Goal: Task Accomplishment & Management: Manage account settings

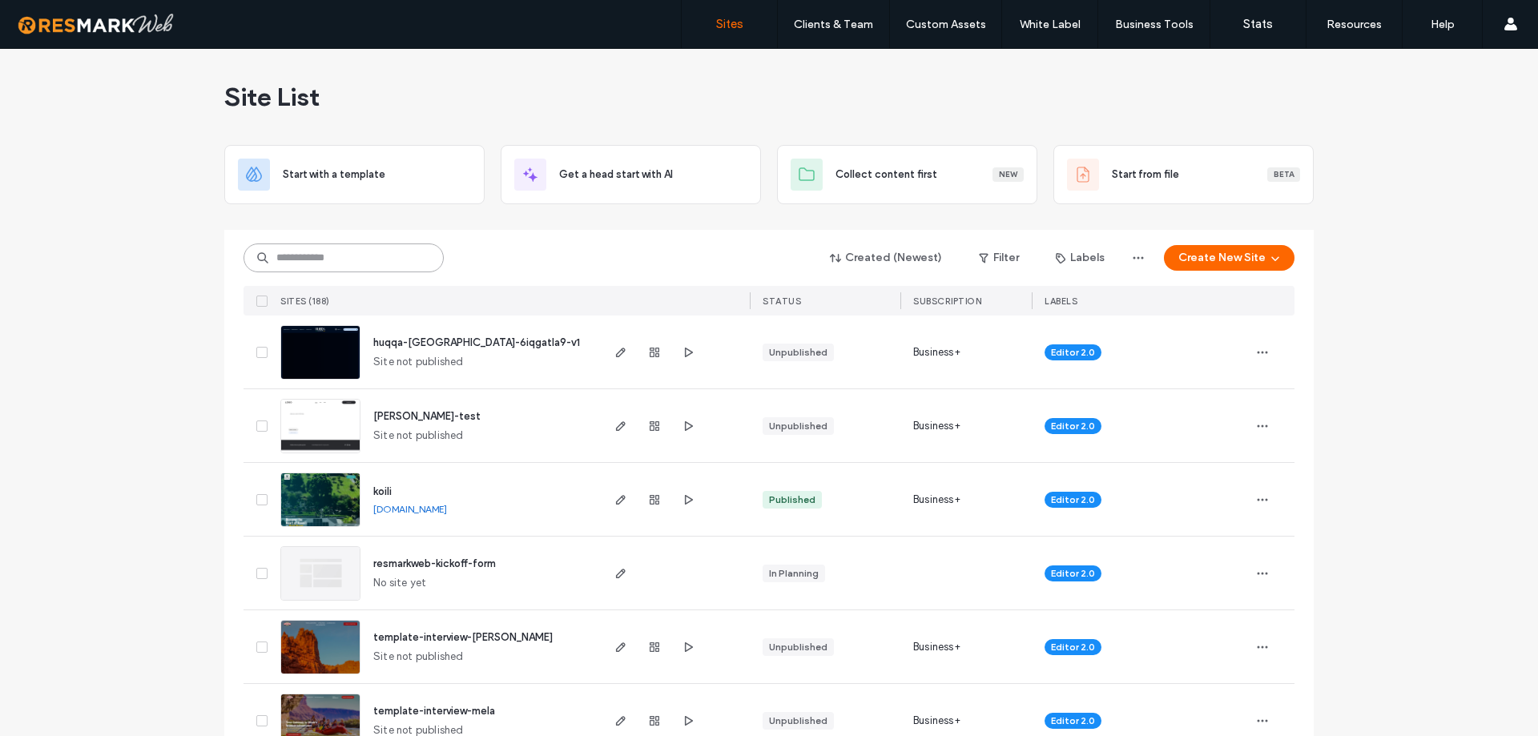
click at [323, 255] on input at bounding box center [343, 257] width 200 height 29
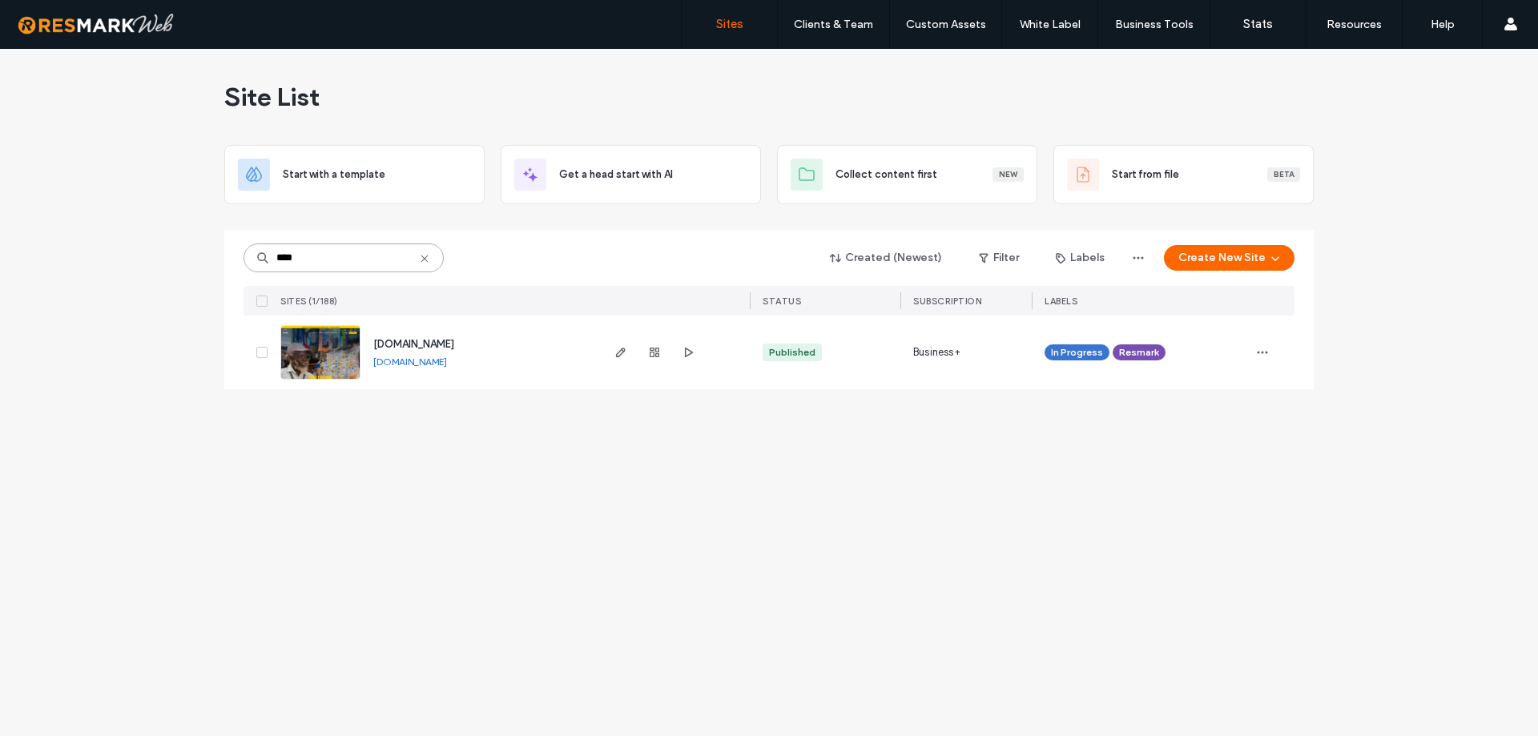
type input "****"
click at [317, 338] on img at bounding box center [320, 380] width 78 height 109
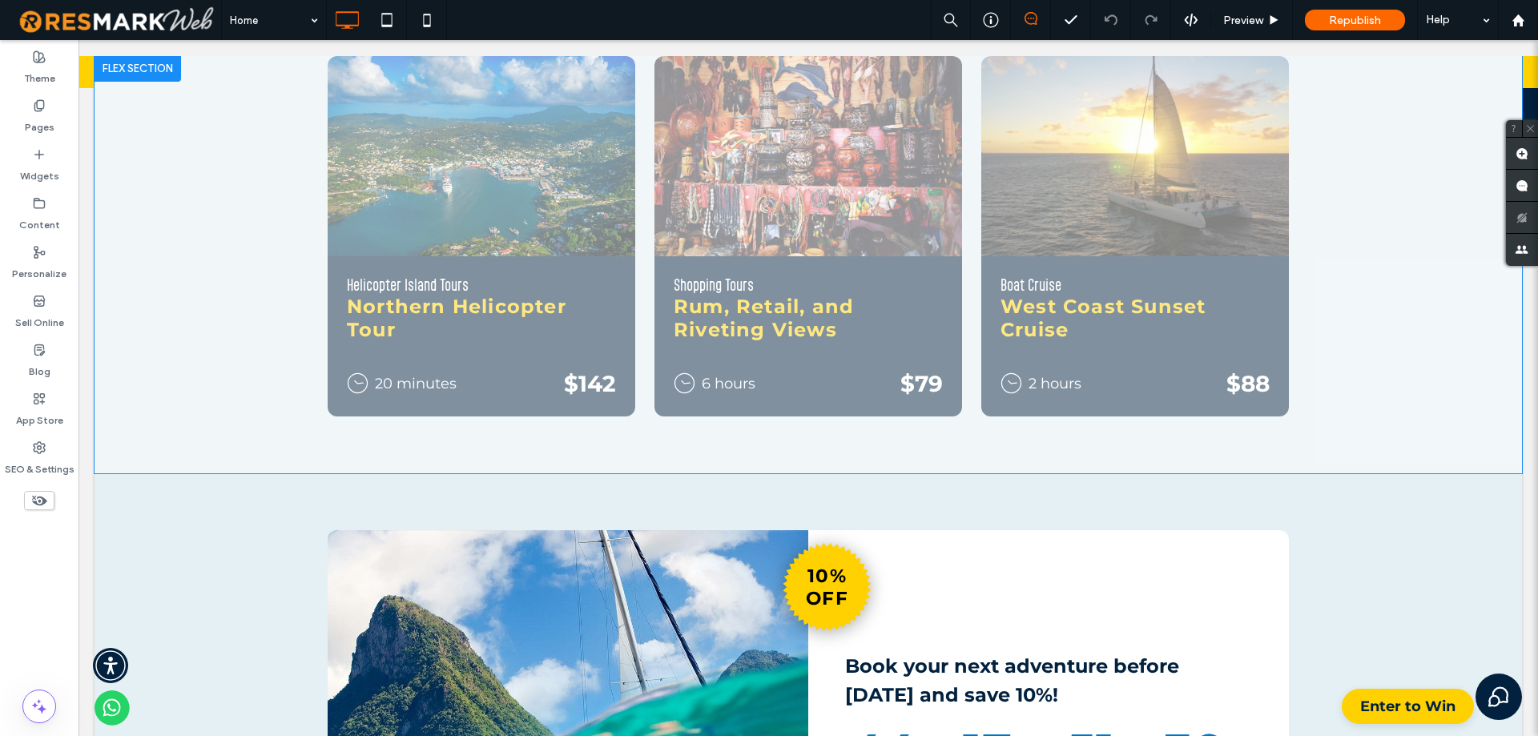
scroll to position [961, 0]
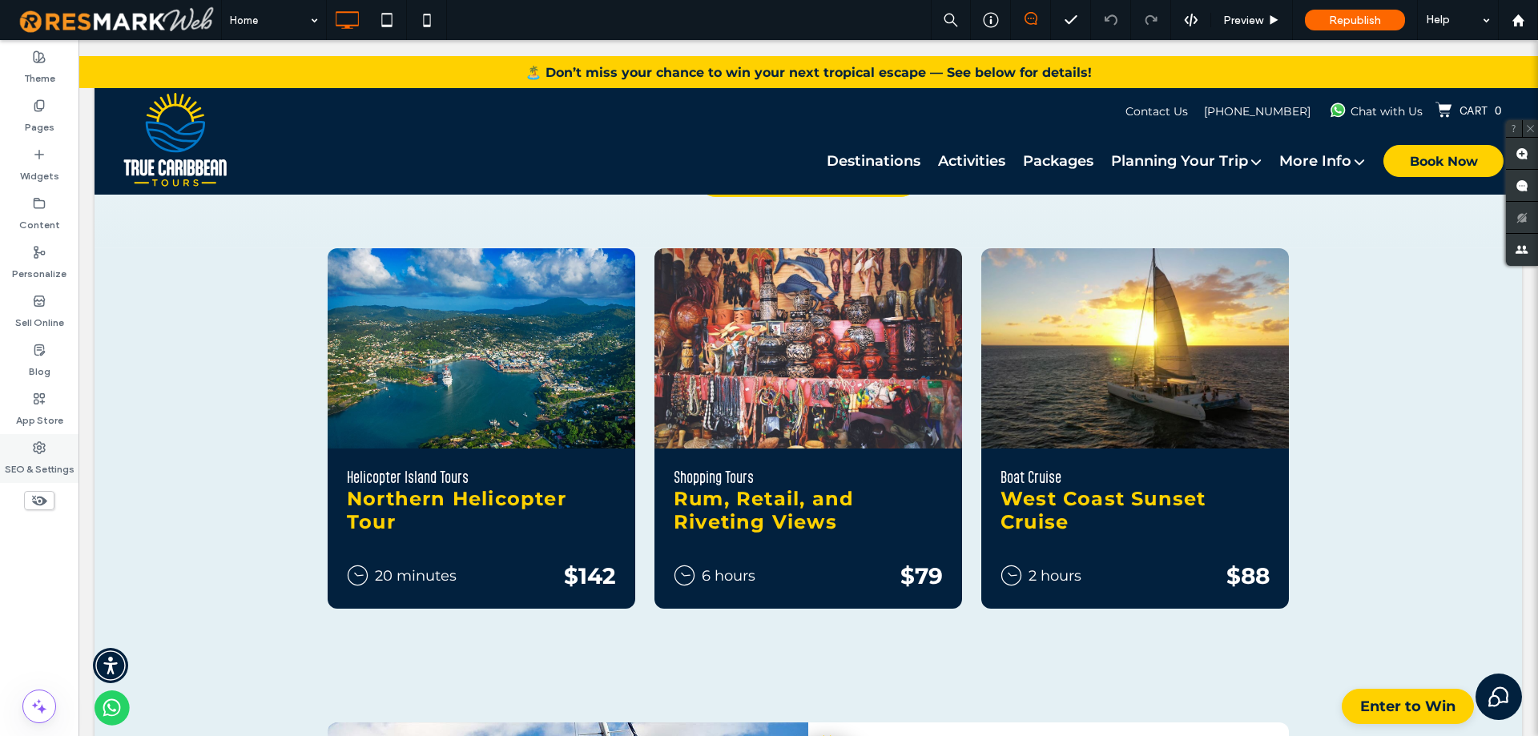
click at [57, 458] on label "SEO & Settings" at bounding box center [40, 465] width 70 height 22
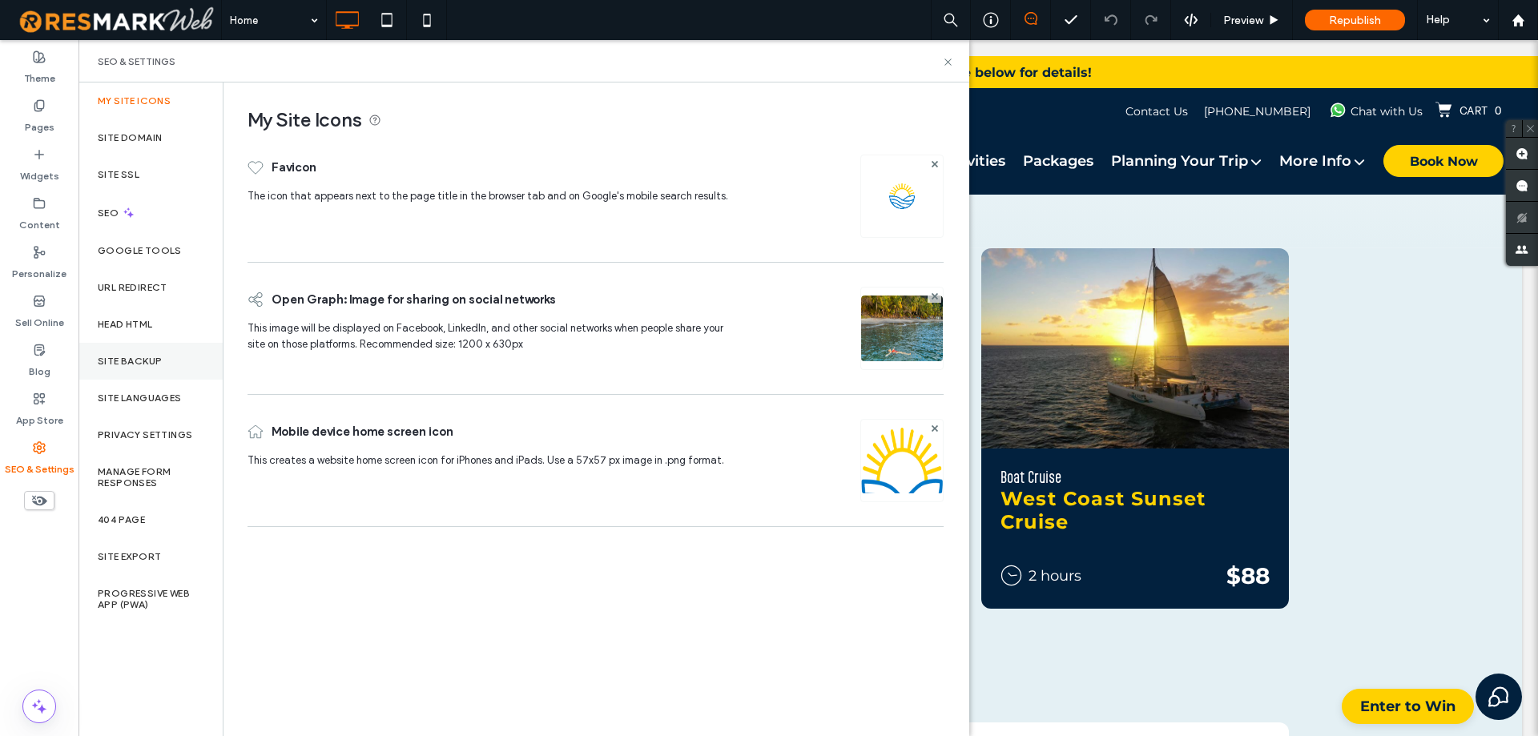
click at [129, 362] on label "Site Backup" at bounding box center [130, 361] width 64 height 11
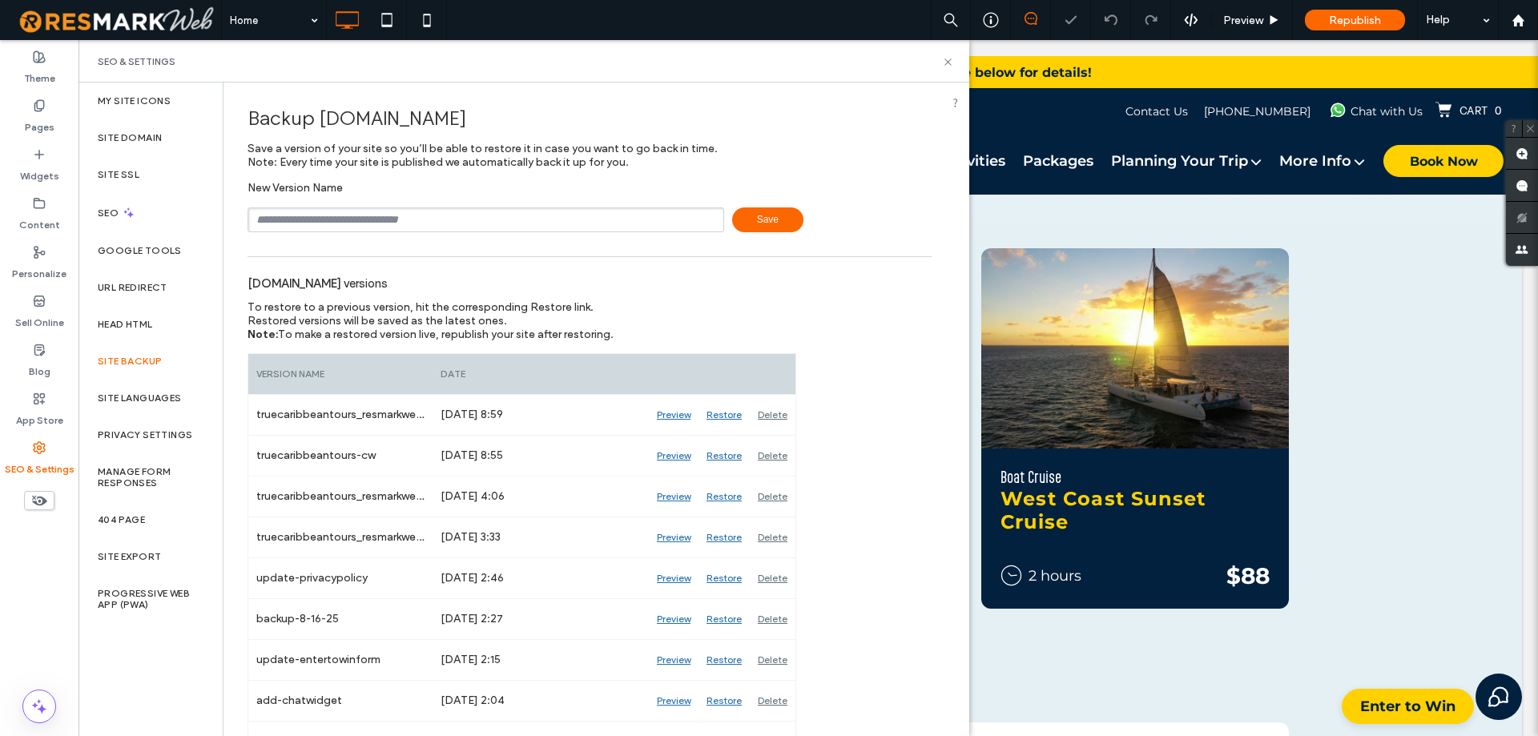
click at [338, 207] on div "New Version Name Save" at bounding box center [589, 206] width 684 height 51
click at [338, 213] on input "text" at bounding box center [485, 219] width 477 height 25
type input "**********"
click at [947, 60] on use at bounding box center [947, 61] width 6 height 6
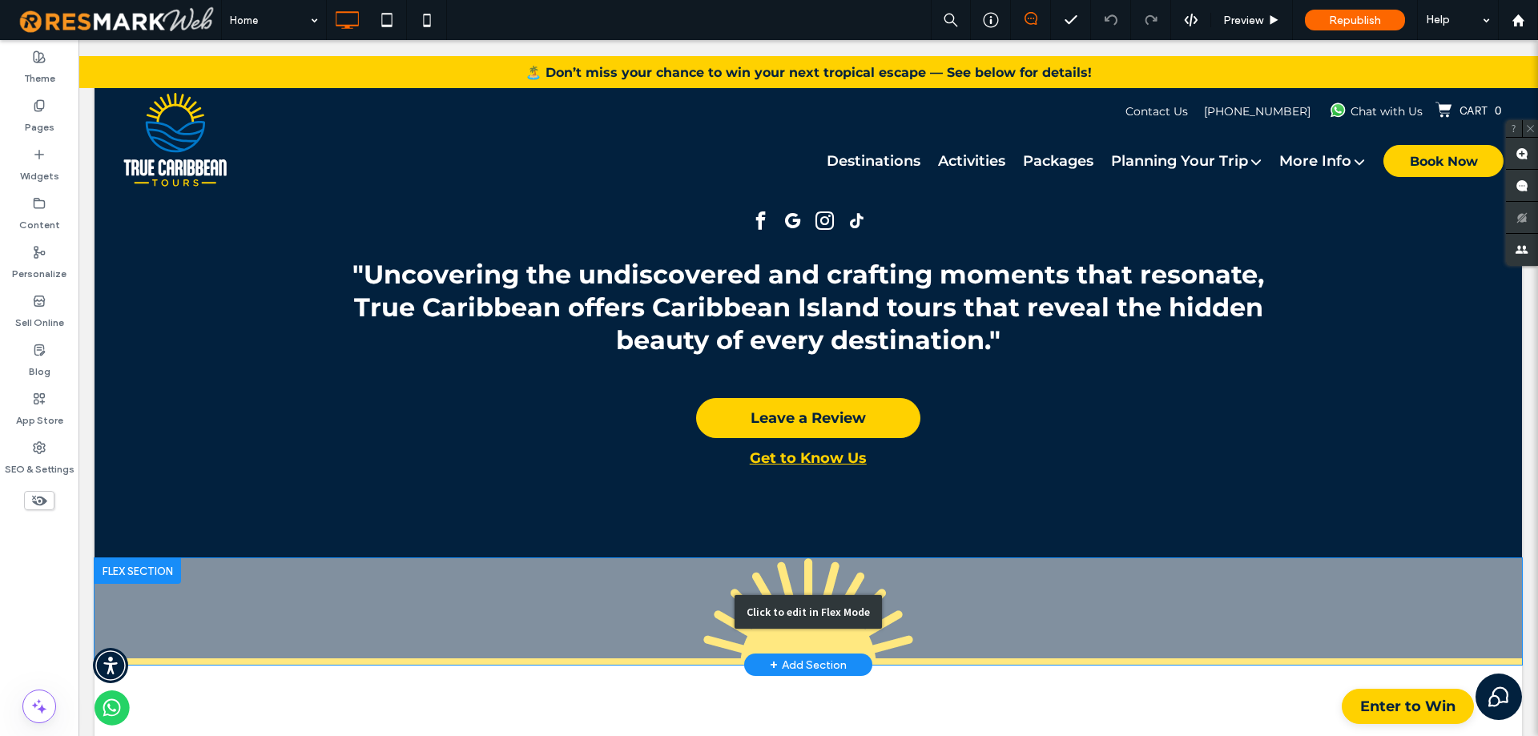
scroll to position [3444, 0]
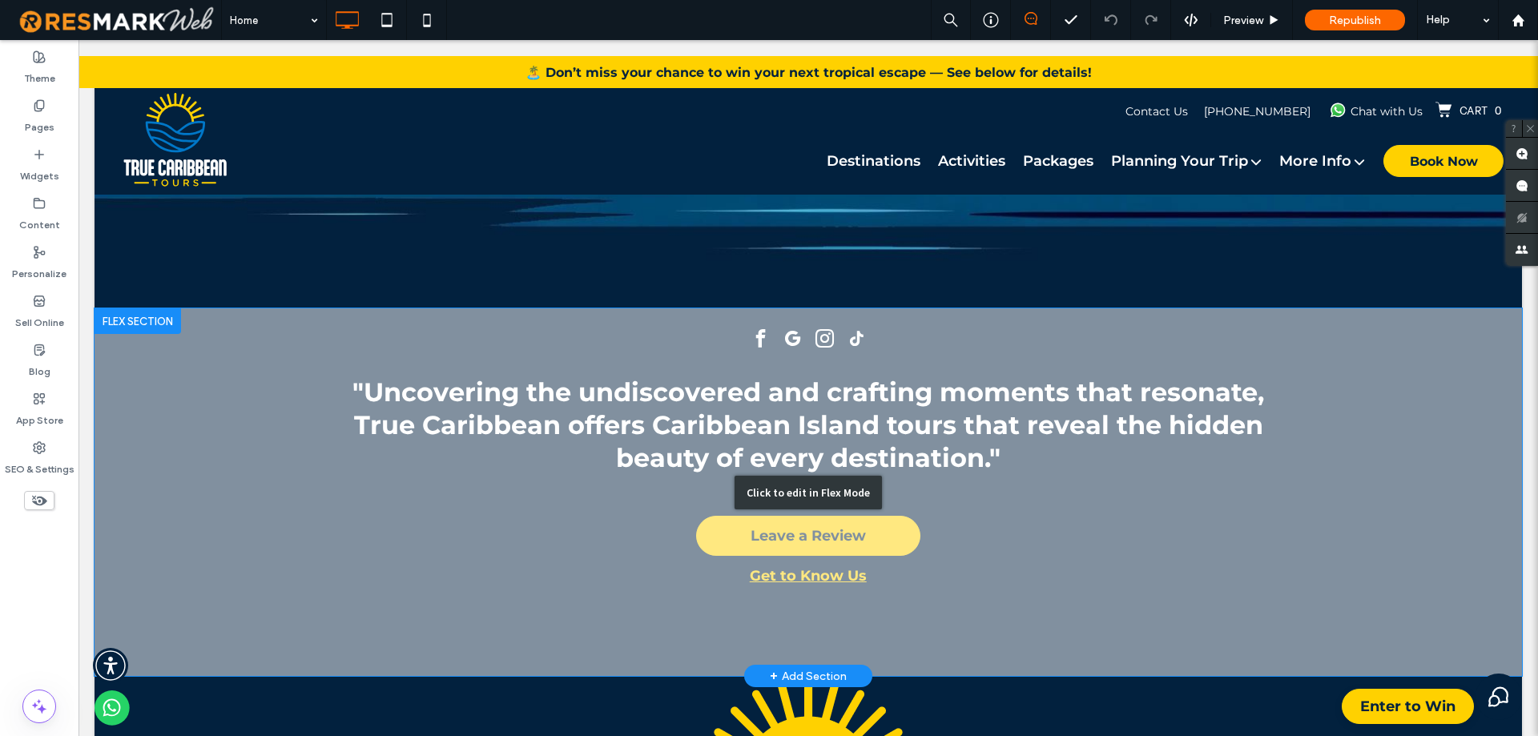
click at [818, 476] on div "Click to edit in Flex Mode" at bounding box center [807, 493] width 147 height 34
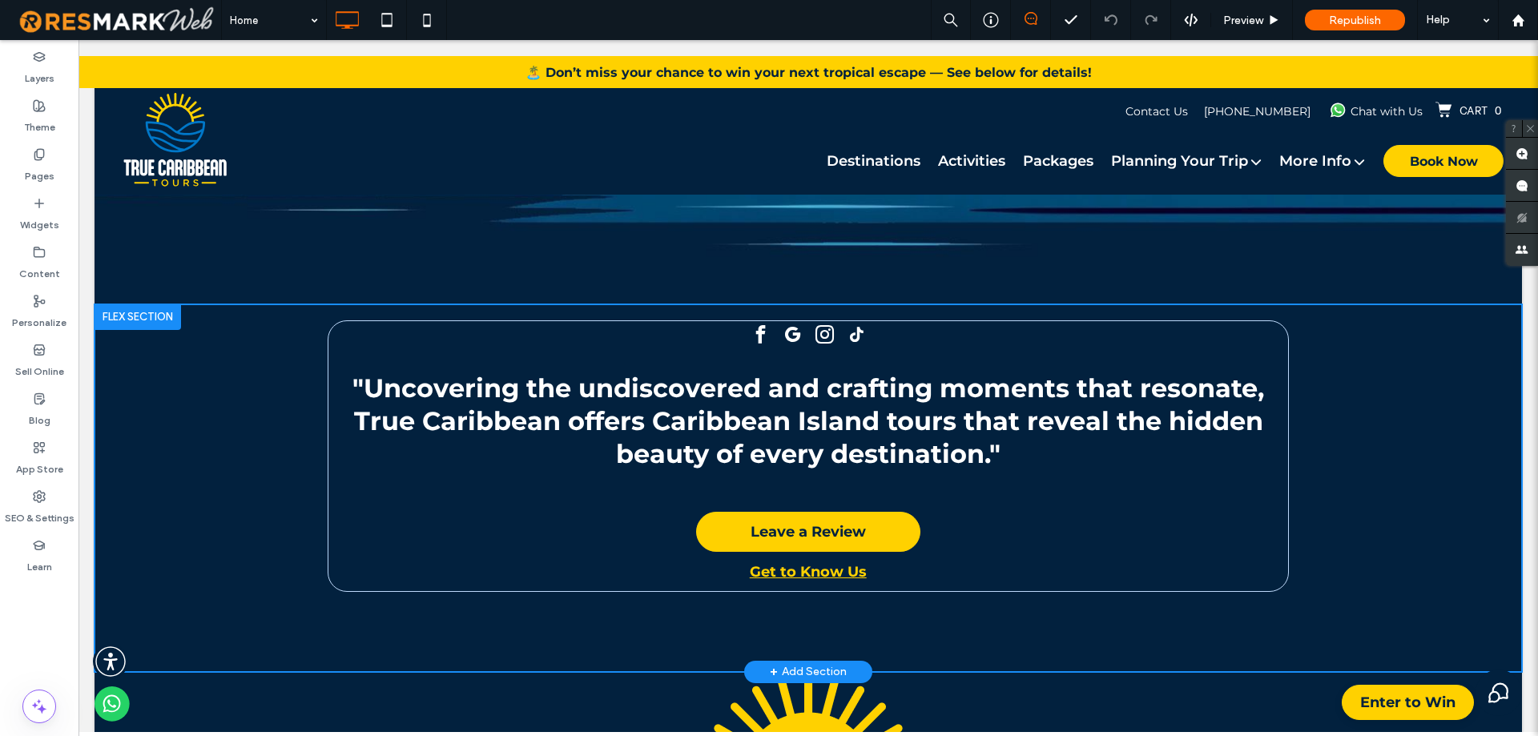
scroll to position [3397, 0]
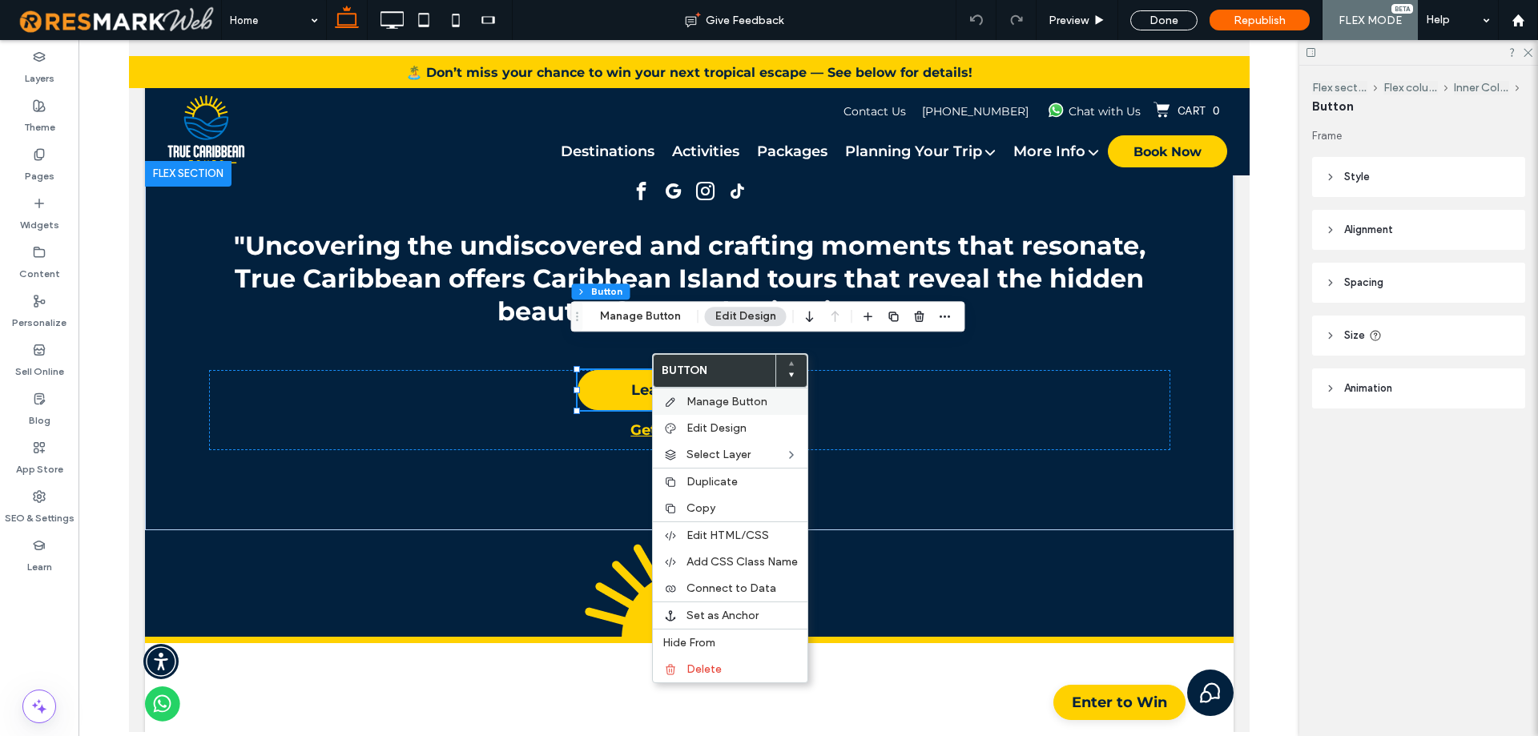
click at [726, 399] on span "Manage Button" at bounding box center [726, 402] width 81 height 14
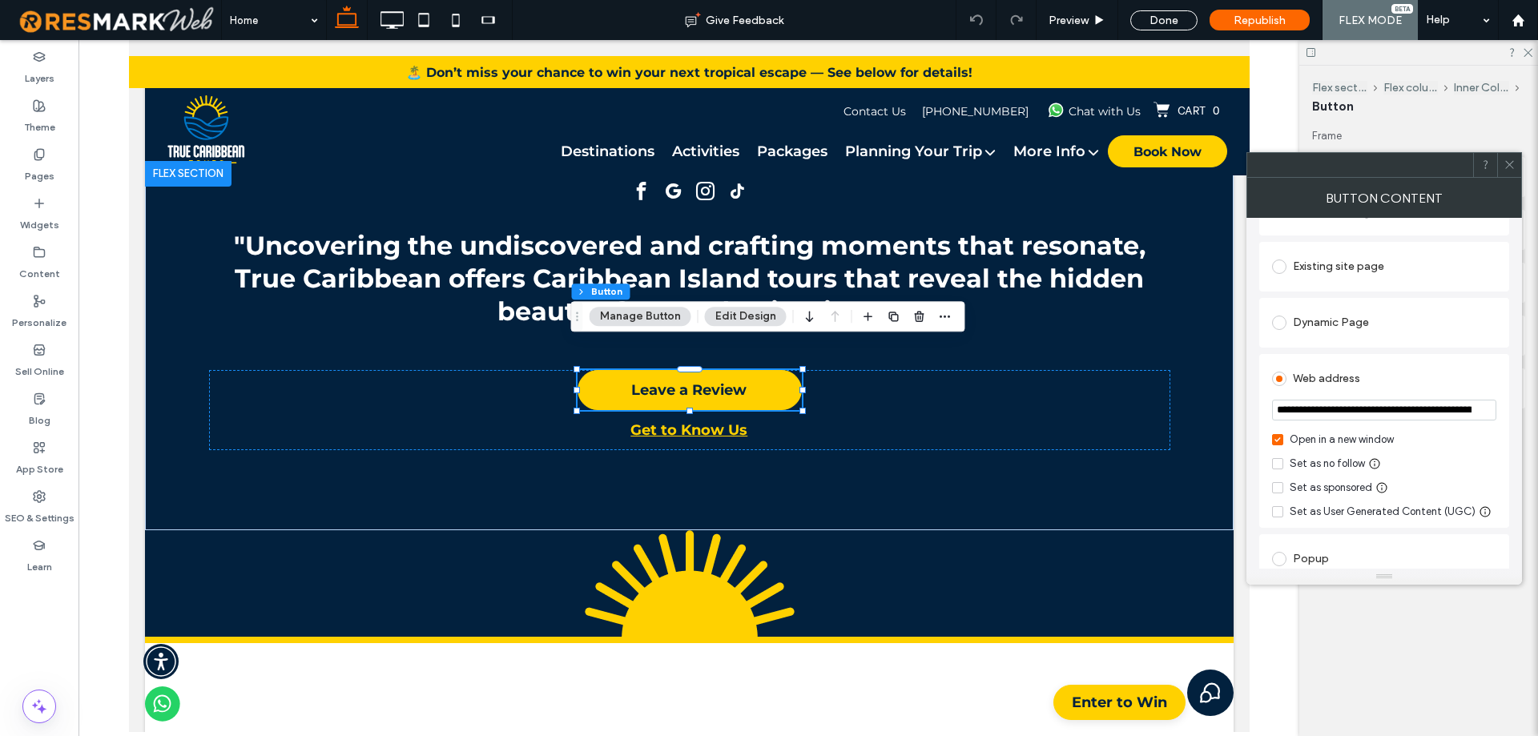
scroll to position [160, 0]
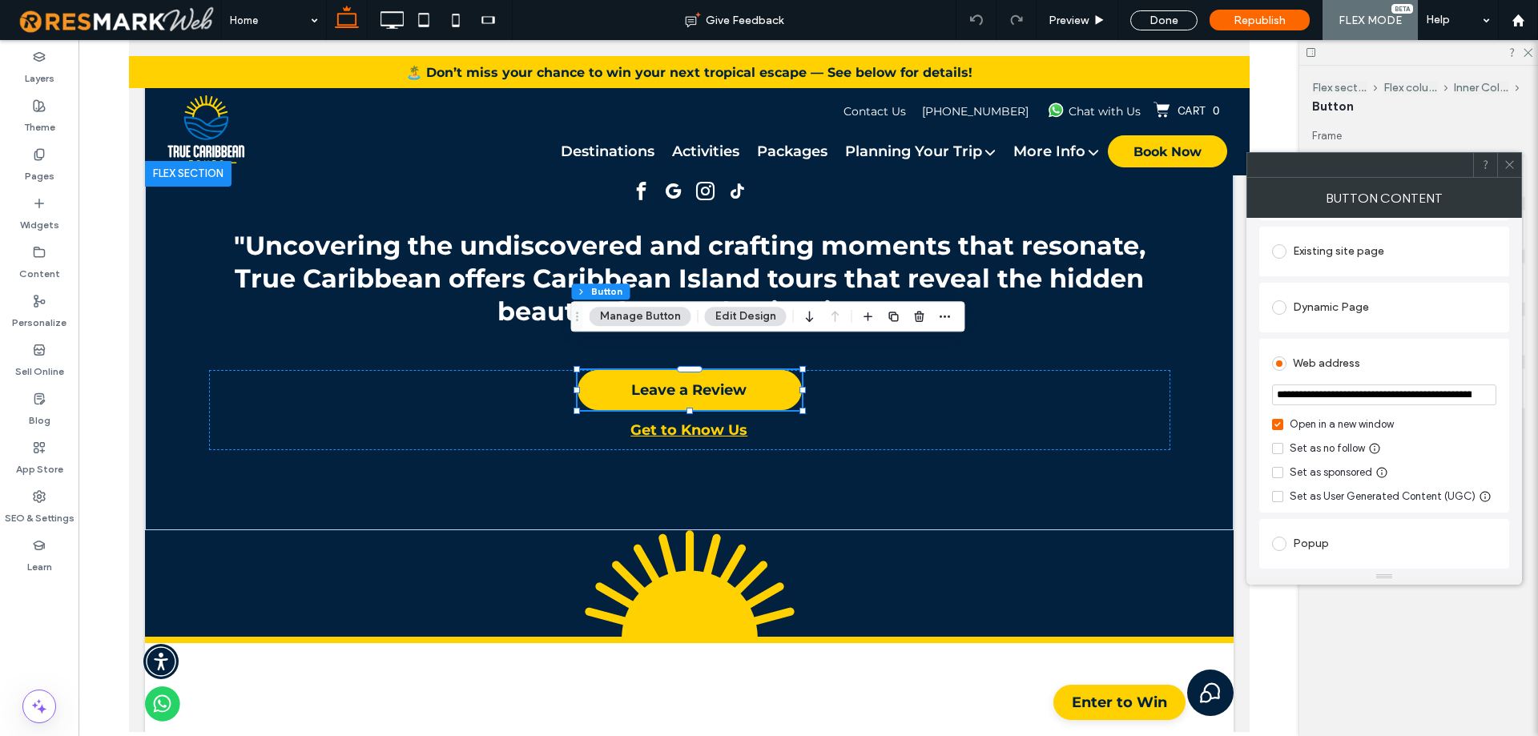
click at [1392, 396] on input "**********" at bounding box center [1384, 394] width 224 height 21
paste input "**********"
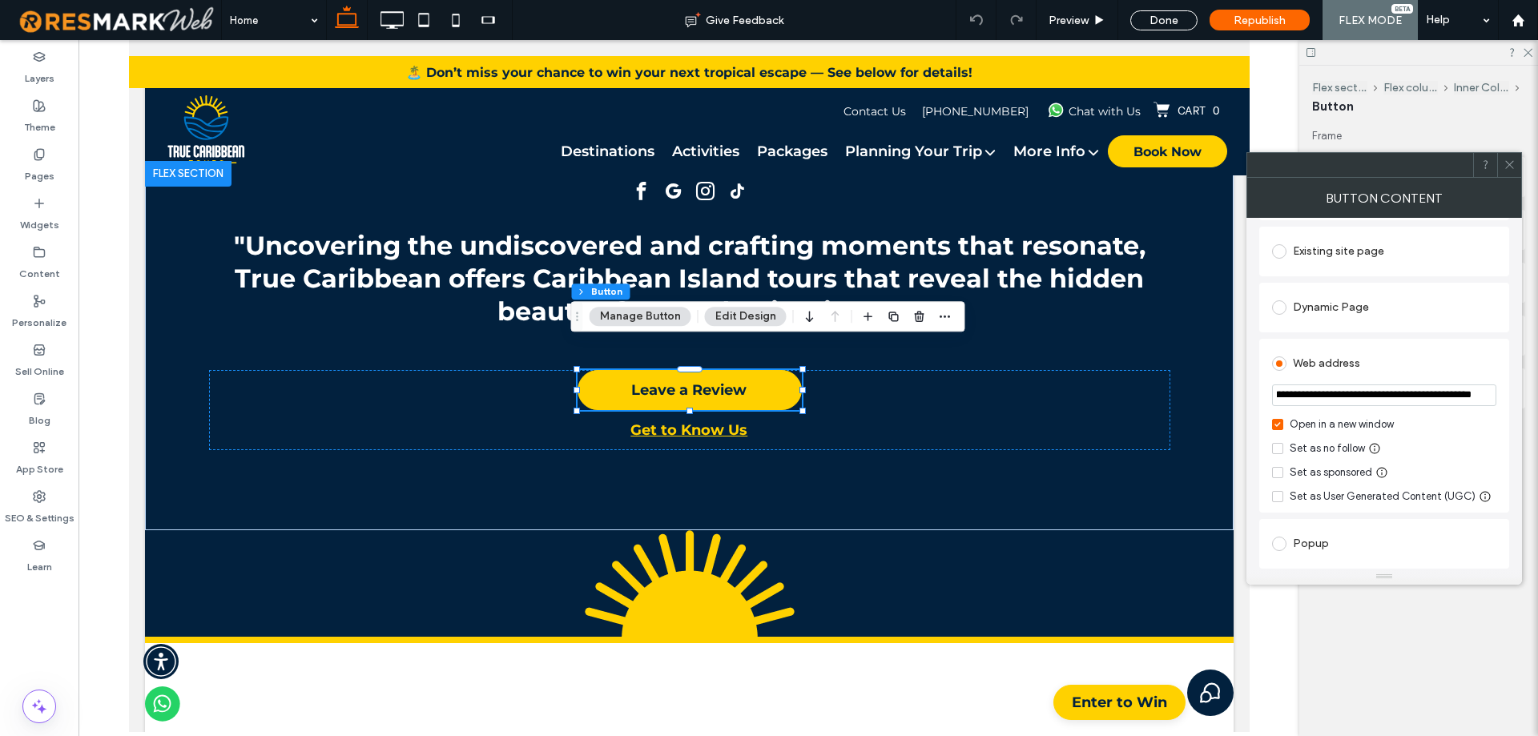
type input "**********"
click at [1500, 408] on div "**********" at bounding box center [1384, 426] width 250 height 174
drag, startPoint x: 1503, startPoint y: 171, endPoint x: 524, endPoint y: 462, distance: 1022.0
click at [1503, 171] on span at bounding box center [1509, 165] width 12 height 24
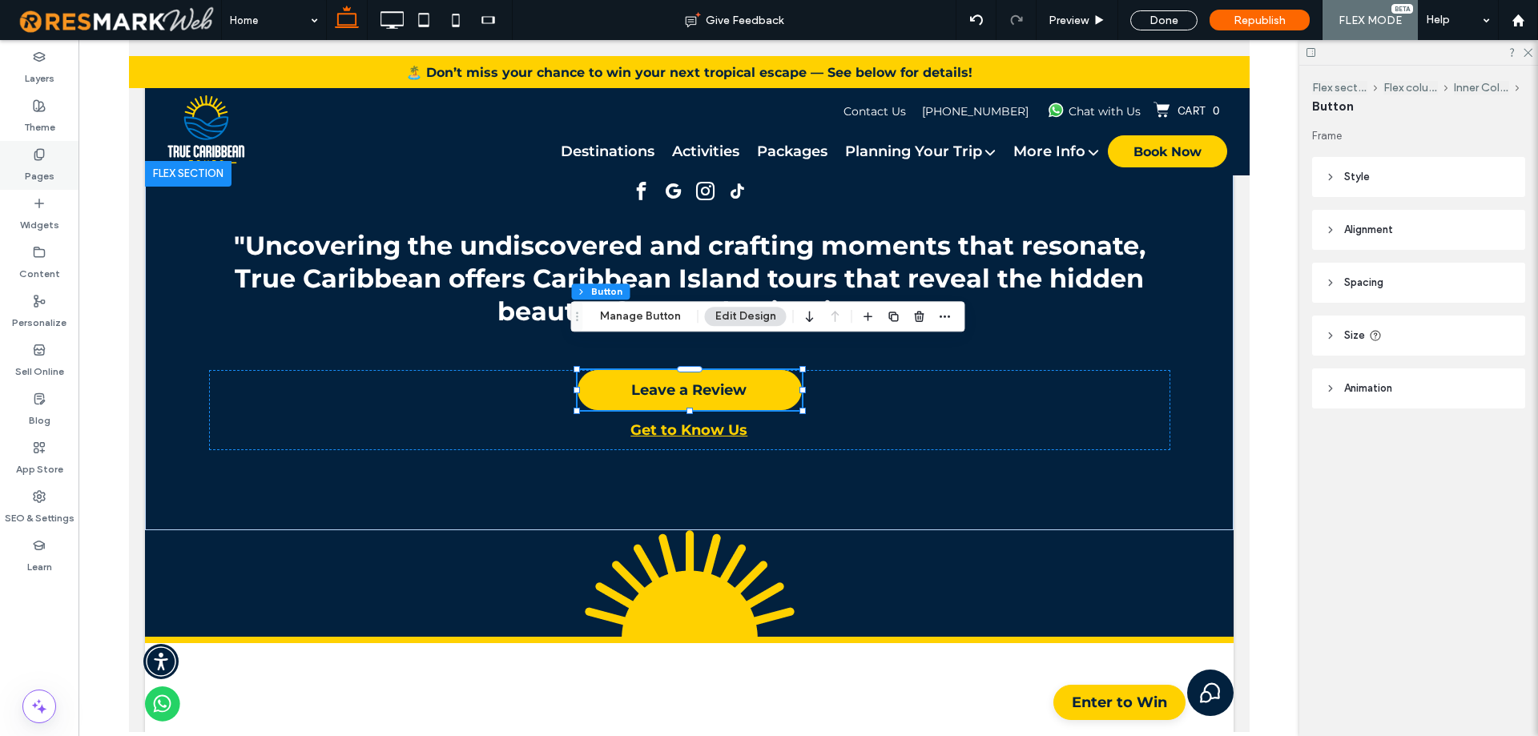
click at [36, 157] on icon at bounding box center [39, 154] width 13 height 13
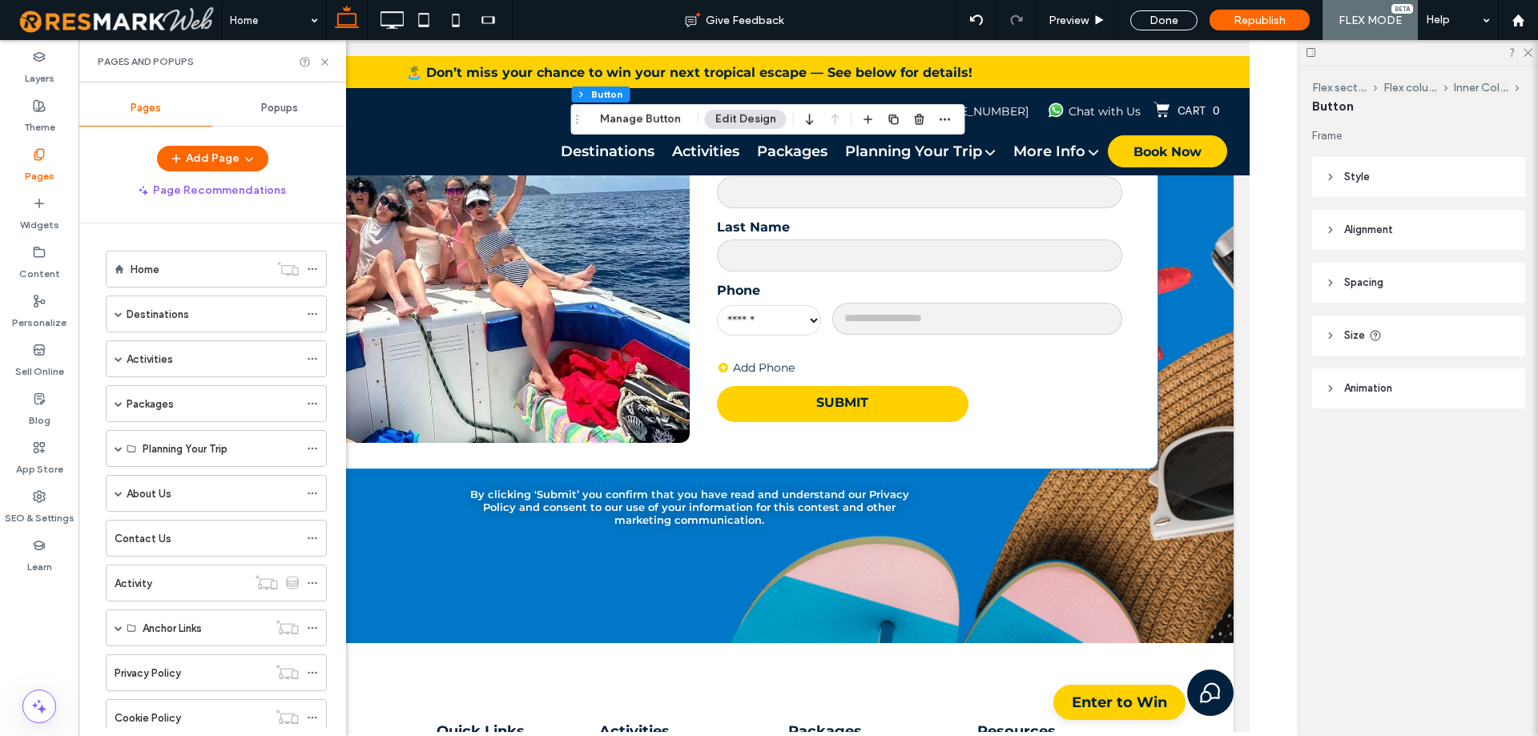
scroll to position [7161, 0]
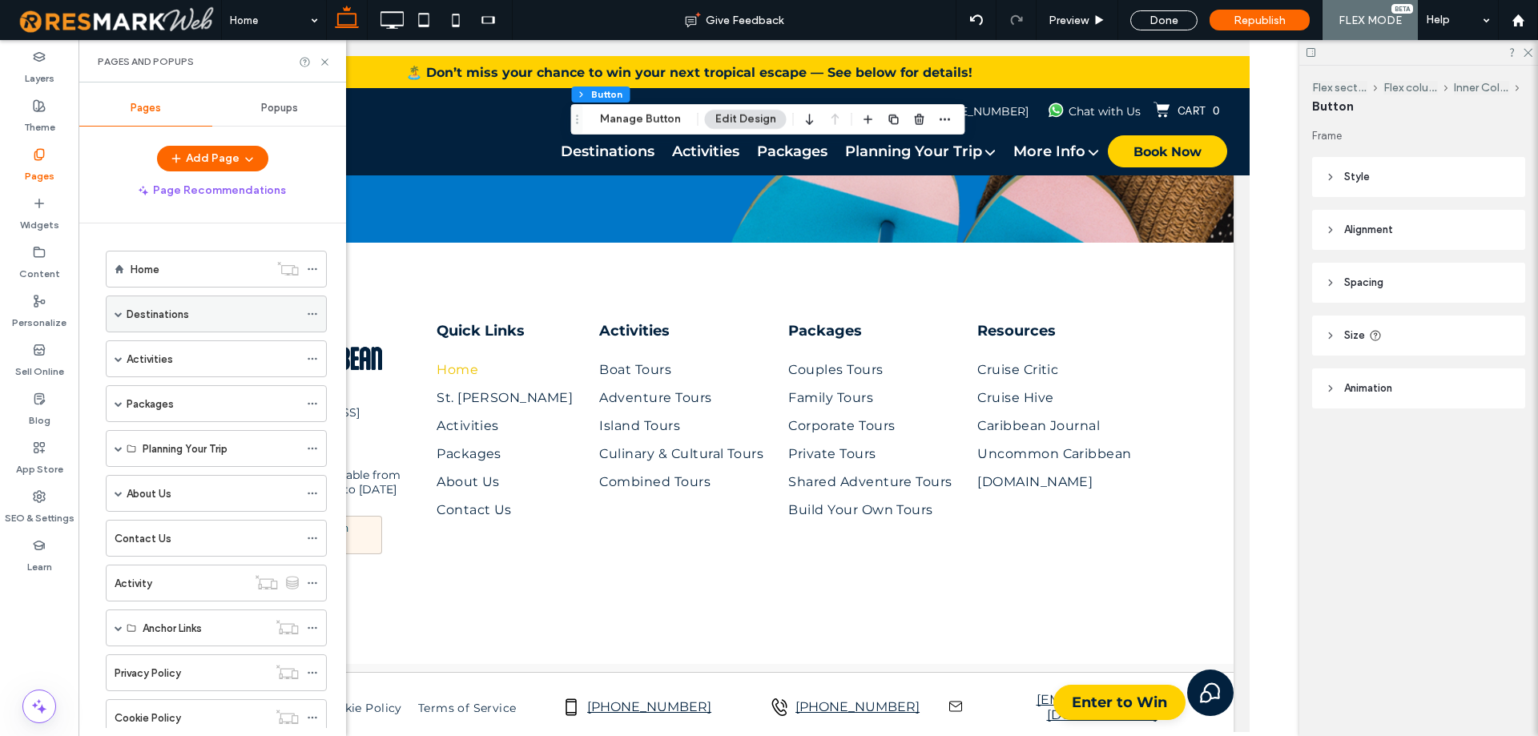
click at [159, 304] on div "Destinations" at bounding box center [213, 313] width 172 height 35
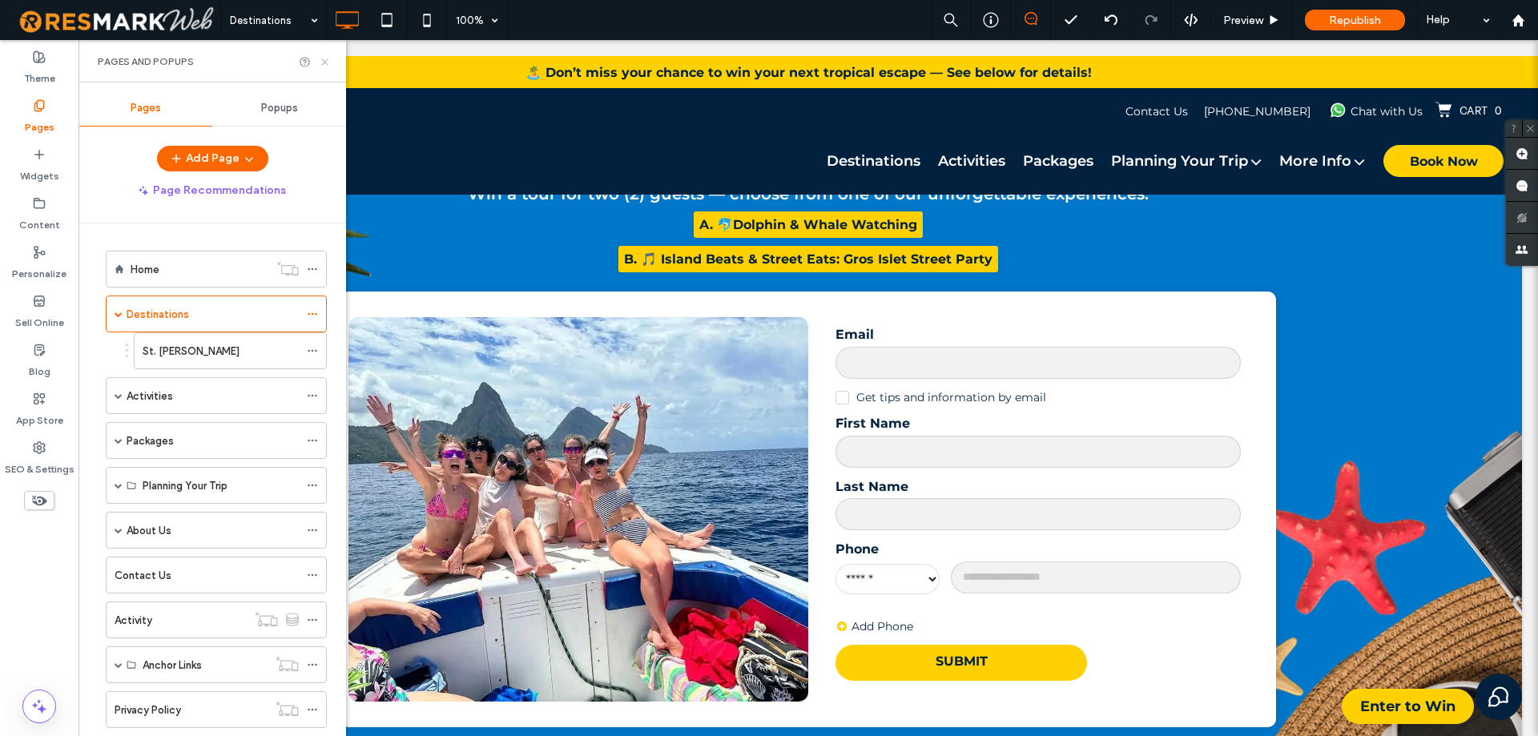
click at [324, 58] on icon at bounding box center [325, 62] width 12 height 12
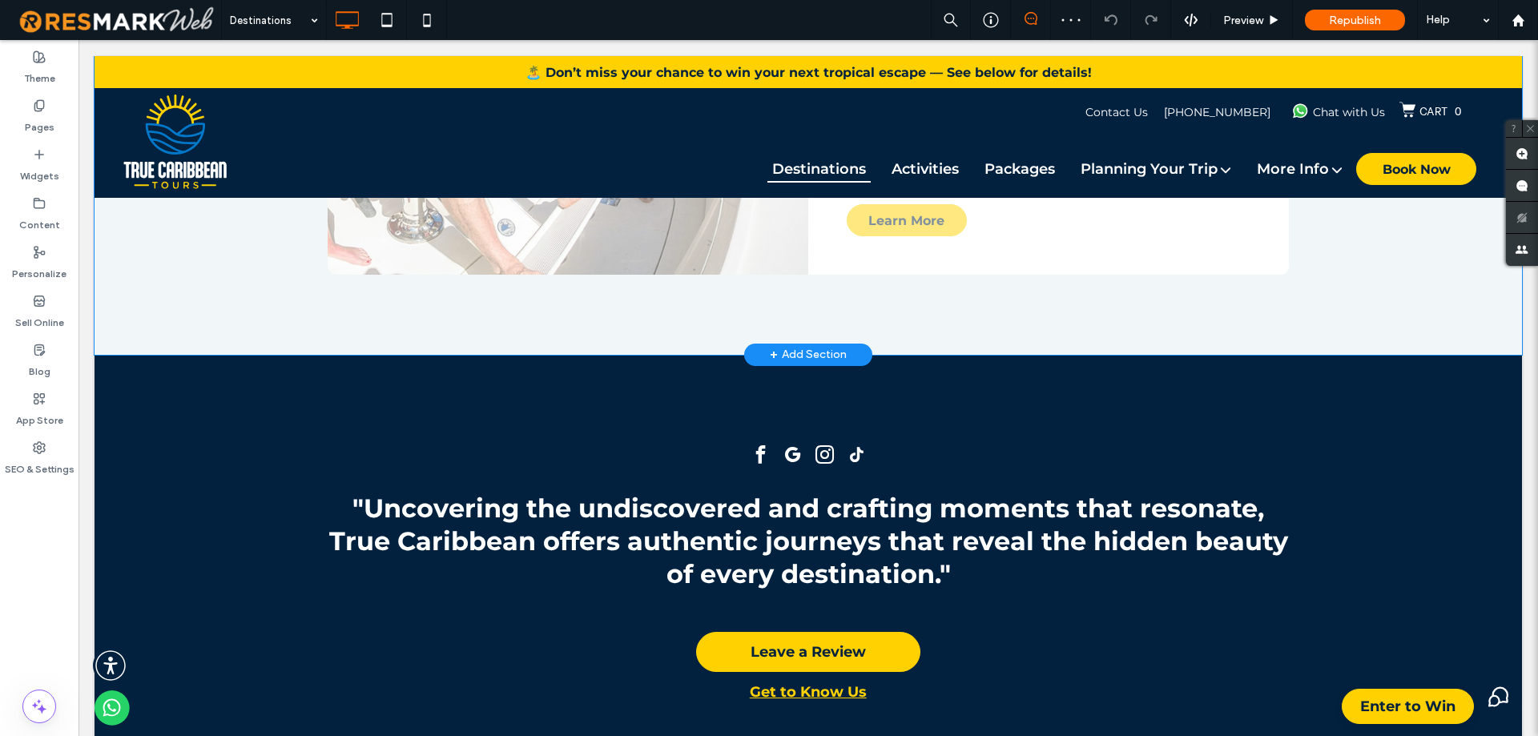
scroll to position [1044, 0]
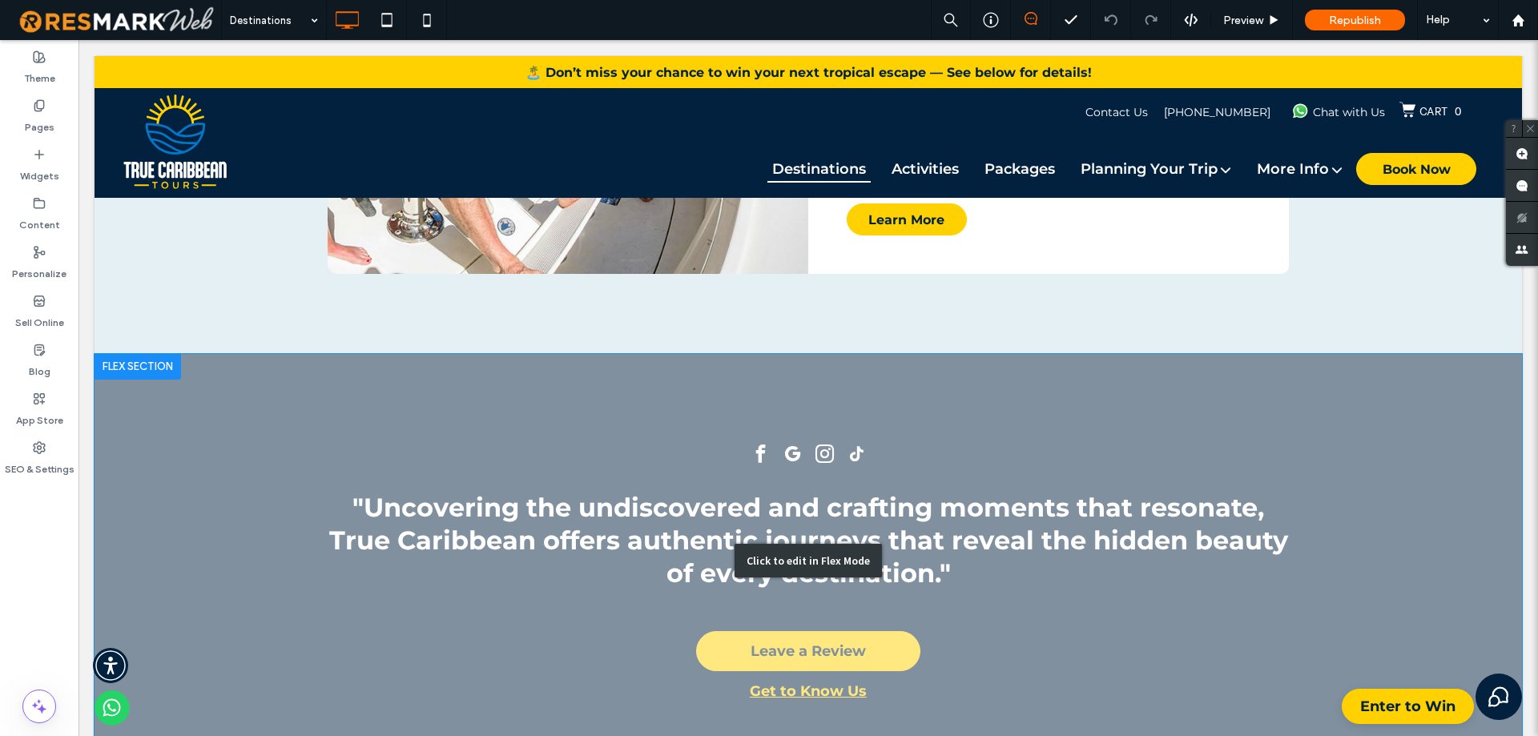
click at [767, 501] on div "Click to edit in Flex Mode" at bounding box center [808, 561] width 1427 height 414
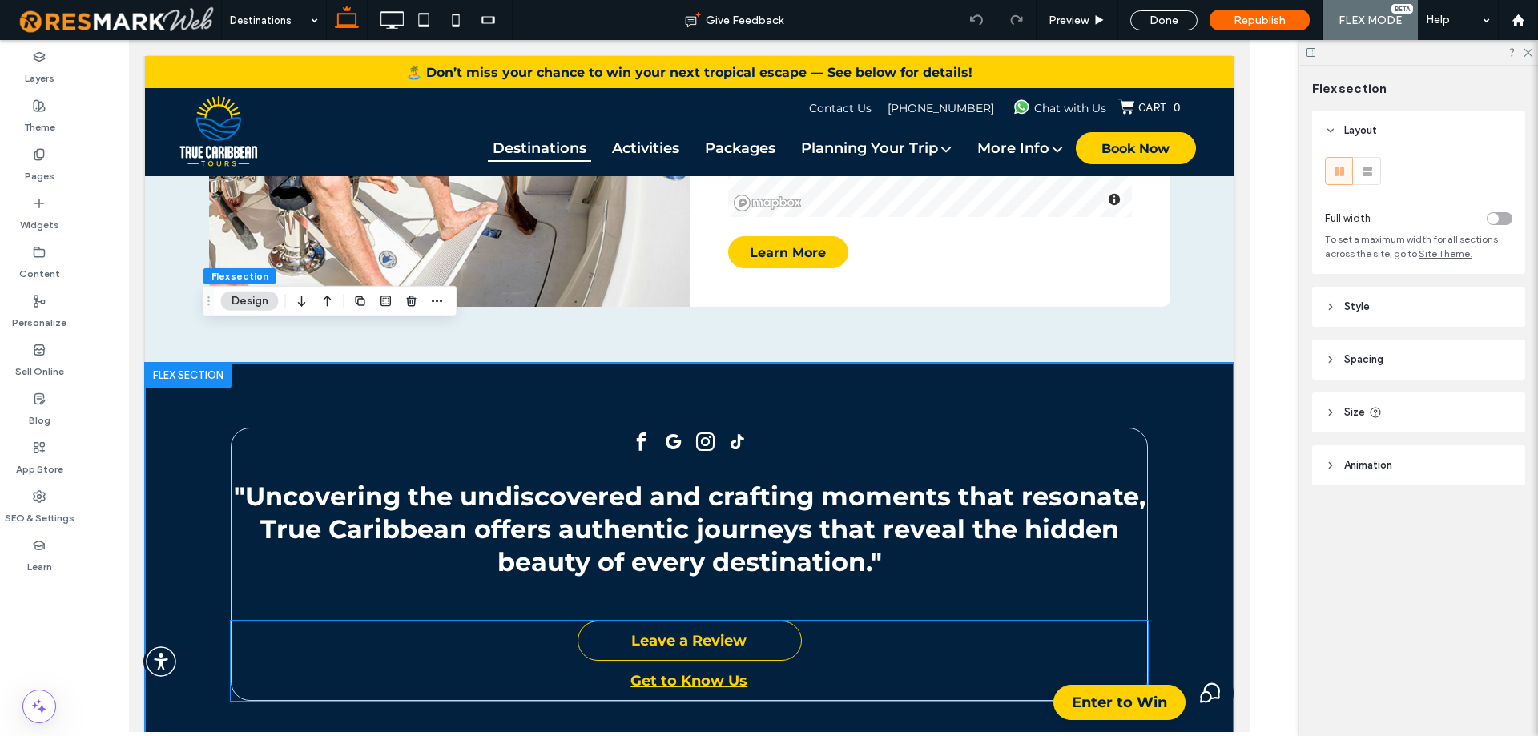
drag, startPoint x: 668, startPoint y: 606, endPoint x: 612, endPoint y: 601, distance: 56.3
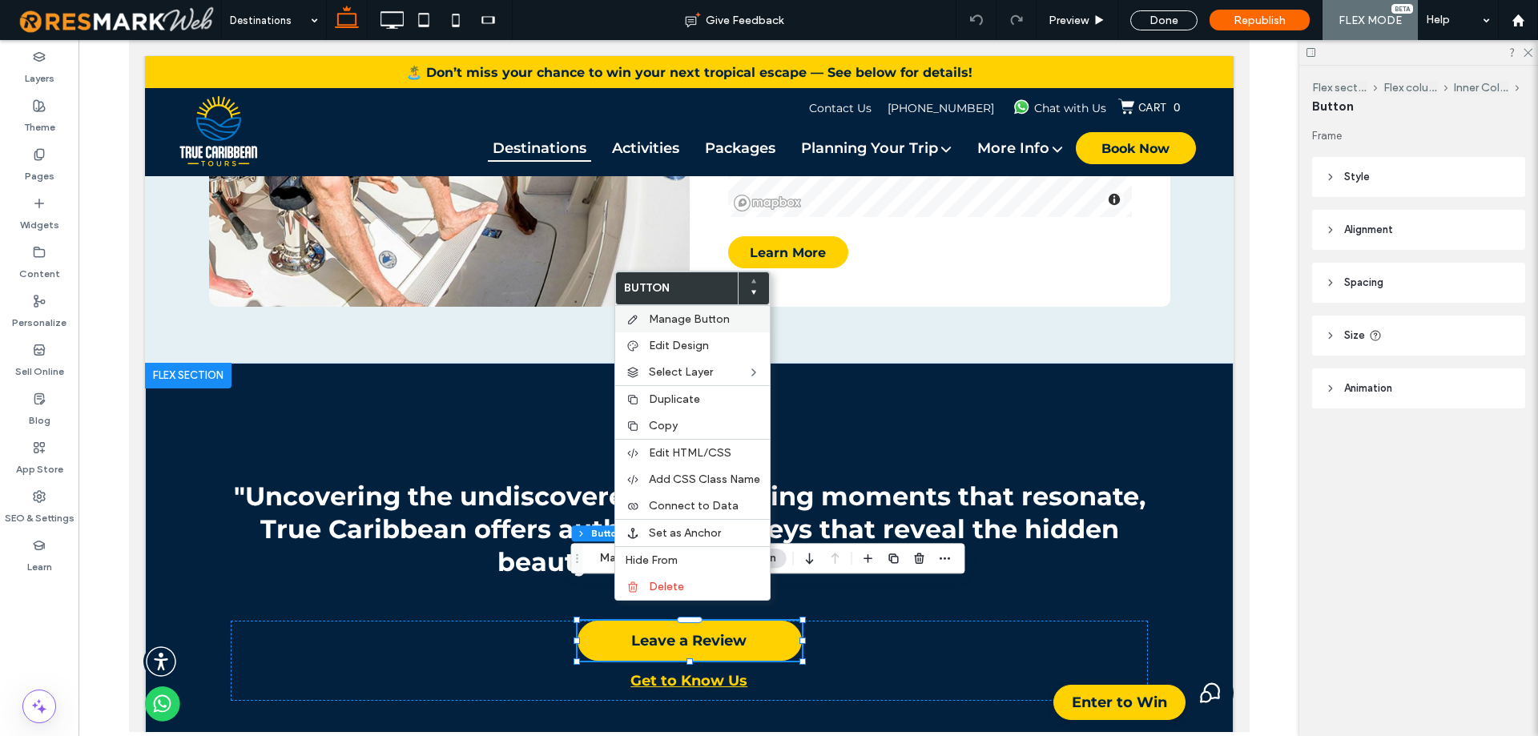
click at [702, 319] on span "Manage Button" at bounding box center [689, 319] width 81 height 14
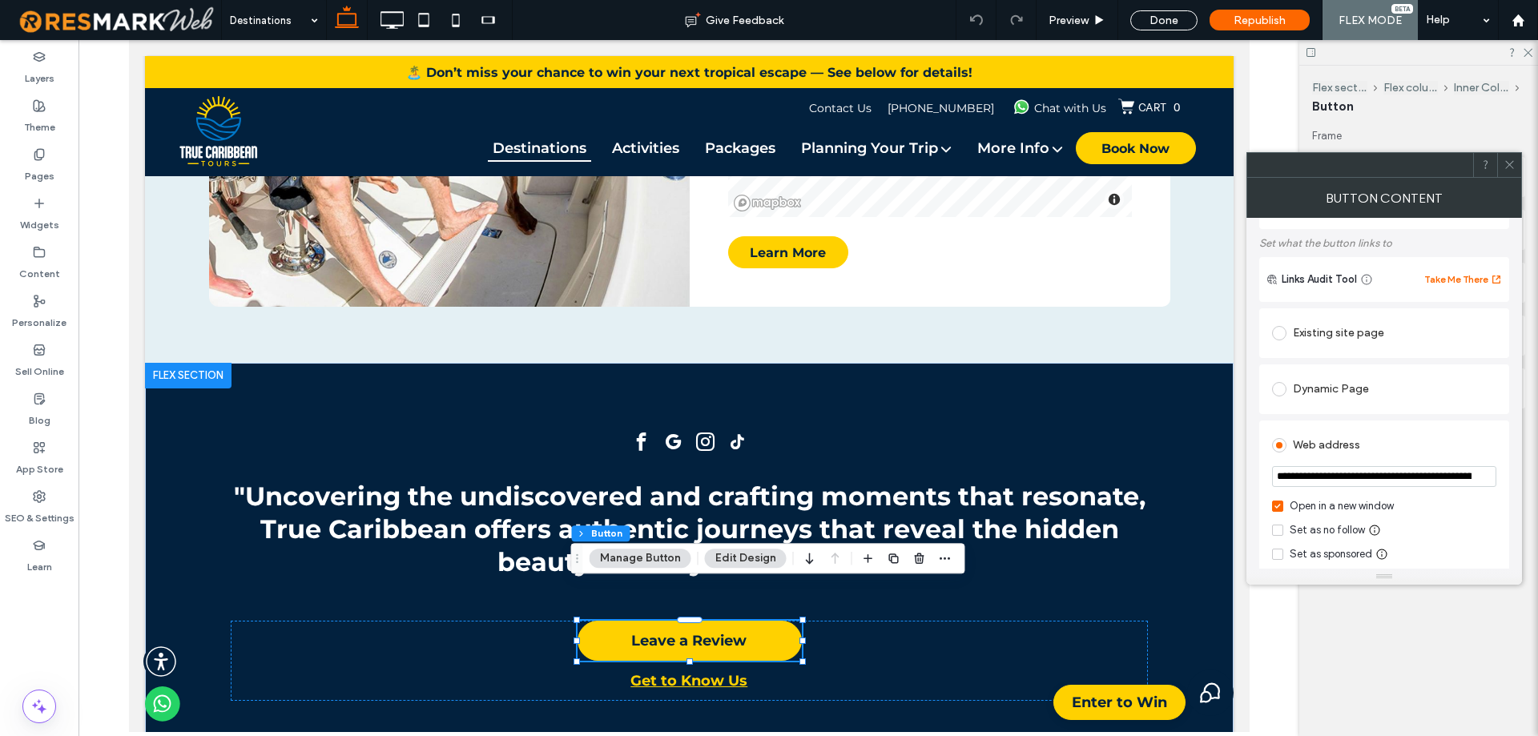
scroll to position [240, 0]
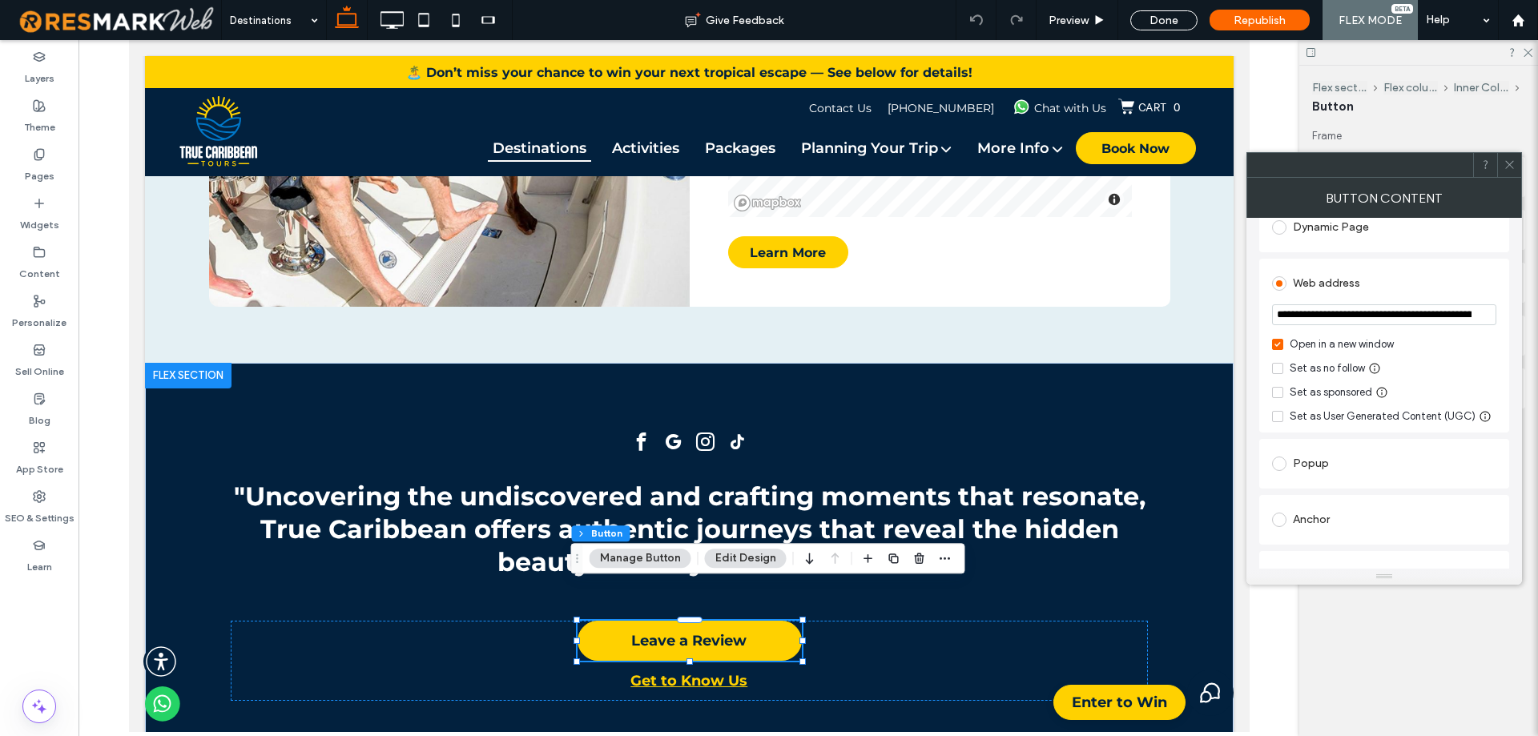
click at [1401, 314] on input "**********" at bounding box center [1384, 314] width 224 height 21
paste input "**********"
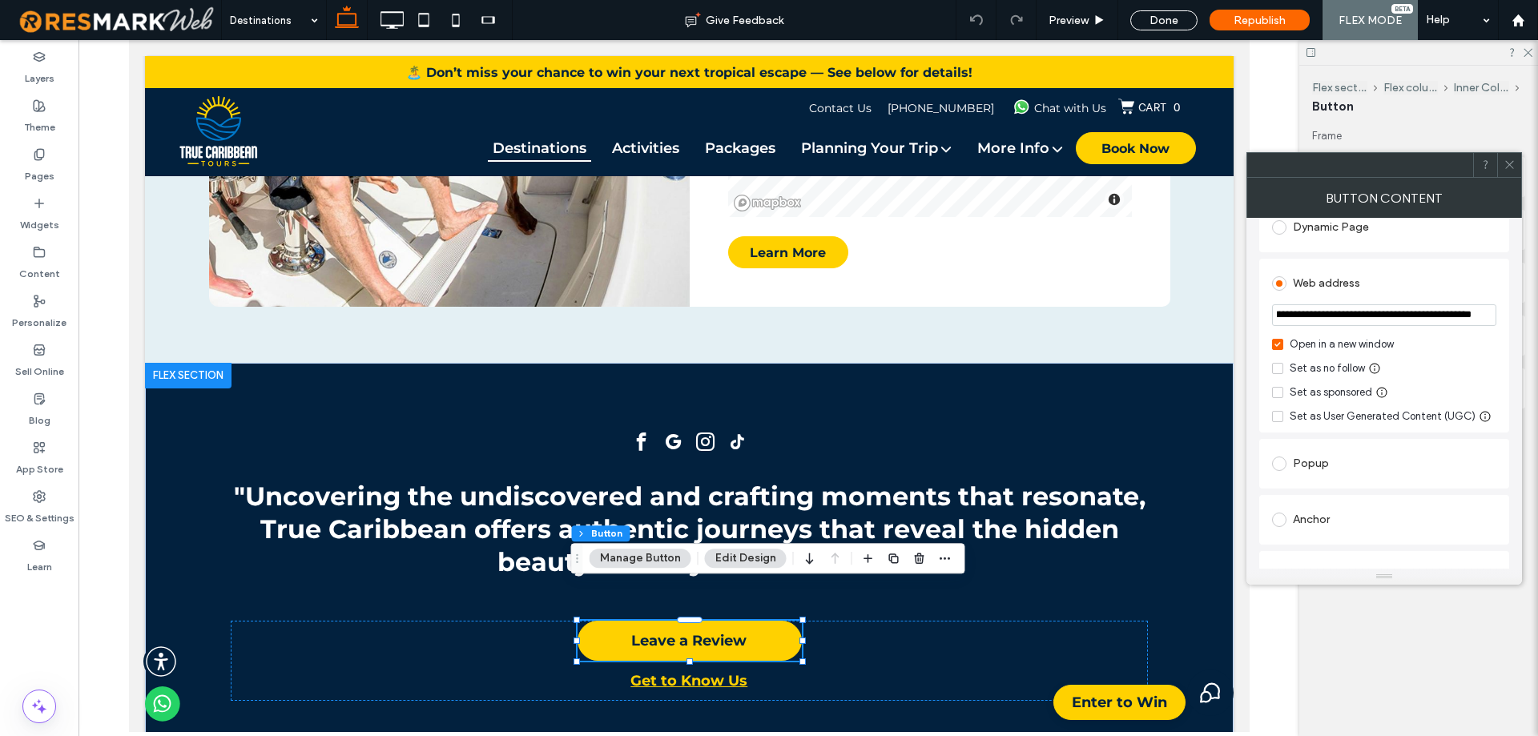
type input "**********"
click at [1503, 336] on div "**********" at bounding box center [1384, 346] width 250 height 174
click at [1511, 162] on icon at bounding box center [1509, 165] width 12 height 12
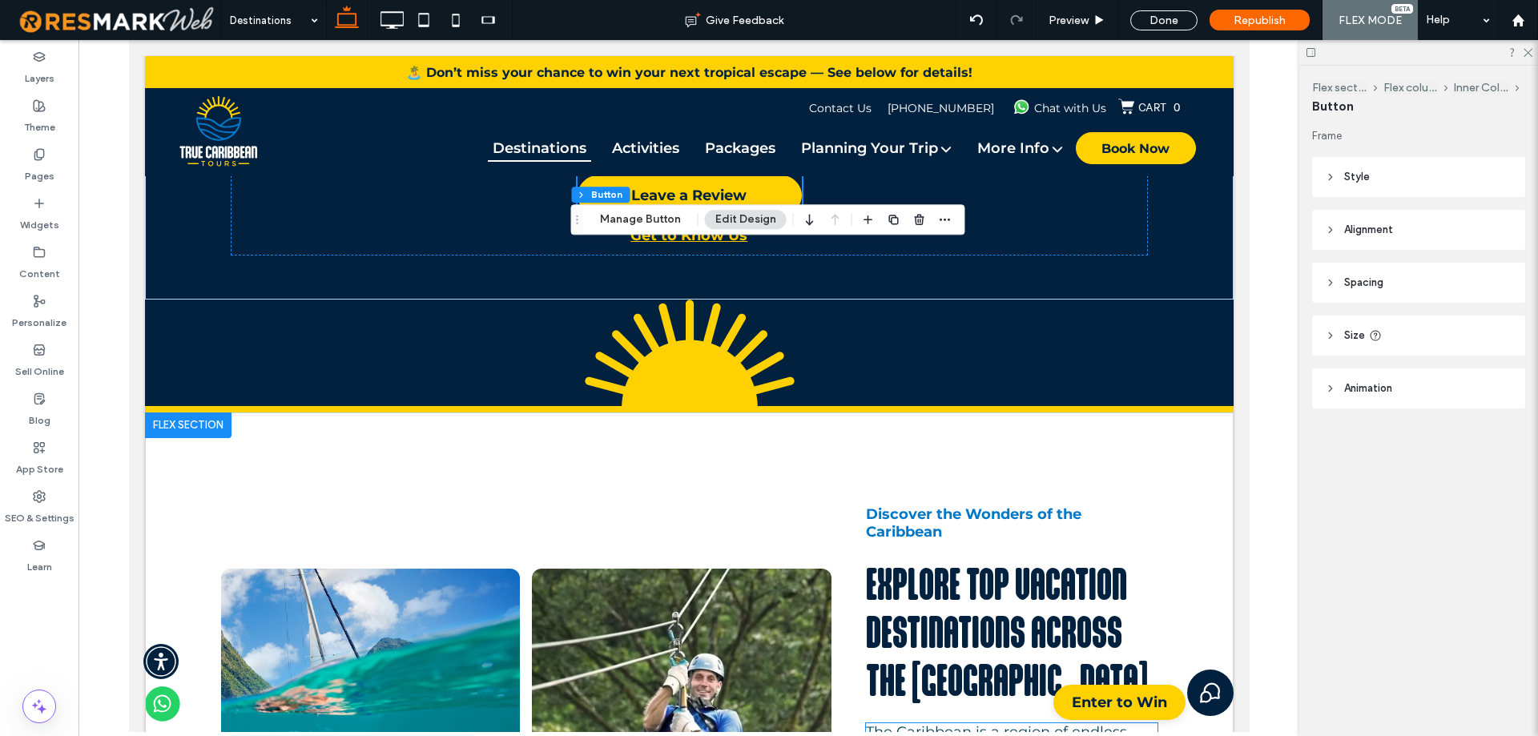
scroll to position [1684, 0]
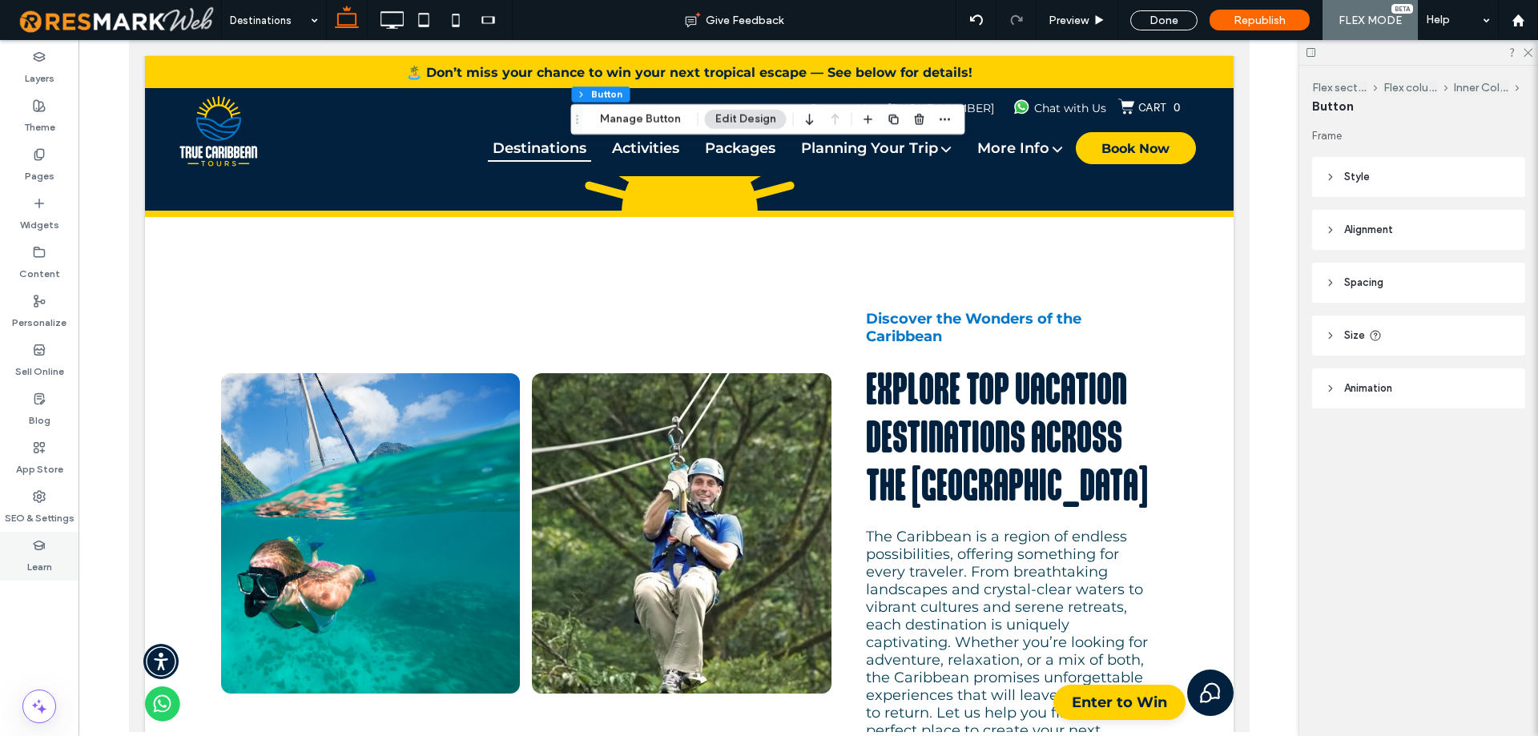
click at [56, 506] on label "SEO & Settings" at bounding box center [40, 514] width 70 height 22
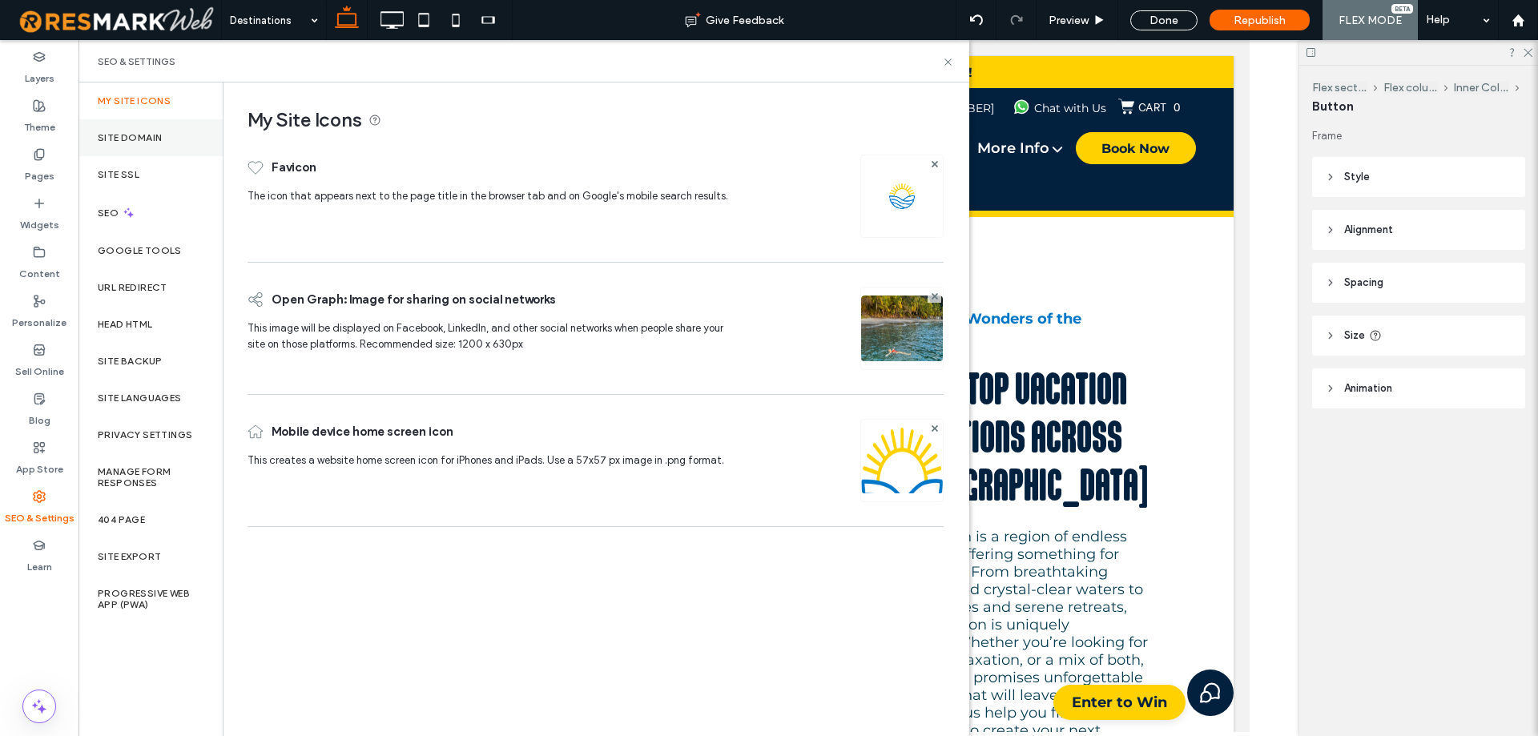
click at [178, 152] on div "Site Domain" at bounding box center [150, 137] width 144 height 37
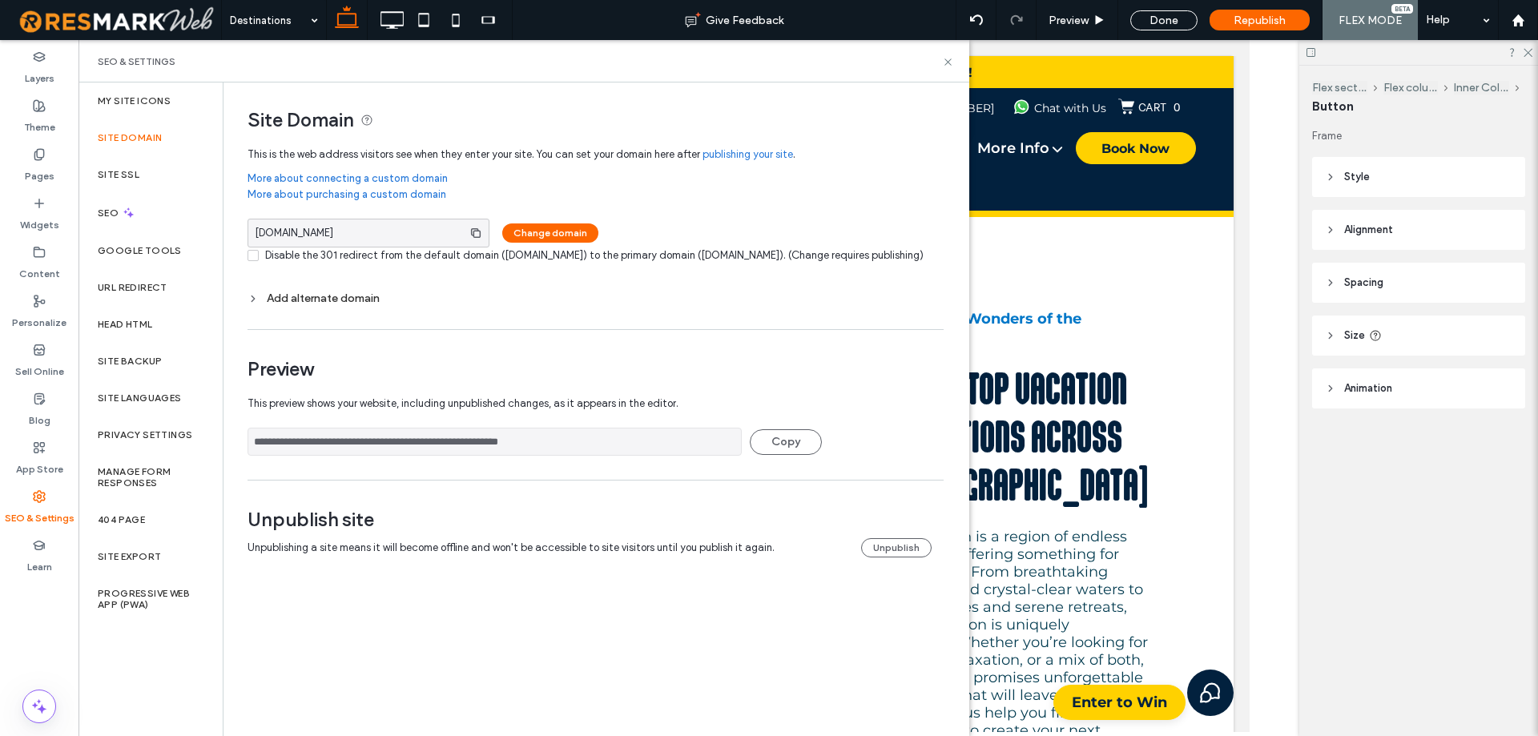
click at [393, 450] on input "**********" at bounding box center [494, 442] width 494 height 28
click at [394, 450] on input "**********" at bounding box center [494, 442] width 494 height 28
click at [951, 66] on icon at bounding box center [948, 62] width 12 height 12
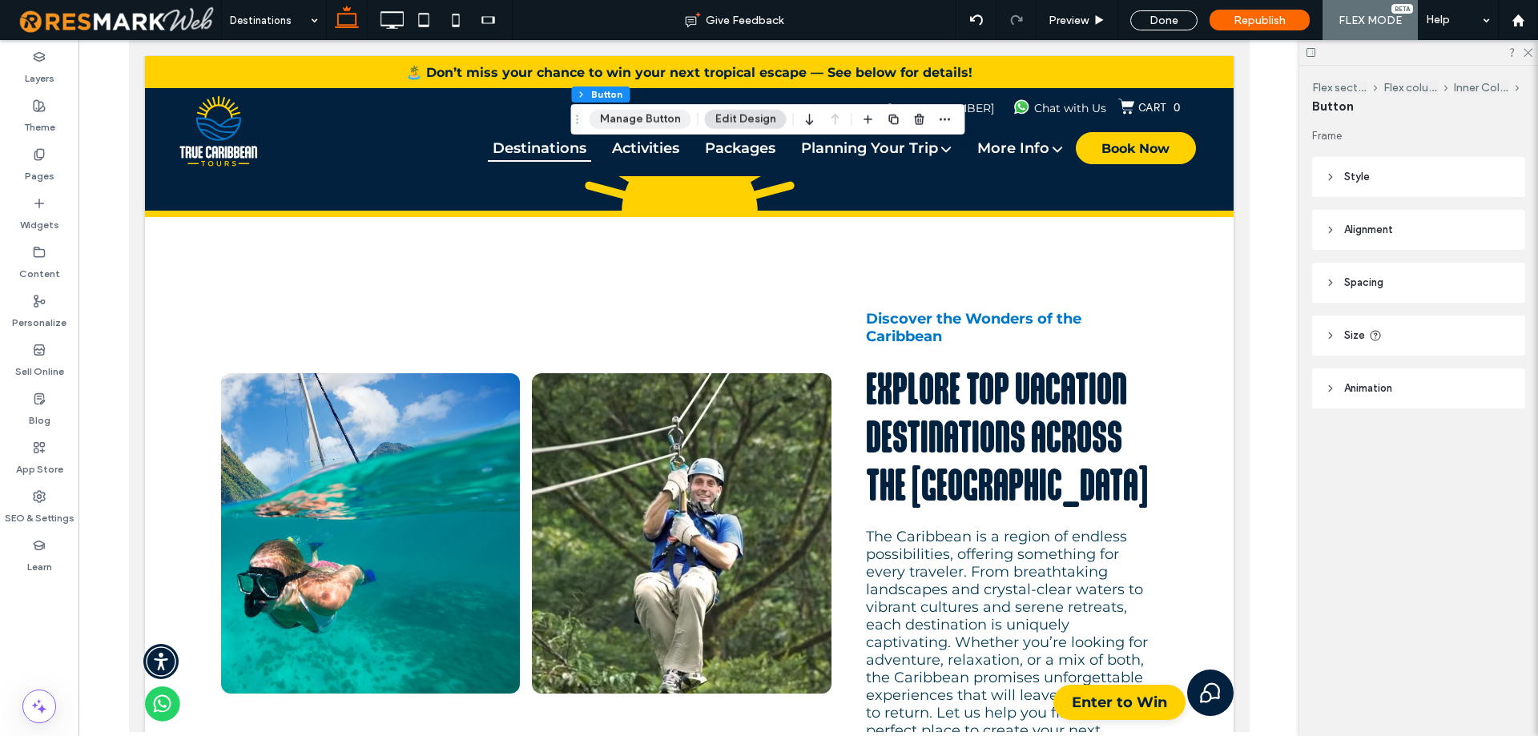
click at [622, 120] on button "Manage Button" at bounding box center [640, 119] width 102 height 19
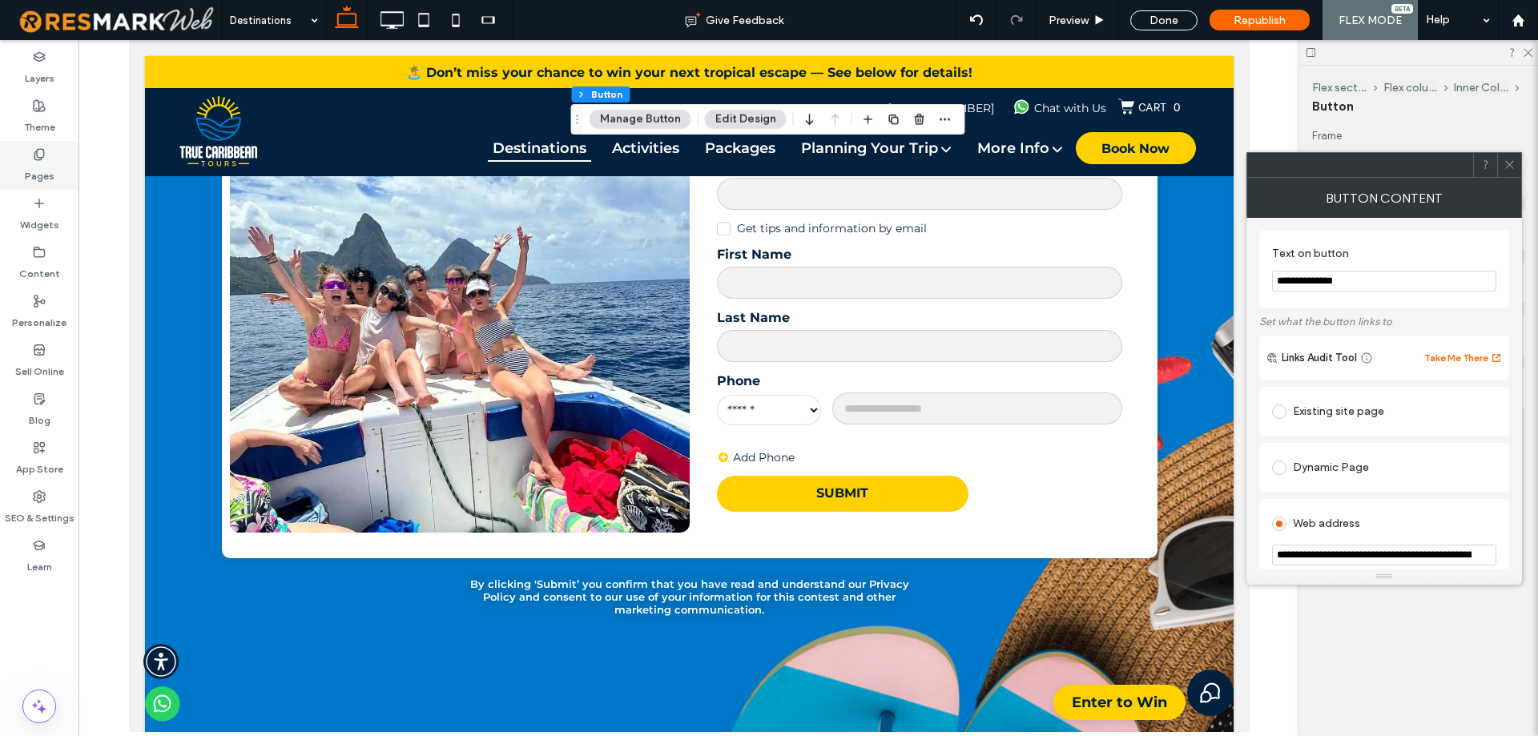
scroll to position [4488, 0]
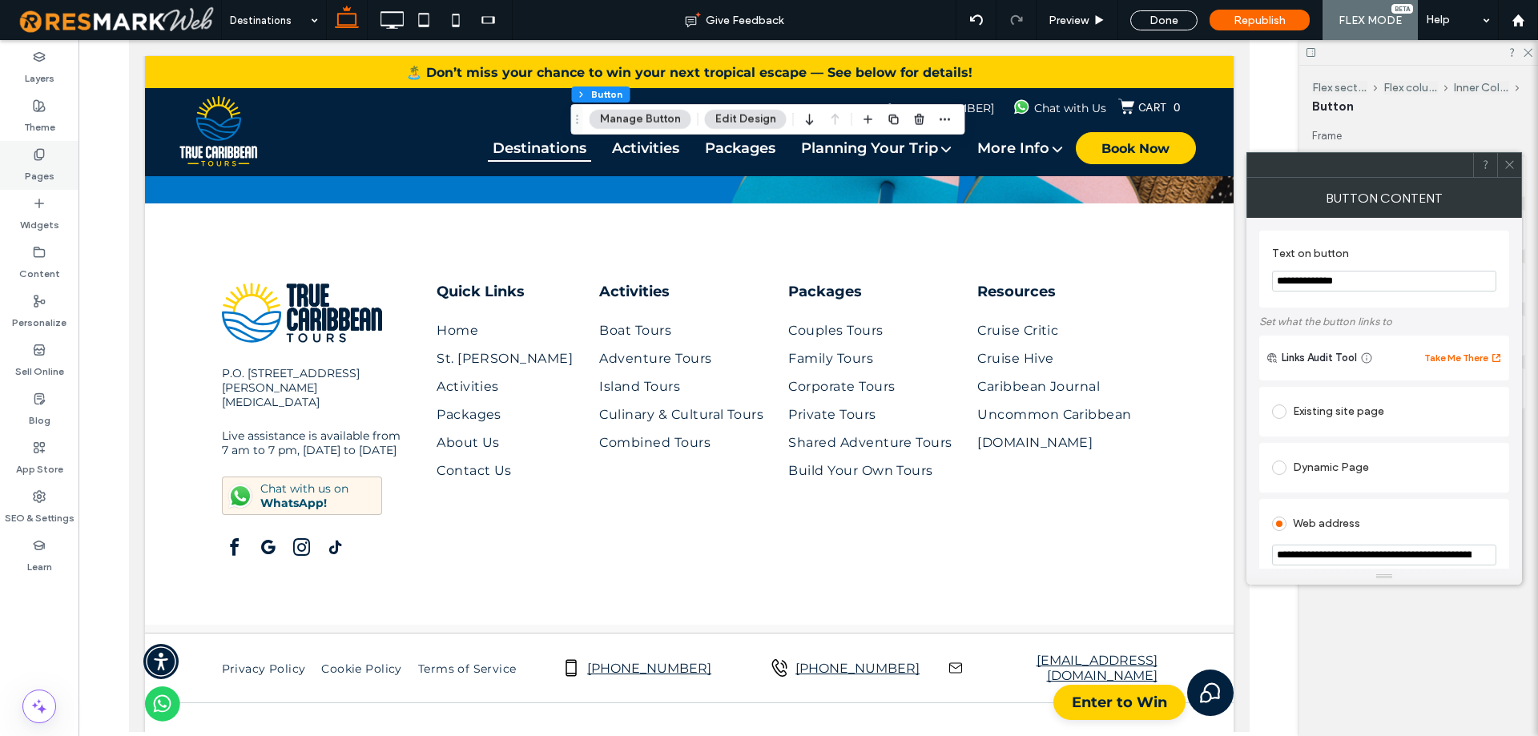
click at [0, 163] on div "Pages" at bounding box center [39, 165] width 78 height 49
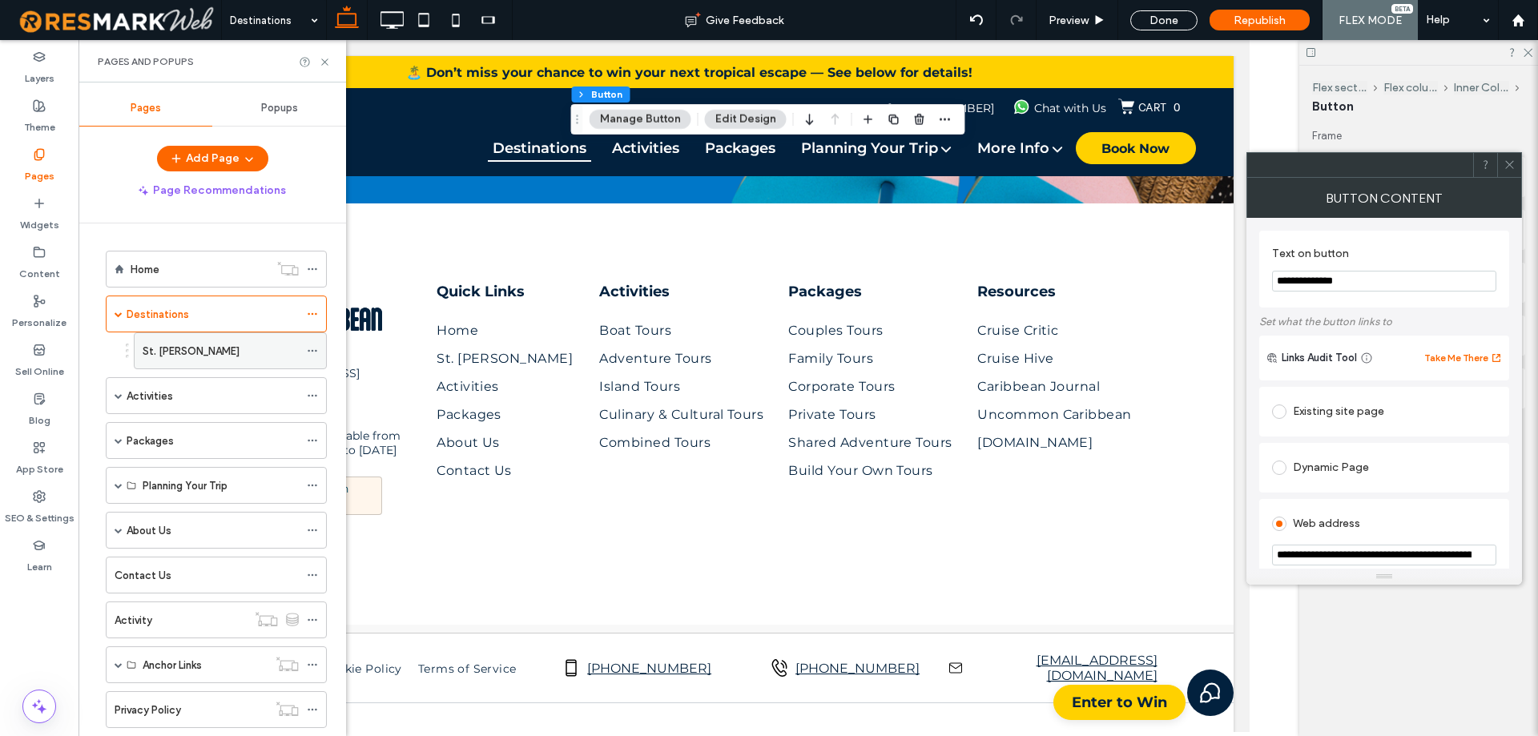
click at [192, 336] on div "St. Lucia" at bounding box center [221, 350] width 156 height 35
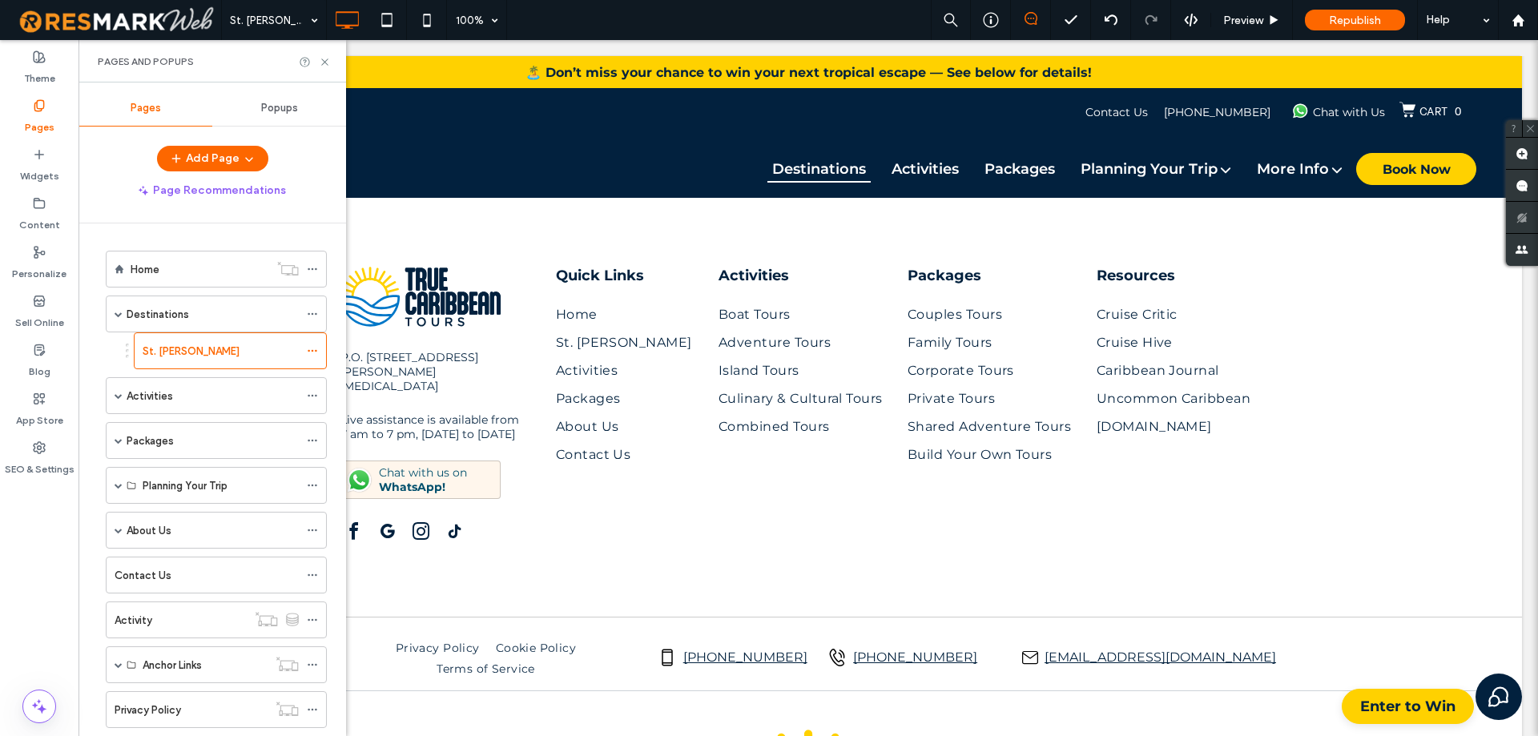
scroll to position [4472, 0]
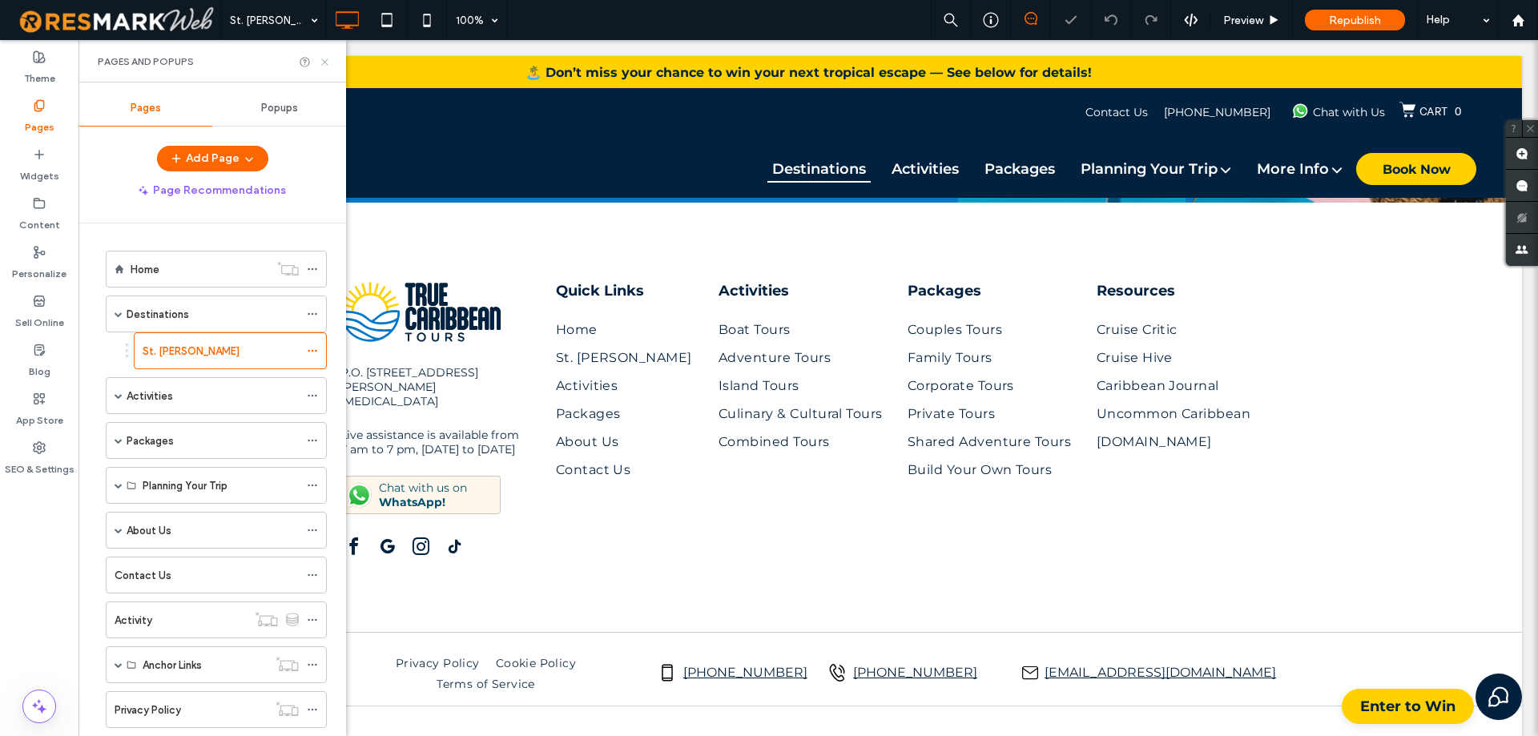
click at [324, 62] on use at bounding box center [324, 61] width 6 height 6
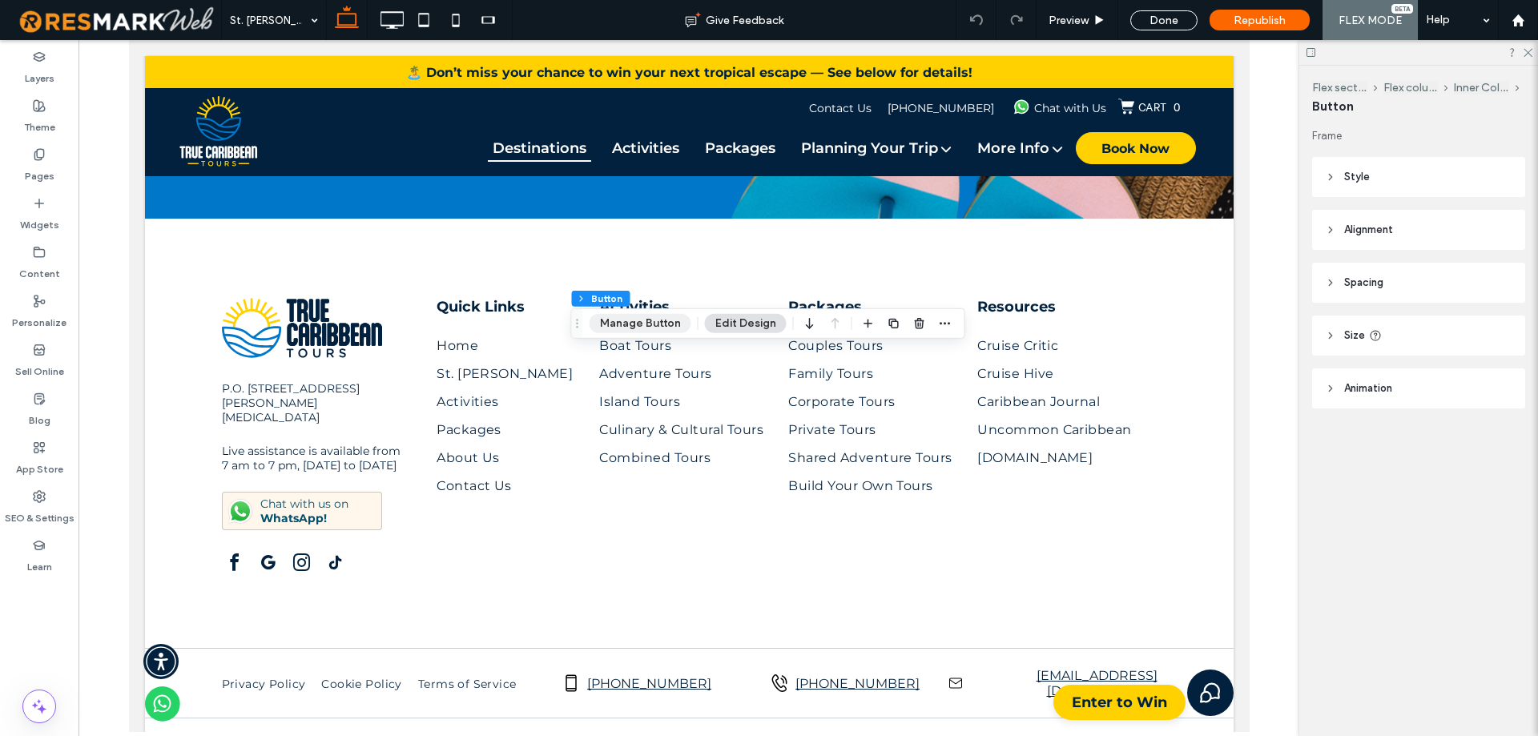
click at [626, 328] on button "Manage Button" at bounding box center [640, 323] width 102 height 19
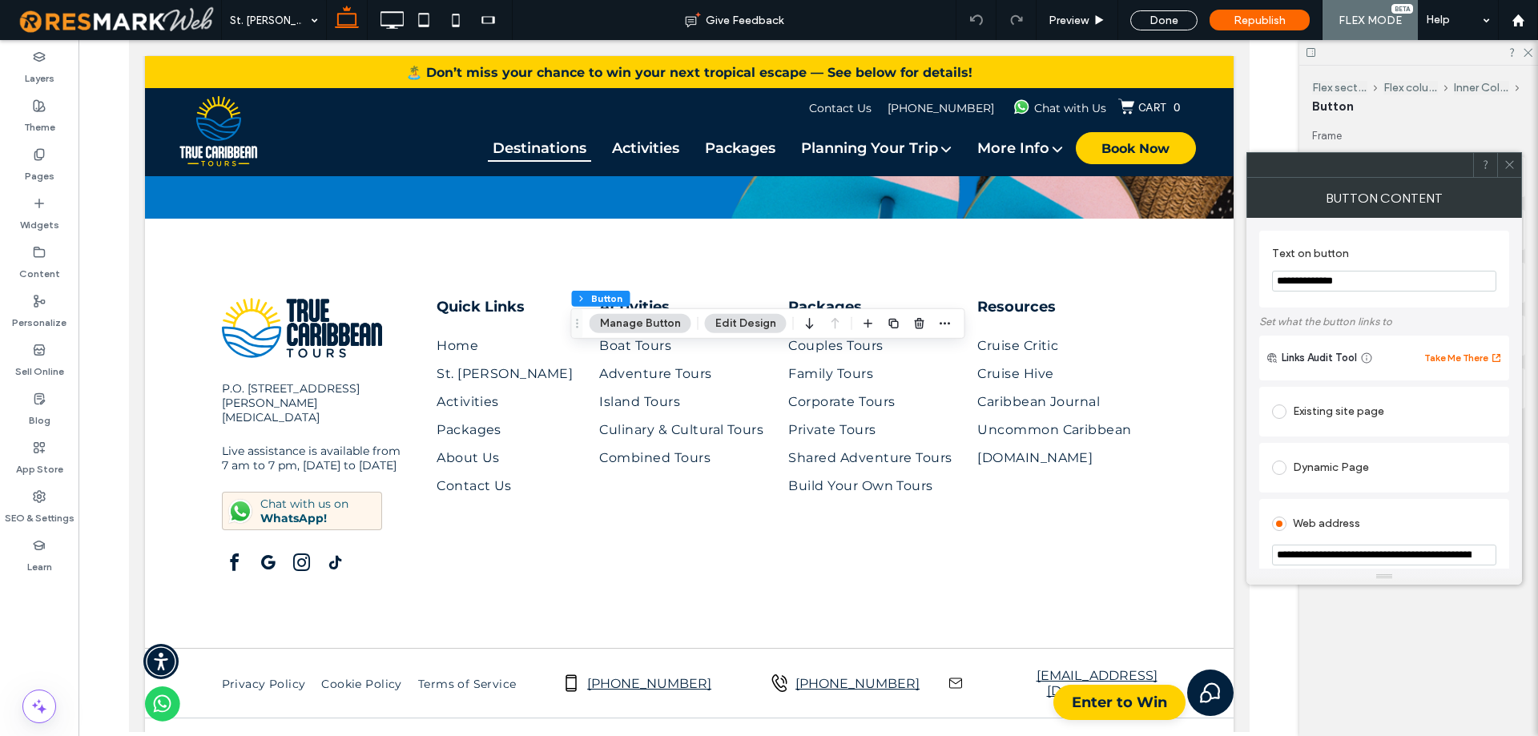
click at [1359, 558] on input "**********" at bounding box center [1384, 555] width 224 height 21
paste input "**********"
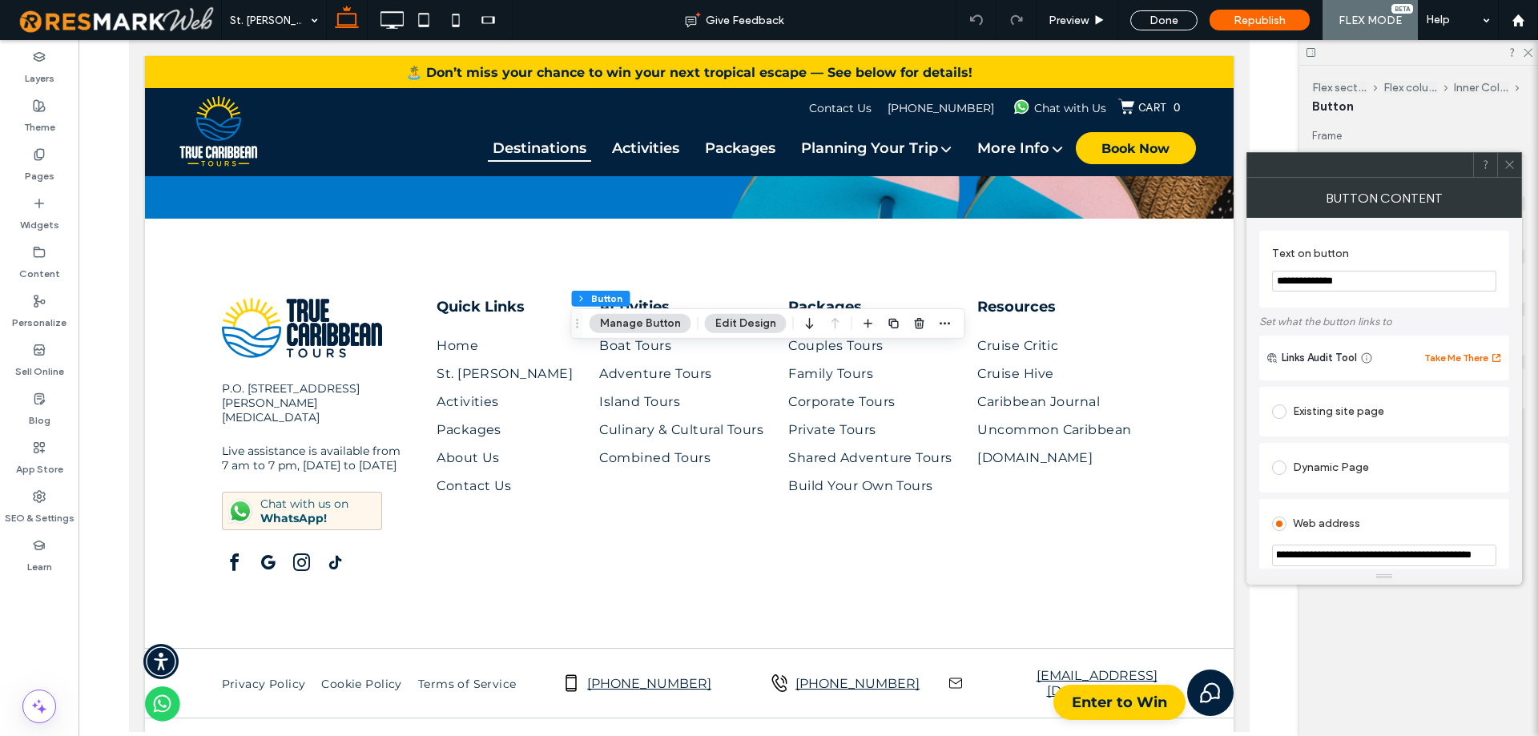
type input "**********"
click at [1511, 163] on icon at bounding box center [1509, 165] width 12 height 12
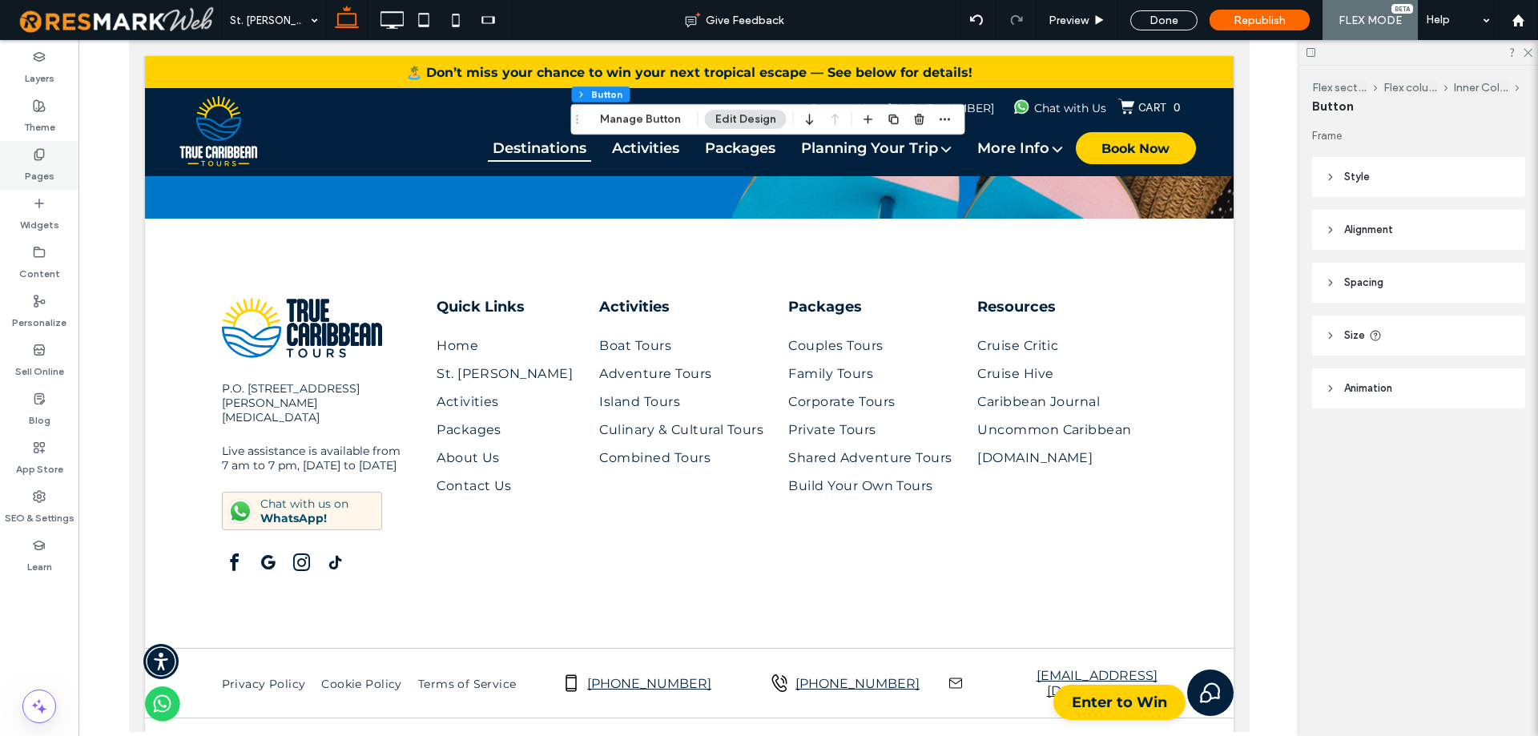
click at [27, 155] on div "Pages" at bounding box center [39, 165] width 78 height 49
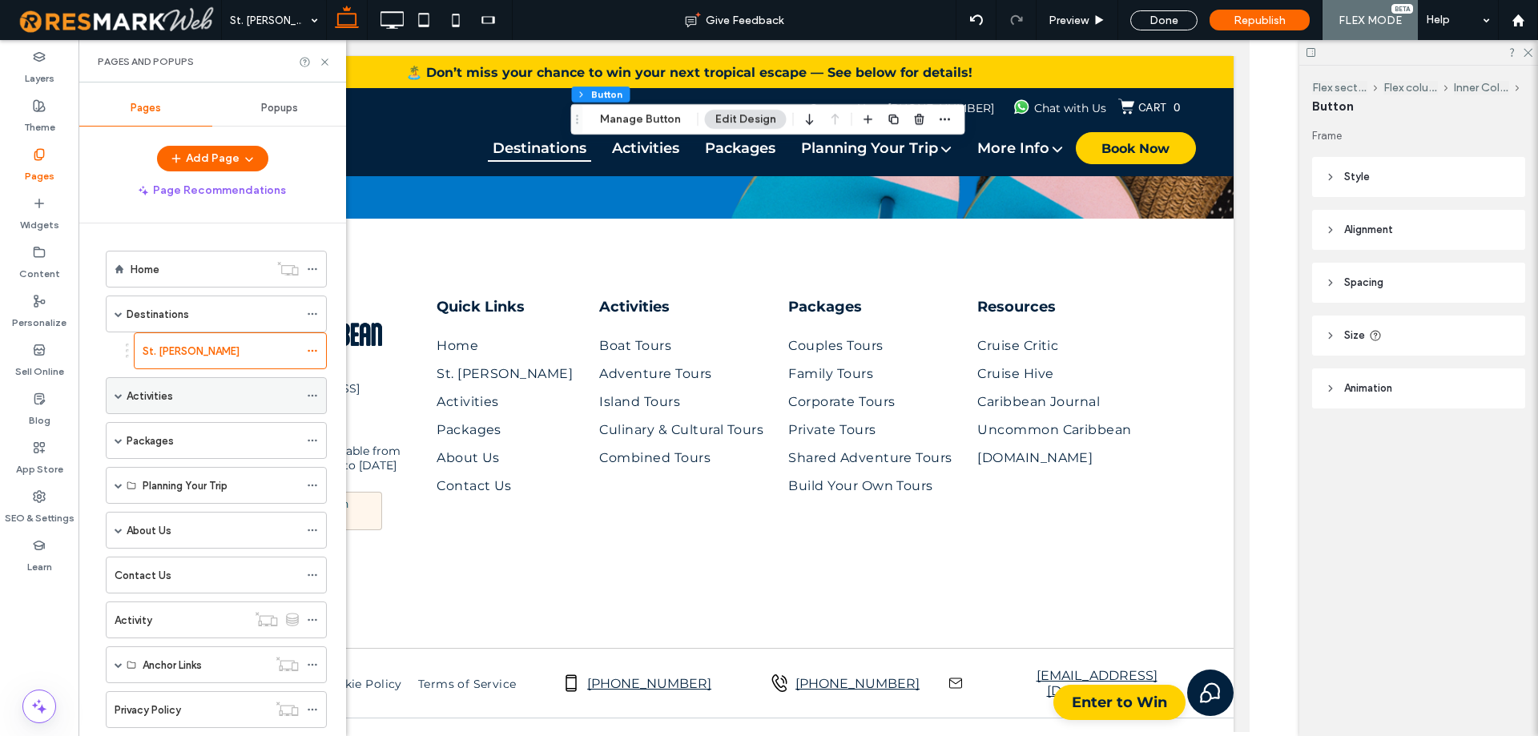
click at [182, 395] on div "Activities" at bounding box center [213, 396] width 172 height 17
click at [0, 0] on div at bounding box center [0, 0] width 0 height 0
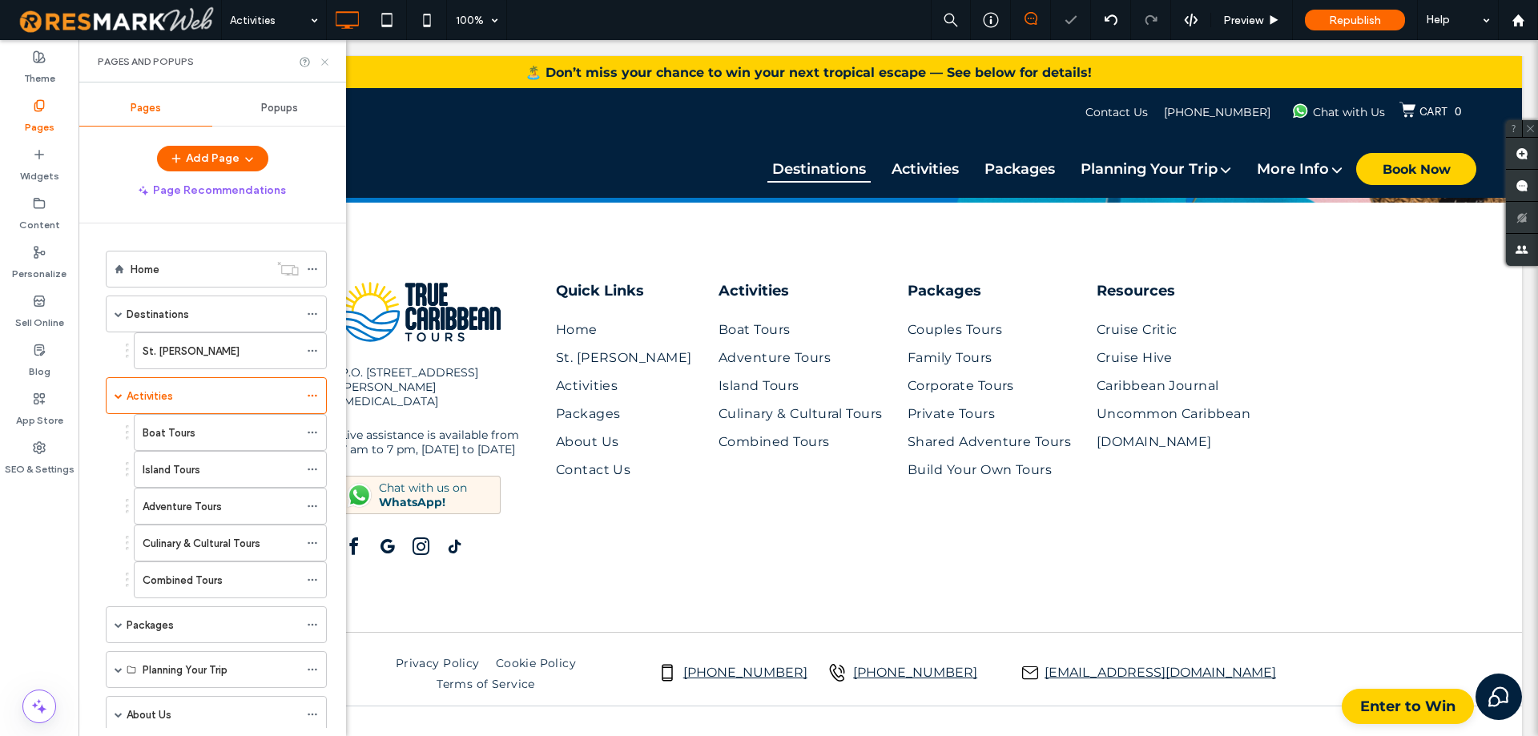
click at [325, 61] on icon at bounding box center [325, 62] width 12 height 12
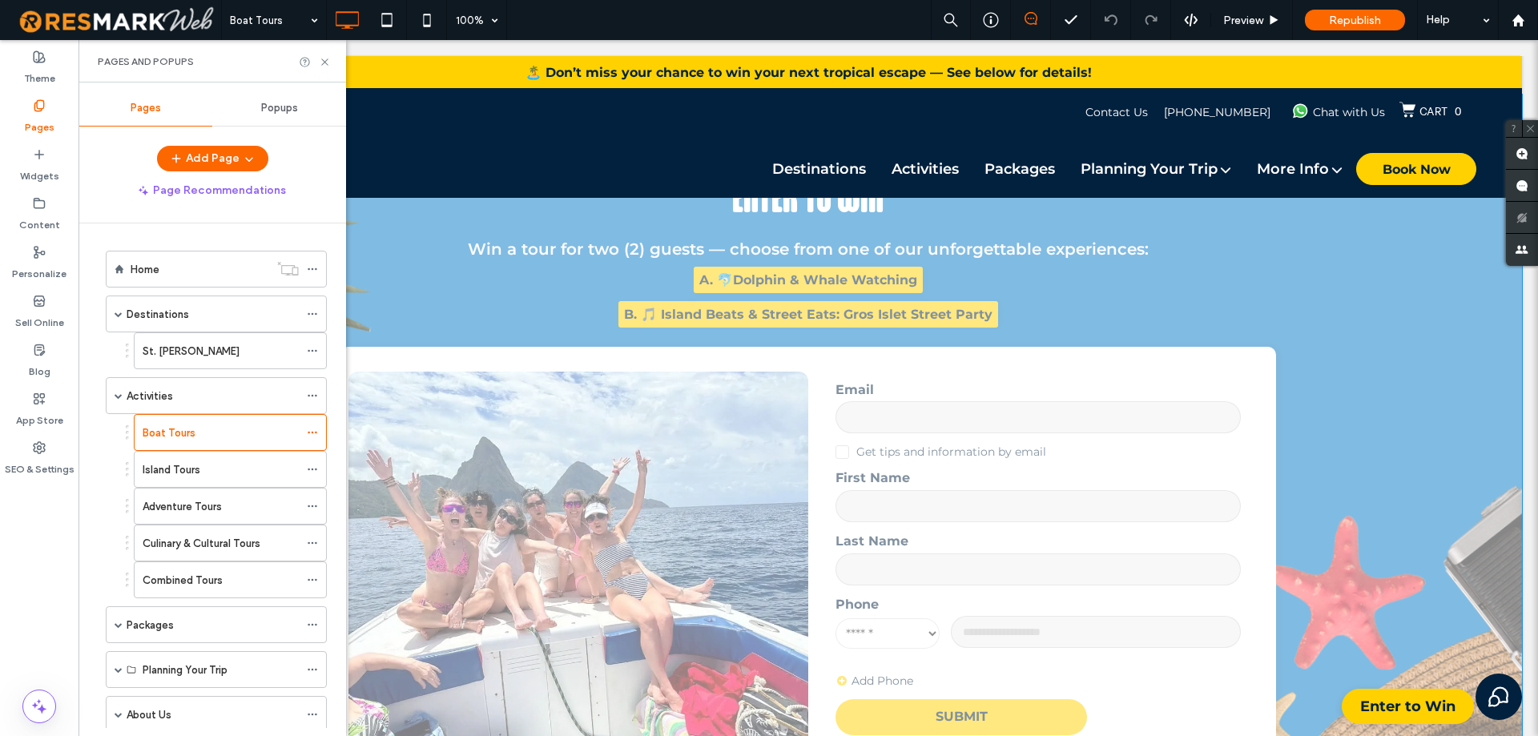
scroll to position [7609, 0]
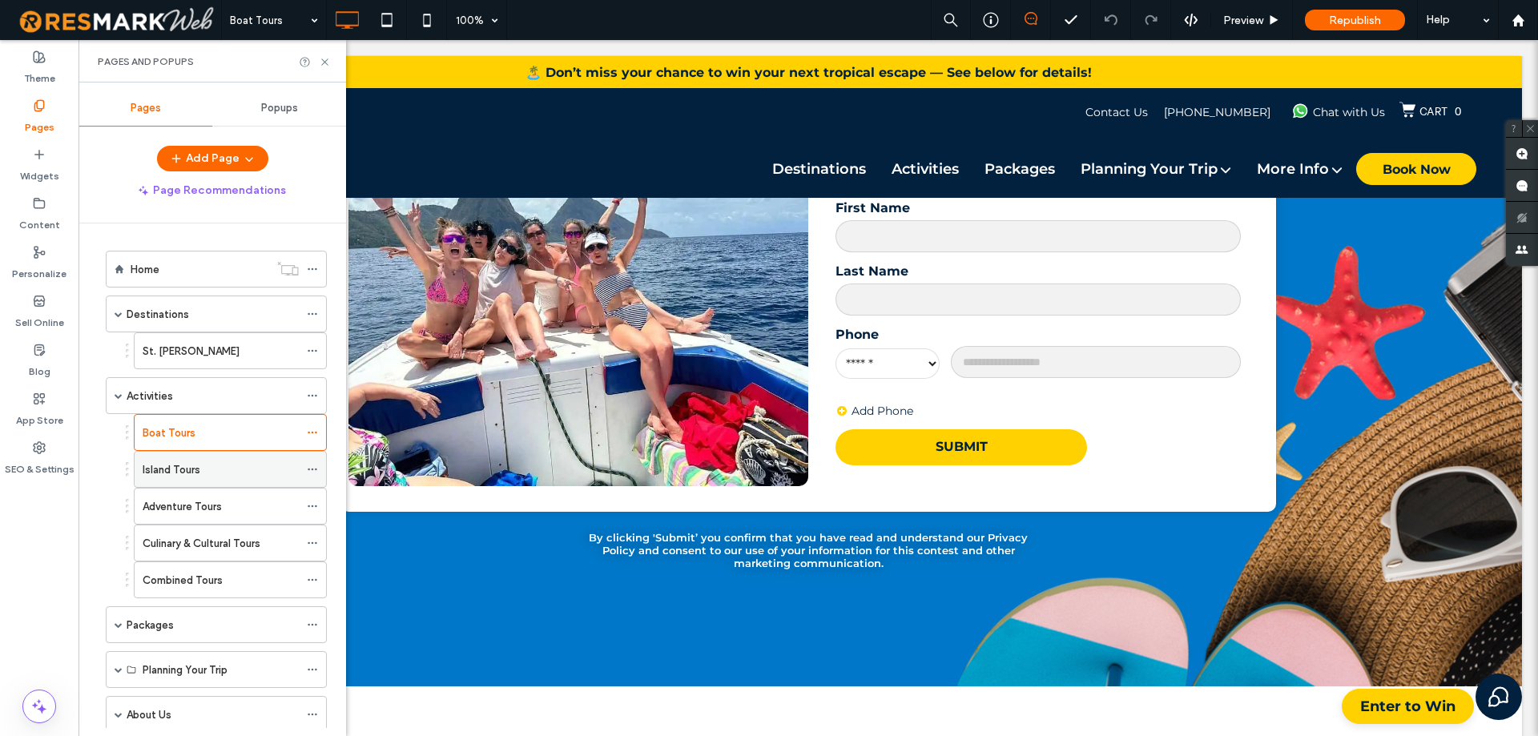
click at [192, 475] on label "Island Tours" at bounding box center [172, 470] width 58 height 28
click at [235, 496] on div "Adventure Tours" at bounding box center [221, 506] width 156 height 35
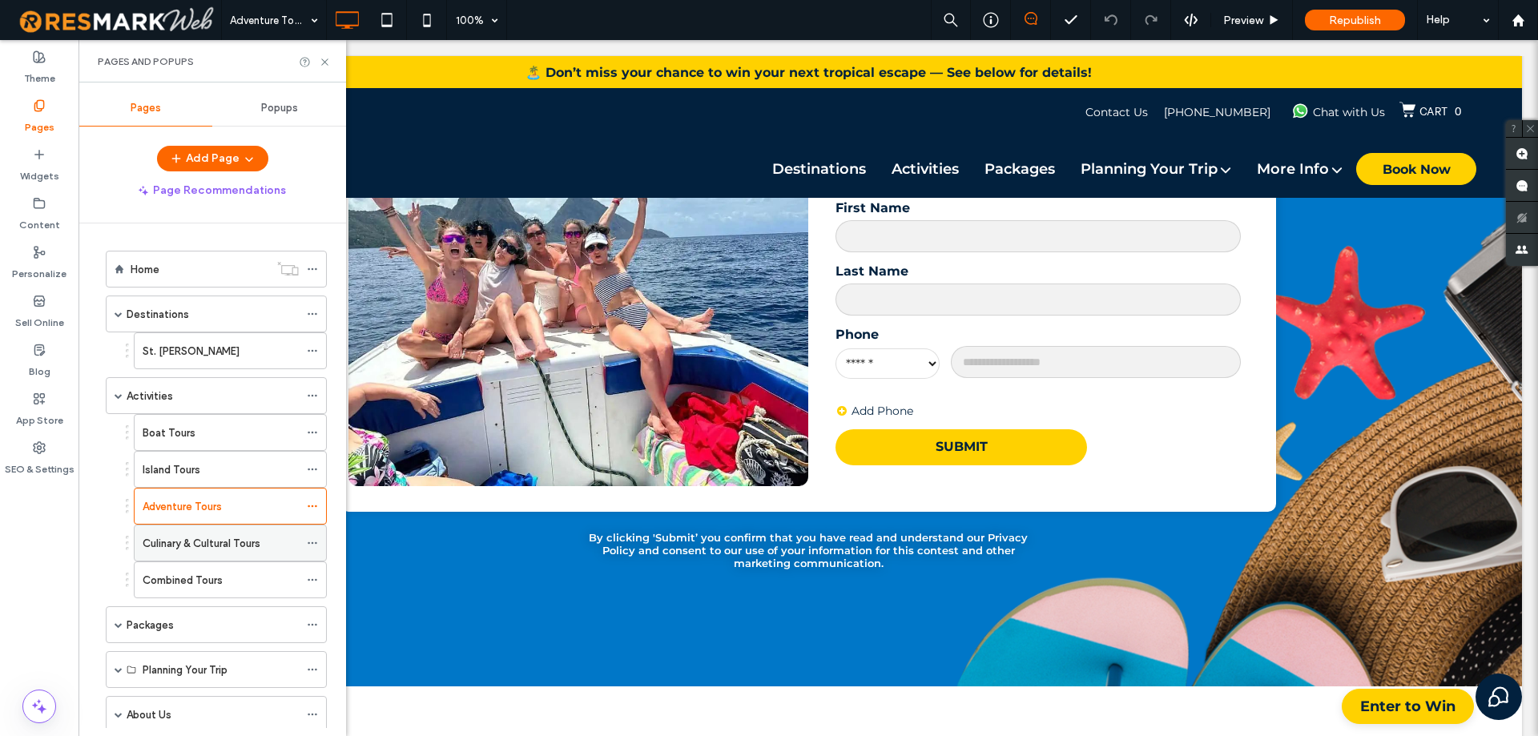
click at [159, 544] on label "Culinary & Cultural Tours" at bounding box center [202, 543] width 118 height 28
click at [184, 567] on div "Combined Tours" at bounding box center [221, 579] width 156 height 35
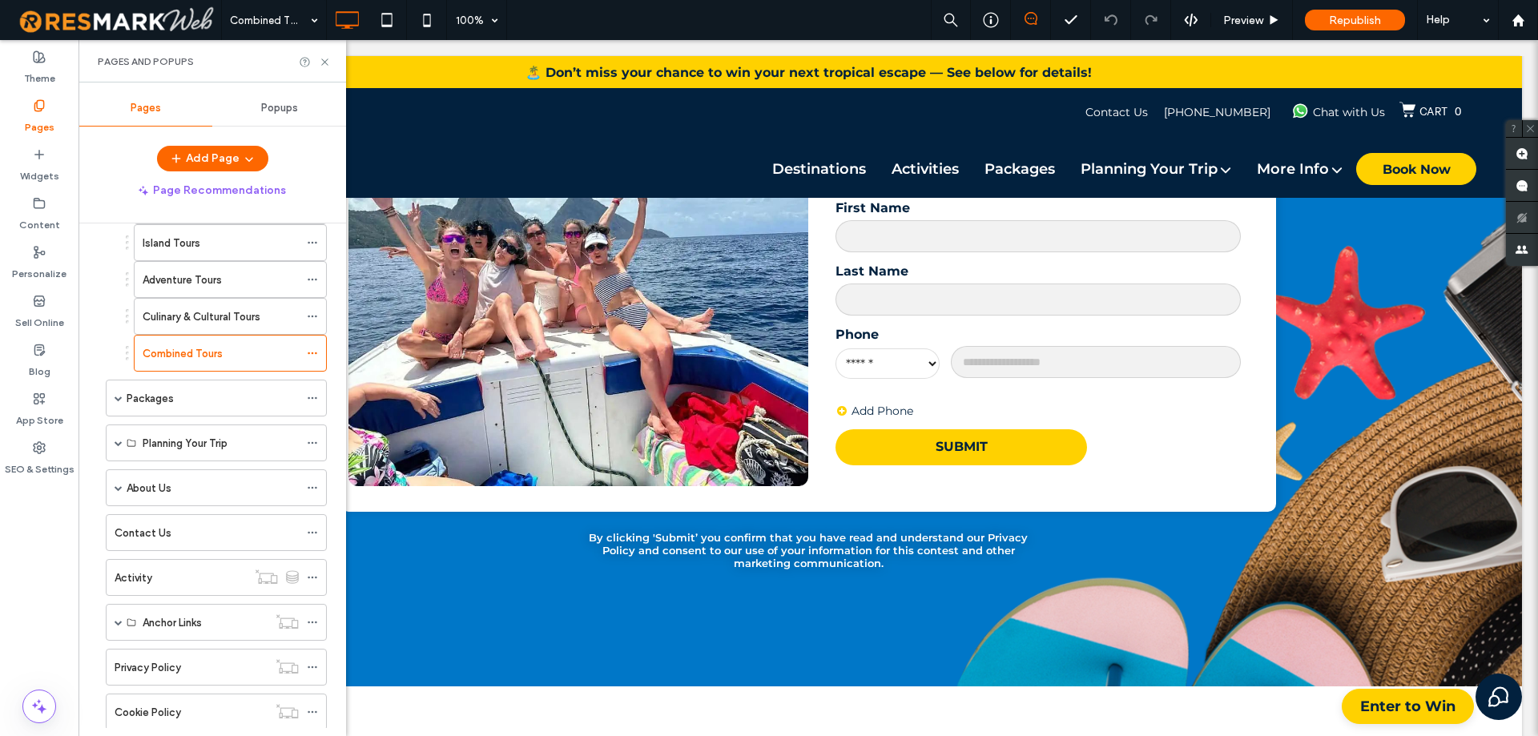
scroll to position [240, 0]
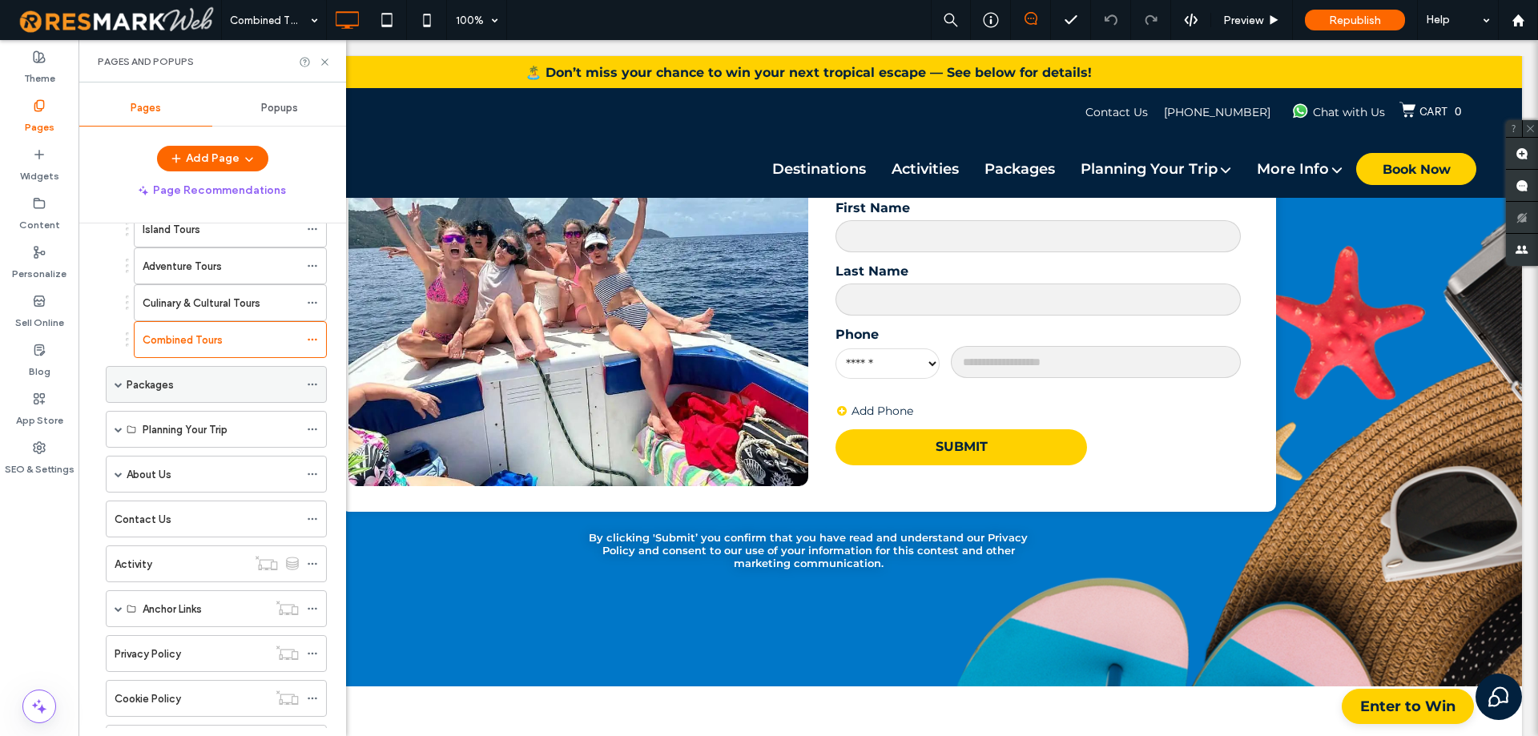
click at [115, 389] on span at bounding box center [119, 384] width 8 height 35
click at [223, 395] on div "Packages" at bounding box center [213, 384] width 172 height 35
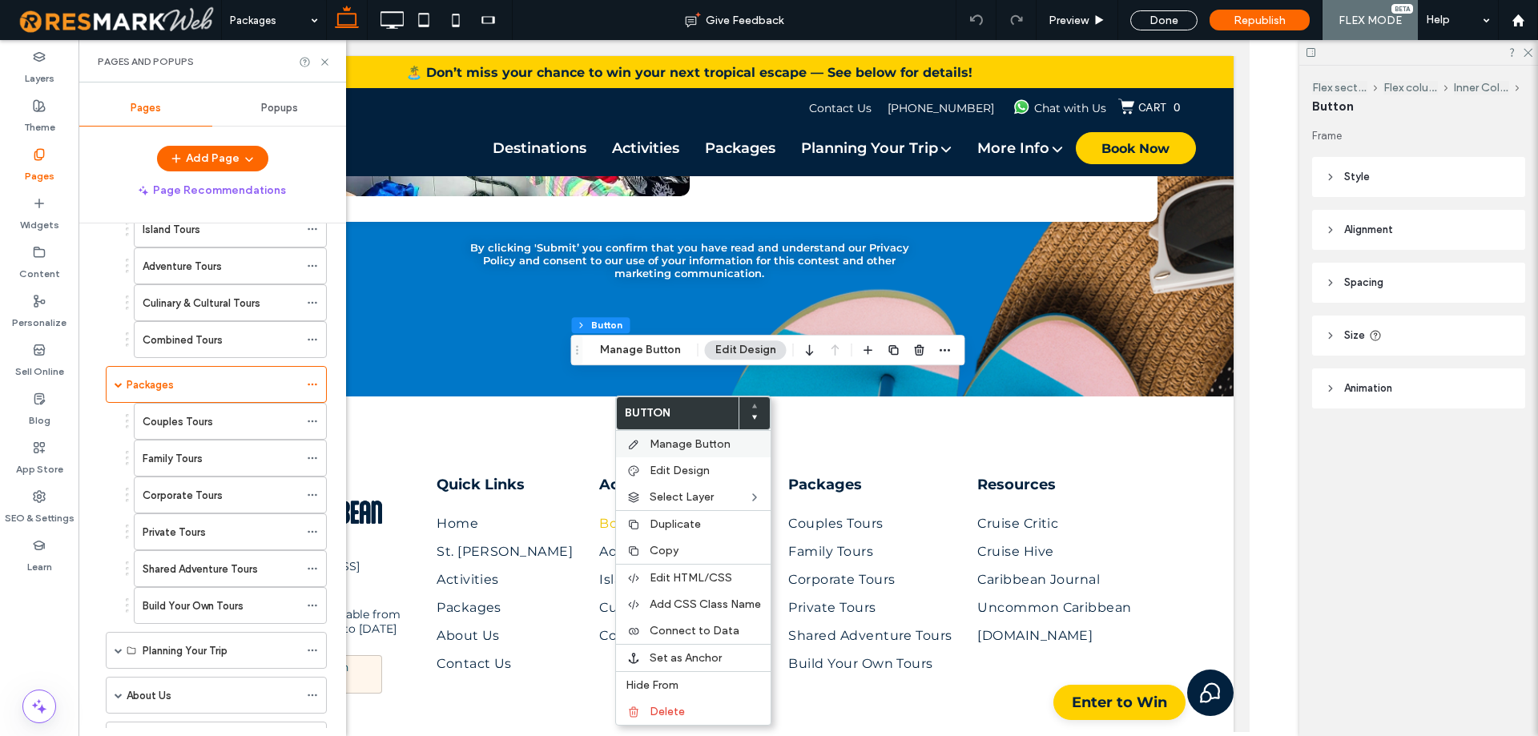
click at [671, 450] on span "Manage Button" at bounding box center [690, 444] width 81 height 14
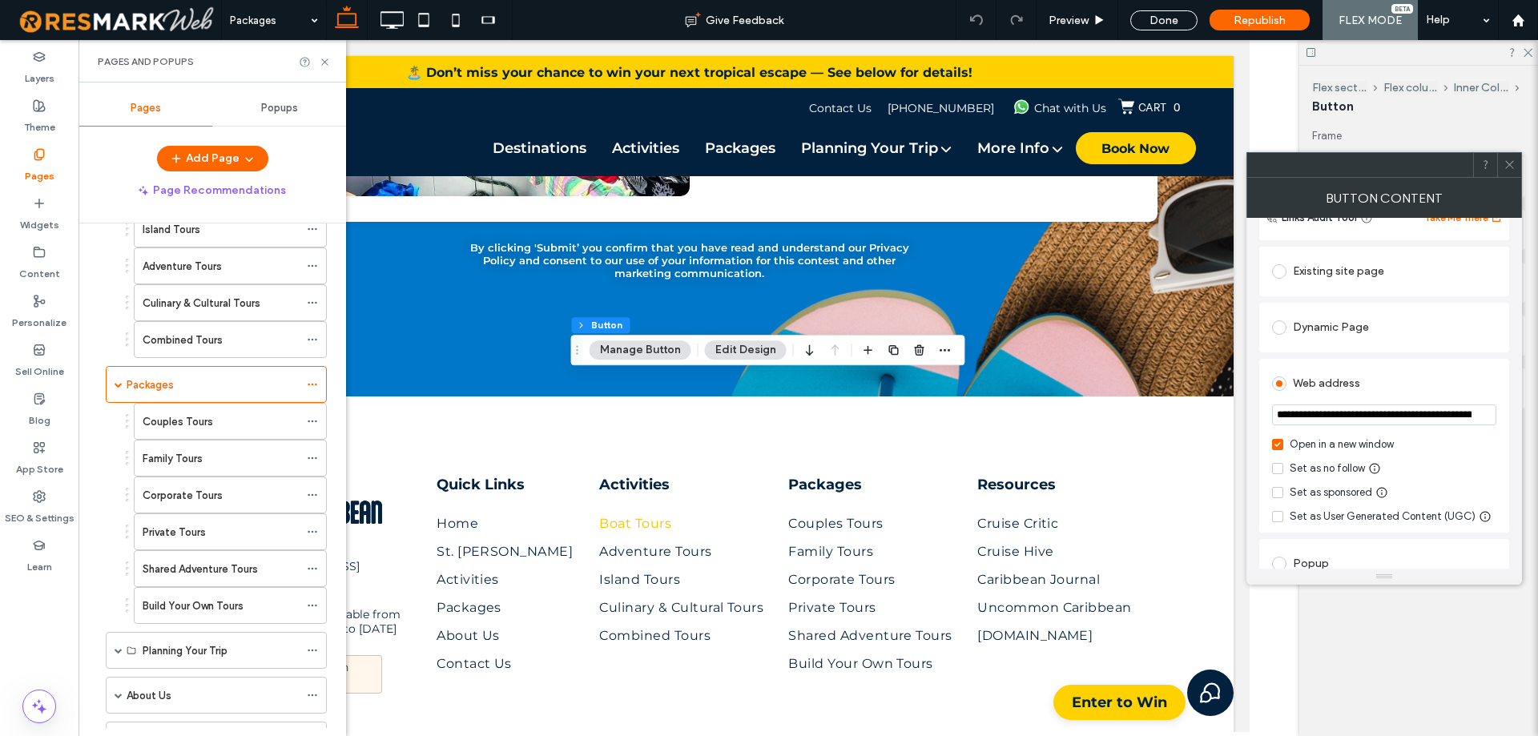
scroll to position [160, 0]
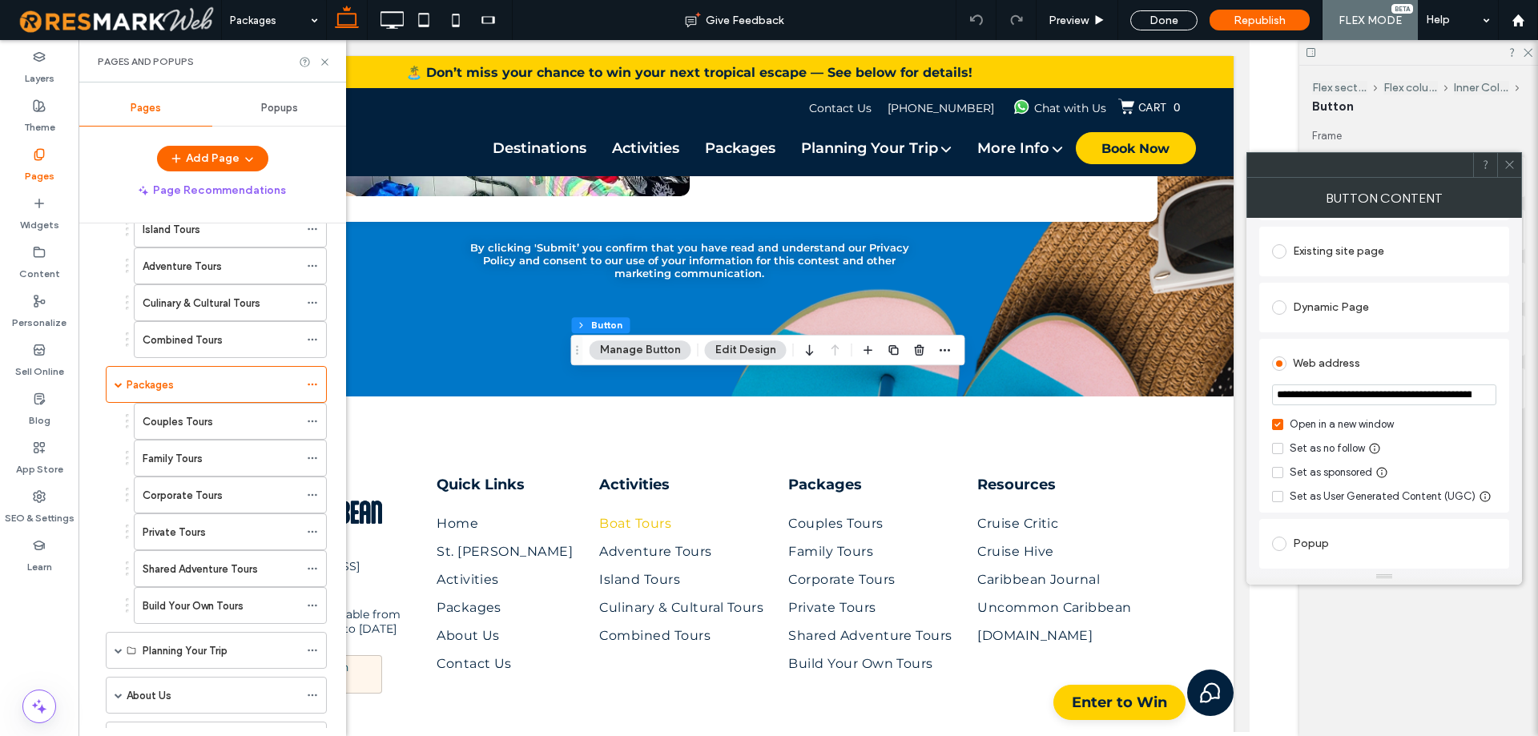
click at [1438, 399] on input "**********" at bounding box center [1384, 394] width 224 height 21
paste input "**********"
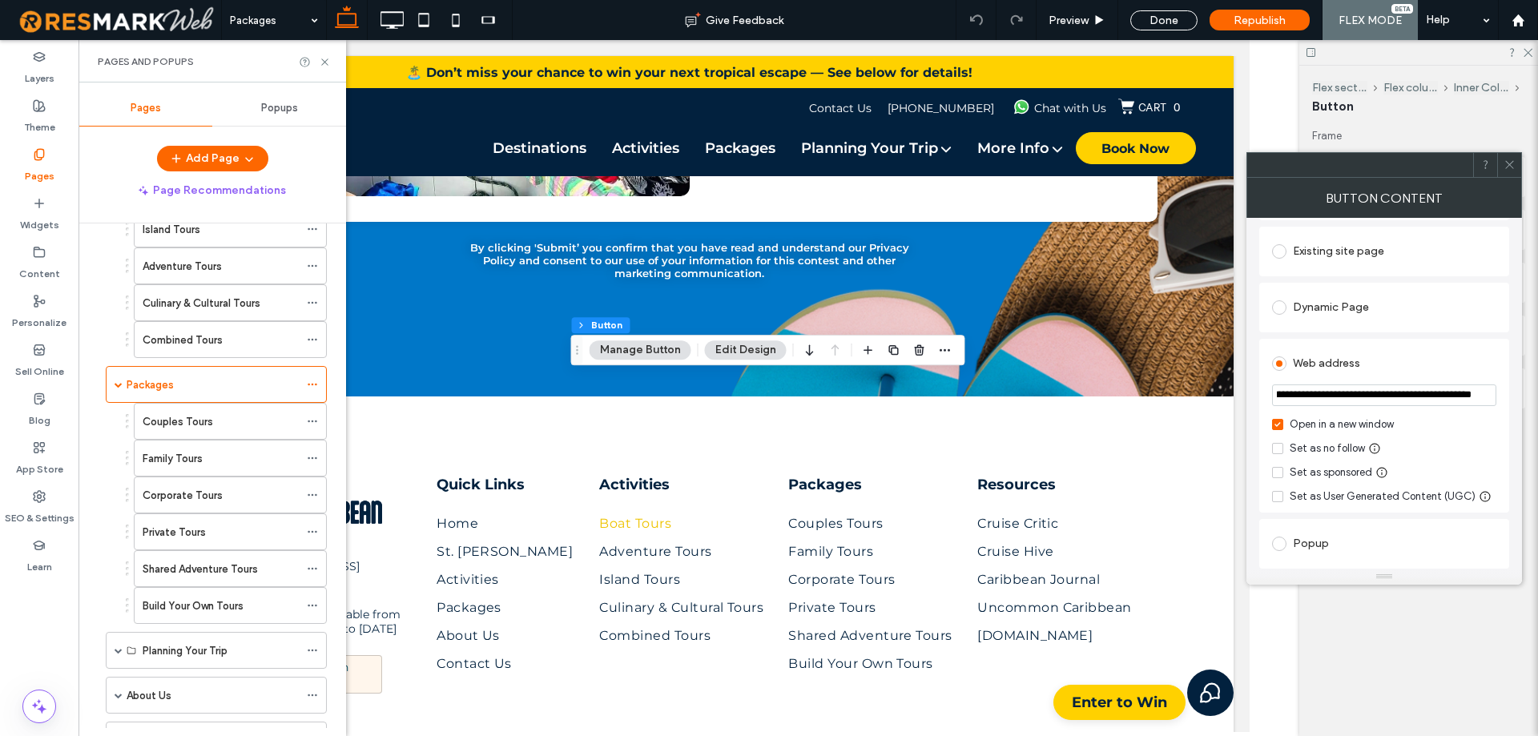
type input "**********"
click at [1504, 407] on div "**********" at bounding box center [1384, 426] width 250 height 174
click at [1503, 170] on div at bounding box center [1509, 165] width 24 height 24
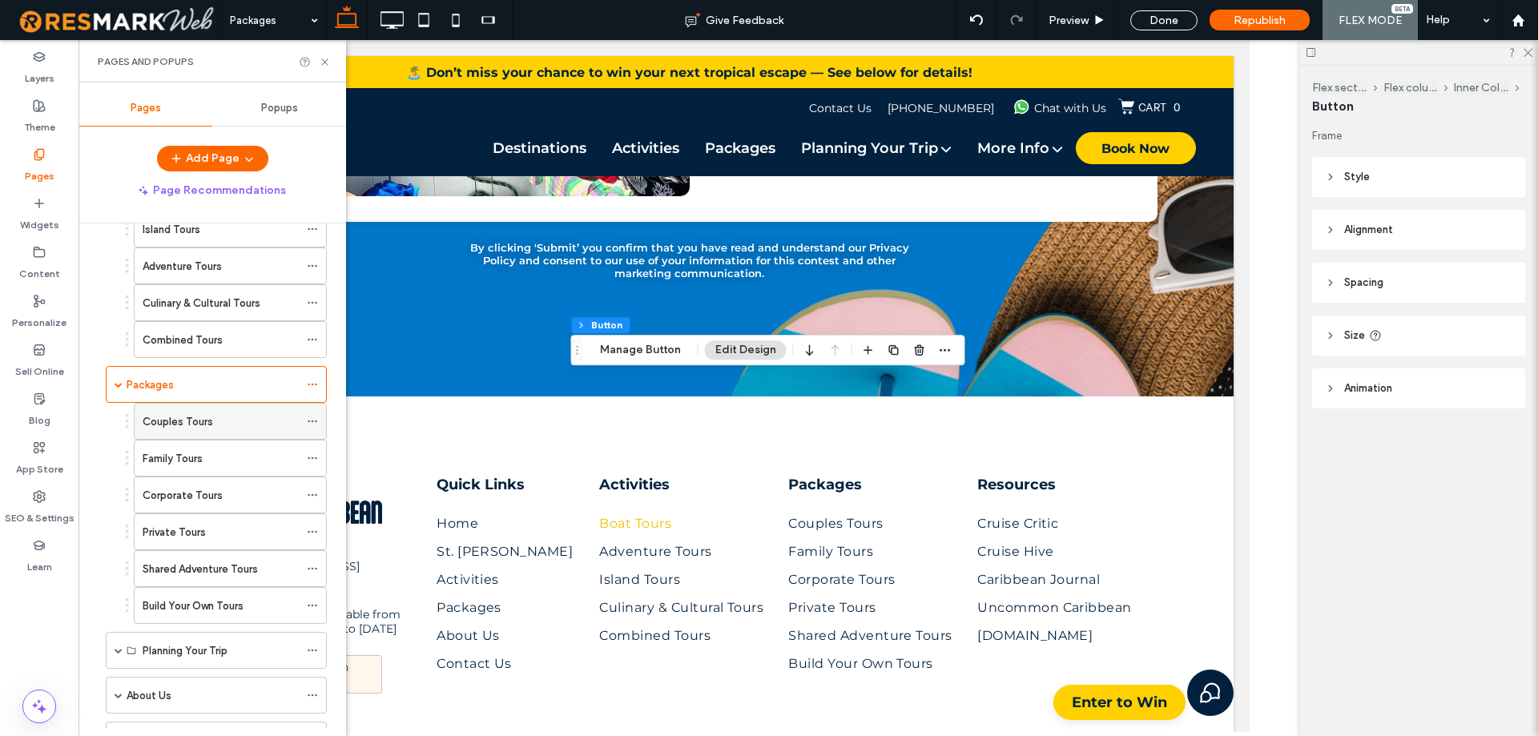
click at [195, 428] on label "Couples Tours" at bounding box center [178, 422] width 70 height 28
click at [0, 0] on div at bounding box center [0, 0] width 0 height 0
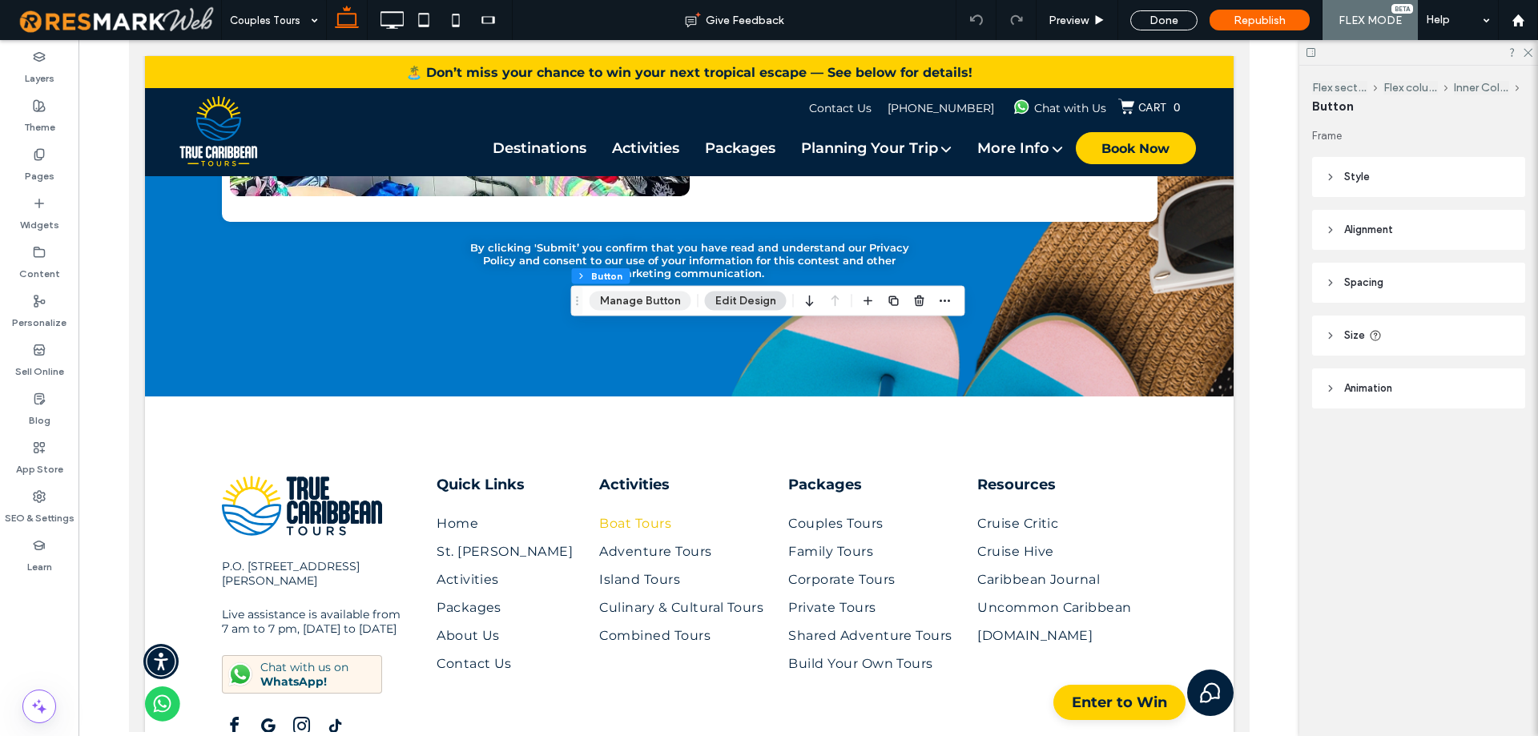
click at [630, 297] on button "Manage Button" at bounding box center [640, 301] width 102 height 19
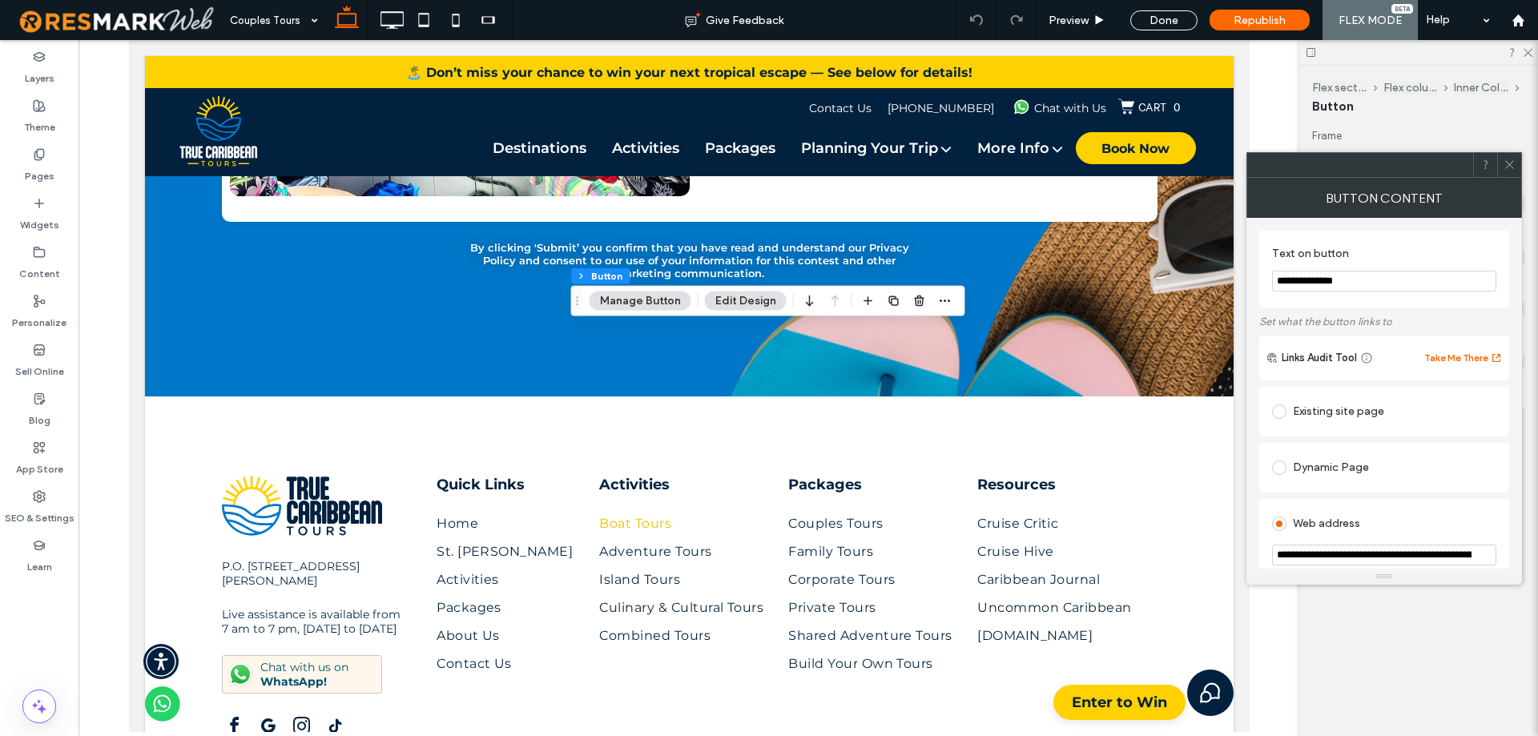
scroll to position [80, 0]
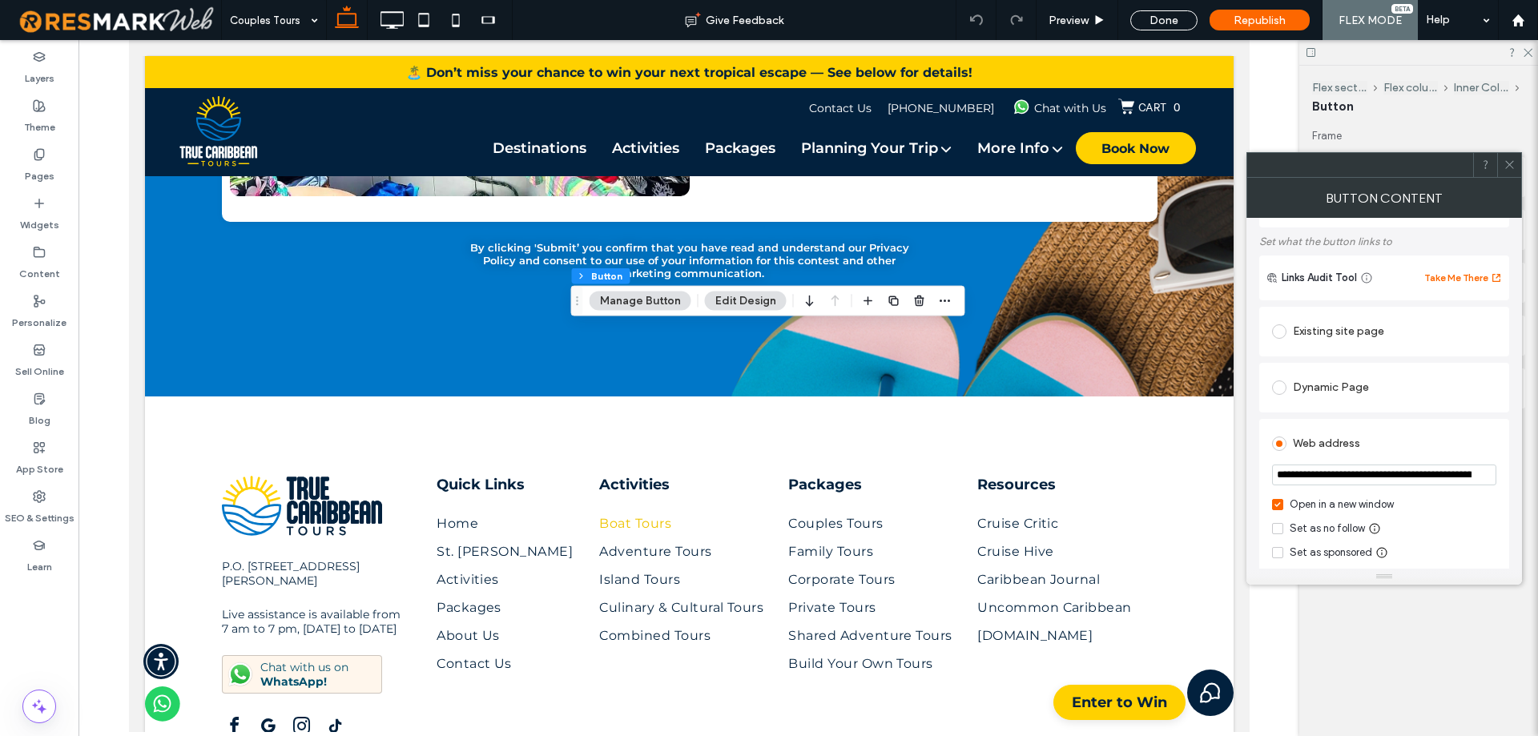
click at [1380, 469] on input "**********" at bounding box center [1384, 475] width 224 height 21
paste input "**********"
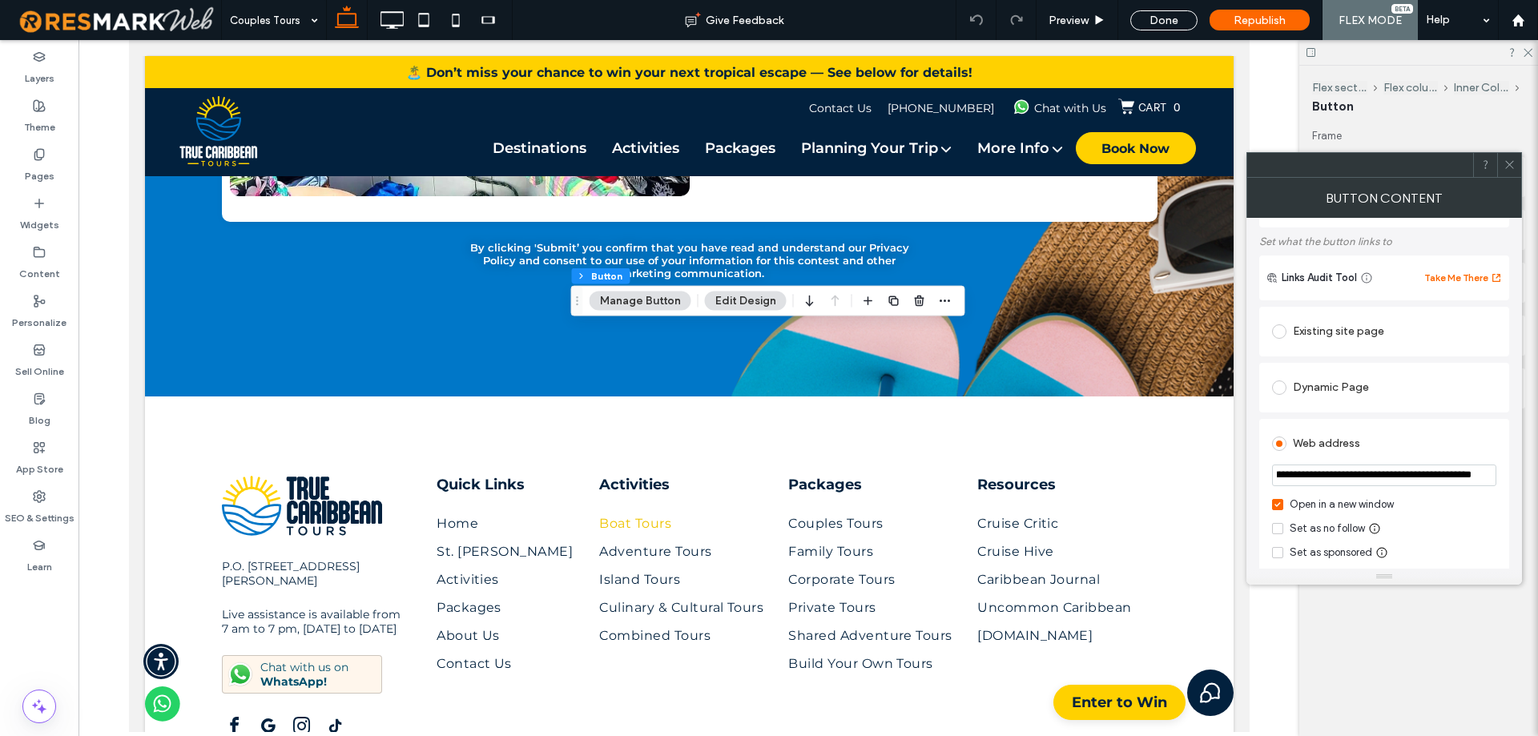
type input "**********"
click at [1508, 461] on div "**********" at bounding box center [1384, 506] width 250 height 174
click at [1504, 171] on span at bounding box center [1509, 165] width 12 height 24
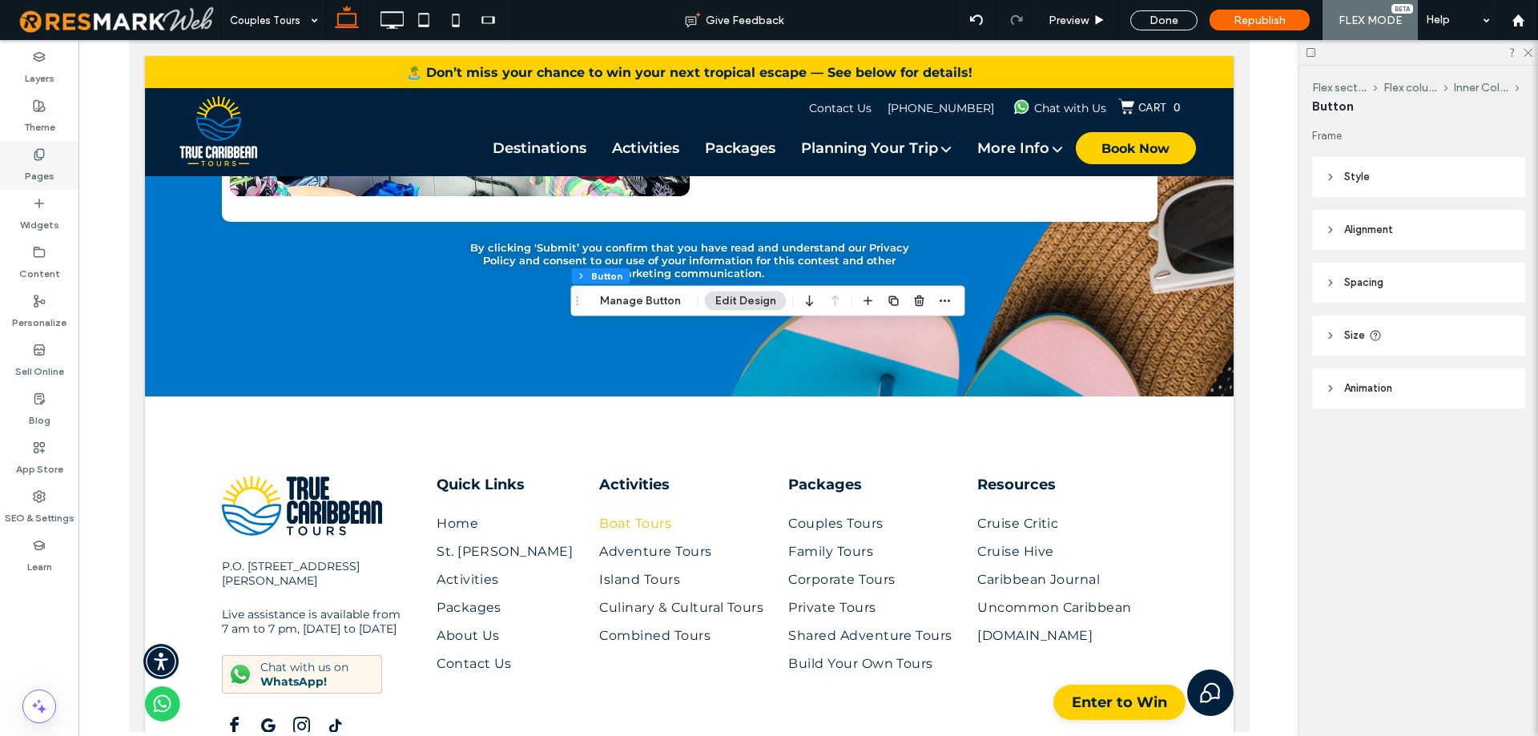
click at [47, 183] on label "Pages" at bounding box center [40, 172] width 30 height 22
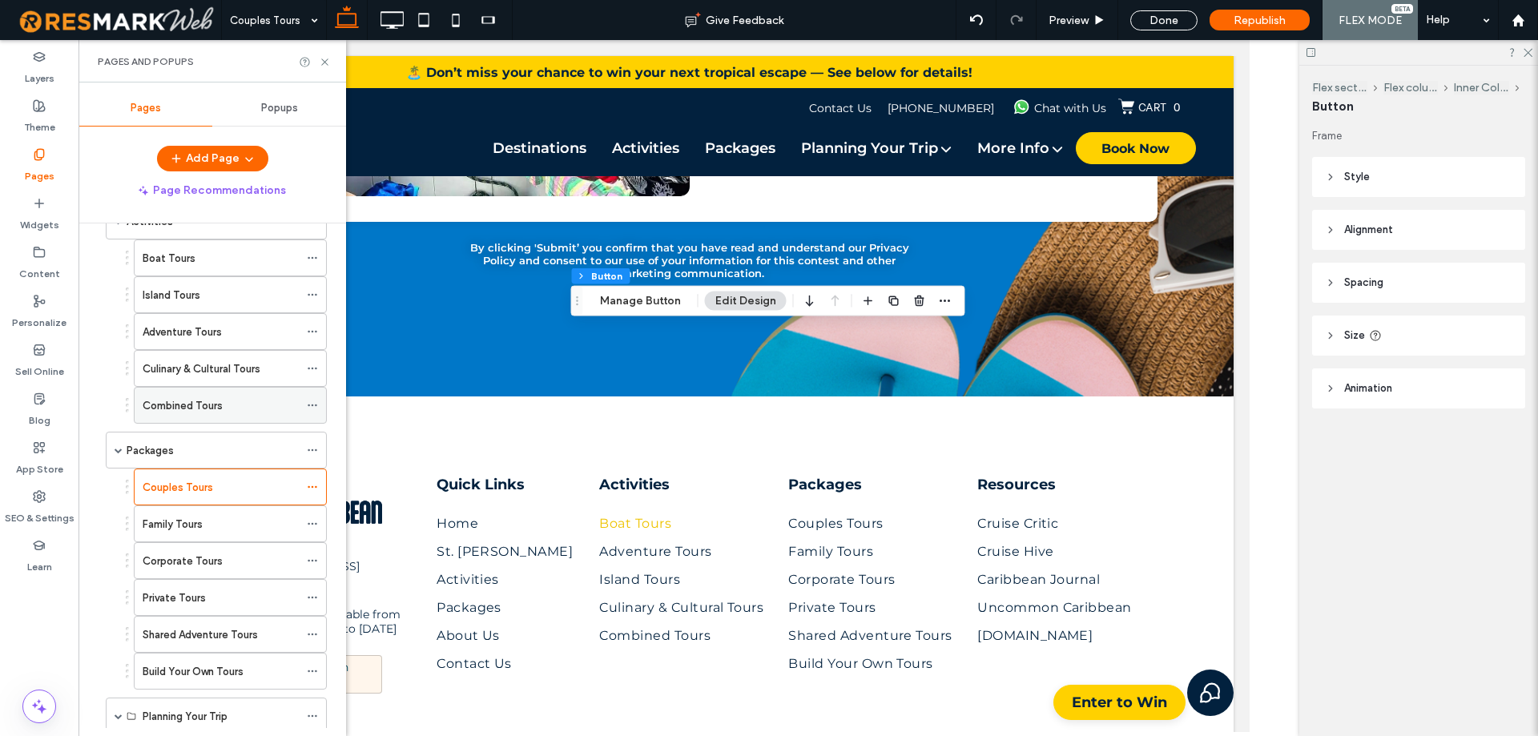
scroll to position [240, 0]
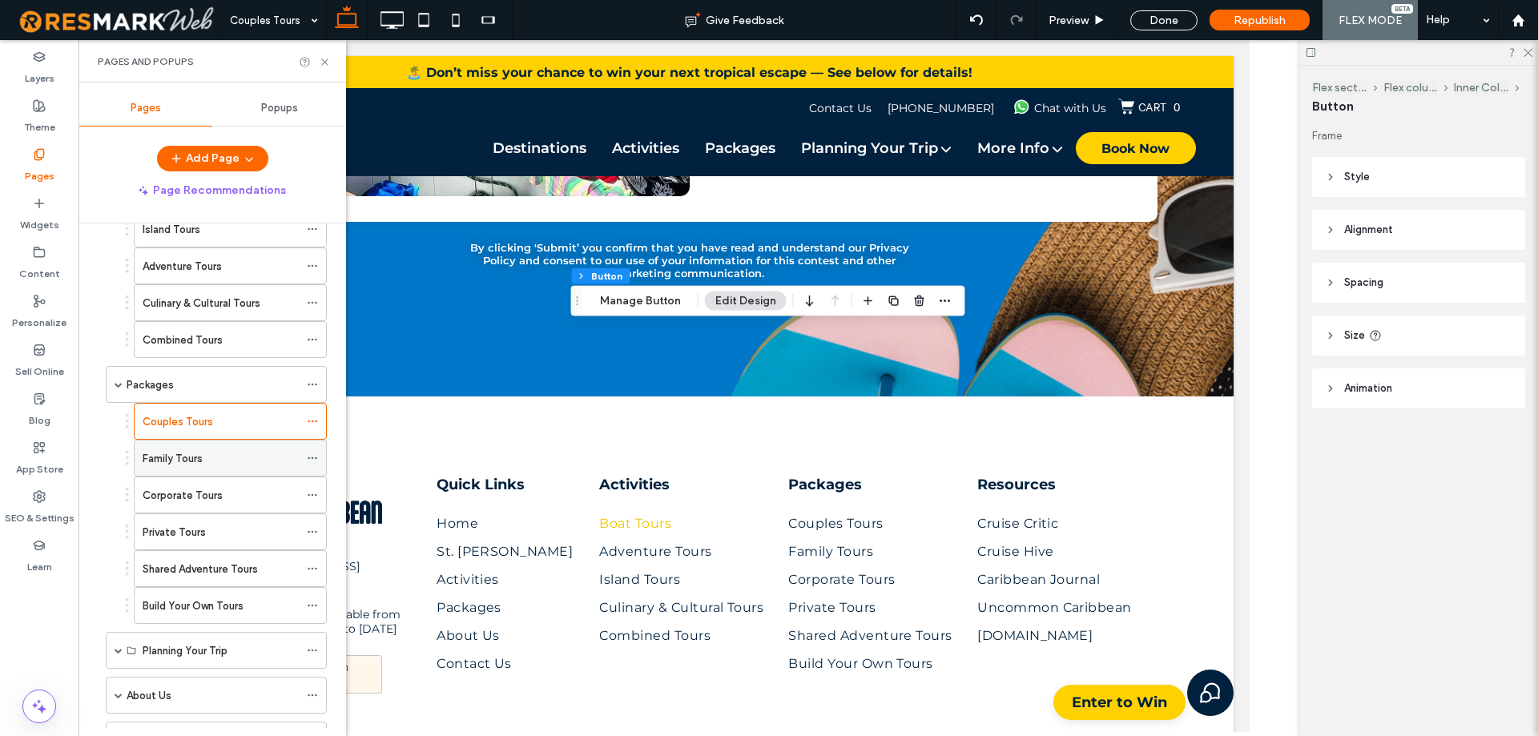
click at [206, 452] on div "Family Tours" at bounding box center [221, 458] width 156 height 17
click at [0, 0] on div at bounding box center [0, 0] width 0 height 0
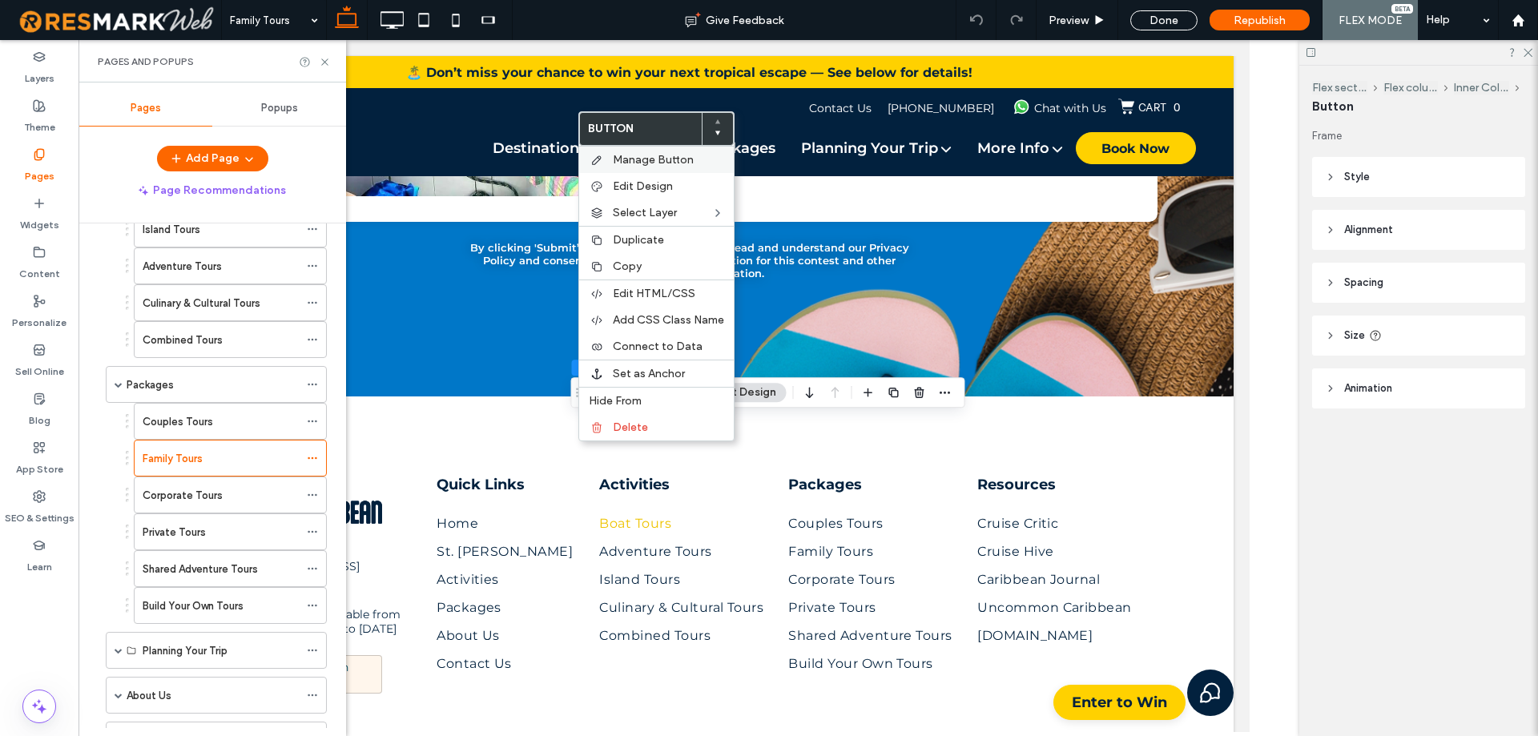
click at [669, 156] on span "Manage Button" at bounding box center [653, 160] width 81 height 14
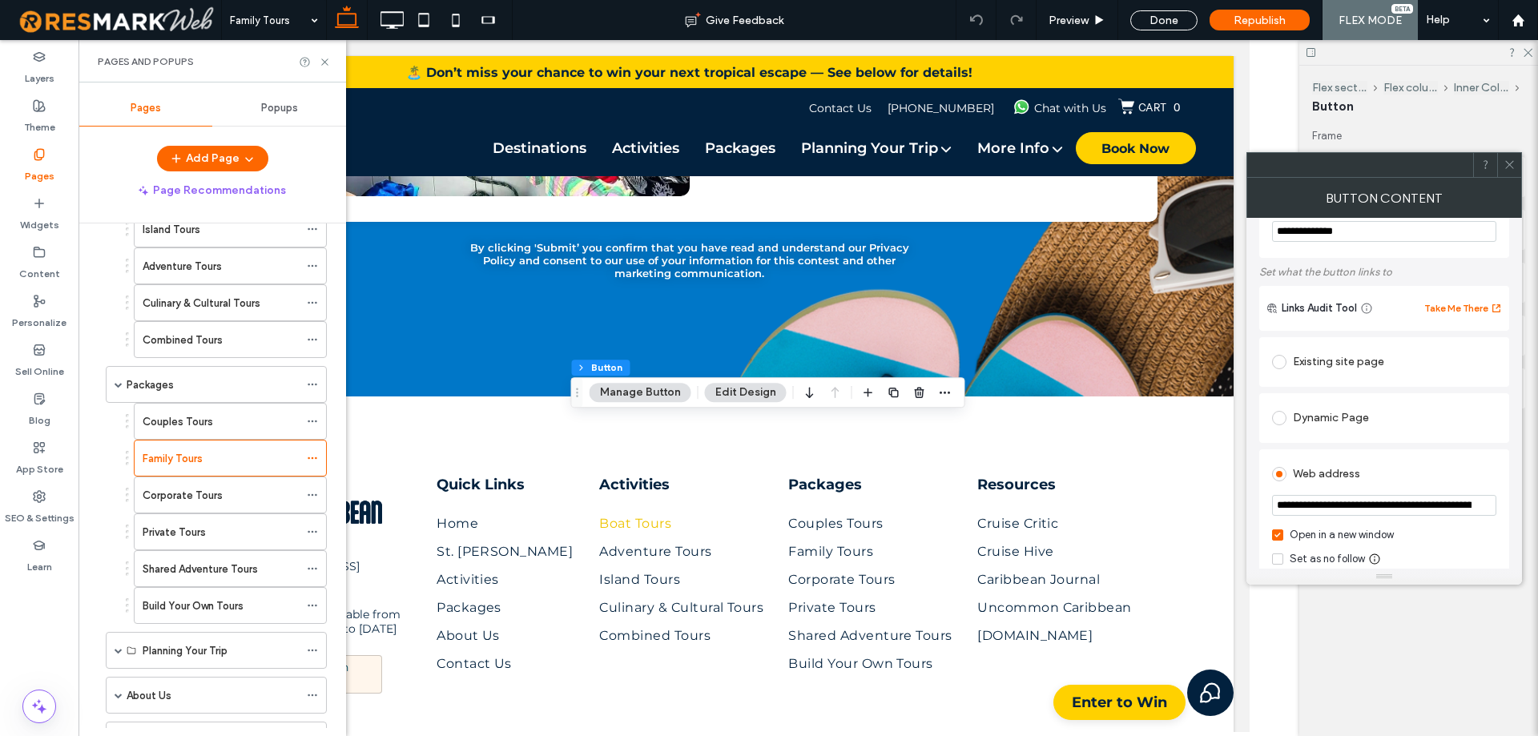
scroll to position [160, 0]
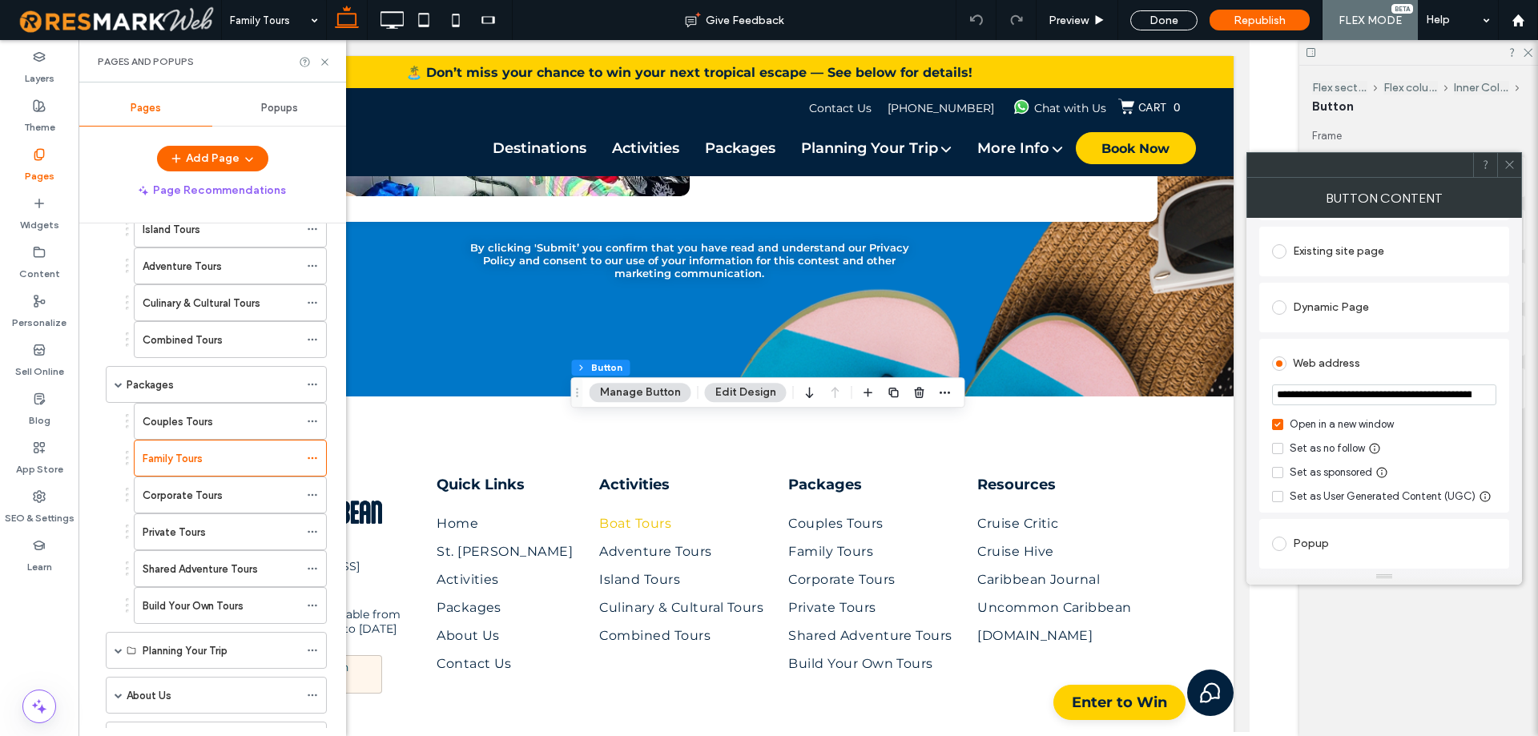
click at [1382, 397] on input "**********" at bounding box center [1384, 394] width 224 height 21
paste input "**********"
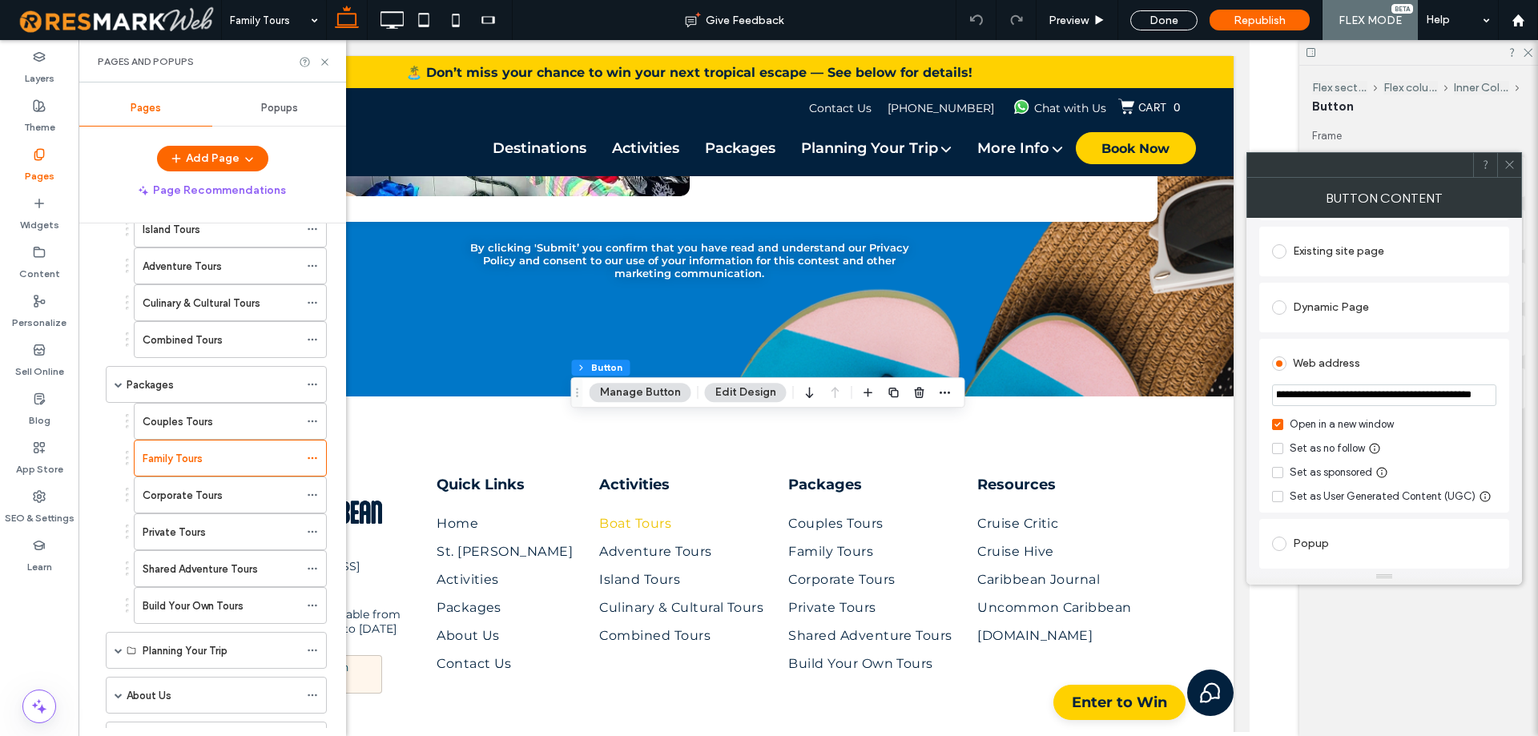
type input "**********"
click at [1509, 336] on div "**********" at bounding box center [1384, 393] width 276 height 351
click at [1503, 164] on div at bounding box center [1509, 165] width 24 height 24
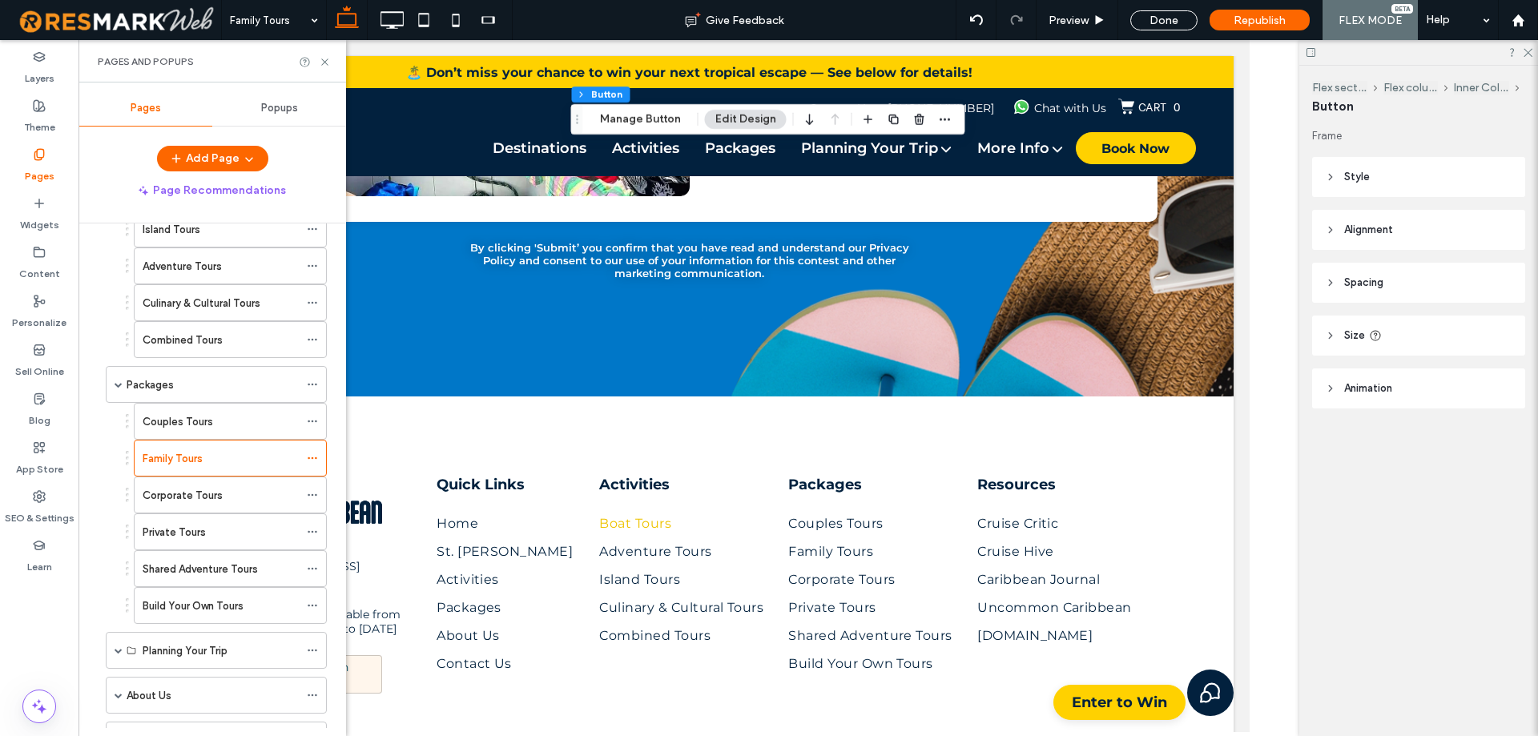
click at [222, 503] on div "Corporate Tours" at bounding box center [221, 495] width 156 height 17
click at [0, 0] on div at bounding box center [0, 0] width 0 height 0
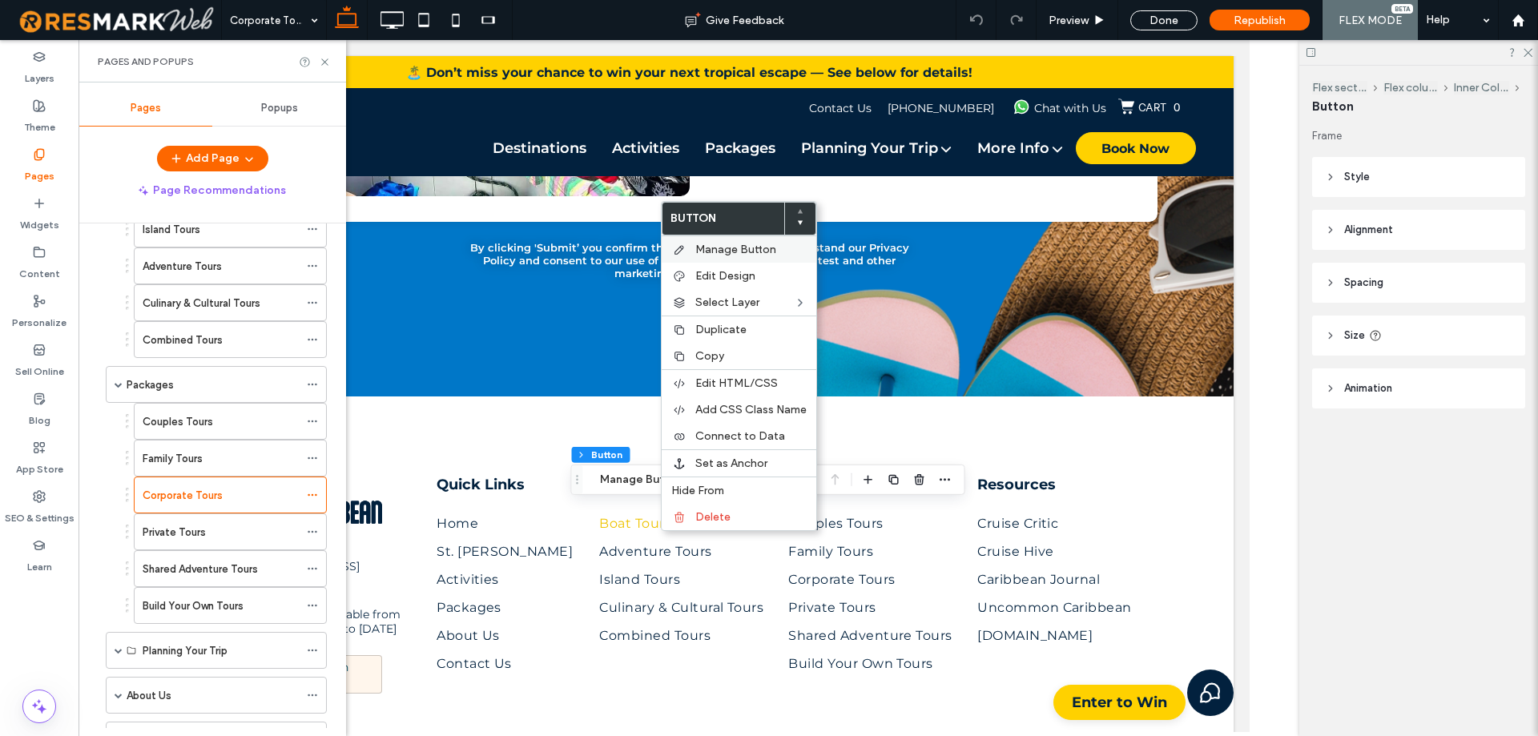
click at [726, 255] on span "Manage Button" at bounding box center [735, 250] width 81 height 14
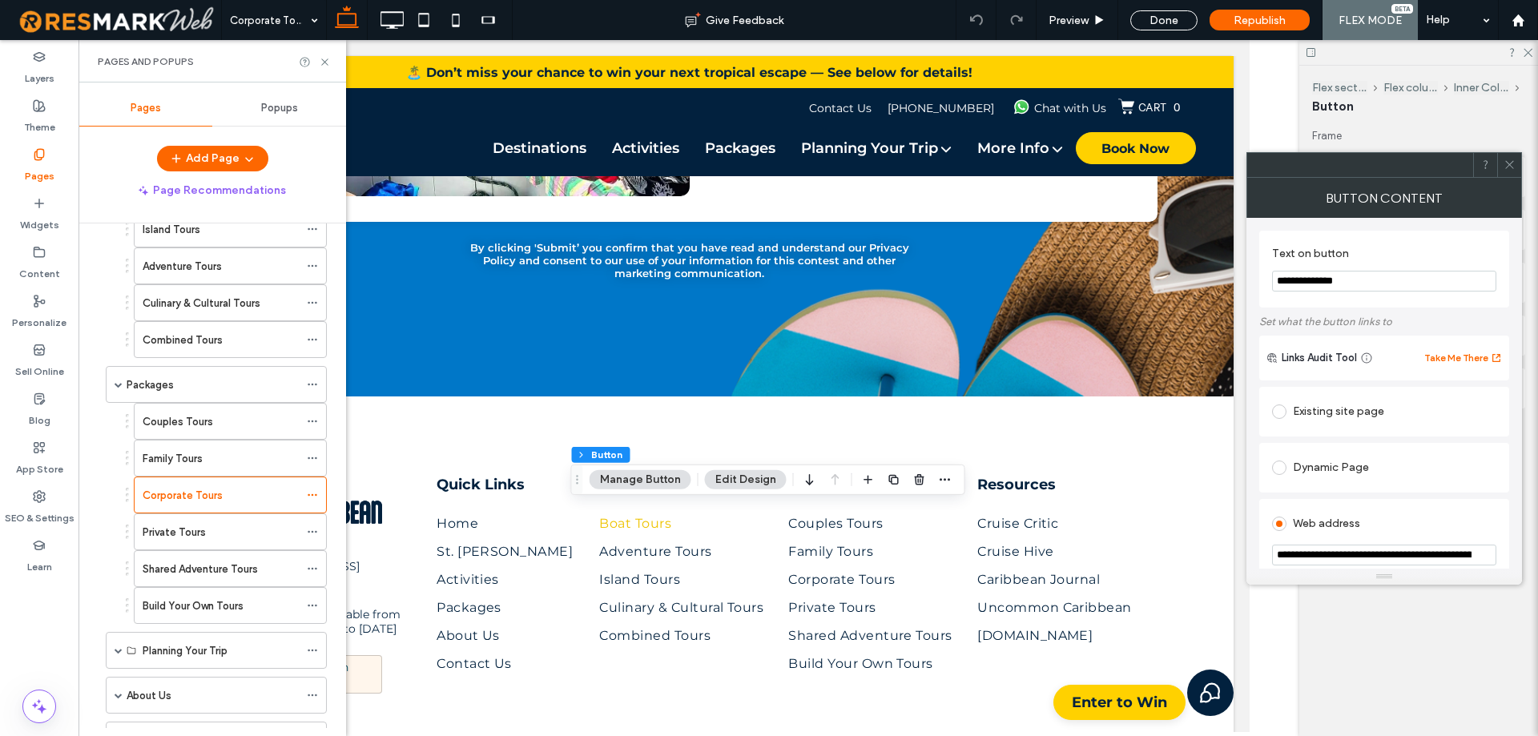
scroll to position [160, 0]
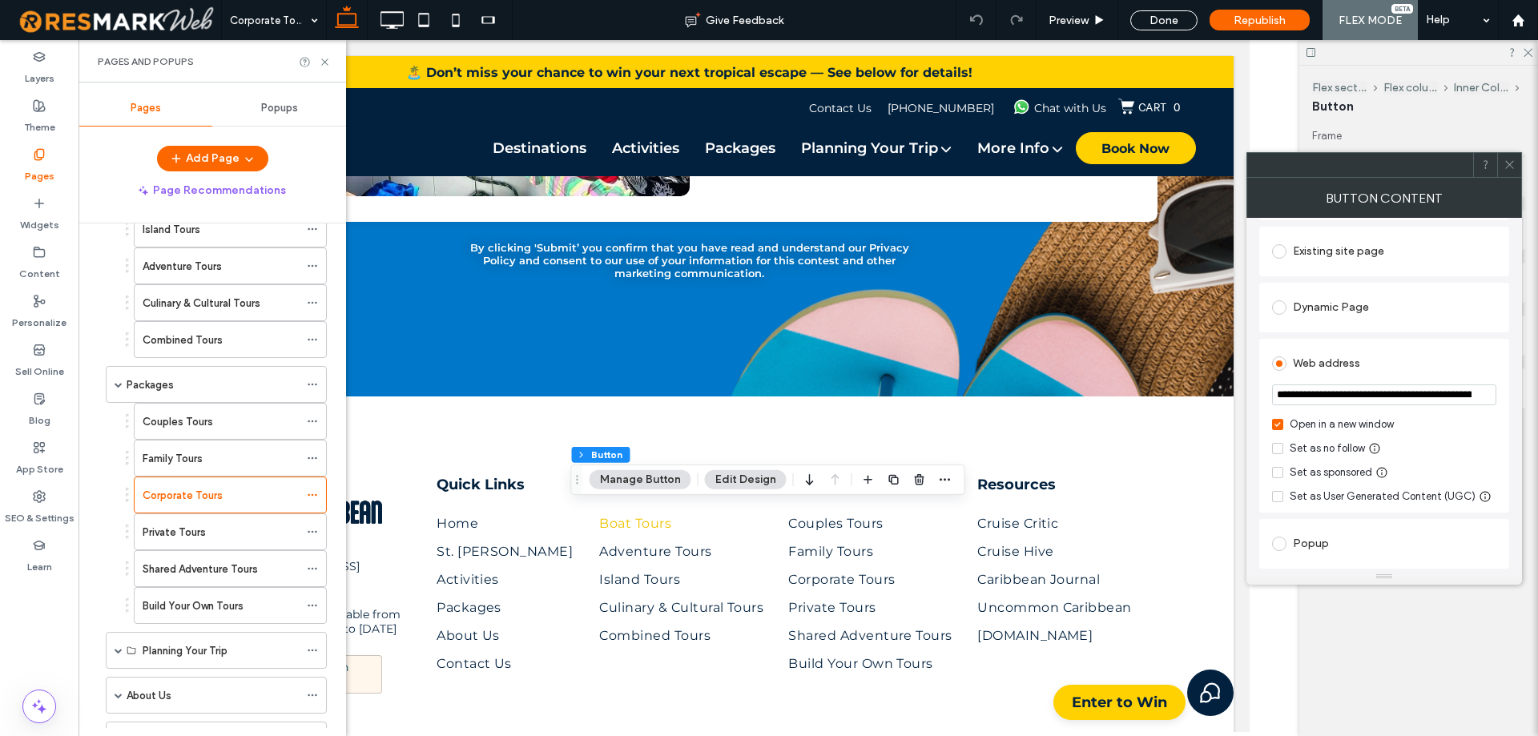
click at [1375, 396] on input "**********" at bounding box center [1384, 394] width 224 height 21
paste input "**********"
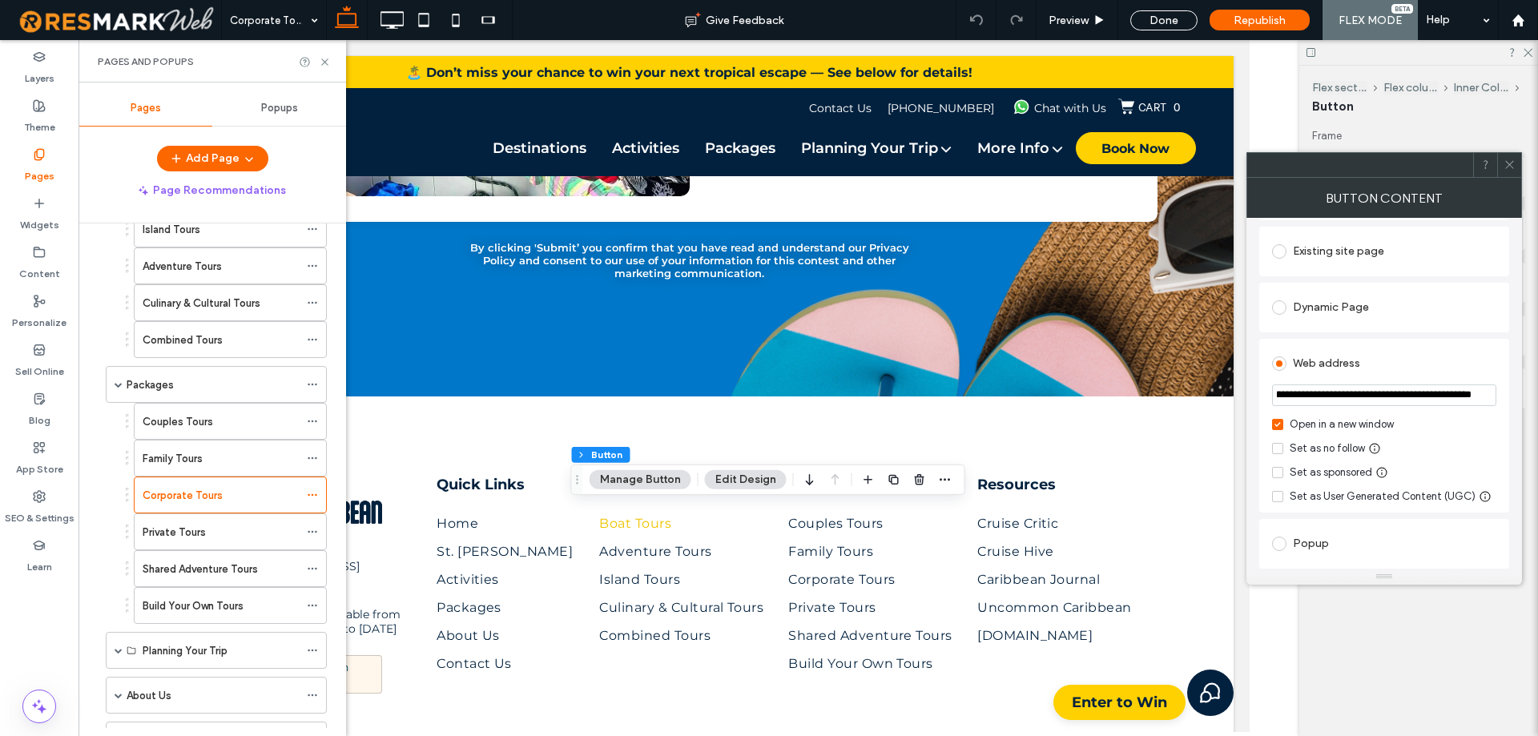
type input "**********"
click at [1495, 381] on section "**********" at bounding box center [1384, 396] width 224 height 40
click at [1515, 155] on div at bounding box center [1509, 165] width 24 height 24
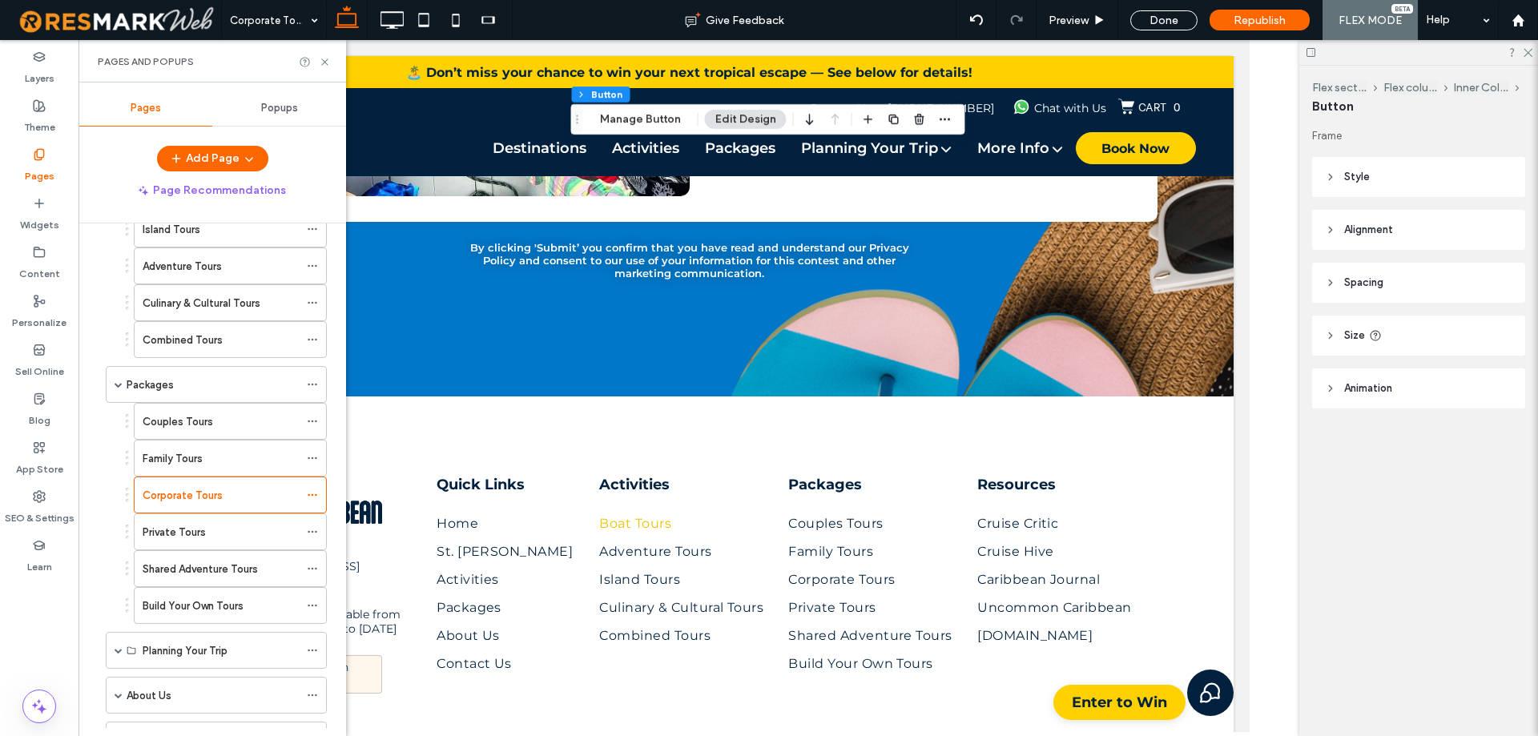
drag, startPoint x: 187, startPoint y: 529, endPoint x: 545, endPoint y: 497, distance: 360.2
click at [187, 529] on label "Private Tours" at bounding box center [174, 532] width 63 height 28
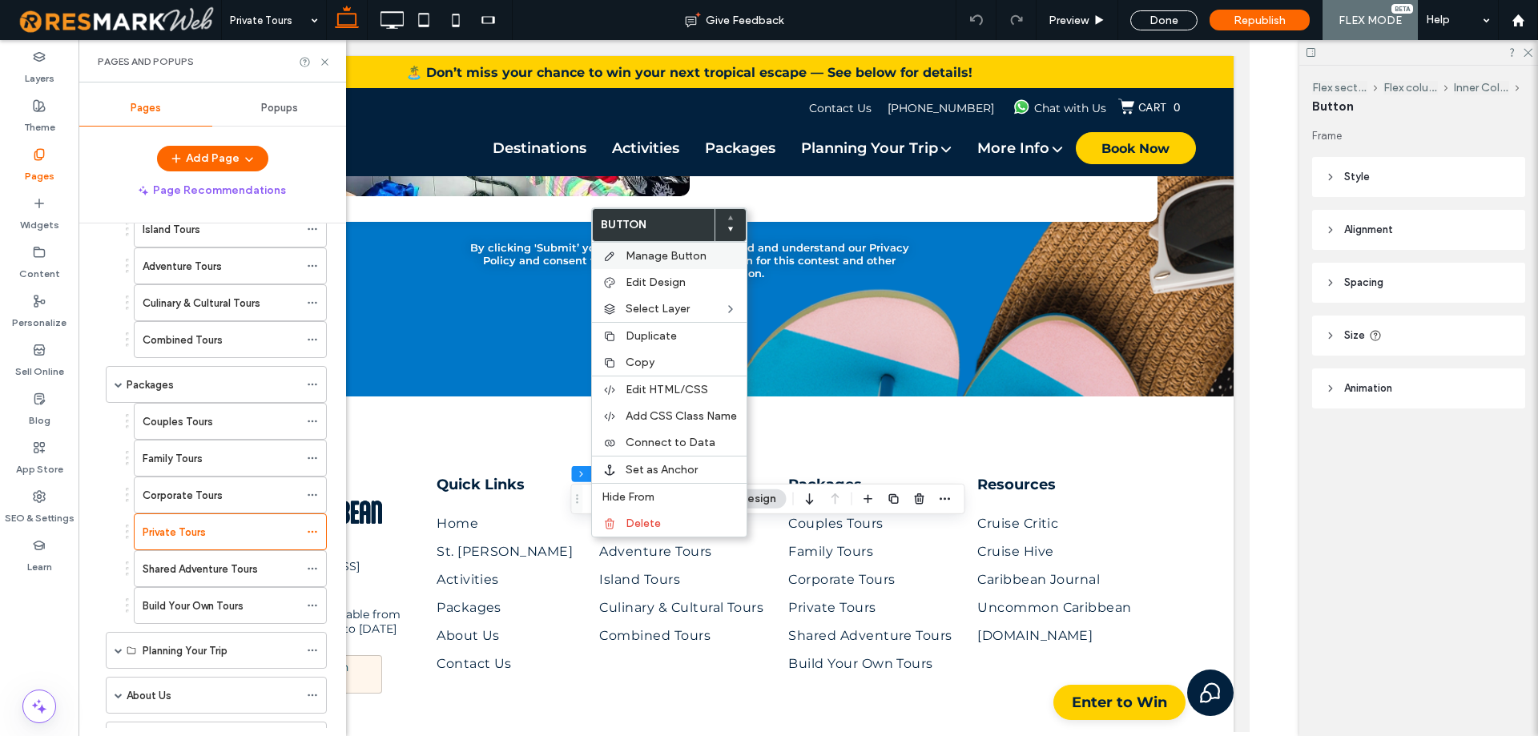
click at [682, 250] on span "Manage Button" at bounding box center [666, 256] width 81 height 14
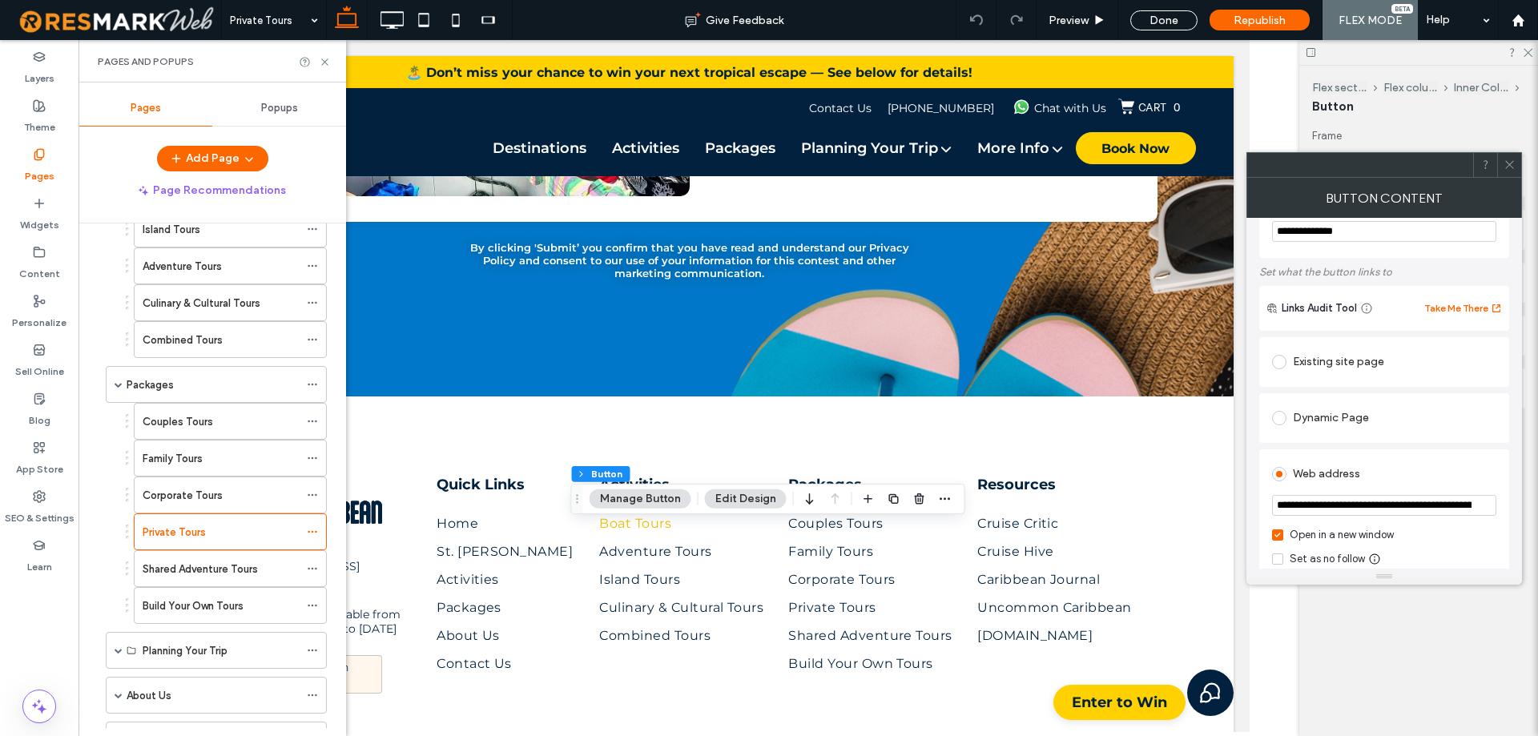
scroll to position [160, 0]
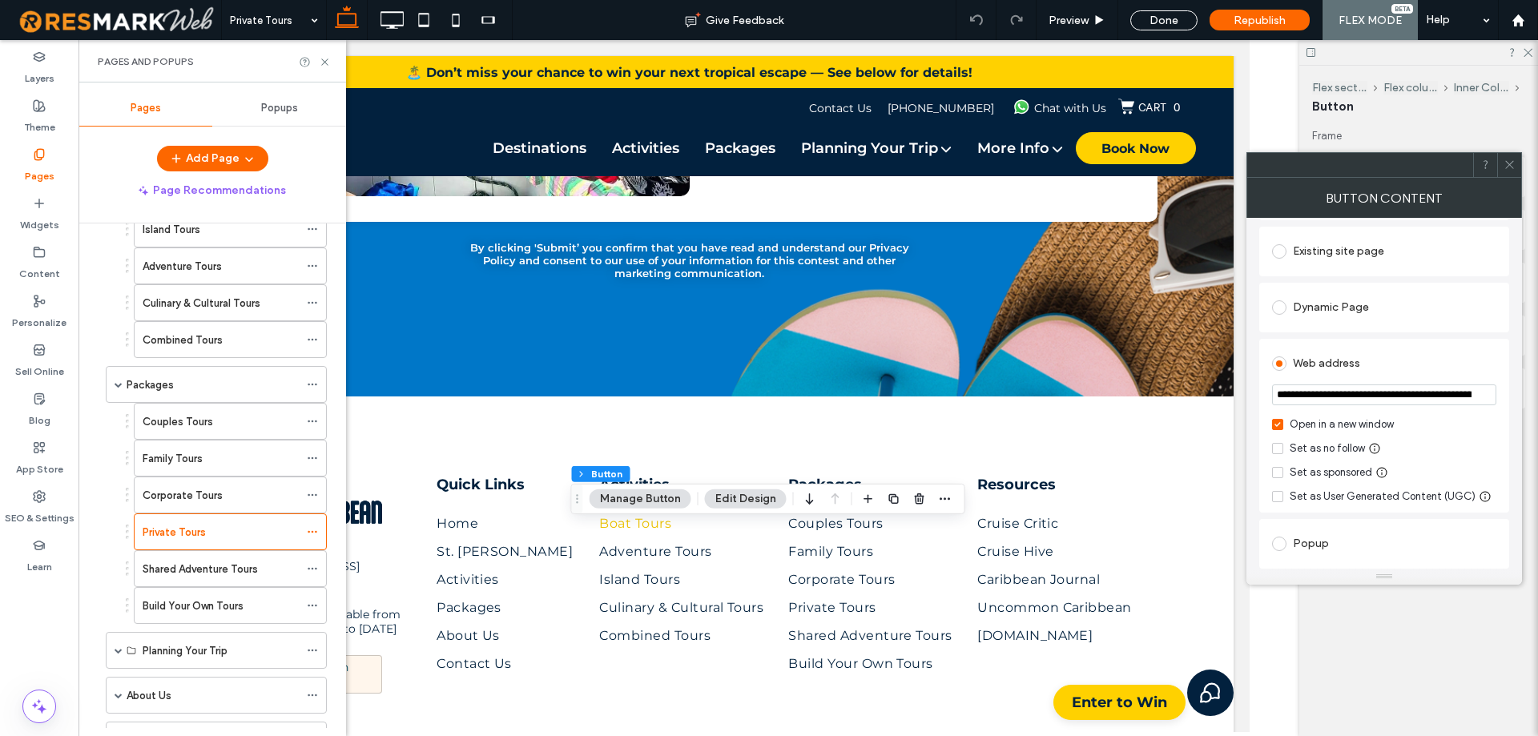
click at [1376, 396] on input "**********" at bounding box center [1384, 394] width 224 height 21
paste input "**********"
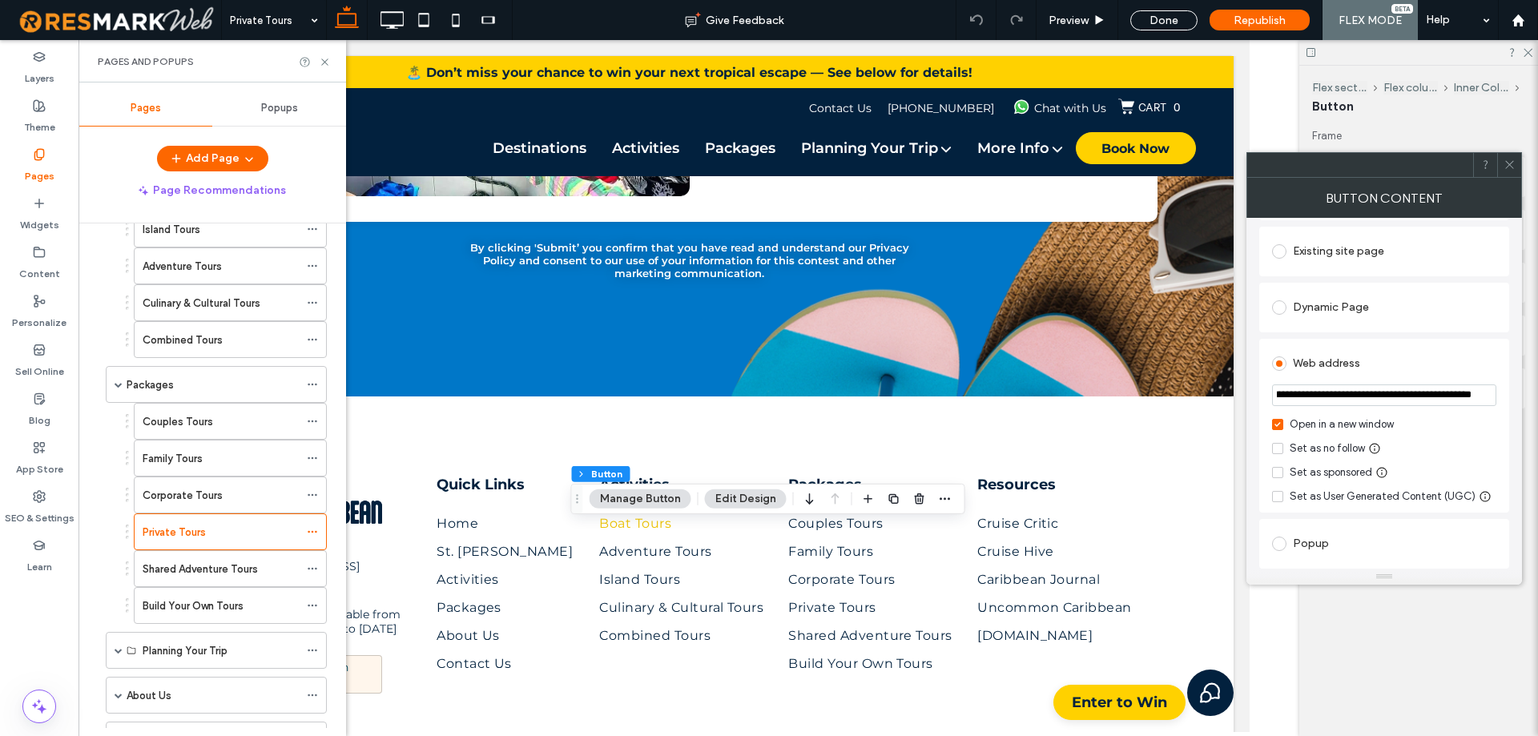
type input "**********"
click at [1510, 375] on div "**********" at bounding box center [1384, 393] width 276 height 351
click at [1507, 168] on icon at bounding box center [1509, 165] width 12 height 12
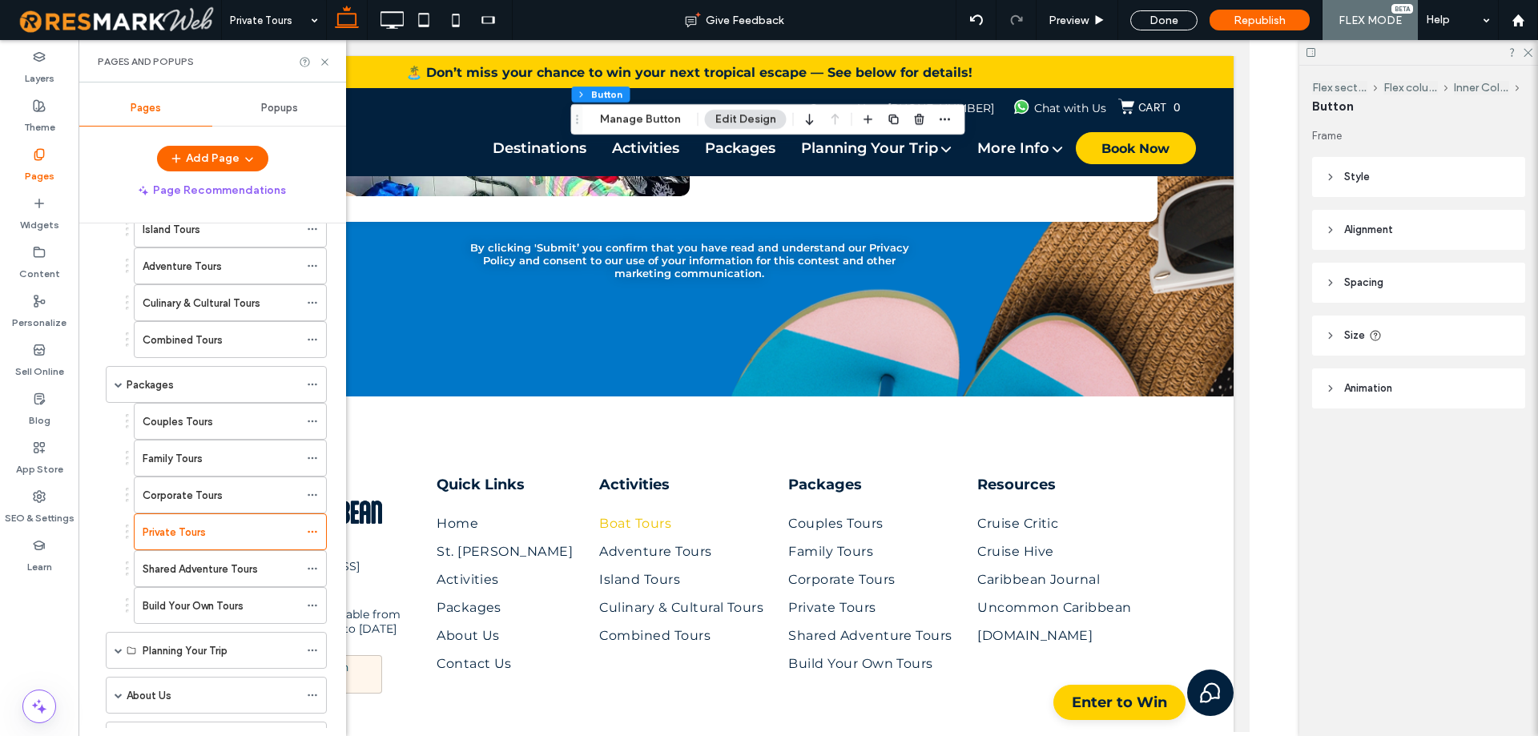
click at [231, 571] on label "Shared Adventure Tours" at bounding box center [200, 569] width 115 height 28
click at [0, 0] on div at bounding box center [0, 0] width 0 height 0
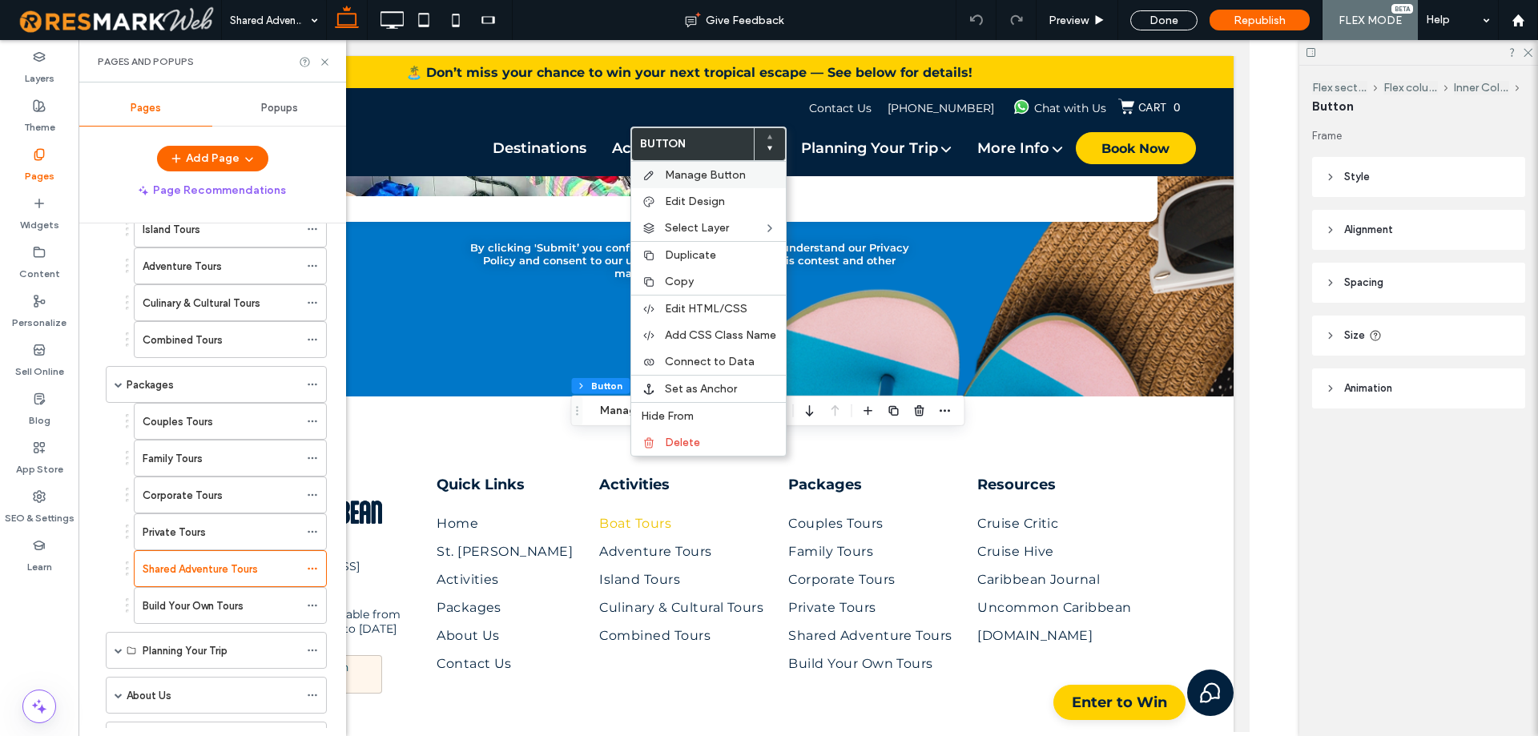
click at [739, 183] on div "Manage Button" at bounding box center [708, 174] width 155 height 27
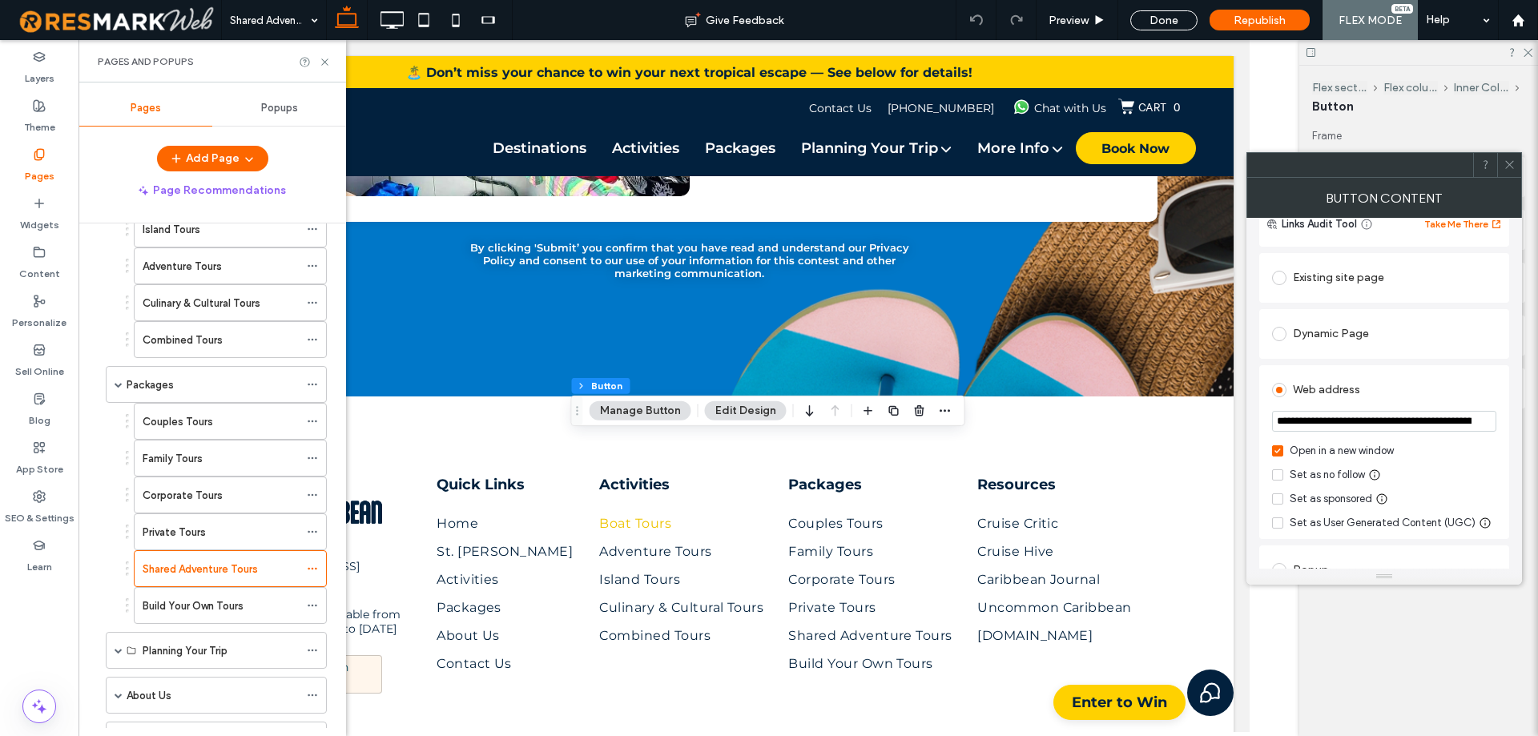
scroll to position [160, 0]
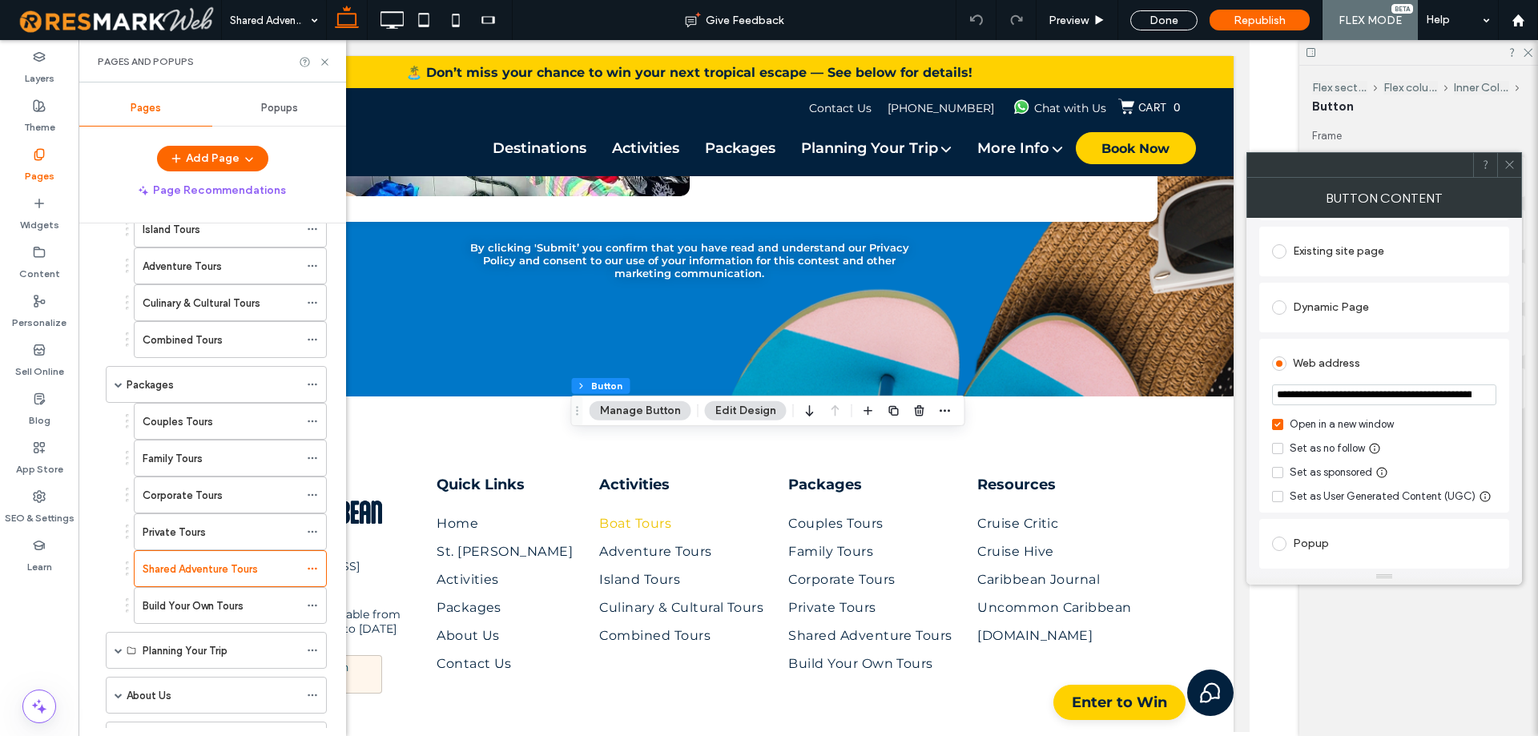
click at [1410, 410] on section "**********" at bounding box center [1384, 396] width 224 height 40
click at [1410, 396] on input "**********" at bounding box center [1384, 394] width 224 height 21
paste input "**********"
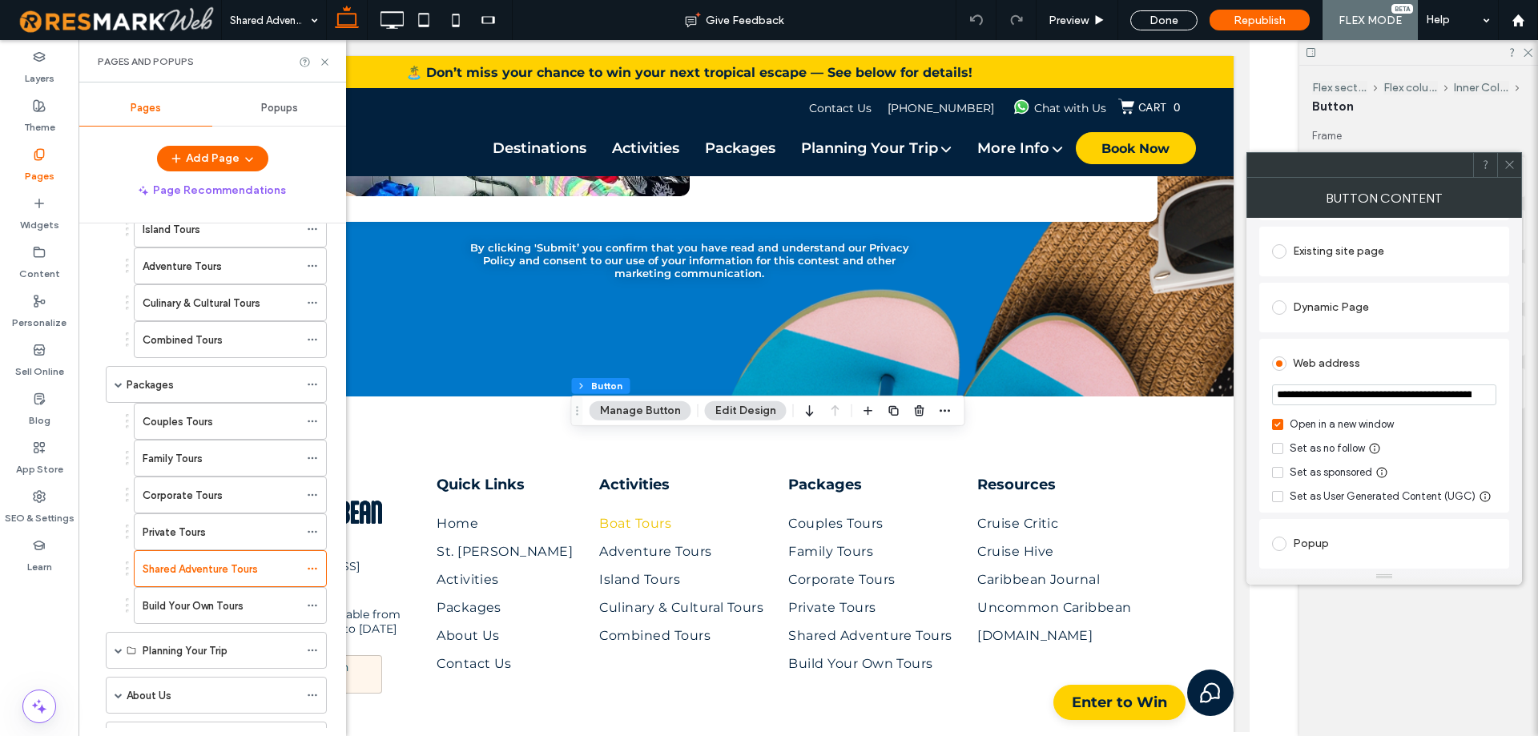
scroll to position [0, 452]
type input "**********"
click at [1511, 416] on div "**********" at bounding box center [1384, 393] width 276 height 351
click at [1504, 407] on div "**********" at bounding box center [1384, 426] width 250 height 174
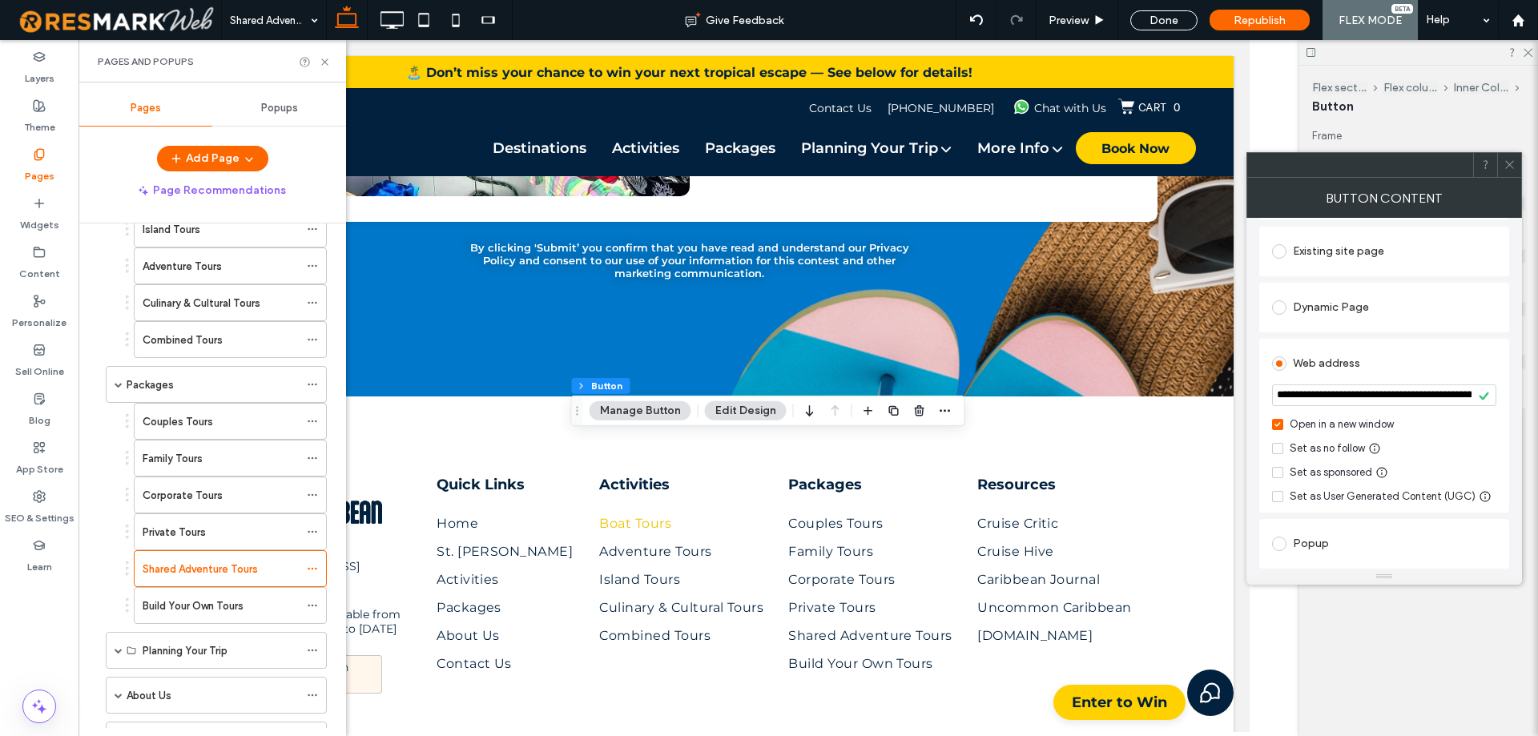
click at [1512, 160] on icon at bounding box center [1509, 165] width 12 height 12
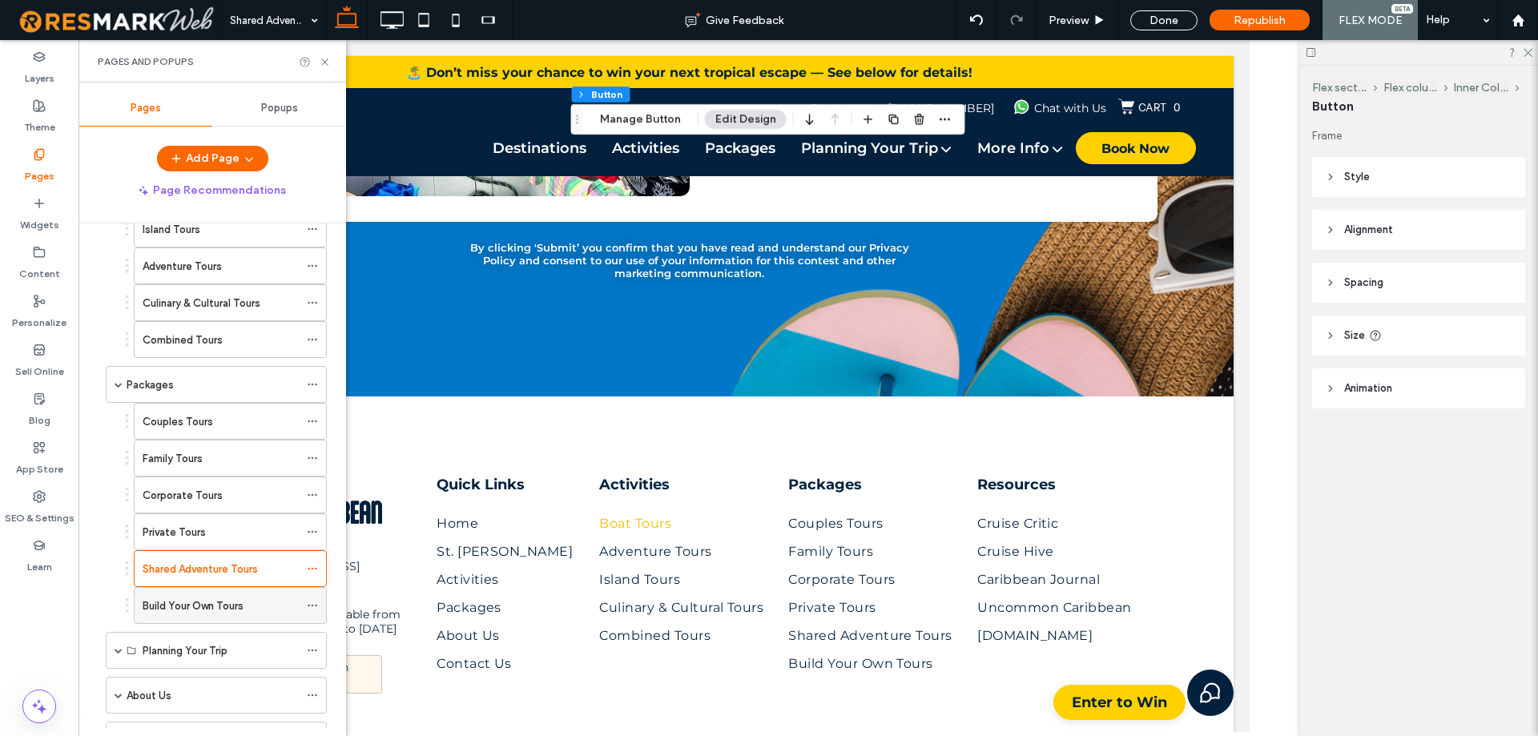
click at [236, 618] on div "Build Your Own Tours" at bounding box center [221, 605] width 156 height 35
click at [0, 0] on div at bounding box center [0, 0] width 0 height 0
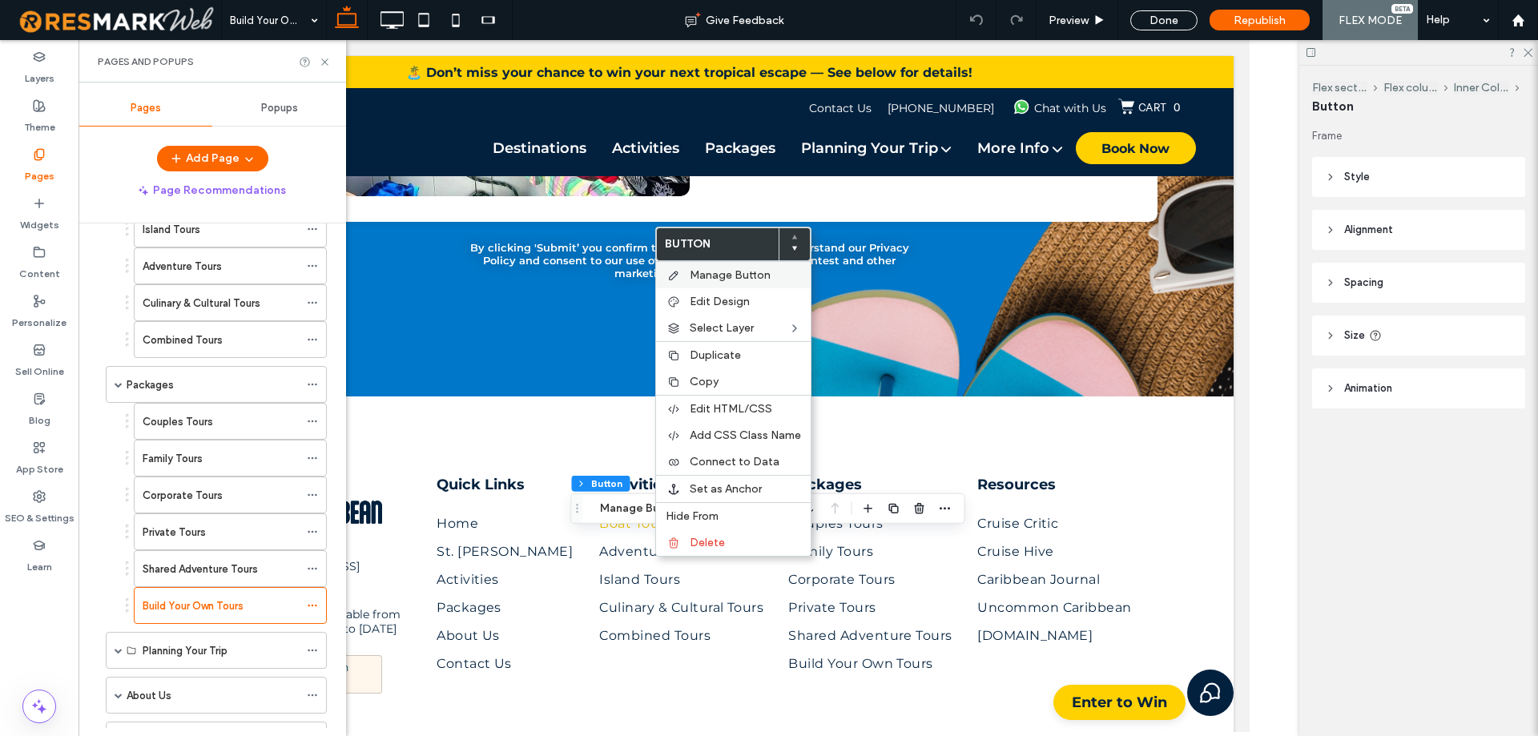
click at [744, 276] on span "Manage Button" at bounding box center [730, 275] width 81 height 14
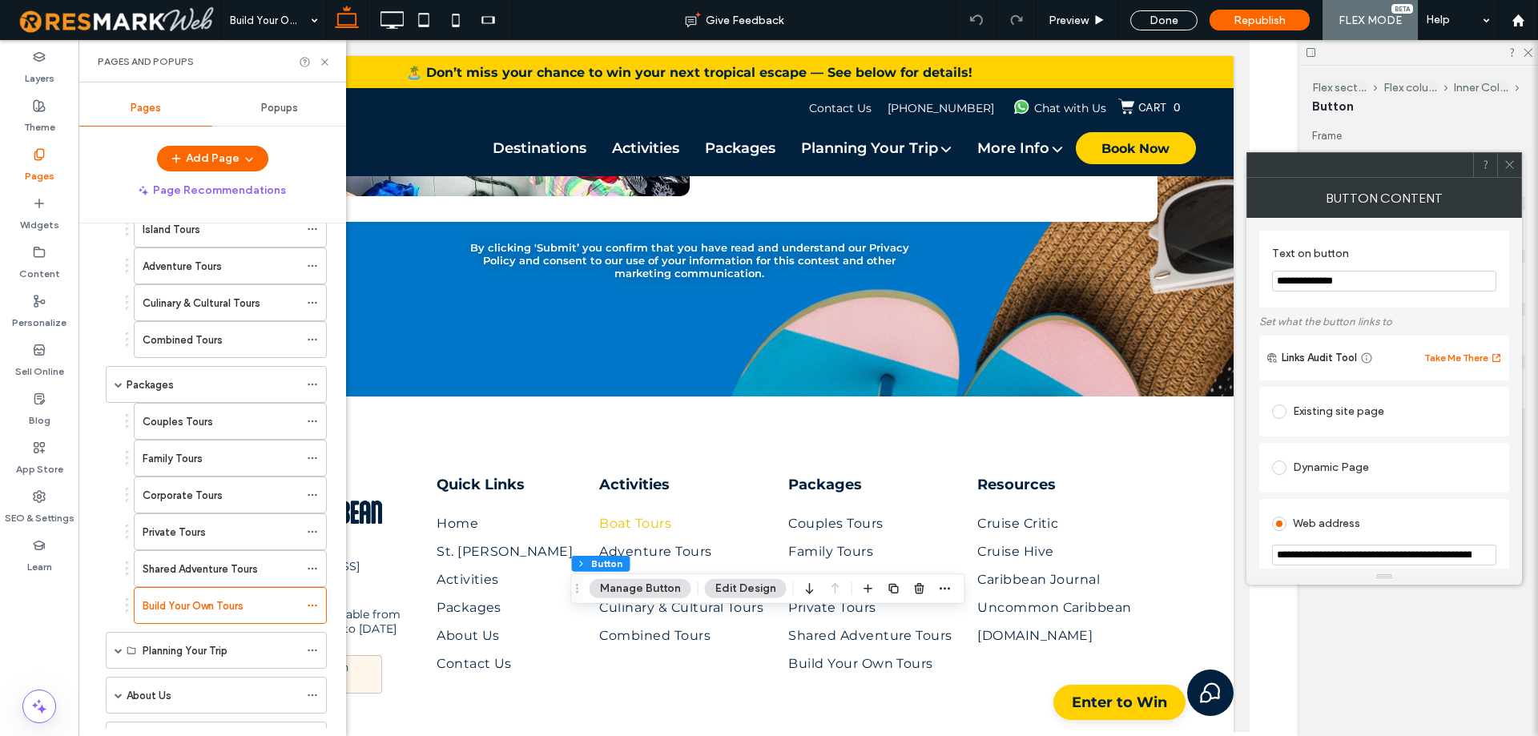
scroll to position [80, 0]
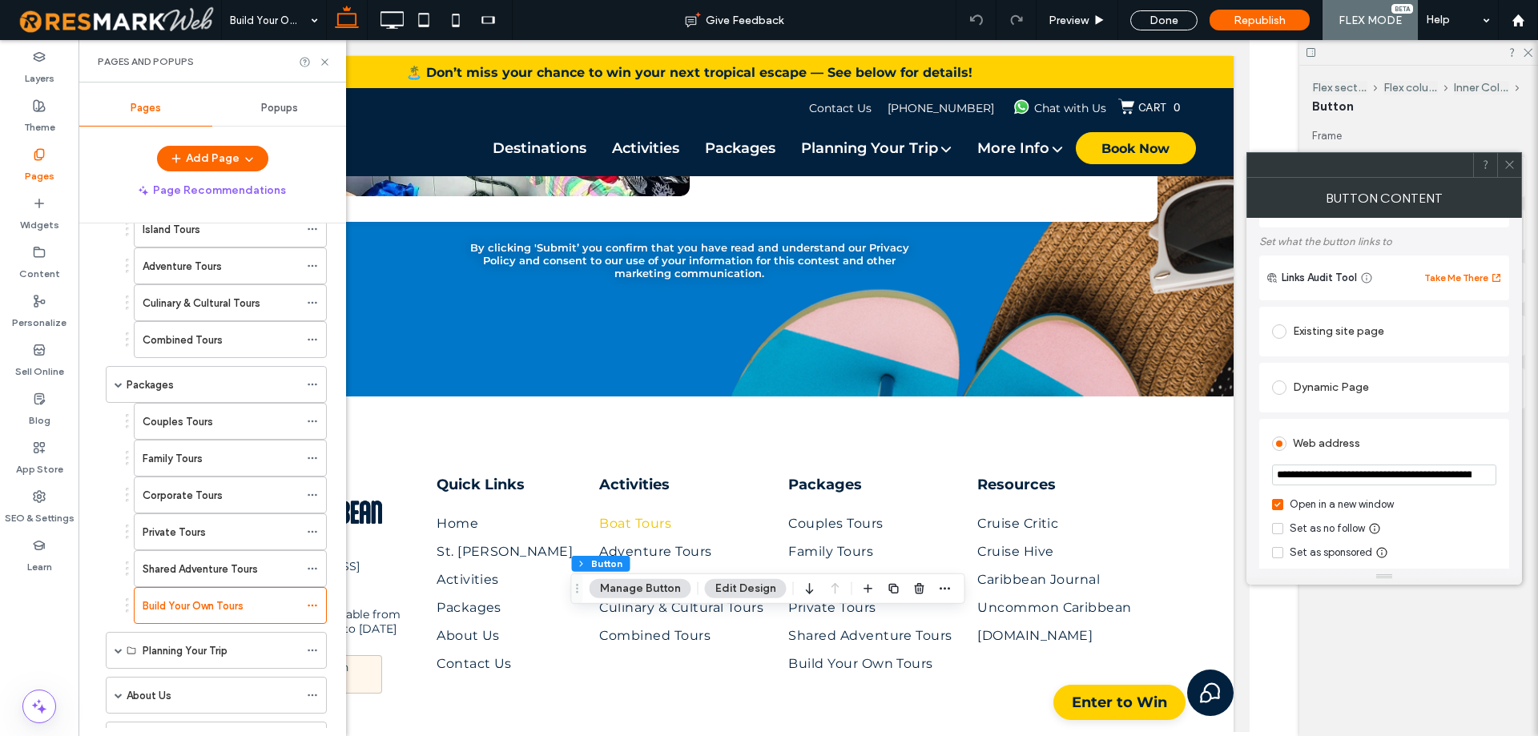
click at [1381, 476] on input "**********" at bounding box center [1384, 475] width 224 height 21
paste input "**********"
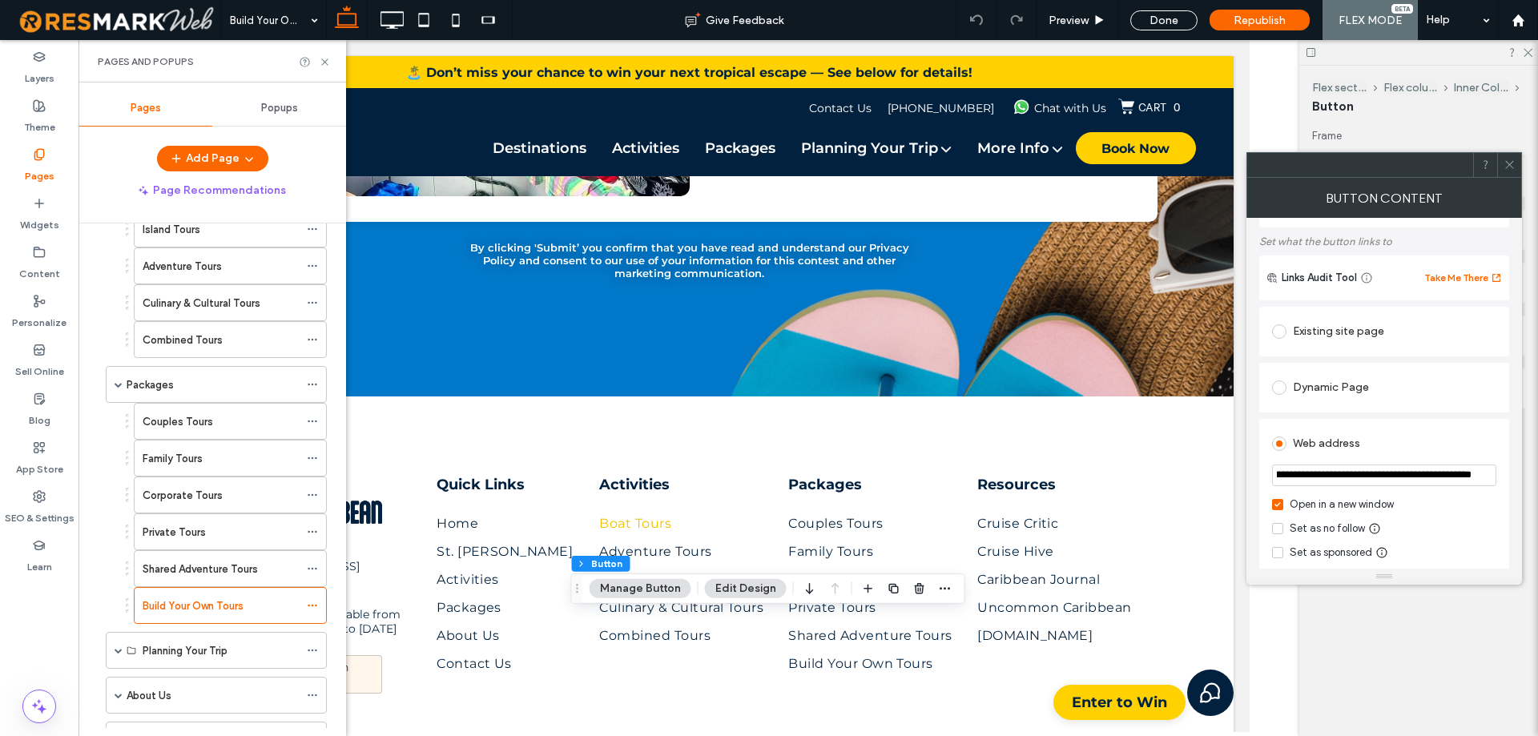
type input "**********"
click at [1501, 467] on div "**********" at bounding box center [1384, 506] width 250 height 174
click at [1513, 168] on use at bounding box center [1509, 165] width 8 height 8
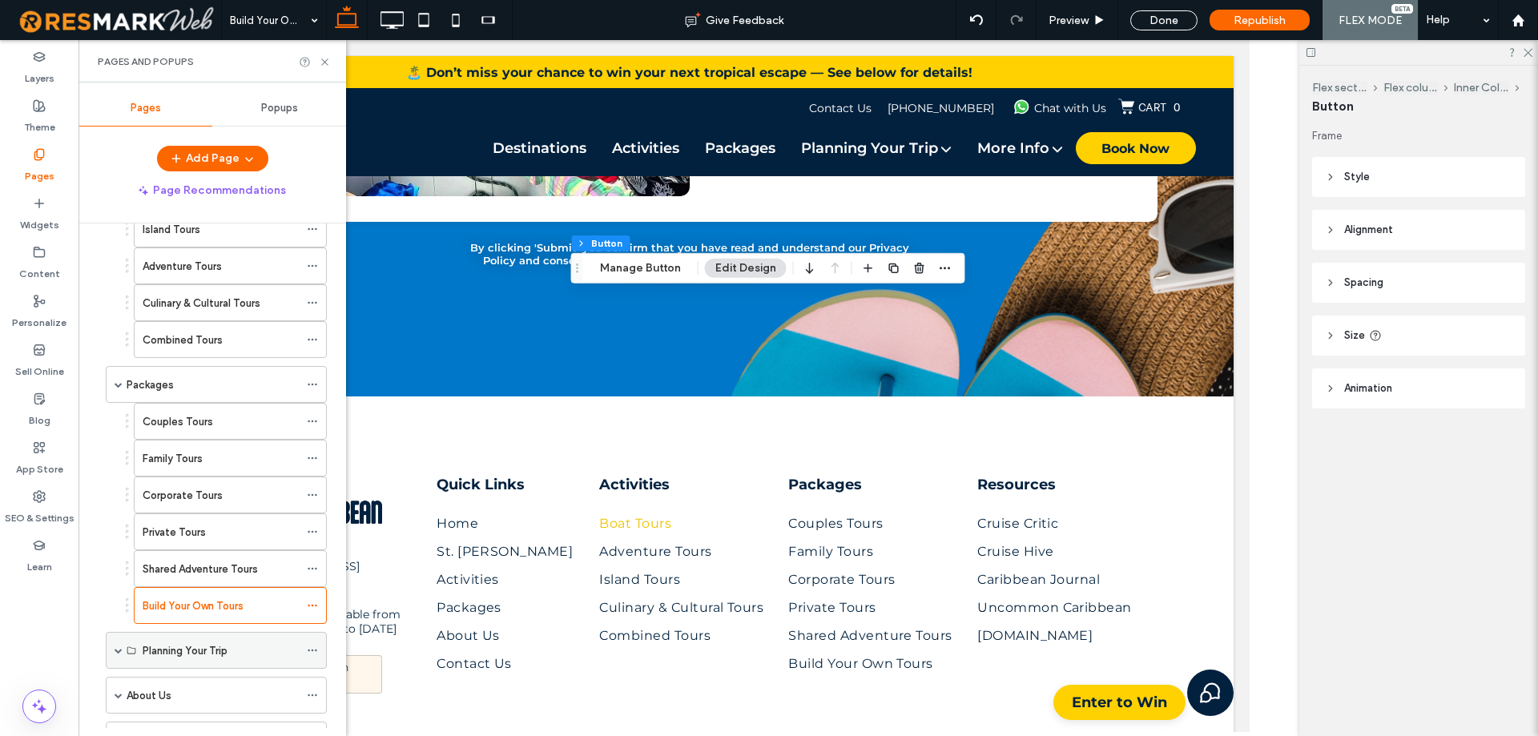
click at [120, 652] on span at bounding box center [119, 650] width 8 height 8
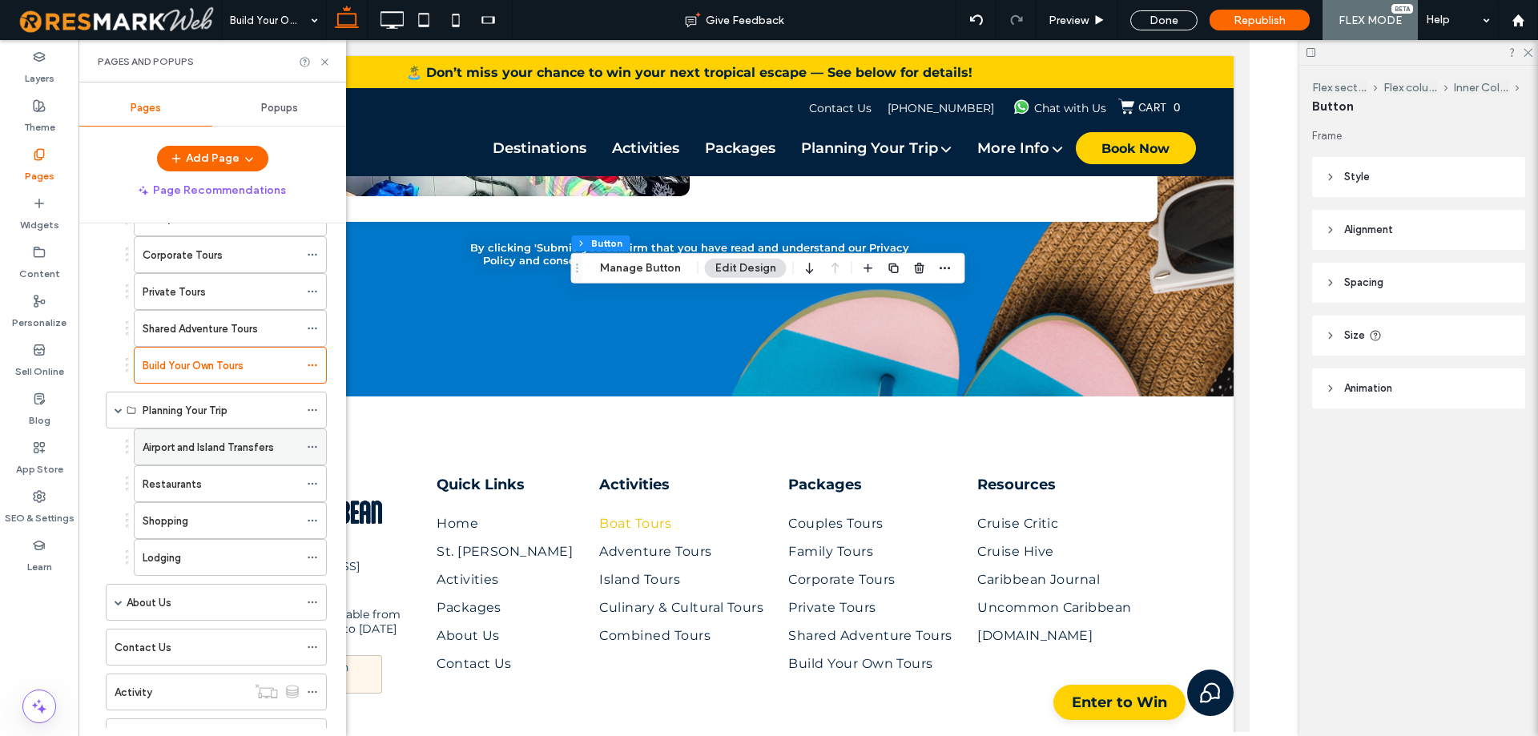
click at [228, 452] on label "Airport and Island Transfers" at bounding box center [208, 447] width 131 height 28
click at [0, 0] on div at bounding box center [0, 0] width 0 height 0
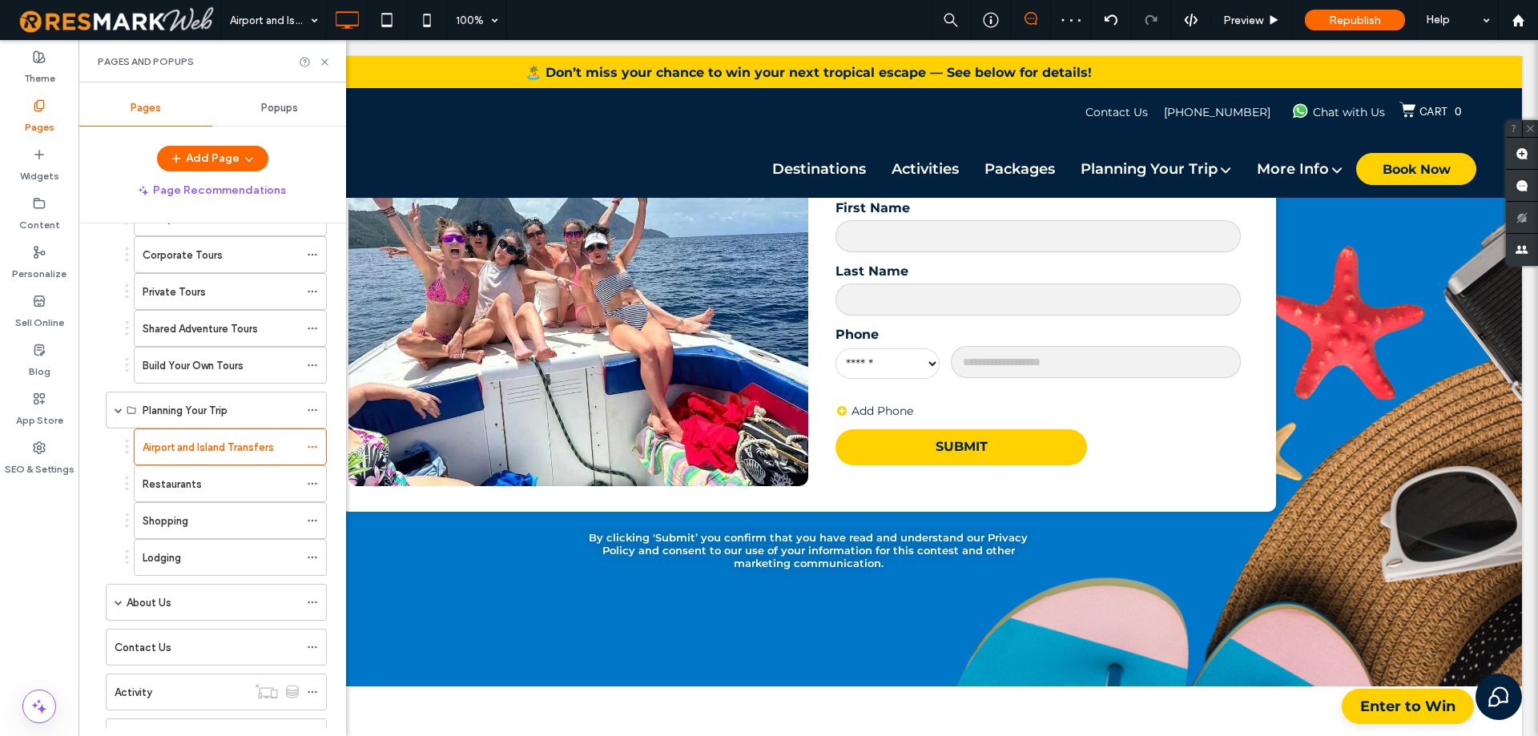
click at [221, 458] on div at bounding box center [769, 368] width 1538 height 736
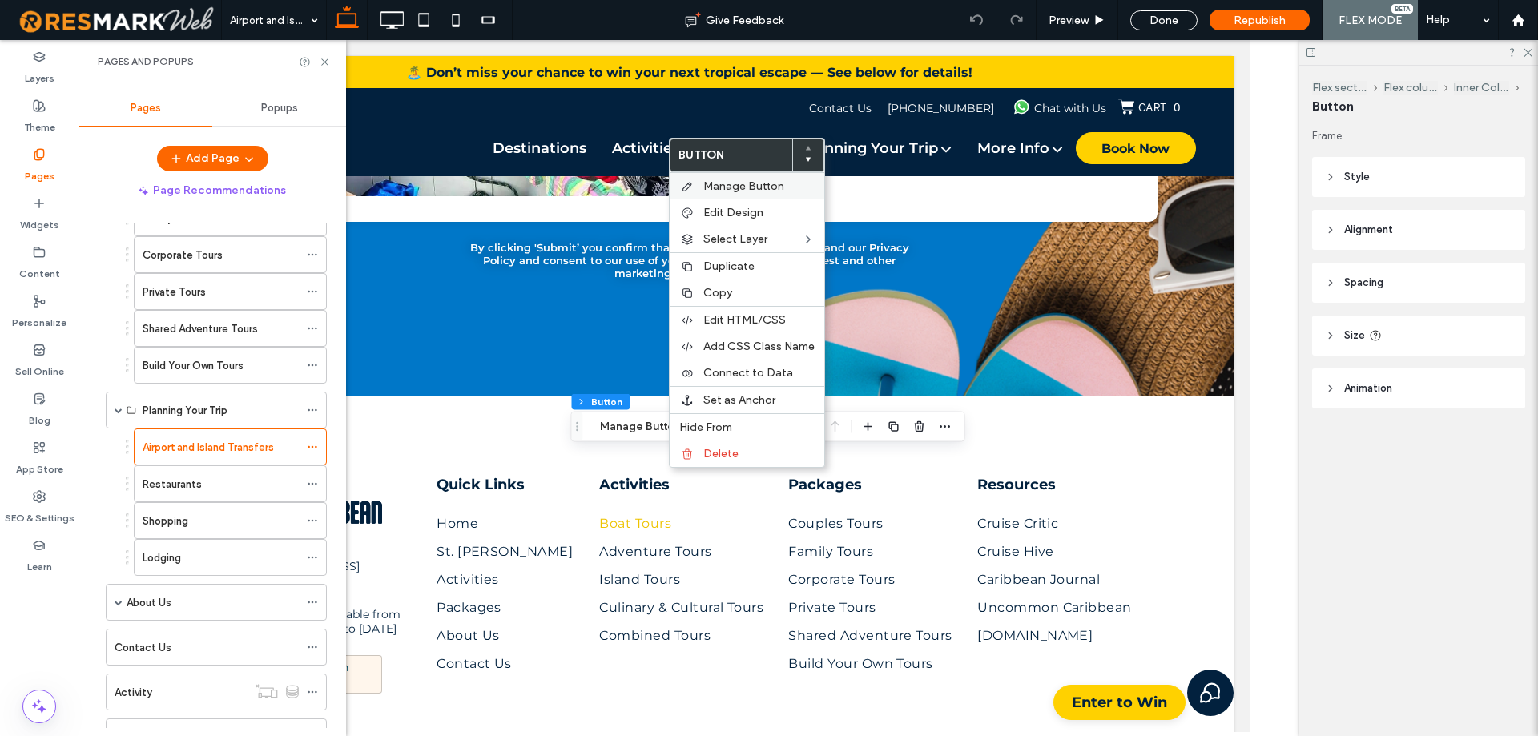
click at [741, 193] on div "Manage Button" at bounding box center [747, 185] width 155 height 27
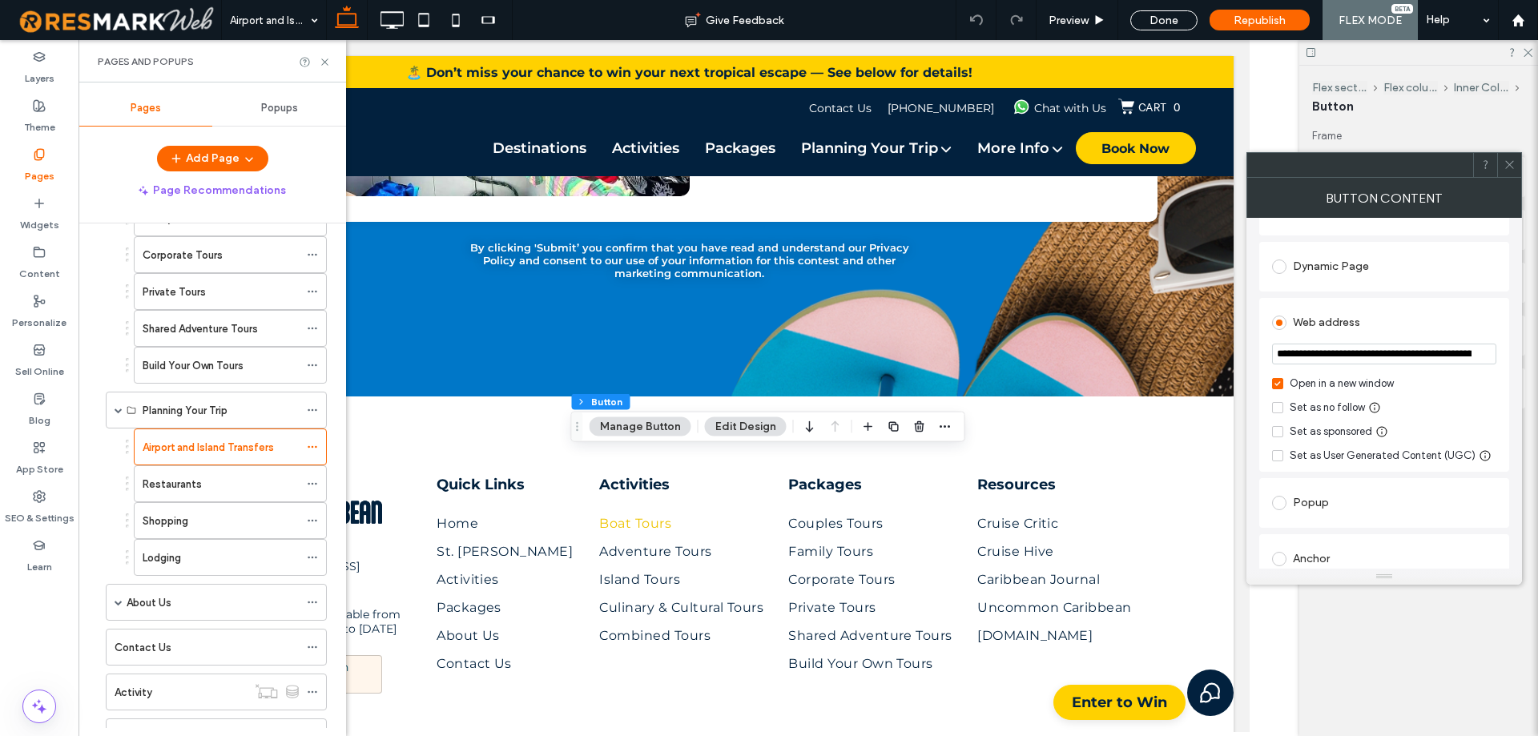
scroll to position [240, 0]
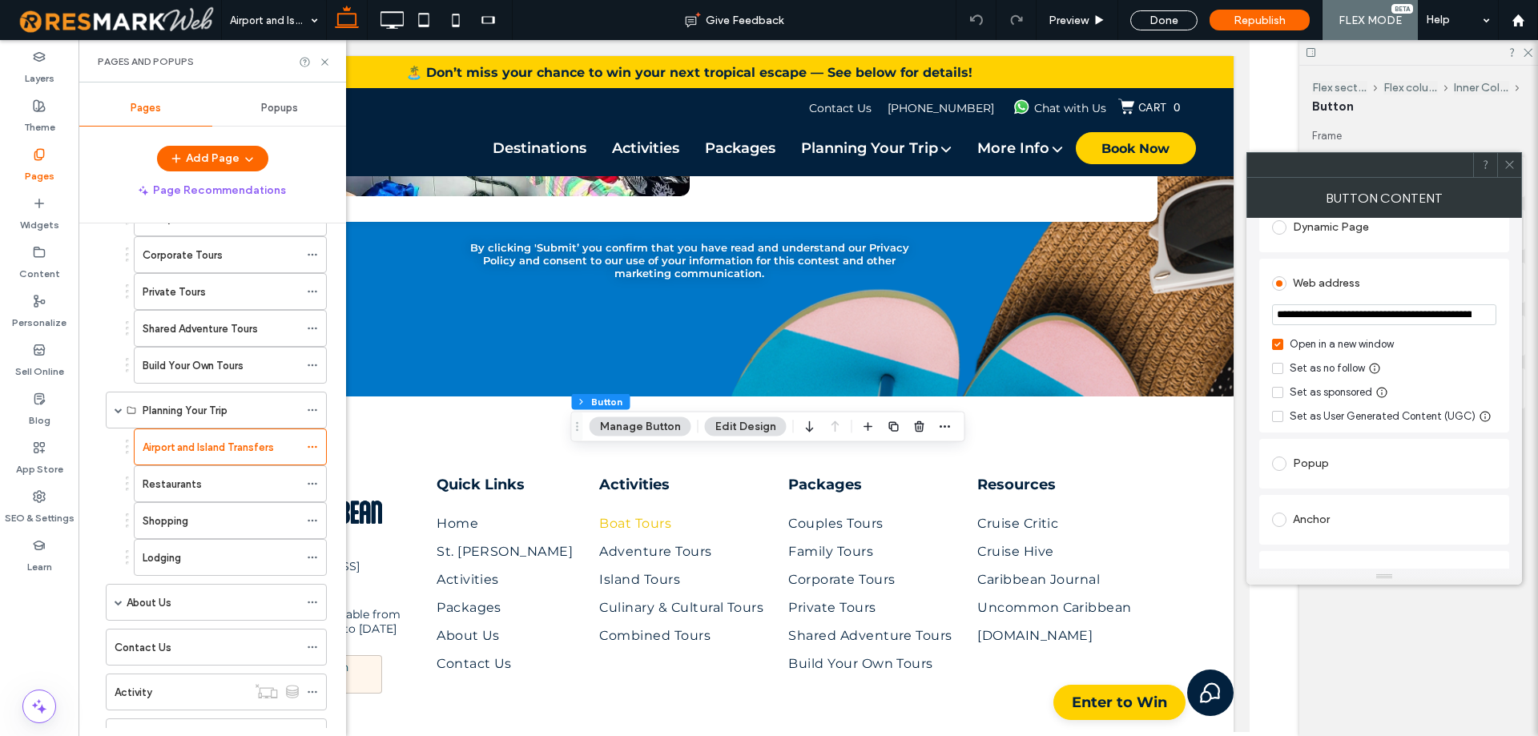
click at [1401, 303] on section "**********" at bounding box center [1384, 316] width 224 height 40
click at [1402, 303] on section "**********" at bounding box center [1384, 316] width 224 height 40
click at [1412, 313] on input "**********" at bounding box center [1384, 314] width 224 height 21
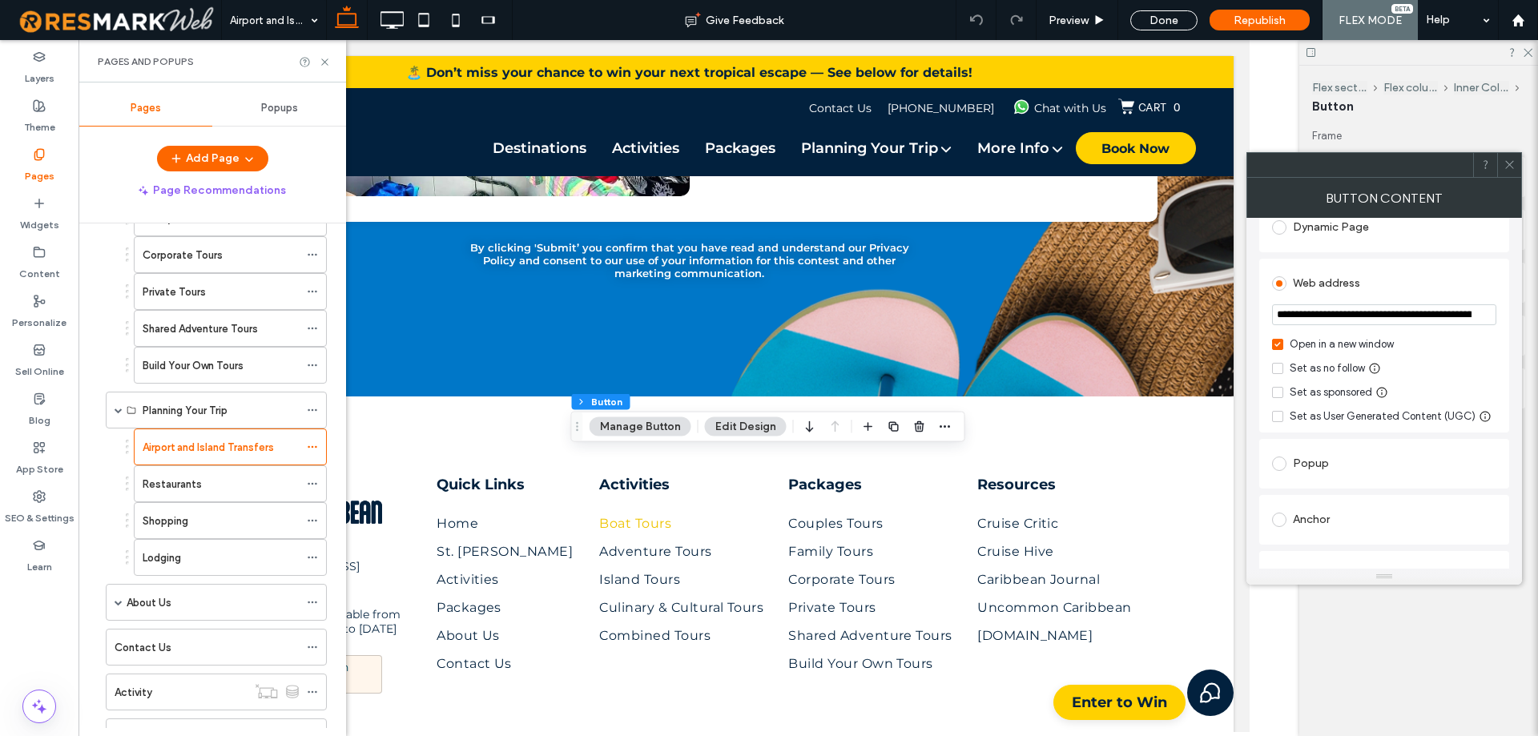
paste input "**********"
type input "**********"
click at [1503, 317] on div "**********" at bounding box center [1384, 346] width 250 height 174
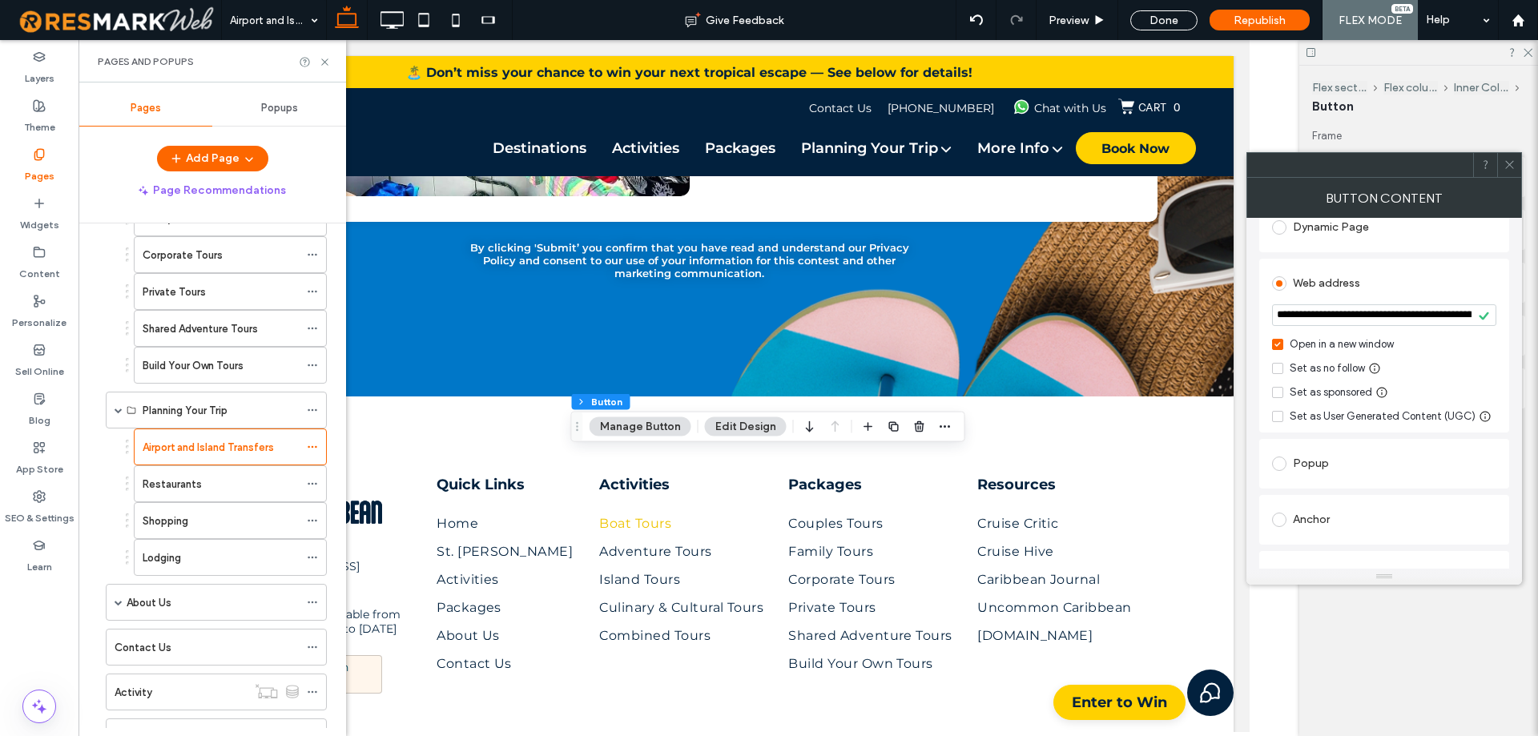
click at [1509, 164] on icon at bounding box center [1509, 165] width 12 height 12
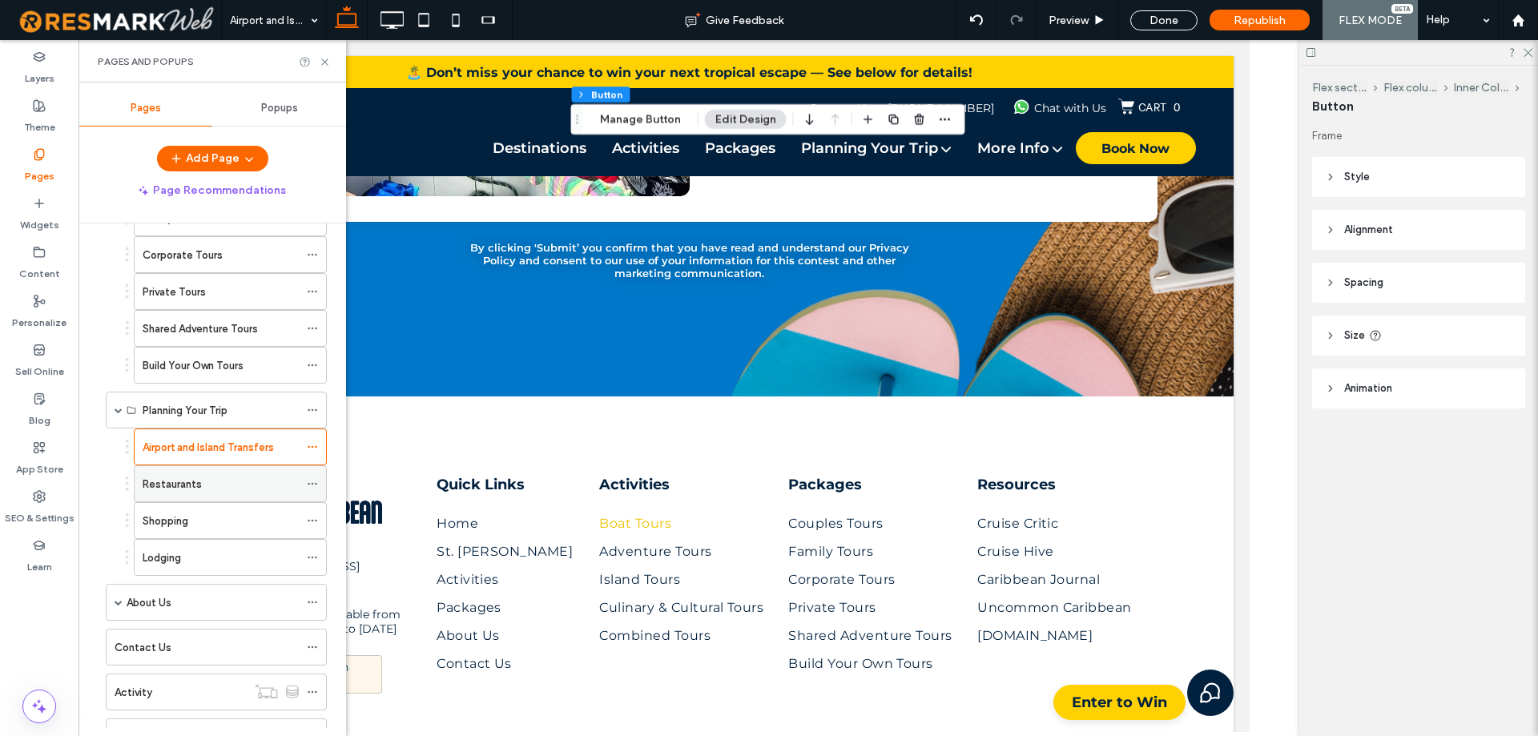
click at [259, 489] on div "Restaurants" at bounding box center [221, 484] width 156 height 17
click at [0, 0] on div at bounding box center [0, 0] width 0 height 0
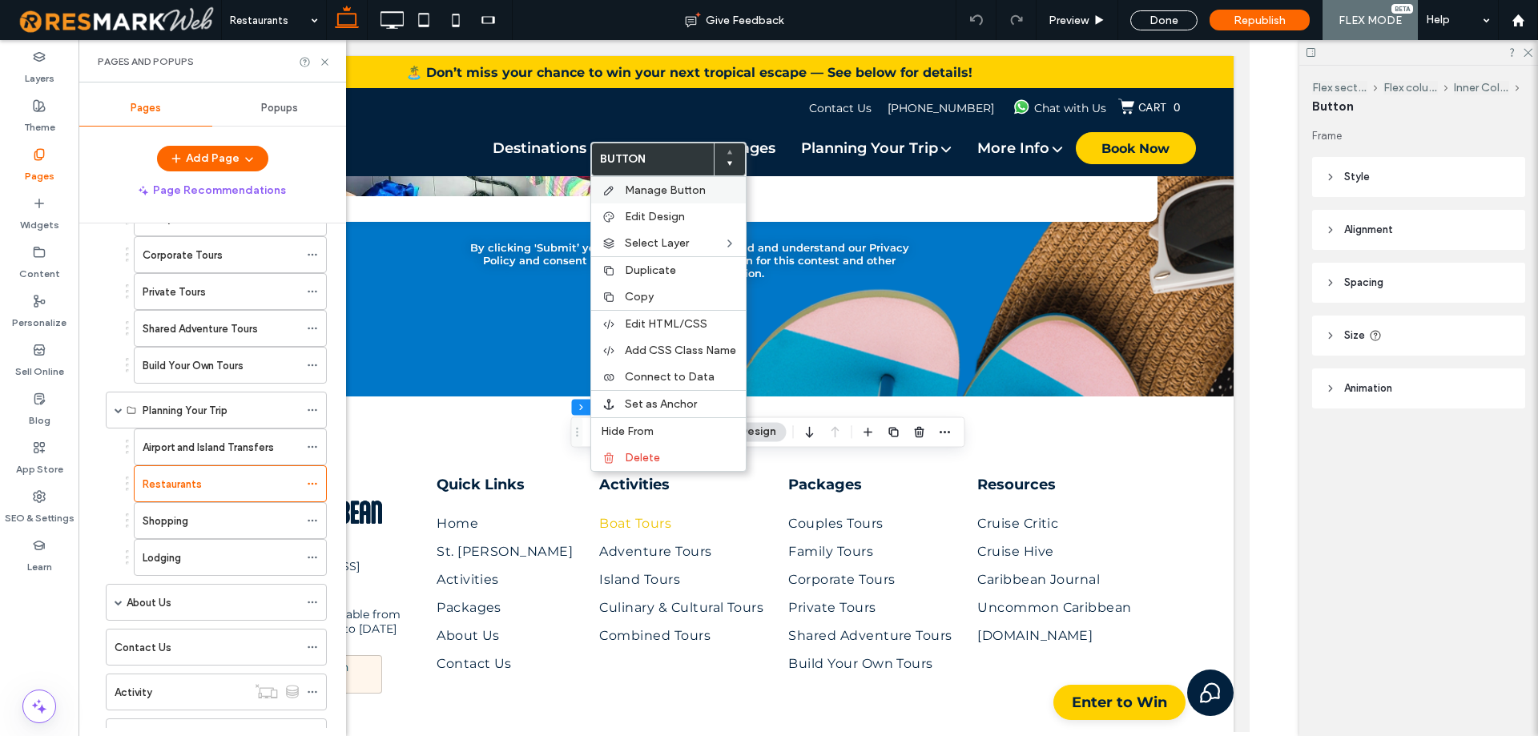
click at [688, 193] on span "Manage Button" at bounding box center [665, 190] width 81 height 14
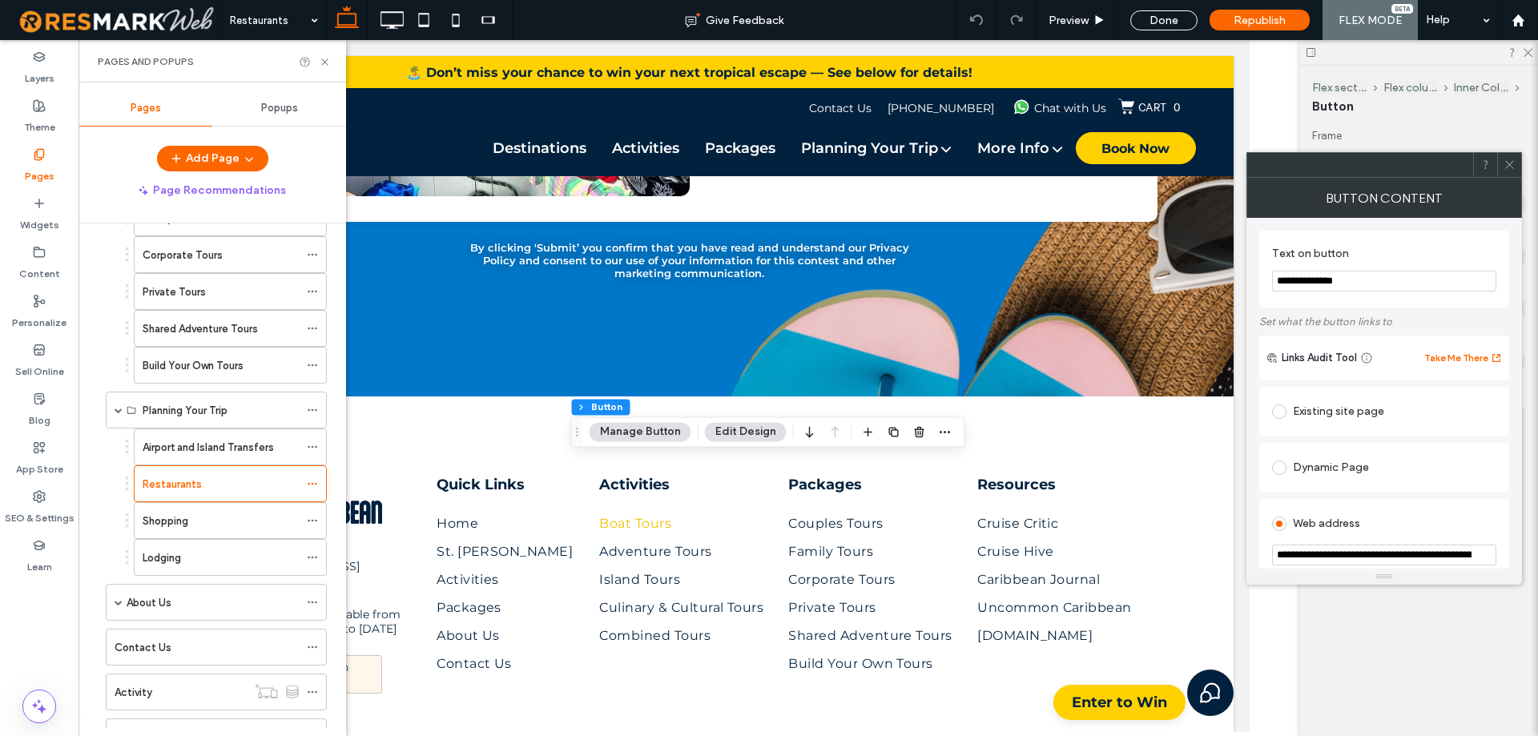
scroll to position [160, 0]
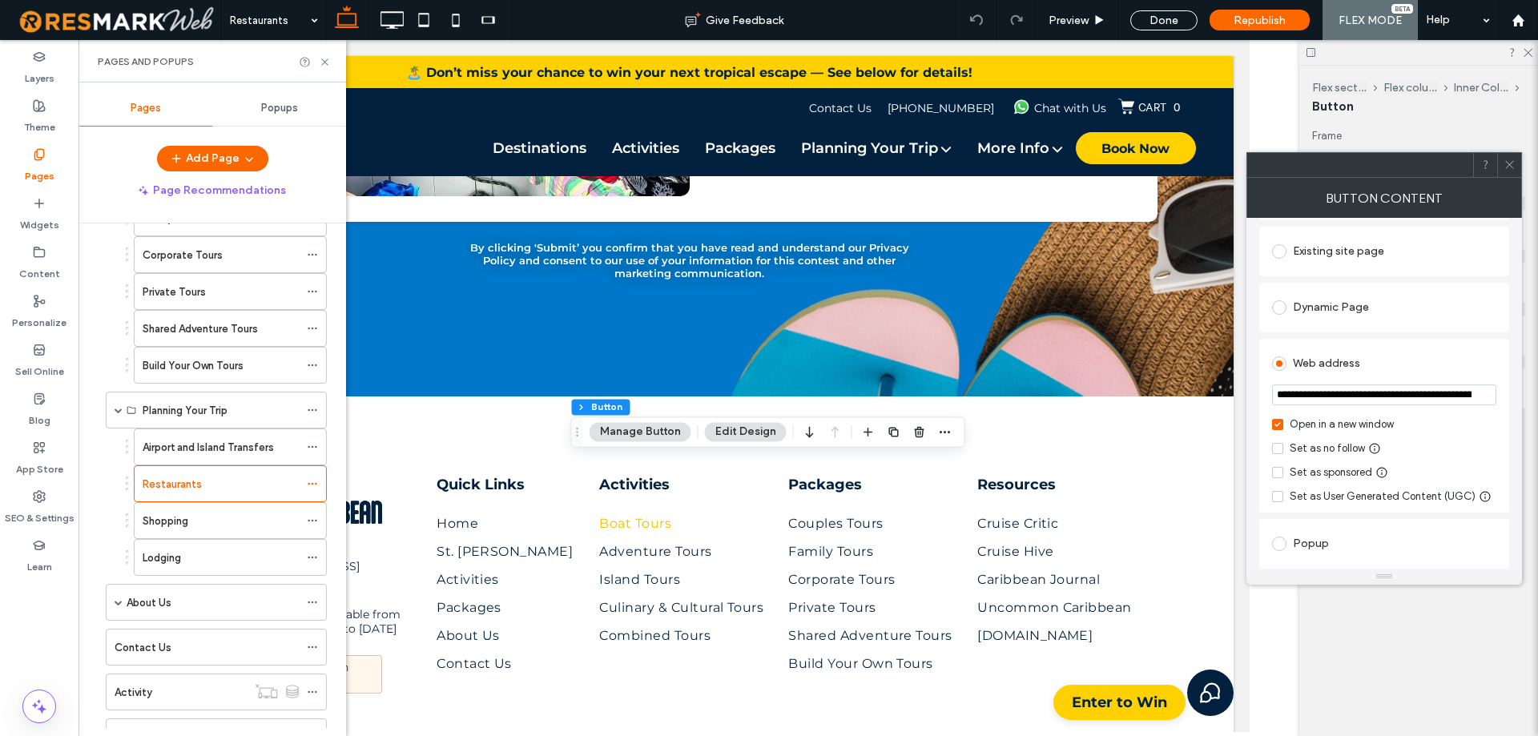
click at [1374, 404] on input "**********" at bounding box center [1384, 394] width 224 height 21
paste input "**********"
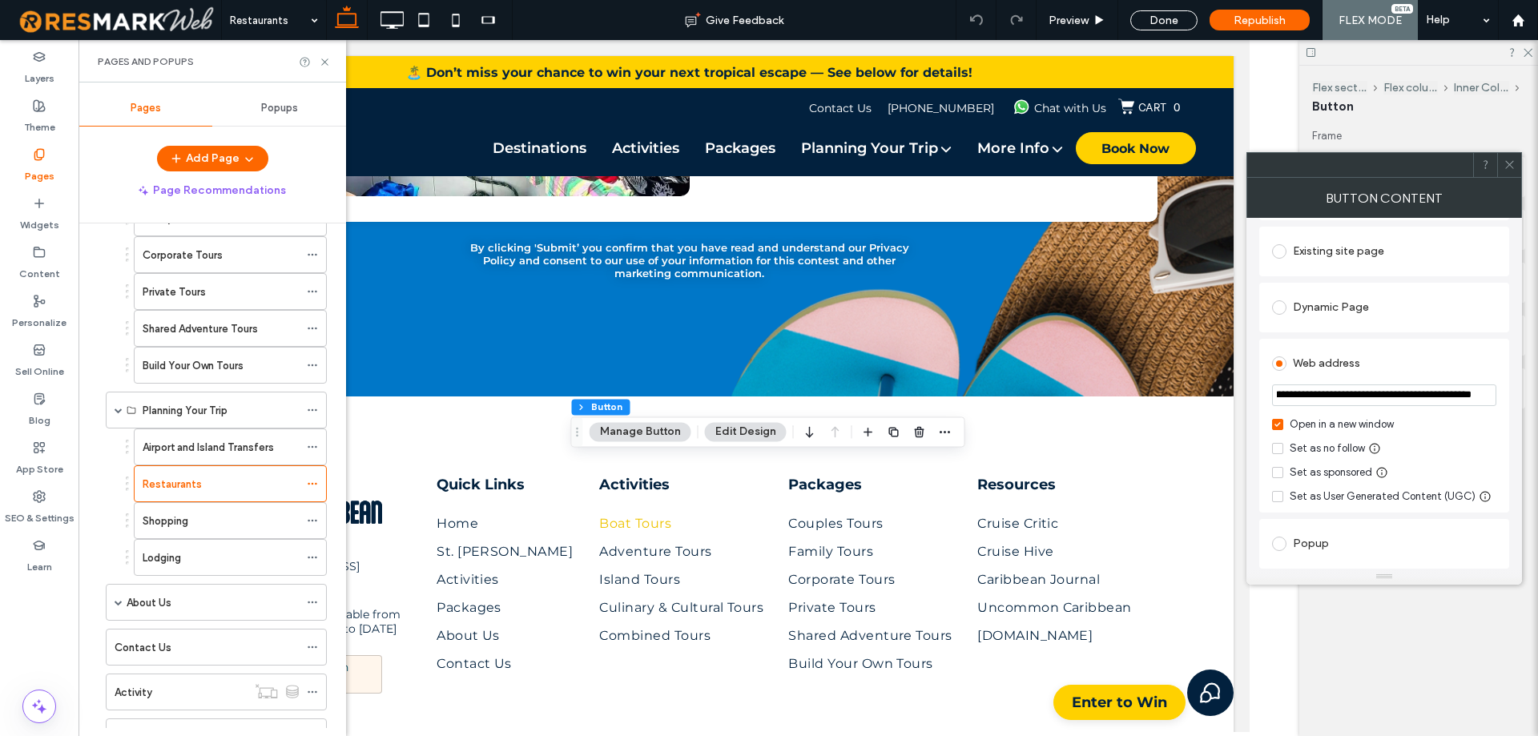
type input "**********"
click at [1500, 401] on div "**********" at bounding box center [1384, 426] width 250 height 174
click at [1507, 174] on span at bounding box center [1509, 165] width 12 height 24
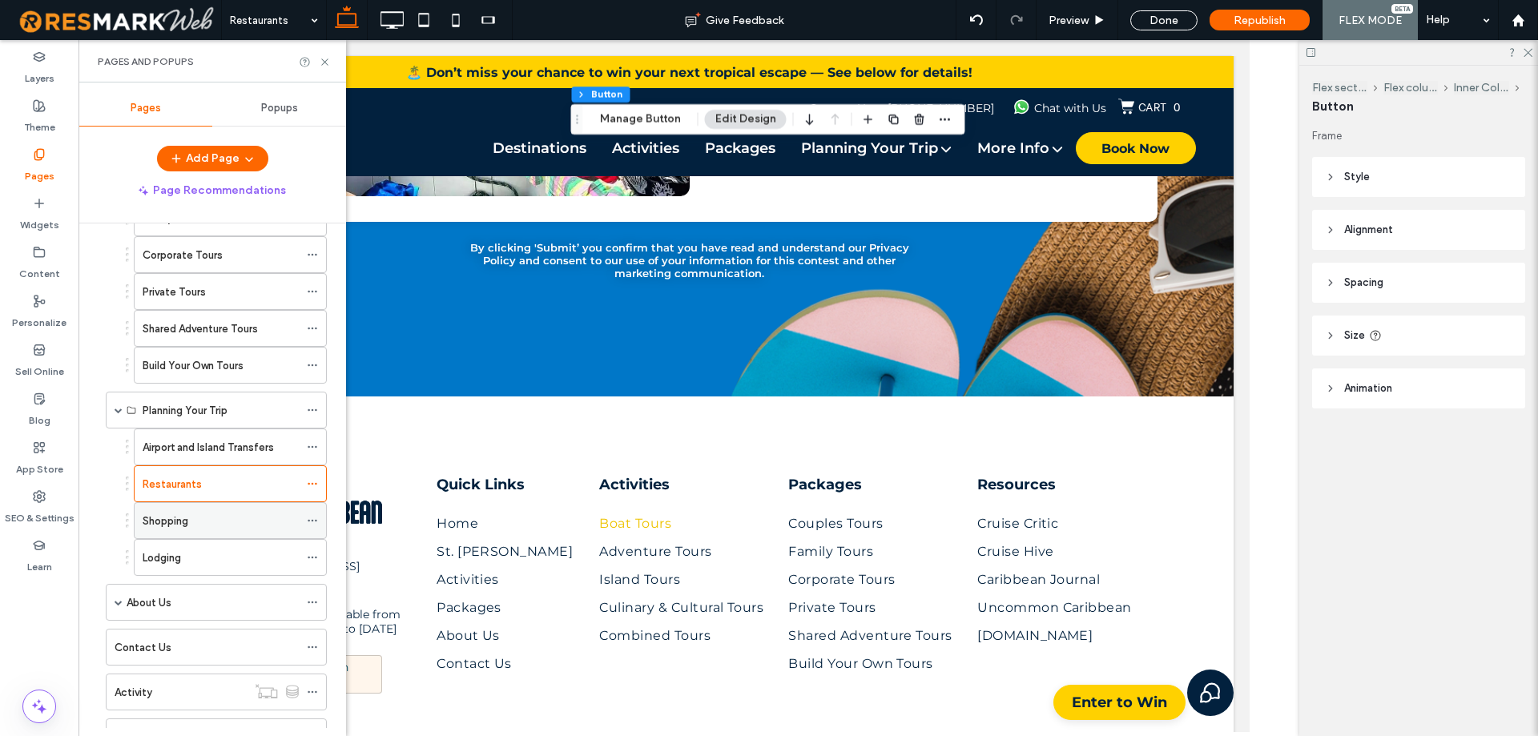
click at [167, 517] on label "Shopping" at bounding box center [166, 521] width 46 height 28
click at [0, 0] on div at bounding box center [0, 0] width 0 height 0
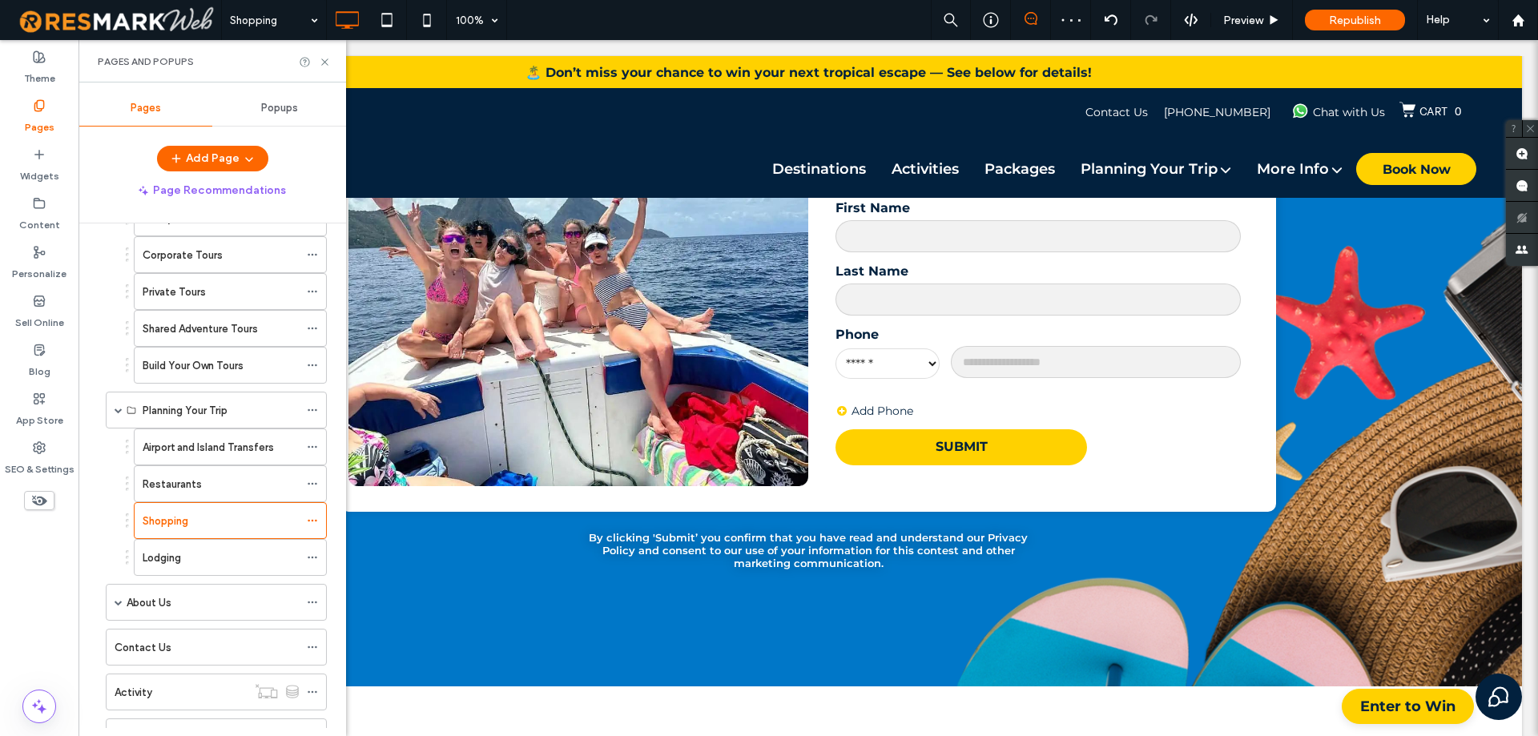
click at [194, 517] on div at bounding box center [769, 368] width 1538 height 736
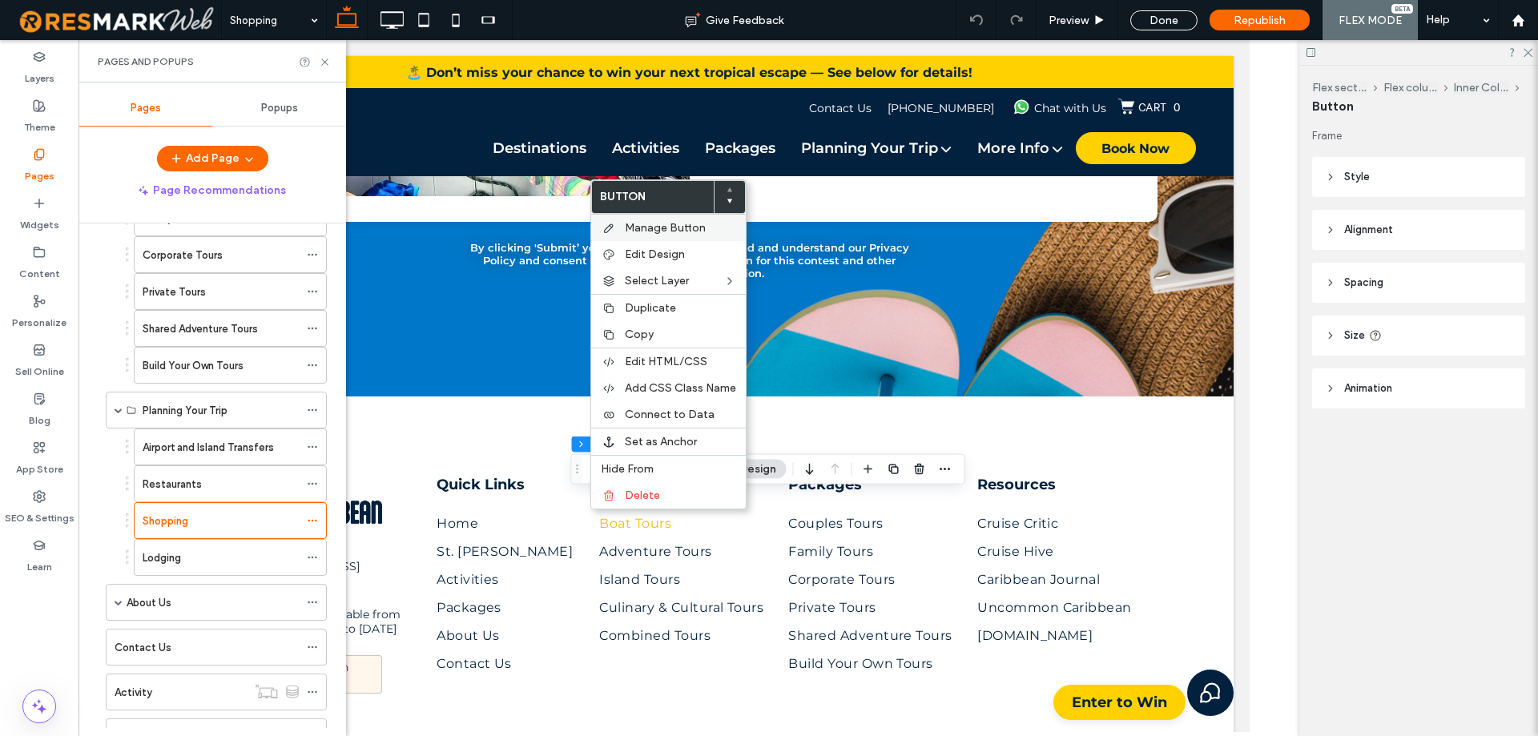
click at [690, 225] on span "Manage Button" at bounding box center [665, 228] width 81 height 14
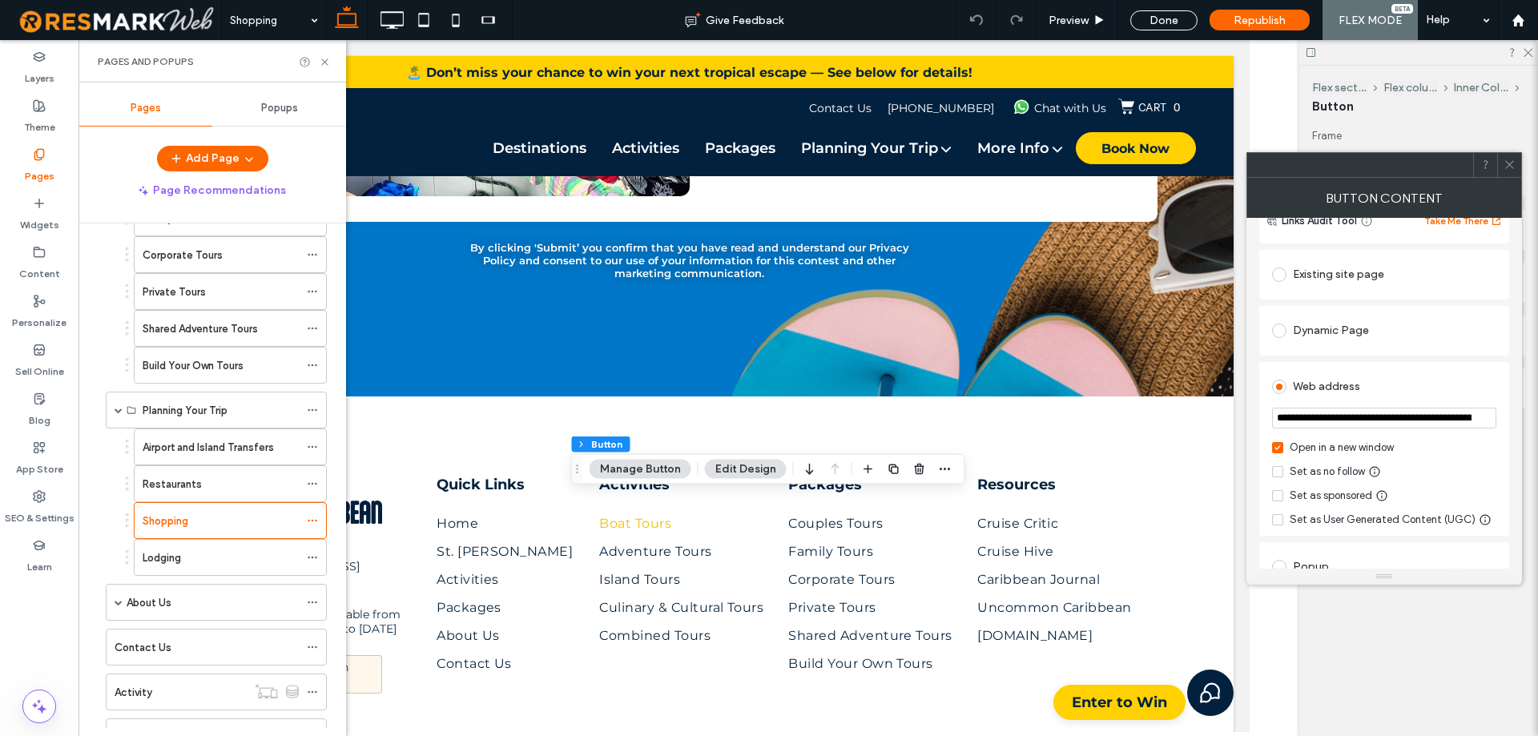
scroll to position [160, 0]
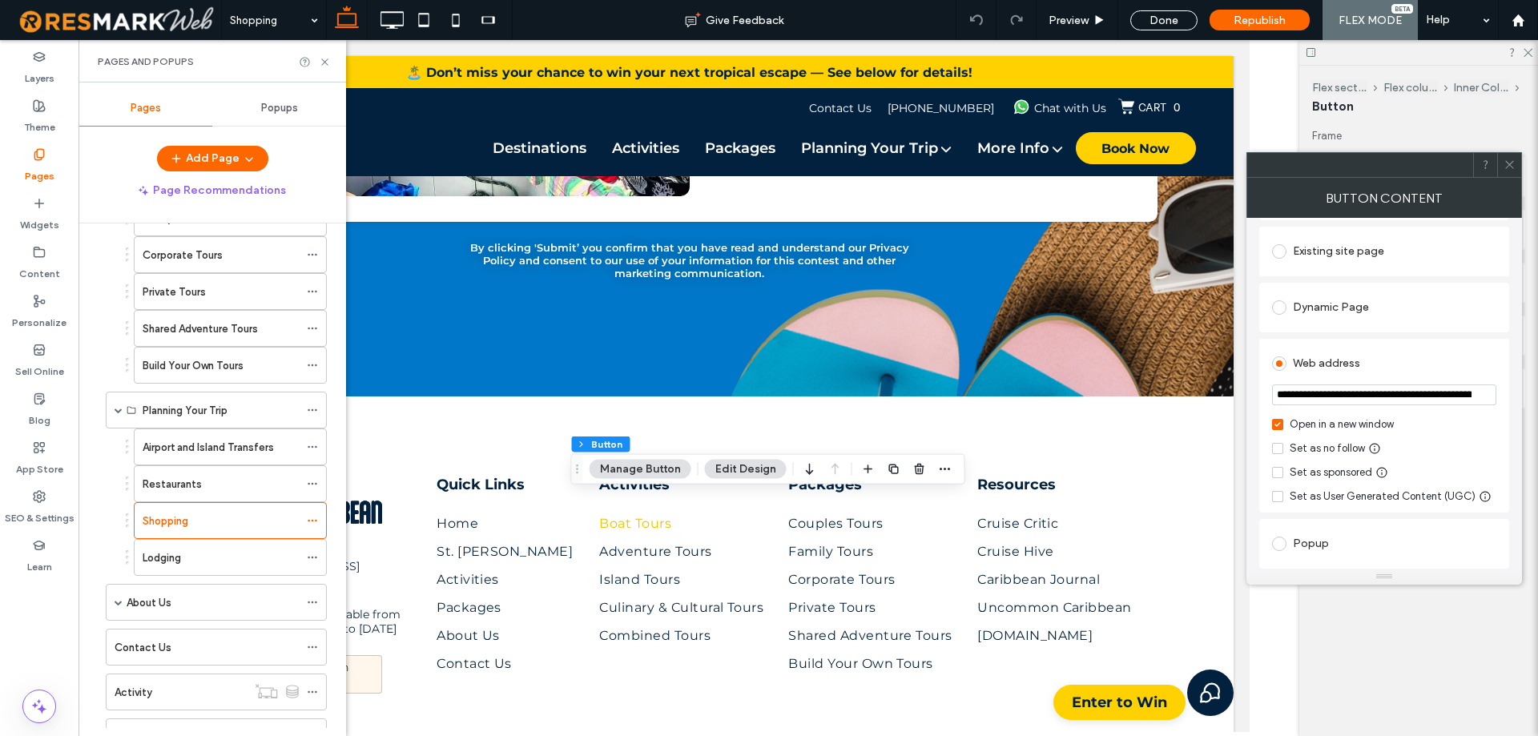
click at [1378, 402] on input "**********" at bounding box center [1384, 394] width 224 height 21
paste input "**********"
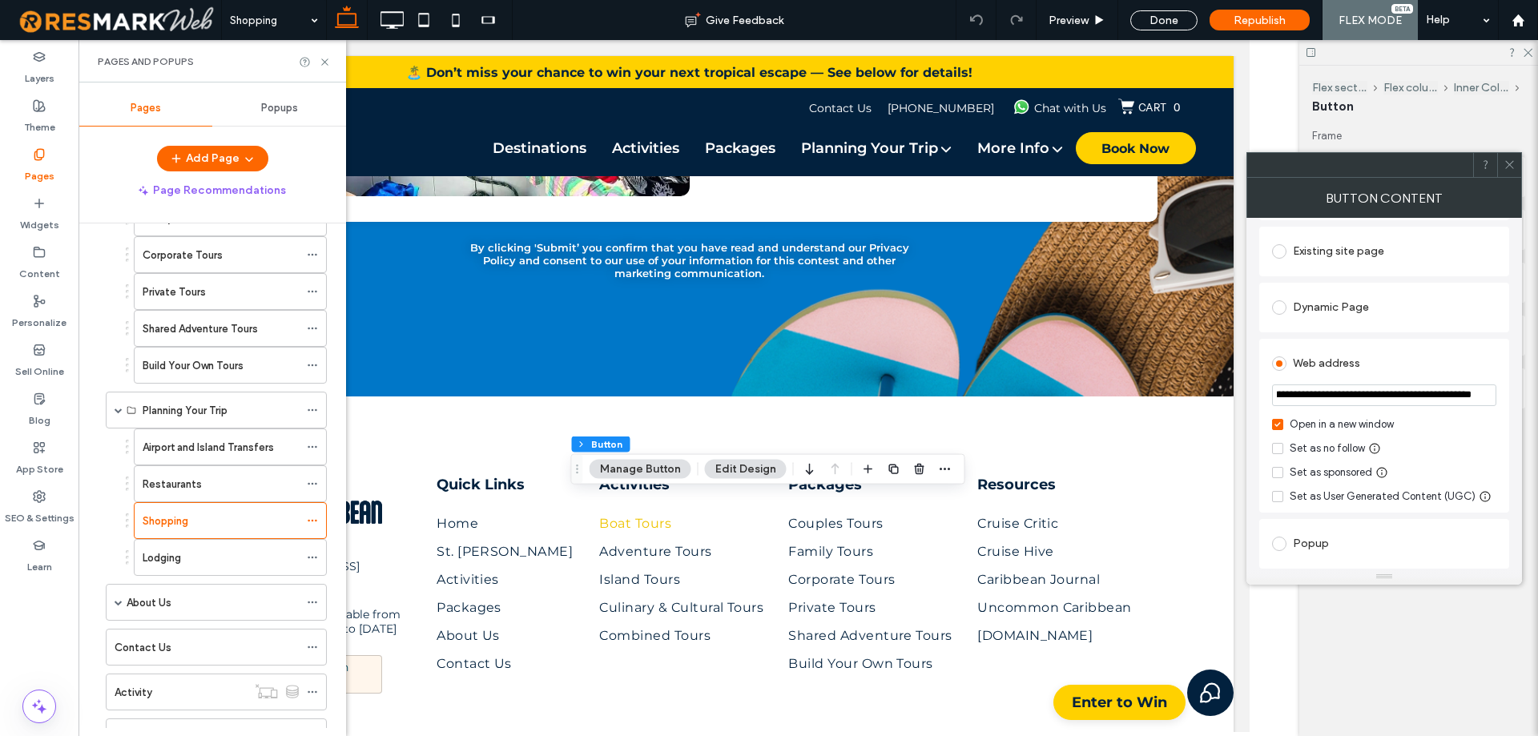
type input "**********"
click at [1495, 412] on section "**********" at bounding box center [1384, 396] width 224 height 40
click at [1507, 175] on span at bounding box center [1509, 165] width 12 height 24
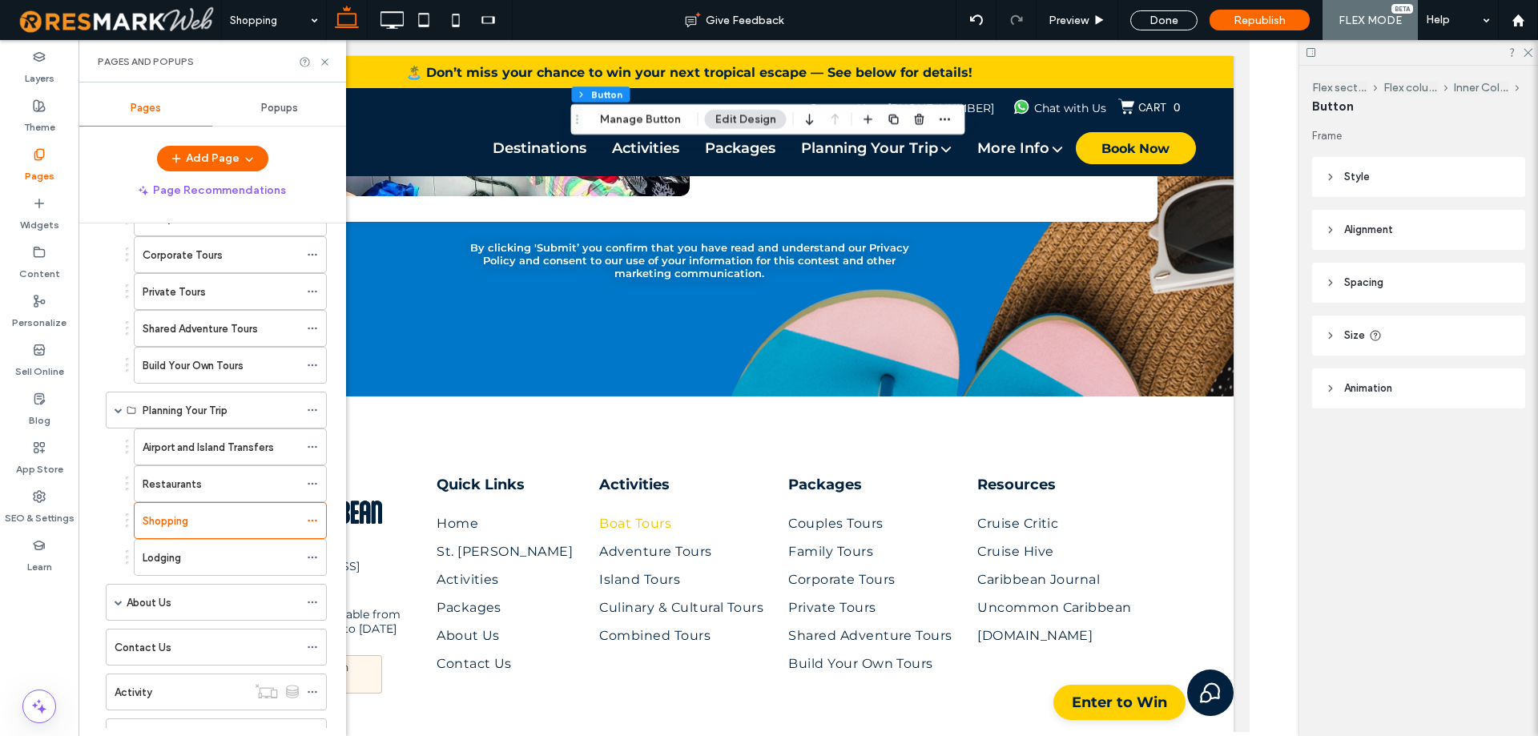
click at [243, 564] on div "Lodging" at bounding box center [221, 557] width 156 height 17
click at [0, 0] on div at bounding box center [0, 0] width 0 height 0
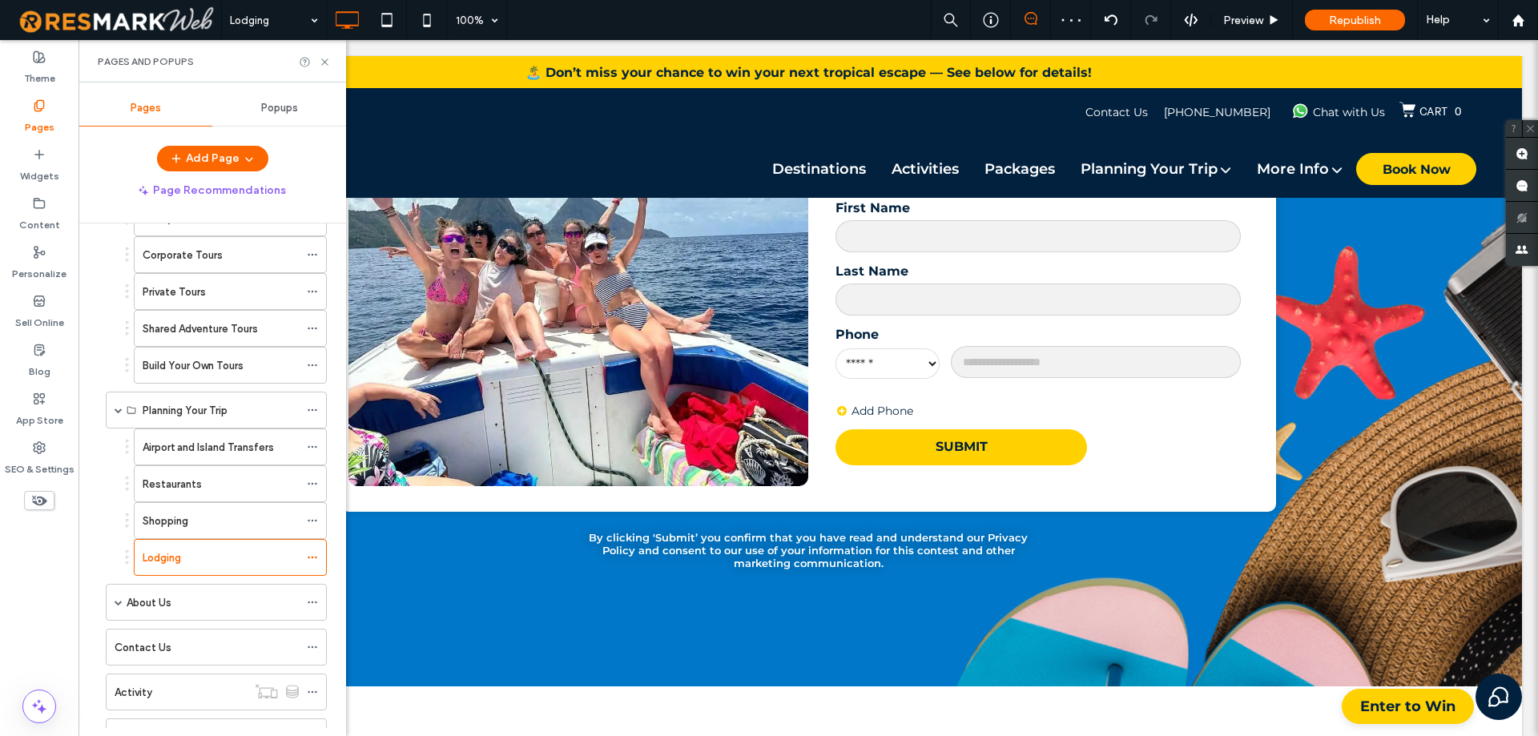
click at [243, 562] on div at bounding box center [769, 368] width 1538 height 736
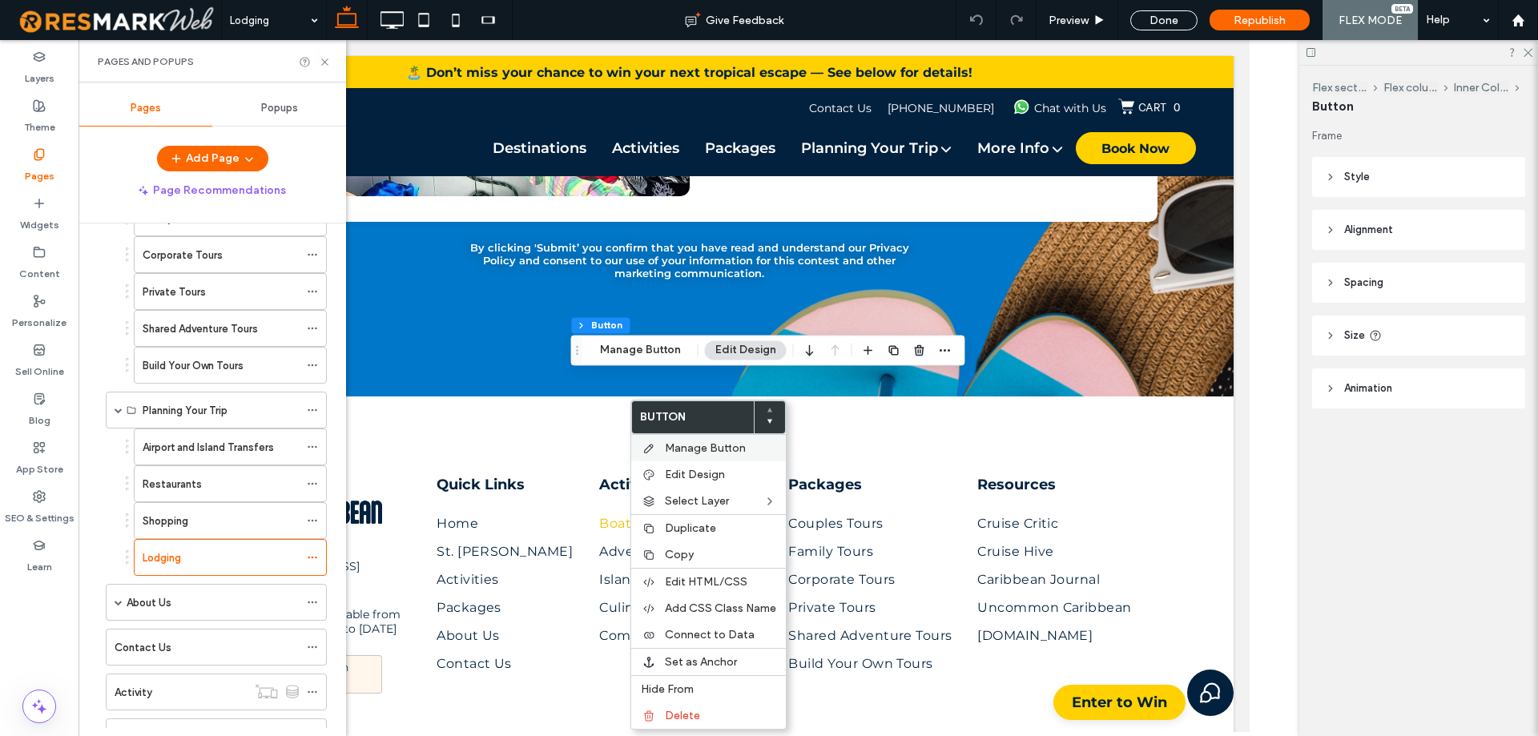
click at [686, 456] on div "Manage Button" at bounding box center [708, 447] width 155 height 27
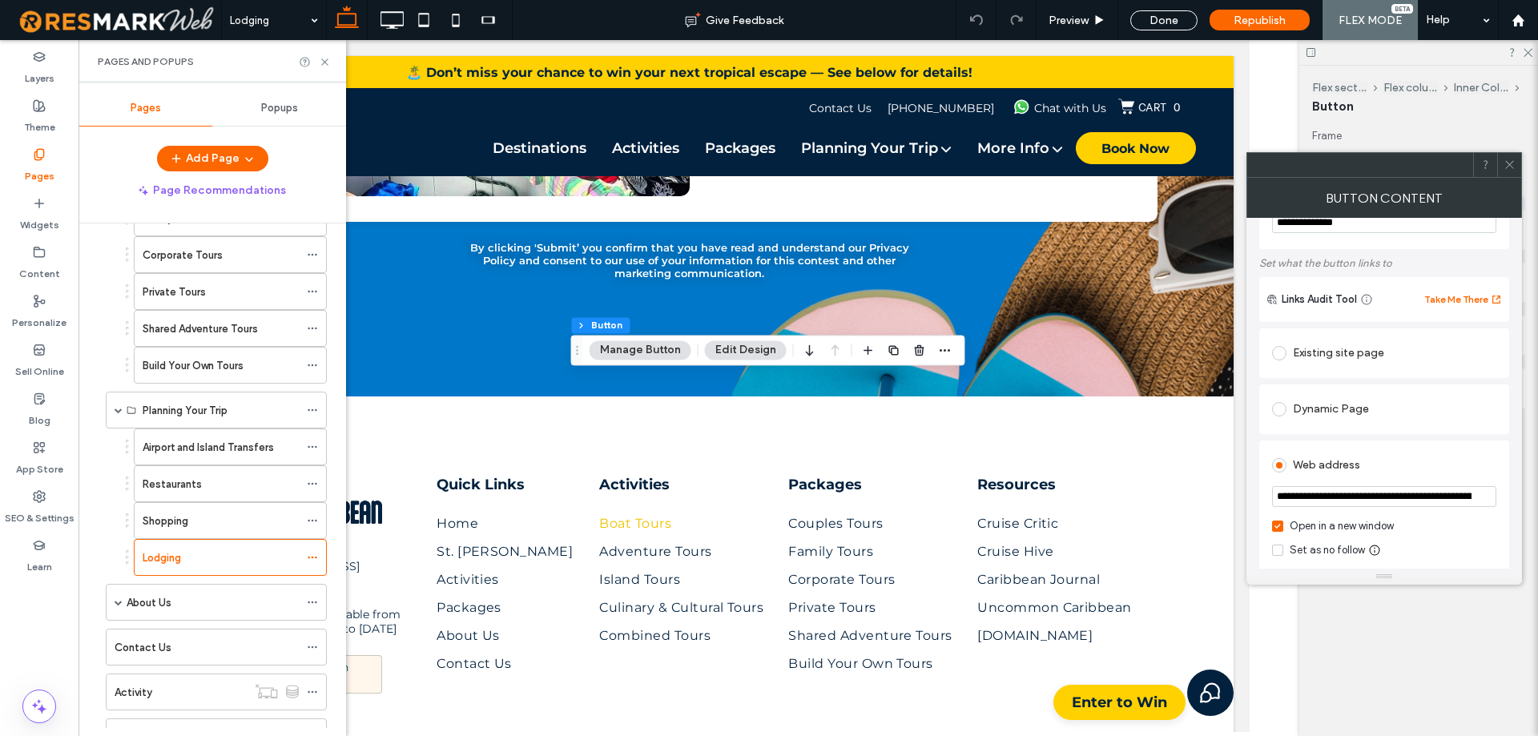
scroll to position [80, 0]
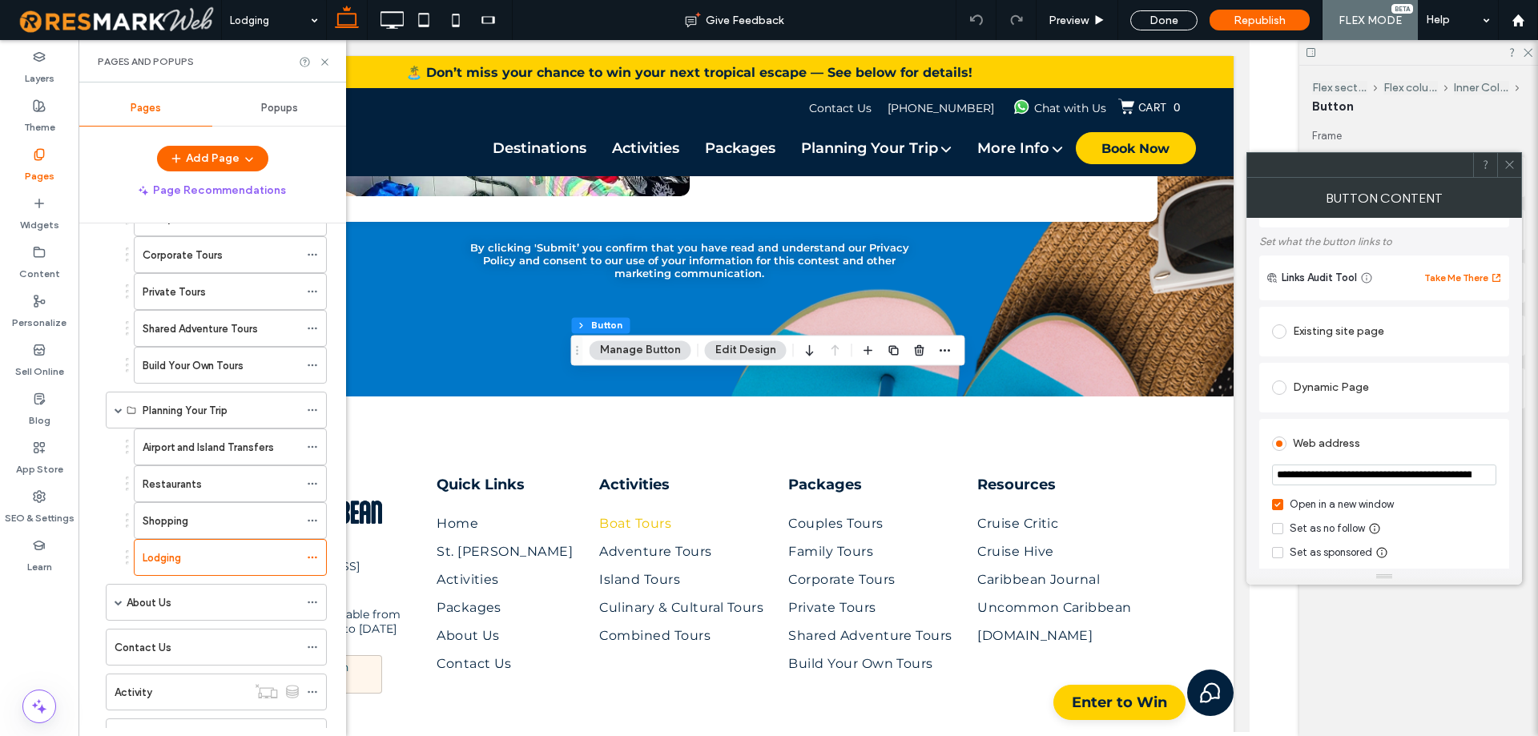
click at [1368, 476] on input "**********" at bounding box center [1384, 475] width 224 height 21
click at [1369, 476] on input "**********" at bounding box center [1384, 475] width 224 height 21
paste input "**********"
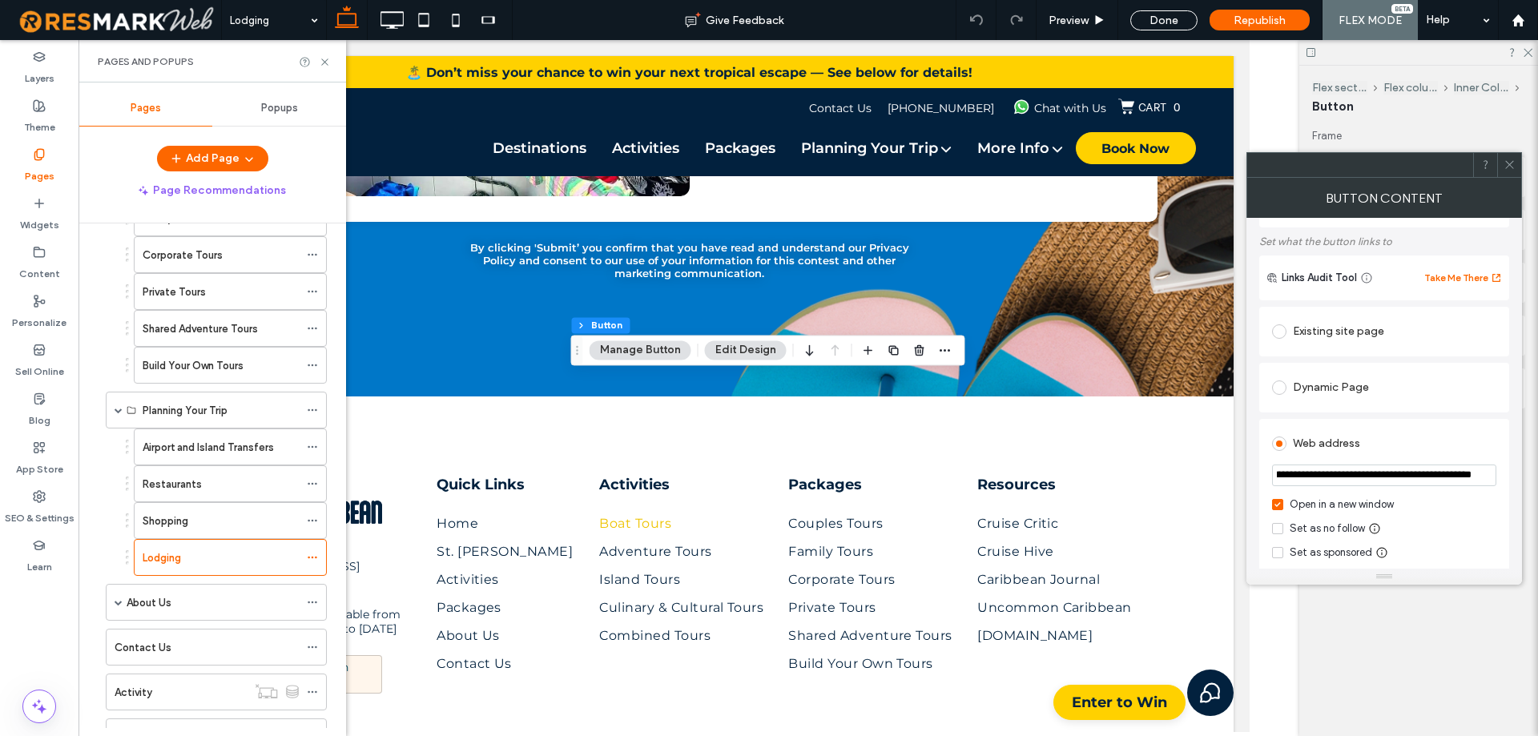
type input "**********"
click at [1509, 449] on div "**********" at bounding box center [1384, 393] width 276 height 351
click at [1512, 169] on icon at bounding box center [1509, 165] width 12 height 12
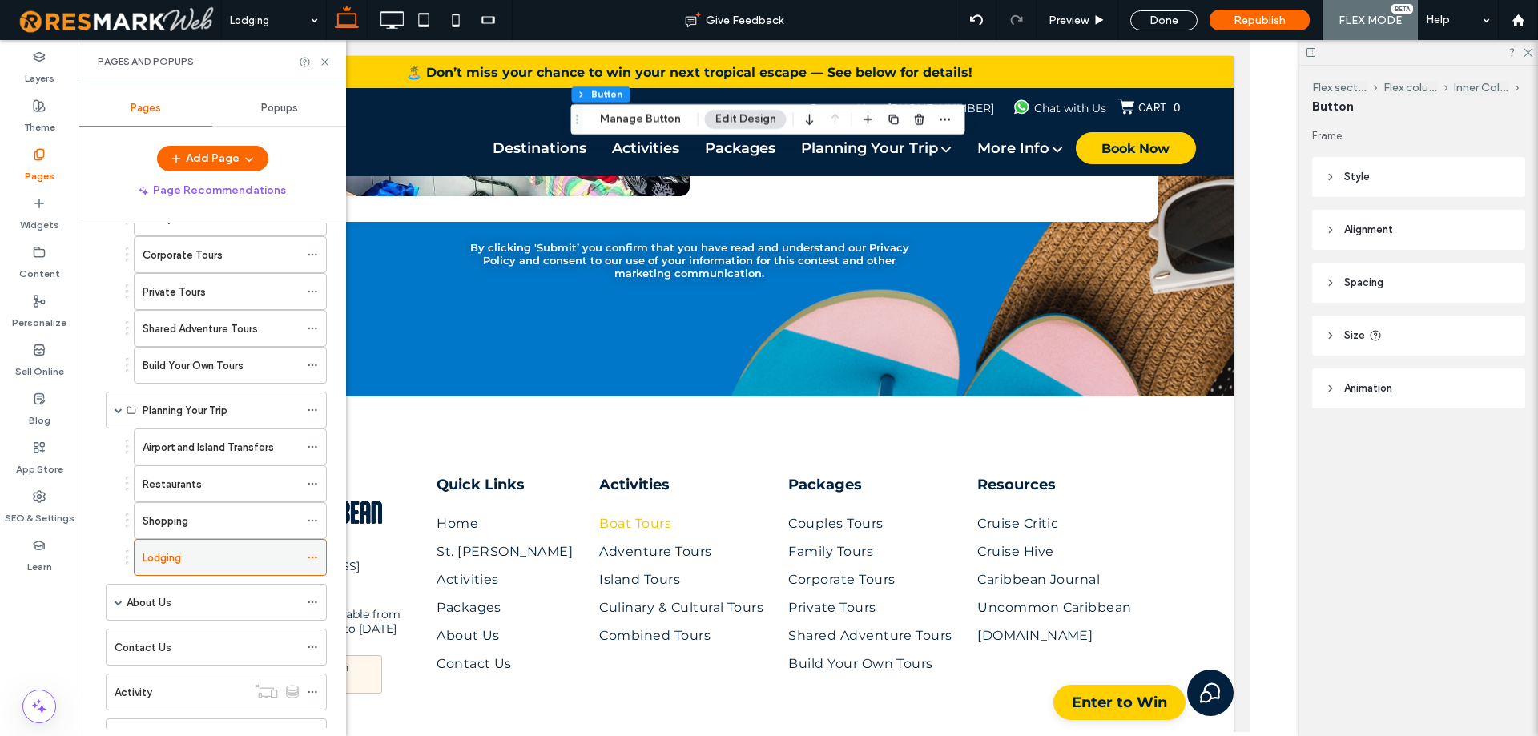
drag, startPoint x: 119, startPoint y: 604, endPoint x: 245, endPoint y: 545, distance: 138.7
click at [119, 604] on span at bounding box center [119, 602] width 8 height 8
click at [228, 598] on div "About Us" at bounding box center [213, 602] width 172 height 17
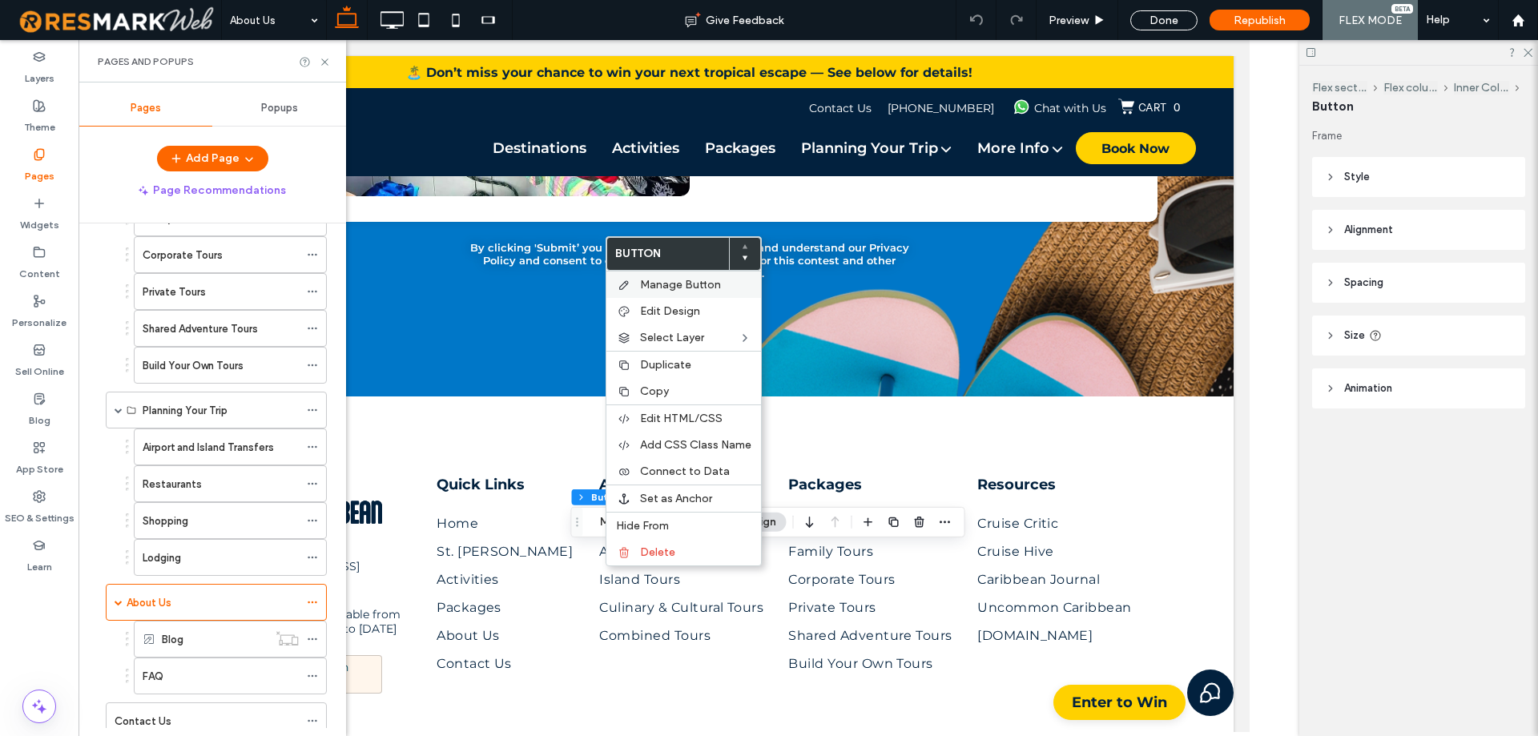
click at [699, 280] on span "Manage Button" at bounding box center [680, 285] width 81 height 14
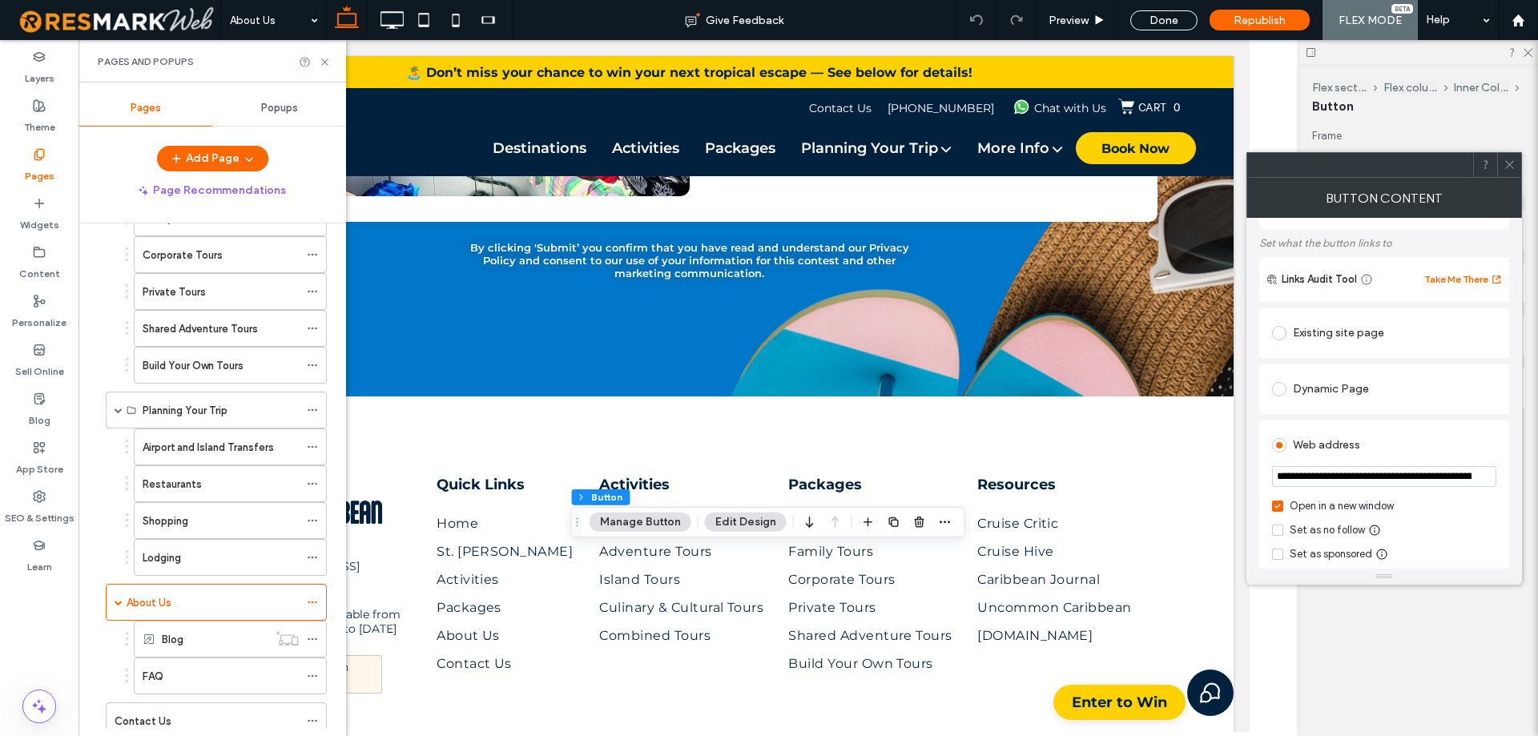
scroll to position [80, 0]
click at [1391, 476] on input "**********" at bounding box center [1384, 475] width 224 height 21
paste input "**********"
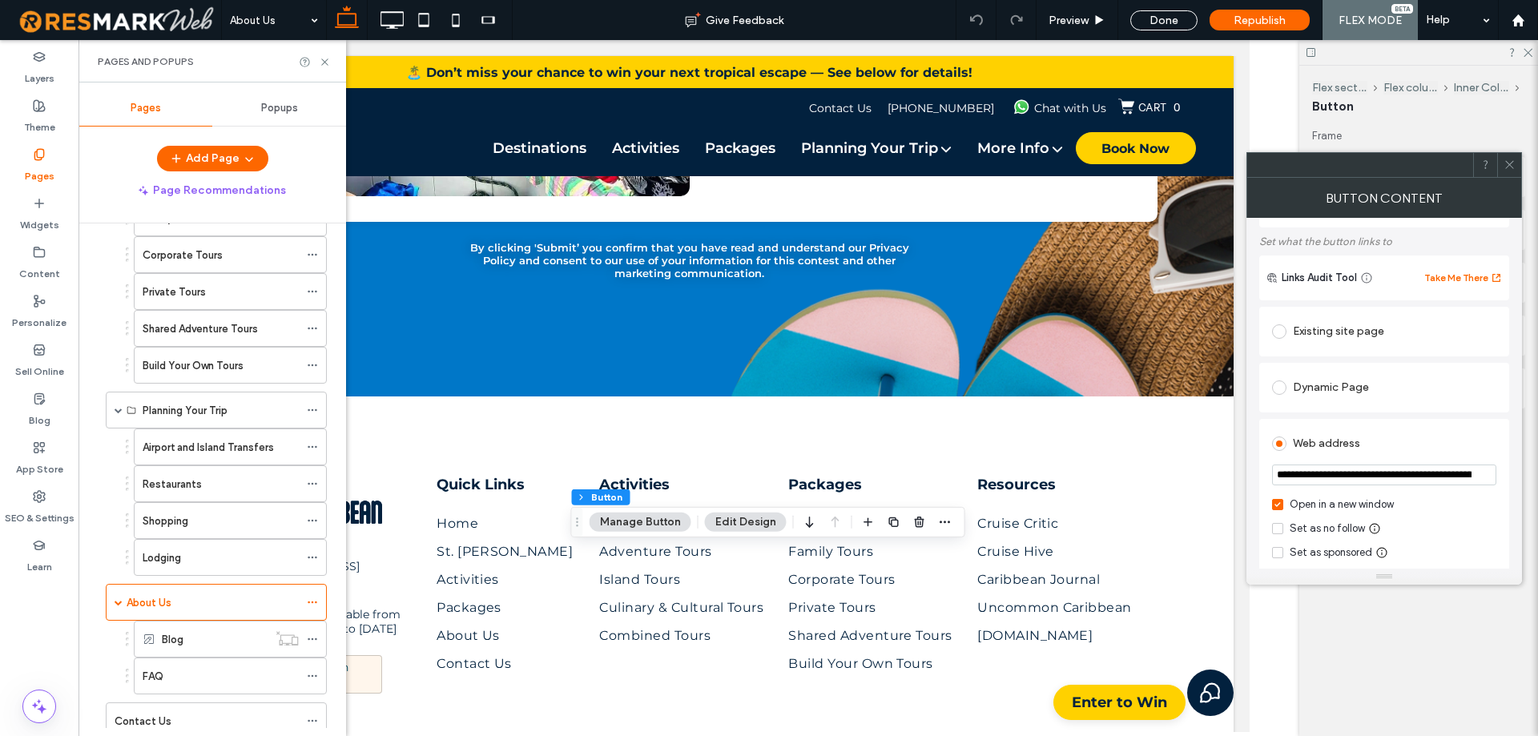
scroll to position [0, 452]
type input "**********"
click at [1500, 450] on div "**********" at bounding box center [1384, 506] width 250 height 174
click at [1517, 174] on div at bounding box center [1509, 165] width 24 height 24
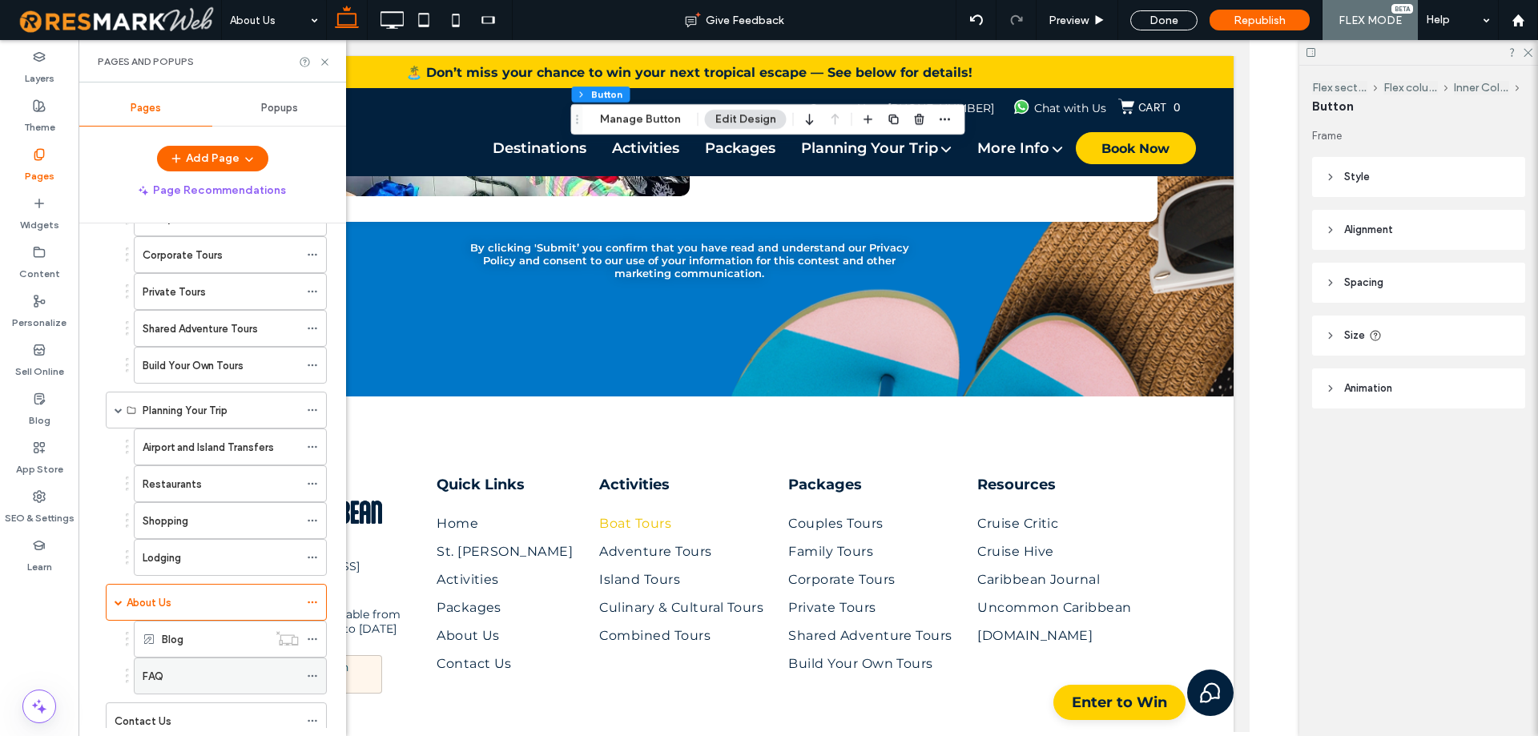
click at [226, 665] on div "FAQ" at bounding box center [221, 675] width 156 height 35
click at [0, 0] on div at bounding box center [0, 0] width 0 height 0
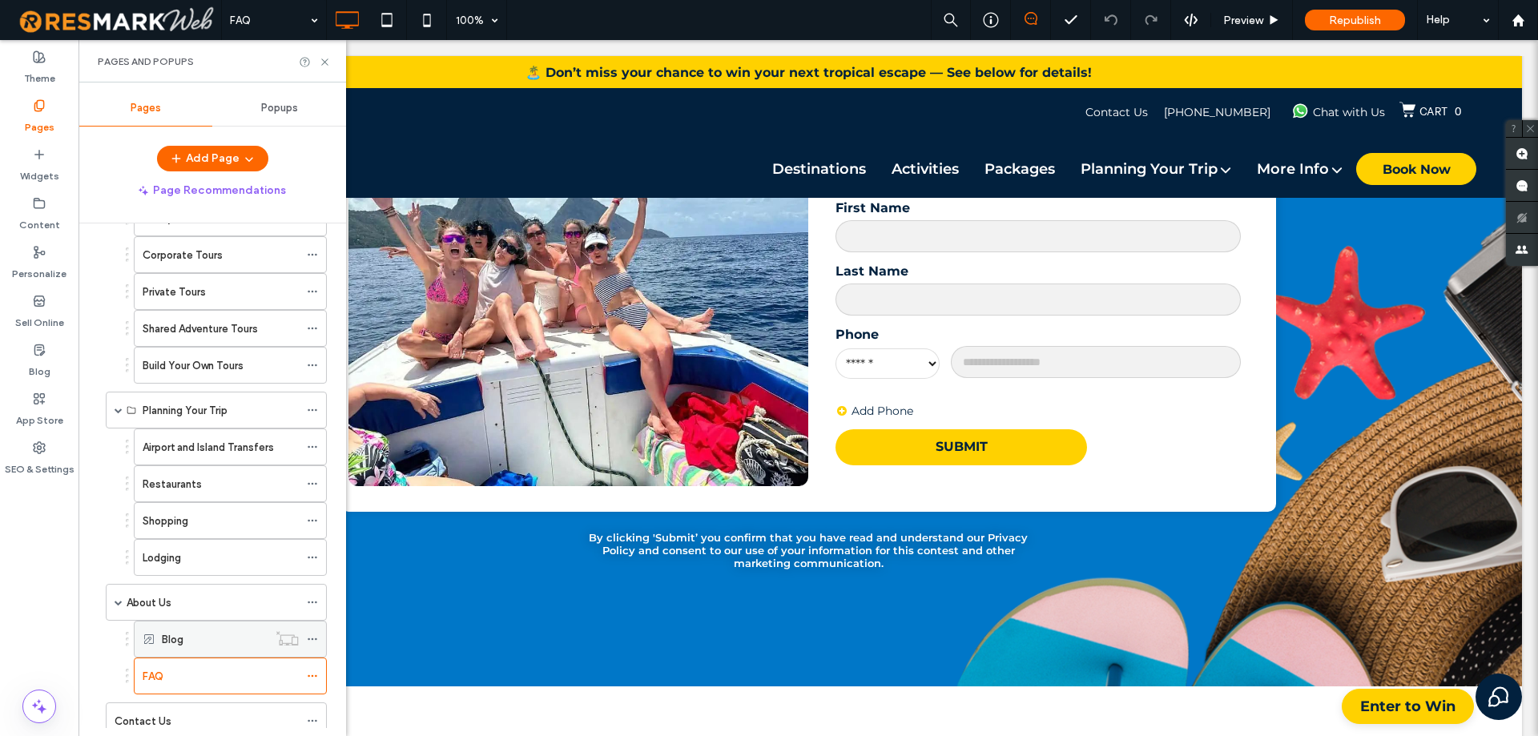
click at [192, 642] on div "Blog" at bounding box center [215, 639] width 106 height 17
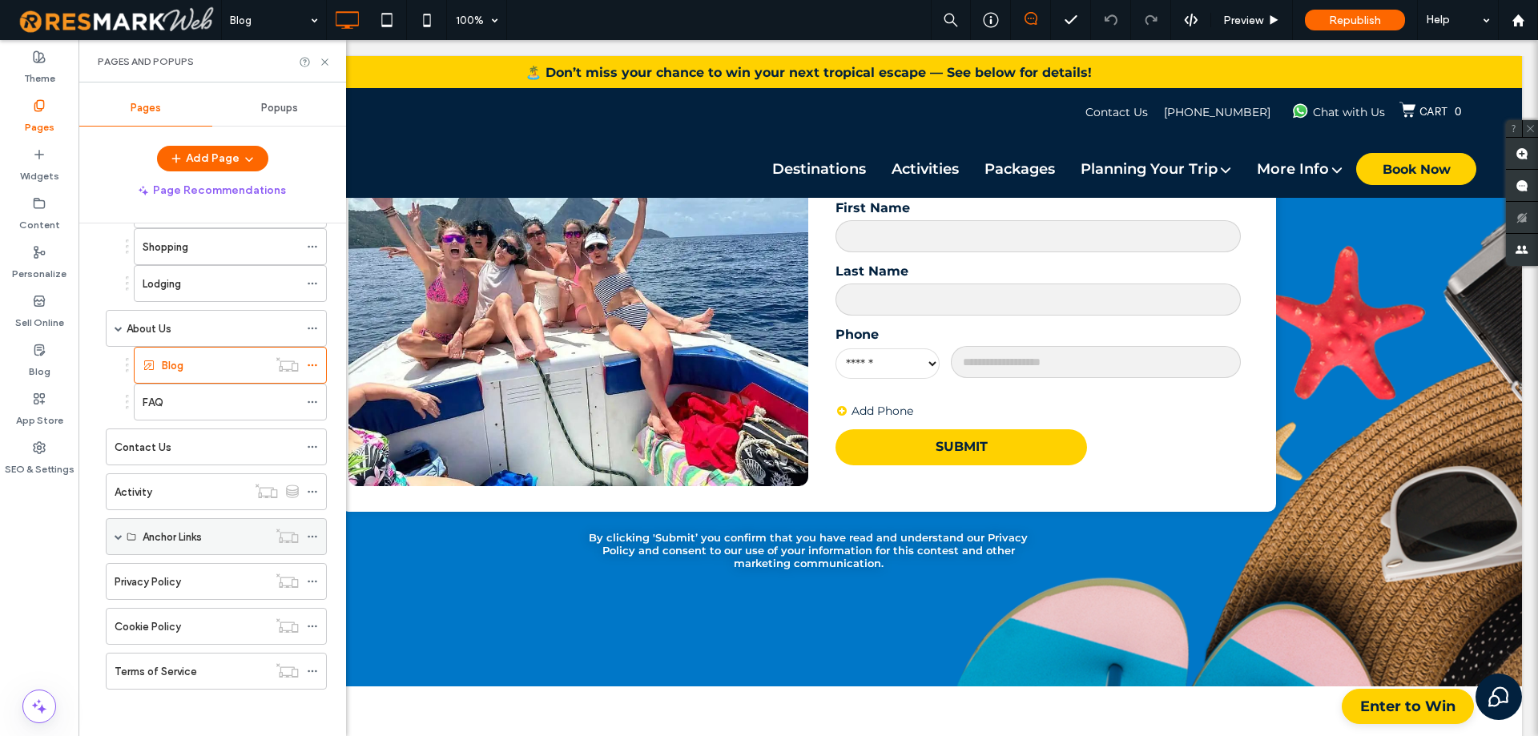
scroll to position [756, 0]
click at [188, 453] on div "Contact Us" at bounding box center [207, 445] width 184 height 17
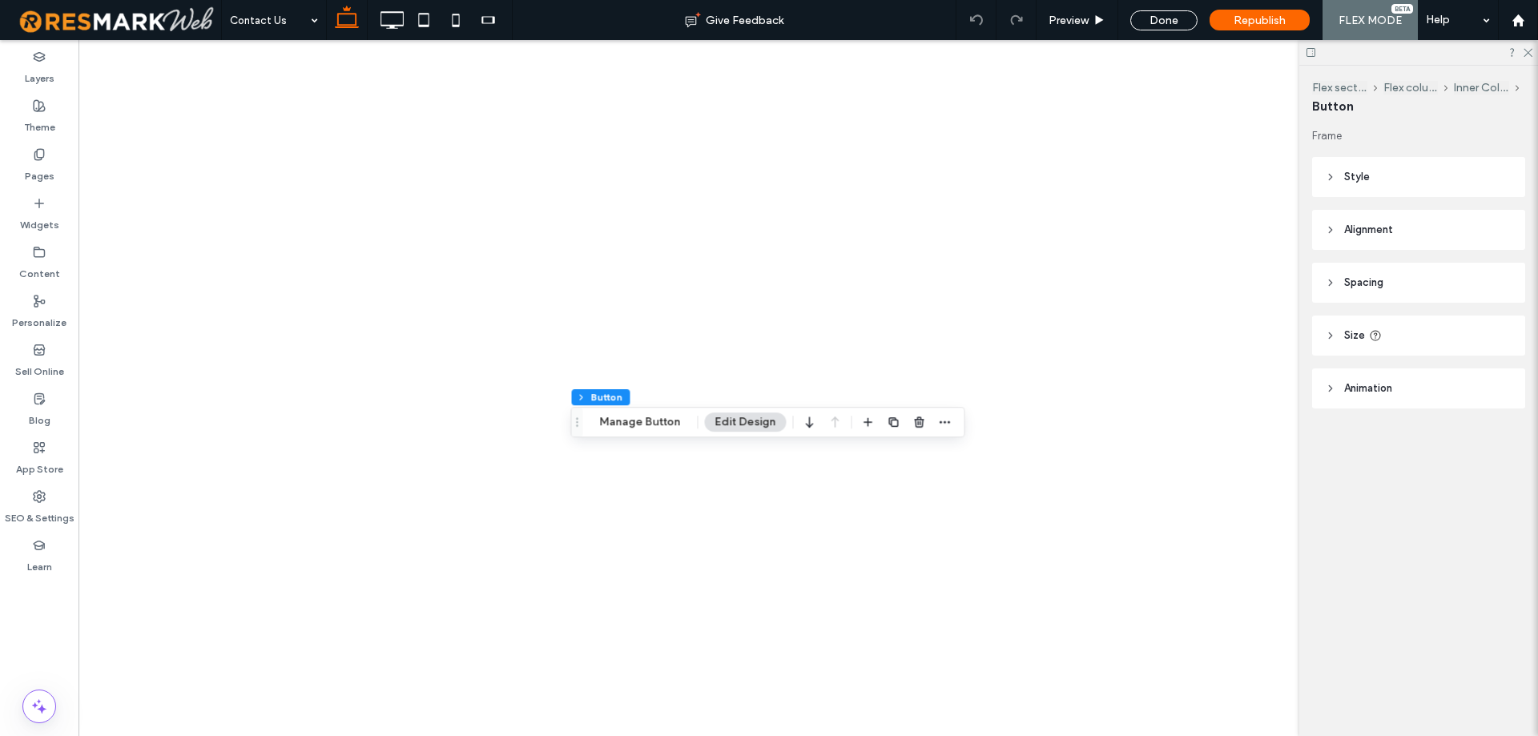
click at [644, 420] on button "Manage Button" at bounding box center [640, 421] width 102 height 19
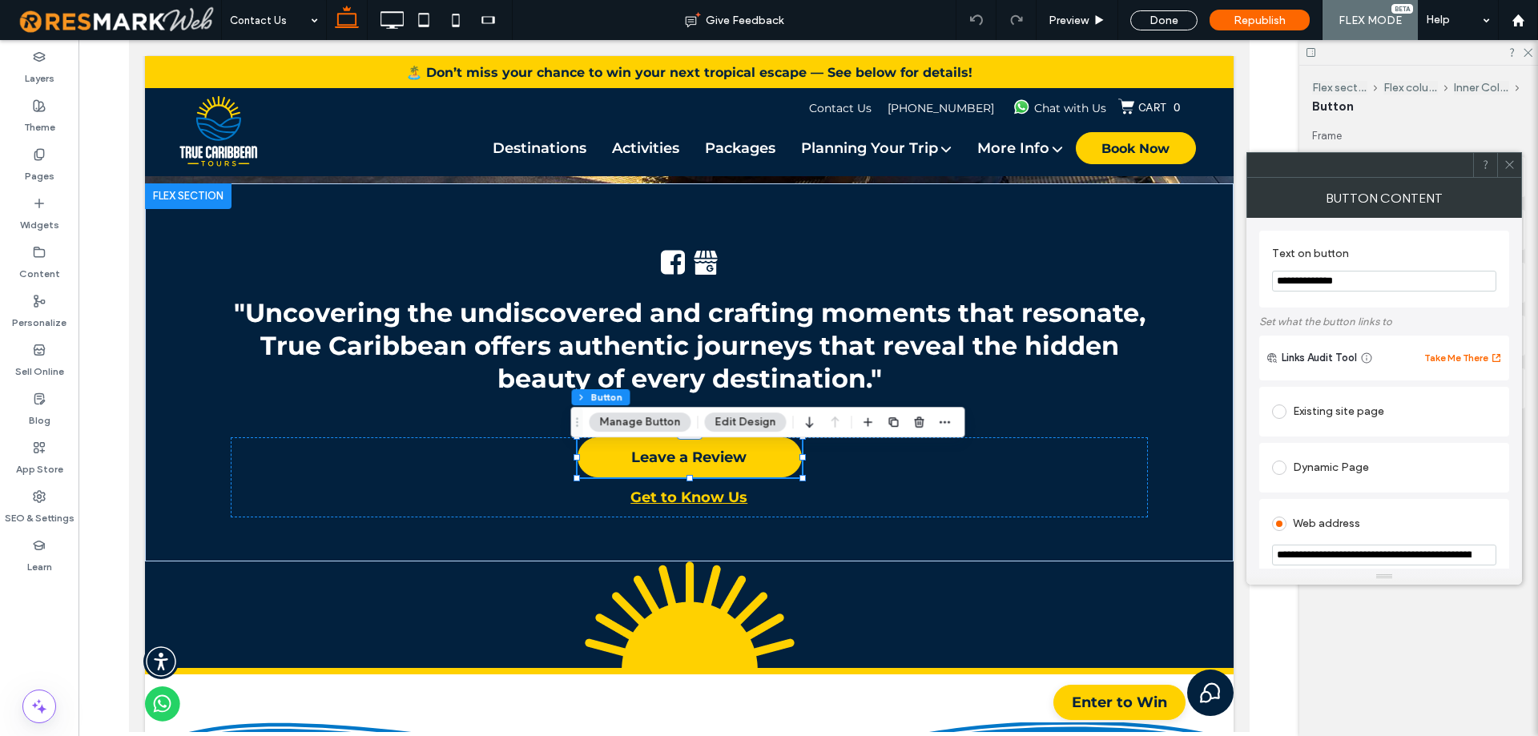
scroll to position [159, 0]
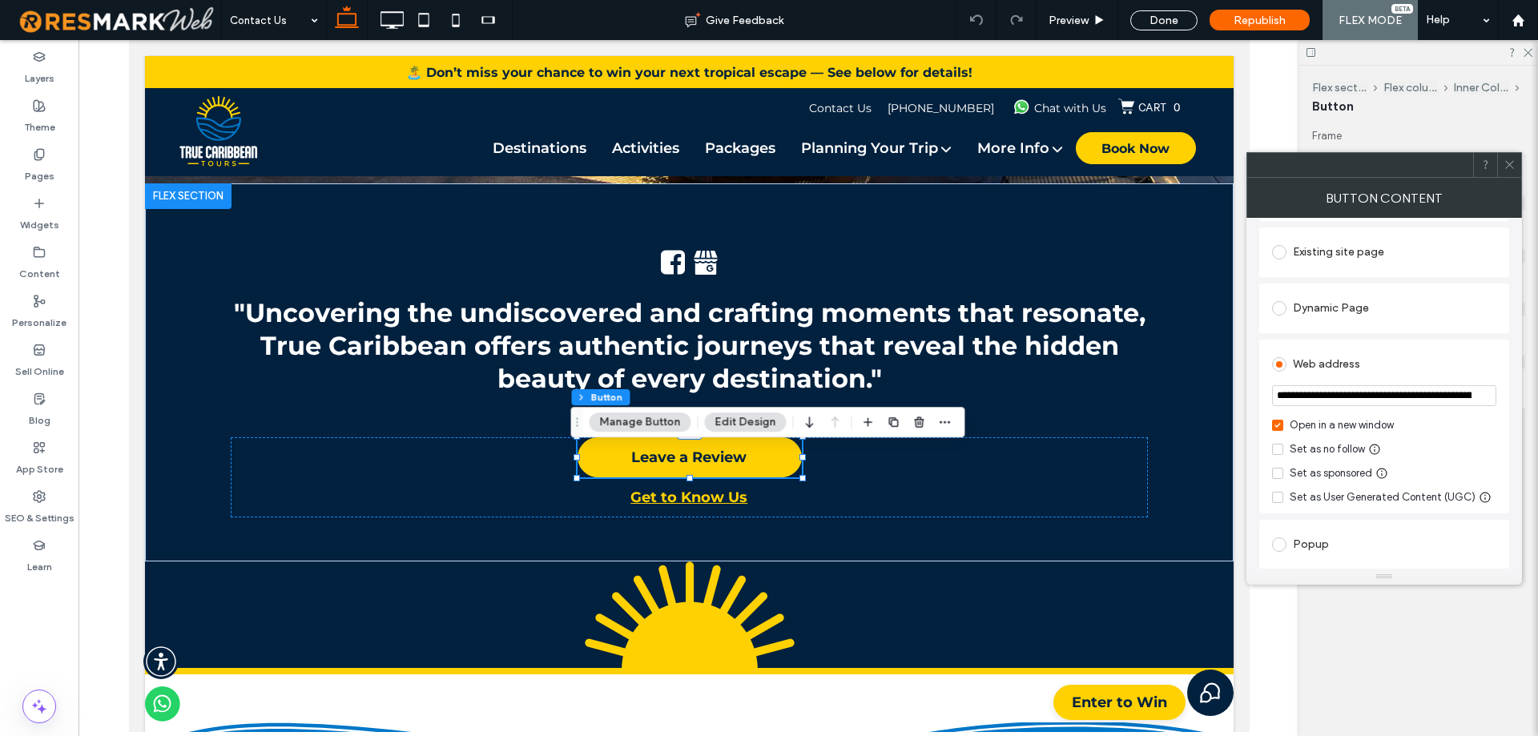
click at [1394, 395] on input "**********" at bounding box center [1384, 395] width 224 height 21
paste input "**********"
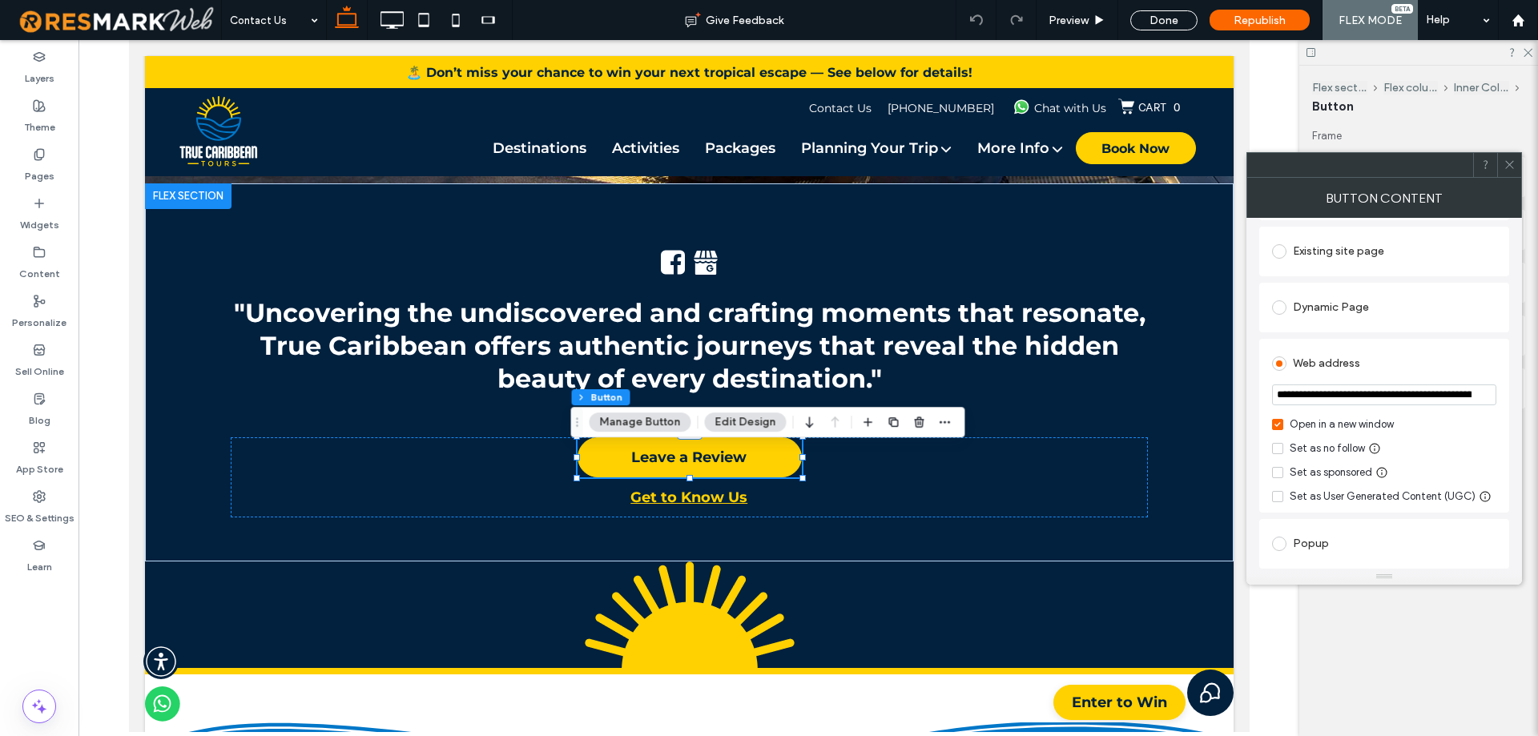
scroll to position [0, 452]
type input "**********"
click at [1490, 363] on div "Web address" at bounding box center [1384, 364] width 224 height 26
click at [1508, 175] on span at bounding box center [1509, 165] width 12 height 24
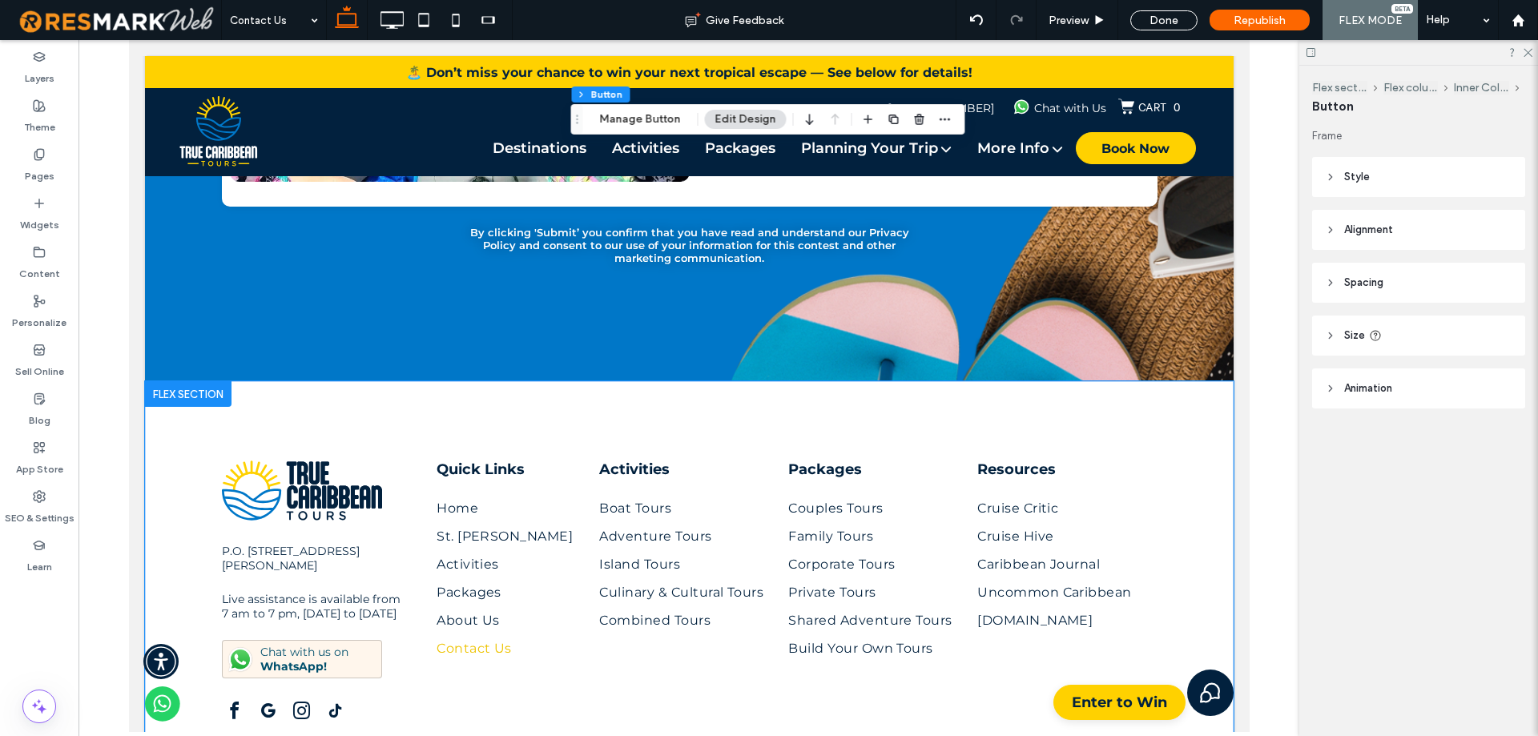
scroll to position [4004, 0]
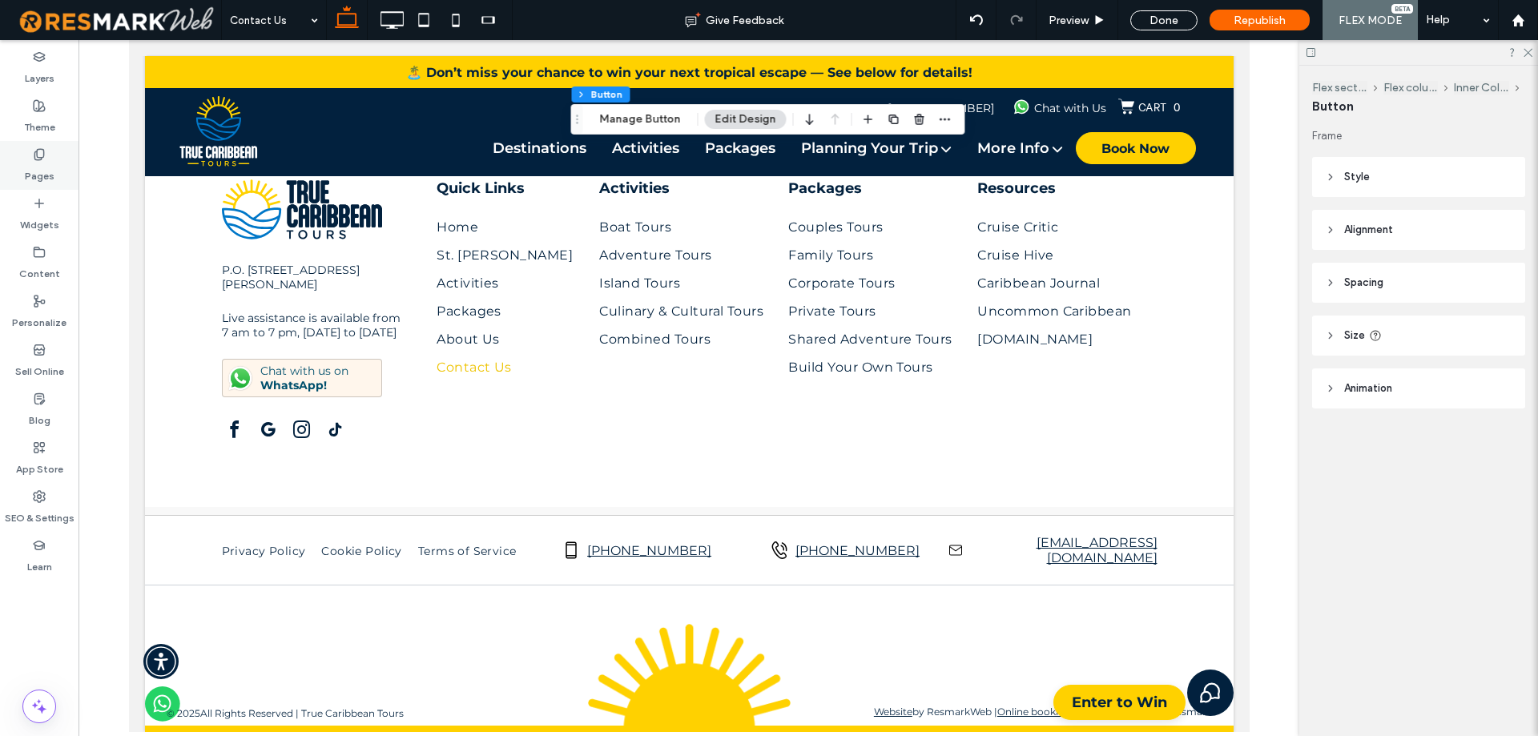
click at [18, 178] on div "Pages" at bounding box center [39, 165] width 78 height 49
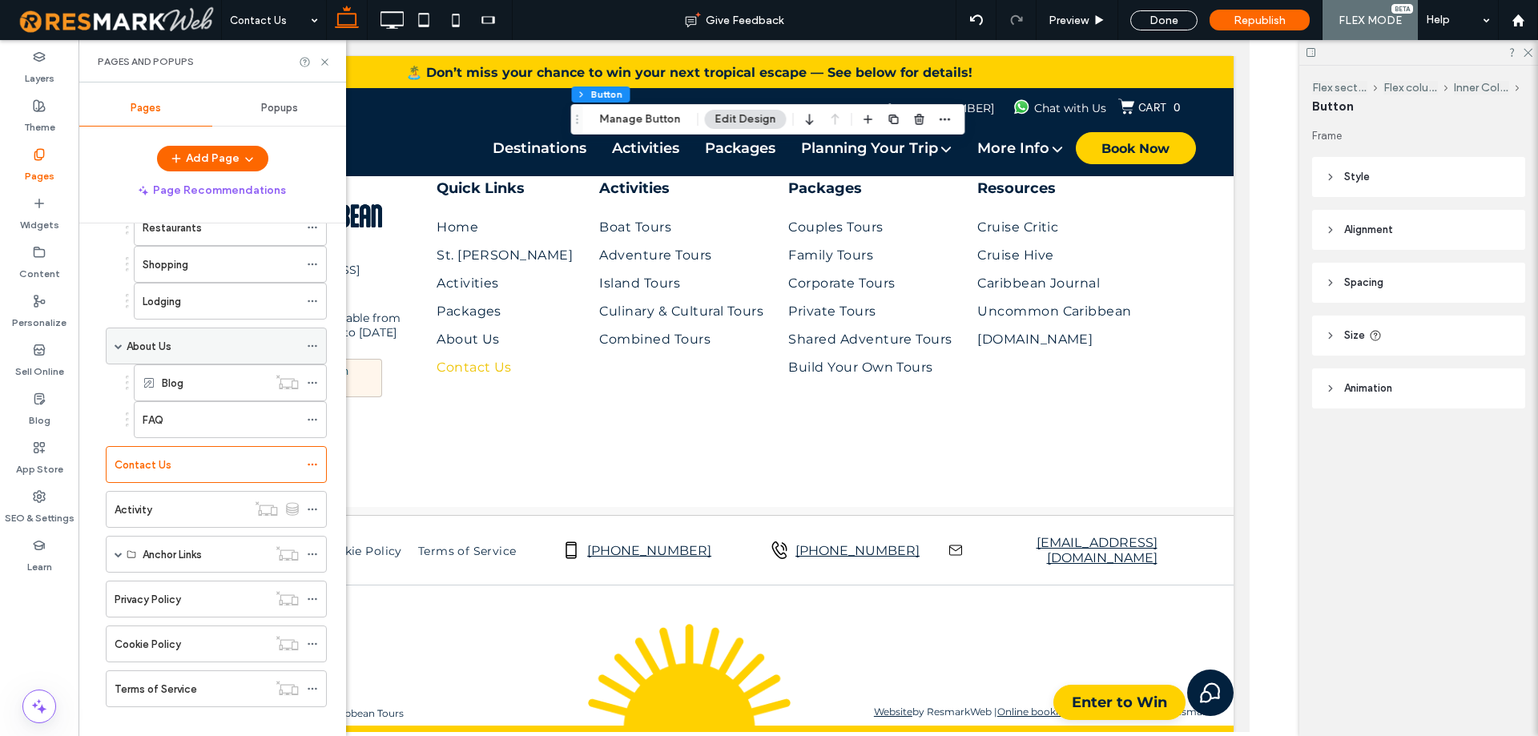
scroll to position [756, 0]
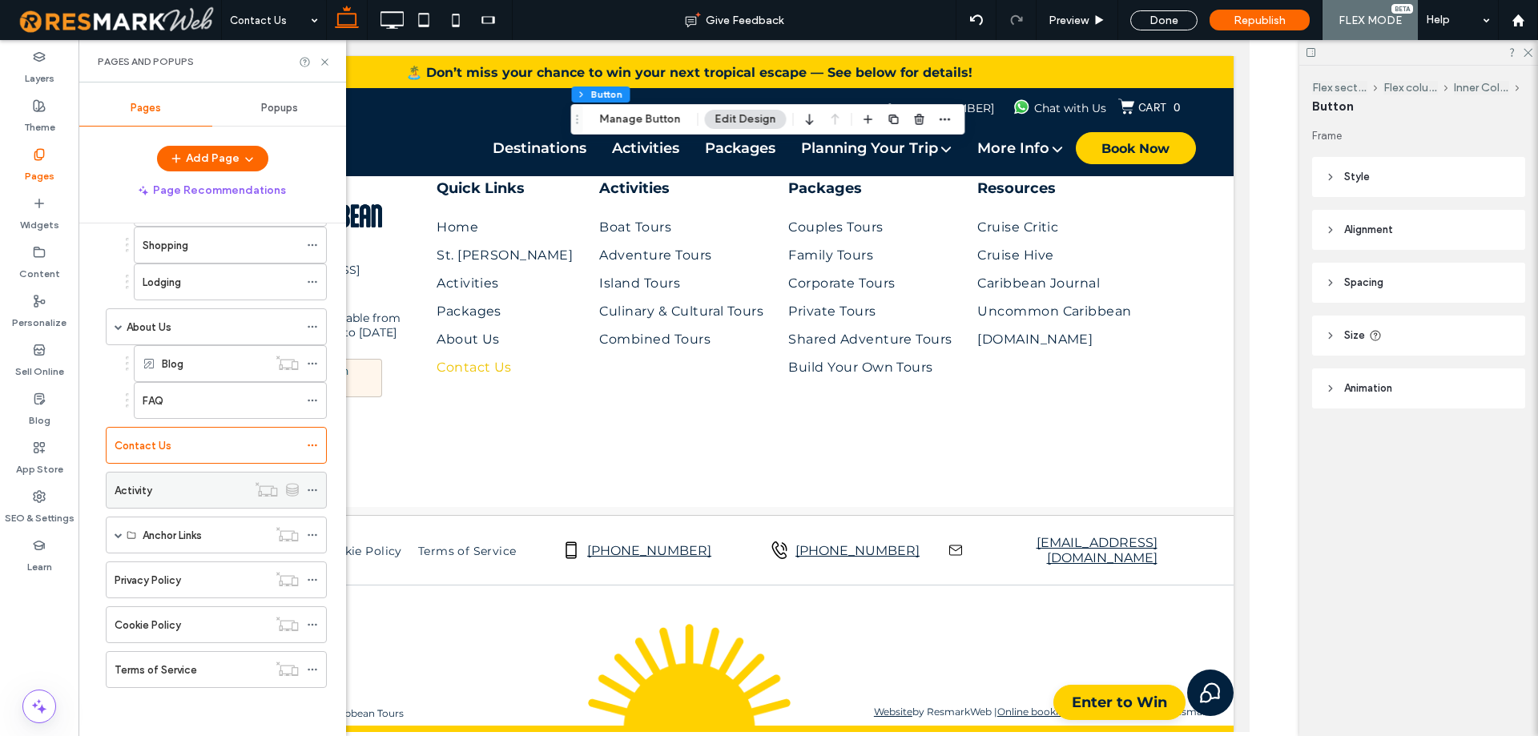
click at [166, 499] on div "Activity" at bounding box center [181, 490] width 132 height 35
click at [0, 0] on div at bounding box center [0, 0] width 0 height 0
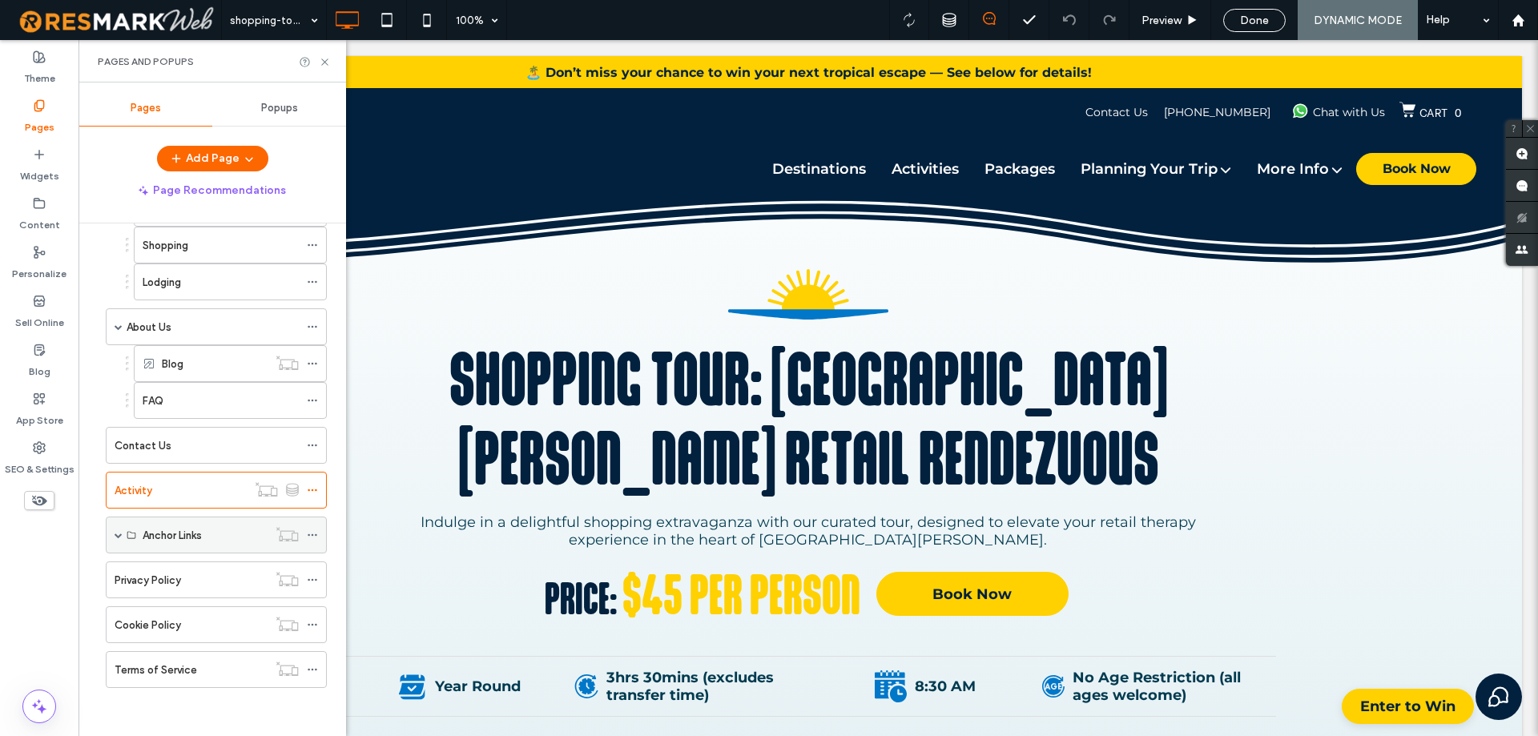
click at [118, 536] on span at bounding box center [119, 535] width 8 height 8
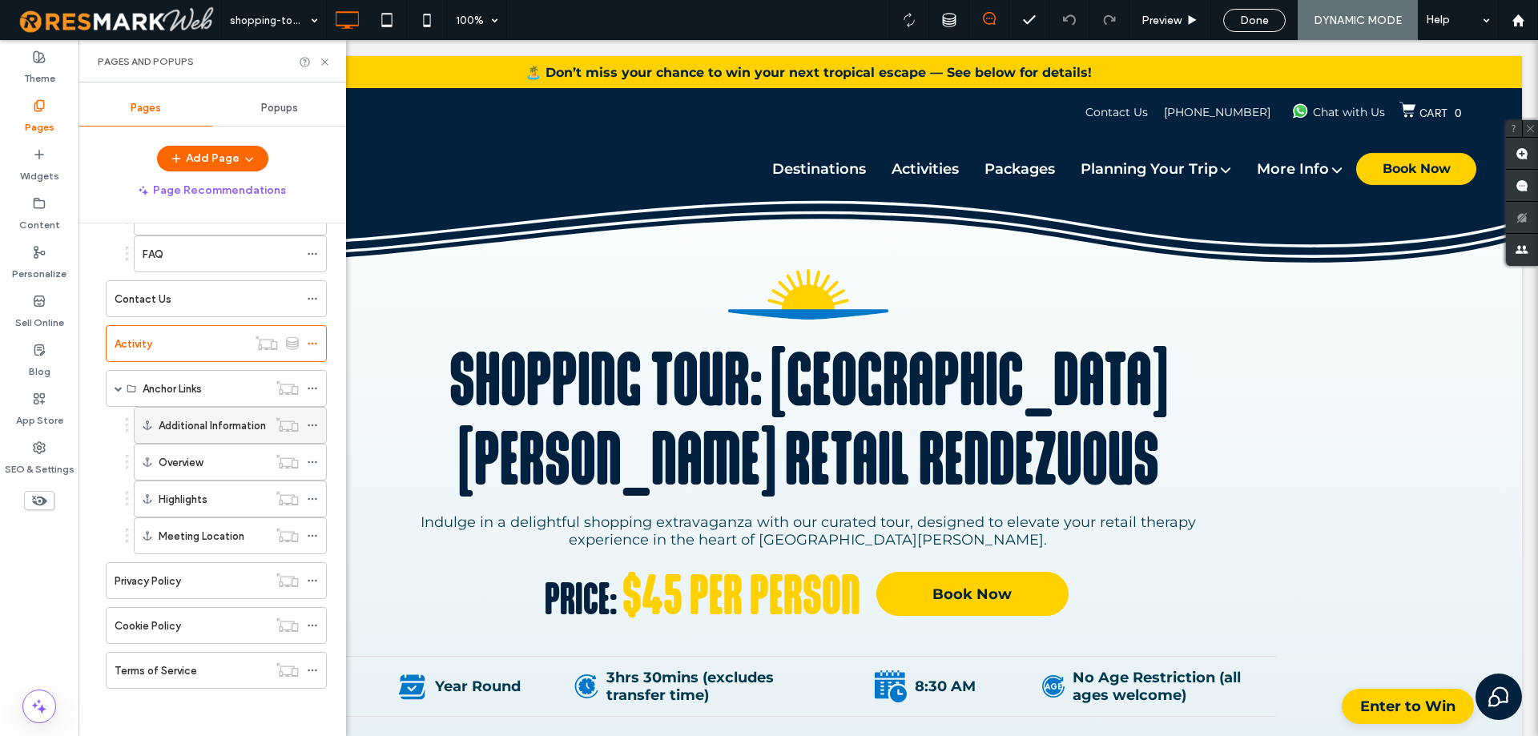
scroll to position [903, 0]
click at [188, 586] on div "Privacy Policy" at bounding box center [191, 580] width 153 height 17
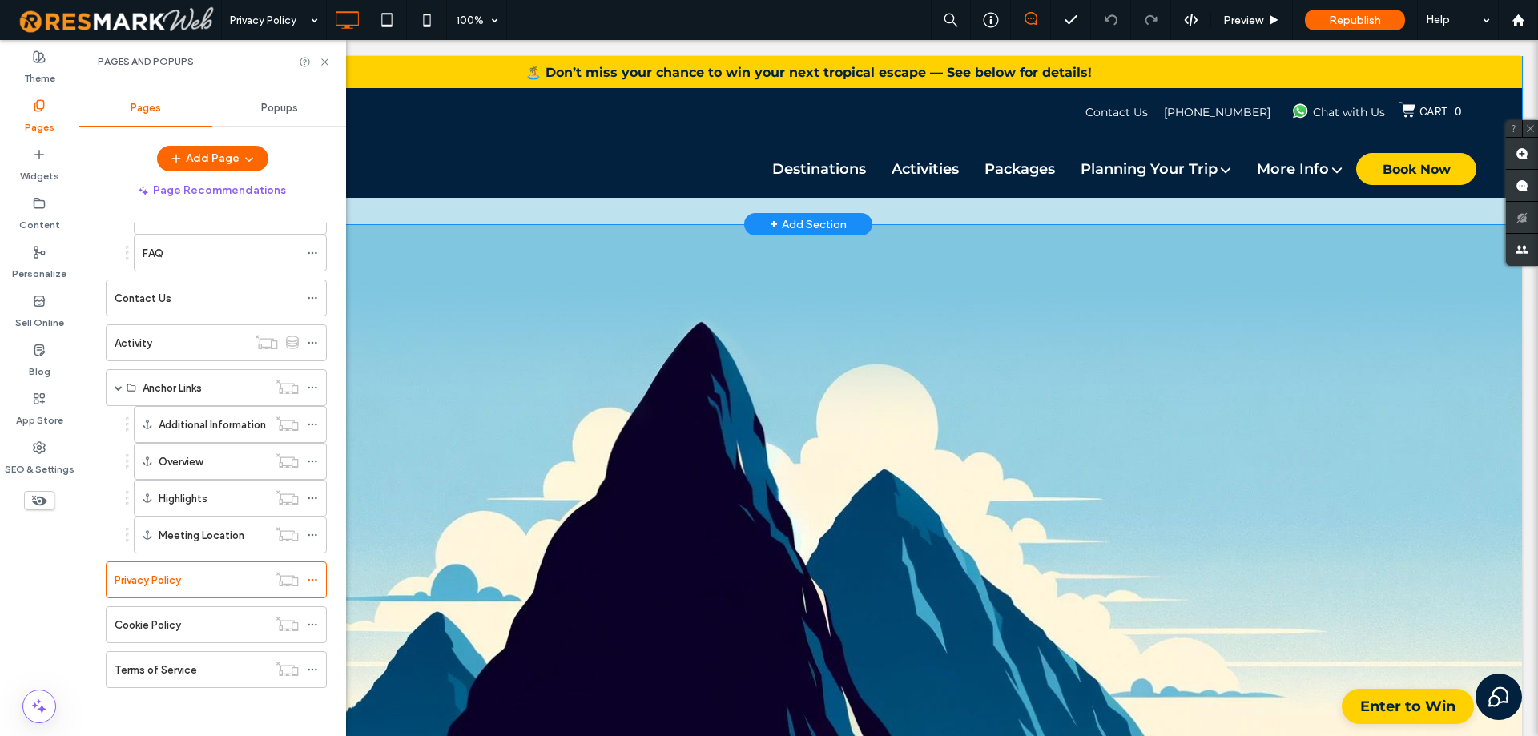
scroll to position [3844, 0]
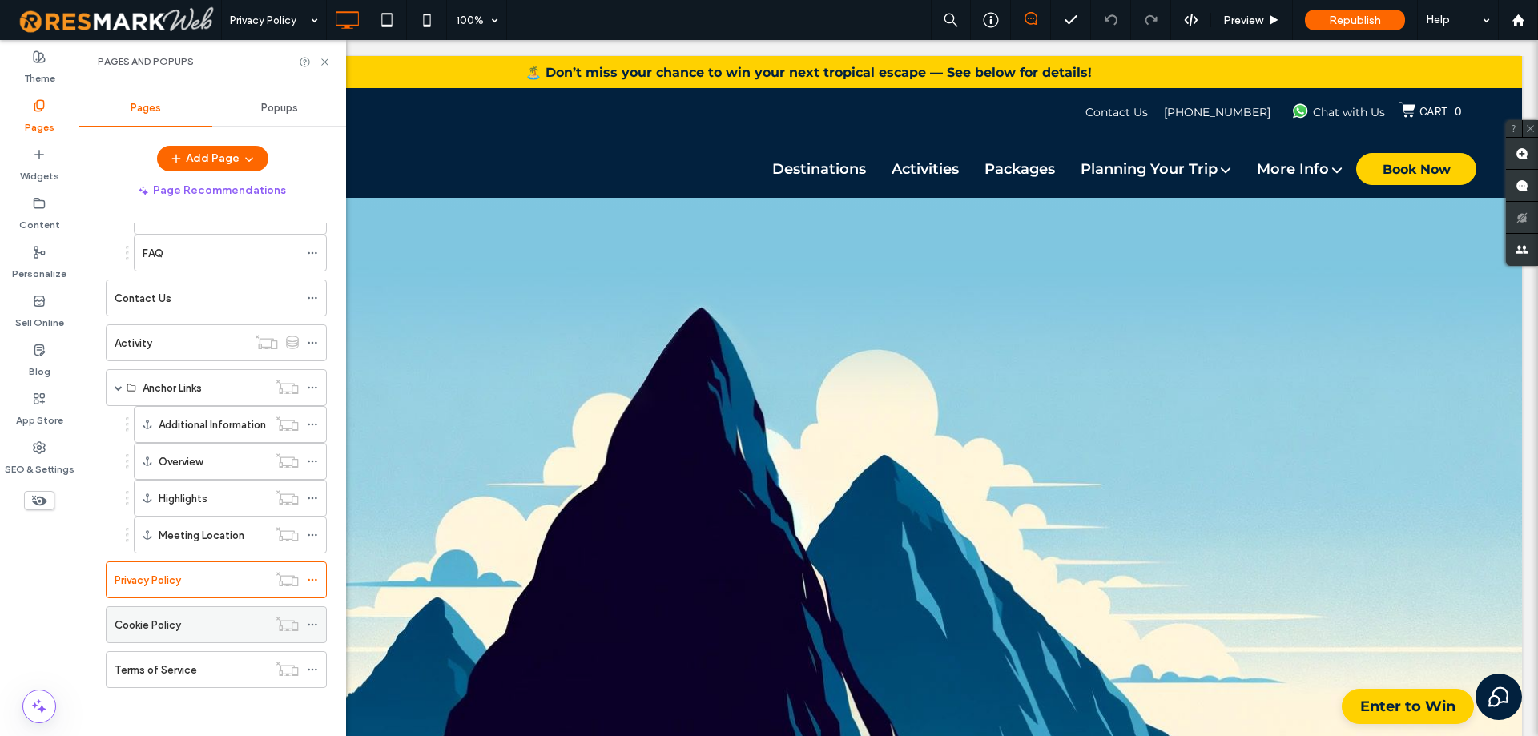
click at [185, 634] on div "Cookie Policy" at bounding box center [191, 624] width 153 height 35
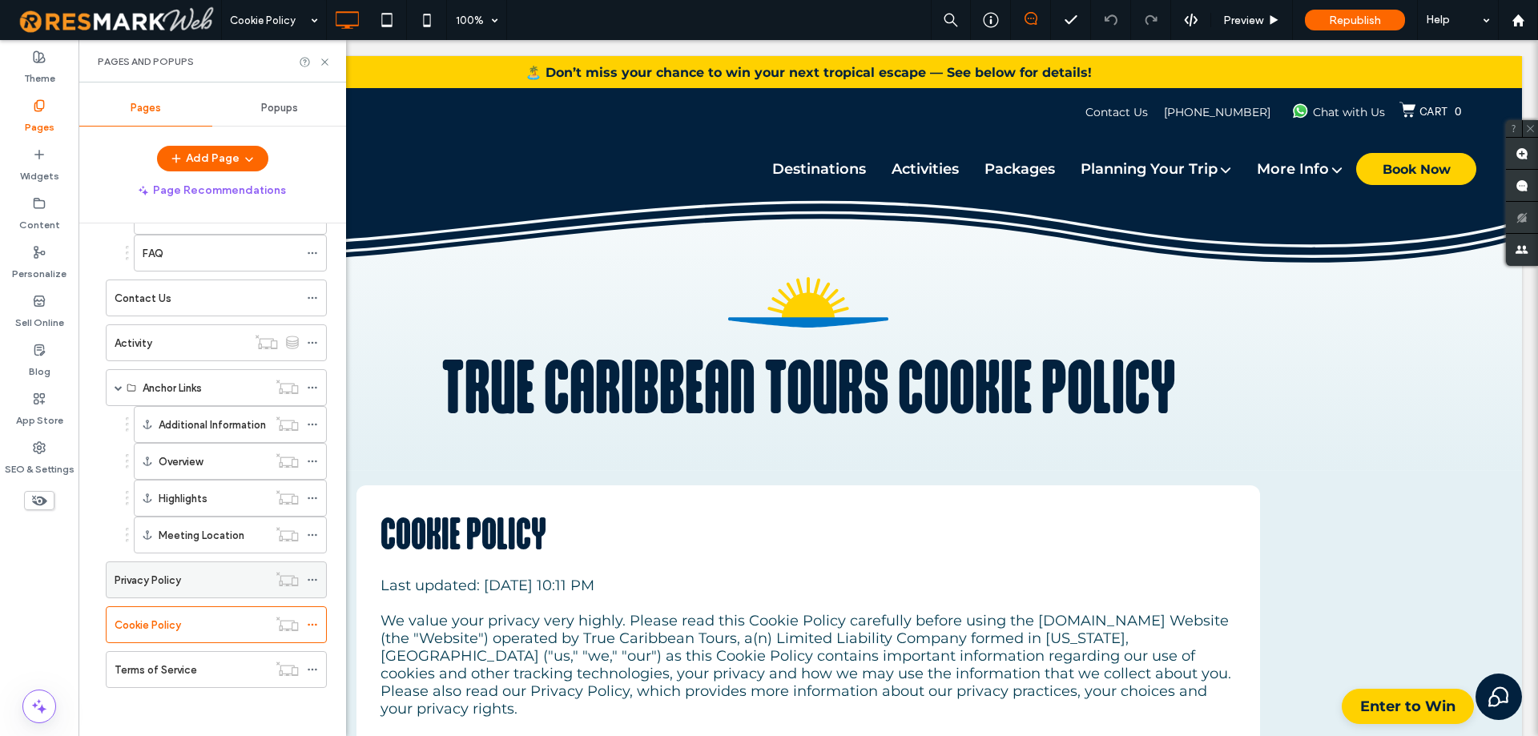
click at [160, 587] on label "Privacy Policy" at bounding box center [148, 580] width 66 height 28
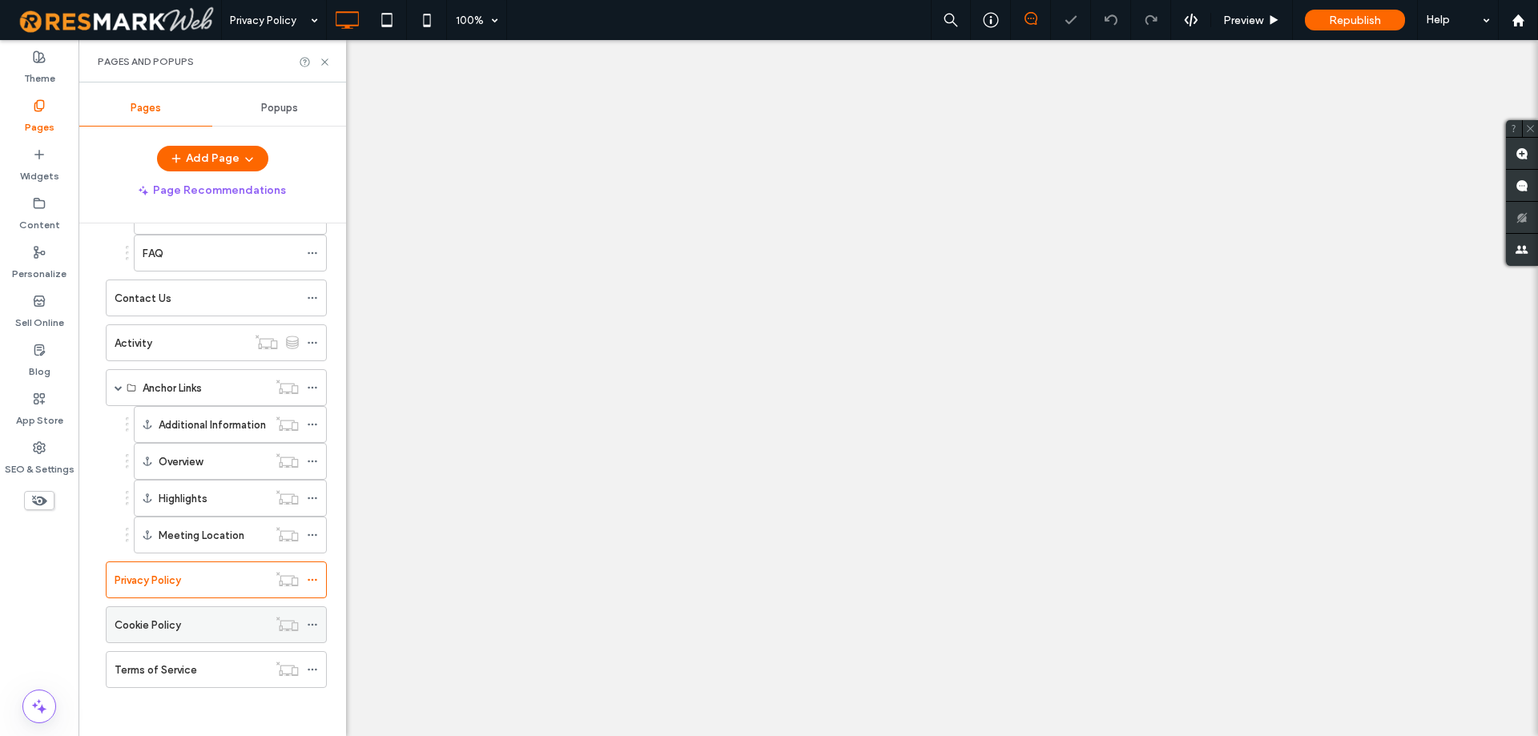
click at [165, 638] on div "Cookie Policy" at bounding box center [191, 624] width 153 height 35
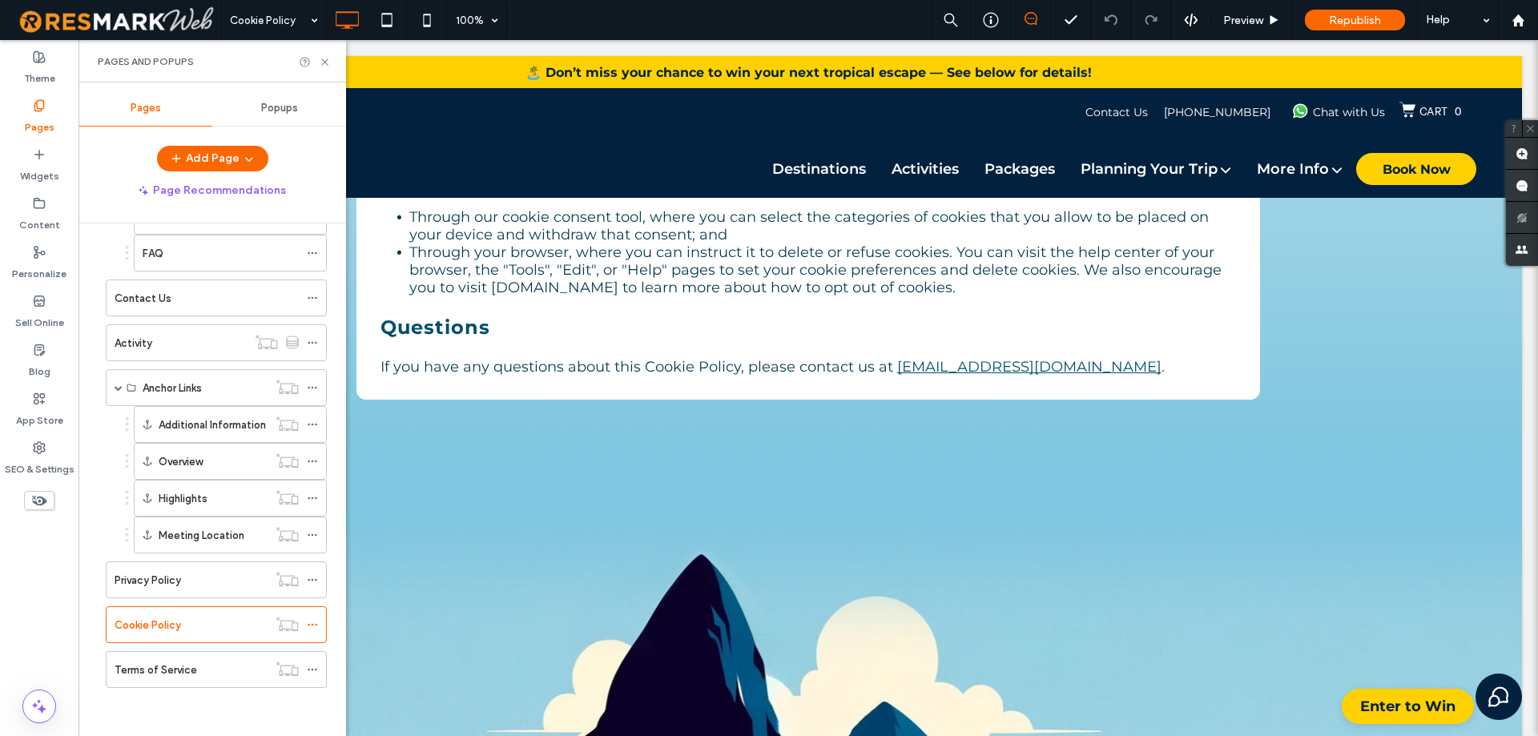
scroll to position [1362, 0]
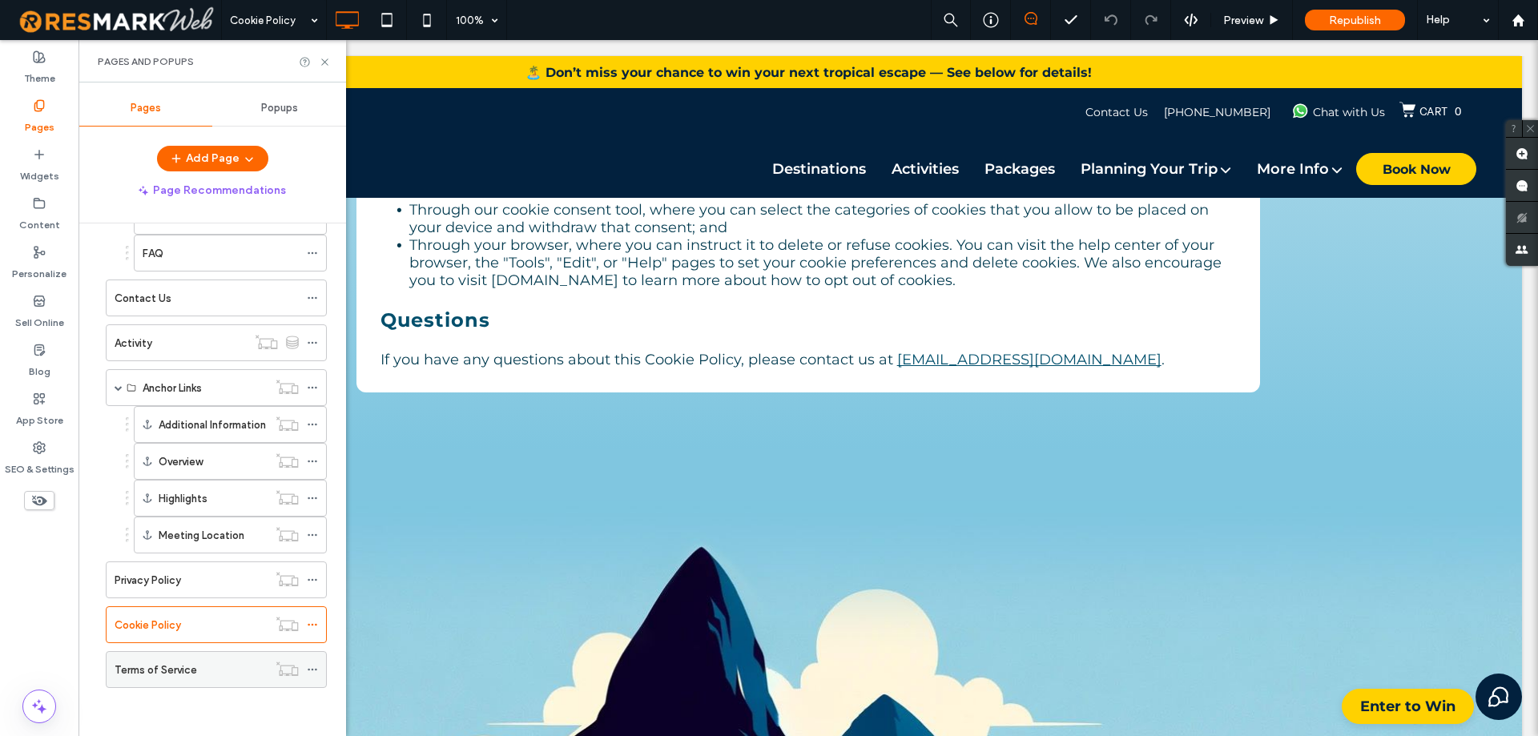
click at [207, 674] on div "Terms of Service" at bounding box center [191, 670] width 153 height 17
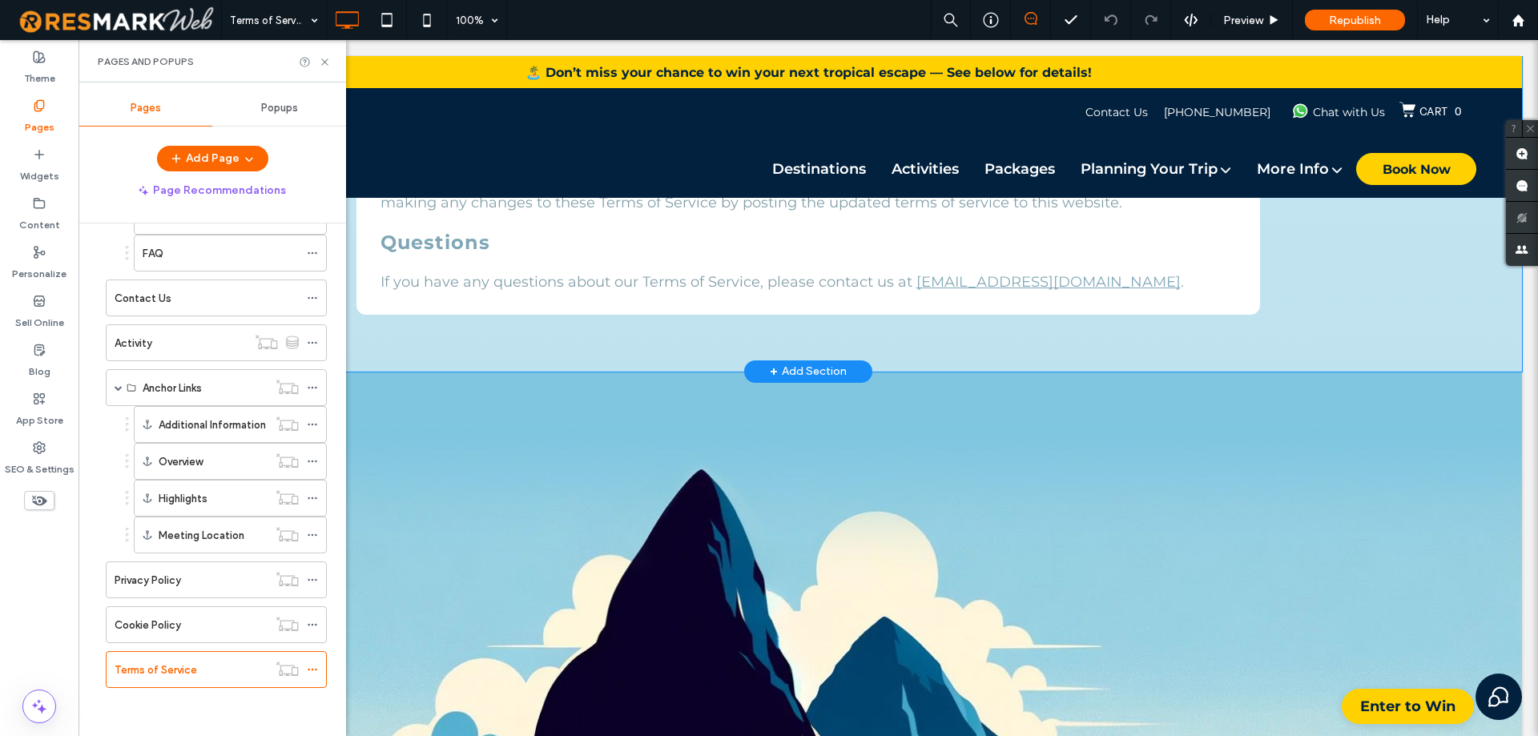
scroll to position [4485, 0]
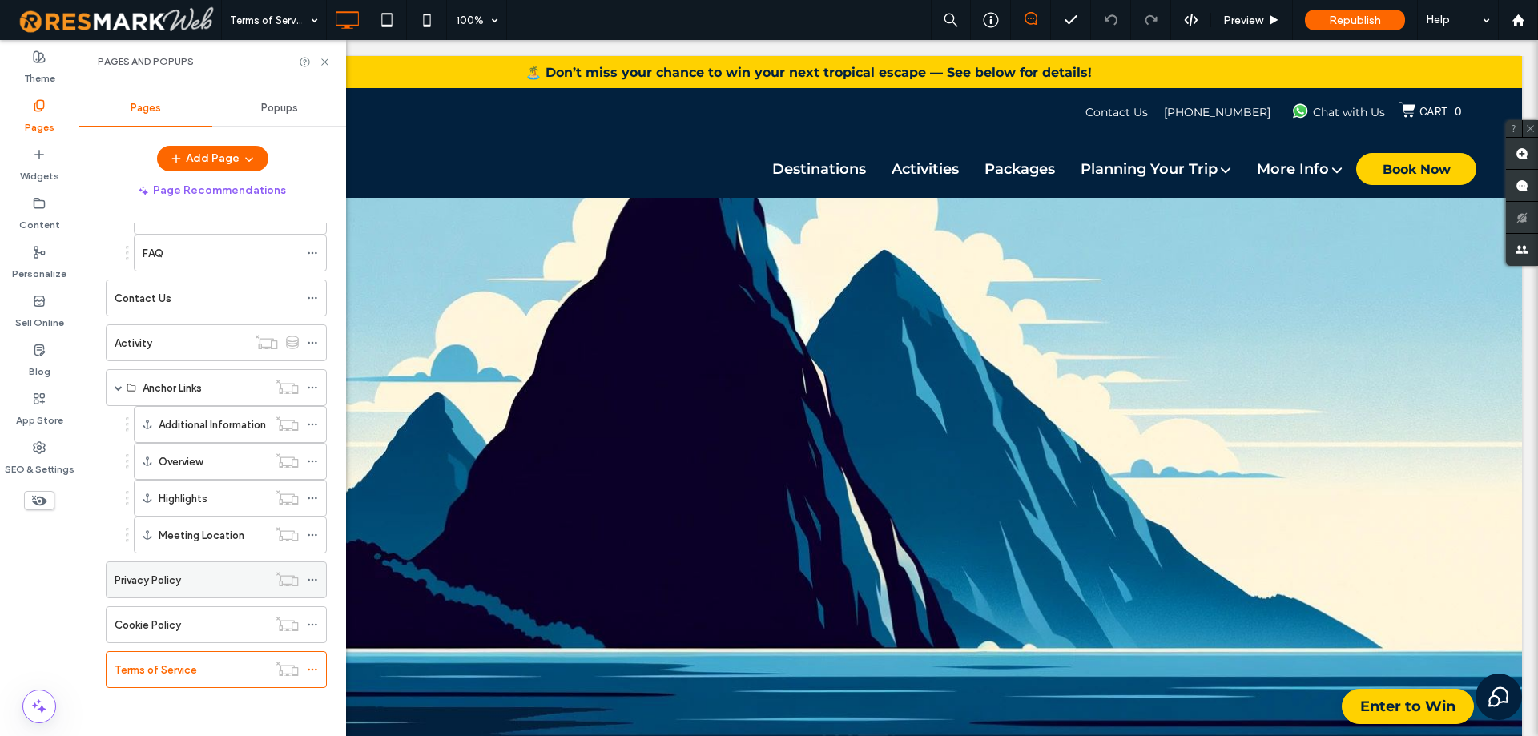
click at [169, 589] on div "Privacy Policy" at bounding box center [191, 579] width 153 height 35
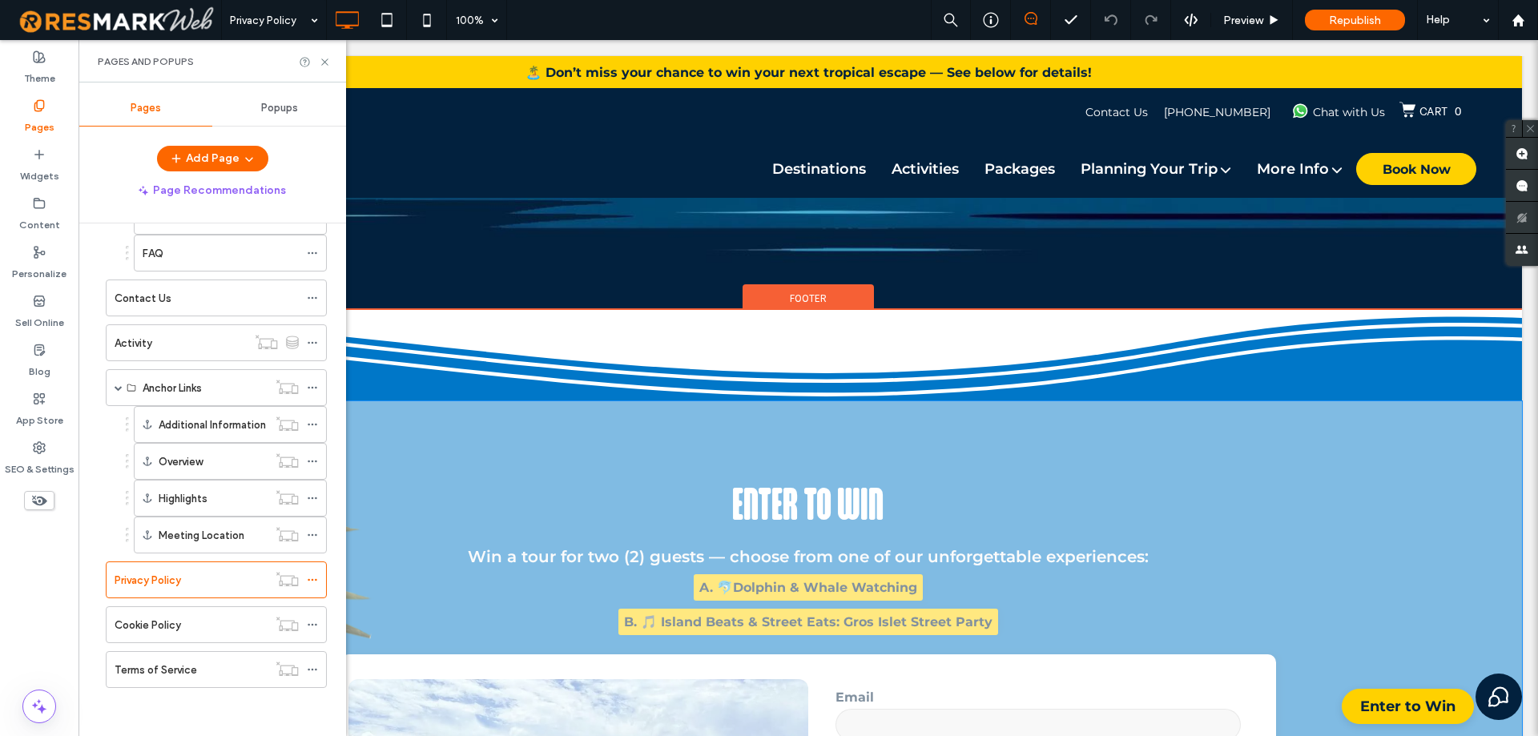
scroll to position [4565, 0]
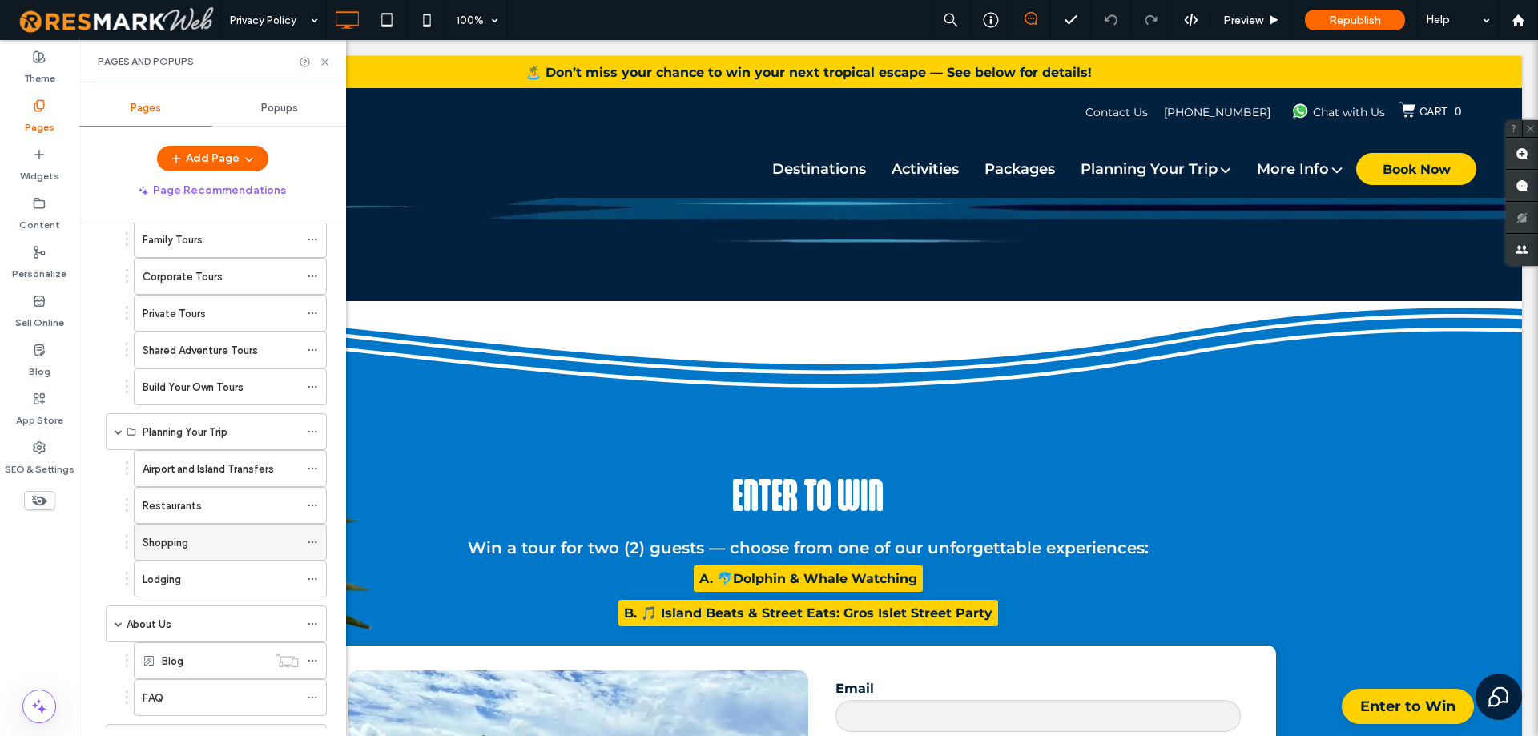
scroll to position [743, 0]
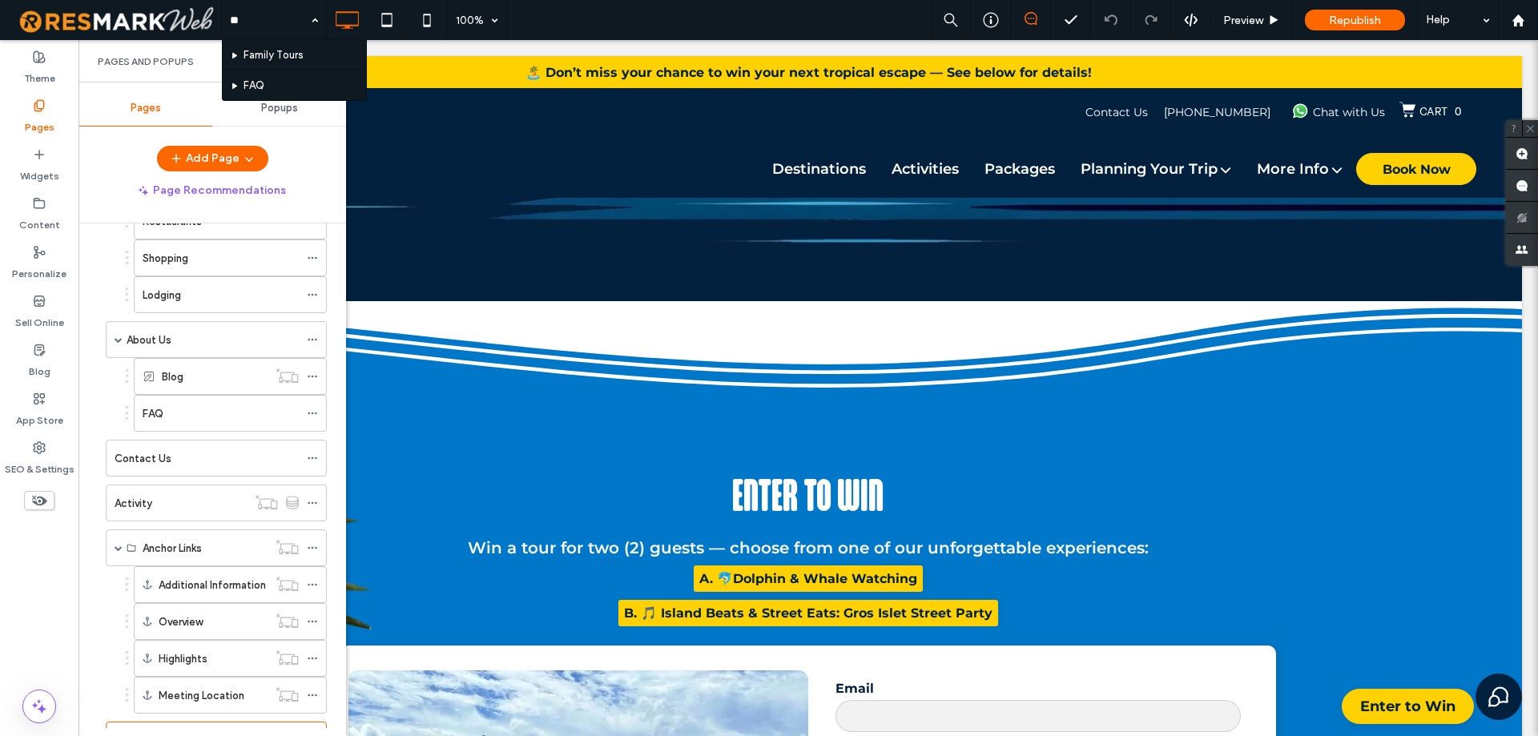
type input "***"
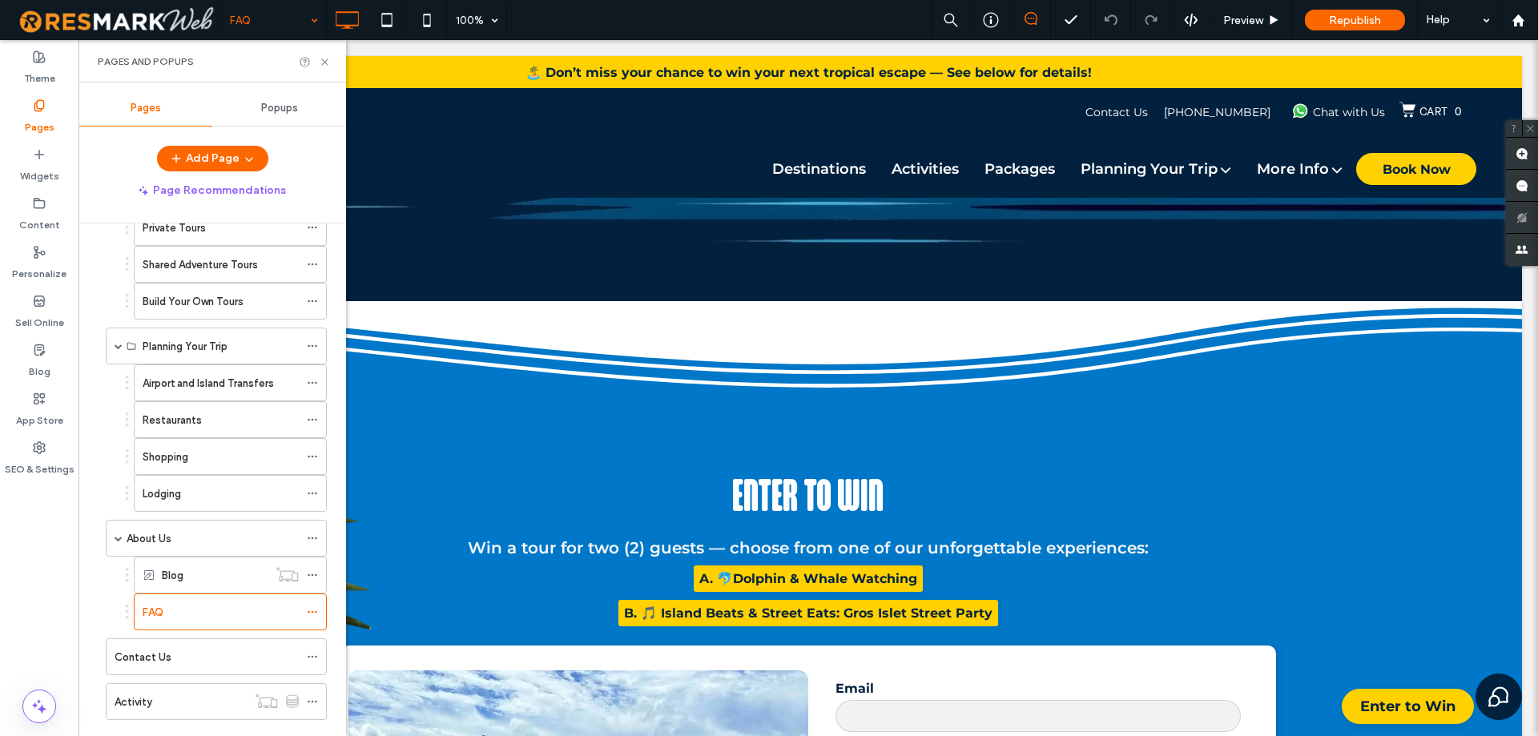
scroll to position [423, 0]
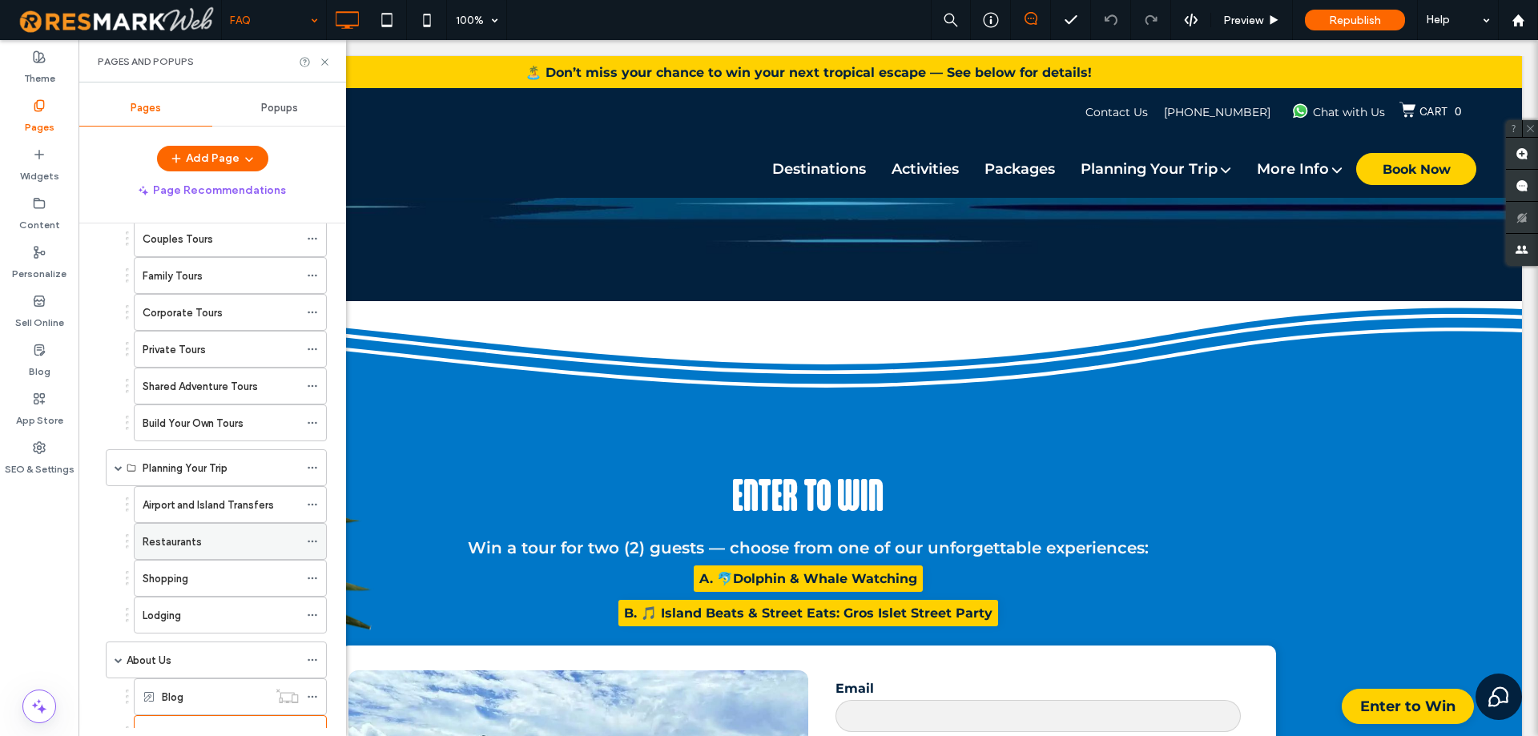
click at [235, 549] on div "Restaurants" at bounding box center [221, 541] width 156 height 17
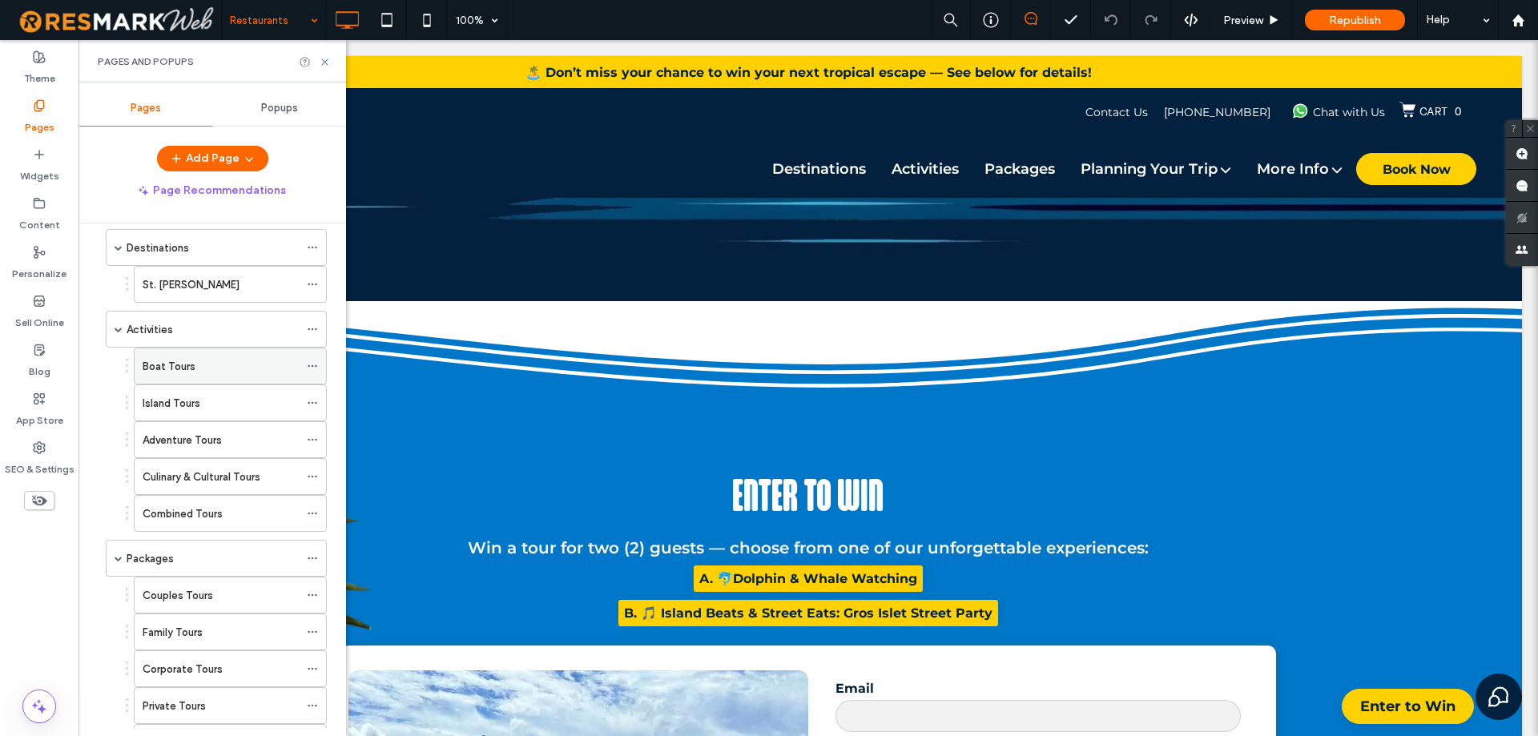
scroll to position [22, 0]
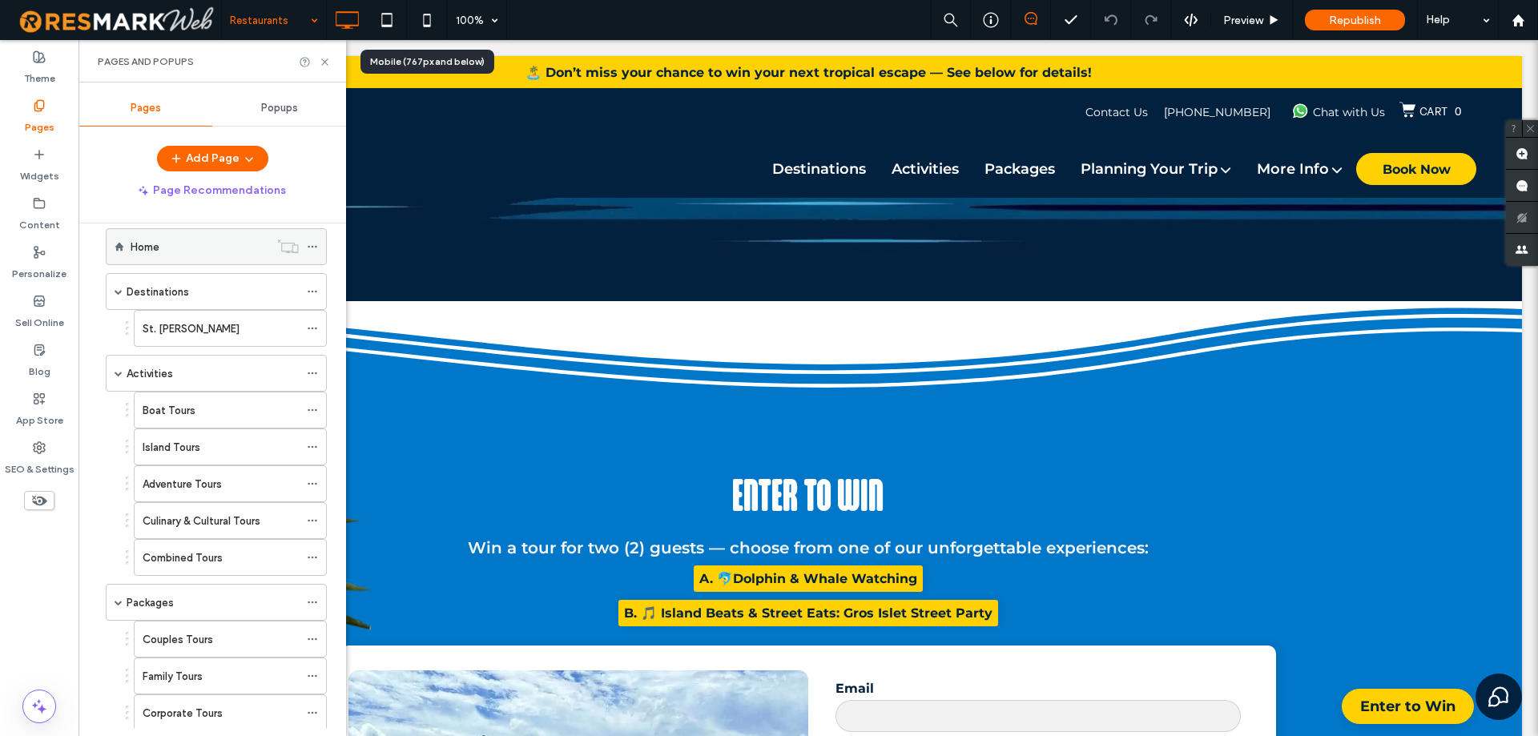
click at [230, 248] on div "Home" at bounding box center [200, 247] width 139 height 17
click at [324, 62] on icon at bounding box center [325, 62] width 12 height 12
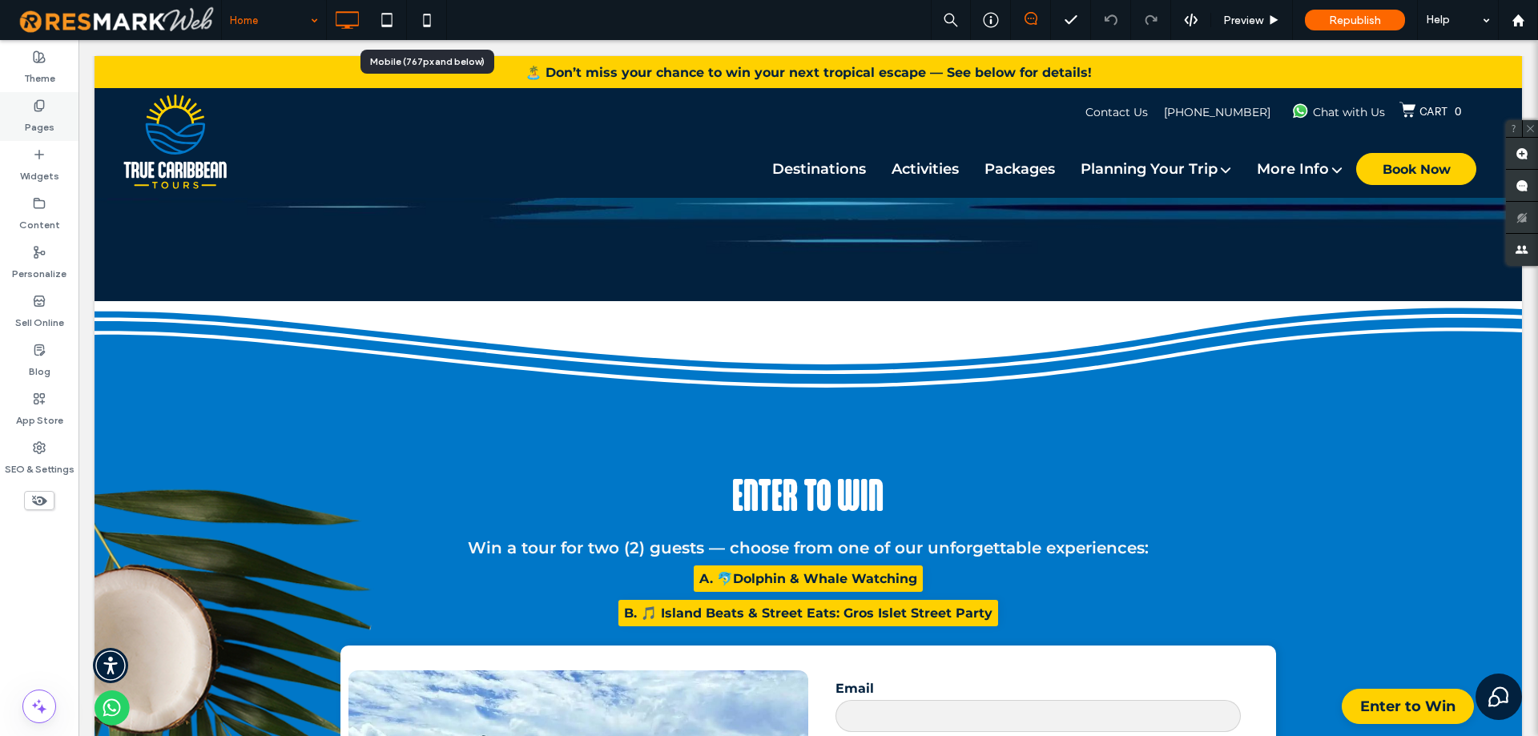
click at [36, 108] on icon at bounding box center [39, 105] width 13 height 13
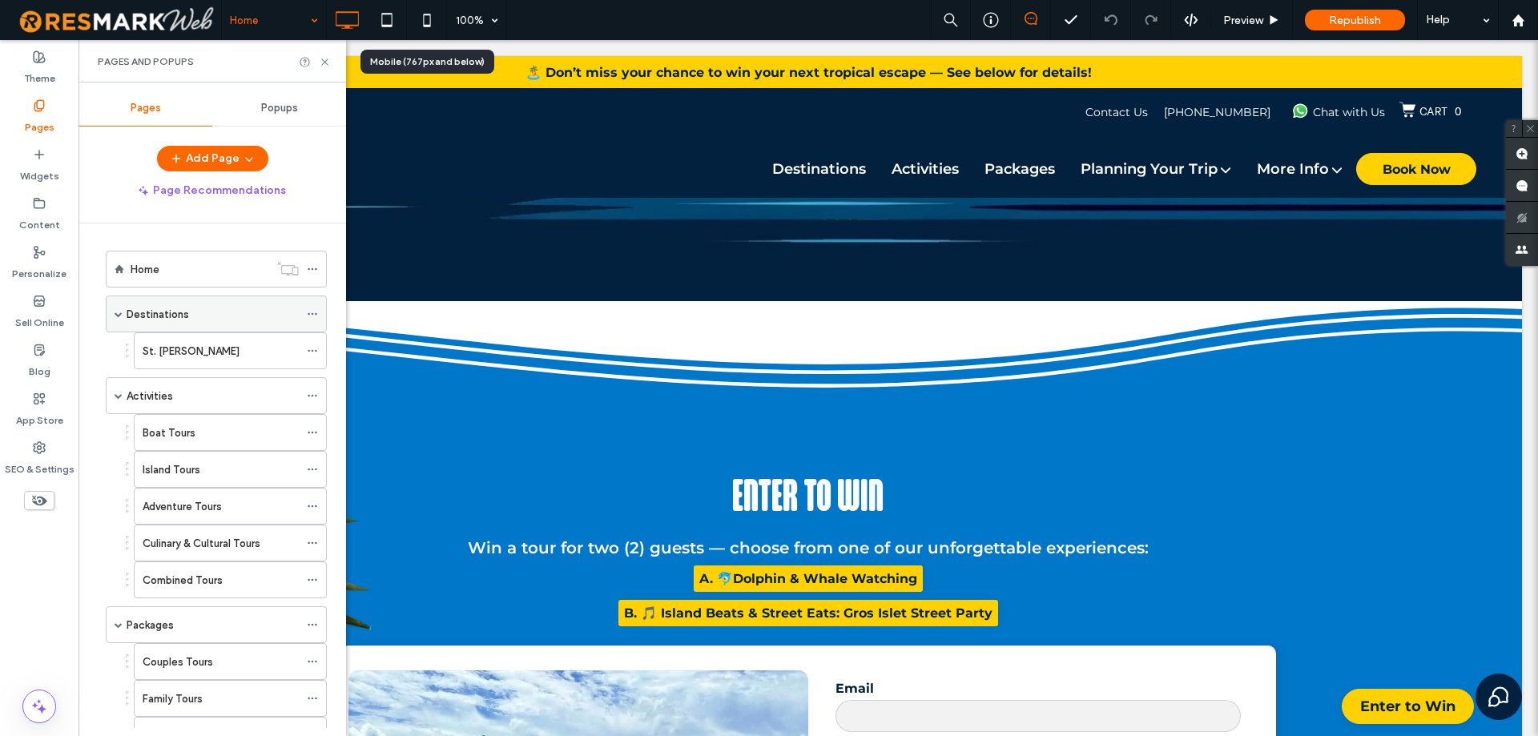
click at [207, 312] on div "Destinations" at bounding box center [213, 314] width 172 height 17
click at [187, 345] on div "St. [PERSON_NAME]" at bounding box center [221, 351] width 156 height 17
click at [205, 400] on div "Activities" at bounding box center [213, 396] width 172 height 17
click at [191, 442] on div "Boat Tours" at bounding box center [221, 432] width 156 height 35
click at [256, 484] on div "Island Tours" at bounding box center [221, 469] width 156 height 35
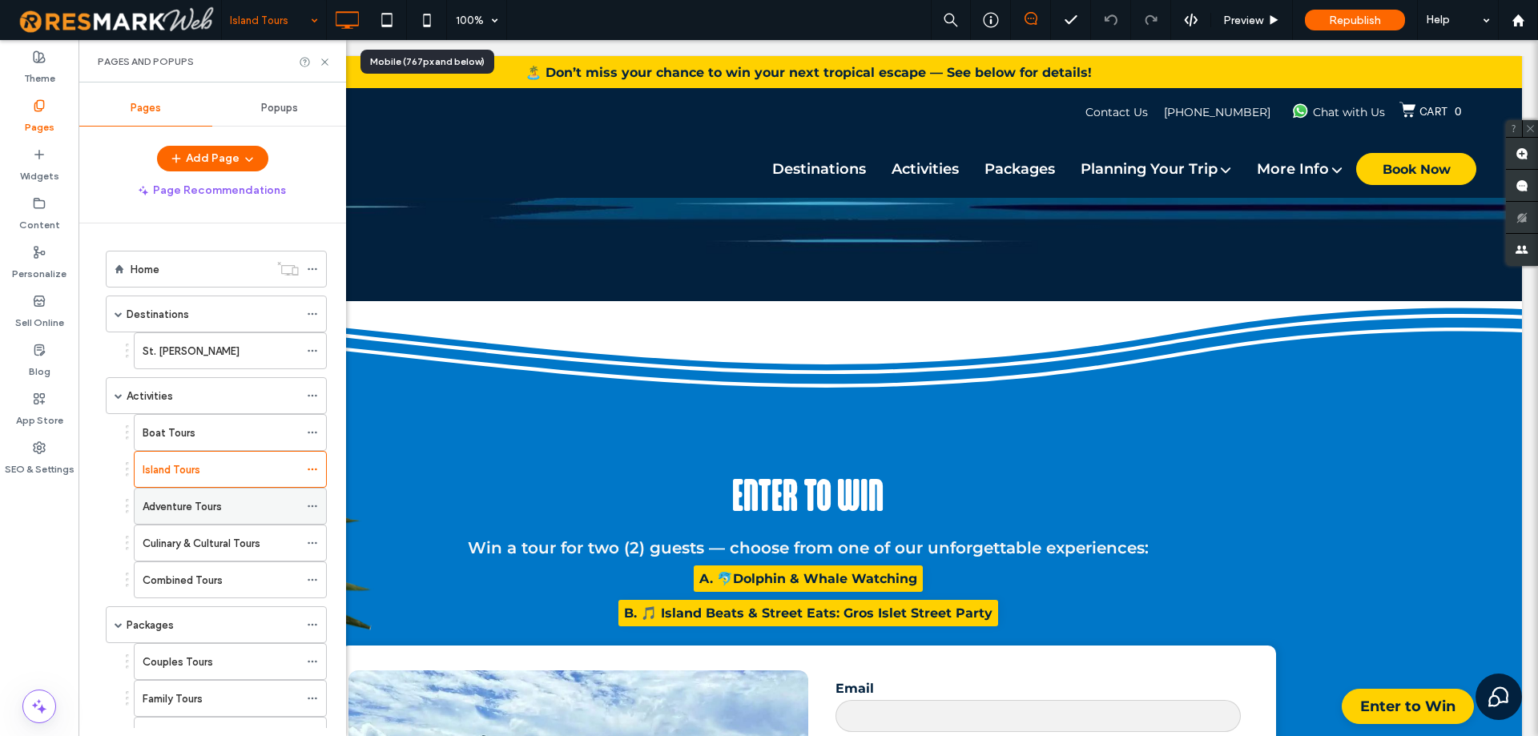
click at [250, 504] on div "Adventure Tours" at bounding box center [221, 506] width 156 height 17
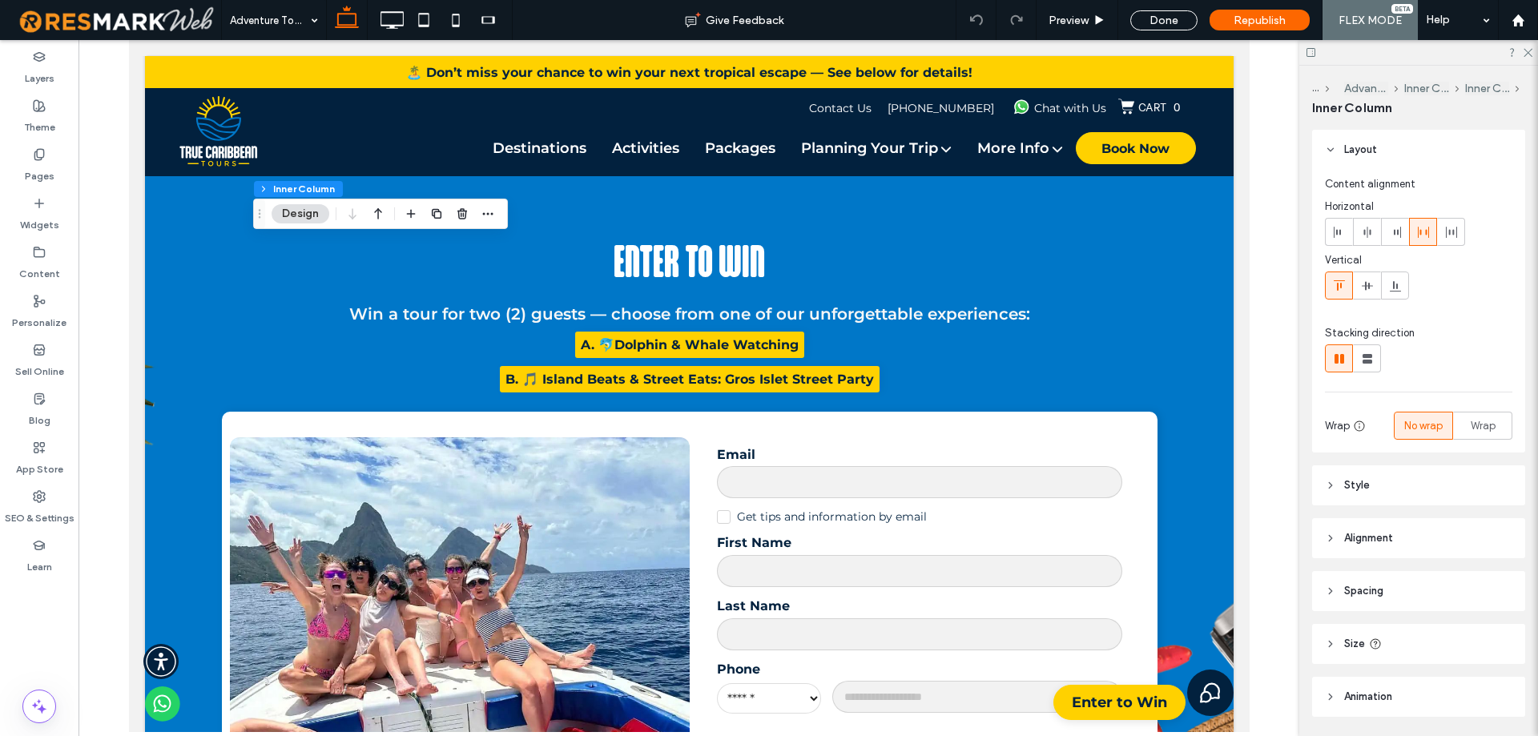
type input "**"
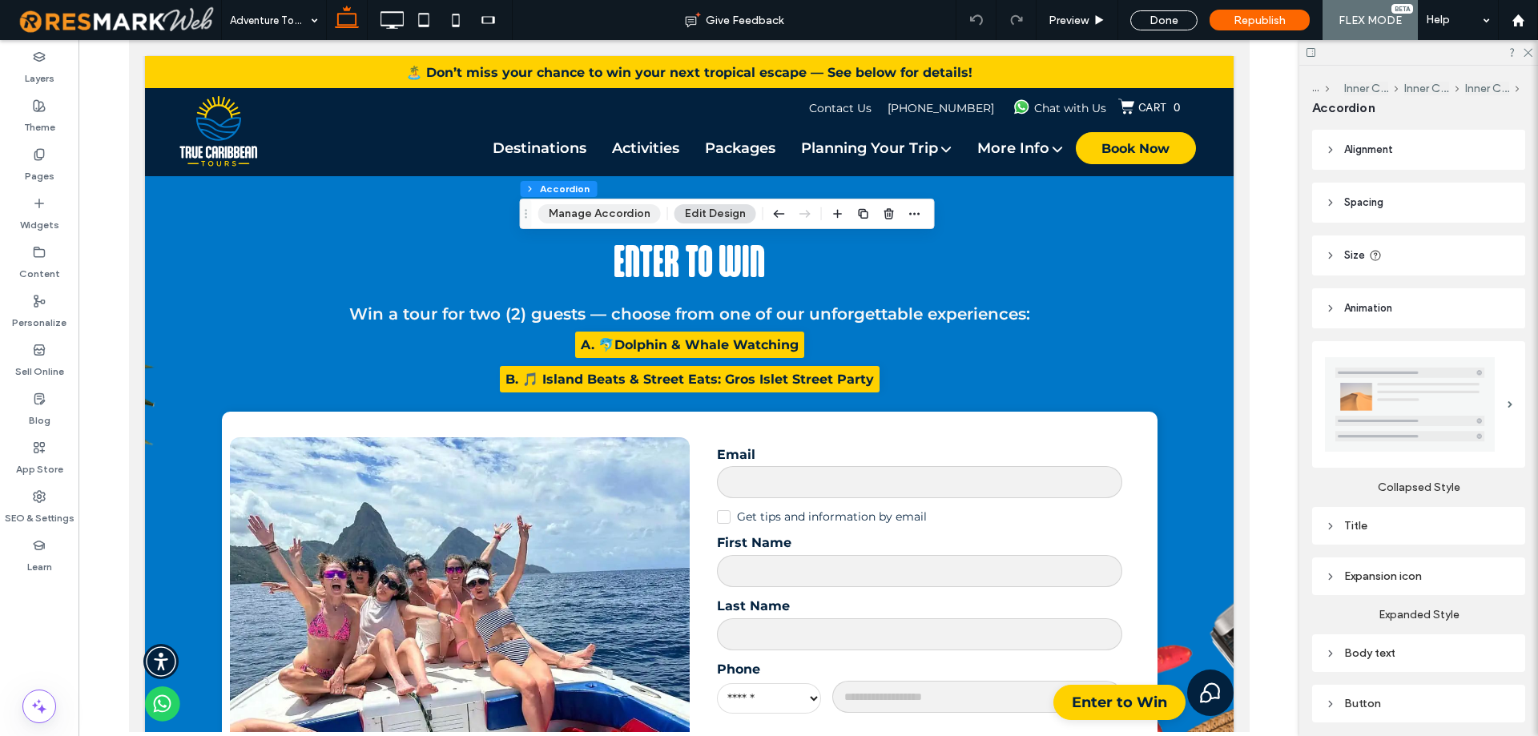
click at [611, 207] on button "Manage Accordion" at bounding box center [599, 213] width 123 height 19
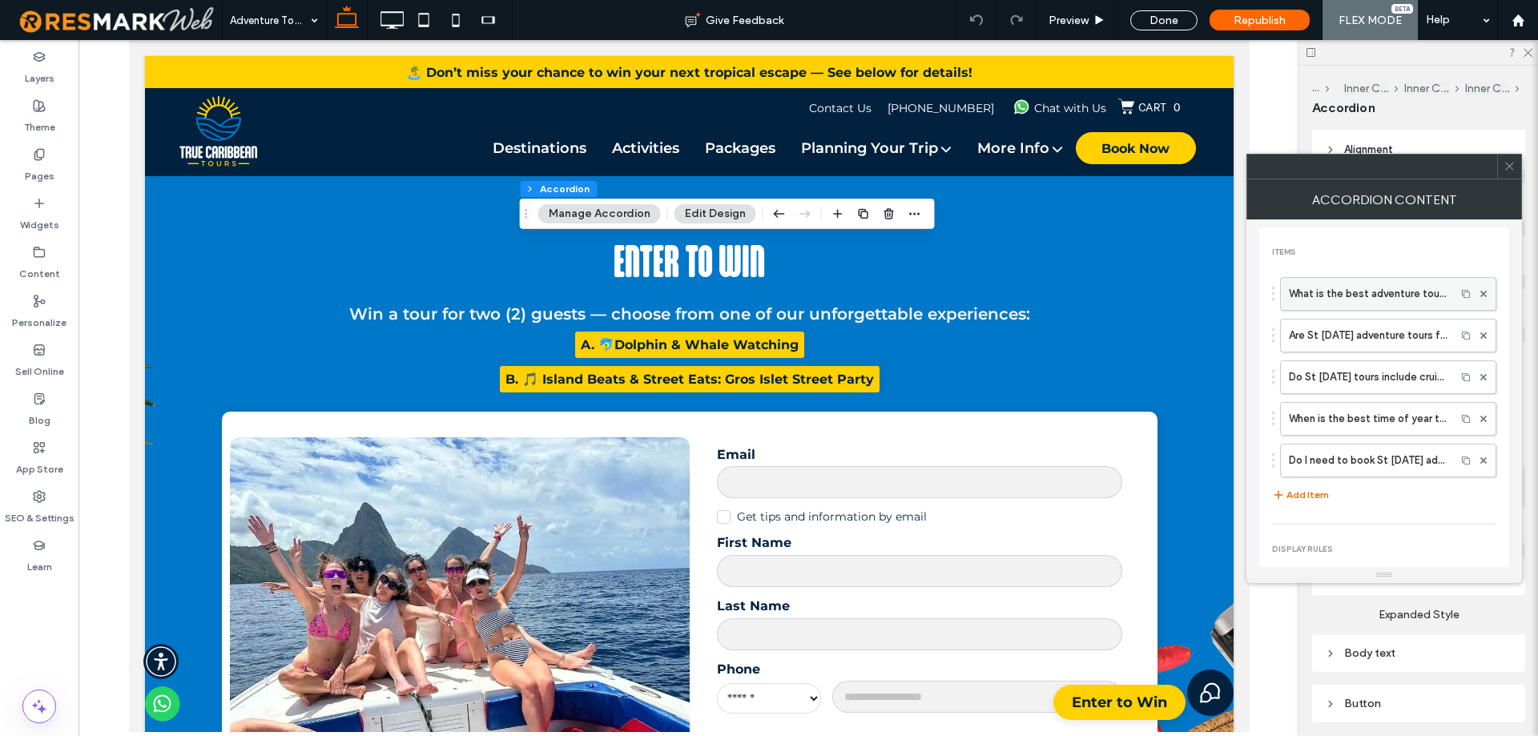
click at [1326, 294] on label "What is the best adventure tour in St Lucia?" at bounding box center [1368, 294] width 159 height 32
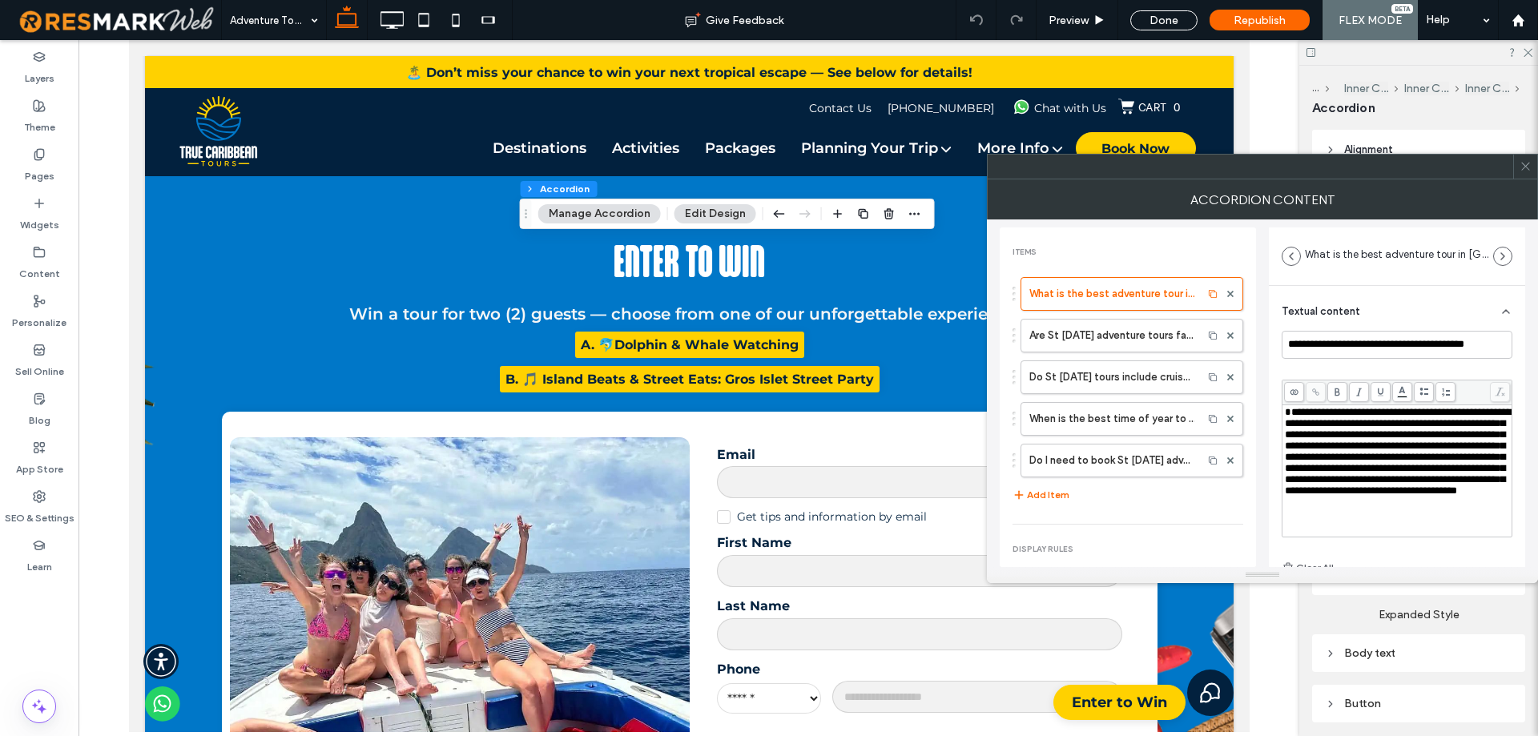
click at [1287, 411] on span "**********" at bounding box center [1398, 451] width 227 height 89
click at [1114, 344] on label "Are St Lucia adventure tours family-friendly?" at bounding box center [1111, 336] width 165 height 32
type input "**********"
type input "******"
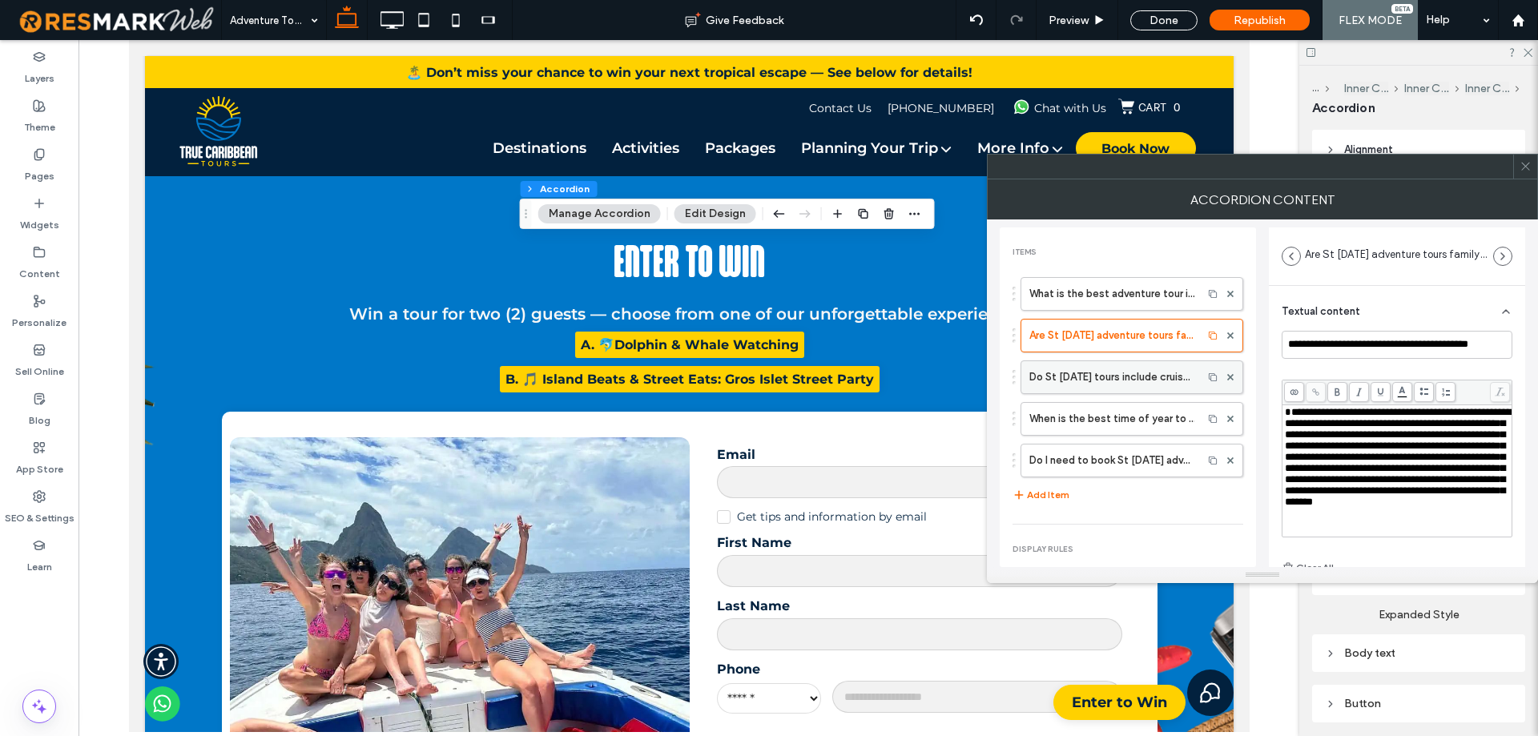
click at [1110, 371] on label "Do St Lucia tours include cruise port pickup?" at bounding box center [1111, 377] width 165 height 32
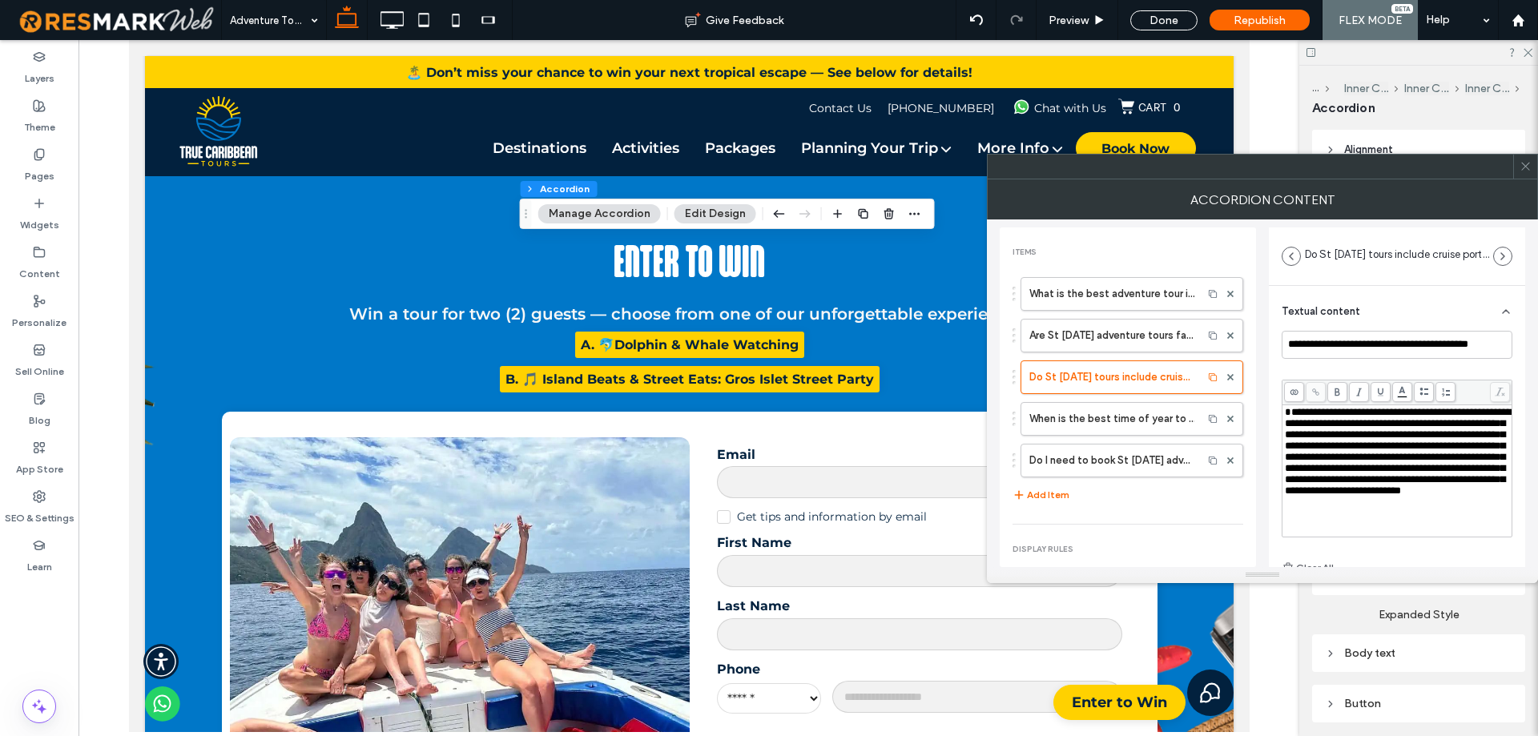
click at [1288, 416] on span "**********" at bounding box center [1398, 451] width 227 height 89
click at [1135, 340] on label "Are St Lucia adventure tours family-friendly?" at bounding box center [1111, 336] width 165 height 32
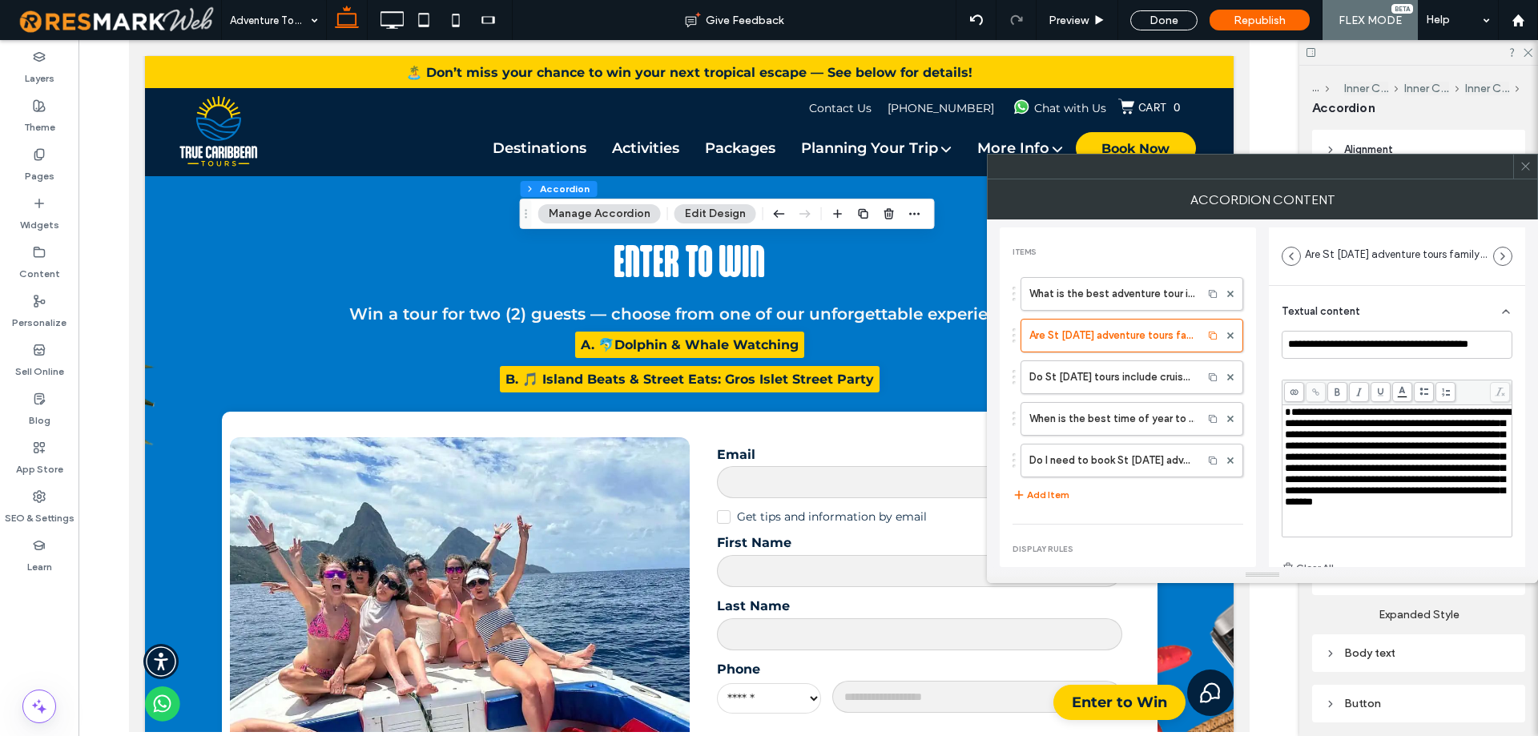
click at [1289, 412] on span "**********" at bounding box center [1398, 457] width 227 height 100
click at [1104, 404] on label "When is the best time of year to take an adventure tour in St Lucia?" at bounding box center [1111, 419] width 165 height 32
click at [1289, 415] on span "**********" at bounding box center [1398, 451] width 227 height 89
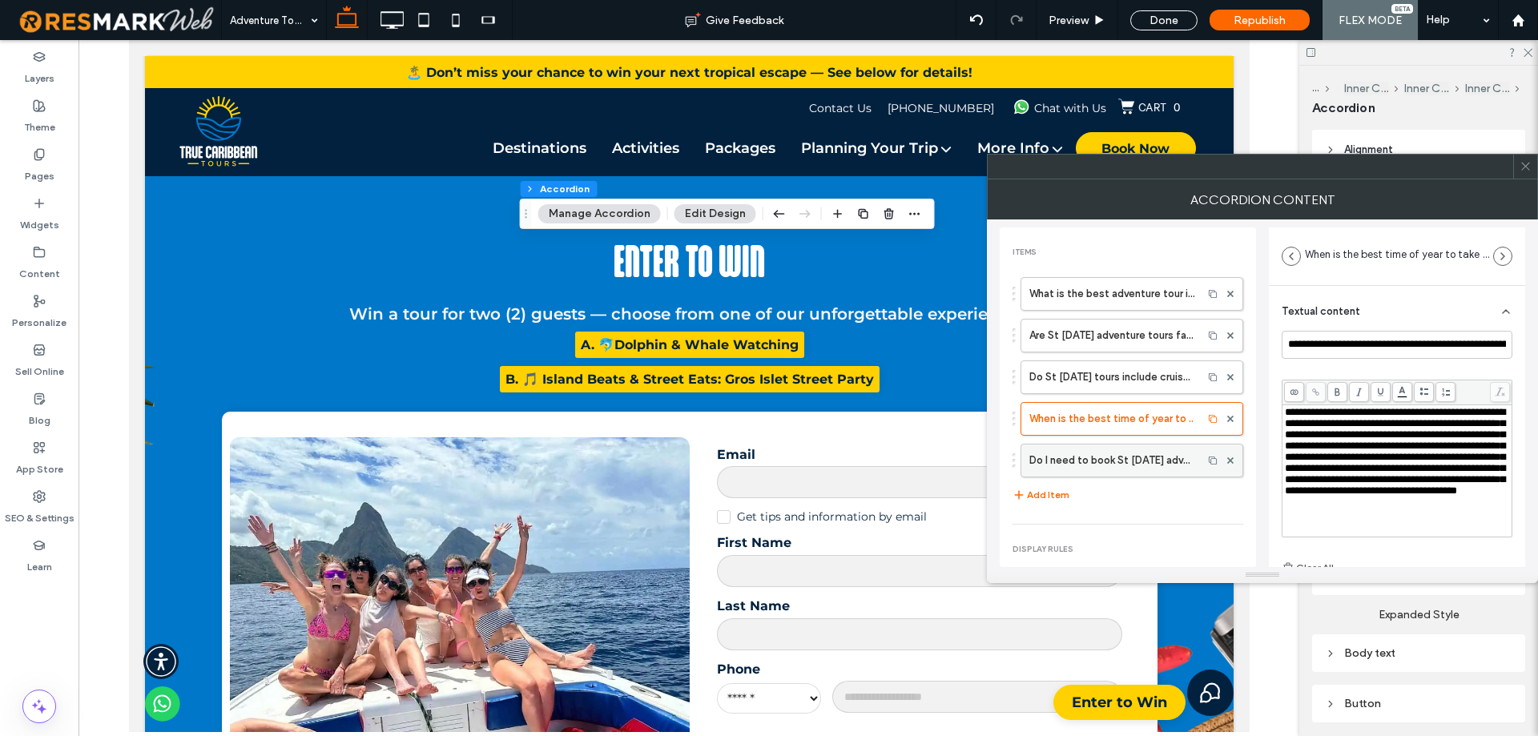
click at [1082, 461] on label "Do I need to book St Lucia adventure tours in advance?" at bounding box center [1111, 461] width 165 height 32
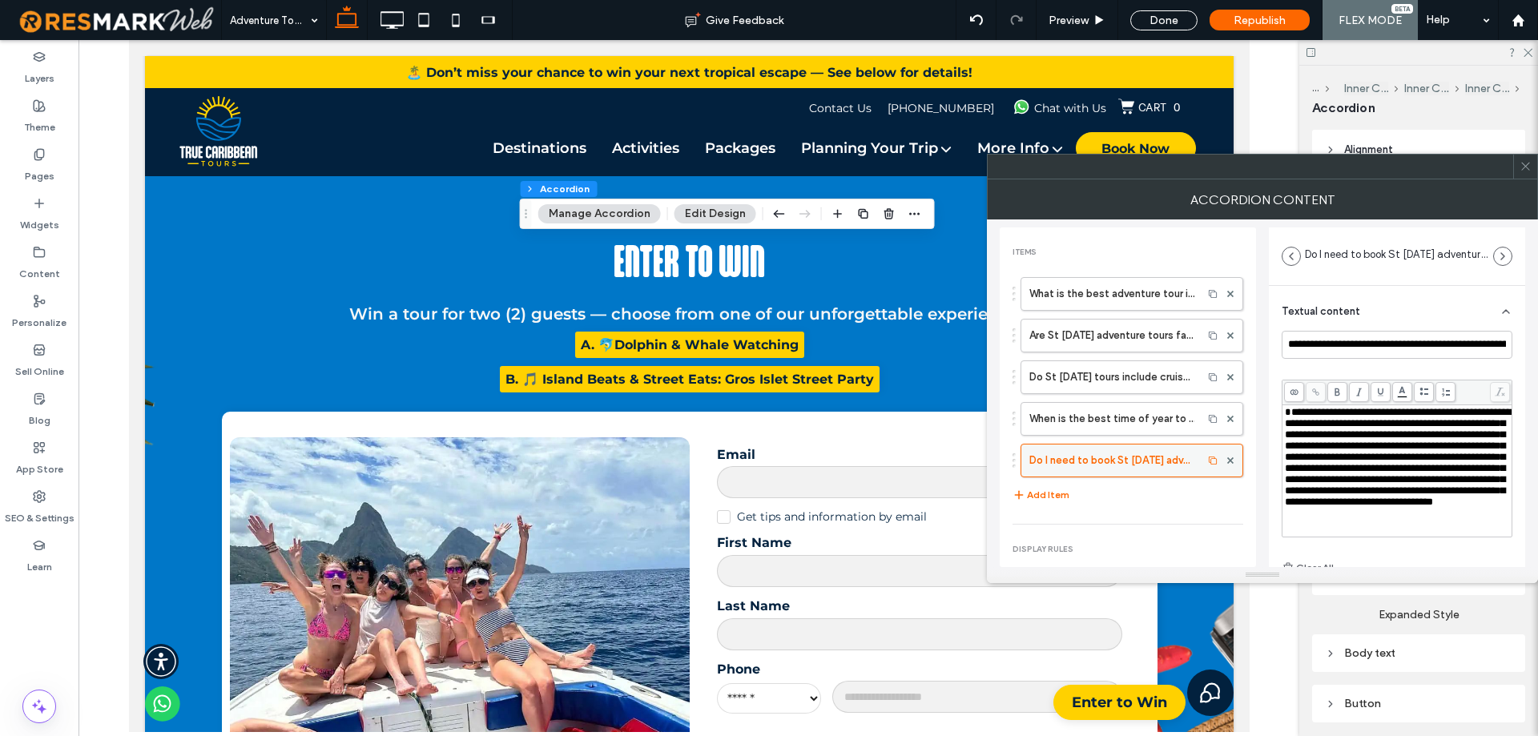
type input "**********"
click at [1288, 414] on span "**********" at bounding box center [1398, 457] width 227 height 100
click at [1319, 461] on span "**********" at bounding box center [1395, 457] width 220 height 100
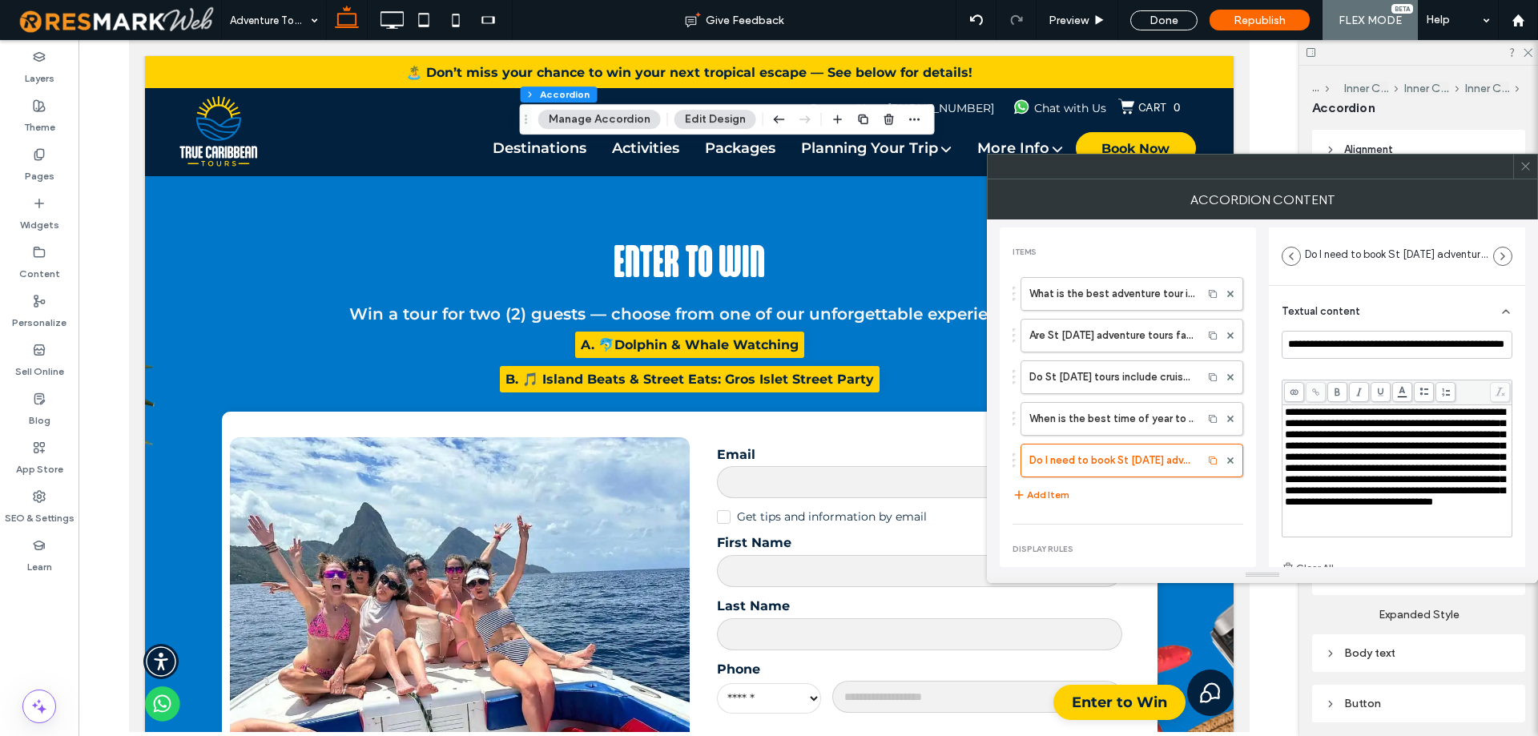
click at [1167, 500] on div "What is the best adventure tour in St Lucia? Are St Lucia adventure tours famil…" at bounding box center [1127, 390] width 231 height 243
click at [13, 164] on div "Pages" at bounding box center [39, 165] width 78 height 49
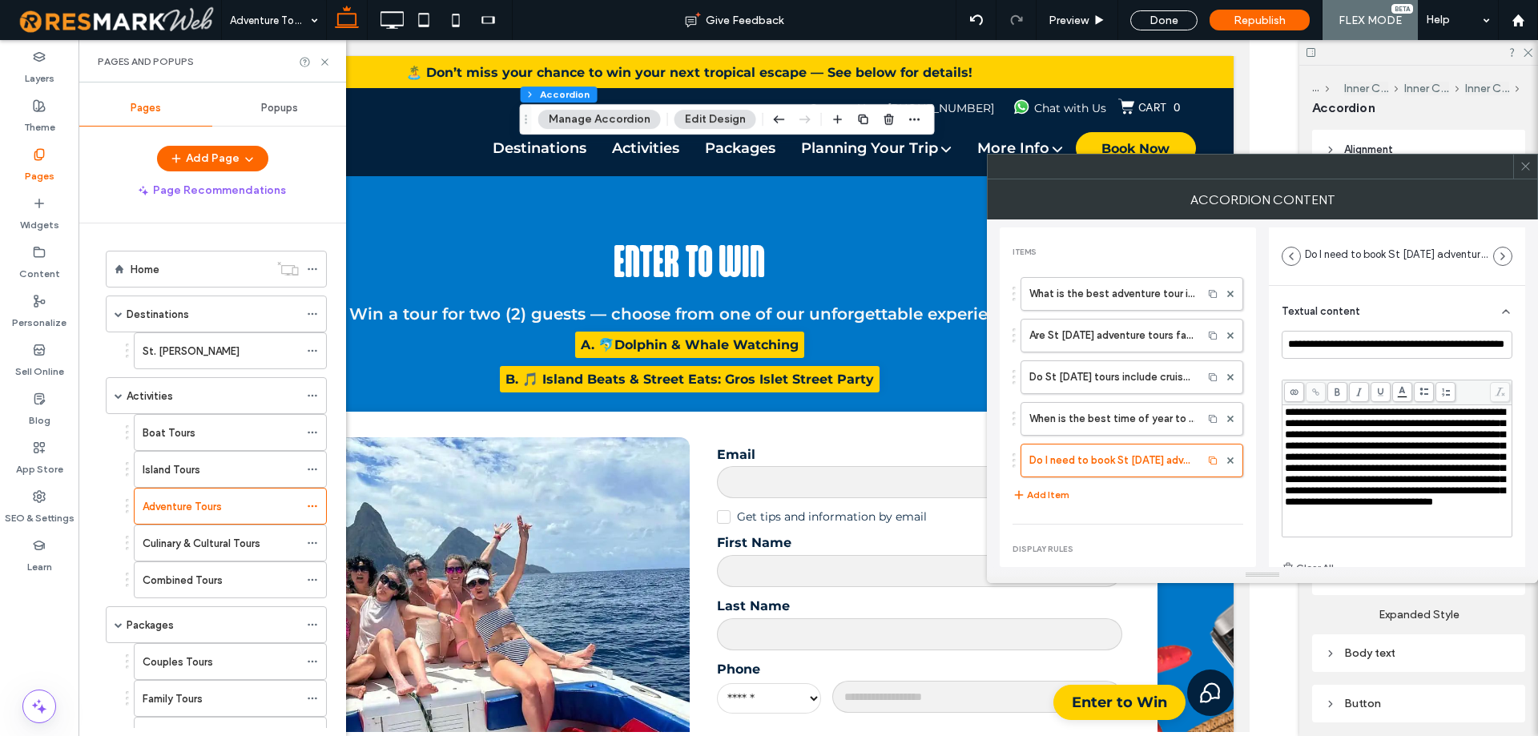
drag, startPoint x: 215, startPoint y: 541, endPoint x: 97, endPoint y: 2, distance: 552.5
click at [215, 541] on label "Culinary & Cultural Tours" at bounding box center [202, 543] width 118 height 28
click at [0, 0] on div at bounding box center [0, 0] width 0 height 0
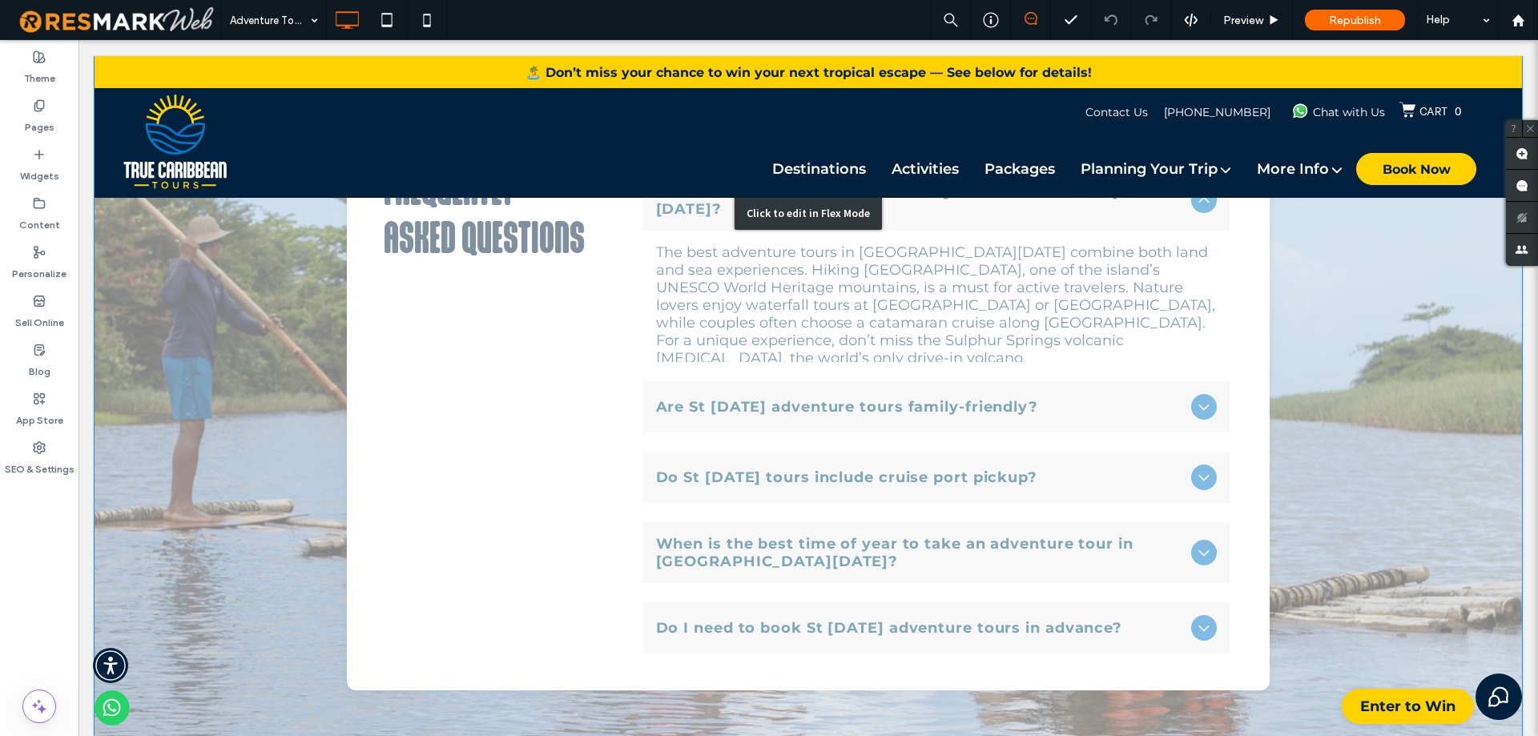
scroll to position [4098, 0]
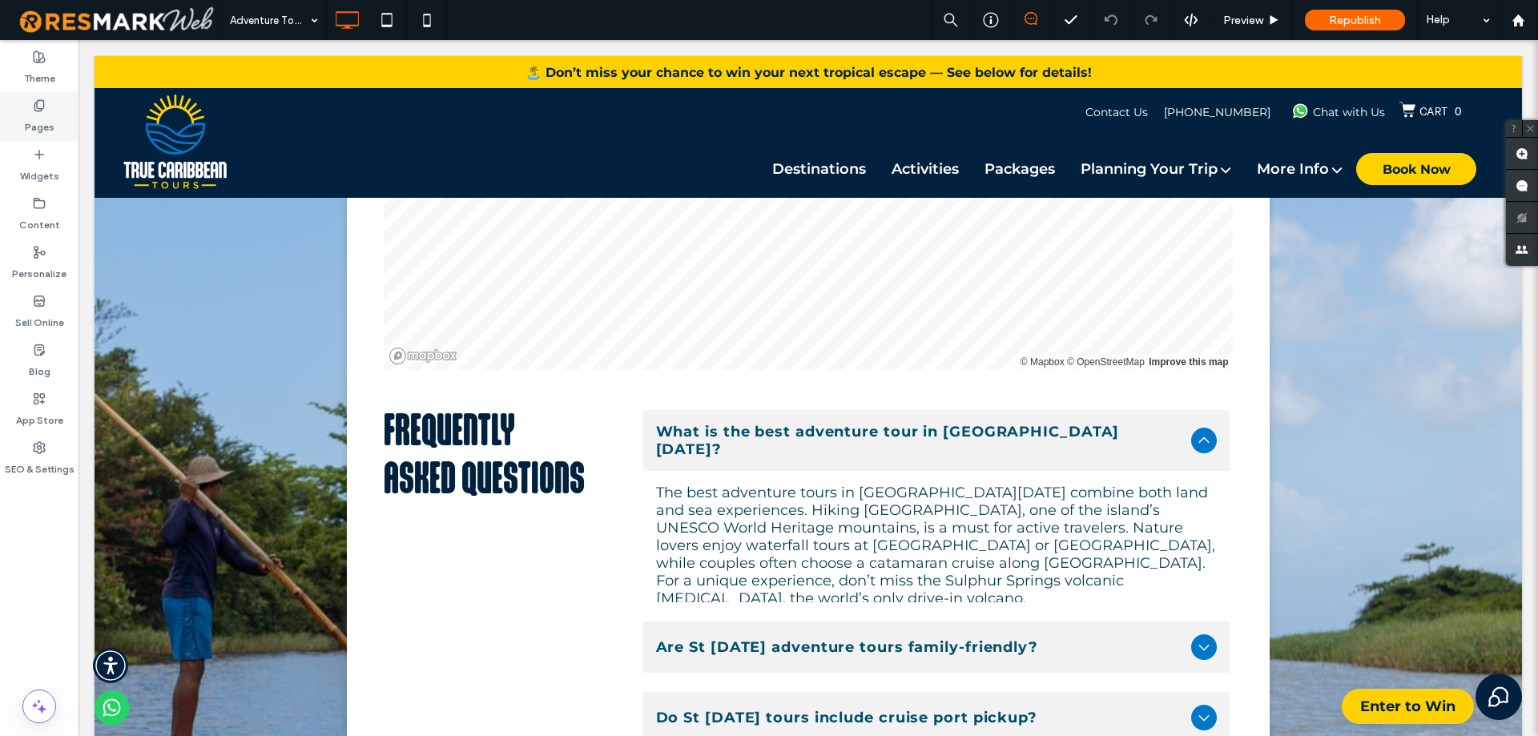
click at [35, 118] on label "Pages" at bounding box center [40, 123] width 30 height 22
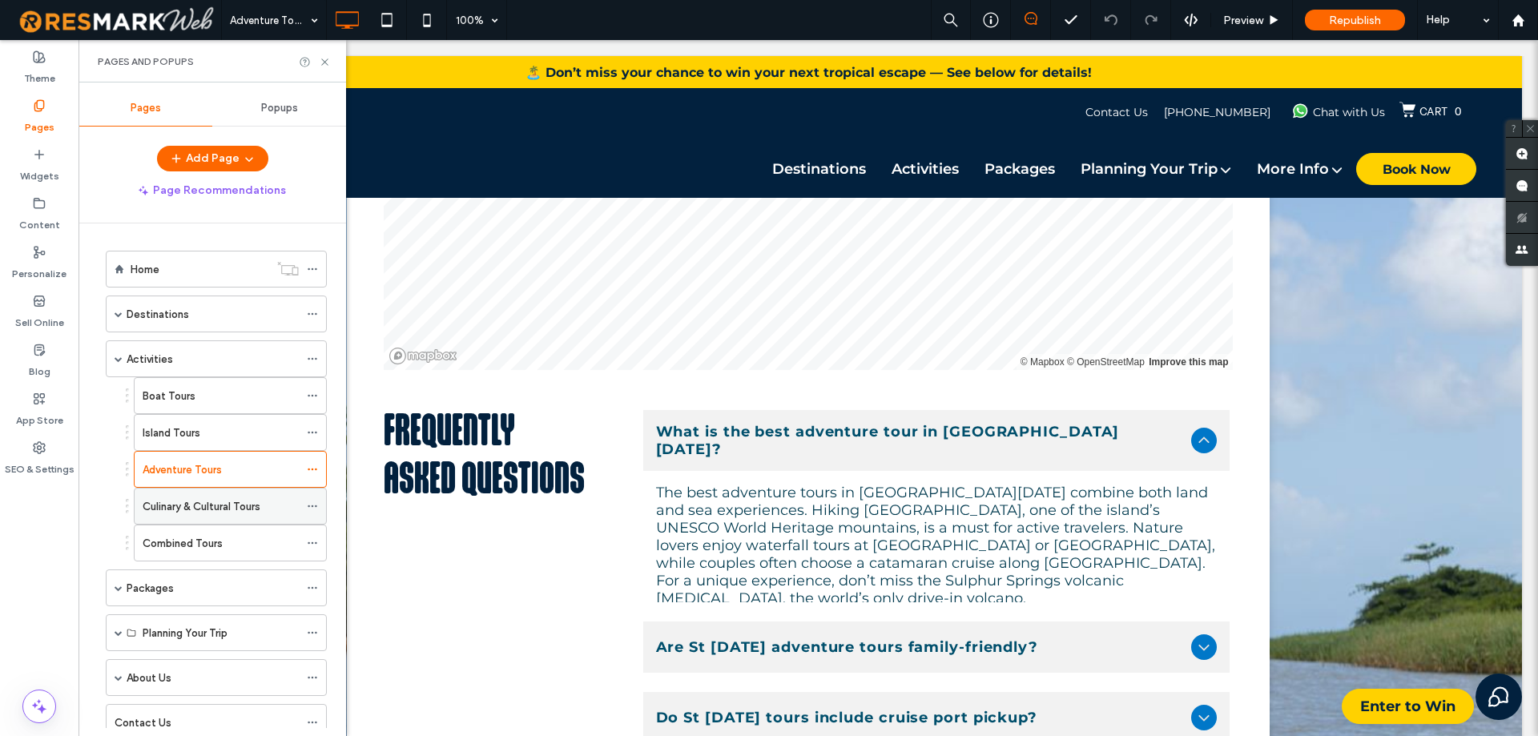
click at [200, 510] on label "Culinary & Cultural Tours" at bounding box center [202, 507] width 118 height 28
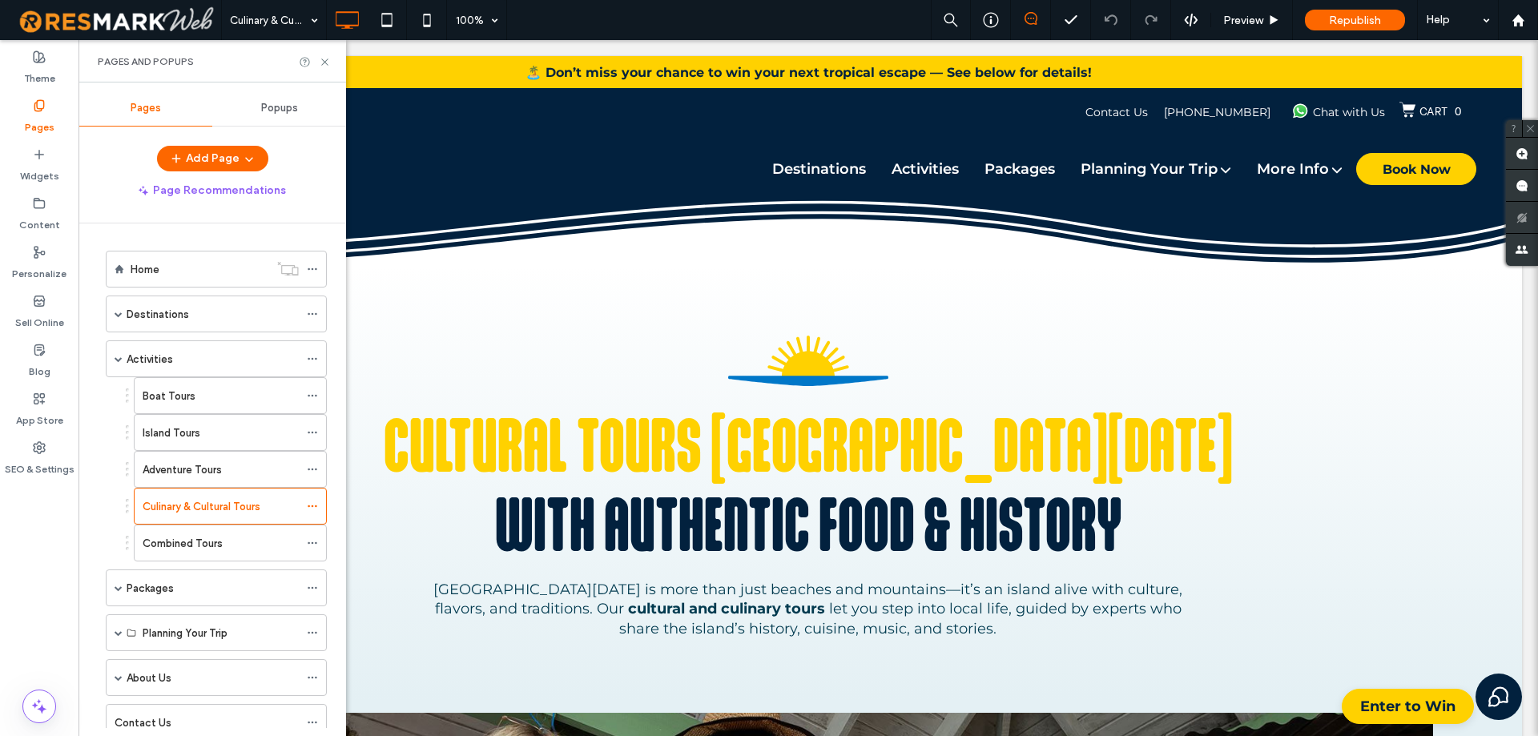
scroll to position [996, 0]
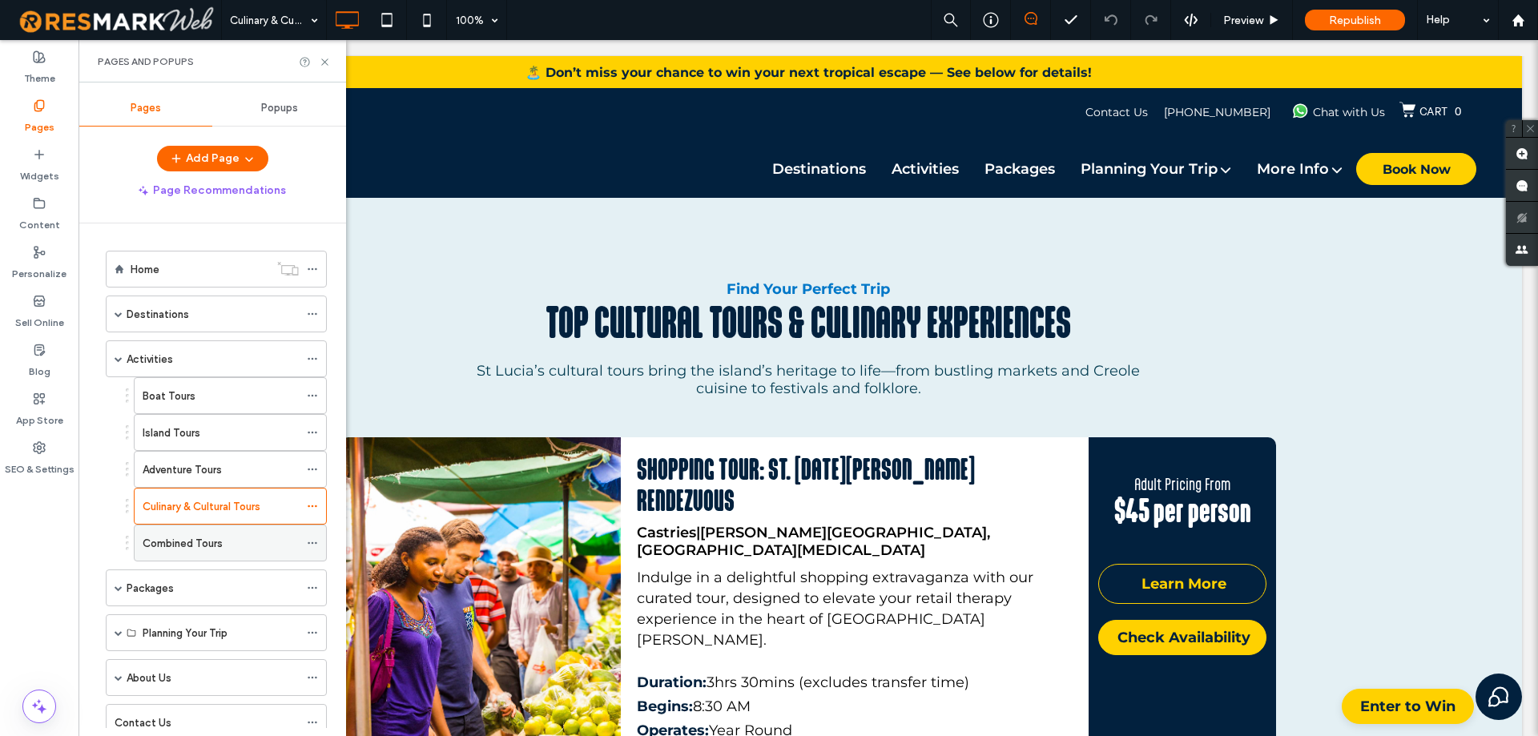
click at [228, 544] on div "Combined Tours" at bounding box center [221, 543] width 156 height 17
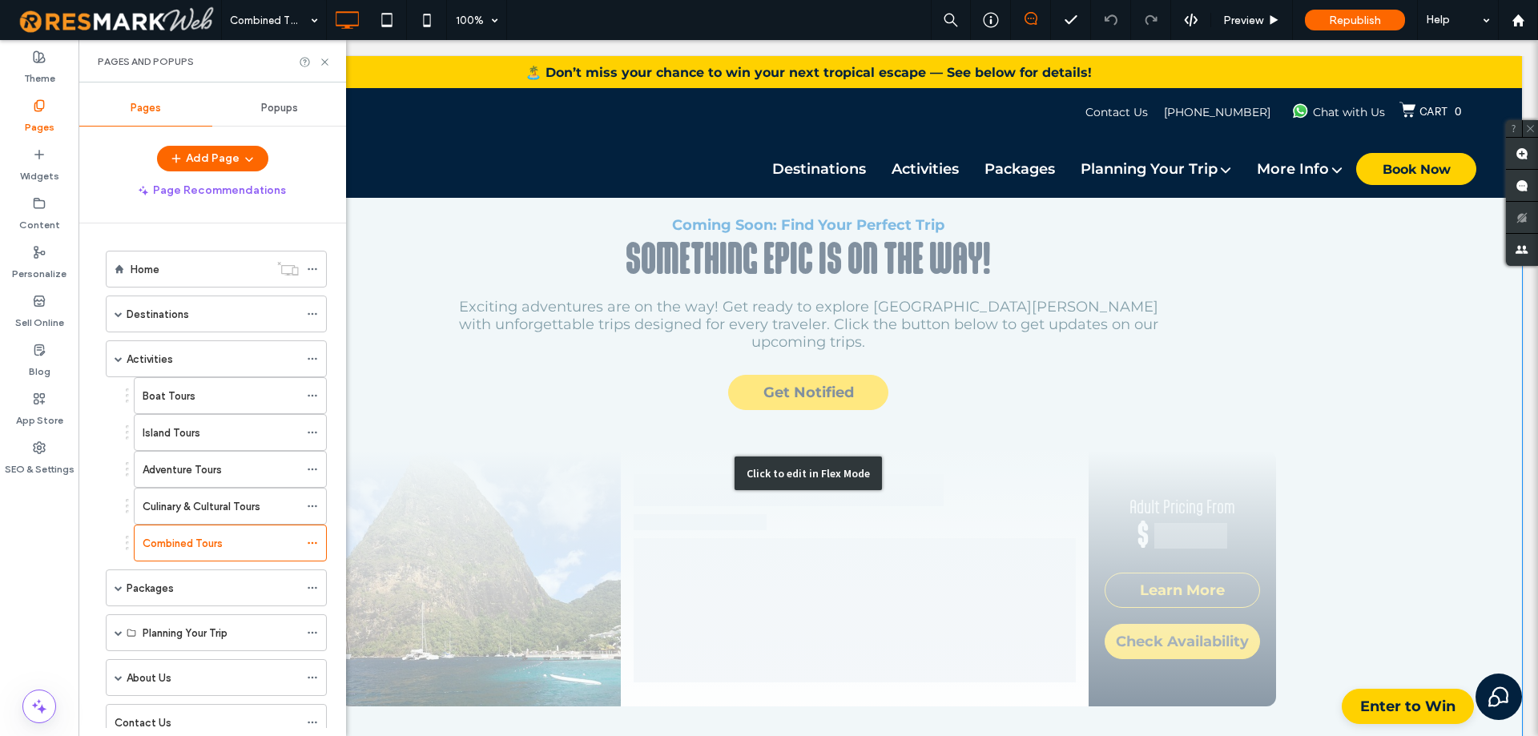
scroll to position [1087, 0]
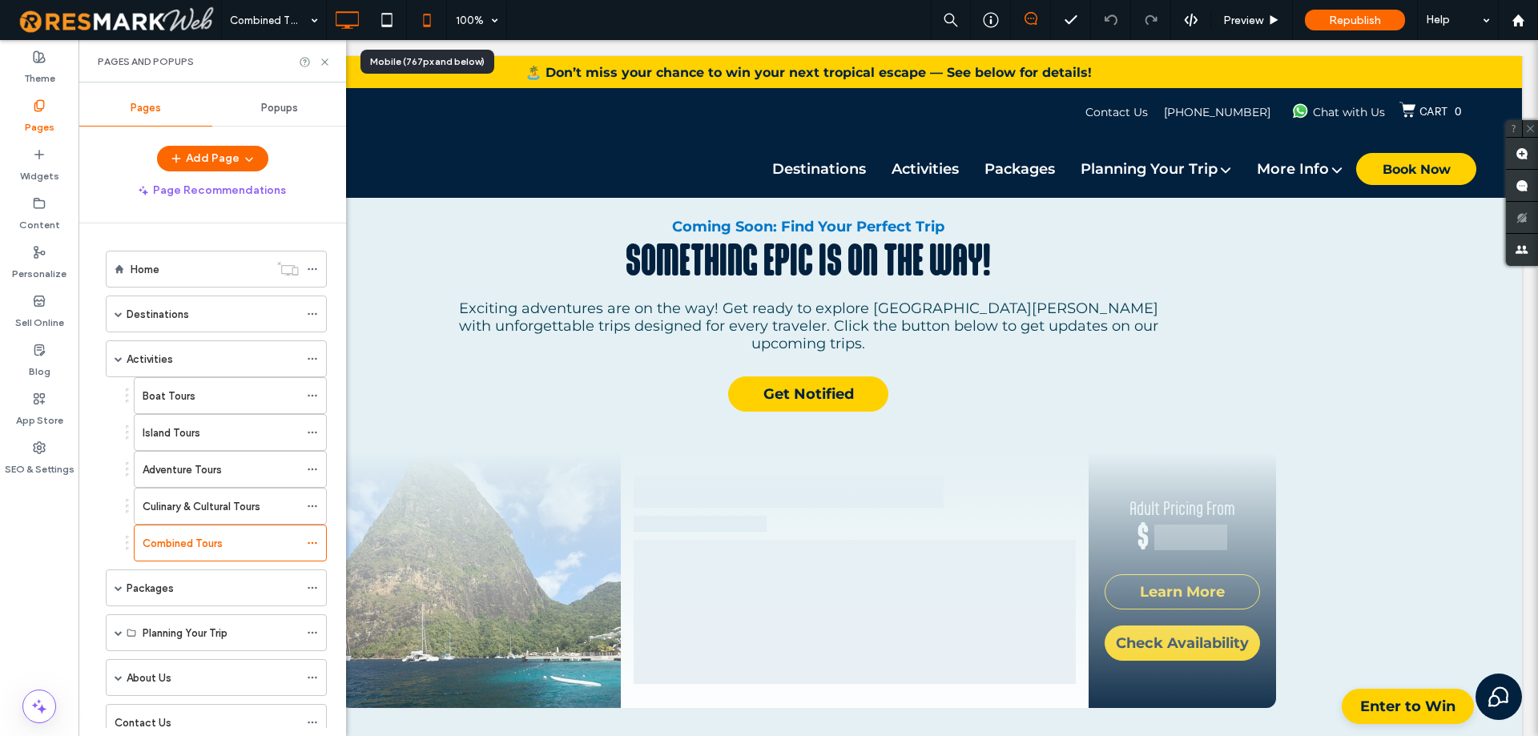
click at [414, 26] on icon at bounding box center [427, 20] width 32 height 32
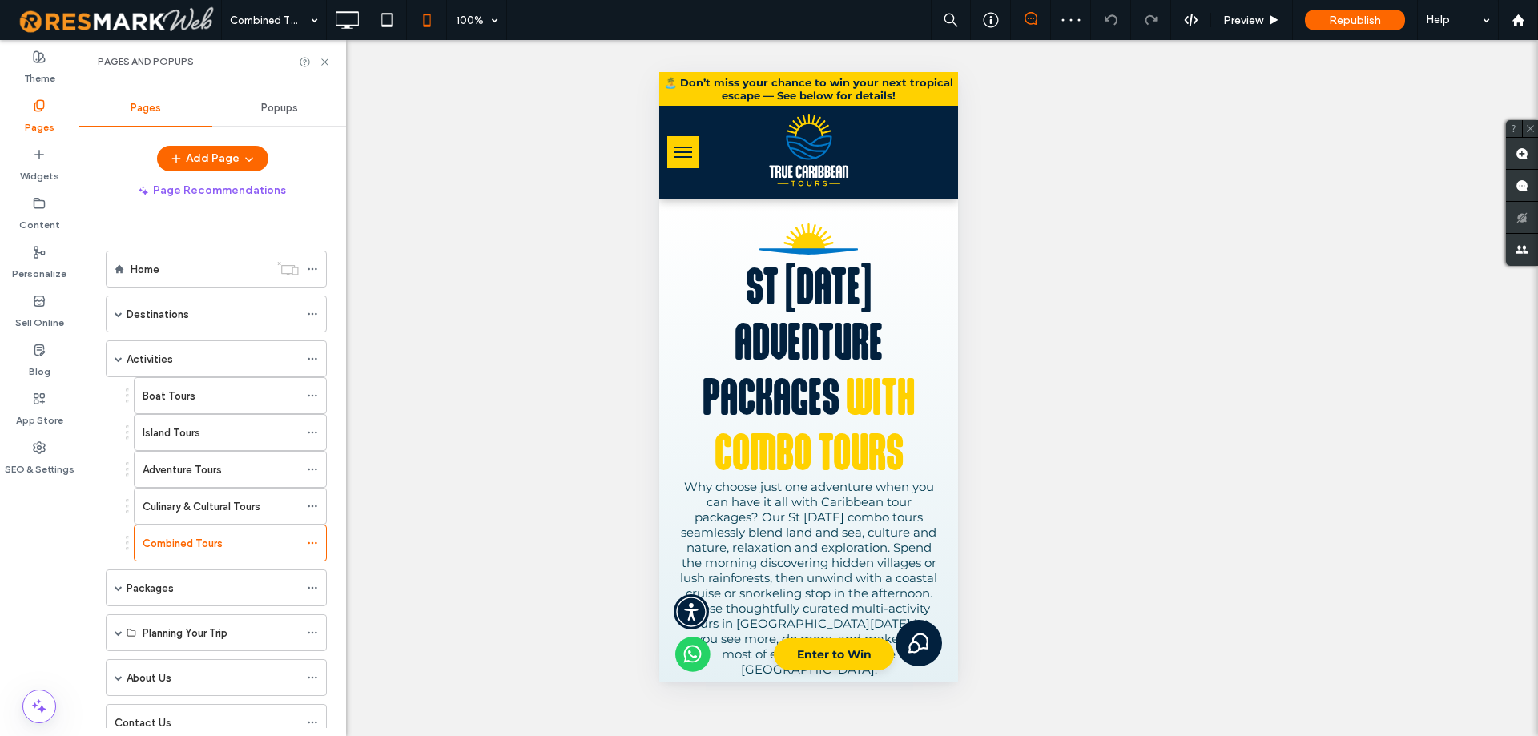
scroll to position [0, 0]
click at [151, 597] on div "Packages" at bounding box center [213, 587] width 172 height 35
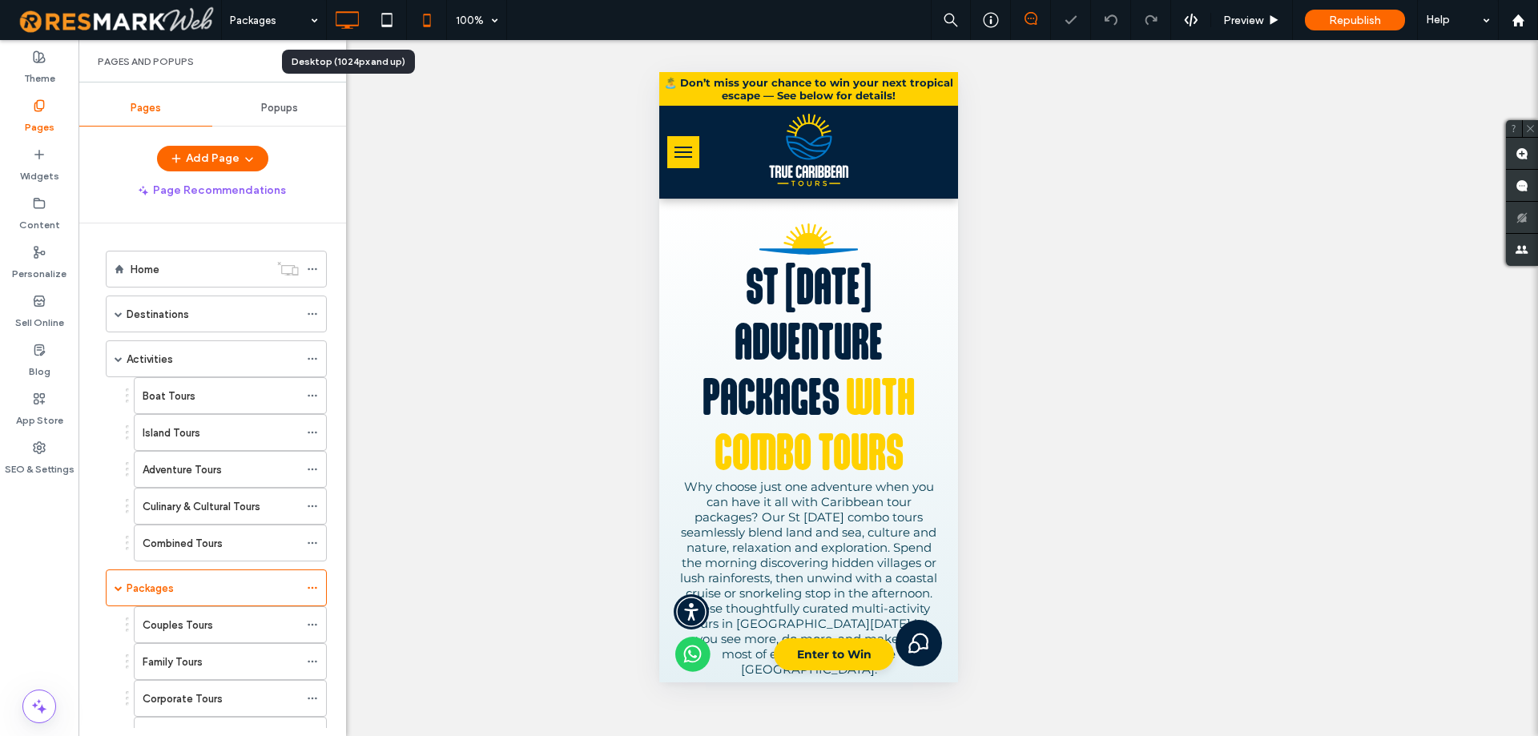
click at [350, 23] on icon at bounding box center [347, 20] width 32 height 32
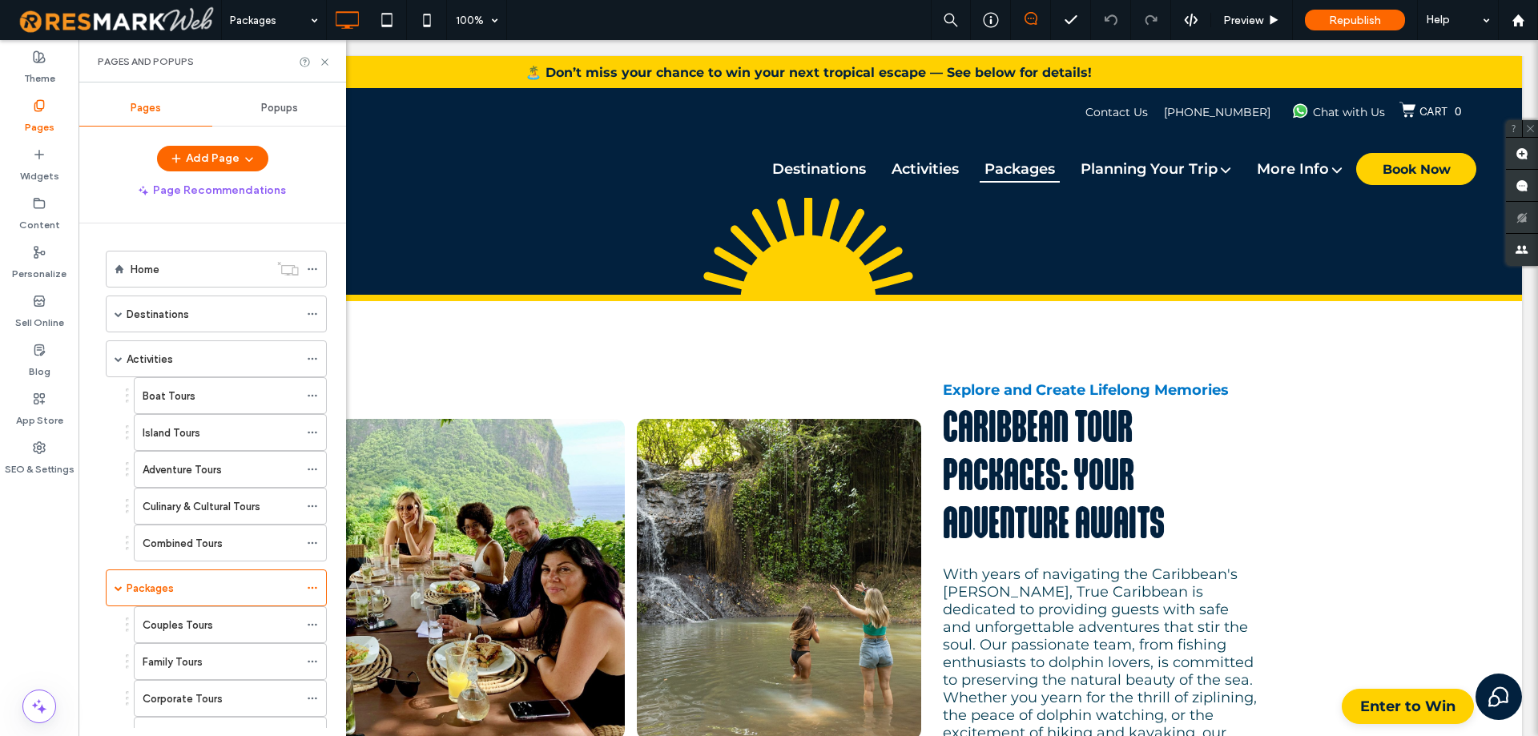
scroll to position [4560, 0]
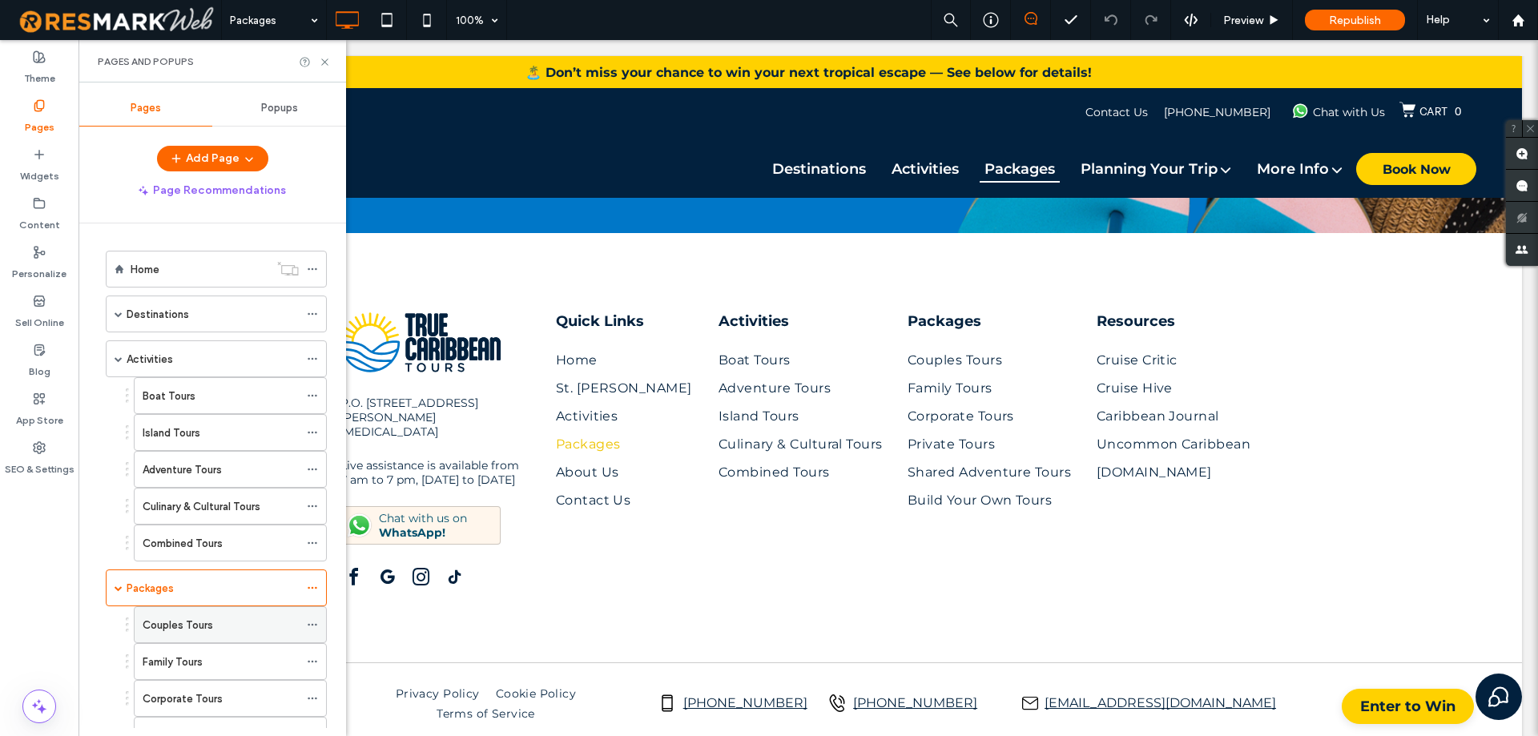
click at [196, 629] on label "Couples Tours" at bounding box center [178, 625] width 70 height 28
click at [231, 632] on div "Couples Tours" at bounding box center [221, 625] width 156 height 17
click at [225, 649] on div "Family Tours" at bounding box center [221, 661] width 156 height 35
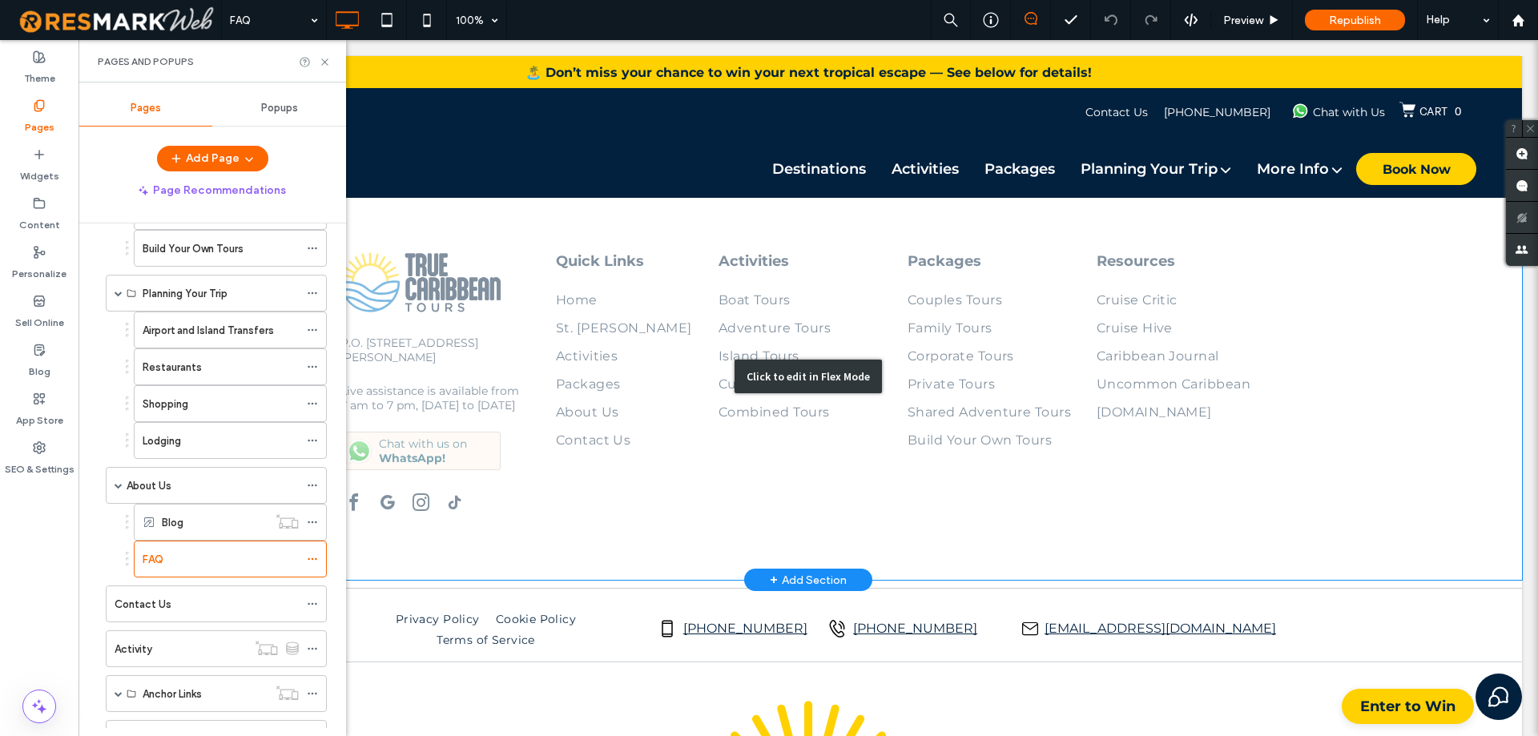
scroll to position [2256, 0]
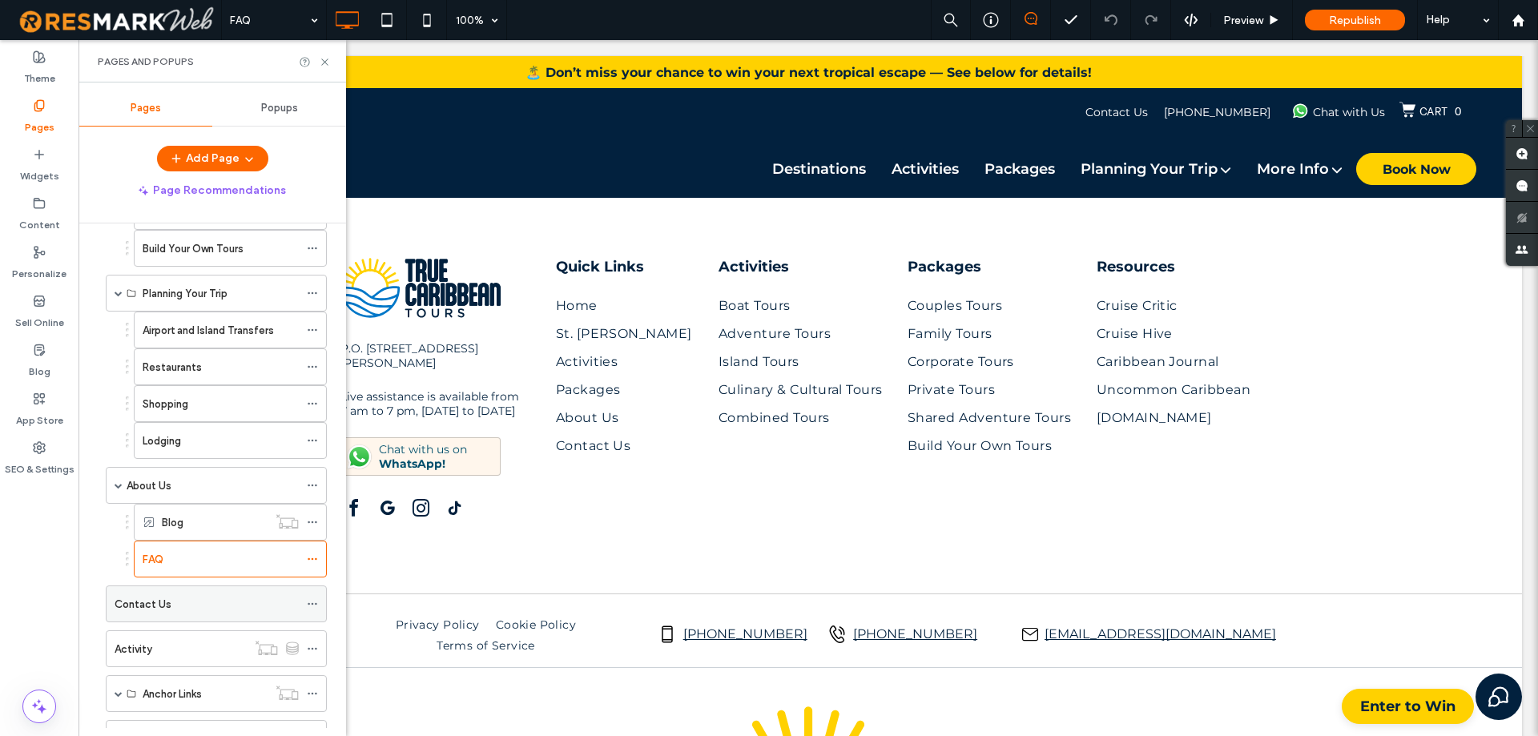
click at [196, 605] on div "Contact Us" at bounding box center [207, 604] width 184 height 17
click at [147, 655] on label "Activity" at bounding box center [134, 649] width 38 height 28
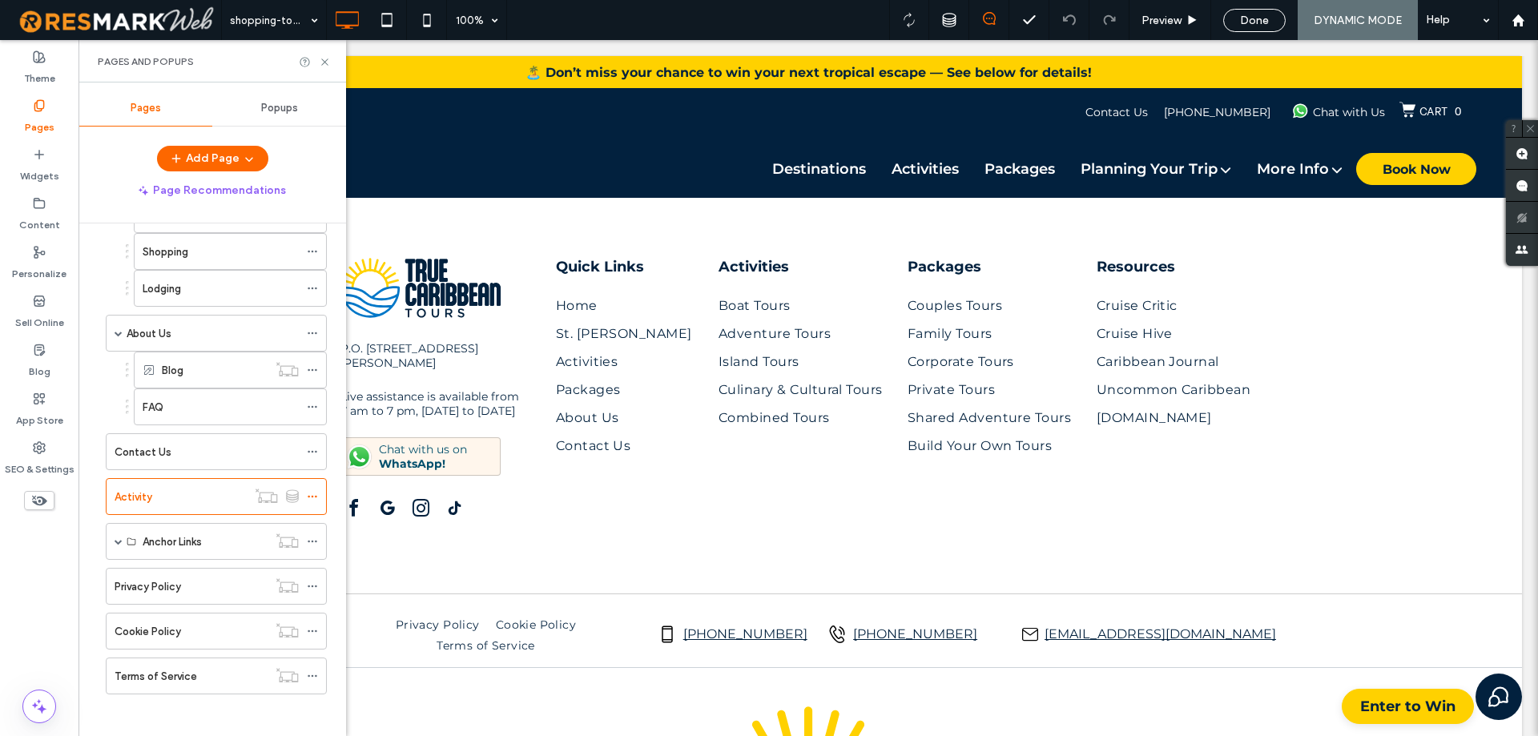
scroll to position [719, 0]
click at [119, 533] on span at bounding box center [119, 535] width 8 height 8
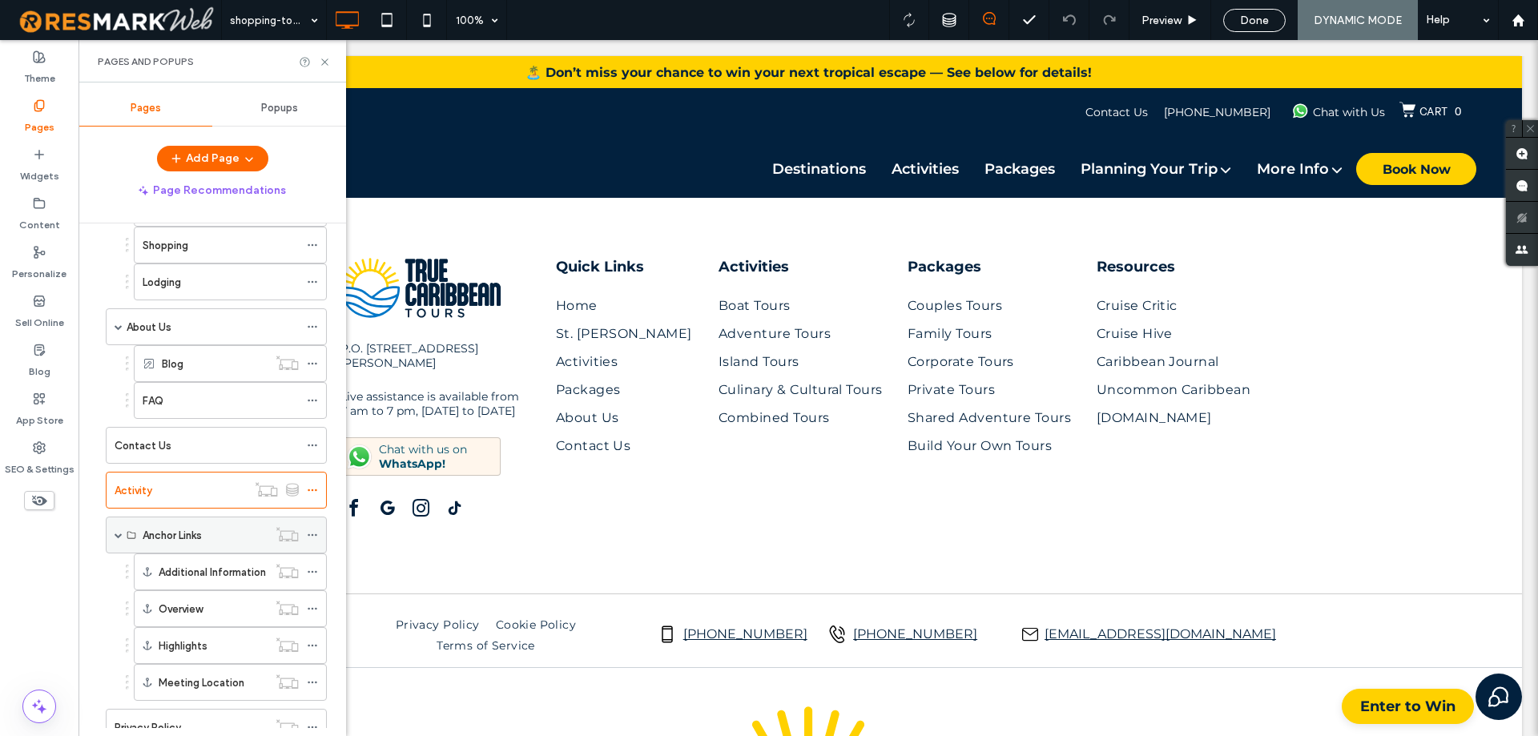
scroll to position [867, 0]
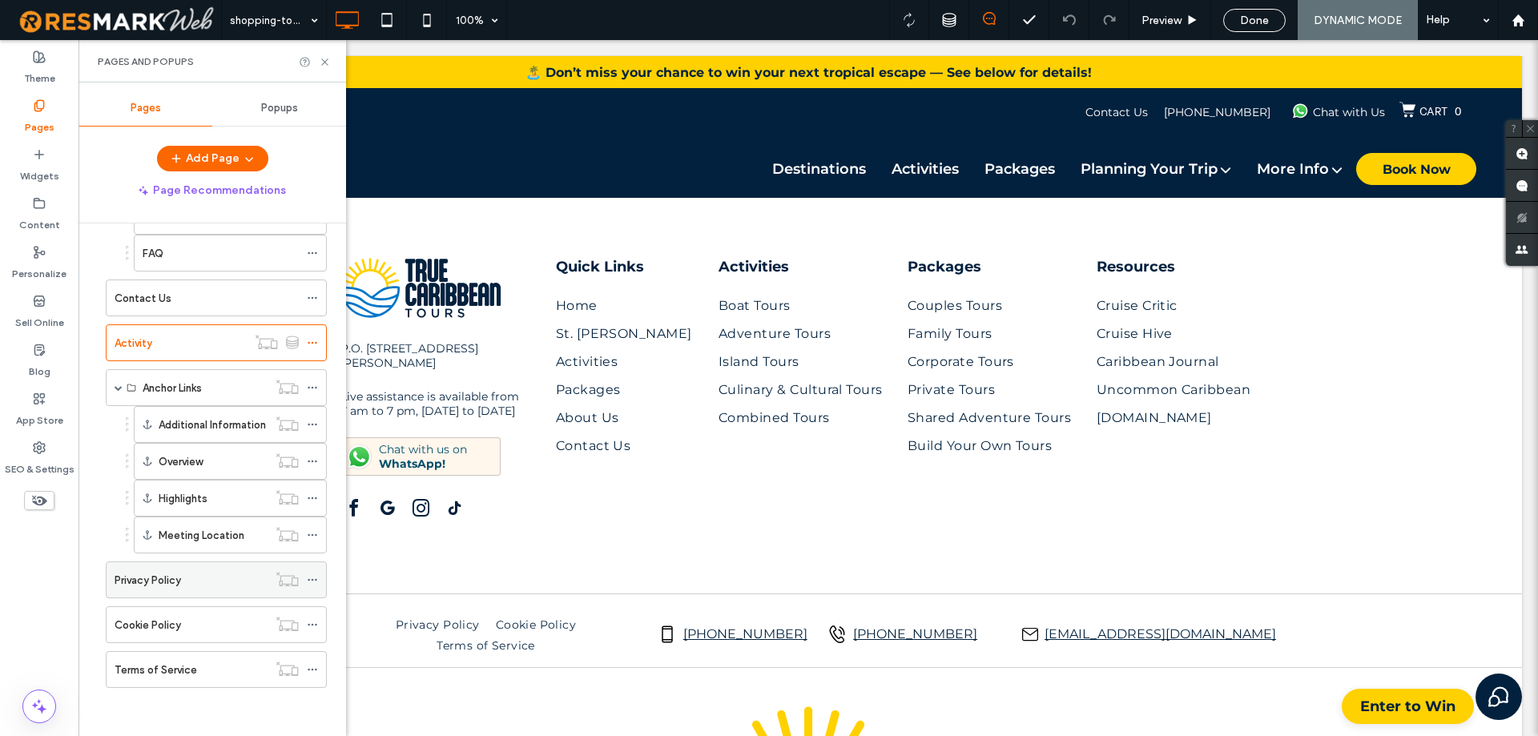
click at [187, 576] on div "Privacy Policy" at bounding box center [191, 580] width 153 height 17
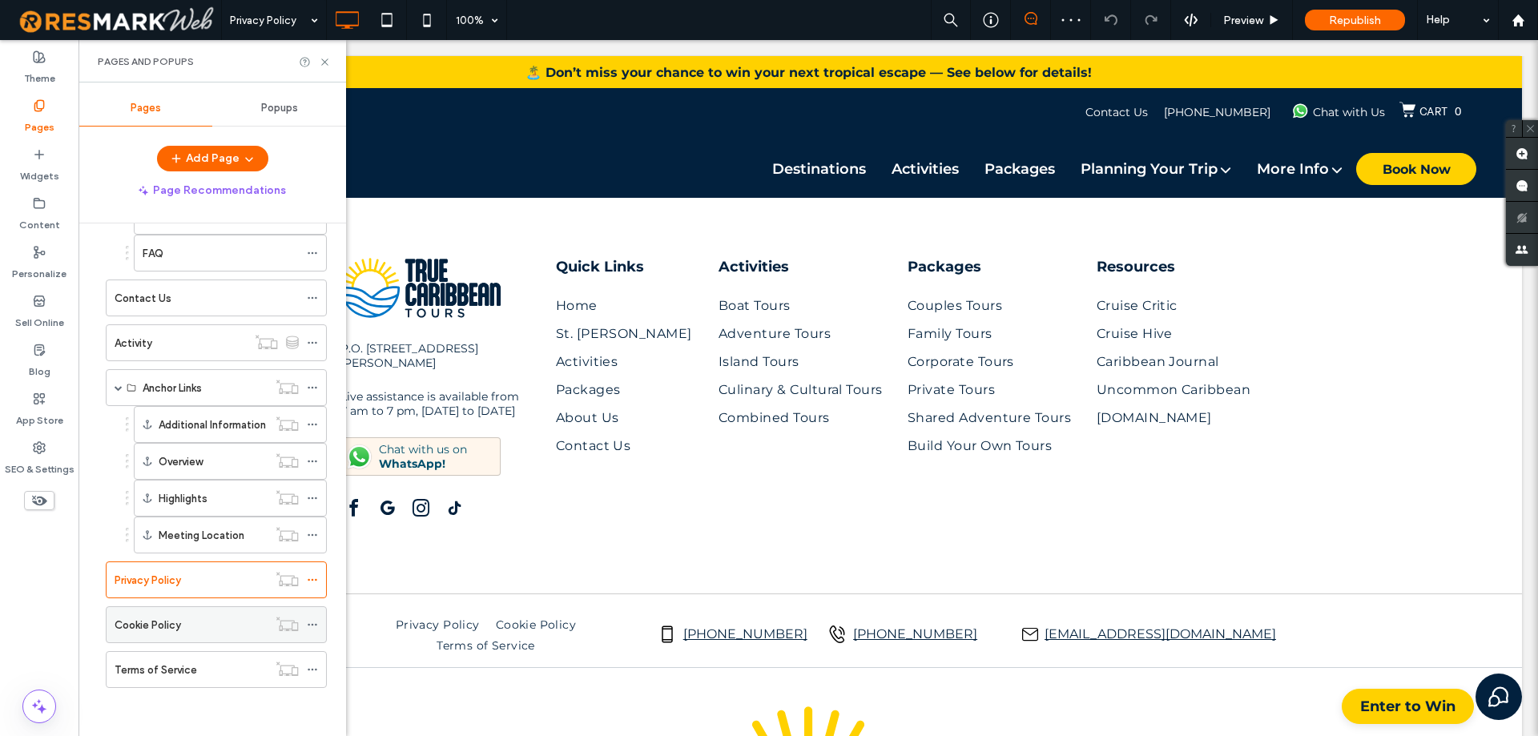
click at [210, 632] on div "Cookie Policy" at bounding box center [191, 625] width 153 height 17
click at [181, 669] on label "Terms of Service" at bounding box center [156, 670] width 82 height 28
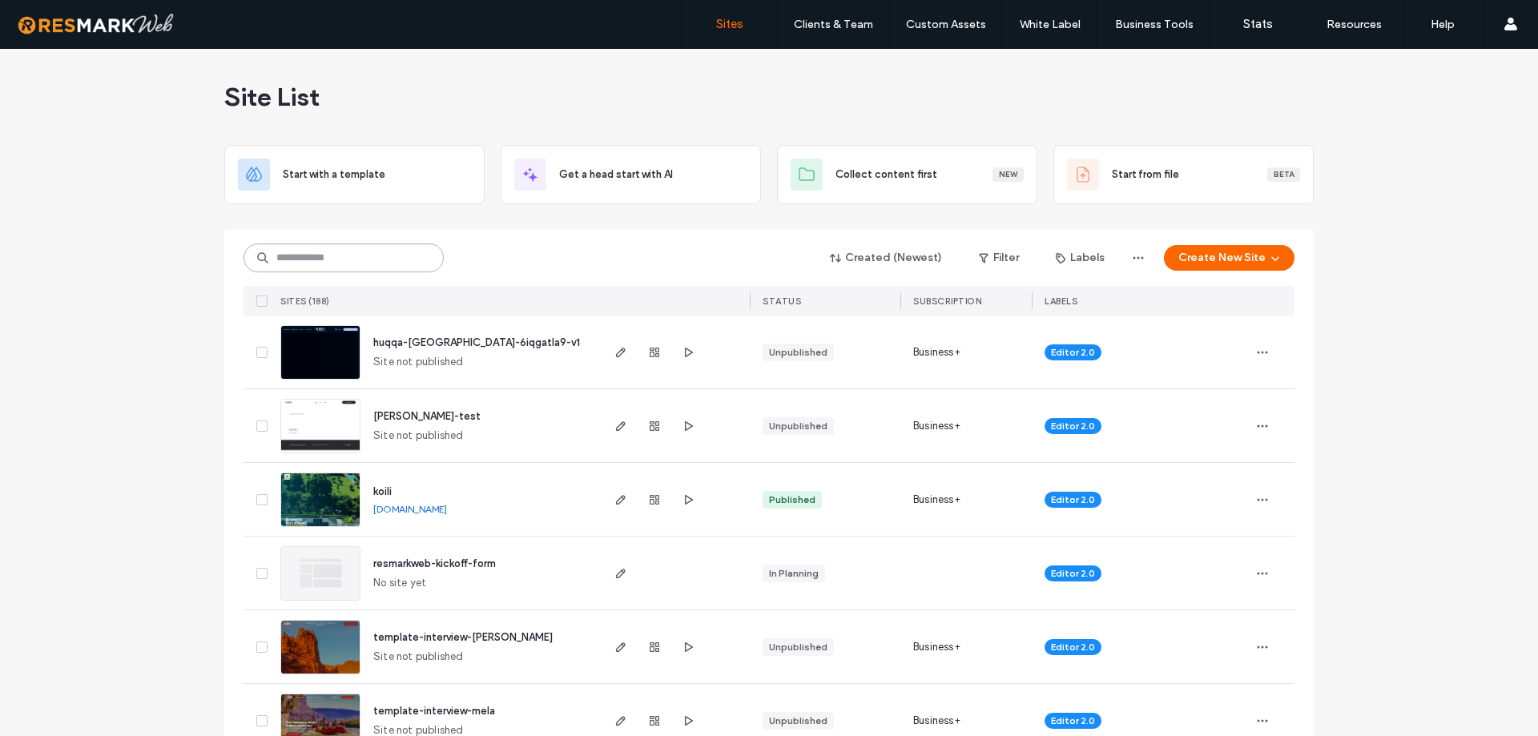
click at [385, 250] on input at bounding box center [343, 257] width 200 height 29
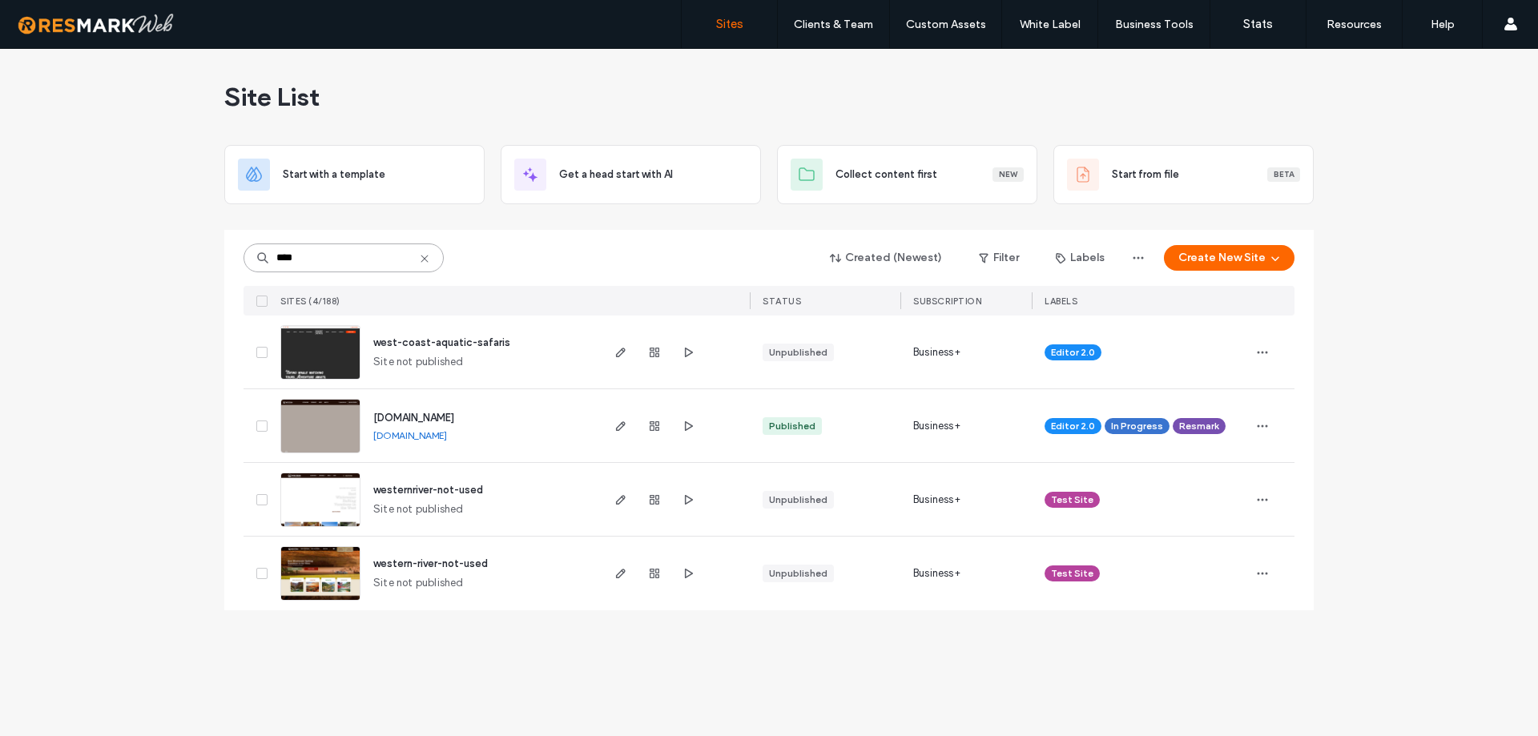
type input "****"
click at [304, 427] on img at bounding box center [320, 454] width 78 height 109
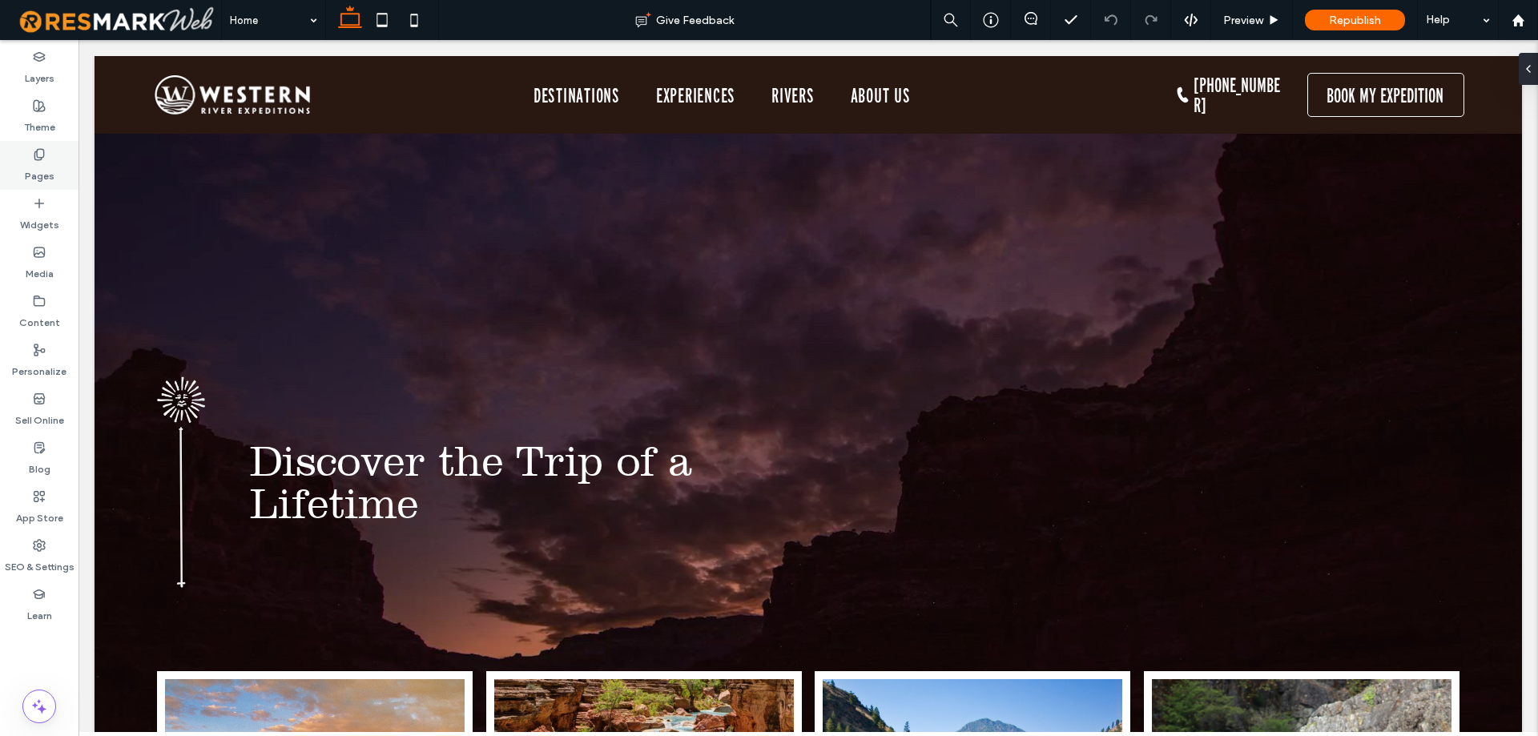
click at [22, 163] on div "Pages" at bounding box center [39, 165] width 78 height 49
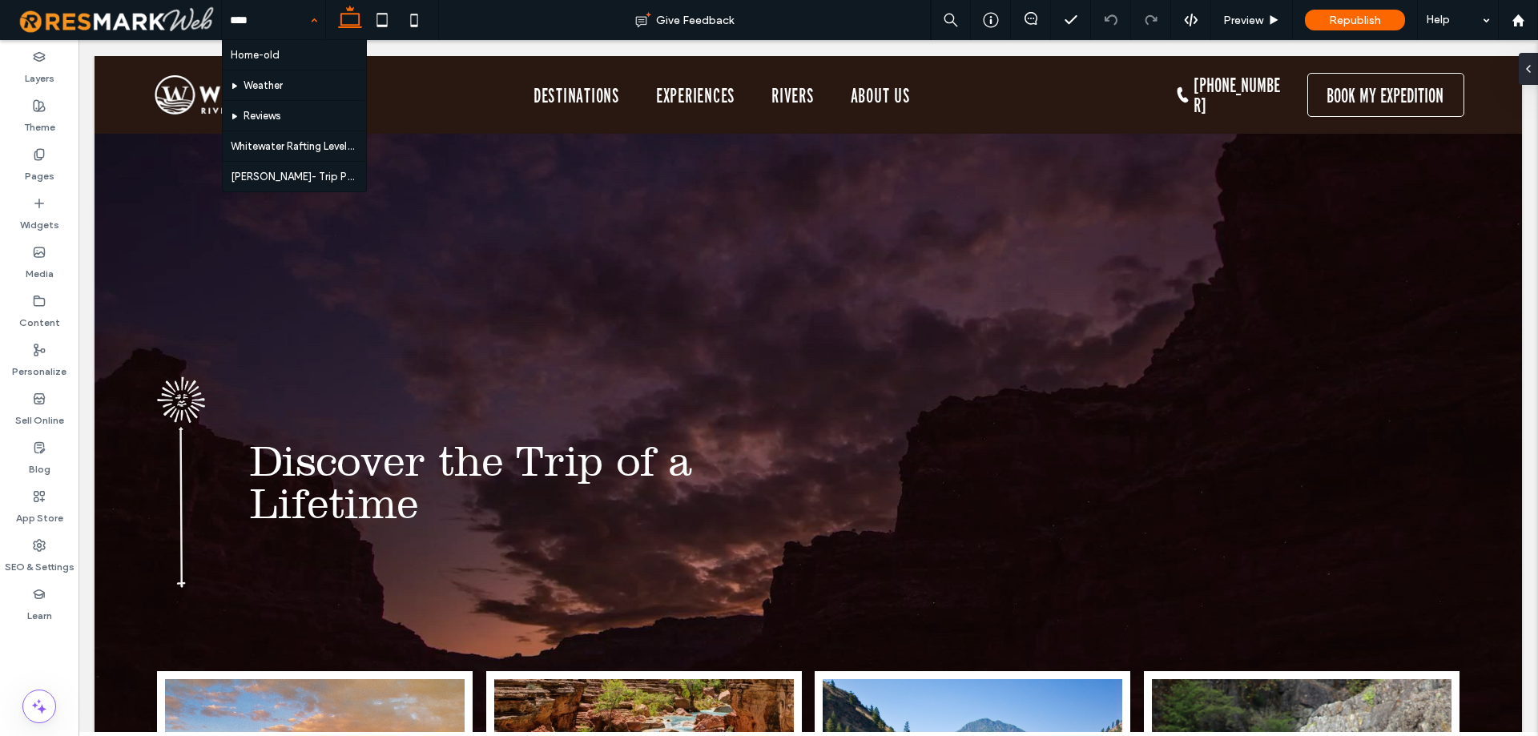
type input "*****"
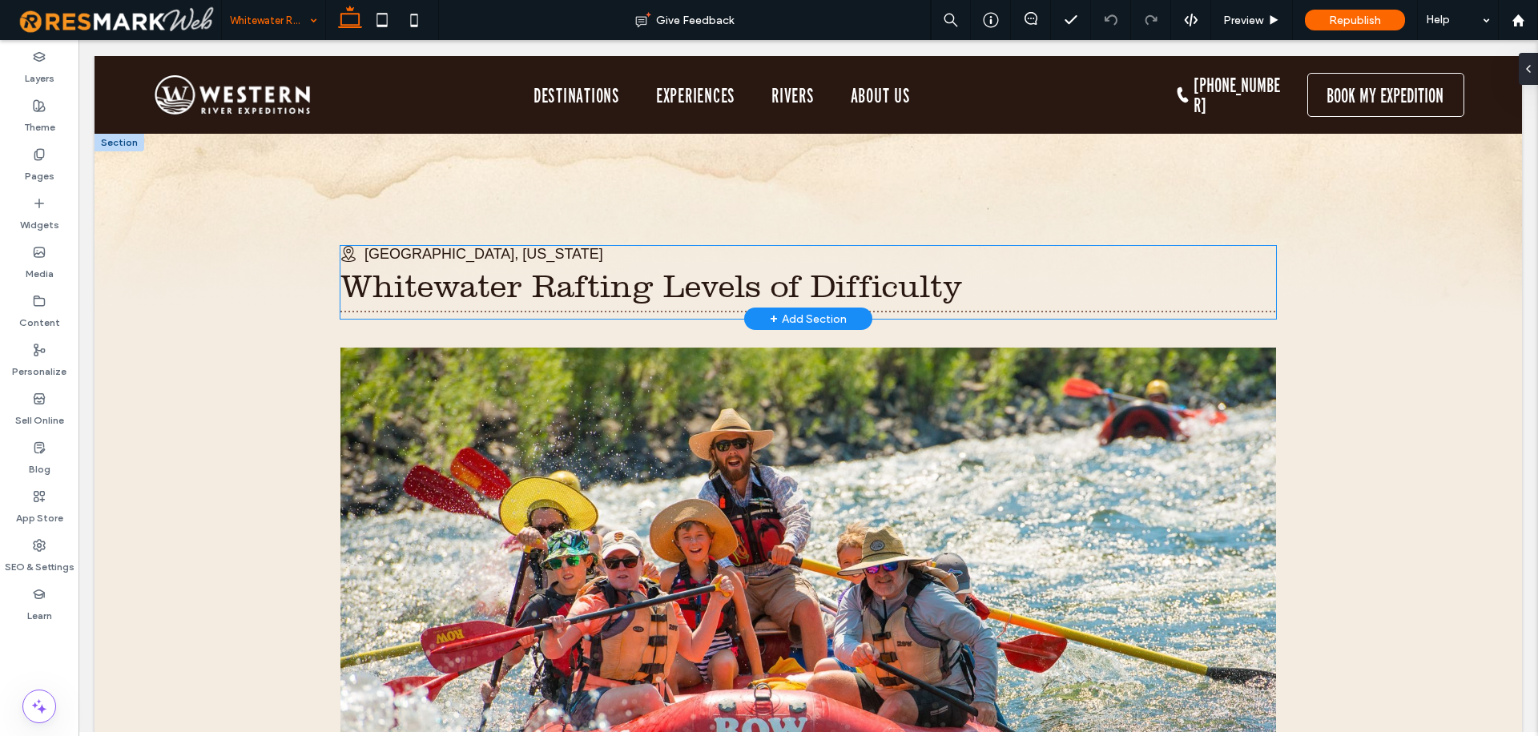
click at [457, 272] on span "Whitewater Rafting Levels of Difficulty" at bounding box center [651, 286] width 622 height 37
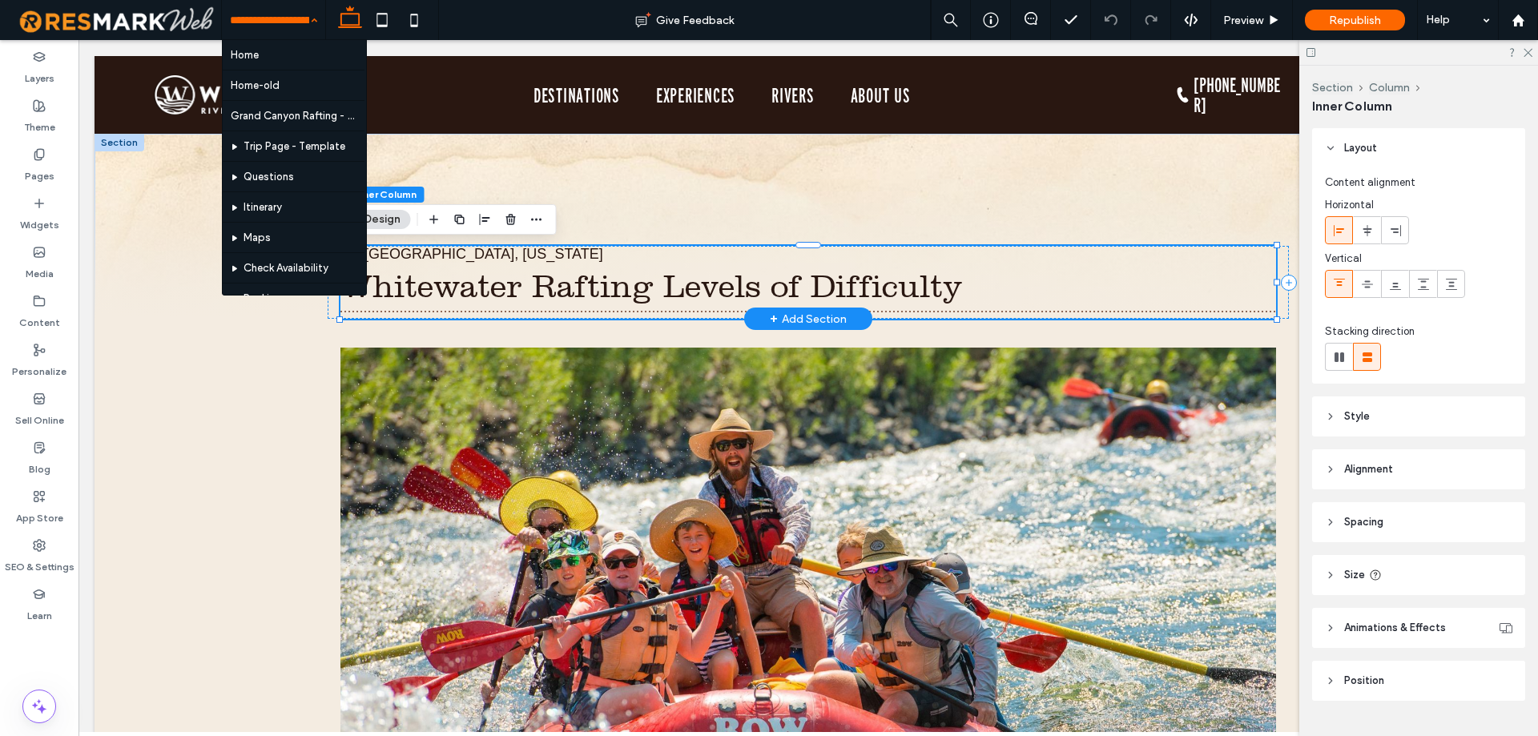
click at [457, 272] on span "Whitewater Rafting Levels of Difficulty" at bounding box center [651, 286] width 622 height 37
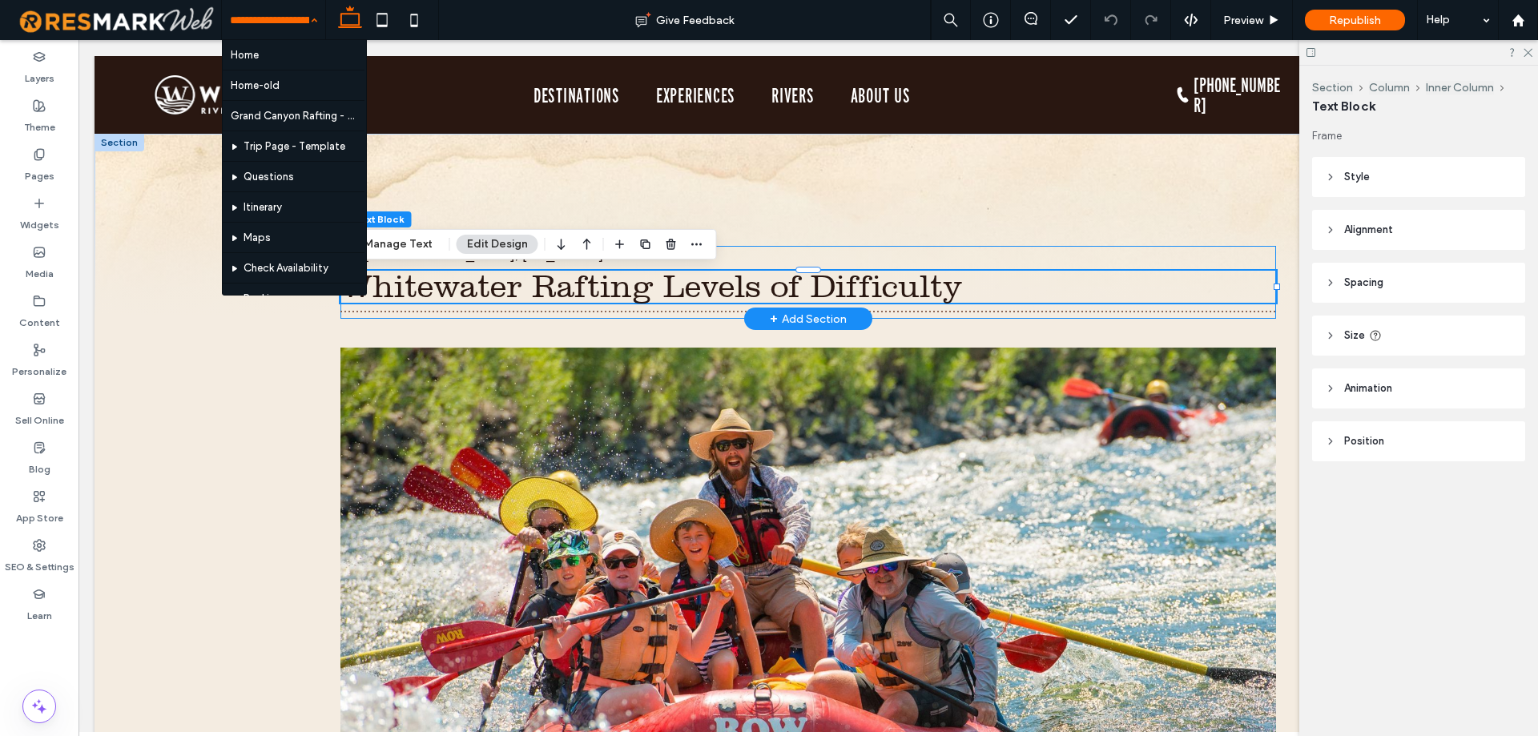
click at [751, 263] on div "[GEOGRAPHIC_DATA], [US_STATE] Whitewater Rafting Levels of Difficulty" at bounding box center [807, 282] width 935 height 73
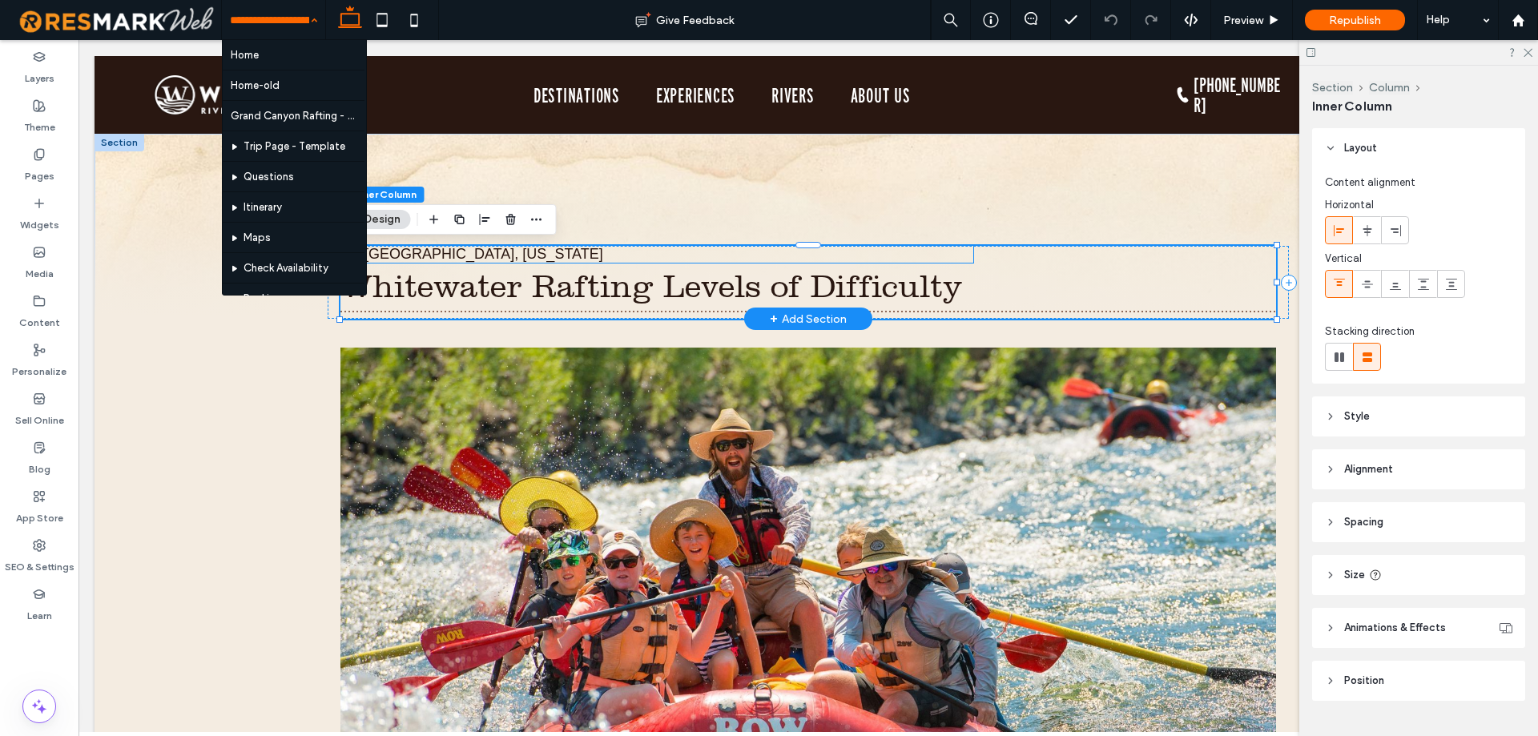
click at [488, 263] on div "[GEOGRAPHIC_DATA], [US_STATE] Whitewater Rafting Levels of Difficulty" at bounding box center [807, 282] width 935 height 73
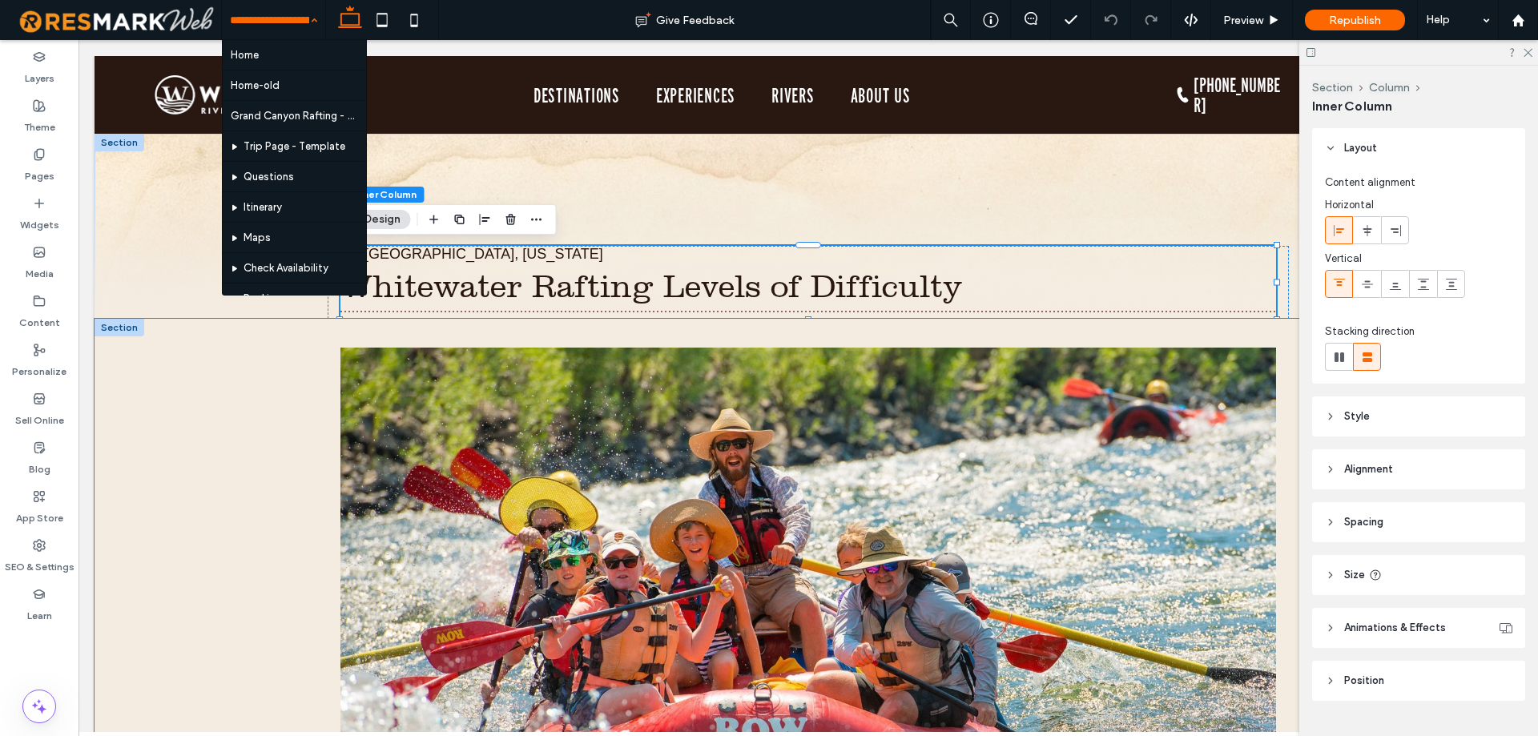
click at [320, 337] on div "All rivers are rated on a "class" scale to help you determine the size and tech…" at bounding box center [808, 706] width 1427 height 775
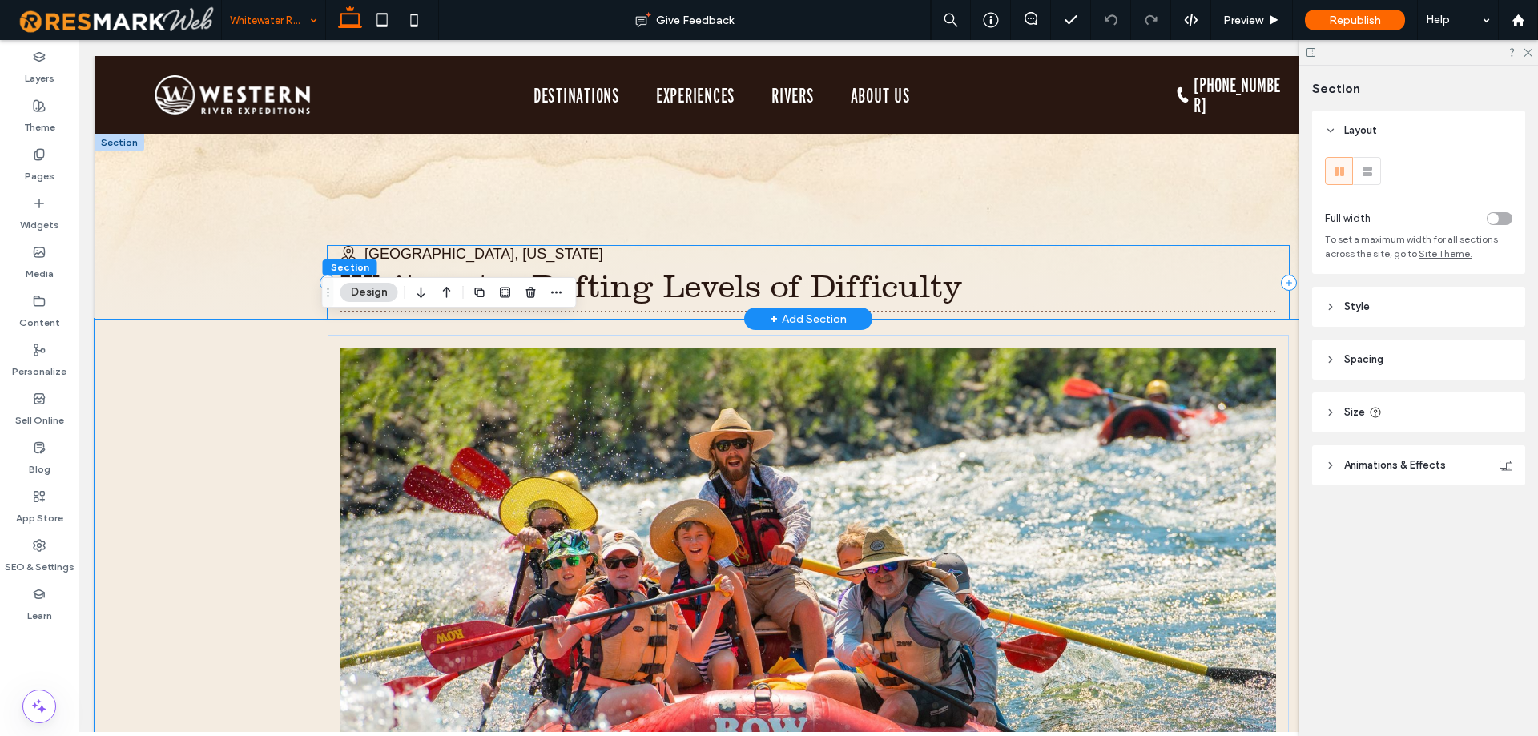
click at [331, 249] on div "GRAND CANYON, ARIZONA Whitewater Rafting Levels of Difficulty" at bounding box center [808, 282] width 961 height 73
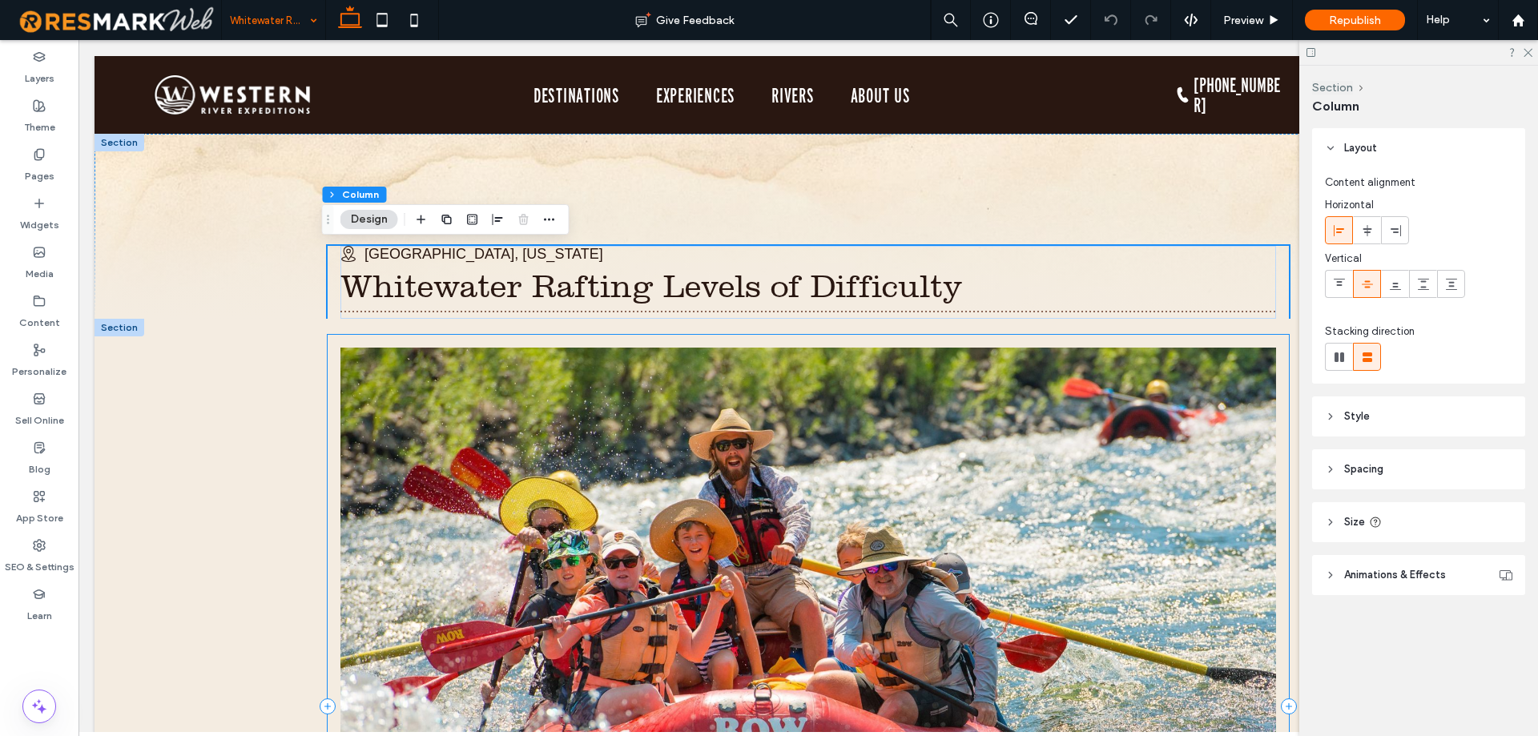
click at [328, 344] on div "All rivers are rated on a "class" scale to help you determine the size and tech…" at bounding box center [808, 706] width 961 height 743
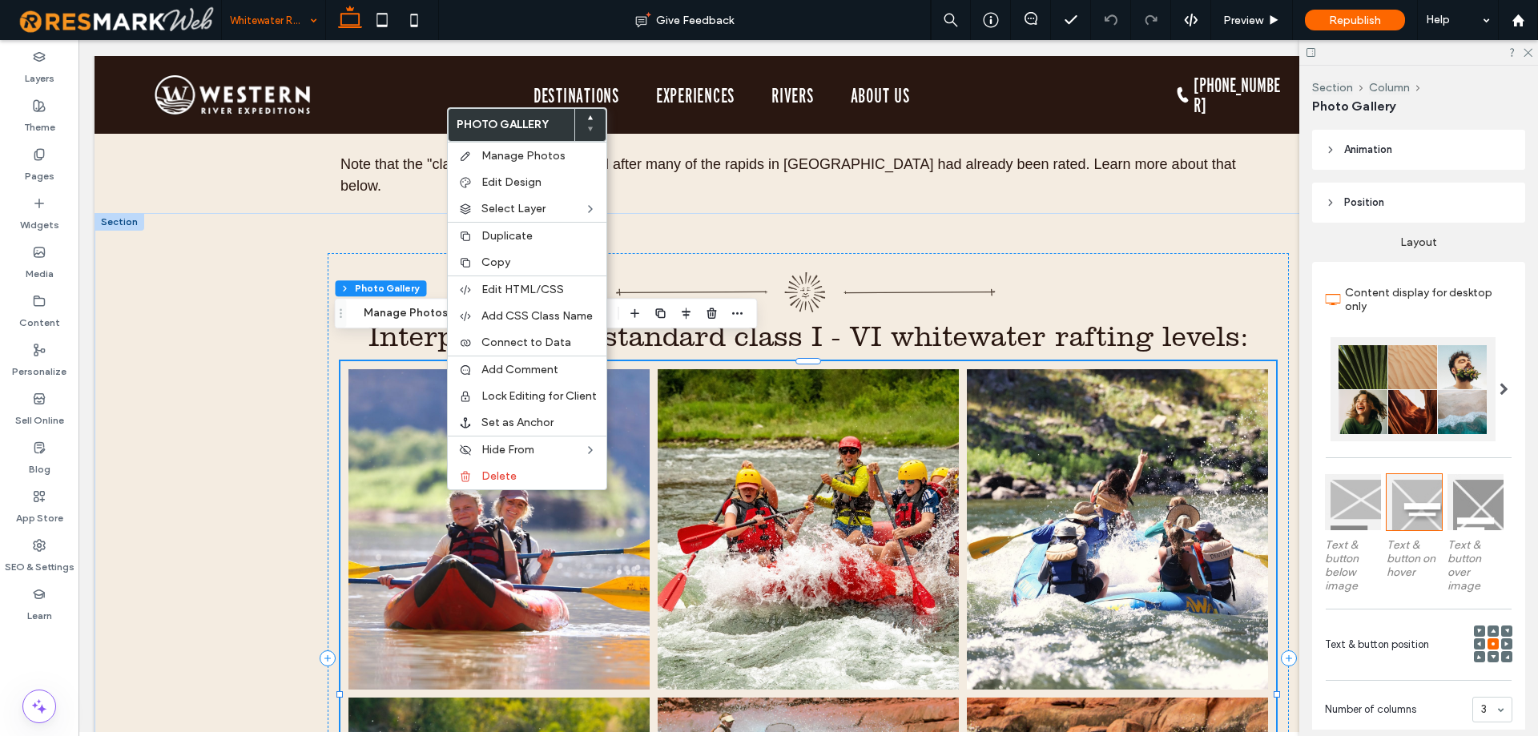
scroll to position [160, 0]
click at [515, 256] on label "Copy" at bounding box center [538, 262] width 115 height 14
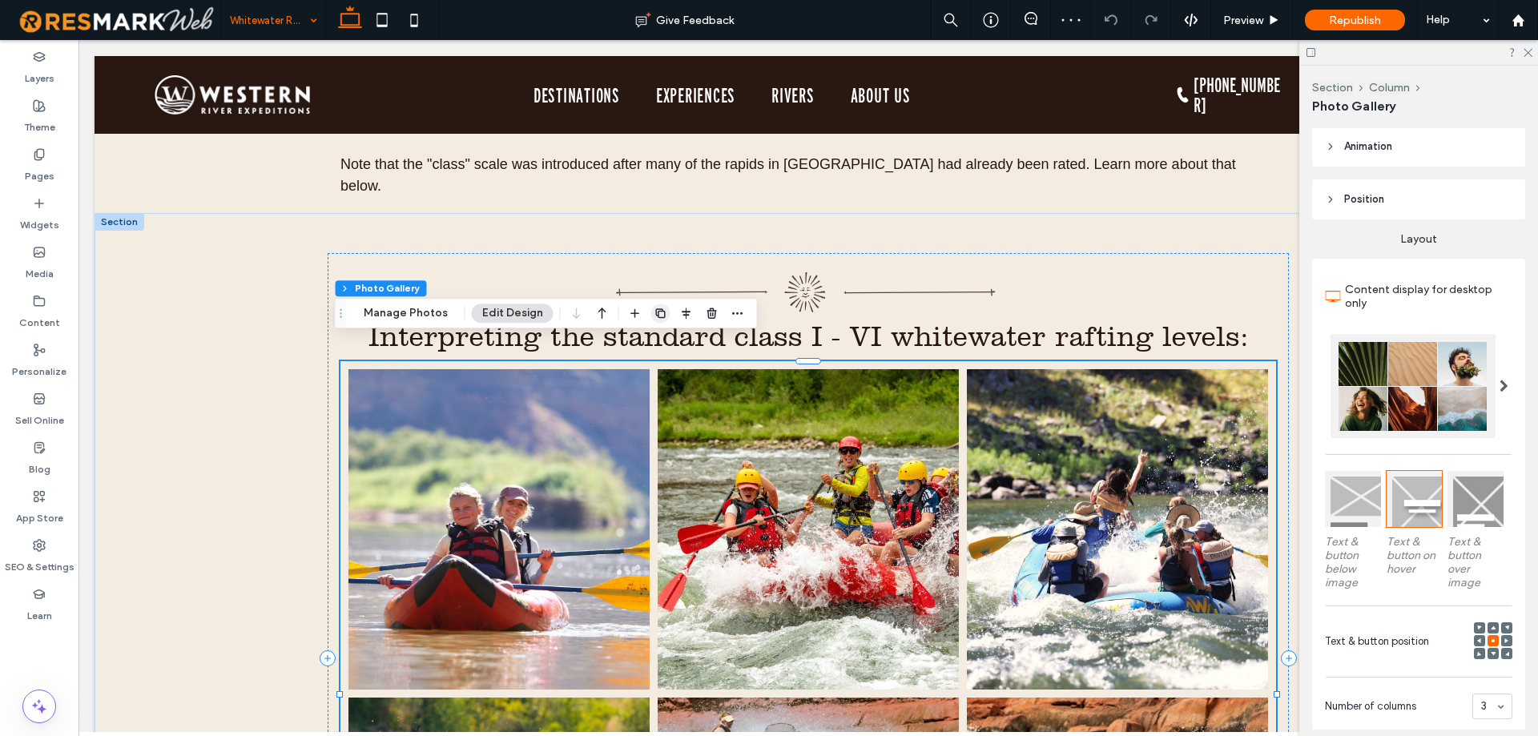
click at [661, 314] on use "button" at bounding box center [660, 313] width 10 height 10
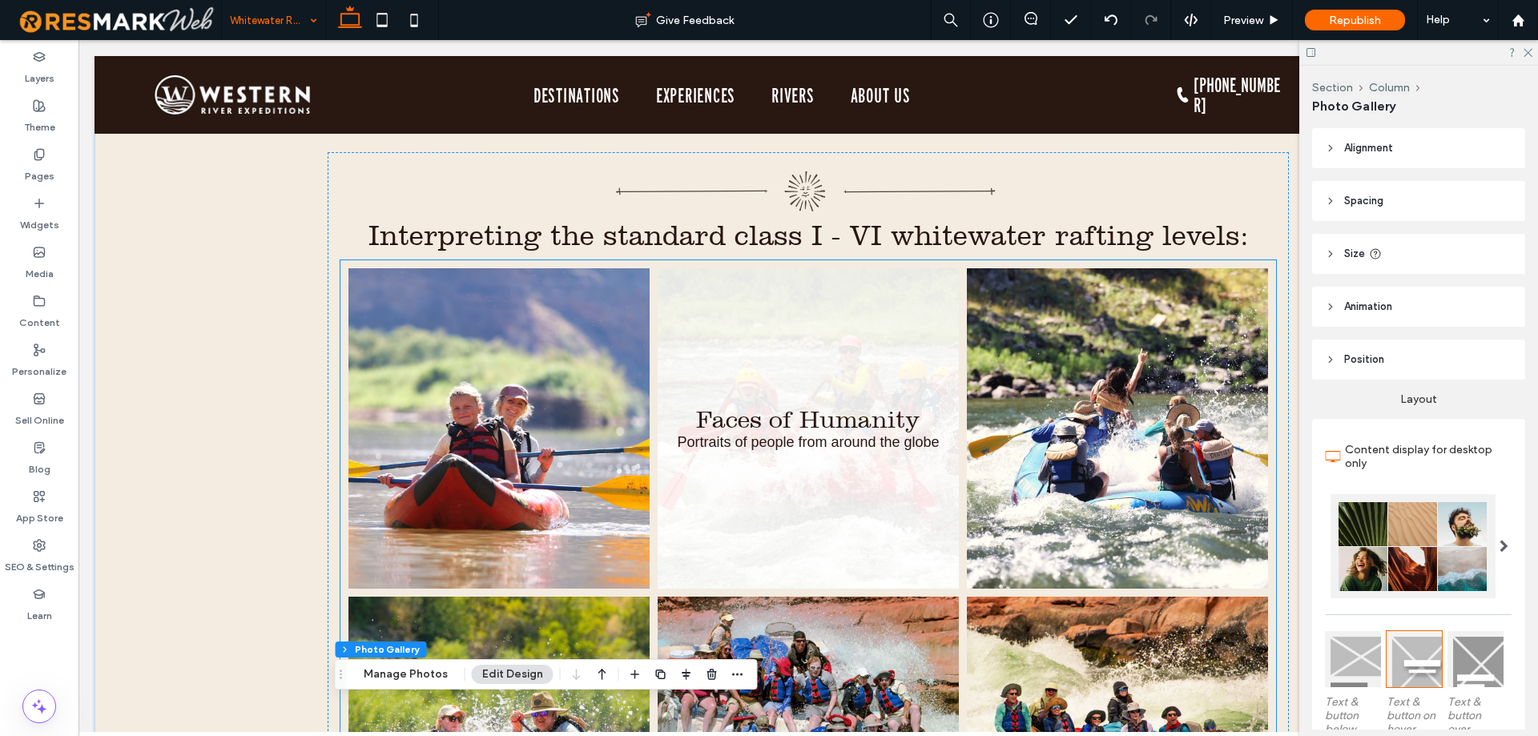
scroll to position [965, 0]
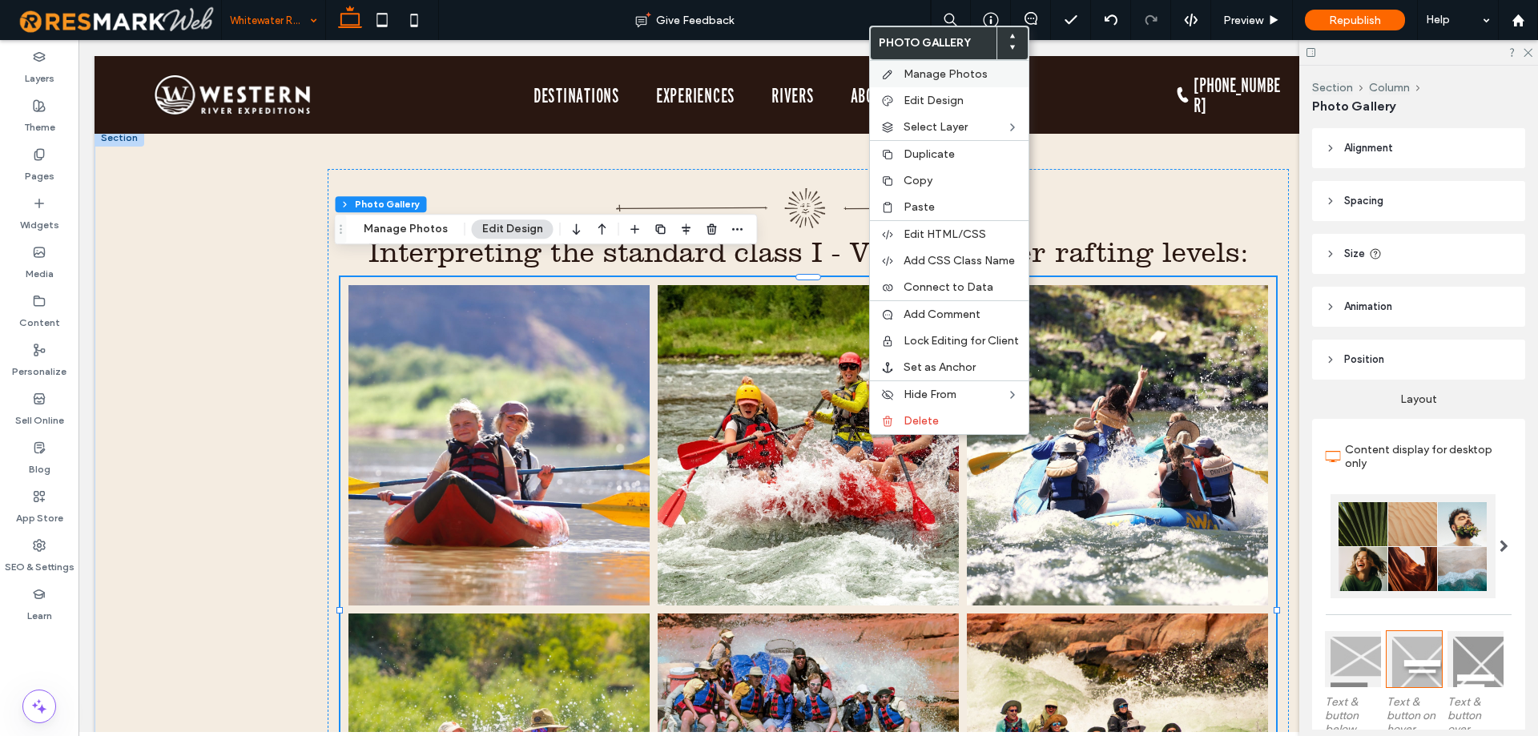
click at [960, 79] on span "Manage Photos" at bounding box center [945, 74] width 84 height 14
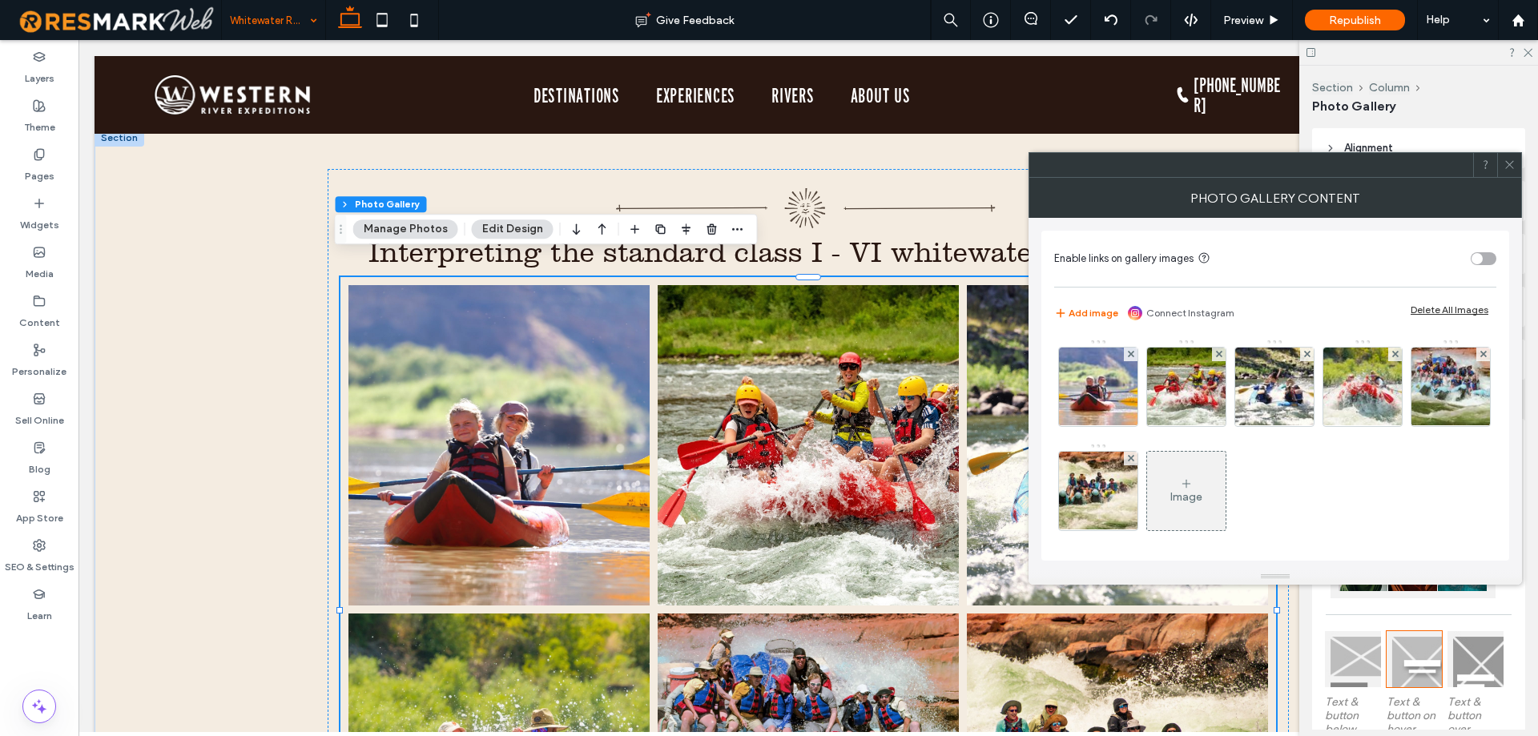
click at [1511, 161] on icon at bounding box center [1509, 165] width 12 height 12
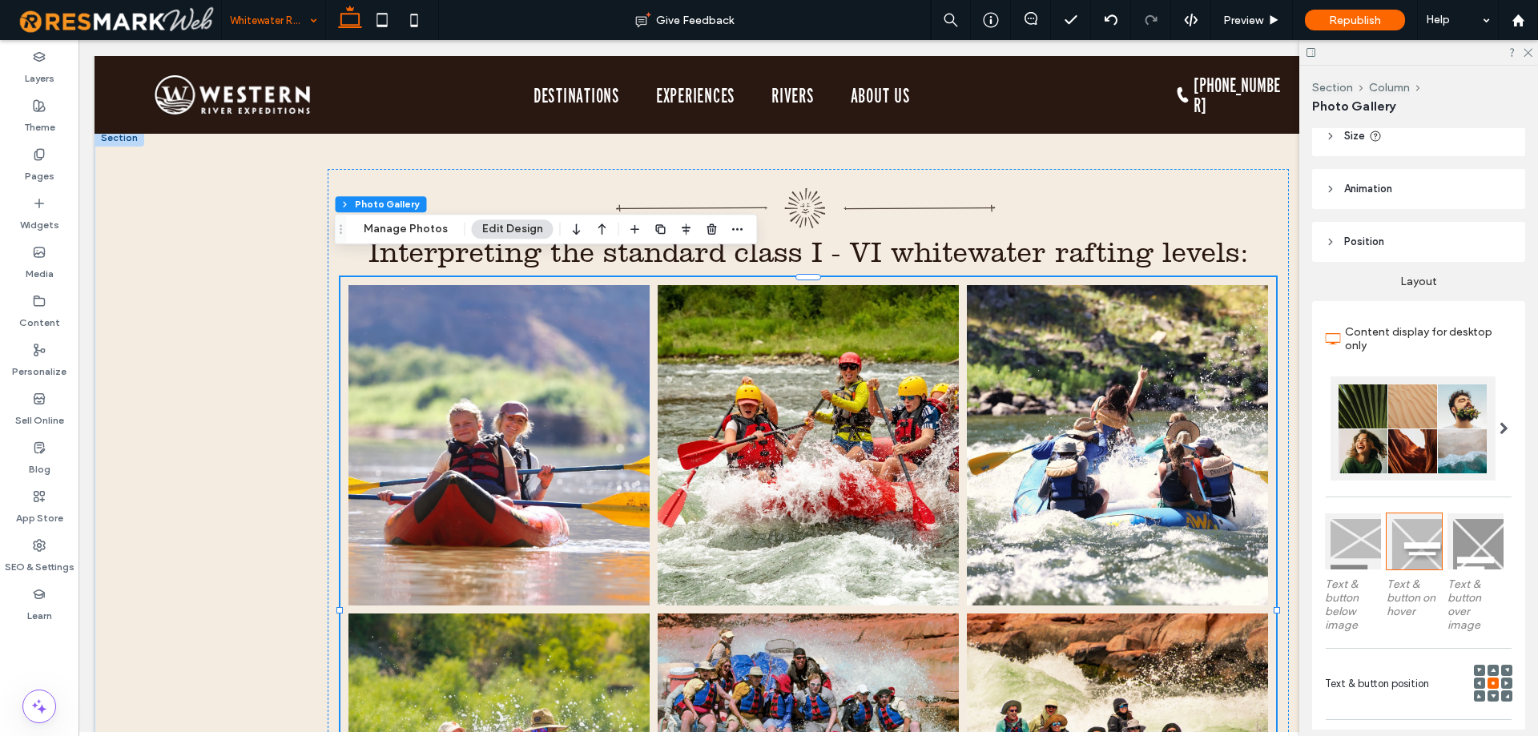
scroll to position [160, 0]
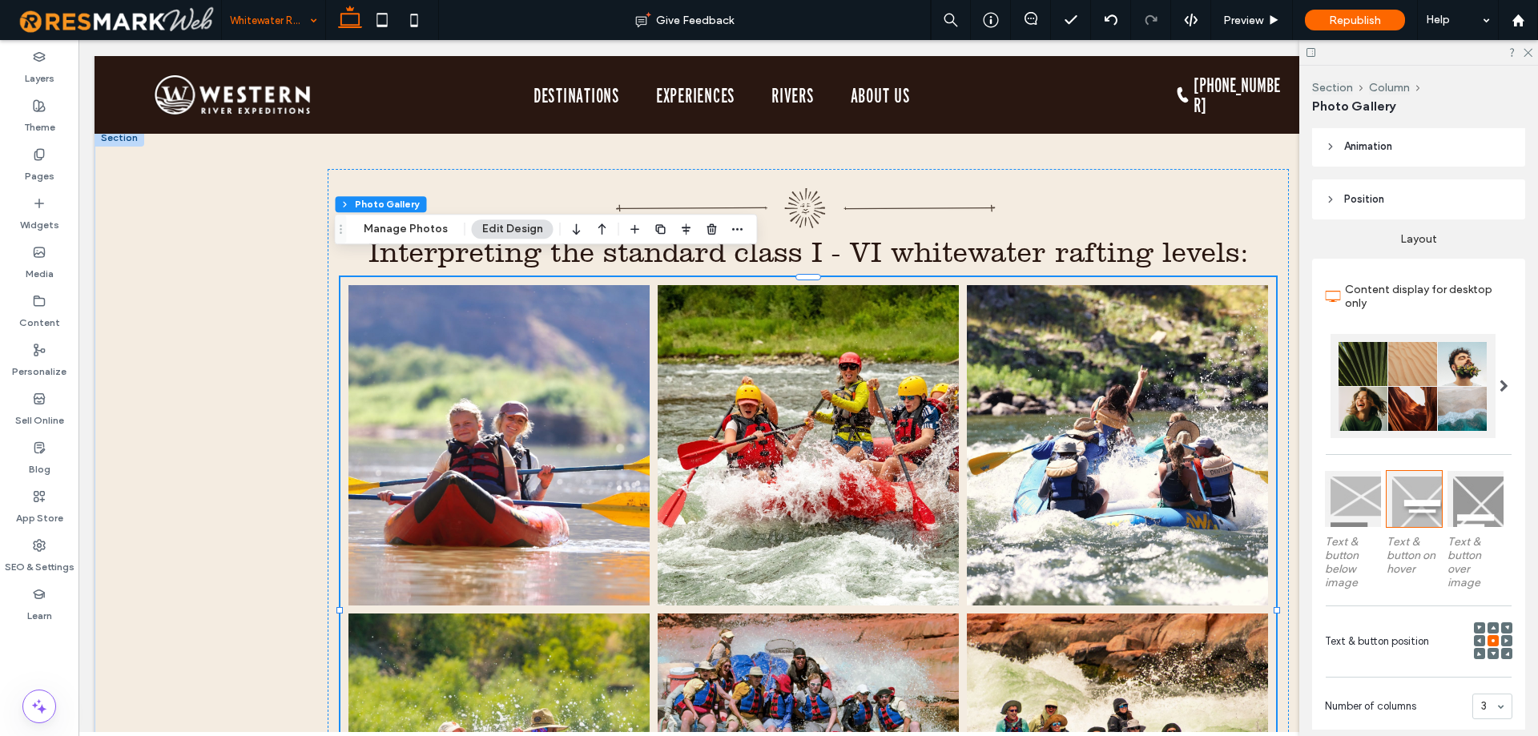
click at [1476, 493] on div at bounding box center [1475, 499] width 56 height 56
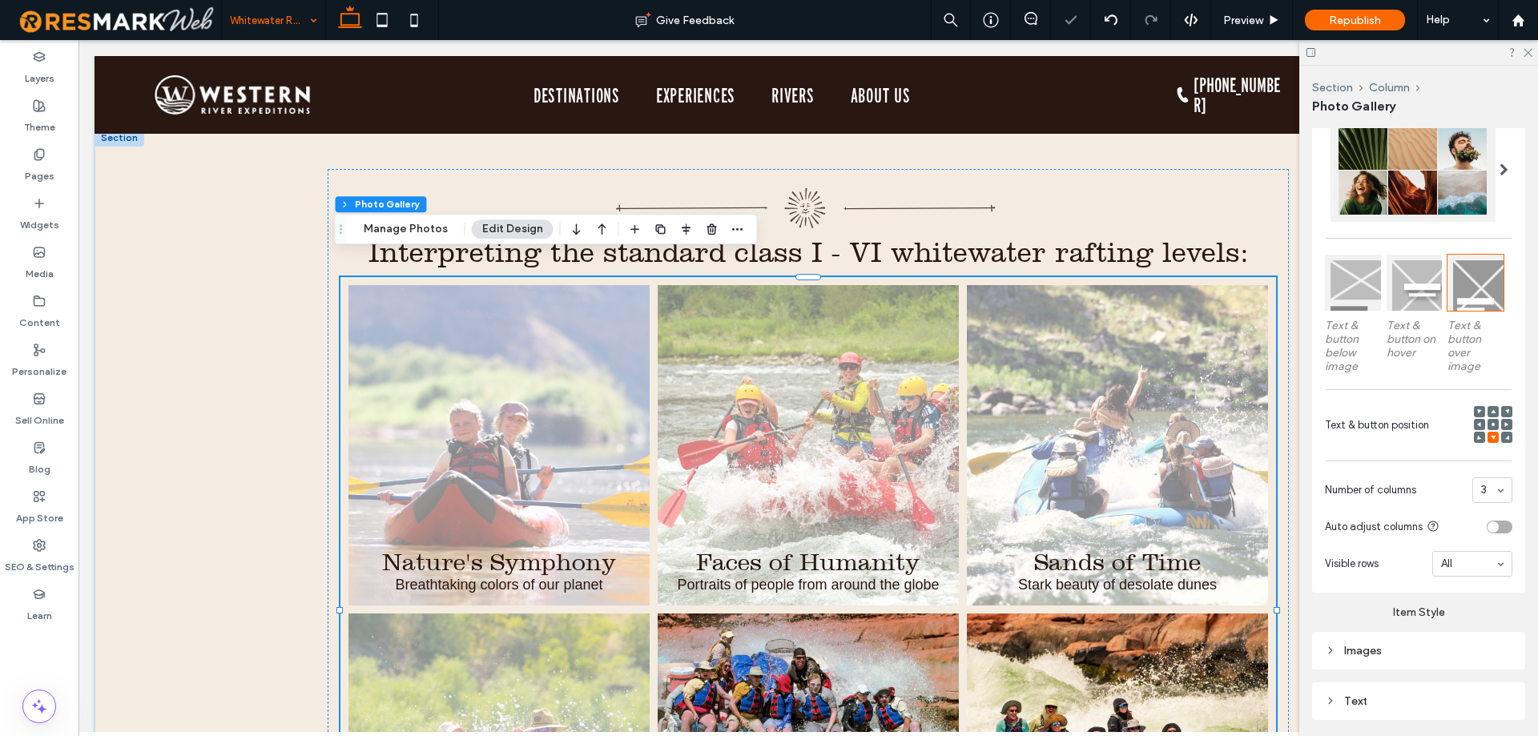
scroll to position [400, 0]
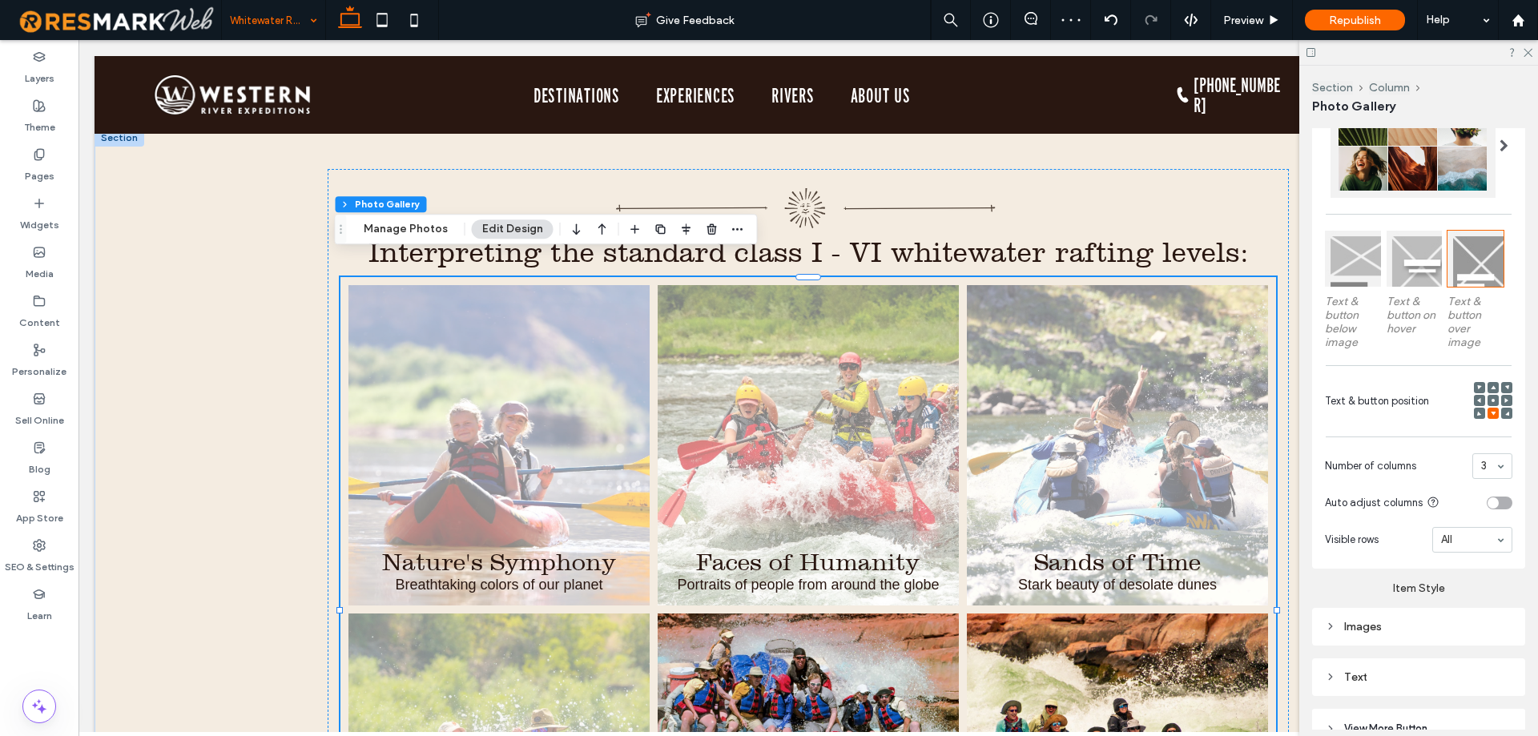
click at [1474, 410] on div at bounding box center [1479, 413] width 11 height 11
click at [1474, 412] on div at bounding box center [1479, 413] width 11 height 11
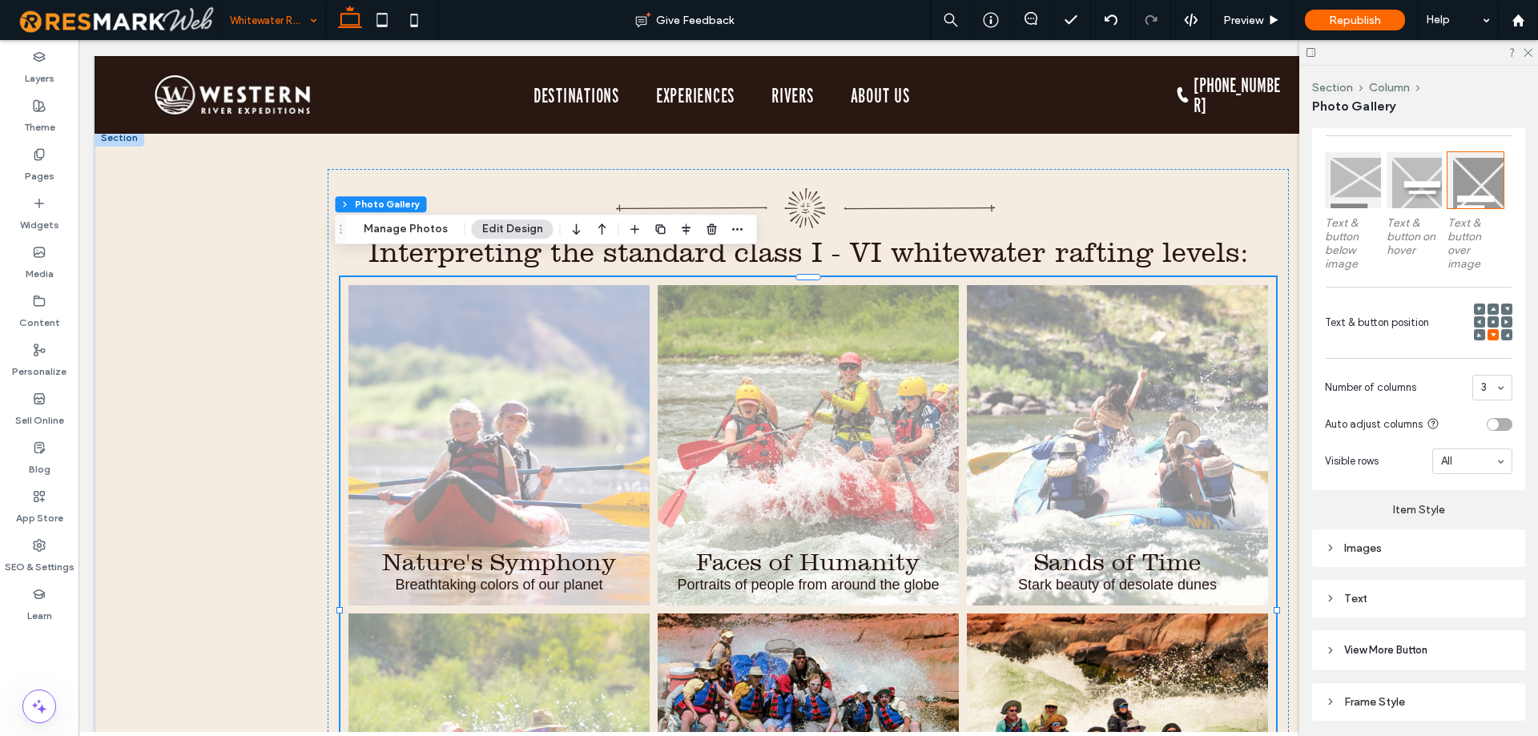
scroll to position [481, 0]
click at [421, 233] on button "Manage Photos" at bounding box center [405, 228] width 105 height 19
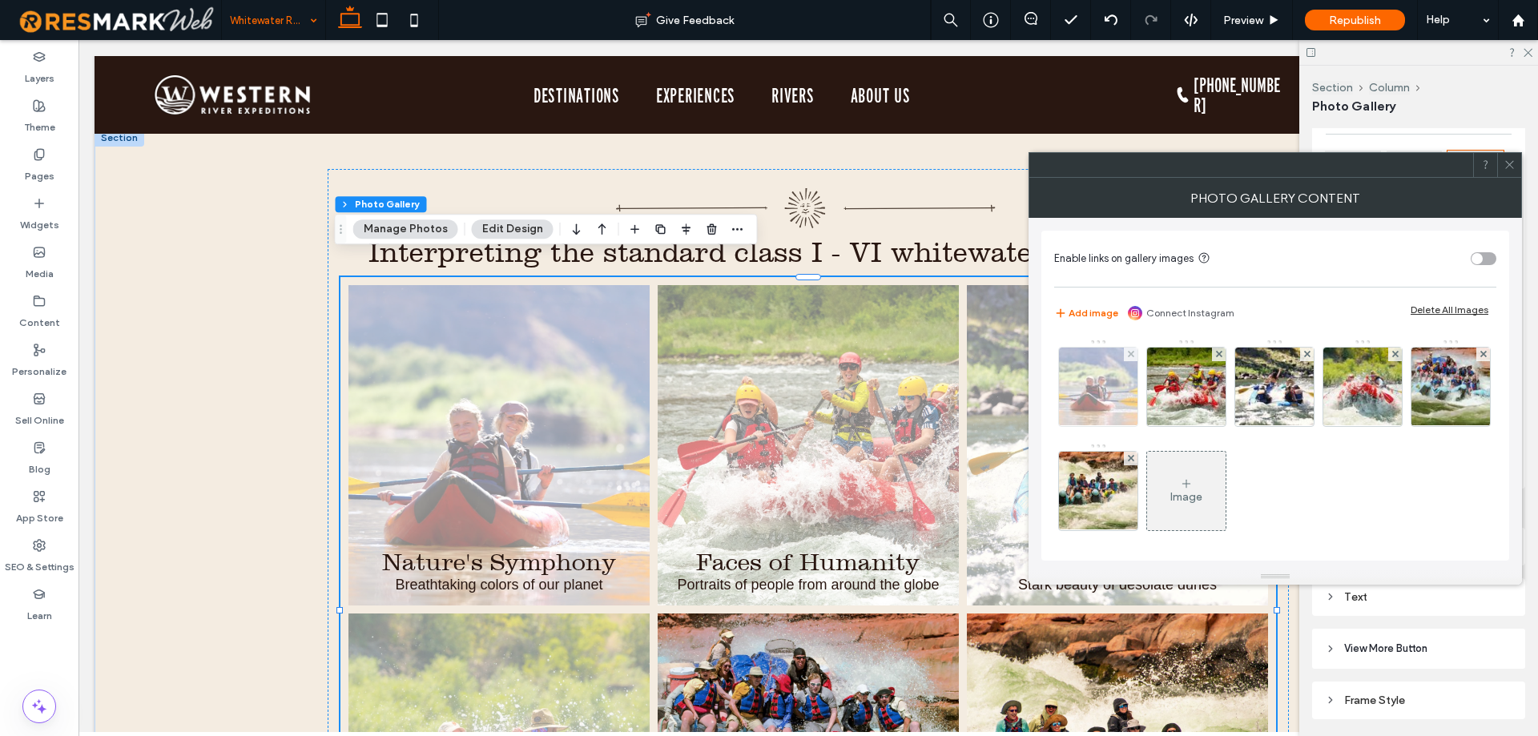
click at [1111, 402] on img at bounding box center [1099, 387] width 118 height 78
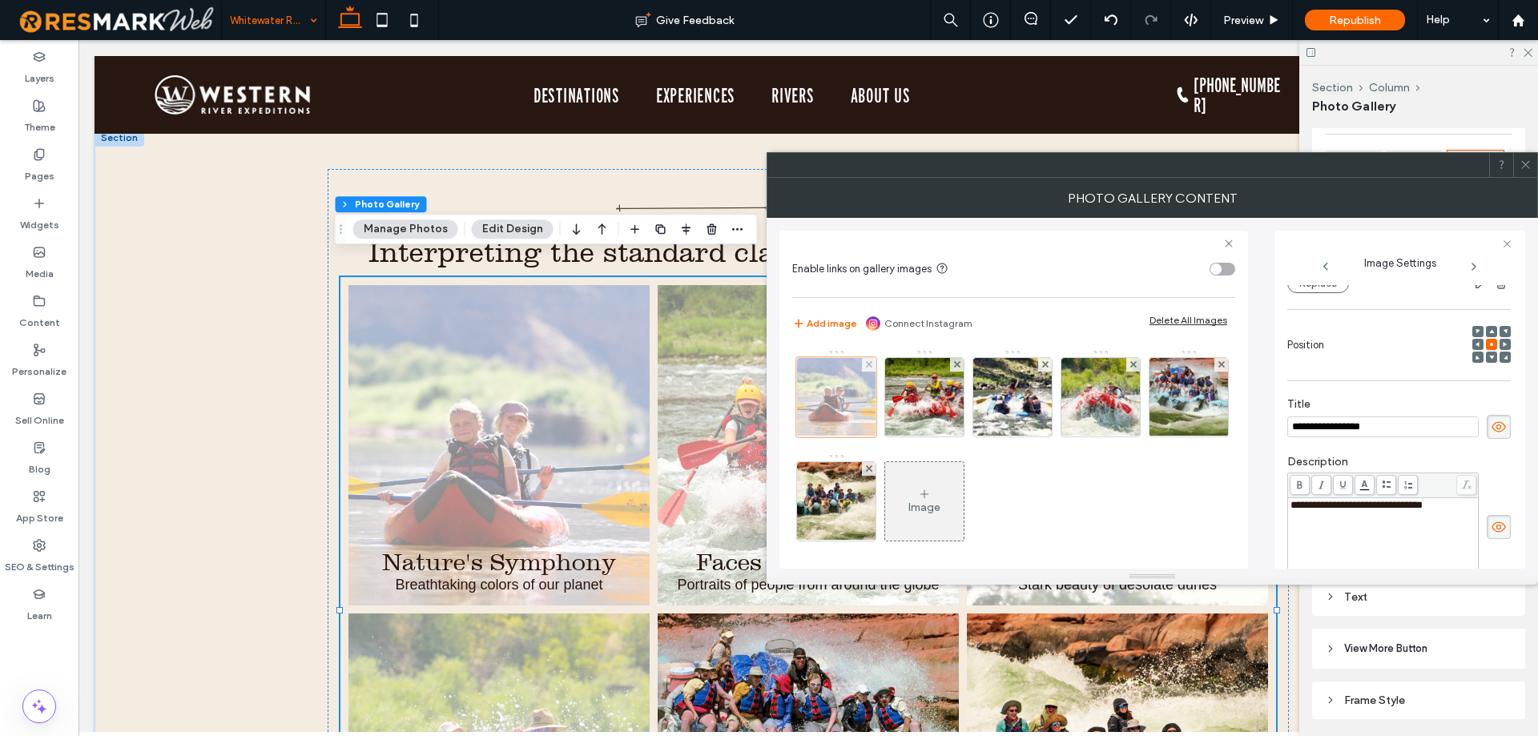
scroll to position [0, 0]
click at [1392, 429] on input "**********" at bounding box center [1382, 426] width 191 height 21
type input "**********"
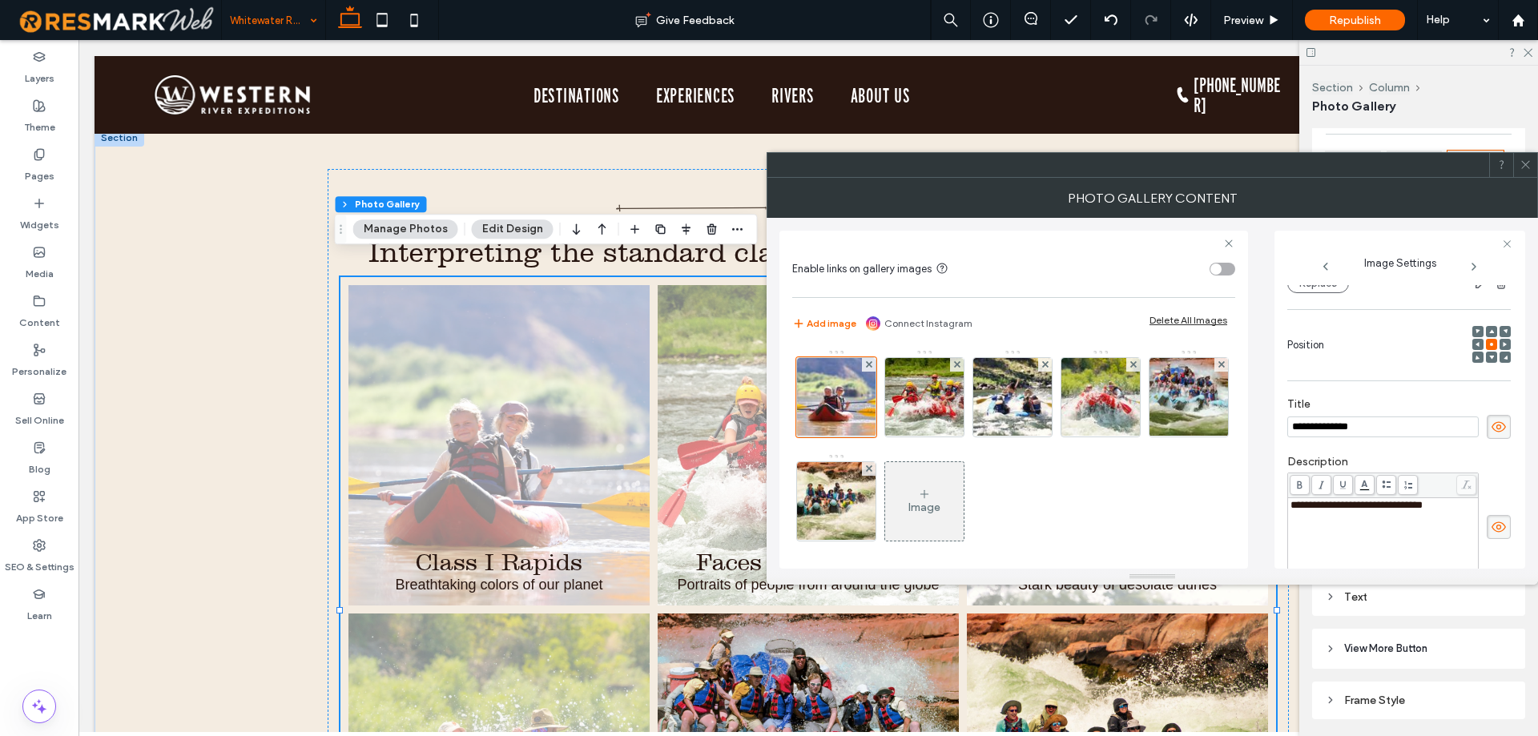
click at [1442, 452] on div "**********" at bounding box center [1398, 518] width 223 height 143
click at [1326, 527] on div "**********" at bounding box center [1383, 540] width 186 height 80
click at [1421, 456] on label "Description" at bounding box center [1398, 464] width 223 height 18
click at [1529, 159] on span at bounding box center [1525, 165] width 12 height 24
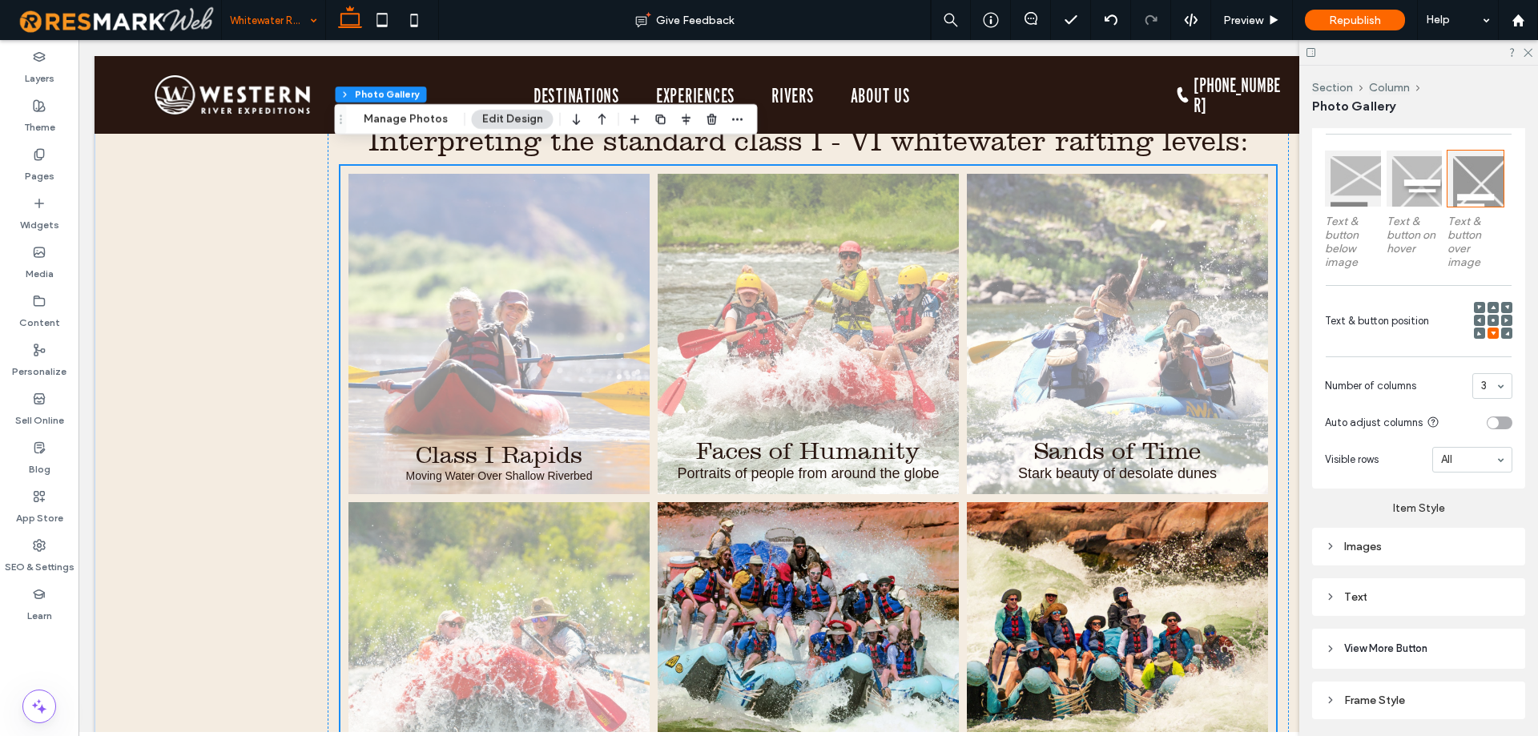
scroll to position [1045, 0]
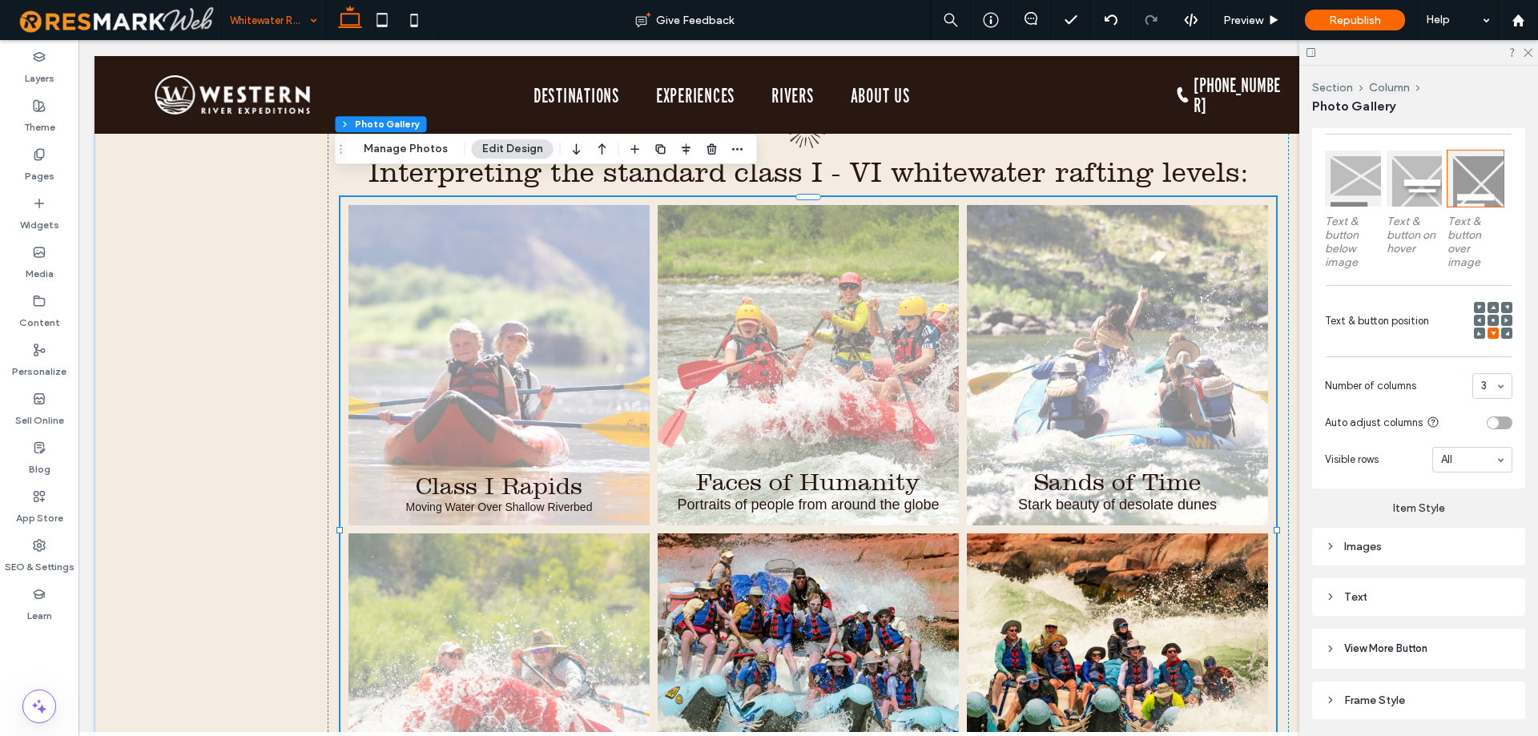
click at [1358, 186] on div at bounding box center [1353, 179] width 56 height 56
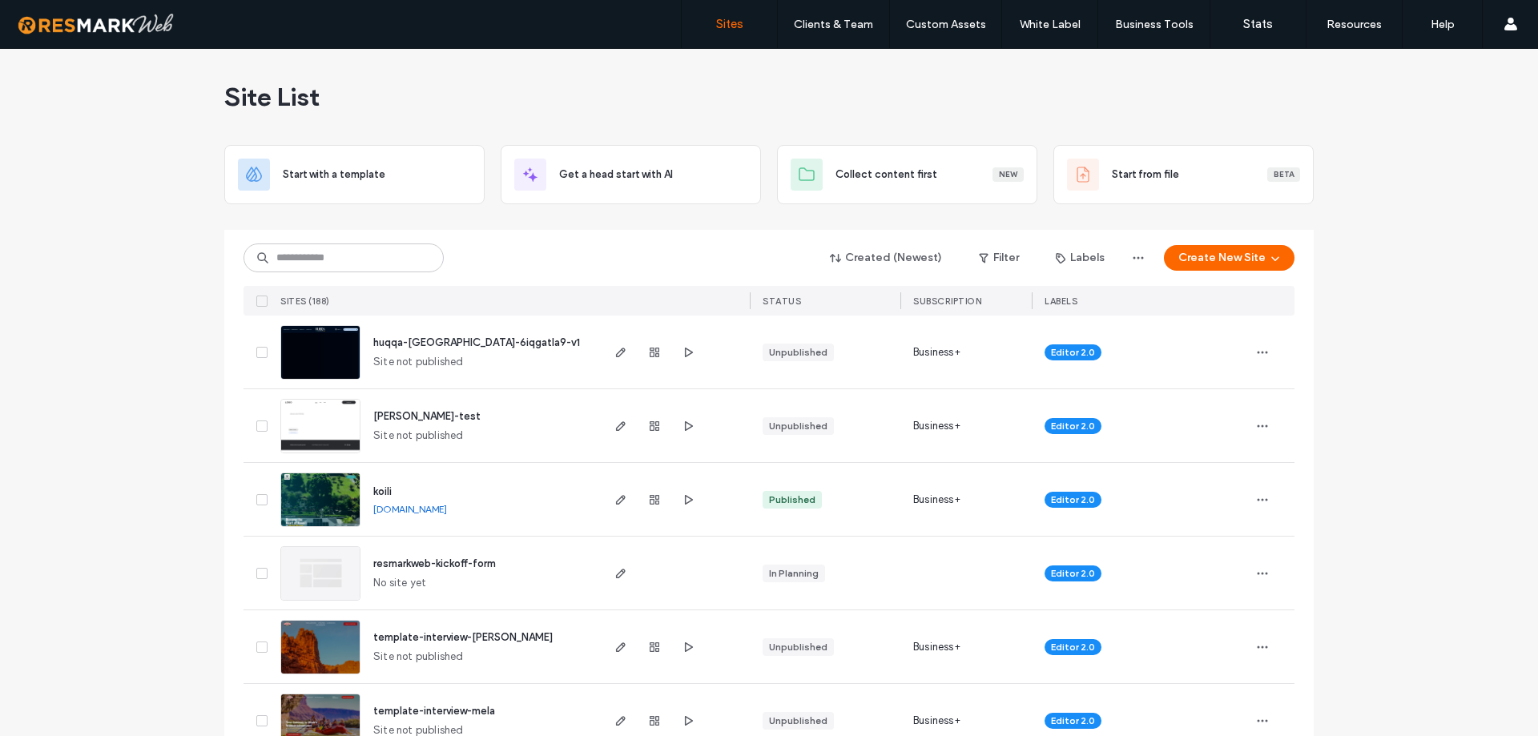
click at [335, 273] on div "Created (Newest) Filter Labels Create New Site SITES (188) STATUS SUBSCRIPTION …" at bounding box center [768, 273] width 1051 height 86
click at [337, 264] on input at bounding box center [343, 257] width 200 height 29
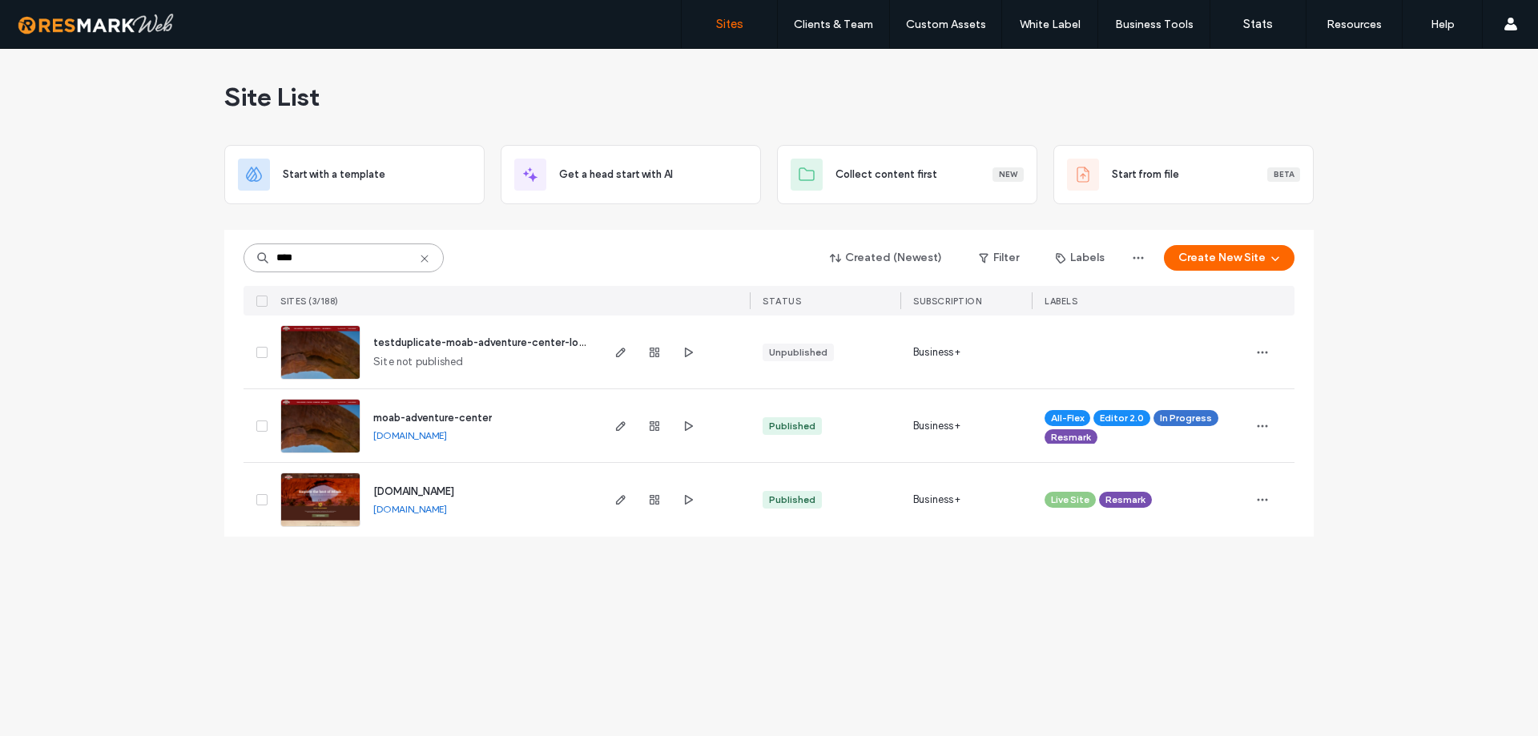
type input "****"
click at [322, 415] on img at bounding box center [320, 454] width 78 height 109
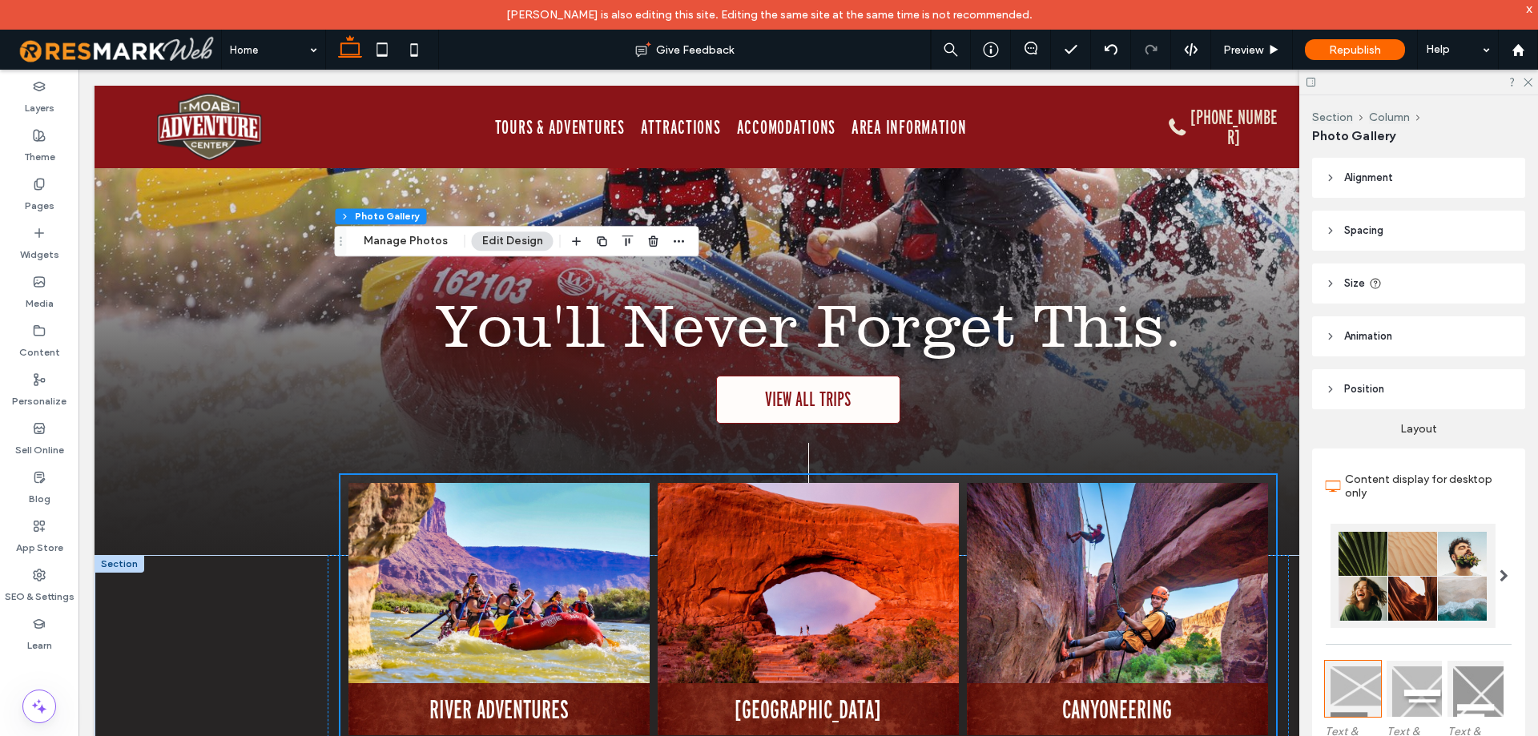
scroll to position [1738, 0]
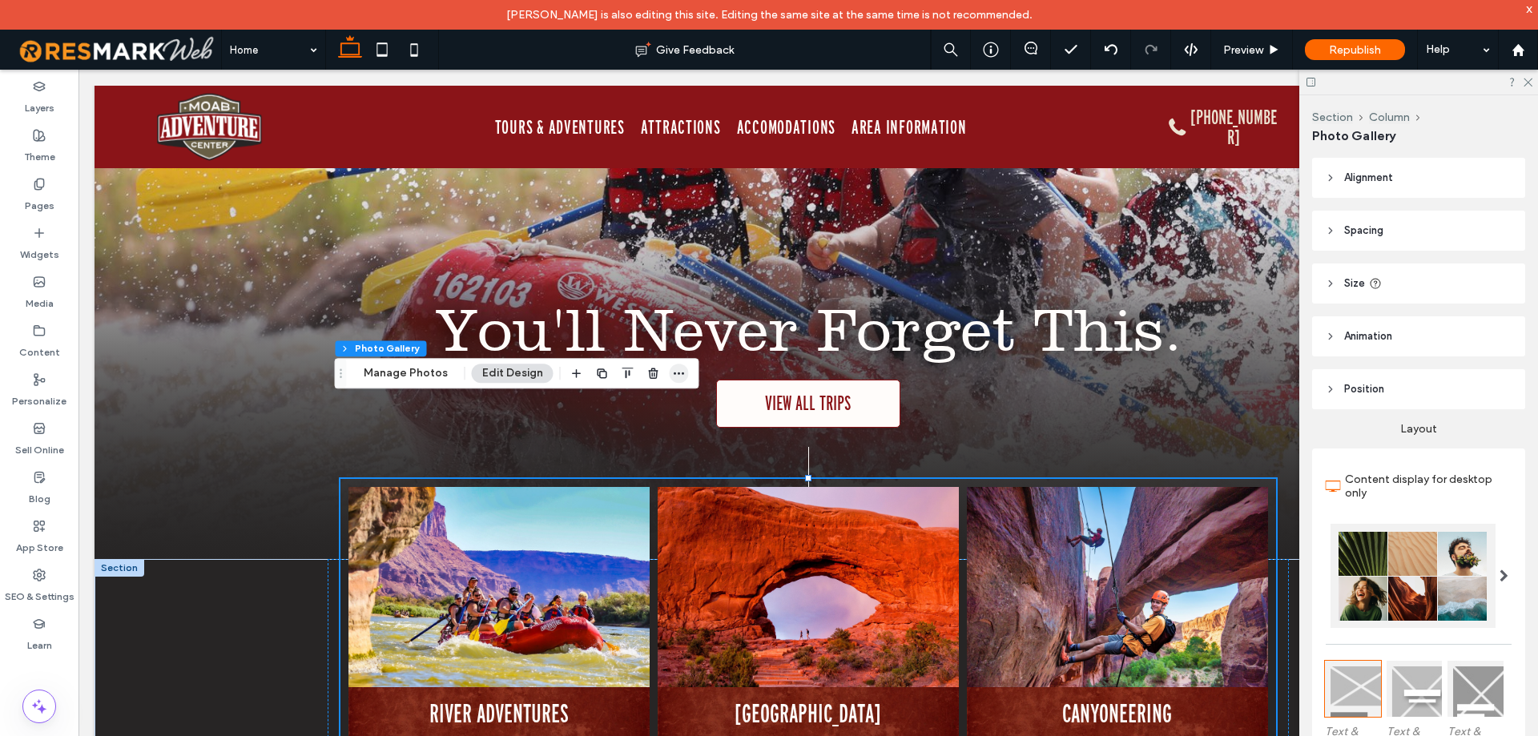
click at [673, 375] on icon "button" at bounding box center [679, 373] width 13 height 13
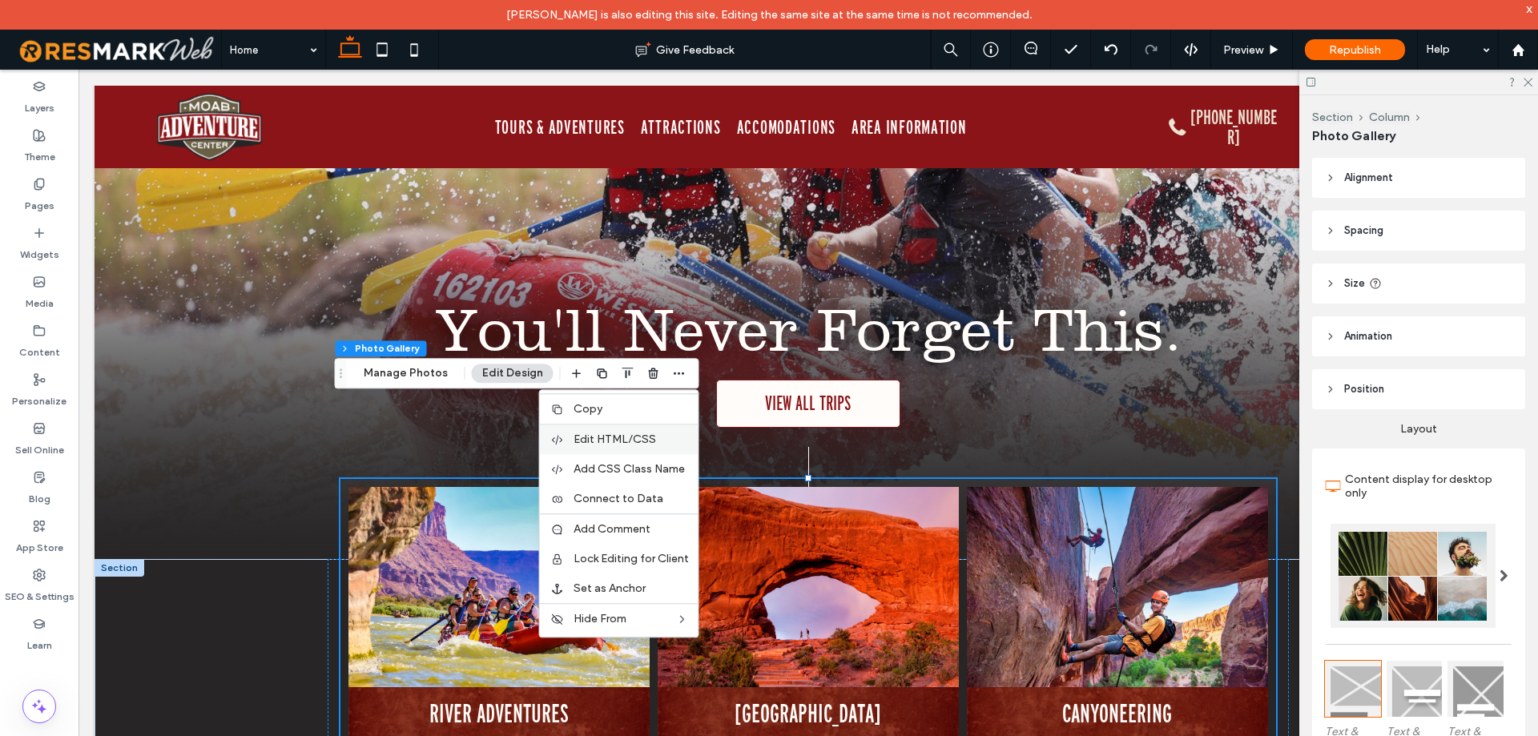
drag, startPoint x: 644, startPoint y: 443, endPoint x: 560, endPoint y: 387, distance: 101.1
click at [644, 443] on span "Edit HTML/CSS" at bounding box center [614, 439] width 82 height 14
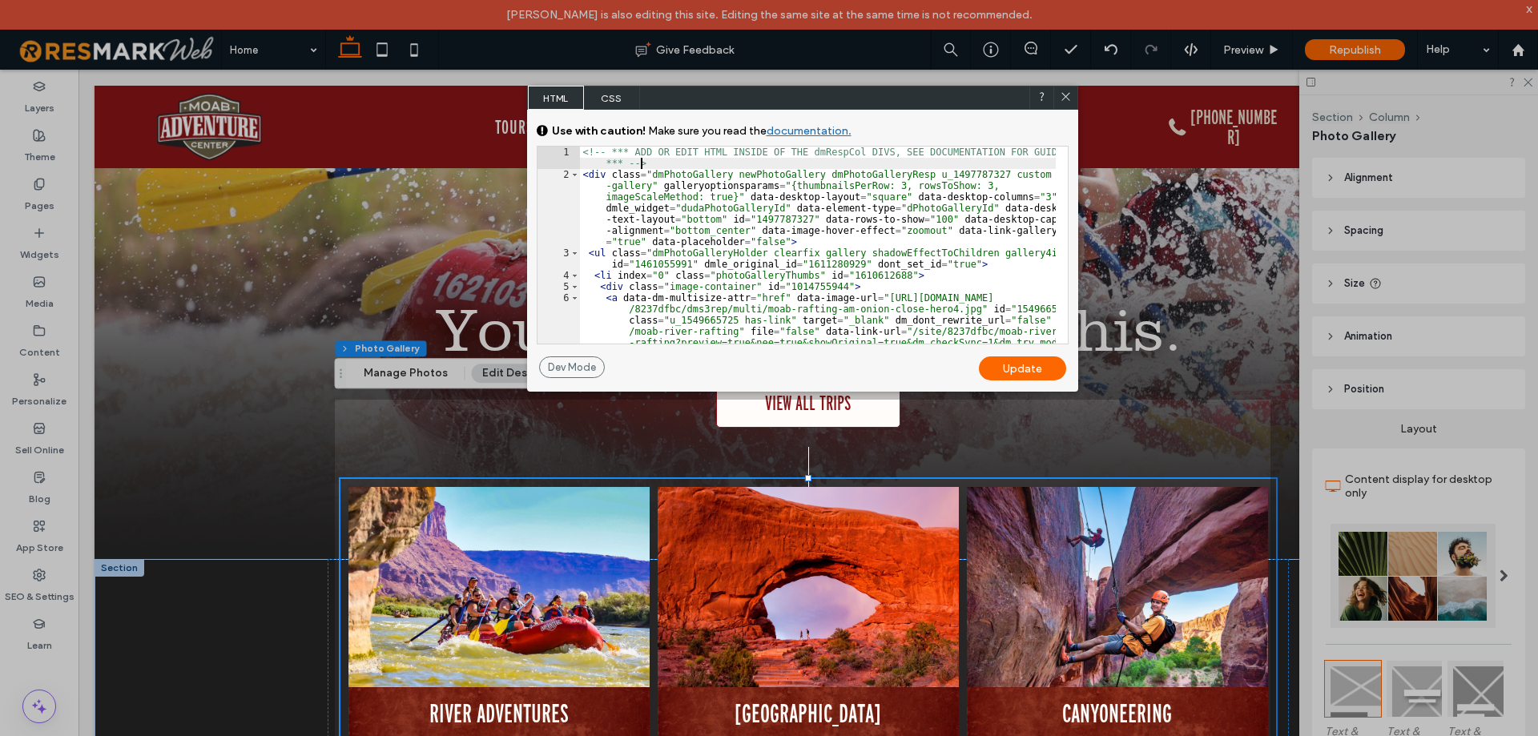
click at [1004, 163] on div "<!-- *** ADD OR EDIT HTML INSIDE OF THE dmRespCol DIVS, SEE DOCUMENTATION FOR G…" at bounding box center [818, 290] width 476 height 287
drag, startPoint x: 981, startPoint y: 174, endPoint x: 647, endPoint y: 189, distance: 334.3
click at [647, 189] on div "<!-- *** ADD OR EDIT HTML INSIDE OF THE dmRespCol DIVS, SEE DOCUMENTATION FOR G…" at bounding box center [818, 290] width 476 height 287
click at [1068, 95] on icon at bounding box center [1066, 97] width 12 height 12
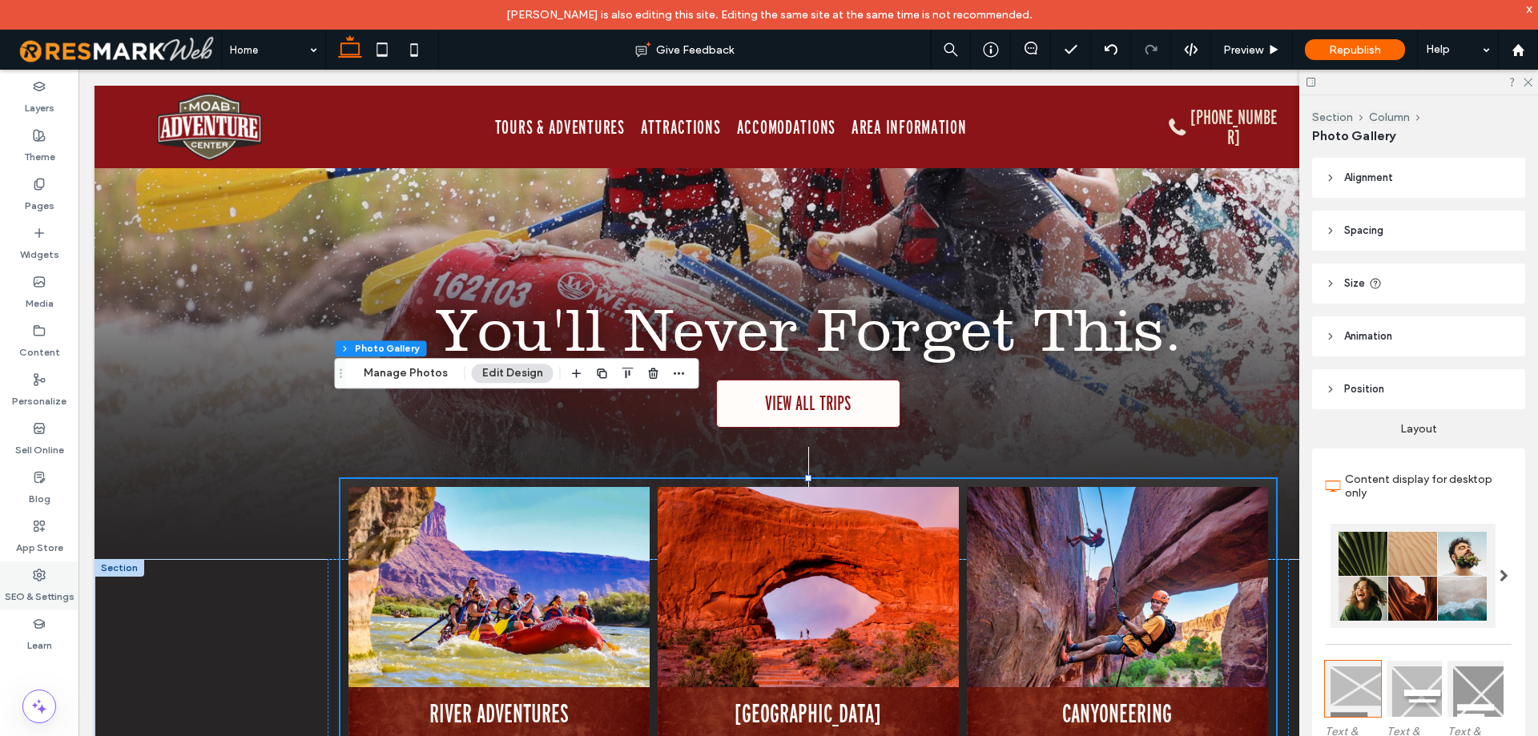
click at [29, 592] on label "SEO & Settings" at bounding box center [40, 592] width 70 height 22
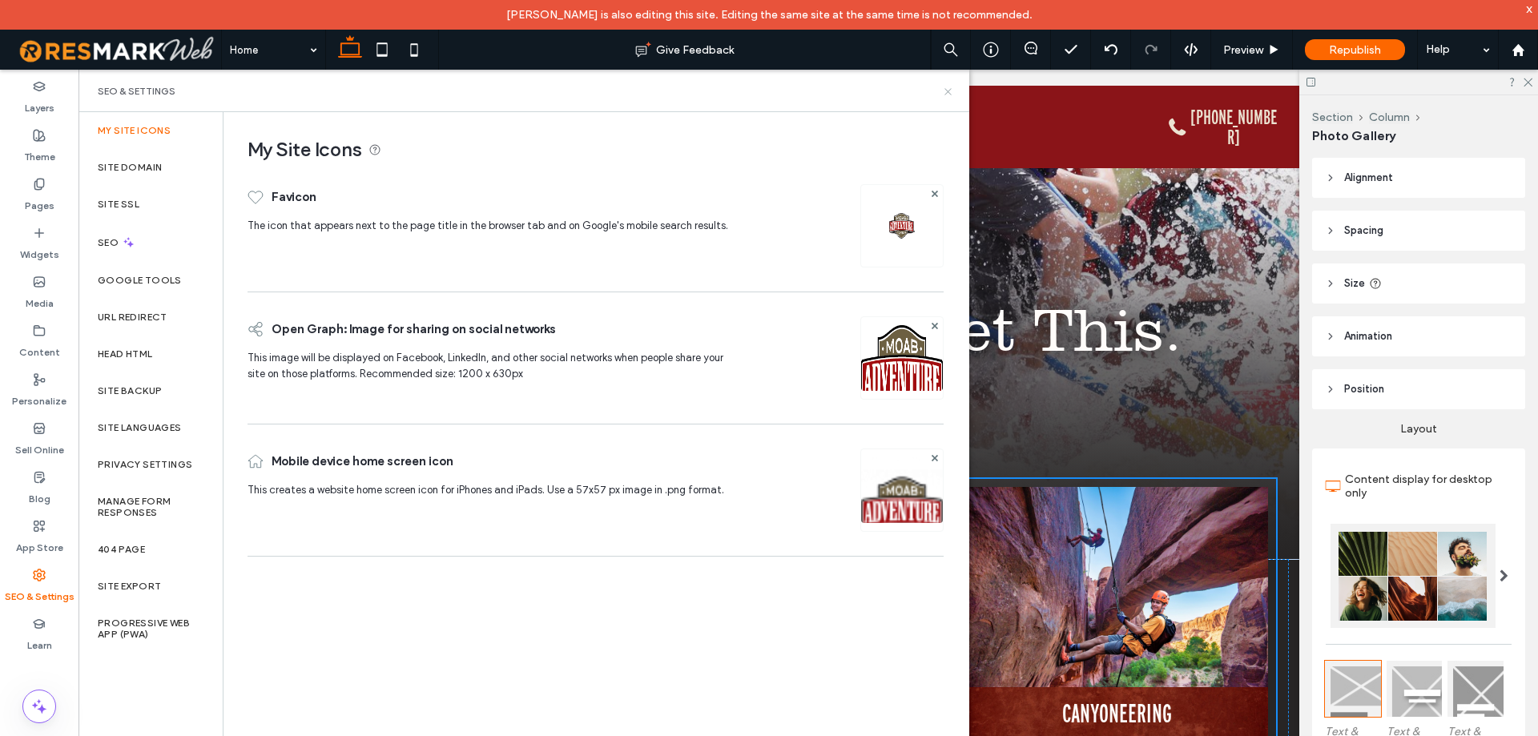
drag, startPoint x: 947, startPoint y: 92, endPoint x: 235, endPoint y: 365, distance: 763.3
click at [947, 92] on use at bounding box center [947, 91] width 6 height 6
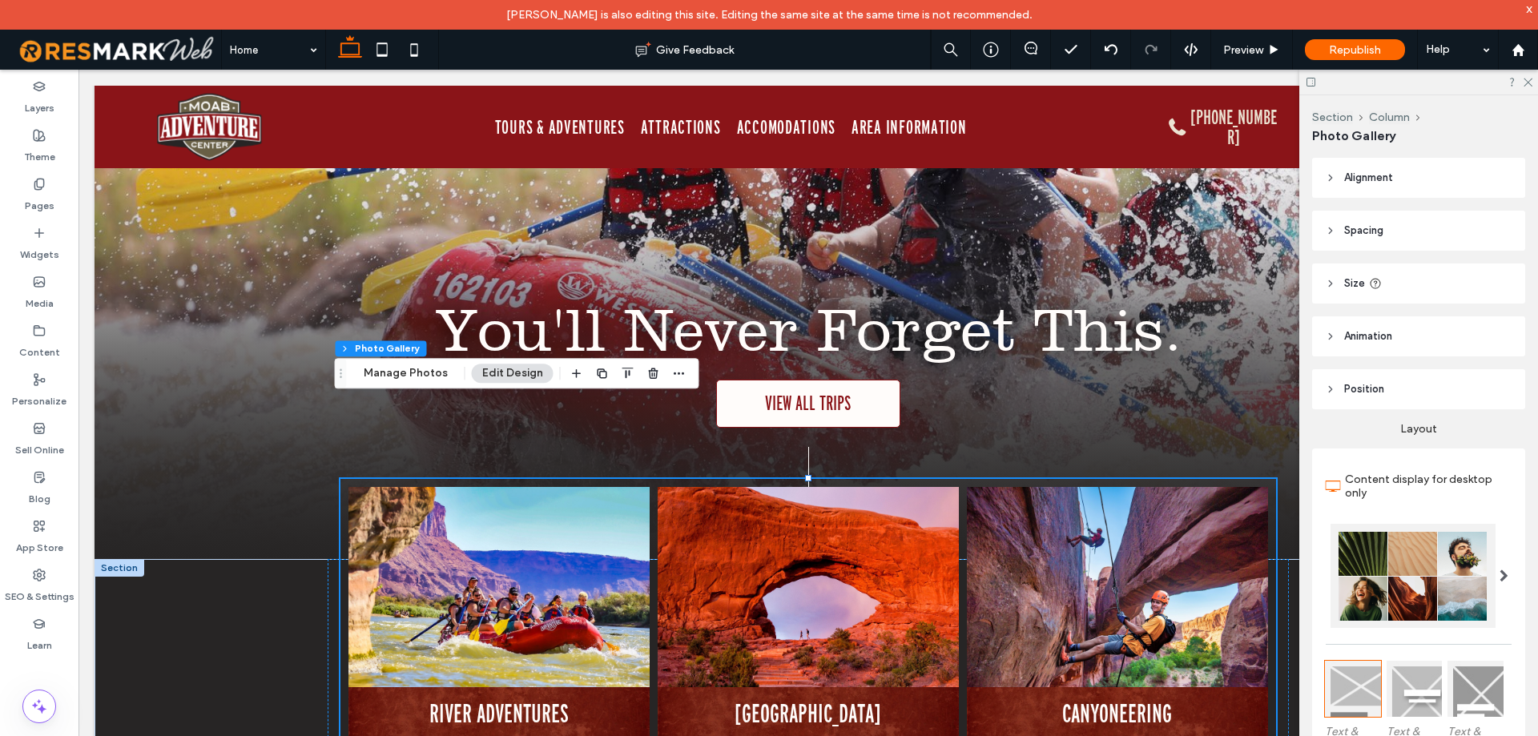
click at [135, 559] on div at bounding box center [120, 568] width 50 height 18
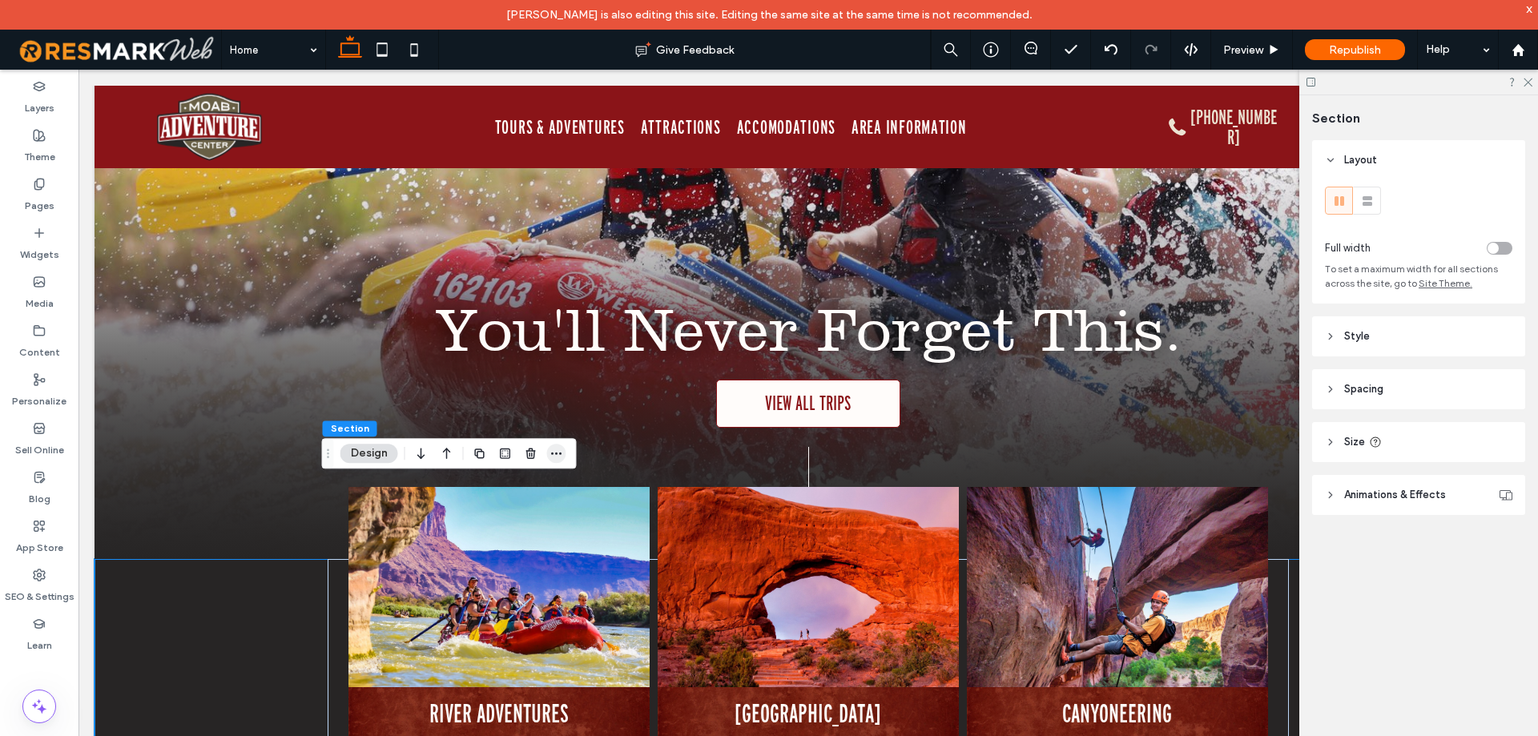
click at [555, 455] on icon "button" at bounding box center [556, 453] width 13 height 13
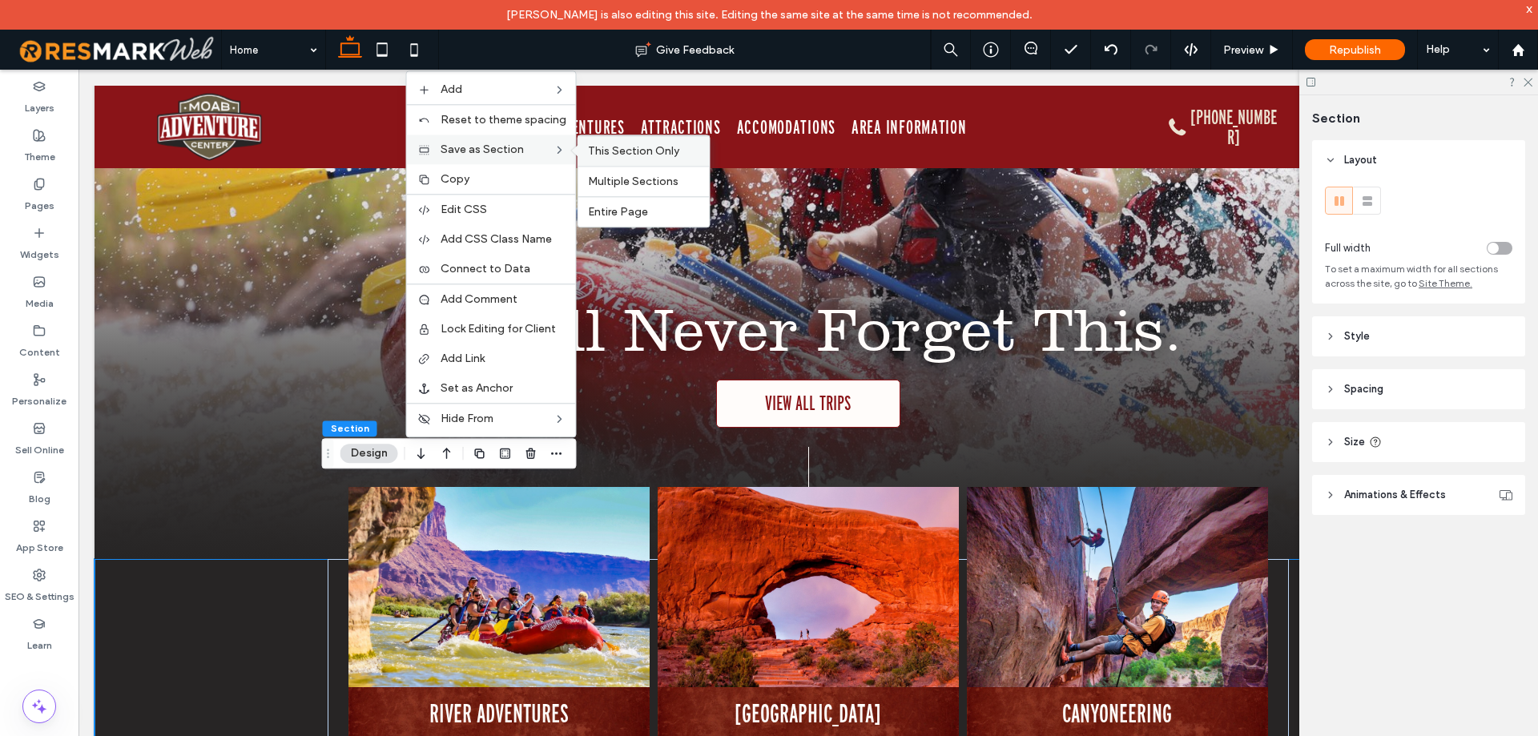
click at [640, 147] on span "This Section Only" at bounding box center [633, 151] width 91 height 14
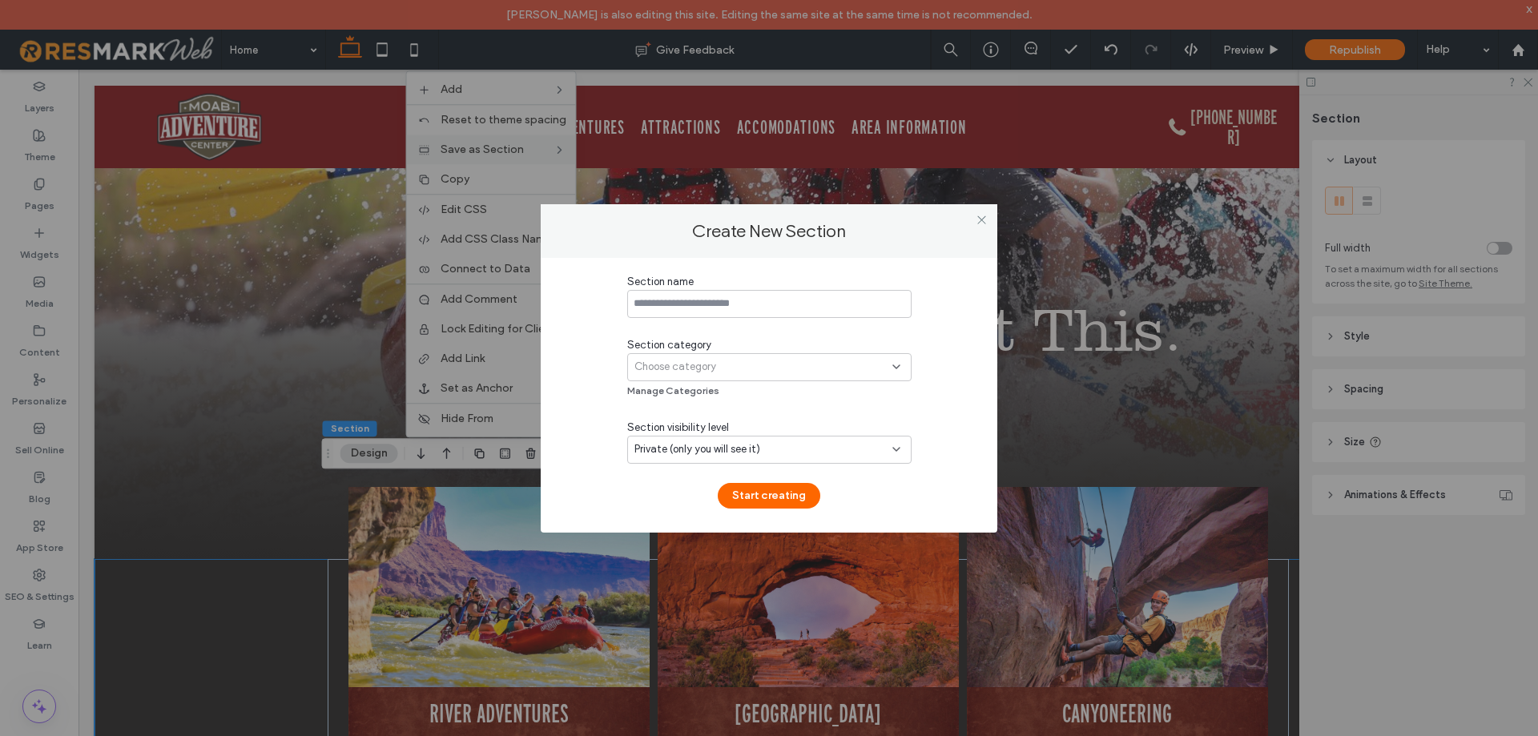
click at [818, 305] on input at bounding box center [769, 304] width 284 height 28
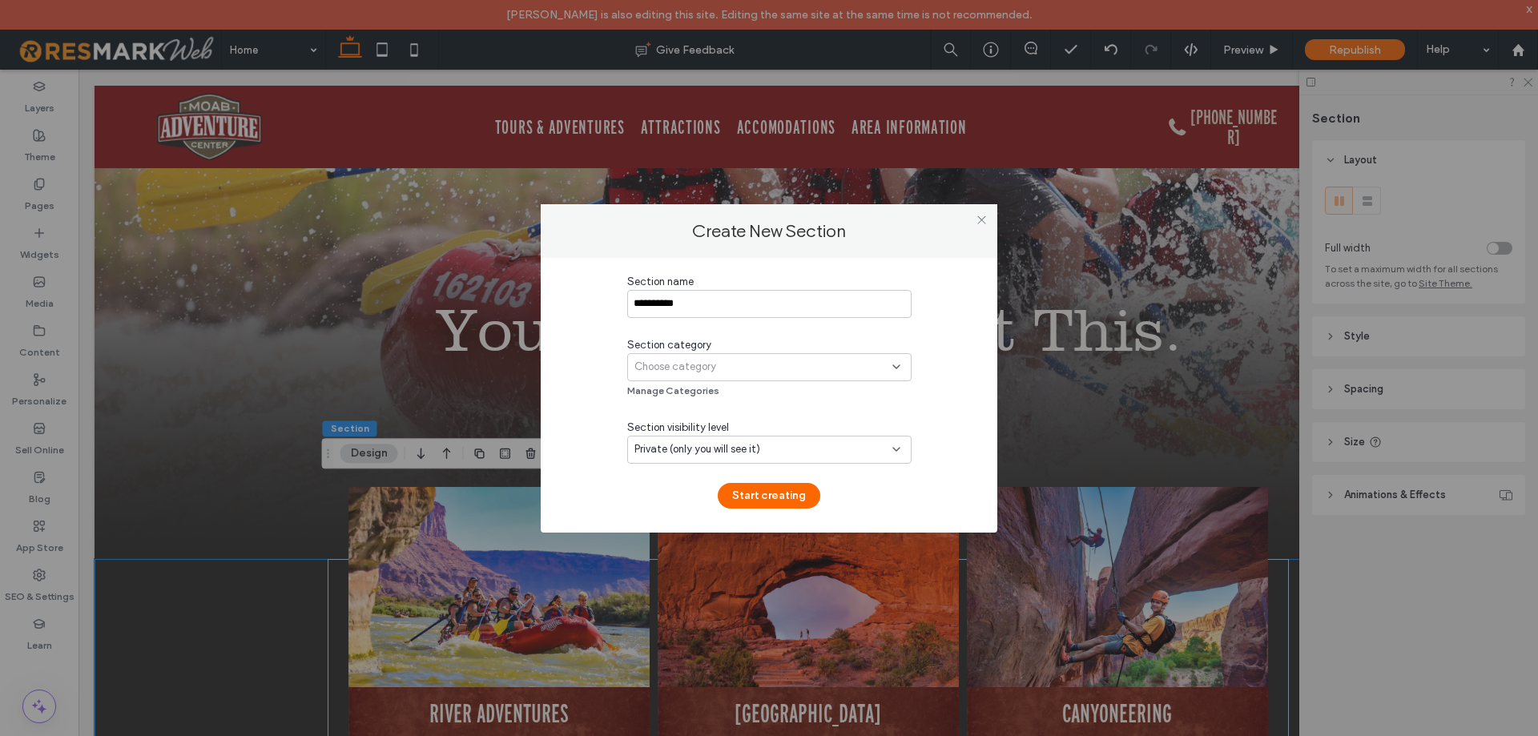
type input "**********"
click at [792, 370] on div "Choose category" at bounding box center [763, 367] width 258 height 16
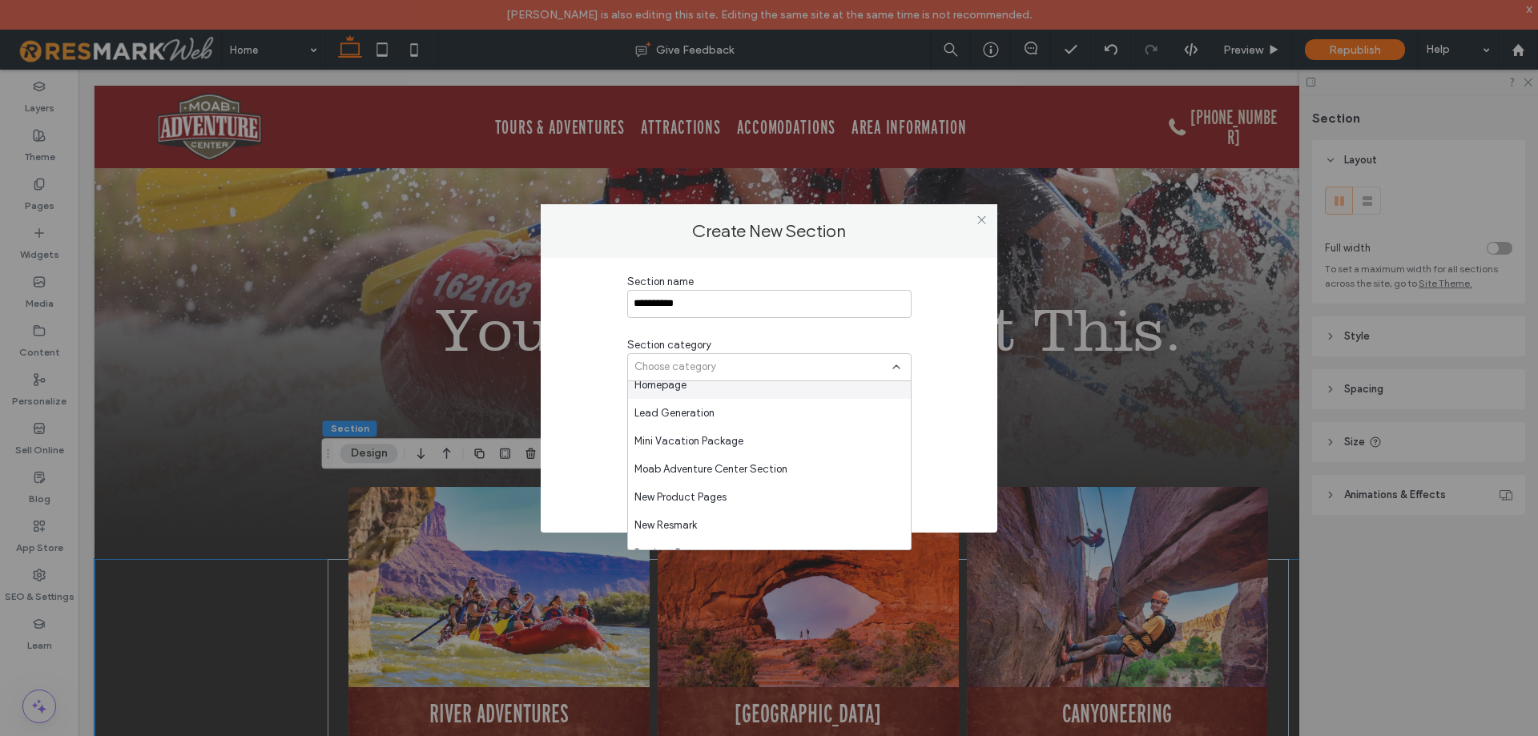
scroll to position [1217, 0]
click at [754, 467] on span "Moab Adventure Center Section" at bounding box center [710, 468] width 153 height 16
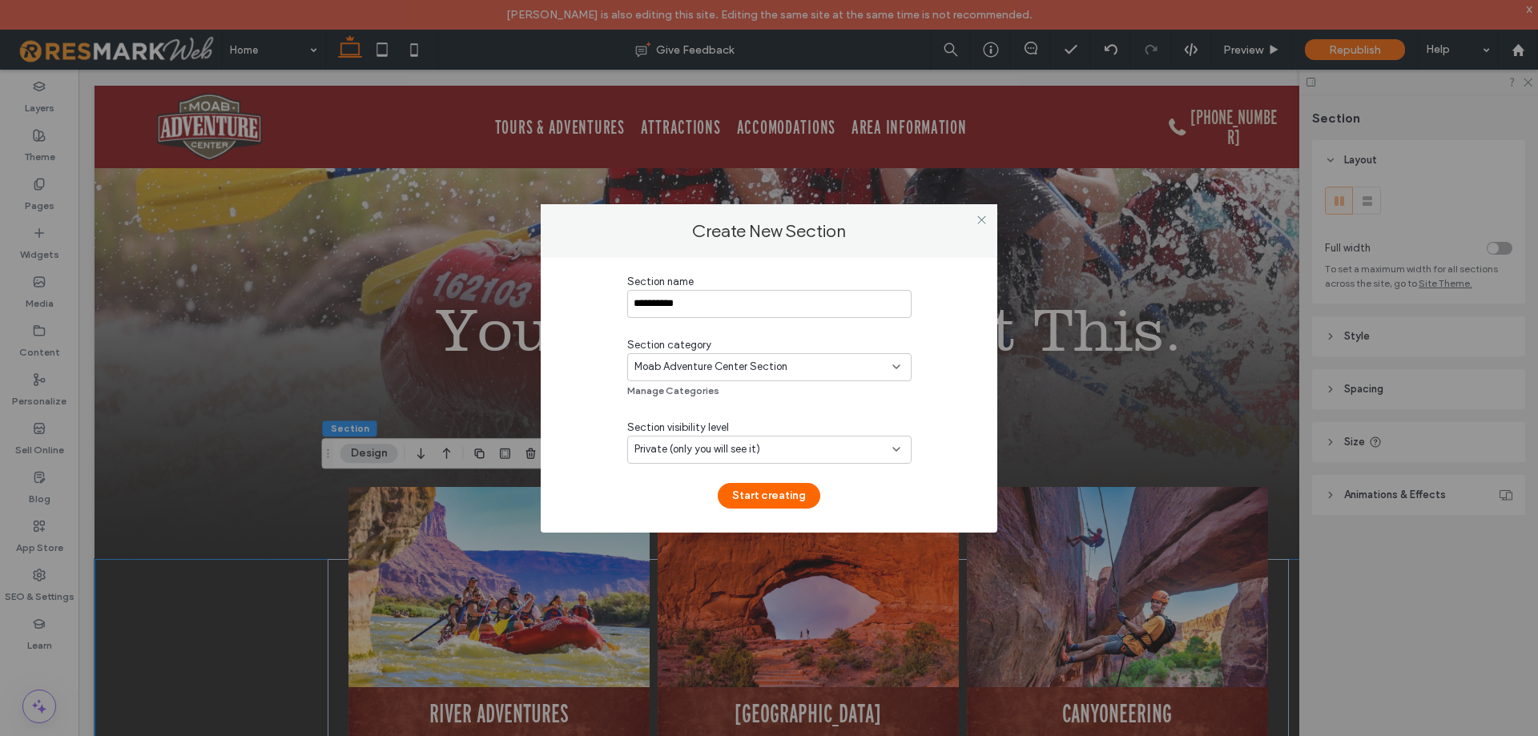
click at [854, 447] on div "Private (only you will see it)" at bounding box center [763, 449] width 258 height 16
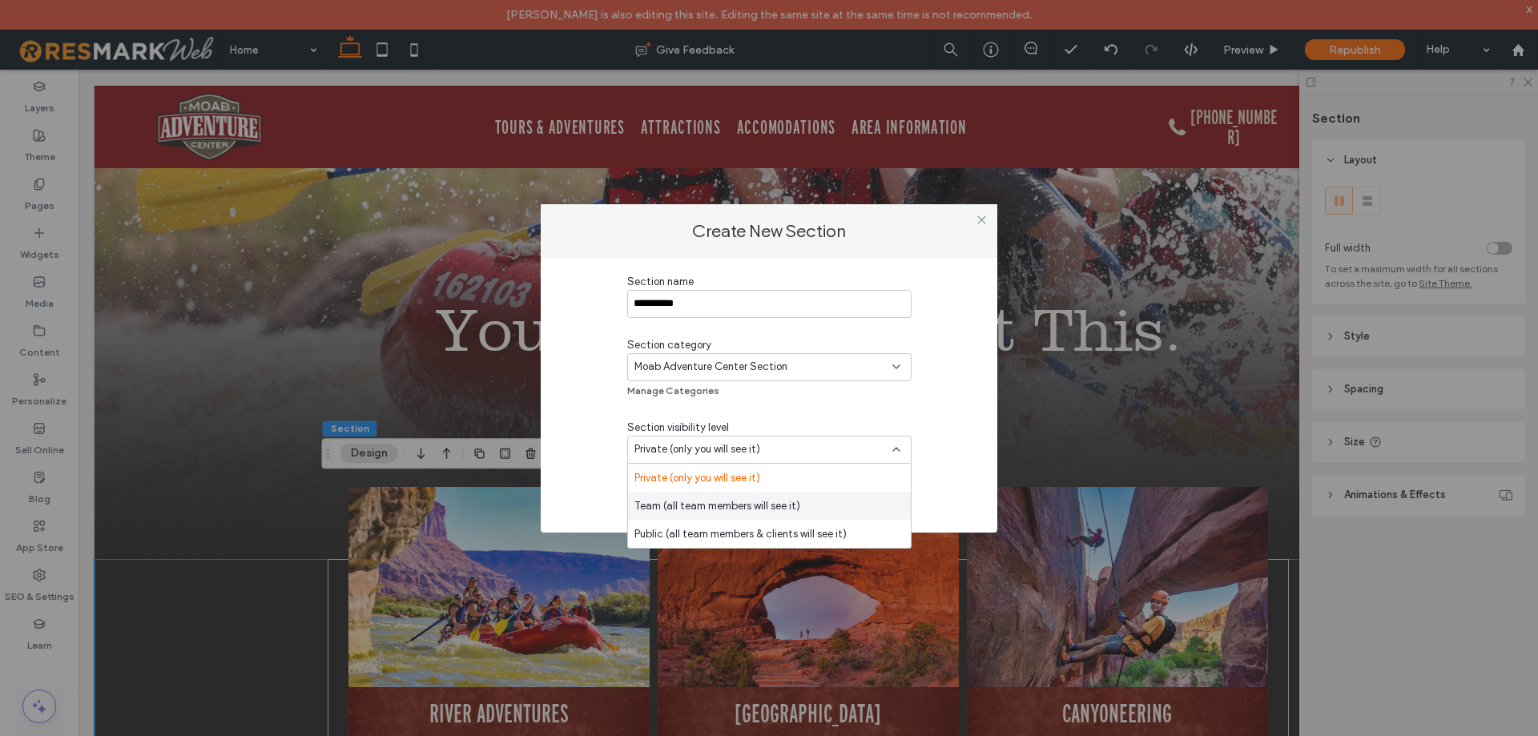
click at [715, 502] on span "Team (all team members will see it)" at bounding box center [717, 506] width 166 height 16
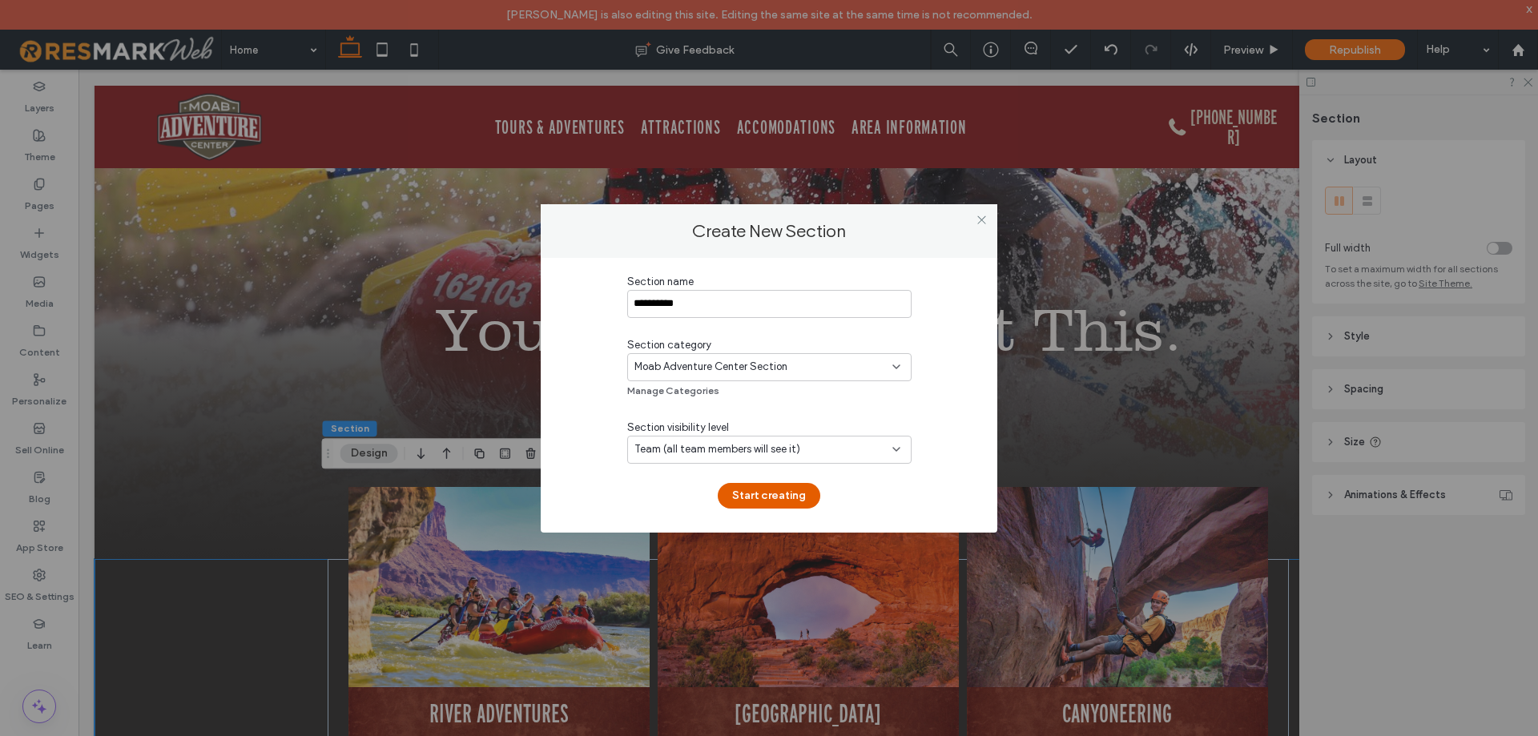
click at [788, 486] on button "Start creating" at bounding box center [769, 496] width 103 height 26
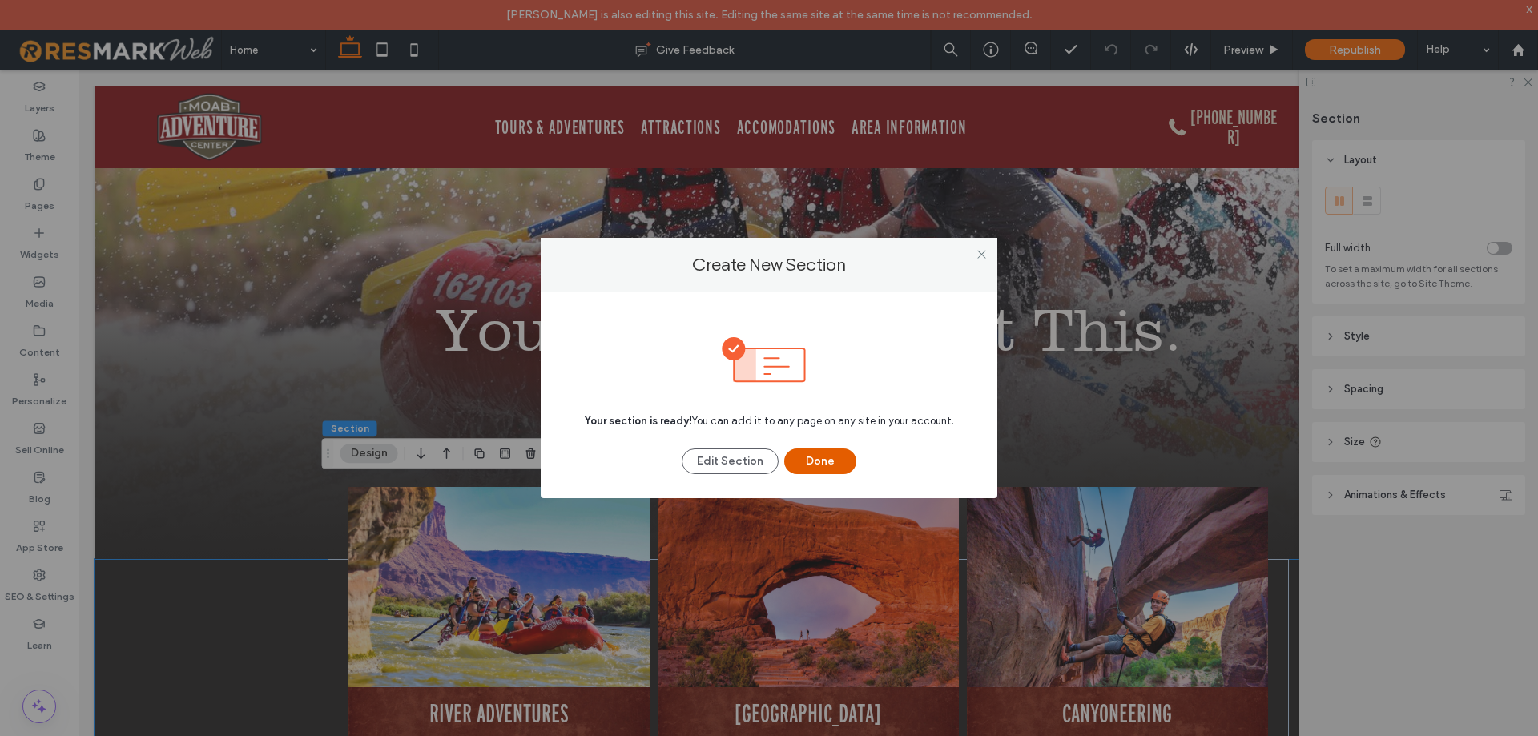
click at [823, 461] on button "Done" at bounding box center [820, 462] width 72 height 26
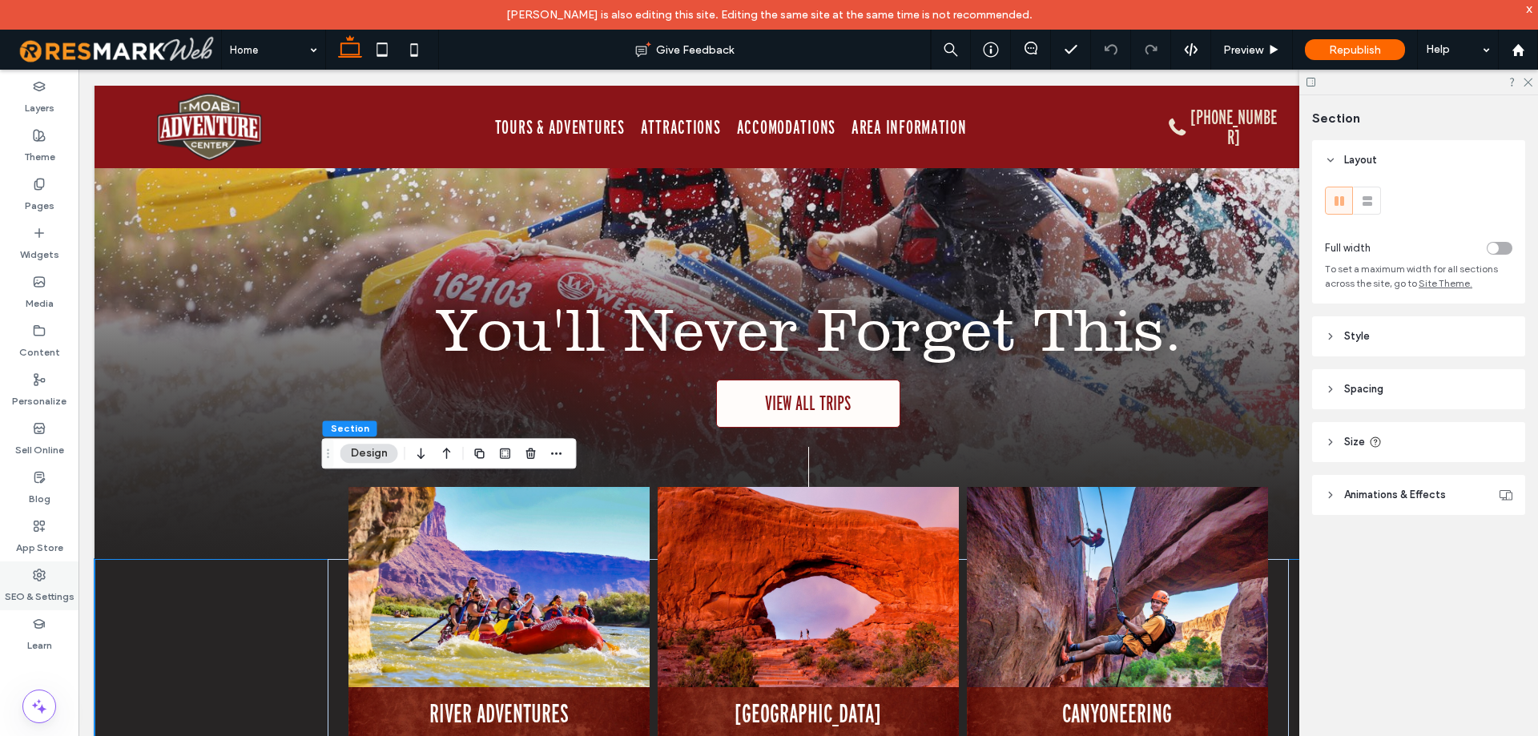
click at [63, 577] on div "SEO & Settings" at bounding box center [39, 585] width 78 height 49
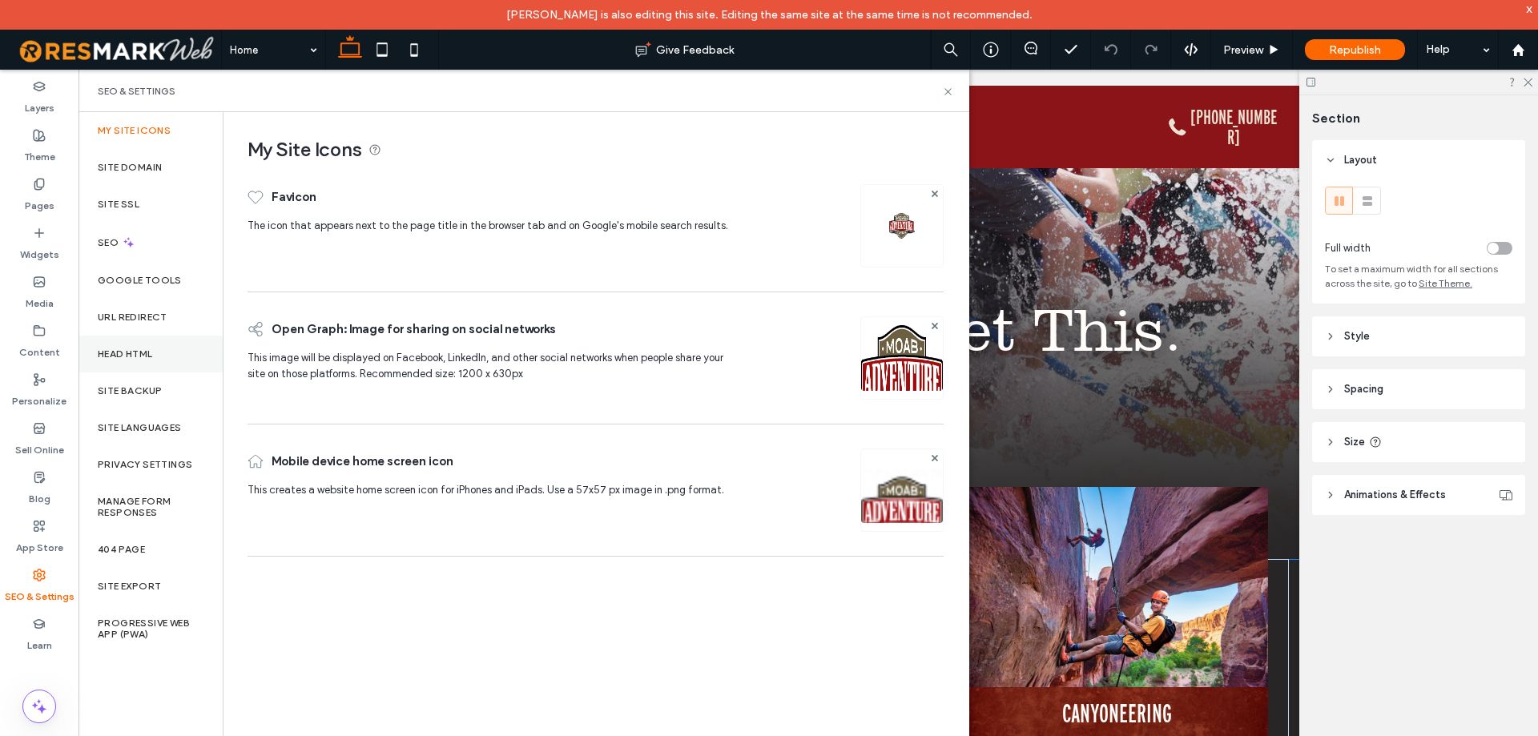
click at [166, 363] on div "Head HTML" at bounding box center [150, 354] width 144 height 37
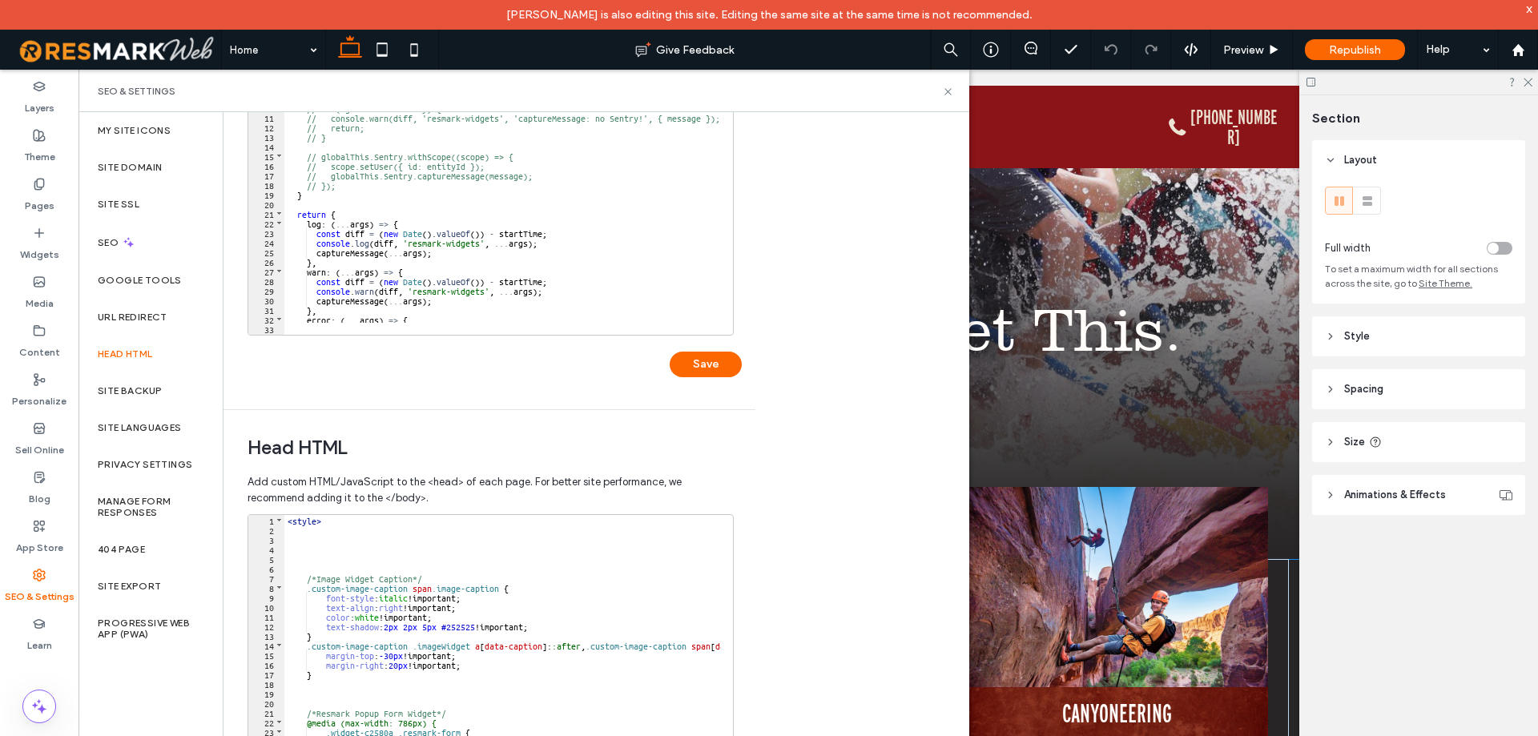
scroll to position [320, 0]
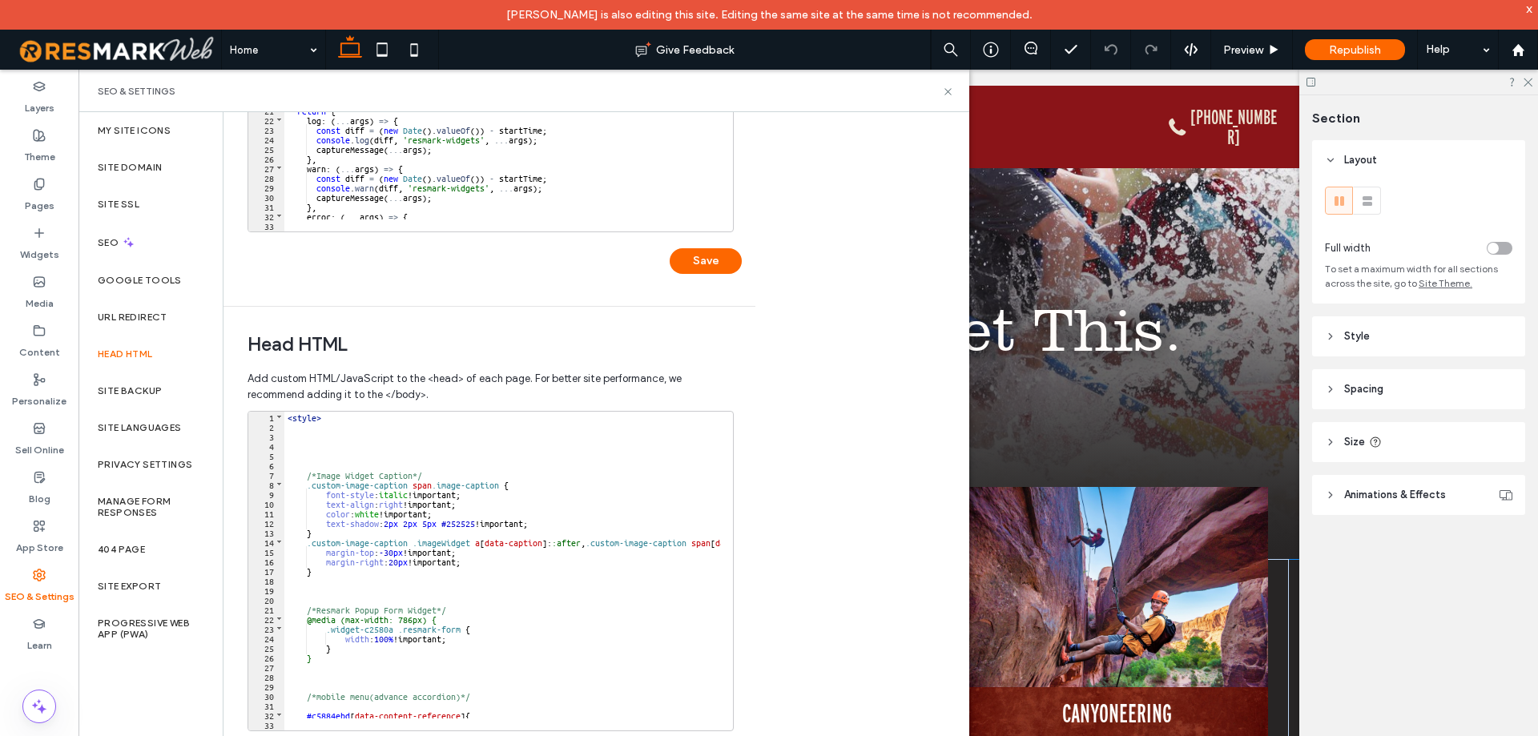
click at [523, 463] on div "< style > /*Image Widget Caption*/ .custom-image-caption span .image-caption { …" at bounding box center [607, 575] width 646 height 326
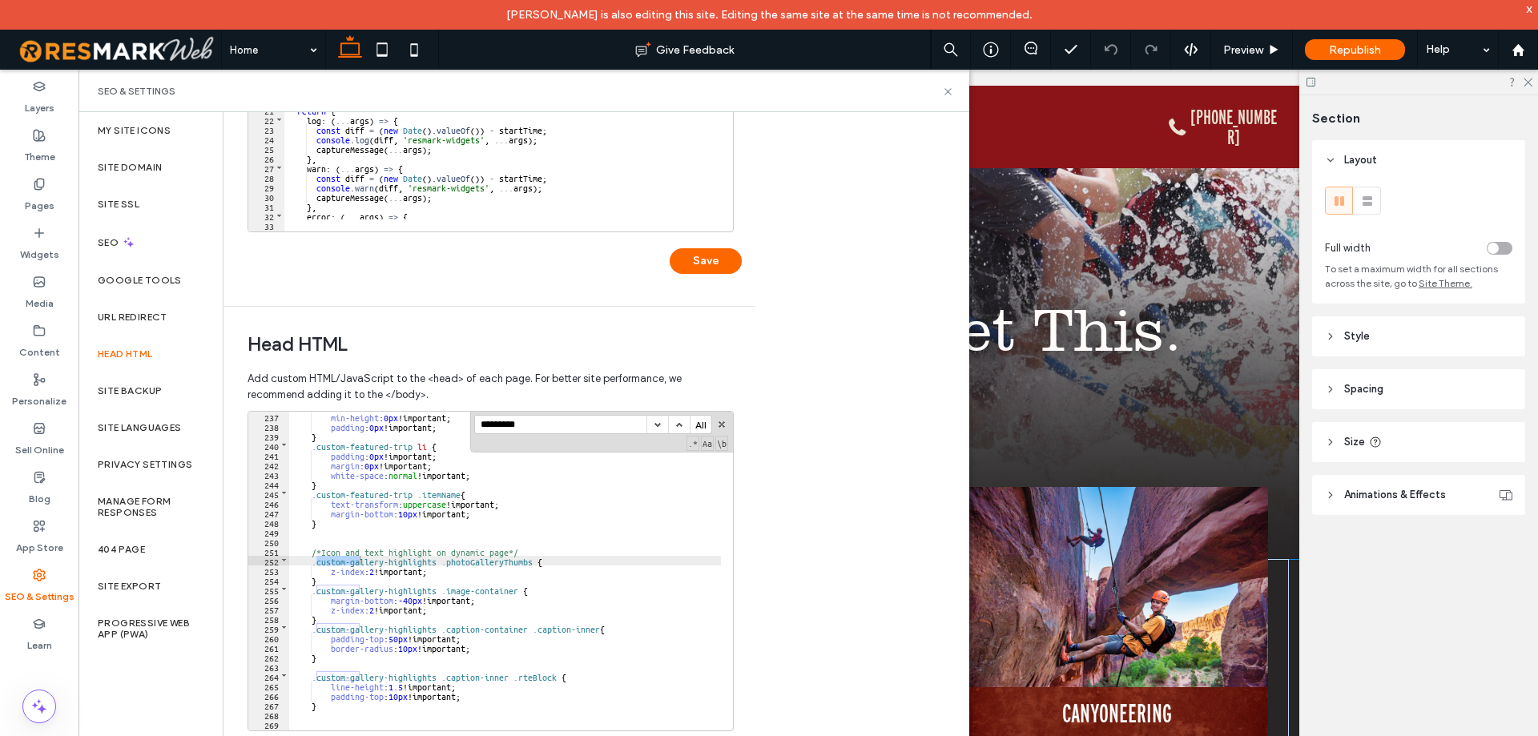
type input "*********"
click at [659, 424] on button "button" at bounding box center [657, 425] width 22 height 18
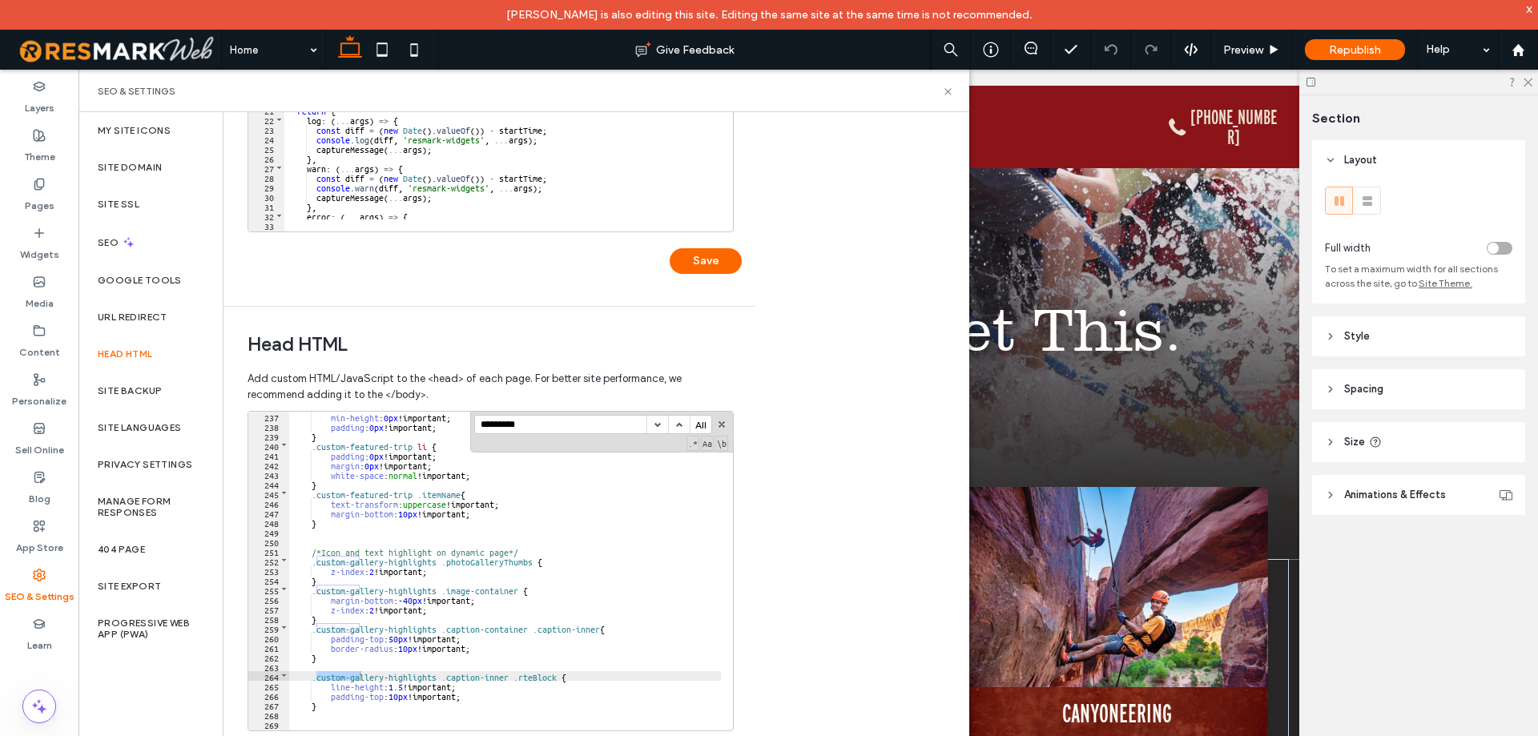
scroll to position [2461, 0]
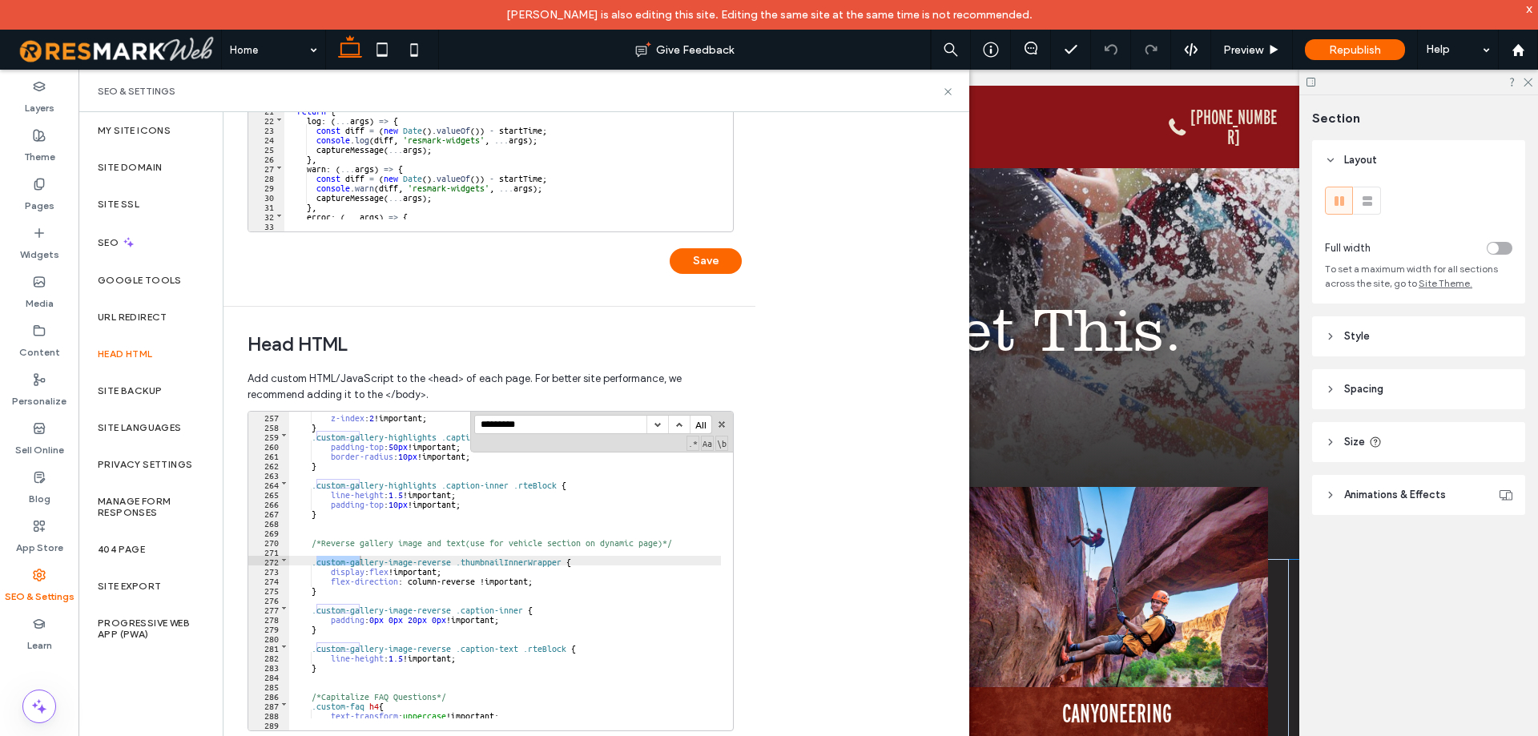
click at [659, 424] on button "button" at bounding box center [657, 425] width 22 height 18
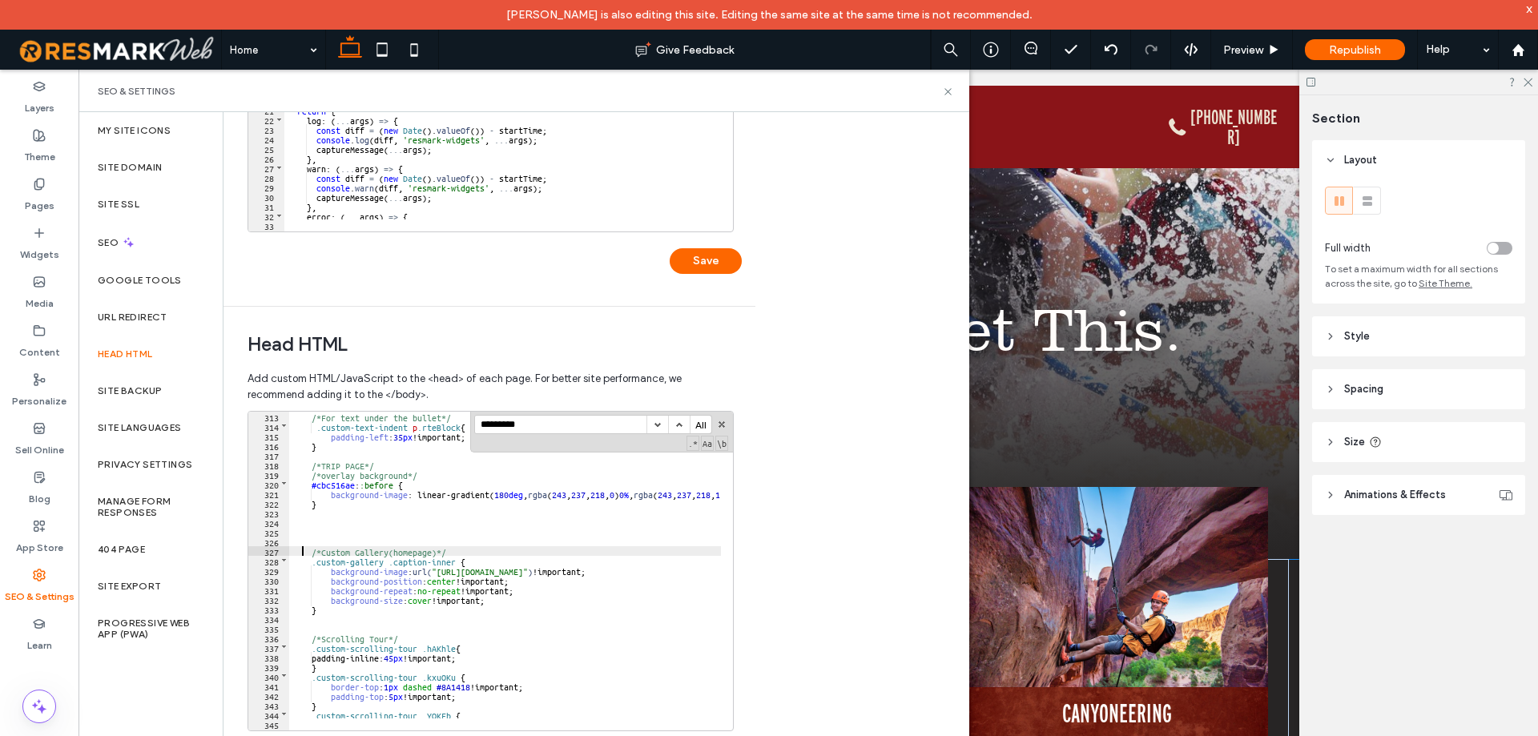
click at [303, 546] on div "/*For text under the bullet*/ .custom-text-indent p .rteBlock { padding-left : …" at bounding box center [612, 575] width 646 height 326
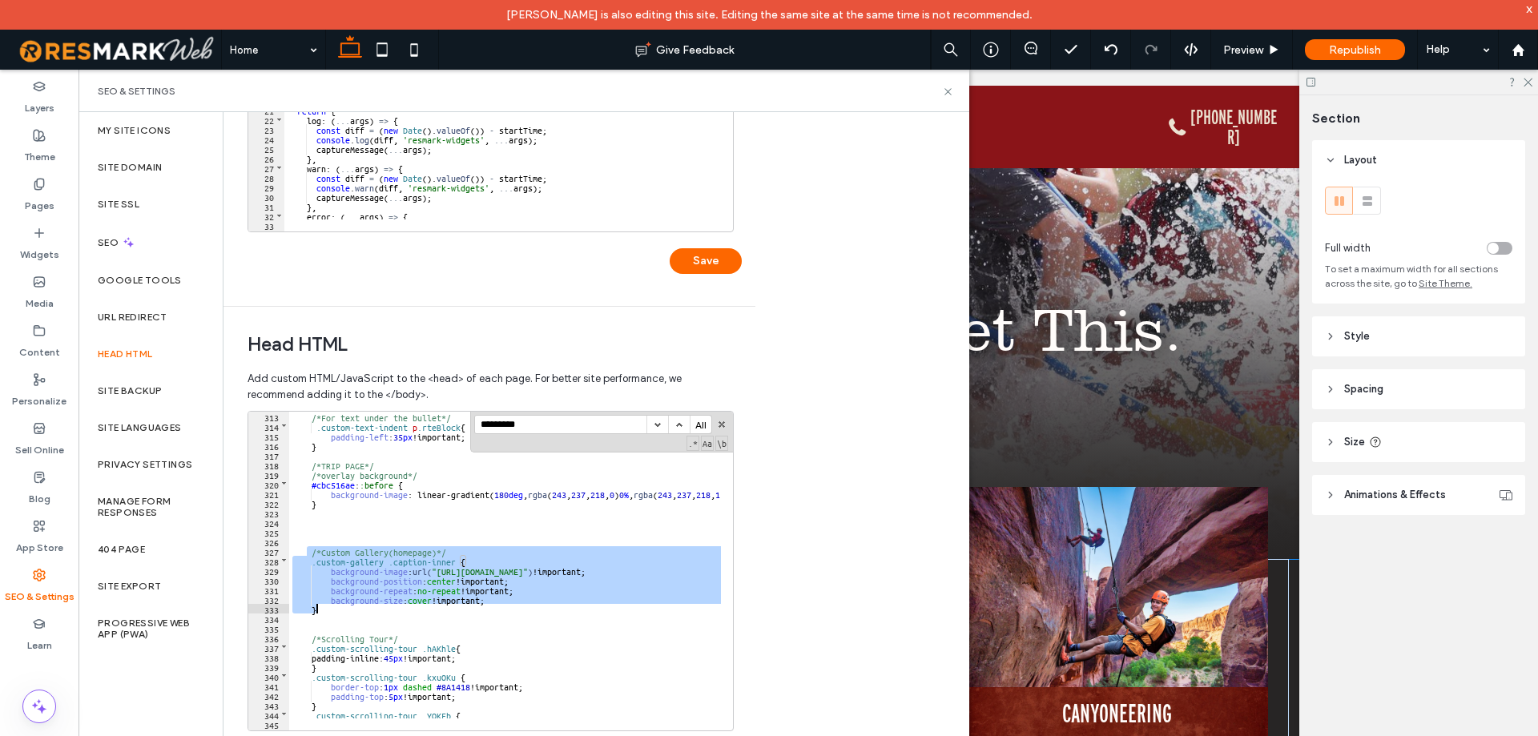
drag, startPoint x: 307, startPoint y: 546, endPoint x: 365, endPoint y: 605, distance: 83.3
click at [365, 605] on div "/*For text under the bullet*/ .custom-text-indent p .rteBlock { padding-left : …" at bounding box center [612, 575] width 646 height 326
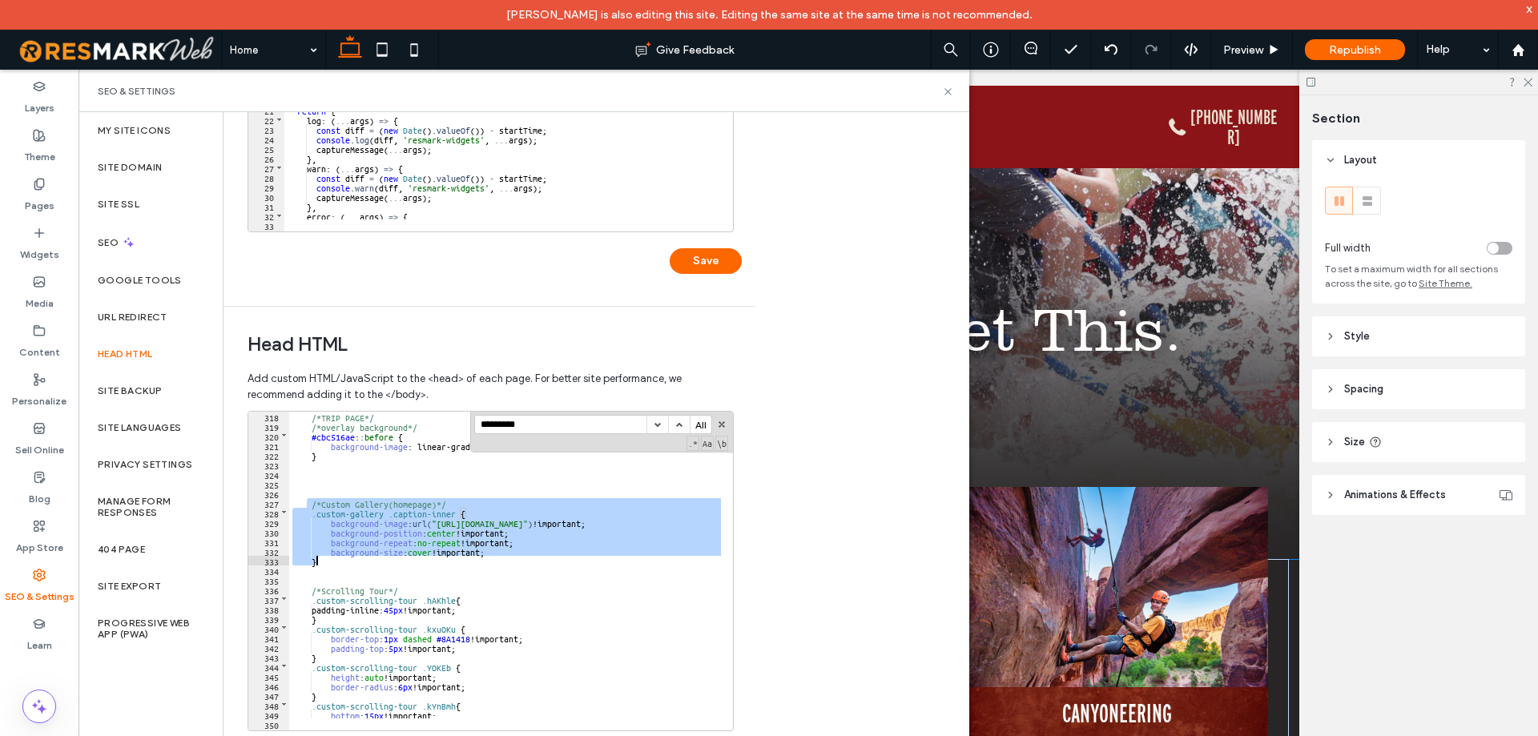
scroll to position [3096, 0]
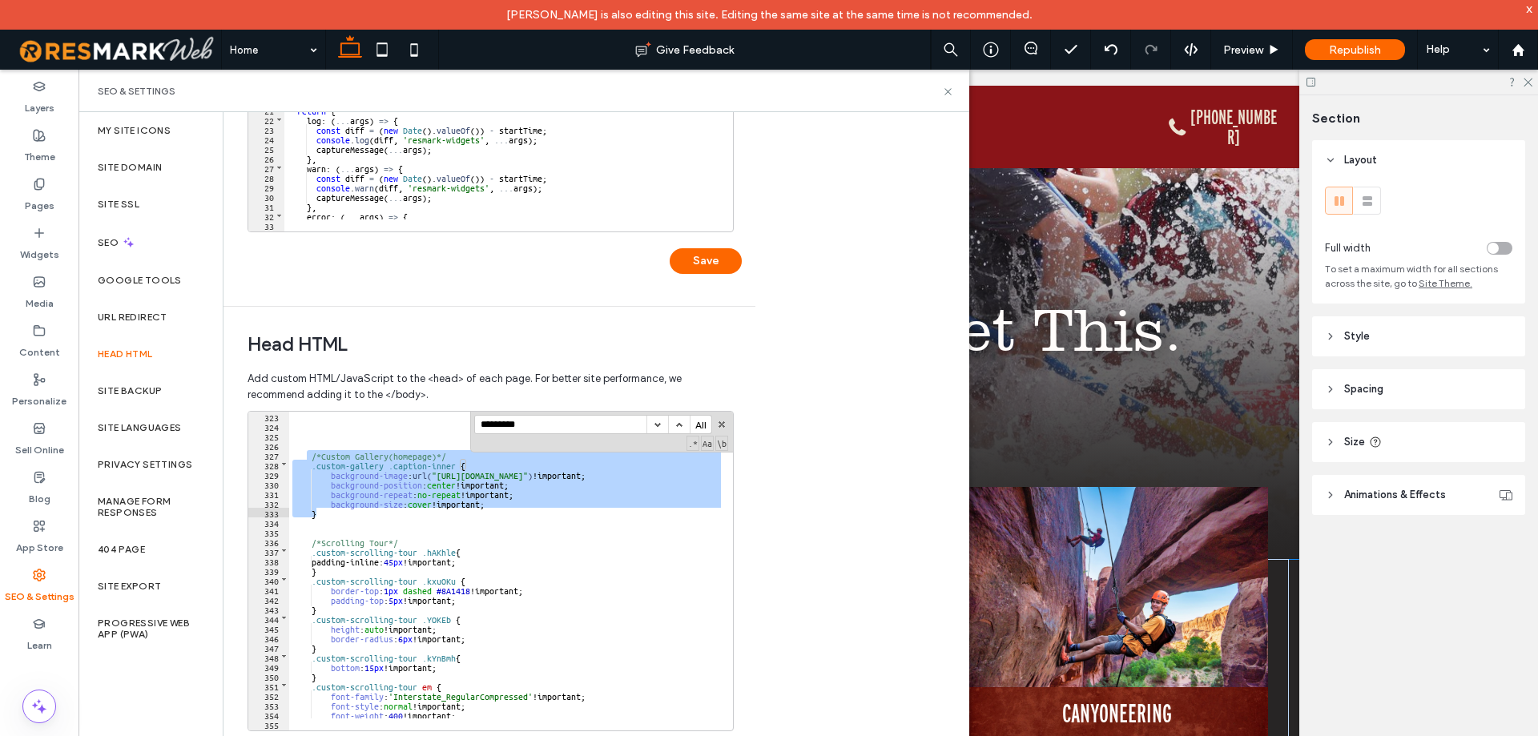
click at [655, 424] on button "button" at bounding box center [657, 425] width 22 height 18
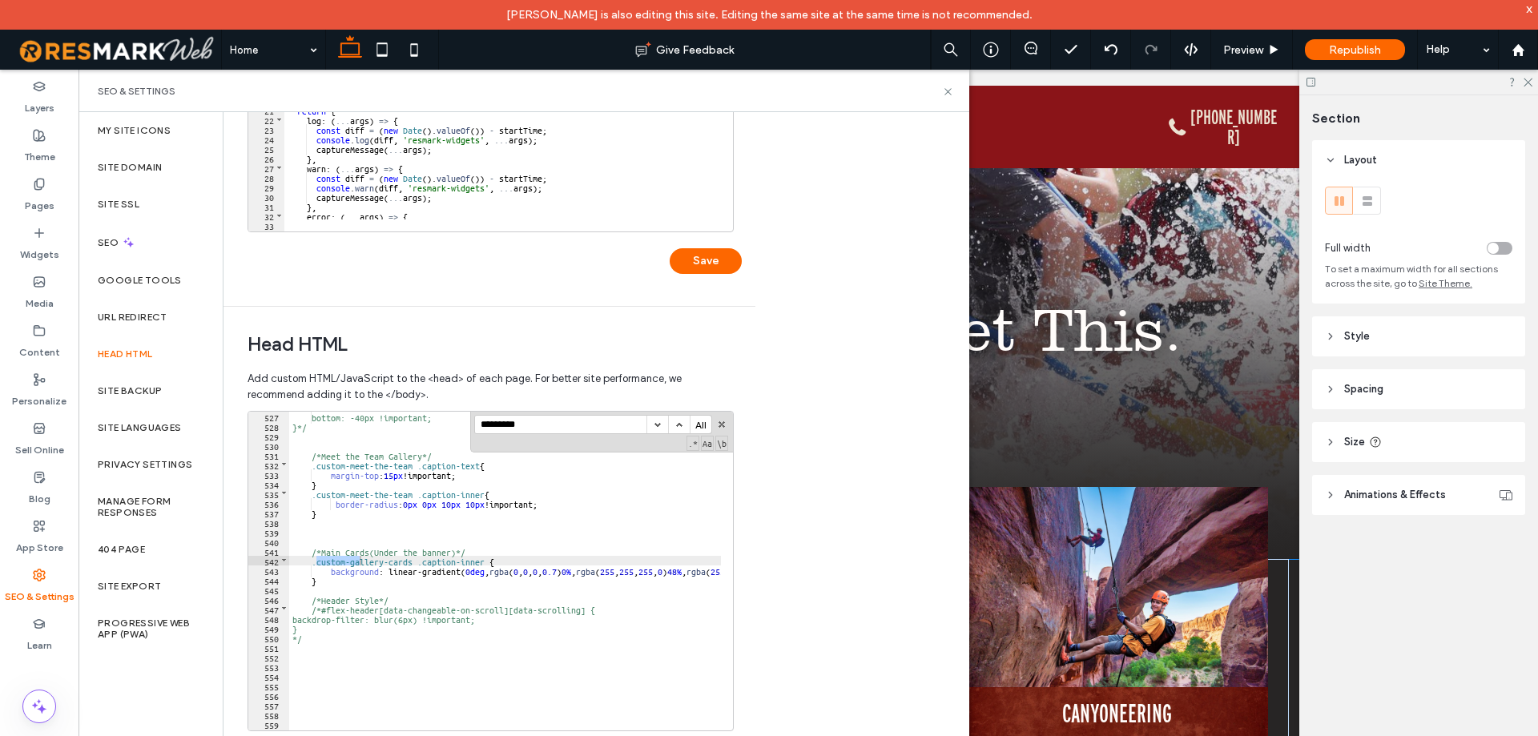
scroll to position [5056, 0]
click at [677, 424] on button "button" at bounding box center [679, 425] width 22 height 18
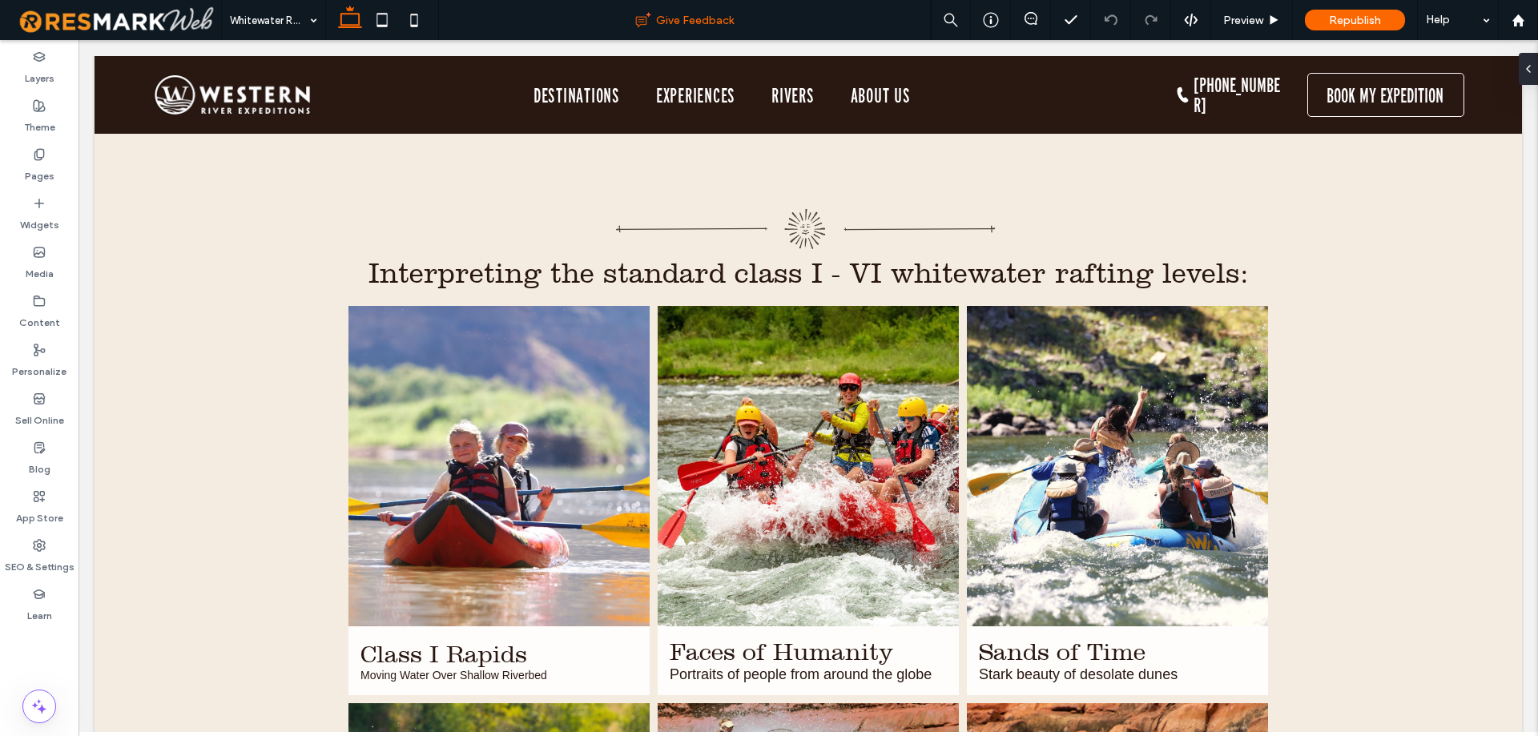
scroll to position [944, 0]
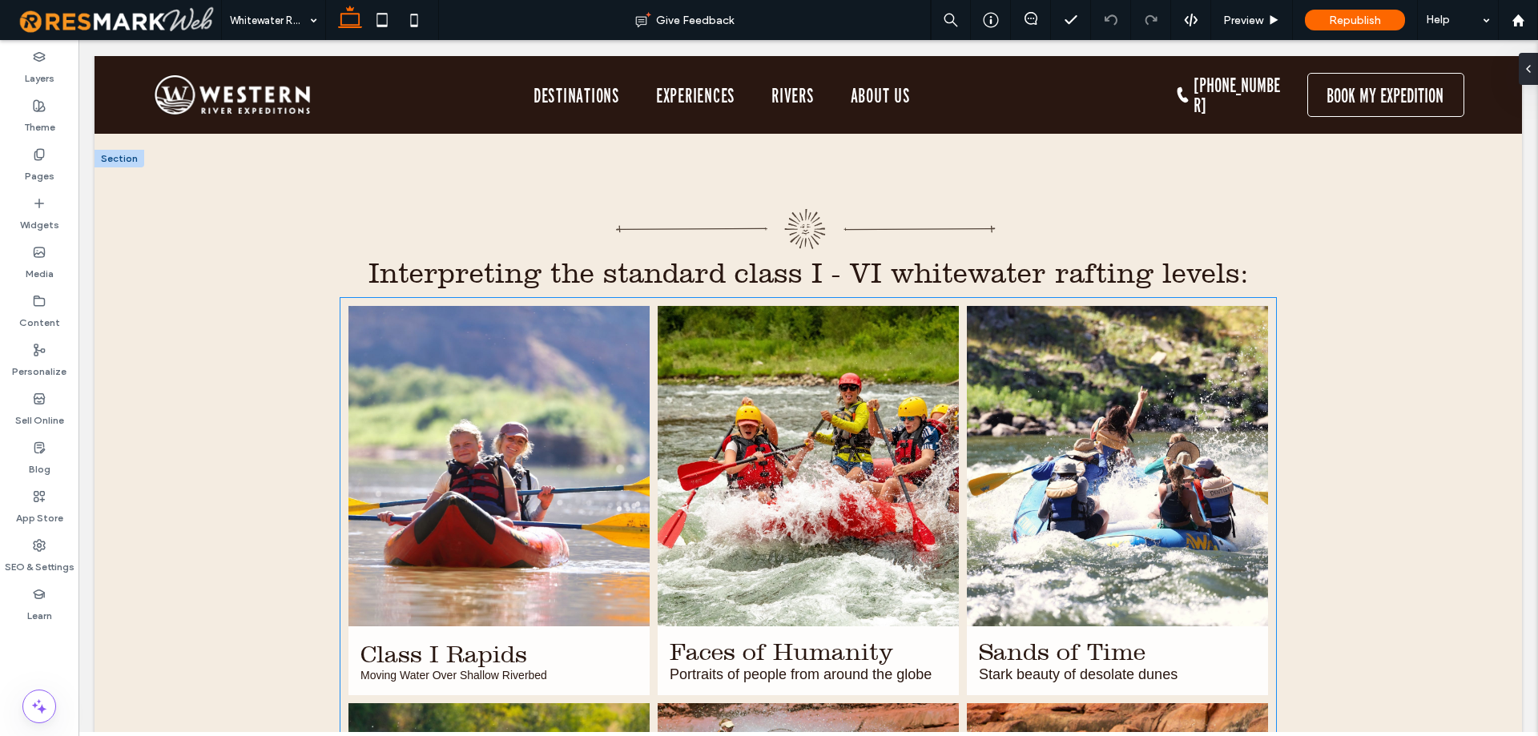
click at [712, 479] on link at bounding box center [808, 466] width 301 height 320
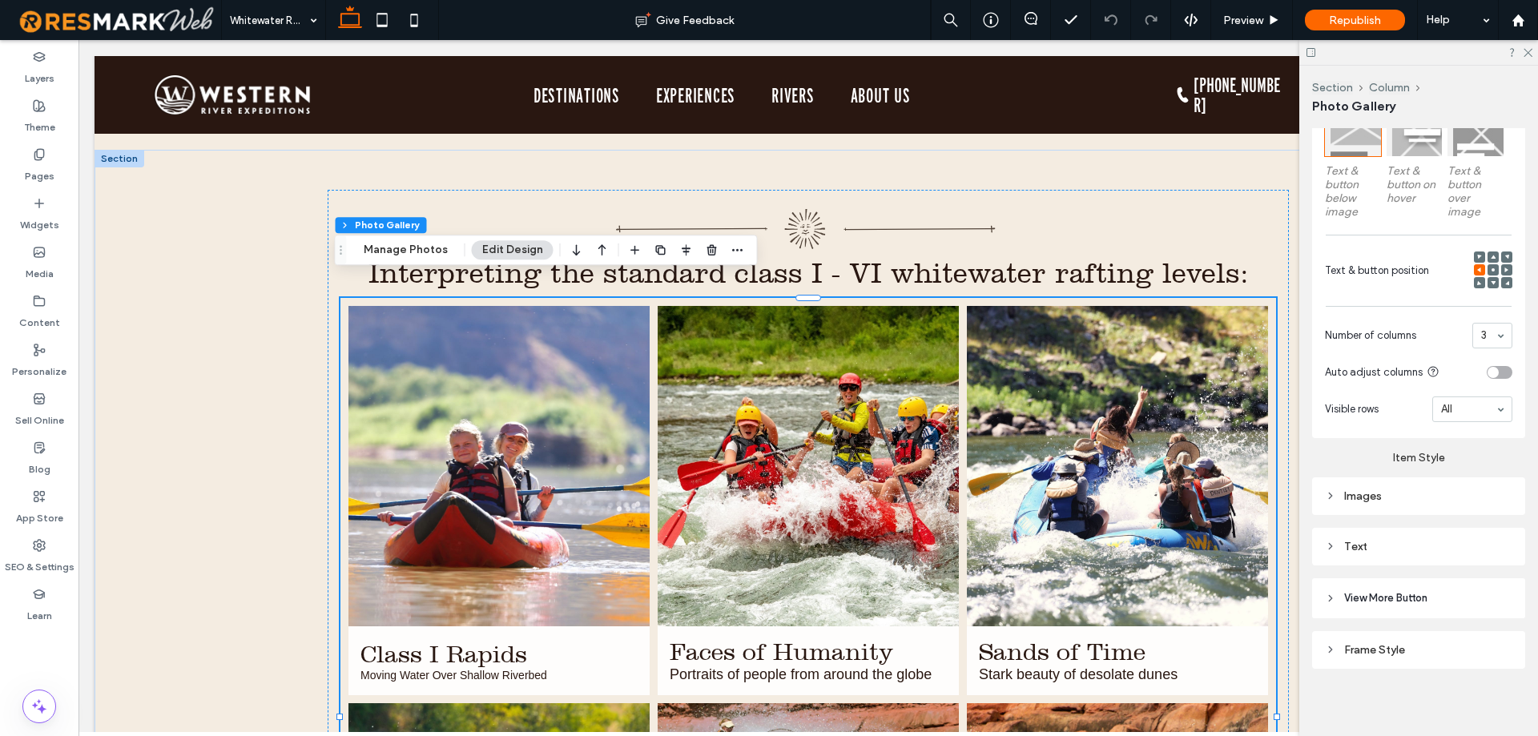
scroll to position [532, 0]
click at [1390, 500] on div "Images" at bounding box center [1418, 496] width 187 height 22
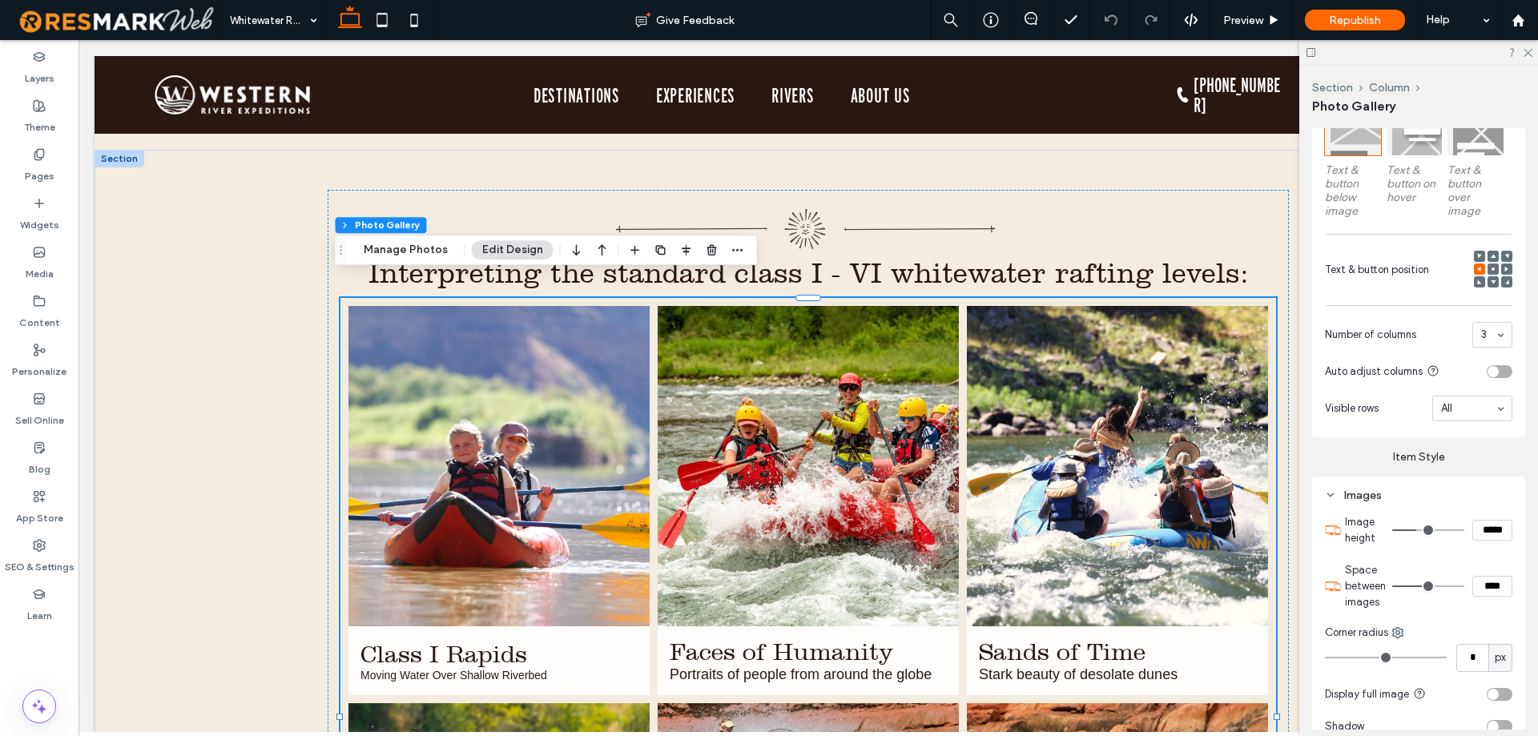
drag, startPoint x: 1482, startPoint y: 533, endPoint x: 1465, endPoint y: 532, distance: 16.8
click at [1472, 532] on input "*****" at bounding box center [1492, 530] width 40 height 21
type input "*****"
type input "***"
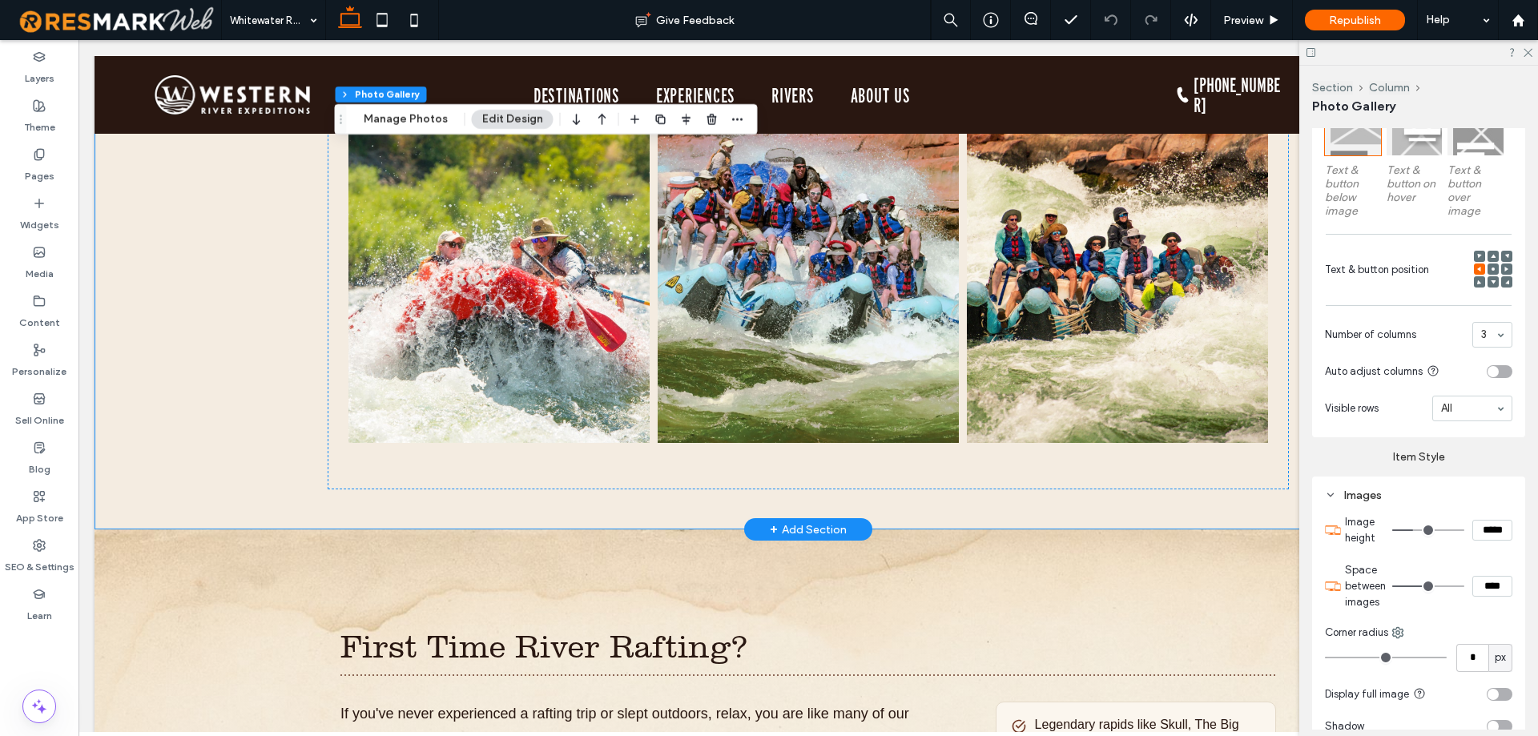
scroll to position [2226, 0]
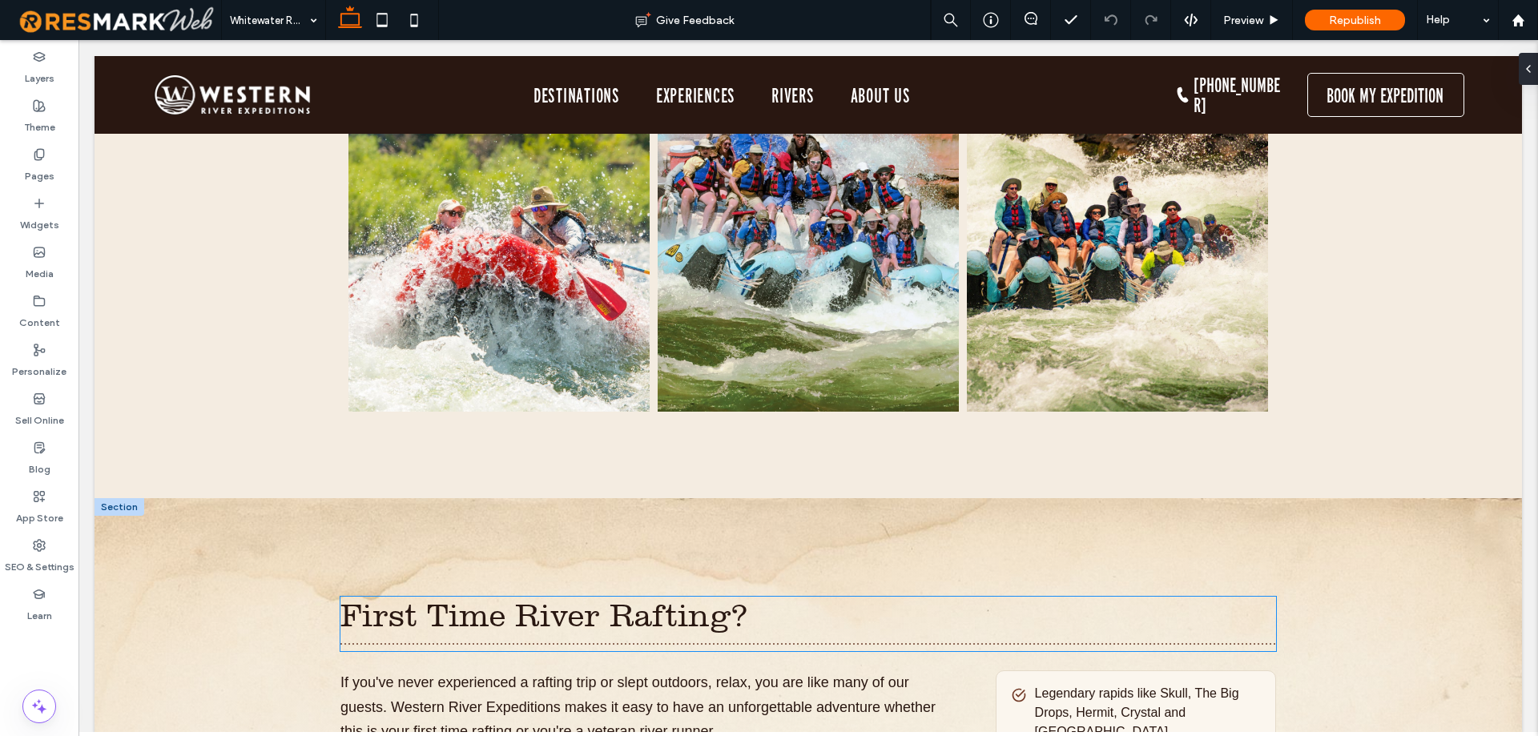
scroll to position [2243, 0]
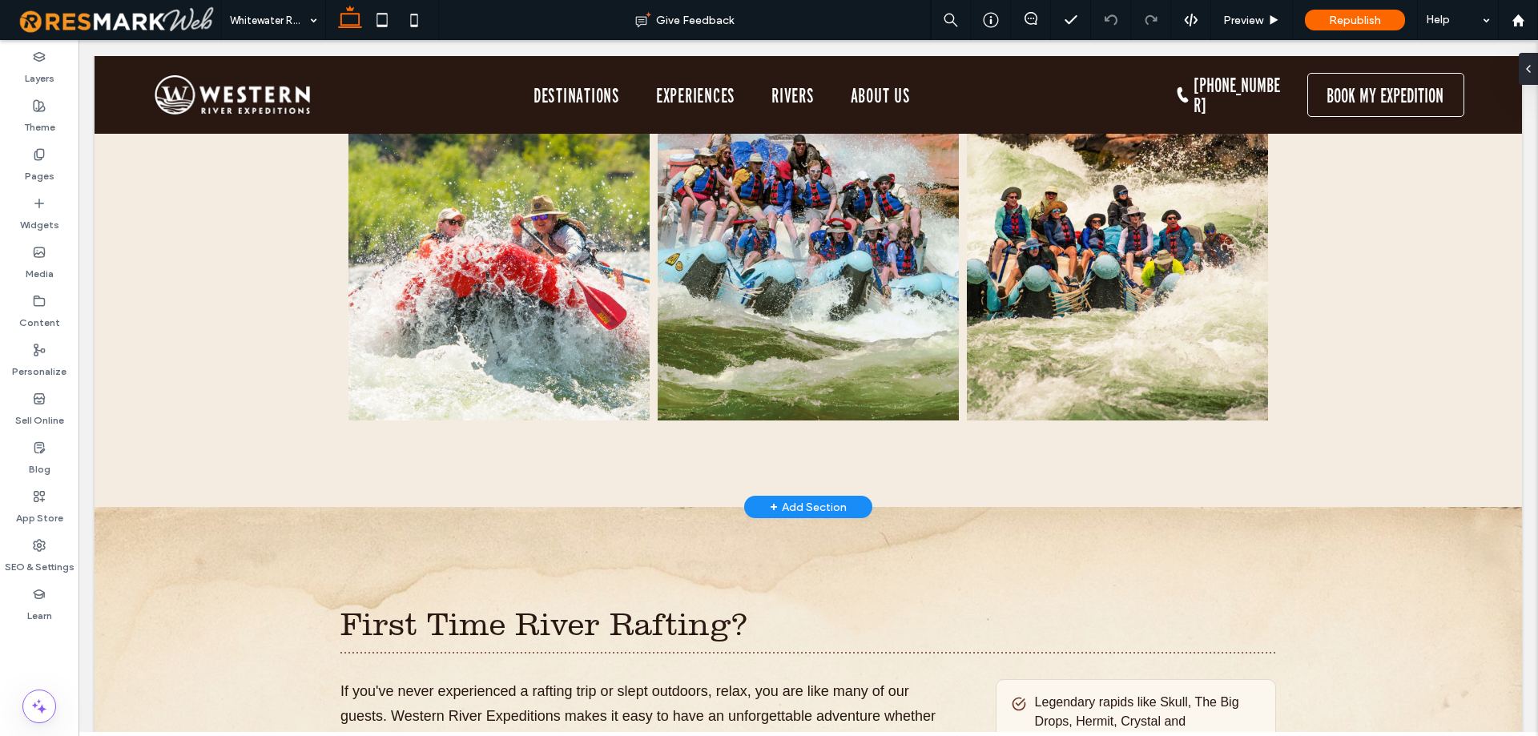
click at [806, 498] on div "+ Add Section" at bounding box center [808, 507] width 77 height 18
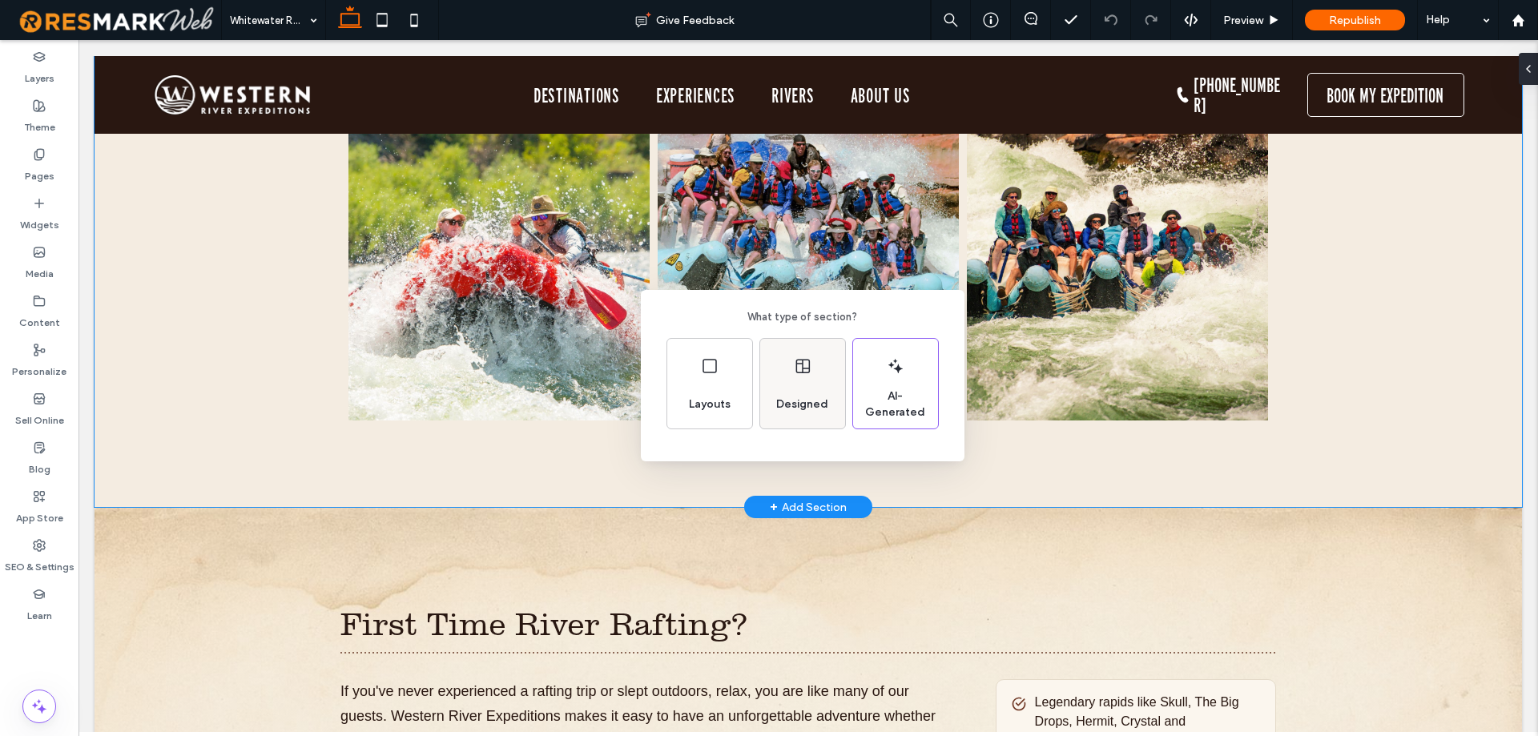
click at [828, 389] on div "Designed" at bounding box center [802, 404] width 65 height 35
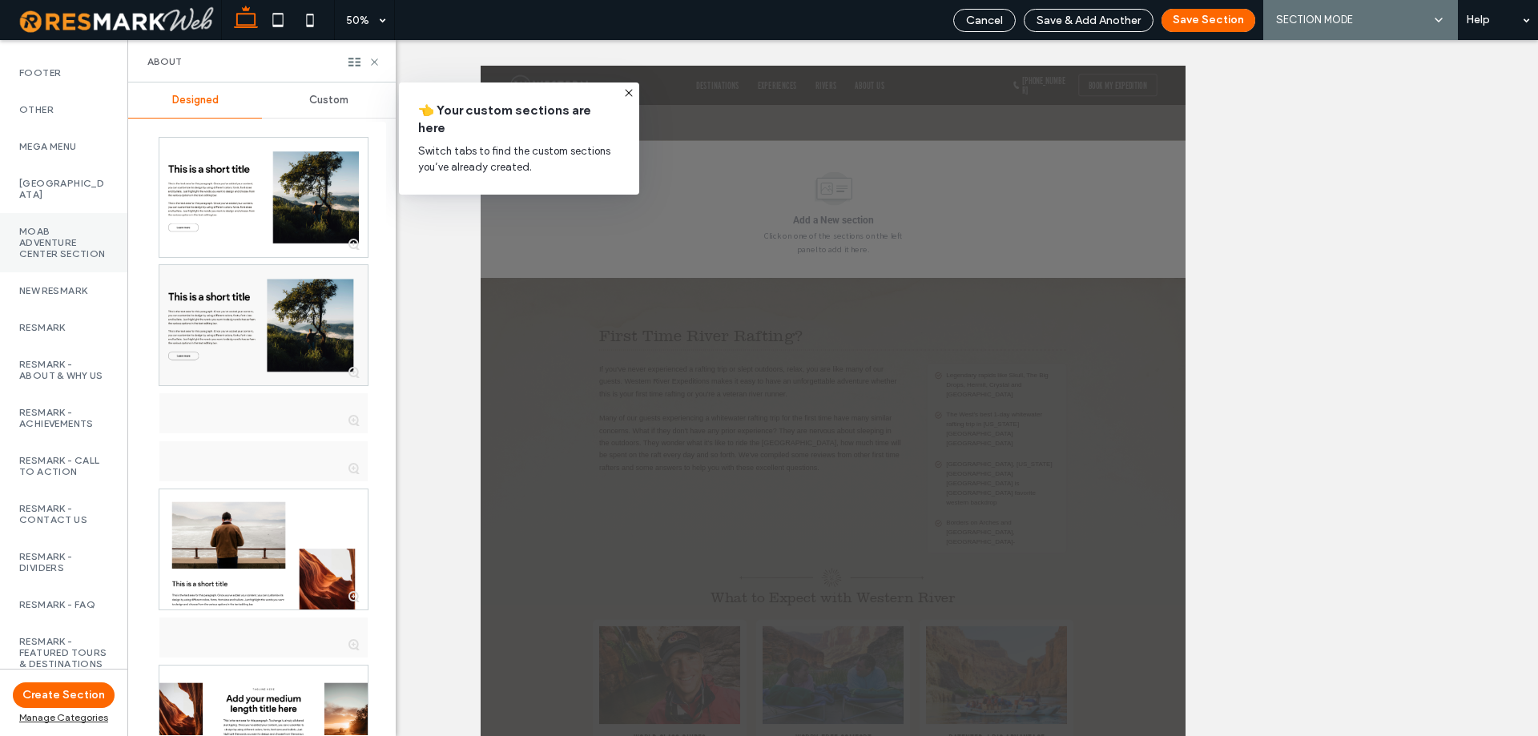
scroll to position [1201, 0]
click at [50, 259] on label "Moab Adventure Center Section" at bounding box center [63, 244] width 89 height 34
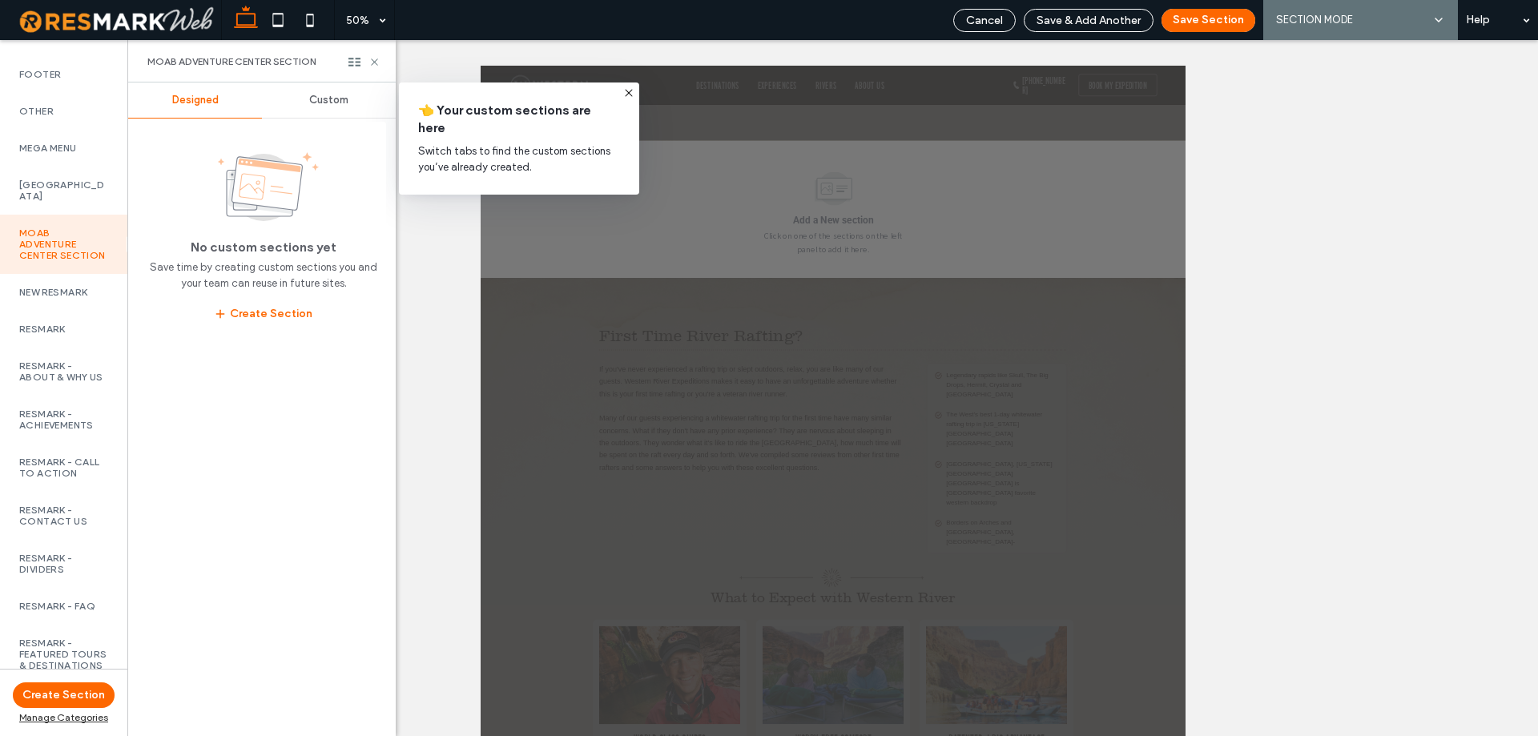
click at [334, 91] on div "Custom" at bounding box center [329, 99] width 134 height 35
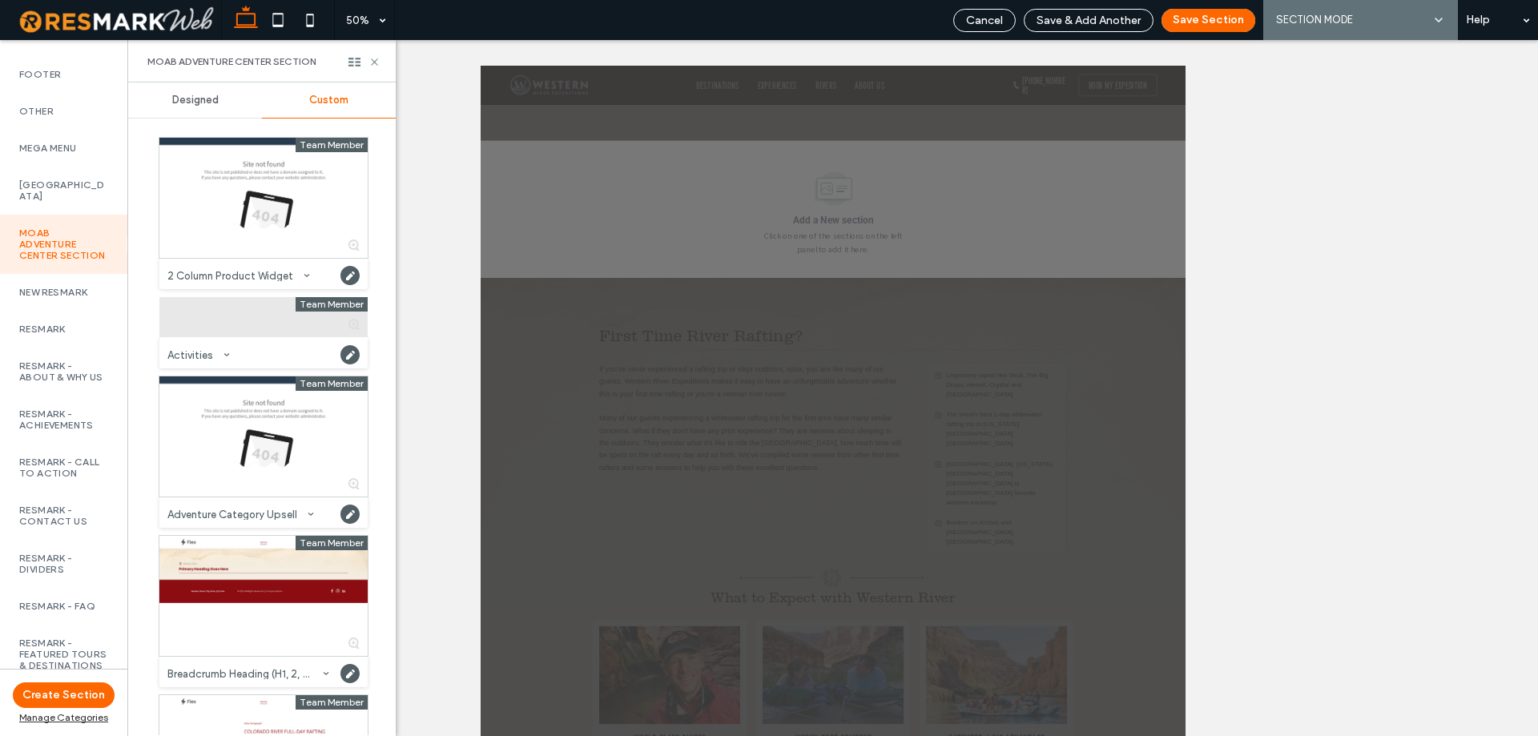
click at [237, 332] on div at bounding box center [263, 317] width 208 height 40
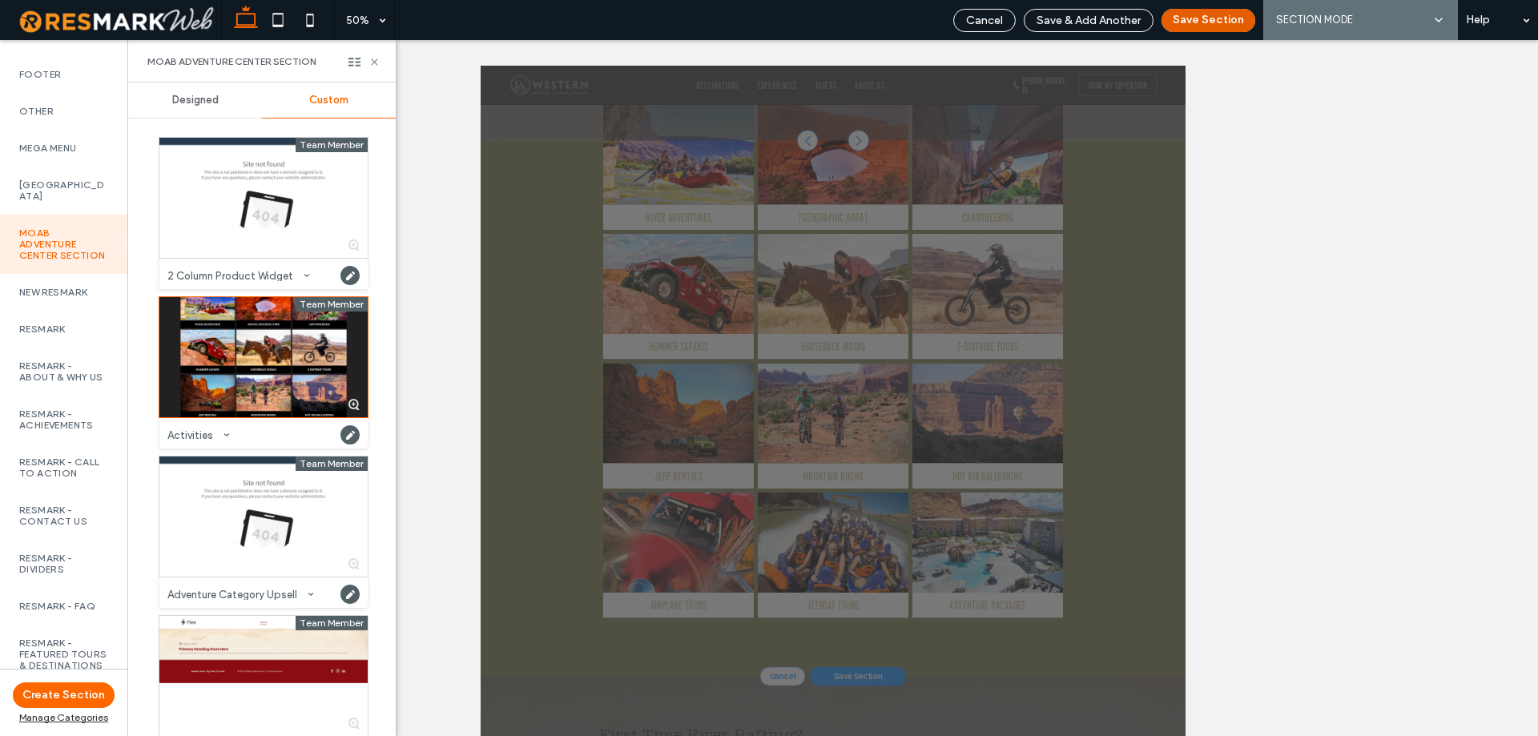
click at [1225, 21] on button "Save Section" at bounding box center [1208, 20] width 94 height 23
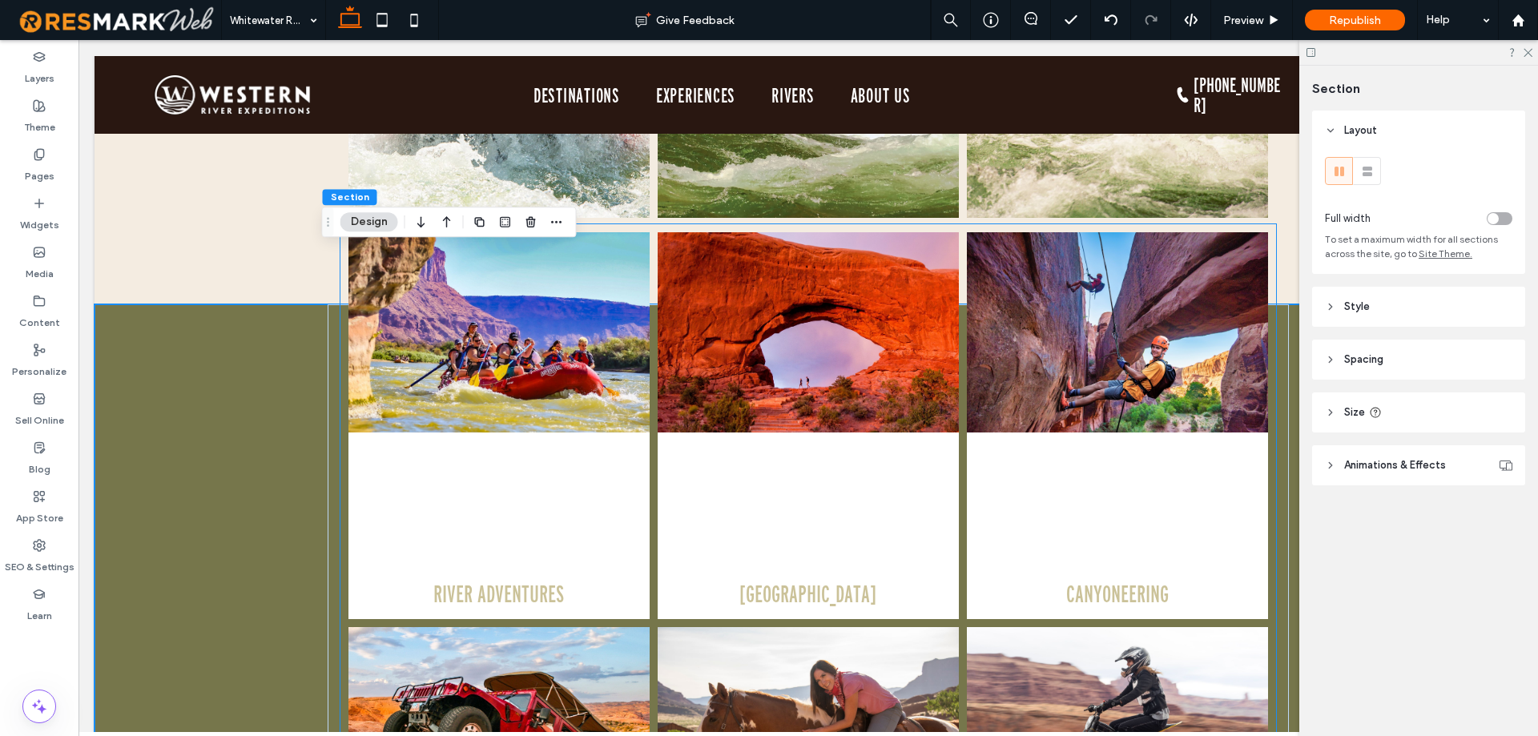
scroll to position [2400, 0]
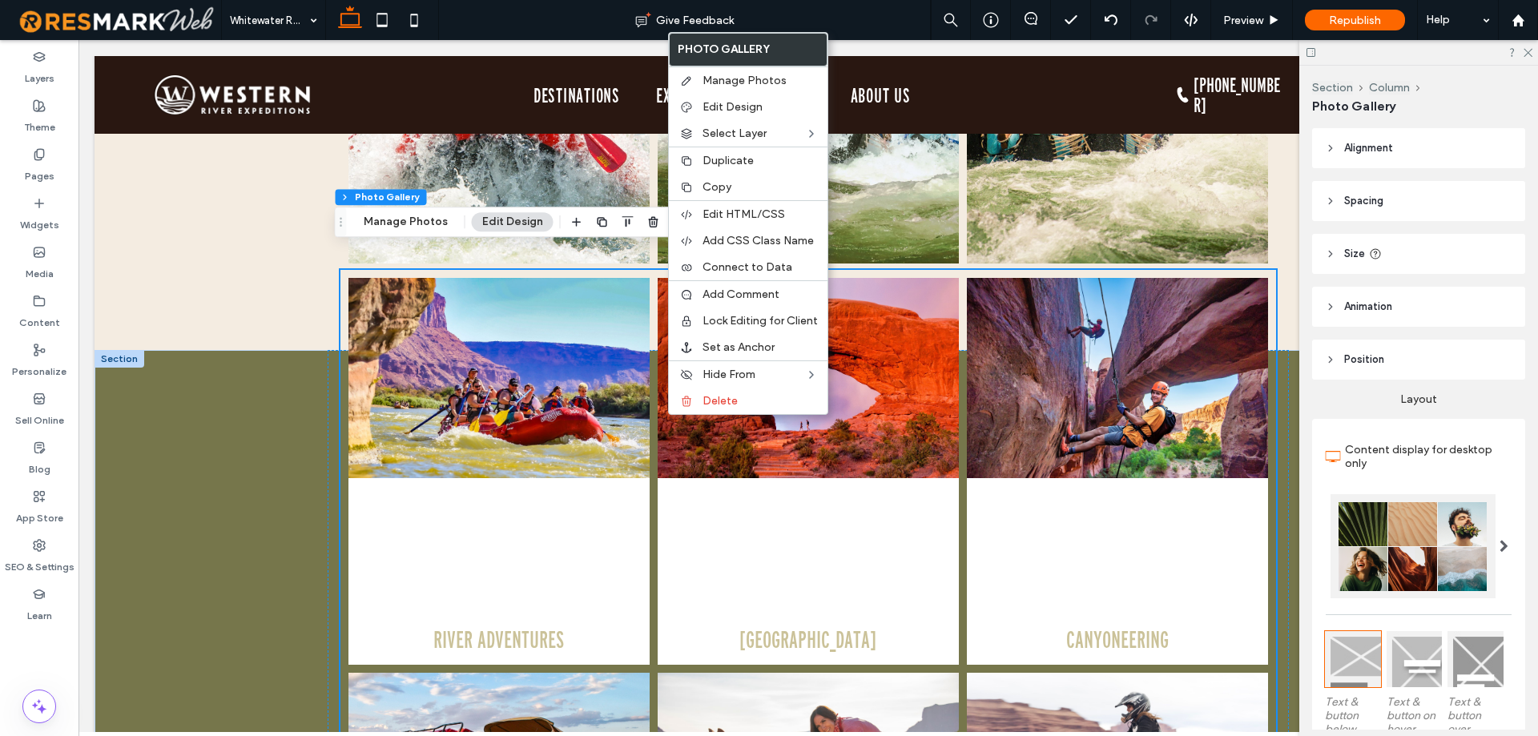
click at [1355, 209] on header "Spacing" at bounding box center [1418, 201] width 213 height 40
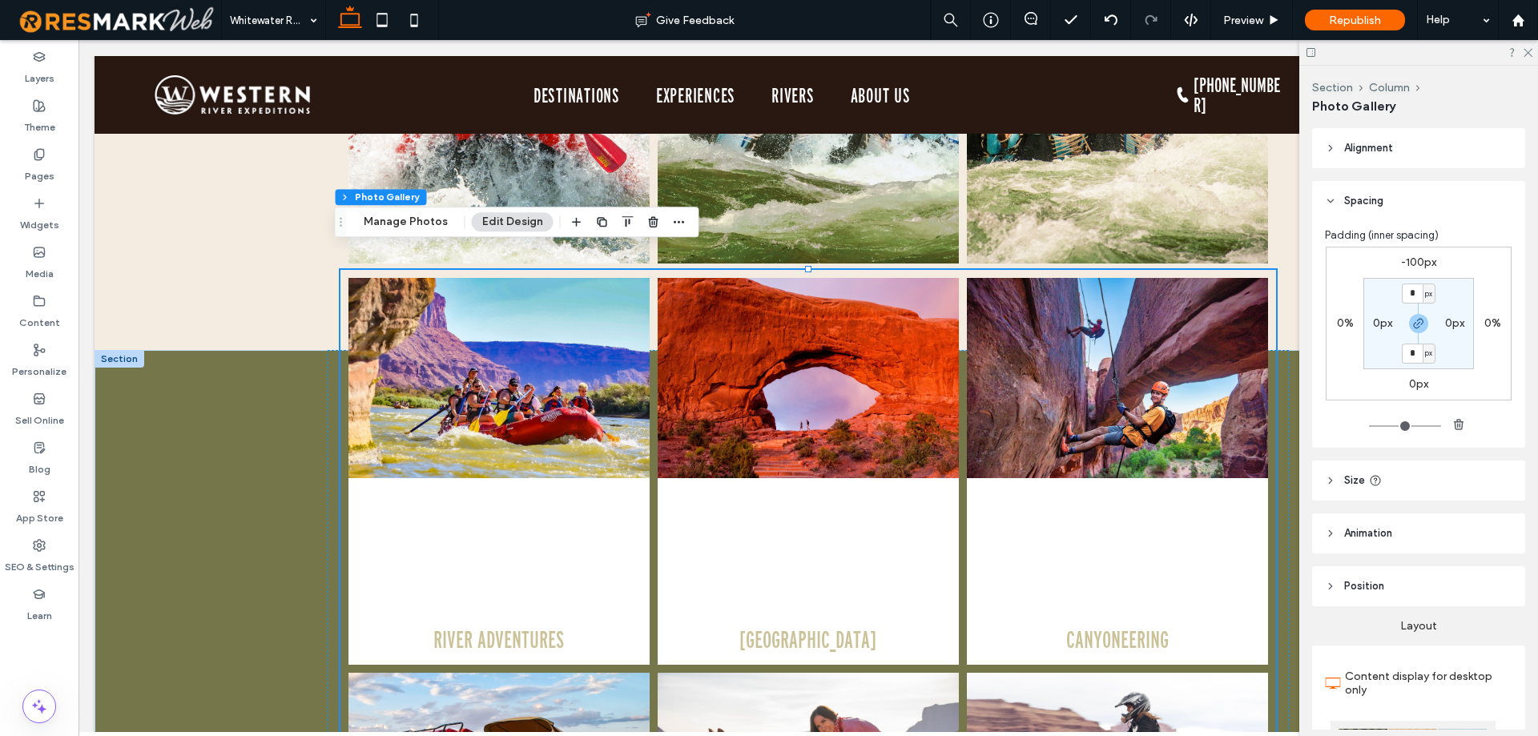
click at [1411, 255] on div "-100px 0% 0px 0% * px 0px * px 0px" at bounding box center [1419, 324] width 186 height 154
click at [1415, 264] on label "-100px" at bounding box center [1418, 262] width 35 height 14
type input "*"
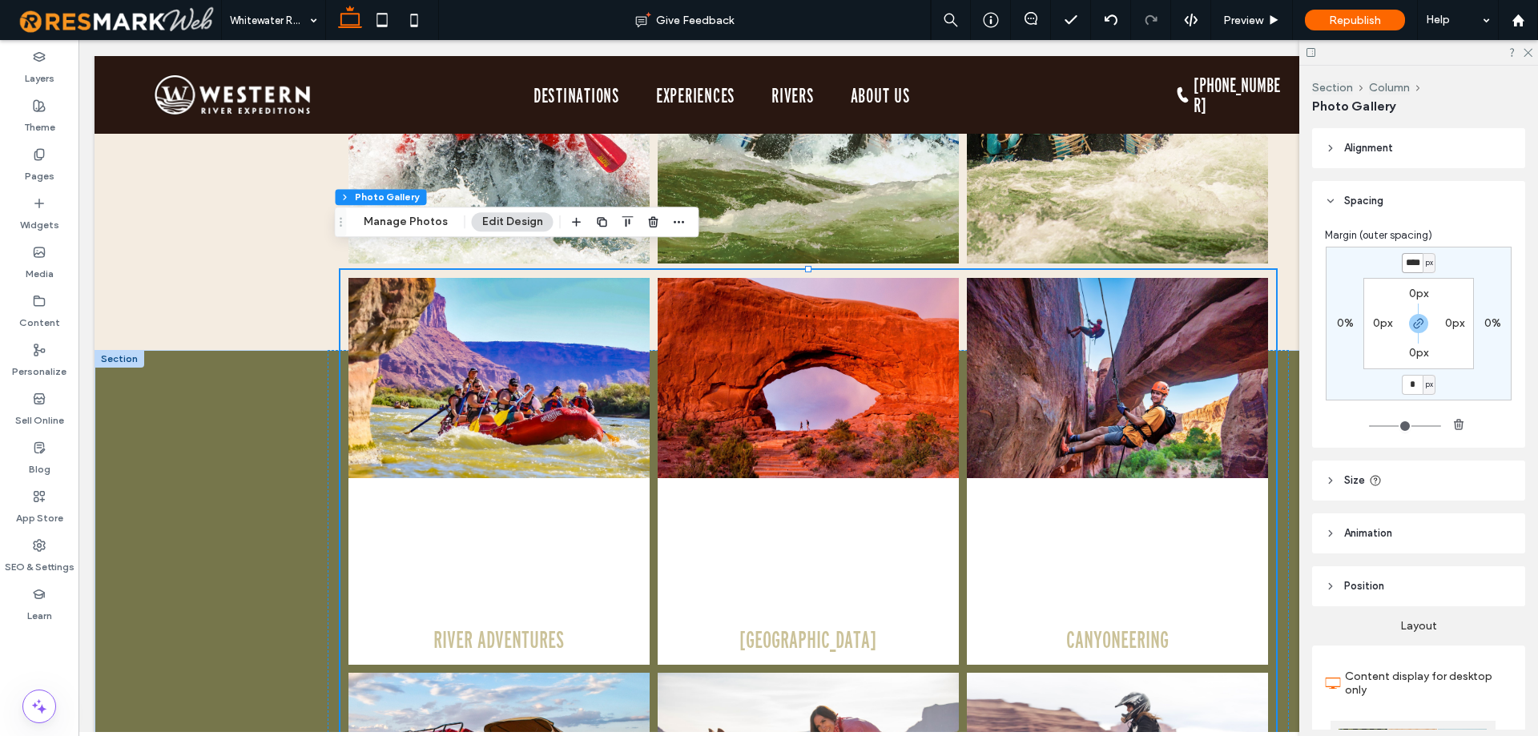
click at [1415, 264] on input "****" at bounding box center [1412, 263] width 21 height 20
type input "*"
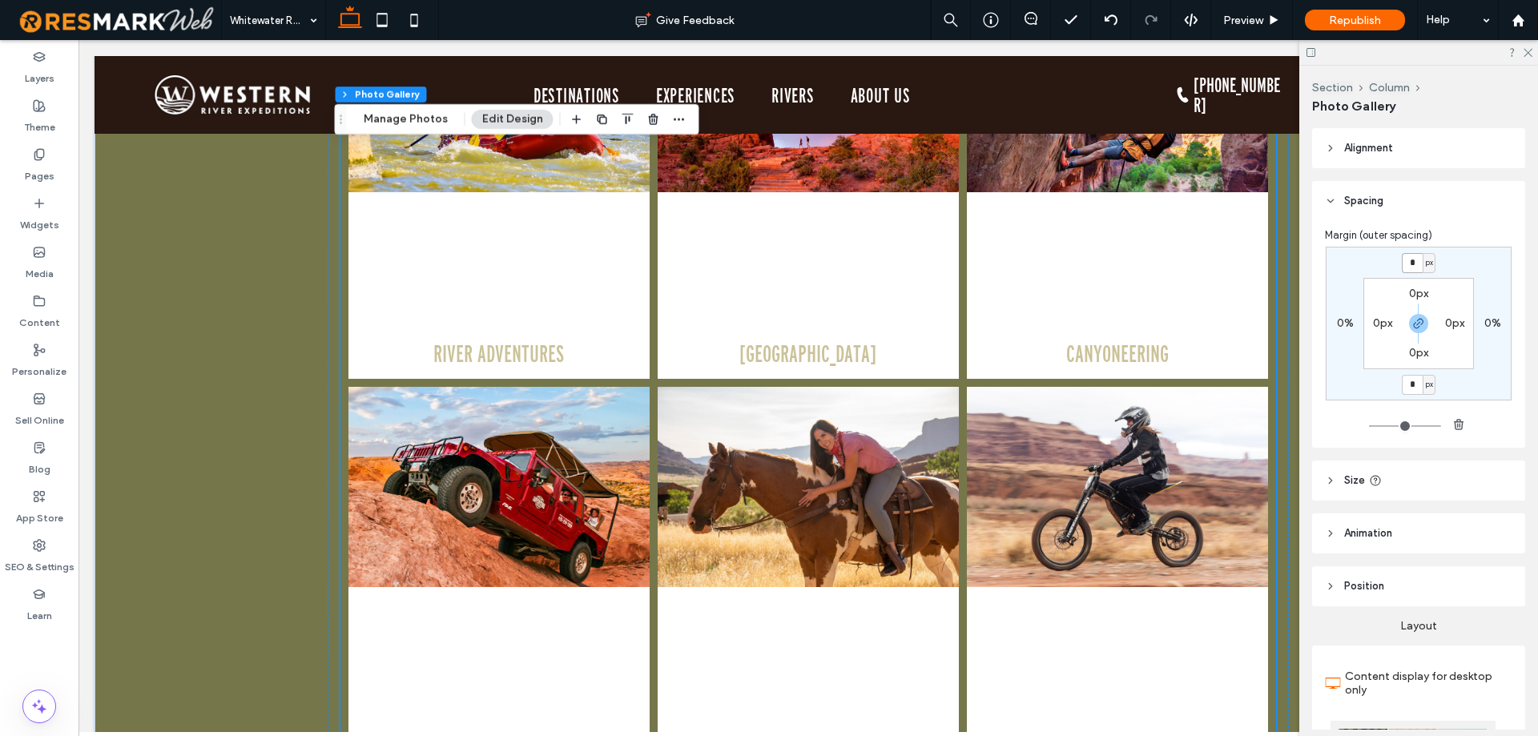
scroll to position [2800, 0]
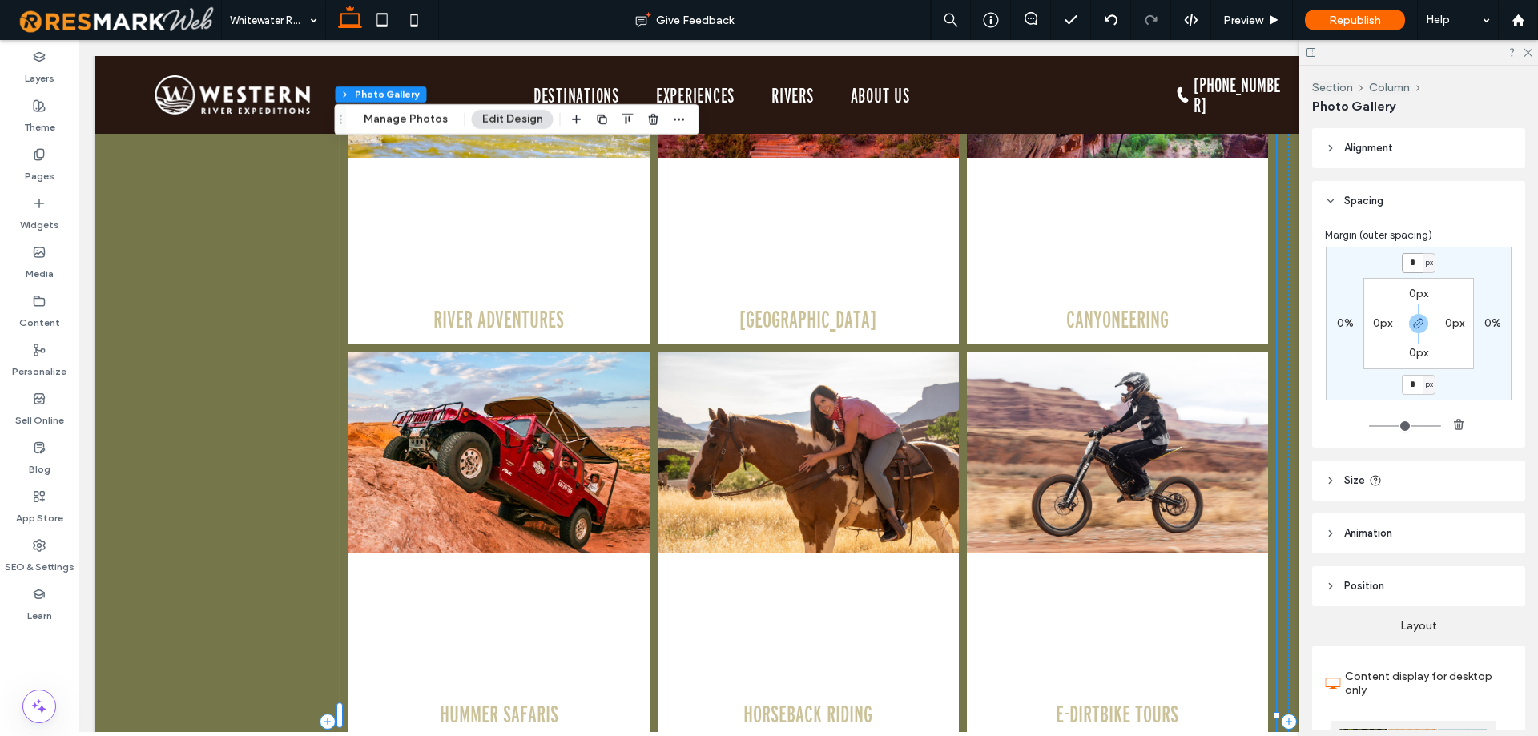
click at [862, 428] on link at bounding box center [808, 452] width 301 height 200
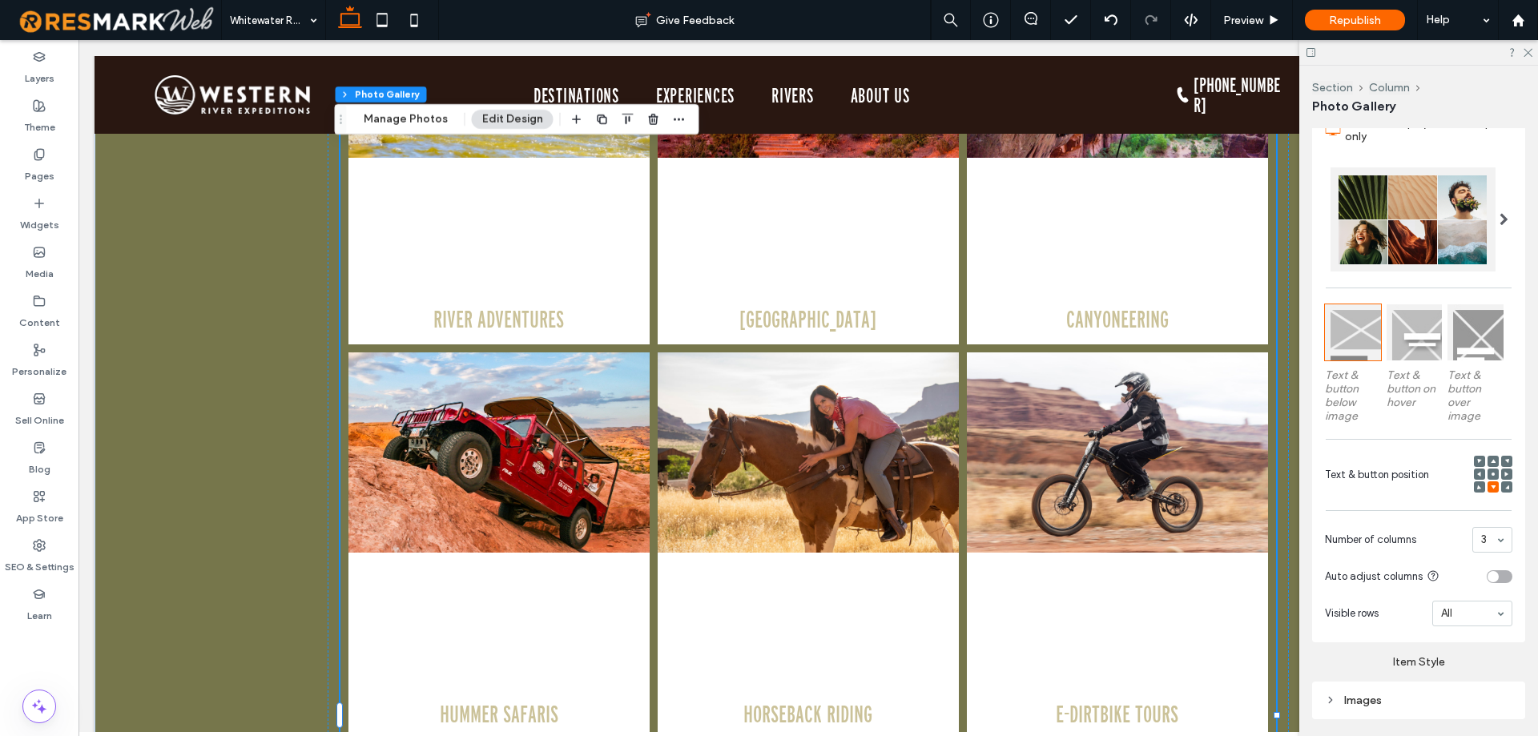
scroll to position [561, 0]
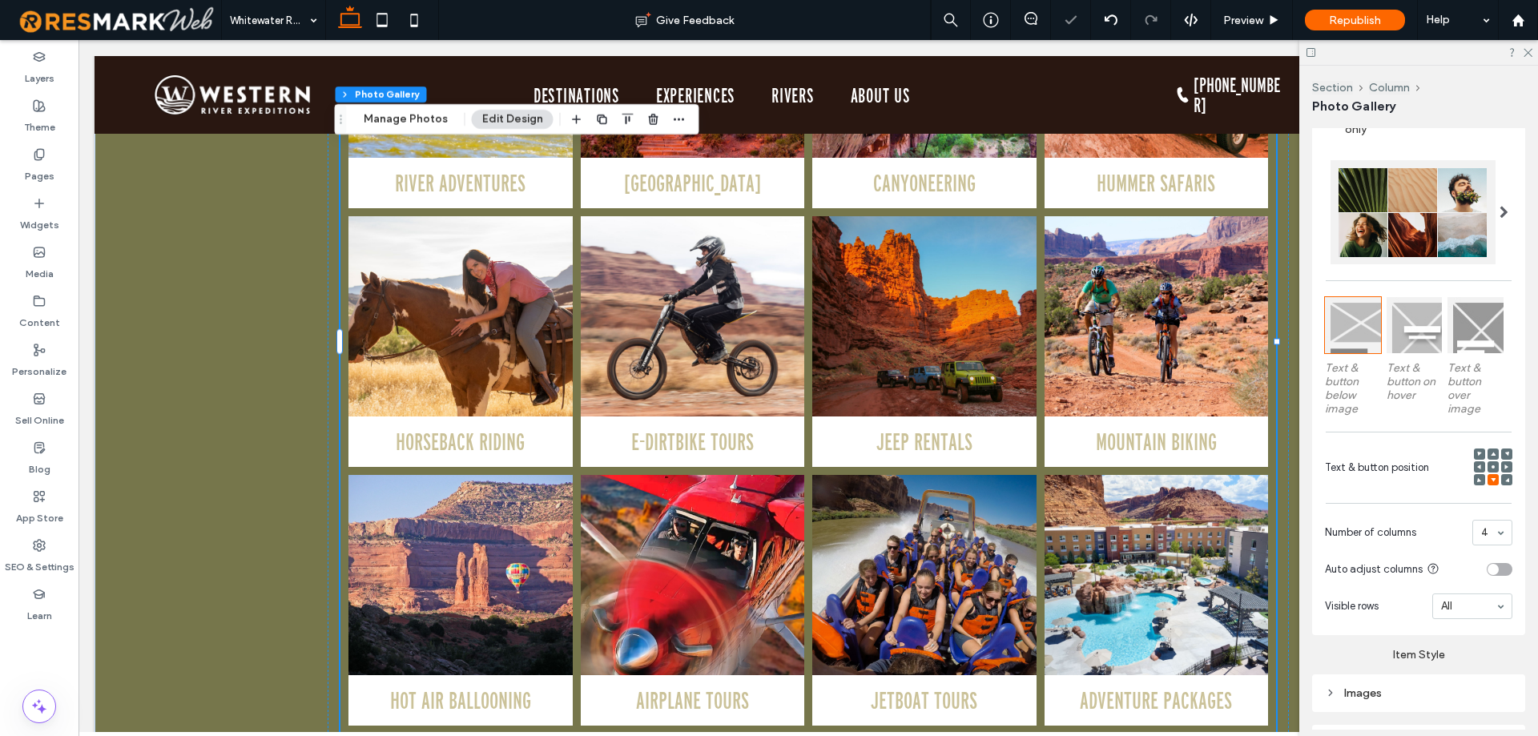
click at [1485, 538] on div "4" at bounding box center [1492, 533] width 40 height 26
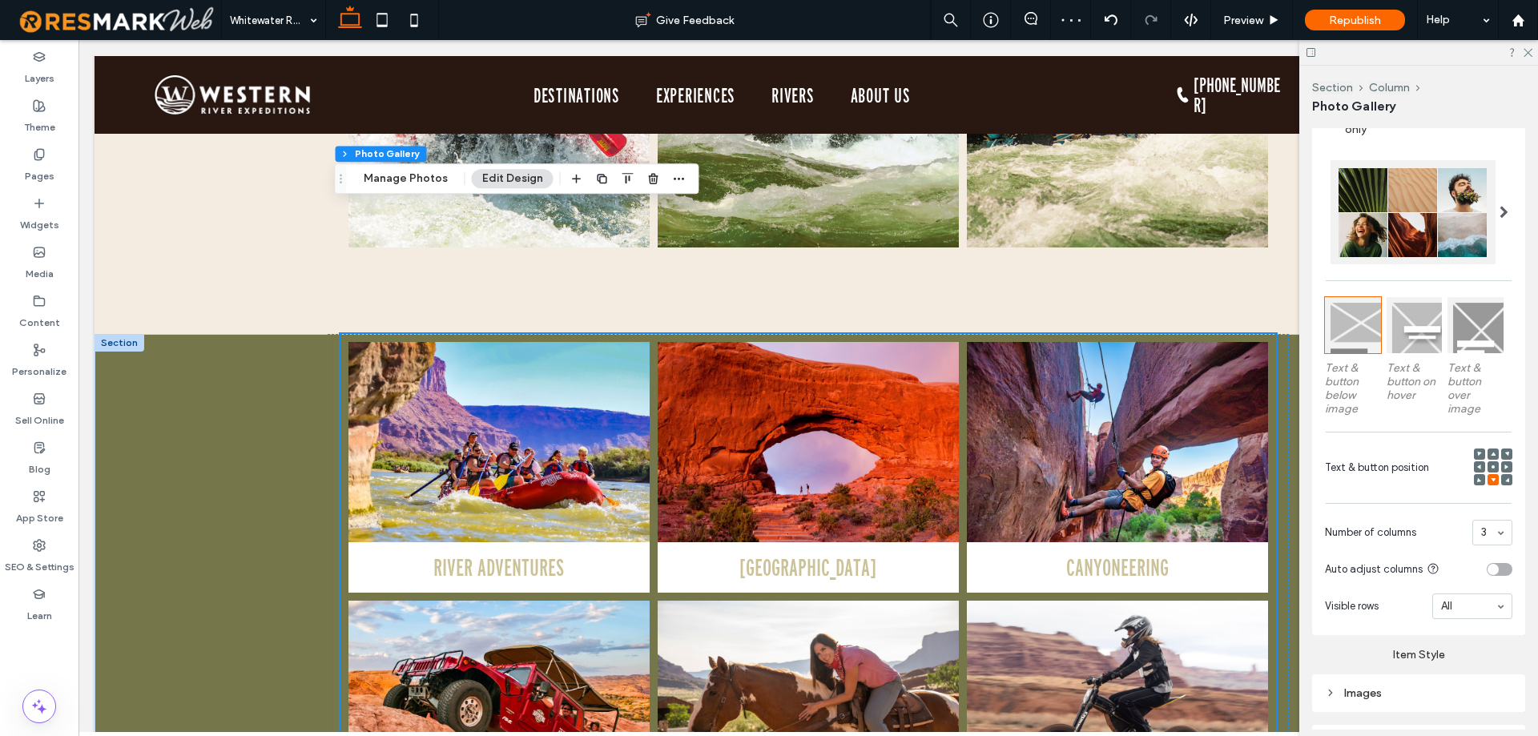
scroll to position [2400, 0]
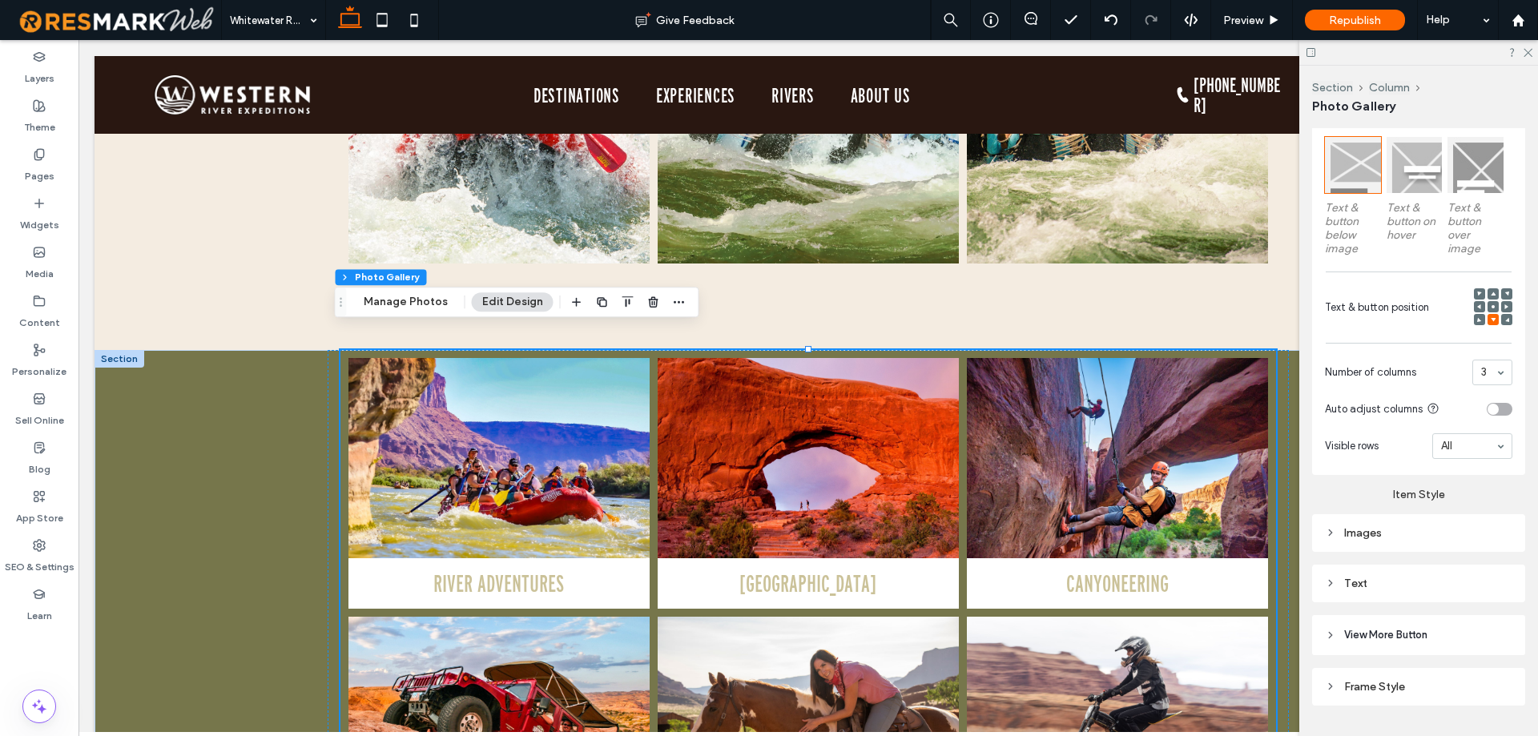
click at [1387, 526] on div "Images" at bounding box center [1418, 533] width 187 height 14
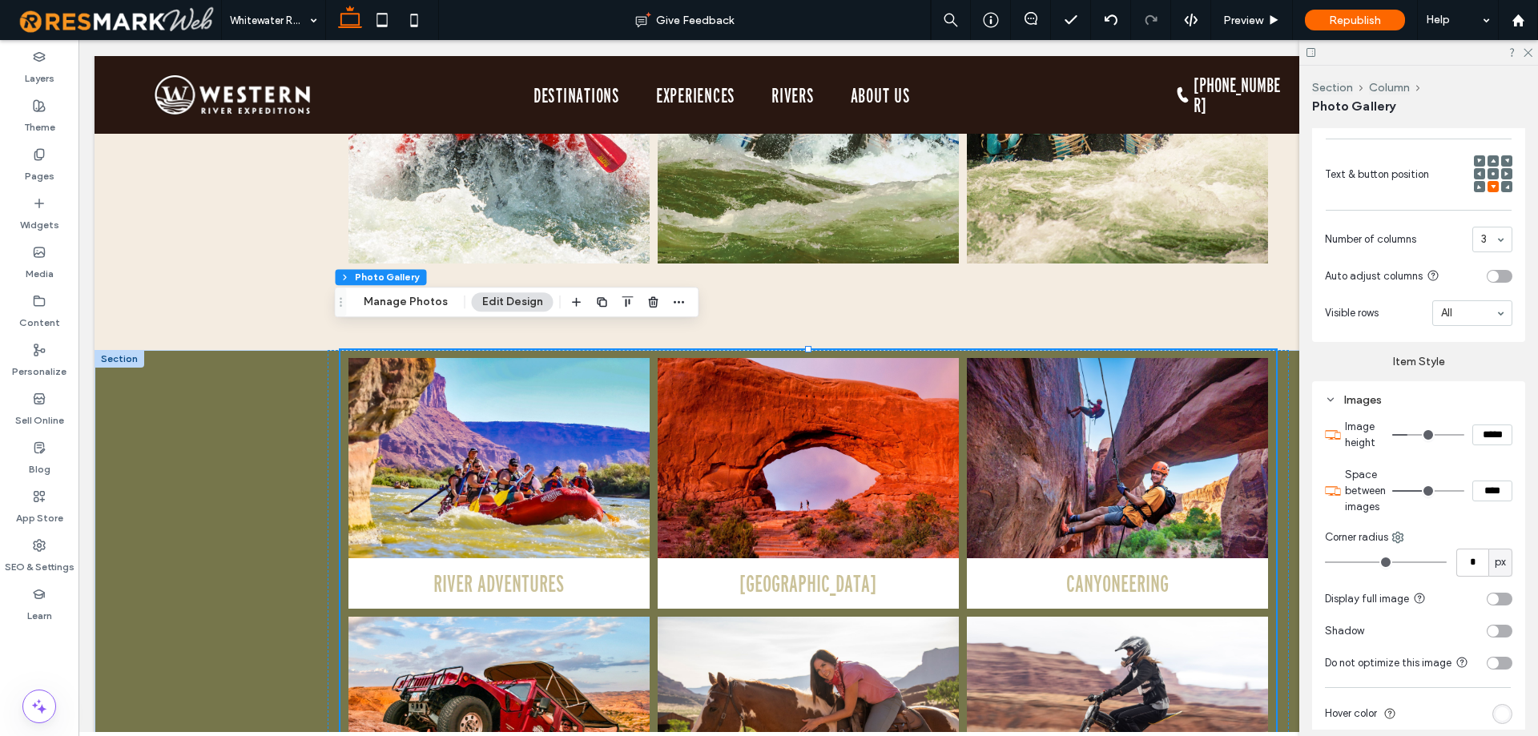
scroll to position [881, 0]
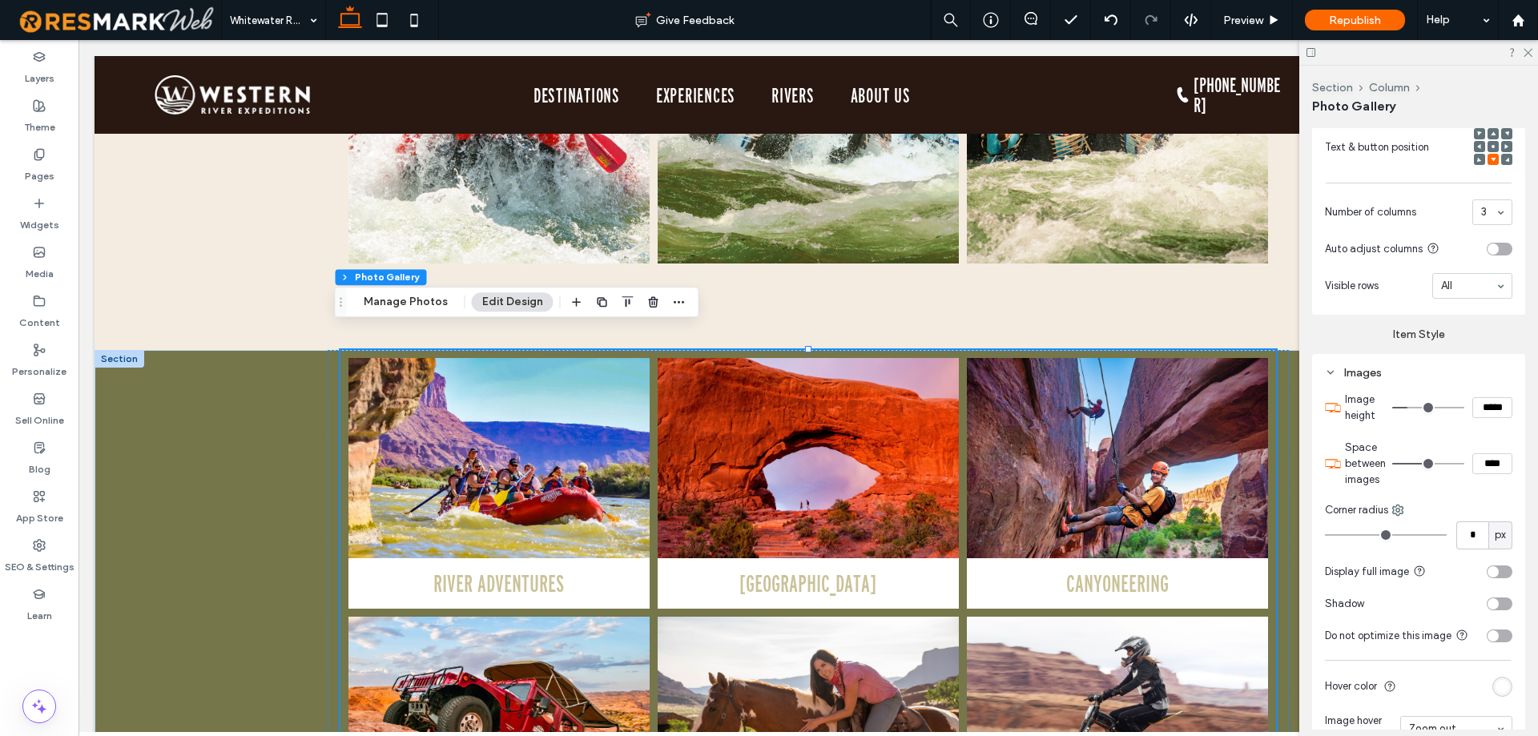
drag, startPoint x: 1478, startPoint y: 407, endPoint x: 1467, endPoint y: 407, distance: 10.4
click at [1472, 408] on input "*****" at bounding box center [1492, 407] width 40 height 21
type input "*****"
type input "***"
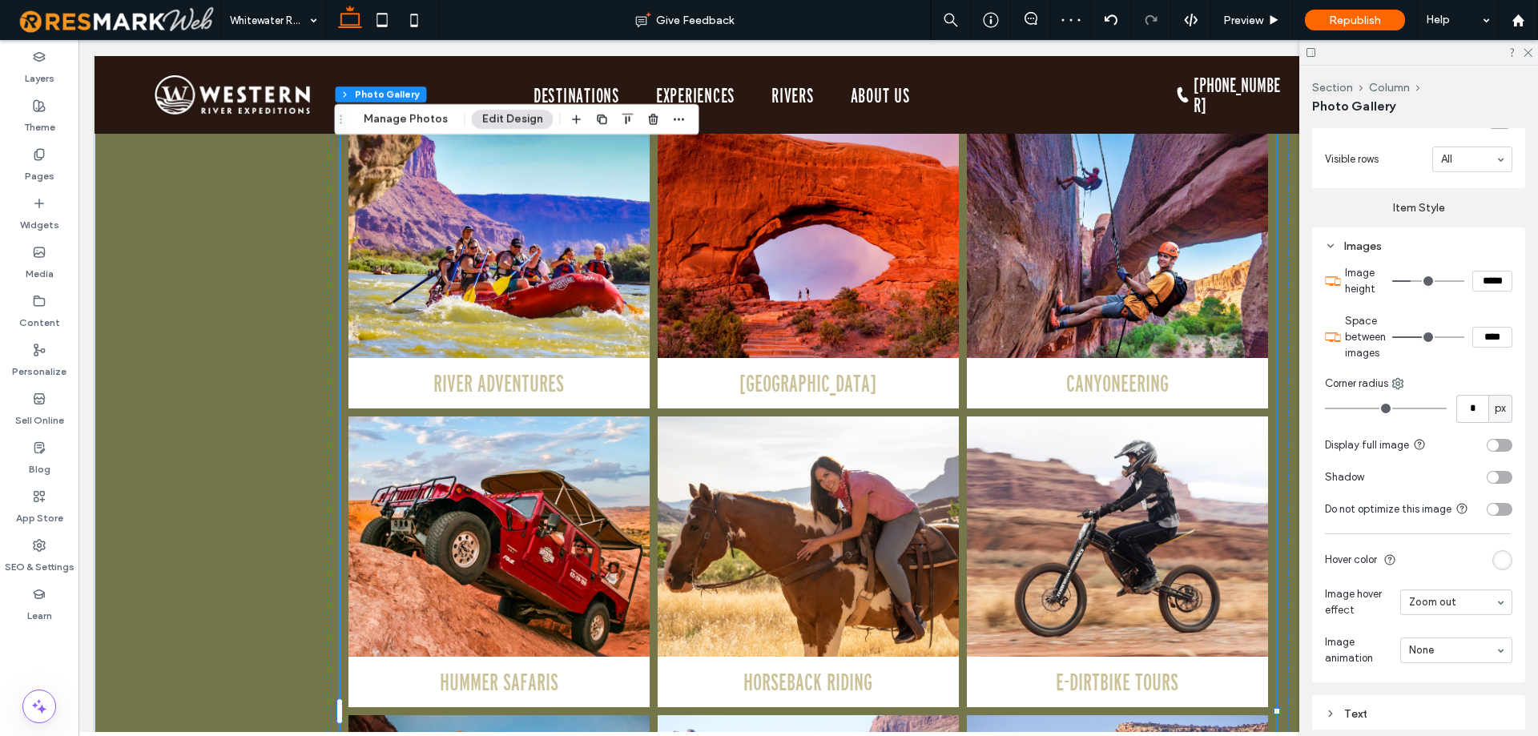
scroll to position [1121, 0]
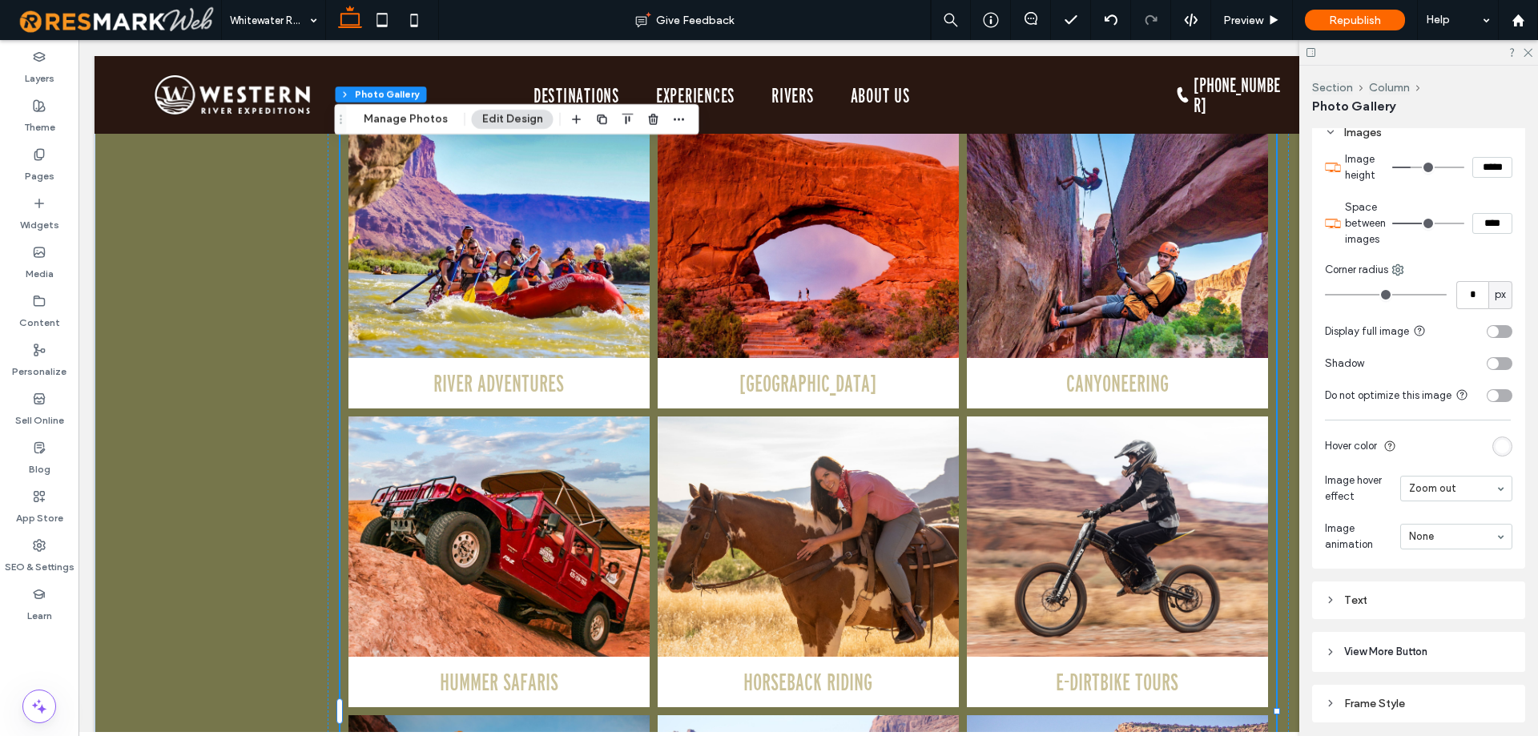
click at [1495, 445] on div "rgb(255, 255, 255)" at bounding box center [1502, 447] width 14 height 14
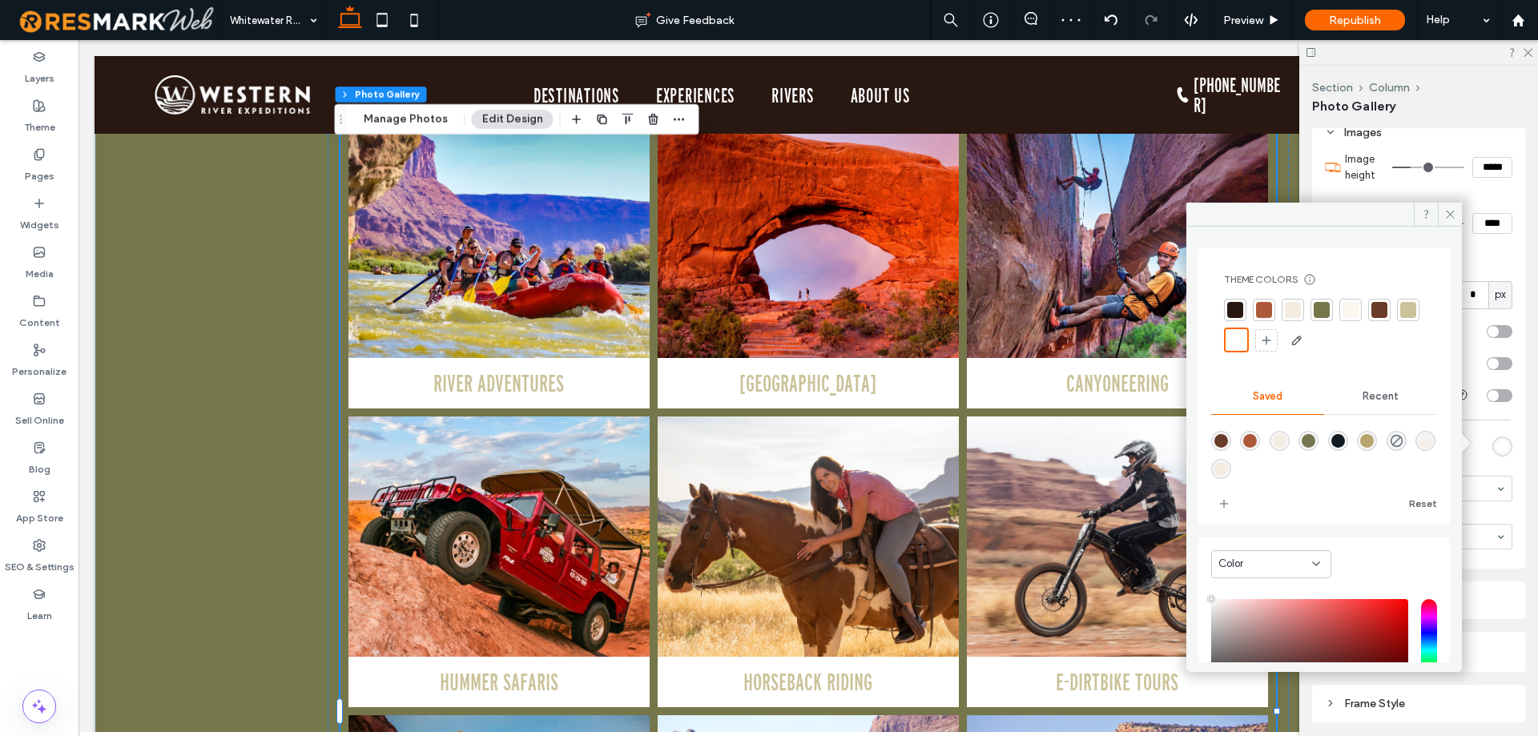
click at [1236, 311] on div at bounding box center [1235, 310] width 16 height 16
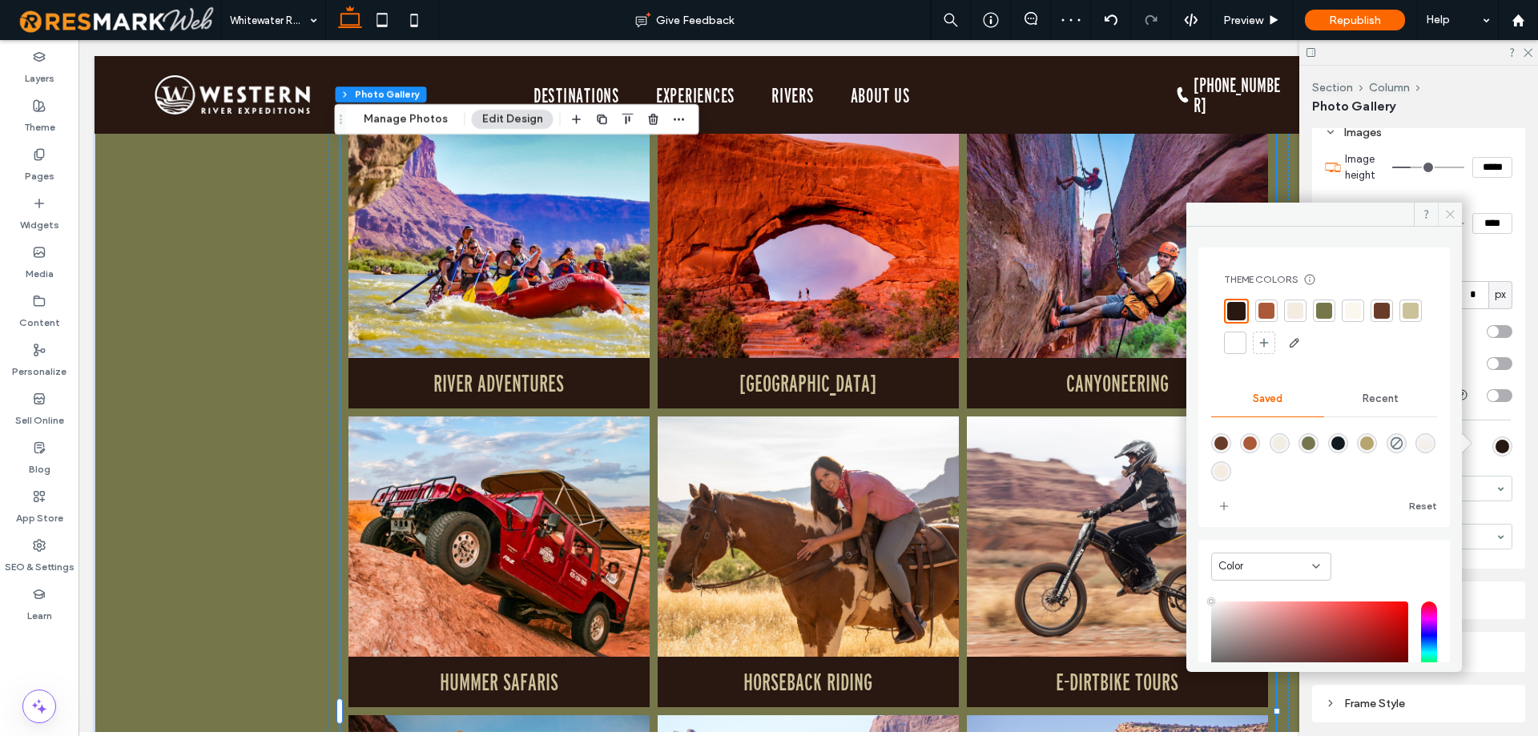
click at [1450, 215] on use at bounding box center [1450, 215] width 8 height 8
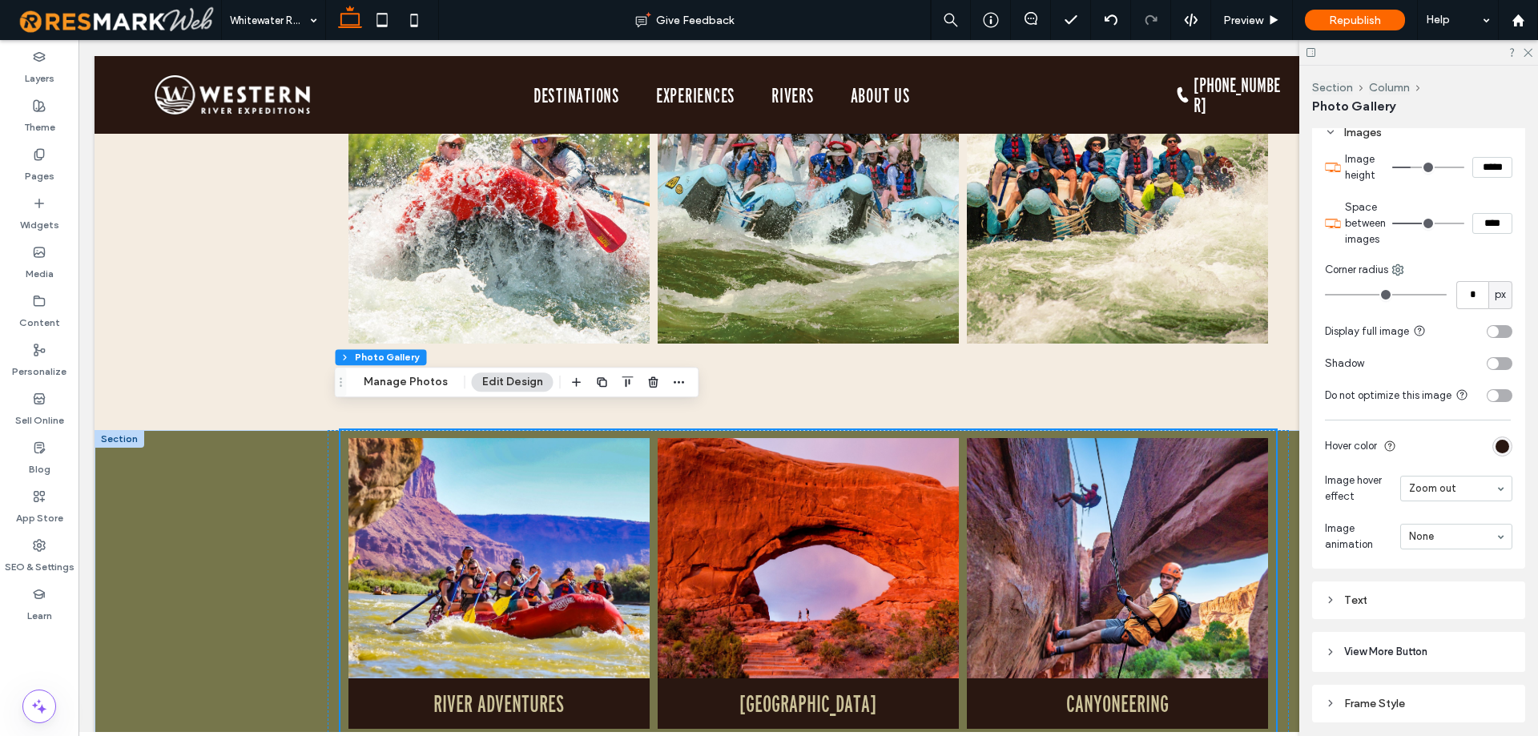
scroll to position [2560, 0]
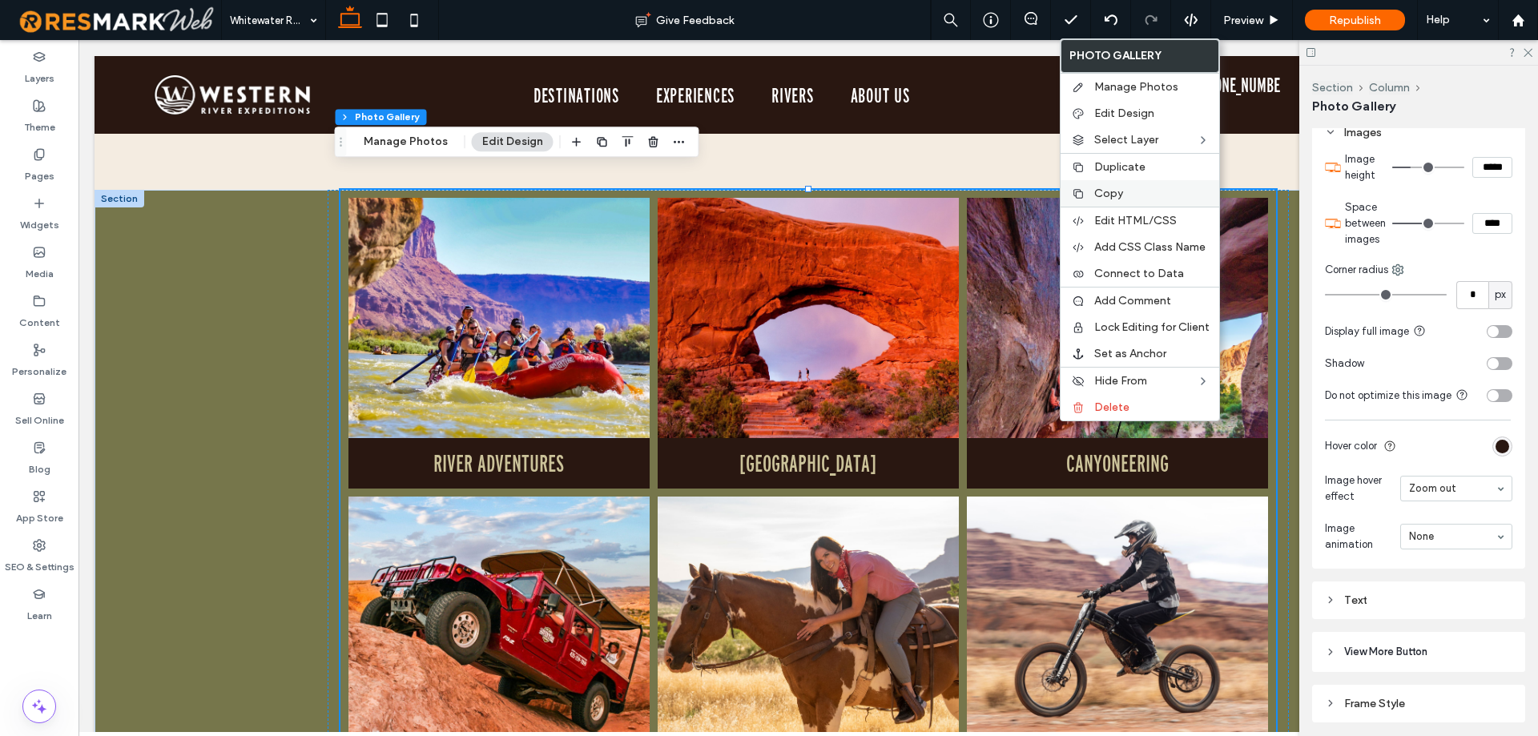
click at [1121, 193] on span "Copy" at bounding box center [1108, 194] width 29 height 14
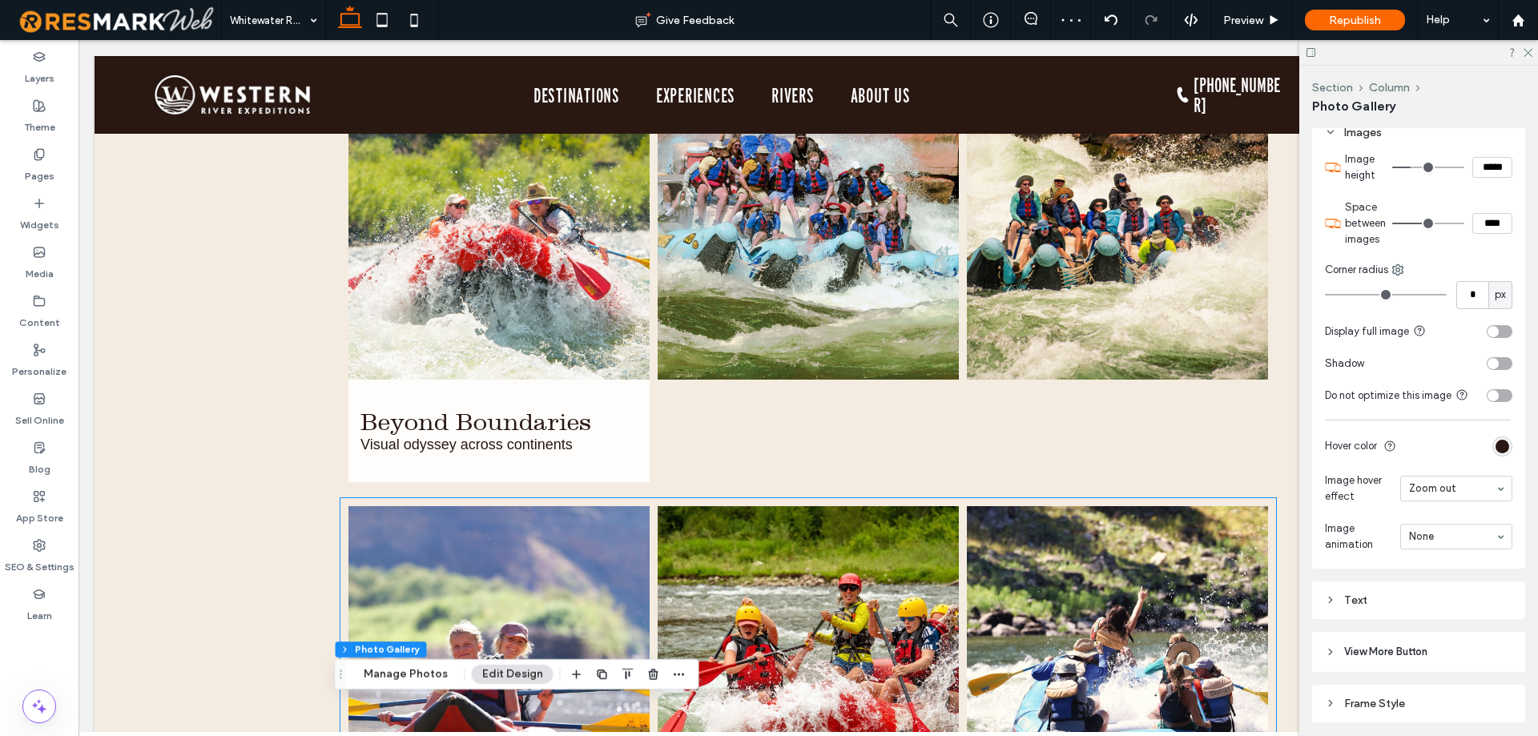
scroll to position [1358, 0]
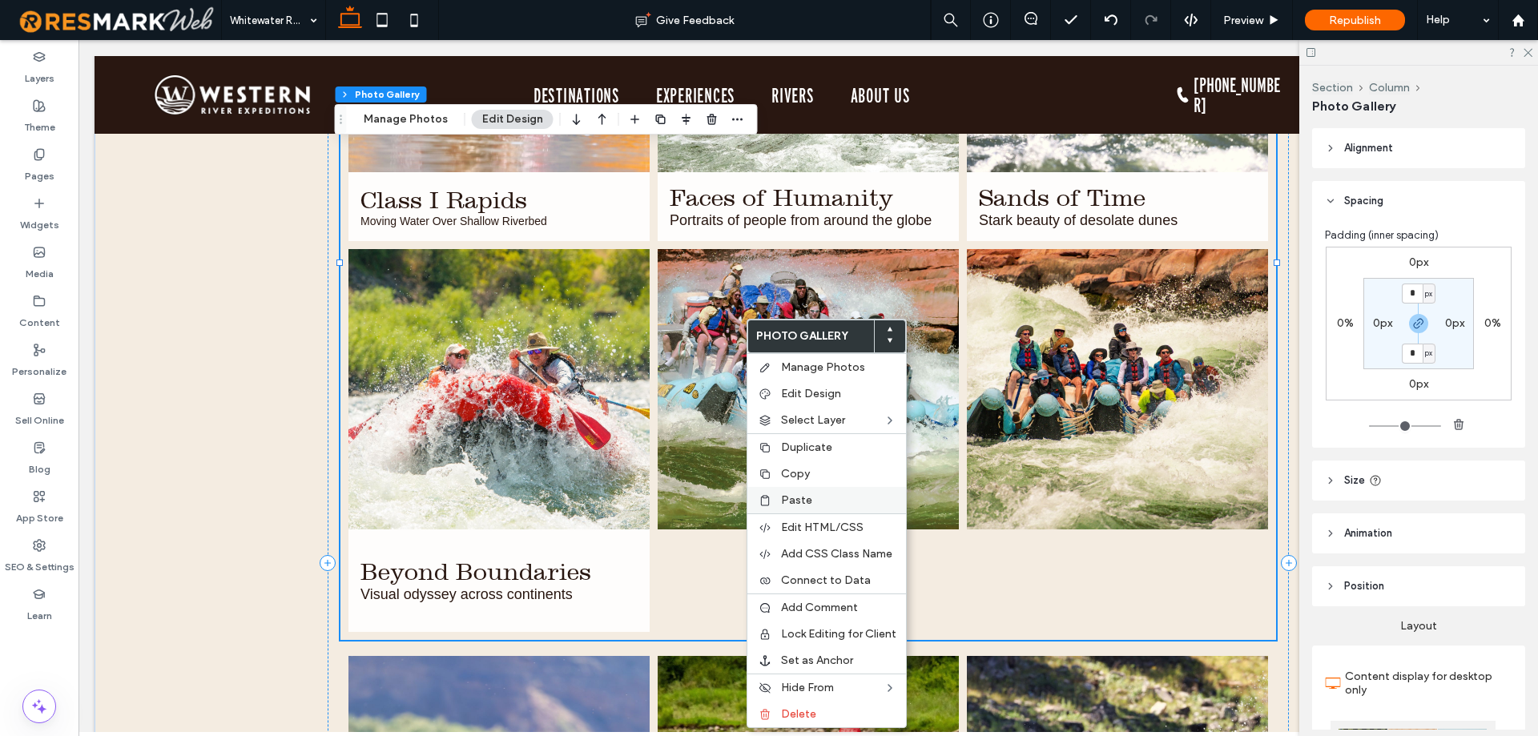
click at [831, 509] on div "Paste" at bounding box center [826, 500] width 159 height 26
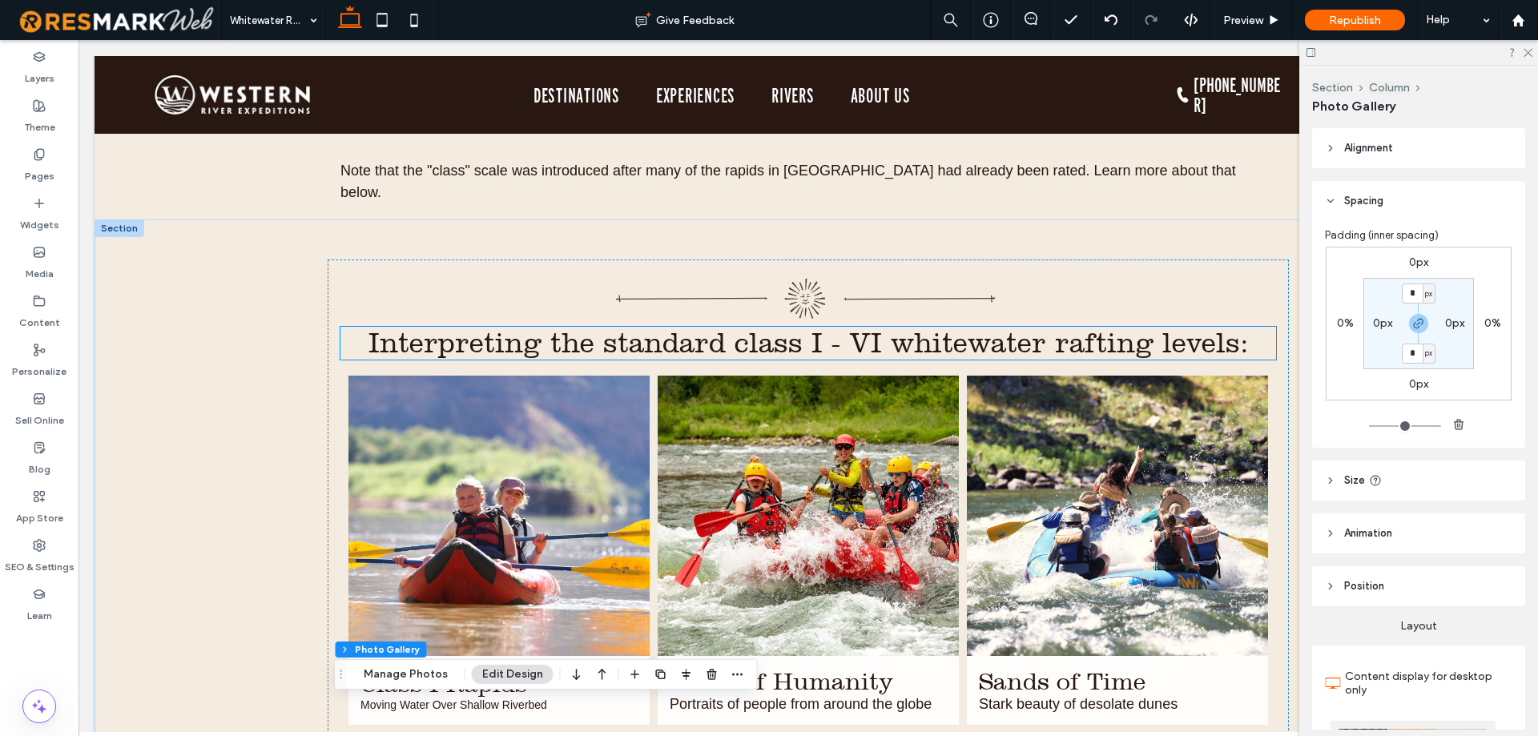
scroll to position [1038, 0]
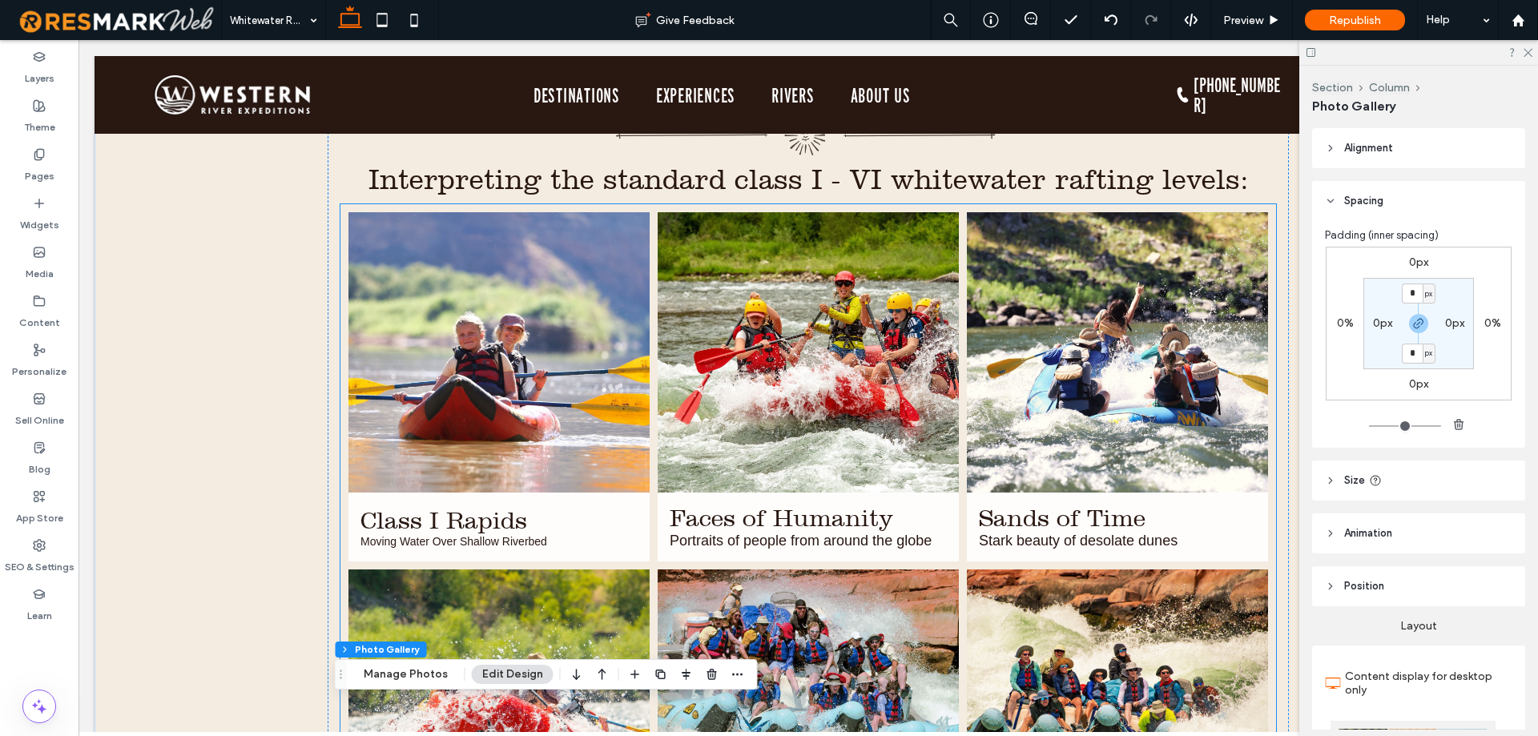
click at [588, 339] on link at bounding box center [498, 352] width 301 height 280
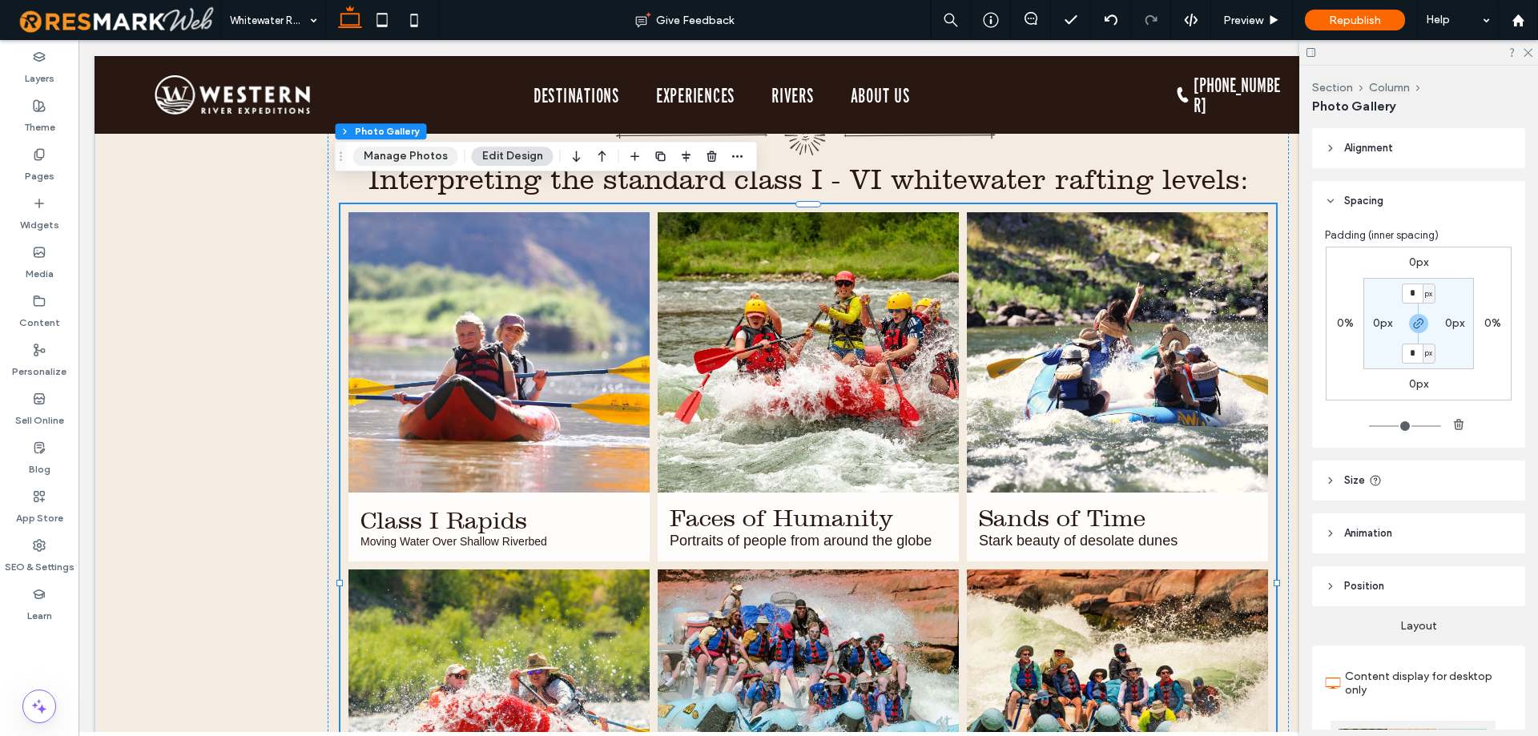
click at [377, 163] on button "Manage Photos" at bounding box center [405, 156] width 105 height 19
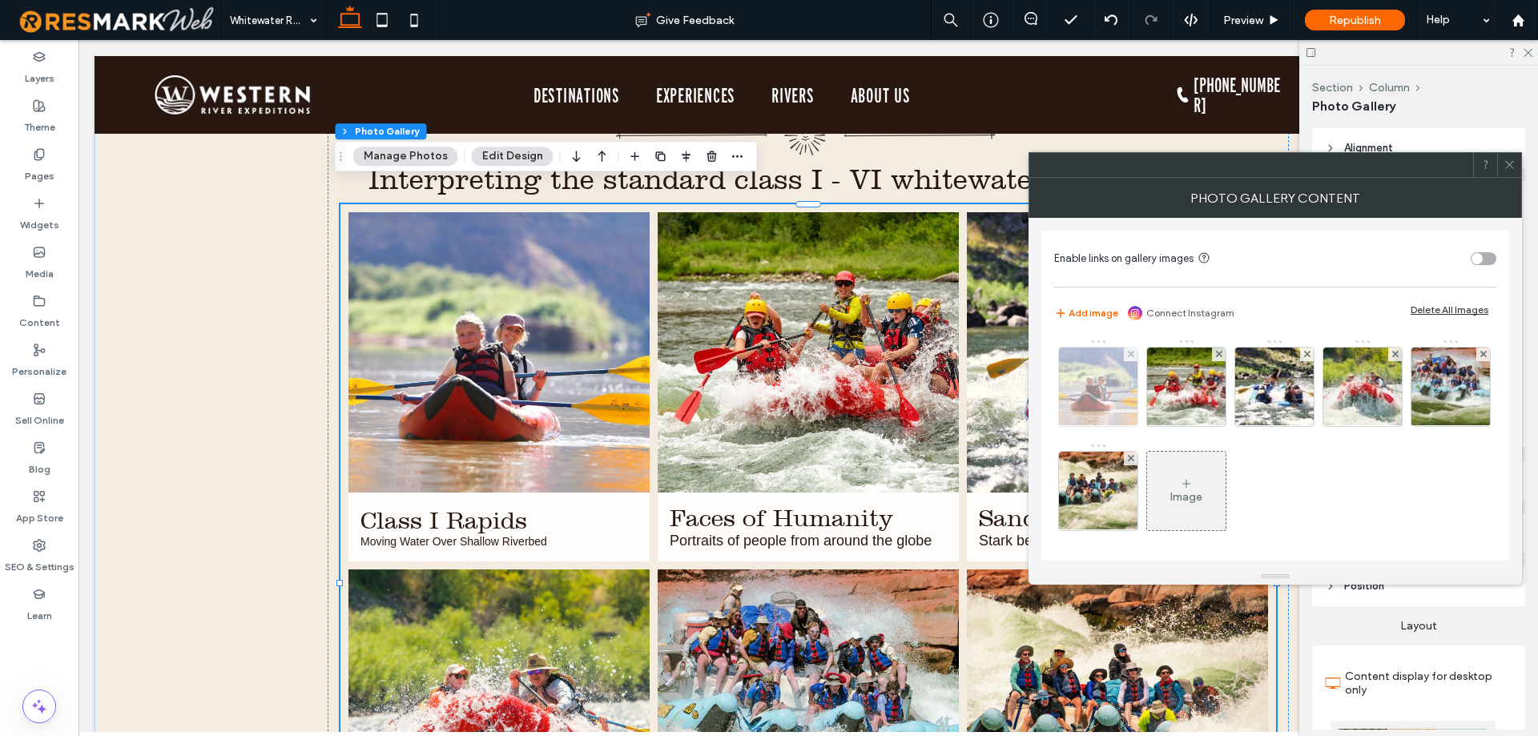
click at [1115, 376] on img at bounding box center [1099, 387] width 118 height 78
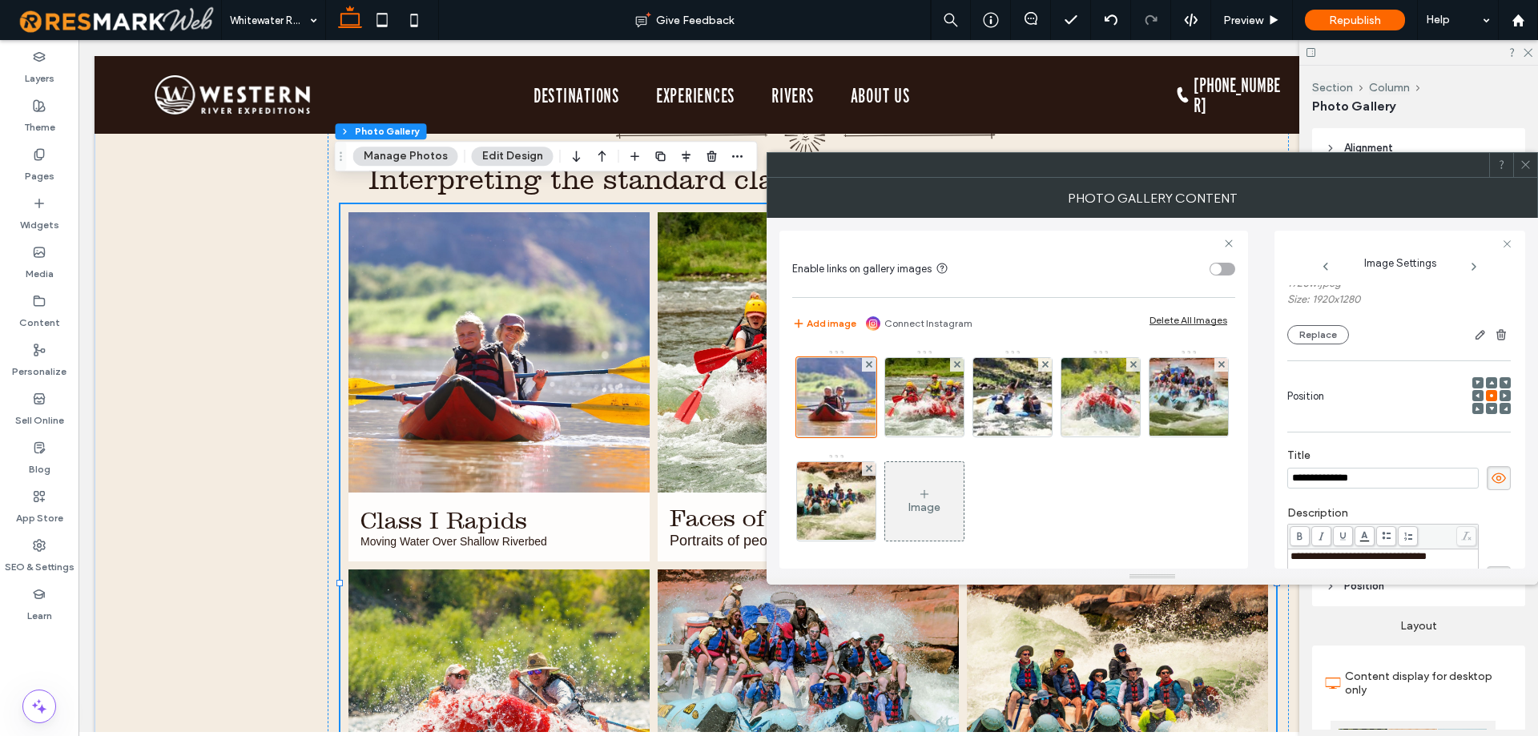
scroll to position [0, 0]
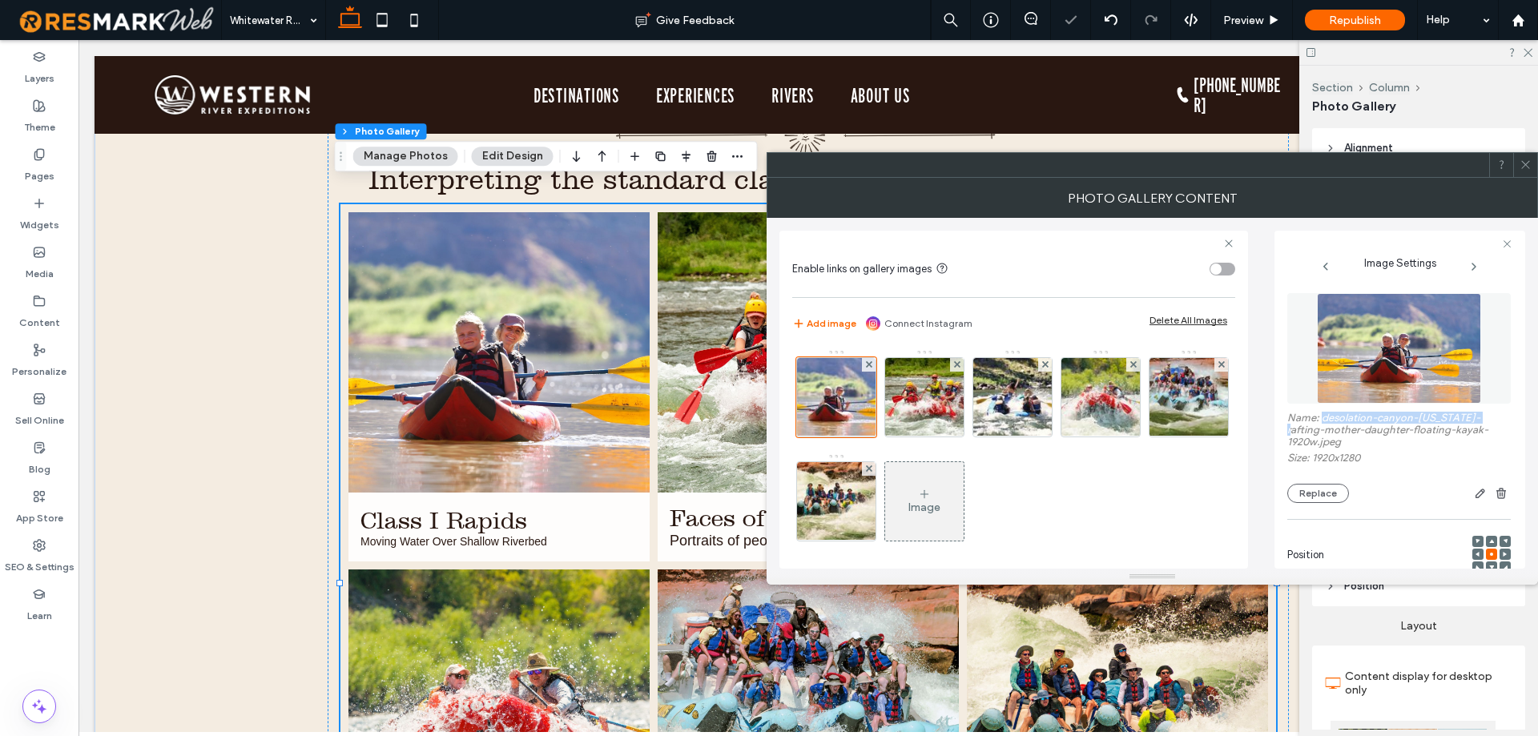
drag, startPoint x: 1321, startPoint y: 416, endPoint x: 1474, endPoint y: 414, distance: 153.8
click at [1474, 414] on label "Name: desolation-canyon-utah-rafting-mother-daughter-floating-kayak-1920w.jpeg" at bounding box center [1398, 432] width 223 height 40
copy label "desolation-canyon-utah-rafting"
drag, startPoint x: 1352, startPoint y: 431, endPoint x: 1371, endPoint y: 431, distance: 19.2
click at [1352, 431] on label "Name: desolation-canyon-utah-rafting-mother-daughter-floating-kayak-1920w.jpeg" at bounding box center [1398, 432] width 223 height 40
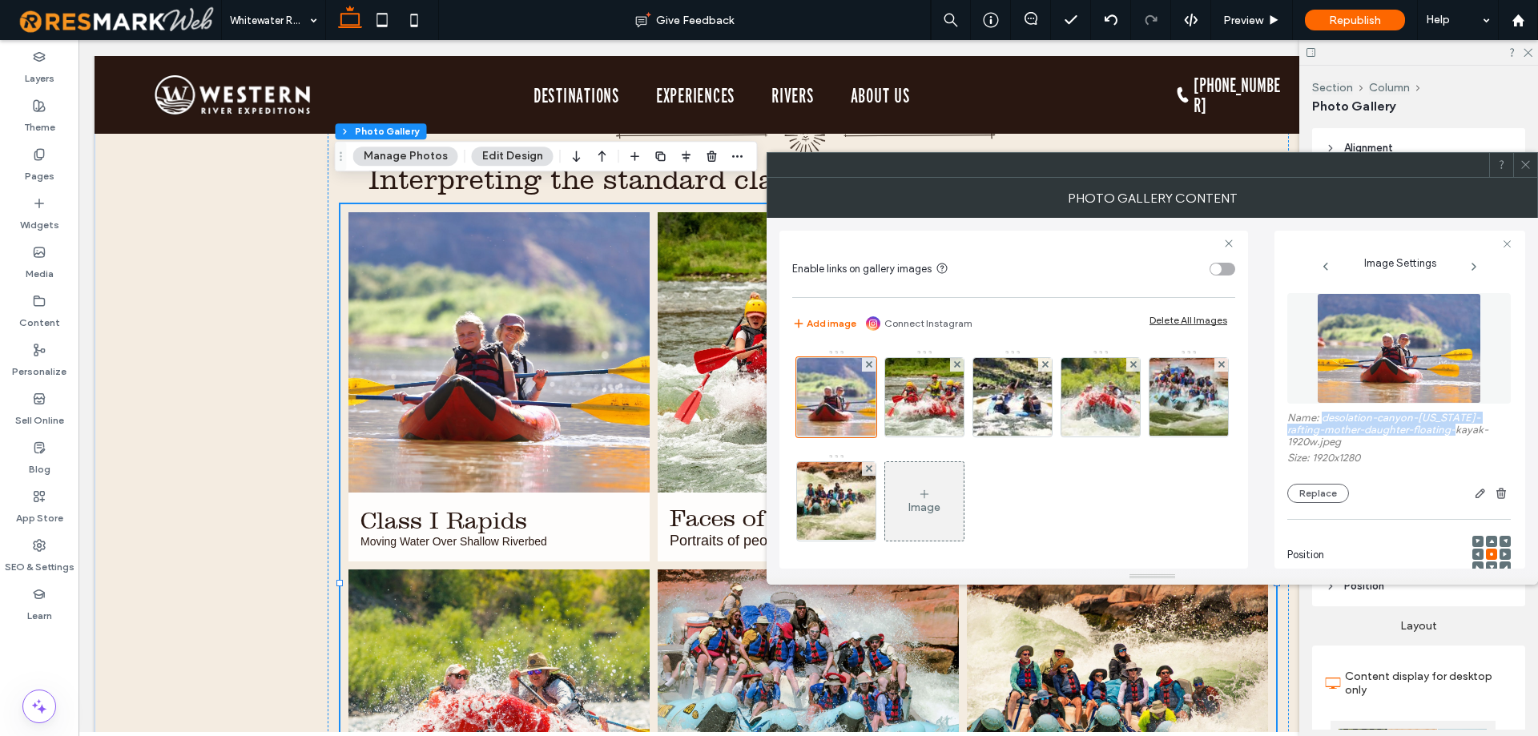
drag, startPoint x: 1455, startPoint y: 429, endPoint x: 1323, endPoint y: 419, distance: 132.6
click at [1323, 419] on label "Name: desolation-canyon-utah-rafting-mother-daughter-floating-kayak-1920w.jpeg" at bounding box center [1398, 432] width 223 height 40
copy label "desolation-canyon-utah-rafting-mother-daughter-floating-kayak-"
click at [920, 384] on img at bounding box center [924, 397] width 108 height 78
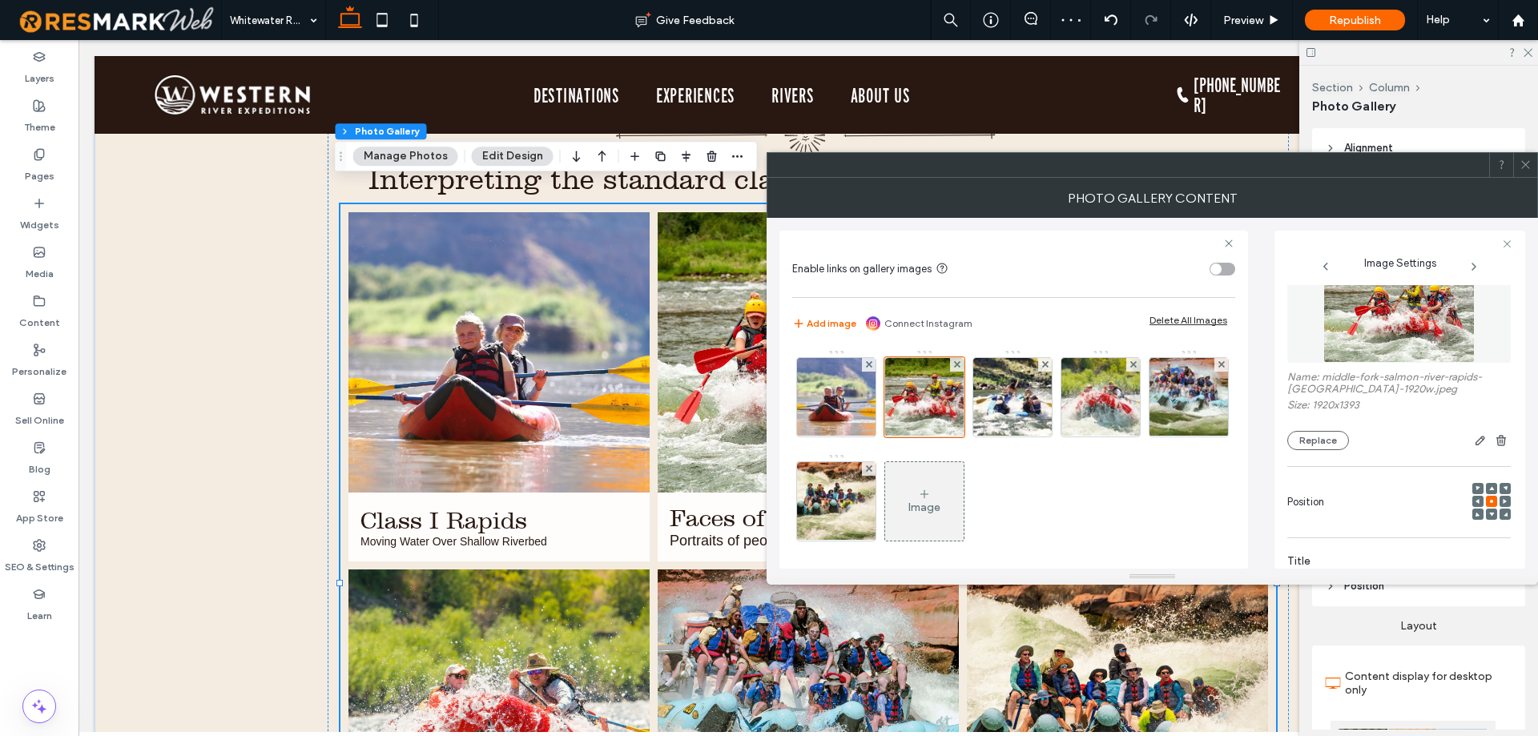
scroll to position [38, 0]
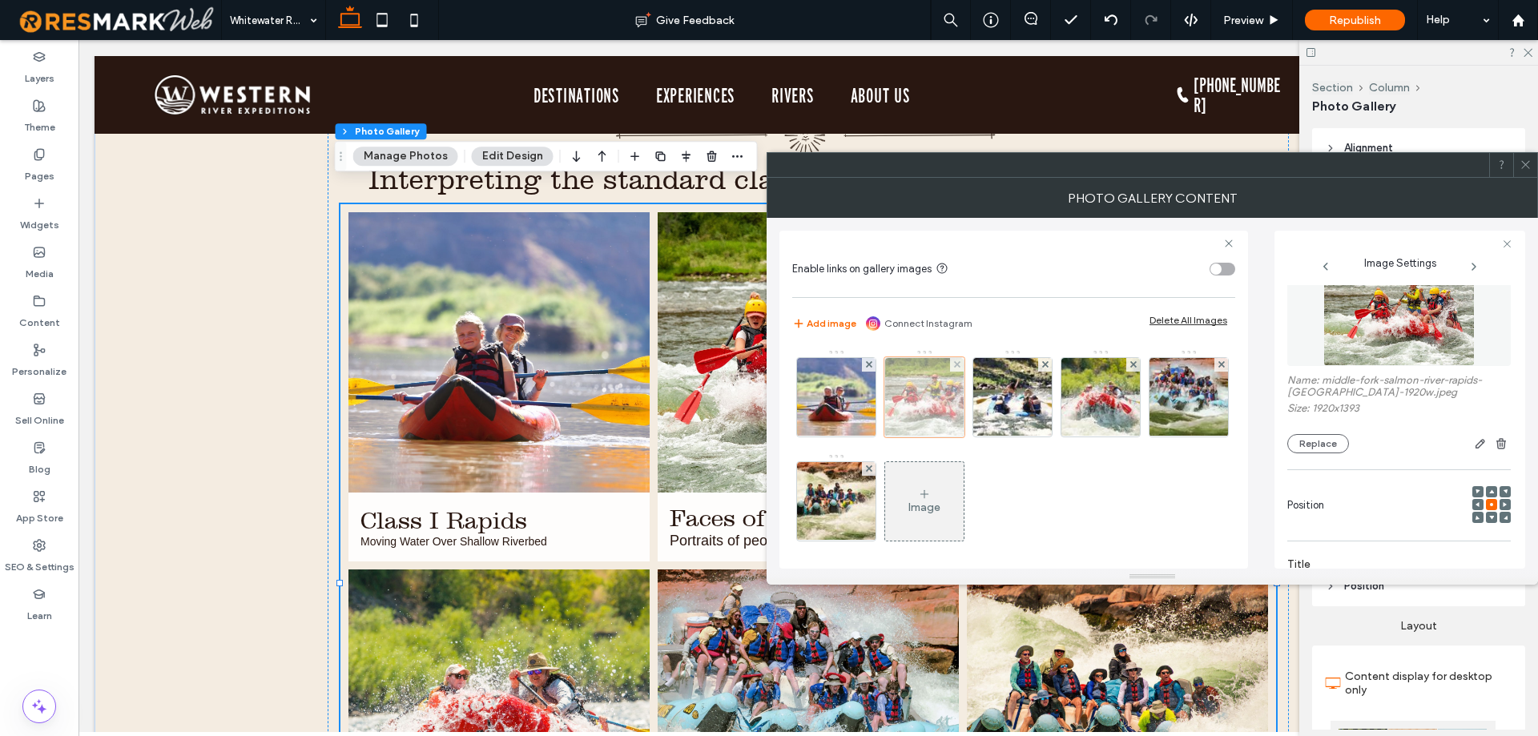
drag, startPoint x: 989, startPoint y: 404, endPoint x: 928, endPoint y: 409, distance: 61.1
click at [989, 405] on img at bounding box center [1013, 397] width 118 height 78
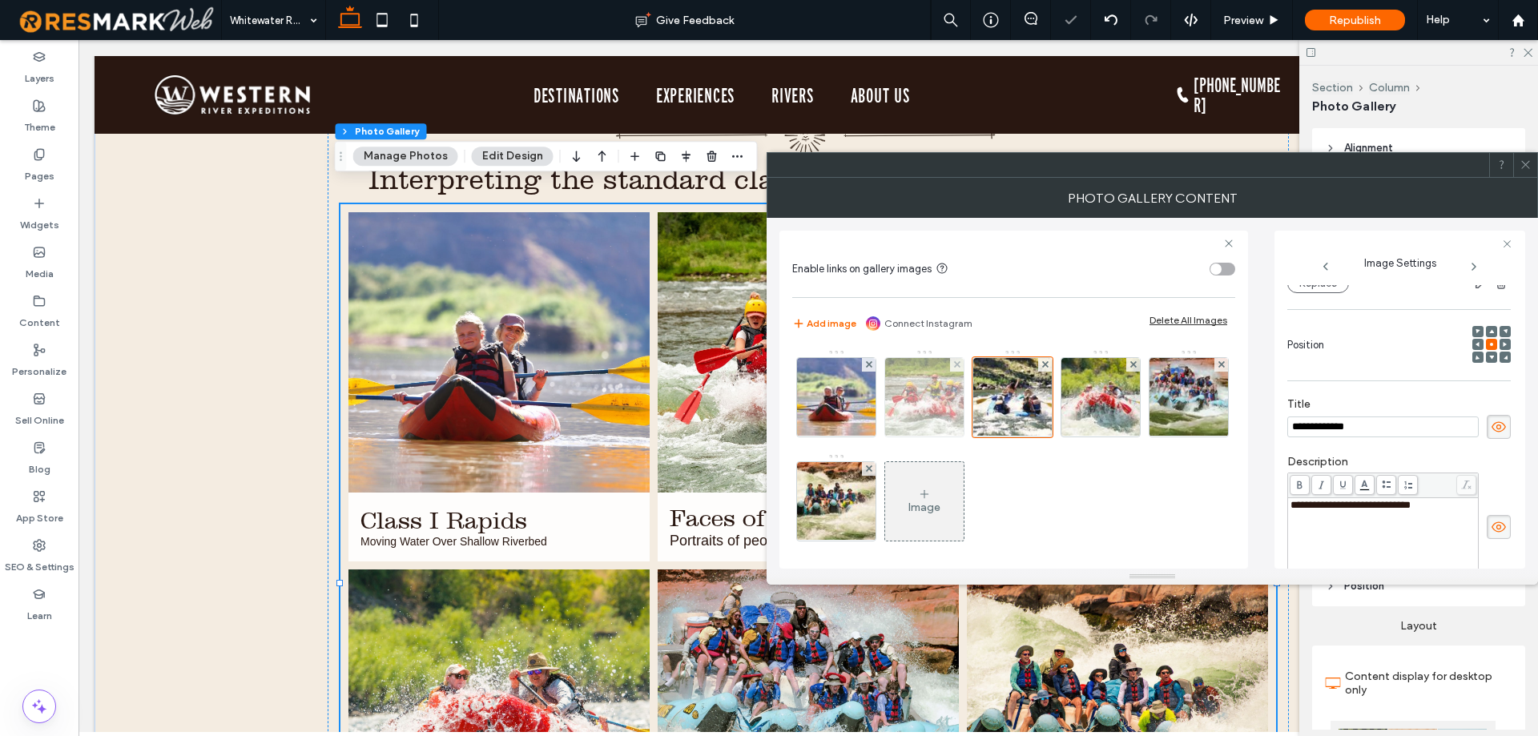
click at [905, 412] on img at bounding box center [924, 397] width 108 height 78
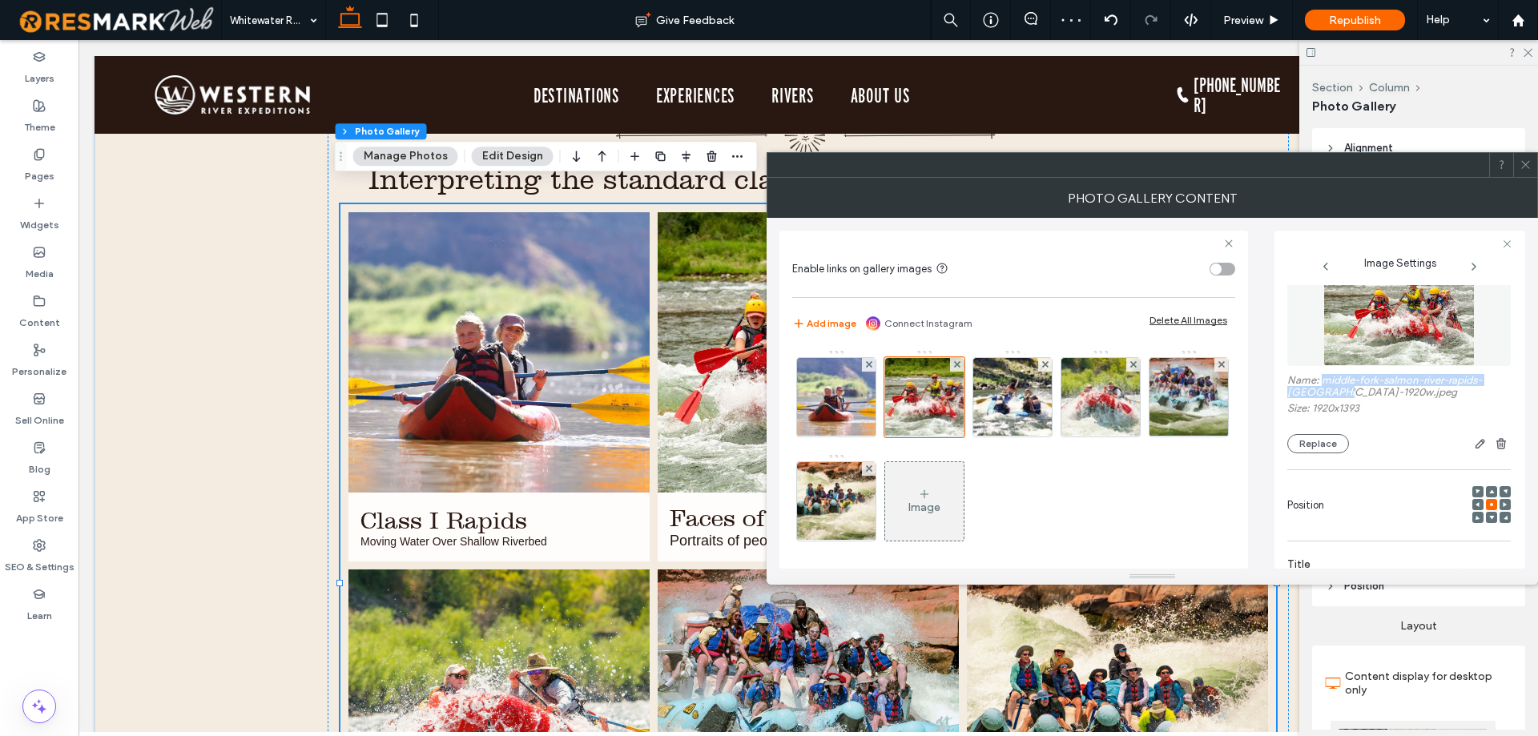
drag, startPoint x: 1321, startPoint y: 381, endPoint x: 1343, endPoint y: 393, distance: 25.4
click at [1343, 393] on label "Name: middle-fork-salmon-river-rapids-paddleboat-1920w.jpeg" at bounding box center [1398, 388] width 223 height 28
click at [1001, 408] on img at bounding box center [1013, 397] width 118 height 78
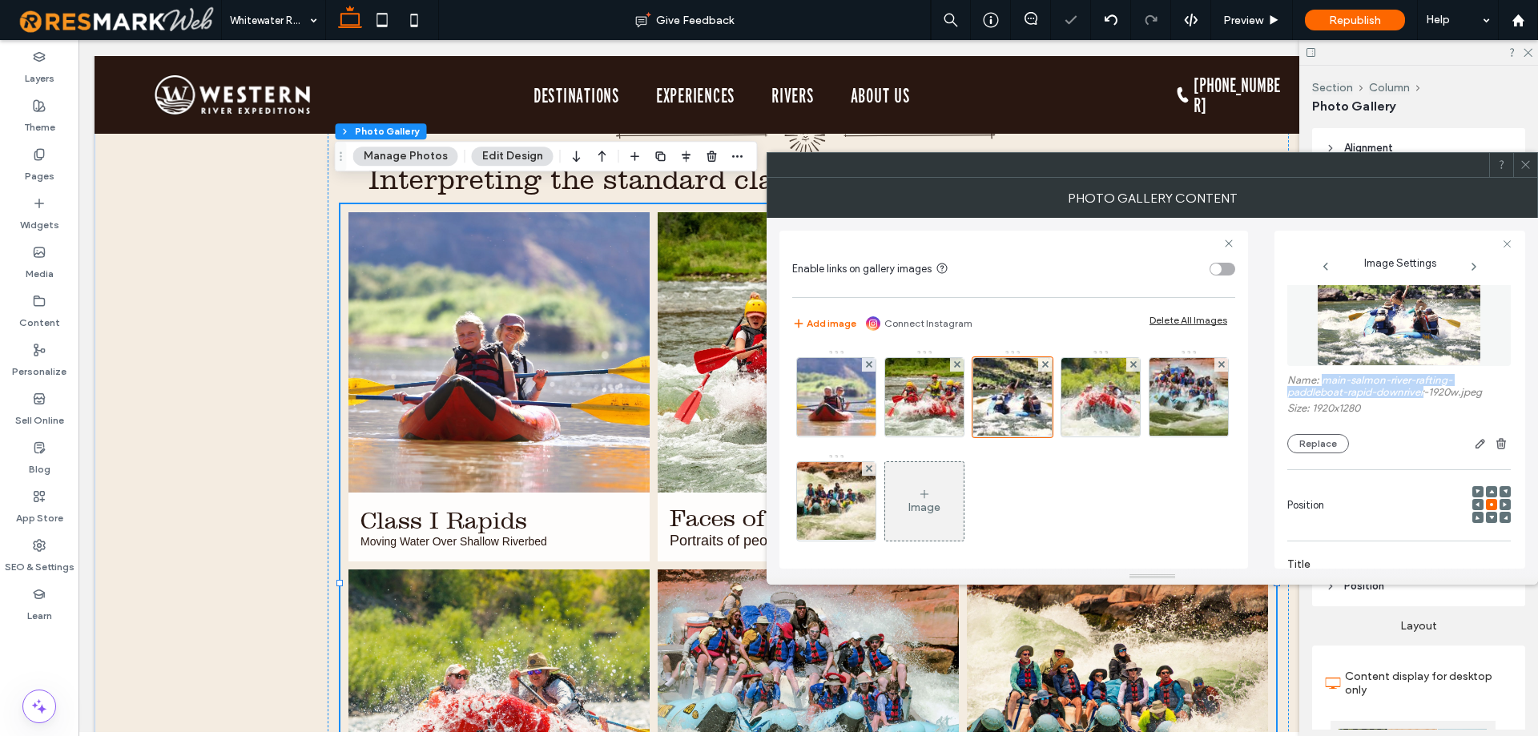
drag, startPoint x: 1322, startPoint y: 378, endPoint x: 1427, endPoint y: 396, distance: 107.2
click at [1427, 396] on label "Name: main-salmon-river-rafting-paddleboat-rapid-downriver-1920w.jpeg" at bounding box center [1398, 388] width 223 height 28
copy label "main-salmon-river-rafting-paddleboat-rapid-downriver"
click at [1077, 406] on img at bounding box center [1101, 397] width 118 height 78
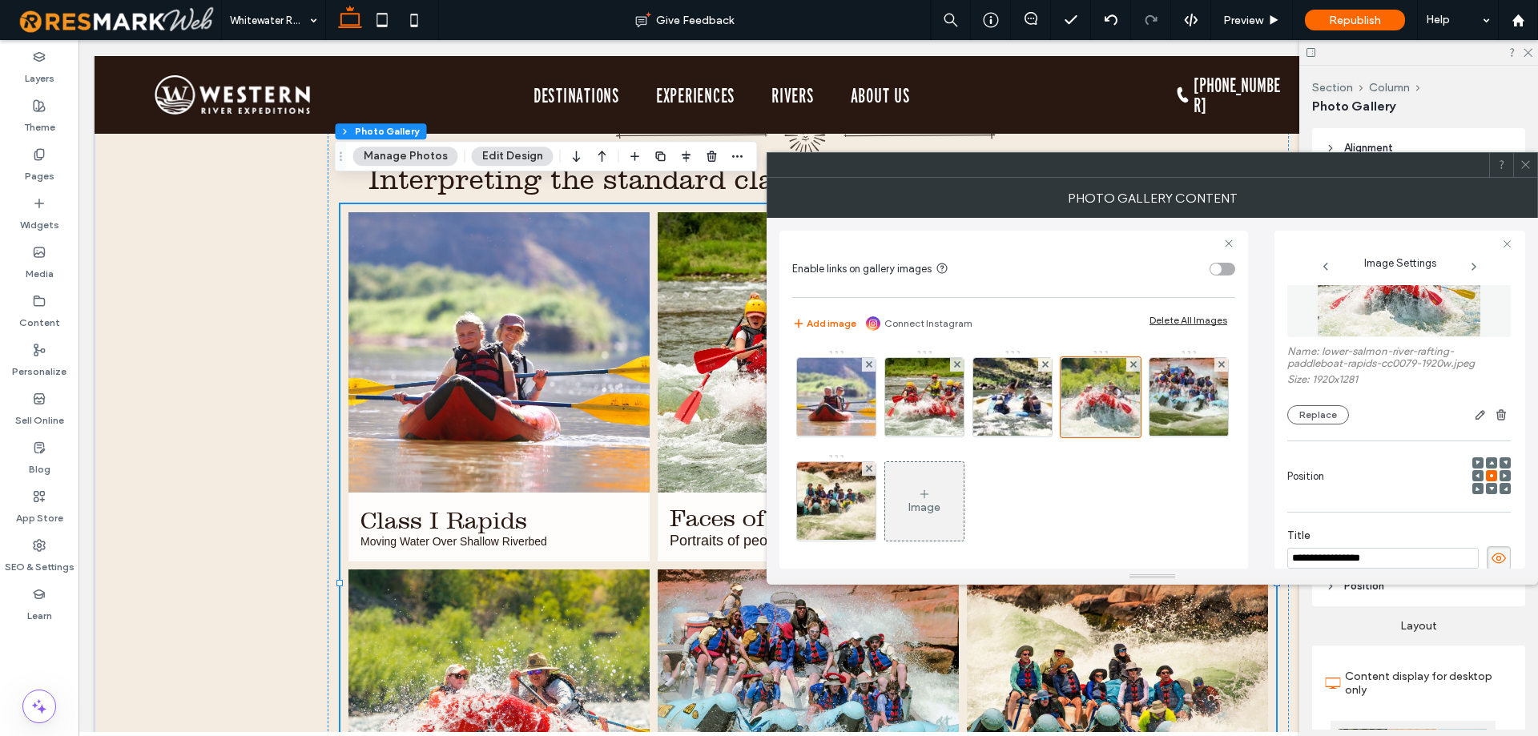
scroll to position [14, 0]
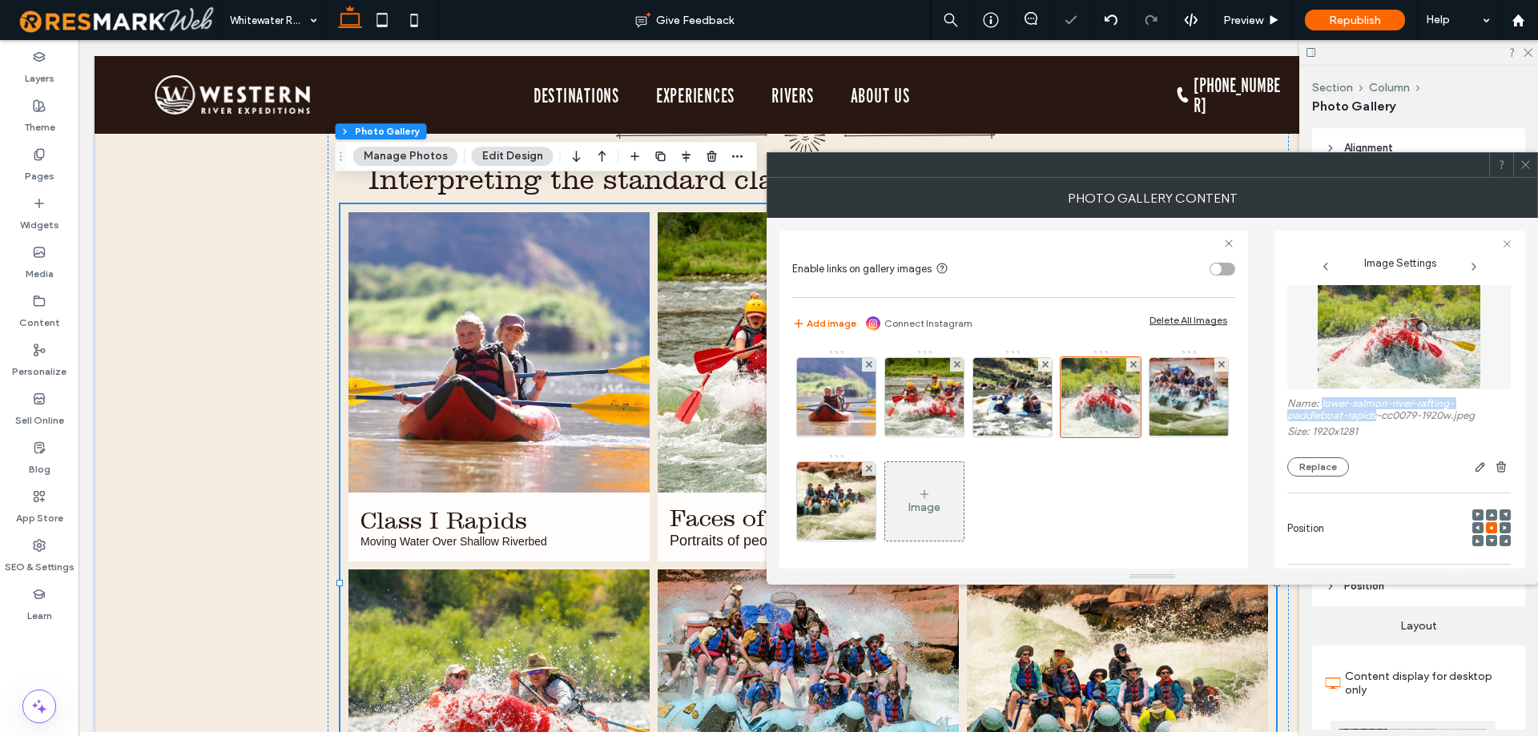
drag, startPoint x: 1321, startPoint y: 404, endPoint x: 1379, endPoint y: 418, distance: 60.2
click at [1379, 418] on label "Name: lower-salmon-river-rafting-paddleboat-rapids-cc0079-1920w.jpeg" at bounding box center [1398, 411] width 223 height 28
copy label "lower-salmon-river-rafting-paddleboat-rapids"
click at [1129, 437] on img at bounding box center [1188, 397] width 119 height 78
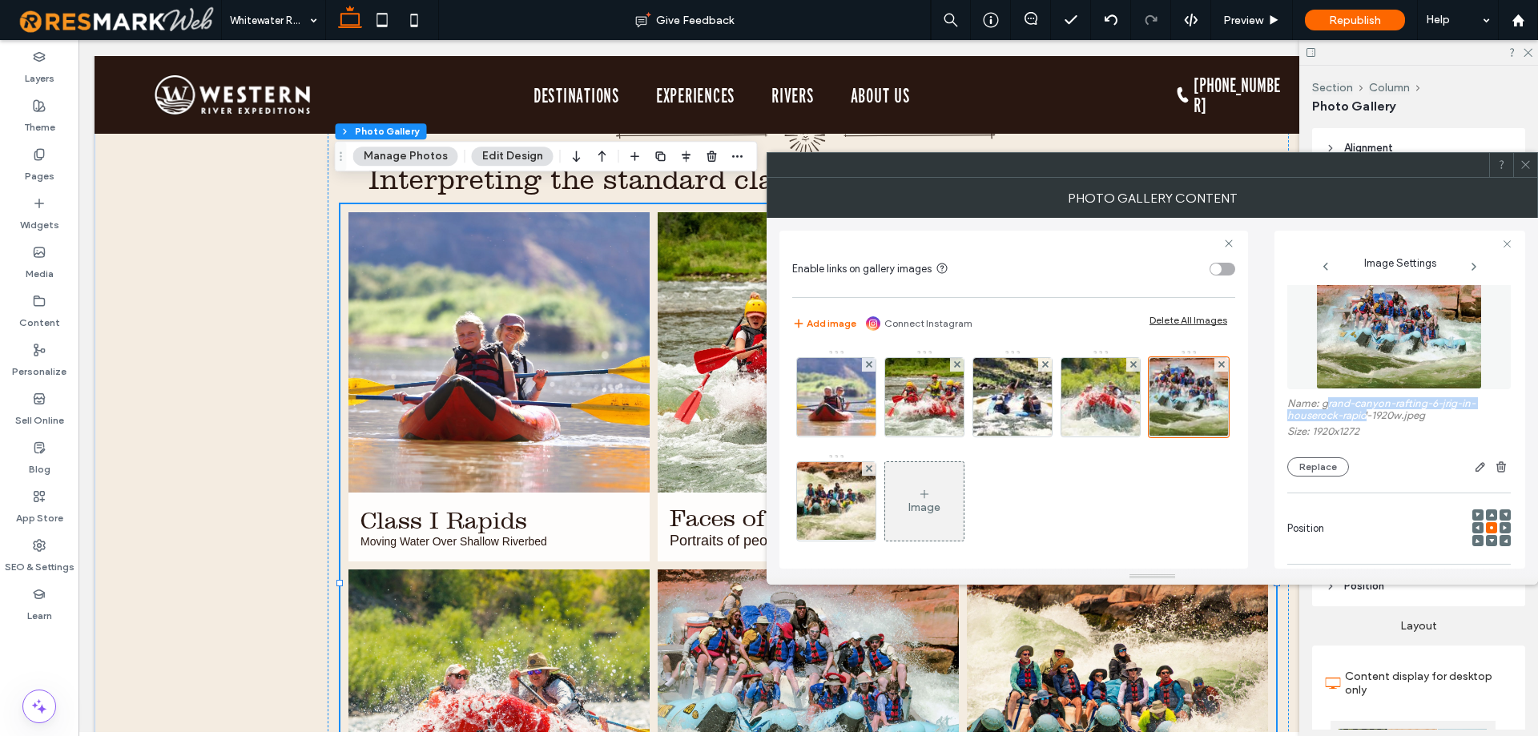
drag, startPoint x: 1324, startPoint y: 401, endPoint x: 1366, endPoint y: 419, distance: 45.2
click at [1366, 419] on label "Name: grand-canyon-rafting-6-jrig-in-houserock-rapid-1920w.jpeg" at bounding box center [1398, 411] width 223 height 28
click at [1345, 403] on label "Name: grand-canyon-rafting-6-jrig-in-houserock-rapid-1920w.jpeg" at bounding box center [1398, 411] width 223 height 28
drag, startPoint x: 1323, startPoint y: 400, endPoint x: 1368, endPoint y: 417, distance: 47.9
click at [1368, 417] on label "Name: grand-canyon-rafting-6-jrig-in-houserock-rapid-1920w.jpeg" at bounding box center [1398, 411] width 223 height 28
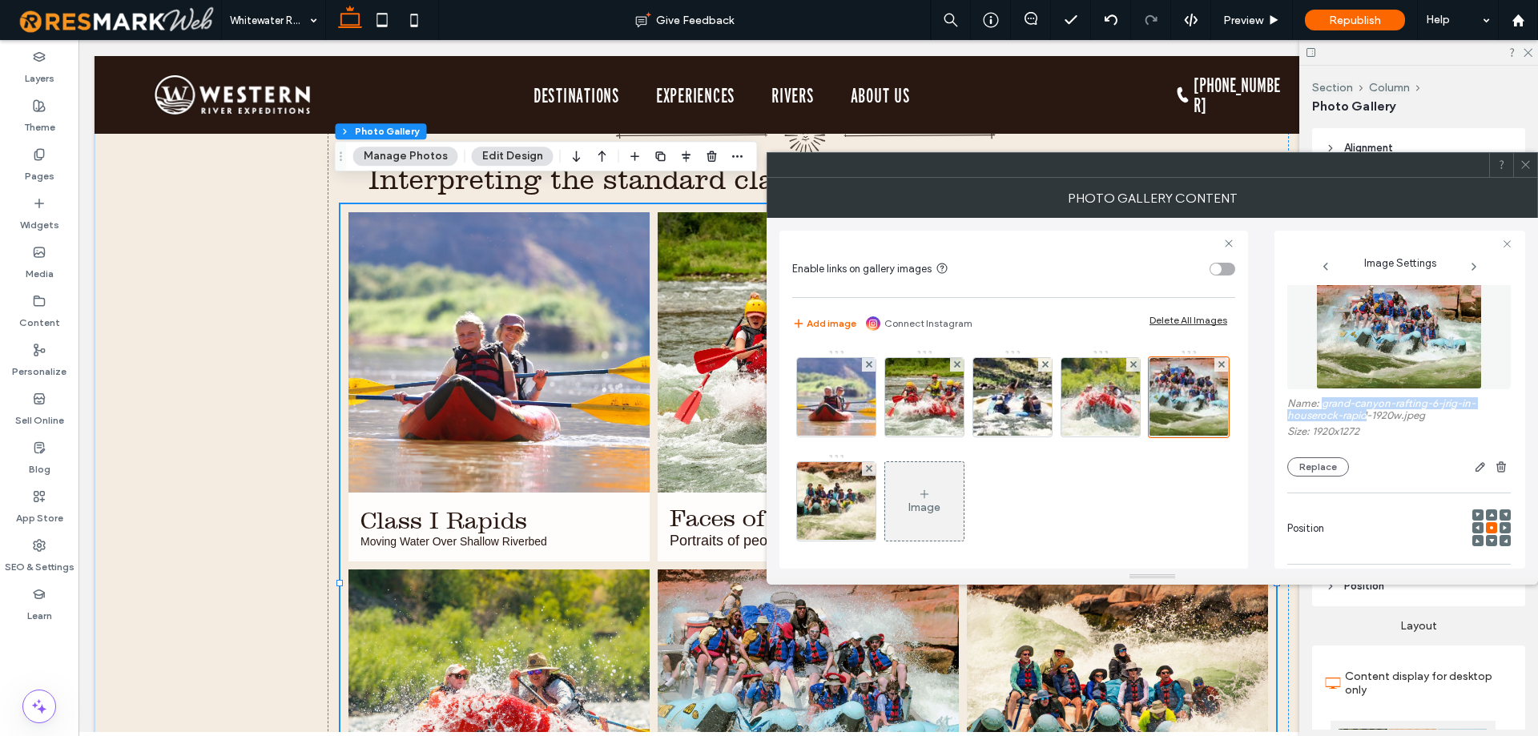
copy label "grand-canyon-rafting-6-jrig-in-houserock-rapid"
click at [892, 530] on img at bounding box center [835, 501] width 113 height 78
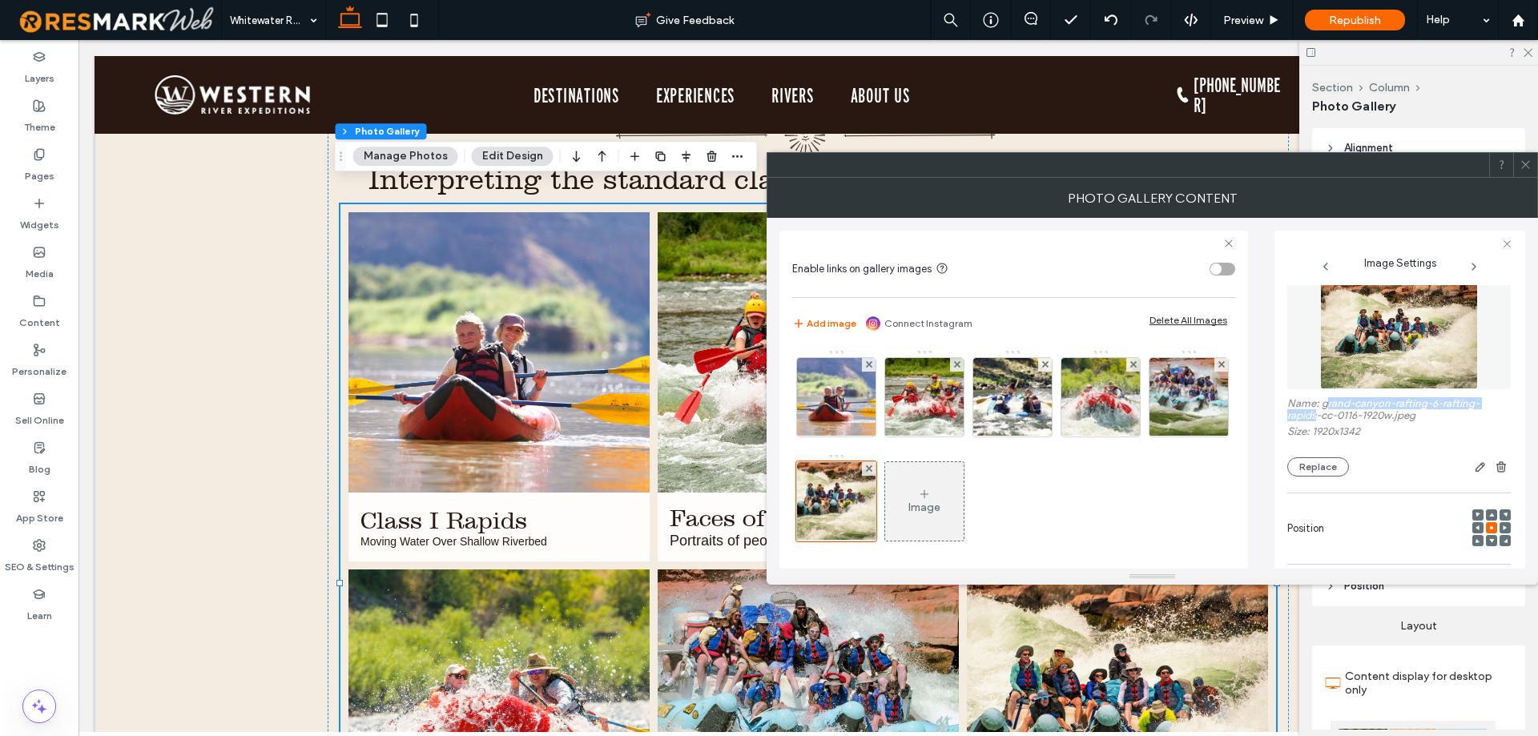
drag, startPoint x: 1324, startPoint y: 405, endPoint x: 1318, endPoint y: 419, distance: 15.0
click at [1318, 419] on label "Name: grand-canyon-rafting-6-rafting-rapids-cc-0116-1920w.jpeg" at bounding box center [1398, 411] width 223 height 28
copy label "rand-canyon-rafting-6-rafting-rapids"
drag, startPoint x: 1519, startPoint y: 167, endPoint x: 1496, endPoint y: 172, distance: 22.9
click at [1519, 167] on div at bounding box center [1525, 165] width 24 height 24
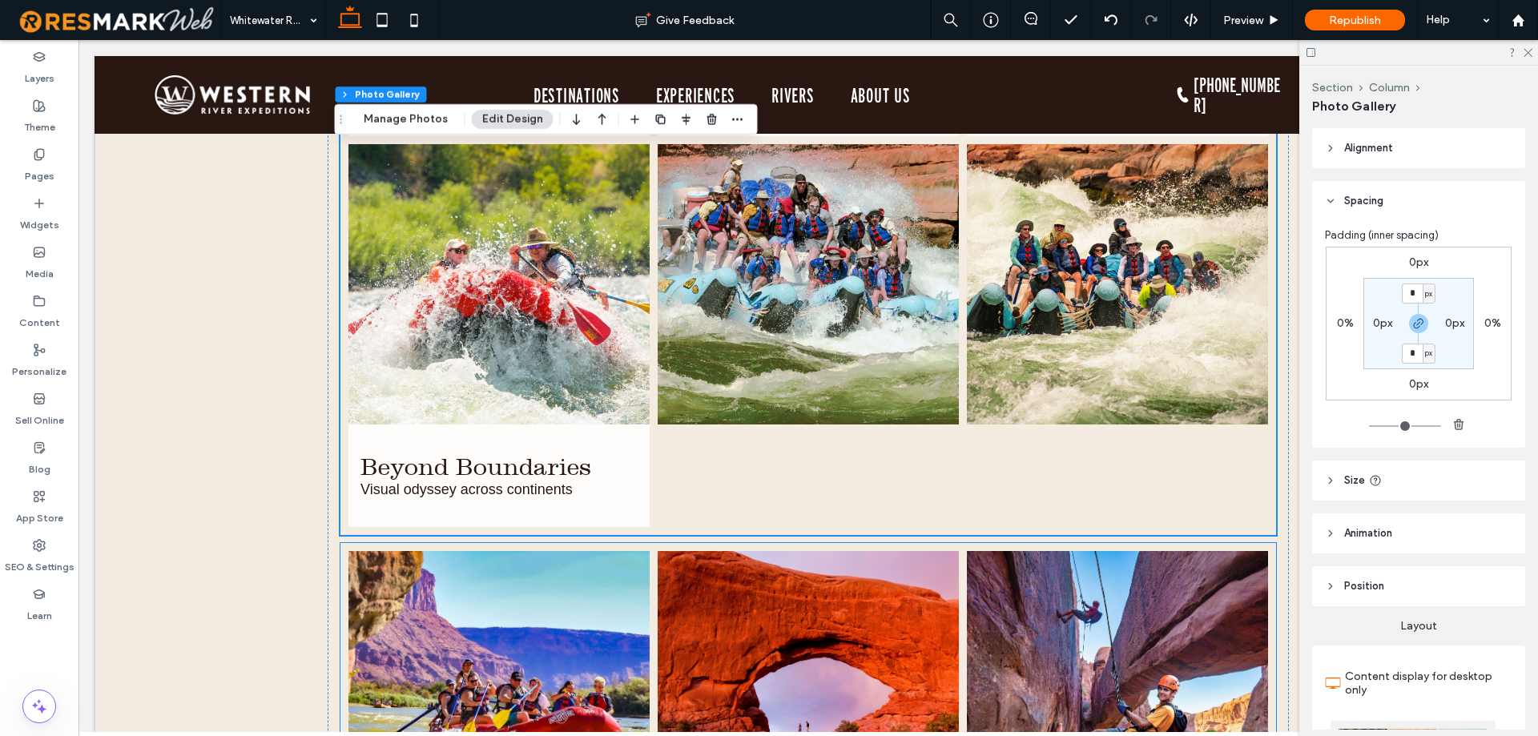
scroll to position [1438, 0]
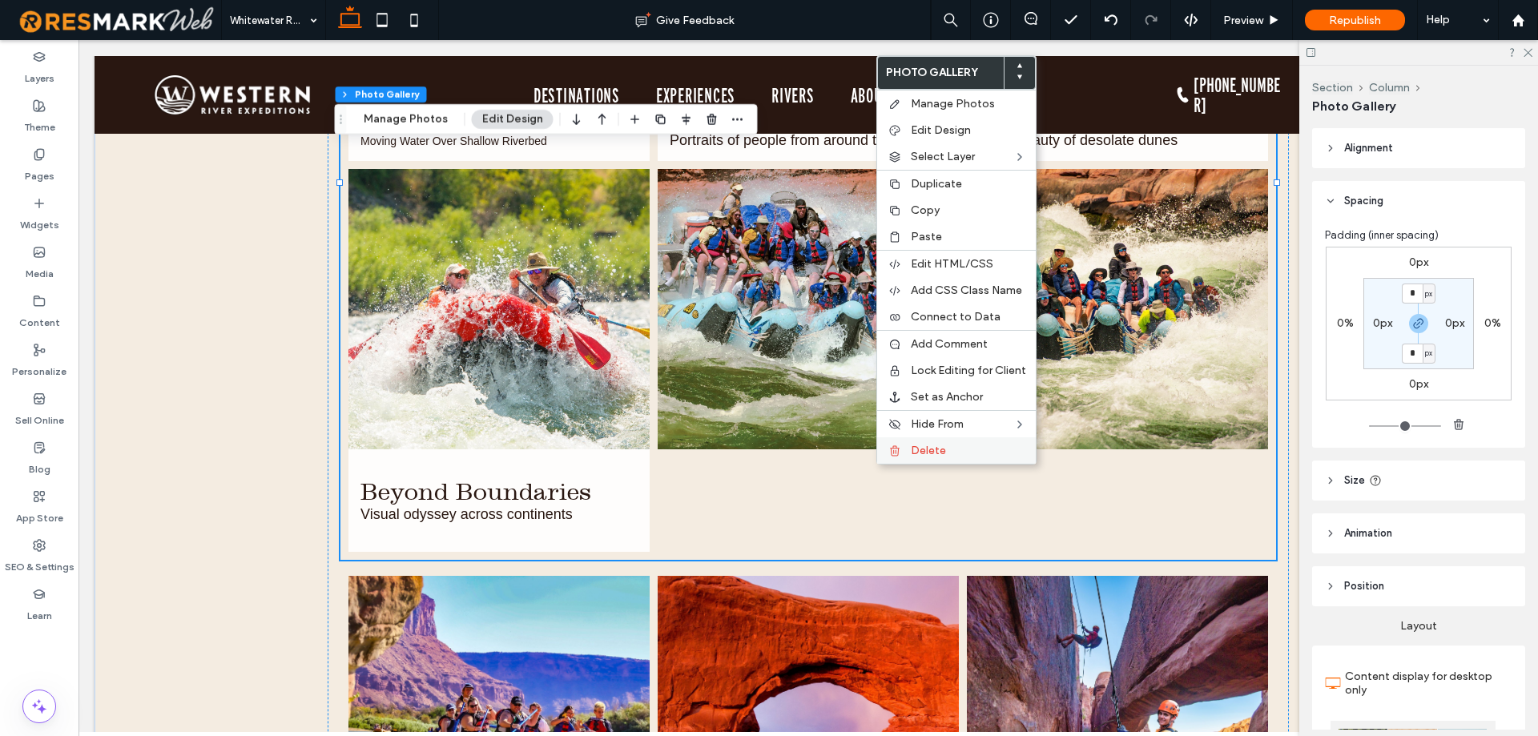
click at [938, 457] on span "Delete" at bounding box center [928, 451] width 35 height 14
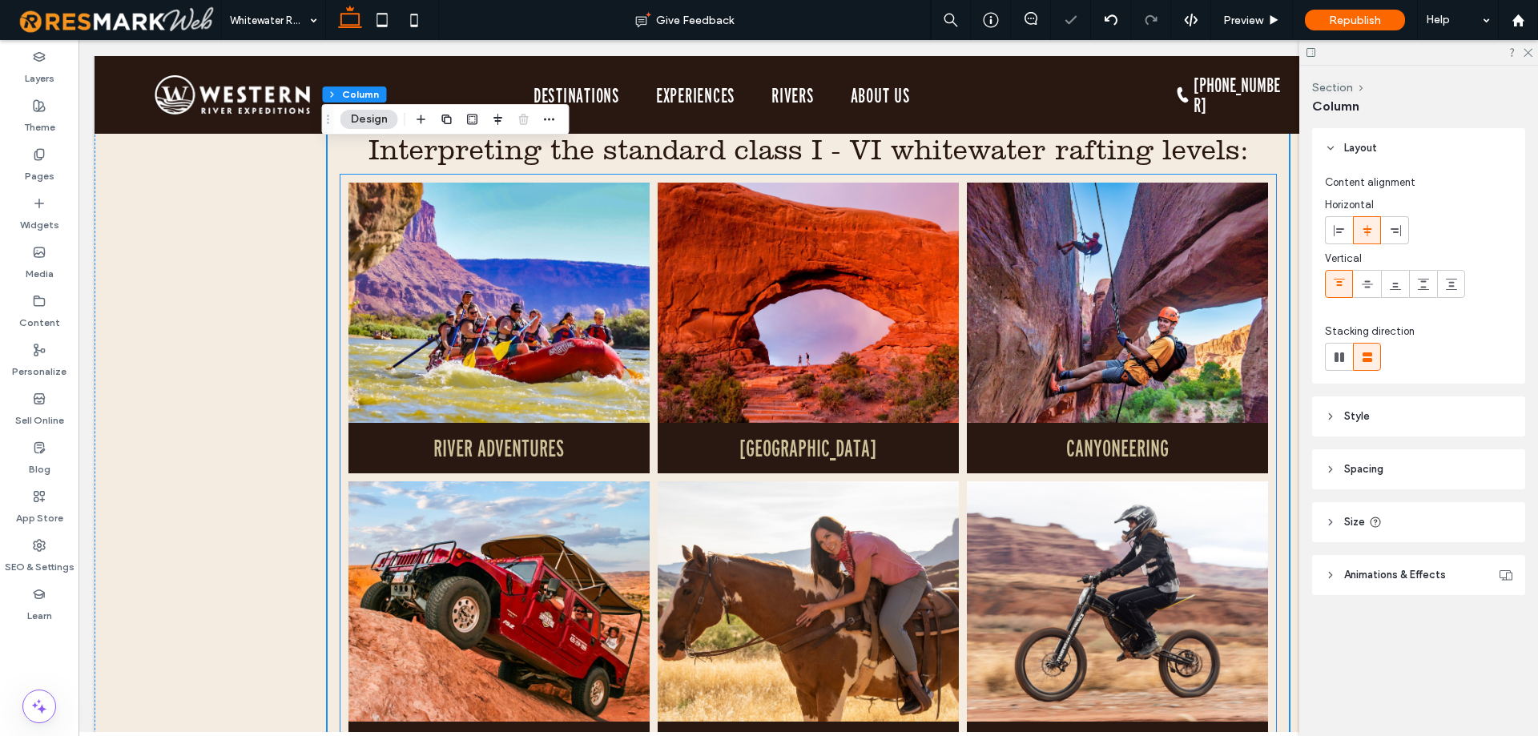
scroll to position [958, 0]
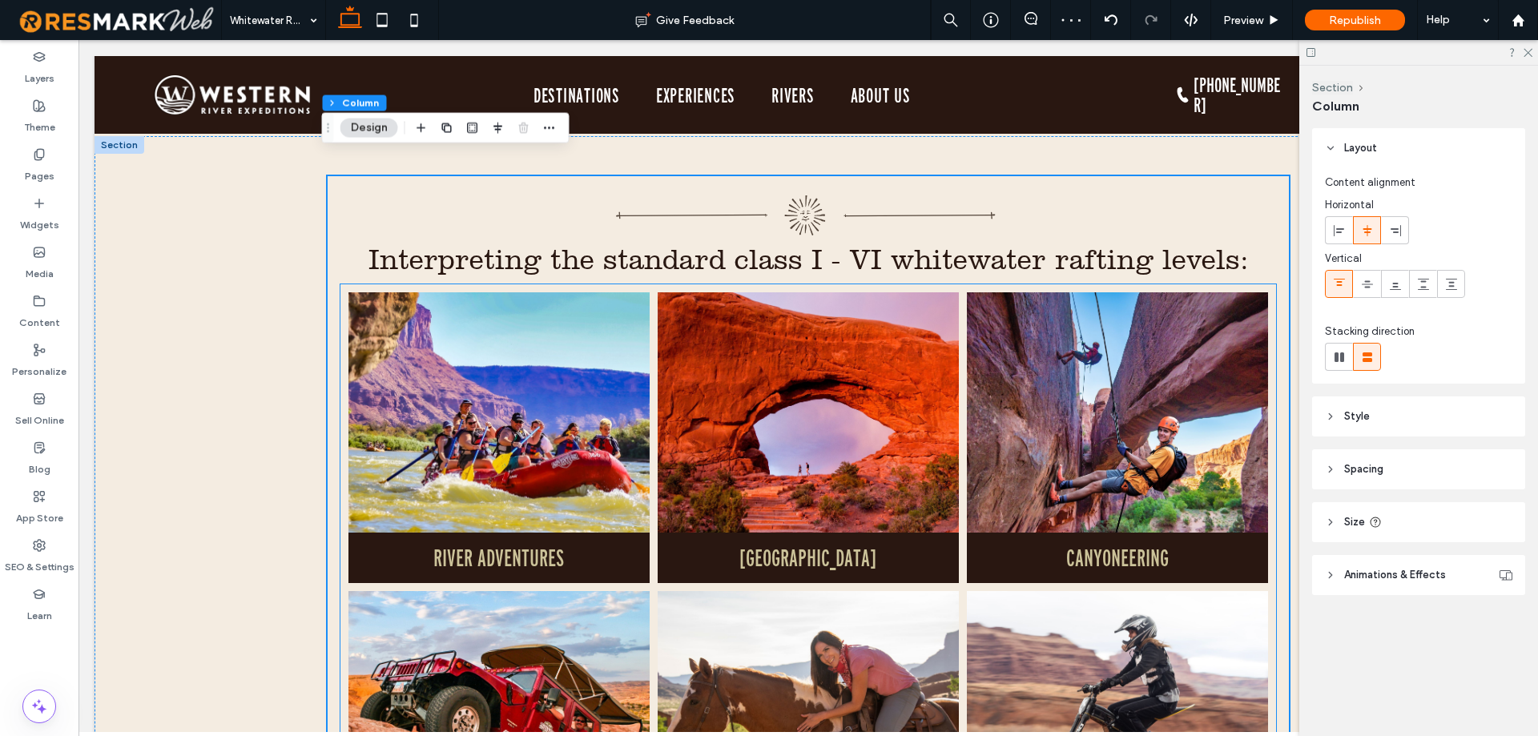
click at [494, 467] on link at bounding box center [500, 412] width 320 height 255
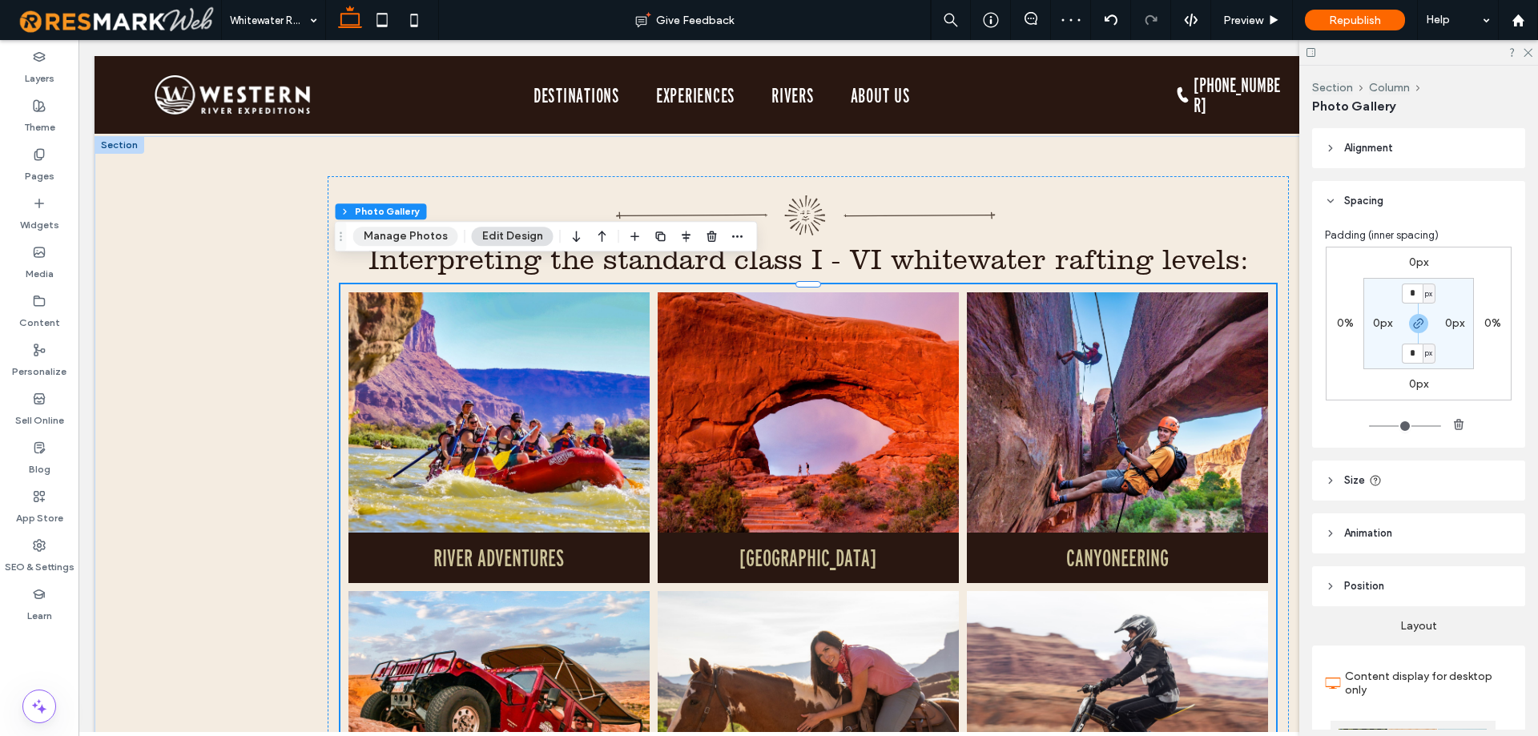
click at [380, 243] on button "Manage Photos" at bounding box center [405, 236] width 105 height 19
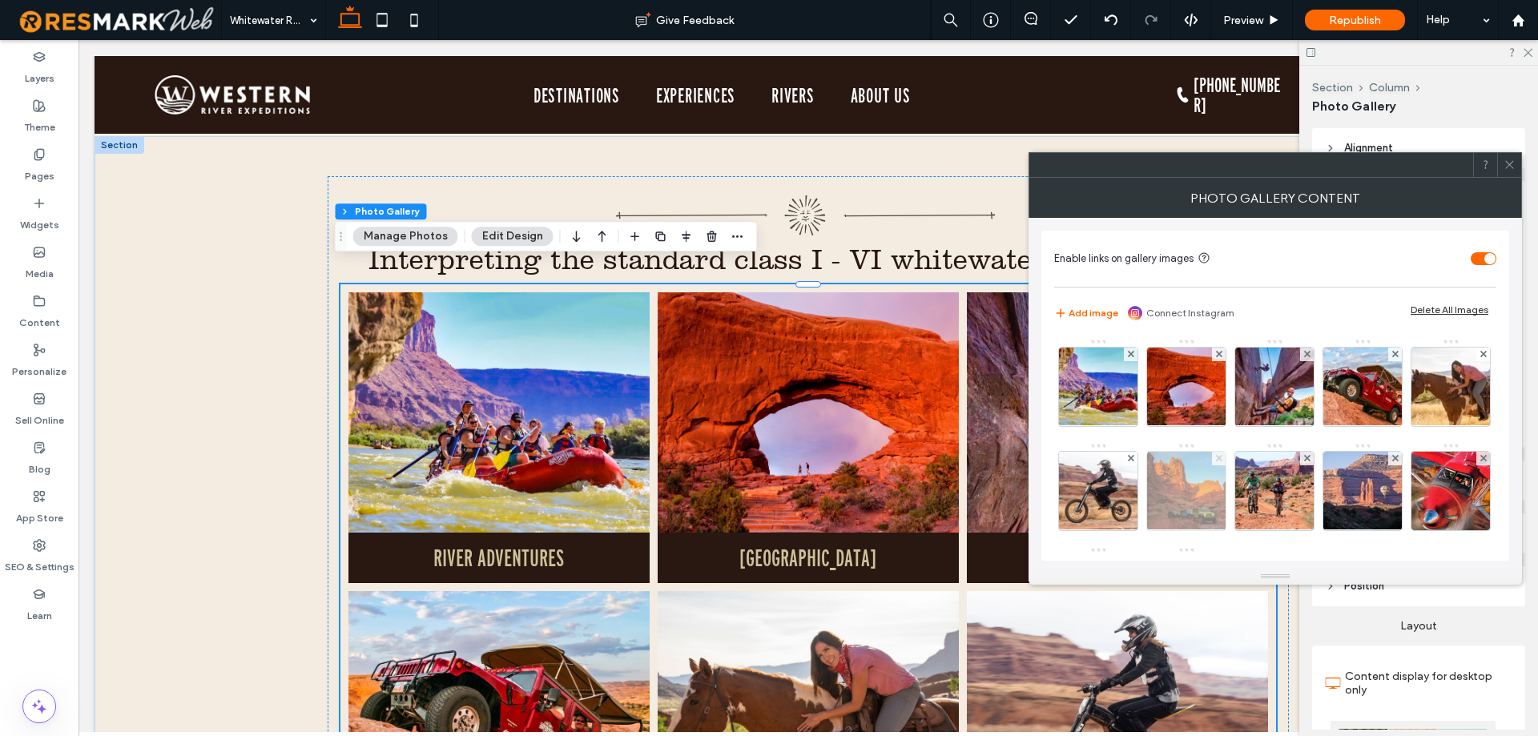
click at [1222, 457] on icon at bounding box center [1219, 458] width 6 height 6
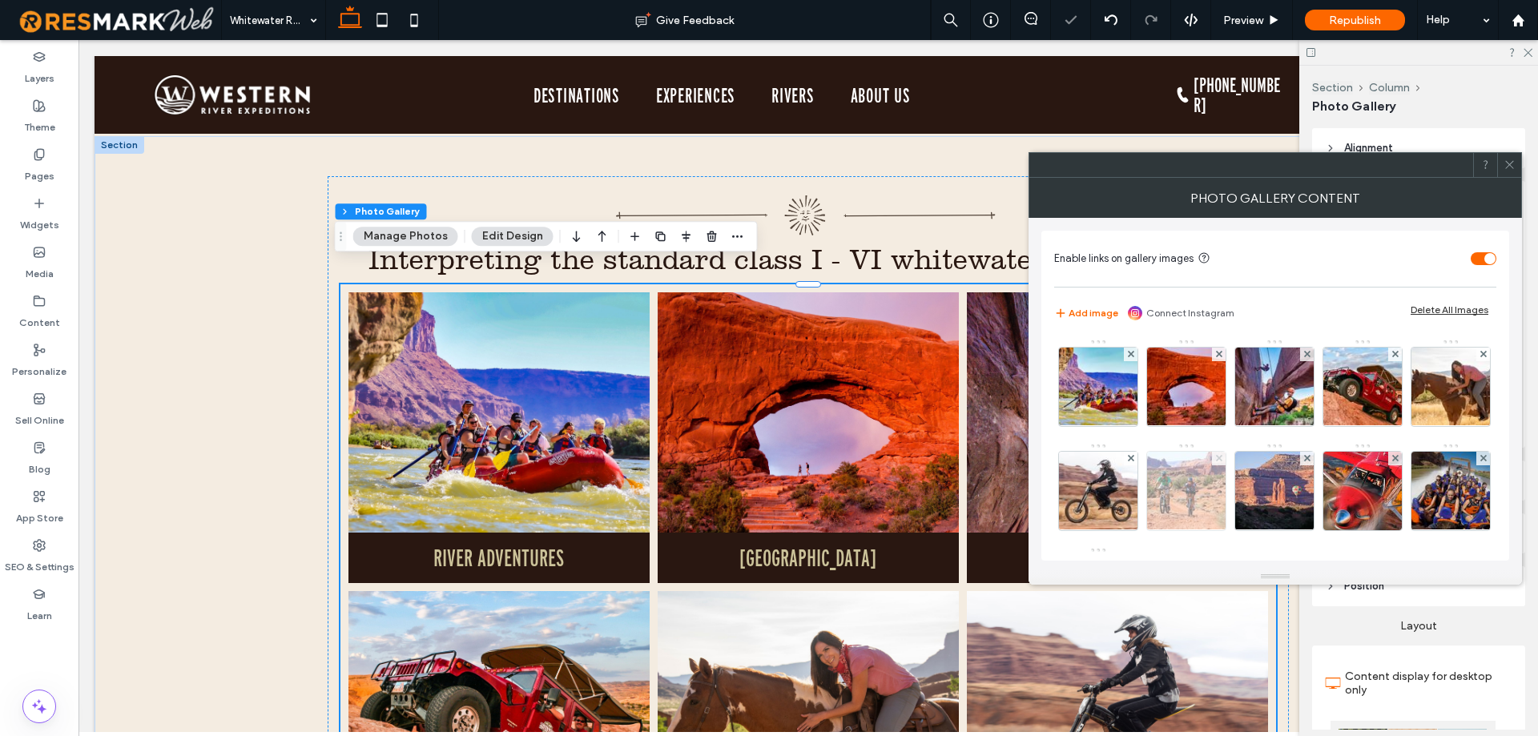
click at [1221, 459] on use at bounding box center [1218, 458] width 6 height 6
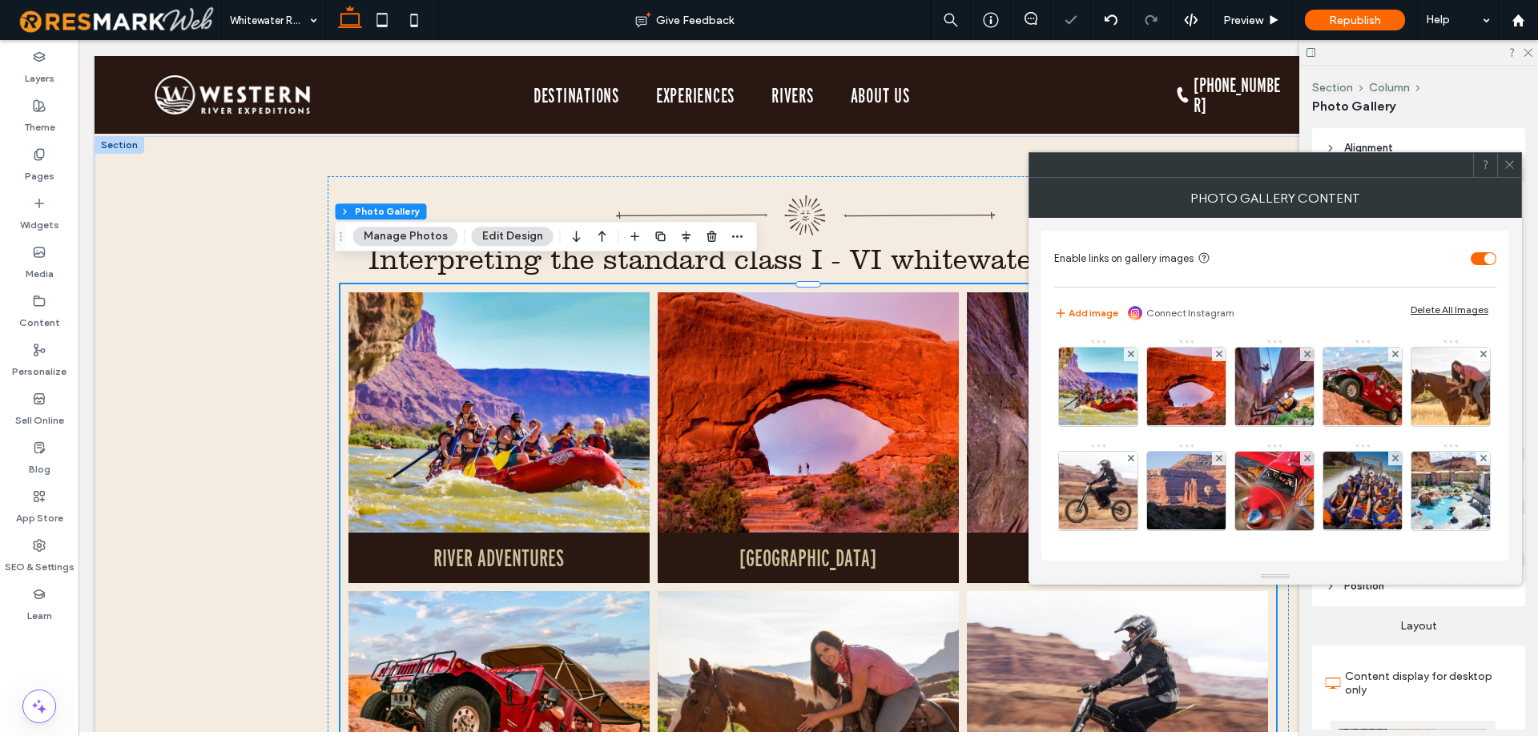
click at [1221, 459] on use at bounding box center [1218, 458] width 6 height 6
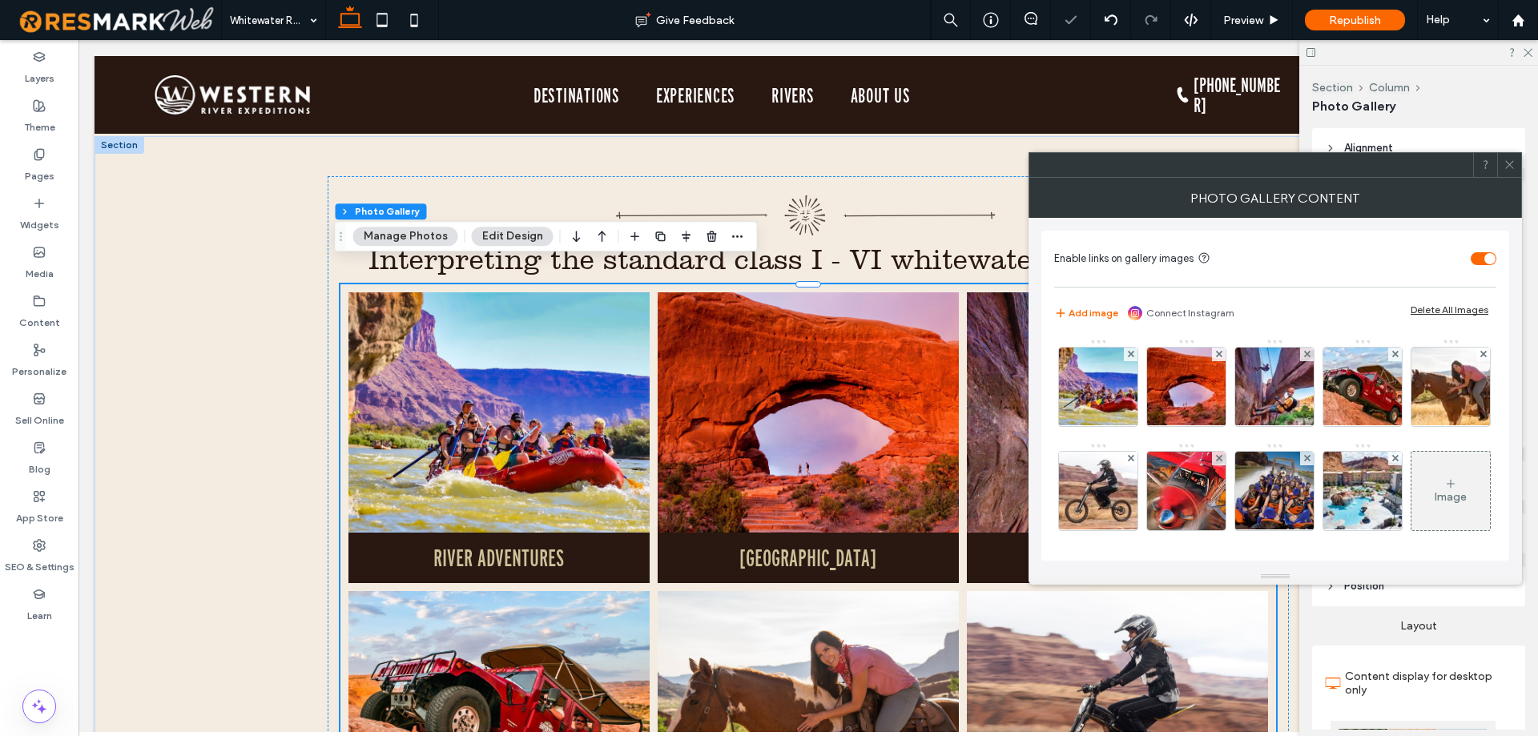
click at [1221, 459] on use at bounding box center [1218, 458] width 6 height 6
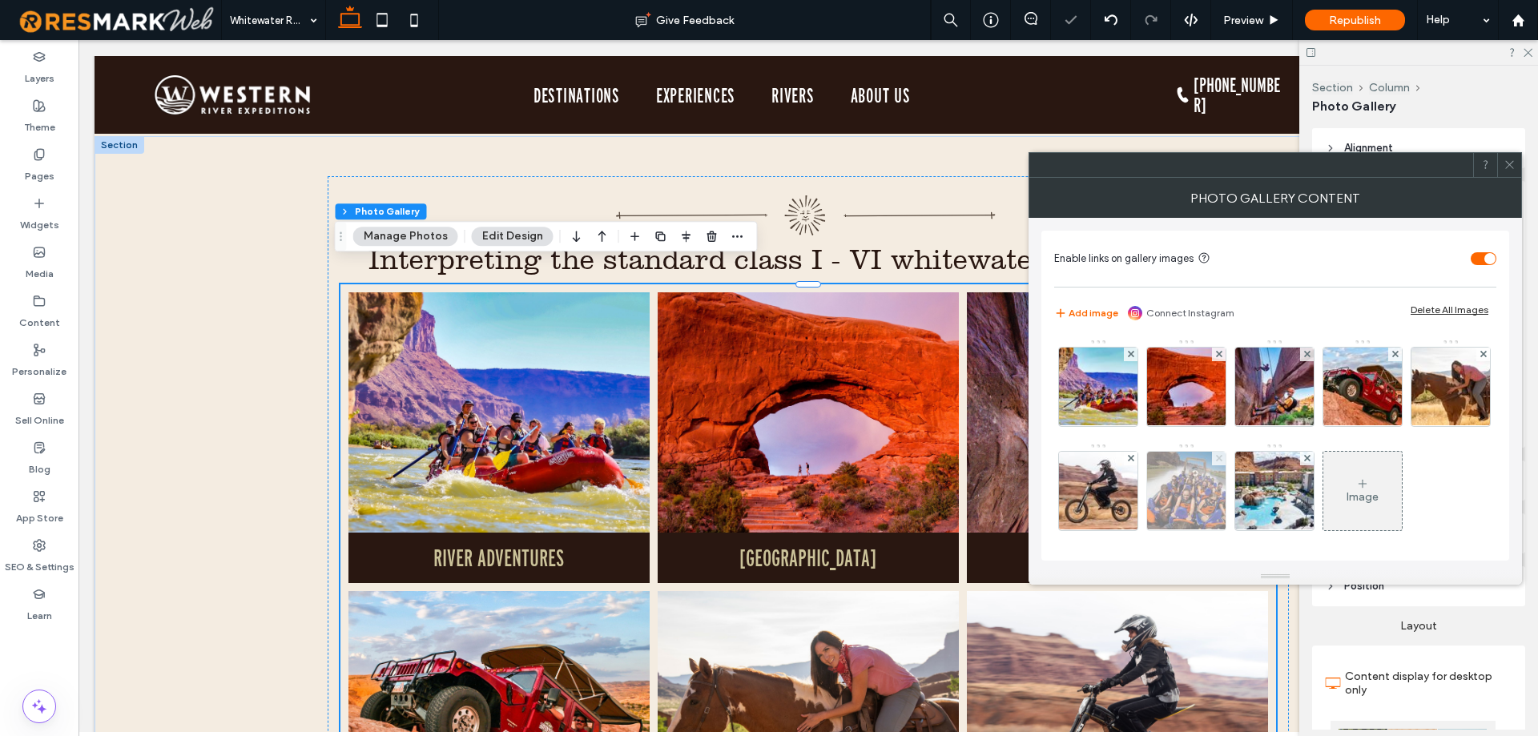
click at [1222, 463] on span at bounding box center [1219, 459] width 6 height 14
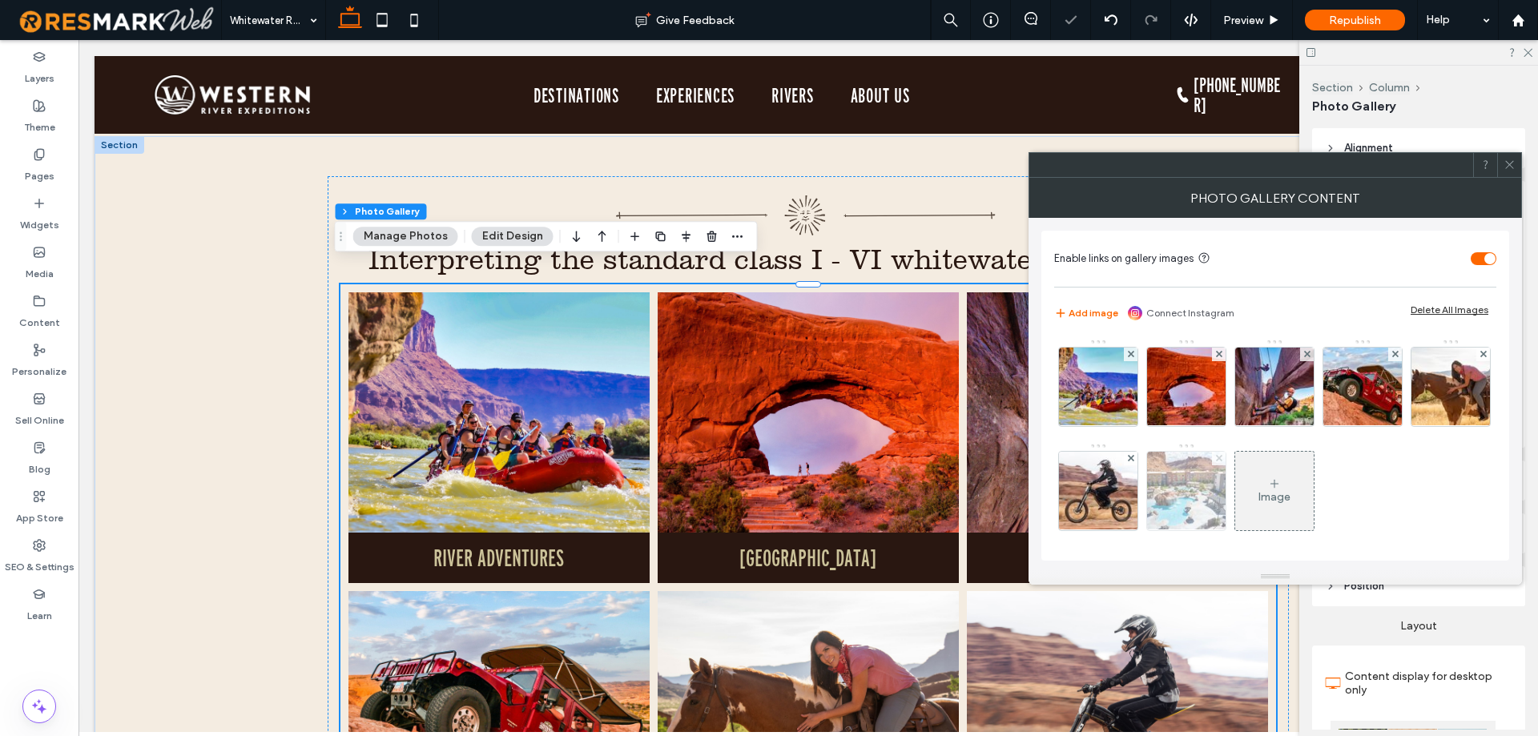
click at [1222, 461] on span at bounding box center [1219, 459] width 6 height 14
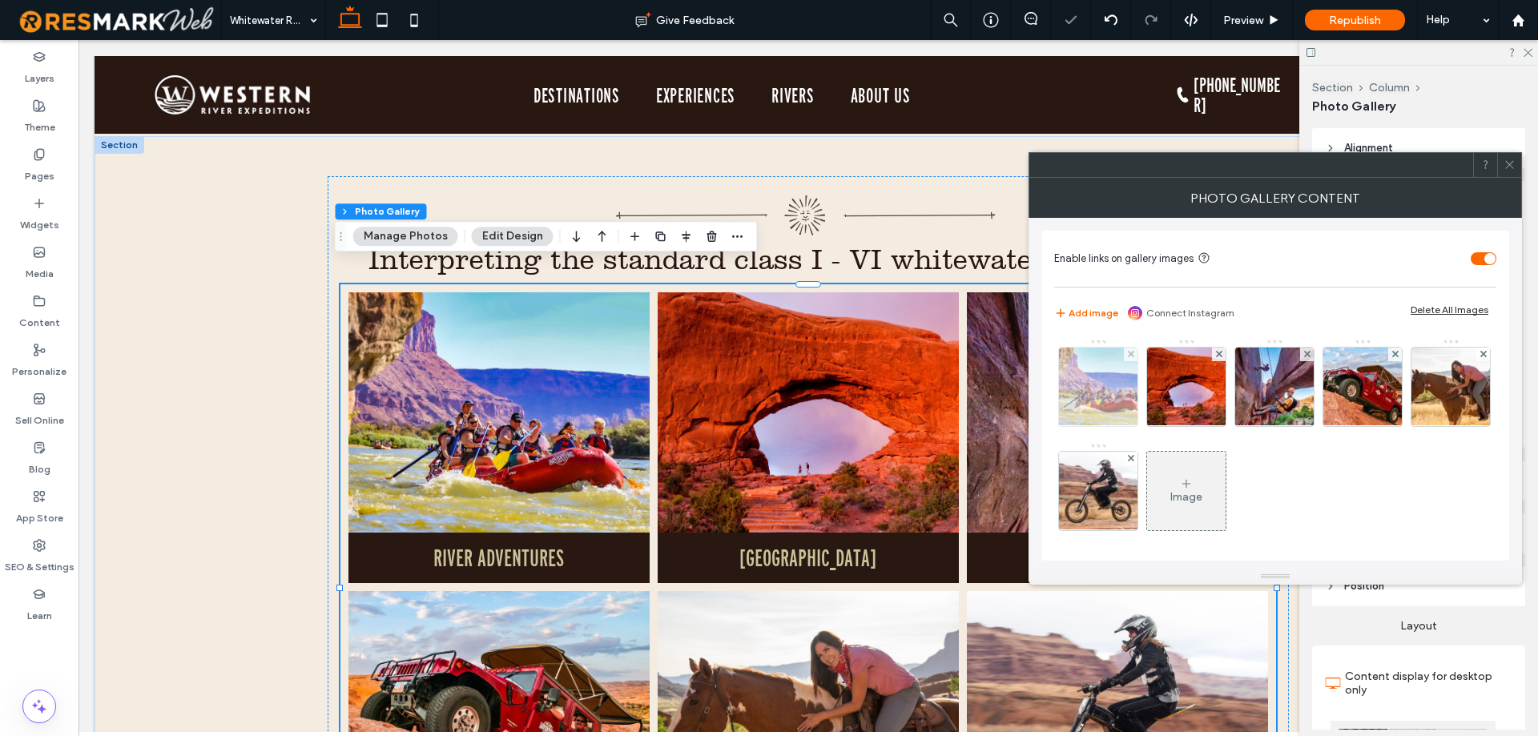
click at [1096, 396] on img at bounding box center [1099, 387] width 118 height 78
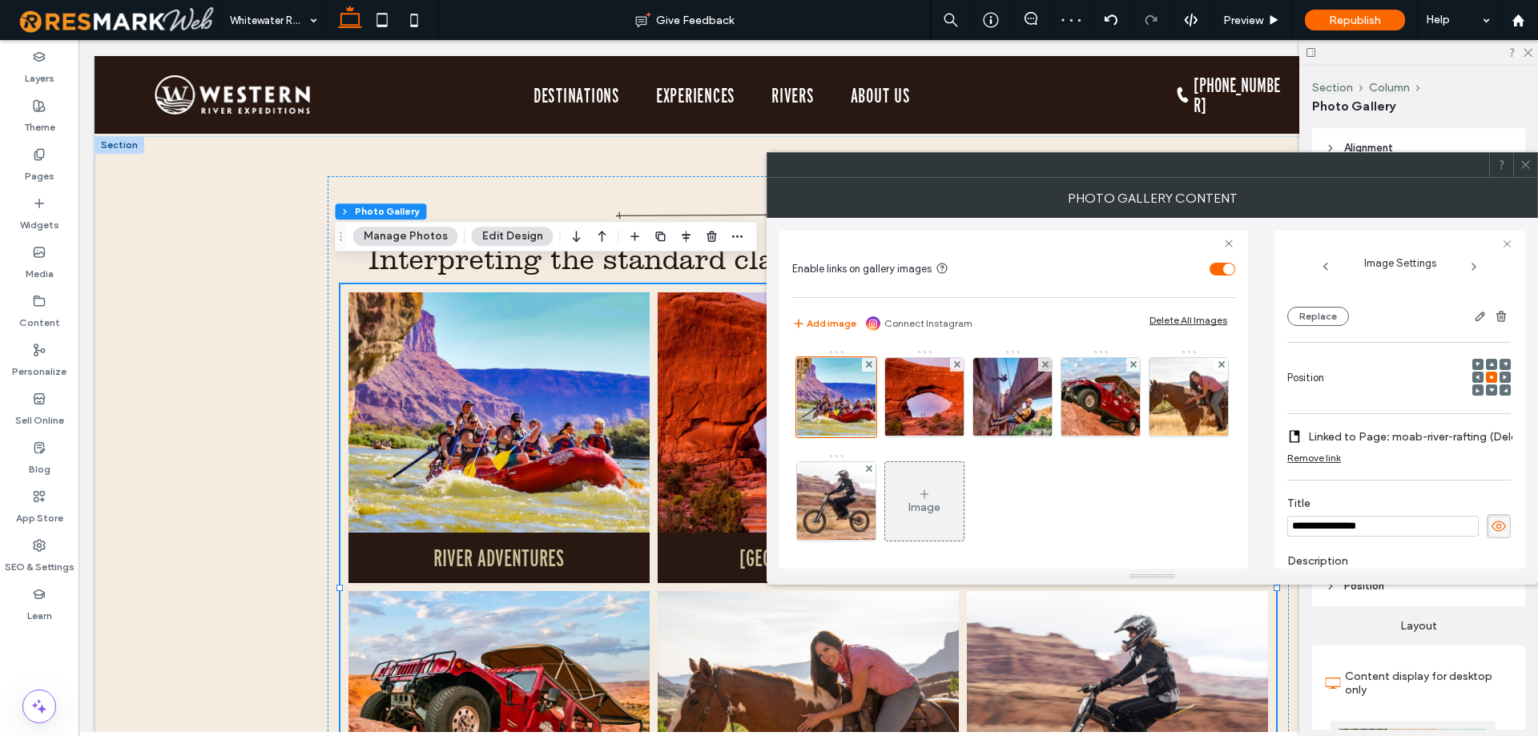
scroll to position [167, 0]
click at [1333, 456] on div "Remove link" at bounding box center [1314, 456] width 54 height 12
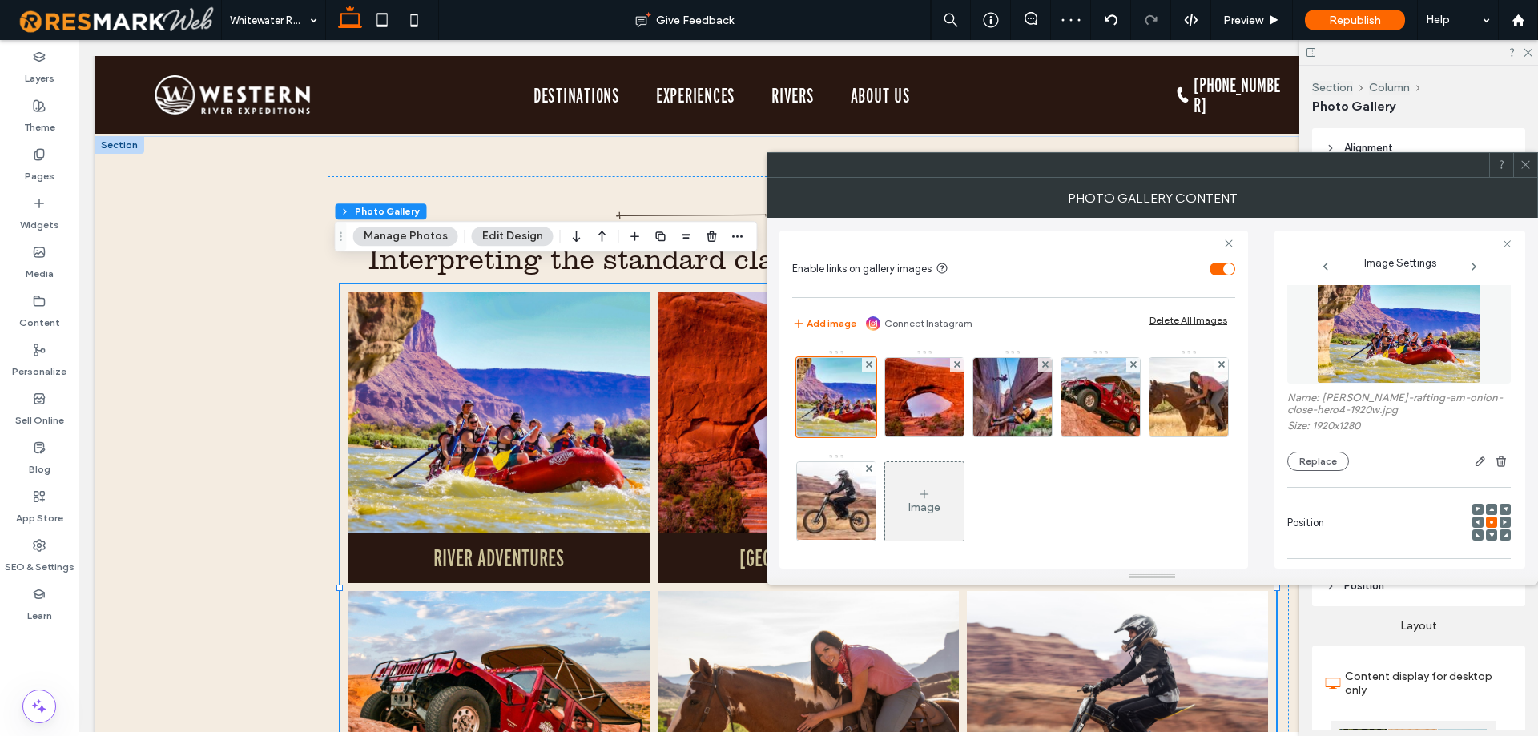
scroll to position [0, 0]
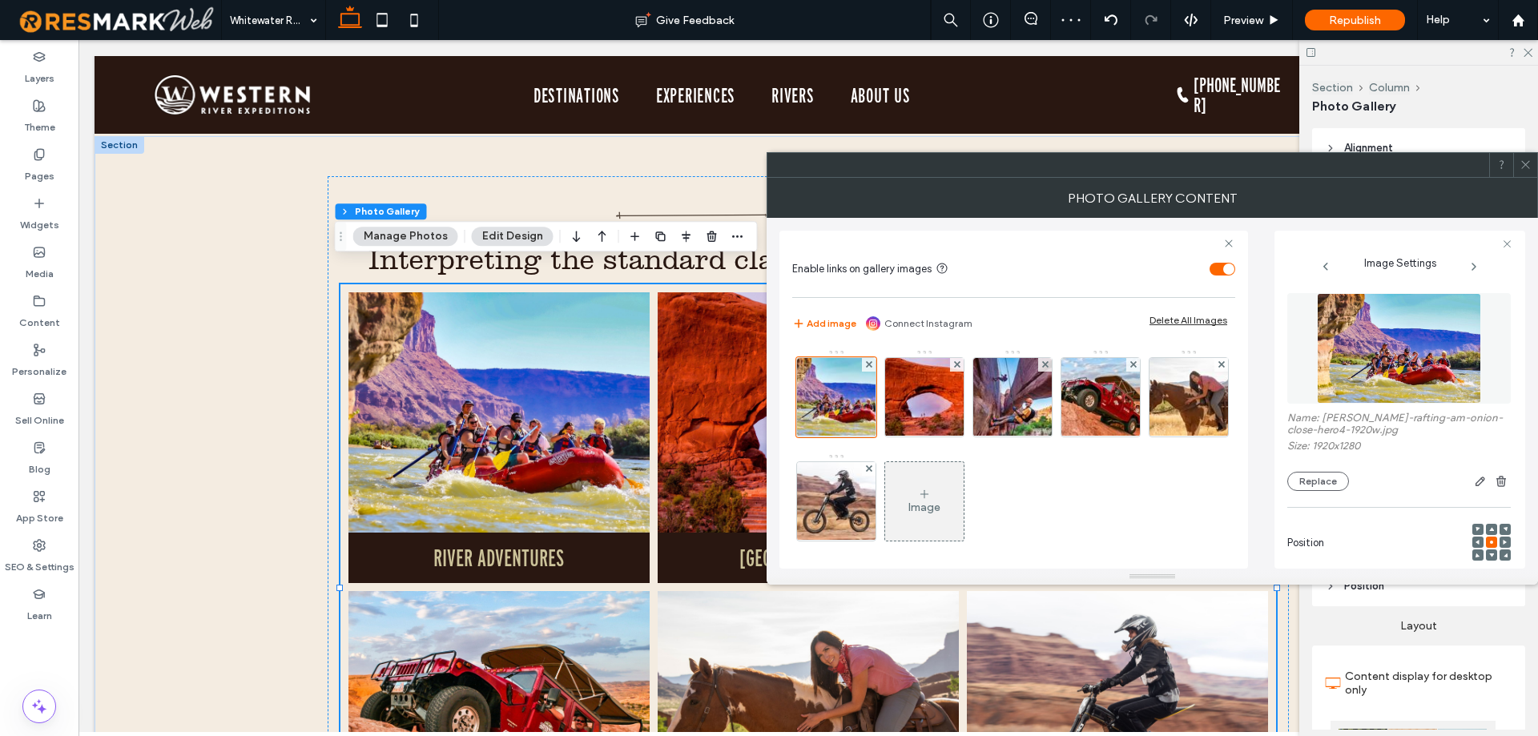
click at [1374, 370] on img at bounding box center [1399, 348] width 165 height 111
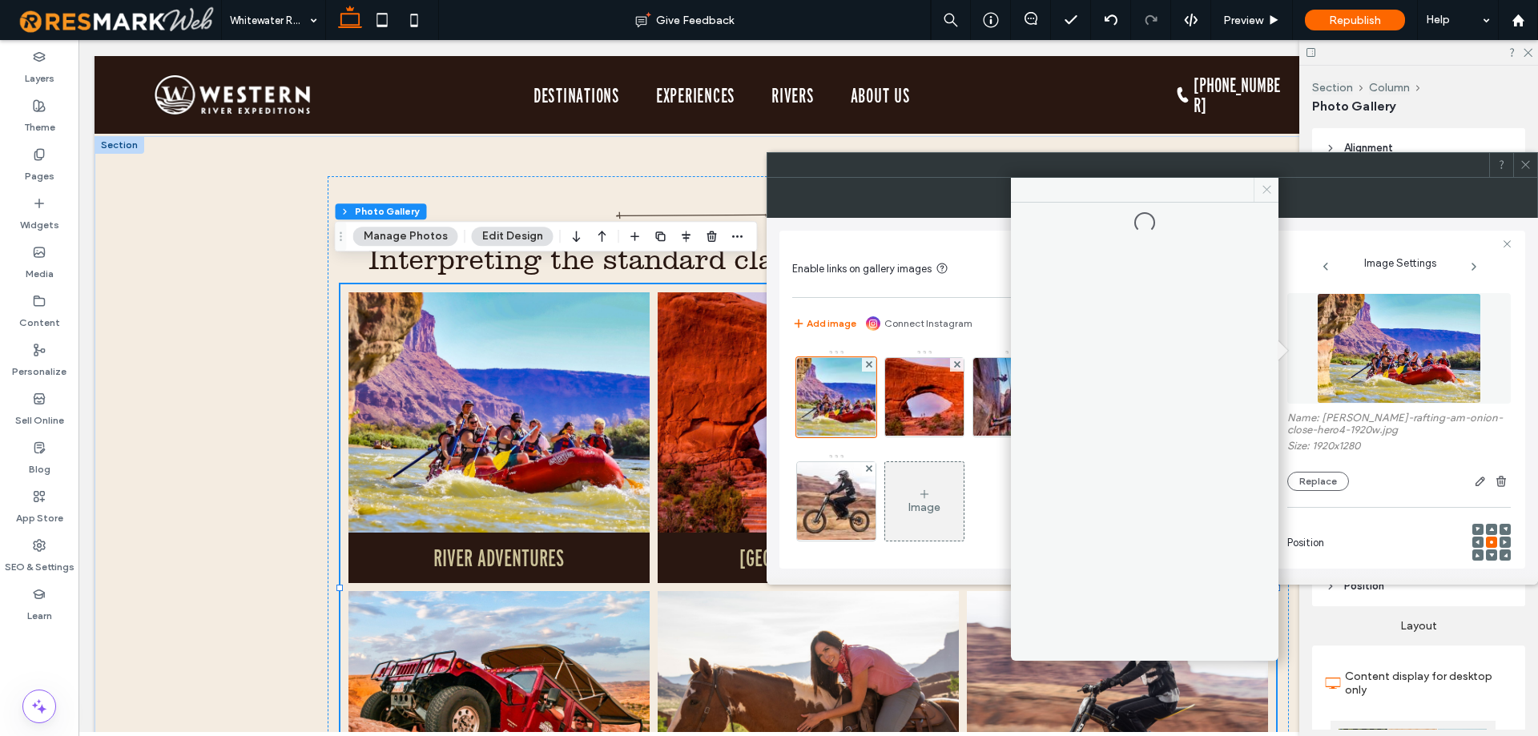
click at [1267, 192] on icon at bounding box center [1267, 189] width 12 height 12
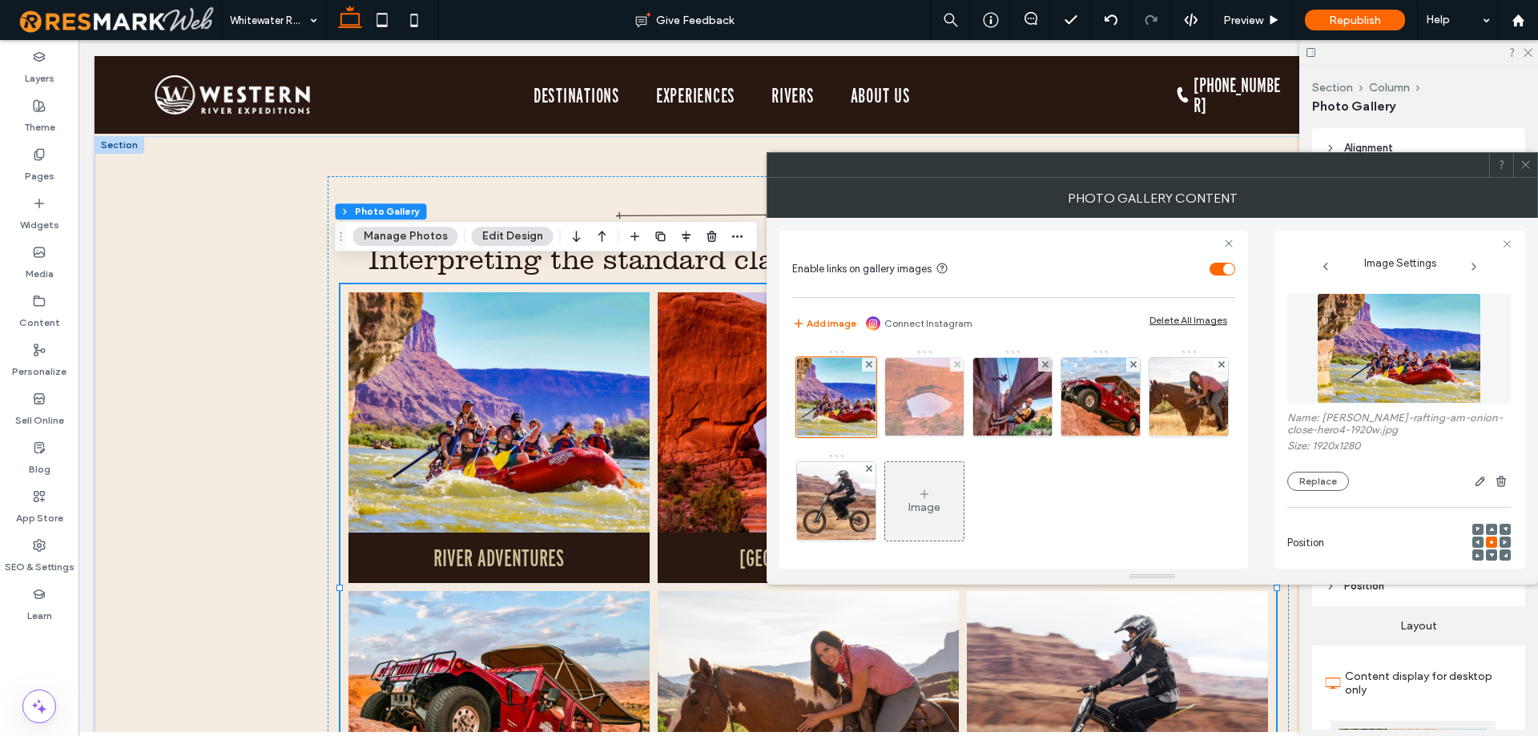
click at [937, 395] on img at bounding box center [924, 397] width 119 height 78
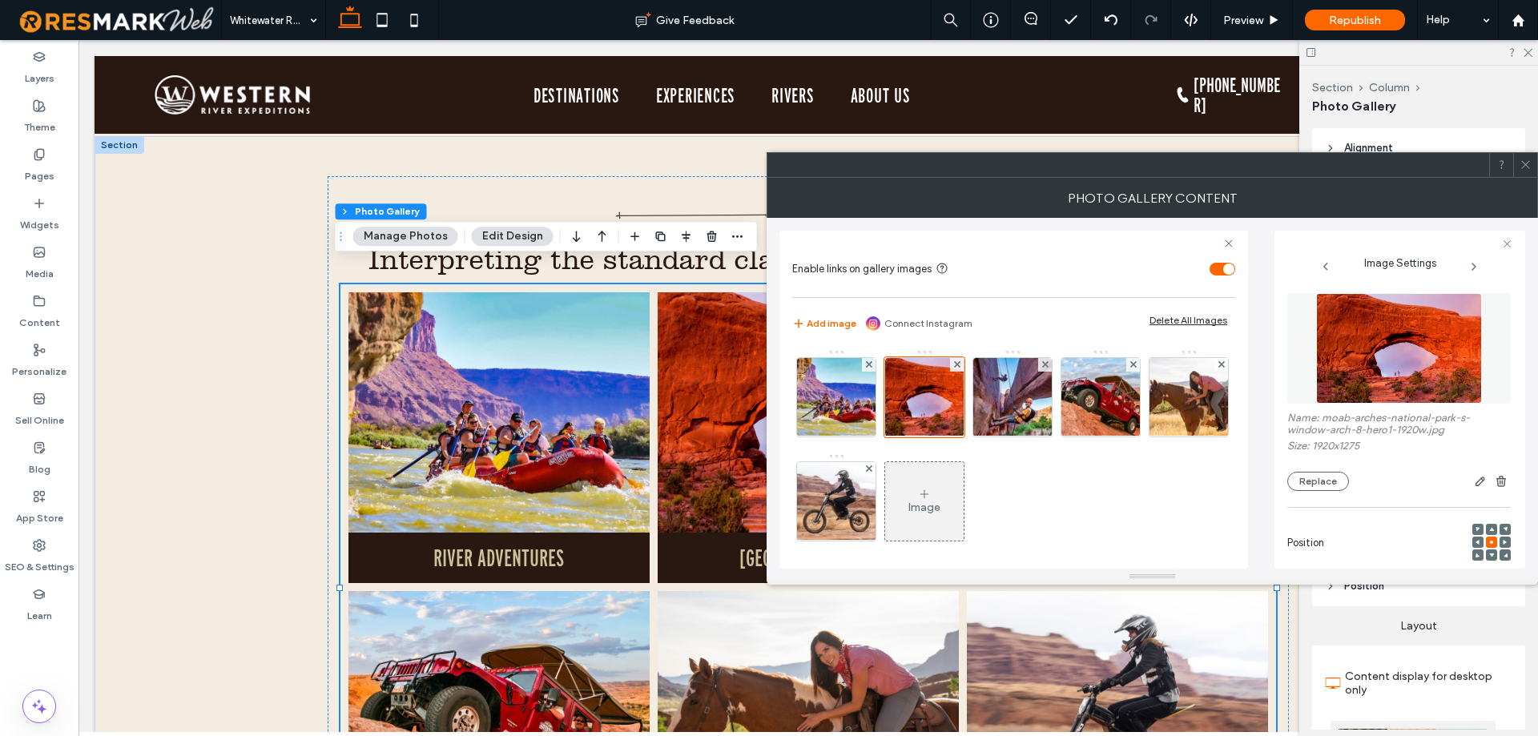
scroll to position [269, 0]
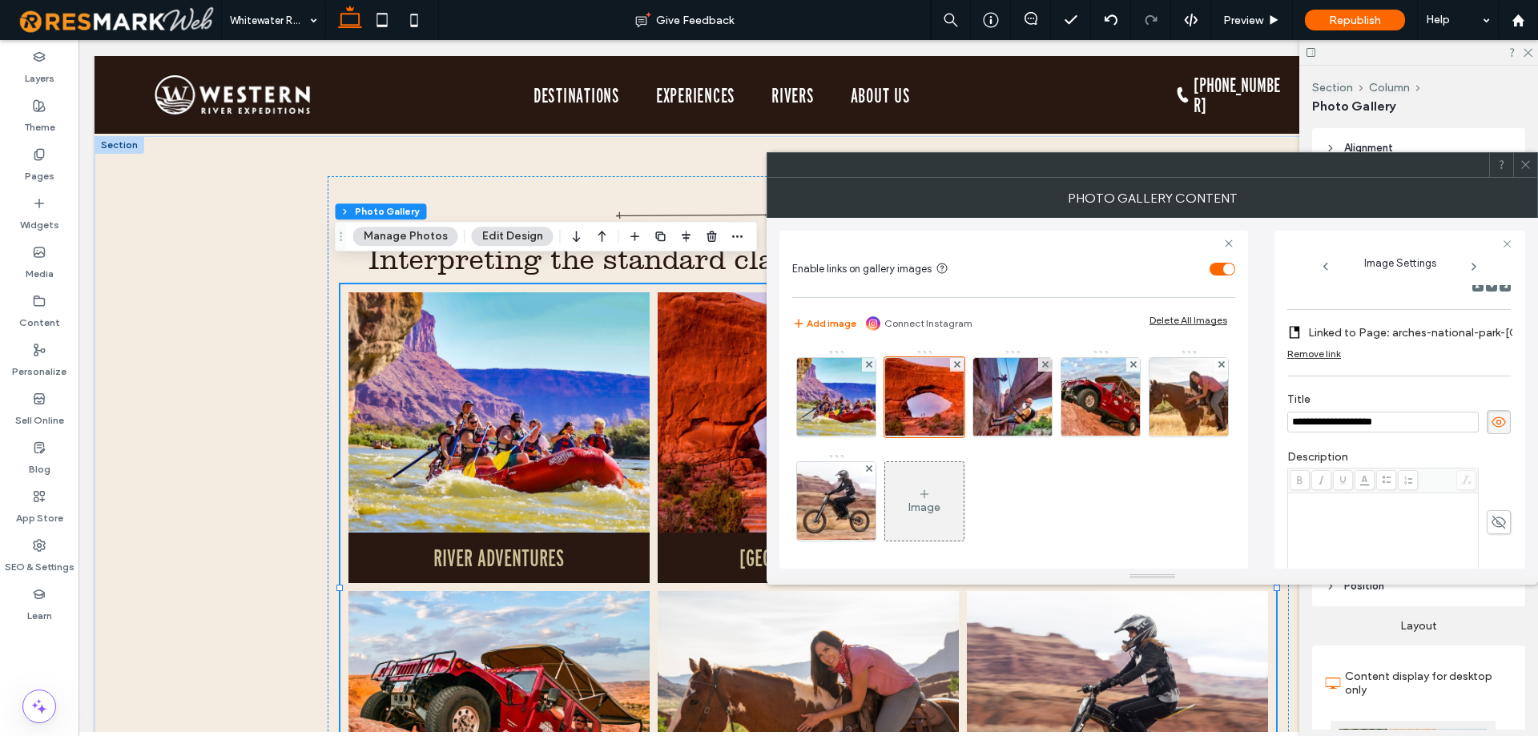
click at [1327, 353] on div "Remove link" at bounding box center [1314, 354] width 54 height 12
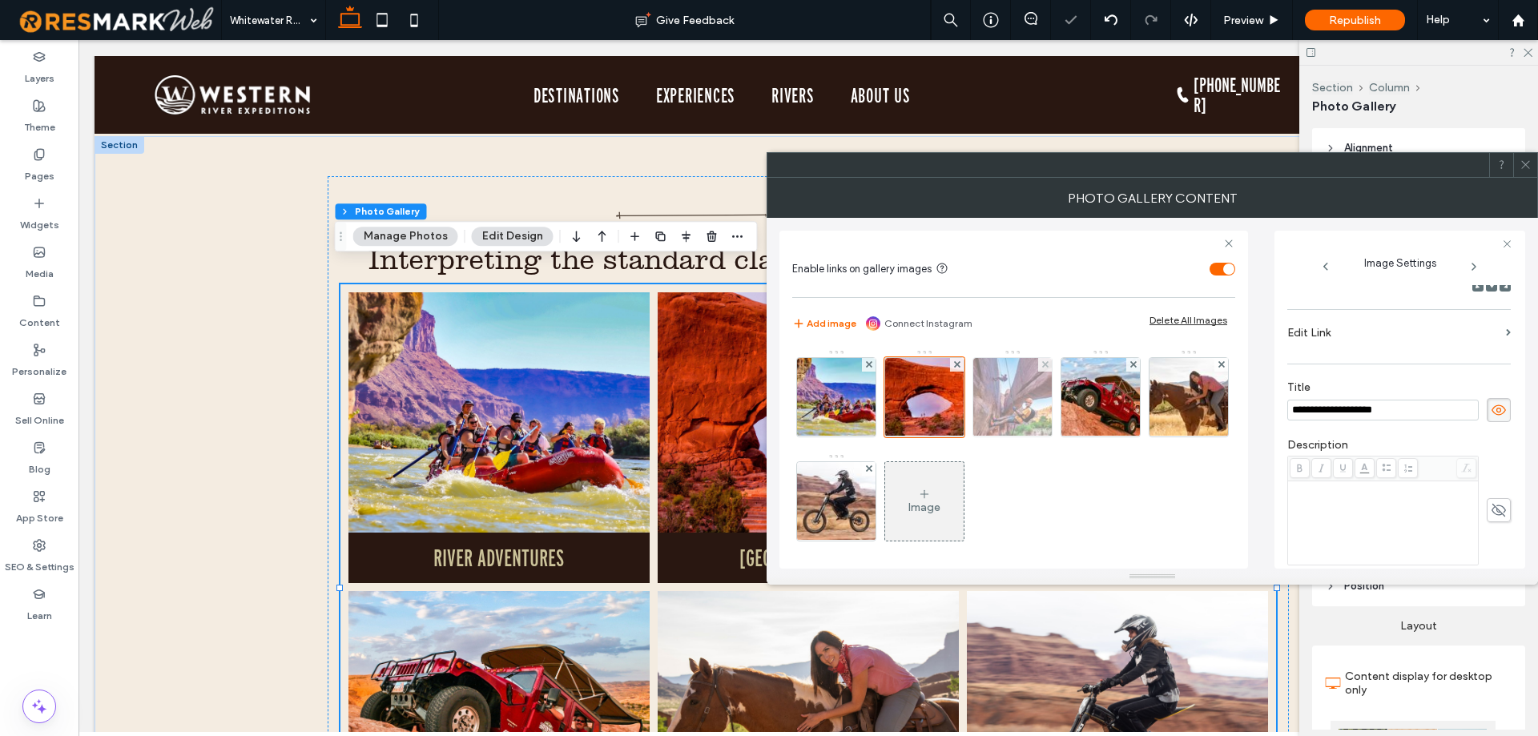
click at [1016, 401] on img at bounding box center [1013, 397] width 118 height 78
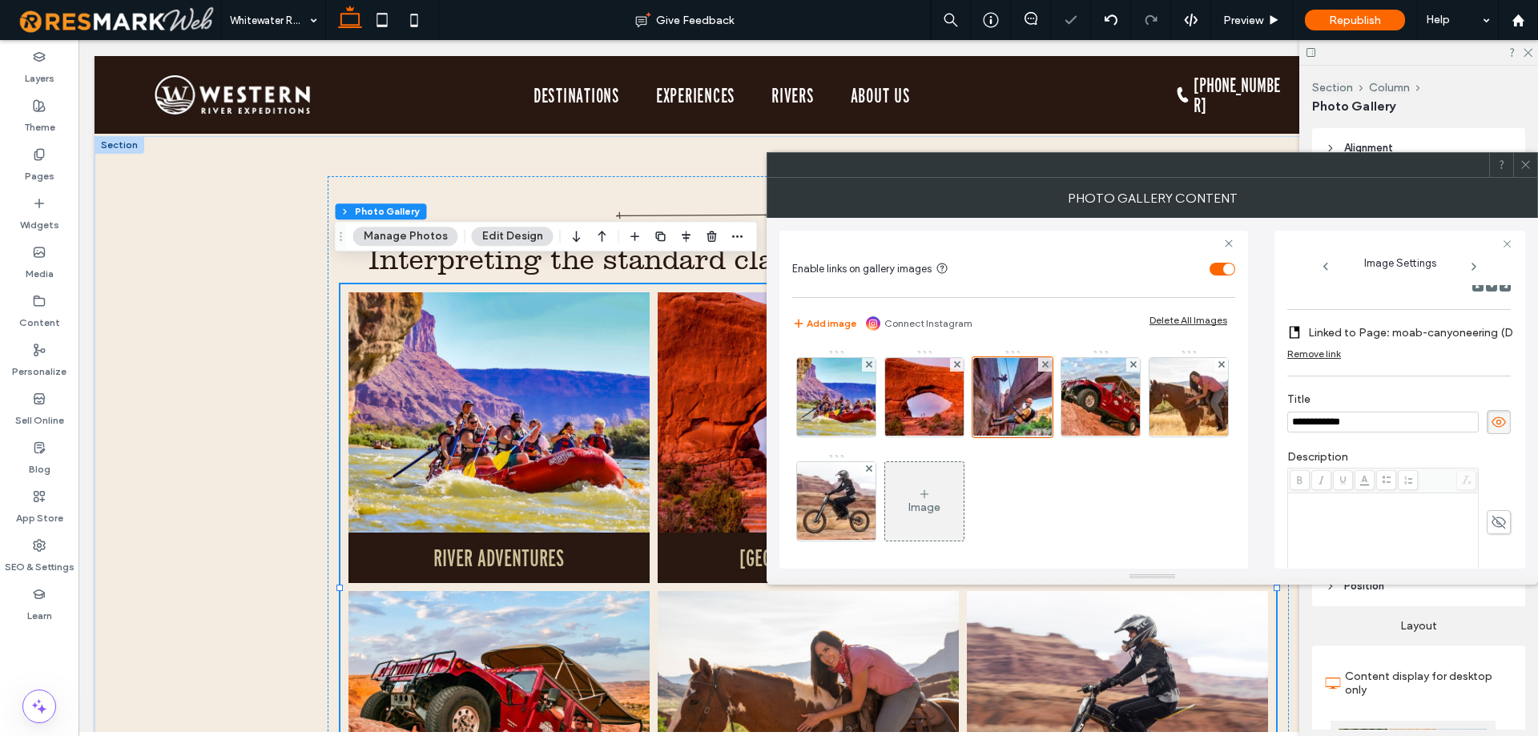
click at [1329, 350] on div "Remove link" at bounding box center [1314, 354] width 54 height 12
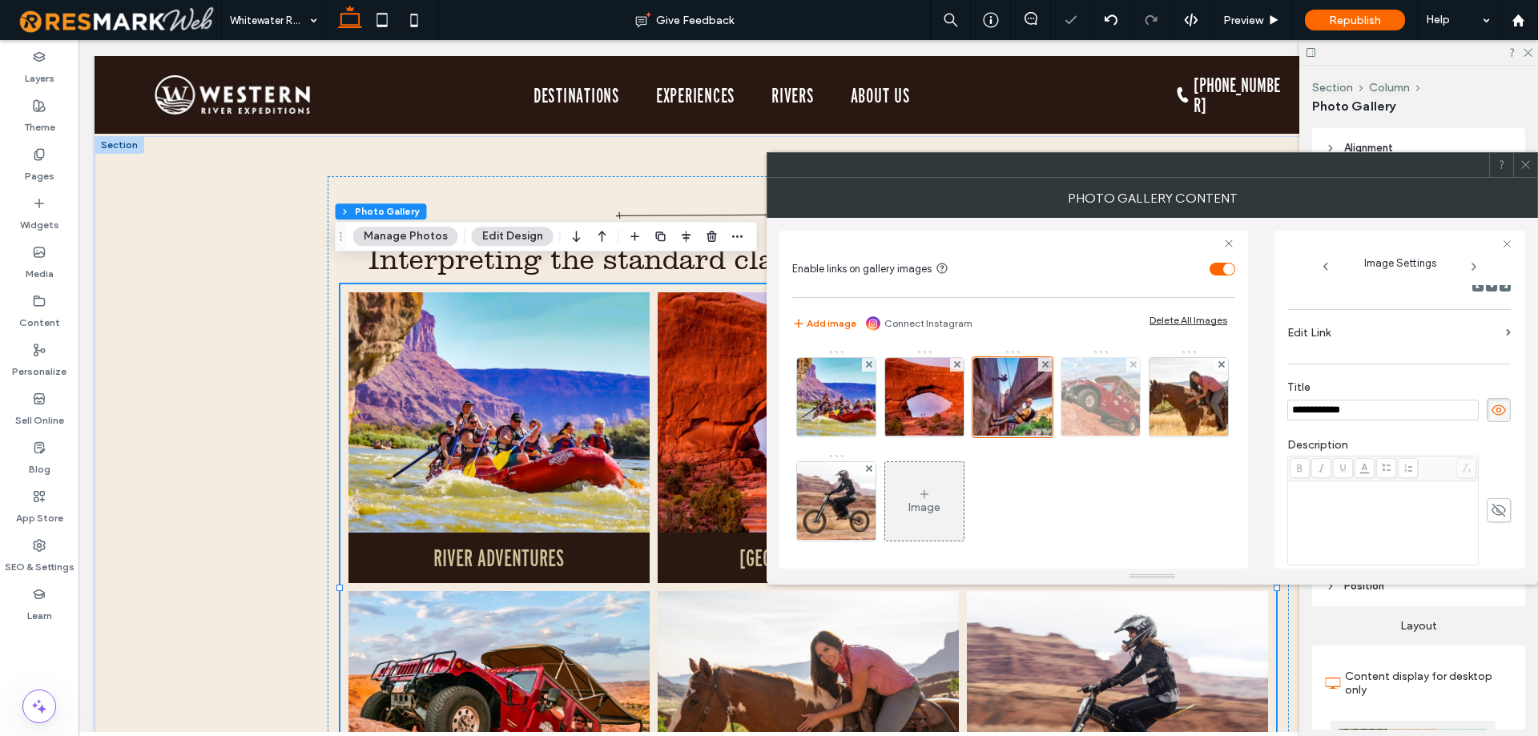
click at [1088, 399] on img at bounding box center [1101, 397] width 118 height 78
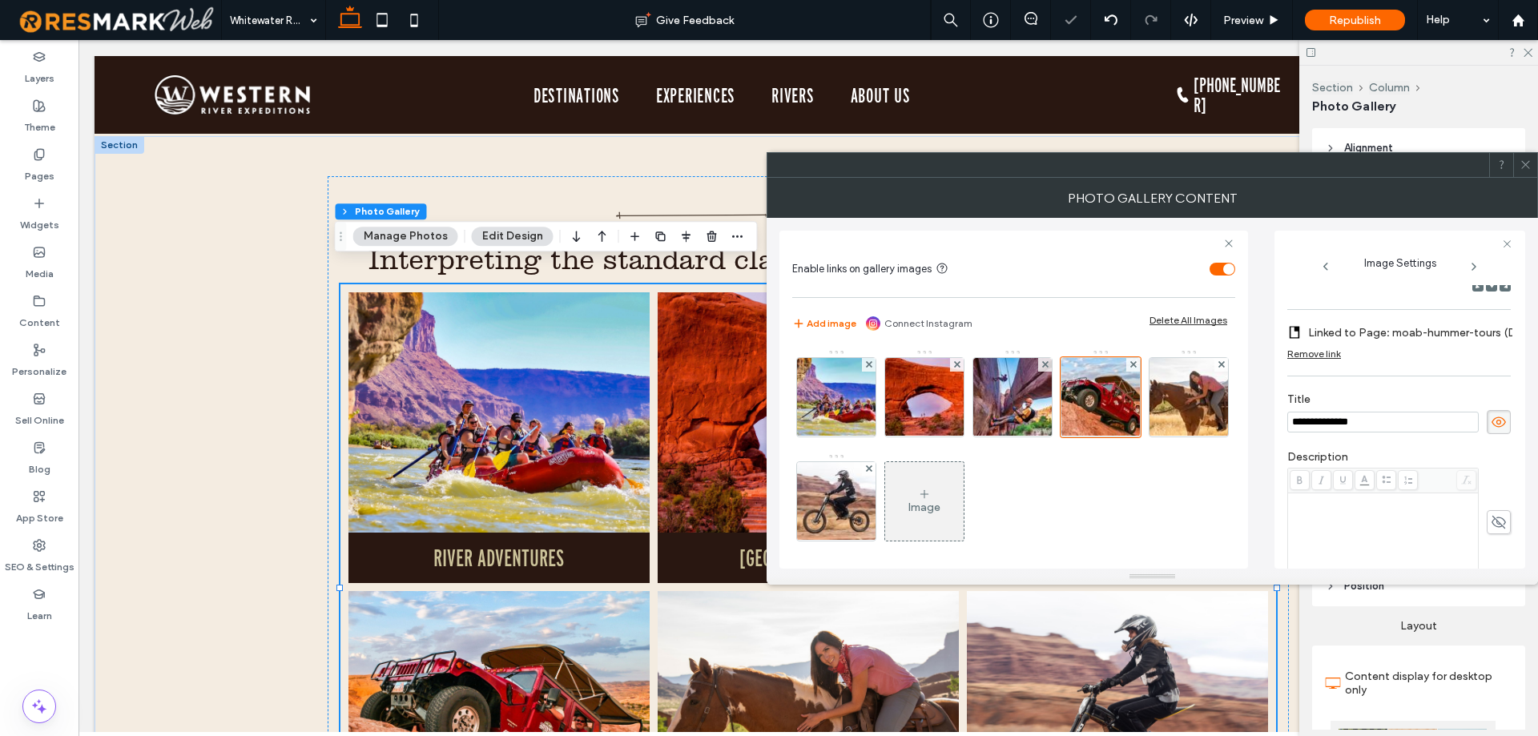
click at [1325, 356] on div "Remove link" at bounding box center [1314, 354] width 54 height 12
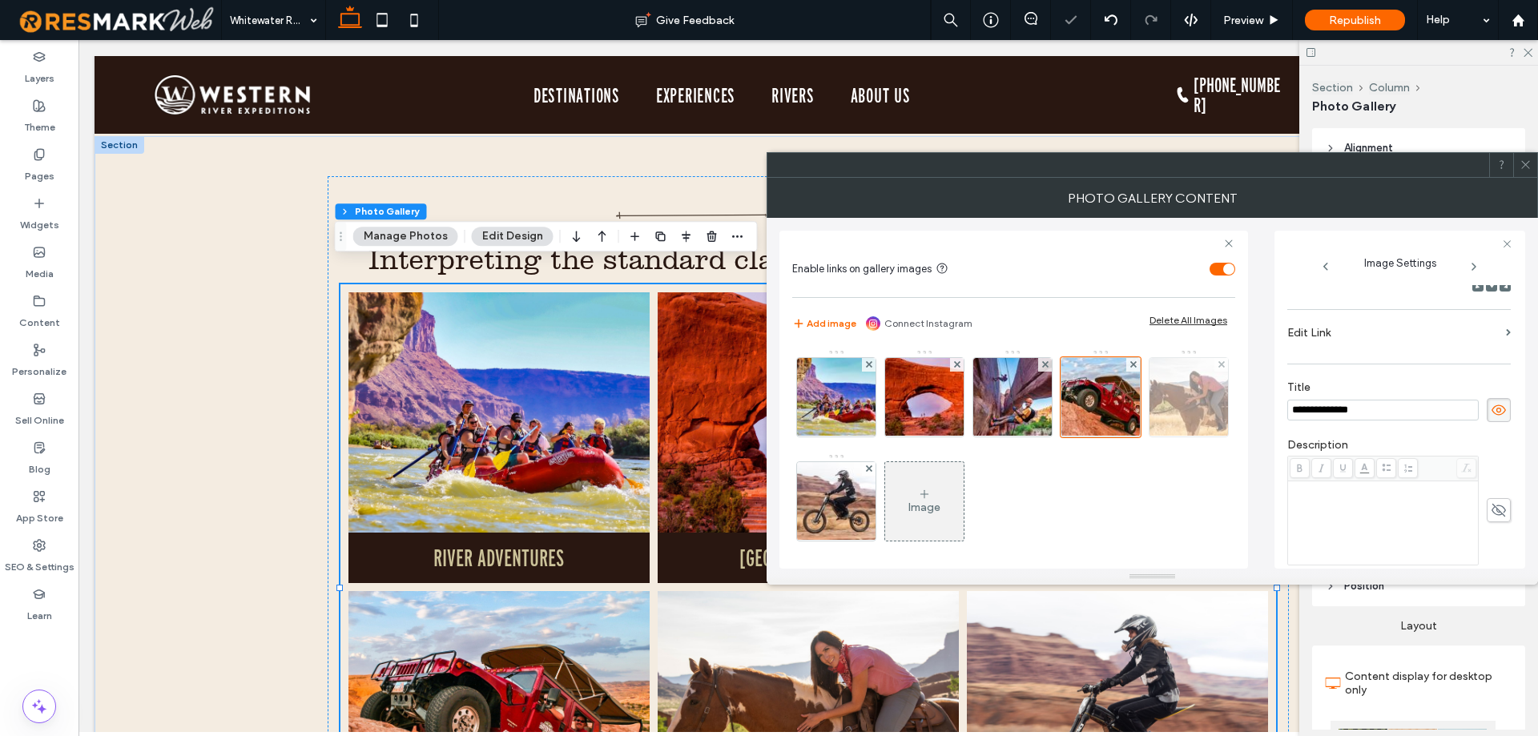
click at [1130, 437] on img at bounding box center [1189, 397] width 118 height 78
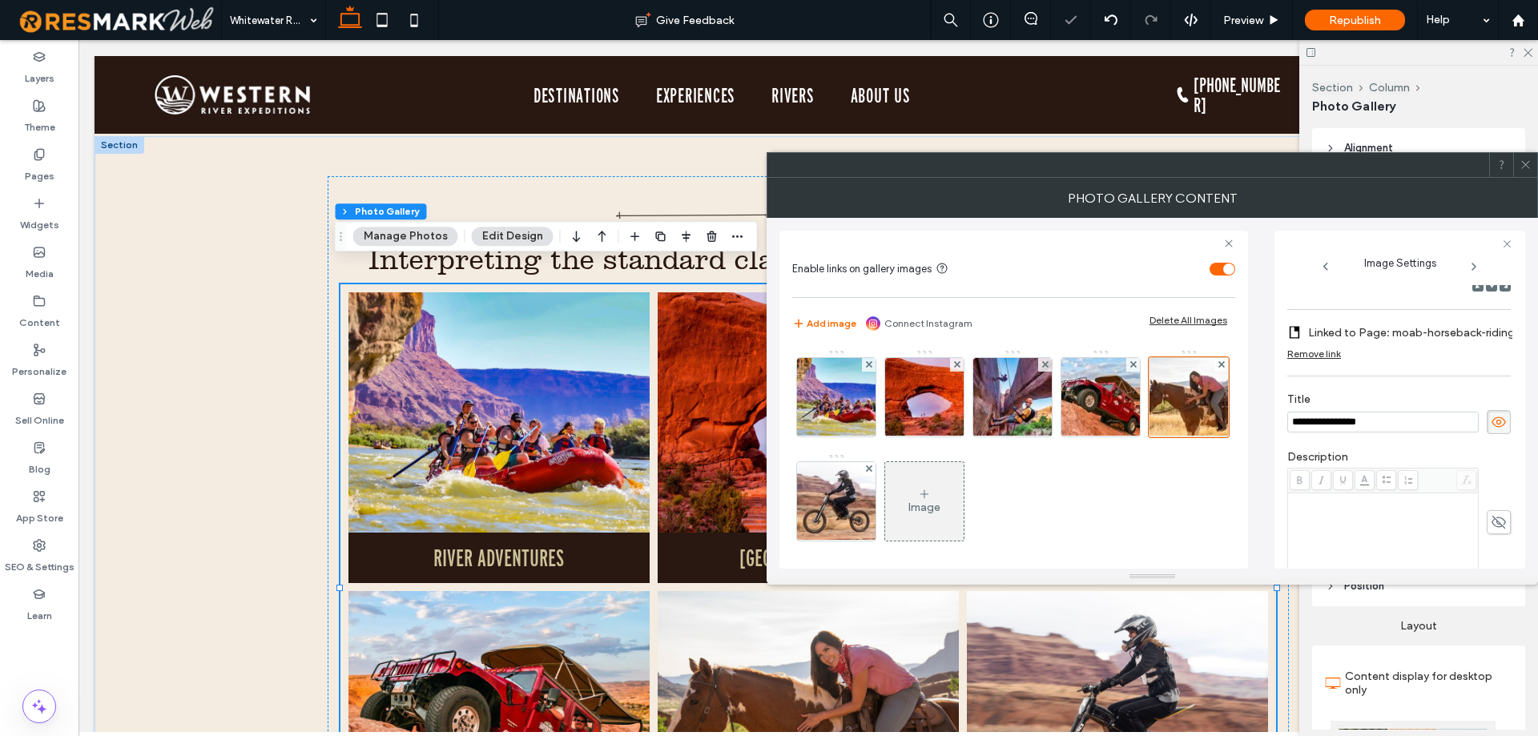
click at [1331, 355] on div "Remove link" at bounding box center [1314, 354] width 54 height 12
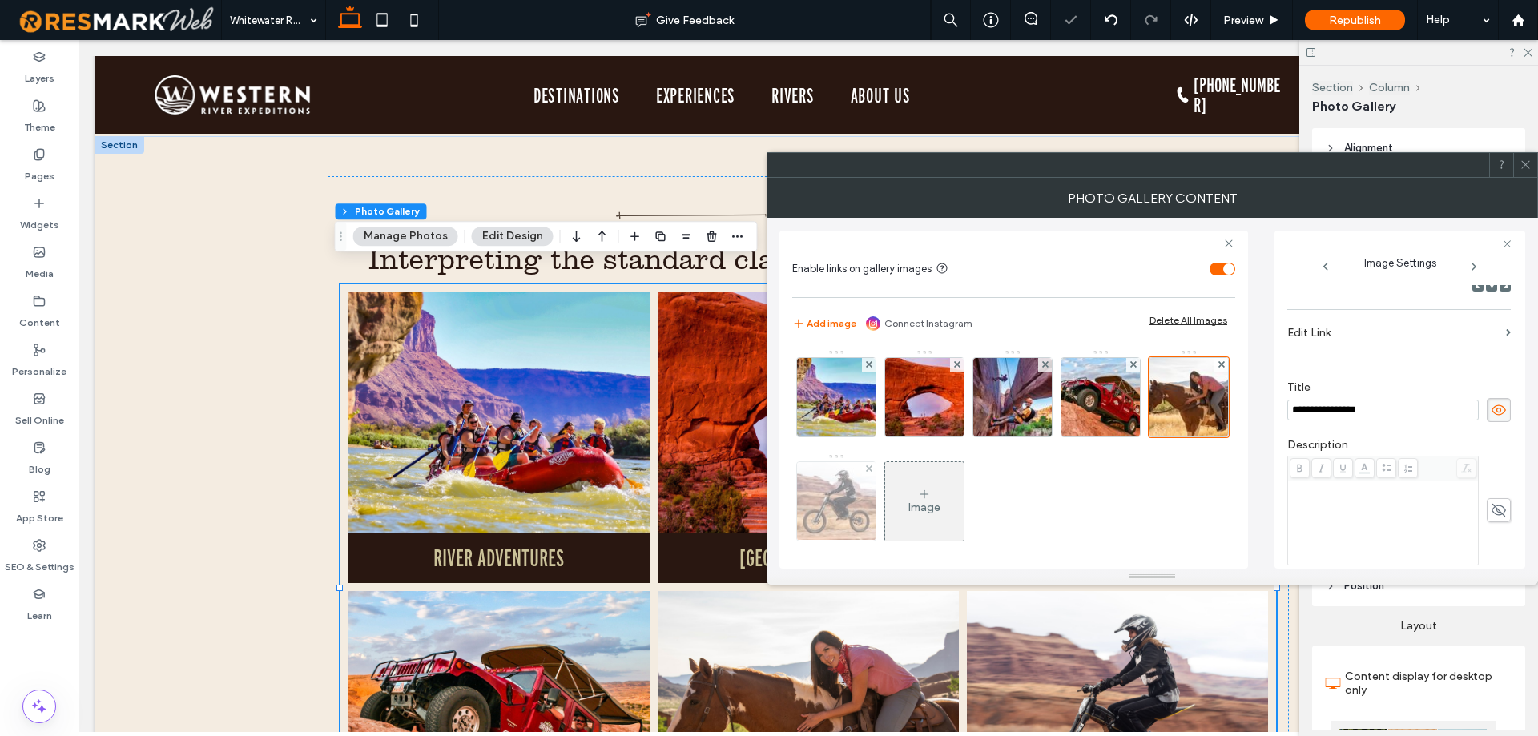
click at [895, 522] on img at bounding box center [837, 501] width 118 height 78
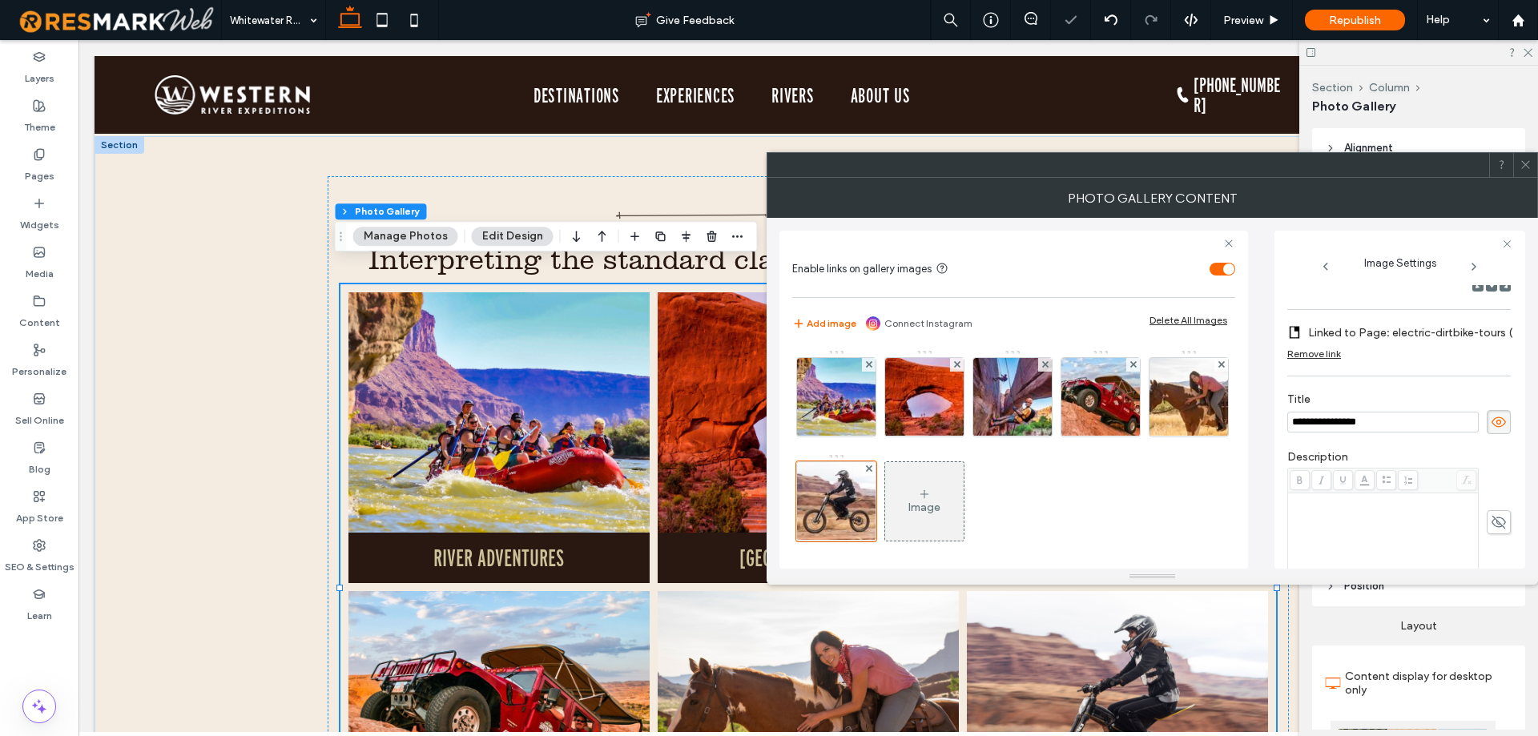
click at [1321, 356] on div "Remove link" at bounding box center [1314, 354] width 54 height 12
click at [16, 264] on div "Media" at bounding box center [39, 263] width 78 height 49
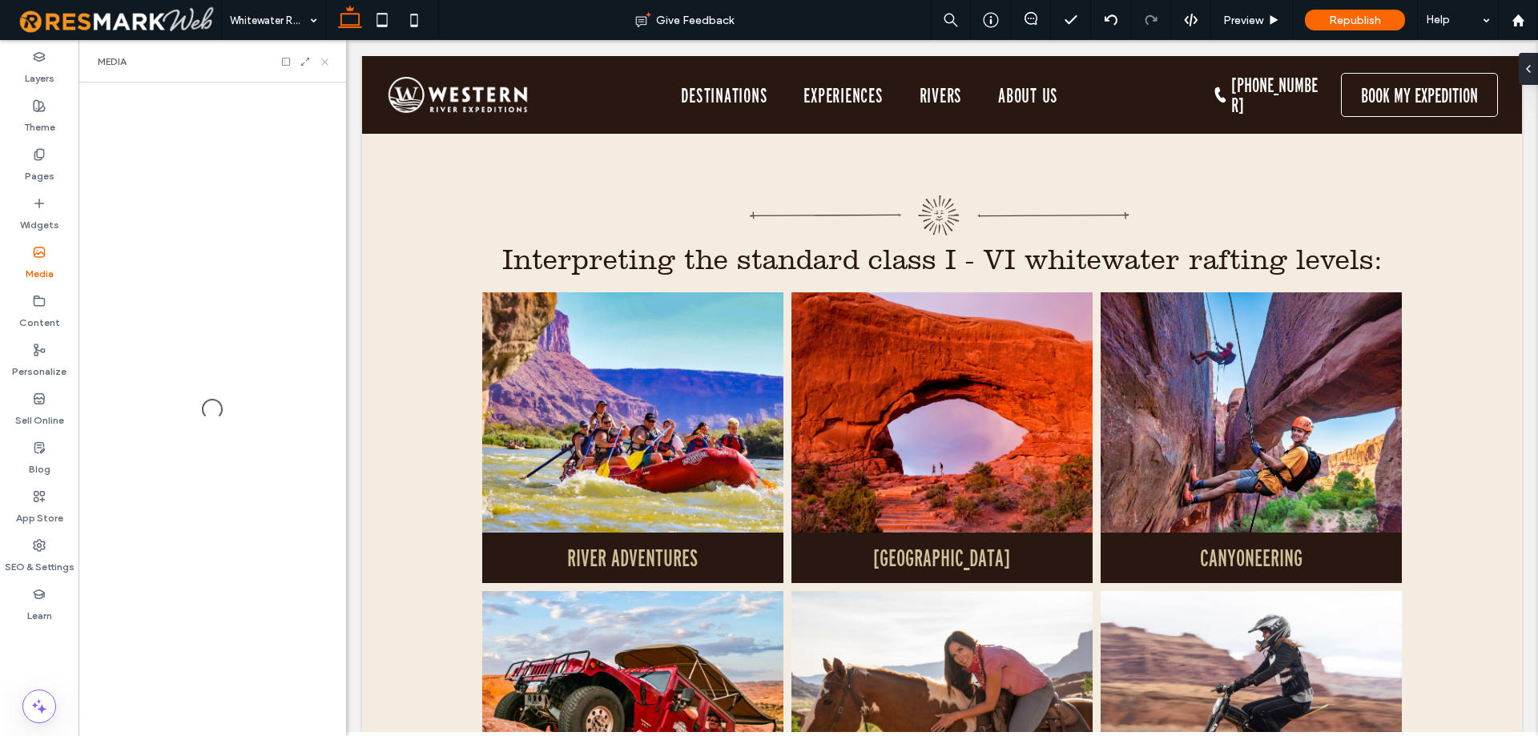
click at [328, 64] on use at bounding box center [324, 61] width 6 height 6
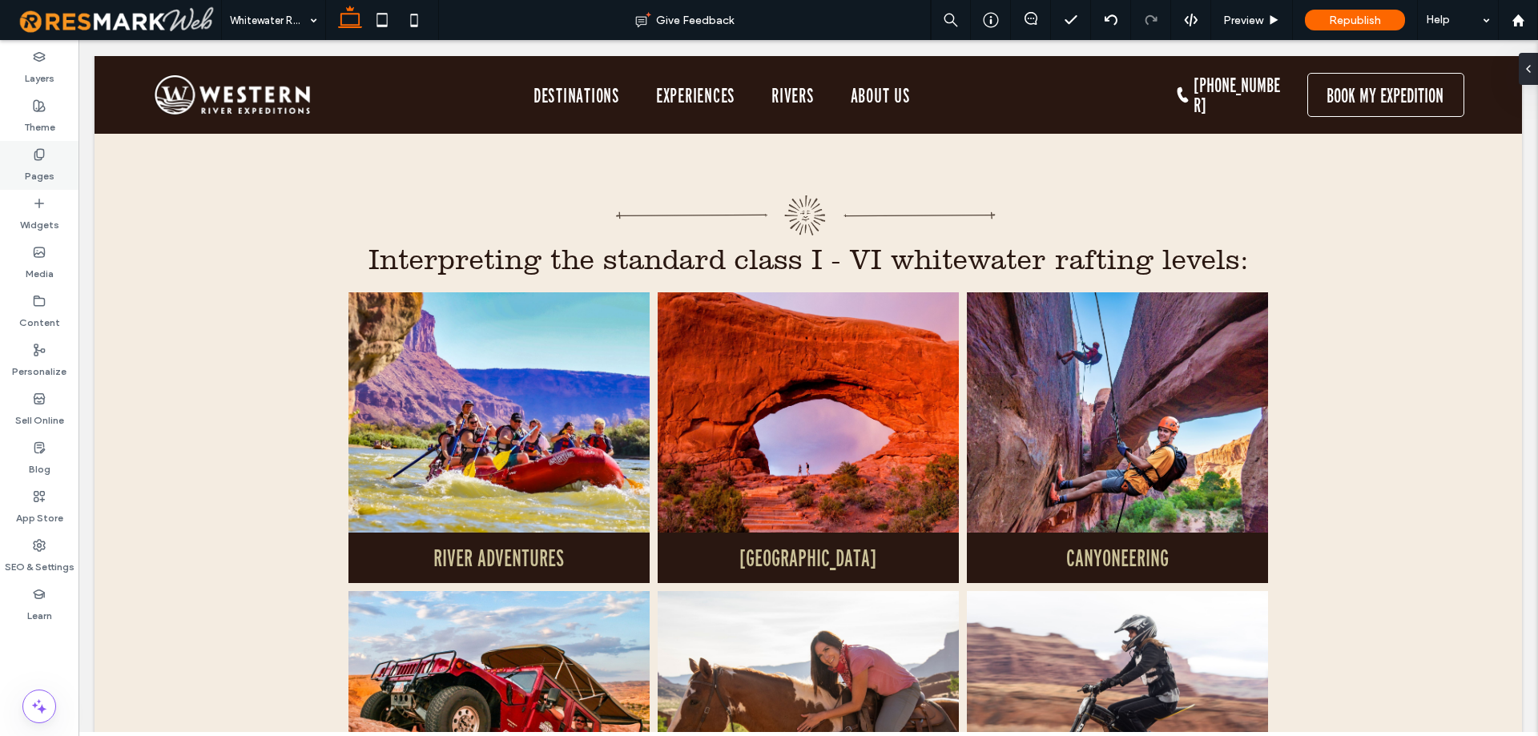
click at [46, 162] on label "Pages" at bounding box center [40, 172] width 30 height 22
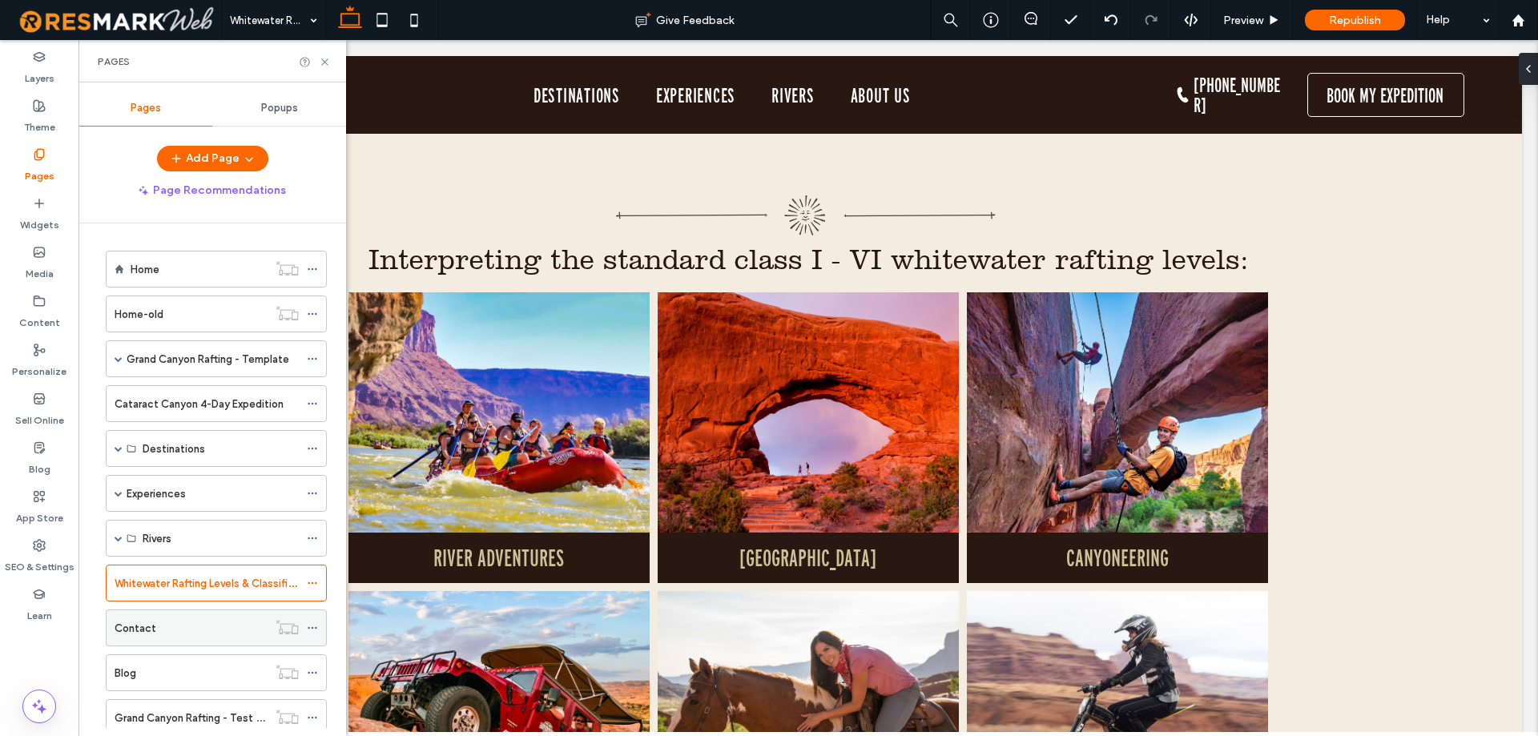
click at [187, 629] on div "Contact" at bounding box center [191, 628] width 153 height 17
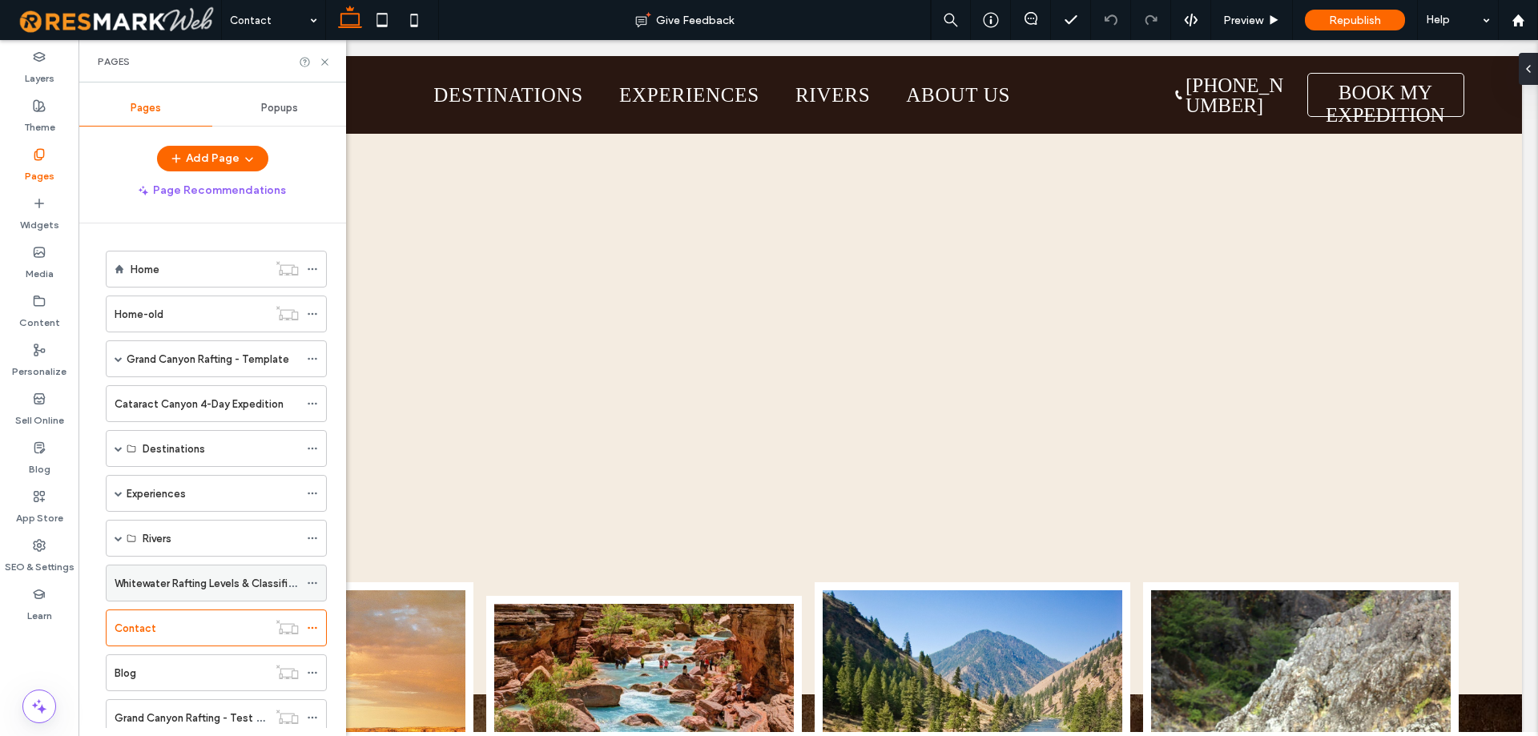
click at [221, 578] on label "Whitewater Rafting Levels & Classifications" at bounding box center [220, 583] width 210 height 28
click at [316, 581] on icon at bounding box center [312, 582] width 11 height 11
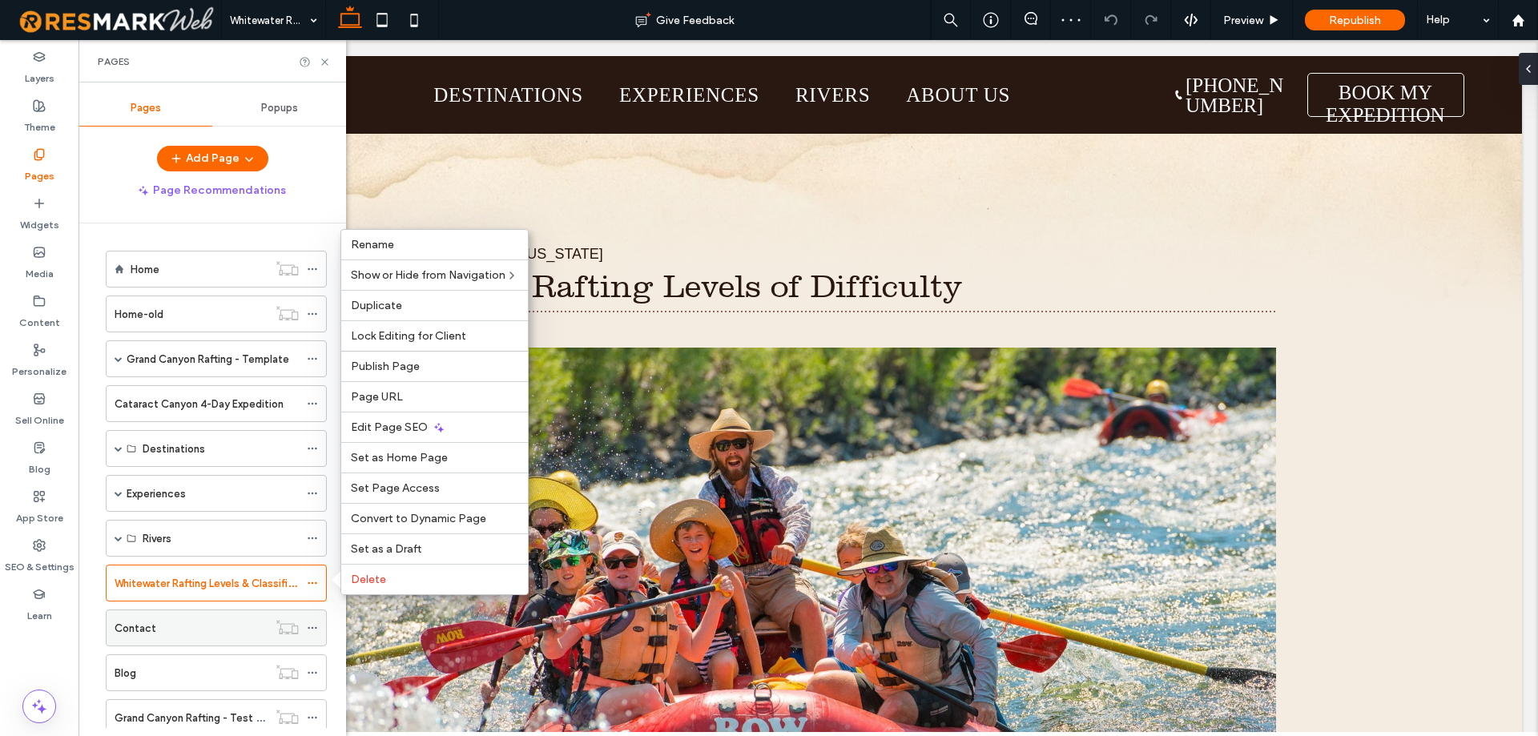
click at [186, 637] on div "Contact" at bounding box center [191, 627] width 153 height 35
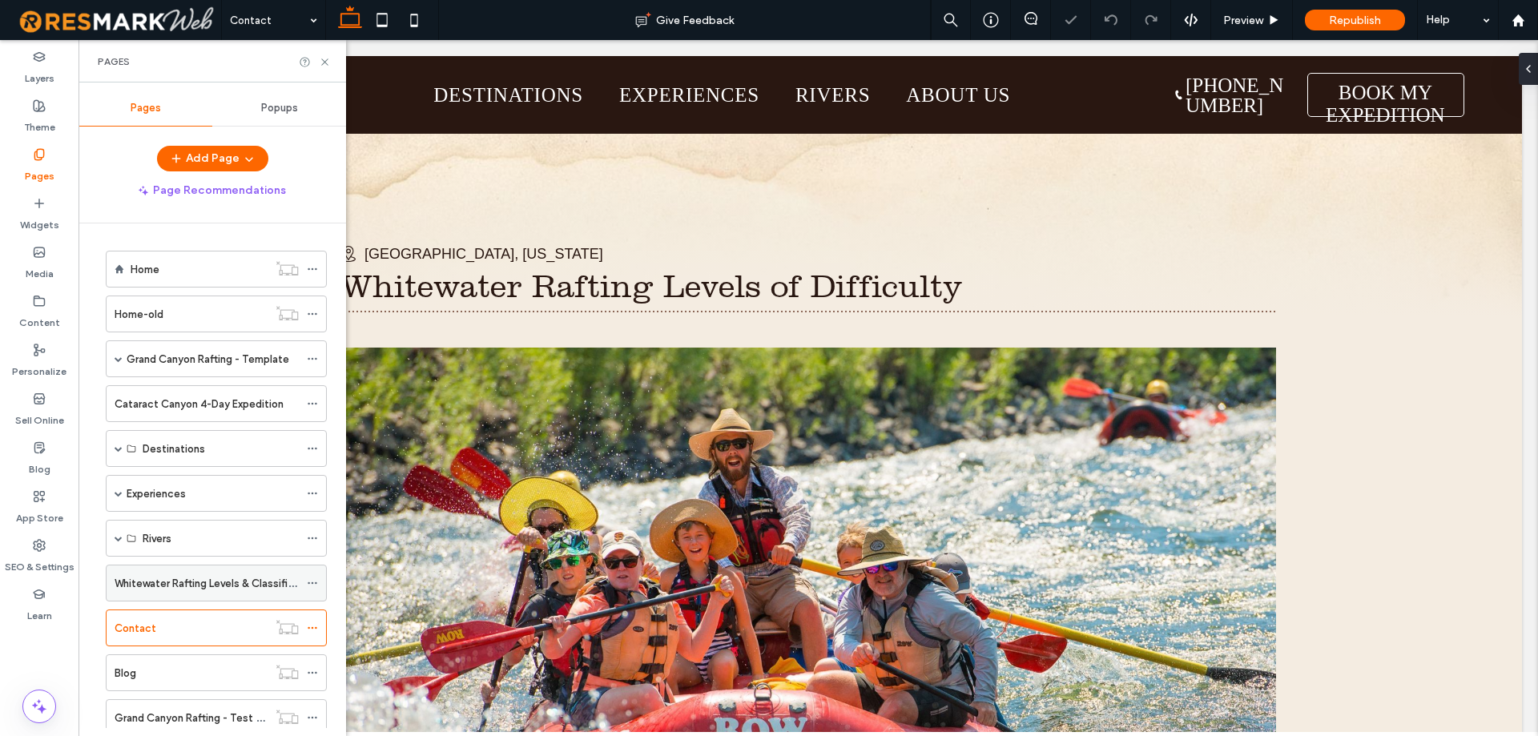
click at [312, 581] on icon at bounding box center [312, 582] width 11 height 11
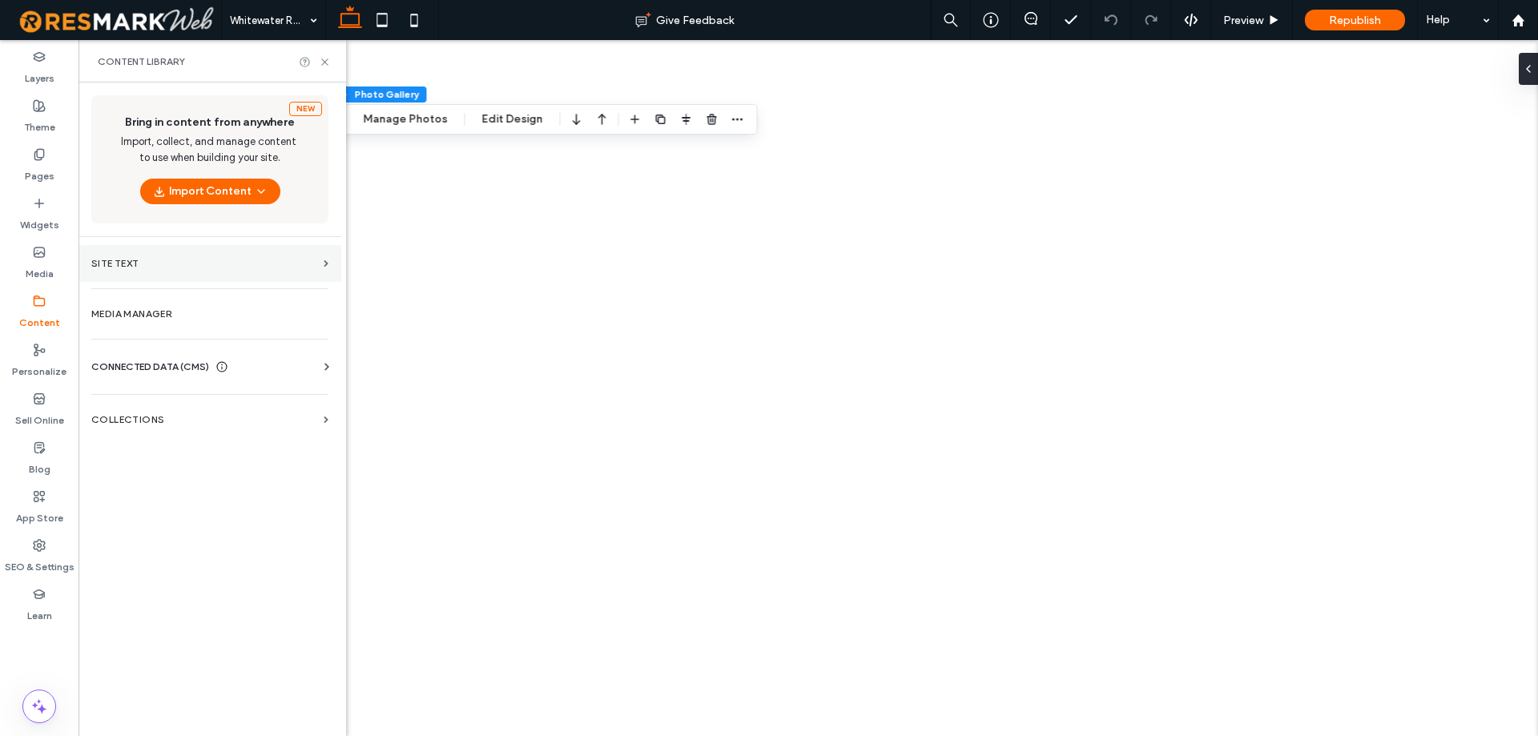
click at [37, 268] on label "Media" at bounding box center [40, 270] width 28 height 22
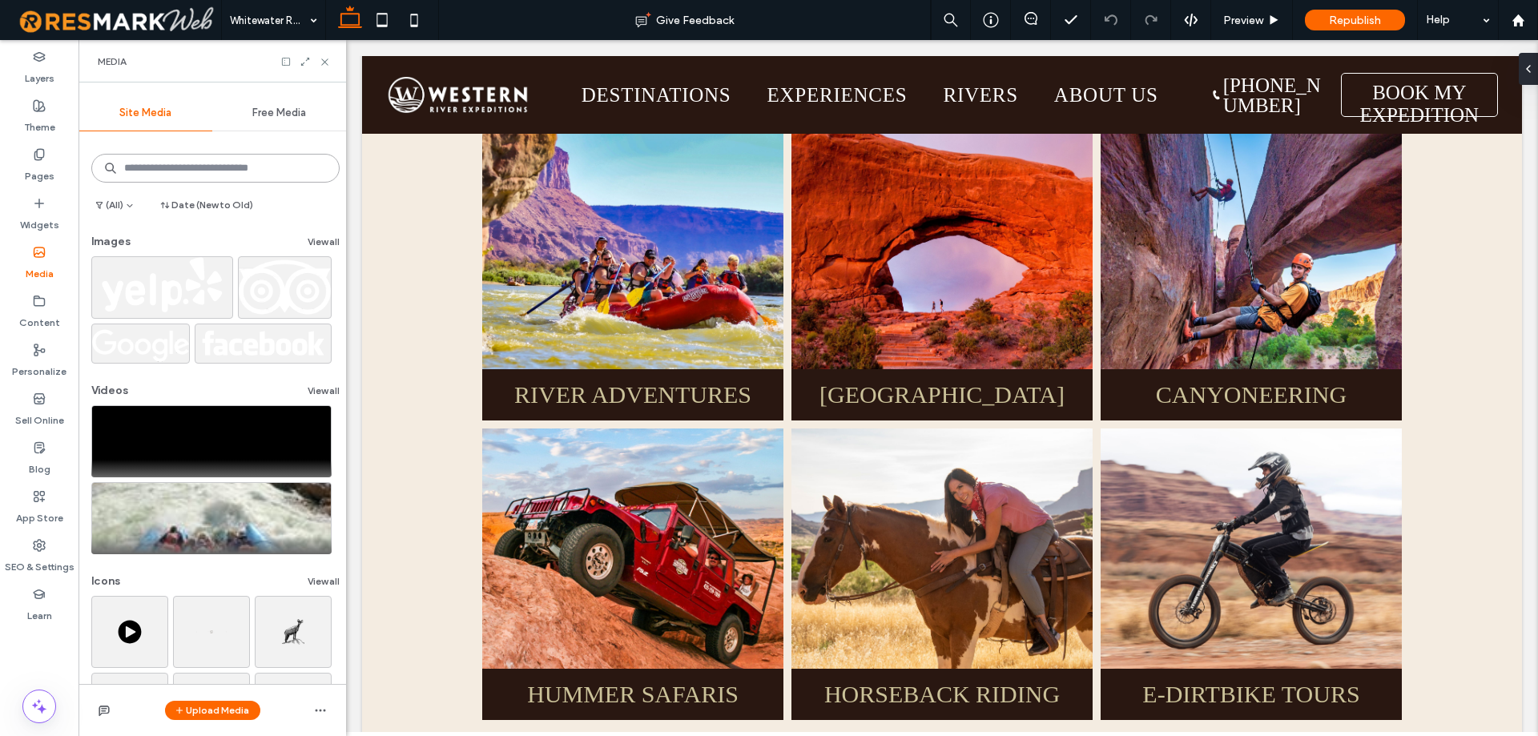
click at [174, 171] on input at bounding box center [215, 168] width 248 height 29
paste input "**********"
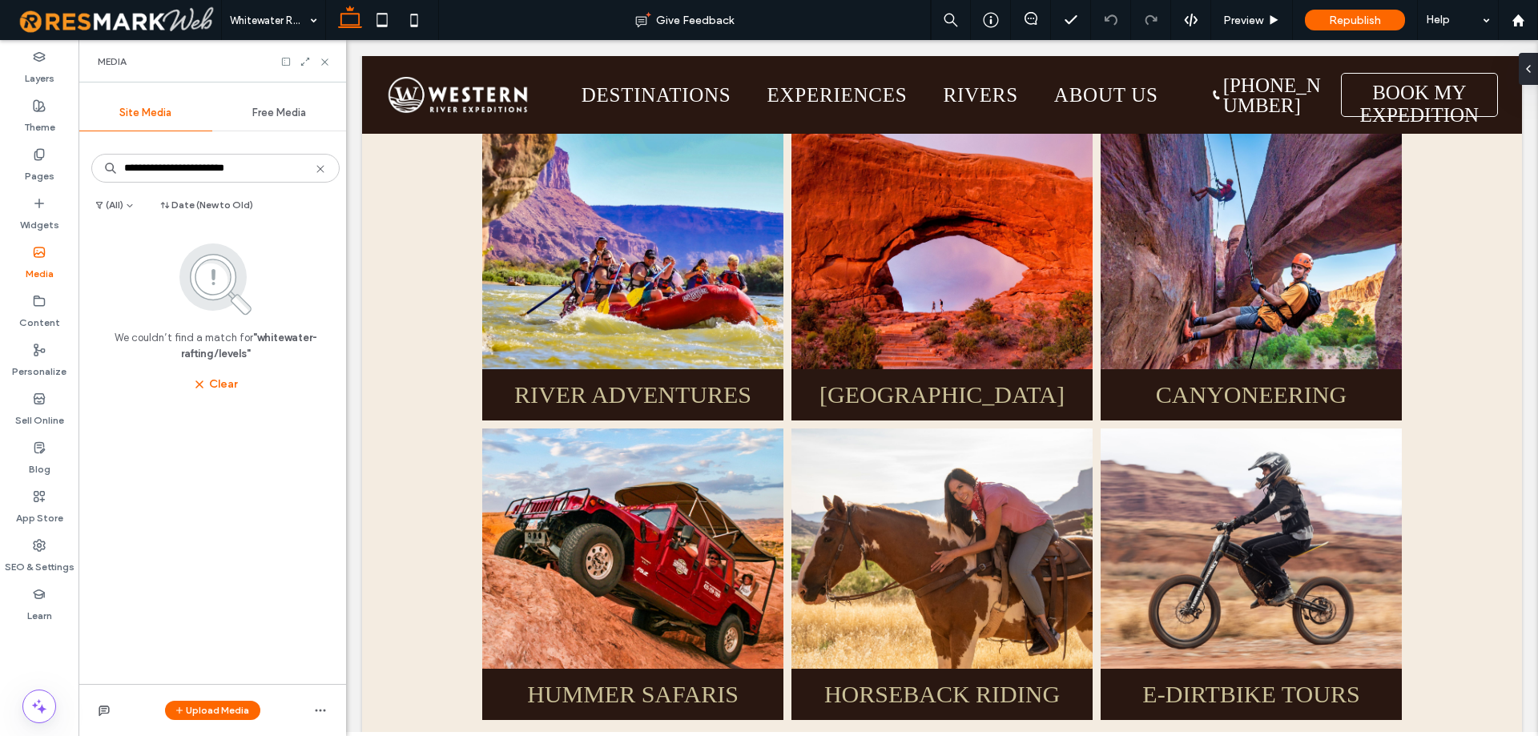
drag, startPoint x: 249, startPoint y: 186, endPoint x: 247, endPoint y: 177, distance: 9.0
click at [249, 186] on div "**********" at bounding box center [215, 168] width 248 height 42
click at [247, 177] on input "**********" at bounding box center [215, 168] width 248 height 29
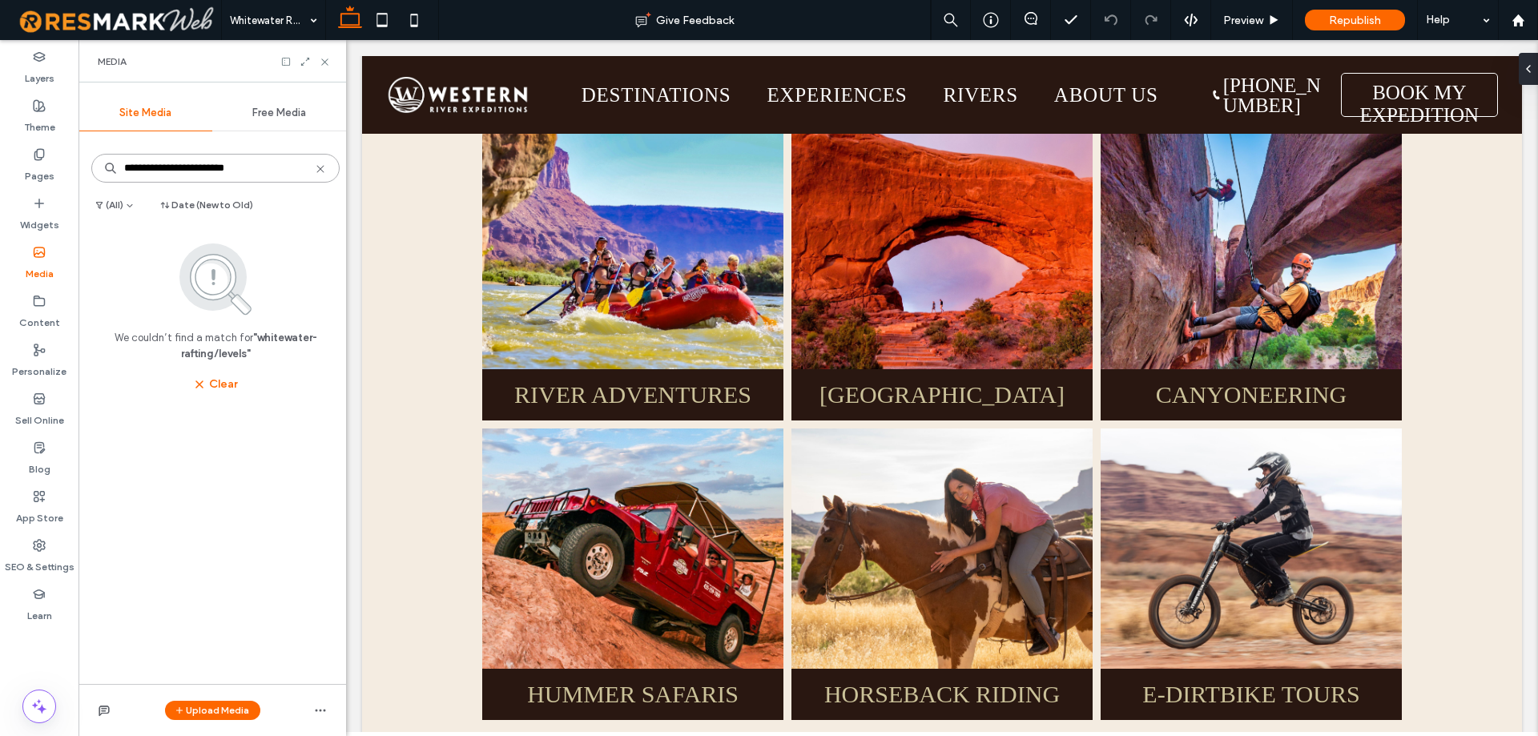
paste input "**********"
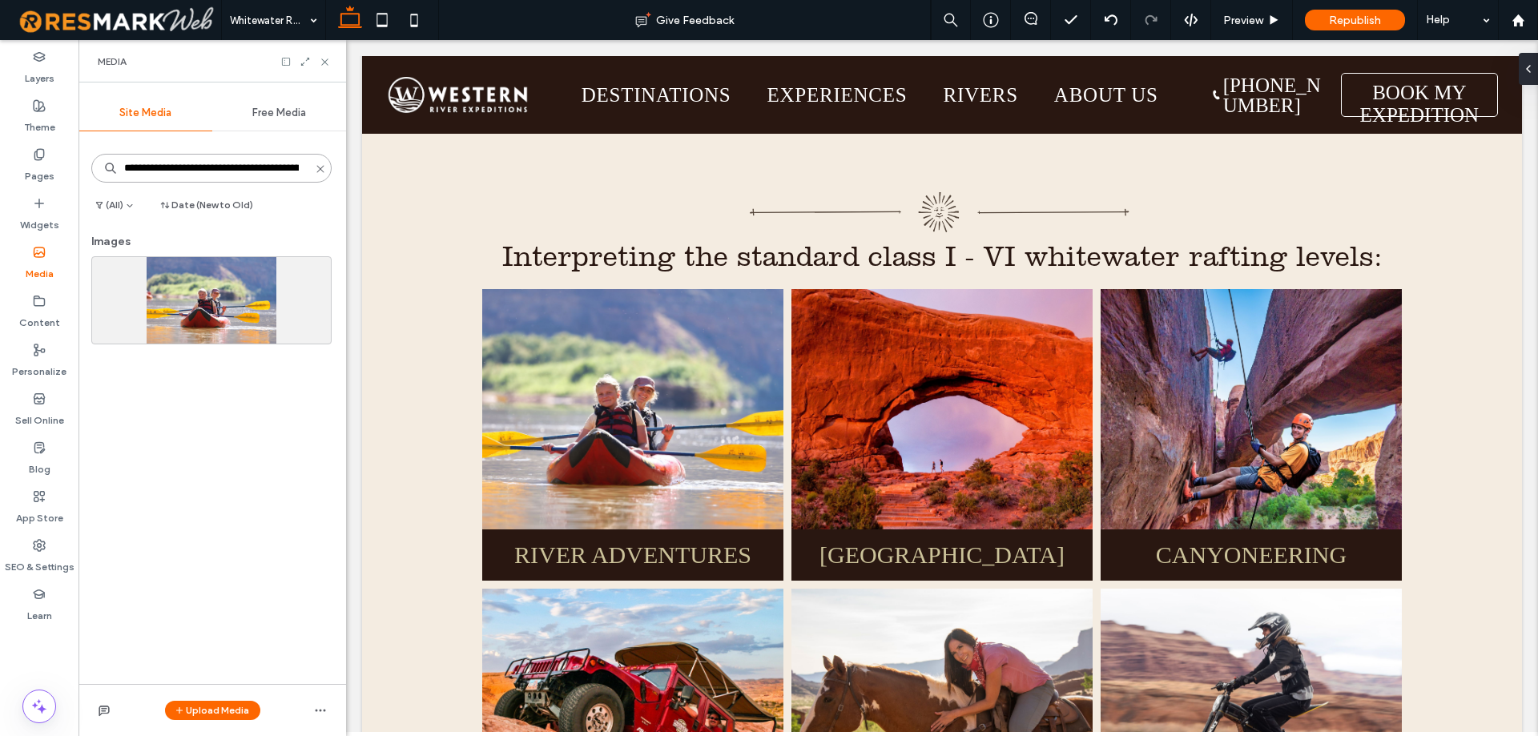
click at [189, 176] on input "**********" at bounding box center [211, 168] width 240 height 29
paste input
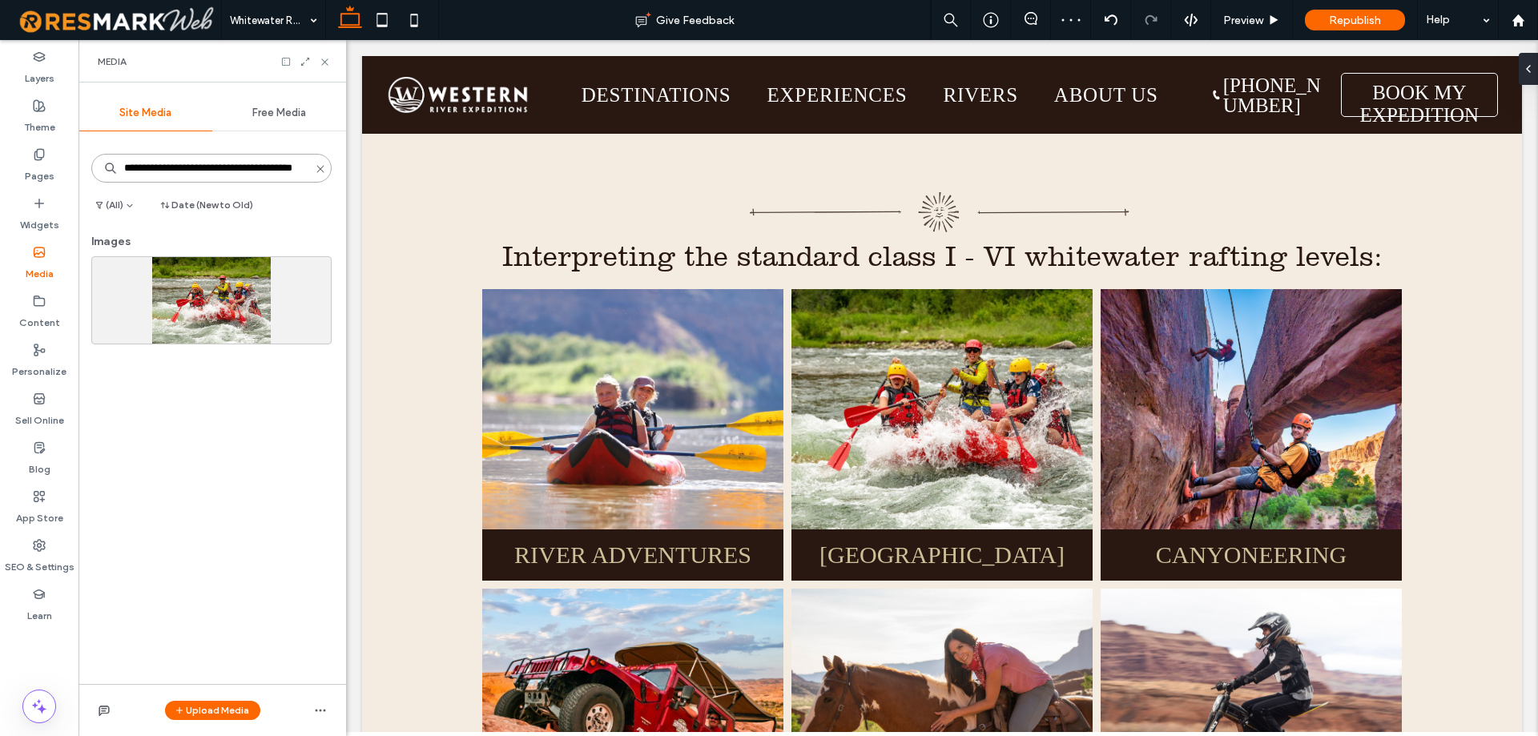
click at [220, 157] on input "**********" at bounding box center [211, 168] width 240 height 29
paste input "**********"
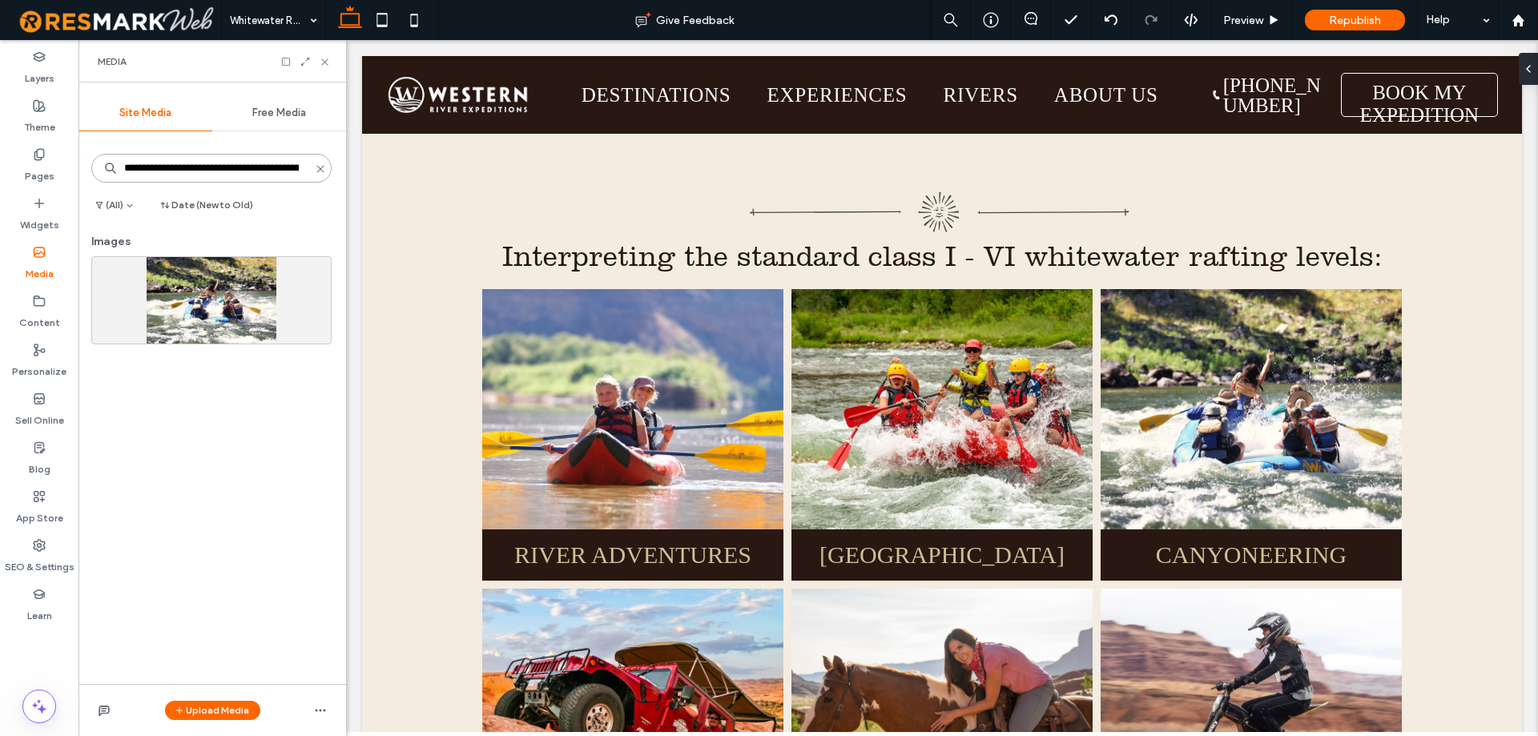
click at [151, 174] on input "**********" at bounding box center [211, 168] width 240 height 29
paste input "**********"
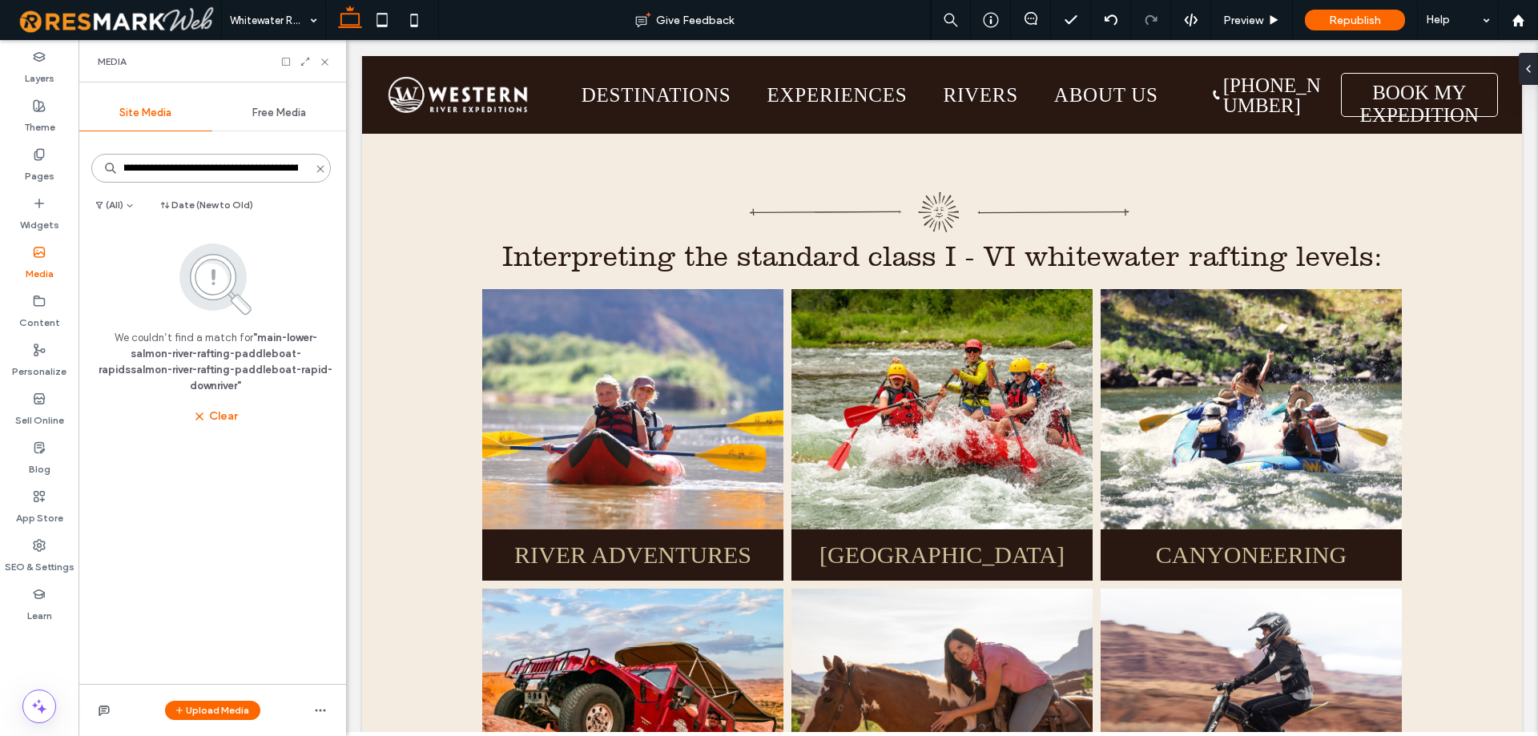
paste input
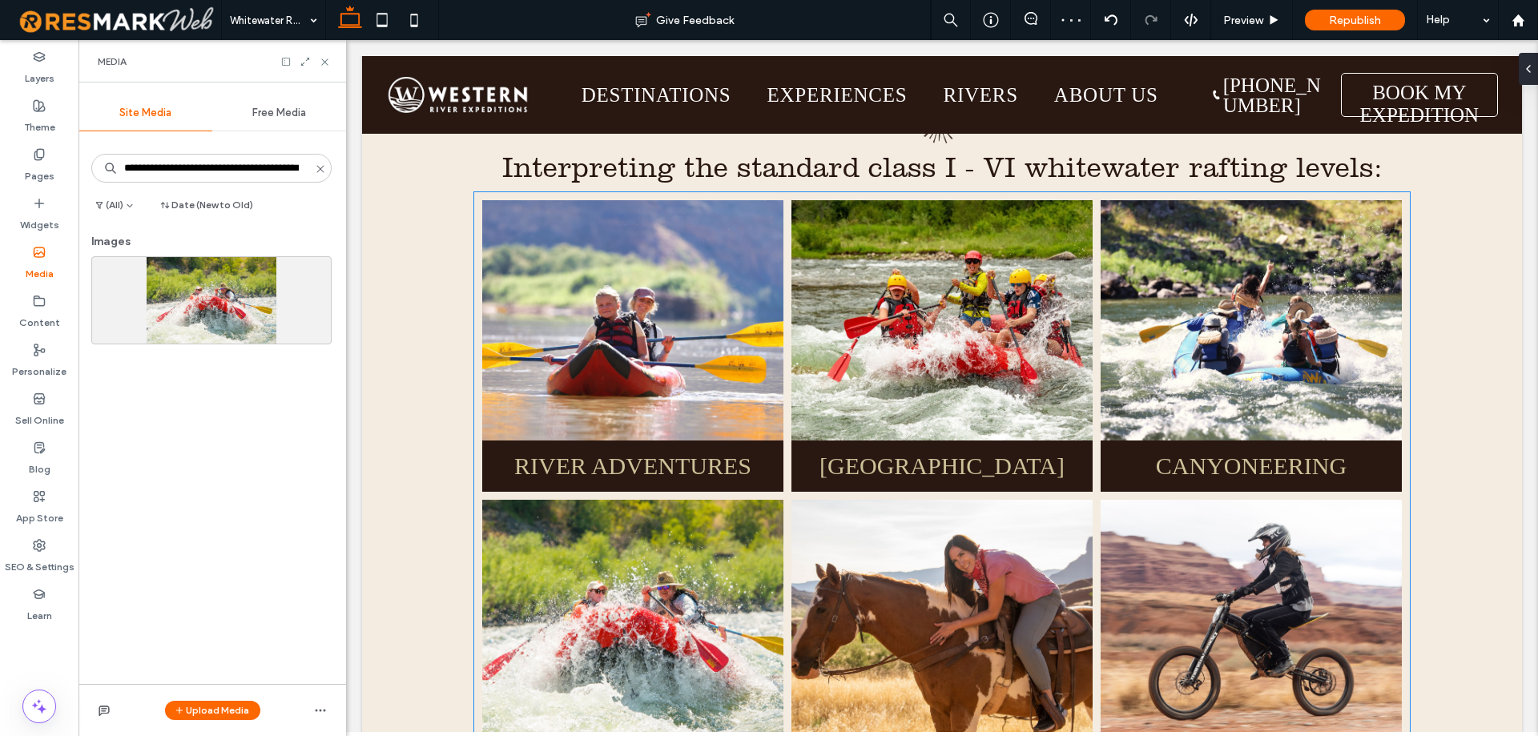
scroll to position [1041, 0]
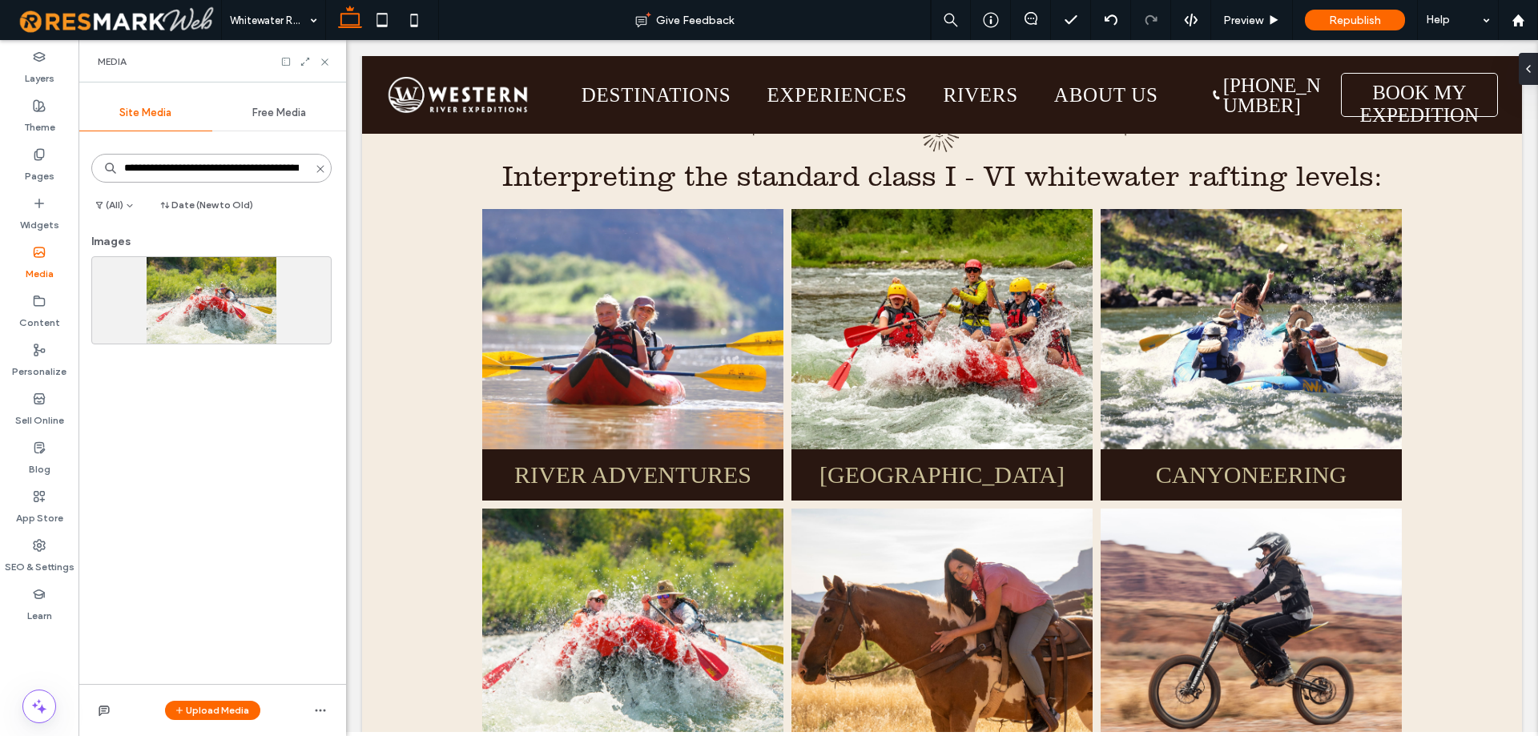
click at [232, 168] on input "**********" at bounding box center [211, 168] width 240 height 29
paste input "*"
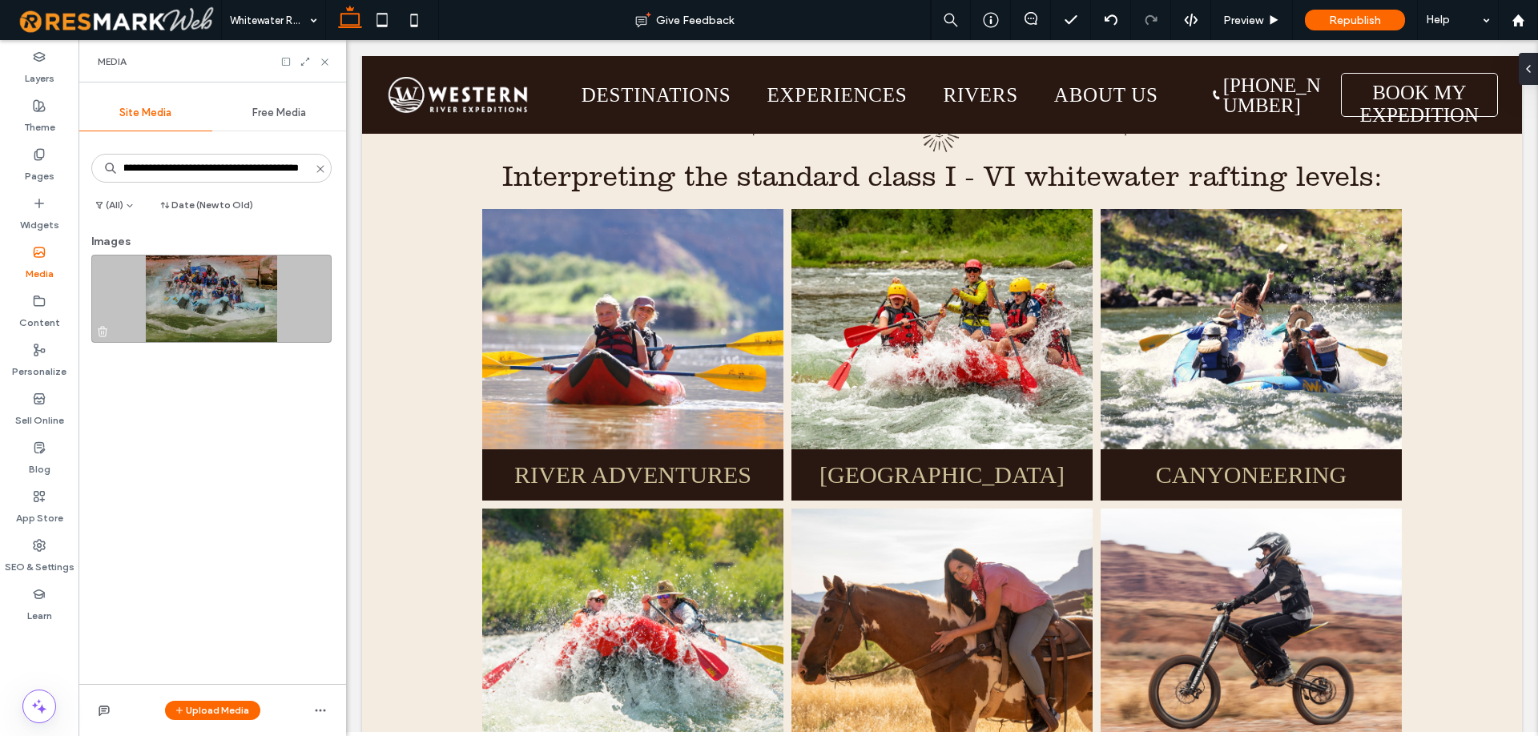
scroll to position [0, 0]
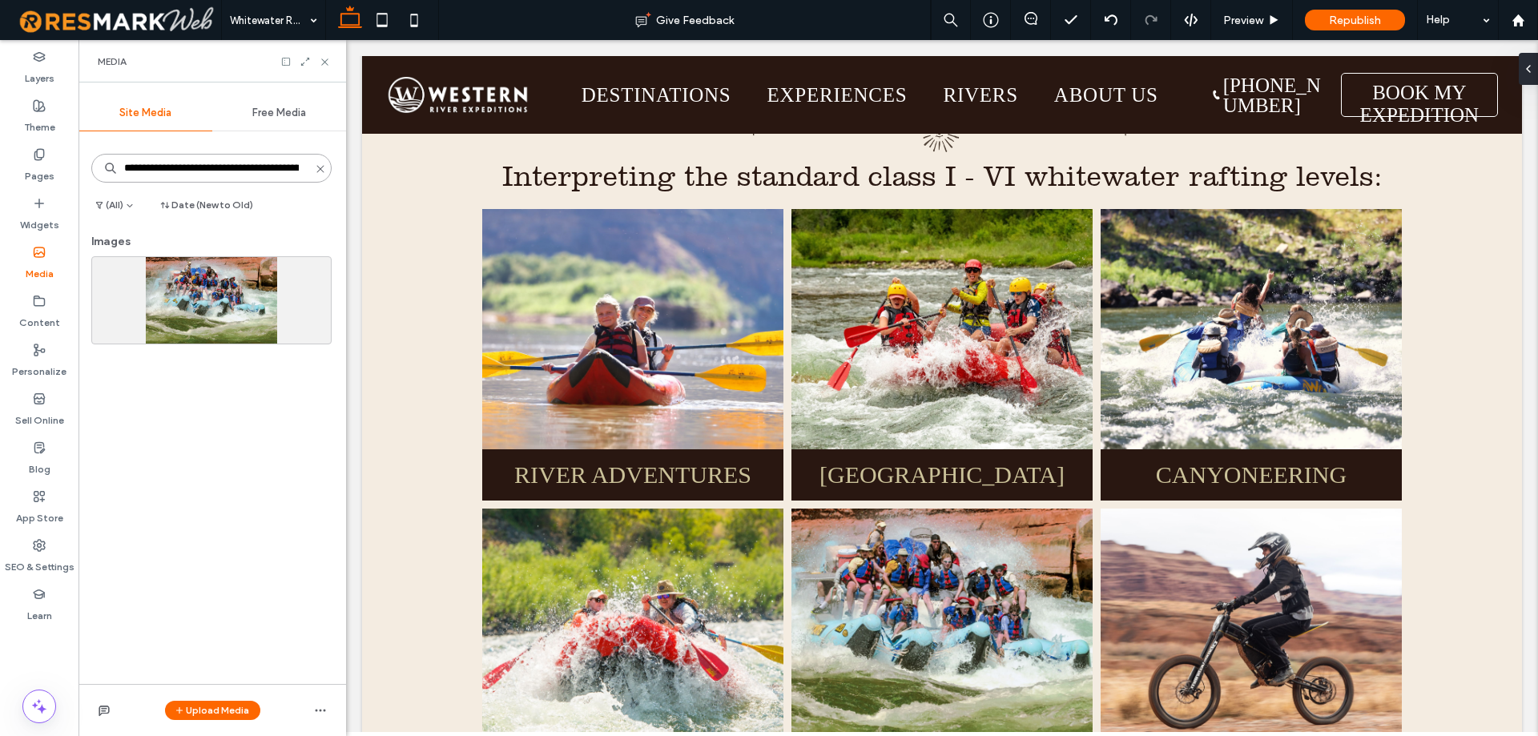
click at [147, 167] on input "**********" at bounding box center [211, 168] width 240 height 29
paste input "**********"
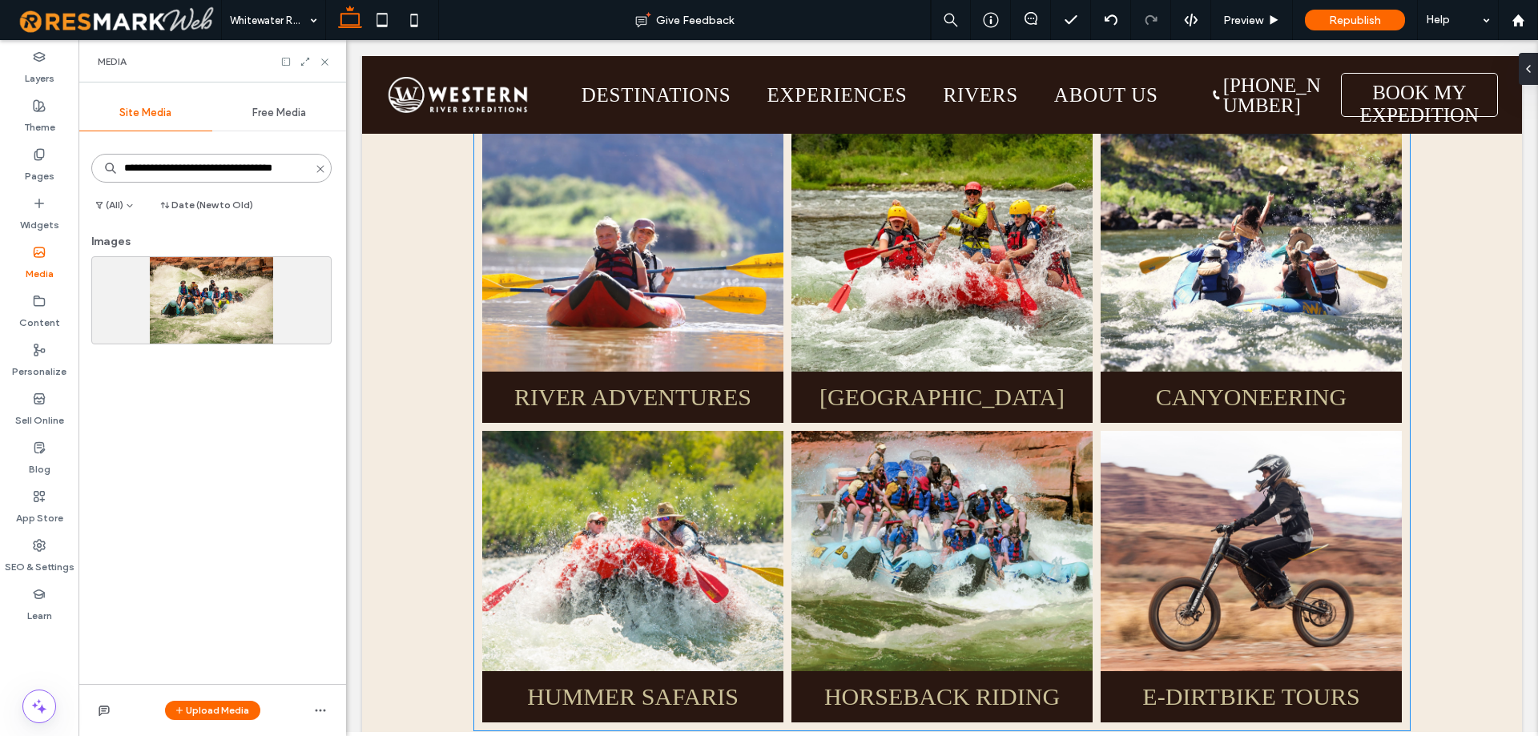
scroll to position [1121, 0]
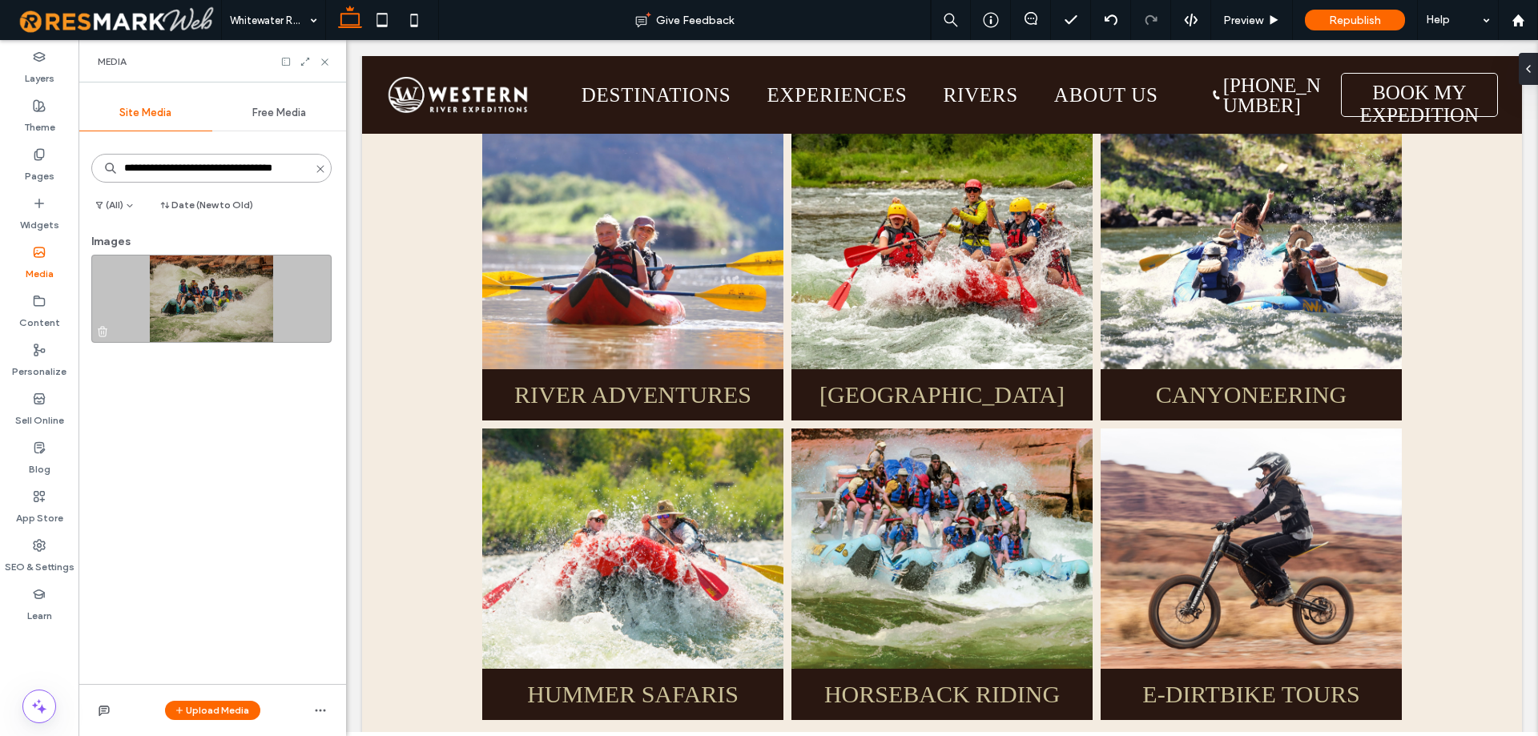
type input "**********"
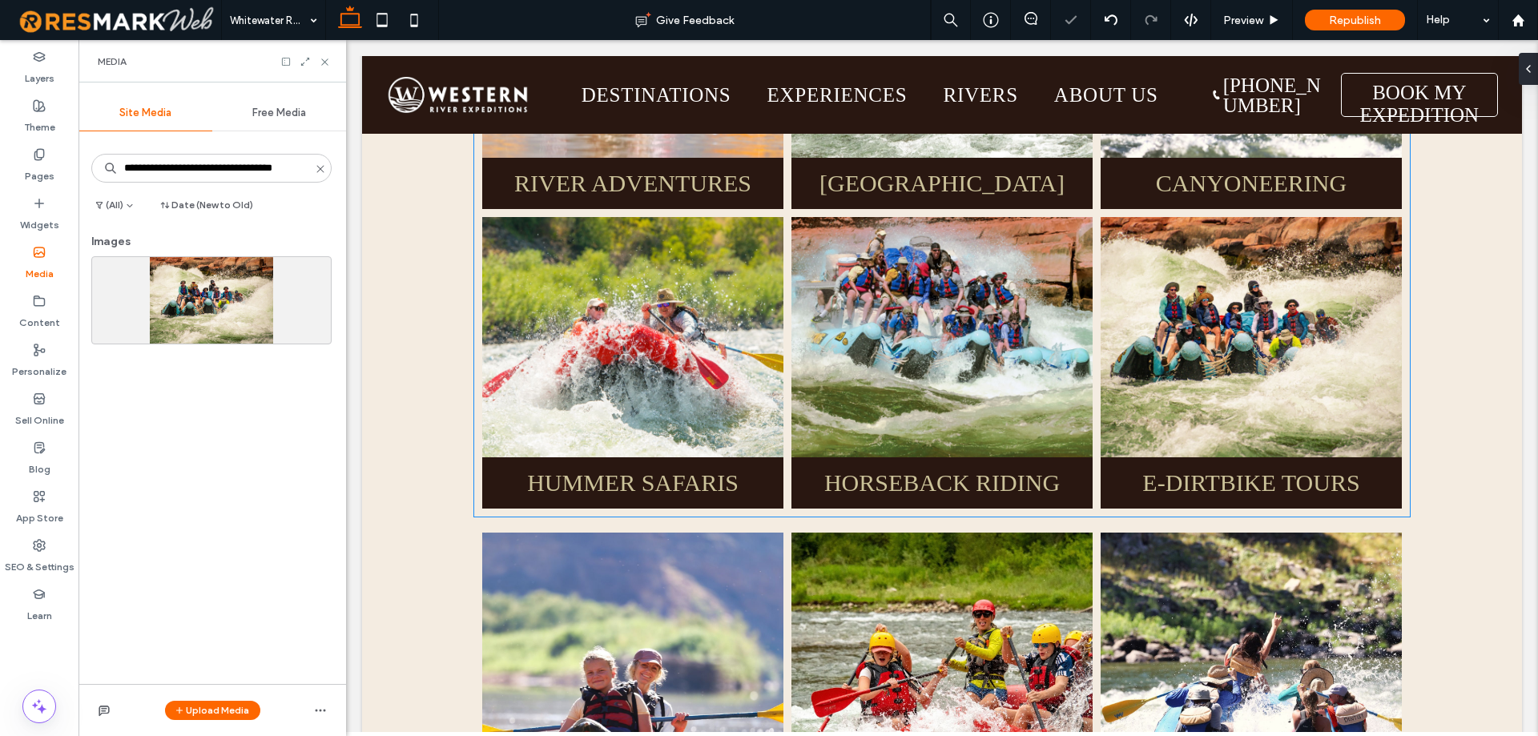
scroll to position [1362, 0]
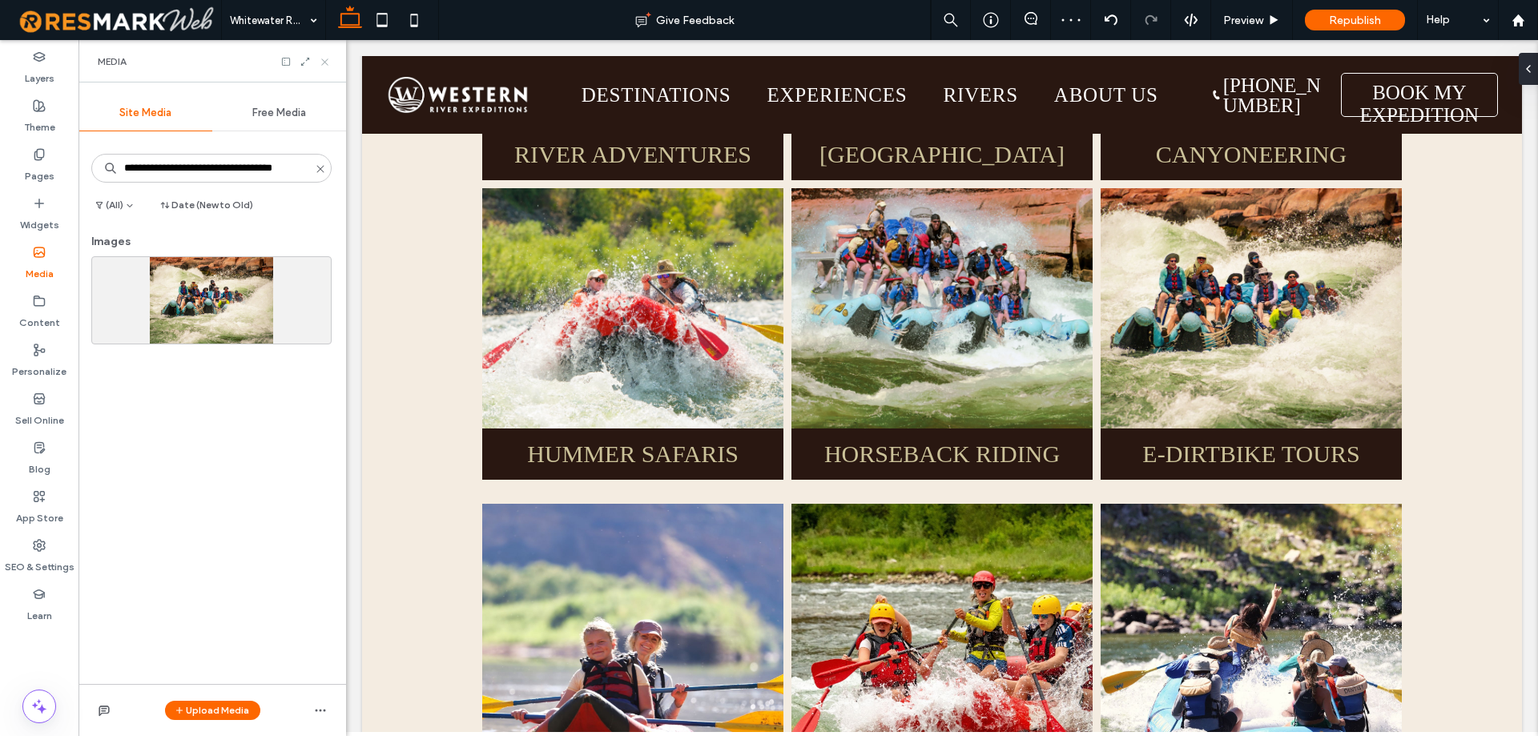
click at [329, 62] on icon at bounding box center [325, 62] width 12 height 12
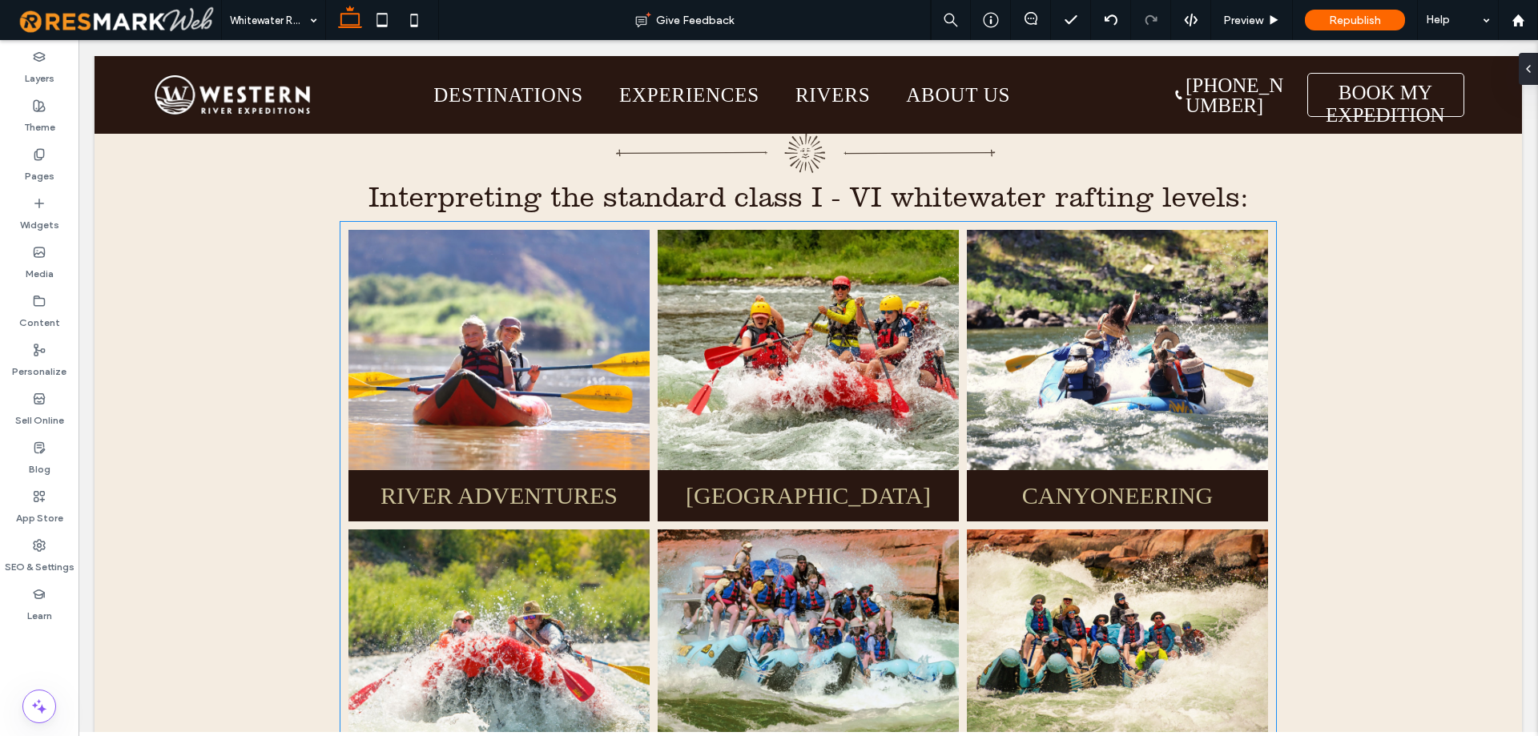
scroll to position [961, 0]
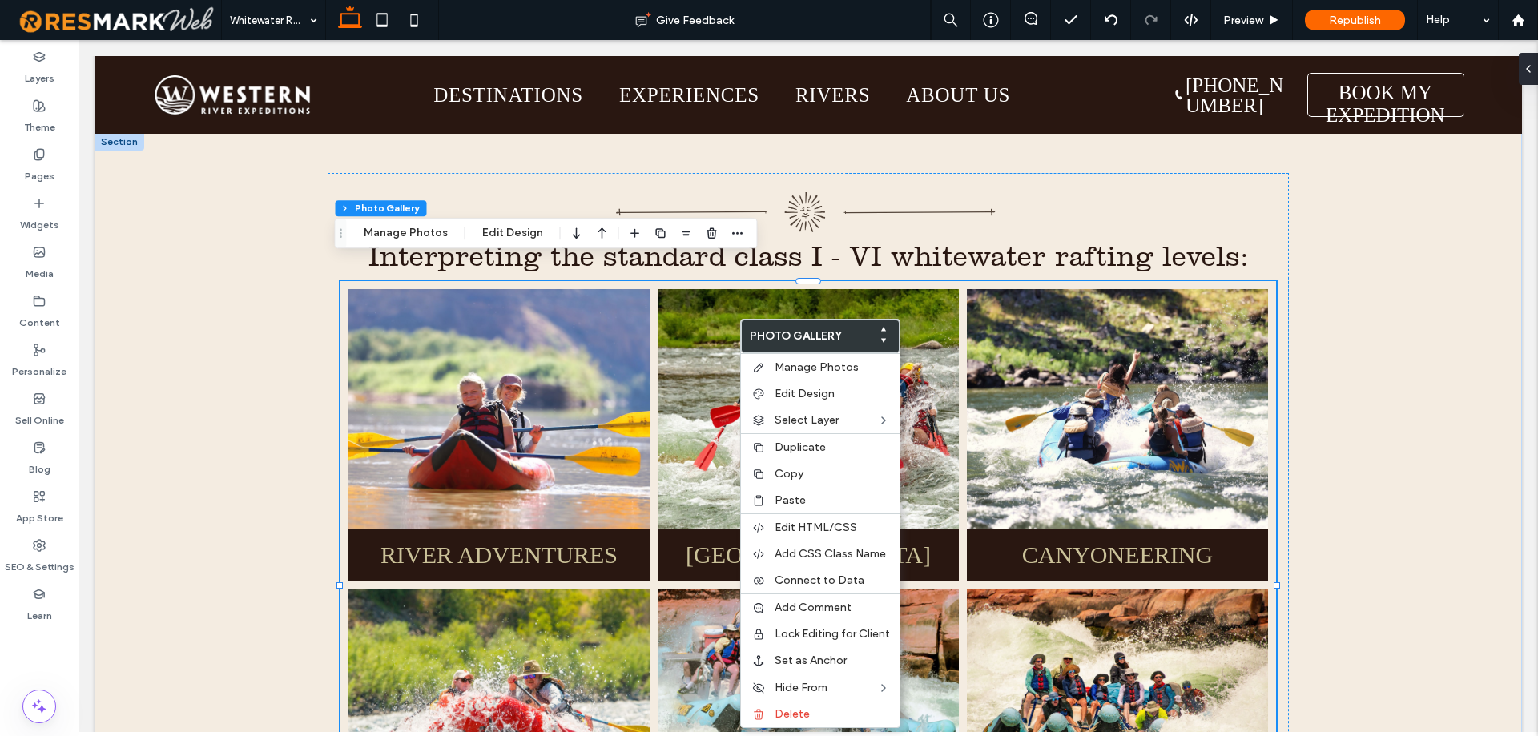
click at [608, 357] on link at bounding box center [500, 409] width 320 height 255
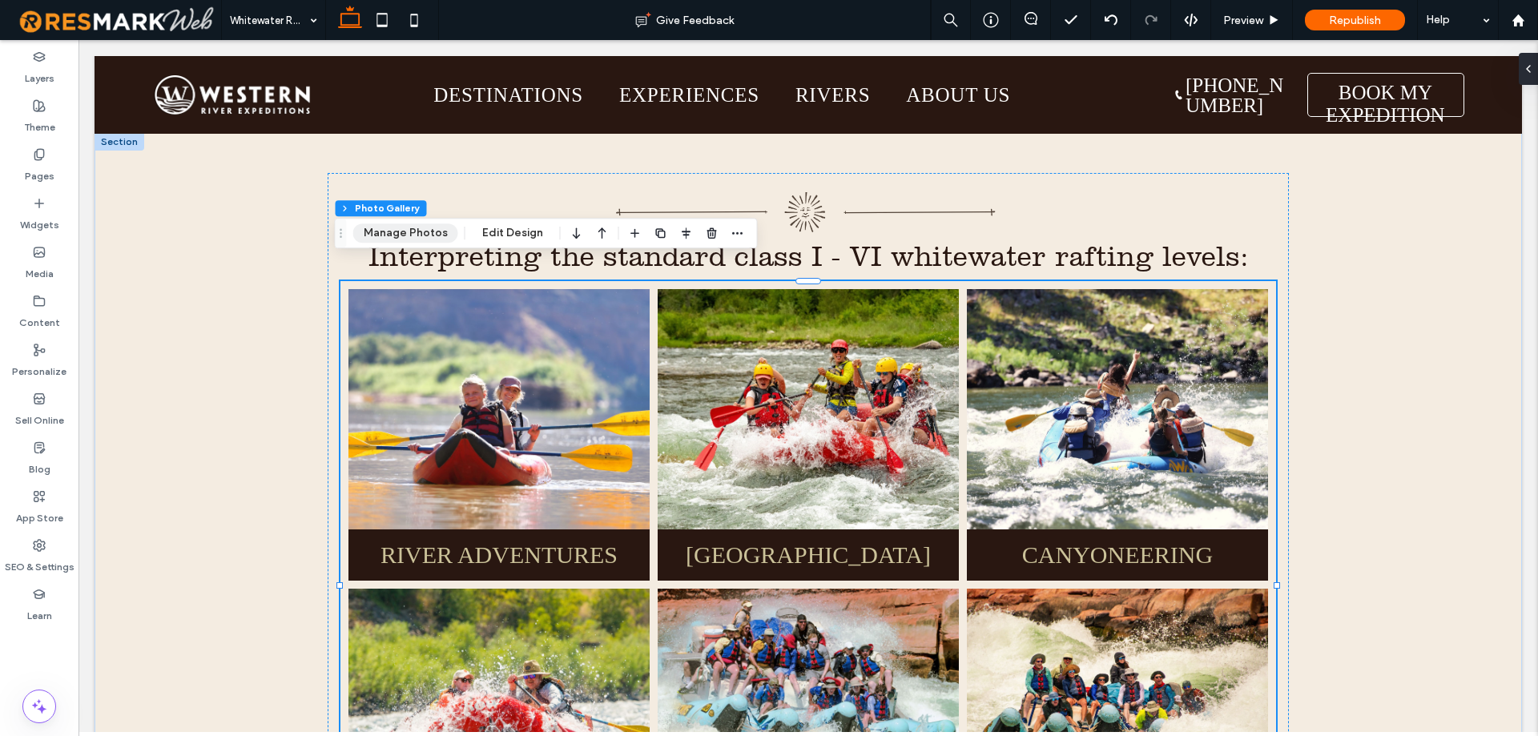
click at [428, 231] on button "Manage Photos" at bounding box center [405, 232] width 105 height 19
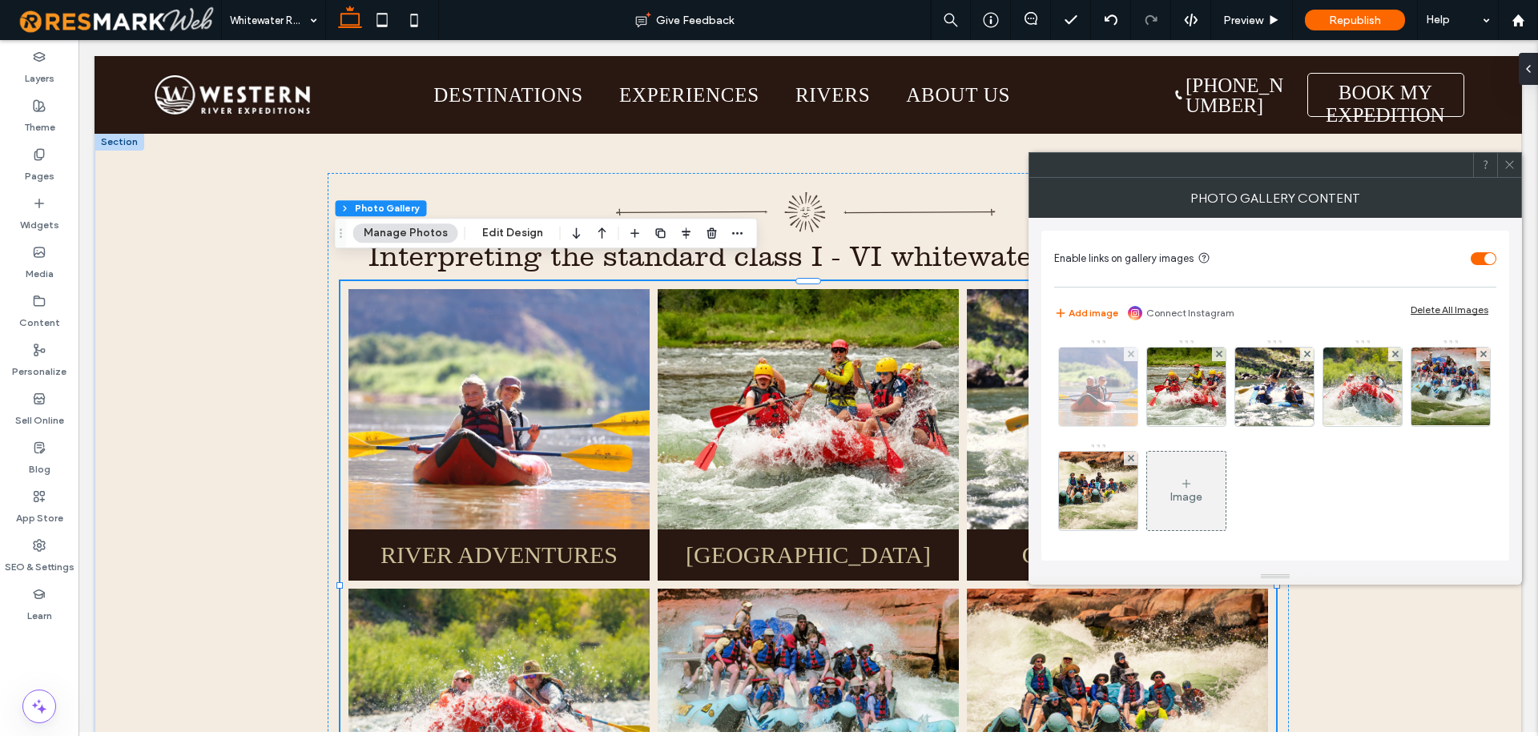
click at [1087, 378] on img at bounding box center [1099, 387] width 118 height 78
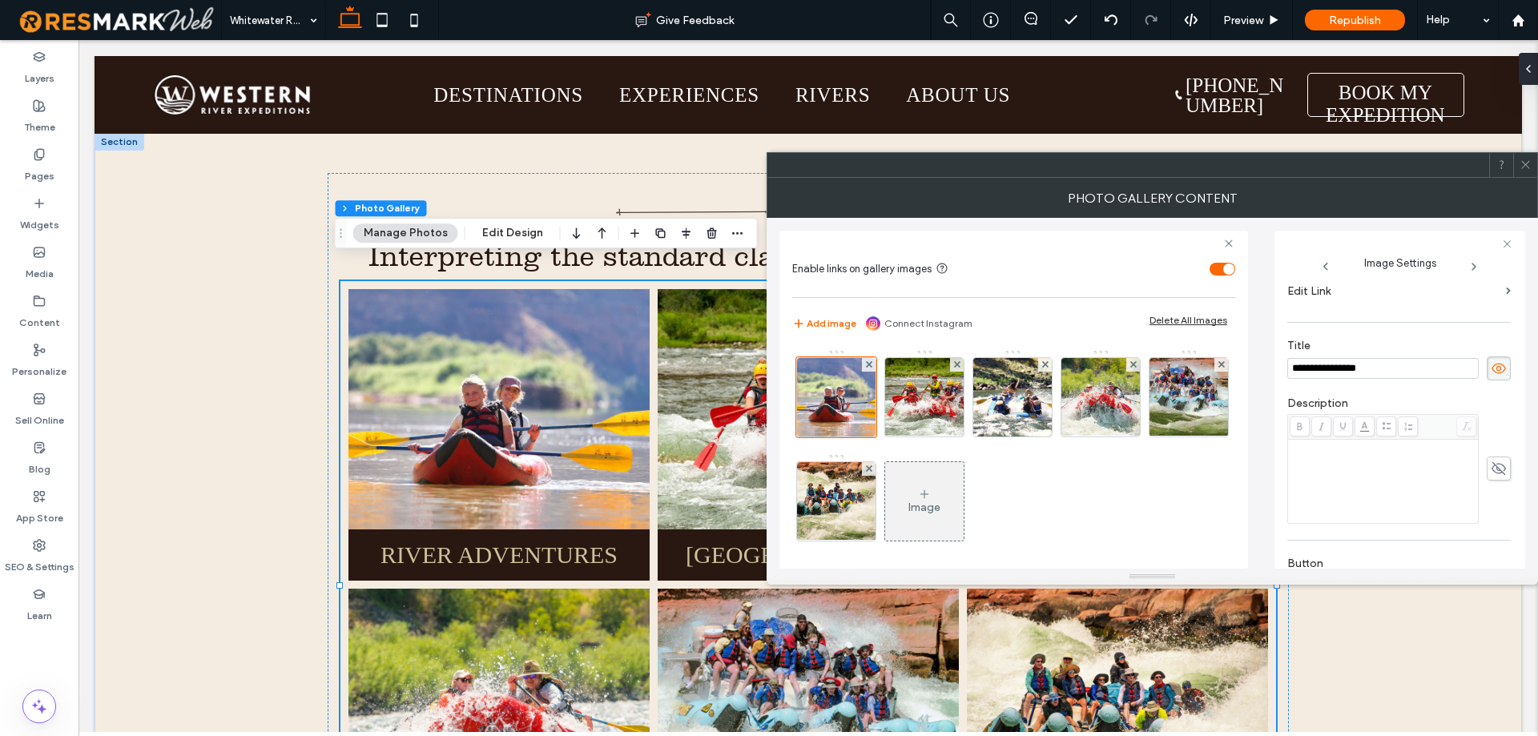
scroll to position [309, 0]
click at [1364, 372] on input "**********" at bounding box center [1382, 370] width 191 height 21
paste input
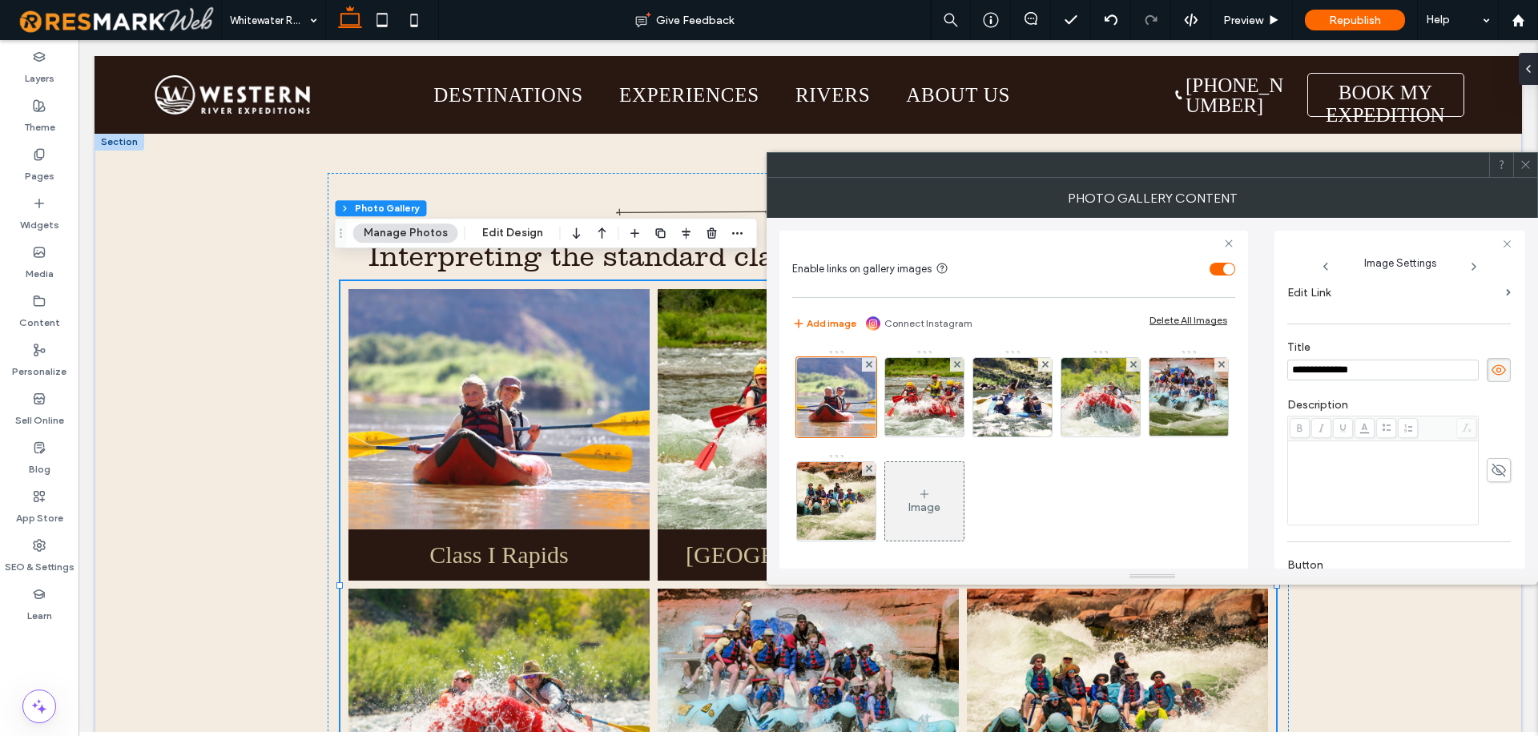
click at [1380, 368] on input "**********" at bounding box center [1382, 370] width 191 height 21
type input "**********"
click at [1521, 162] on icon at bounding box center [1525, 165] width 12 height 12
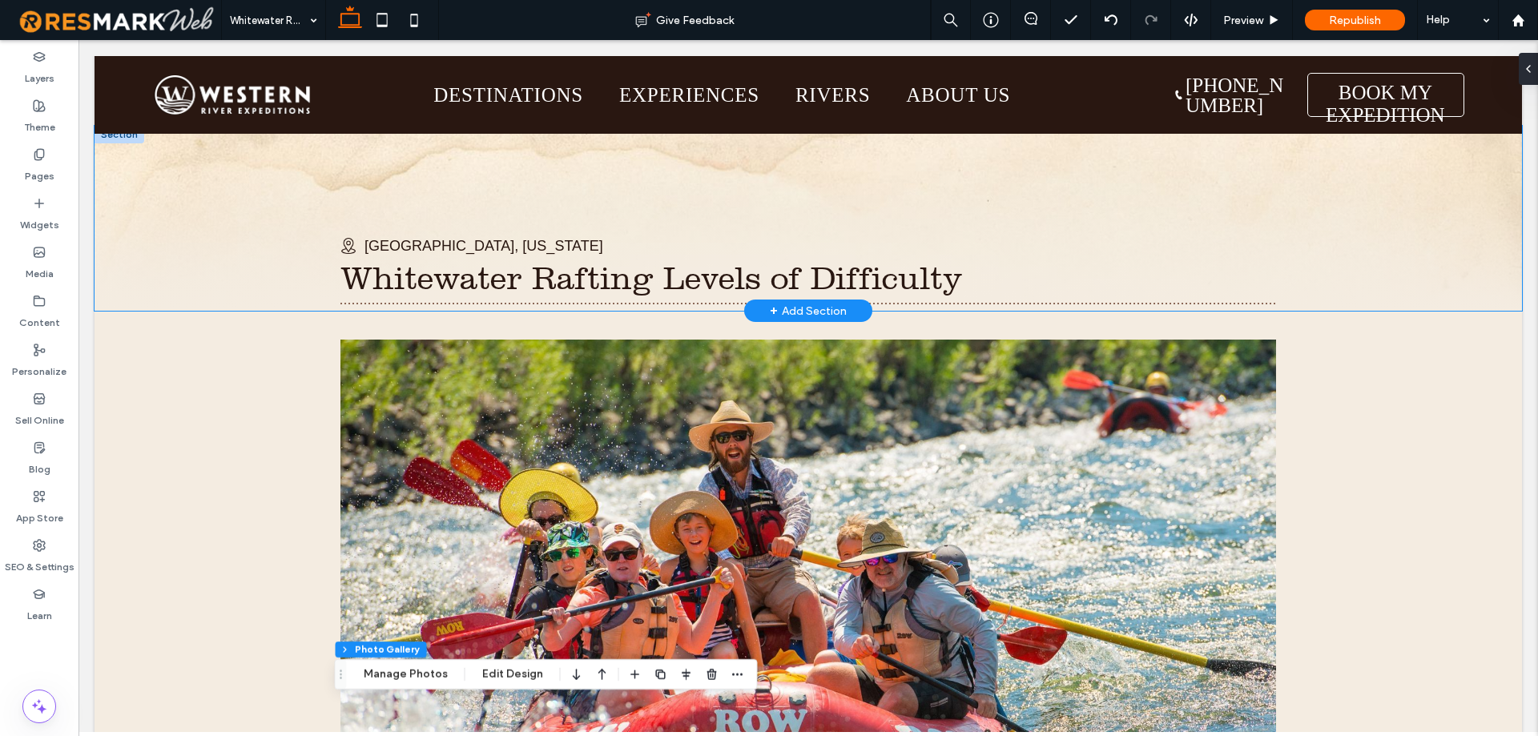
scroll to position [0, 0]
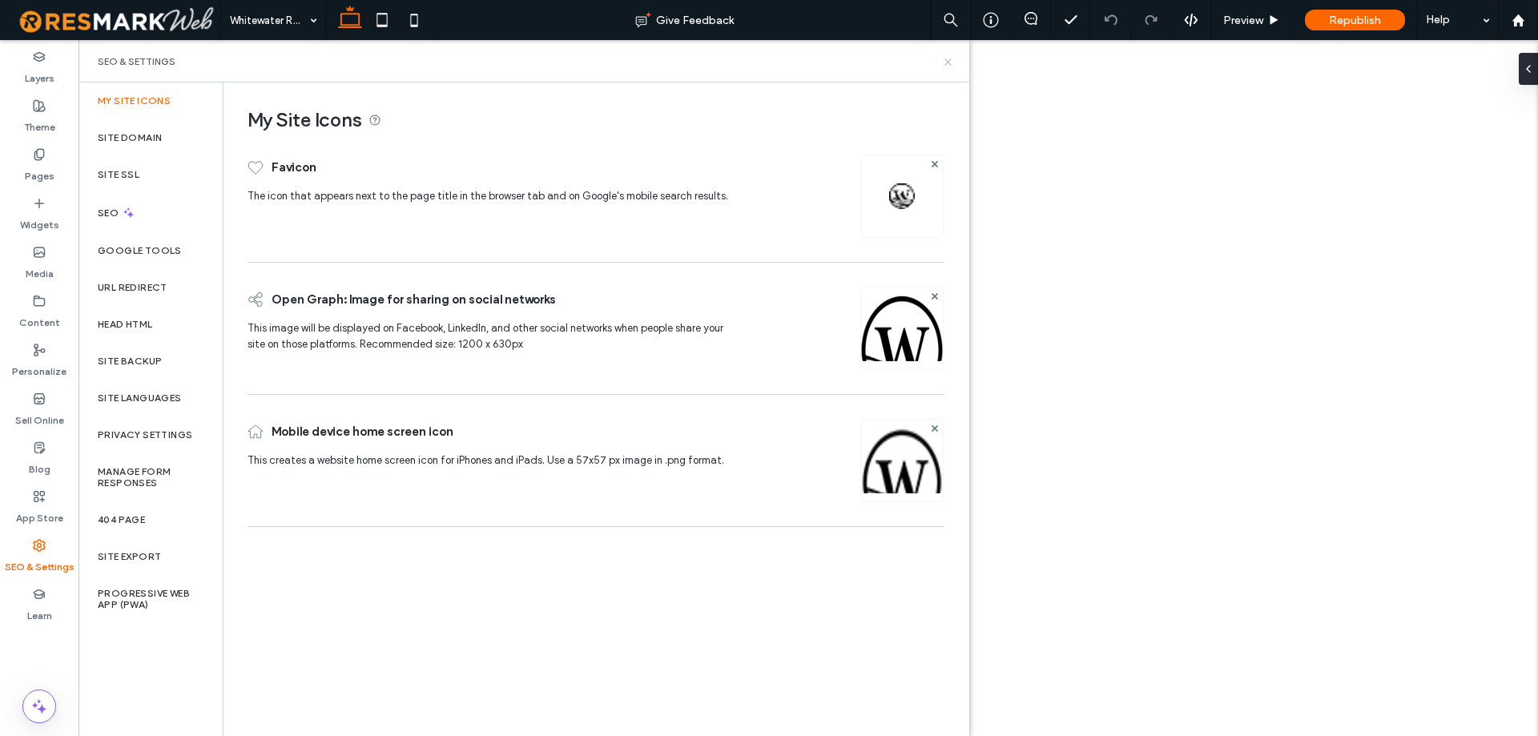
click at [949, 60] on use at bounding box center [947, 61] width 6 height 6
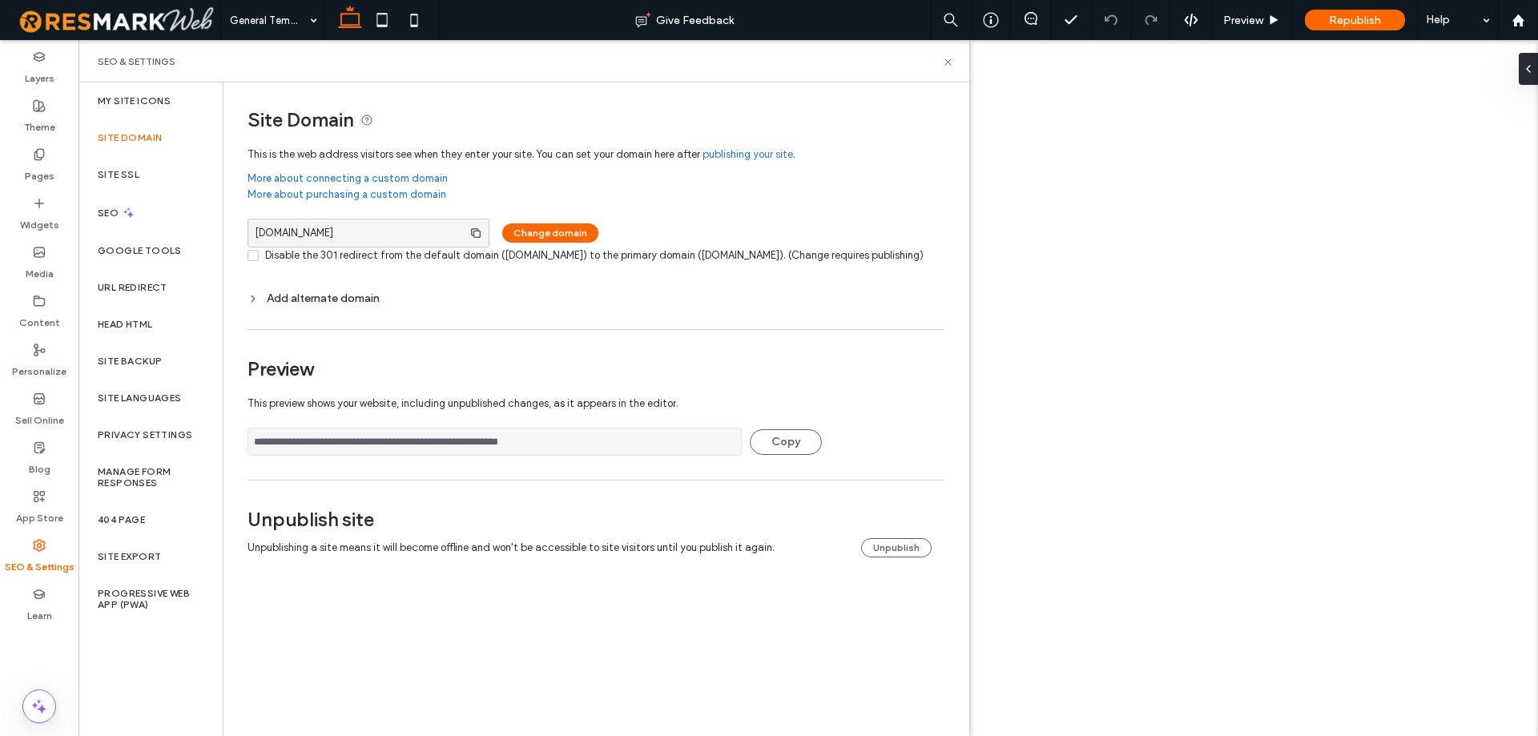
click at [617, 456] on input "**********" at bounding box center [494, 442] width 494 height 28
click at [637, 456] on input "**********" at bounding box center [494, 442] width 494 height 28
click at [636, 456] on input "**********" at bounding box center [494, 442] width 494 height 28
click at [635, 456] on input "**********" at bounding box center [494, 442] width 494 height 28
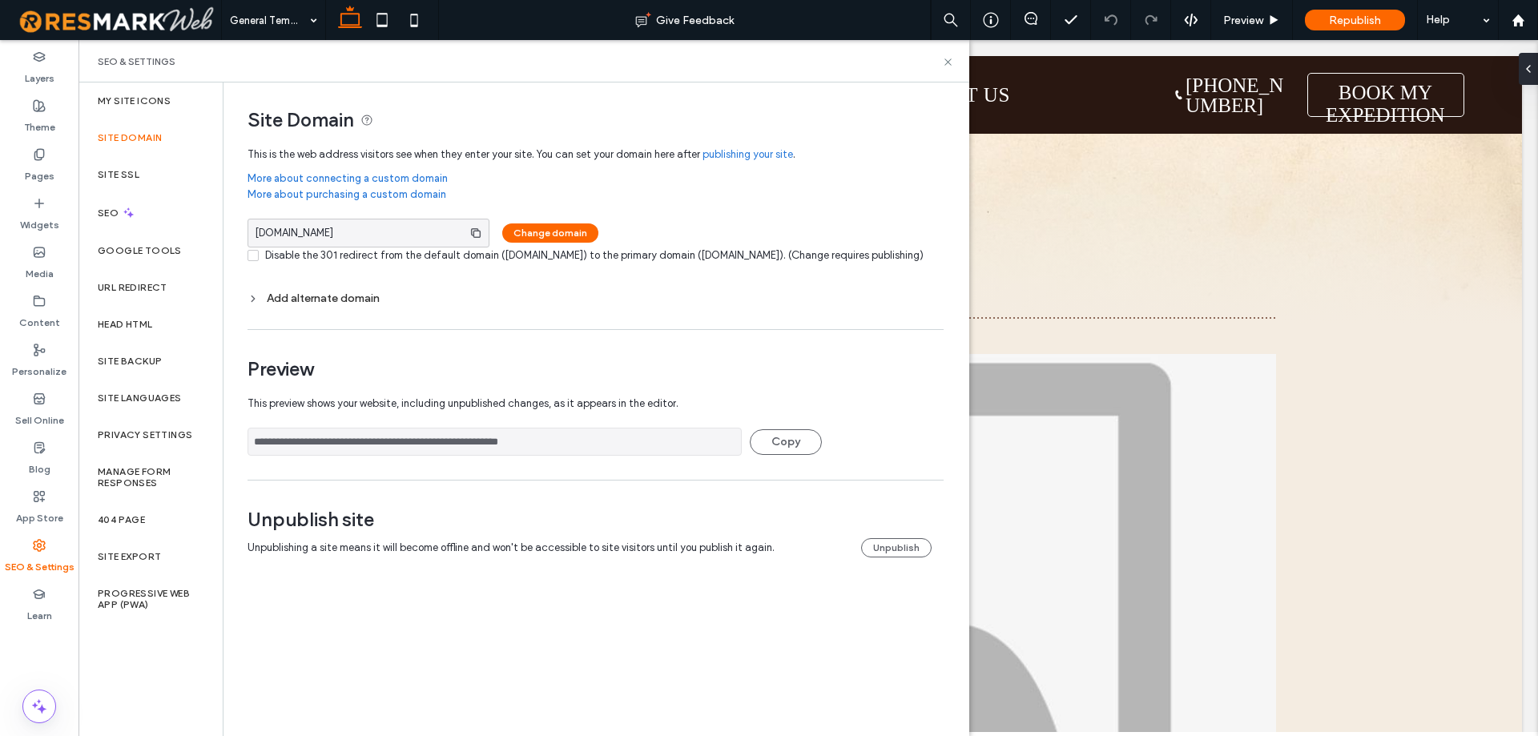
click at [635, 456] on input "**********" at bounding box center [494, 442] width 494 height 28
click at [407, 237] on span "[DOMAIN_NAME]" at bounding box center [352, 232] width 208 height 27
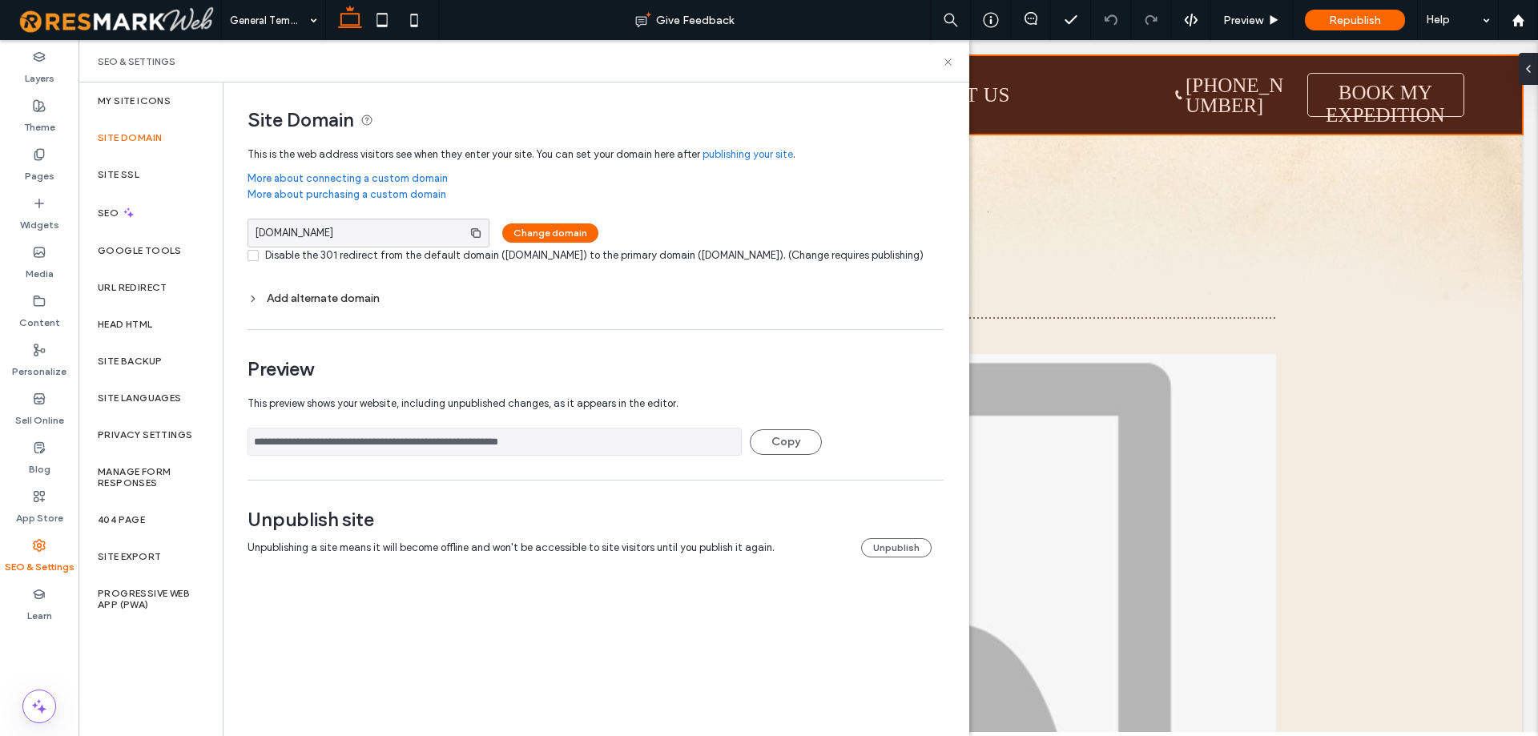
copy span "[DOMAIN_NAME]"
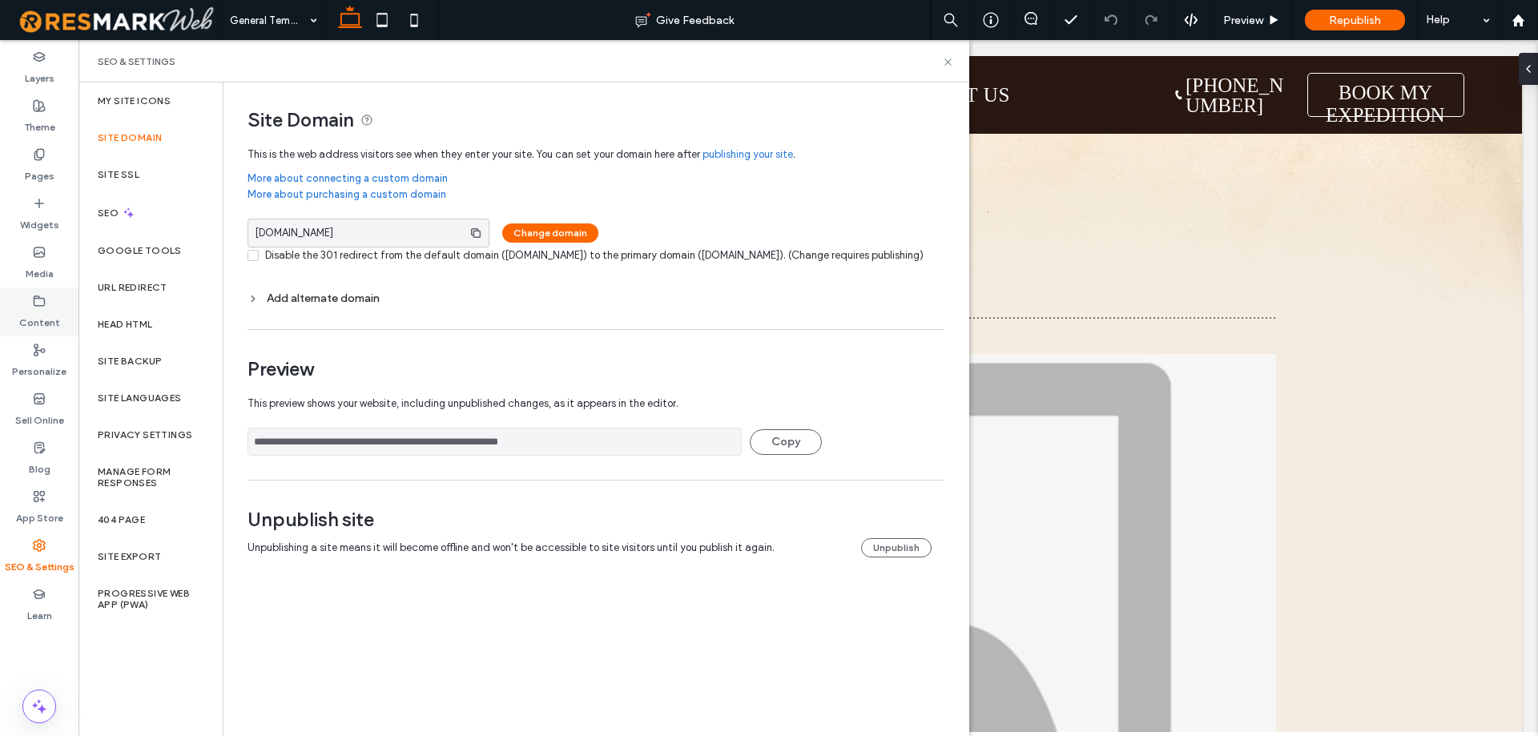
click at [12, 313] on div "Content" at bounding box center [39, 312] width 78 height 49
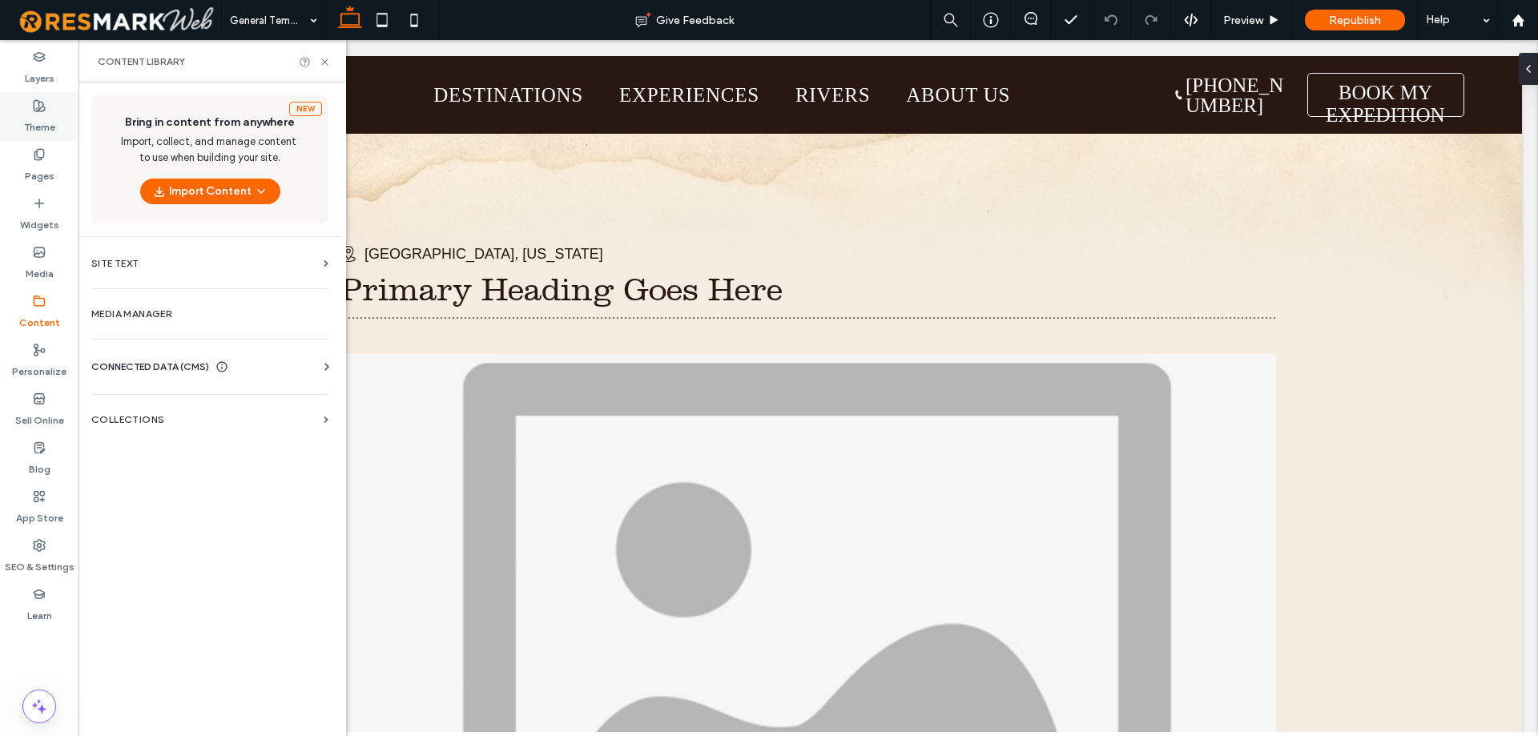
click at [20, 115] on div "Theme" at bounding box center [39, 116] width 78 height 49
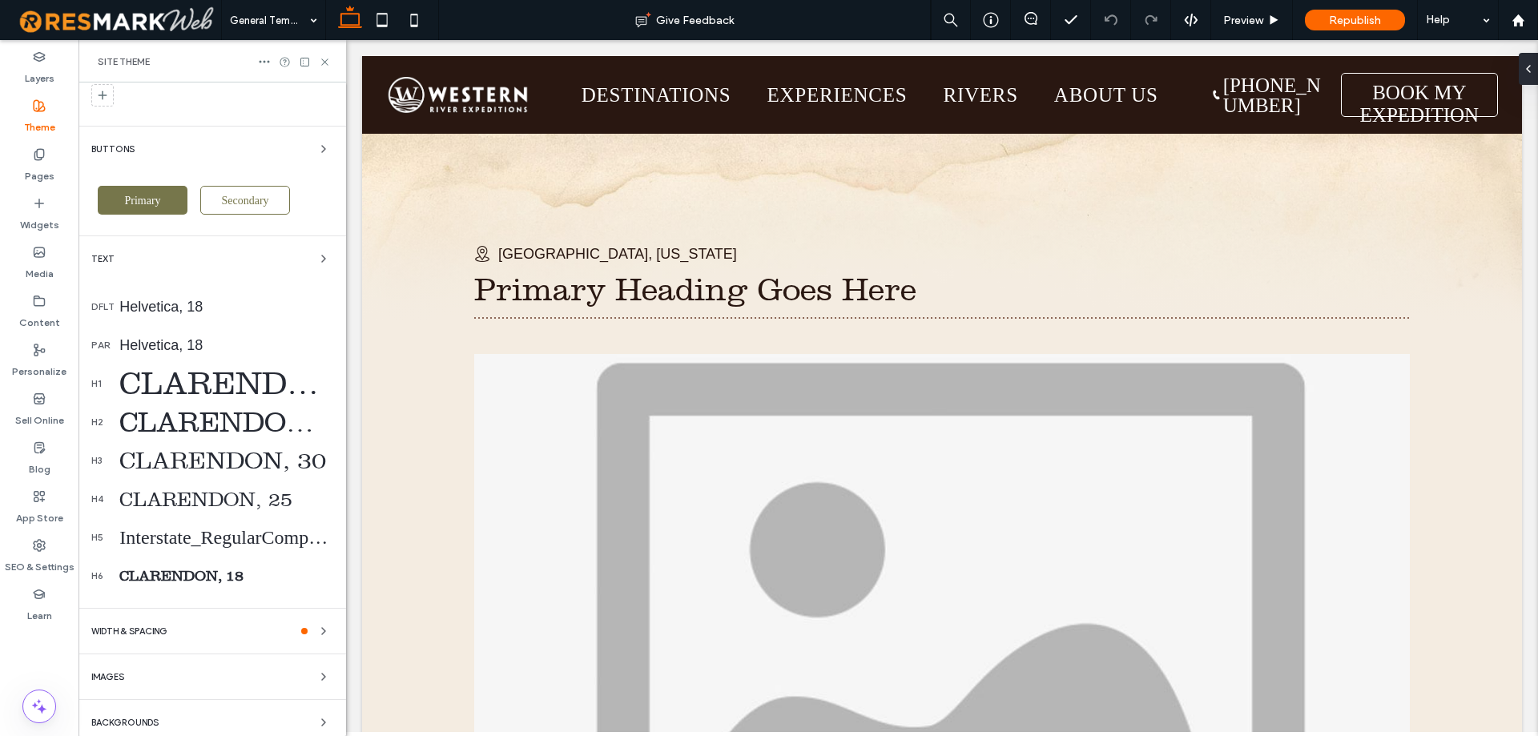
scroll to position [218, 0]
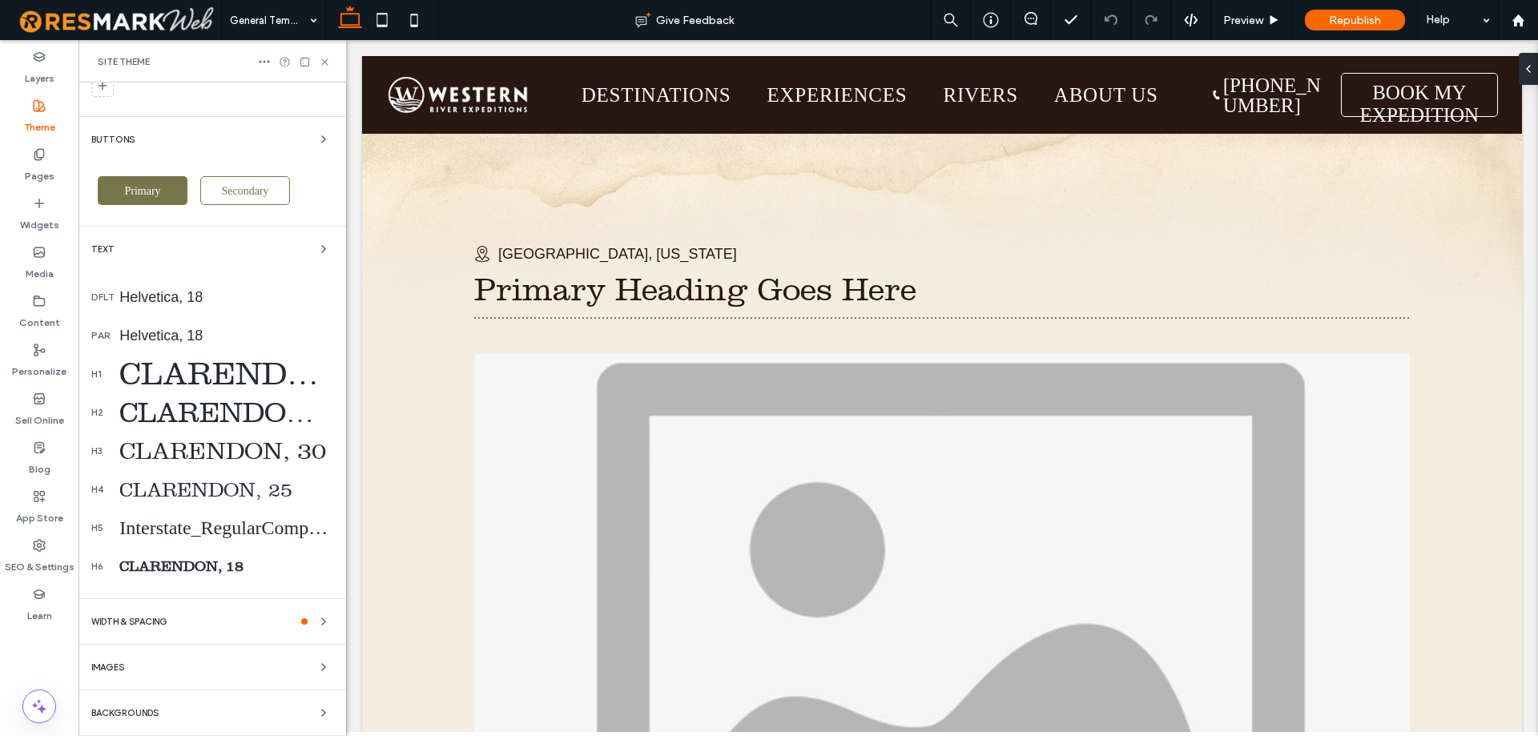
click at [200, 630] on div "WIDTH & SPACING" at bounding box center [212, 621] width 242 height 19
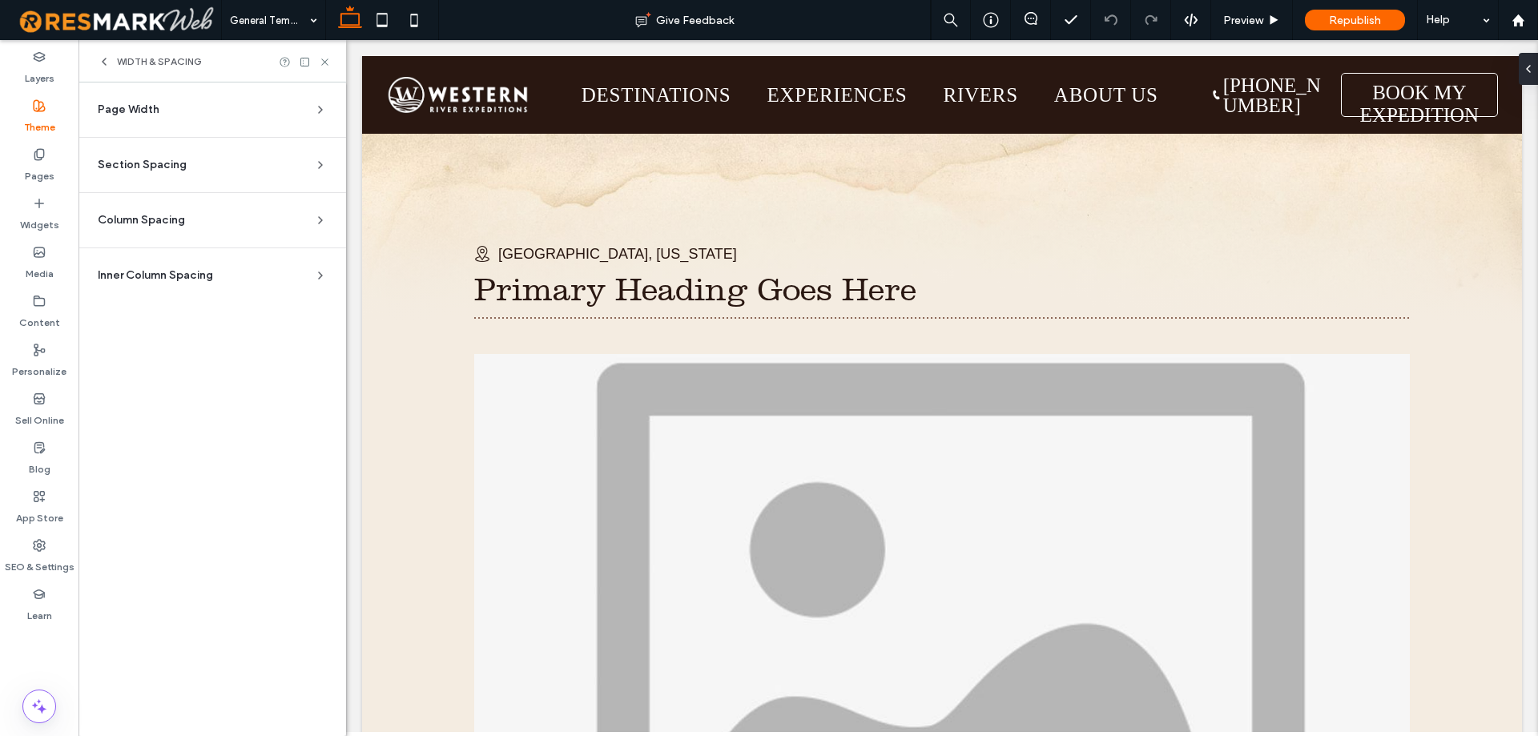
scroll to position [0, 0]
click at [195, 276] on span "Inner Column Spacing" at bounding box center [155, 276] width 115 height 16
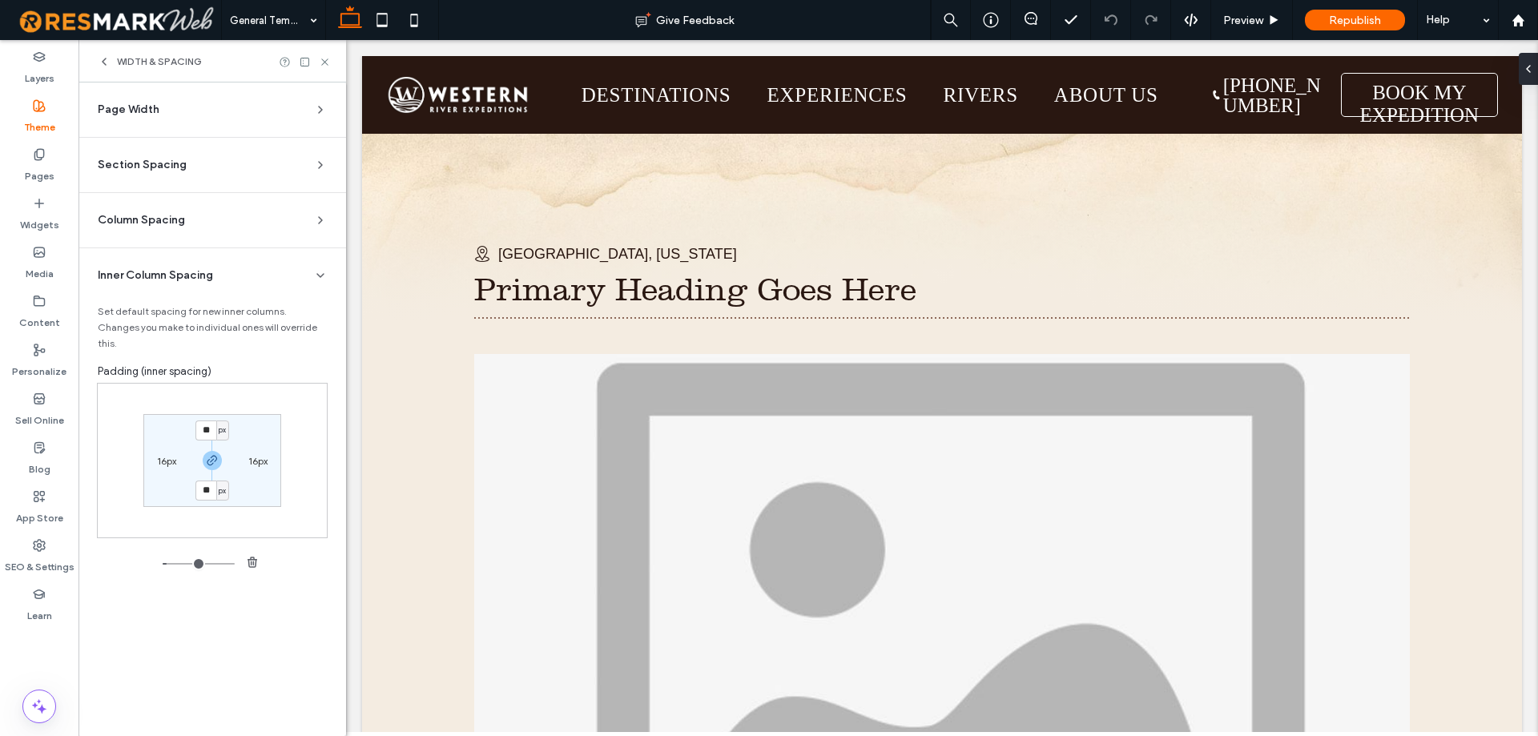
click at [179, 228] on section "Column Spacing Set default spacing for new columns. Changes you make to individ…" at bounding box center [212, 220] width 242 height 54
click at [180, 221] on span "Column Spacing" at bounding box center [141, 220] width 87 height 16
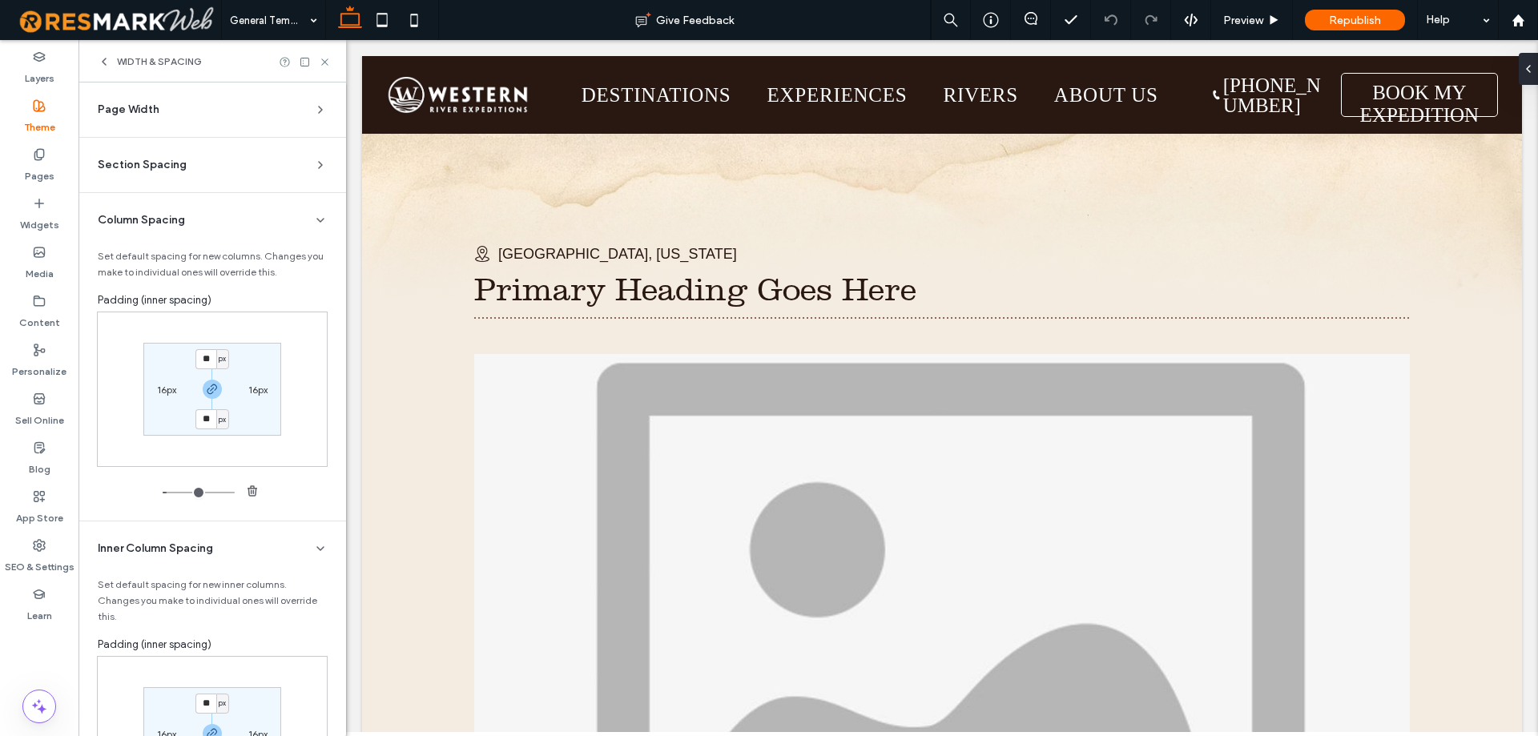
click at [195, 177] on section "Section Spacing Set default spacing for new sections. Changes you make to indiv…" at bounding box center [212, 165] width 242 height 54
click at [195, 165] on div "Section Spacing" at bounding box center [206, 165] width 216 height 16
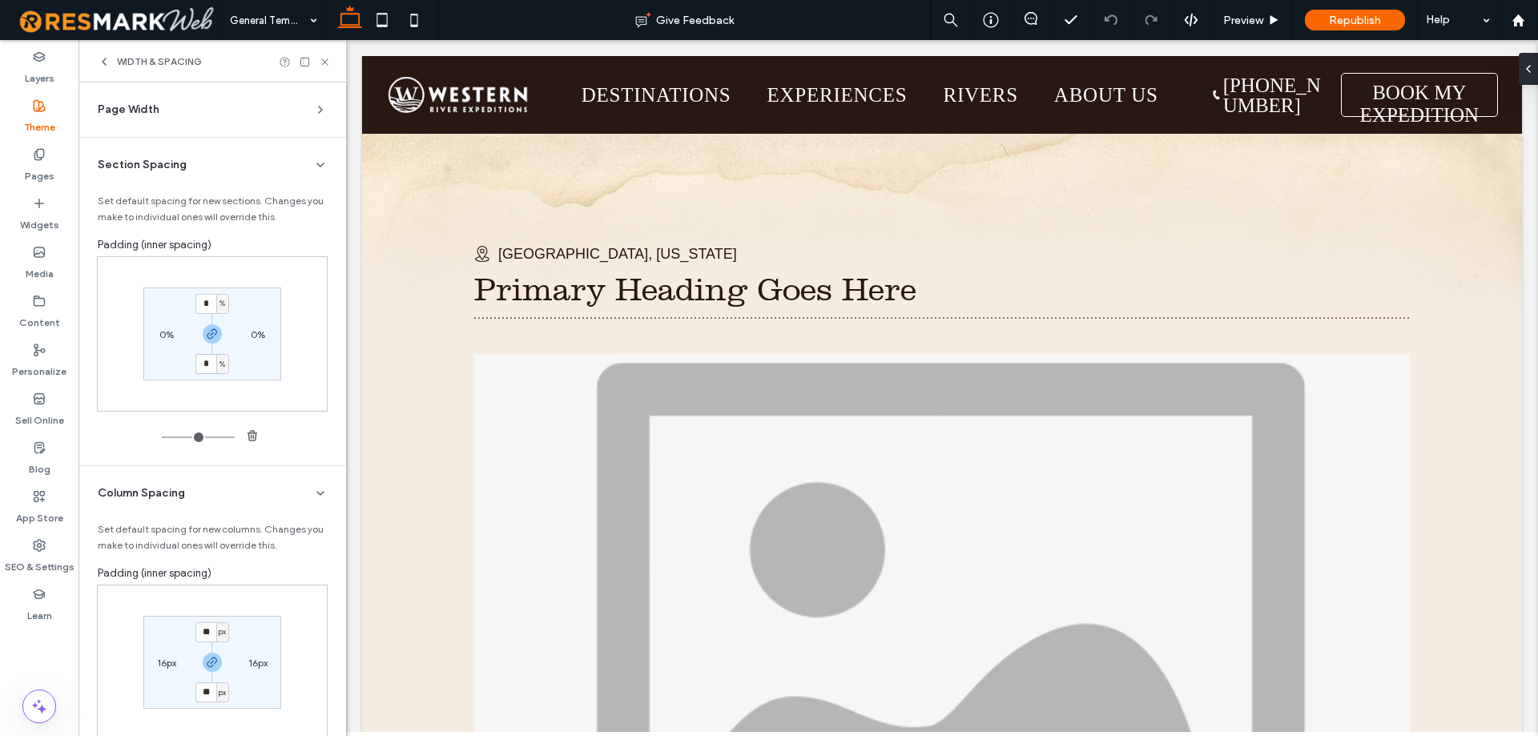
click at [196, 125] on section "Page Width Set the max width for all site sections that aren’t set to full widt…" at bounding box center [212, 116] width 242 height 42
click at [203, 111] on div "Page Width" at bounding box center [206, 110] width 216 height 16
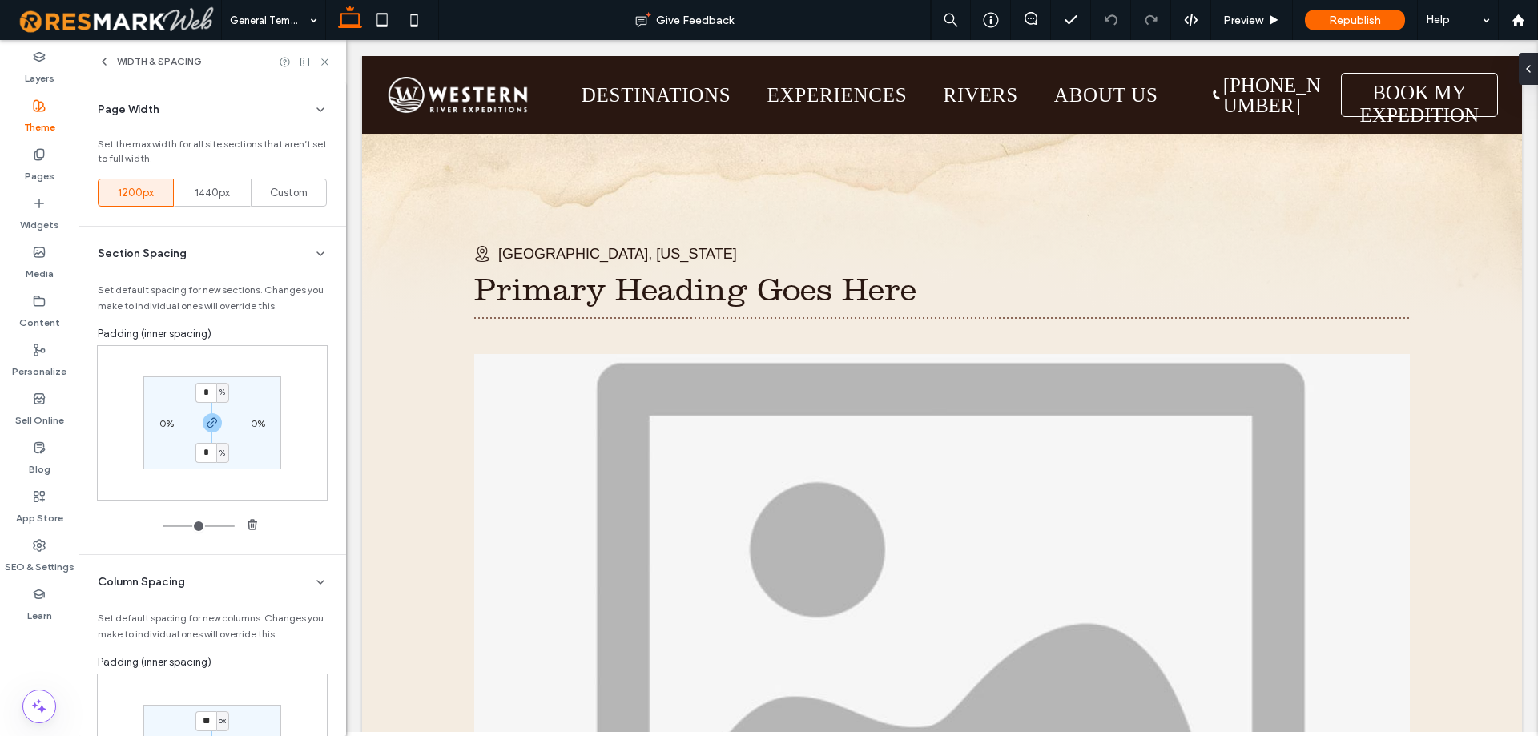
drag, startPoint x: 100, startPoint y: 61, endPoint x: 405, endPoint y: 361, distance: 428.2
click at [100, 61] on icon at bounding box center [104, 61] width 13 height 13
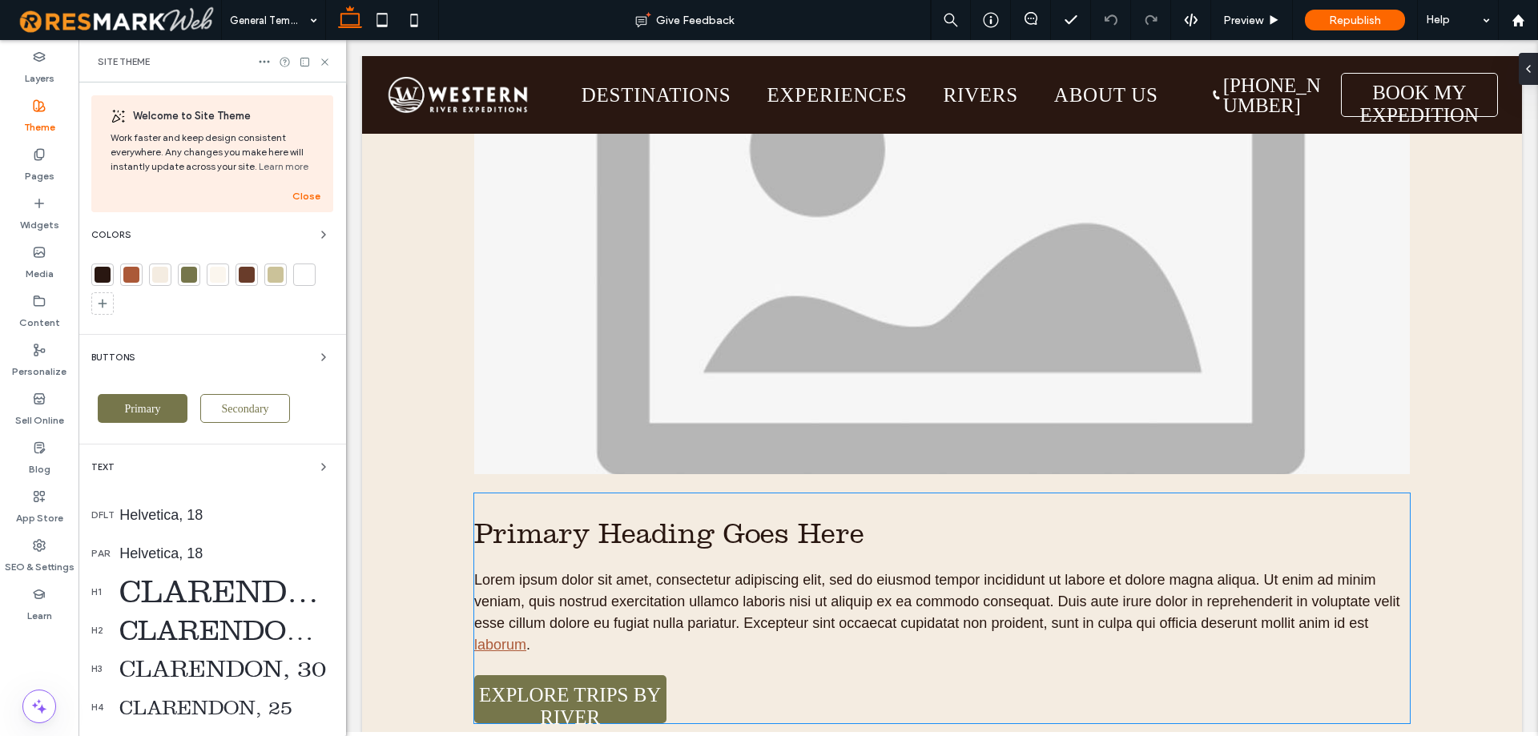
scroll to position [721, 0]
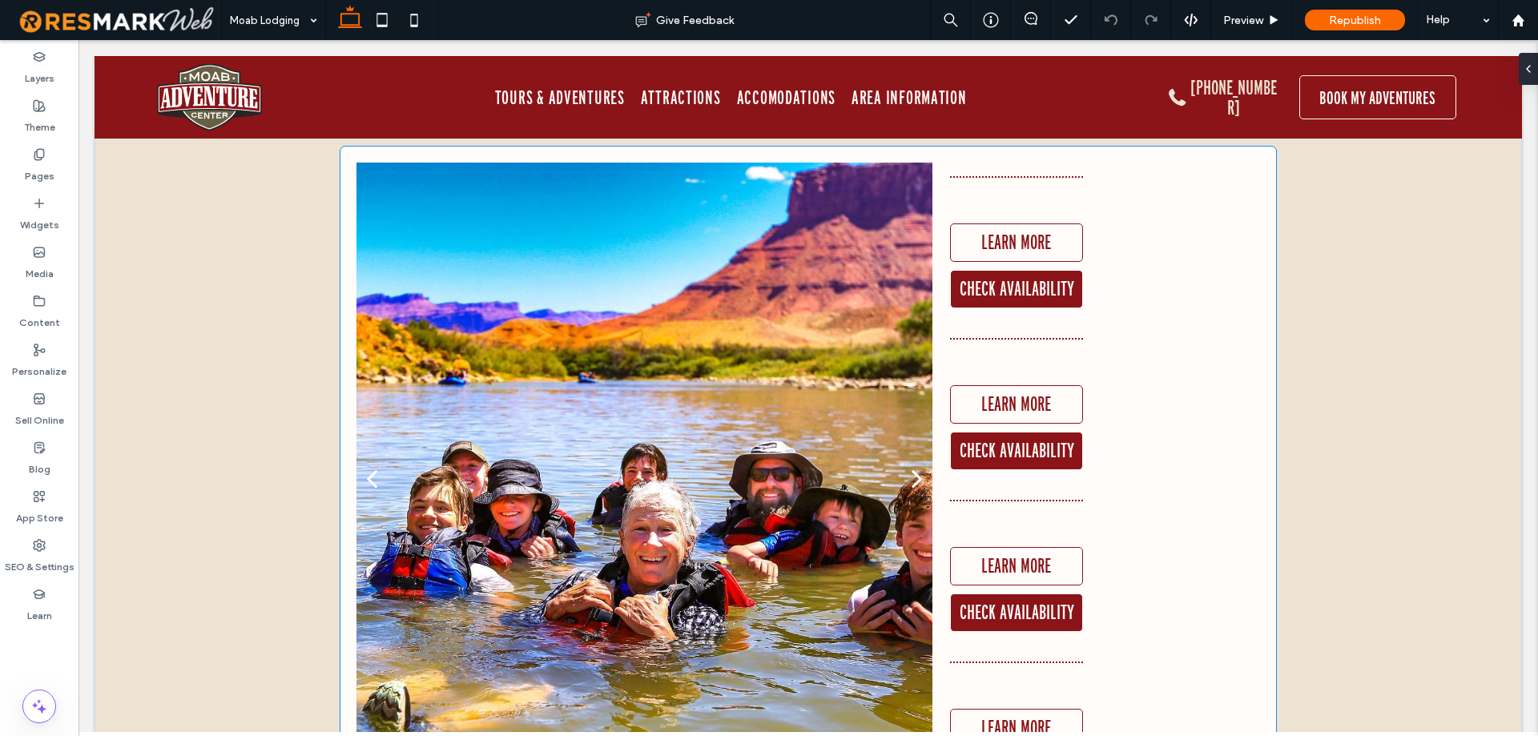
scroll to position [2803, 0]
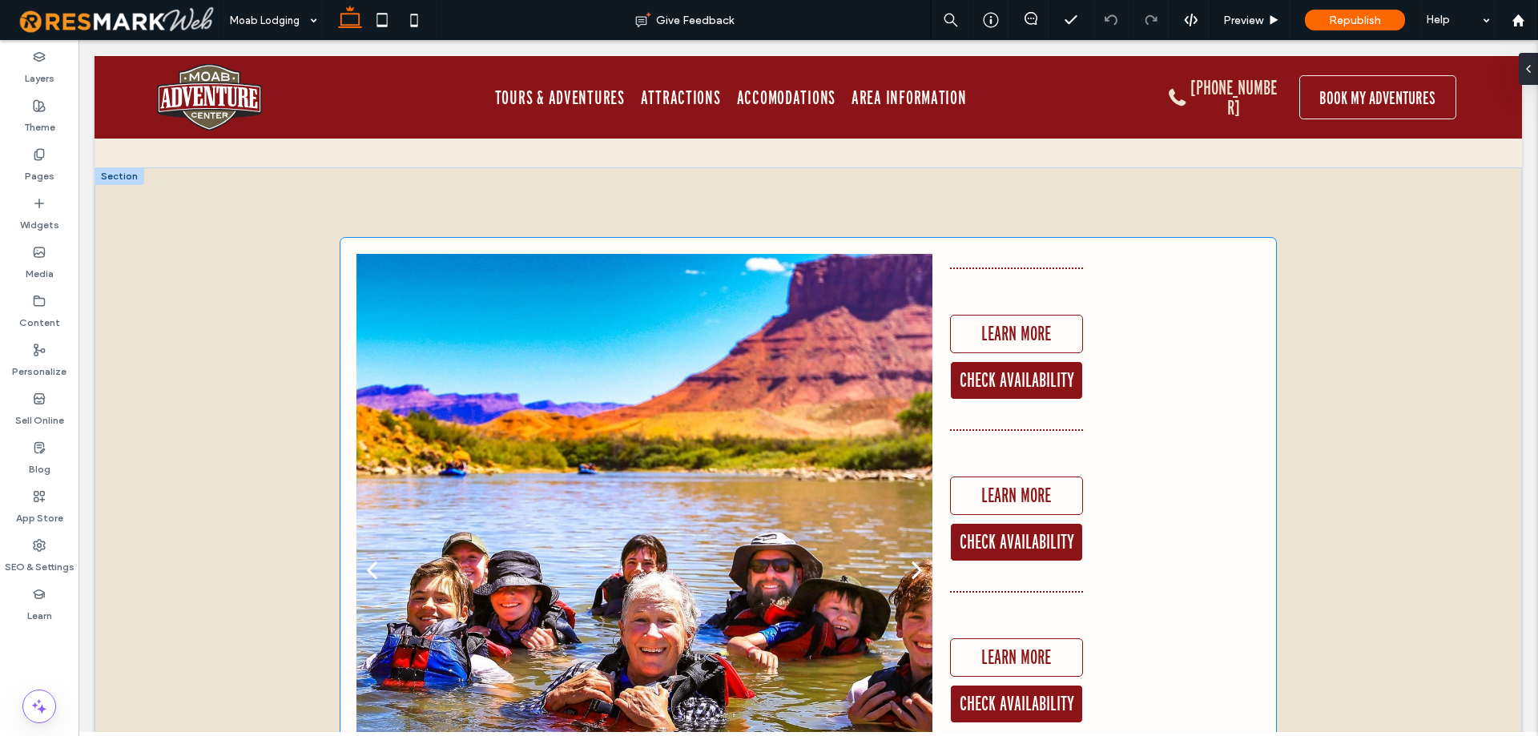
click at [1137, 320] on div "Learn More Check Availability" at bounding box center [1105, 327] width 310 height 146
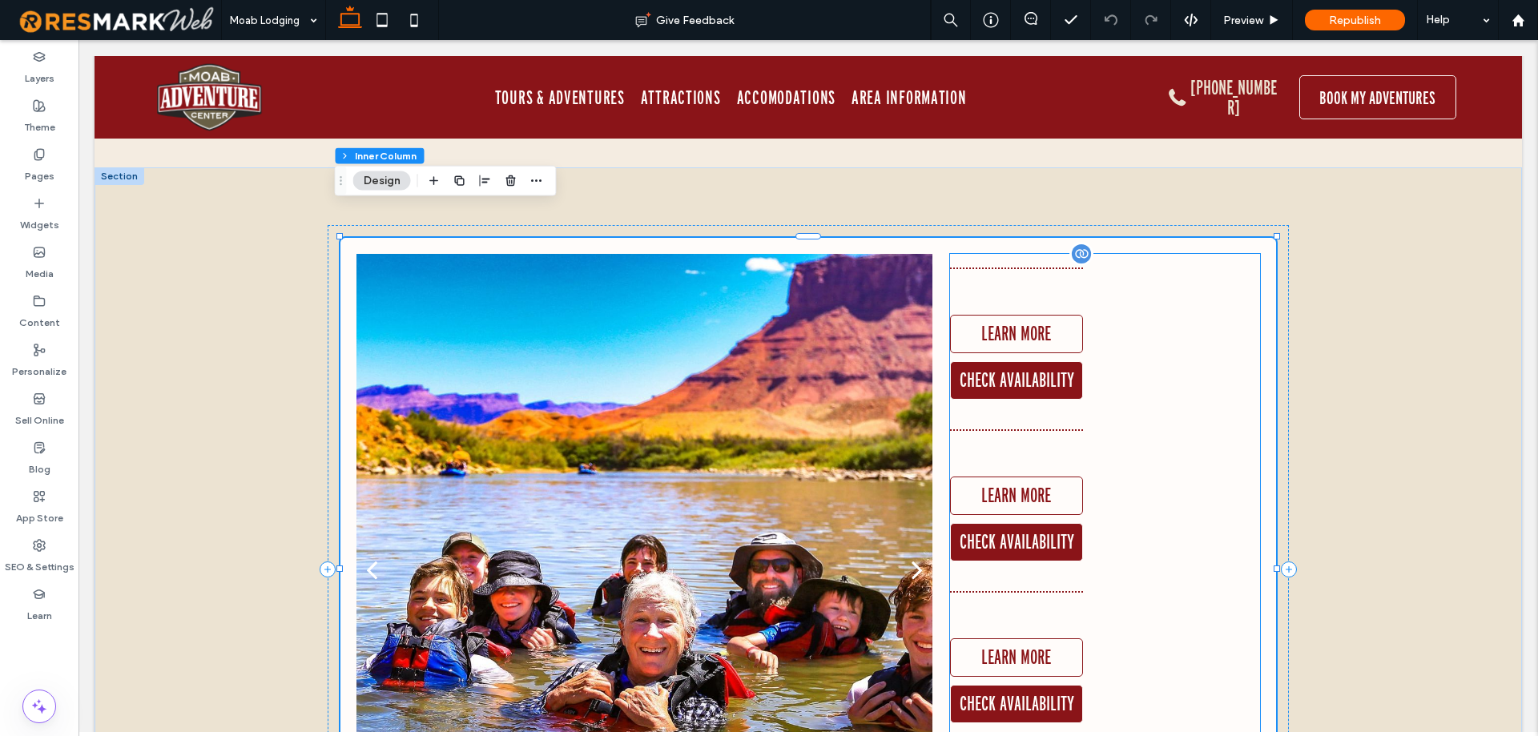
click at [1036, 260] on div "Learn More Check Availability" at bounding box center [1016, 327] width 133 height 146
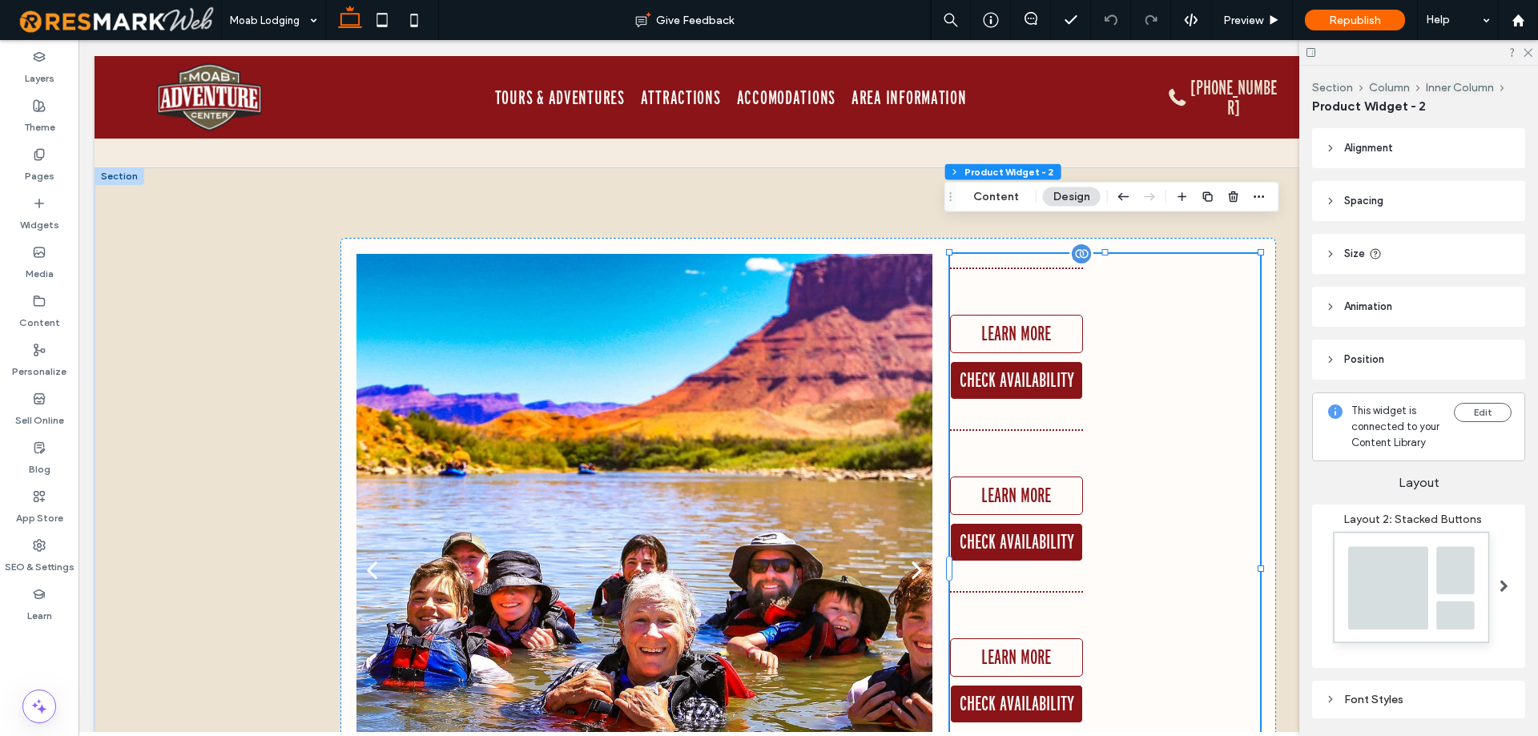
click at [1173, 275] on div "Learn More Check Availability" at bounding box center [1105, 327] width 310 height 146
click at [1260, 196] on use "button" at bounding box center [1258, 196] width 10 height 2
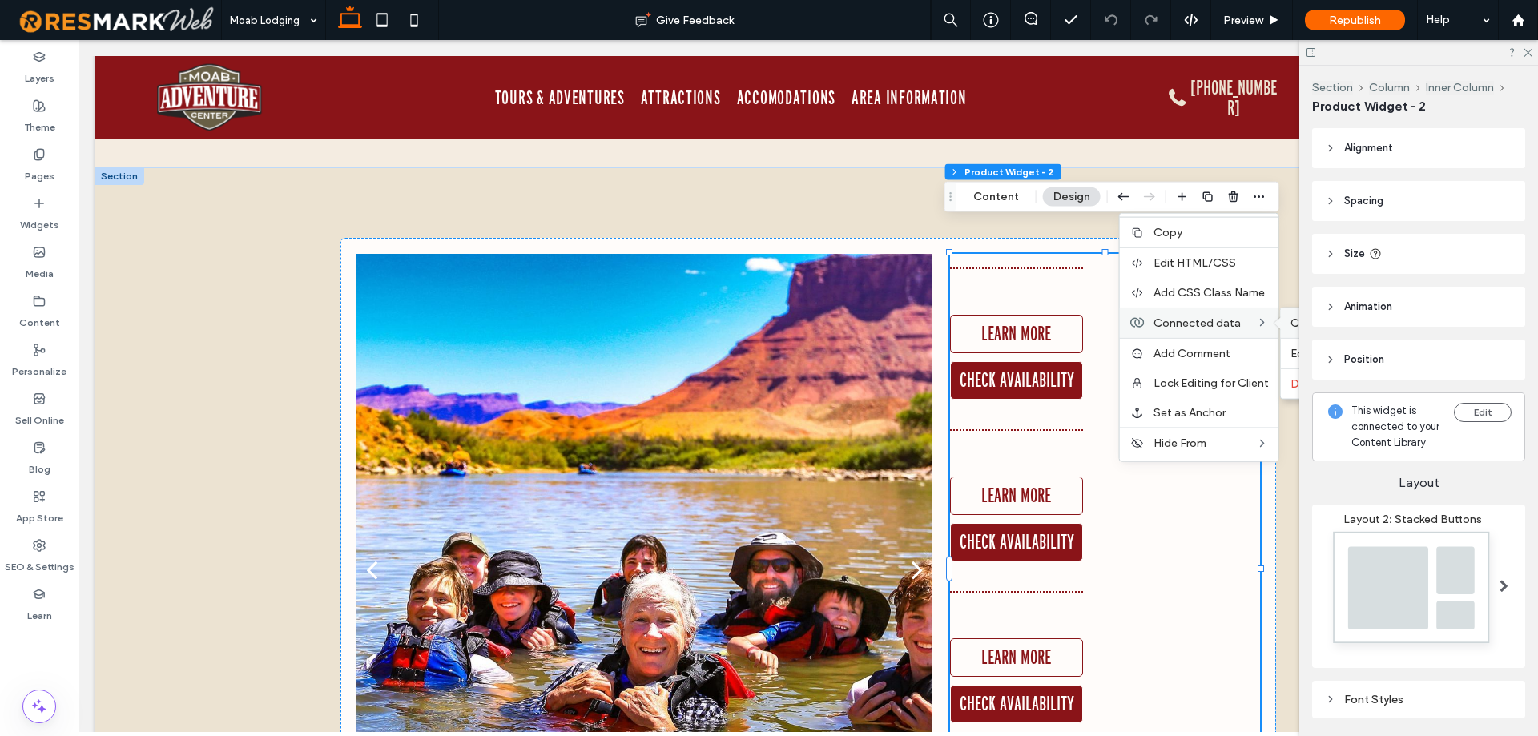
click at [1285, 320] on div "Change Connection" at bounding box center [1346, 323] width 131 height 30
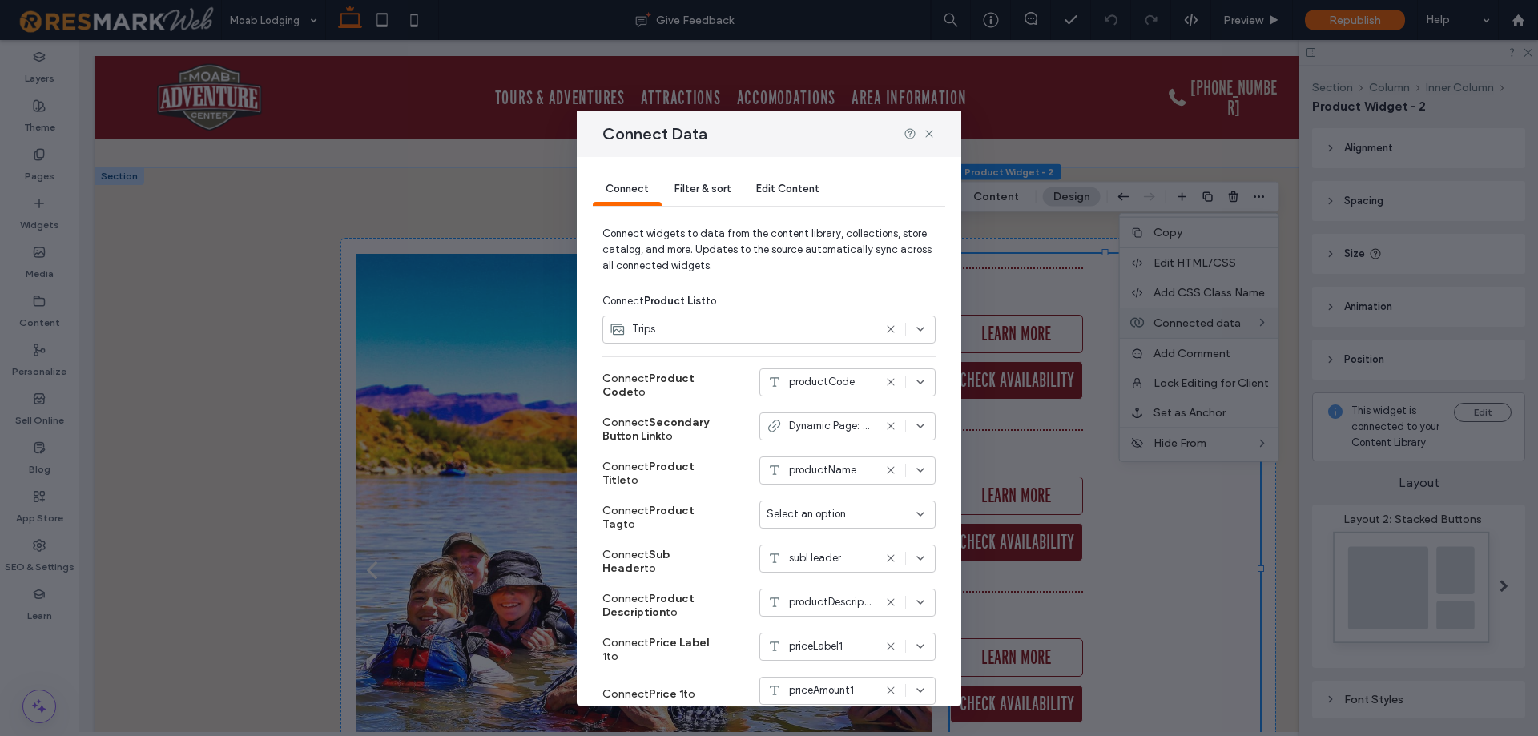
scroll to position [0, 0]
click at [702, 335] on div "Trips" at bounding box center [741, 332] width 264 height 16
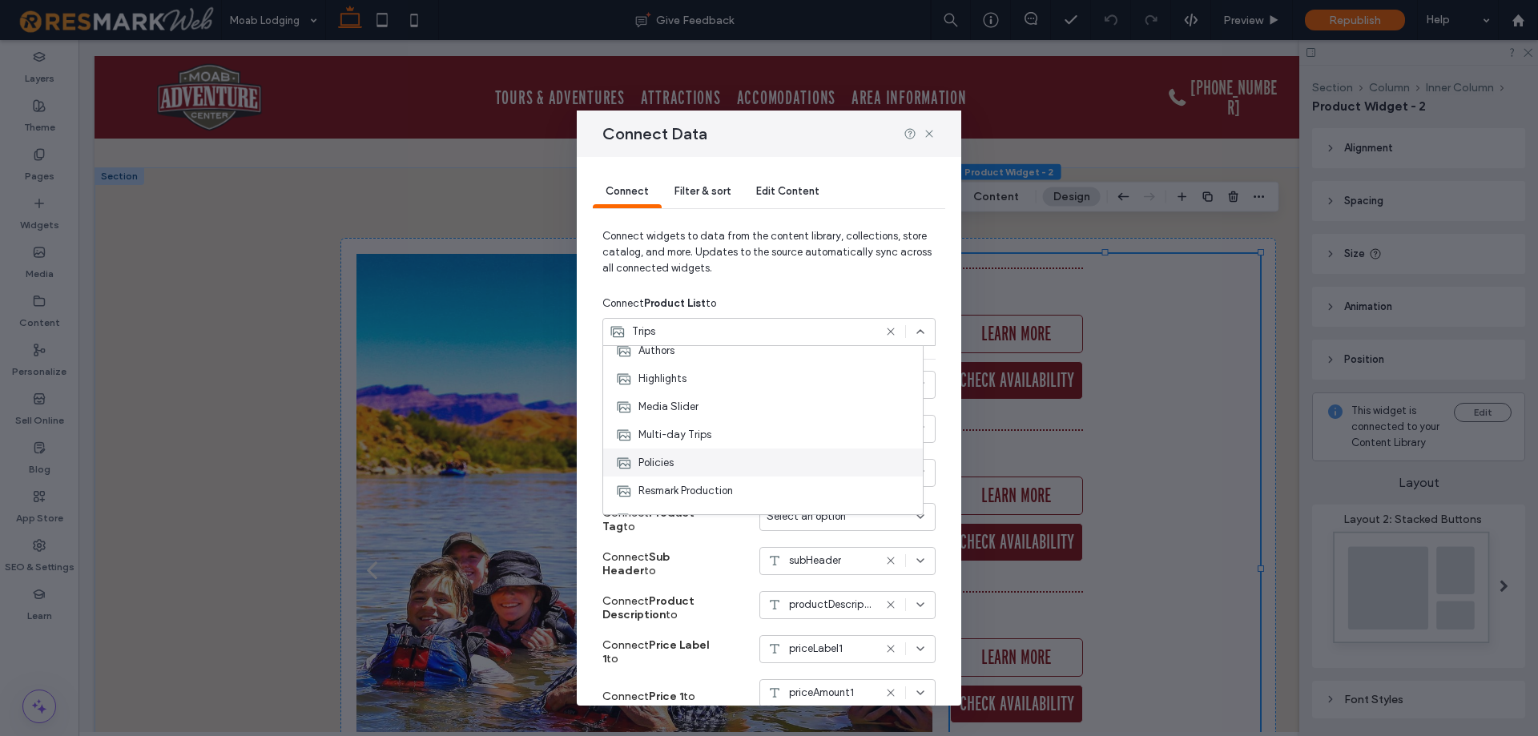
scroll to position [88, 0]
click at [674, 433] on span "Multi-day Trips" at bounding box center [674, 440] width 73 height 16
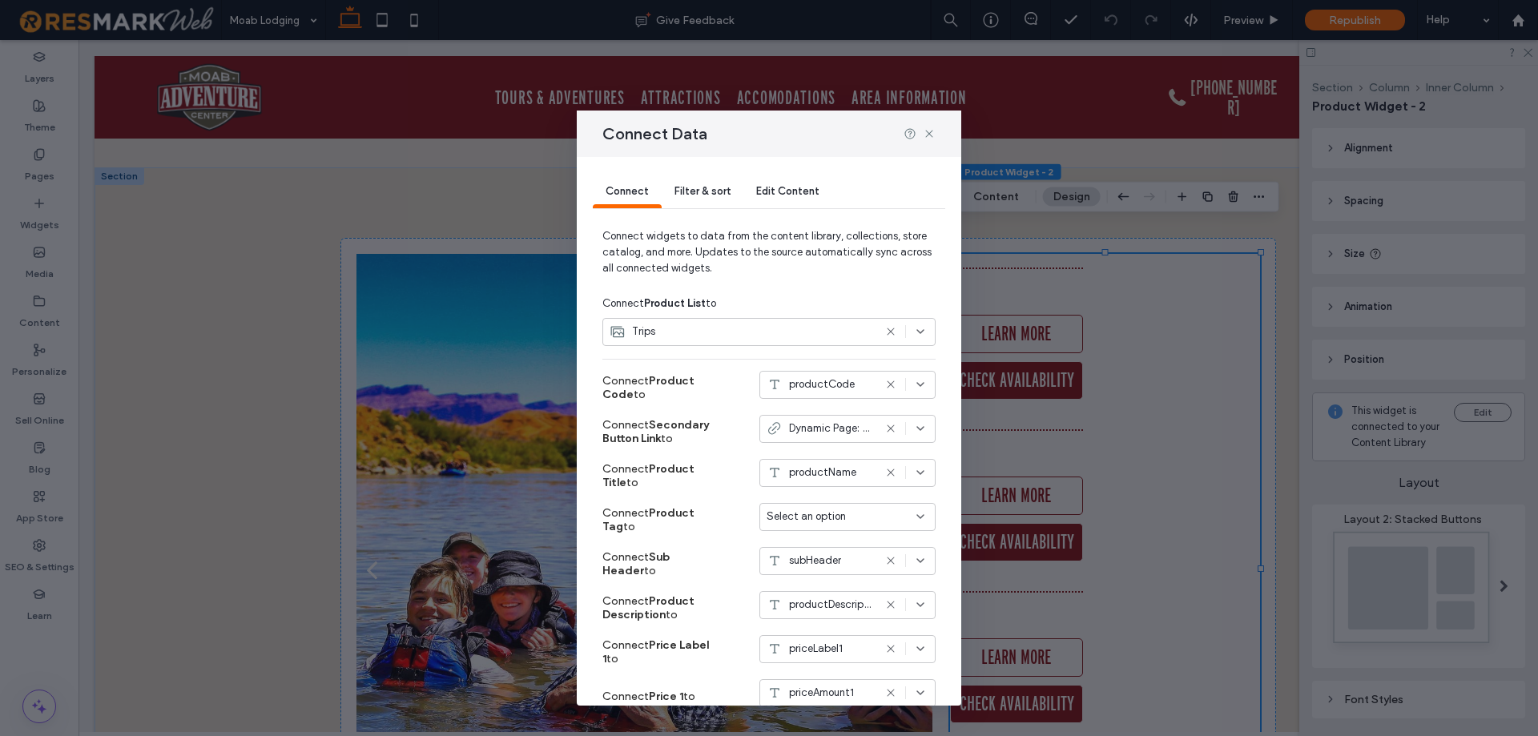
click at [720, 328] on div "Trips" at bounding box center [741, 332] width 264 height 16
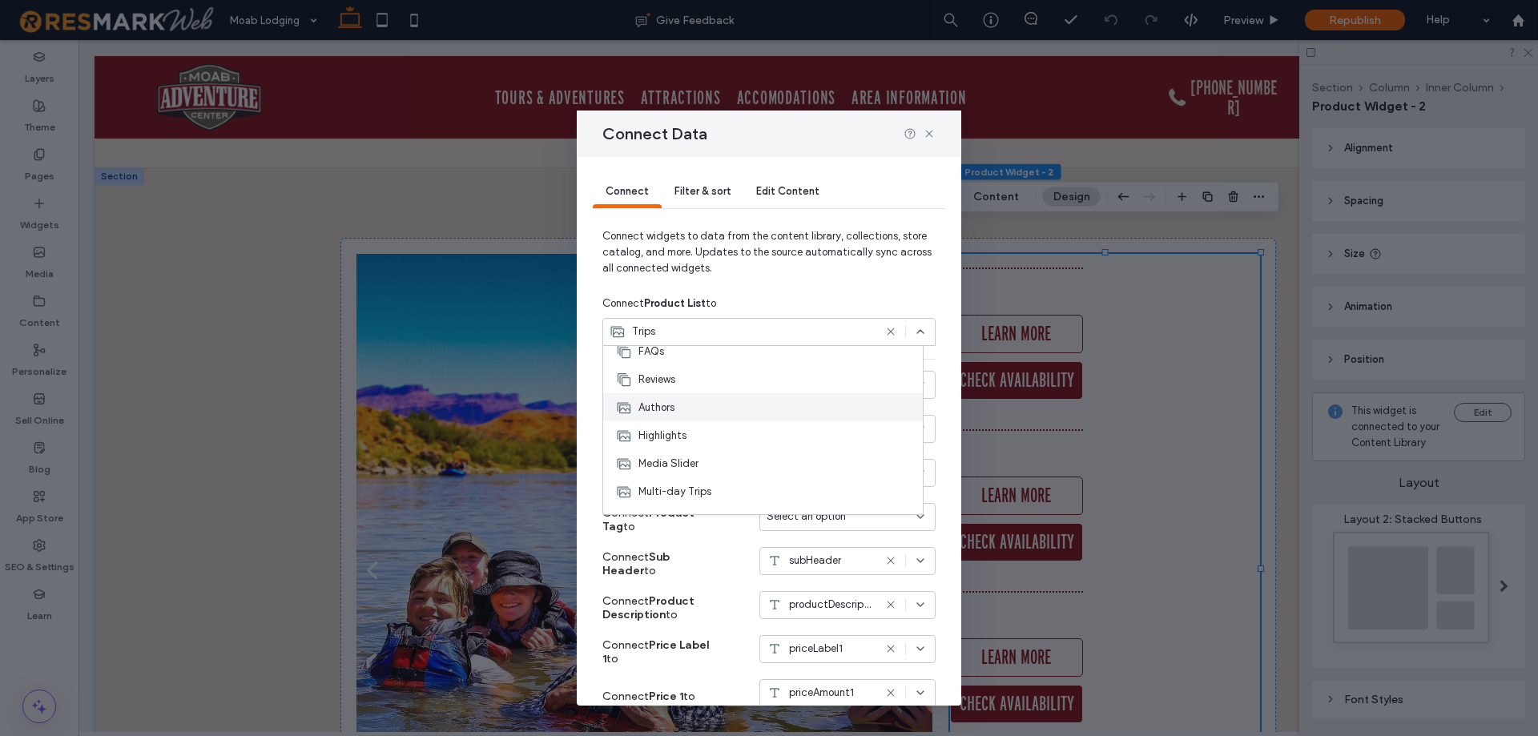
scroll to position [80, 0]
click at [670, 449] on span "Multi-day Trips" at bounding box center [674, 449] width 73 height 16
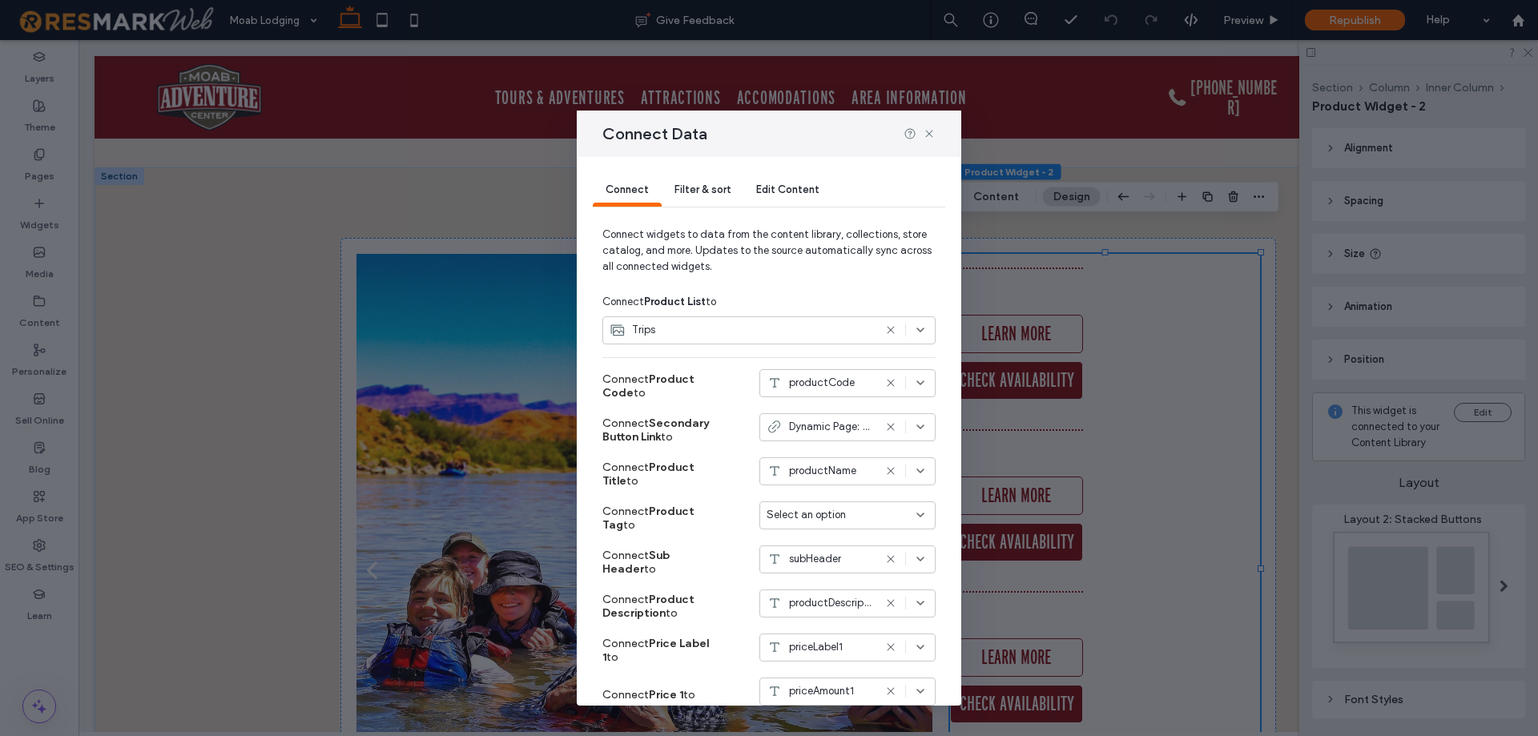
scroll to position [0, 0]
click at [927, 135] on icon at bounding box center [929, 133] width 13 height 13
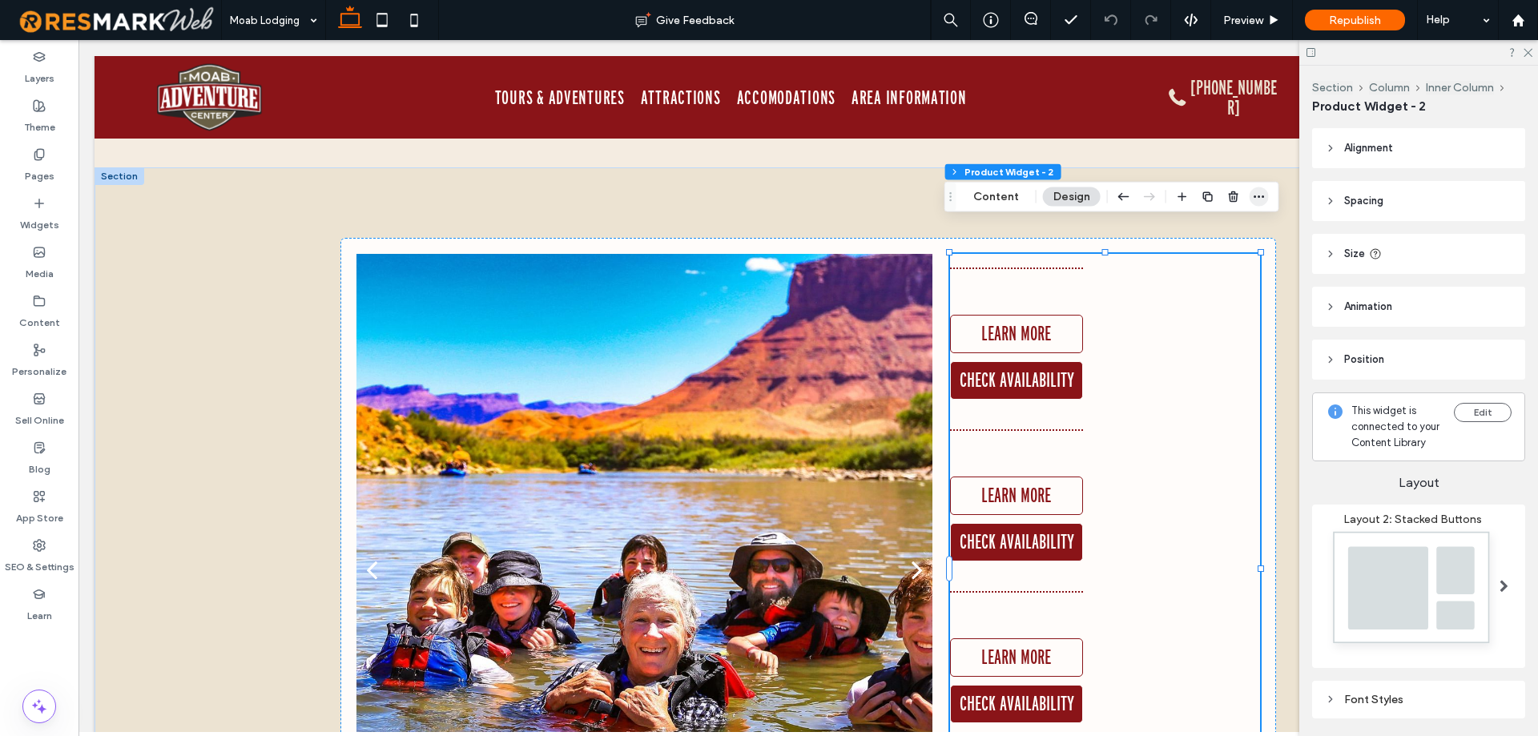
click at [1261, 199] on icon "button" at bounding box center [1259, 197] width 13 height 13
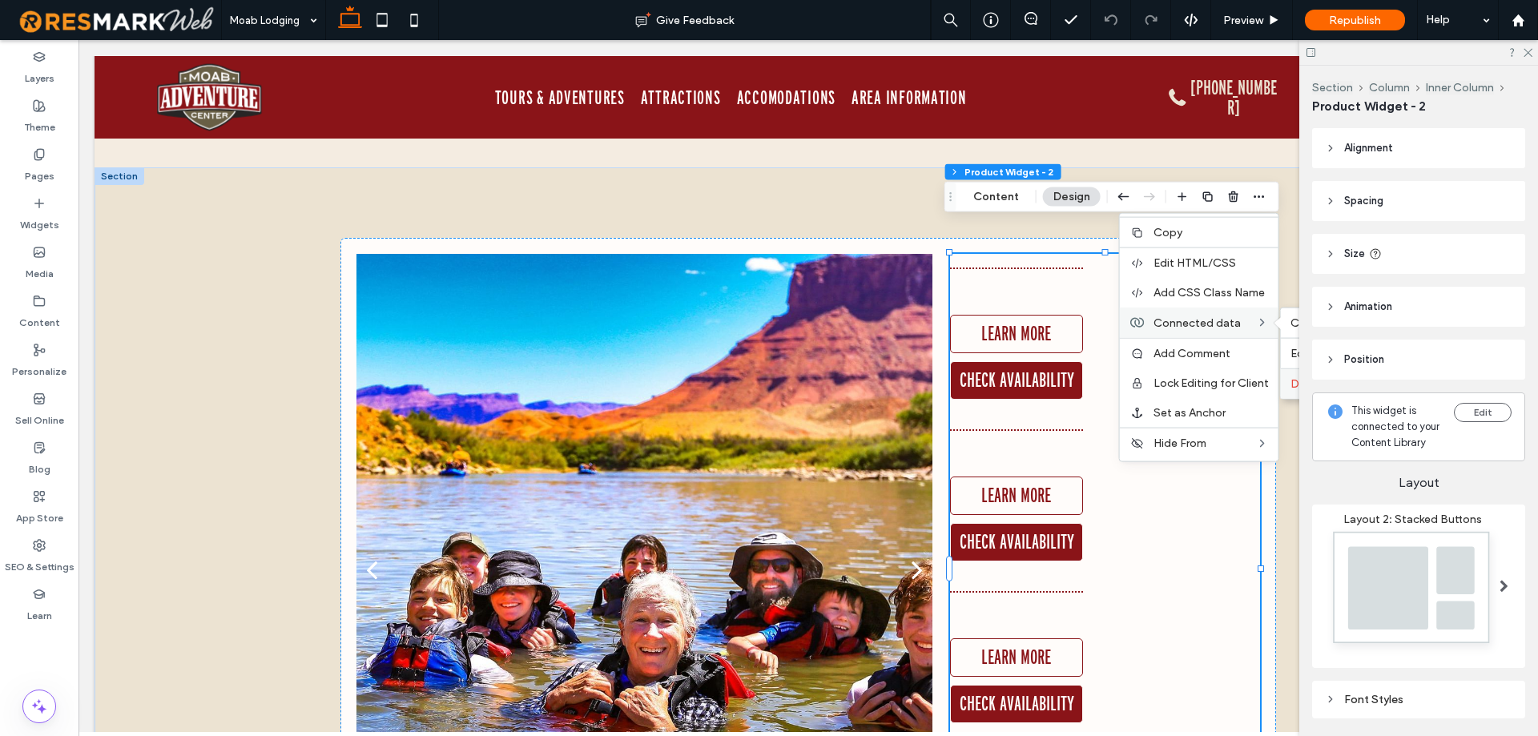
click at [1292, 378] on span "Disconnect" at bounding box center [1320, 384] width 61 height 14
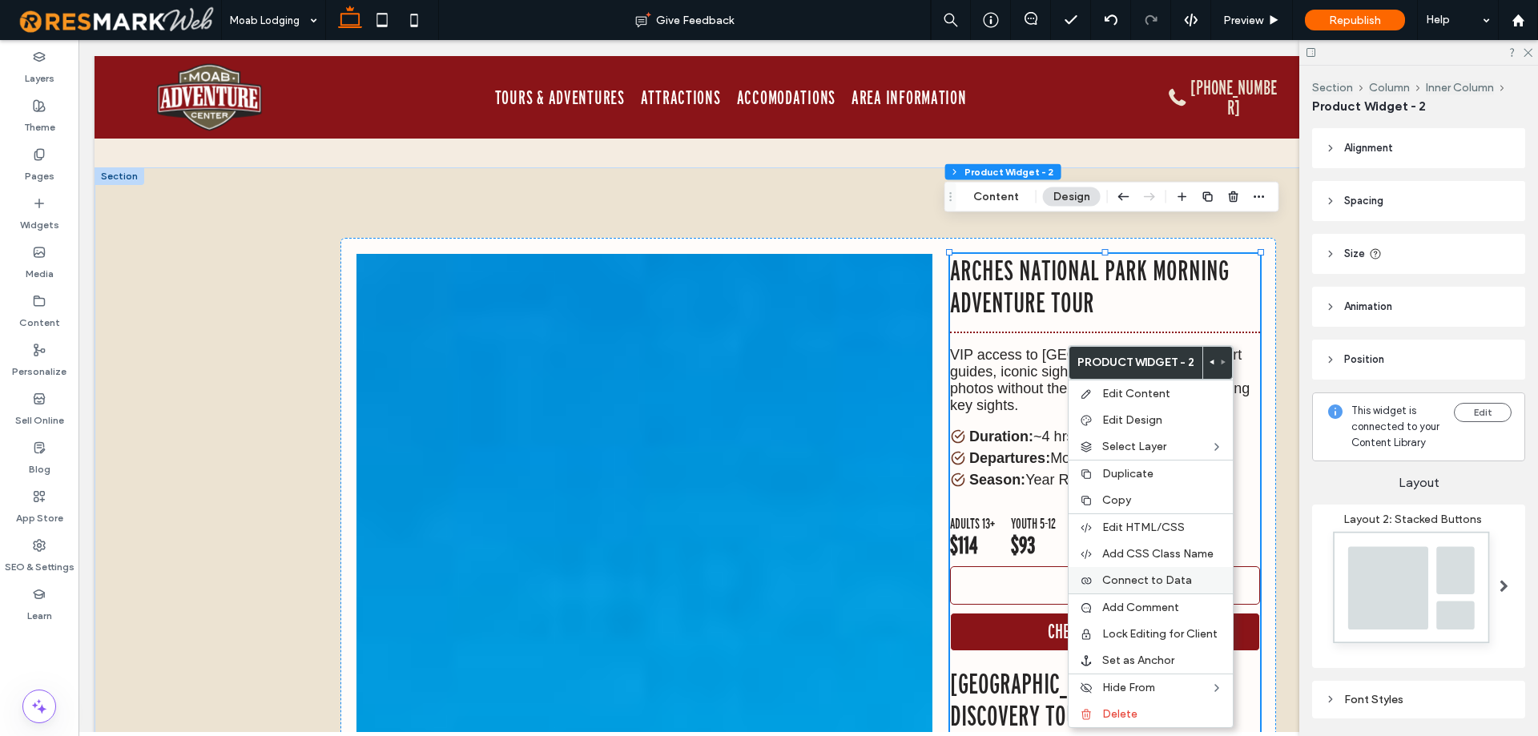
click at [1191, 584] on label "Connect to Data" at bounding box center [1162, 580] width 121 height 14
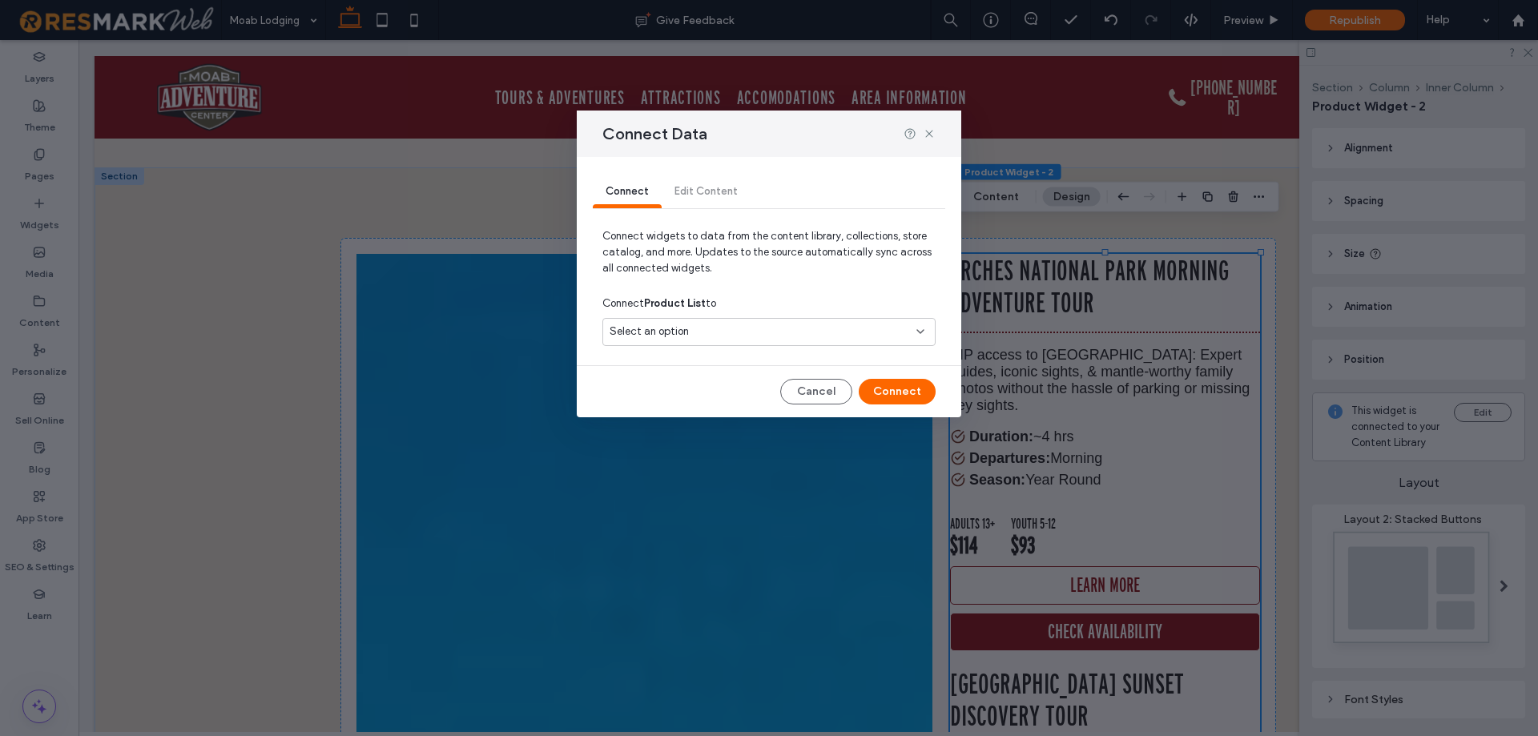
click at [711, 332] on div "Select an option" at bounding box center [759, 332] width 300 height 16
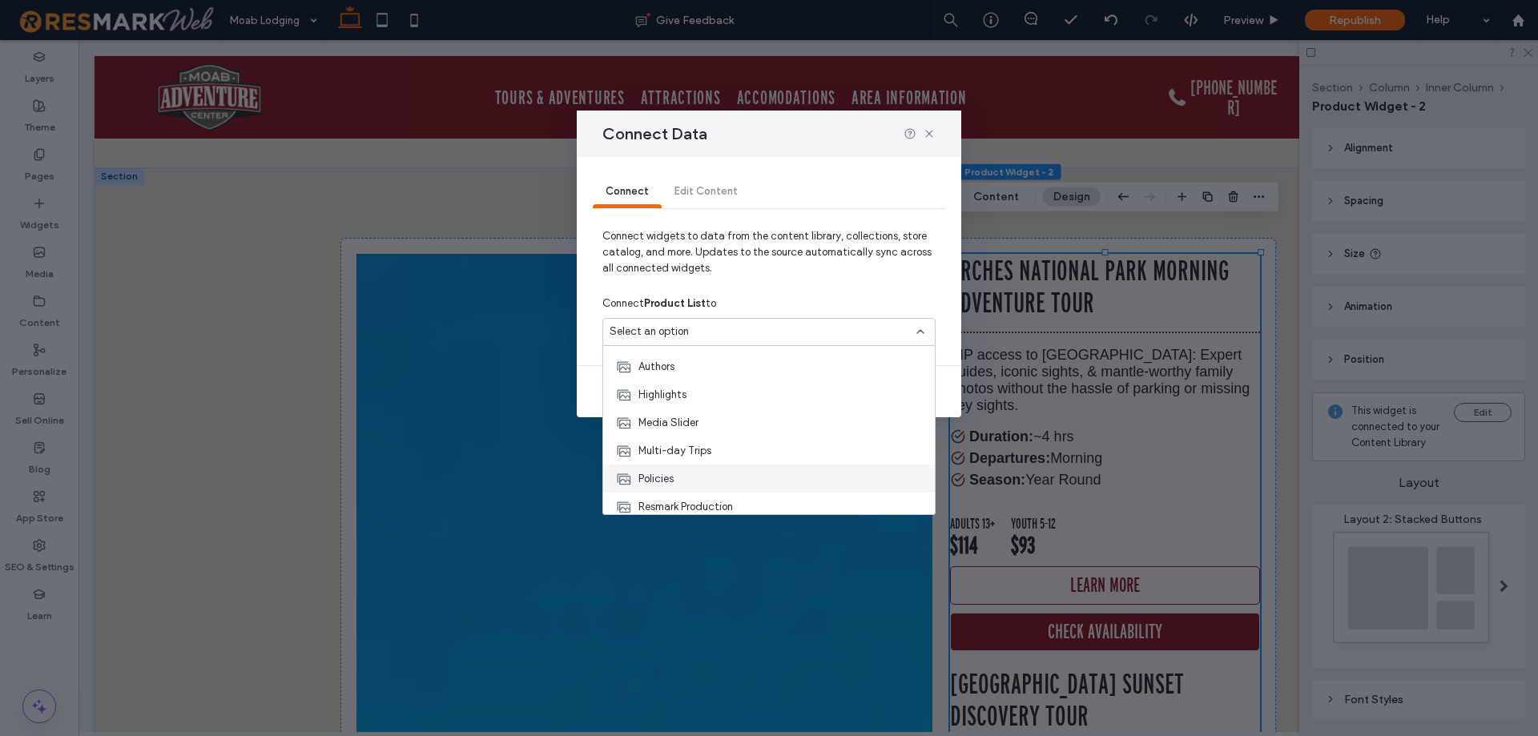
scroll to position [80, 0]
click at [700, 450] on span "Multi-day Trips" at bounding box center [674, 449] width 73 height 16
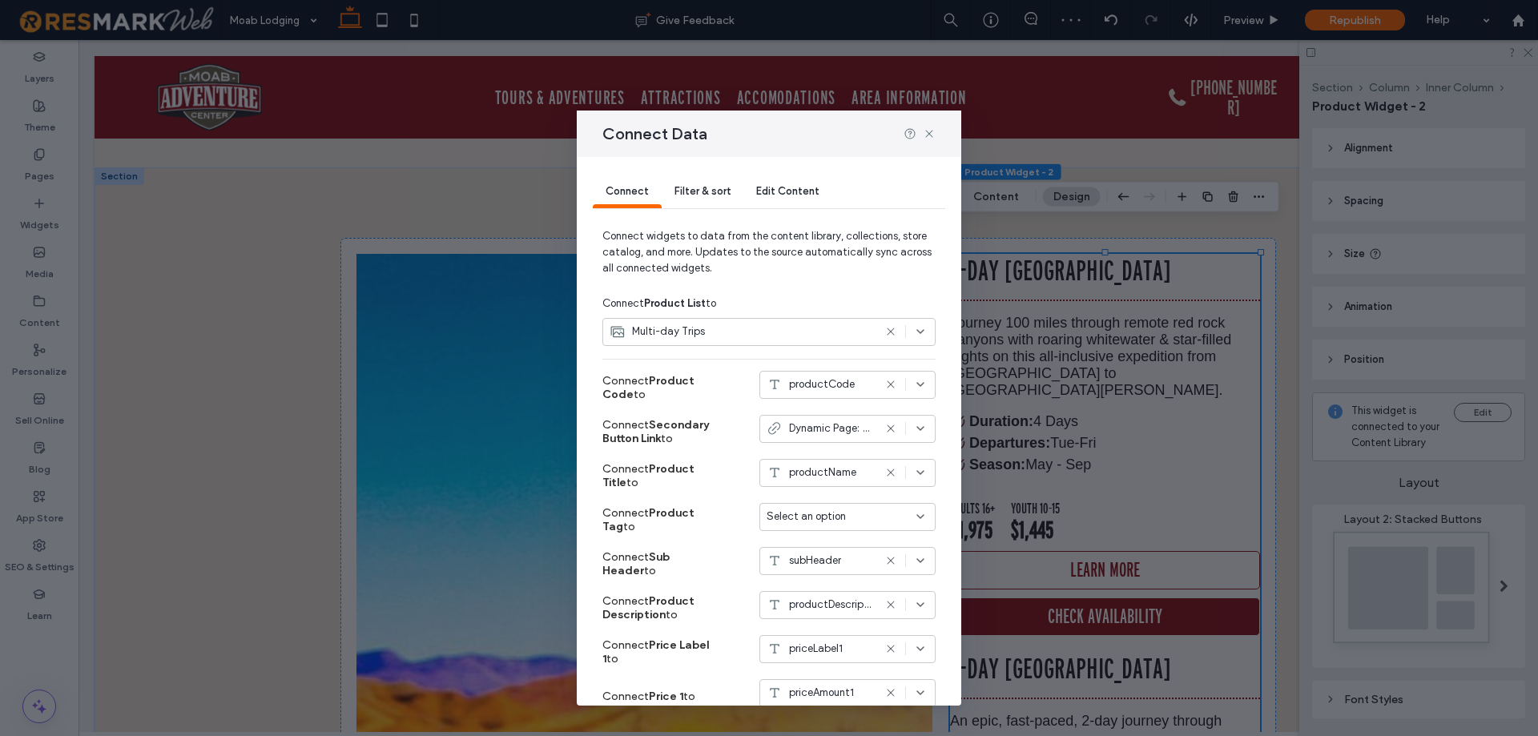
click at [802, 510] on span "Select an option" at bounding box center [805, 517] width 79 height 16
click at [724, 522] on div "Connect Product Tag to Select an option" at bounding box center [768, 520] width 333 height 44
click at [679, 199] on div "Filter & sort" at bounding box center [703, 192] width 82 height 32
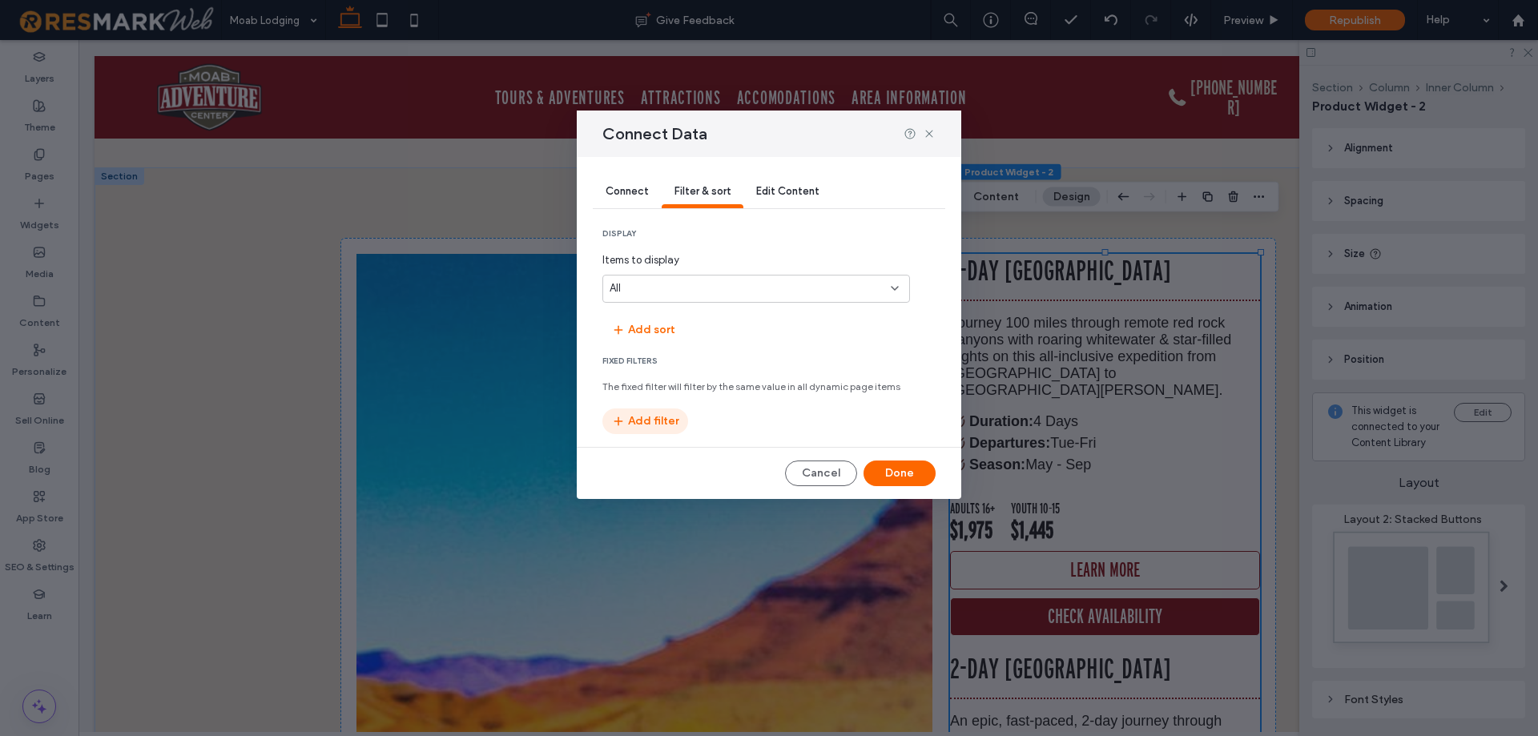
click at [646, 416] on button "Add filter" at bounding box center [645, 421] width 86 height 26
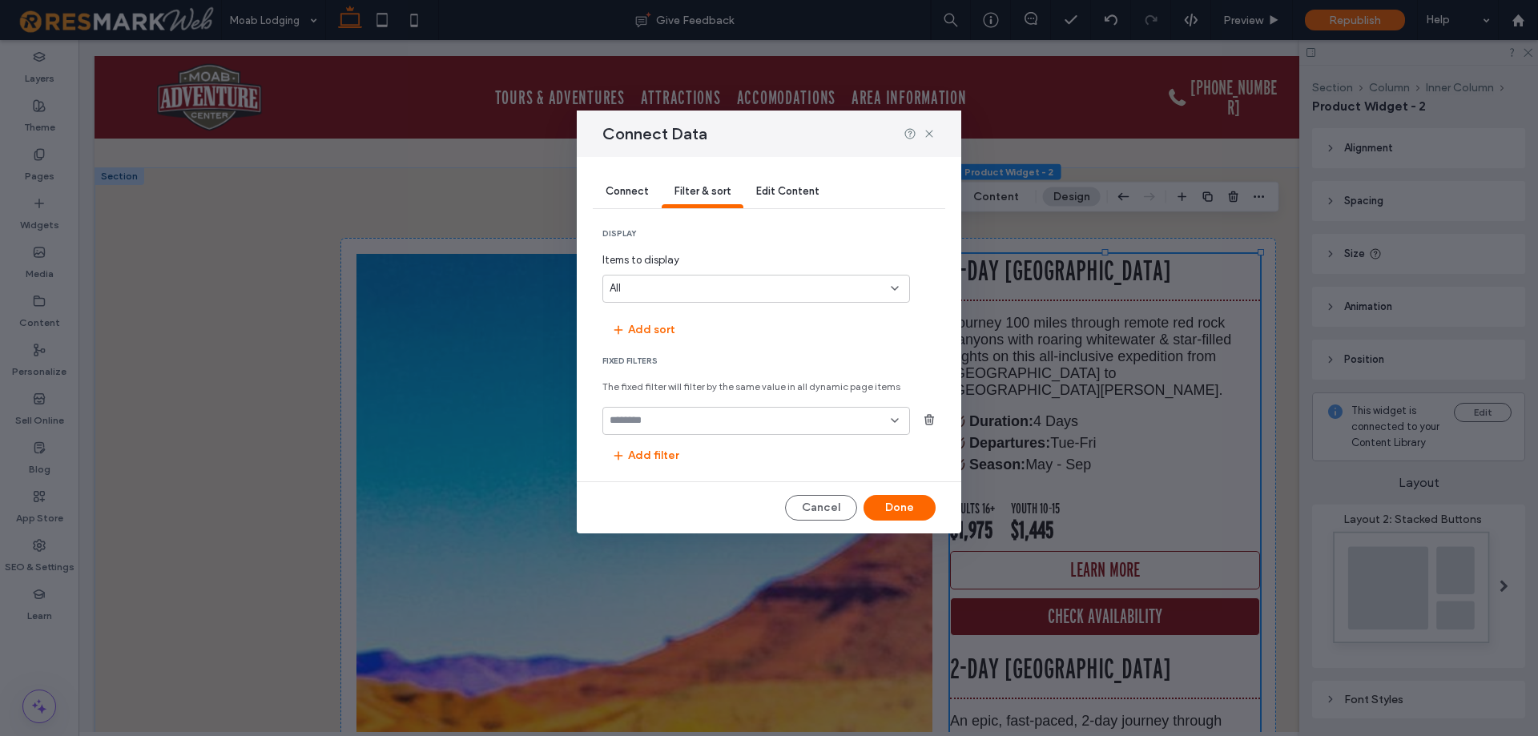
click at [686, 421] on input "fields-dropdown" at bounding box center [749, 420] width 281 height 13
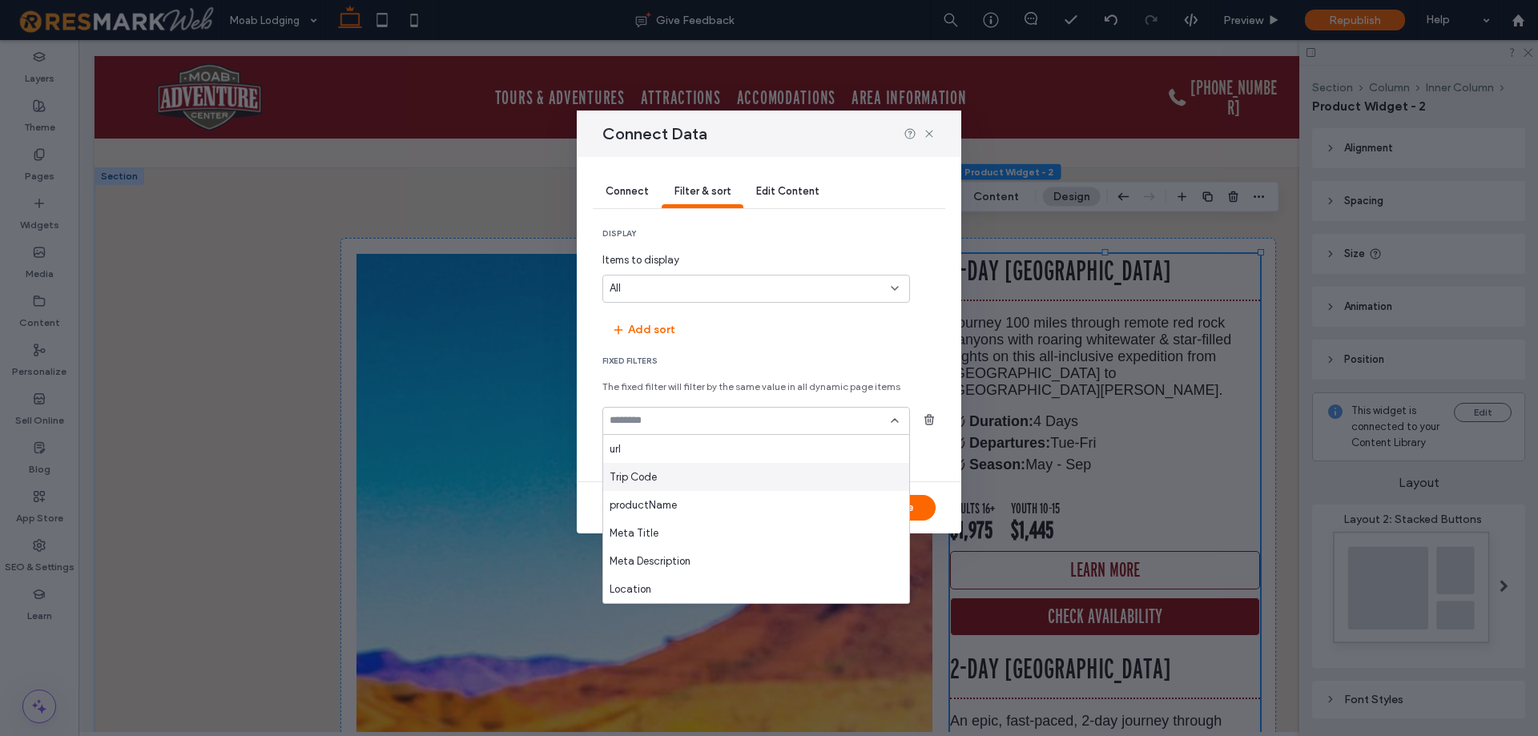
click at [691, 481] on div "Trip Code" at bounding box center [756, 477] width 306 height 28
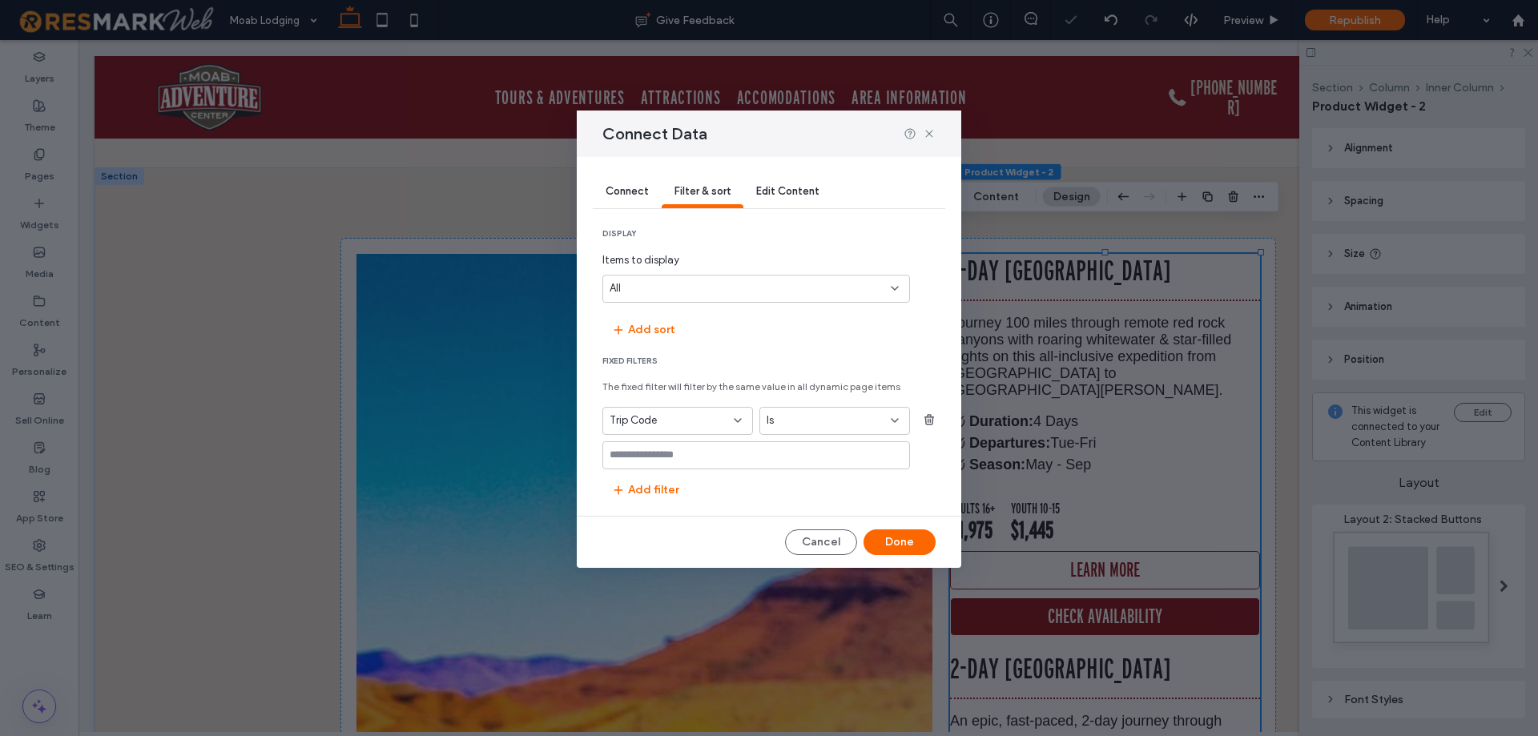
click at [708, 456] on input "values-textbox" at bounding box center [749, 455] width 281 height 13
click at [714, 460] on input "values-textbox" at bounding box center [749, 455] width 281 height 13
type input "****"
click at [765, 485] on div "SWS4 (Click enter to add)" at bounding box center [756, 481] width 292 height 12
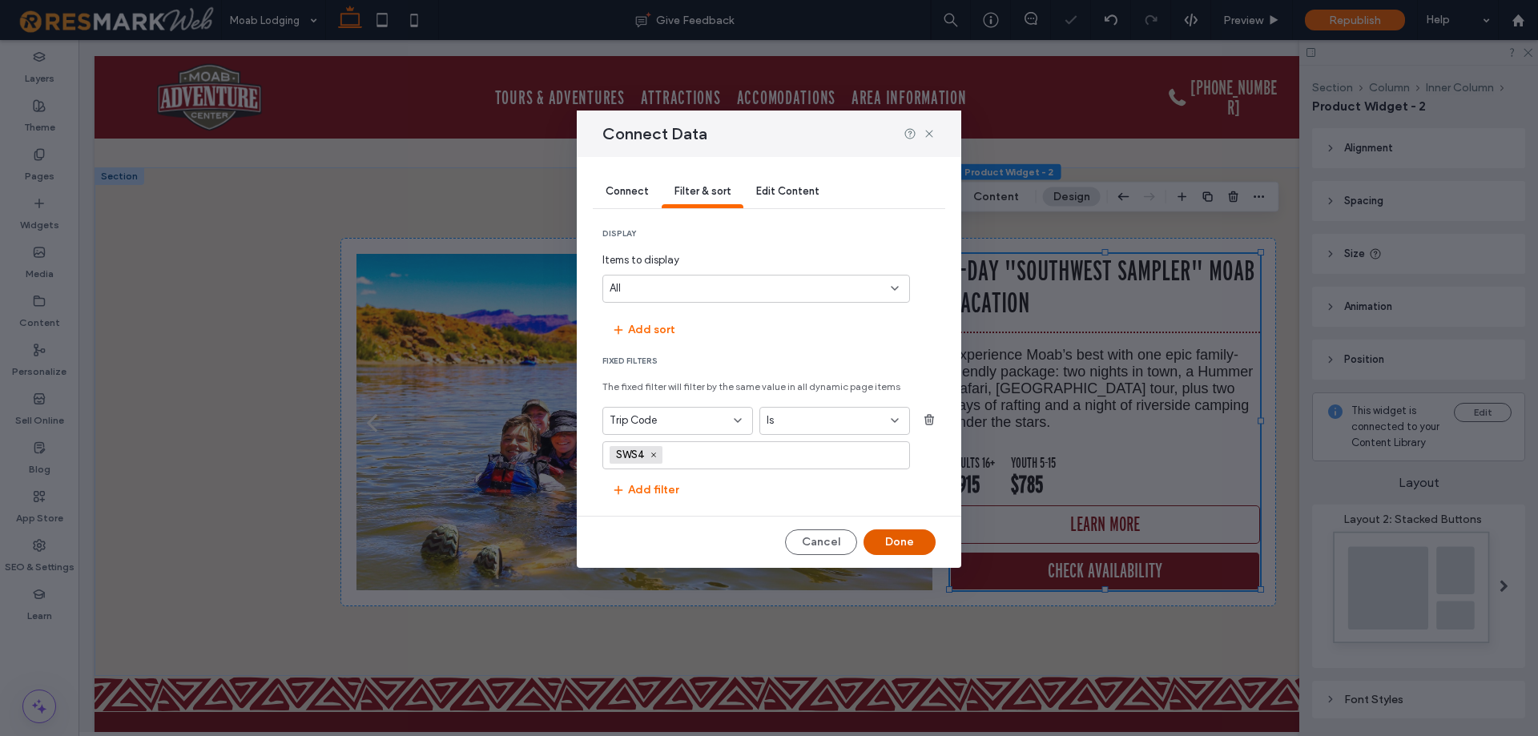
click at [900, 541] on button "Done" at bounding box center [899, 542] width 72 height 26
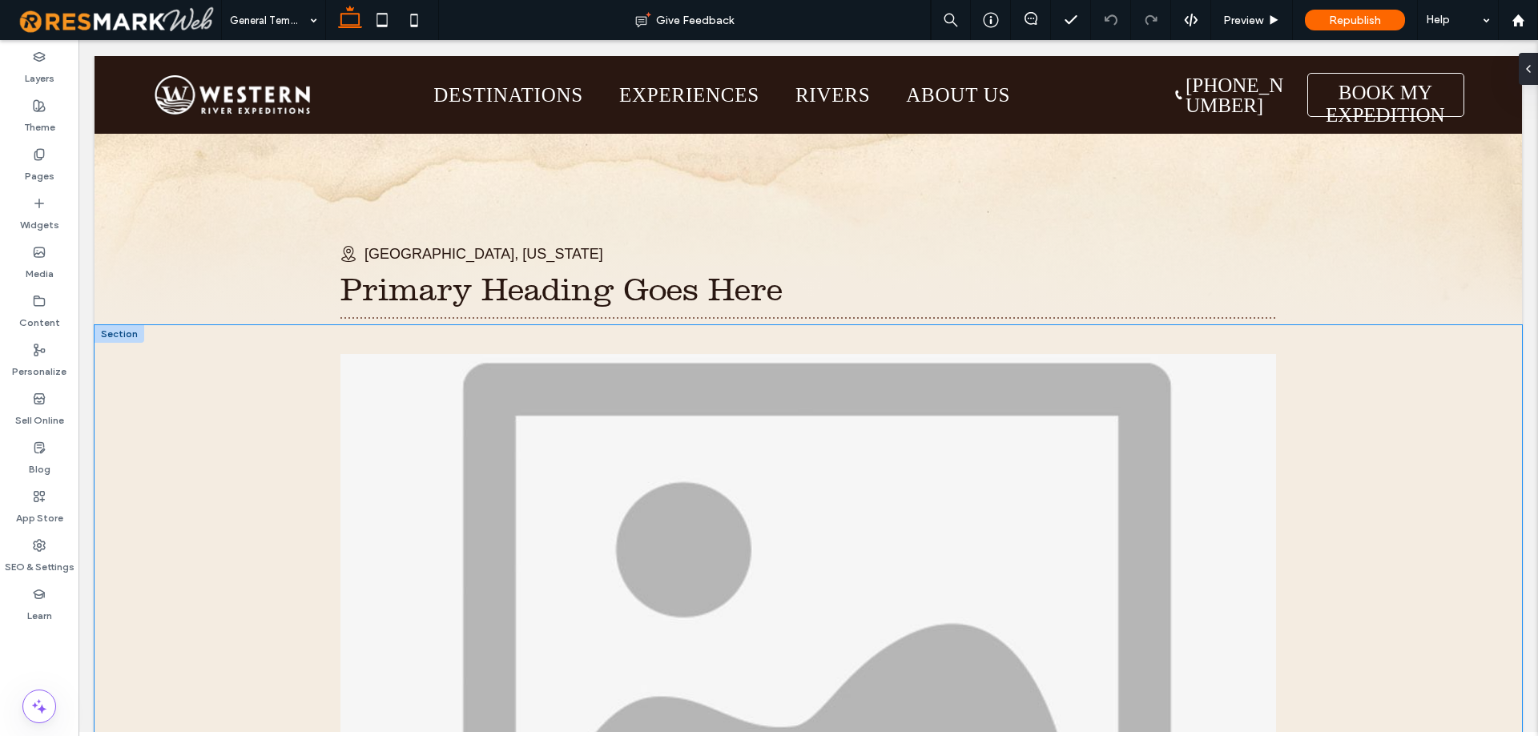
click at [221, 393] on div "Primary Heading Goes Here Lorem ipsum dolor sit amet, consectetur adipiscing el…" at bounding box center [808, 732] width 1427 height 815
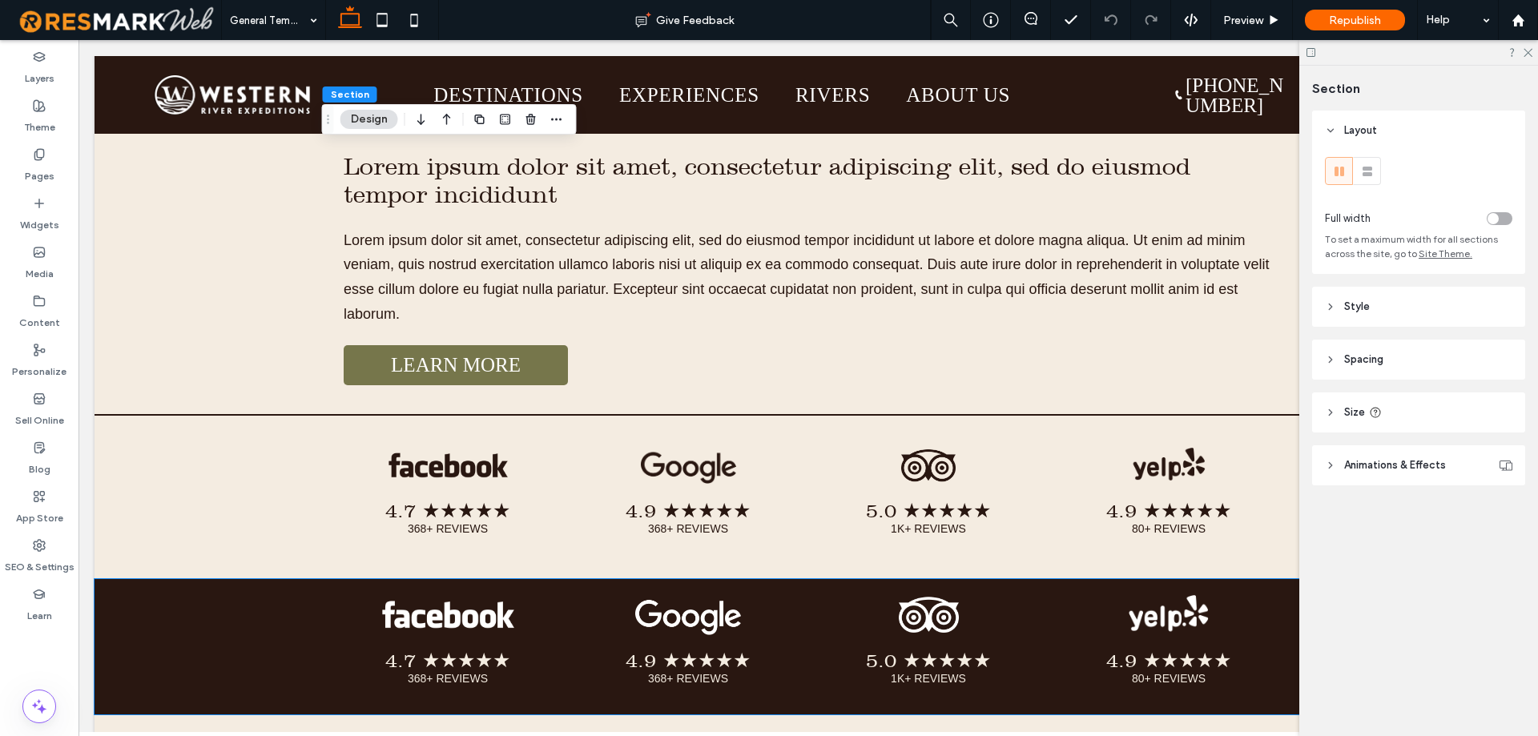
scroll to position [8089, 0]
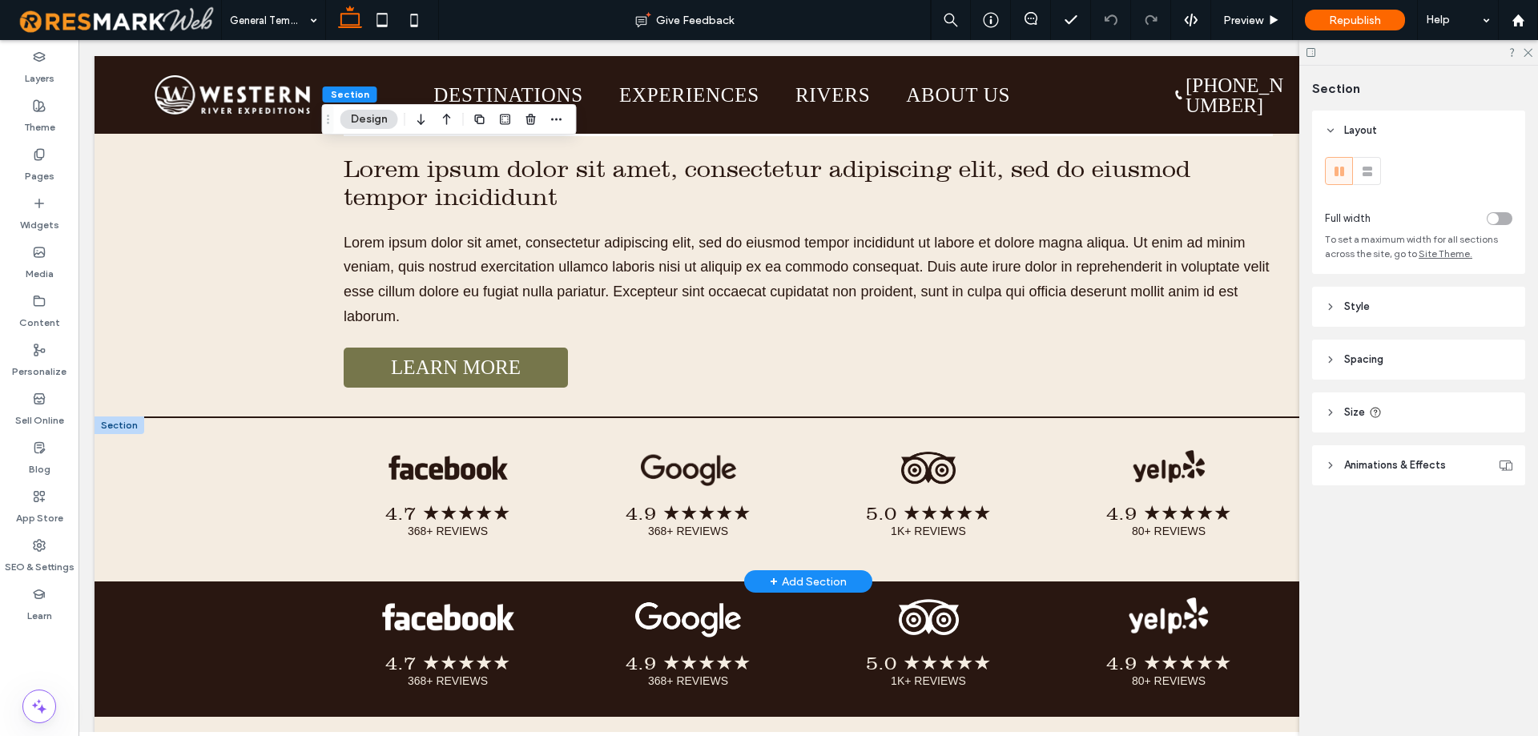
click at [111, 431] on div at bounding box center [120, 425] width 50 height 18
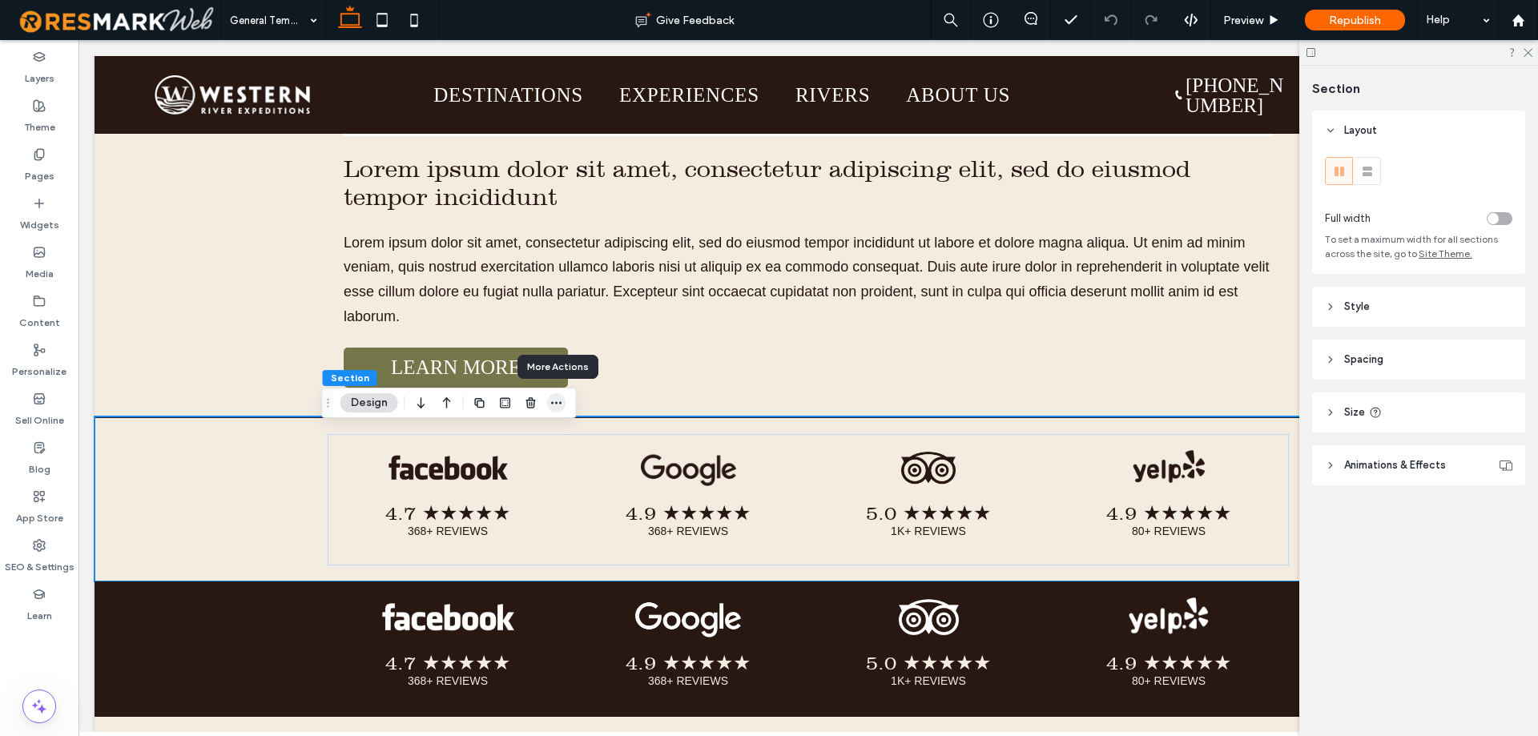
click at [547, 404] on span "button" at bounding box center [556, 402] width 19 height 19
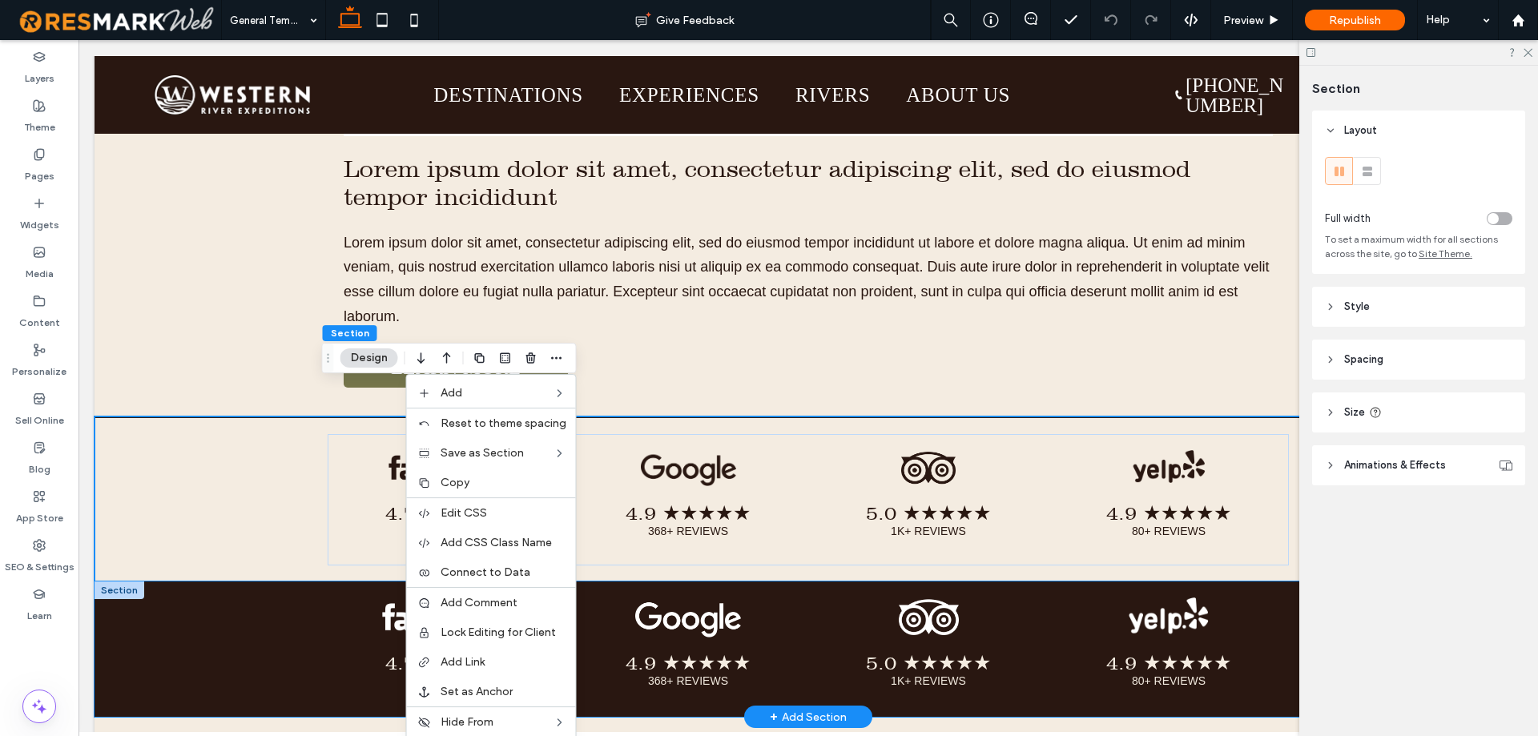
scroll to position [8249, 0]
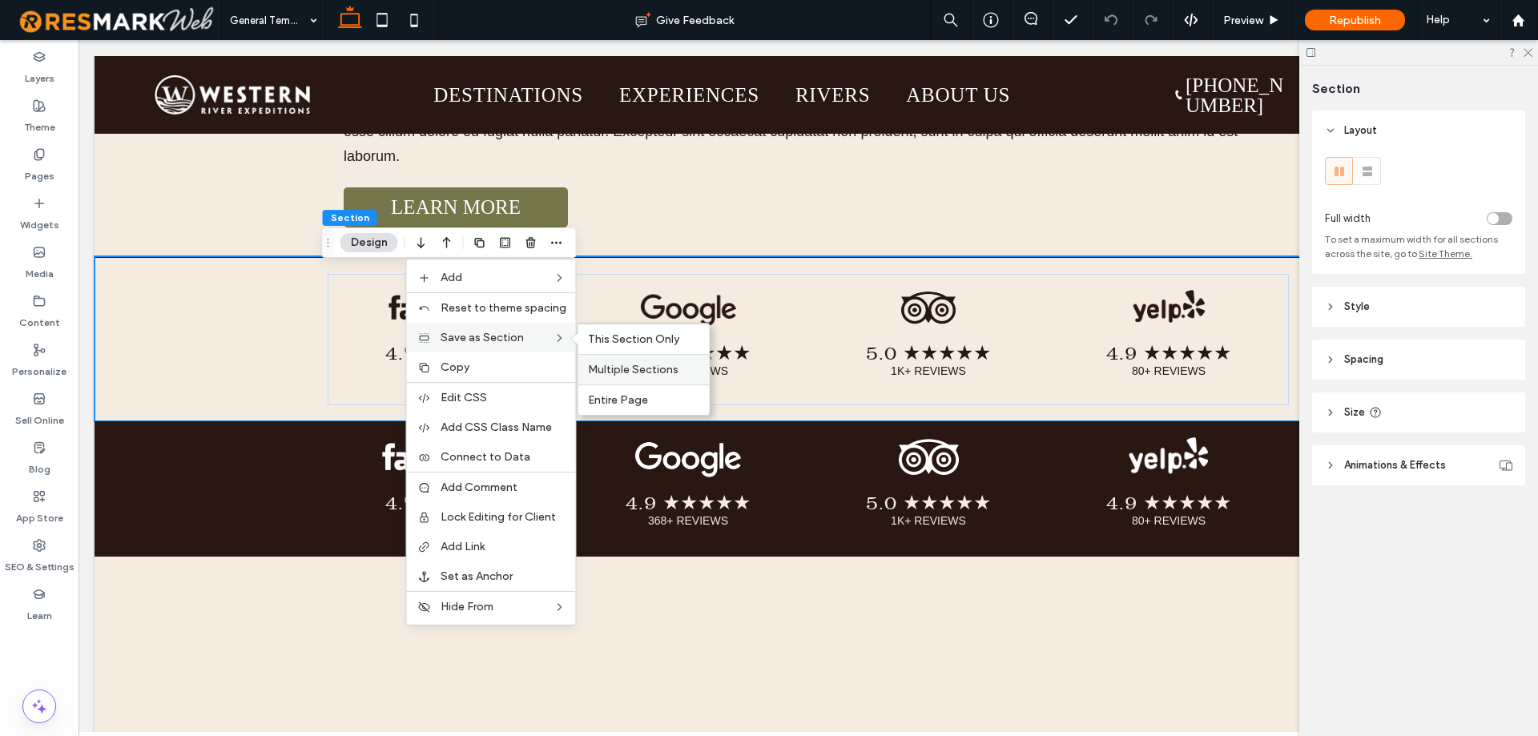
drag, startPoint x: 630, startPoint y: 371, endPoint x: 269, endPoint y: 400, distance: 362.4
click at [630, 371] on span "Multiple Sections" at bounding box center [633, 370] width 91 height 14
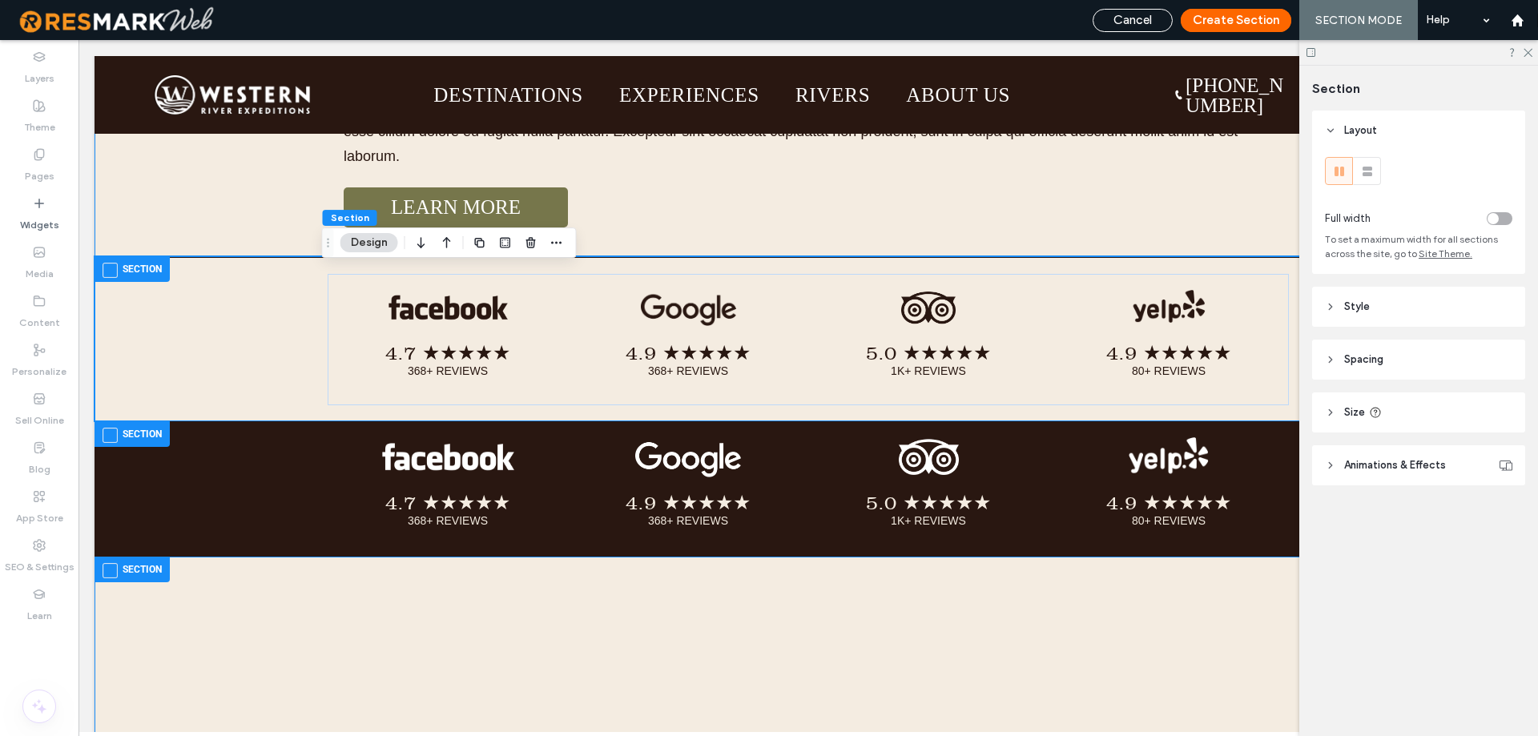
click at [104, 443] on span at bounding box center [110, 435] width 15 height 15
click at [1254, 26] on button "Create Section" at bounding box center [1236, 20] width 111 height 23
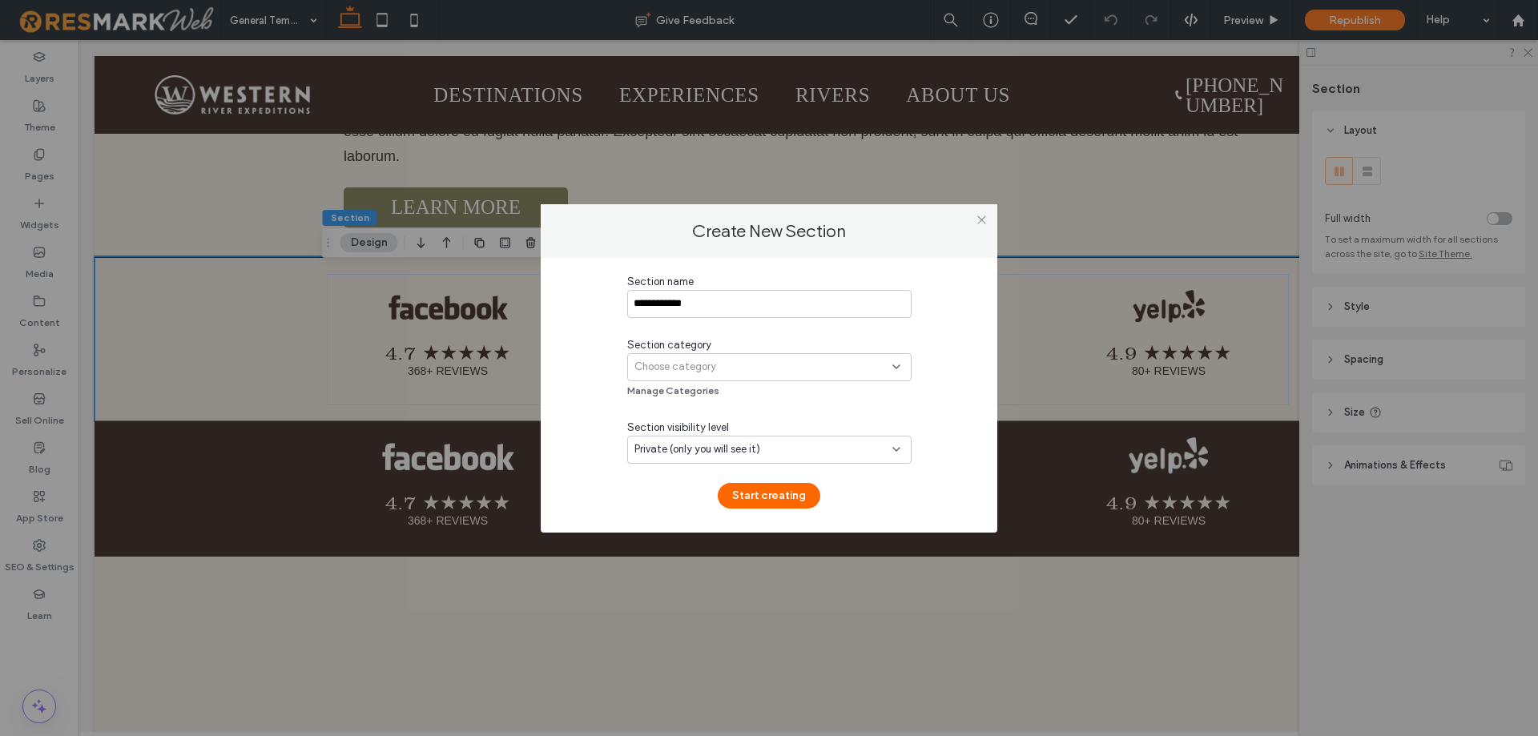
type input "**********"
click at [815, 362] on div "Choose category" at bounding box center [763, 367] width 258 height 16
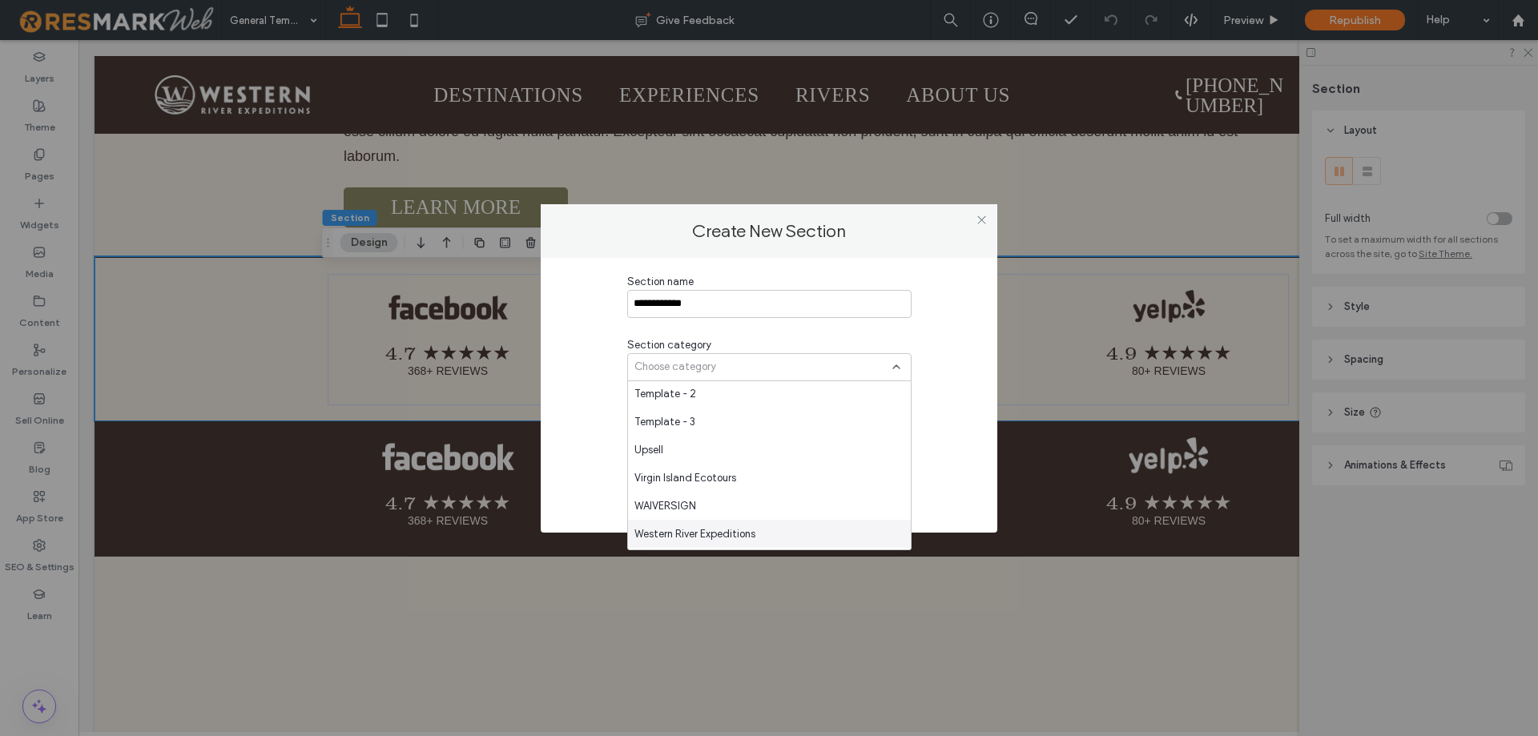
scroll to position [2018, 0]
click at [714, 501] on span "Western River Expeditions" at bounding box center [694, 508] width 121 height 16
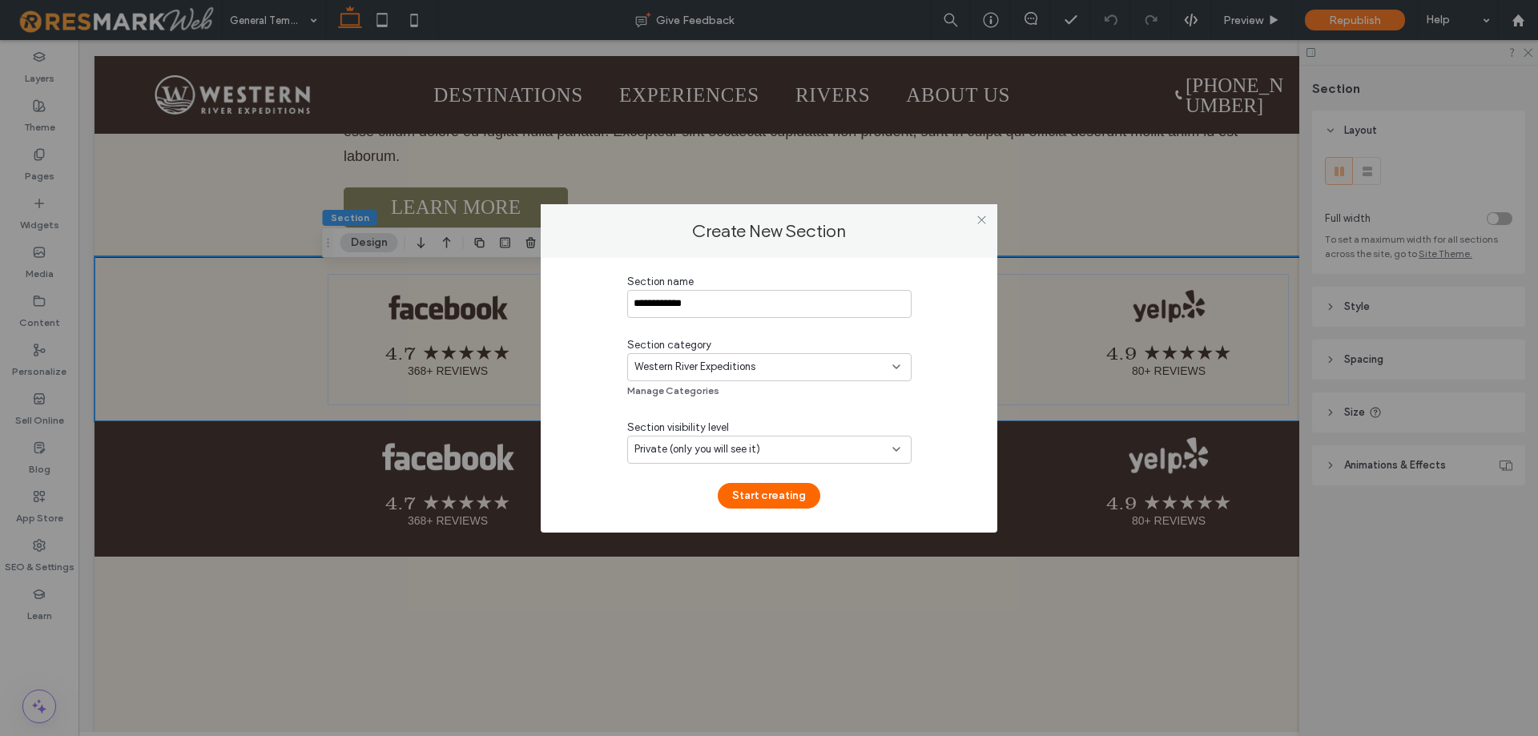
click at [728, 454] on span "Private (only you will see it)" at bounding box center [697, 449] width 126 height 16
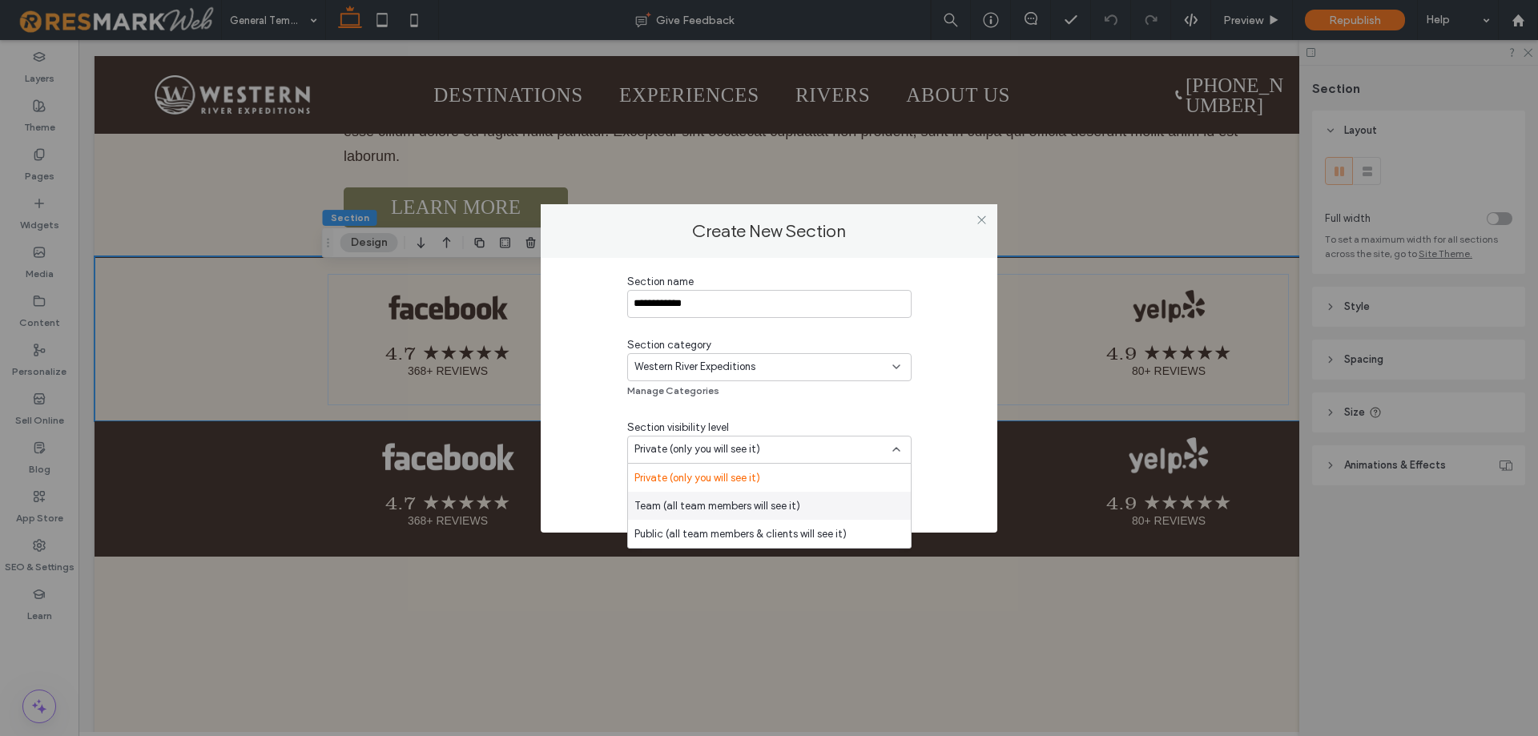
click at [672, 509] on span "Team (all team members will see it)" at bounding box center [717, 506] width 166 height 16
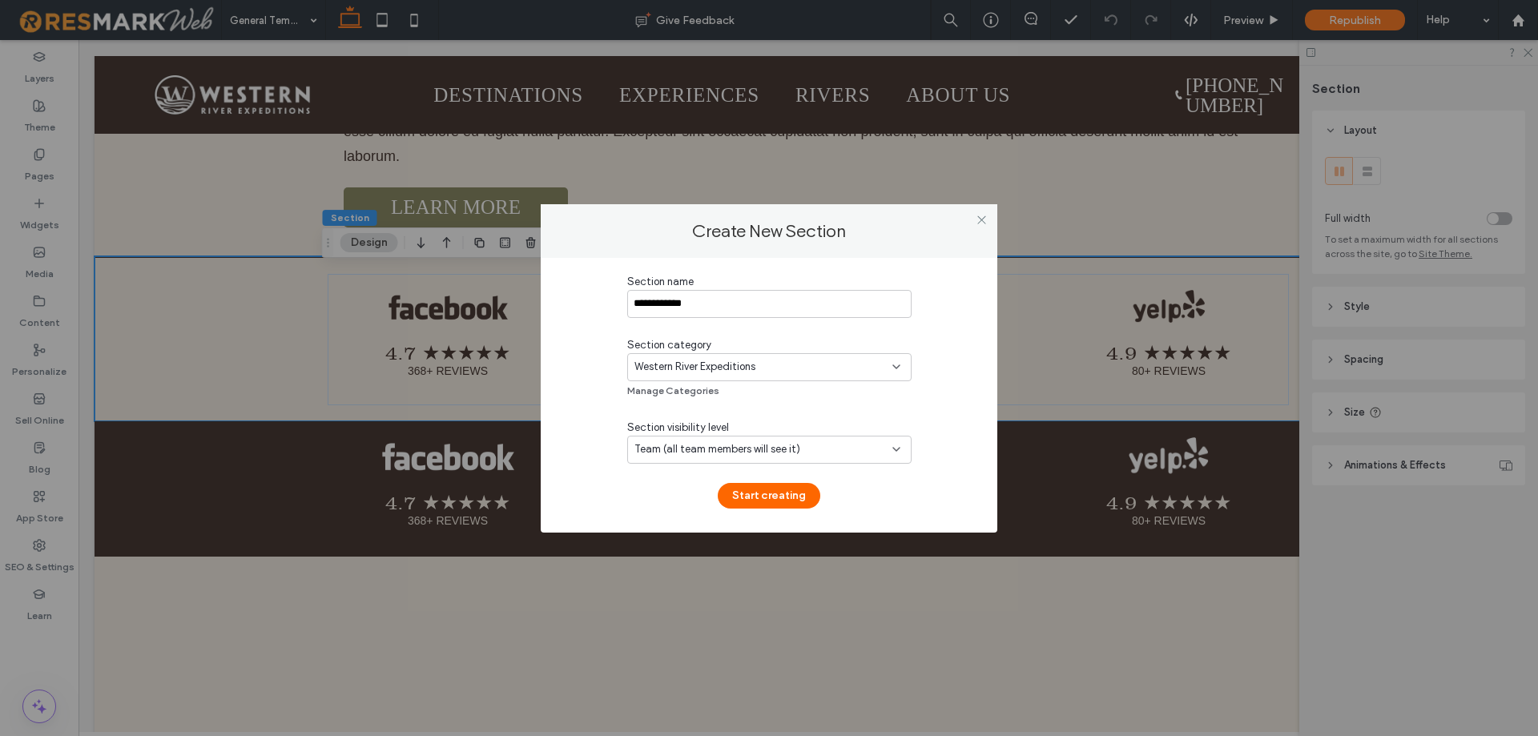
click at [883, 495] on div "**********" at bounding box center [769, 391] width 284 height 235
click at [779, 505] on button "Start creating" at bounding box center [769, 496] width 103 height 26
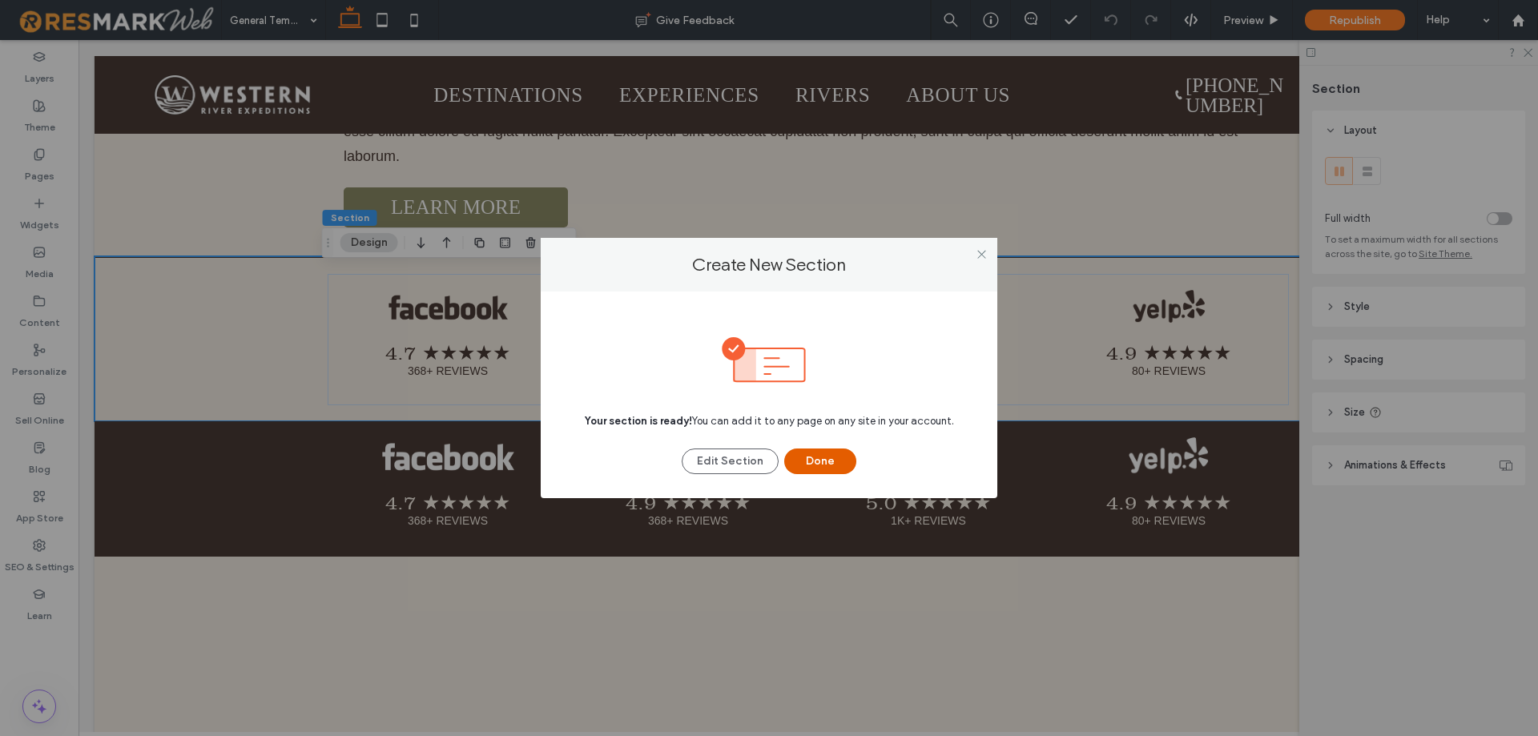
click at [819, 463] on button "Done" at bounding box center [820, 462] width 72 height 26
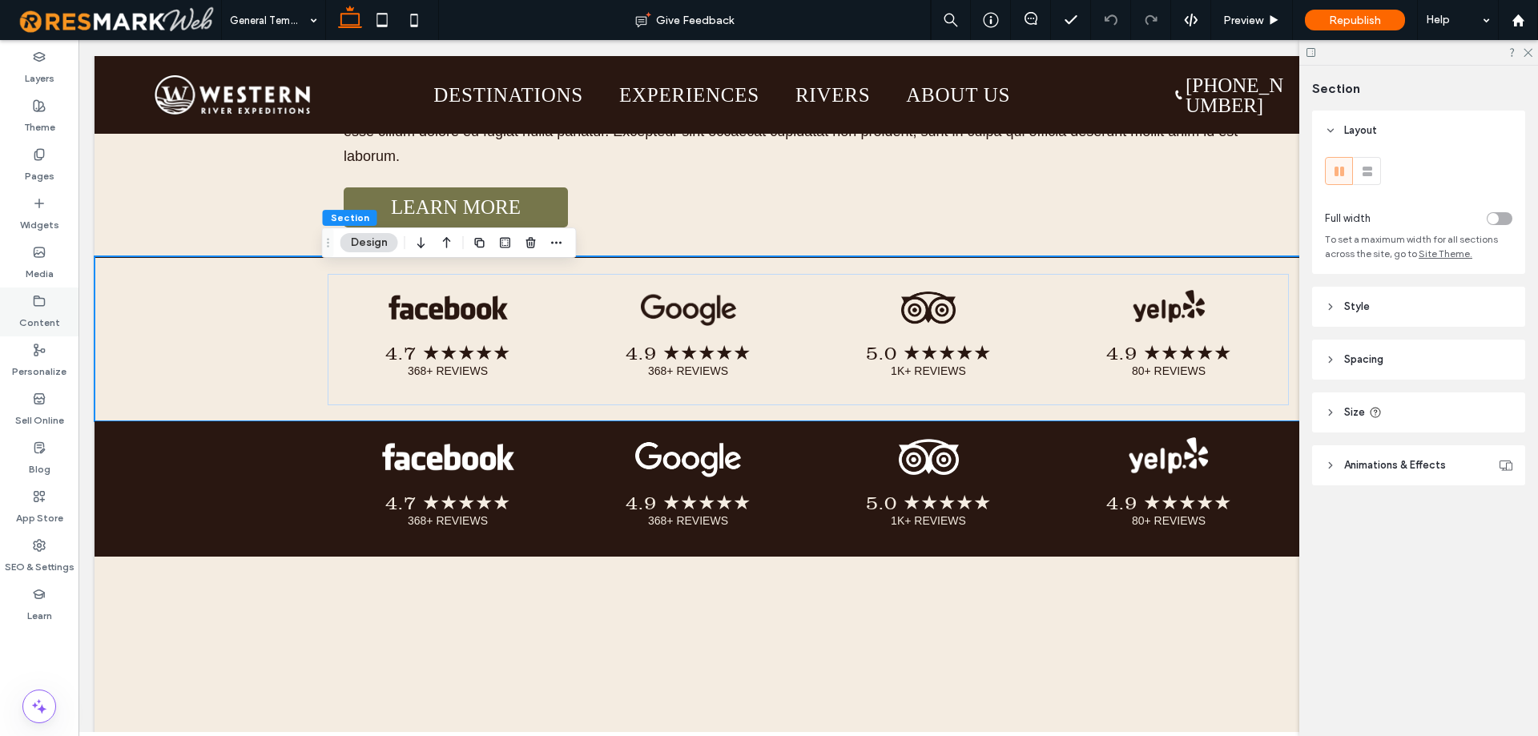
click at [59, 311] on div "Content" at bounding box center [39, 312] width 78 height 49
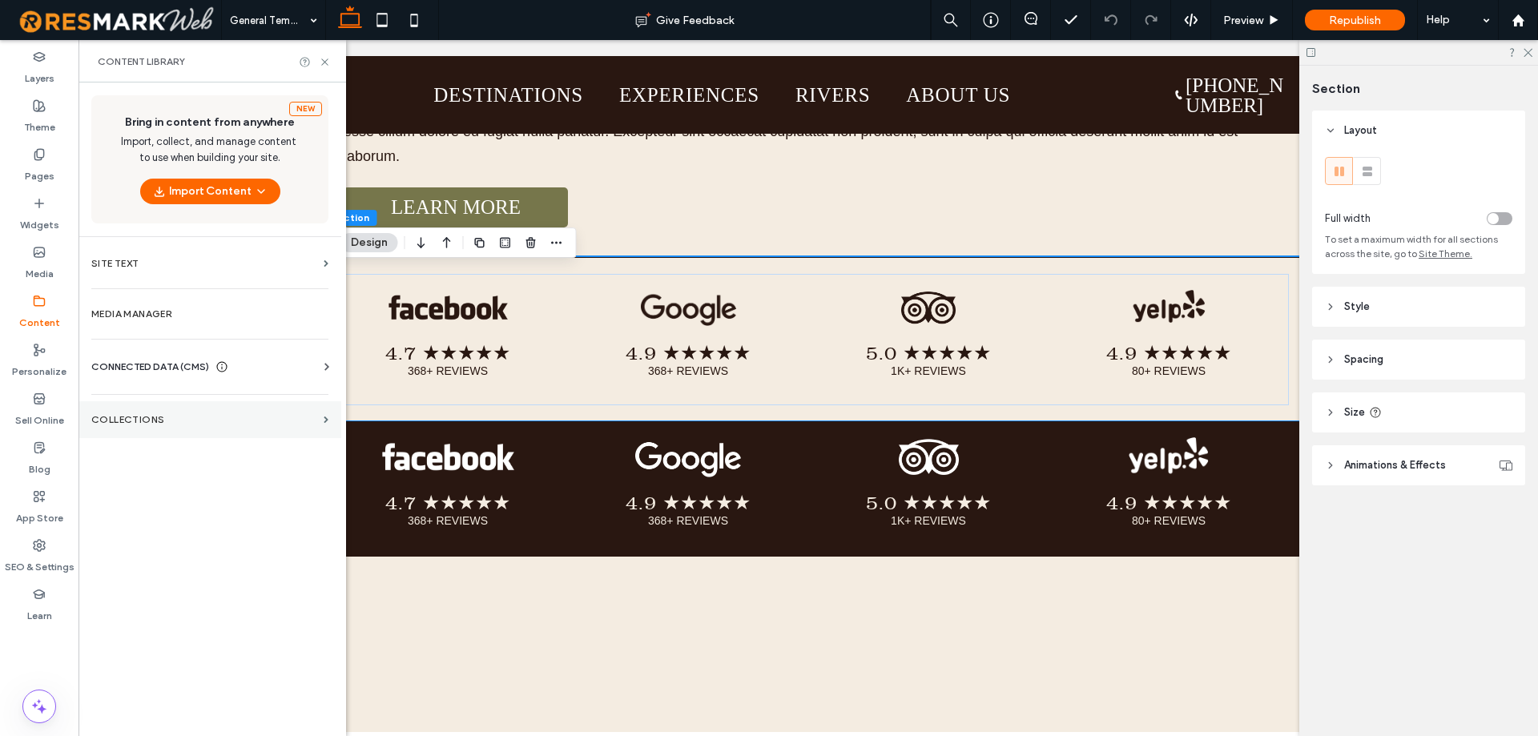
click at [151, 420] on label "Collections" at bounding box center [204, 419] width 226 height 11
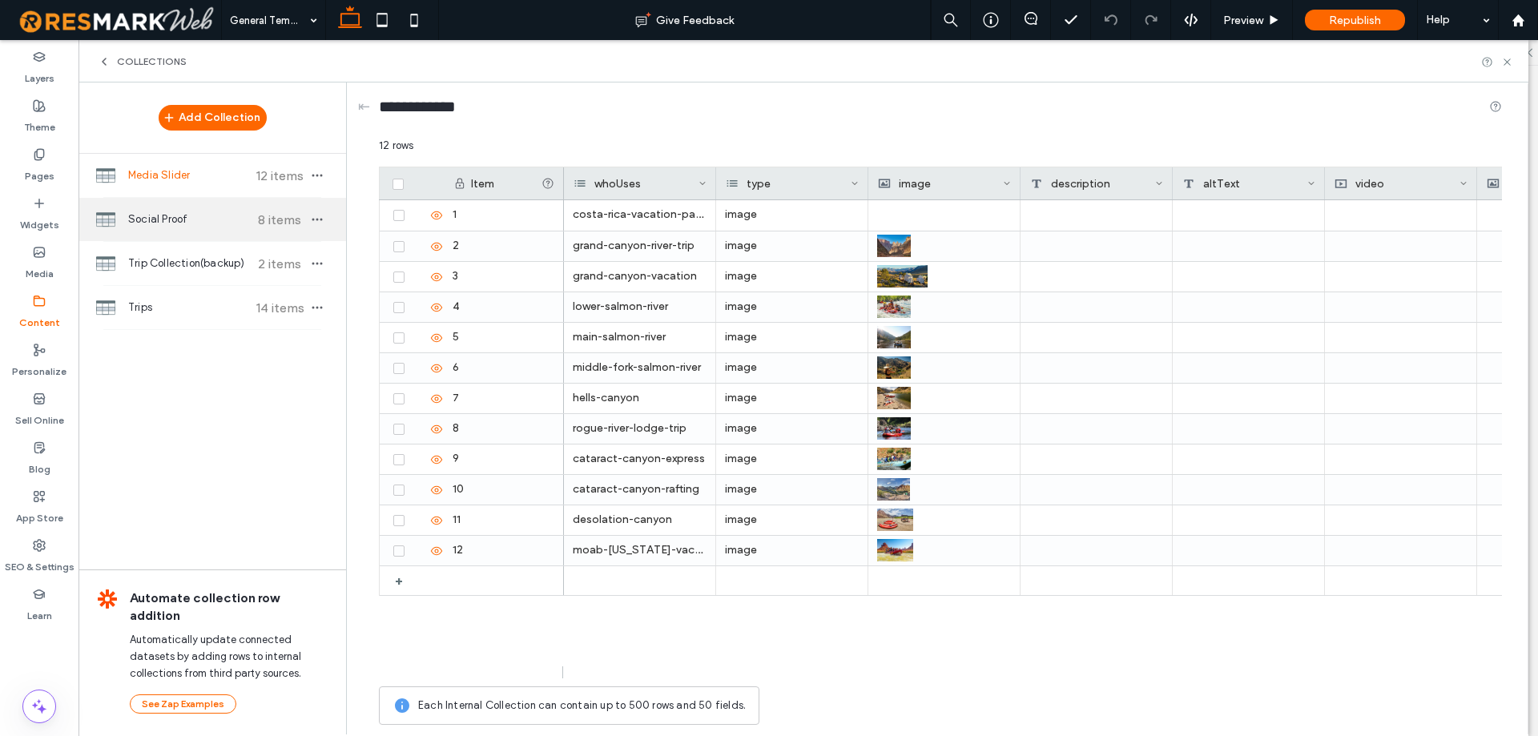
click at [182, 215] on span "Social Proof" at bounding box center [187, 219] width 119 height 16
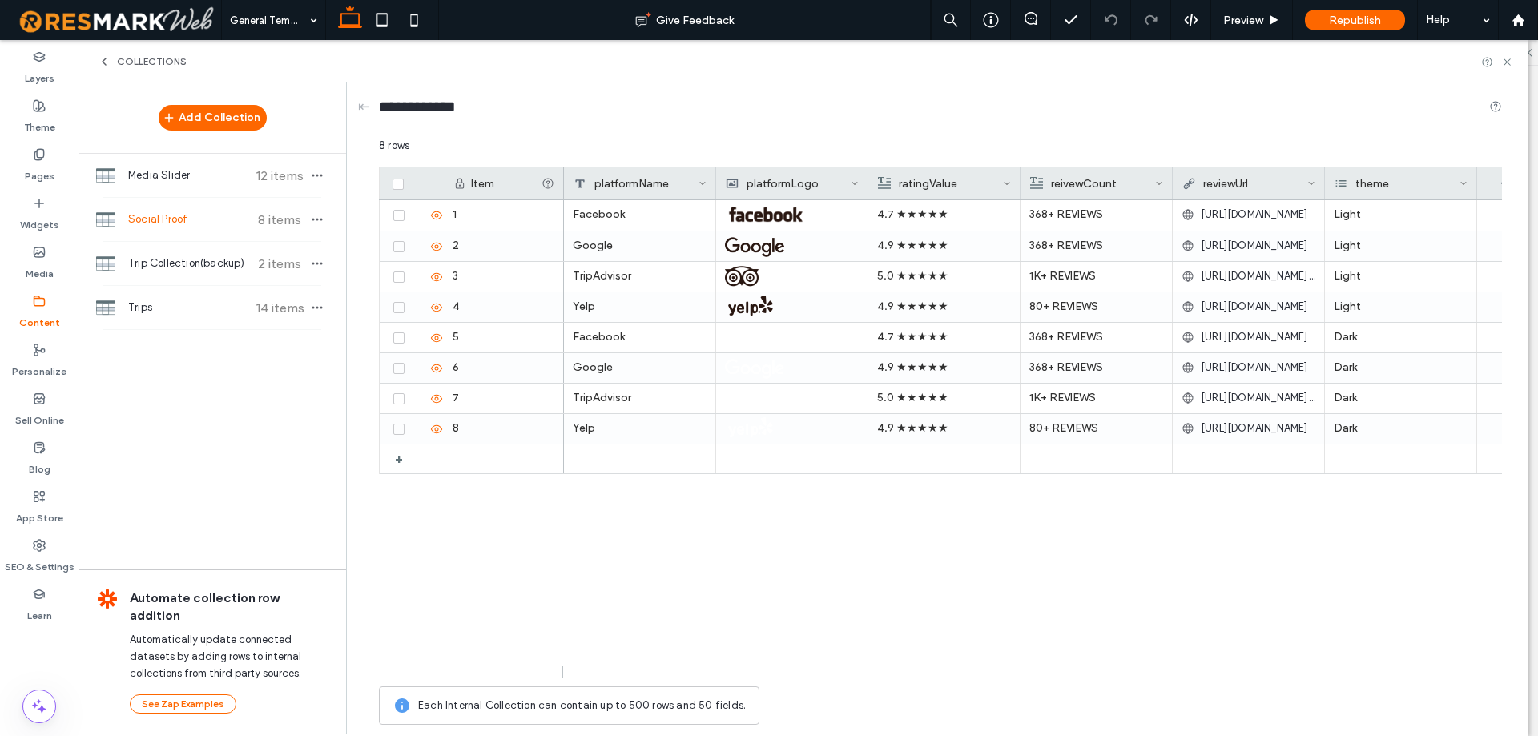
click at [829, 569] on div "Facebook 4.7 ★★★★★ 368+ REVIEWS https://www.facebook.com/WesternRiverExpedition…" at bounding box center [1033, 439] width 938 height 478
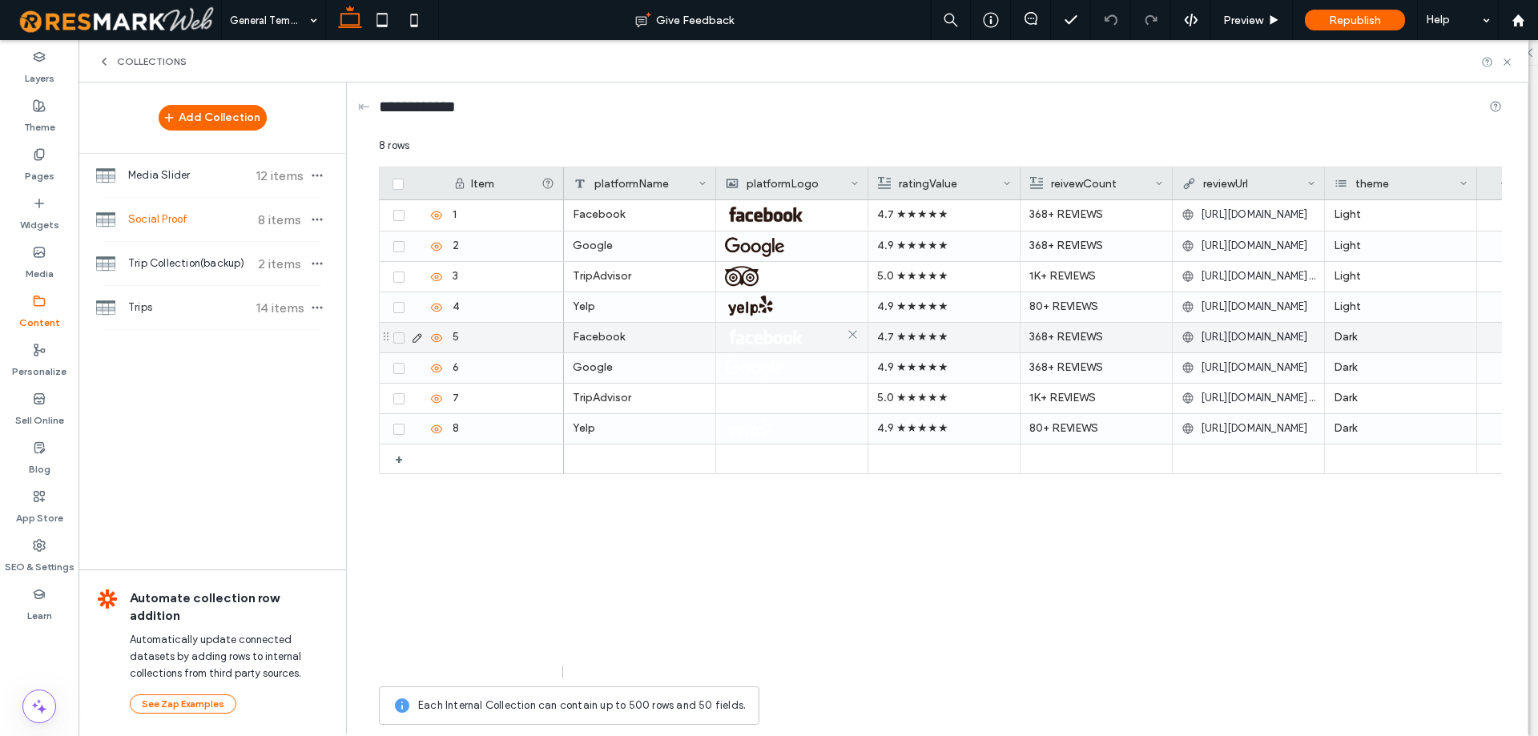
click at [775, 344] on img at bounding box center [766, 337] width 82 height 22
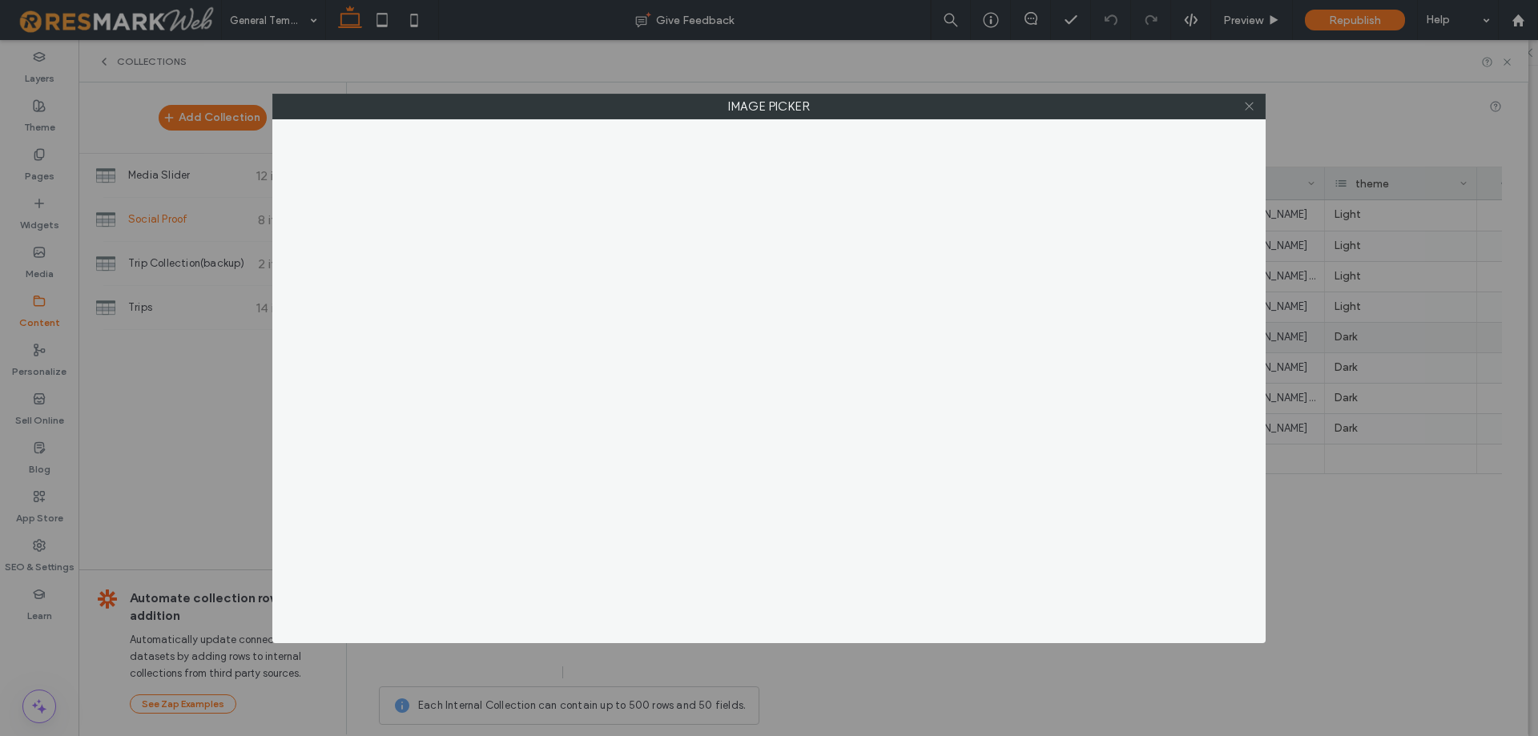
click at [1249, 104] on icon at bounding box center [1249, 106] width 12 height 12
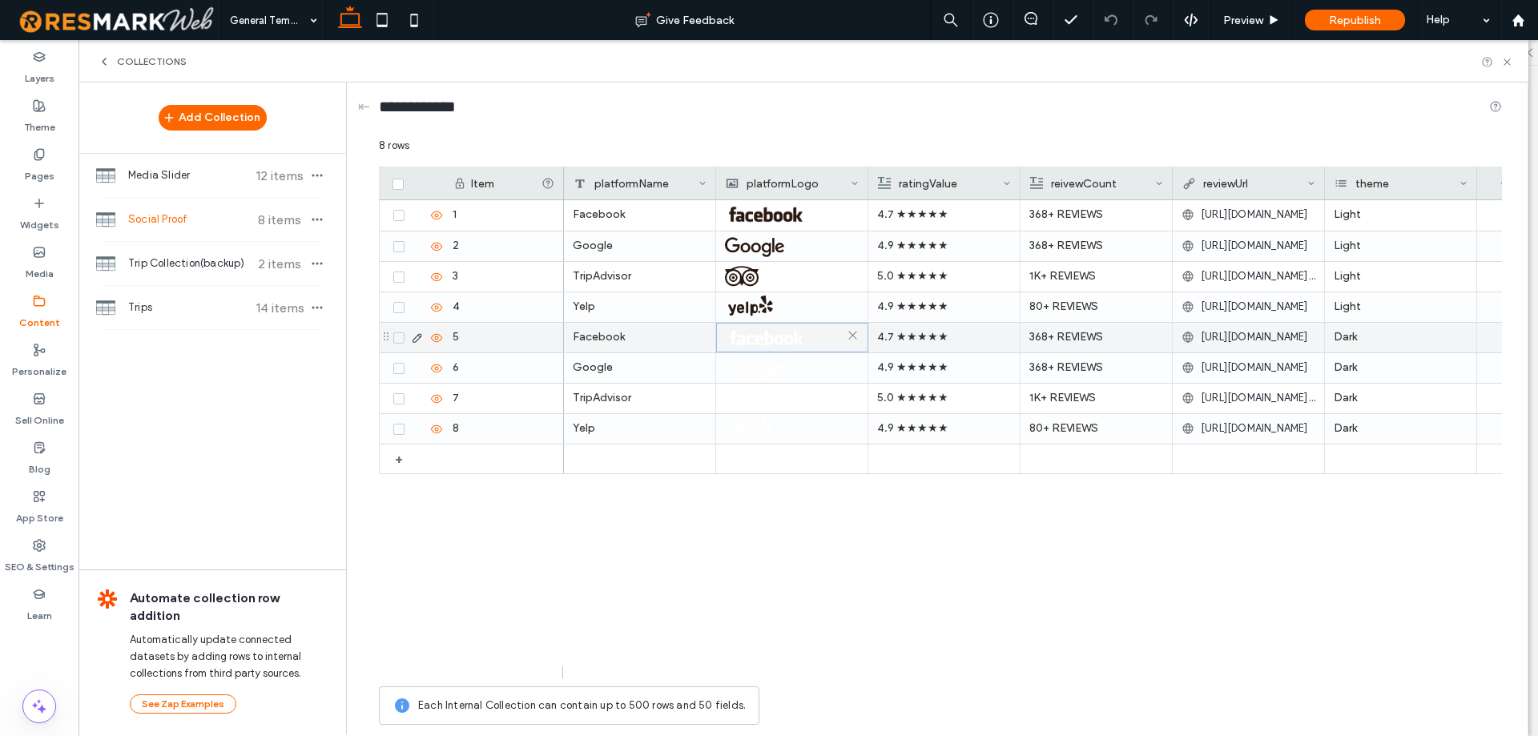
click at [733, 339] on img at bounding box center [767, 338] width 82 height 22
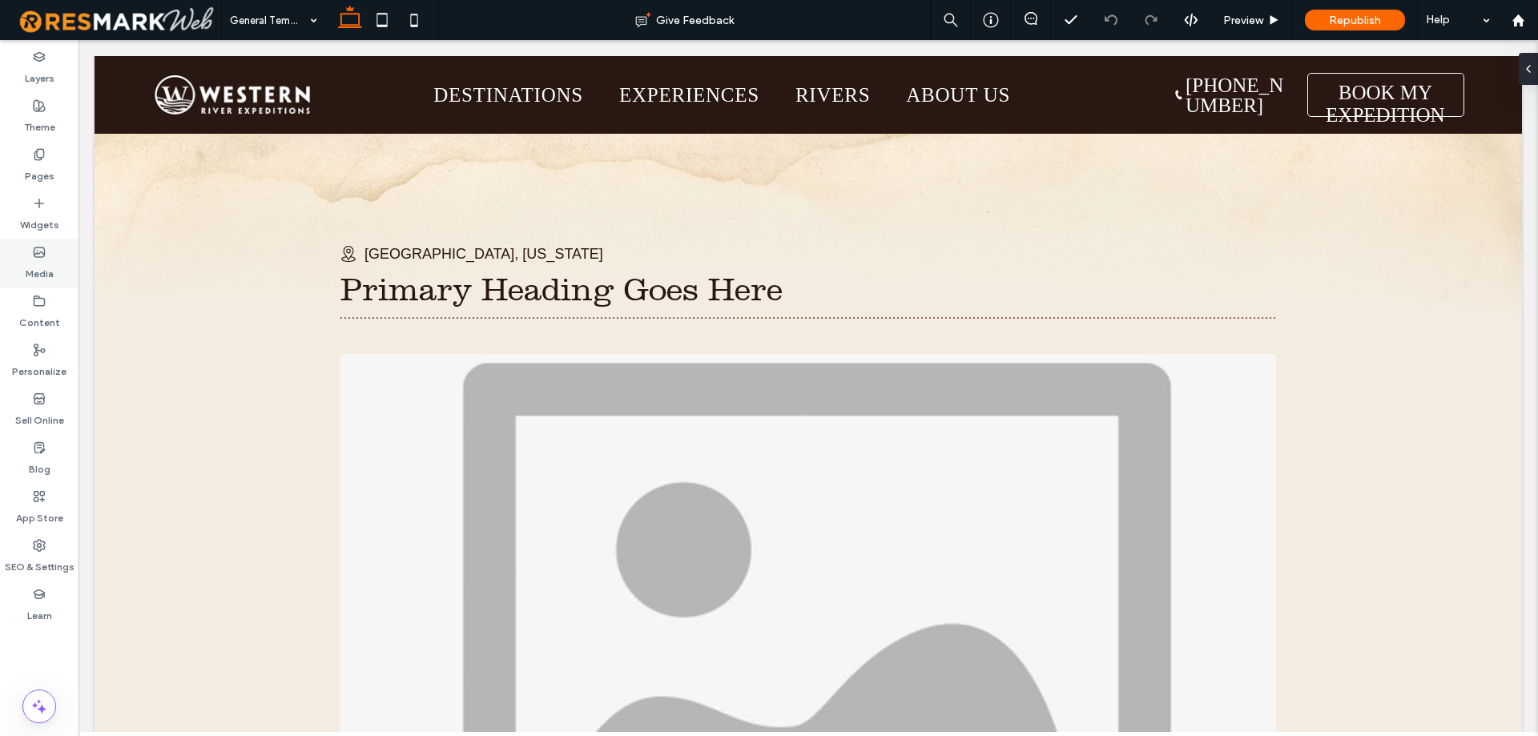
click at [41, 274] on label "Media" at bounding box center [40, 270] width 28 height 22
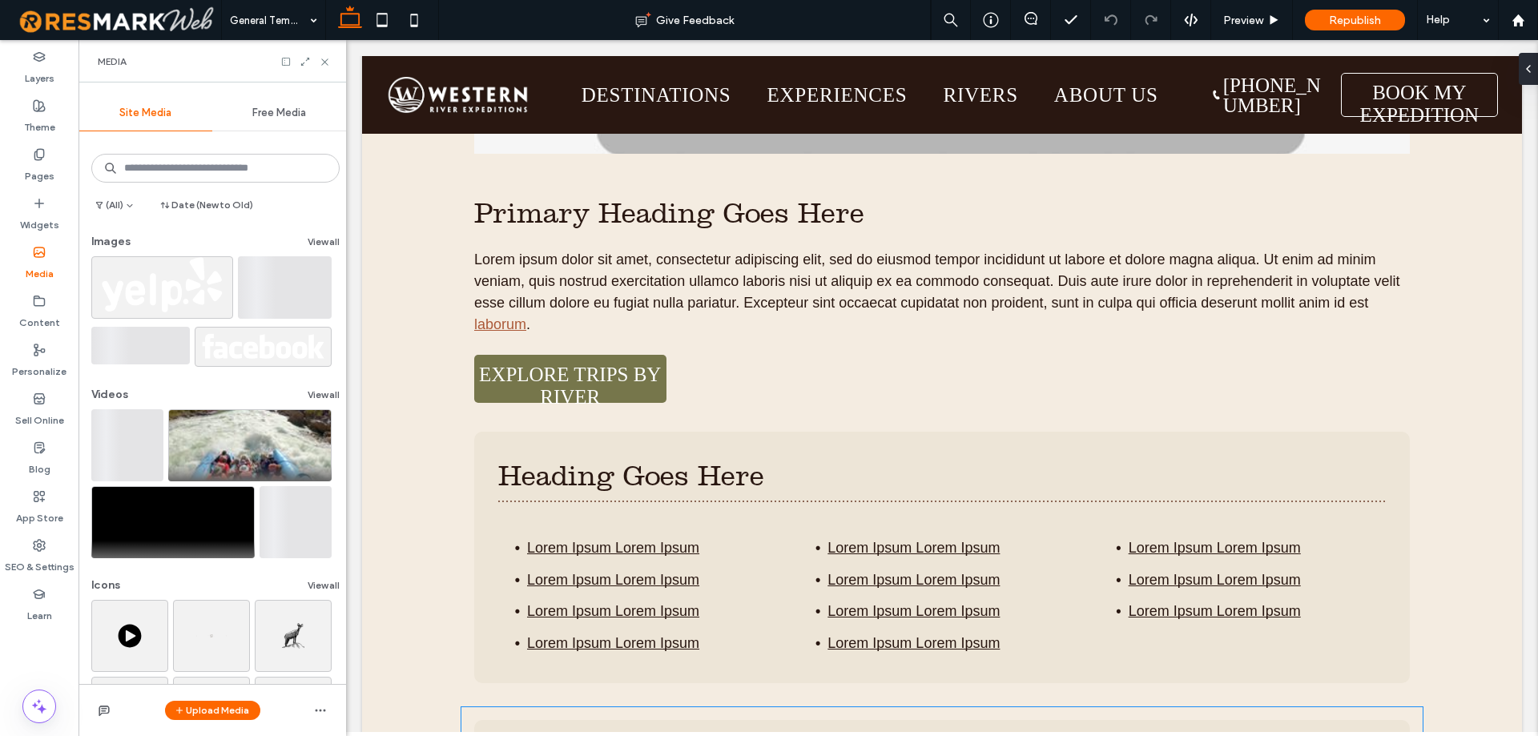
scroll to position [1362, 0]
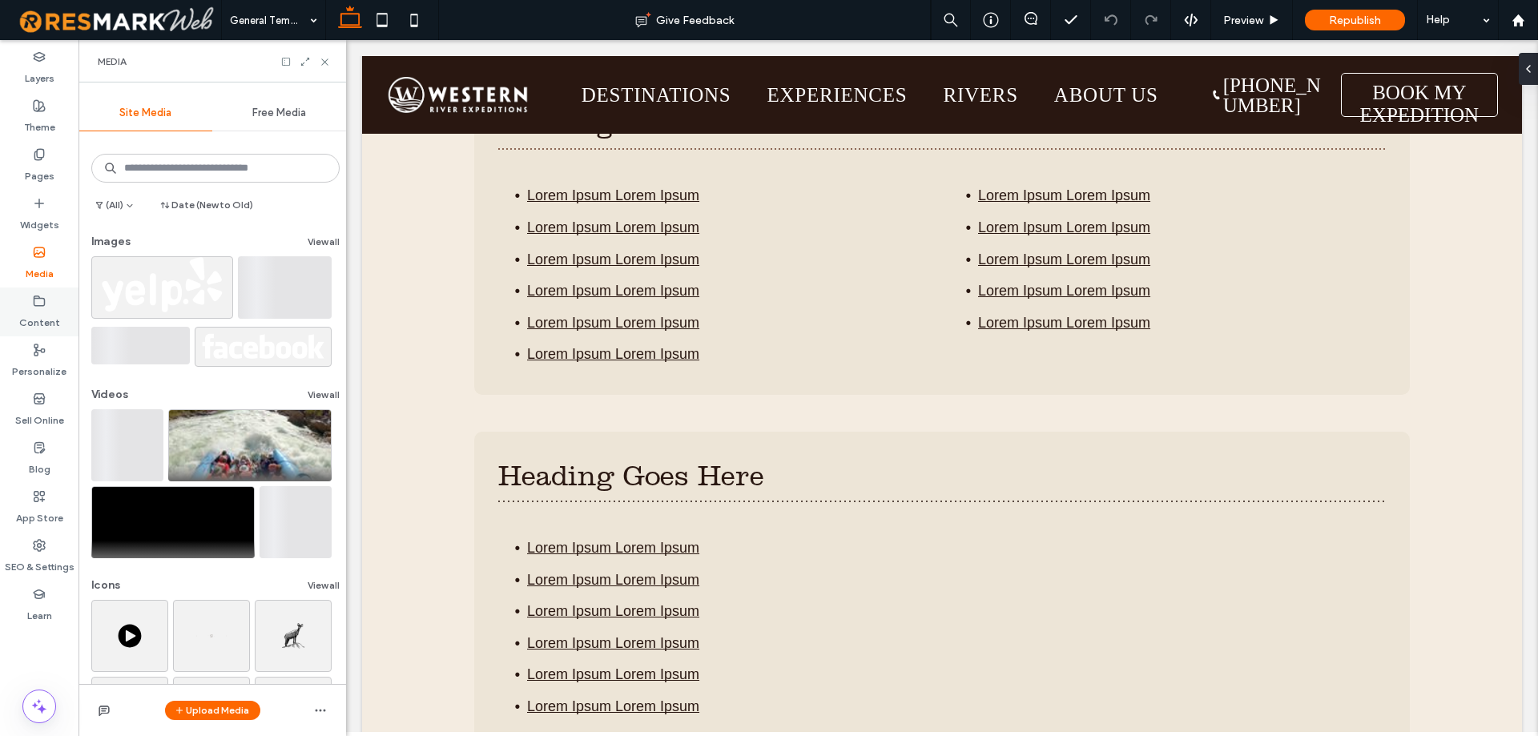
click at [36, 323] on label "Content" at bounding box center [39, 319] width 41 height 22
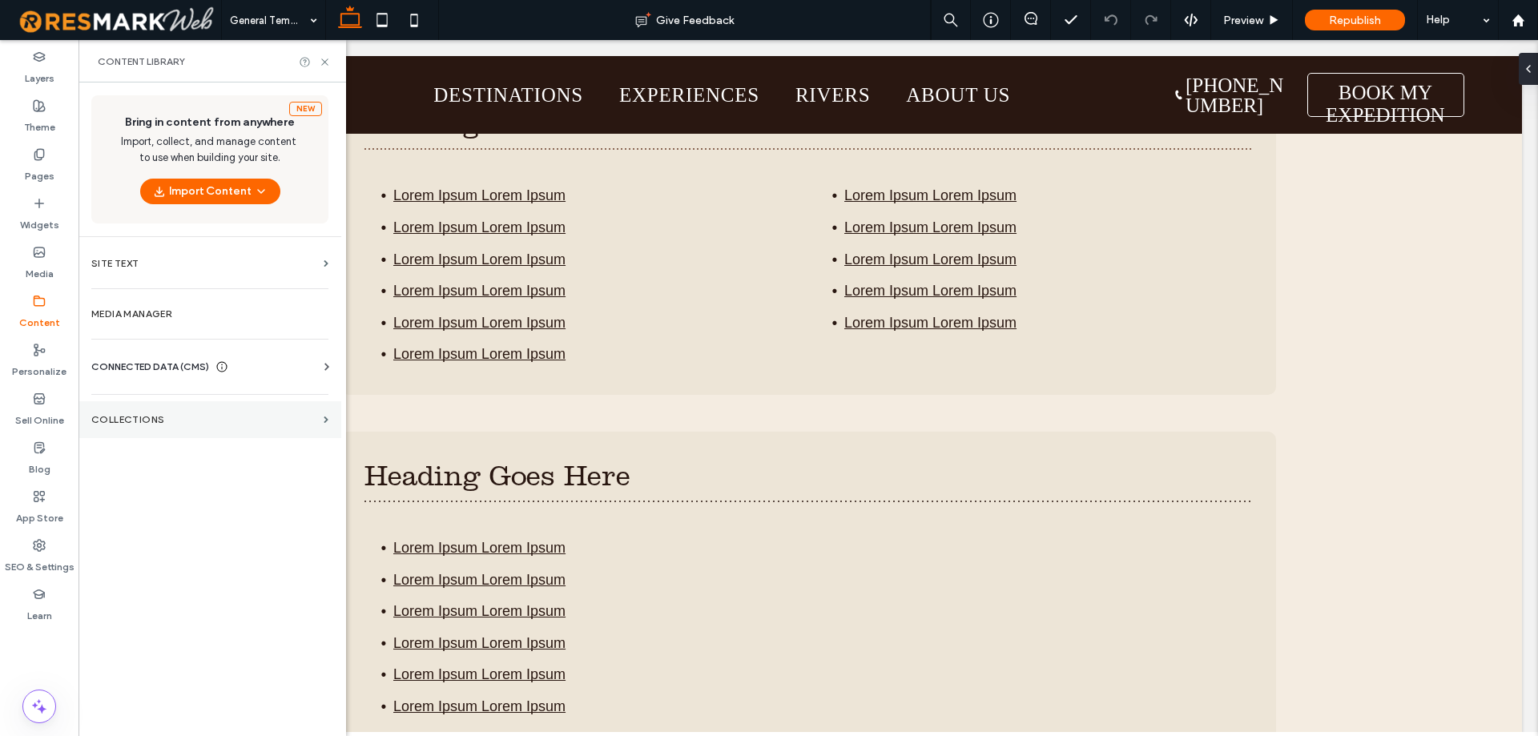
click at [206, 430] on section "Collections" at bounding box center [209, 419] width 263 height 37
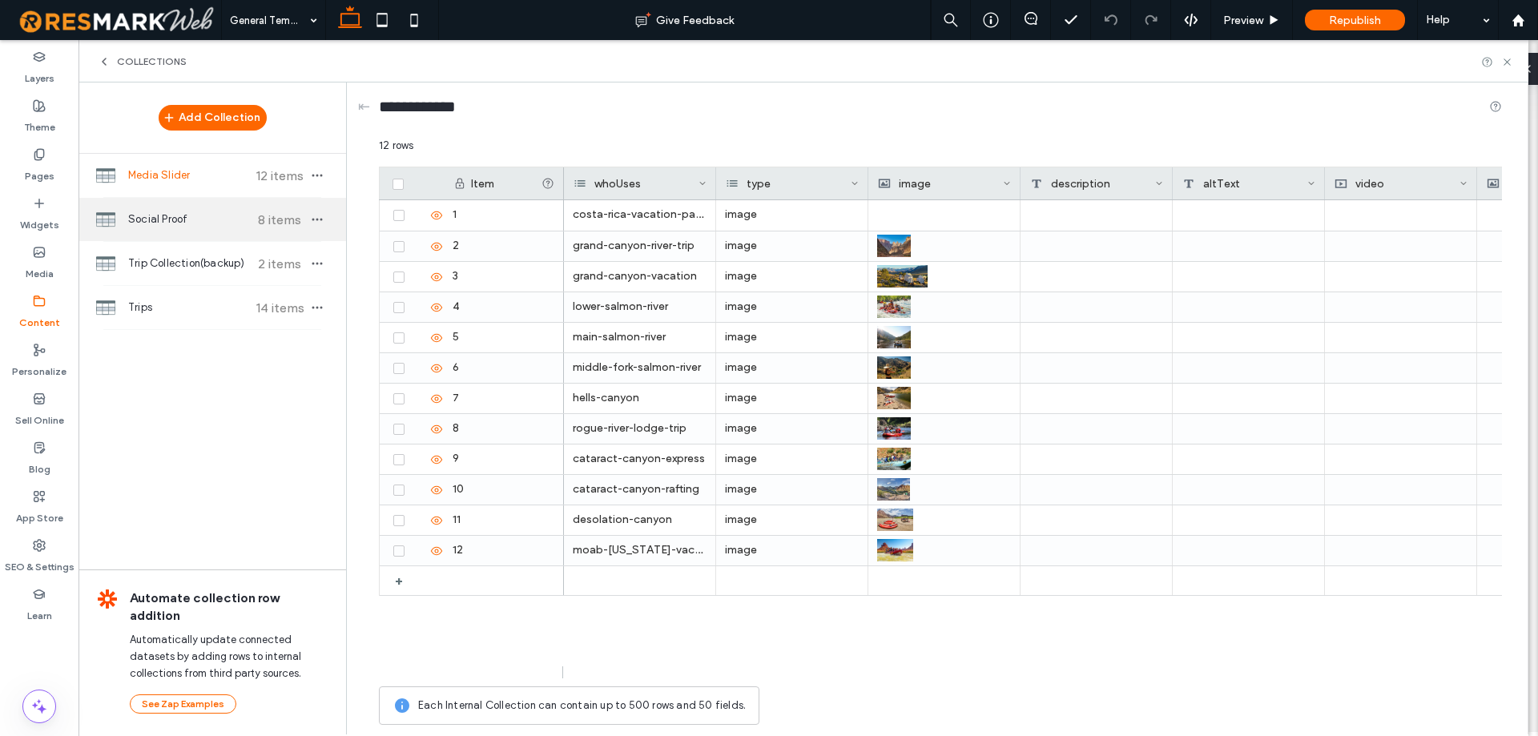
click at [224, 221] on span "Social Proof" at bounding box center [187, 219] width 119 height 16
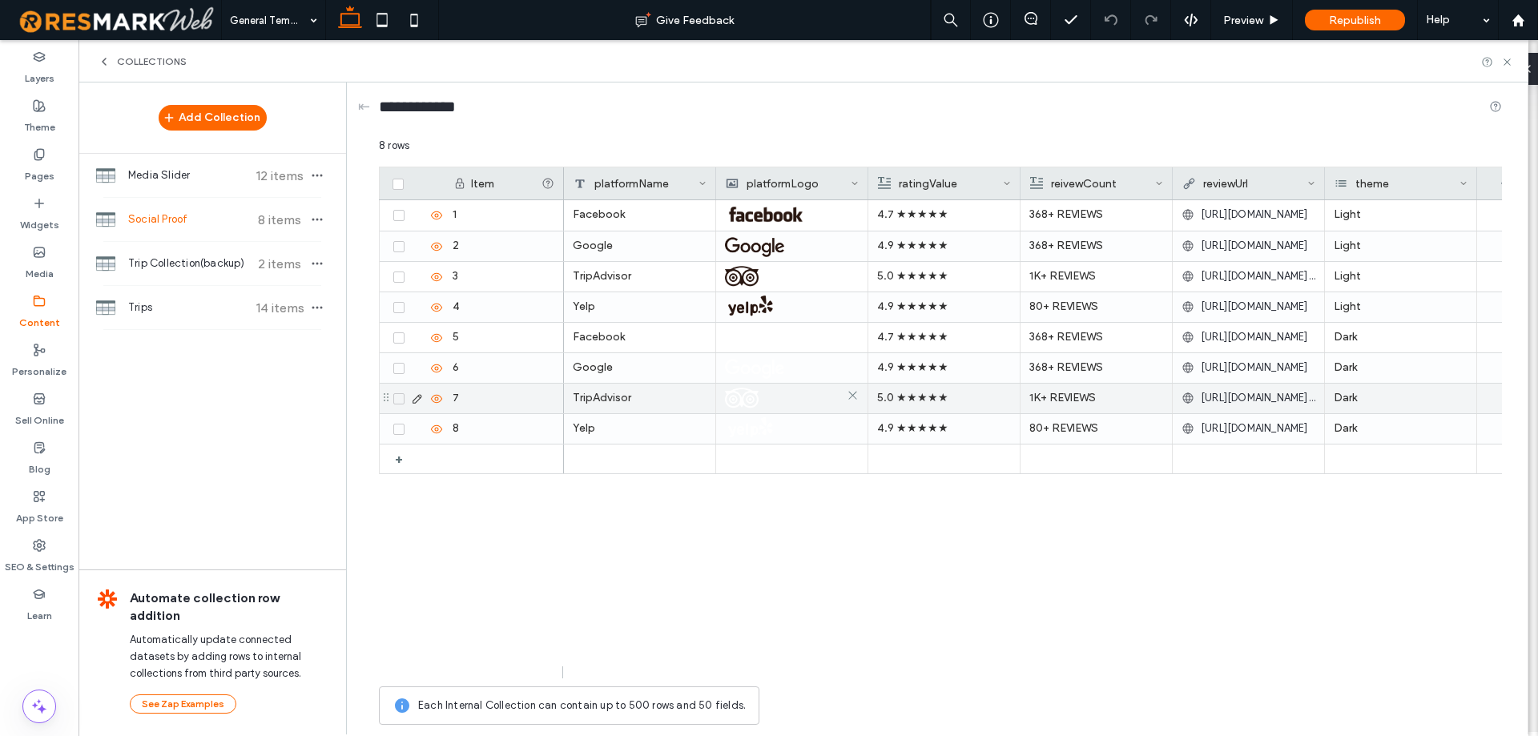
click at [745, 396] on img at bounding box center [742, 398] width 34 height 22
click at [745, 396] on img at bounding box center [743, 399] width 34 height 22
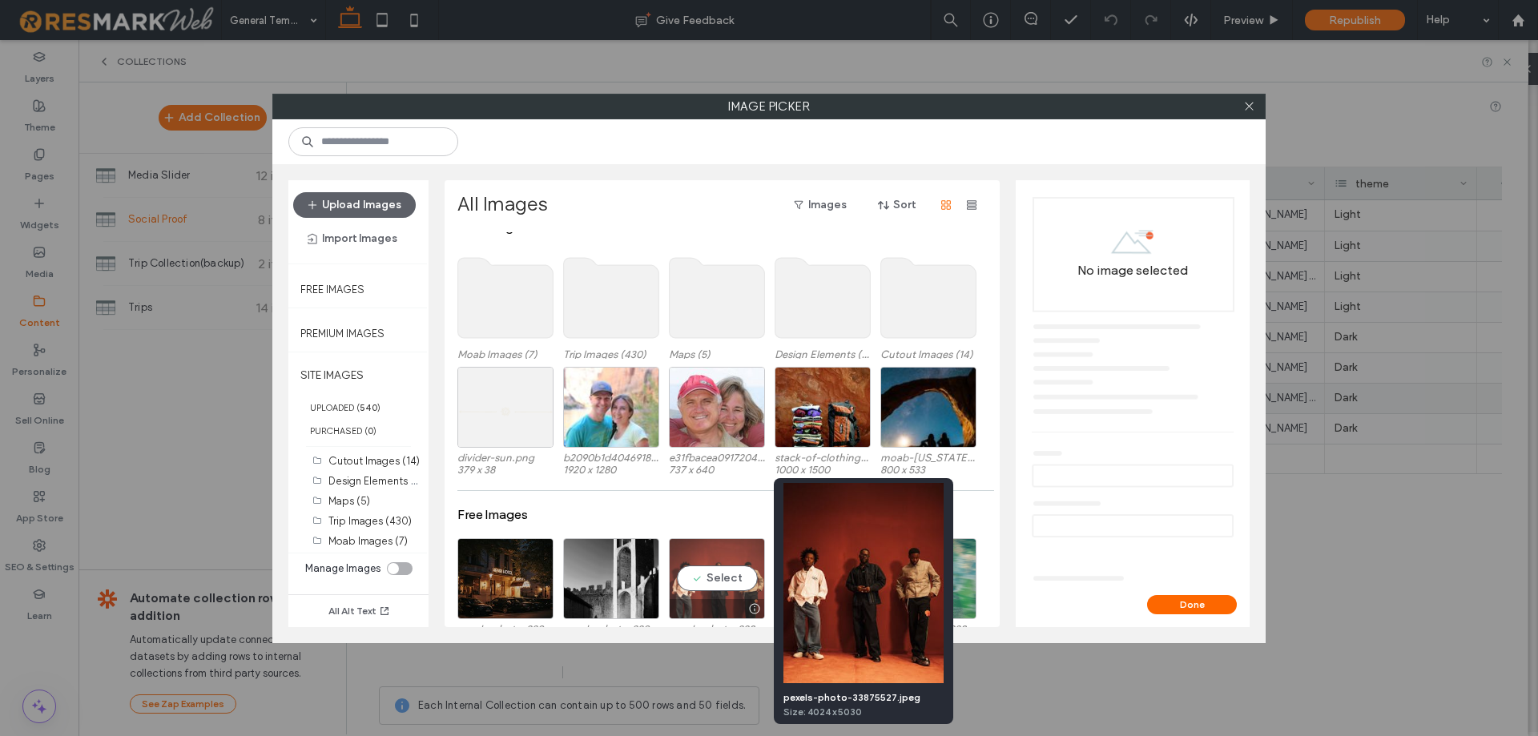
scroll to position [0, 0]
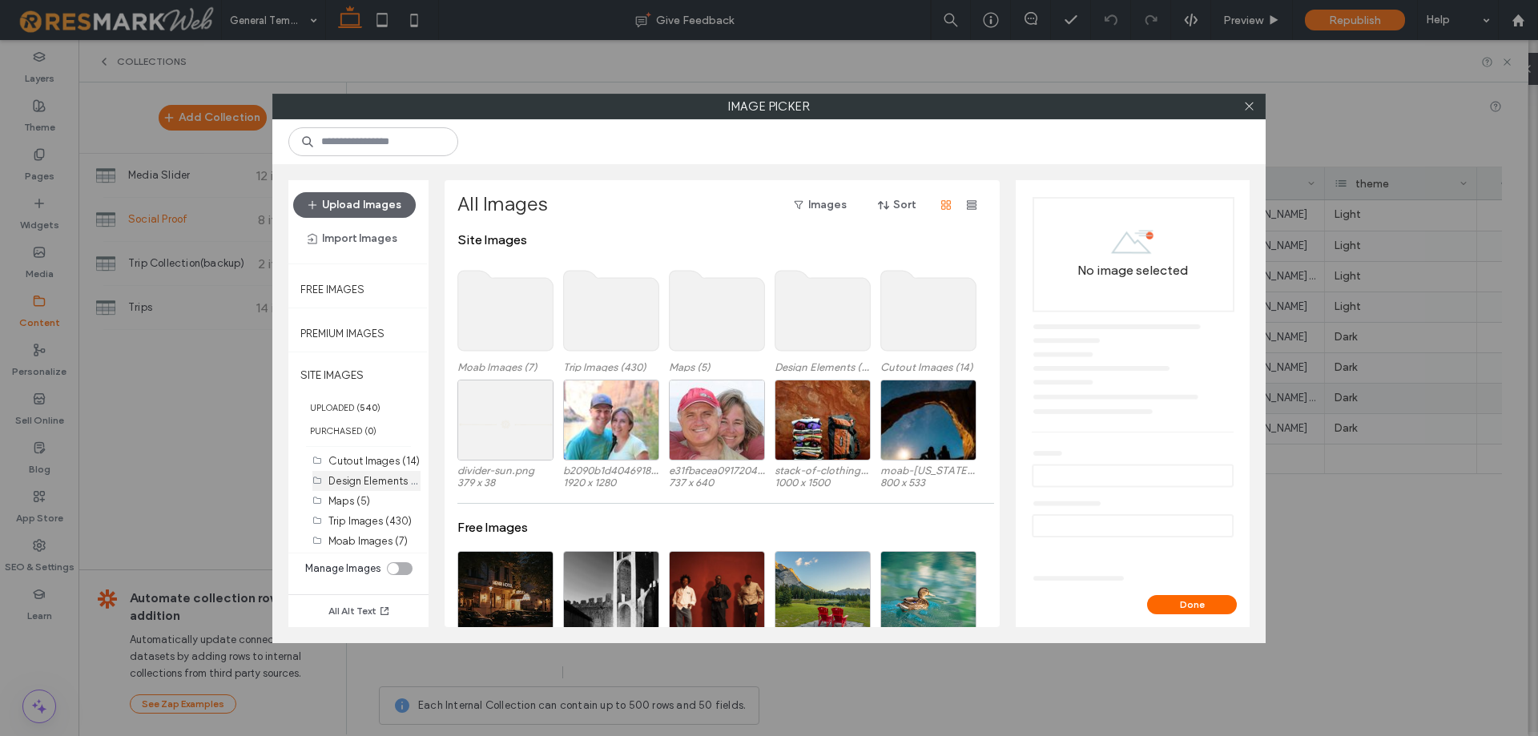
click at [371, 481] on label "Design Elements (73)" at bounding box center [378, 480] width 100 height 15
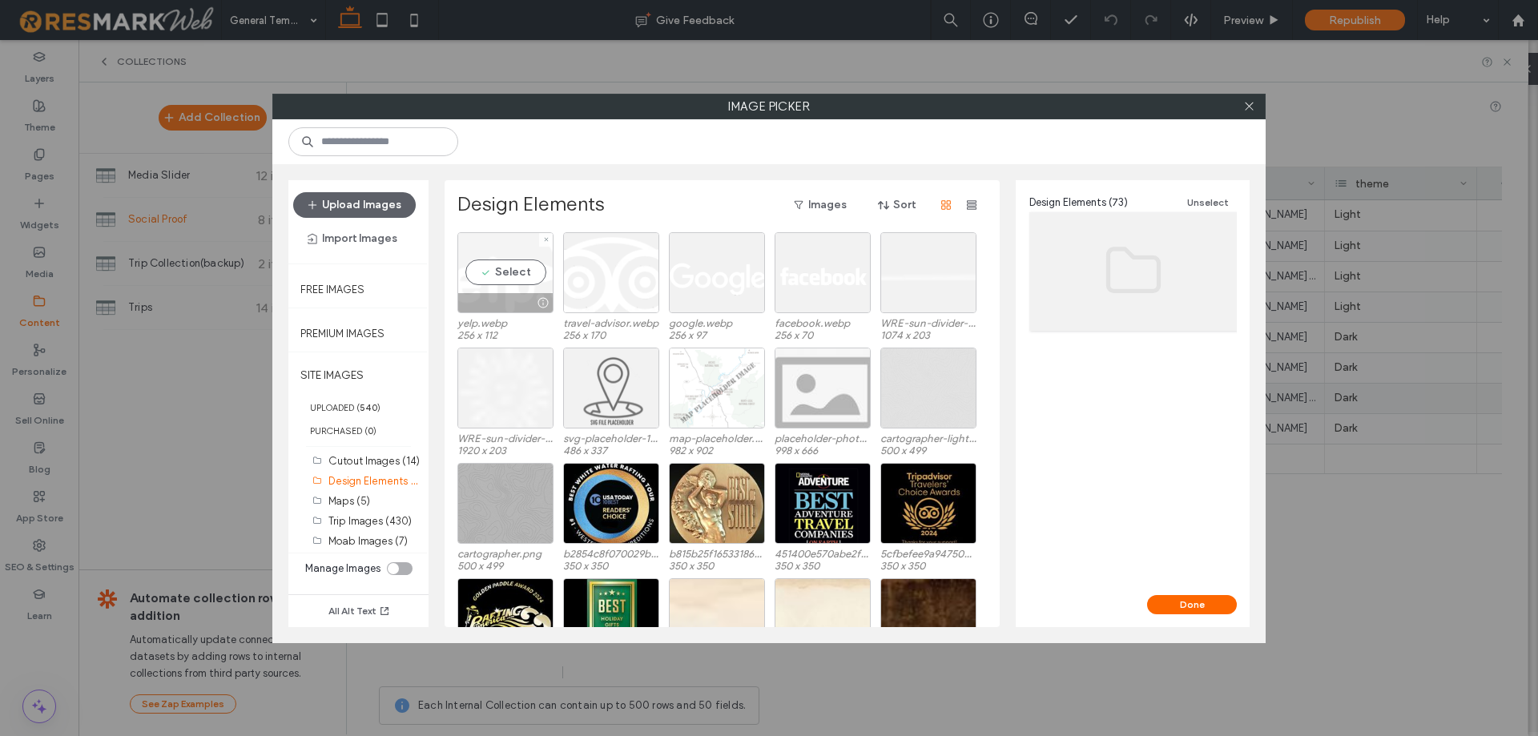
click at [522, 292] on div "Select" at bounding box center [505, 272] width 96 height 81
click at [1094, 341] on link "yelp.webp" at bounding box center [1084, 345] width 44 height 12
click at [597, 292] on div "Select" at bounding box center [611, 272] width 96 height 81
click at [1119, 348] on link "travel-advisor.webp" at bounding box center [1106, 345] width 89 height 12
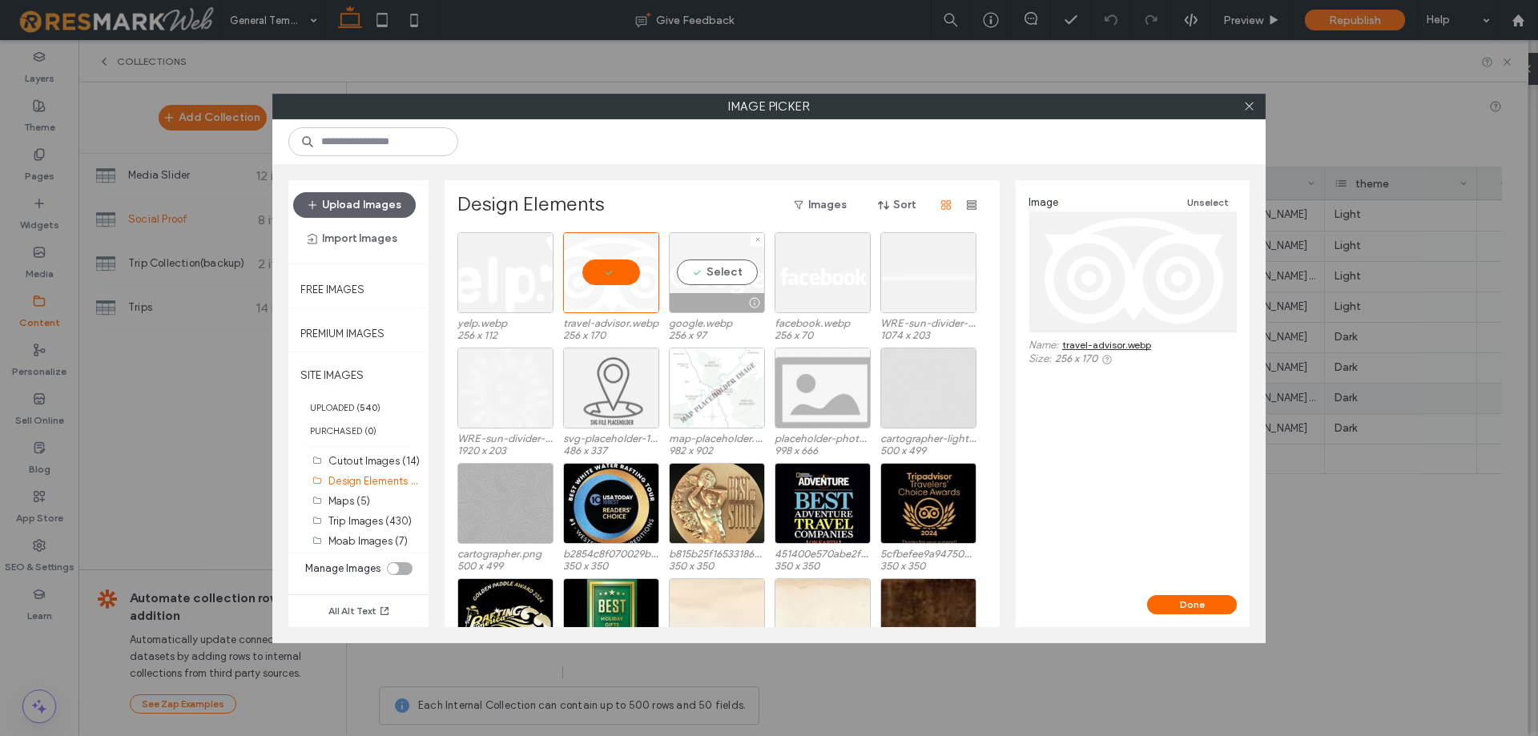
click at [728, 275] on div "Select" at bounding box center [717, 272] width 96 height 81
click at [1102, 344] on link "google.webp" at bounding box center [1091, 345] width 58 height 12
click at [805, 284] on div "Select" at bounding box center [822, 272] width 96 height 81
click at [1080, 346] on link "facebook.webp" at bounding box center [1096, 345] width 68 height 12
click at [823, 283] on div at bounding box center [822, 272] width 96 height 81
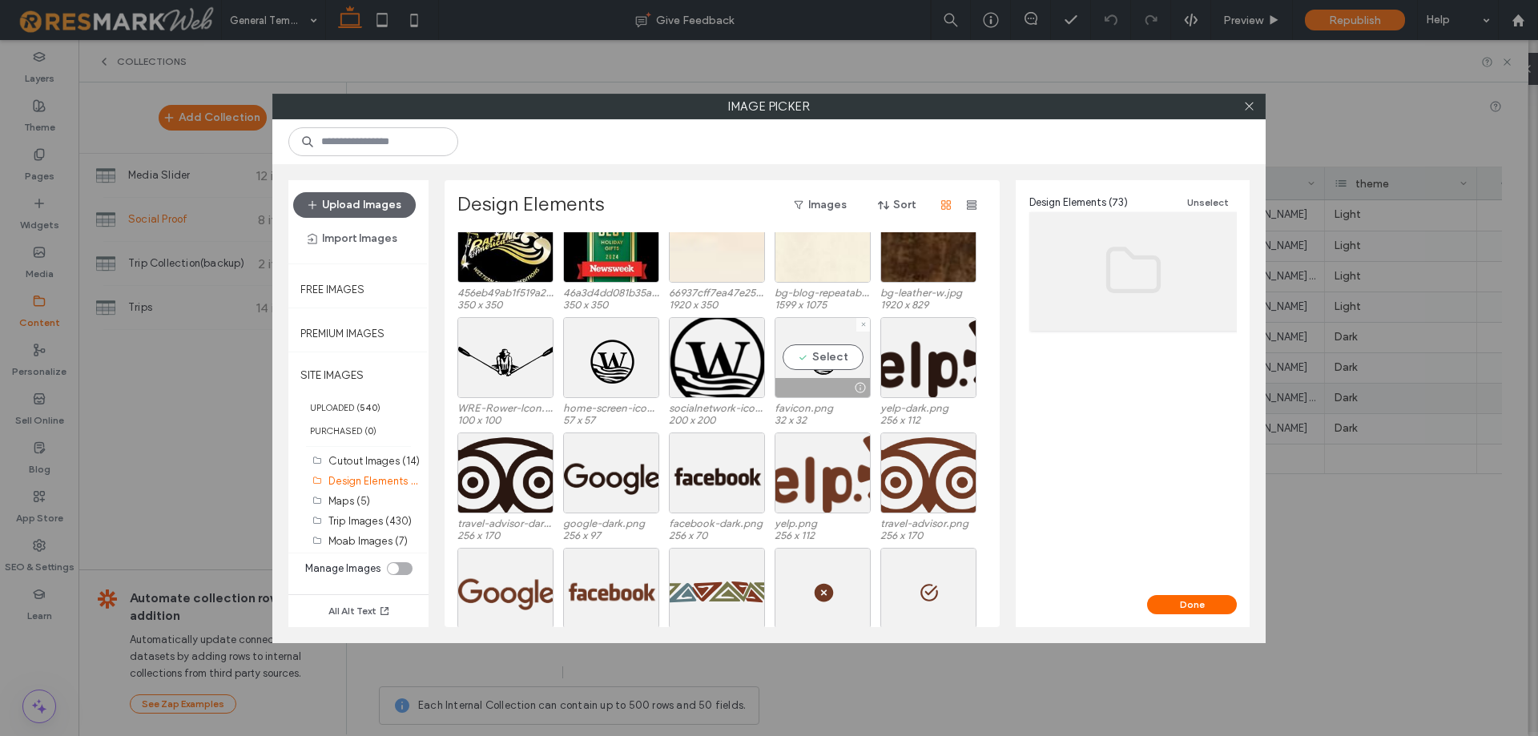
scroll to position [402, 0]
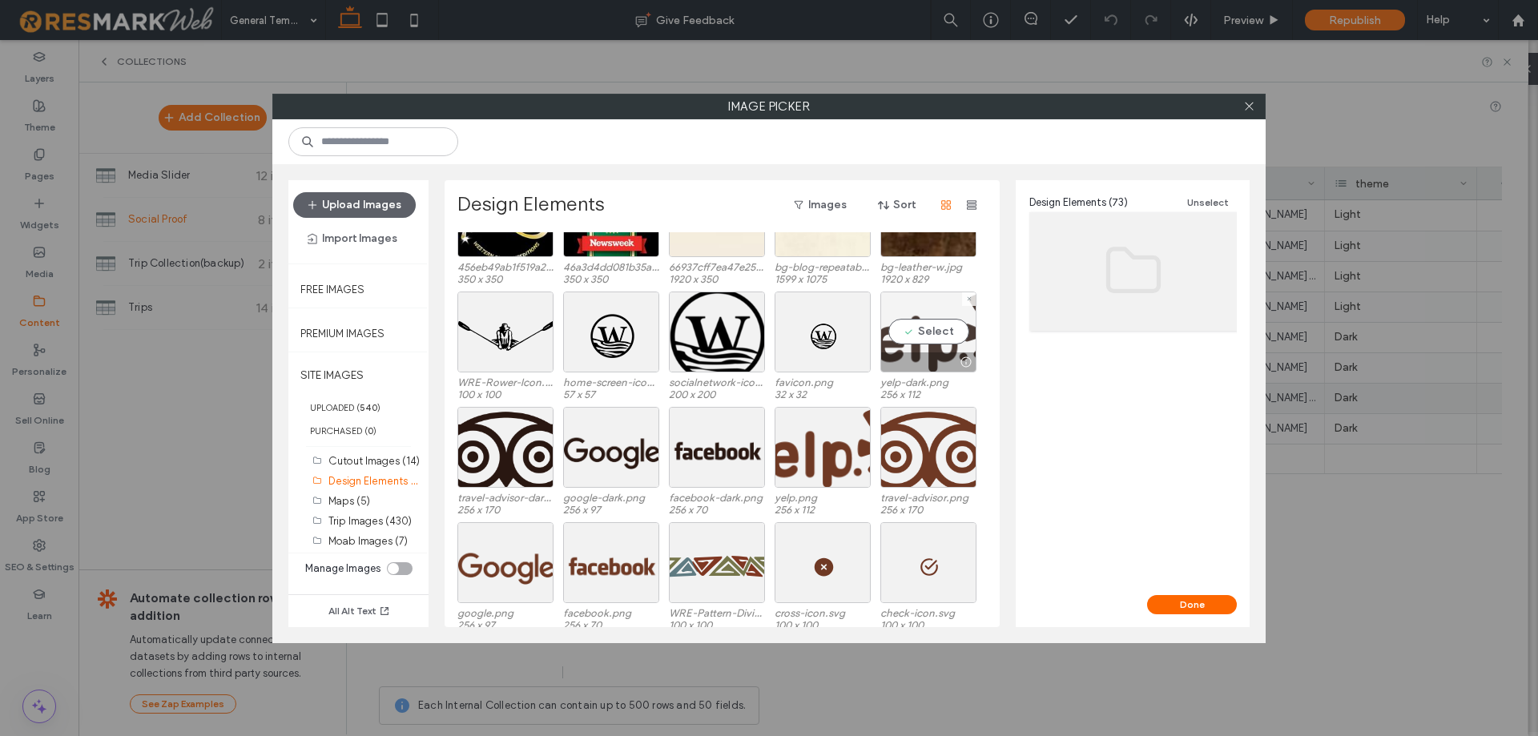
click at [941, 354] on div at bounding box center [928, 361] width 95 height 19
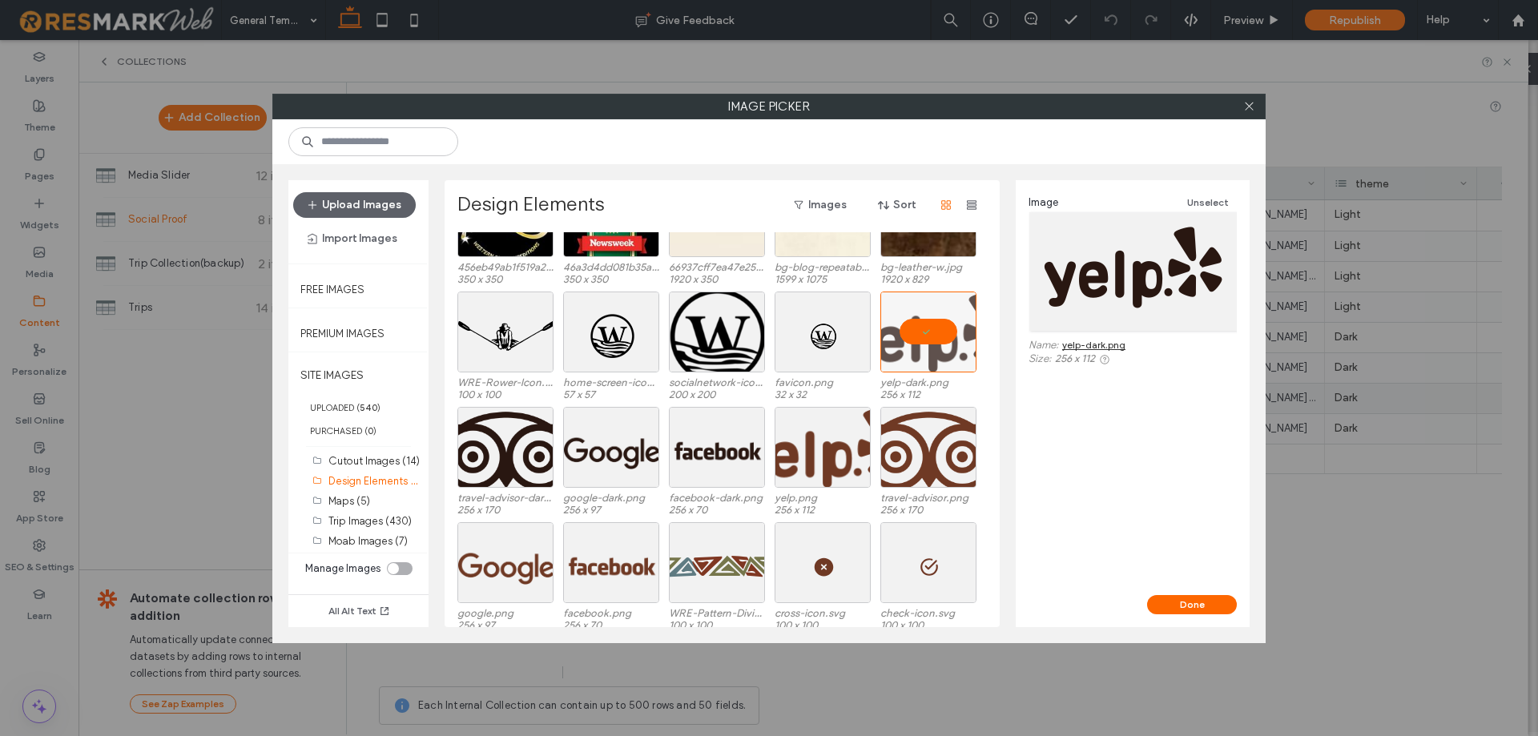
click at [1115, 340] on link "yelp-dark.png" at bounding box center [1093, 345] width 63 height 12
click at [525, 445] on div "Select" at bounding box center [505, 447] width 96 height 81
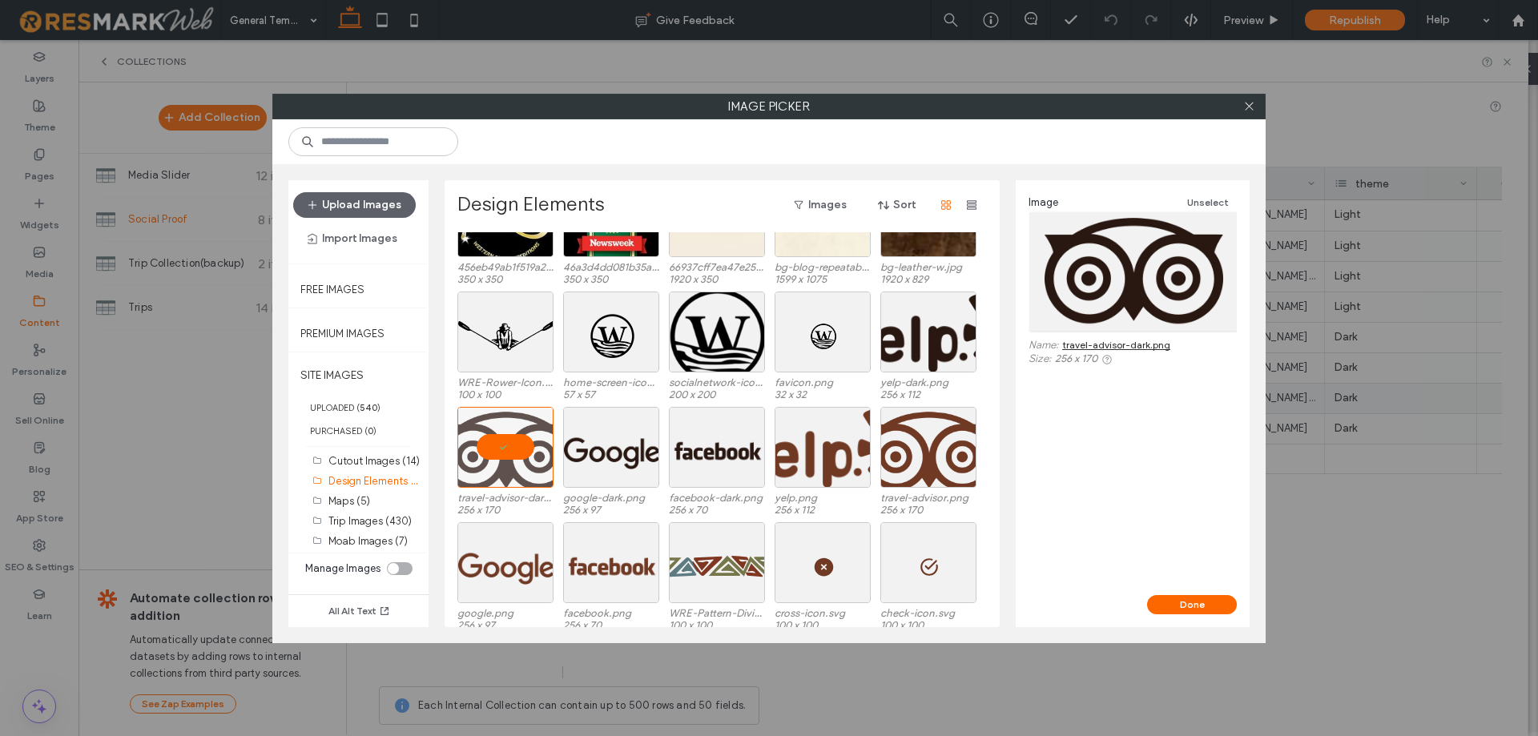
click at [1105, 343] on link "travel-advisor-dark.png" at bounding box center [1116, 345] width 108 height 12
click at [541, 471] on div at bounding box center [543, 477] width 20 height 13
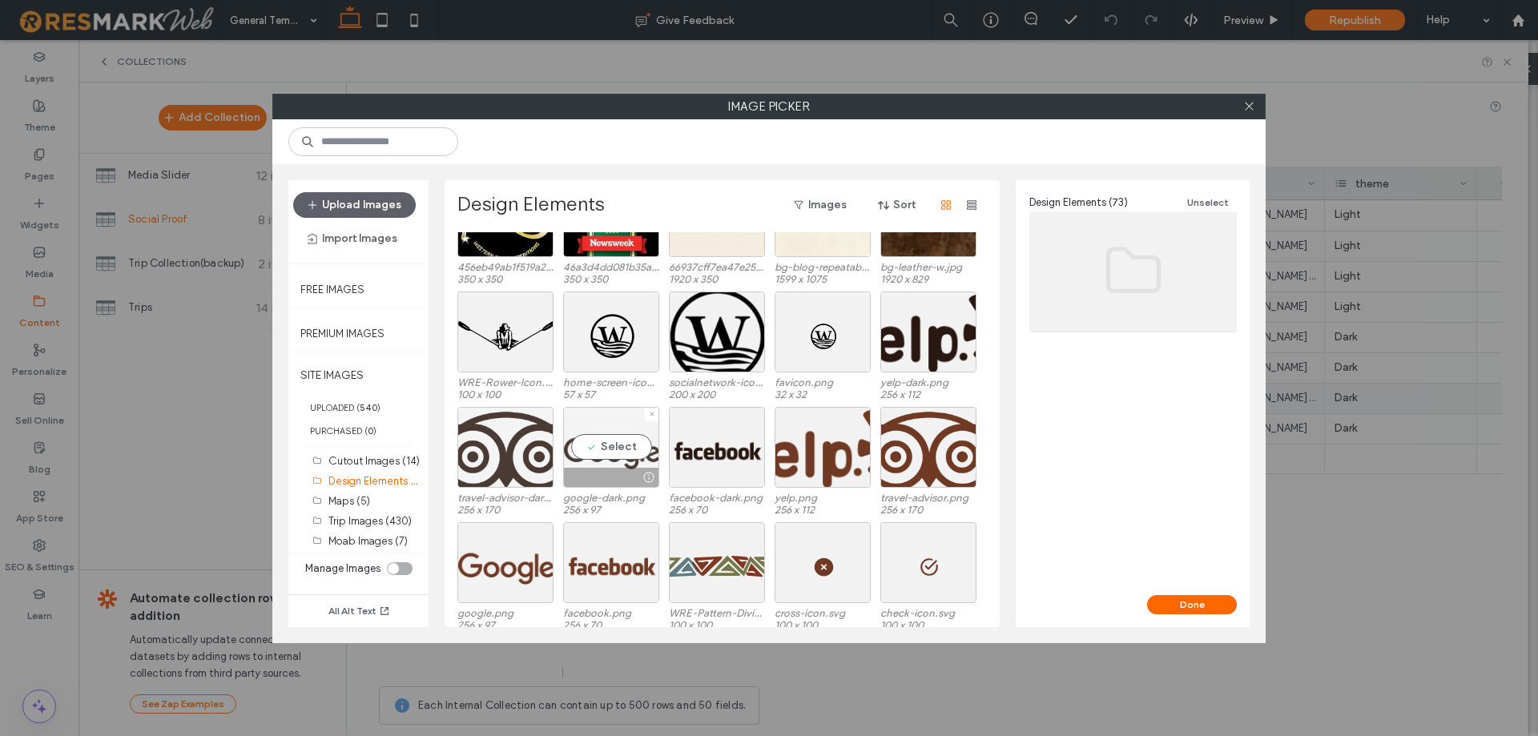
drag, startPoint x: 623, startPoint y: 448, endPoint x: 633, endPoint y: 449, distance: 9.6
click at [622, 449] on div "Select" at bounding box center [611, 447] width 96 height 81
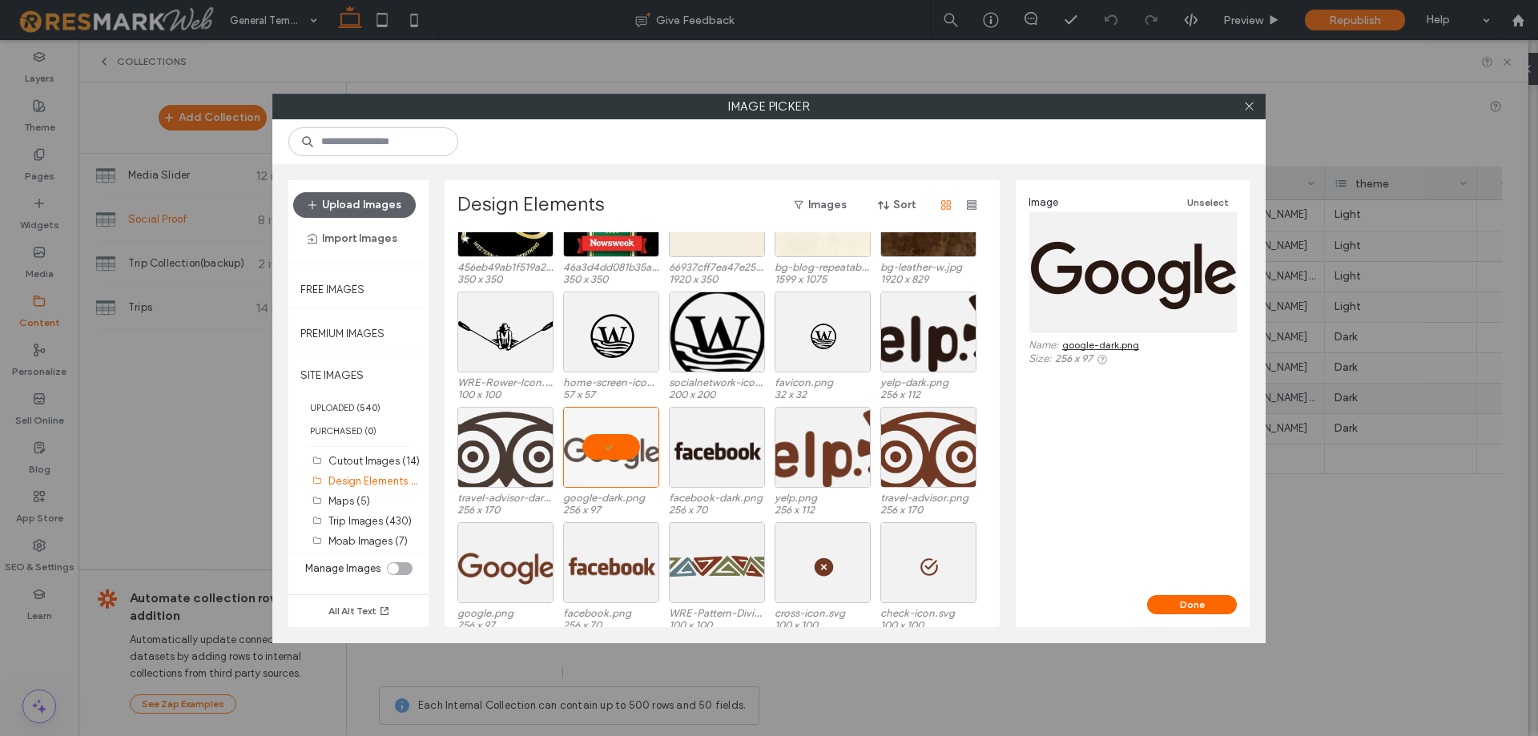
click at [1124, 345] on link "google-dark.png" at bounding box center [1100, 345] width 77 height 12
click at [731, 461] on div "Select" at bounding box center [717, 447] width 96 height 81
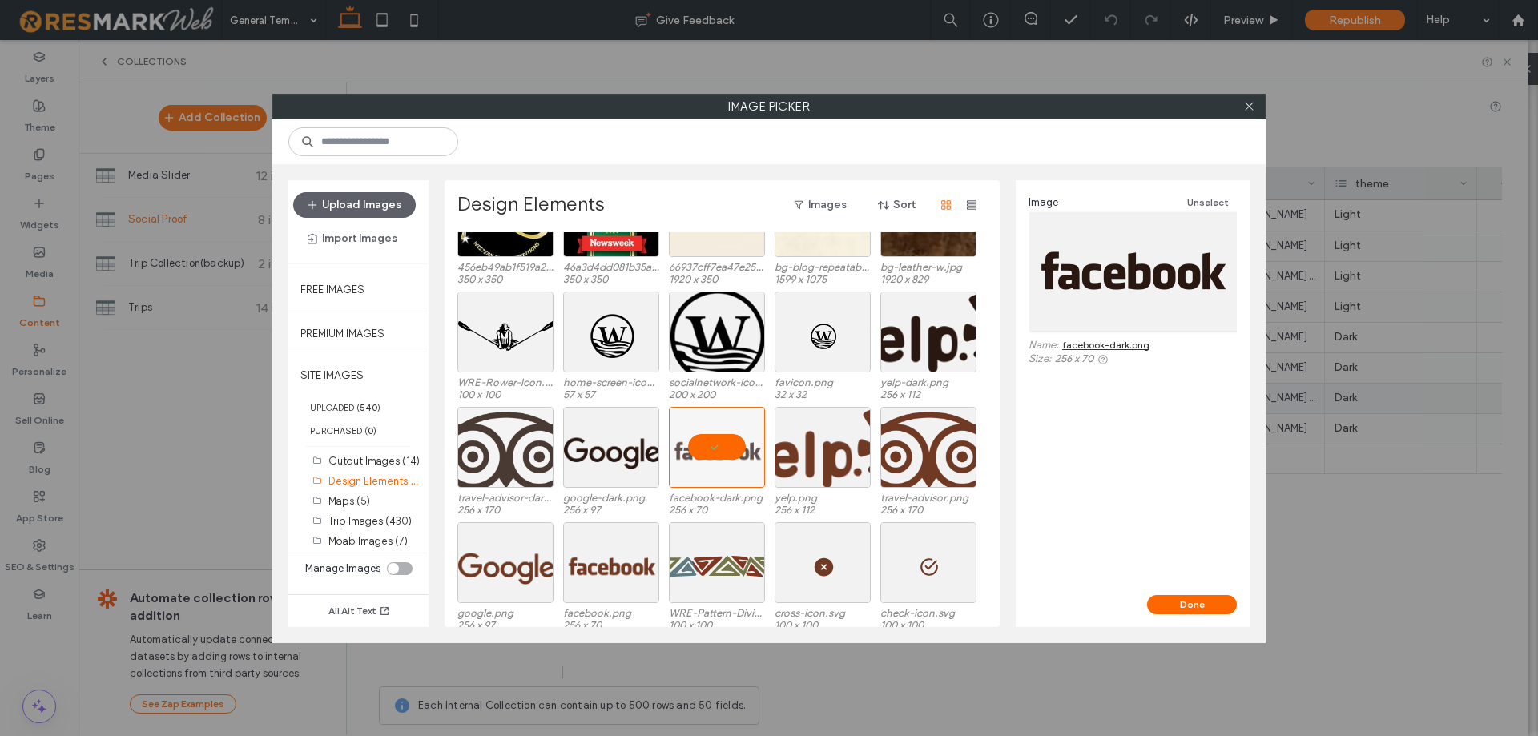
click at [1129, 345] on link "facebook-dark.png" at bounding box center [1105, 345] width 87 height 12
click at [1249, 104] on icon at bounding box center [1249, 106] width 12 height 12
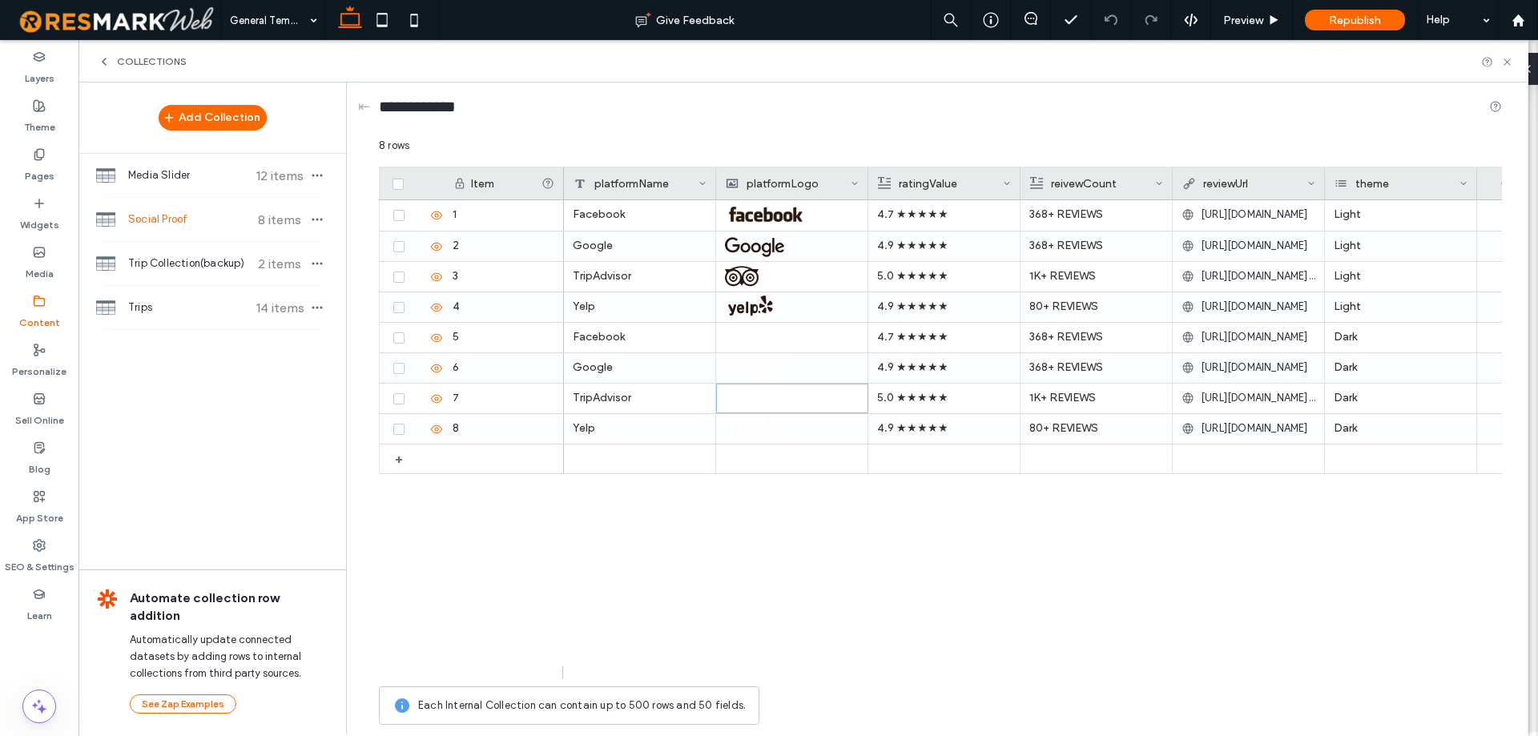
click at [921, 601] on div "Facebook 4.7 ★★★★★ 368+ REVIEWS https://www.facebook.com/WesternRiverExpedition…" at bounding box center [1033, 439] width 938 height 478
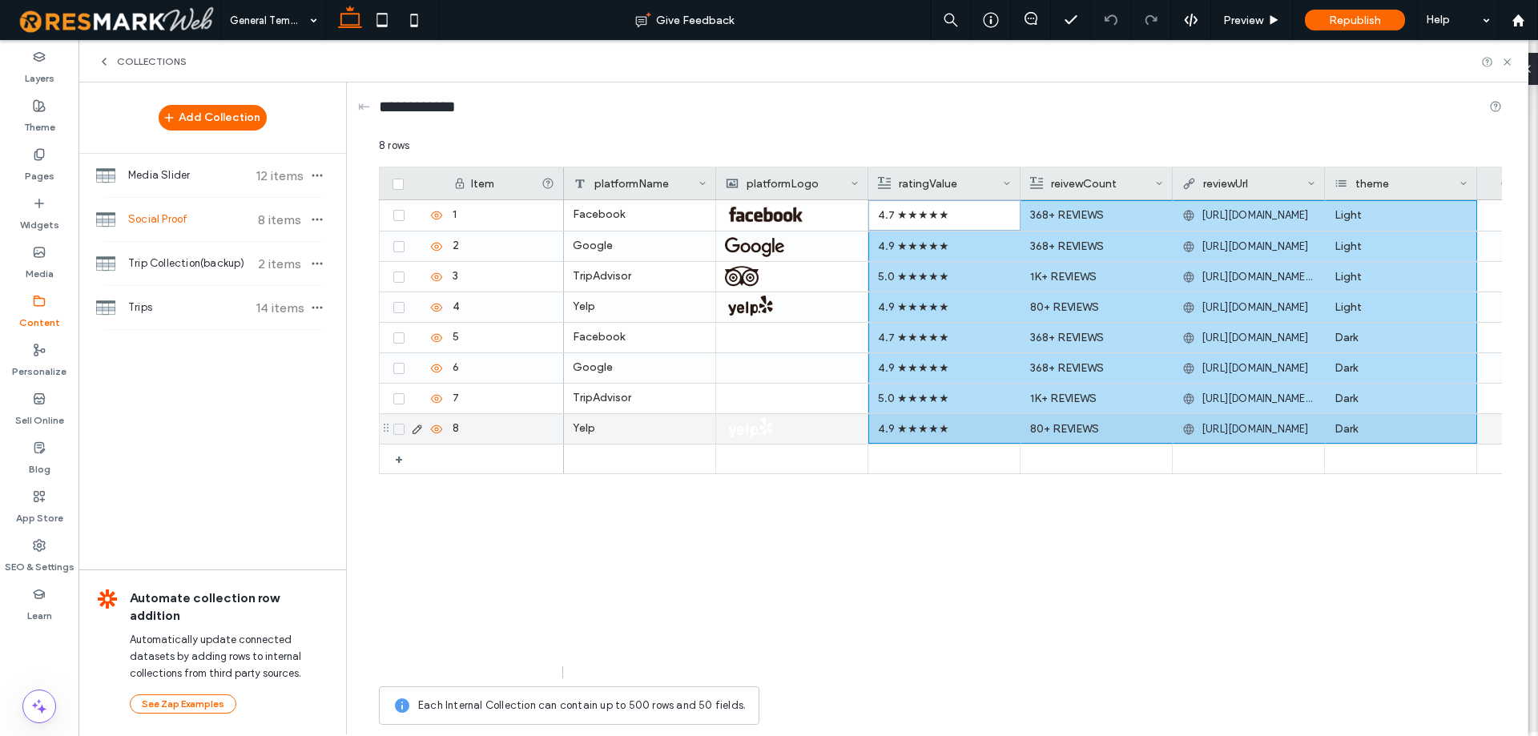
drag, startPoint x: 1237, startPoint y: 370, endPoint x: 1359, endPoint y: 420, distance: 132.2
click at [1359, 420] on div "Facebook 4.7 ★★★★★ 368+ REVIEWS https://www.facebook.com/WesternRiverExpedition…" at bounding box center [1048, 337] width 969 height 274
click at [923, 227] on p "4.7 ★★★★★" at bounding box center [944, 215] width 133 height 29
drag, startPoint x: 923, startPoint y: 219, endPoint x: 1377, endPoint y: 420, distance: 496.3
click at [1377, 420] on div "Facebook 4.7 ★★★★★ 368+ REVIEWS https://www.facebook.com/WesternRiverExpedition…" at bounding box center [1048, 337] width 969 height 274
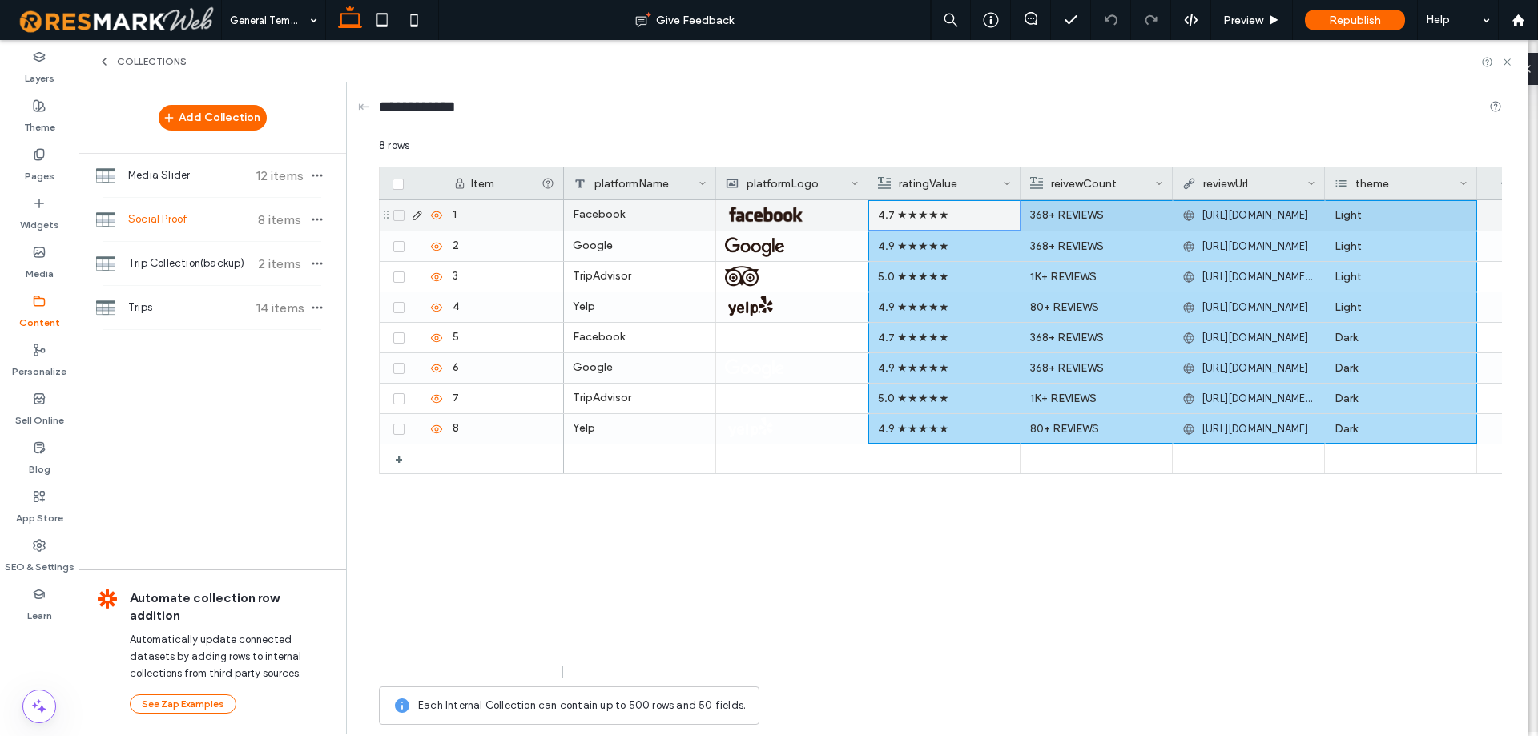
click at [944, 215] on p "4.7 ★★★★★" at bounding box center [944, 215] width 133 height 29
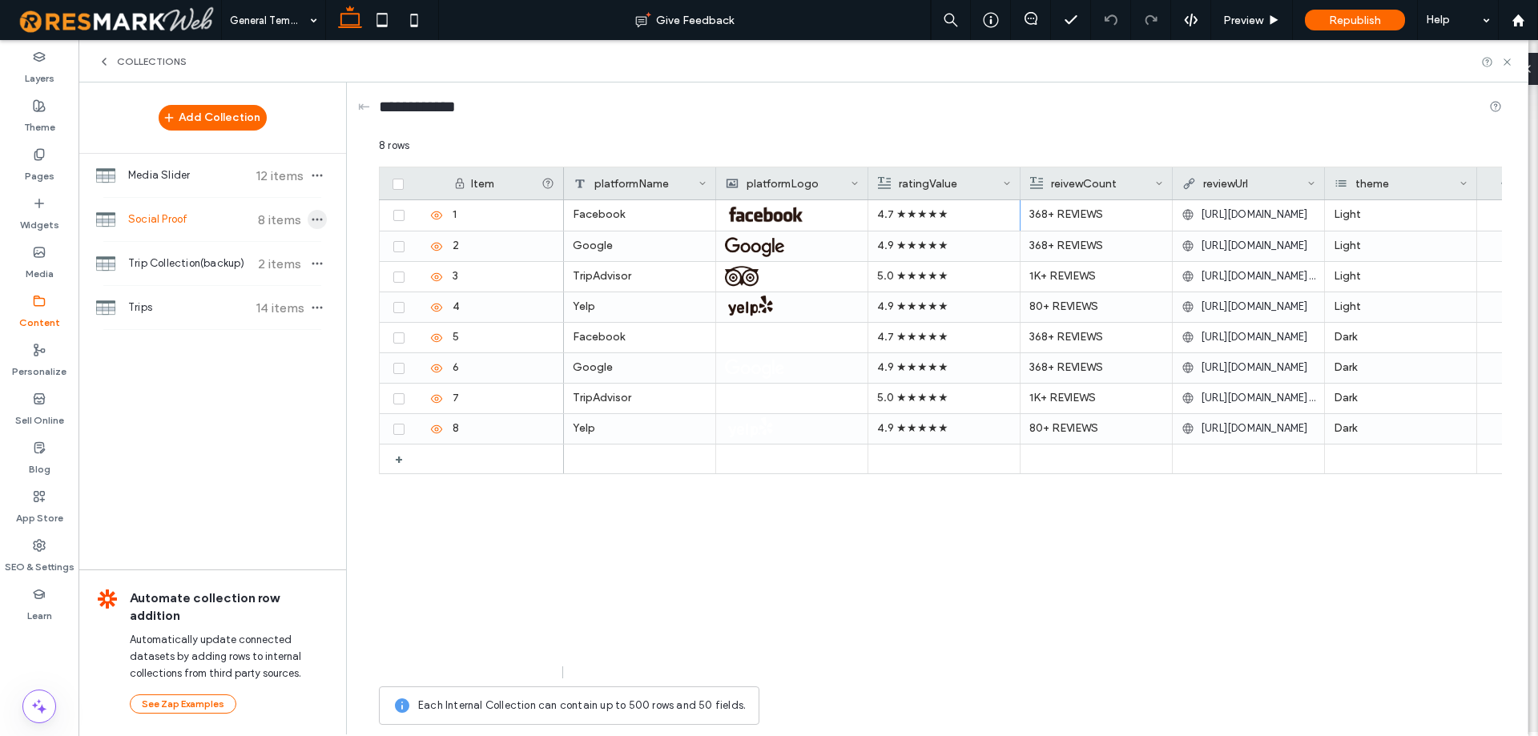
click at [320, 223] on icon "button" at bounding box center [317, 219] width 13 height 13
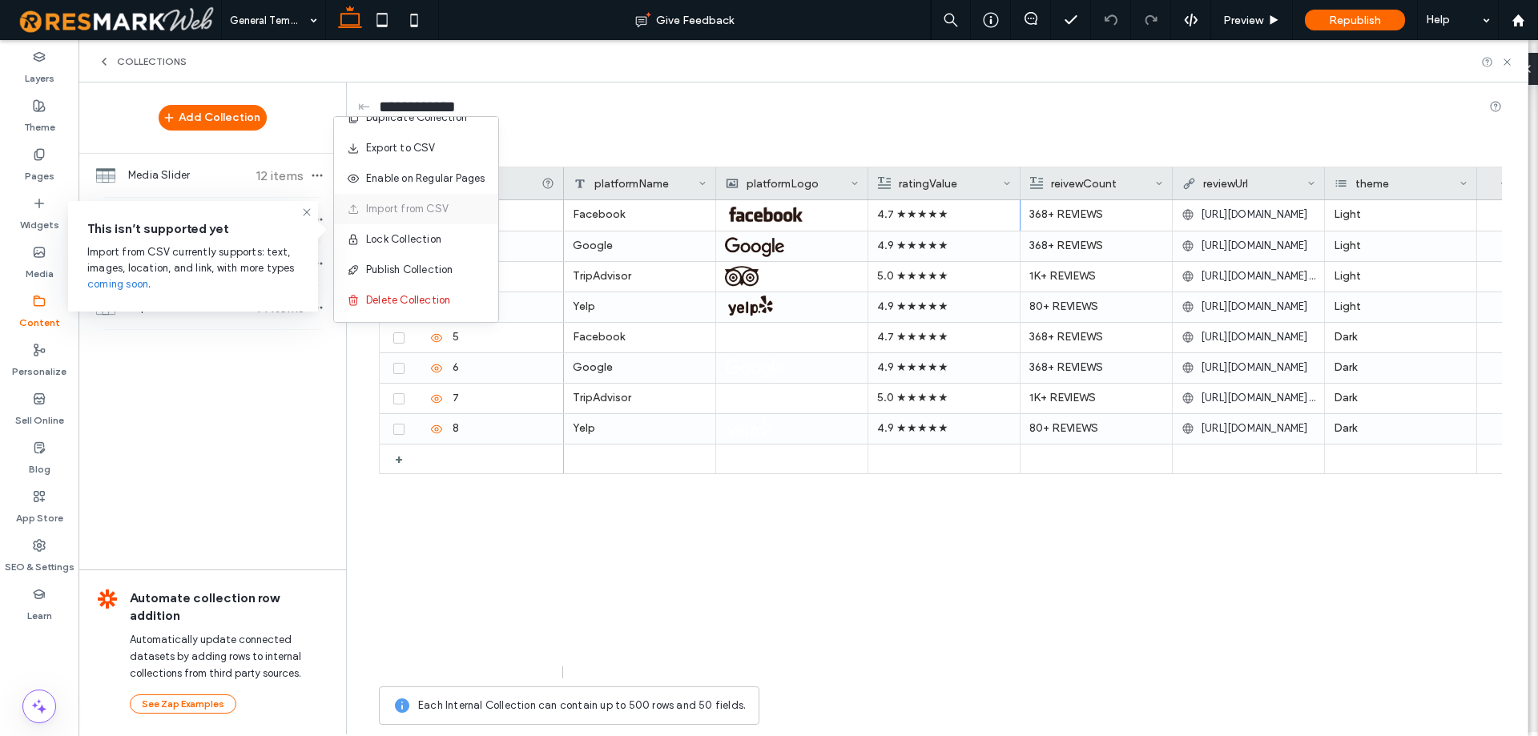
scroll to position [0, 0]
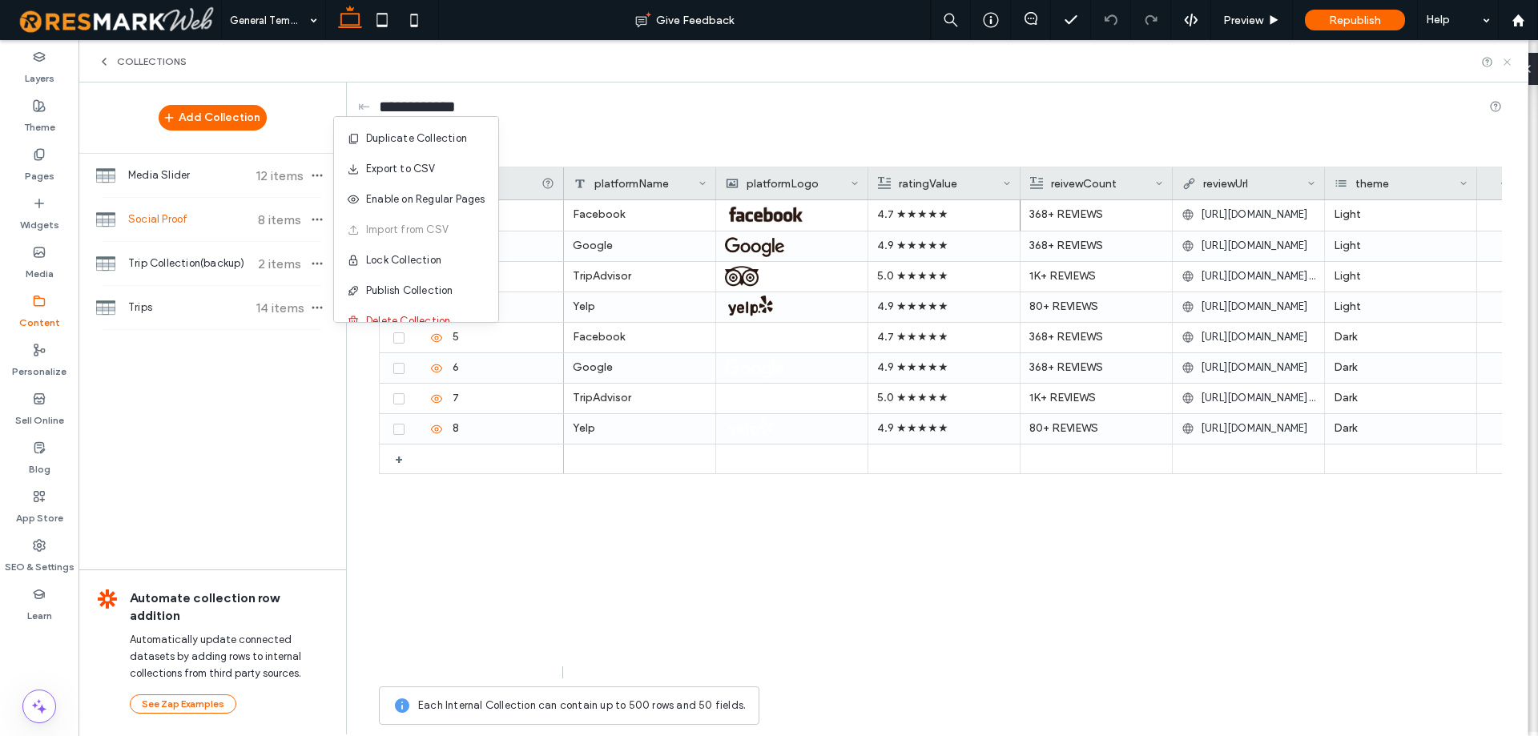
drag, startPoint x: 1507, startPoint y: 59, endPoint x: 1320, endPoint y: 46, distance: 187.1
click at [1507, 59] on icon at bounding box center [1507, 62] width 12 height 12
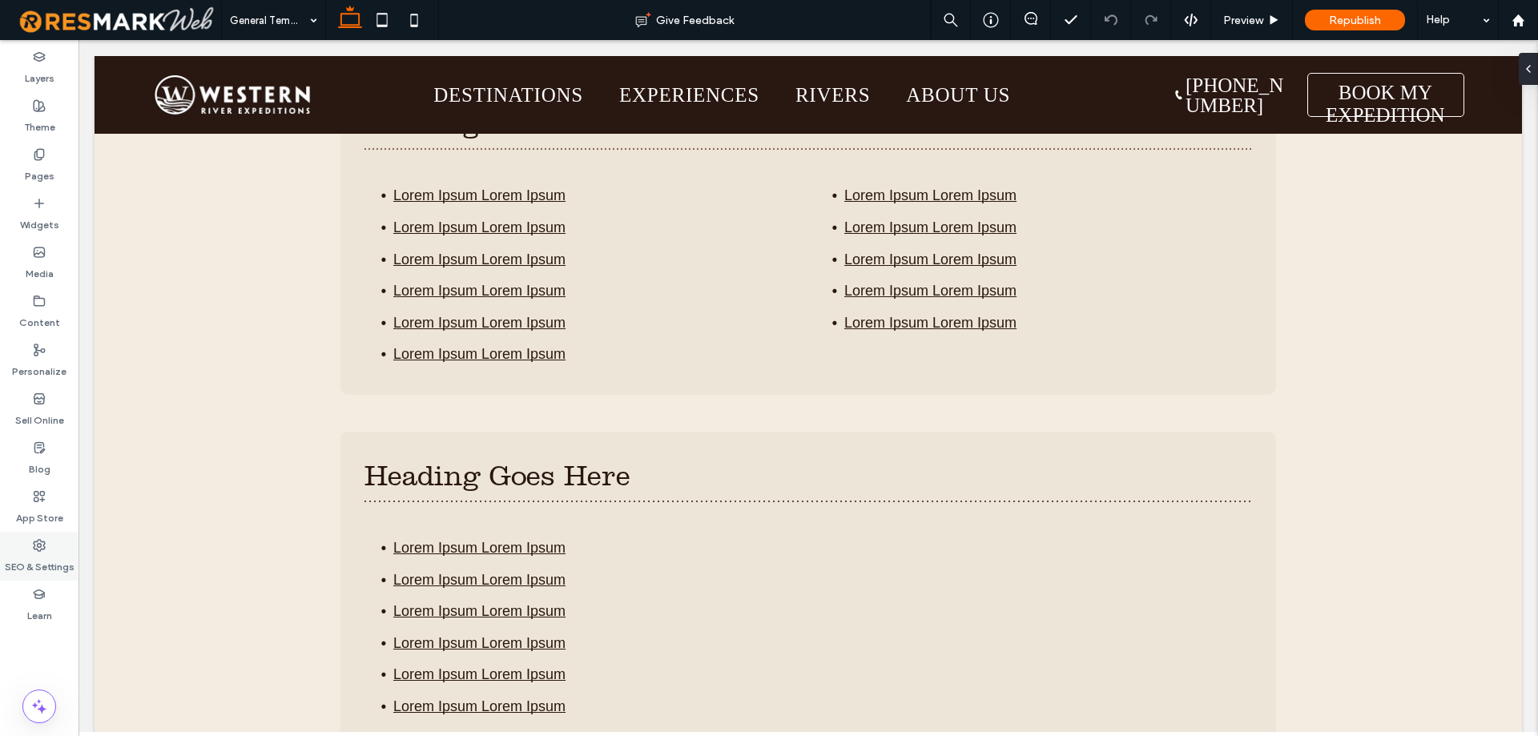
click at [54, 557] on label "SEO & Settings" at bounding box center [40, 563] width 70 height 22
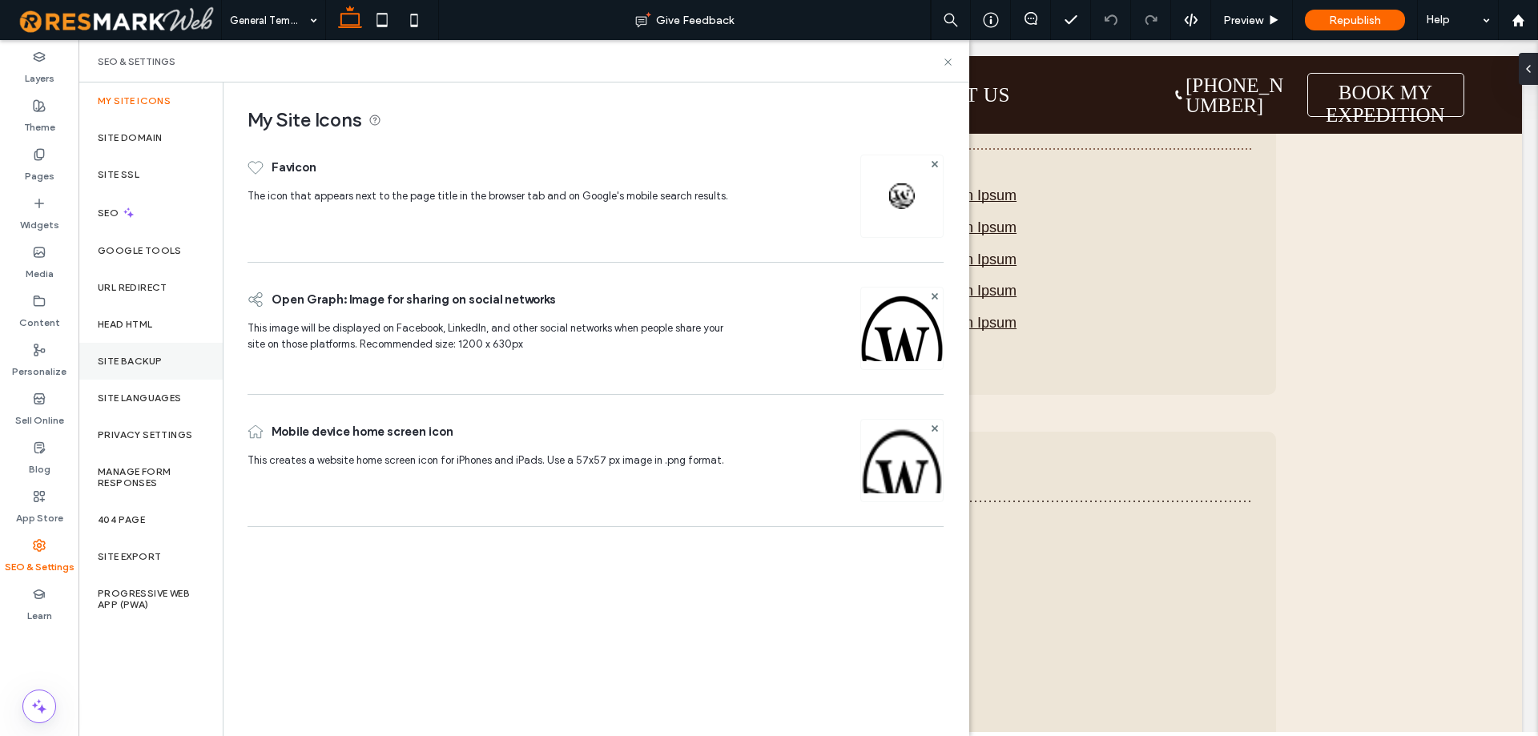
click at [160, 356] on label "Site Backup" at bounding box center [130, 361] width 64 height 11
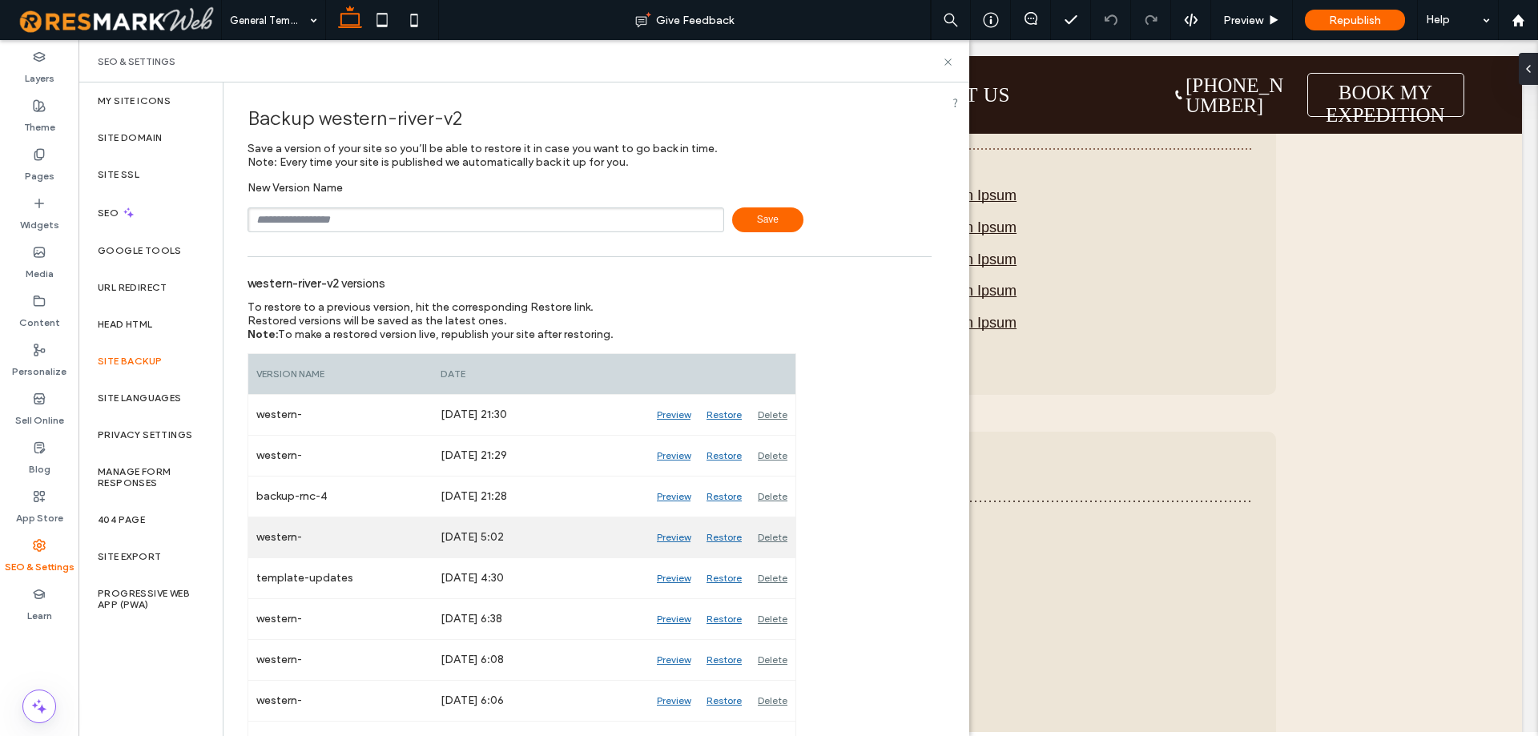
click at [729, 537] on div "Restore" at bounding box center [723, 537] width 51 height 40
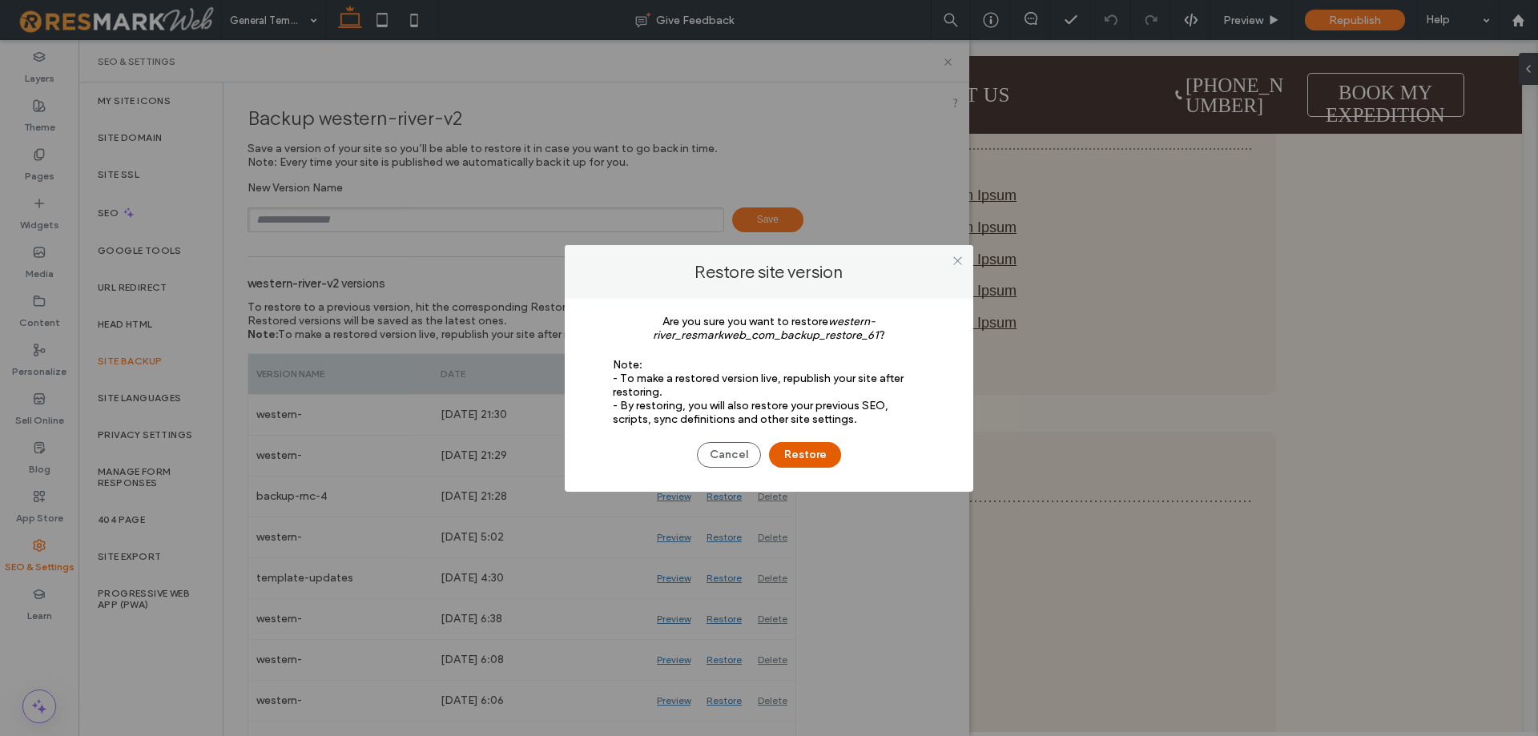
click at [805, 456] on button "Restore" at bounding box center [805, 455] width 72 height 26
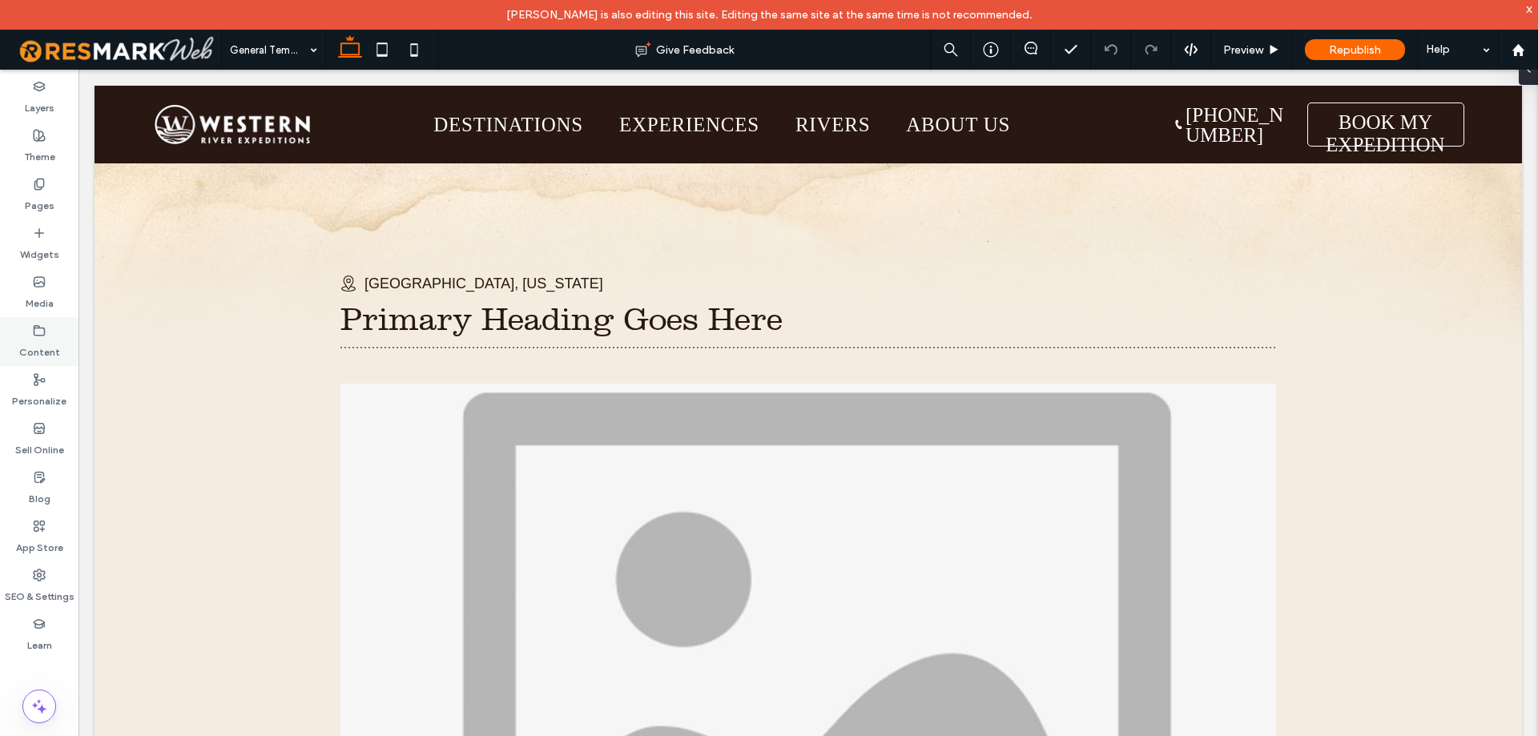
click at [0, 353] on div "Content" at bounding box center [39, 341] width 78 height 49
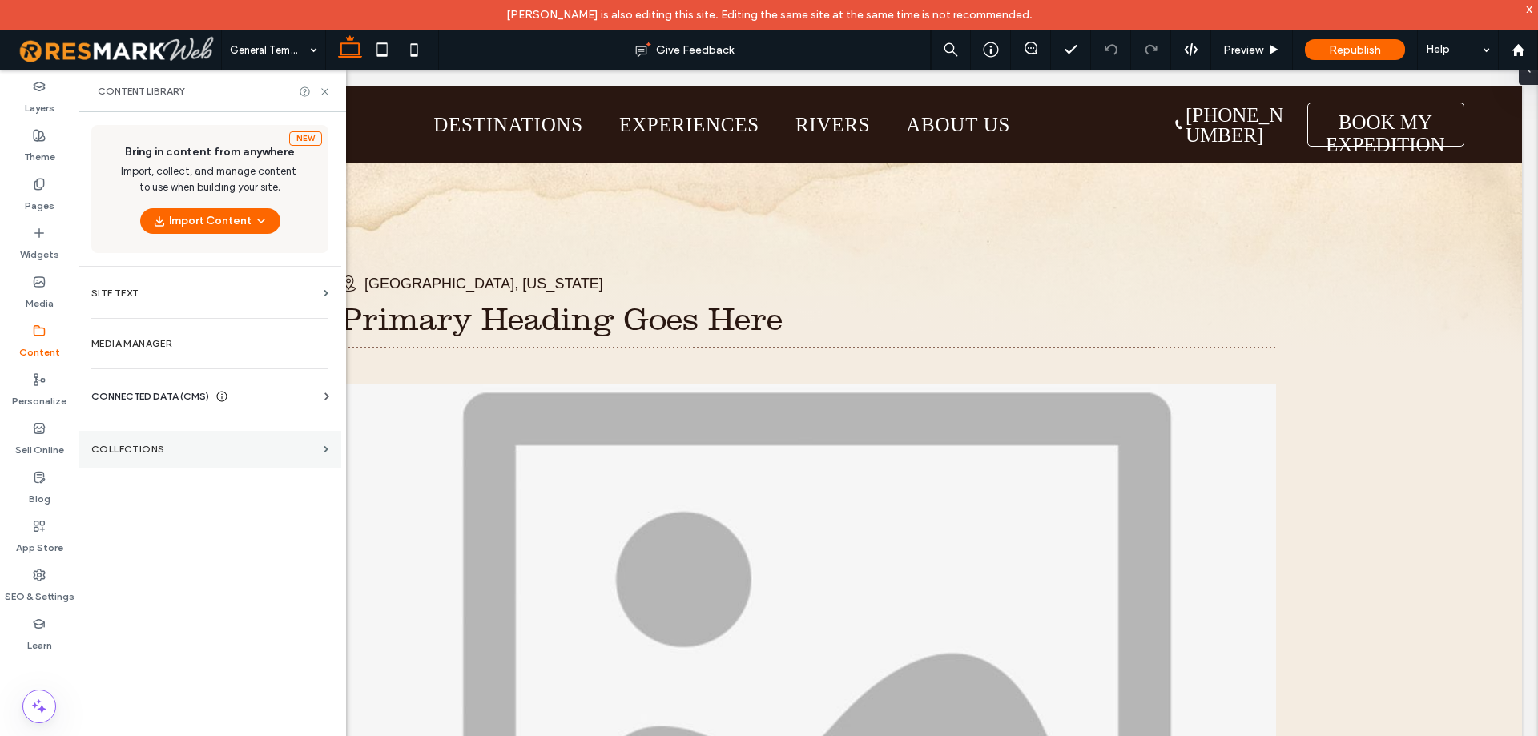
click at [145, 461] on section "Collections" at bounding box center [209, 449] width 263 height 37
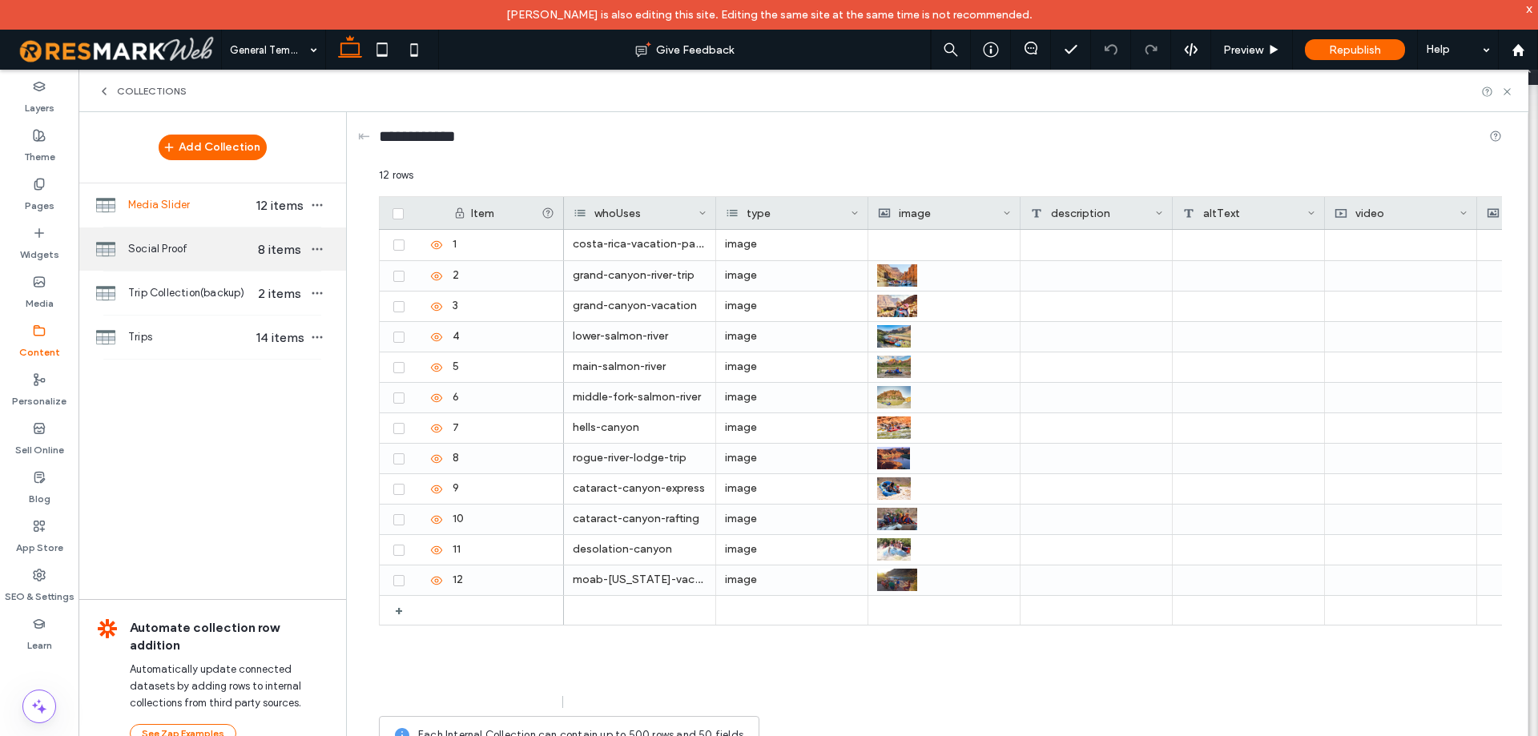
click at [214, 241] on span "Social Proof" at bounding box center [189, 249] width 123 height 16
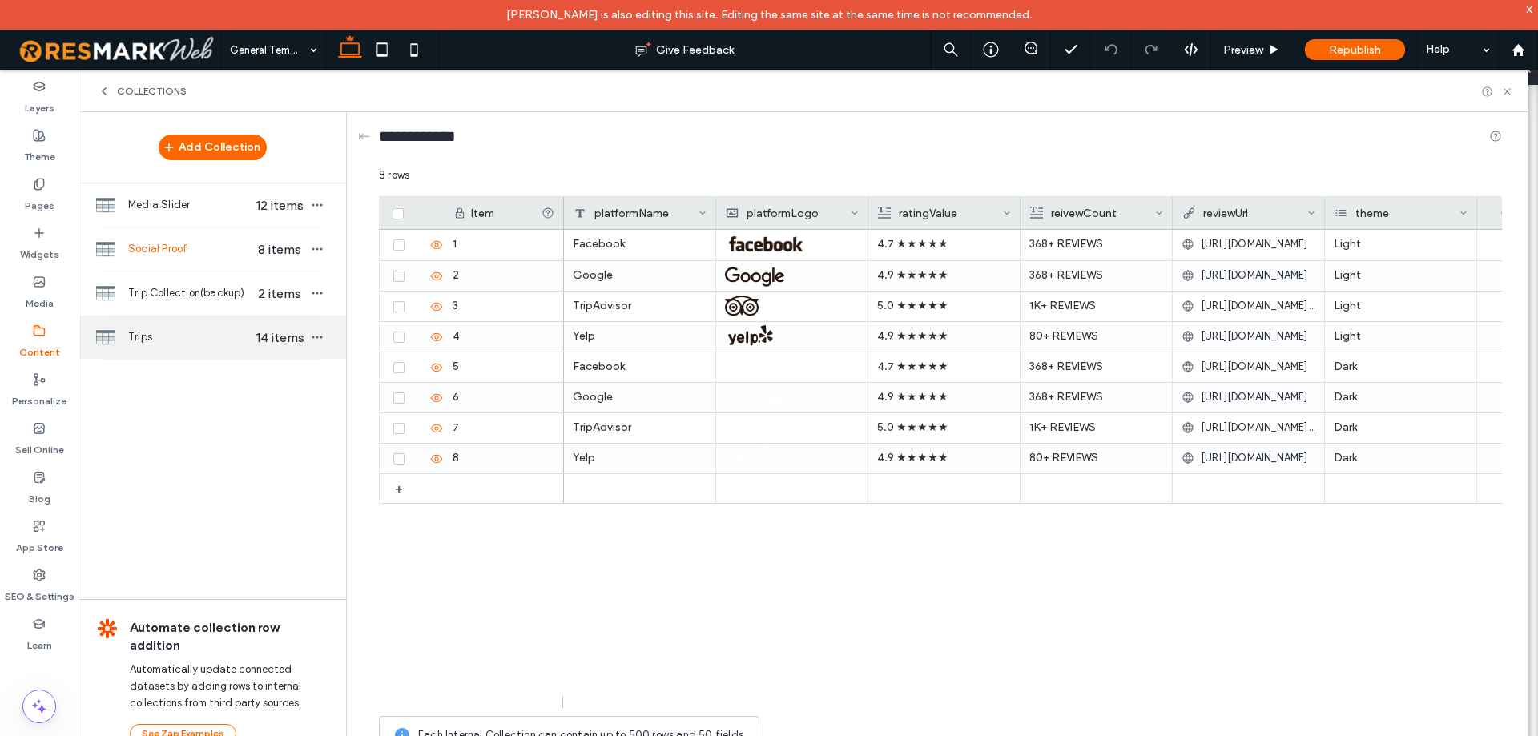
click at [191, 341] on span "Trips" at bounding box center [189, 337] width 123 height 16
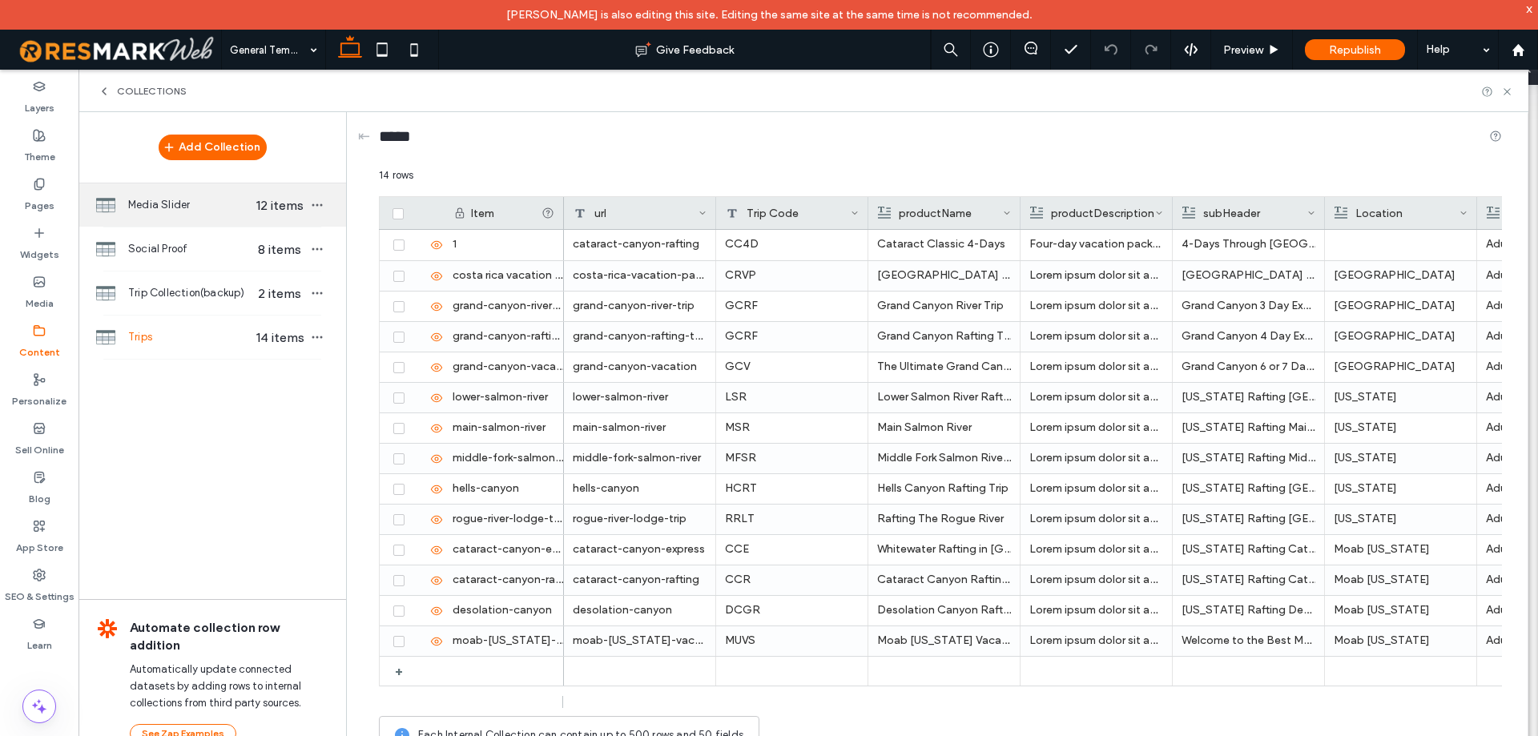
click at [211, 200] on span "Media Slider" at bounding box center [189, 205] width 123 height 16
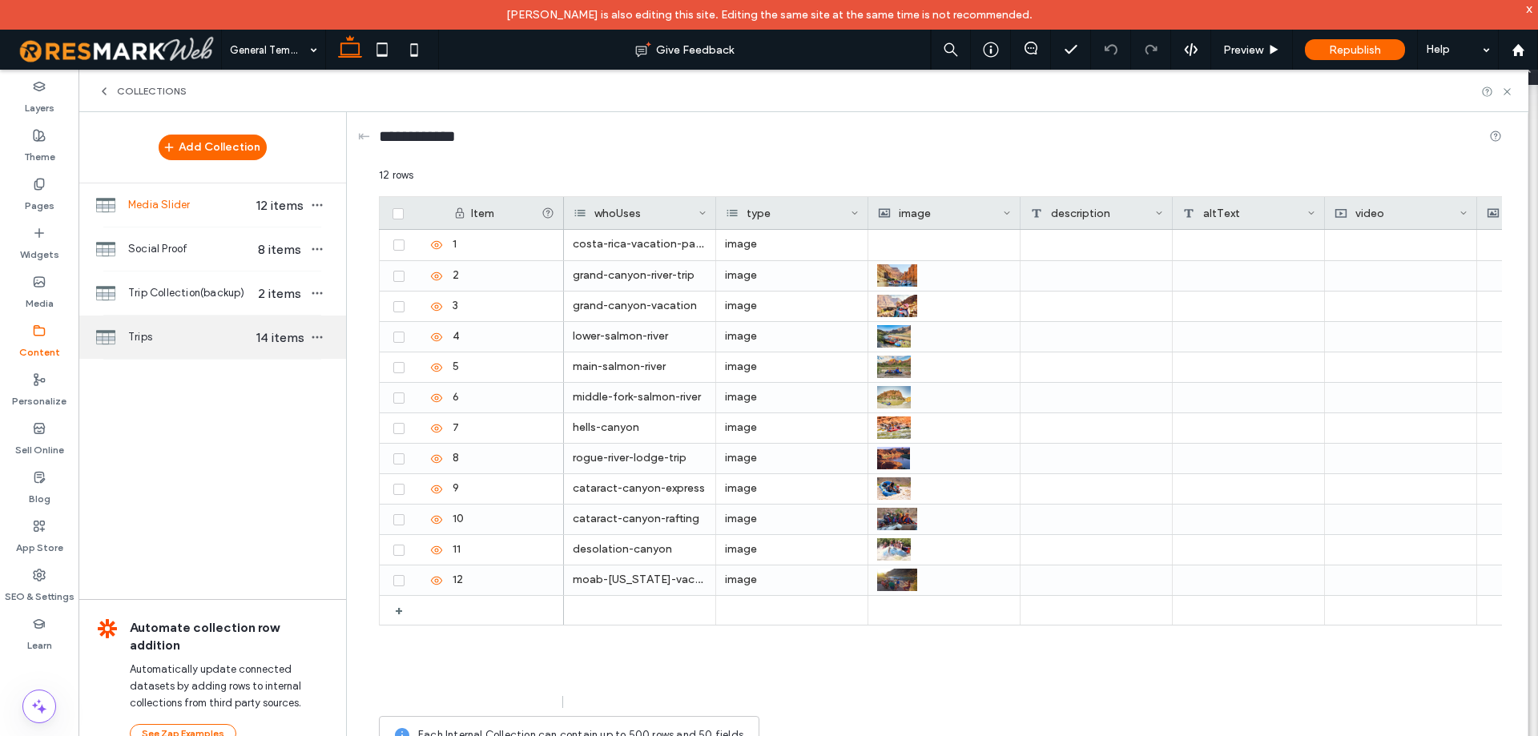
click at [188, 316] on div "Trips 14 items" at bounding box center [212, 337] width 268 height 43
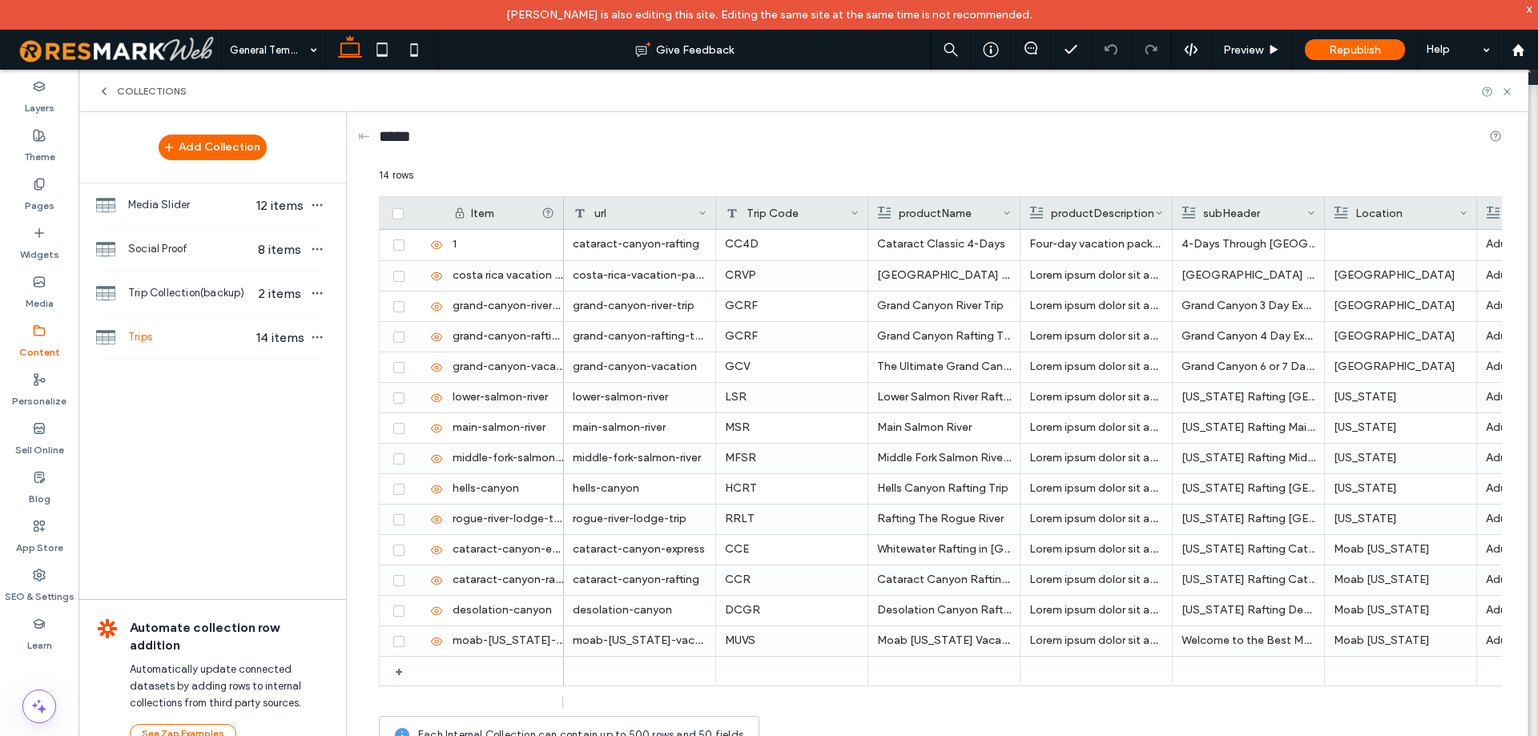
click at [251, 502] on div "Add Collection Media Slider 12 items Social Proof 8 items Trip Collection(backu…" at bounding box center [212, 437] width 268 height 650
drag, startPoint x: 1511, startPoint y: 92, endPoint x: 843, endPoint y: 215, distance: 678.3
click at [1511, 92] on icon at bounding box center [1507, 92] width 12 height 12
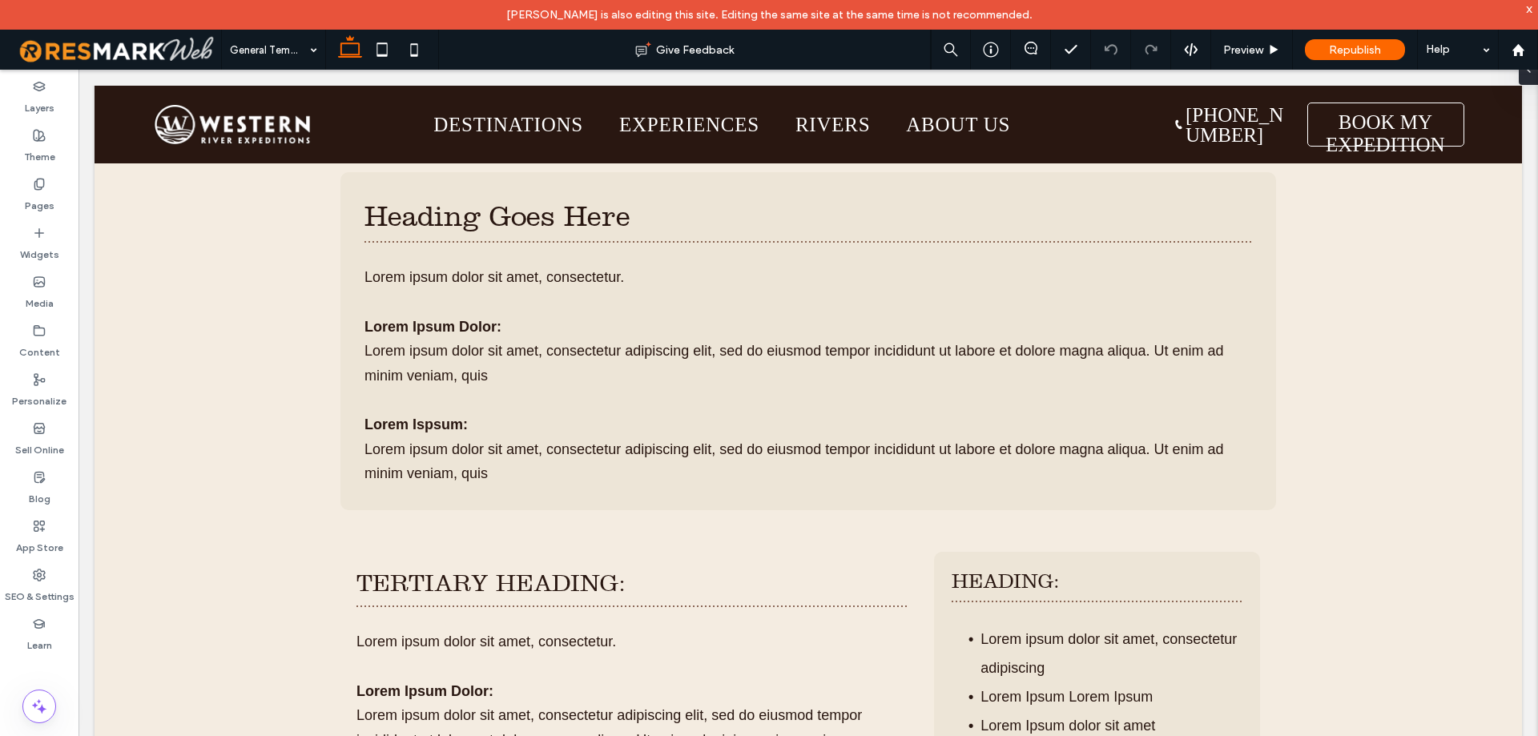
scroll to position [1682, 0]
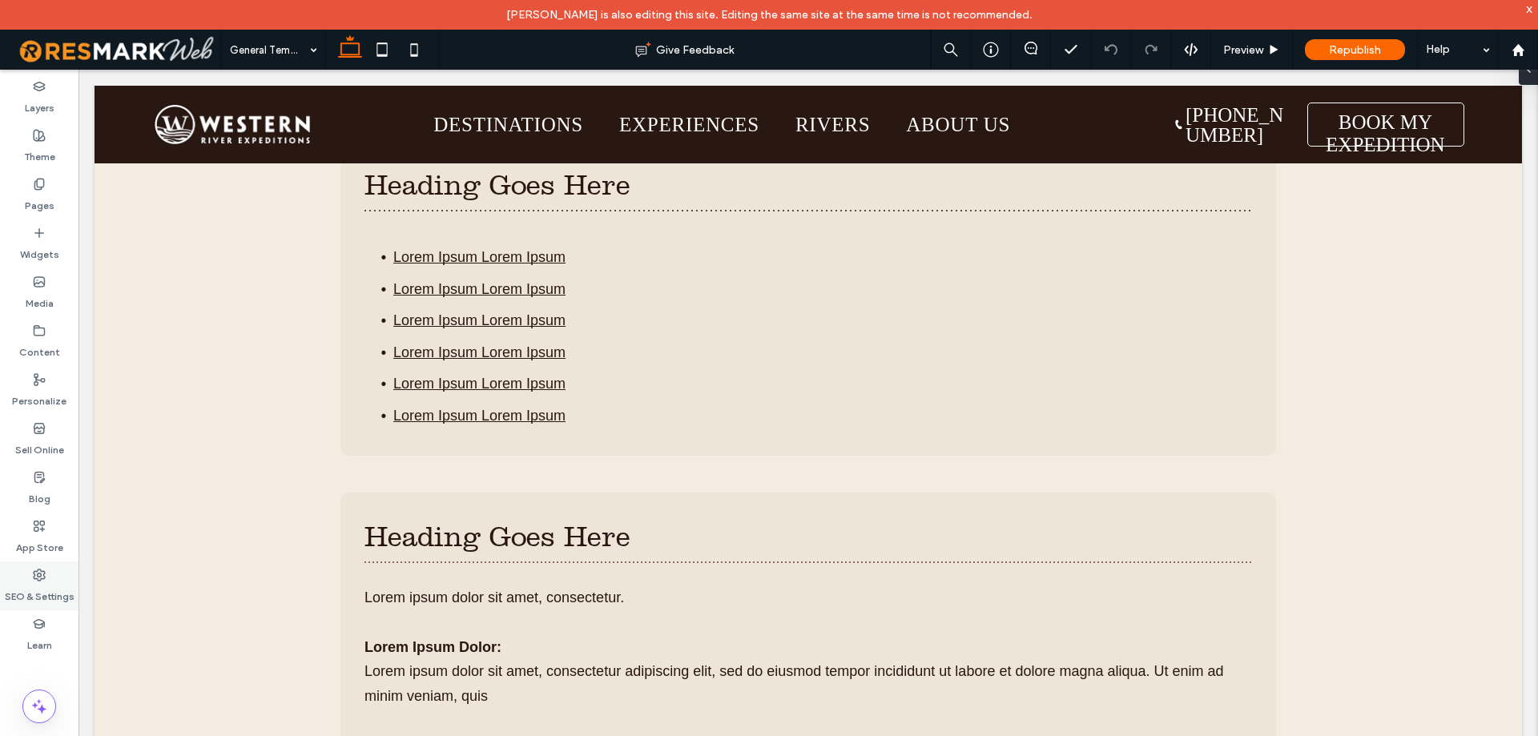
click at [23, 601] on label "SEO & Settings" at bounding box center [40, 592] width 70 height 22
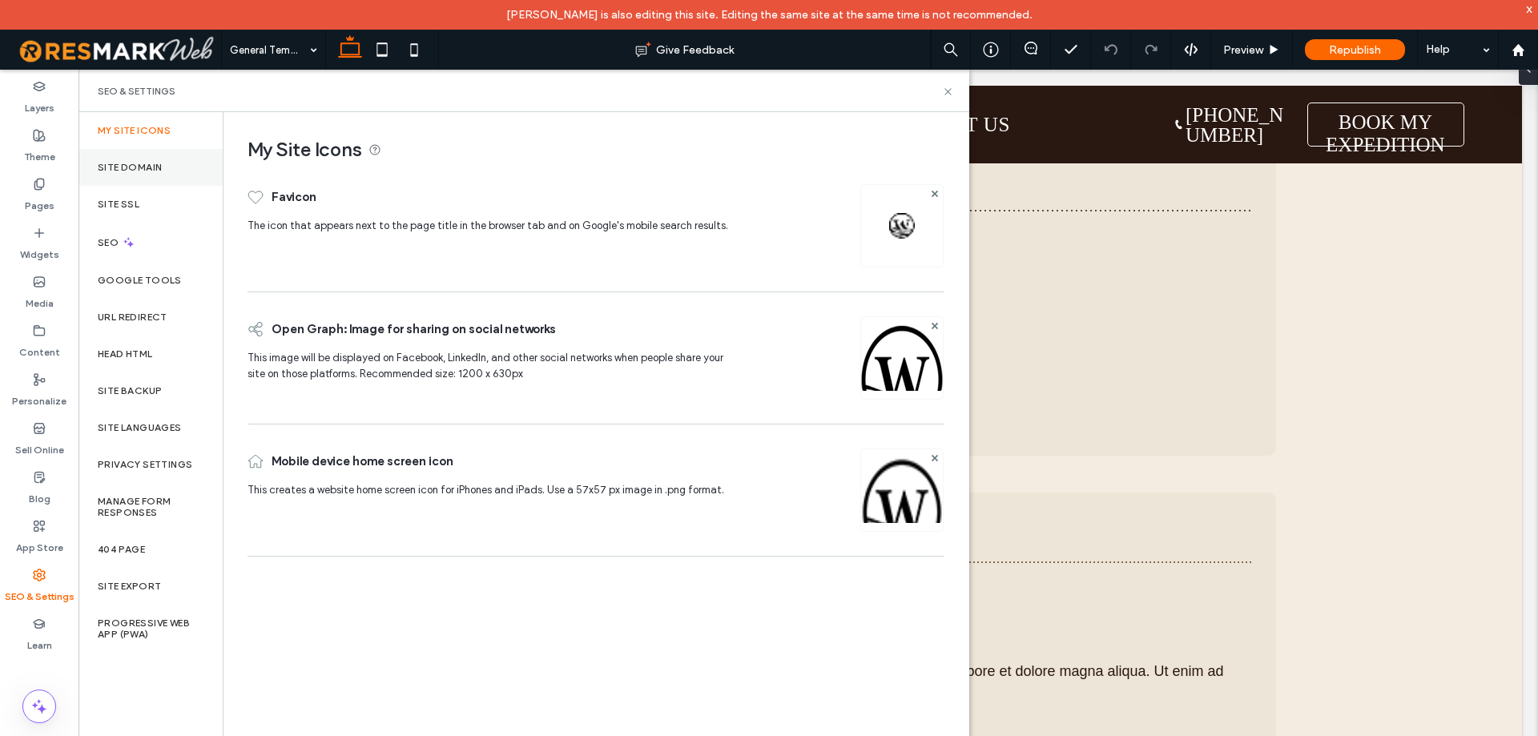
click at [136, 162] on label "Site Domain" at bounding box center [130, 167] width 64 height 11
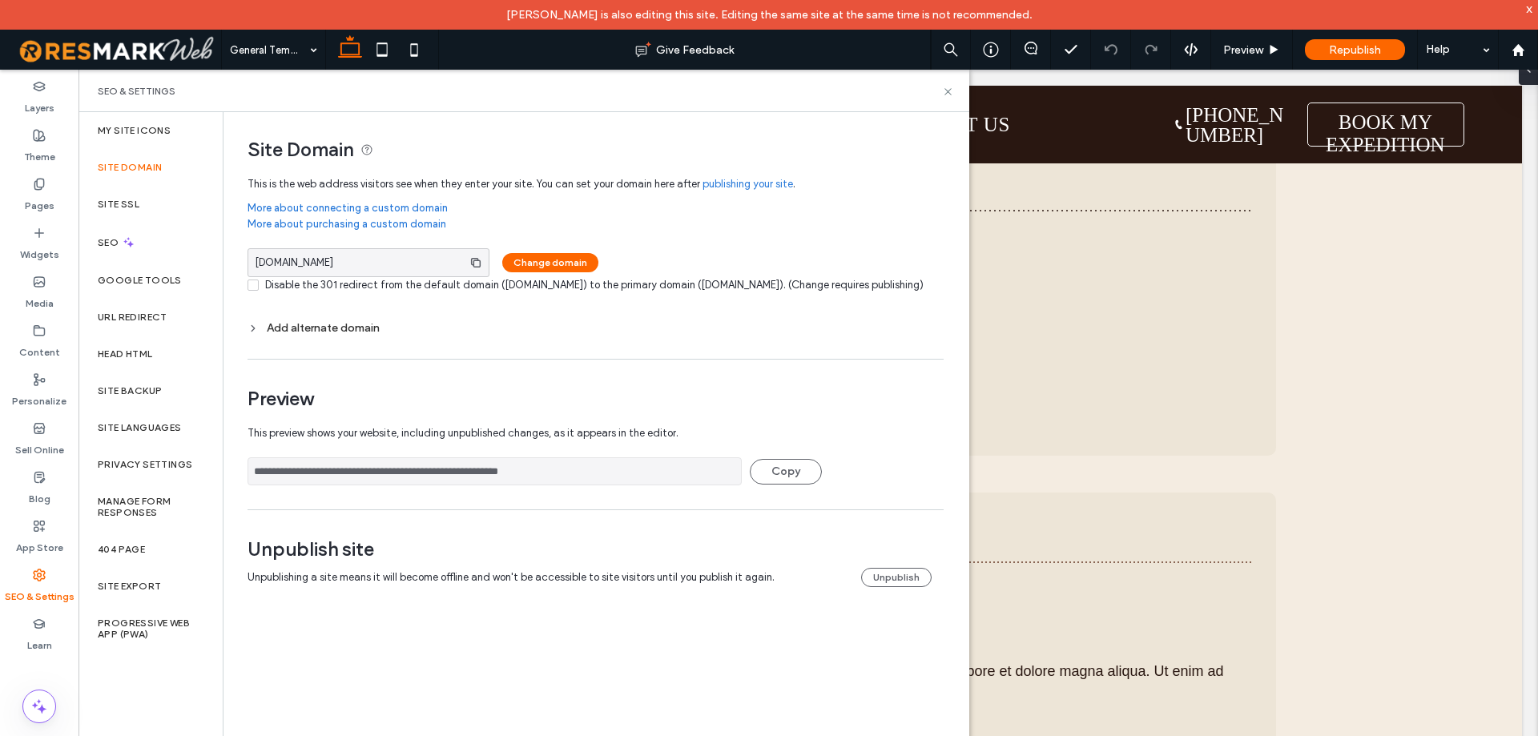
click at [529, 485] on input "**********" at bounding box center [494, 471] width 494 height 28
click at [949, 89] on icon at bounding box center [948, 92] width 12 height 12
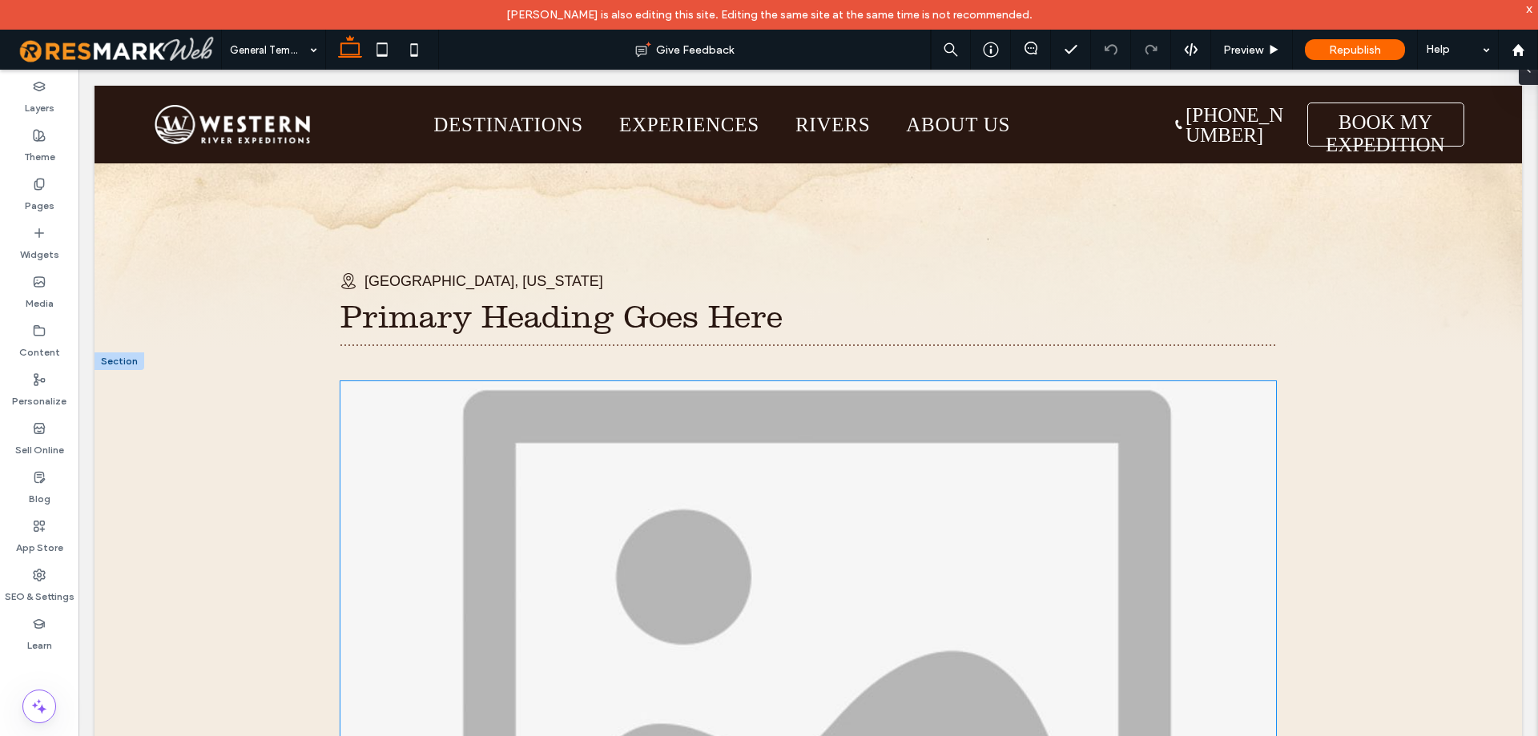
scroll to position [0, 0]
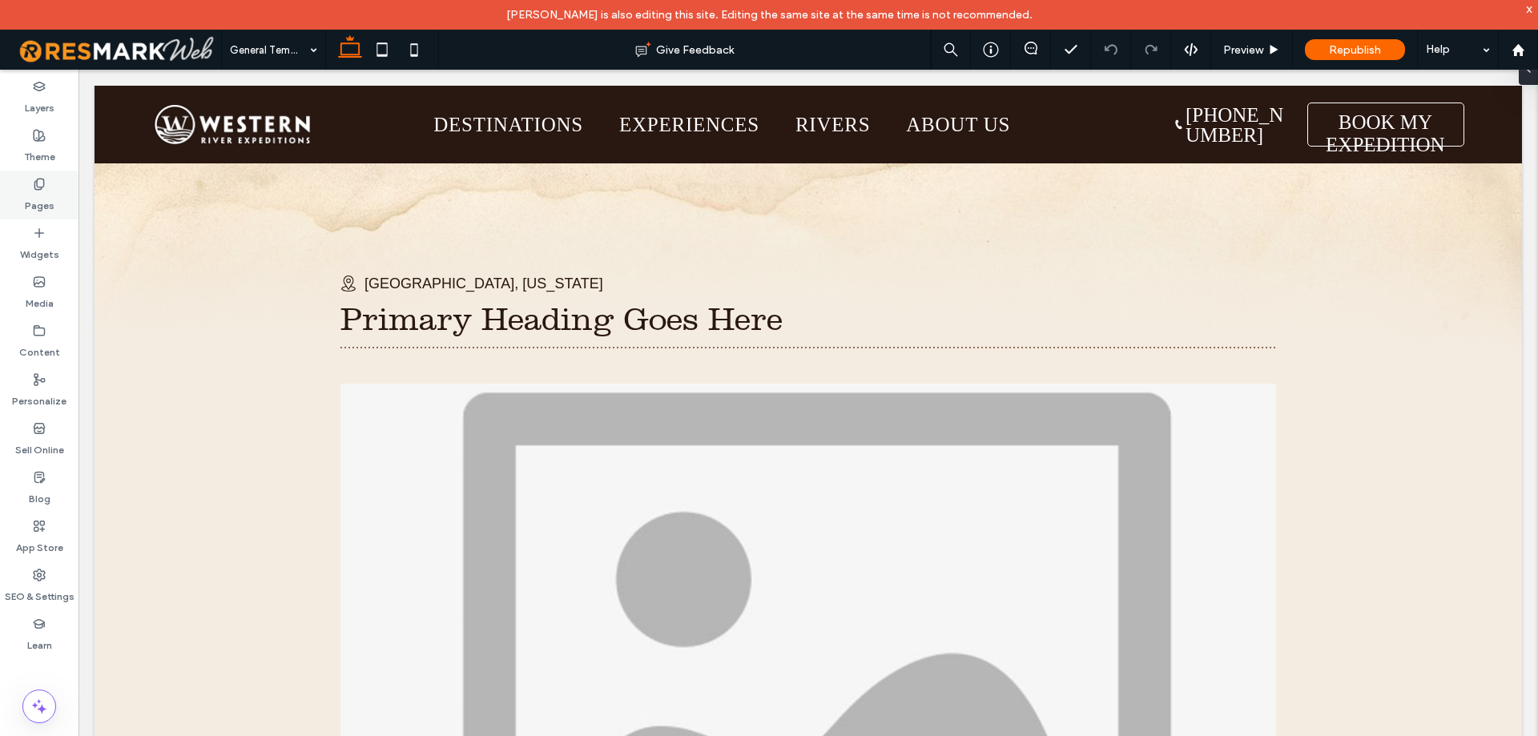
click at [23, 199] on div "Pages" at bounding box center [39, 195] width 78 height 49
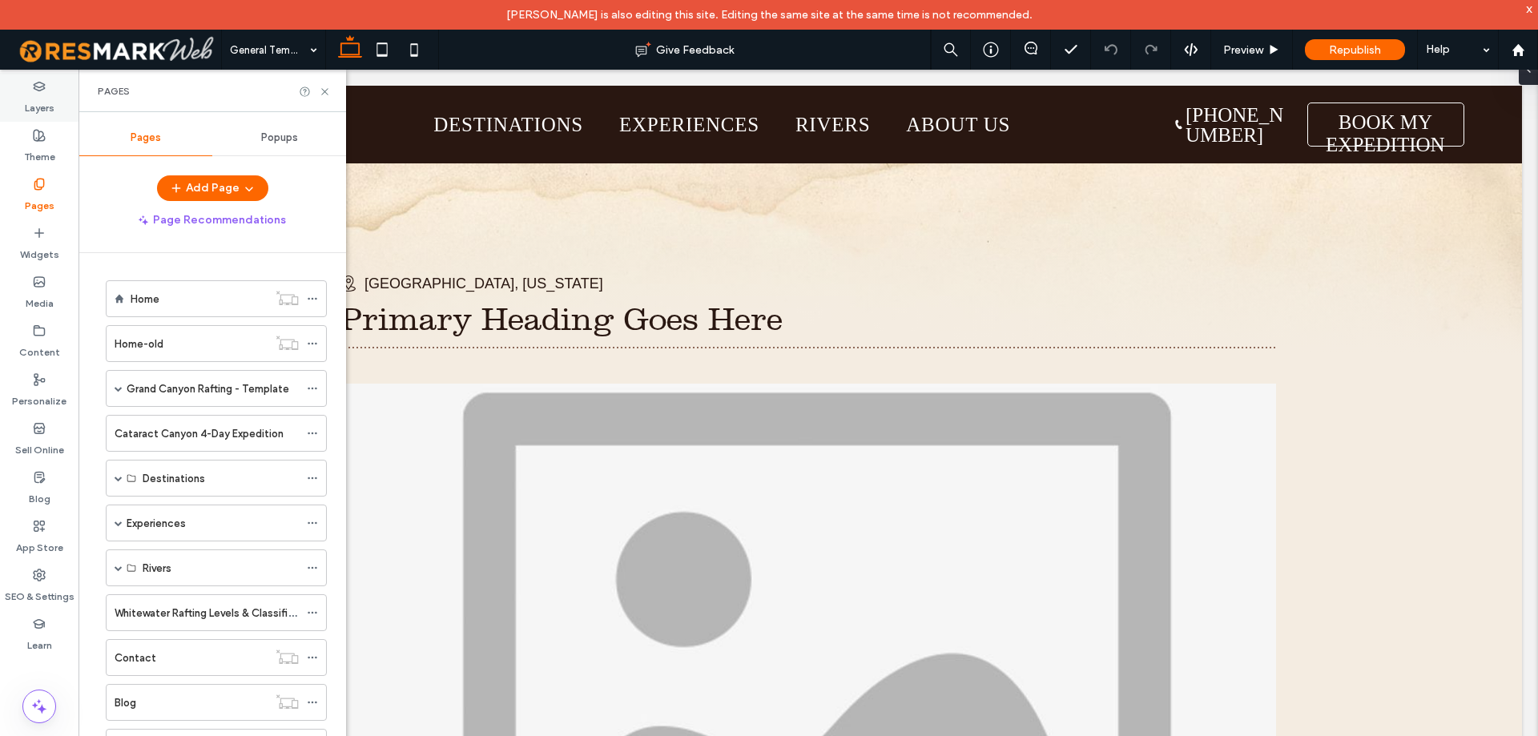
click at [50, 101] on label "Layers" at bounding box center [40, 104] width 30 height 22
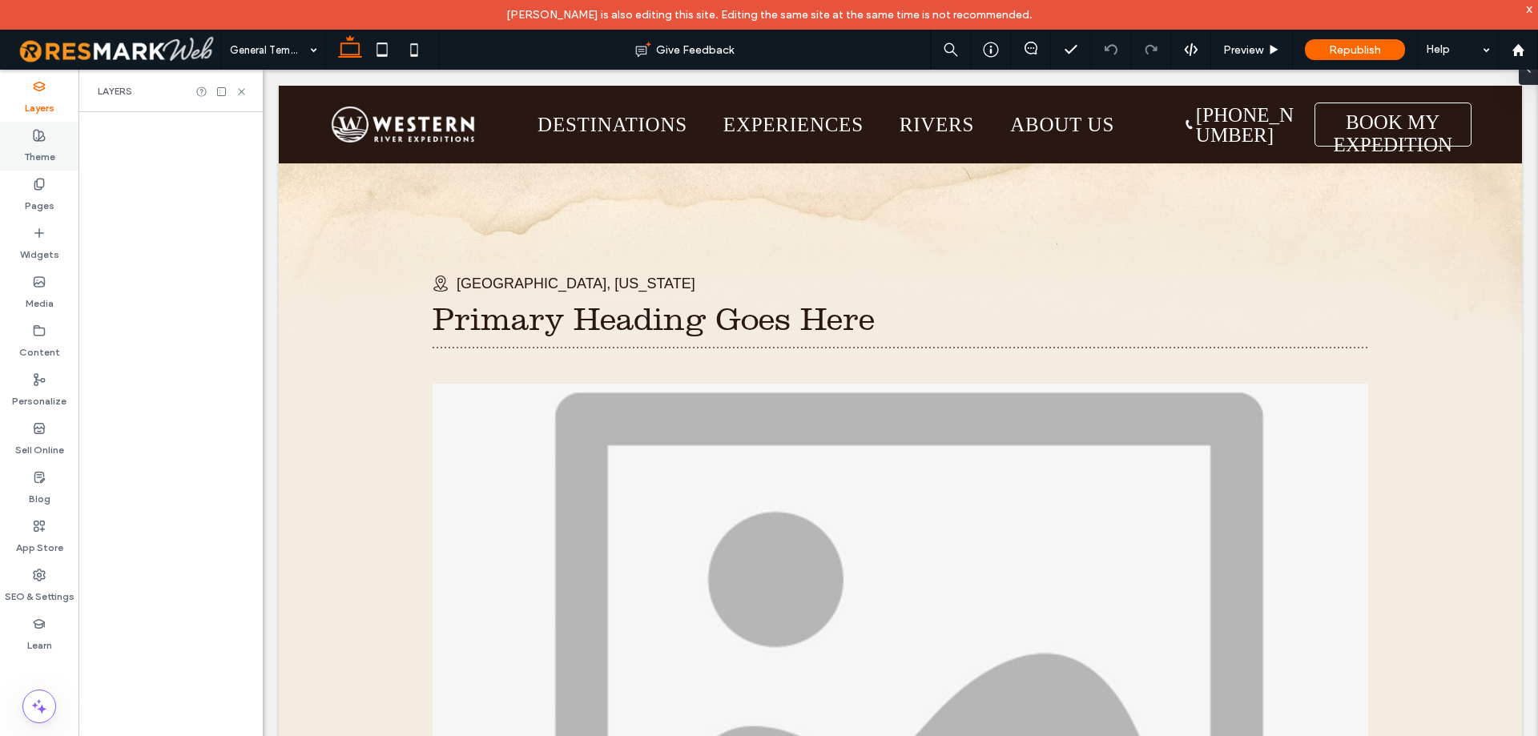
click at [50, 137] on div "Theme" at bounding box center [39, 146] width 78 height 49
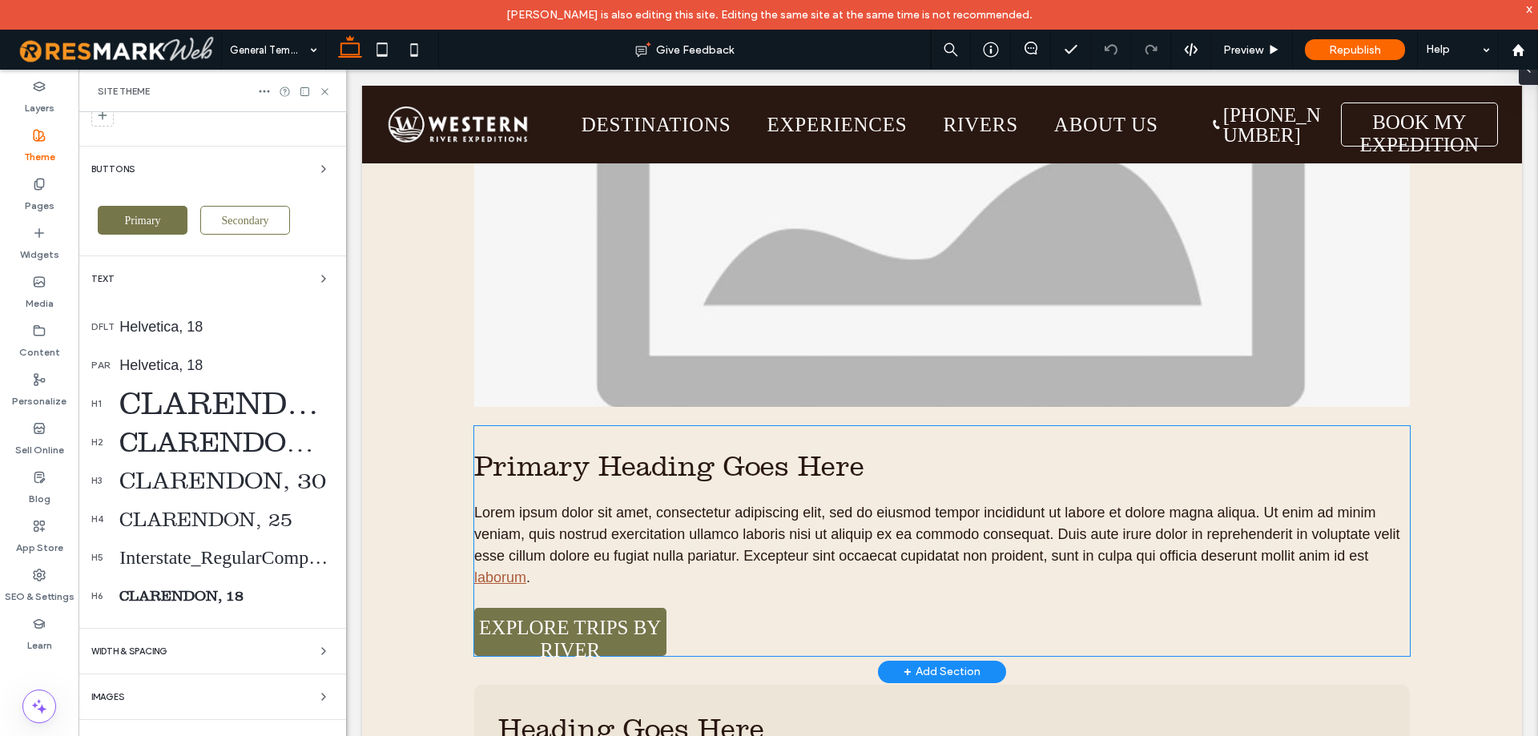
scroll to position [481, 0]
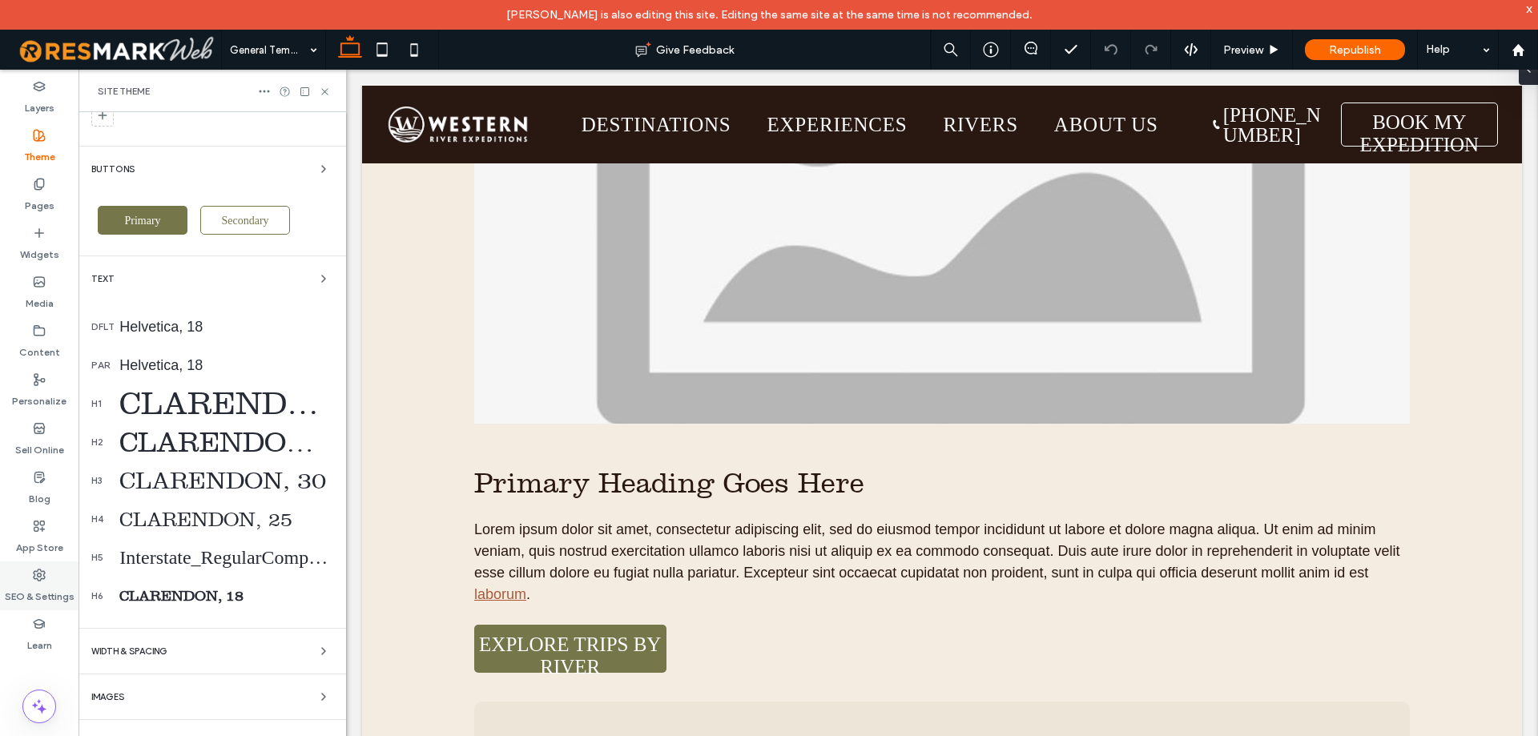
click at [70, 587] on label "SEO & Settings" at bounding box center [40, 592] width 70 height 22
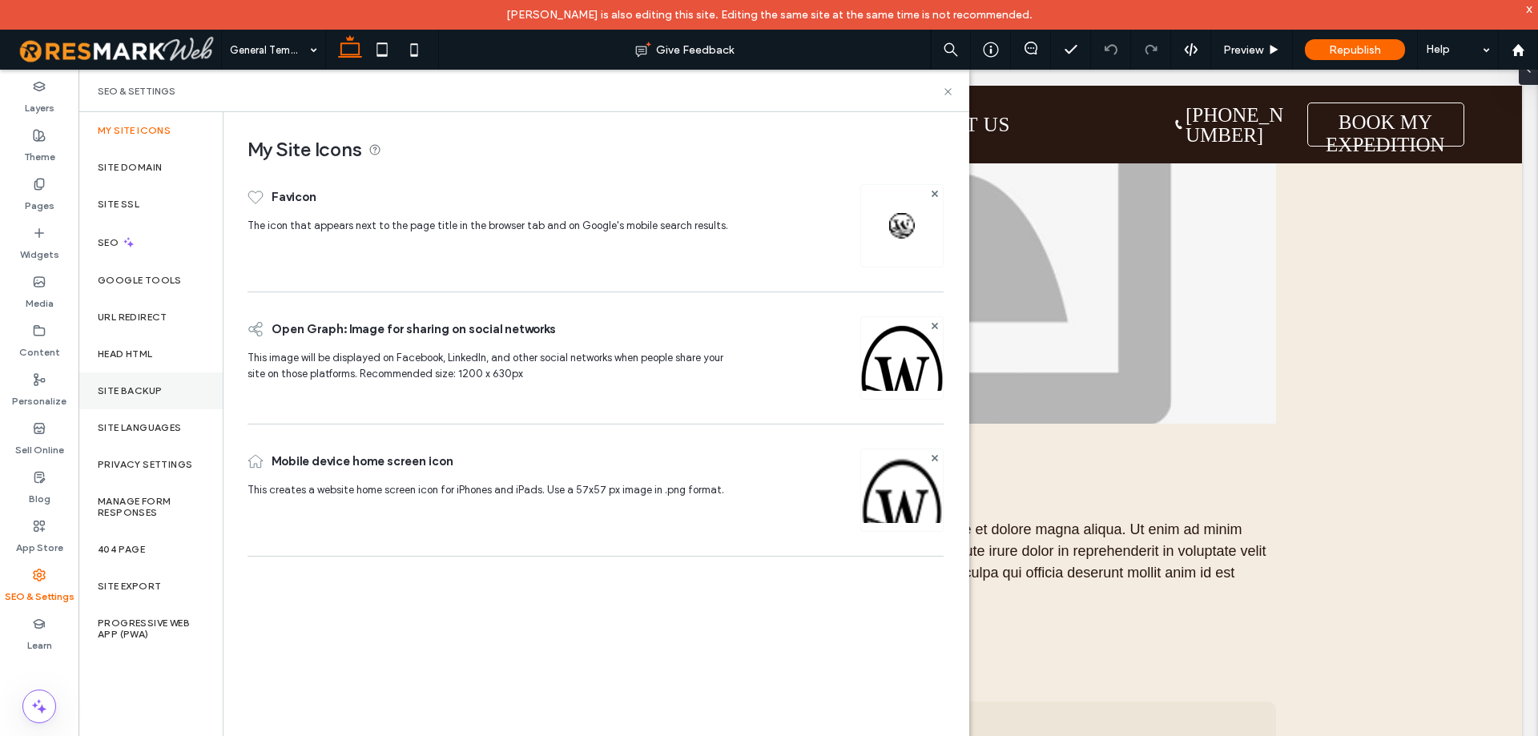
click at [172, 396] on div "Site Backup" at bounding box center [150, 390] width 144 height 37
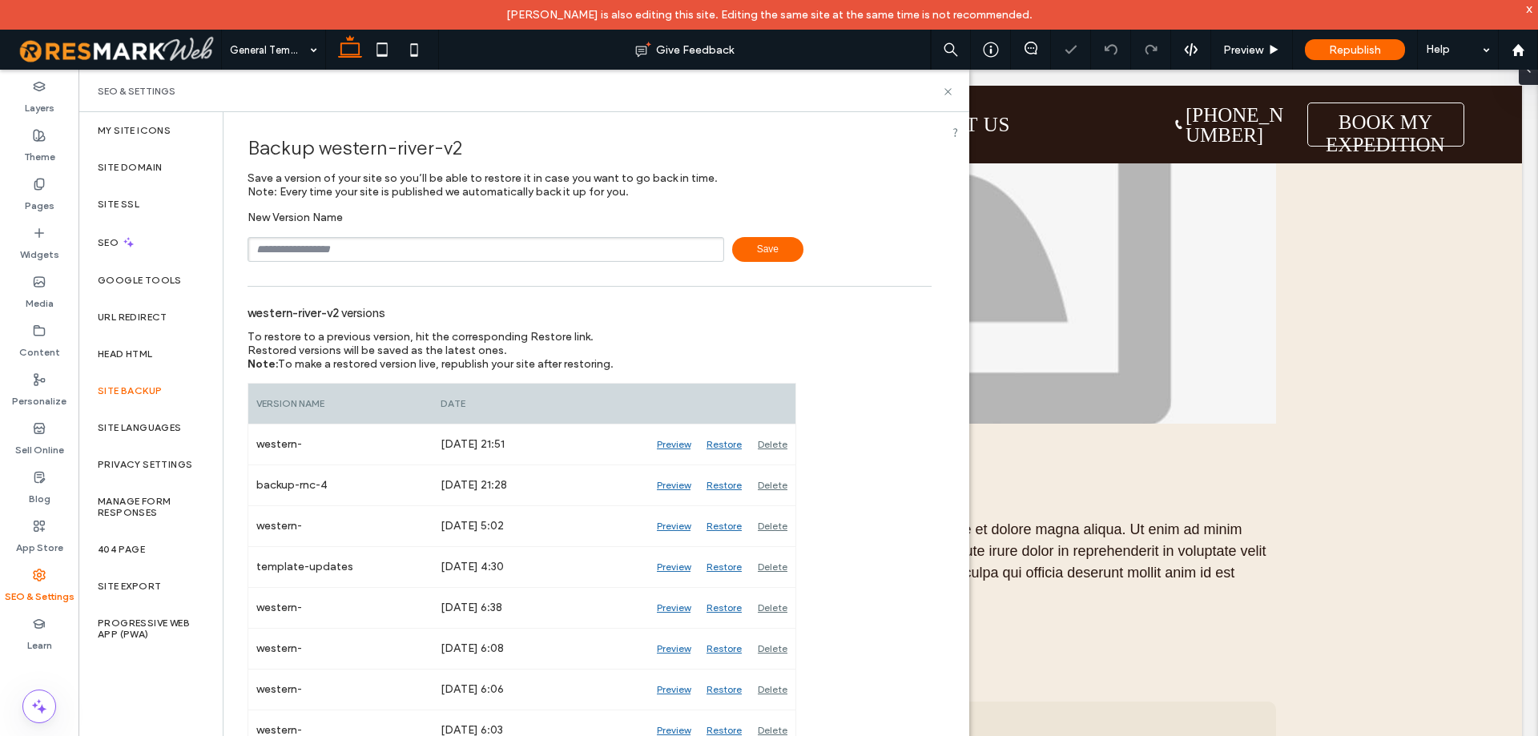
click at [424, 251] on input "text" at bounding box center [485, 249] width 477 height 25
type input "**********"
click at [947, 95] on icon at bounding box center [948, 92] width 12 height 12
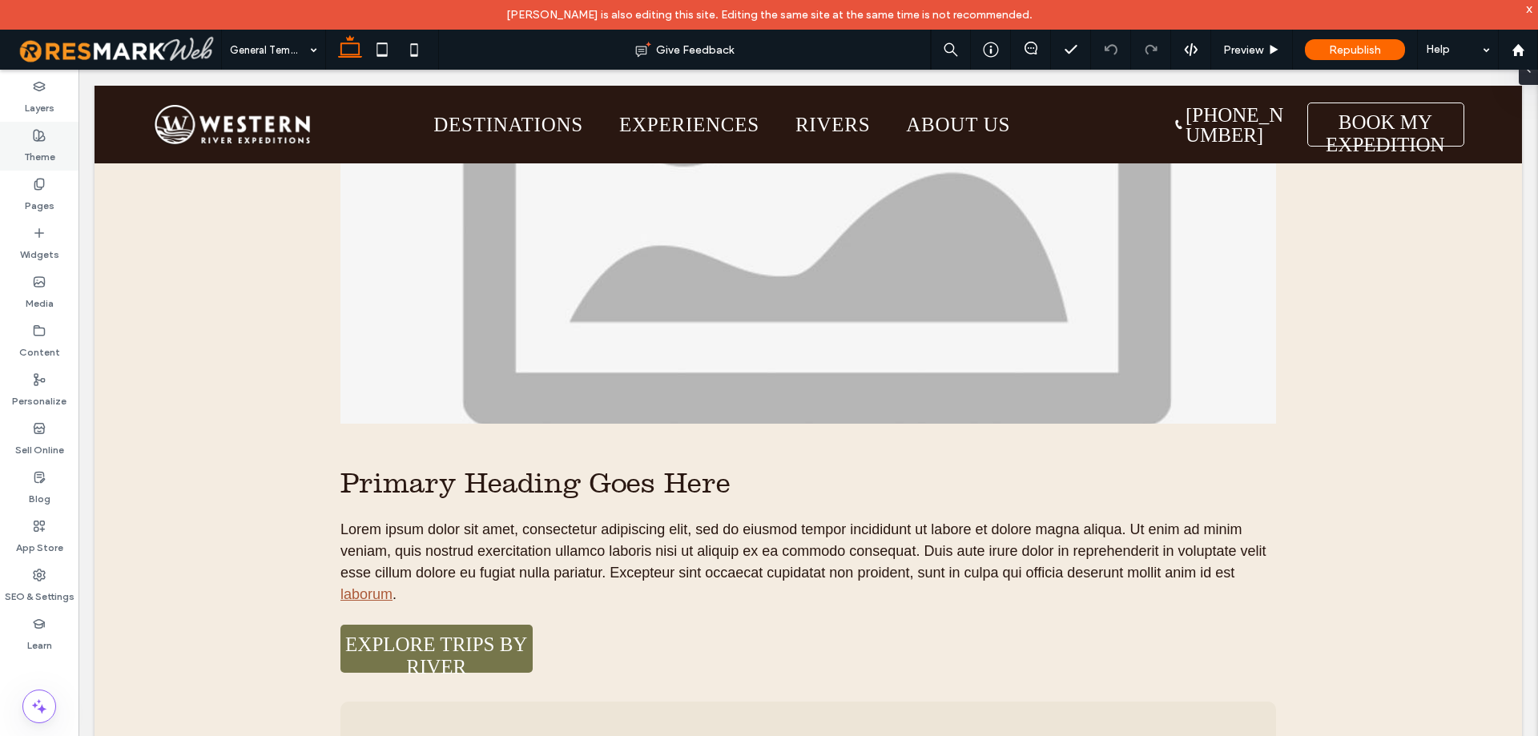
click at [41, 134] on icon at bounding box center [39, 135] width 13 height 13
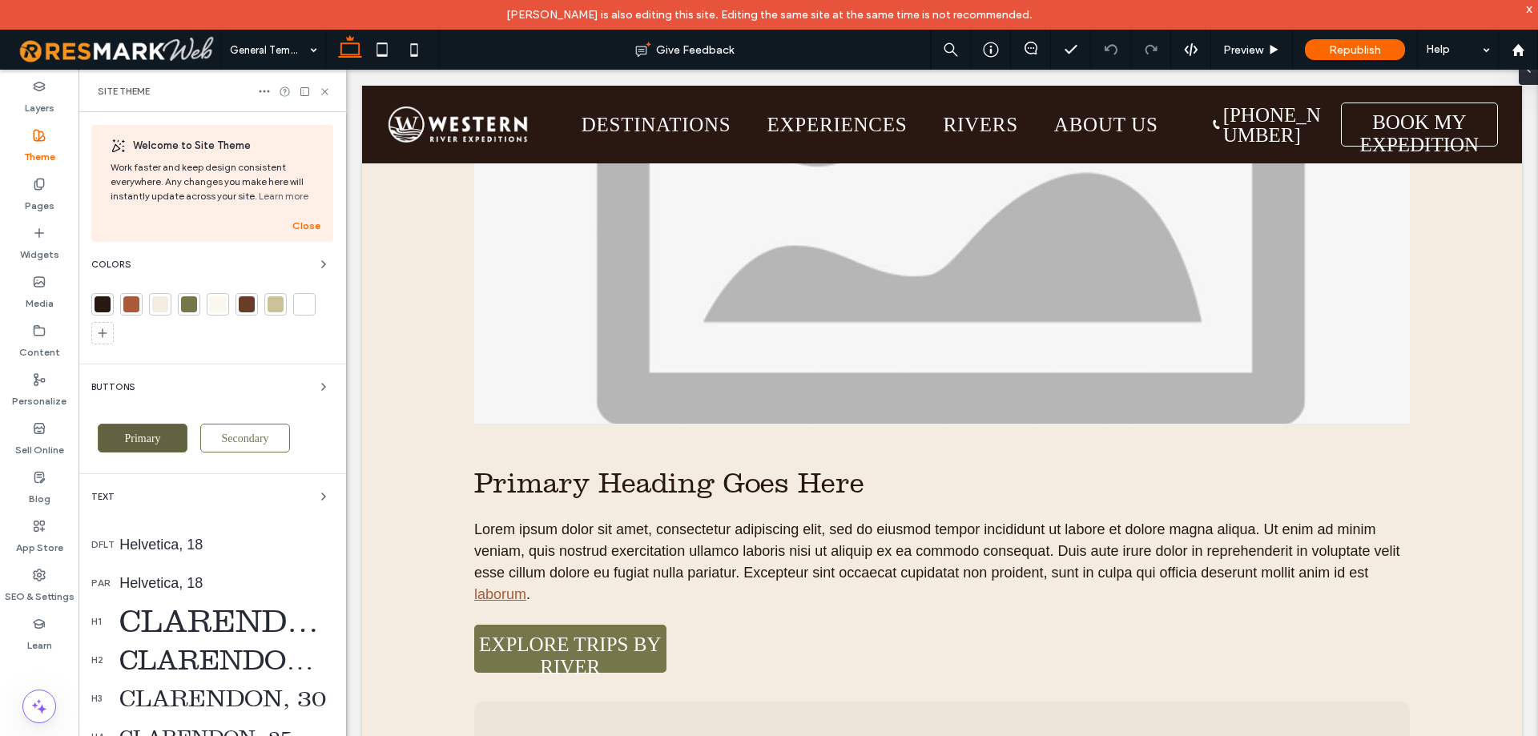
click at [158, 437] on span "Primary" at bounding box center [142, 438] width 36 height 12
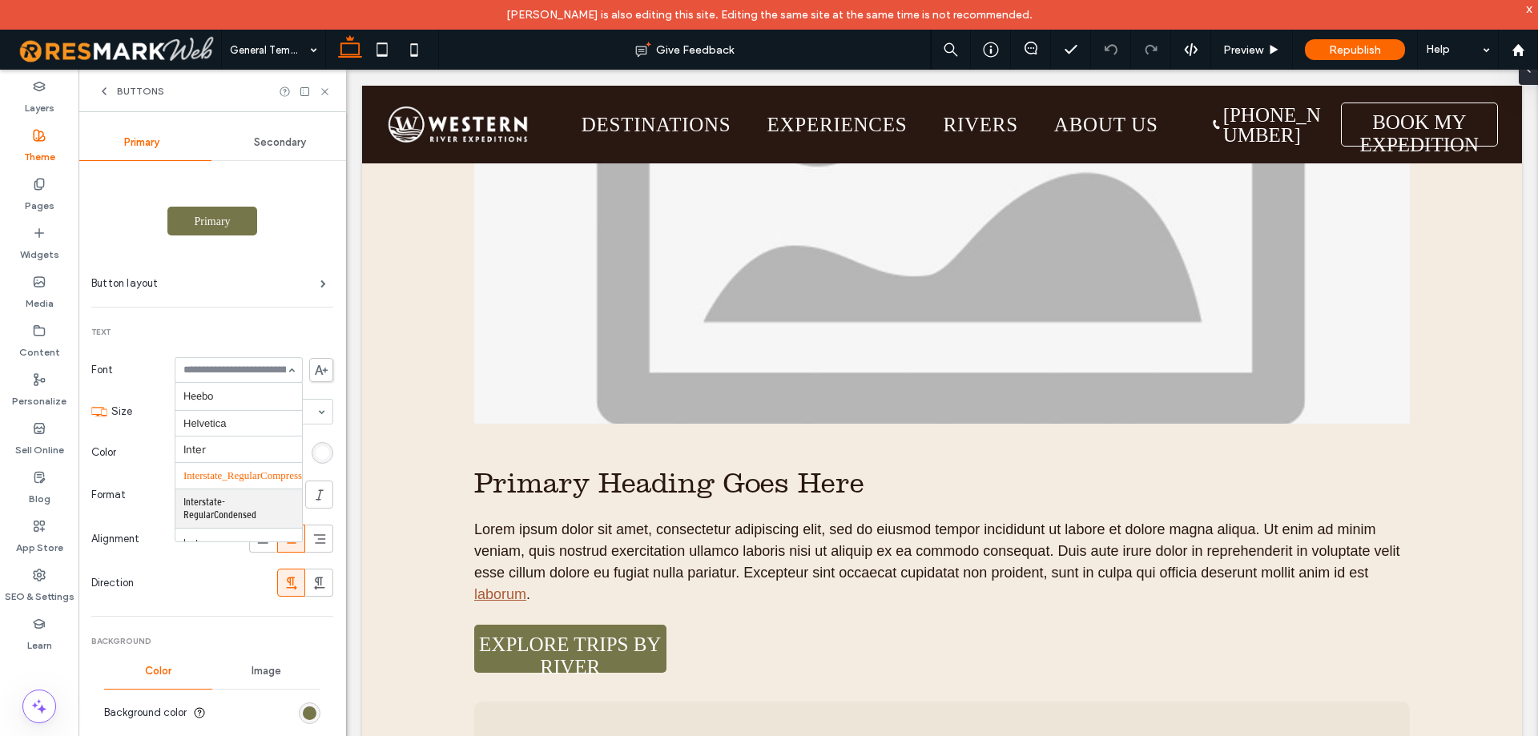
scroll to position [634, 0]
click at [328, 96] on icon at bounding box center [325, 92] width 12 height 12
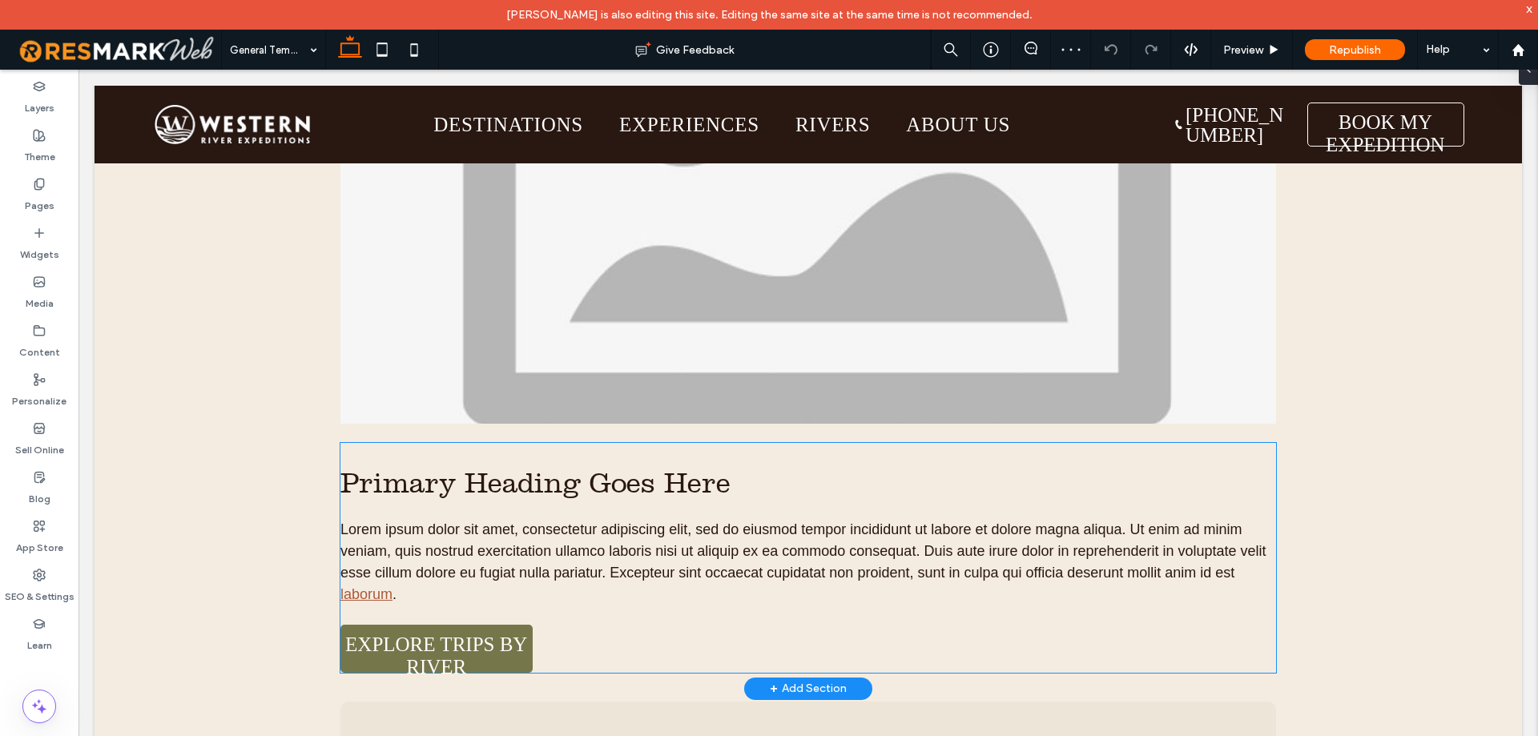
click at [731, 549] on span "Lorem ipsum dolor sit amet, consectetur adipiscing elit, sed do eiusmod tempor …" at bounding box center [803, 550] width 926 height 59
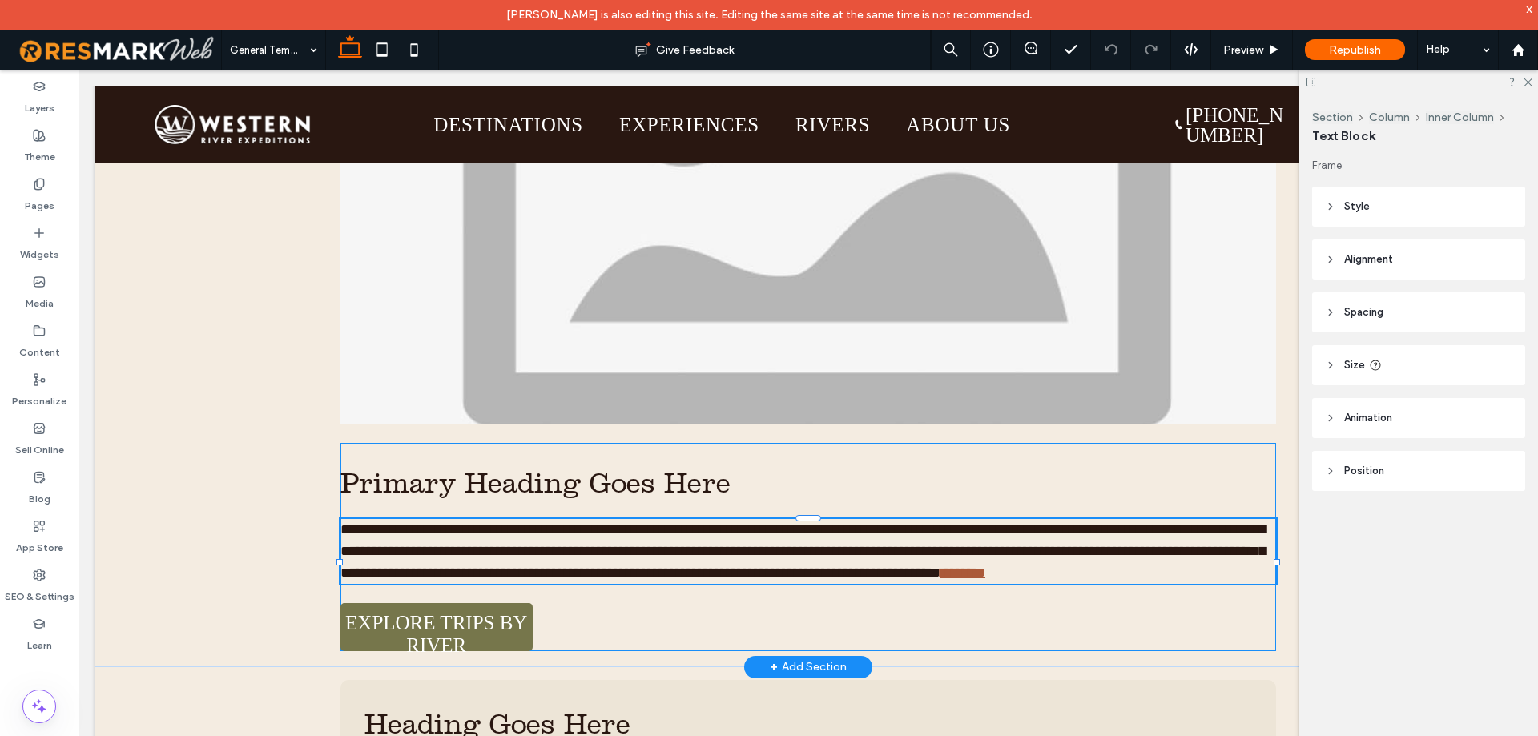
type input "*********"
type input "**"
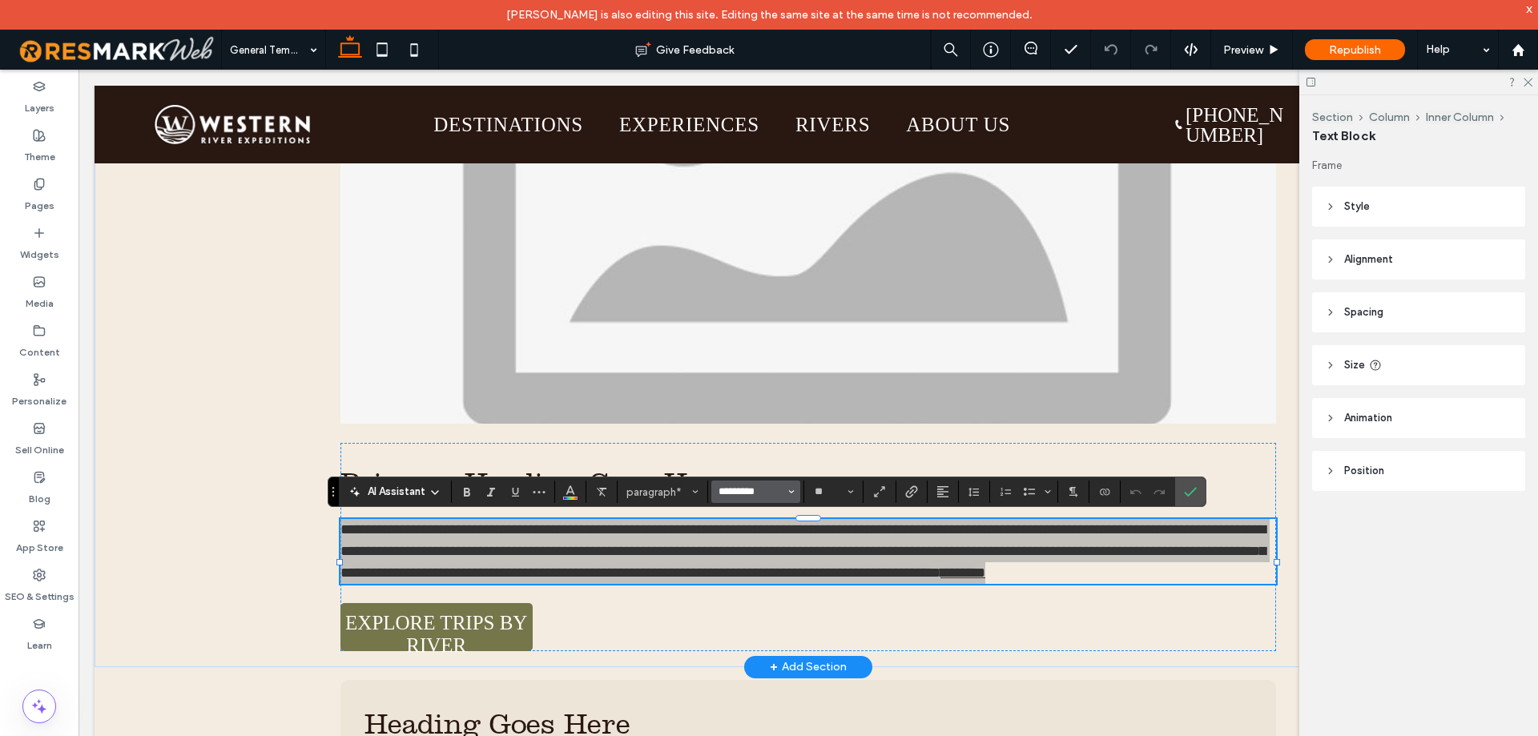
click at [737, 494] on input "*********" at bounding box center [751, 491] width 68 height 13
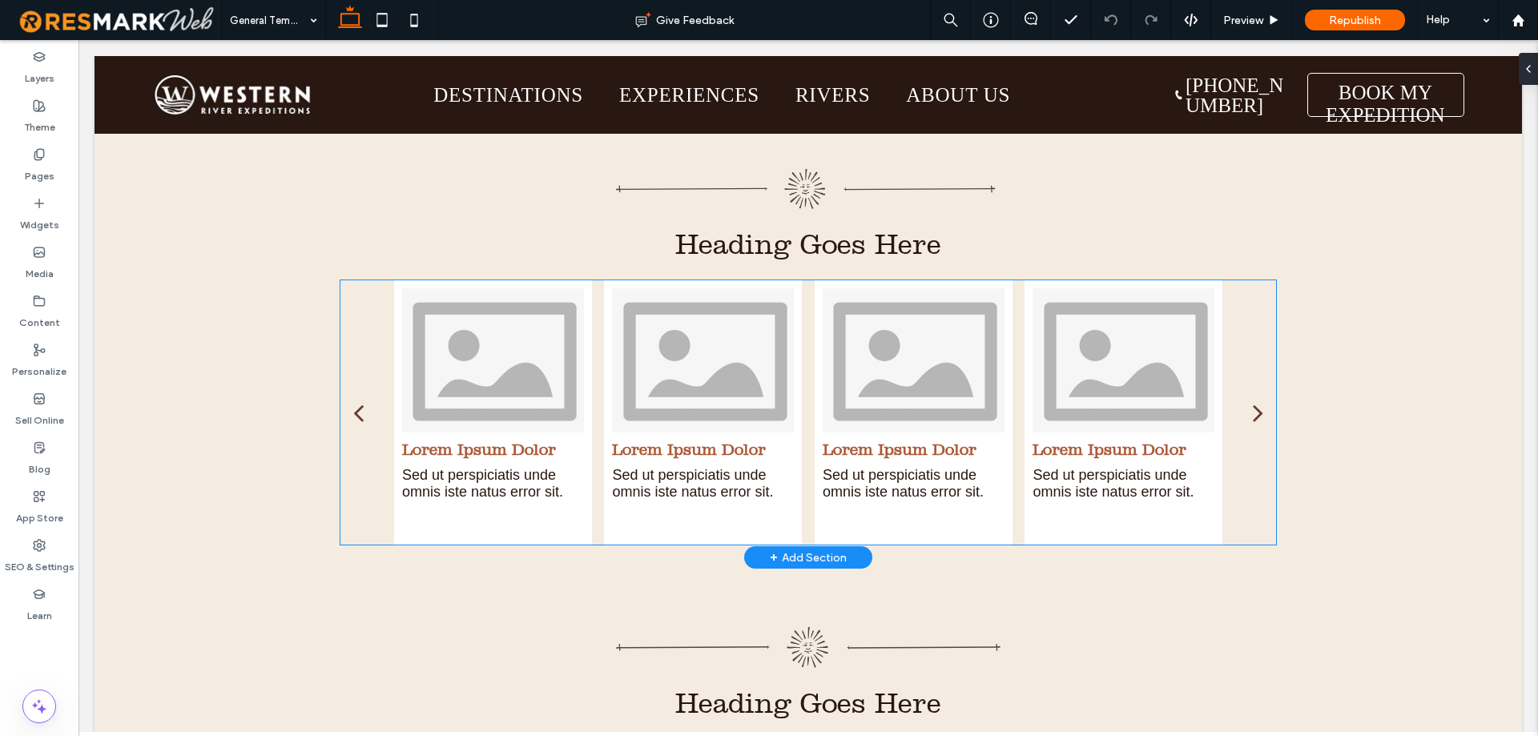
scroll to position [3844, 0]
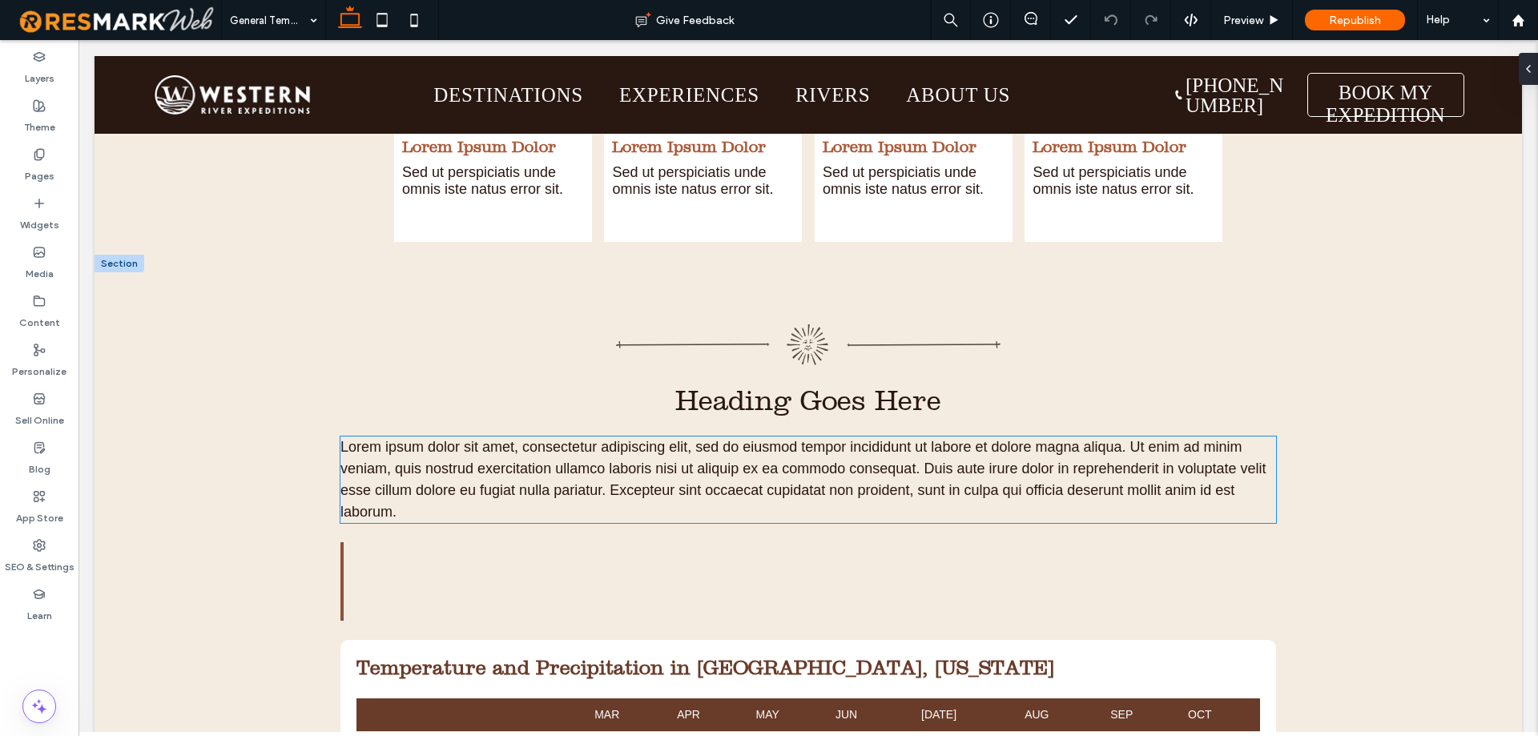
click at [496, 474] on span "Lorem ipsum dolor sit amet, consectetur adipiscing elit, sed do eiusmod tempor …" at bounding box center [803, 479] width 926 height 81
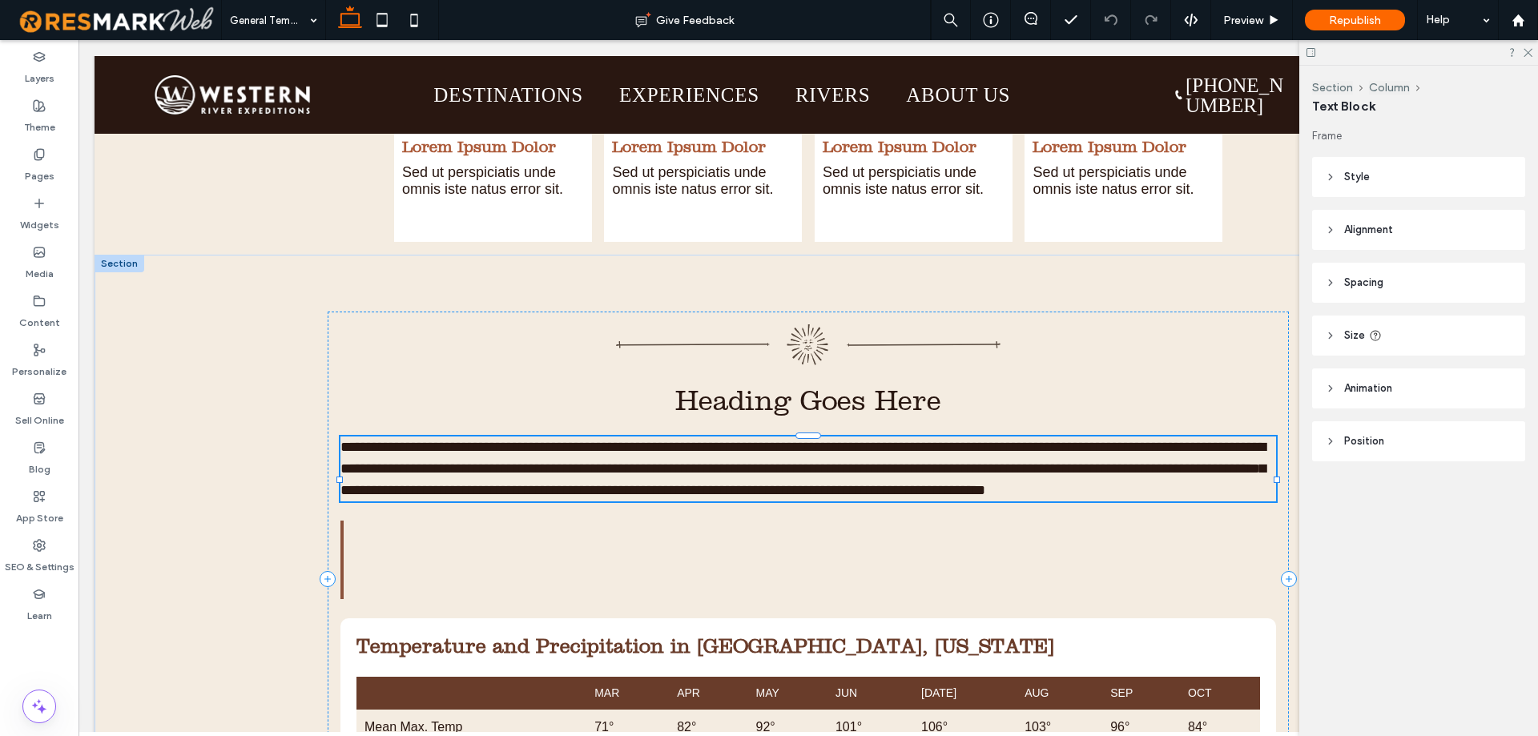
type input "*********"
type input "**"
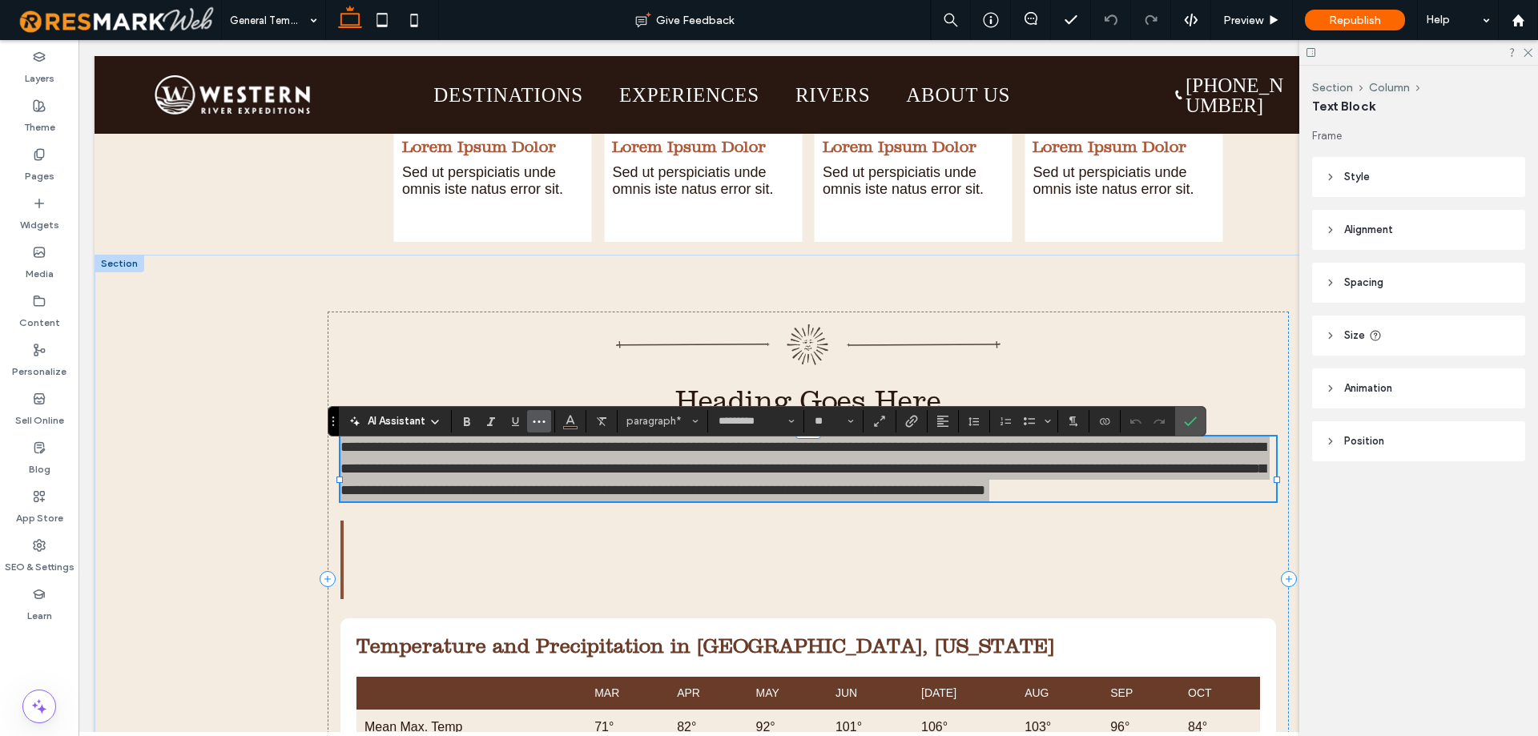
click at [541, 423] on icon "More" at bounding box center [539, 421] width 13 height 13
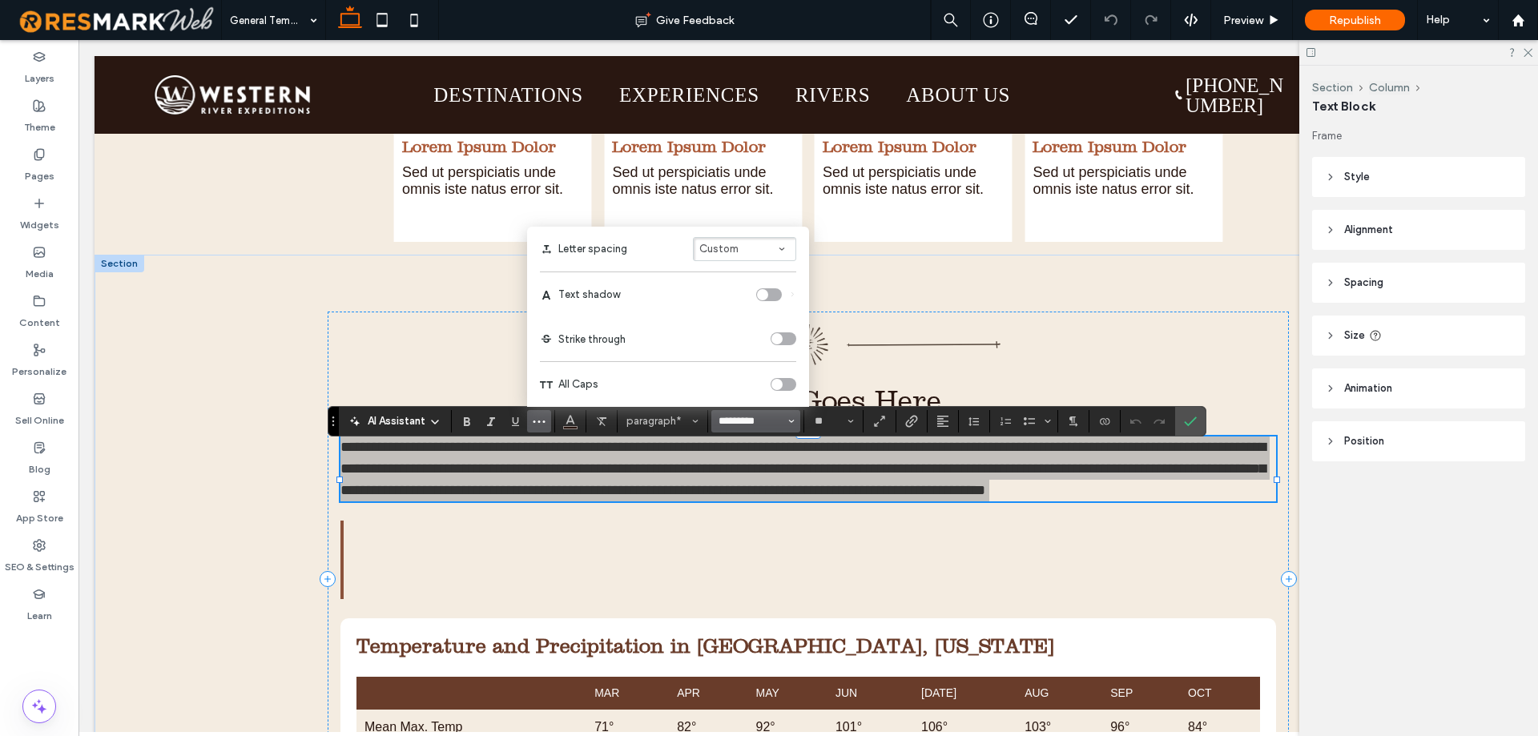
click at [759, 419] on input "*********" at bounding box center [751, 421] width 68 height 13
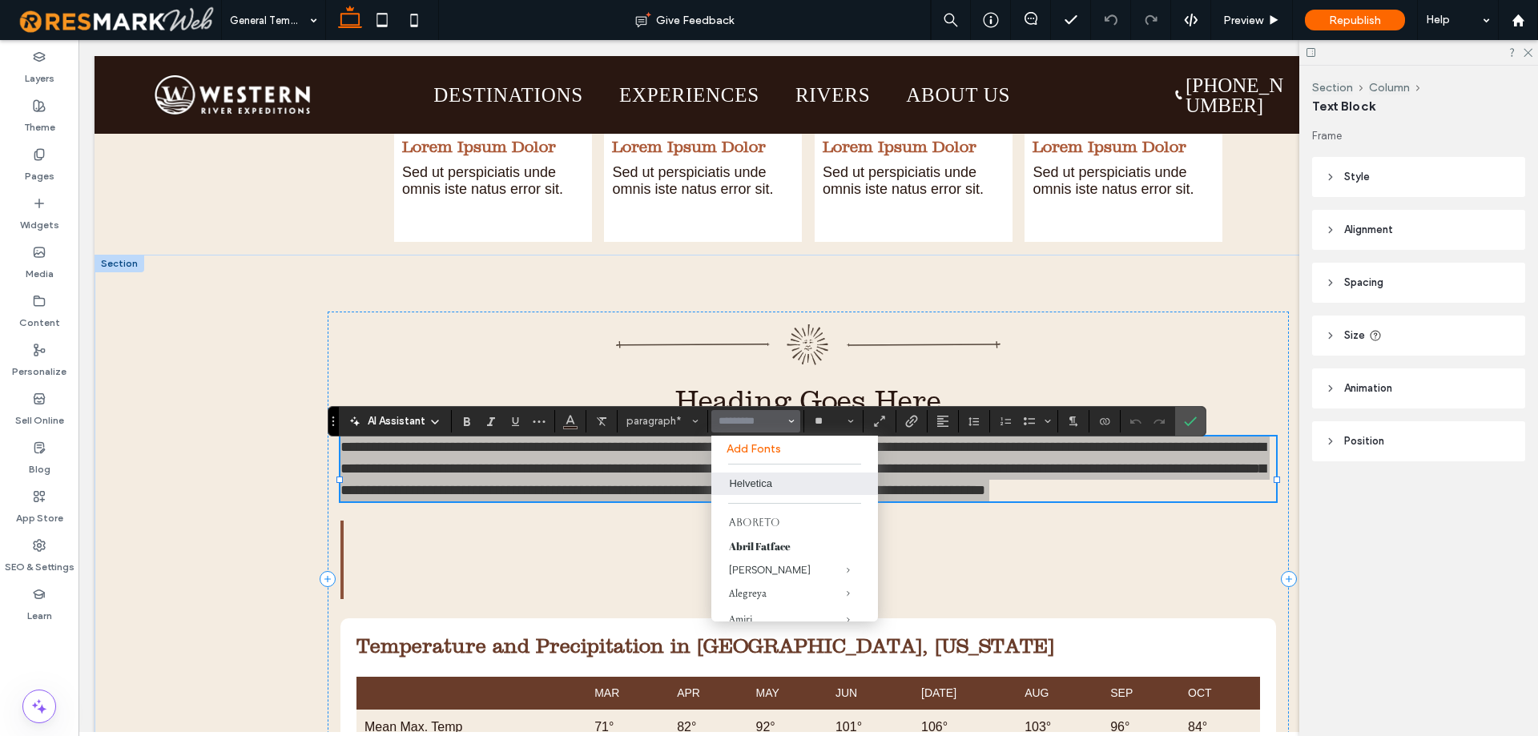
click at [766, 442] on label "Add Fonts" at bounding box center [793, 449] width 135 height 14
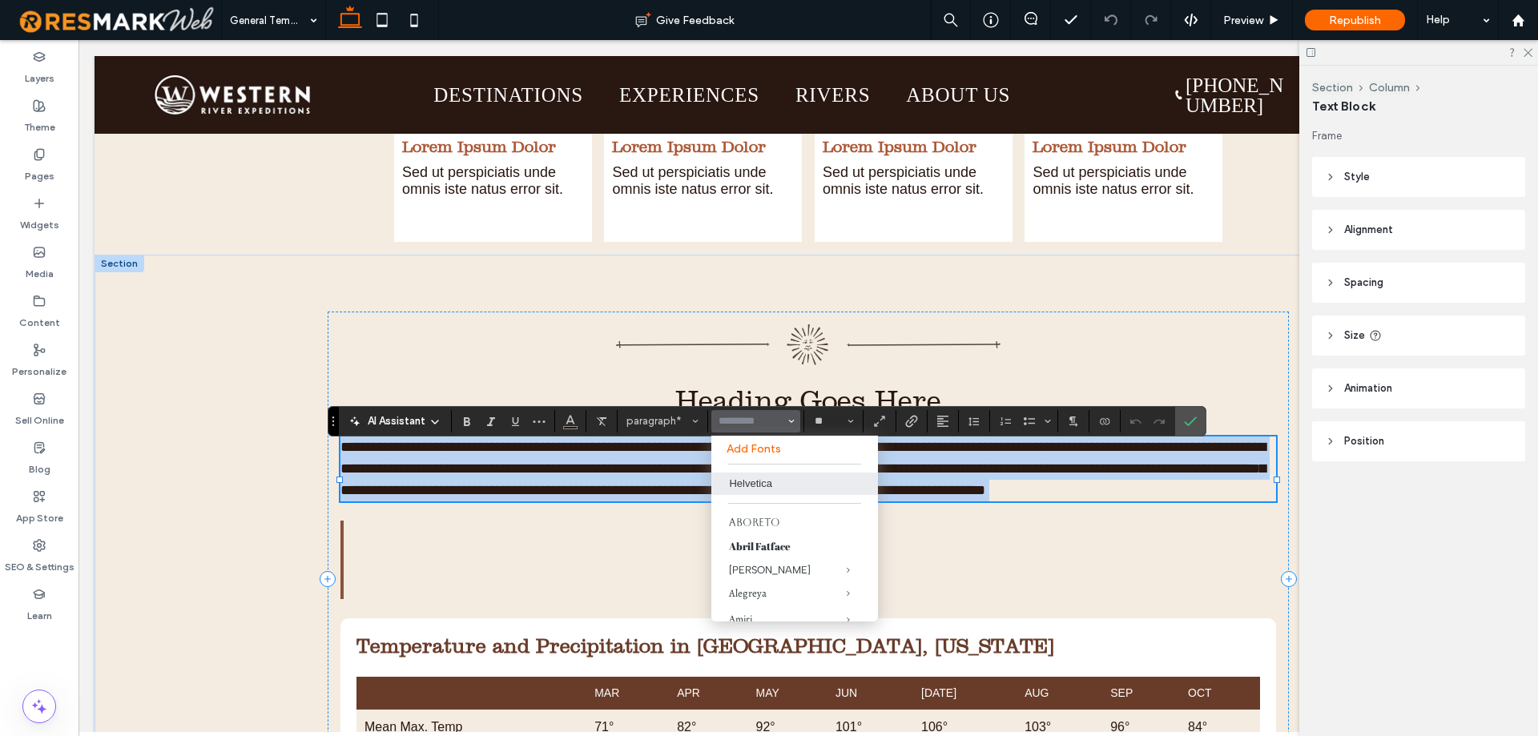
type input "*********"
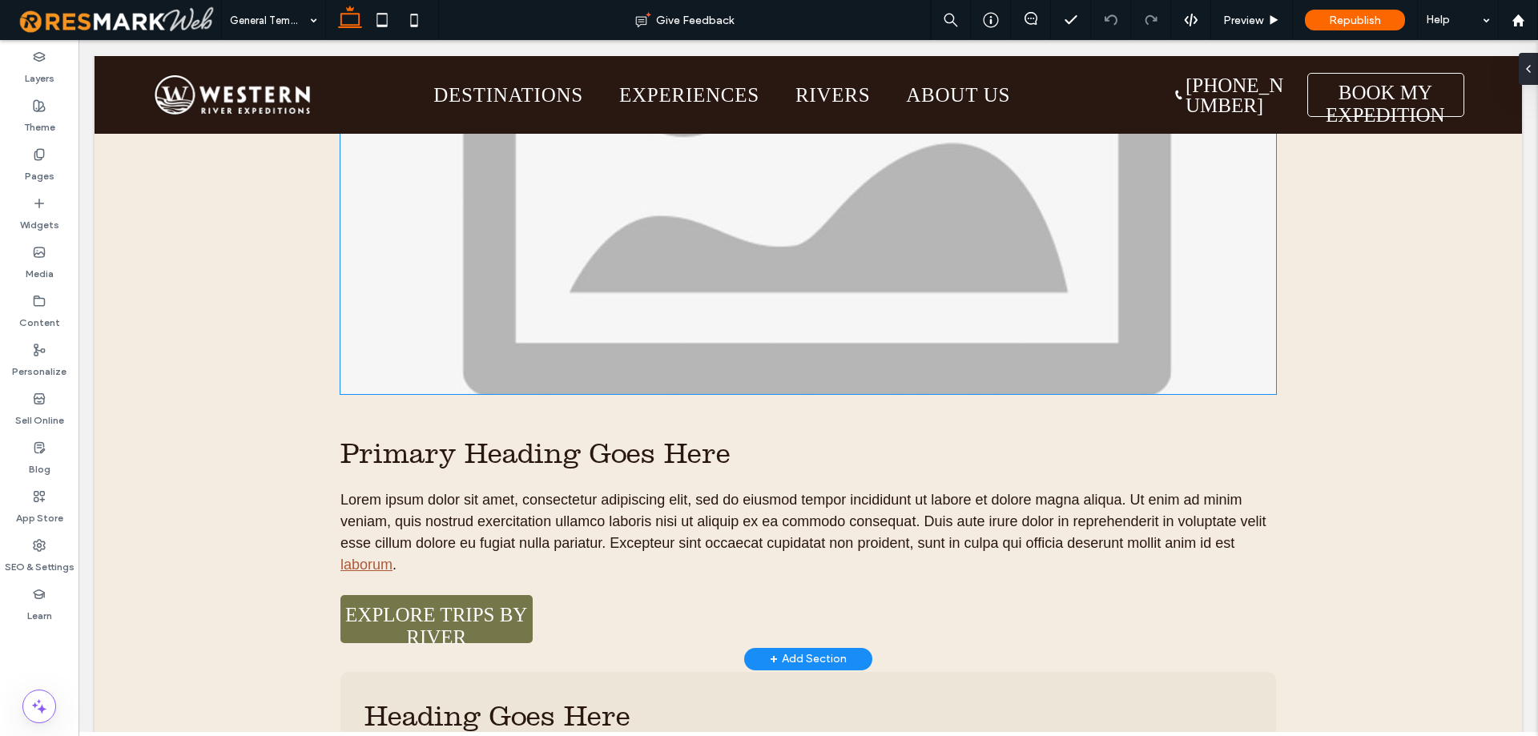
scroll to position [721, 0]
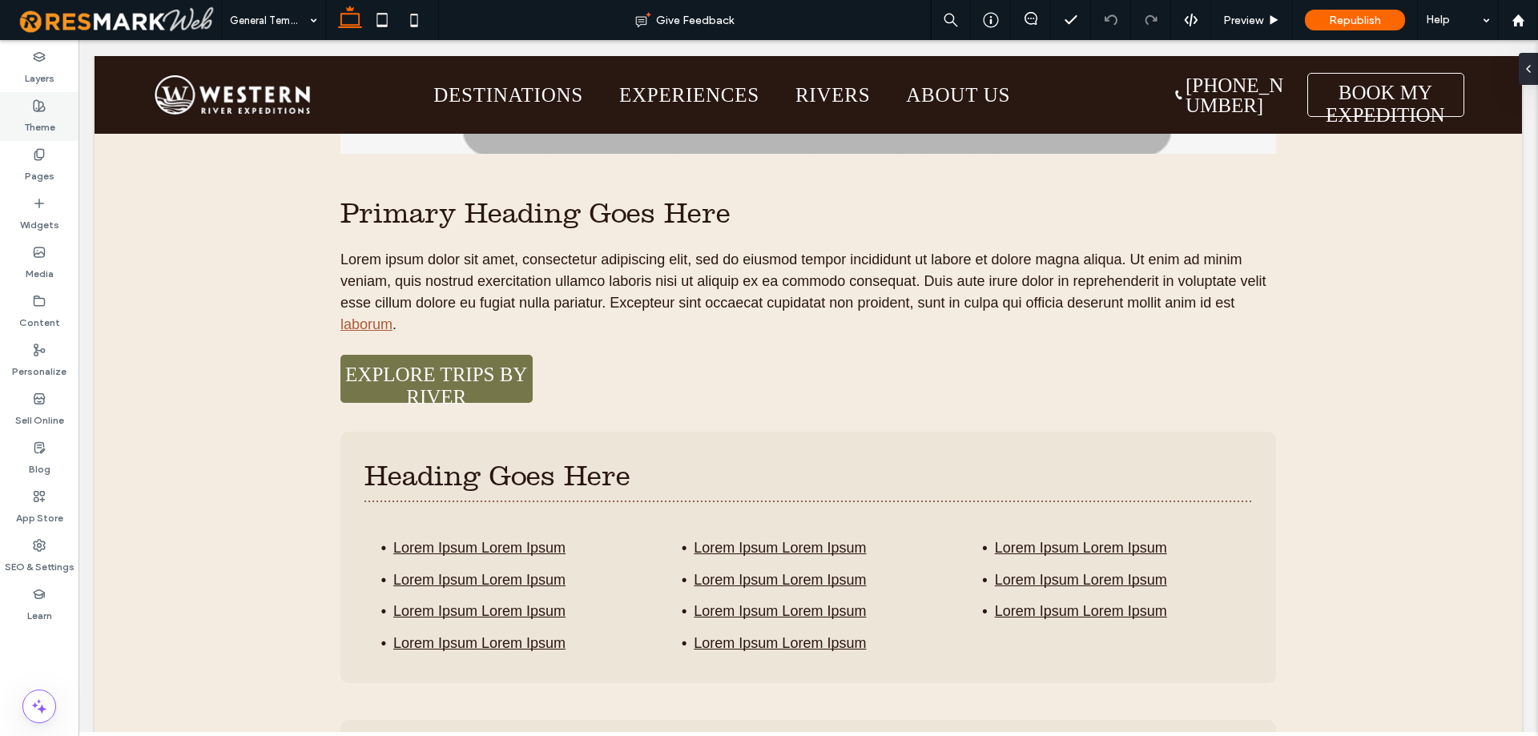
click at [41, 102] on use at bounding box center [39, 105] width 11 height 11
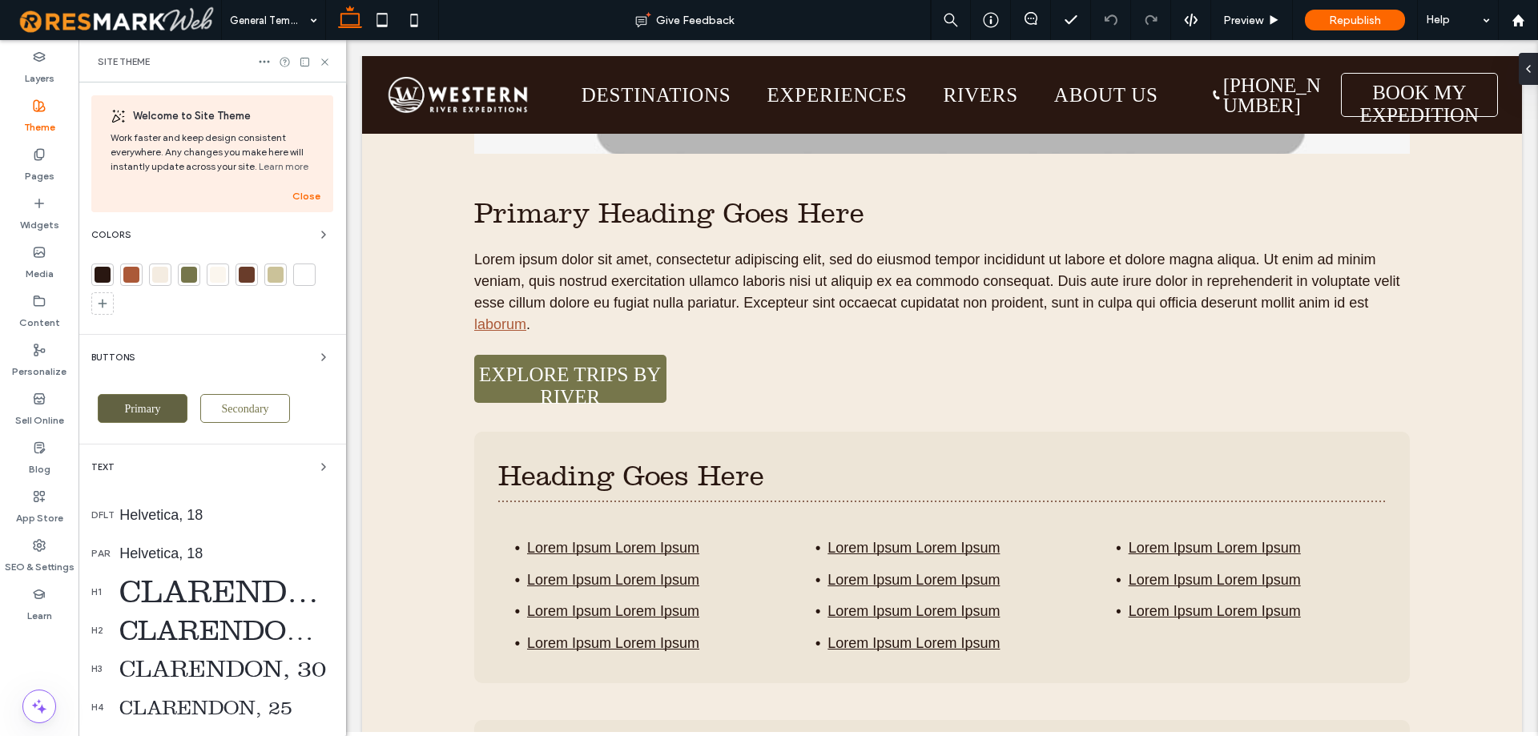
click at [120, 404] on div "Primary" at bounding box center [143, 408] width 90 height 29
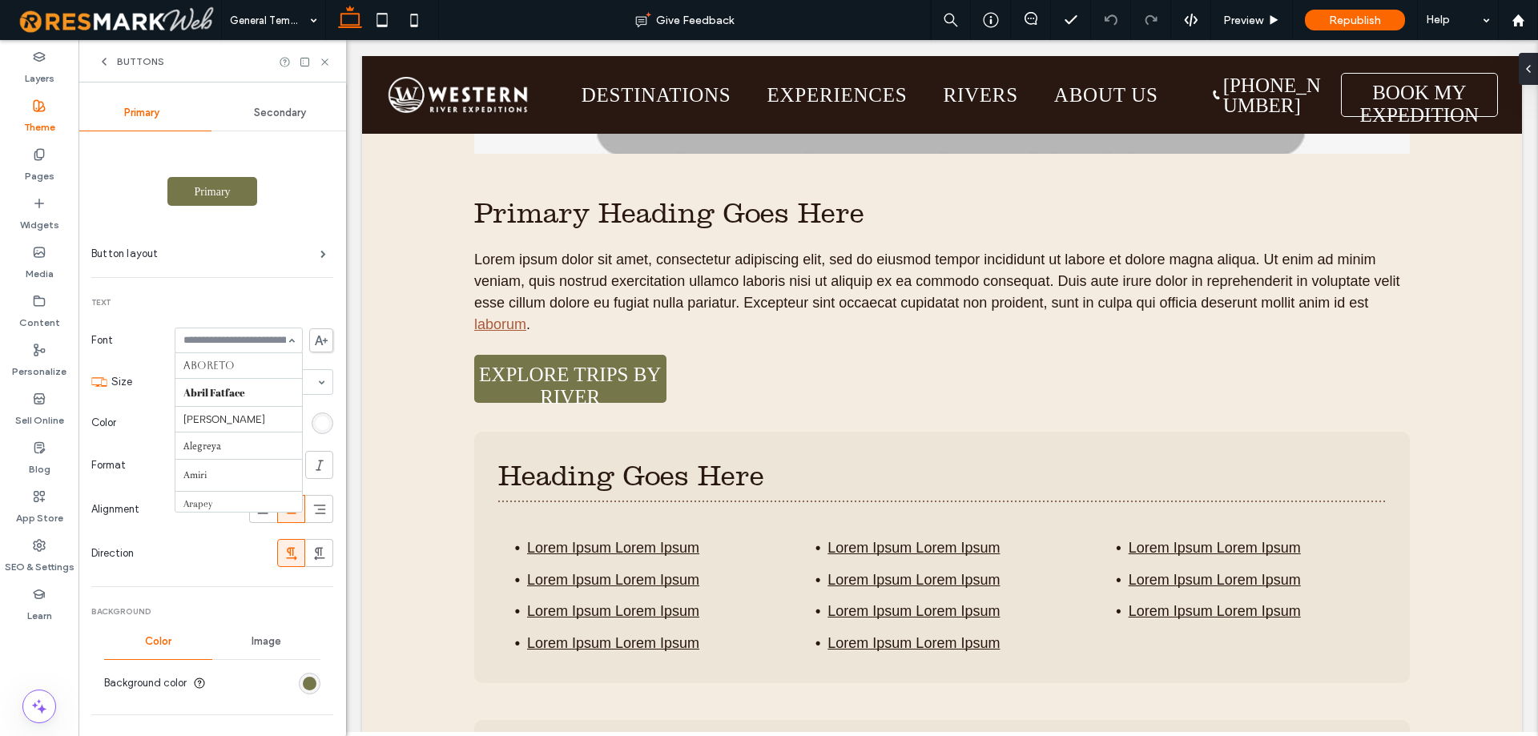
scroll to position [719, 0]
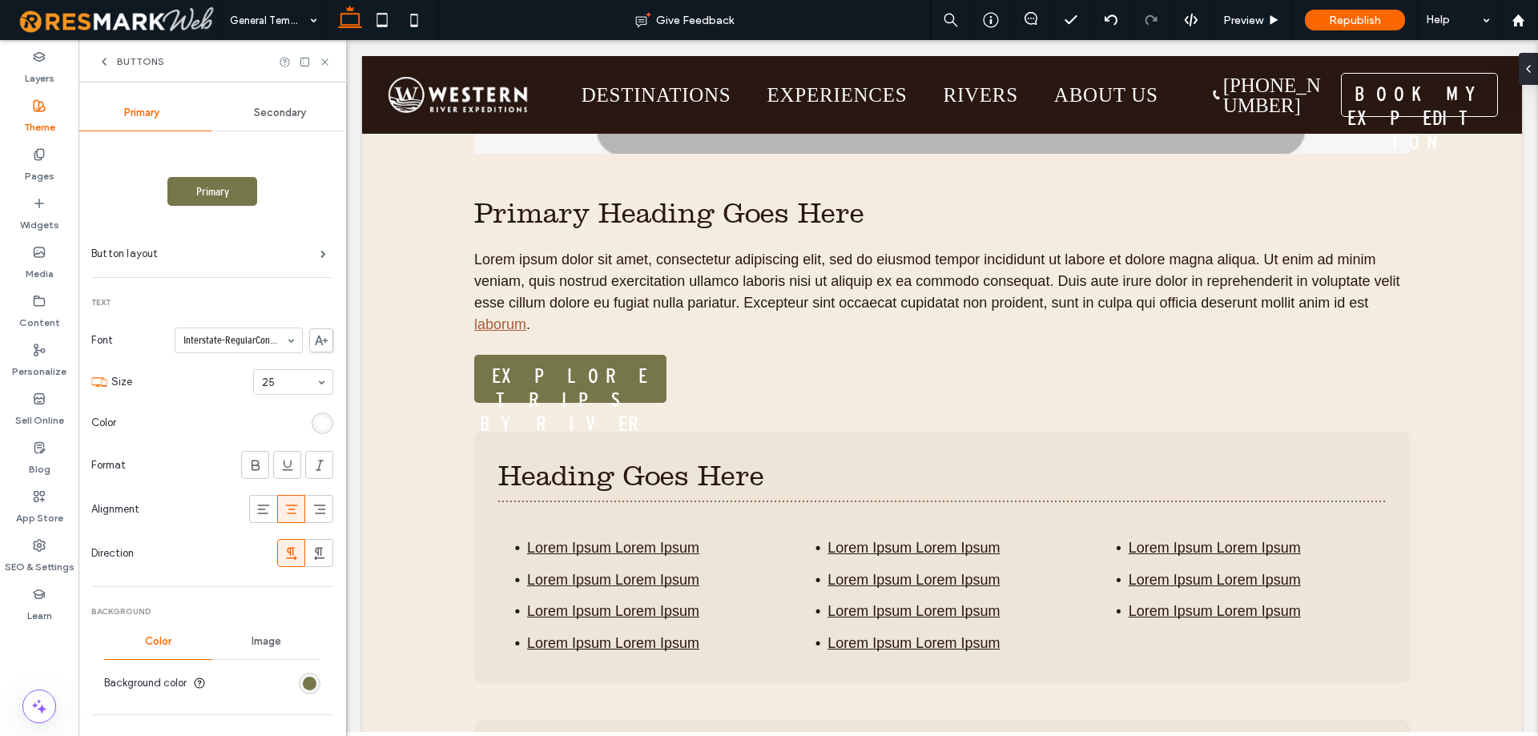
click at [223, 344] on input at bounding box center [234, 340] width 103 height 11
click at [247, 348] on div at bounding box center [238, 340] width 127 height 24
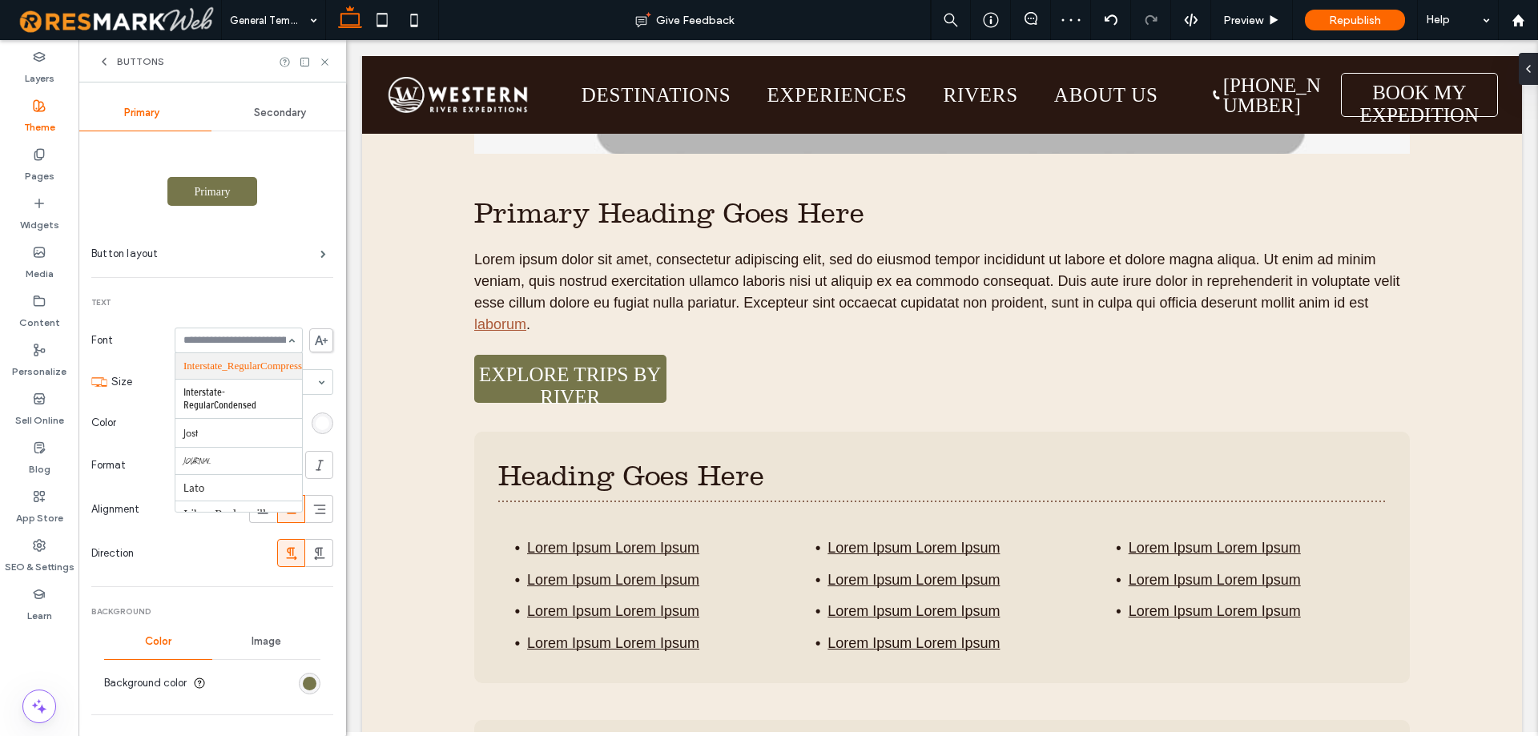
click at [319, 338] on span at bounding box center [321, 340] width 24 height 24
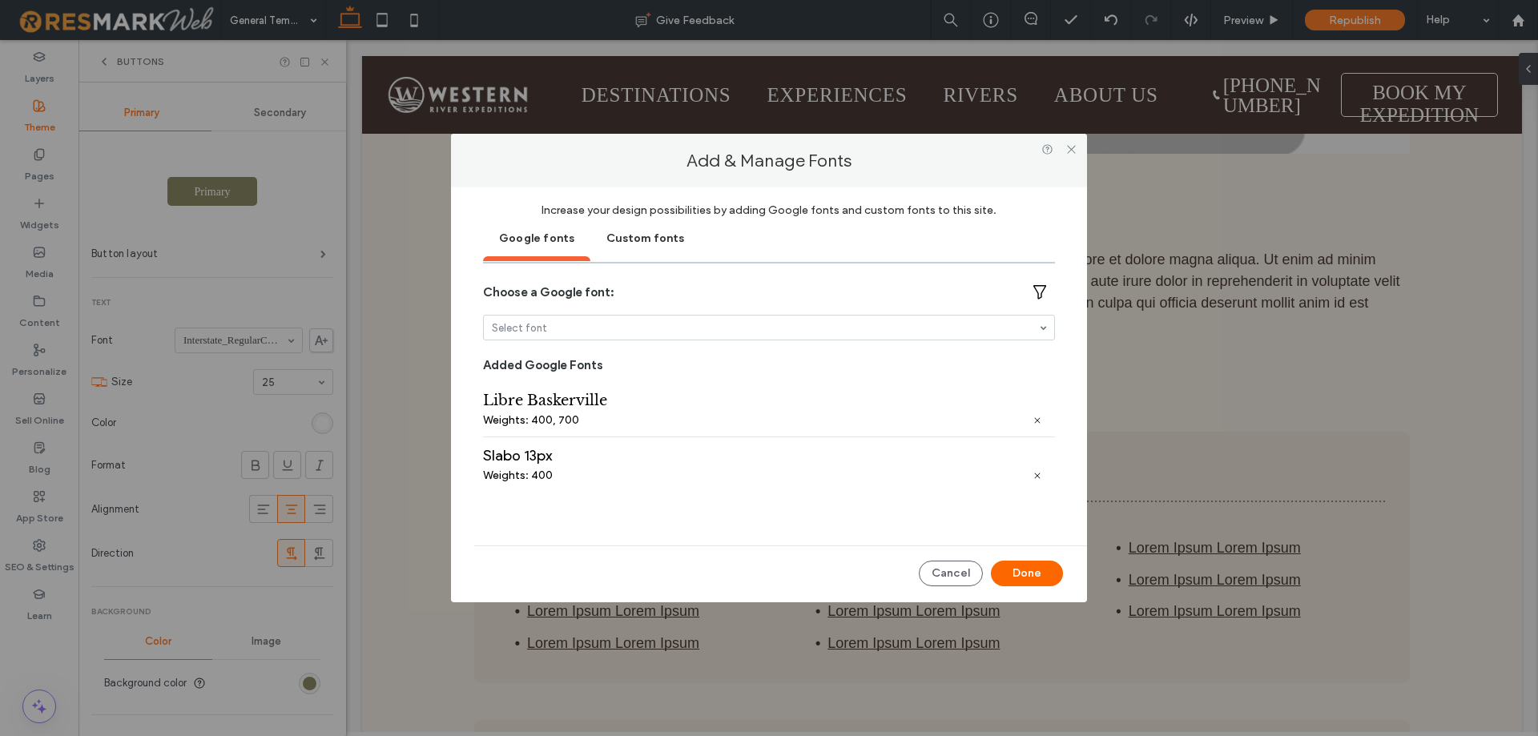
click at [649, 244] on div "Custom fonts" at bounding box center [645, 237] width 110 height 40
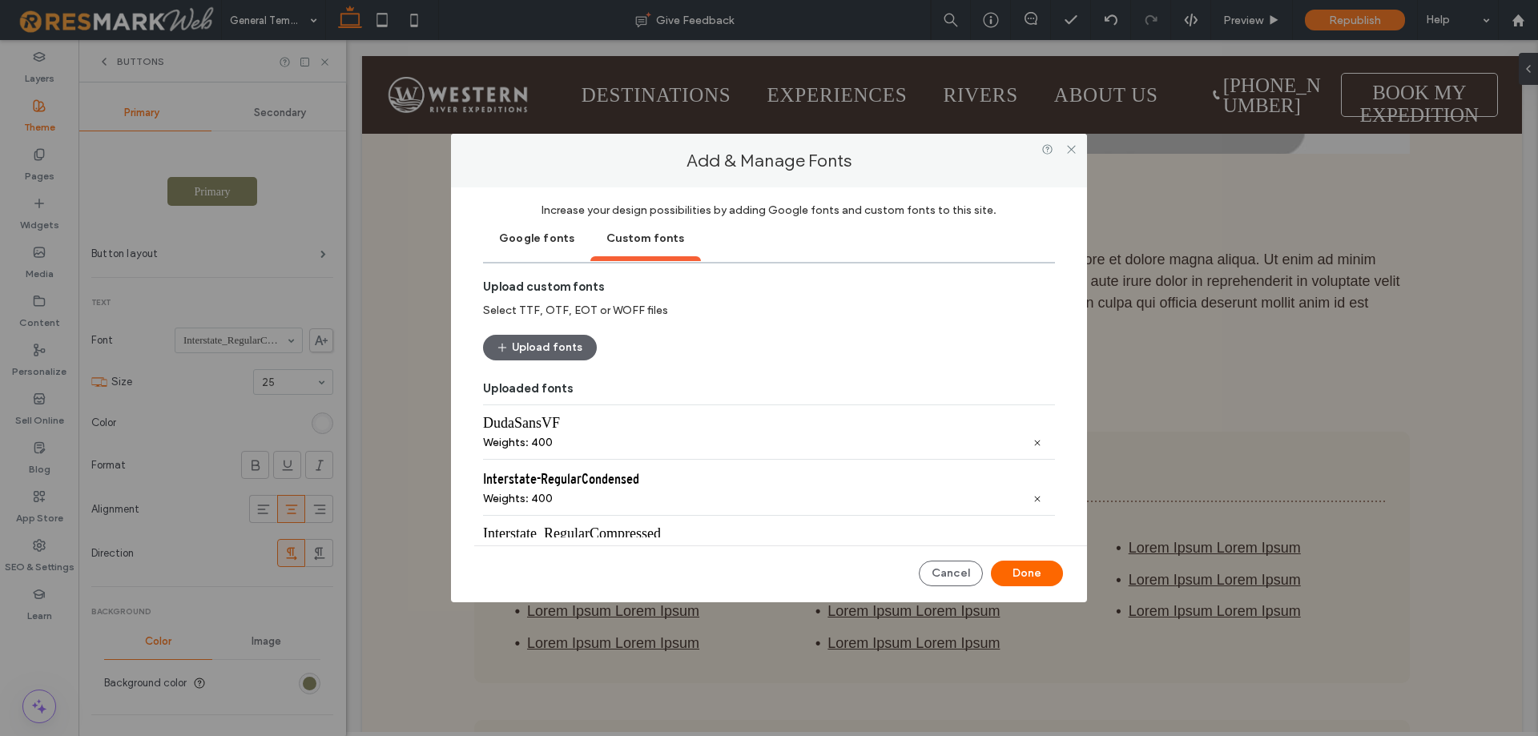
scroll to position [34, 0]
click at [1067, 145] on icon at bounding box center [1071, 149] width 12 height 12
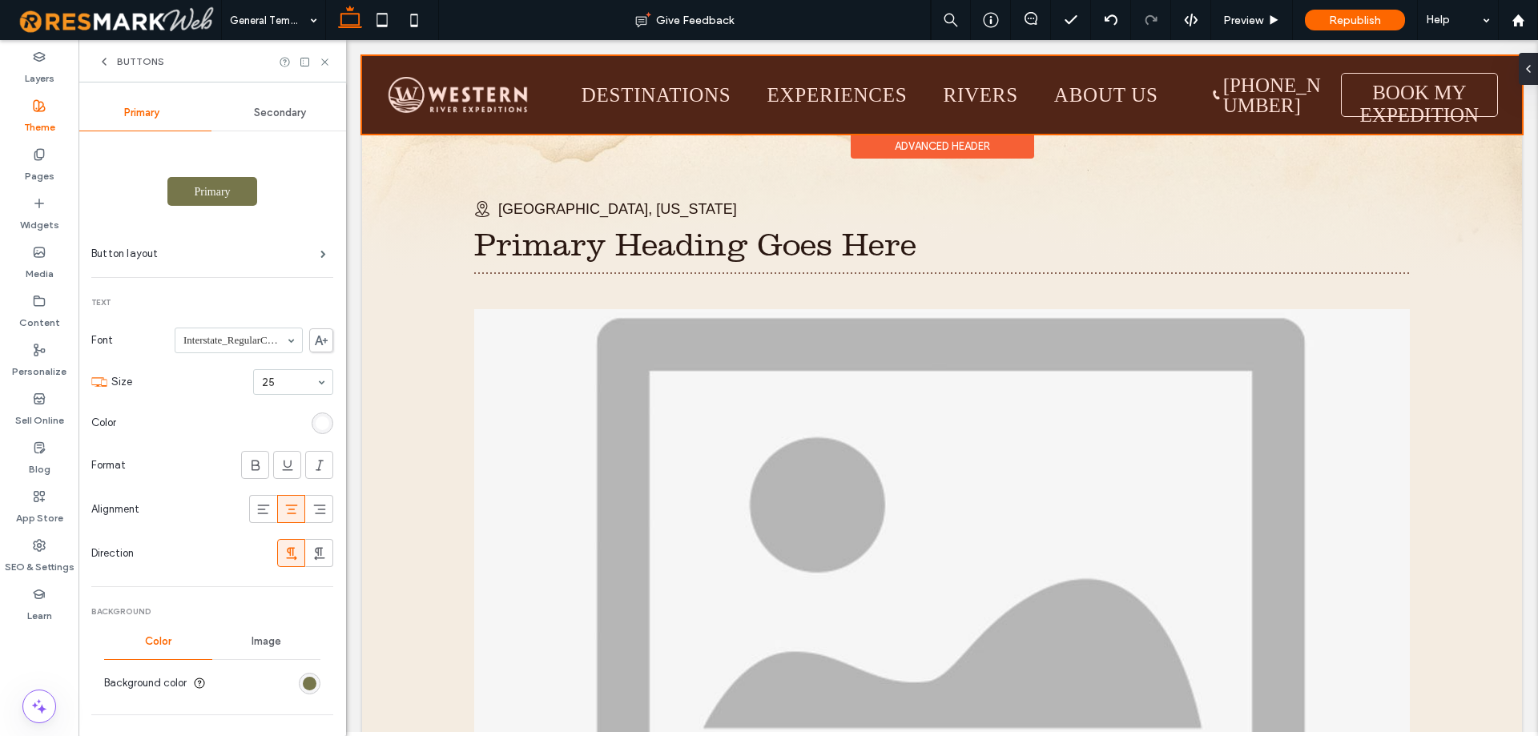
scroll to position [0, 0]
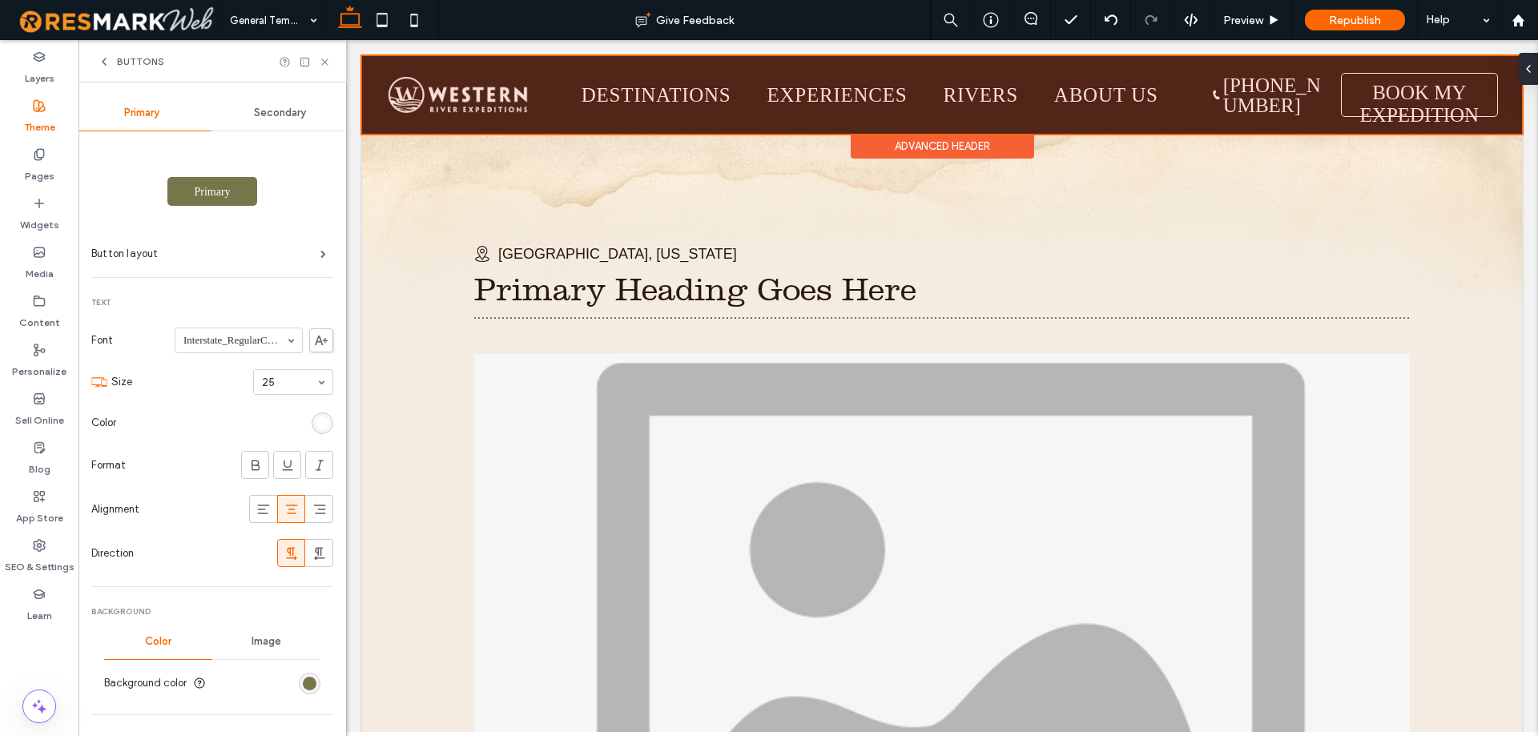
click at [875, 139] on div "Advanced Header" at bounding box center [942, 146] width 183 height 25
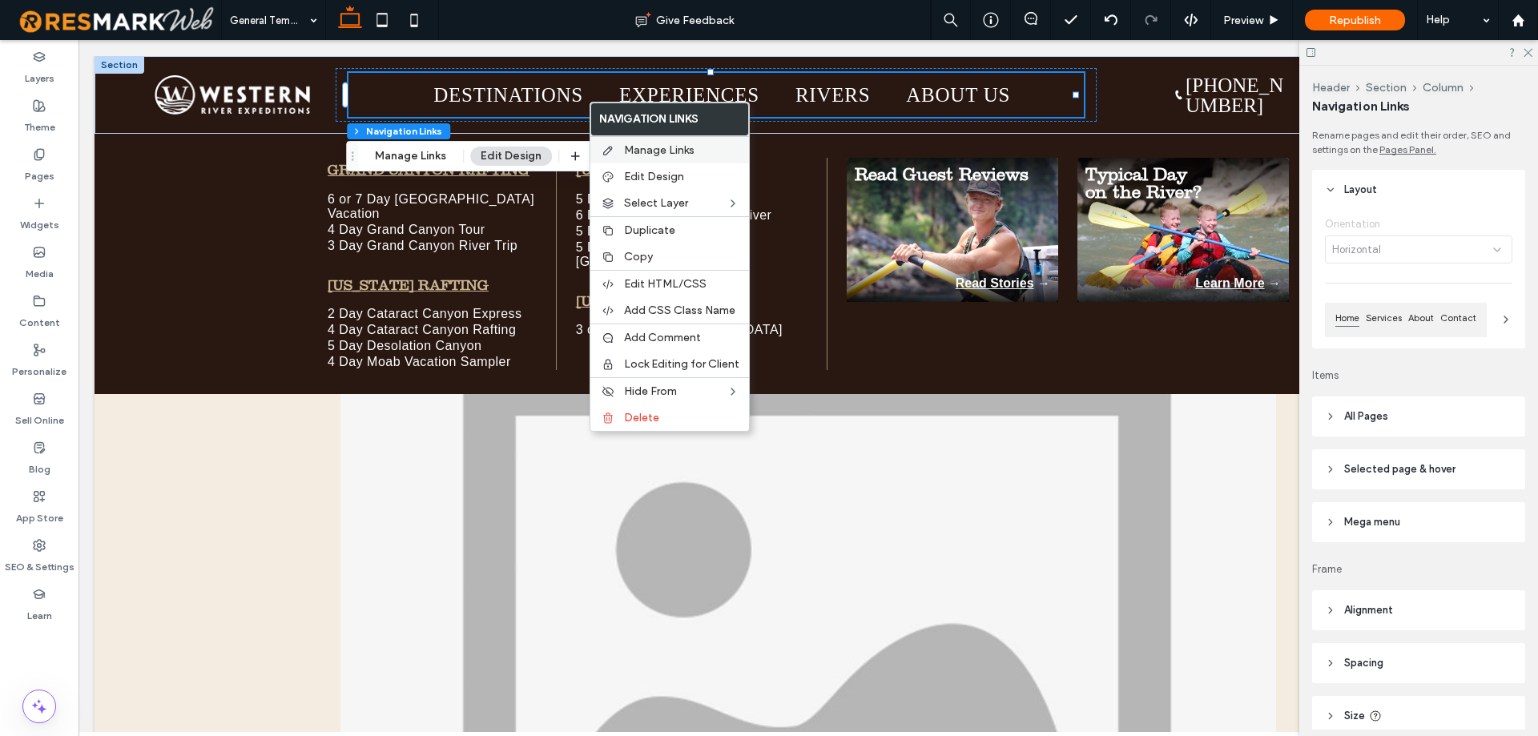
click at [638, 140] on div "Manage Links" at bounding box center [669, 149] width 159 height 27
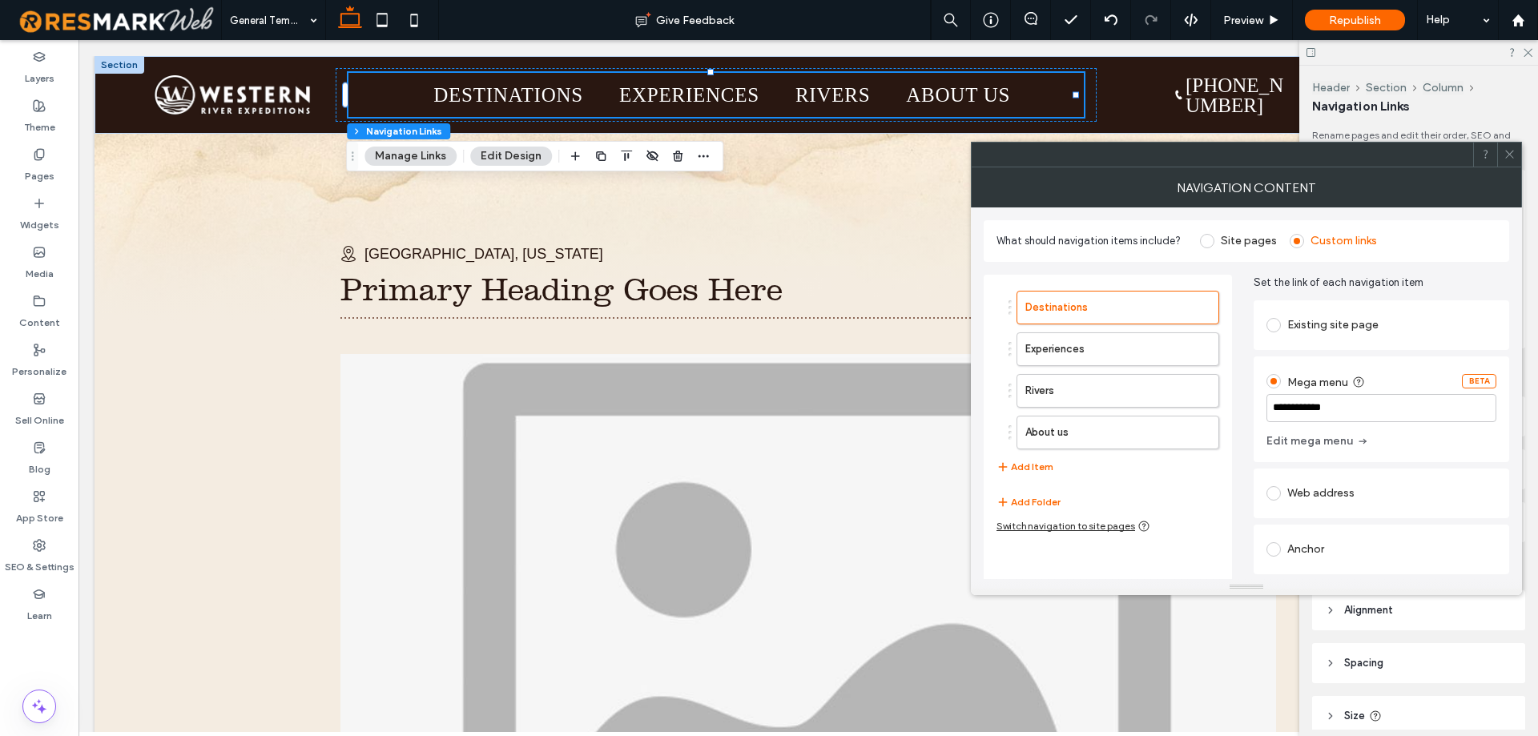
click at [1512, 149] on icon at bounding box center [1509, 154] width 12 height 12
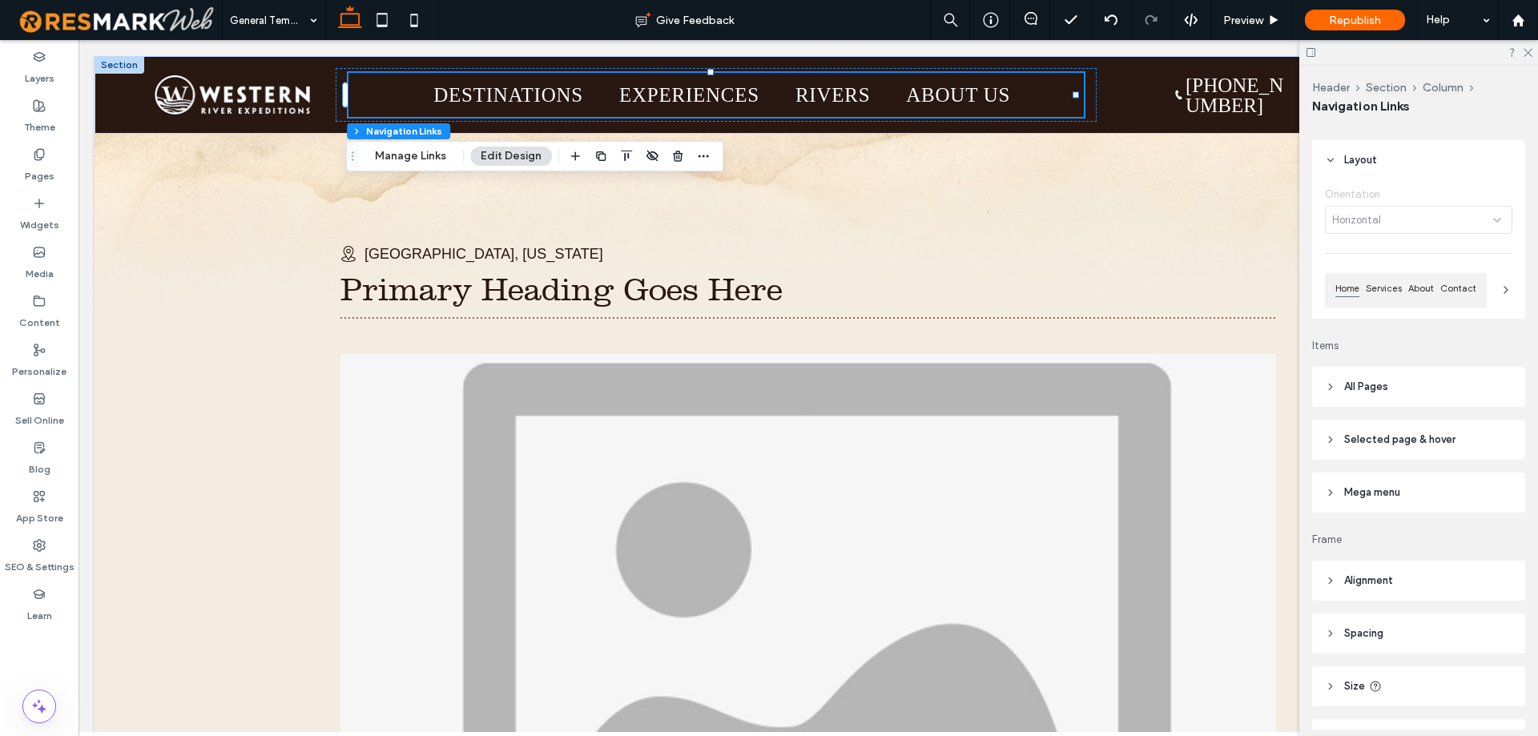
scroll to position [80, 0]
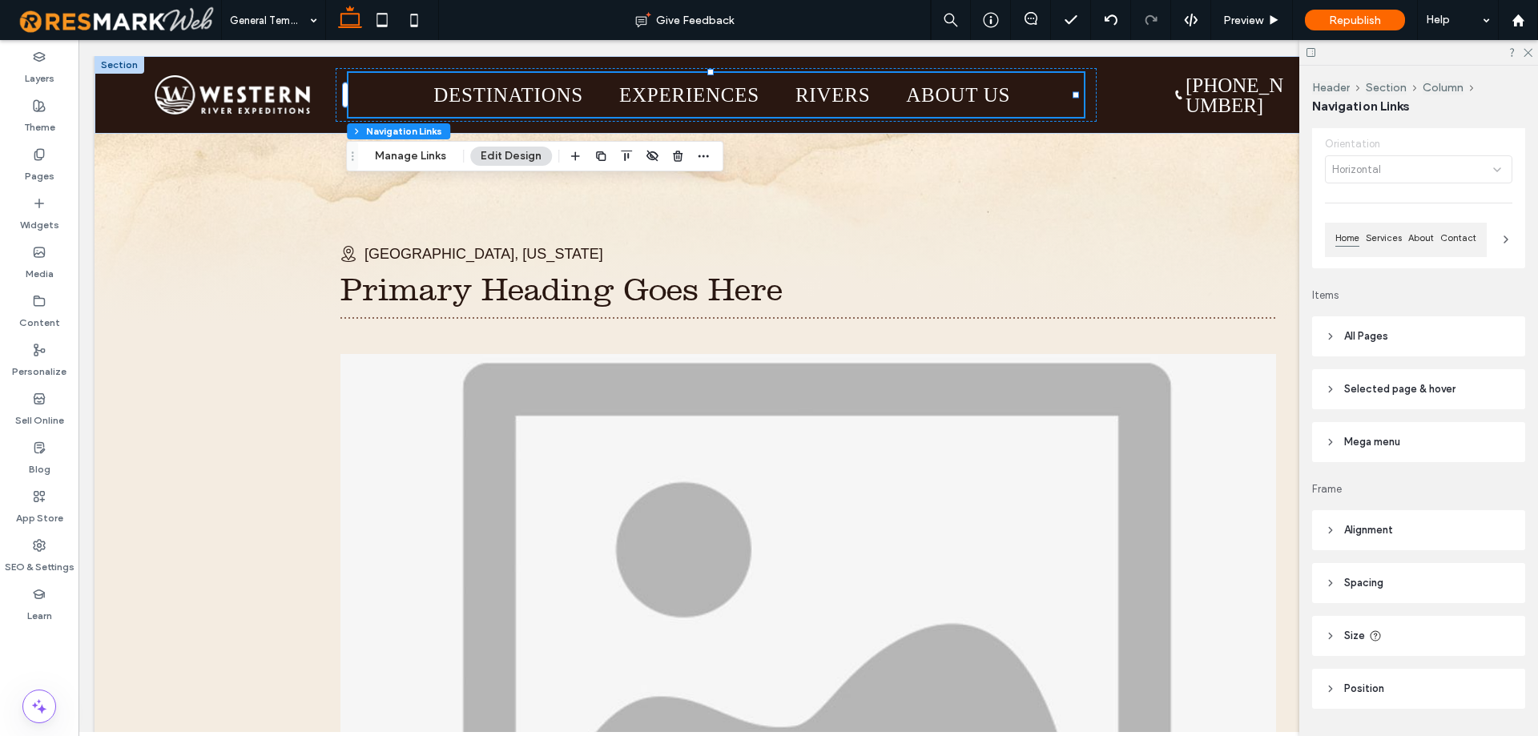
click at [1366, 342] on span "All Pages" at bounding box center [1366, 336] width 44 height 16
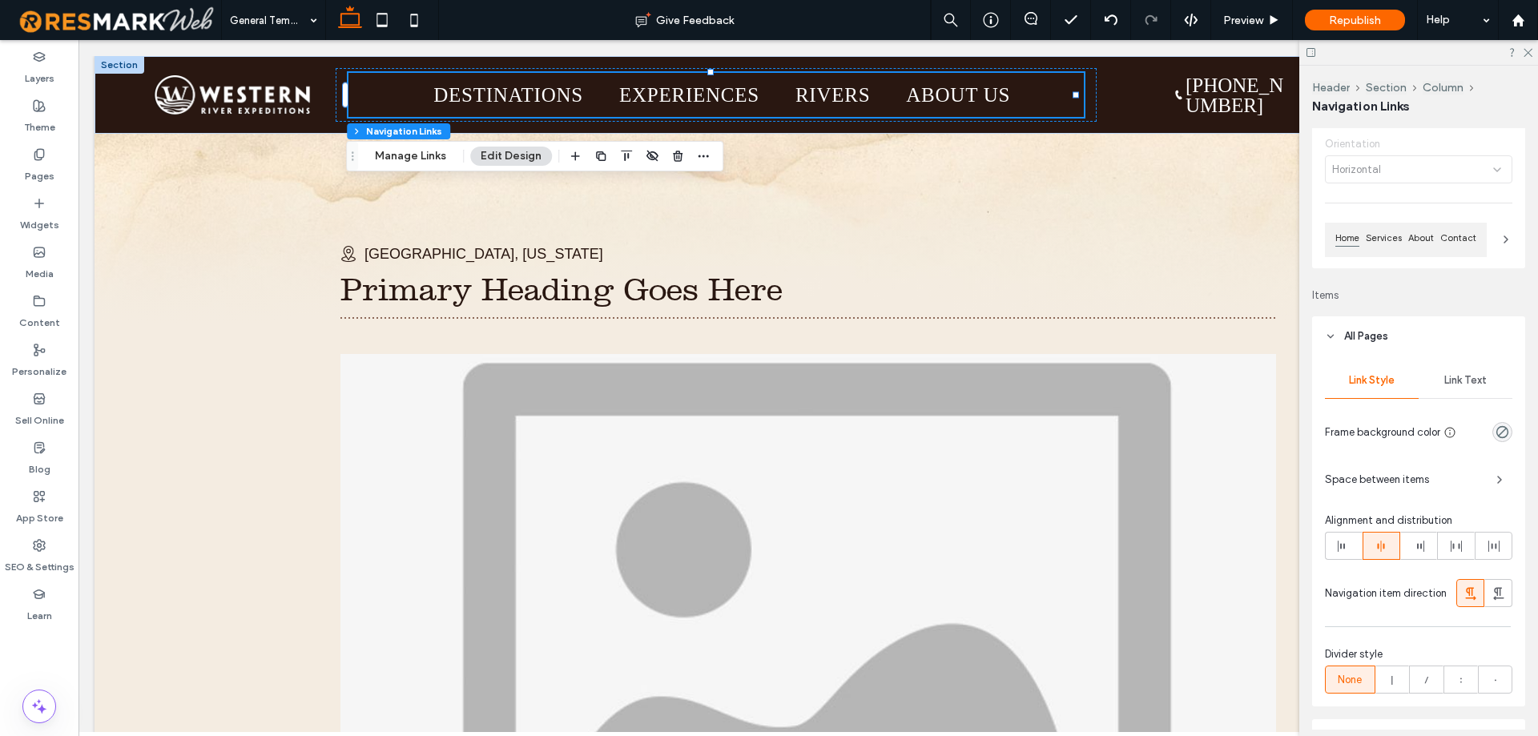
click at [1458, 389] on div "Link Text" at bounding box center [1465, 380] width 94 height 35
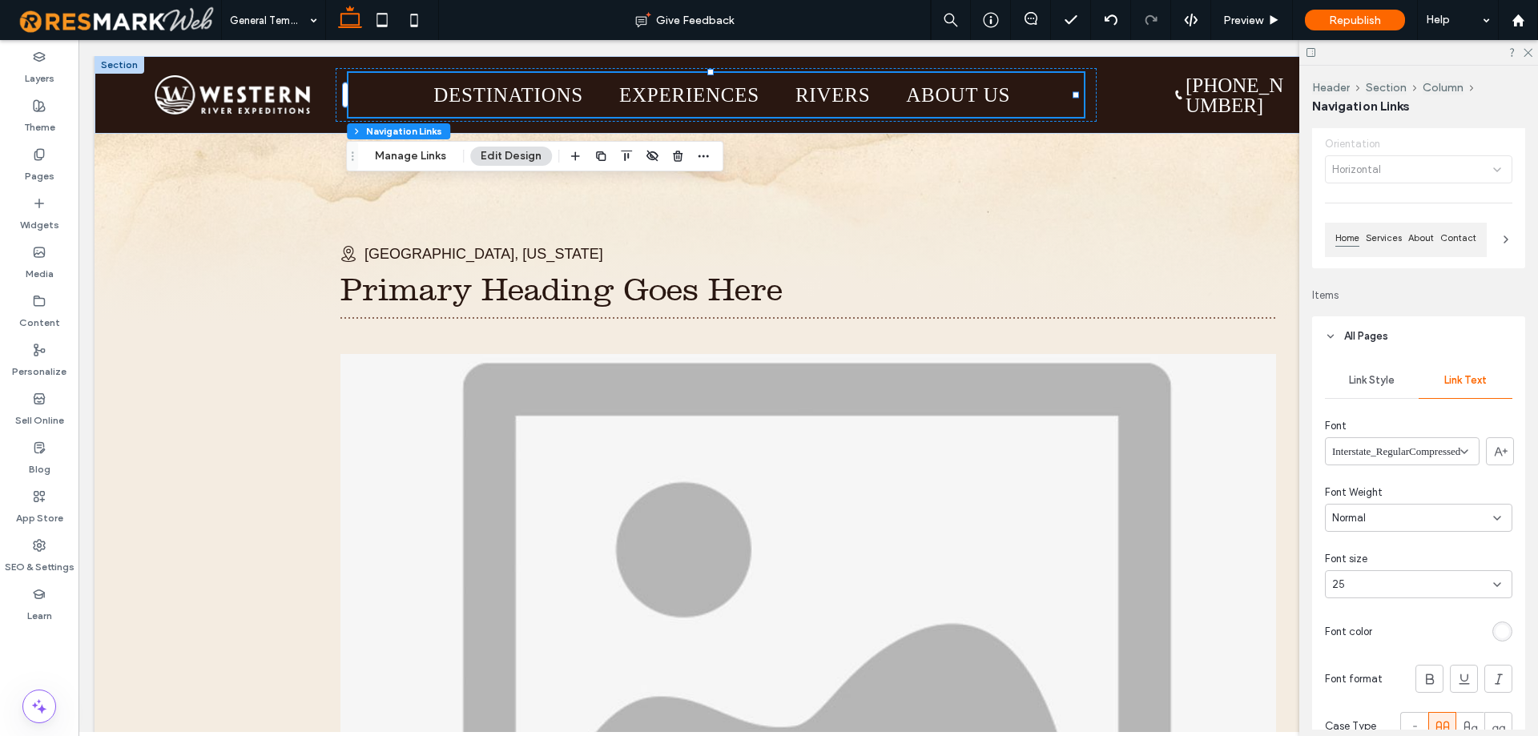
click at [1456, 449] on span "Interstate_RegularCompressed" at bounding box center [1396, 452] width 128 height 16
click at [1402, 412] on div "Link Style Link Text Font Interstate_RegularCompressed Font Weight Normal Font …" at bounding box center [1418, 554] width 213 height 396
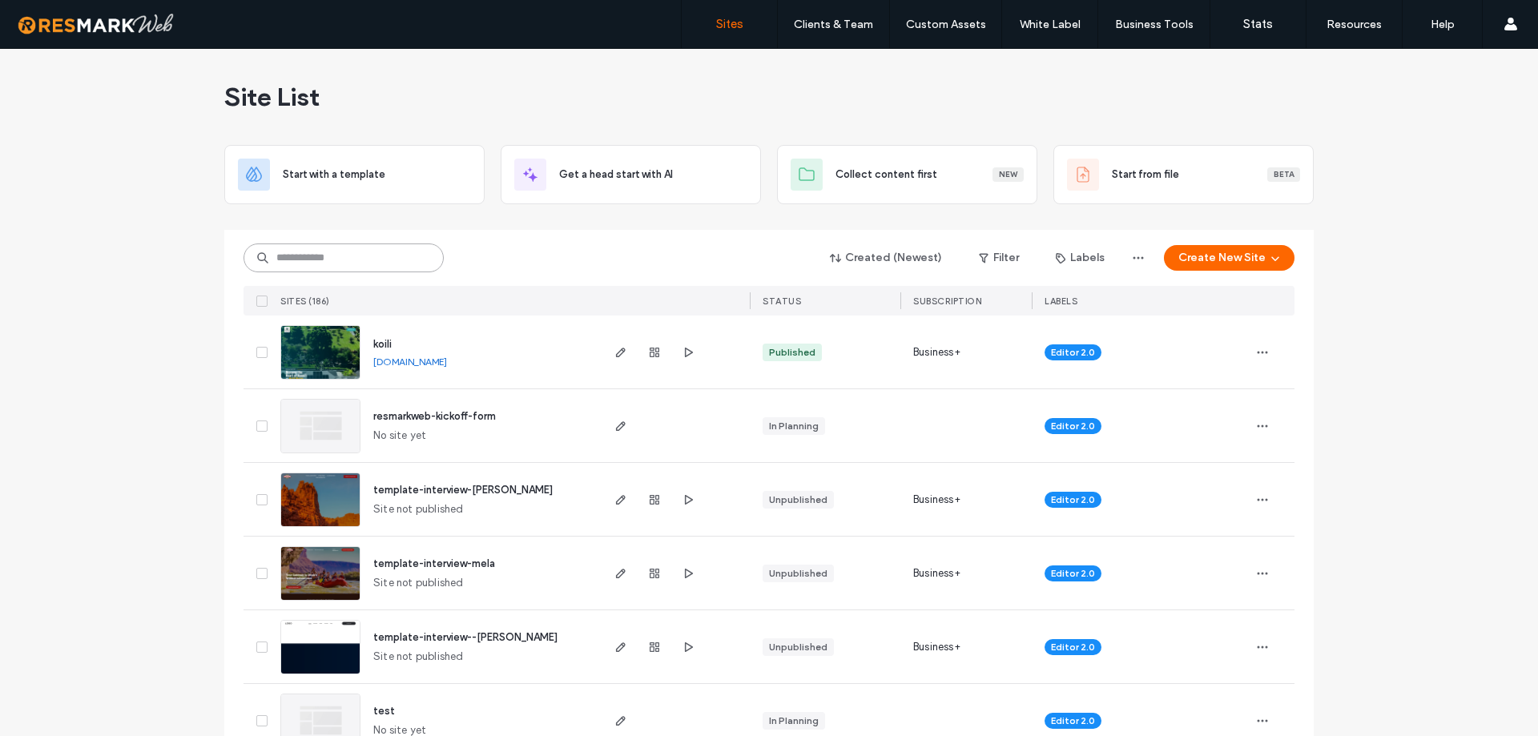
click at [353, 251] on input at bounding box center [343, 257] width 200 height 29
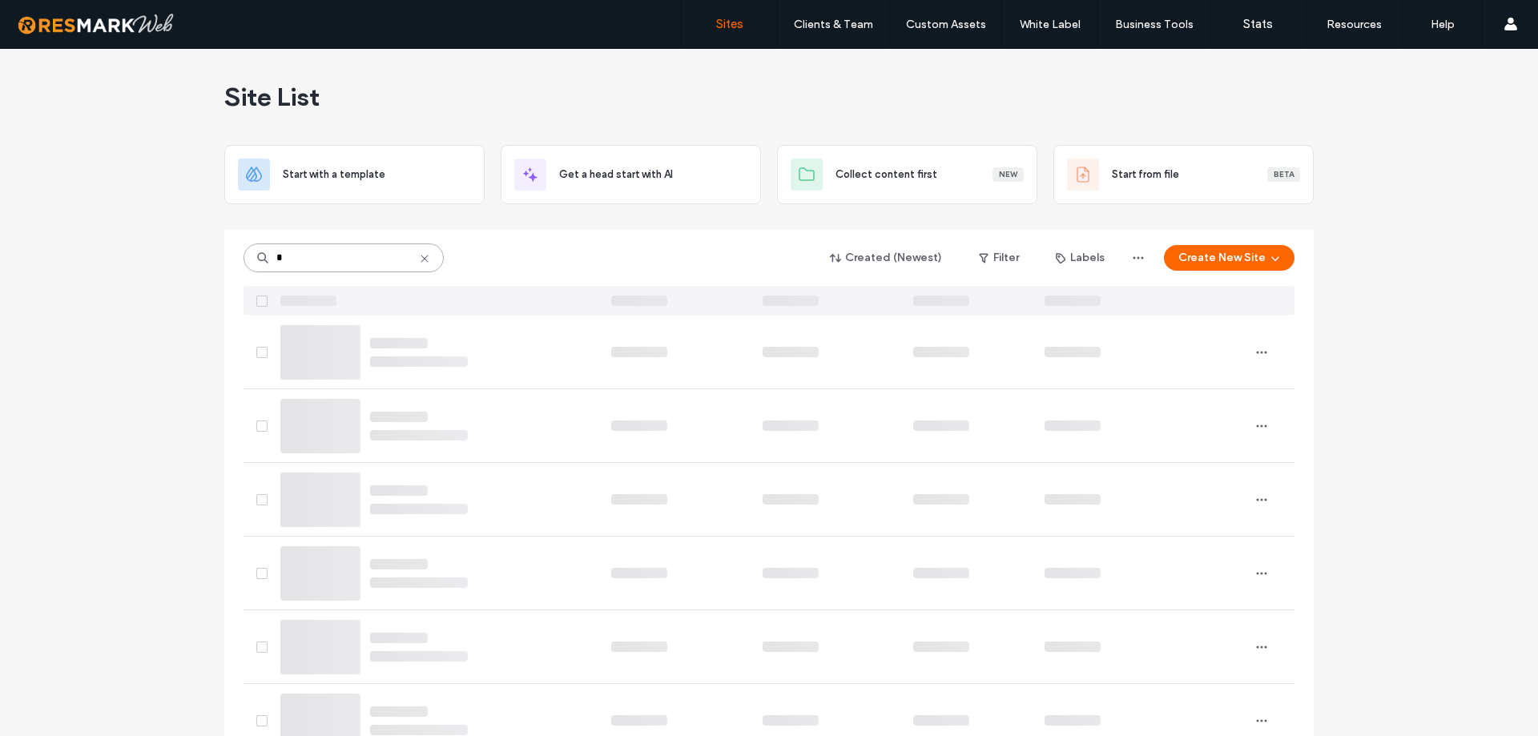
click at [355, 250] on input "*" at bounding box center [343, 257] width 200 height 29
click at [353, 251] on input "*" at bounding box center [343, 257] width 200 height 29
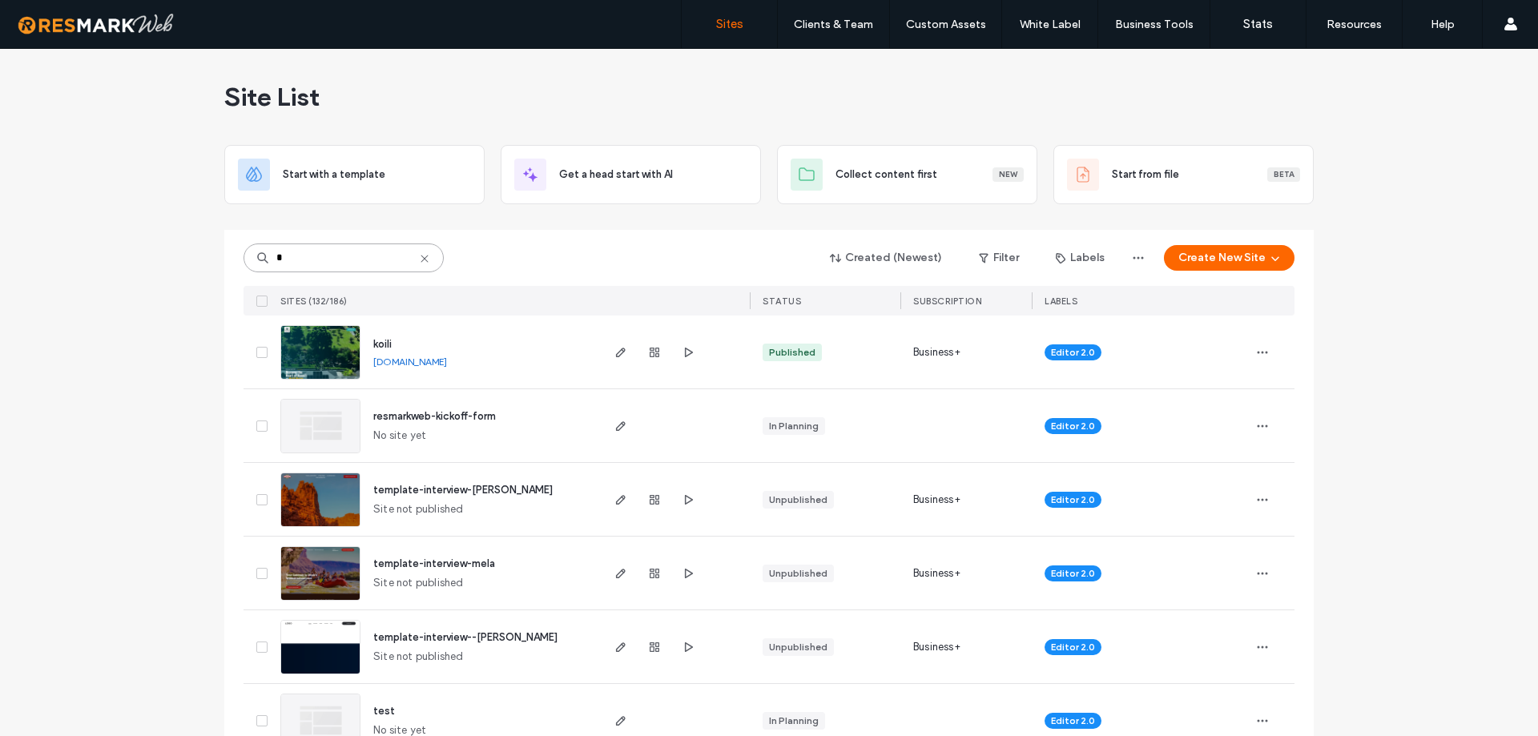
click at [353, 251] on input "*" at bounding box center [343, 257] width 200 height 29
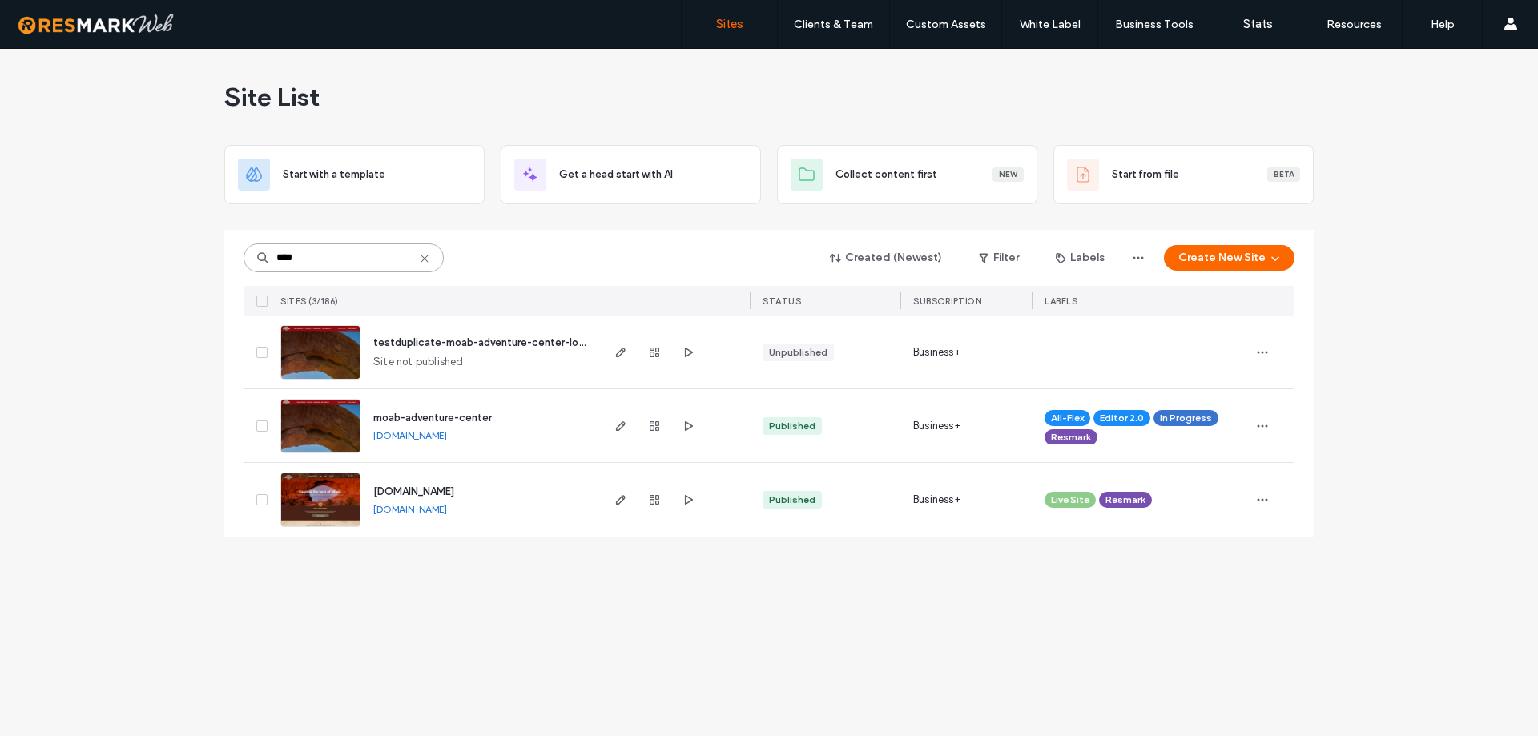
type input "****"
click at [342, 259] on input "****" at bounding box center [343, 257] width 200 height 29
click at [323, 418] on img at bounding box center [320, 454] width 78 height 109
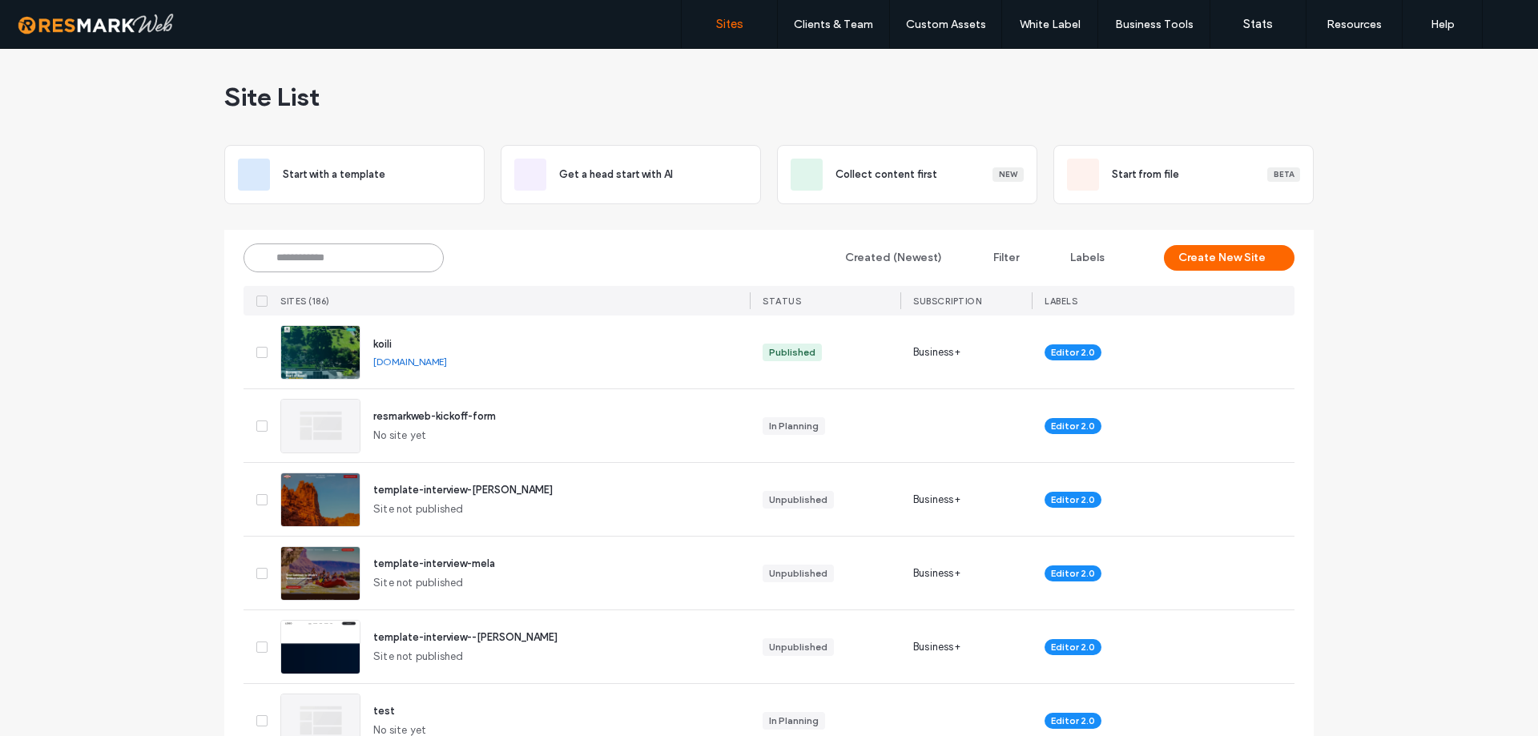
click at [335, 259] on input at bounding box center [343, 257] width 200 height 29
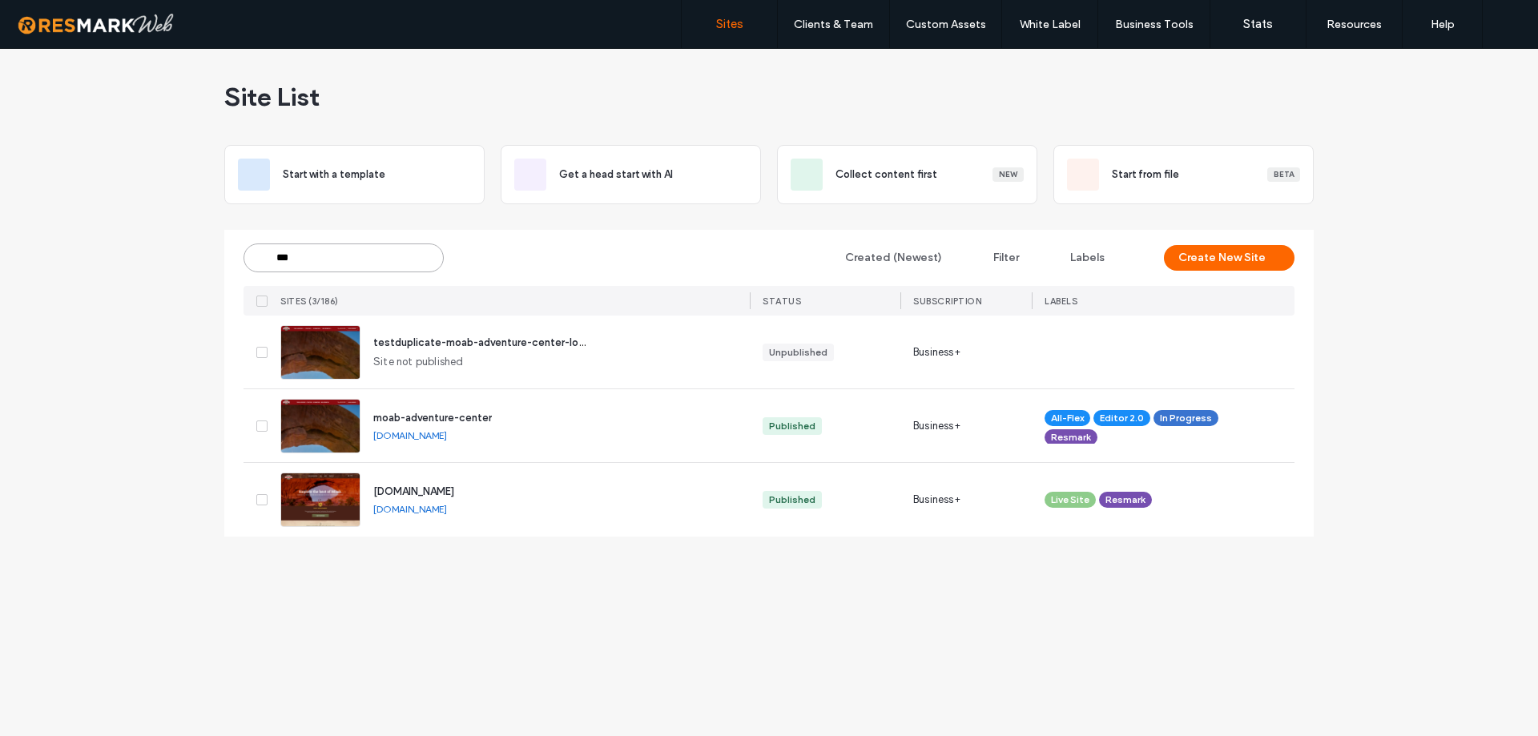
type input "***"
click at [339, 427] on img at bounding box center [320, 454] width 78 height 109
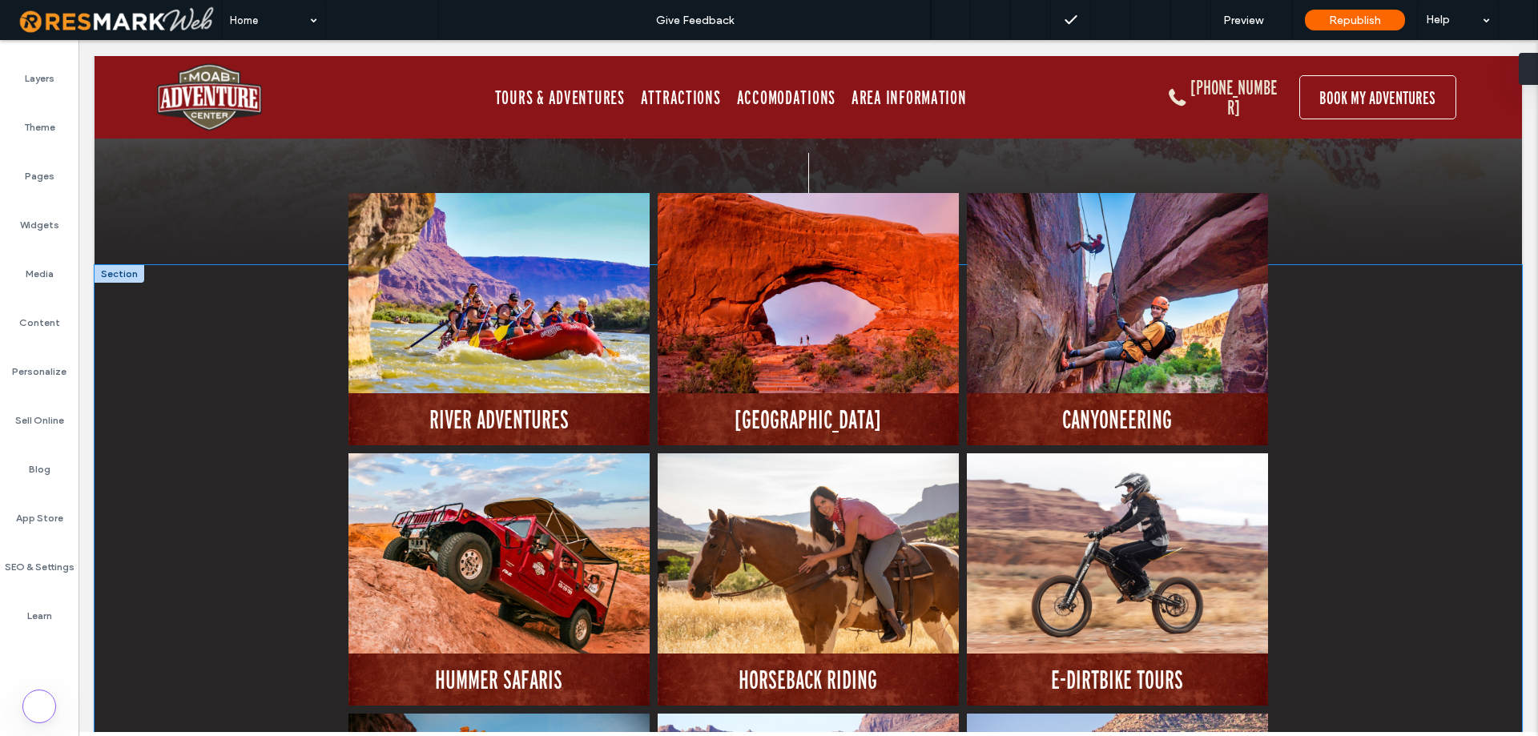
scroll to position [2162, 0]
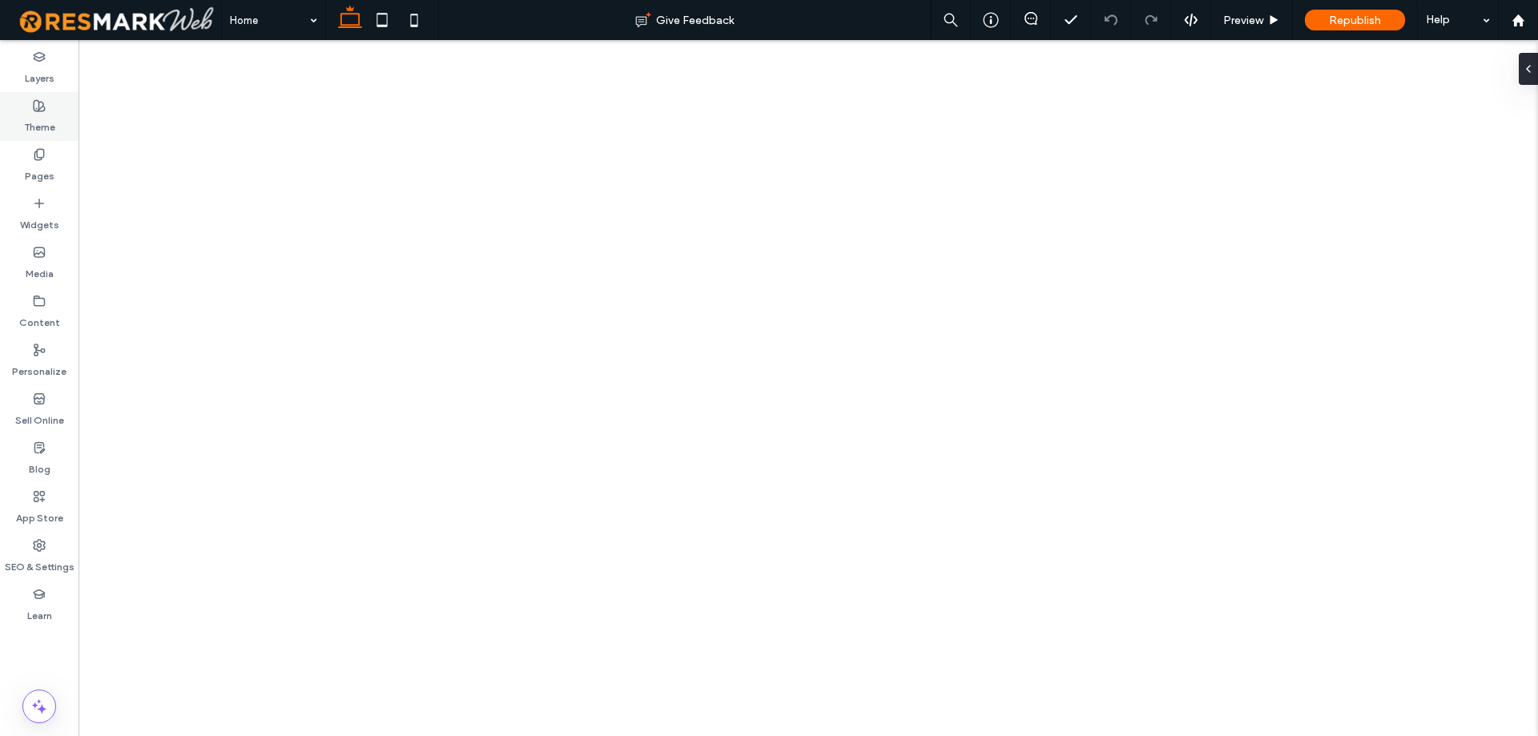
click at [37, 119] on label "Theme" at bounding box center [39, 123] width 31 height 22
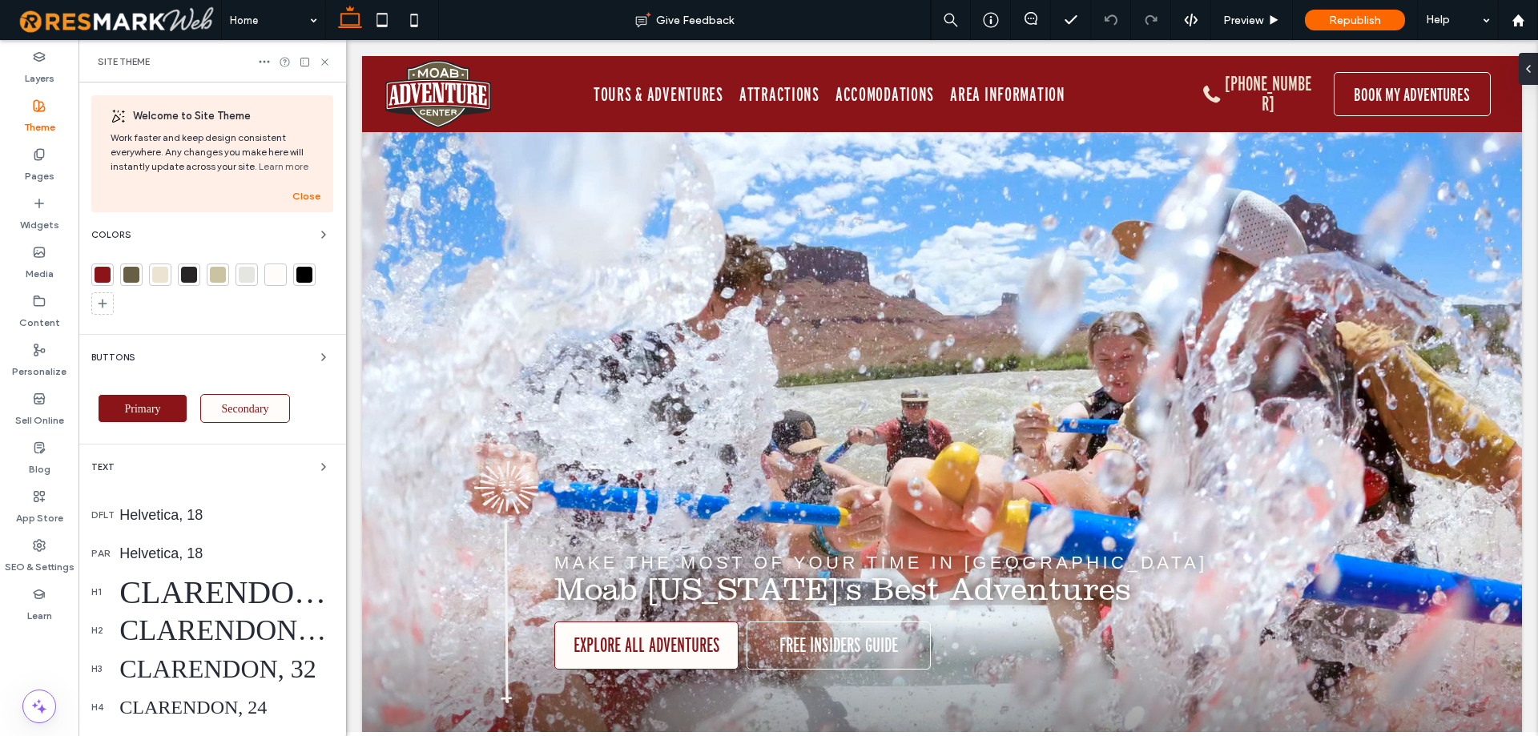
click at [45, 553] on label "SEO & Settings" at bounding box center [40, 563] width 70 height 22
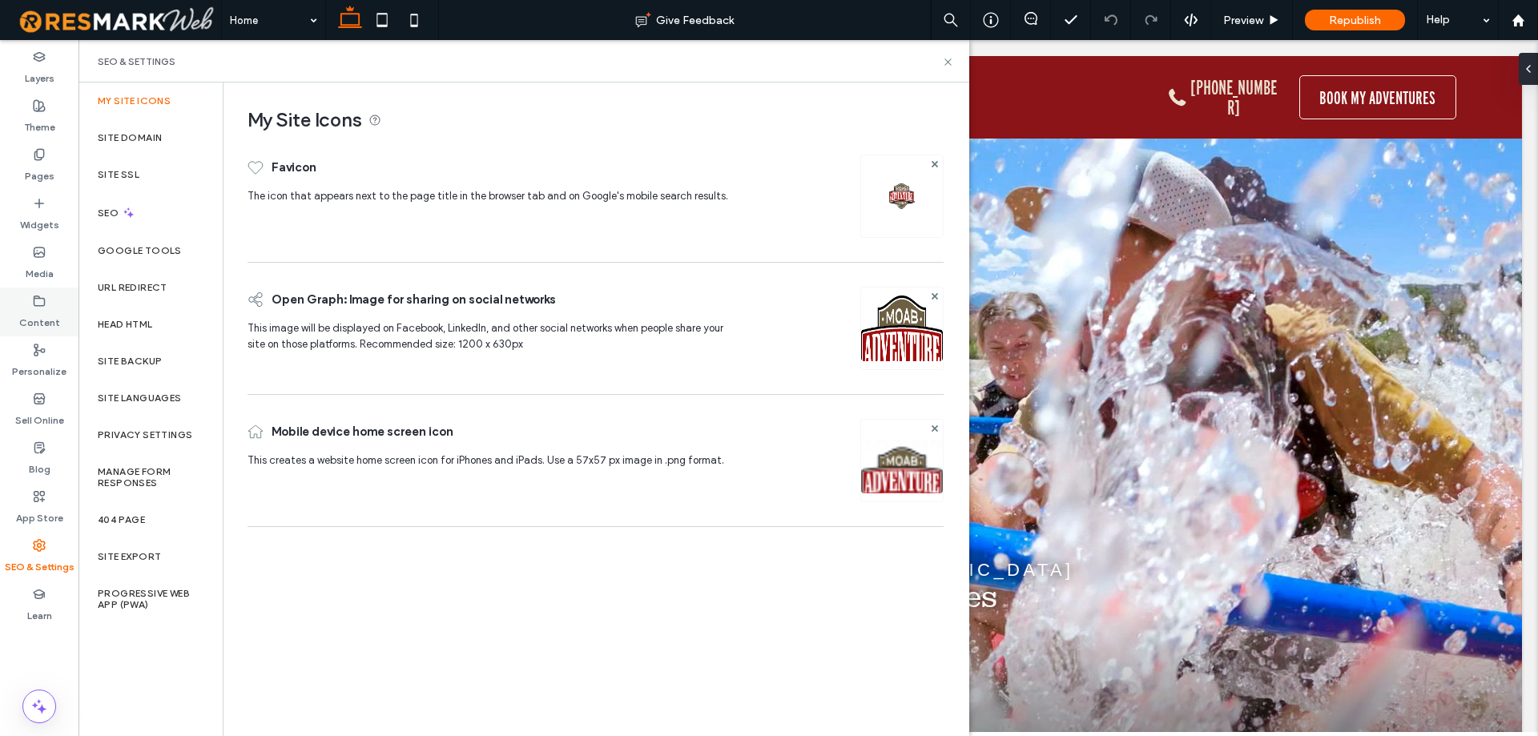
click at [50, 304] on div "Content" at bounding box center [39, 312] width 78 height 49
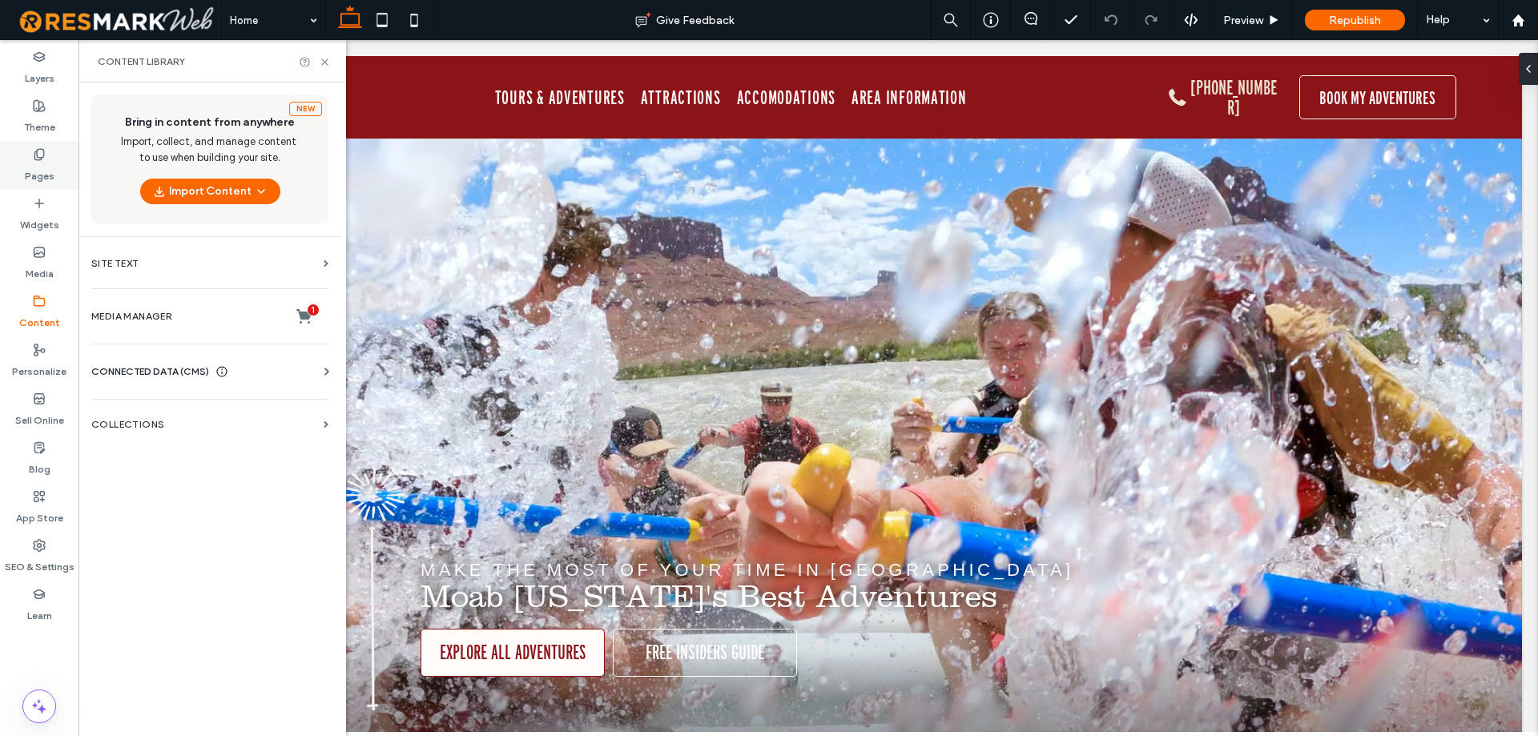
click at [38, 168] on label "Pages" at bounding box center [40, 172] width 30 height 22
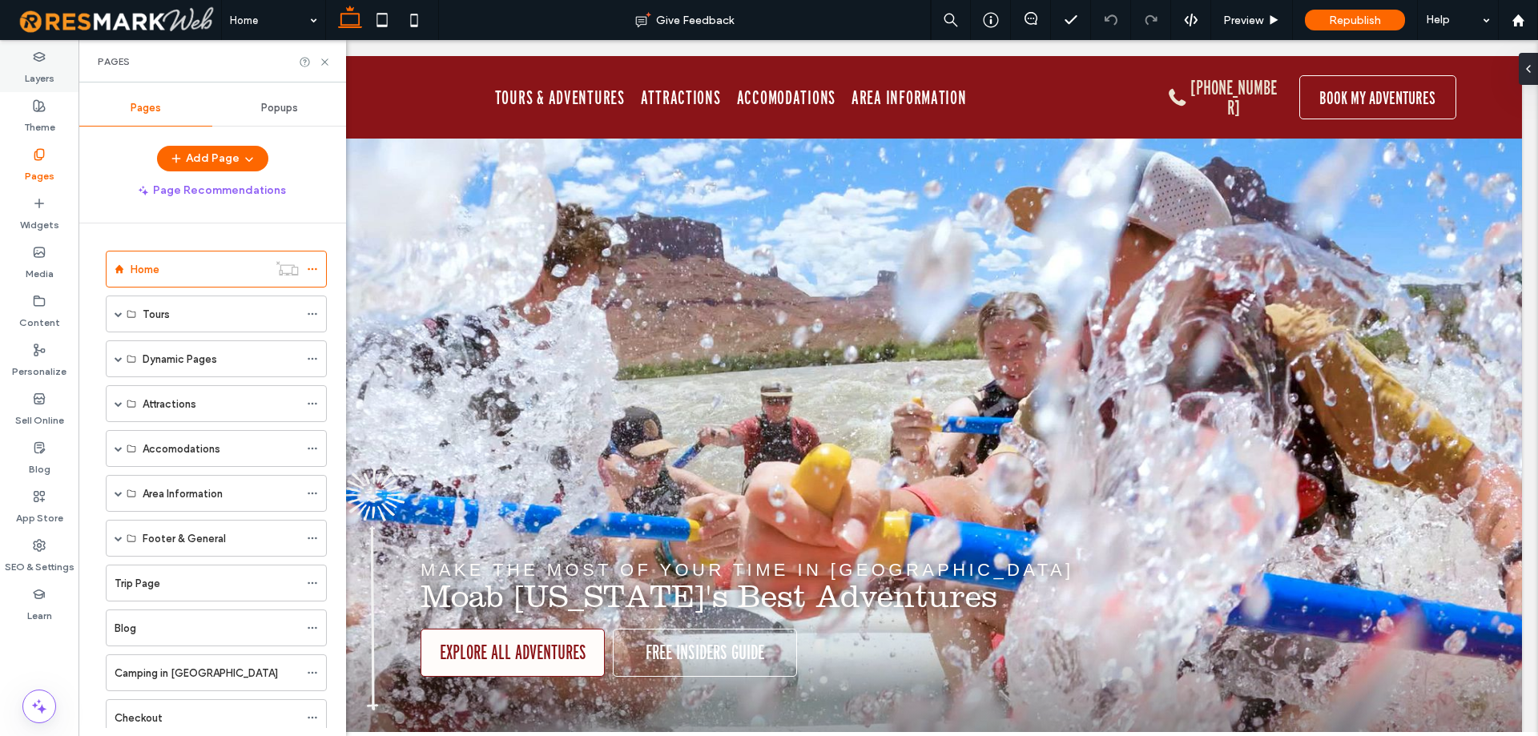
click at [44, 58] on use at bounding box center [39, 56] width 10 height 9
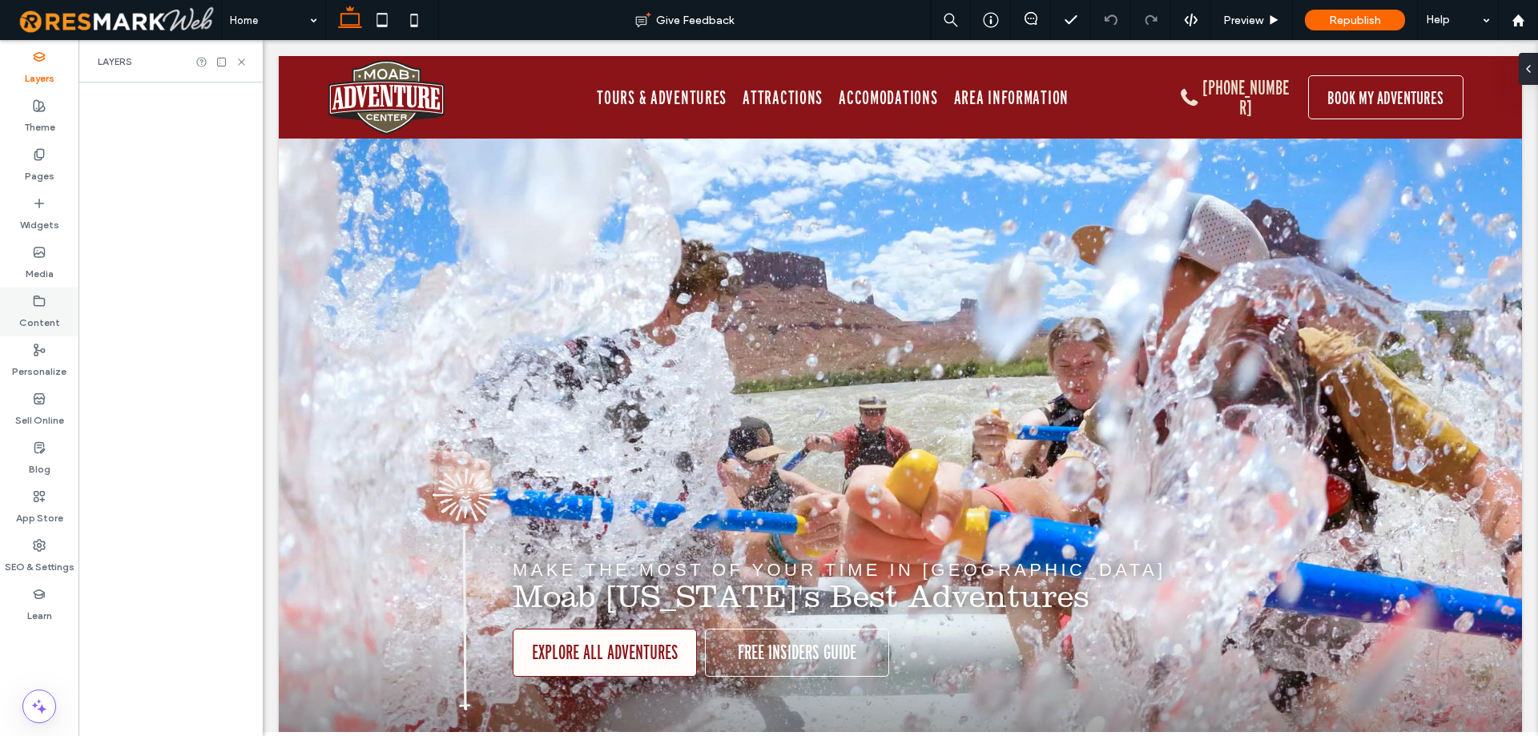
click at [18, 312] on div "Content" at bounding box center [39, 312] width 78 height 49
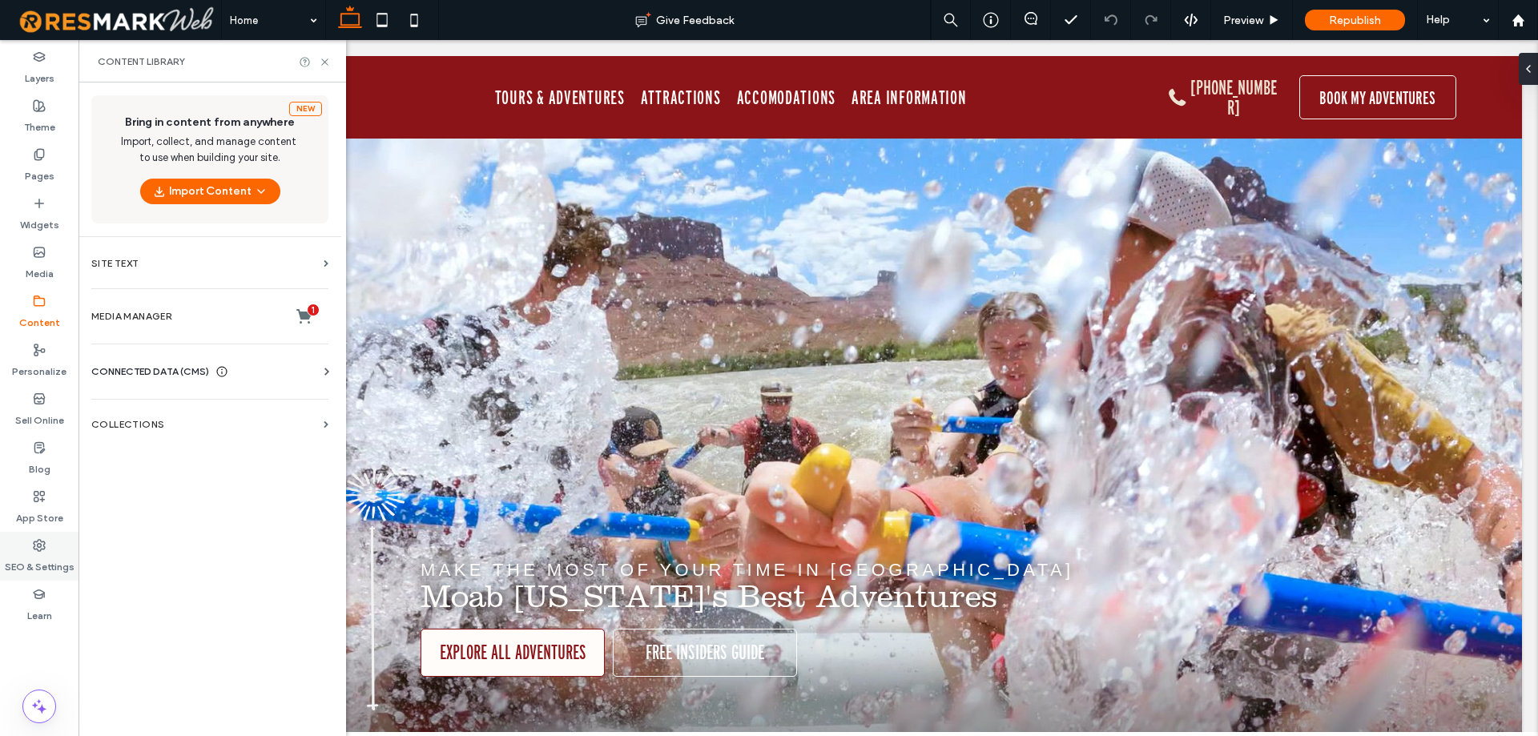
click at [18, 557] on label "SEO & Settings" at bounding box center [40, 563] width 70 height 22
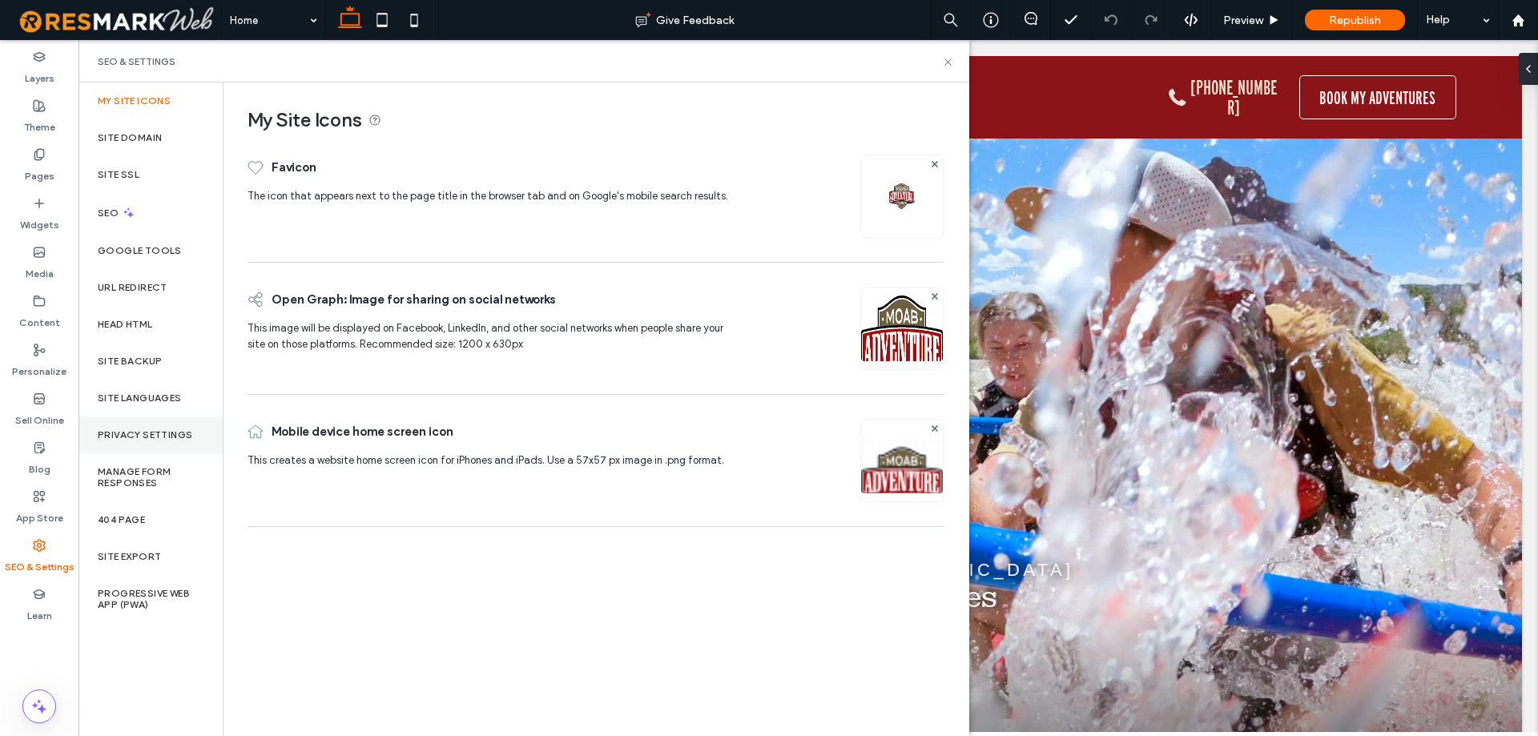
click at [151, 442] on div "Privacy Settings" at bounding box center [150, 434] width 144 height 37
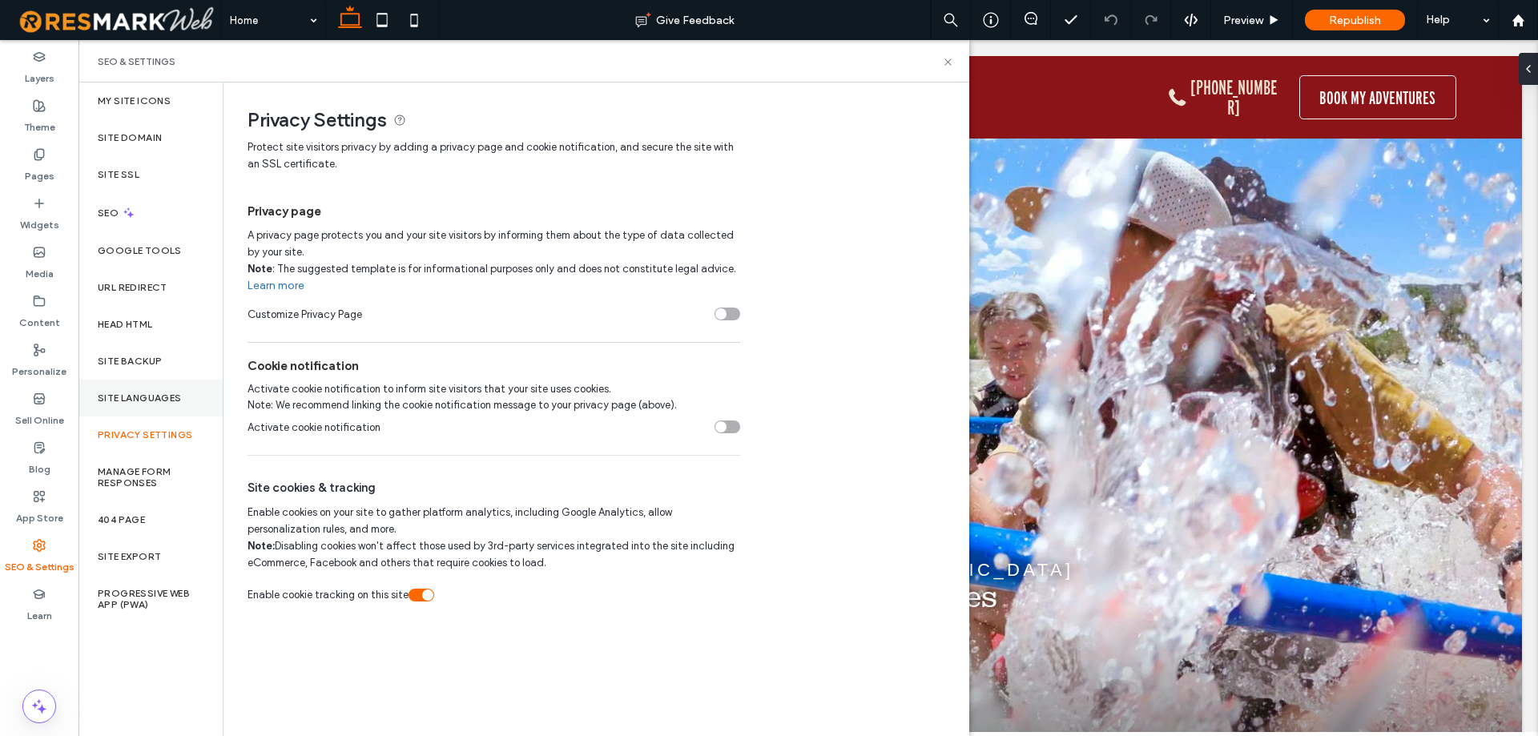
click at [134, 398] on label "Site Languages" at bounding box center [140, 397] width 84 height 11
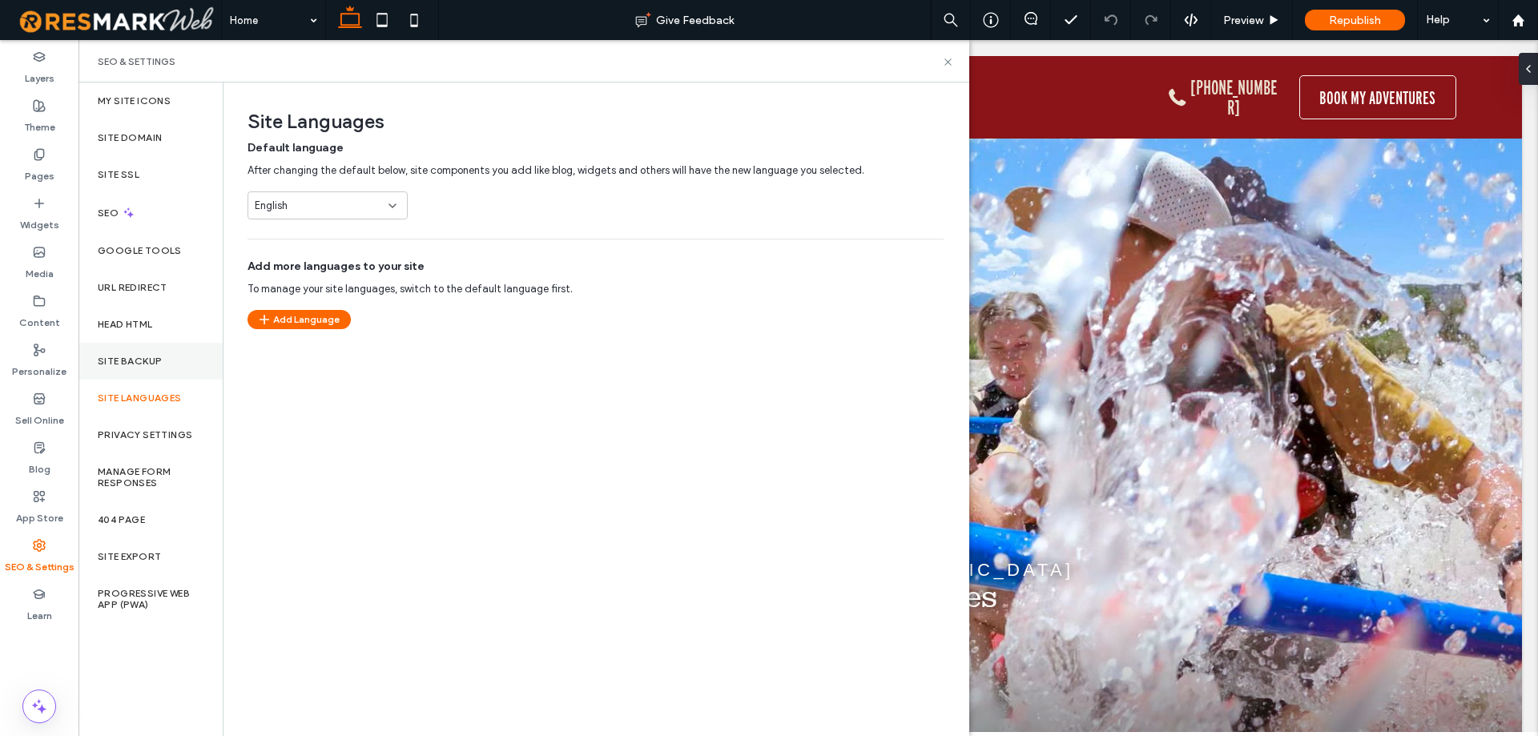
click at [139, 372] on div "Site Backup" at bounding box center [150, 361] width 144 height 37
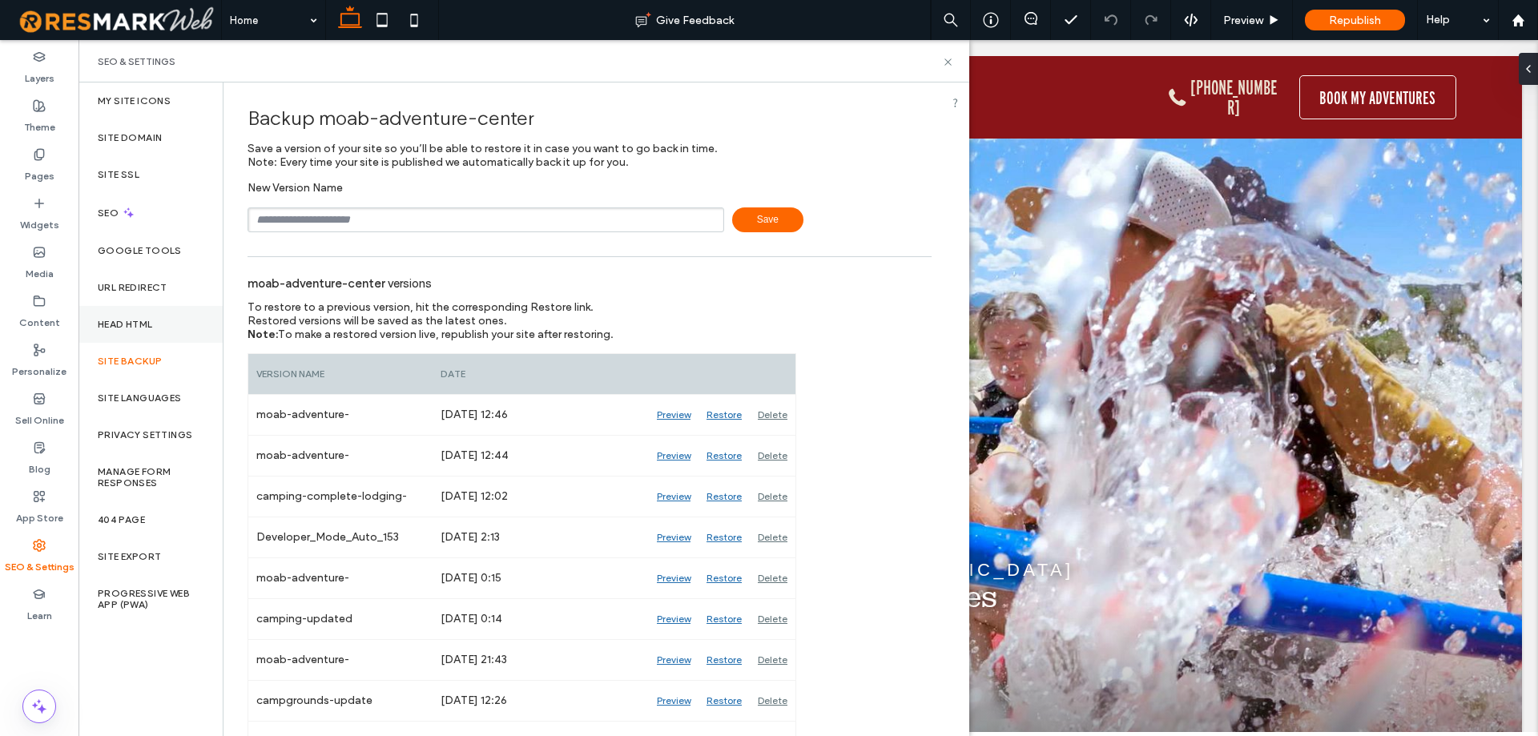
click at [133, 327] on label "Head HTML" at bounding box center [125, 324] width 55 height 11
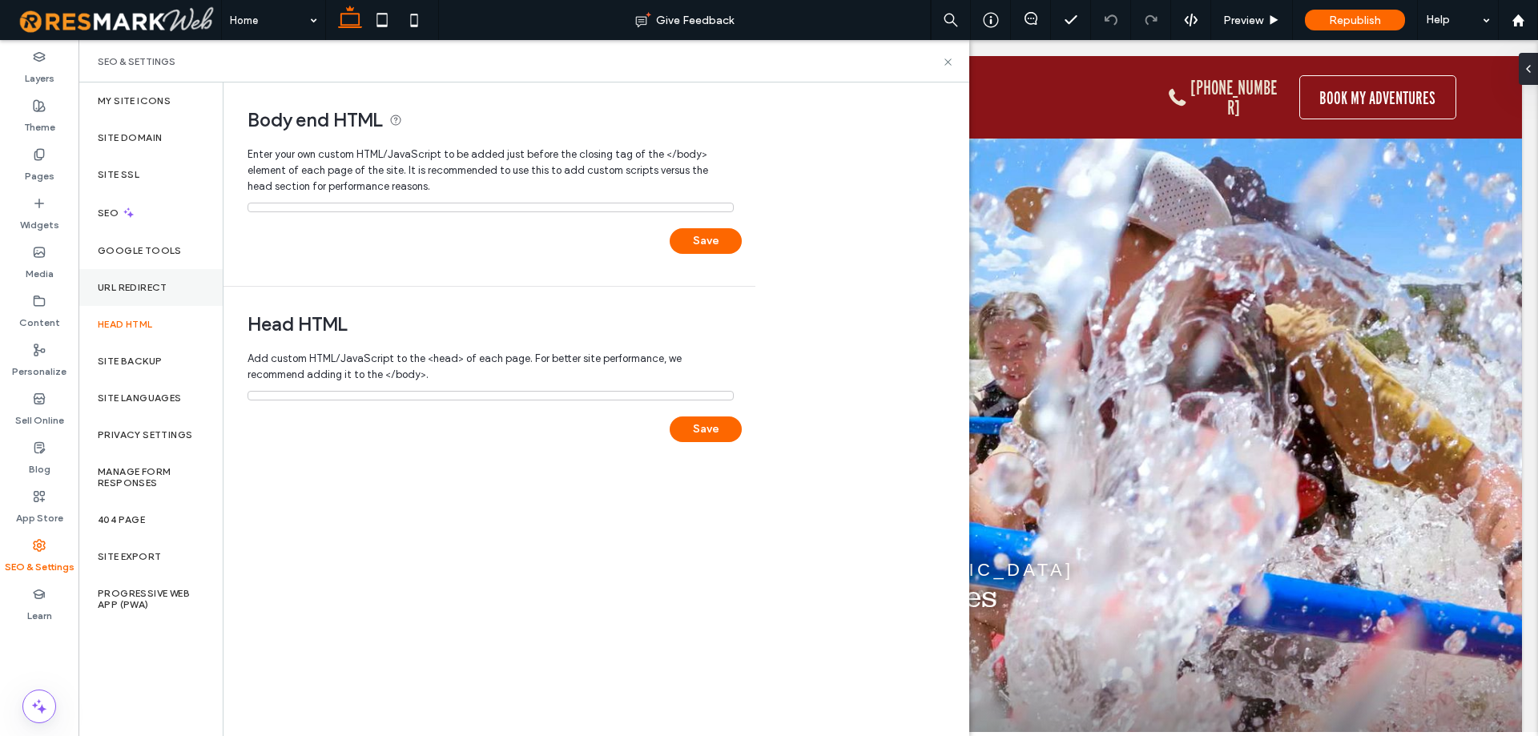
click at [132, 293] on div "URL Redirect" at bounding box center [150, 287] width 144 height 37
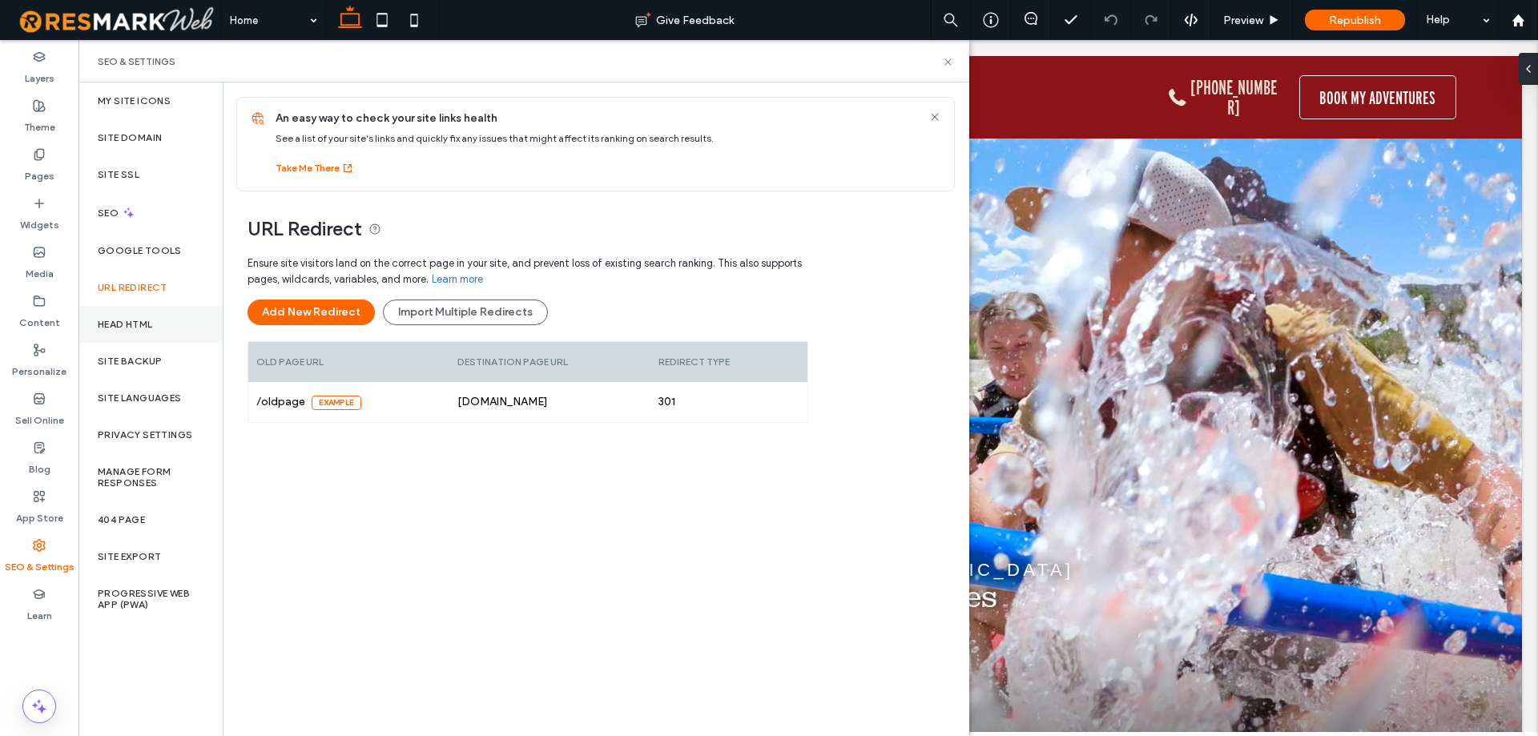
click at [121, 340] on div "Head HTML" at bounding box center [150, 324] width 144 height 37
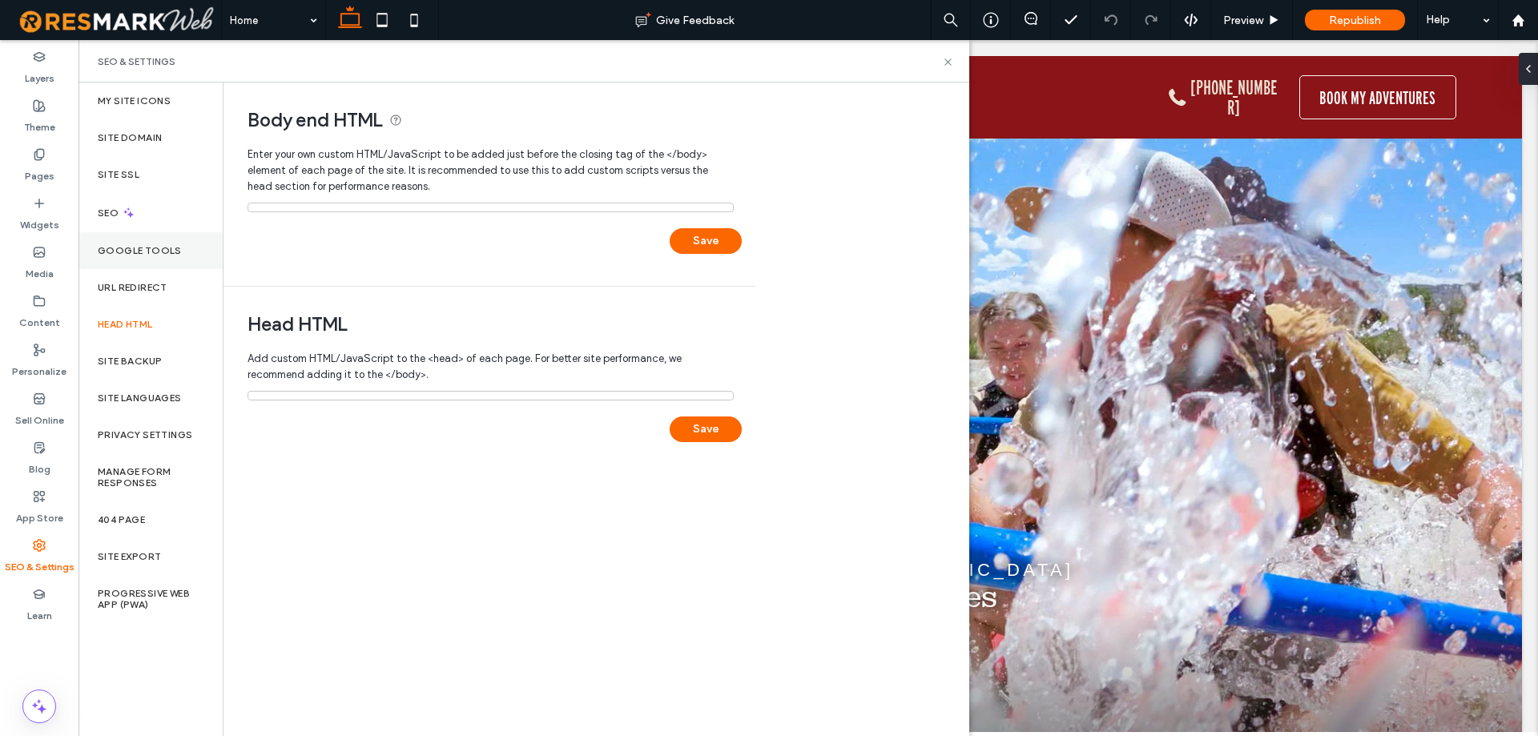
click at [128, 245] on label "Google Tools" at bounding box center [140, 250] width 84 height 11
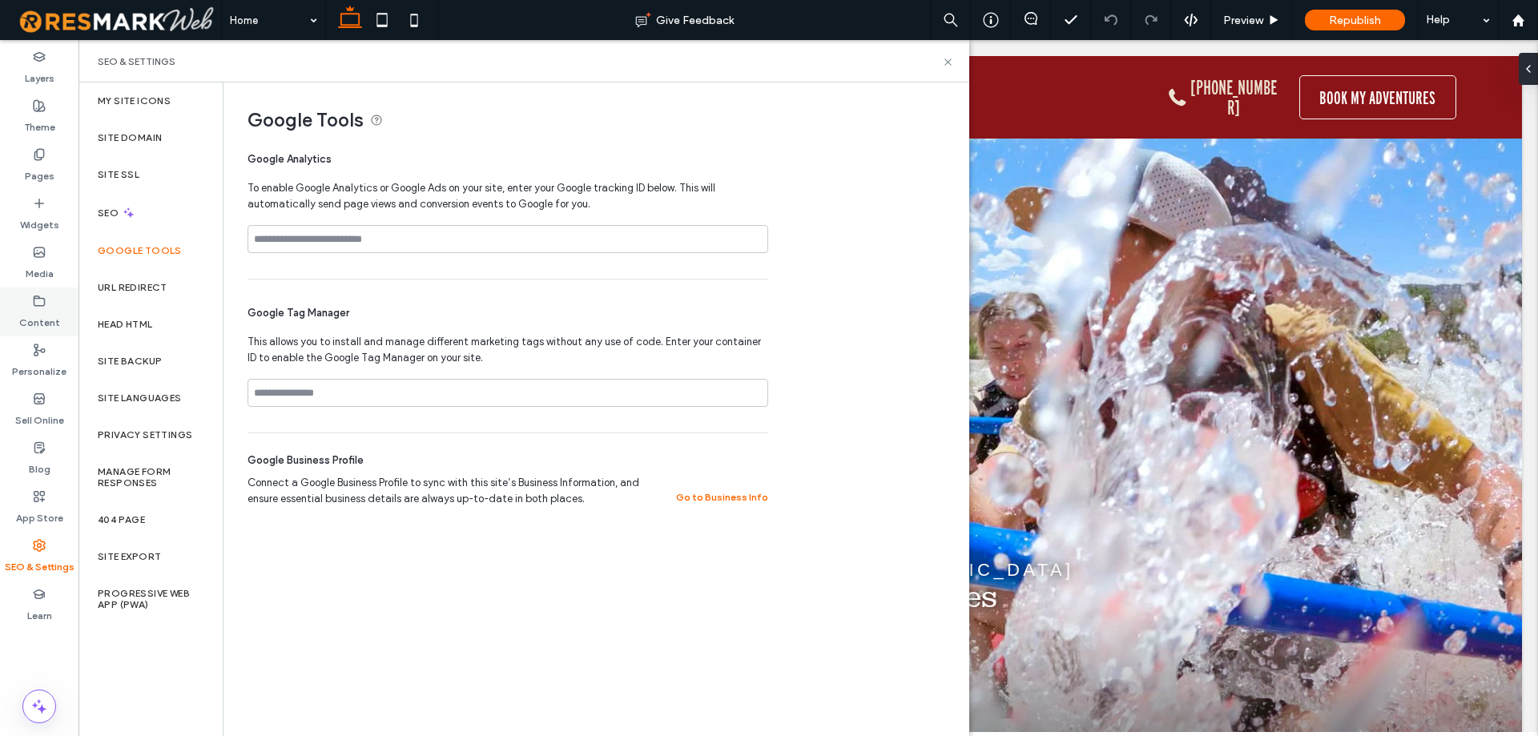
click at [37, 329] on label "Content" at bounding box center [39, 319] width 41 height 22
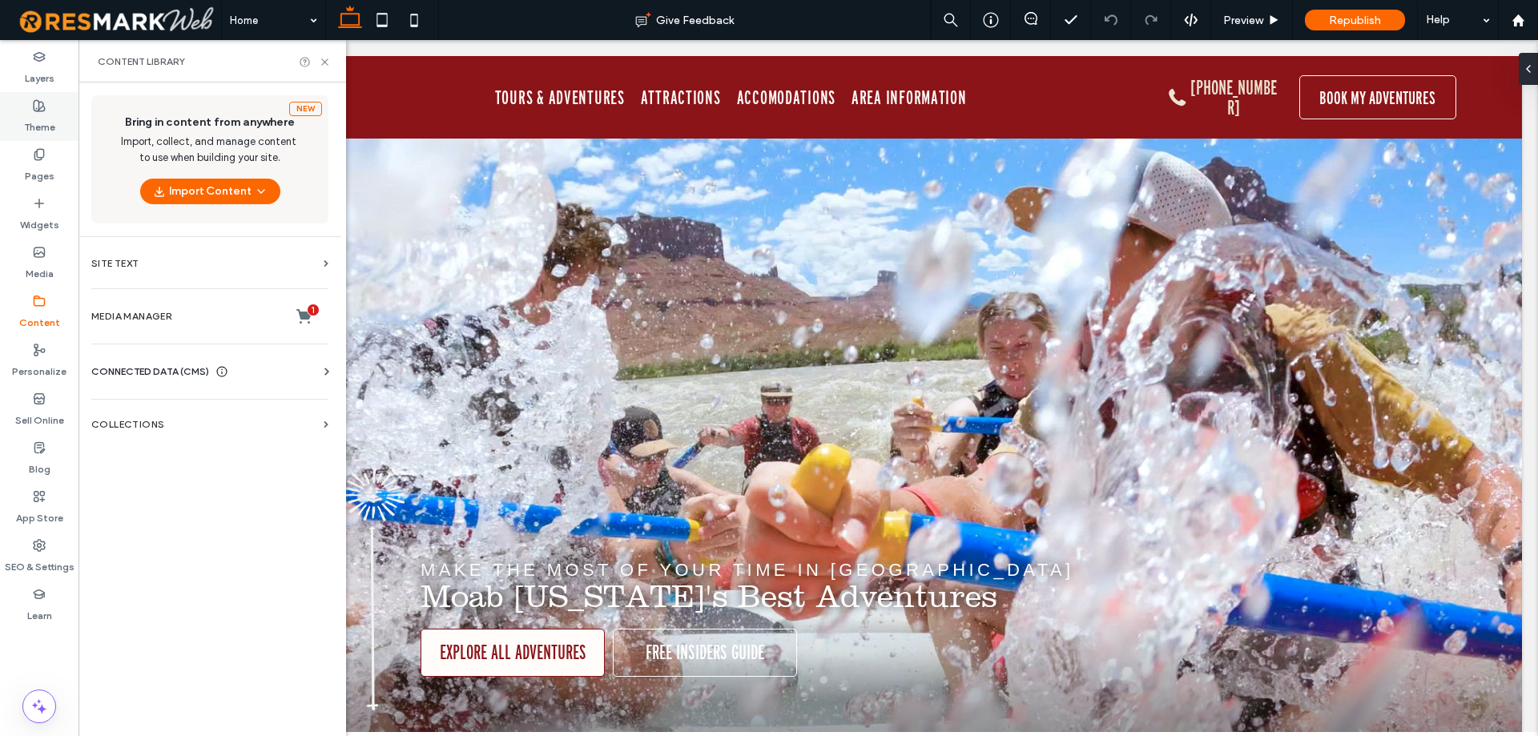
click at [37, 106] on icon at bounding box center [39, 105] width 13 height 13
click at [51, 113] on label "Theme" at bounding box center [39, 123] width 31 height 22
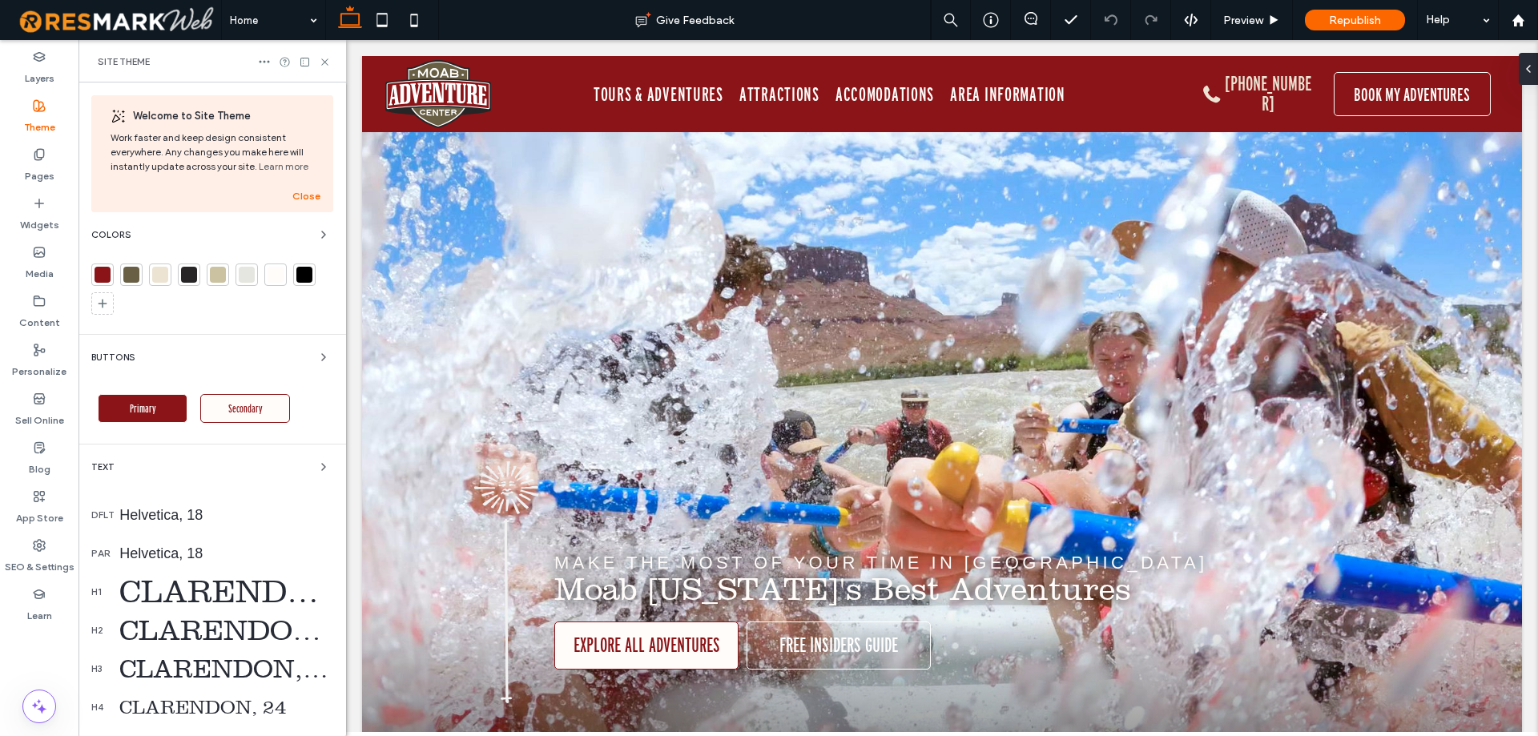
drag, startPoint x: 199, startPoint y: 513, endPoint x: 217, endPoint y: 405, distance: 109.6
click at [199, 513] on div "Helvetica, 18" at bounding box center [226, 515] width 214 height 17
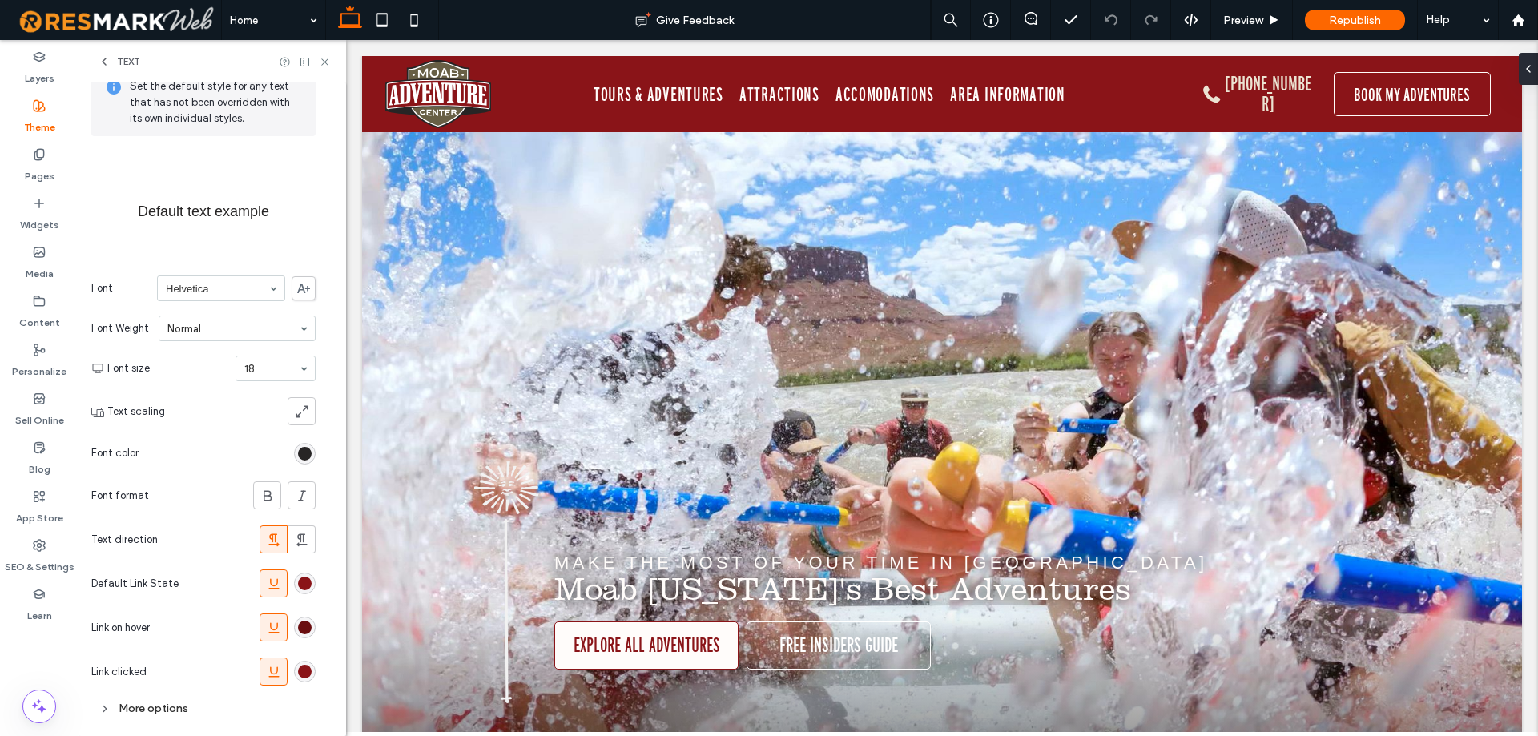
scroll to position [104, 0]
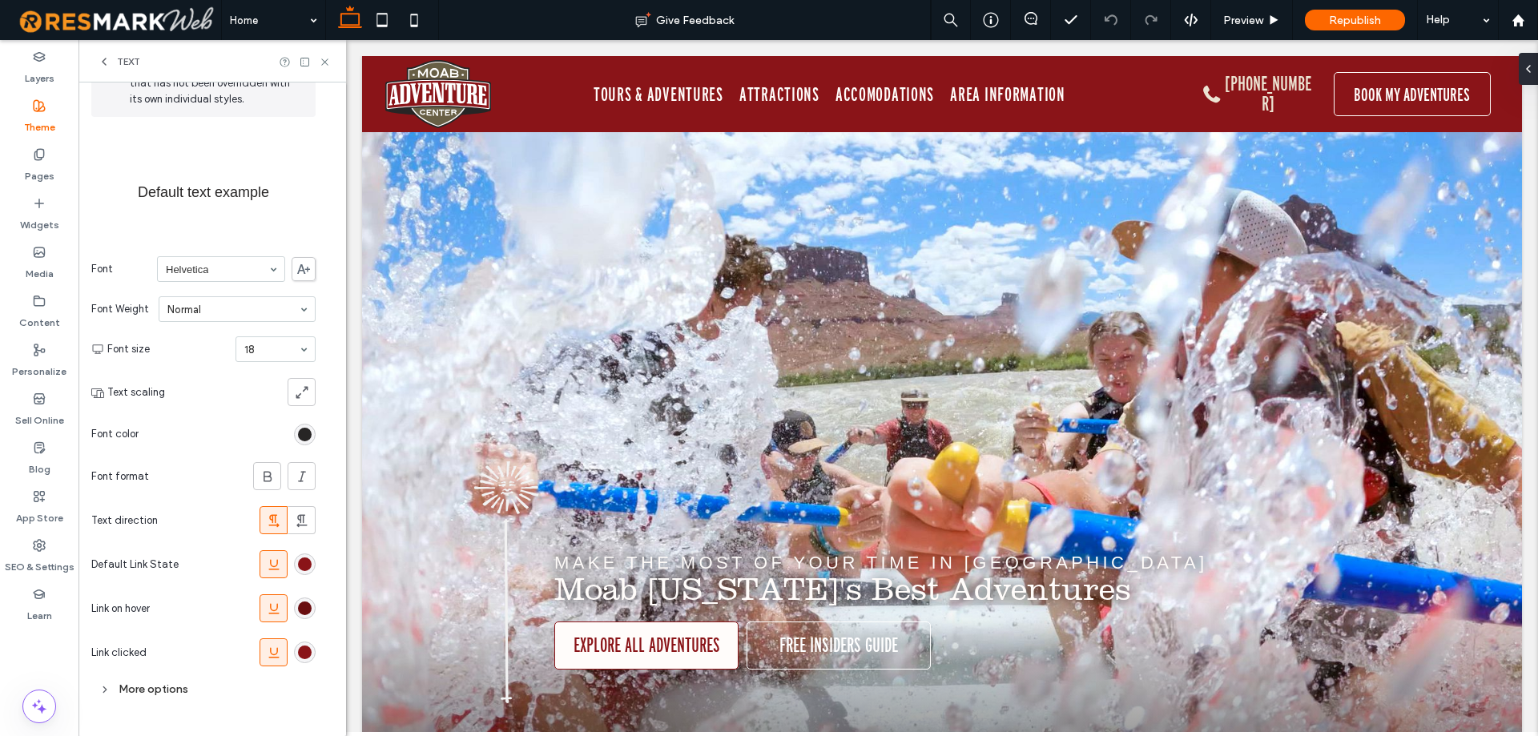
click at [304, 267] on icon at bounding box center [303, 269] width 13 height 10
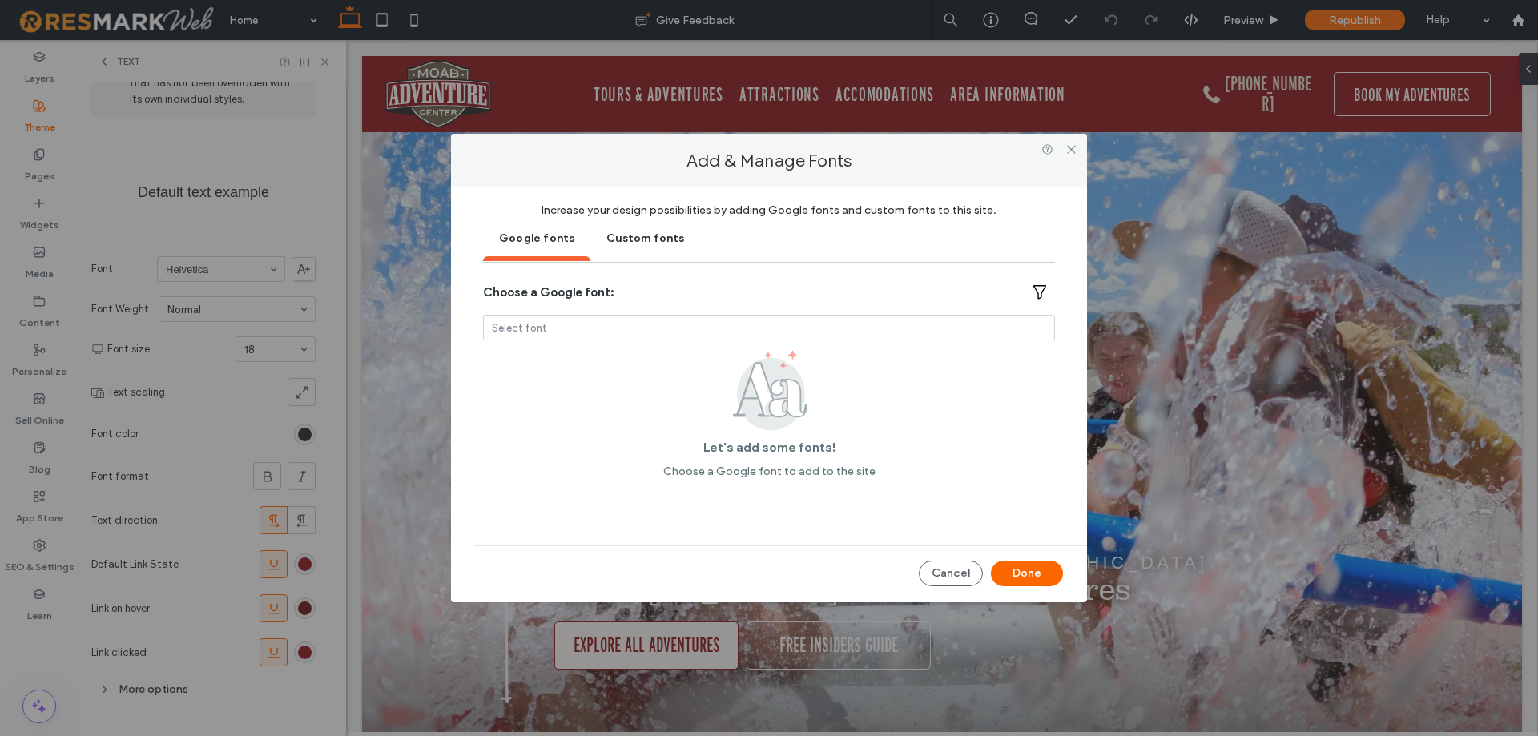
click at [650, 241] on div "Custom fonts" at bounding box center [645, 237] width 110 height 40
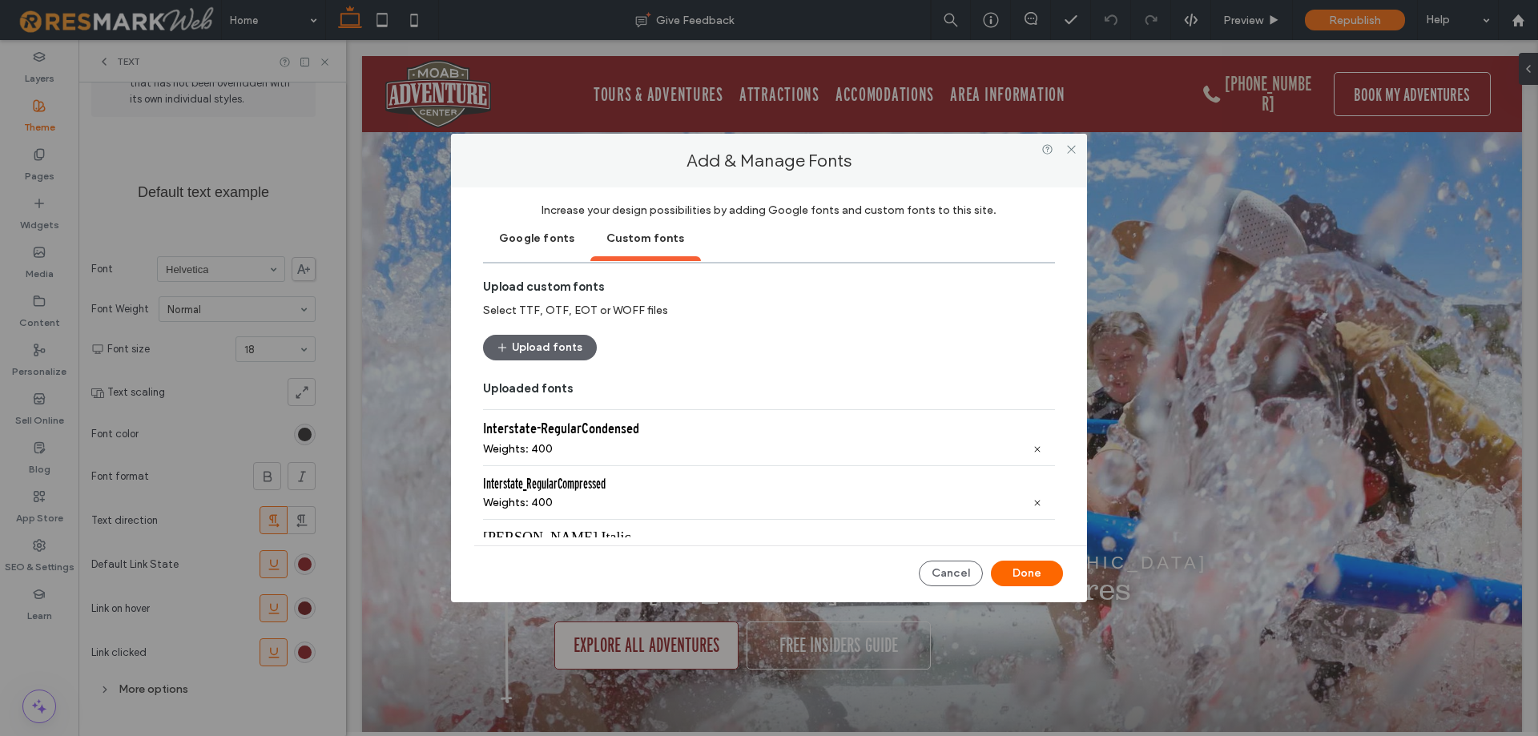
scroll to position [217, 0]
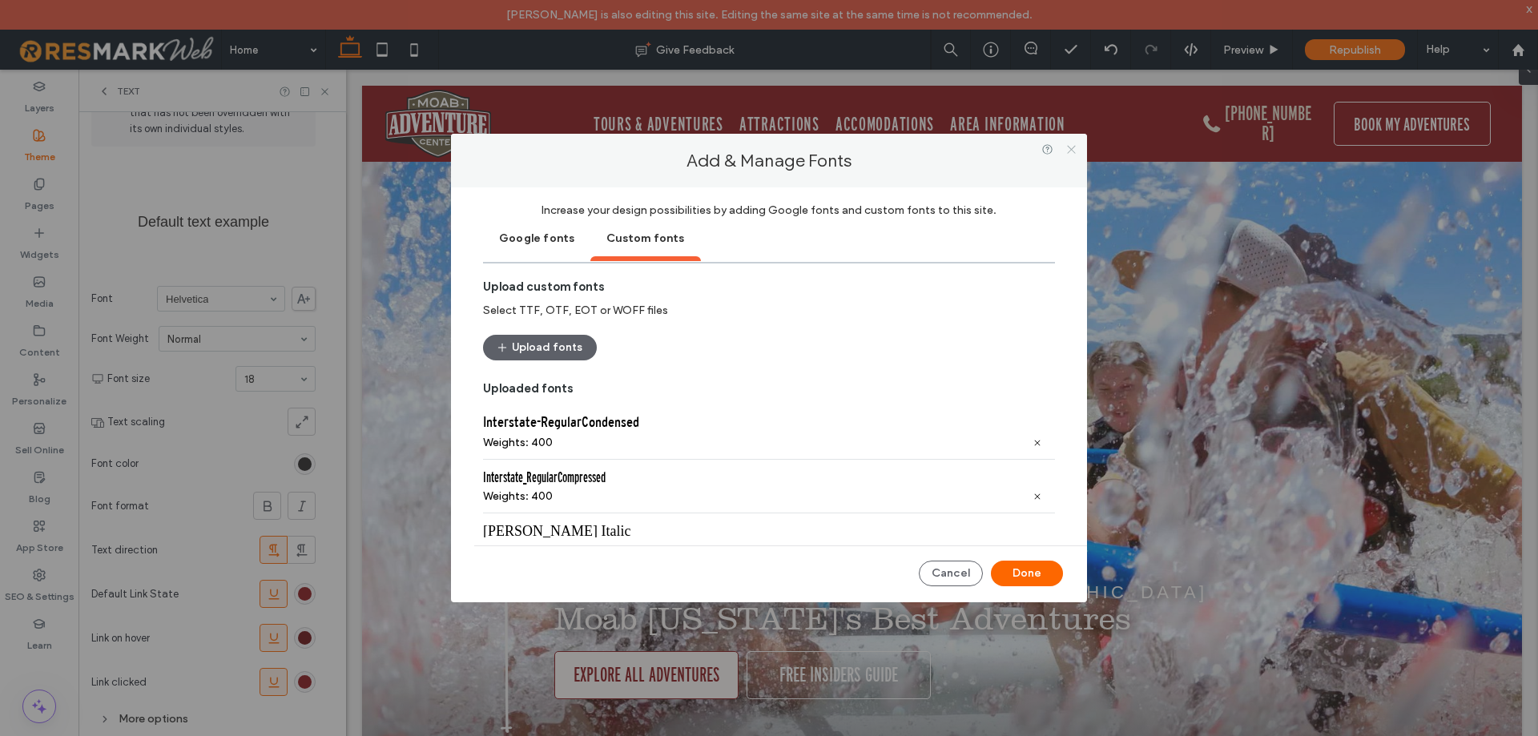
drag, startPoint x: 1071, startPoint y: 148, endPoint x: 87, endPoint y: 276, distance: 991.8
click at [1071, 148] on icon at bounding box center [1071, 149] width 12 height 12
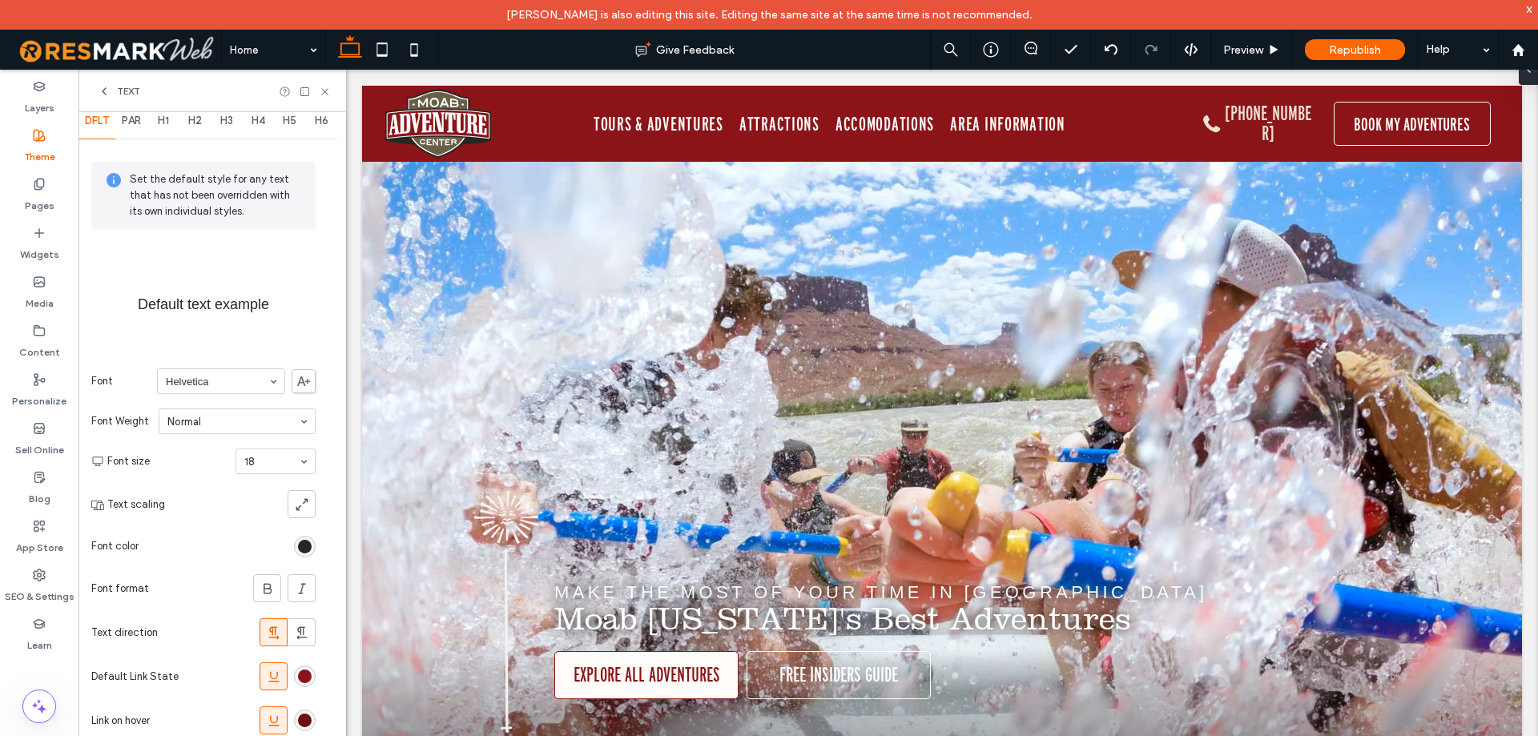
scroll to position [24, 0]
click at [50, 342] on label "Content" at bounding box center [39, 348] width 41 height 22
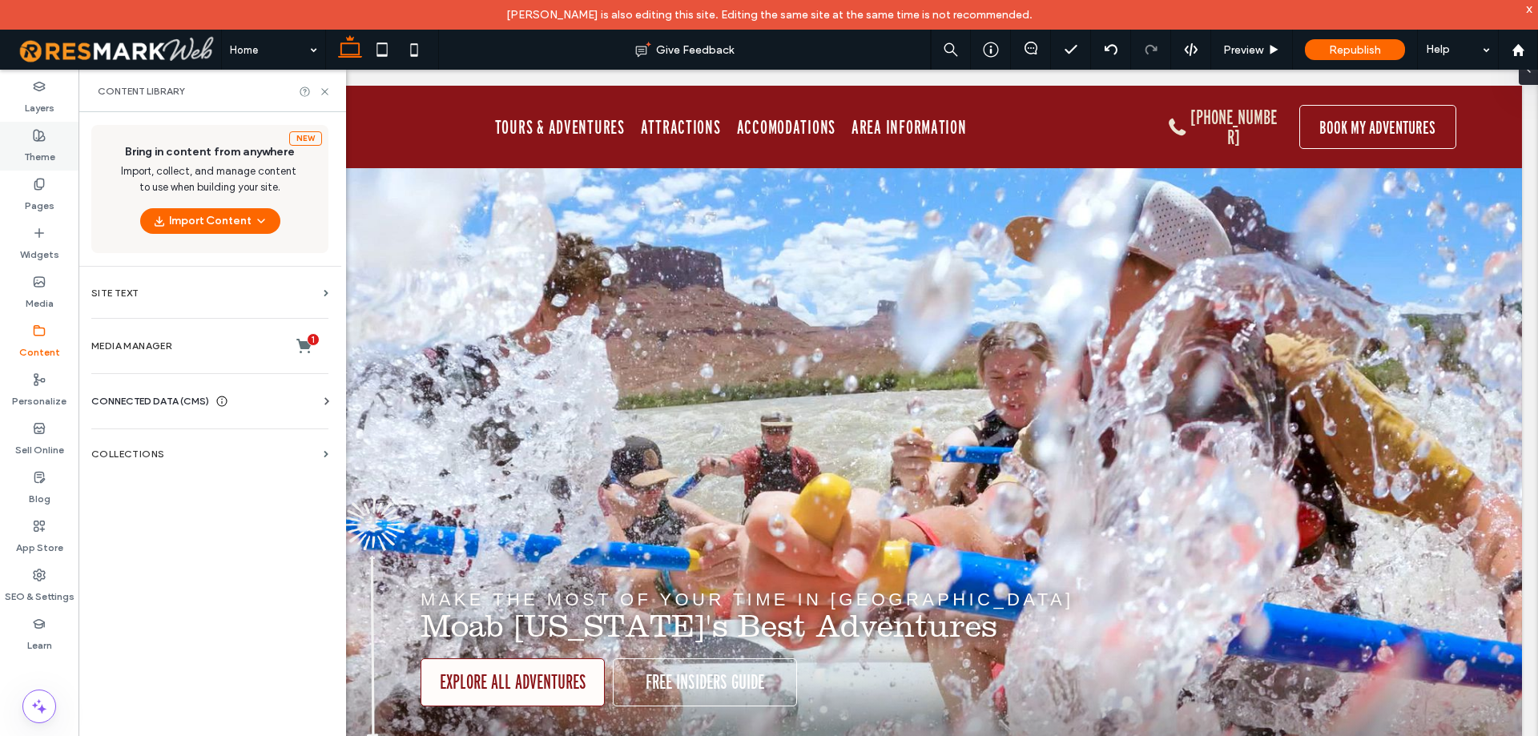
click at [35, 134] on icon at bounding box center [39, 135] width 13 height 13
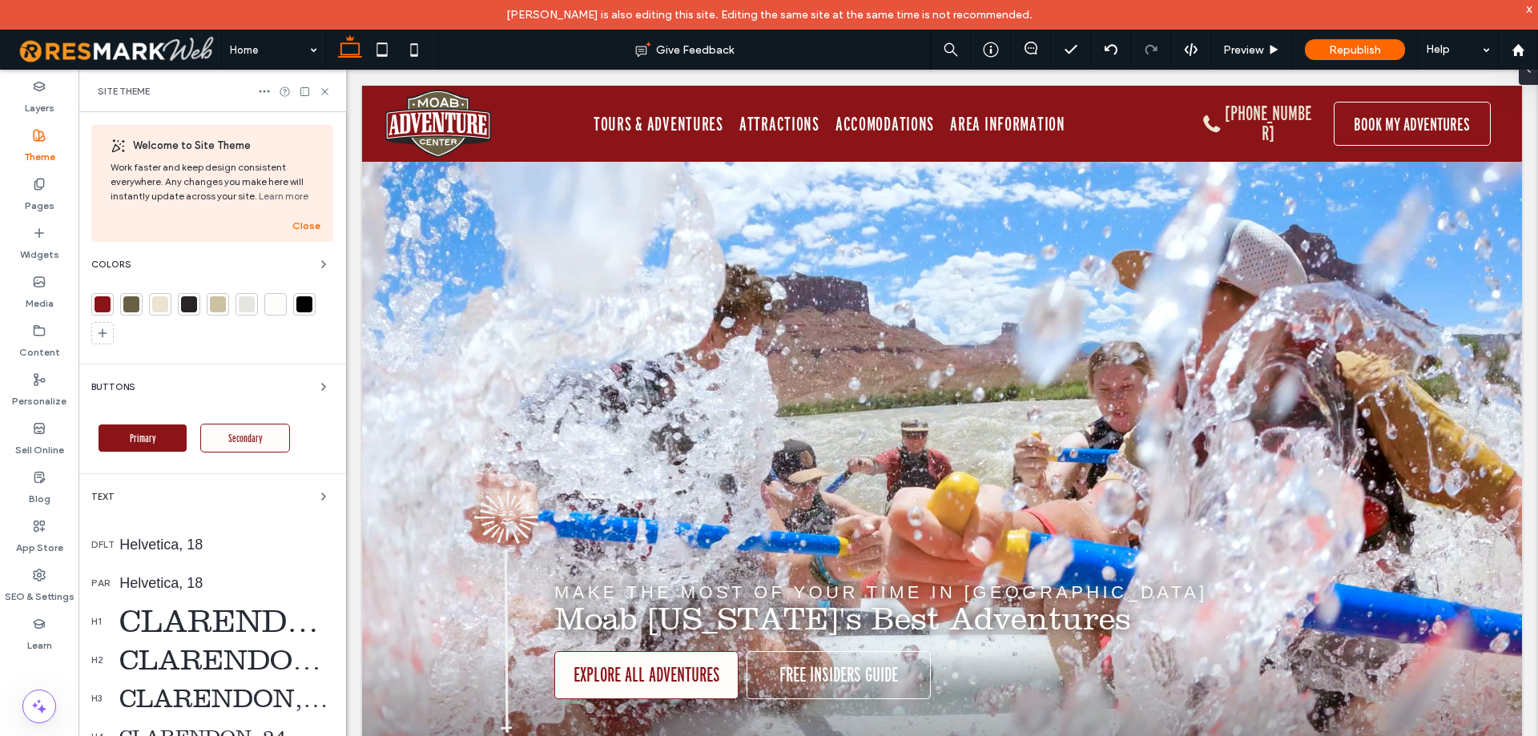
click at [156, 439] on div "Primary" at bounding box center [143, 438] width 90 height 29
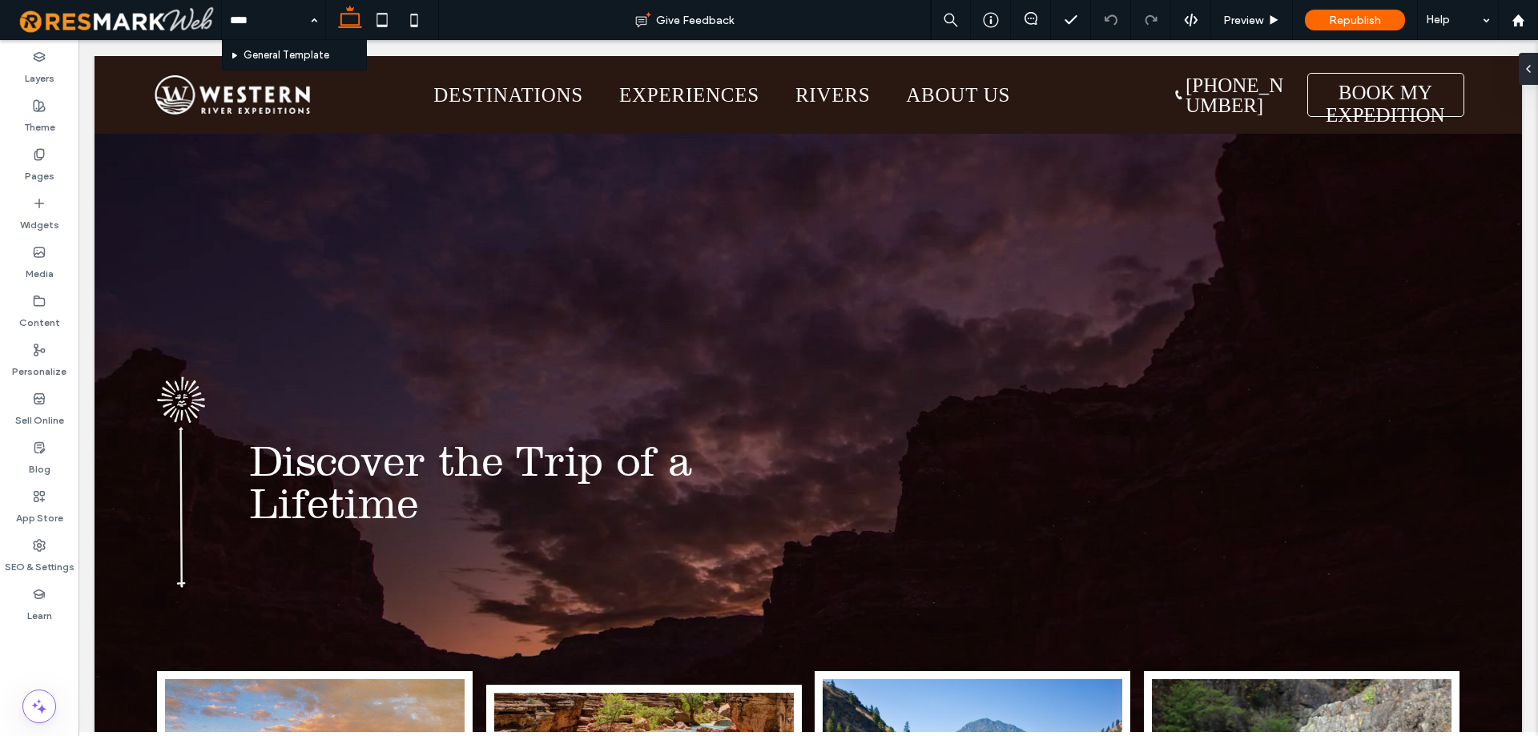
click at [0, 0] on div at bounding box center [0, 0] width 0 height 0
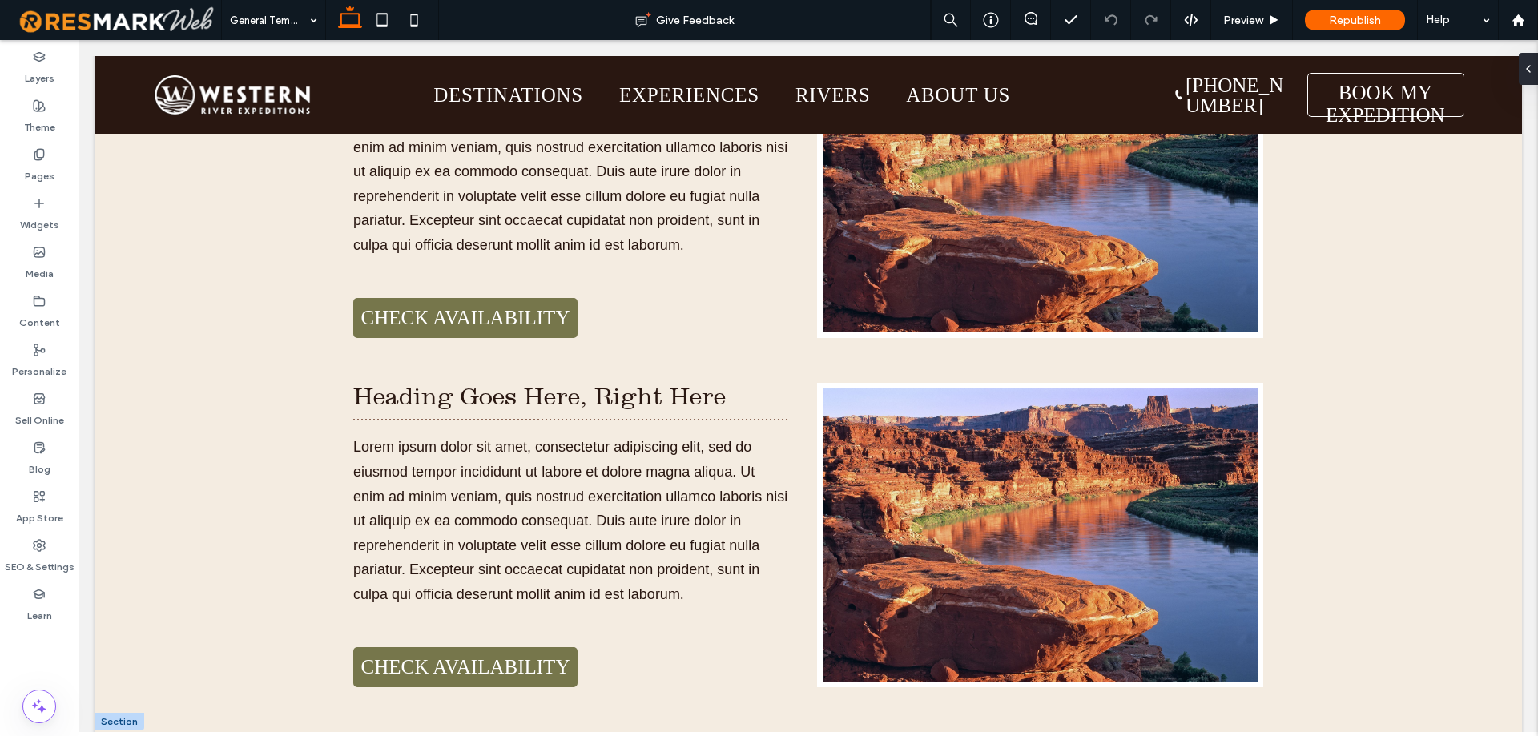
scroll to position [5927, 0]
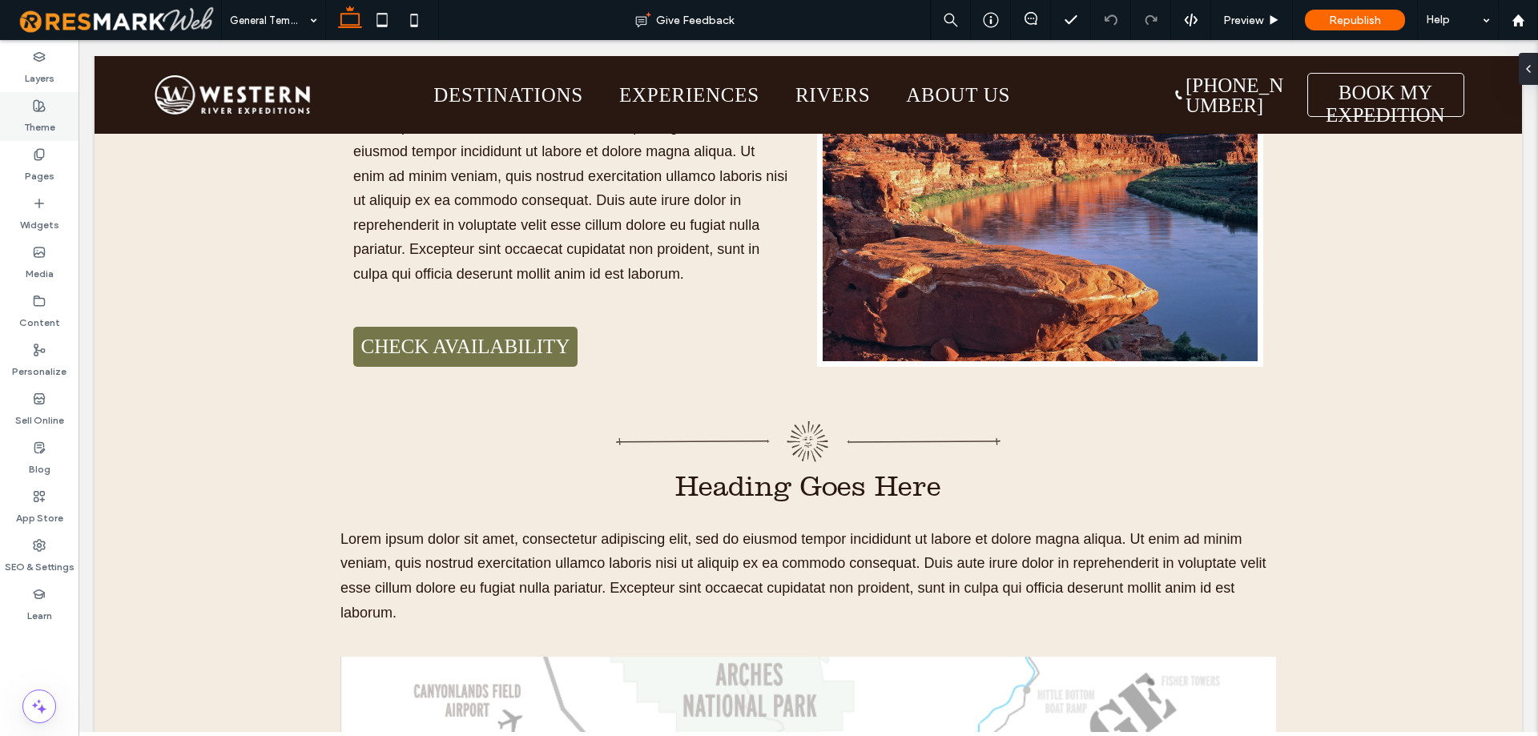
click at [31, 115] on label "Theme" at bounding box center [39, 123] width 31 height 22
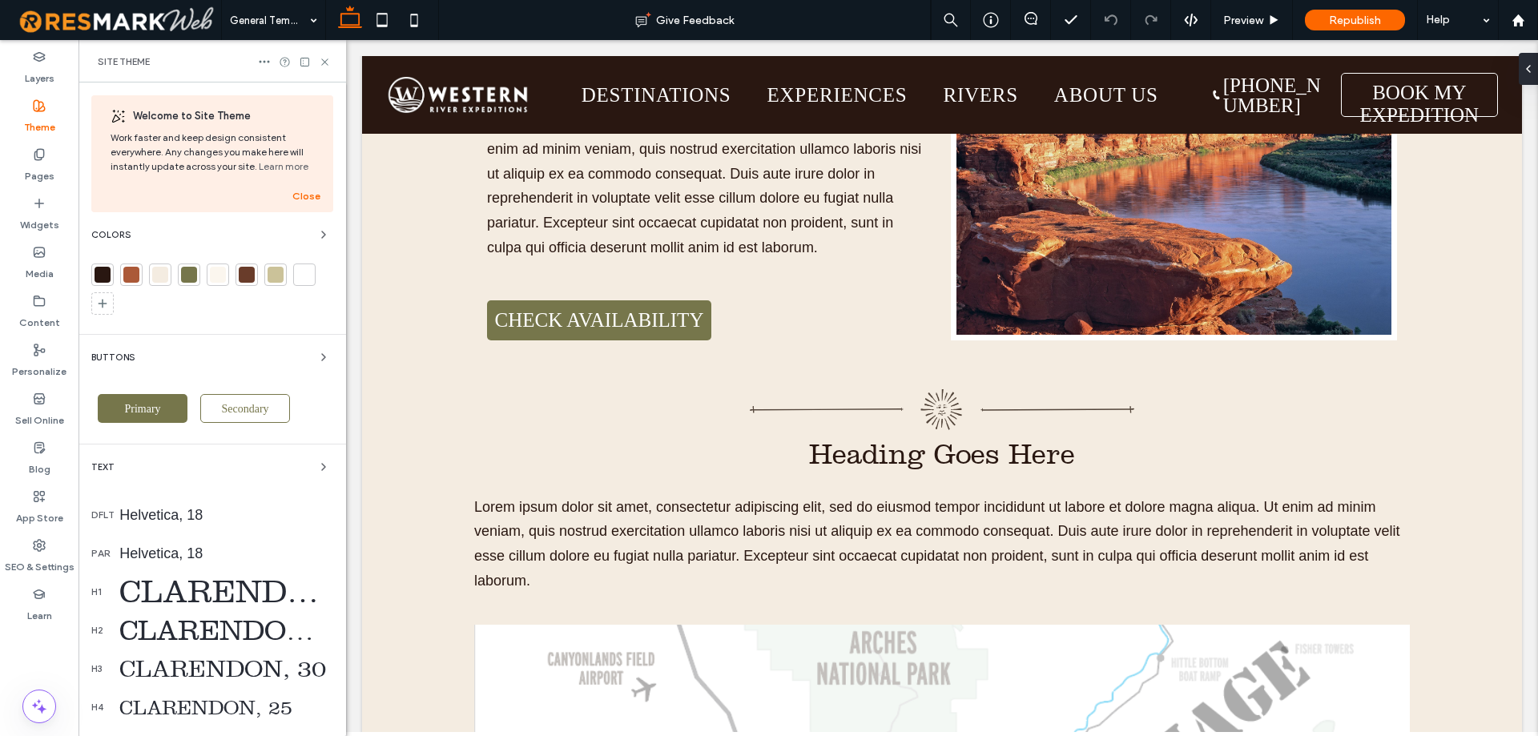
scroll to position [5900, 0]
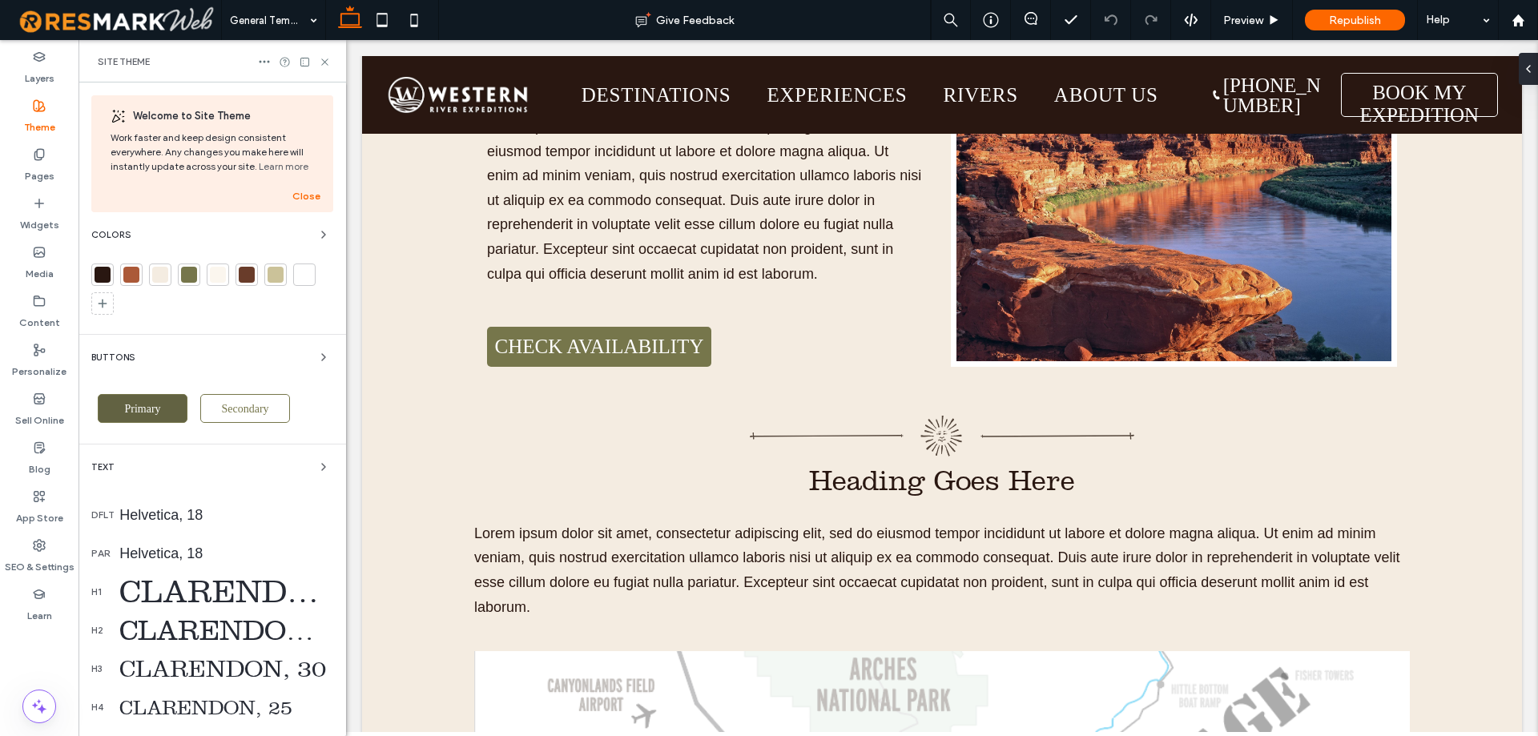
click at [161, 397] on div "Primary" at bounding box center [143, 408] width 90 height 29
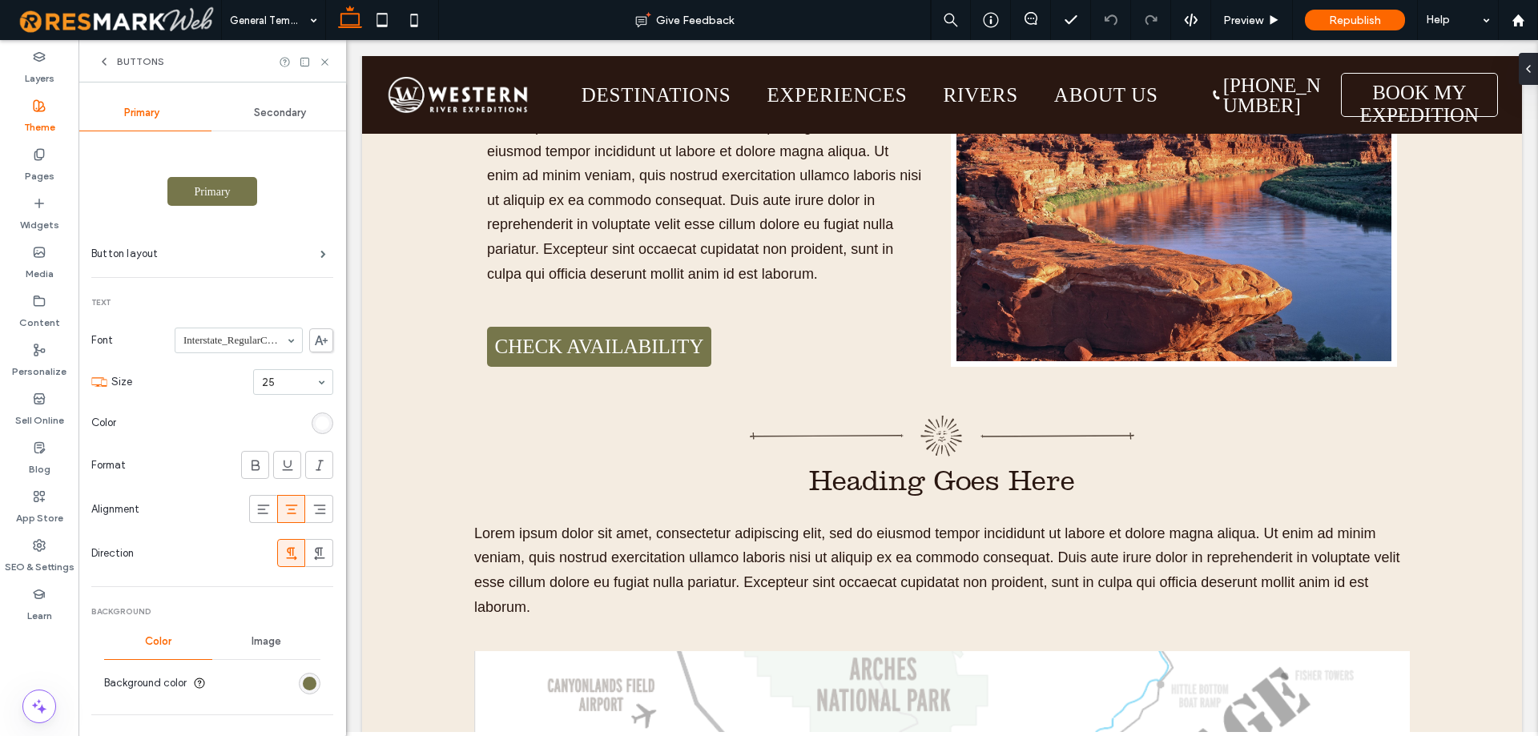
click at [315, 340] on icon at bounding box center [321, 341] width 13 height 10
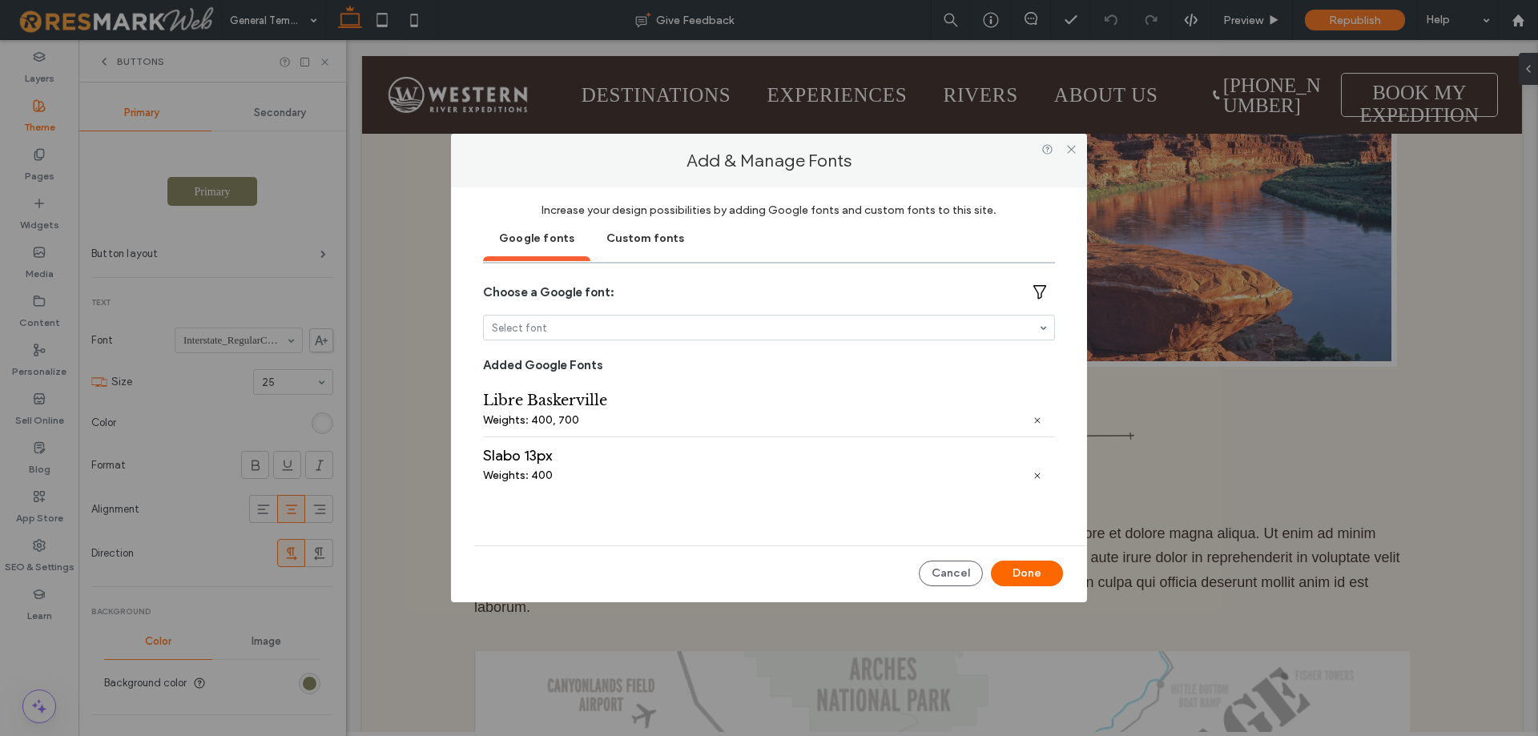
click at [653, 249] on div "Custom fonts" at bounding box center [645, 237] width 110 height 40
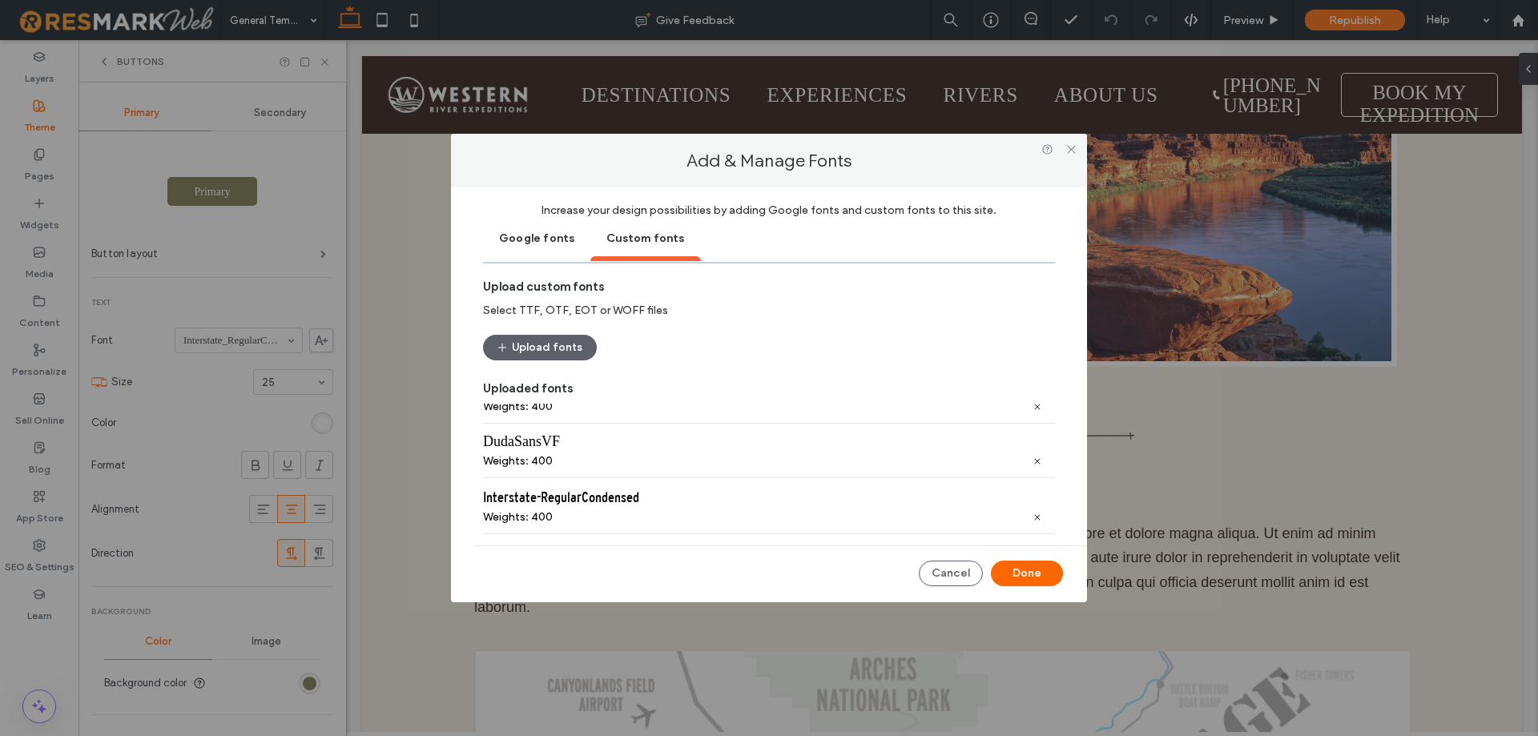
scroll to position [195, 0]
click at [557, 346] on button "Upload fonts" at bounding box center [540, 348] width 114 height 26
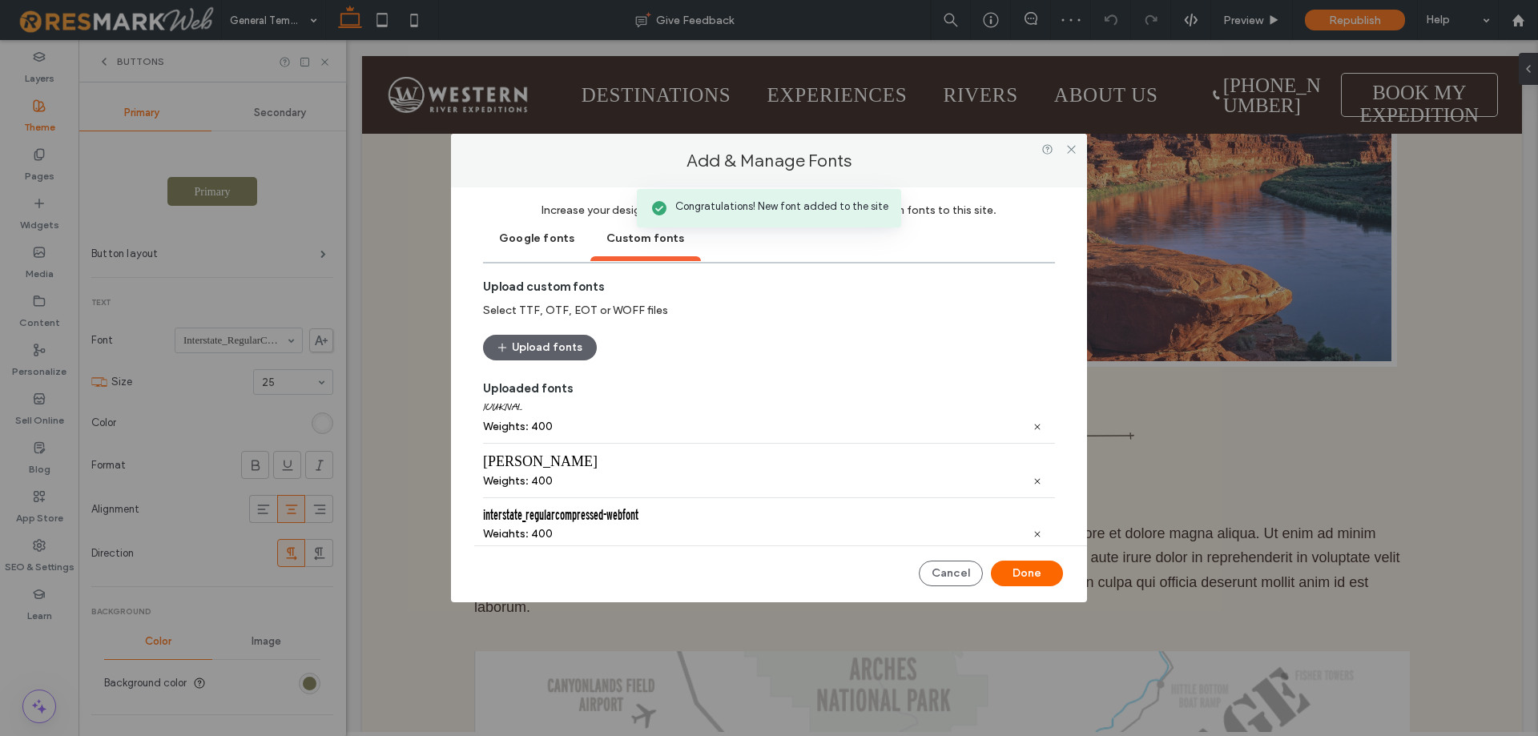
scroll to position [247, 0]
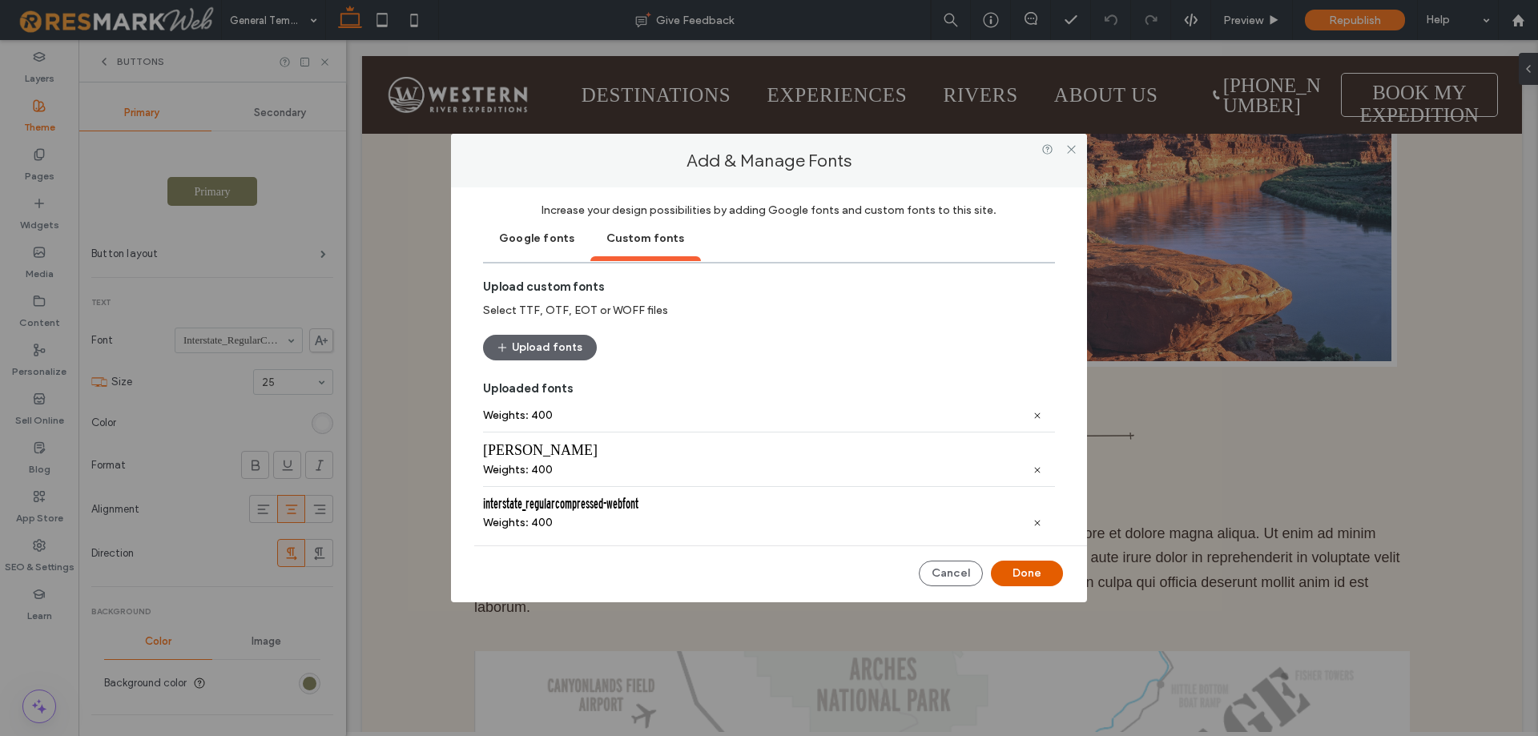
click at [1012, 575] on button "Done" at bounding box center [1027, 574] width 72 height 26
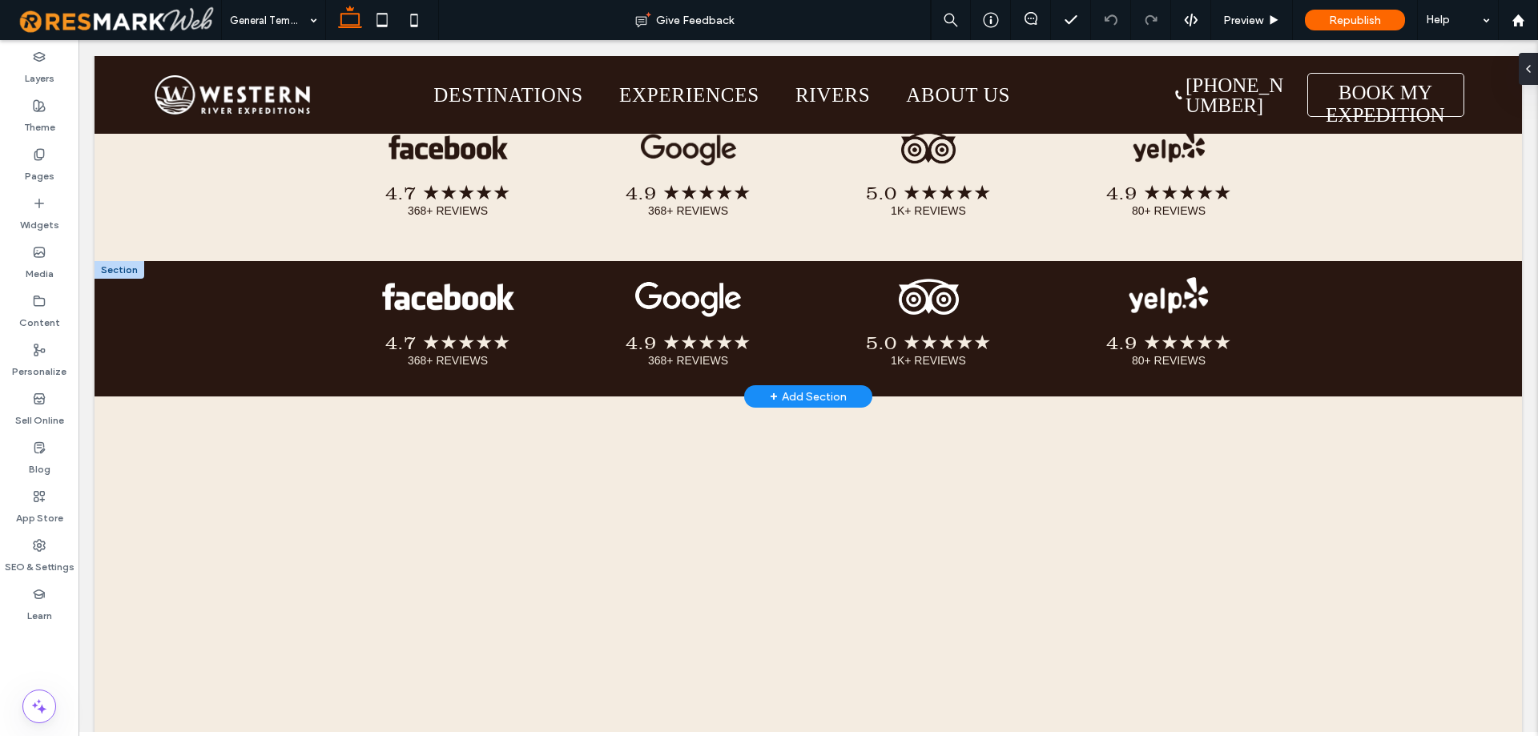
scroll to position [8089, 0]
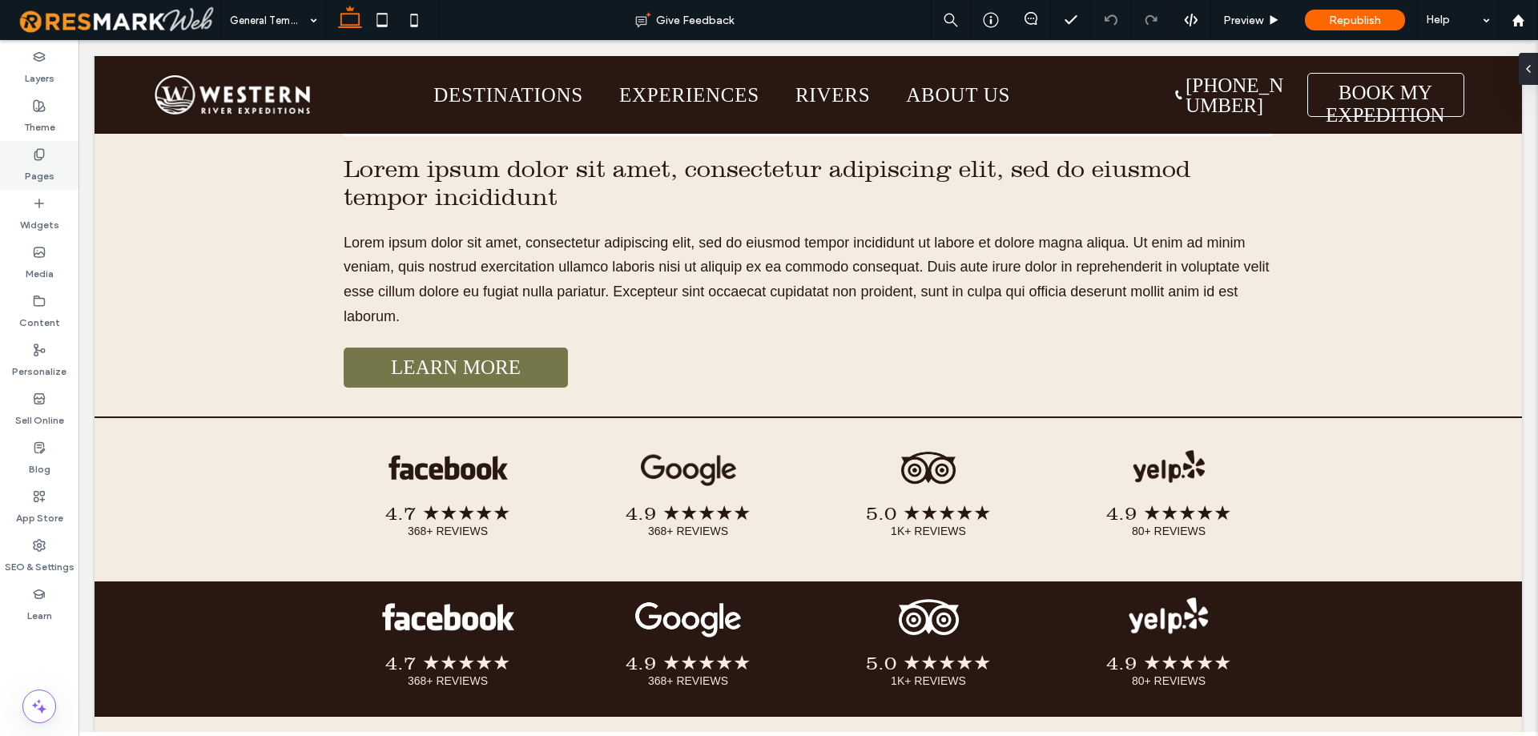
click at [36, 157] on icon at bounding box center [39, 154] width 13 height 13
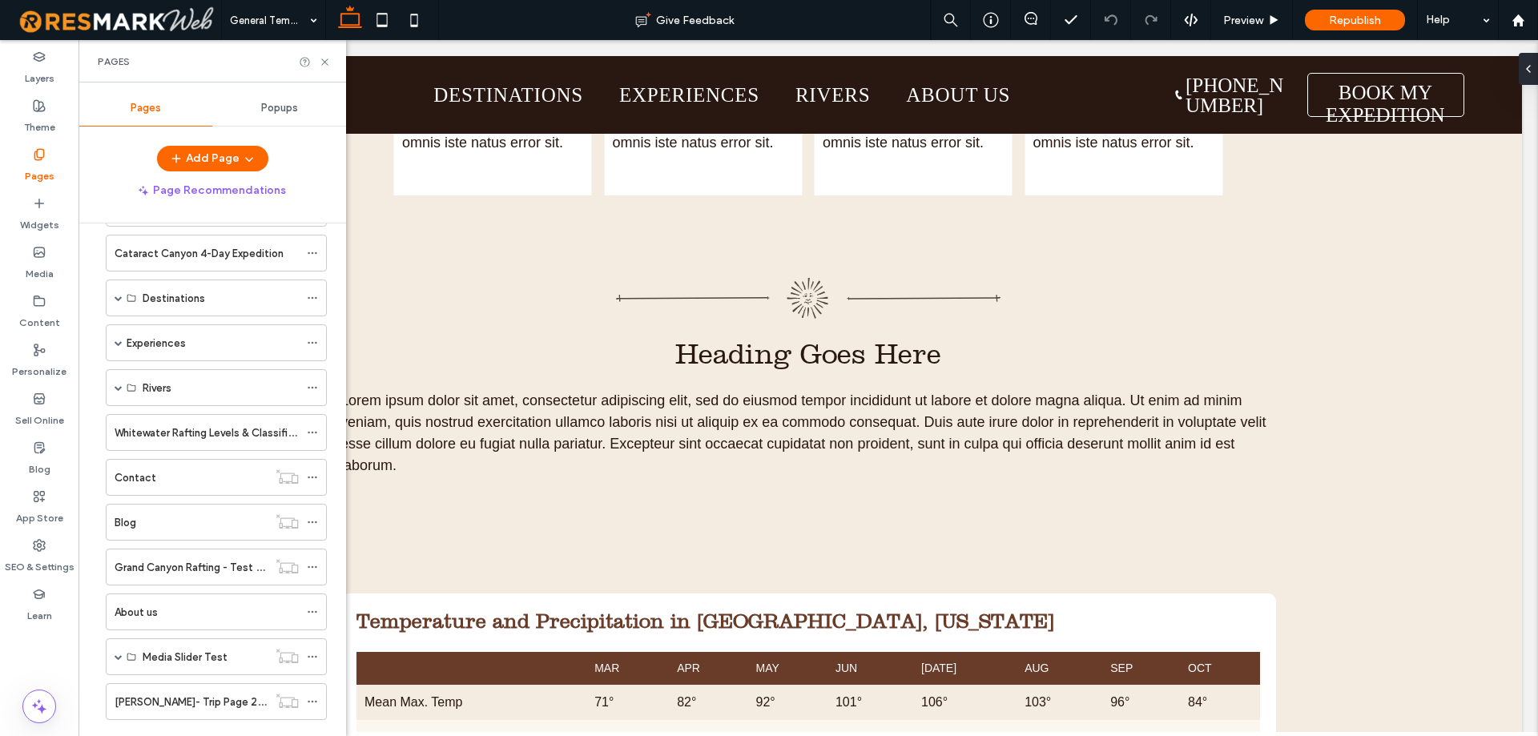
scroll to position [3764, 0]
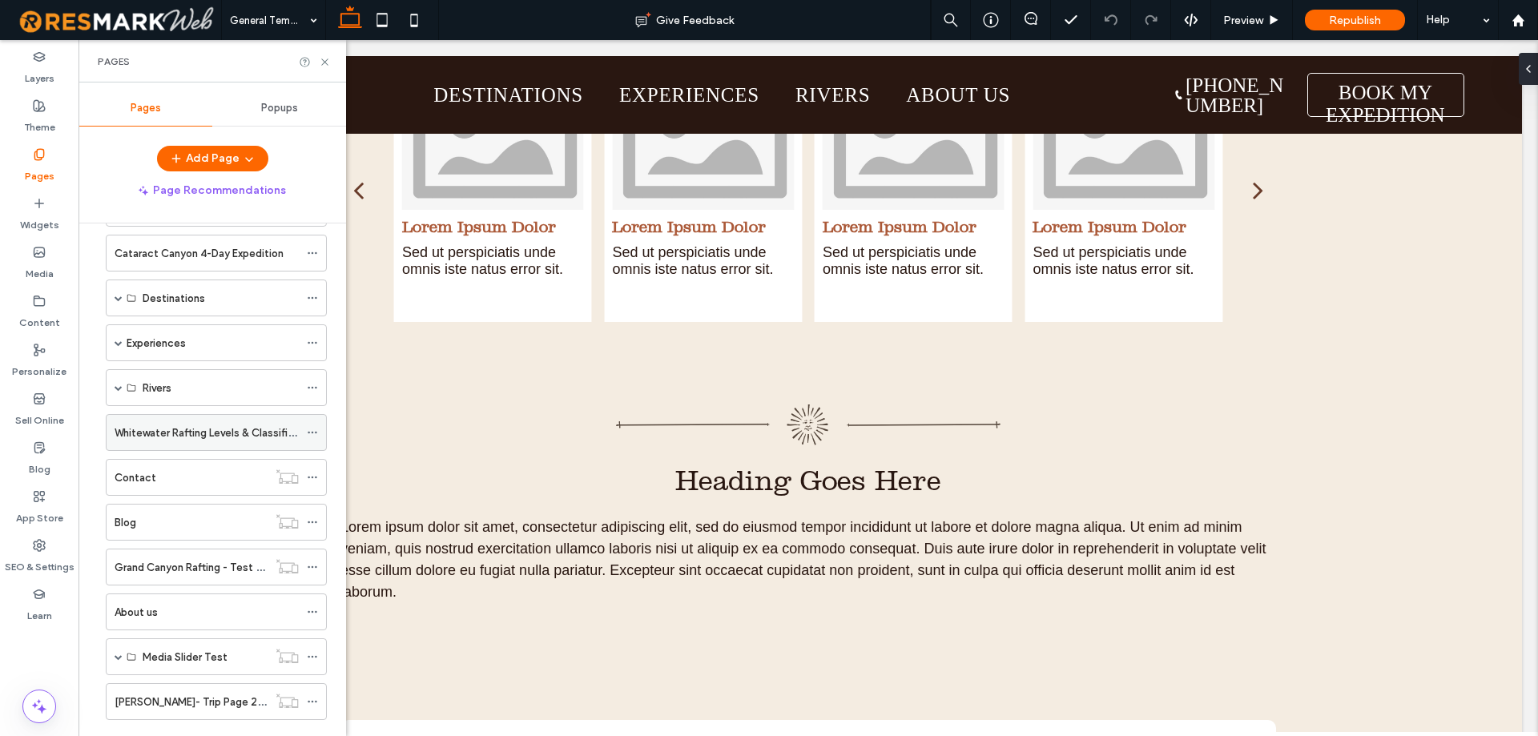
click at [166, 433] on label "Whitewater Rafting Levels & Classifications" at bounding box center [220, 433] width 210 height 28
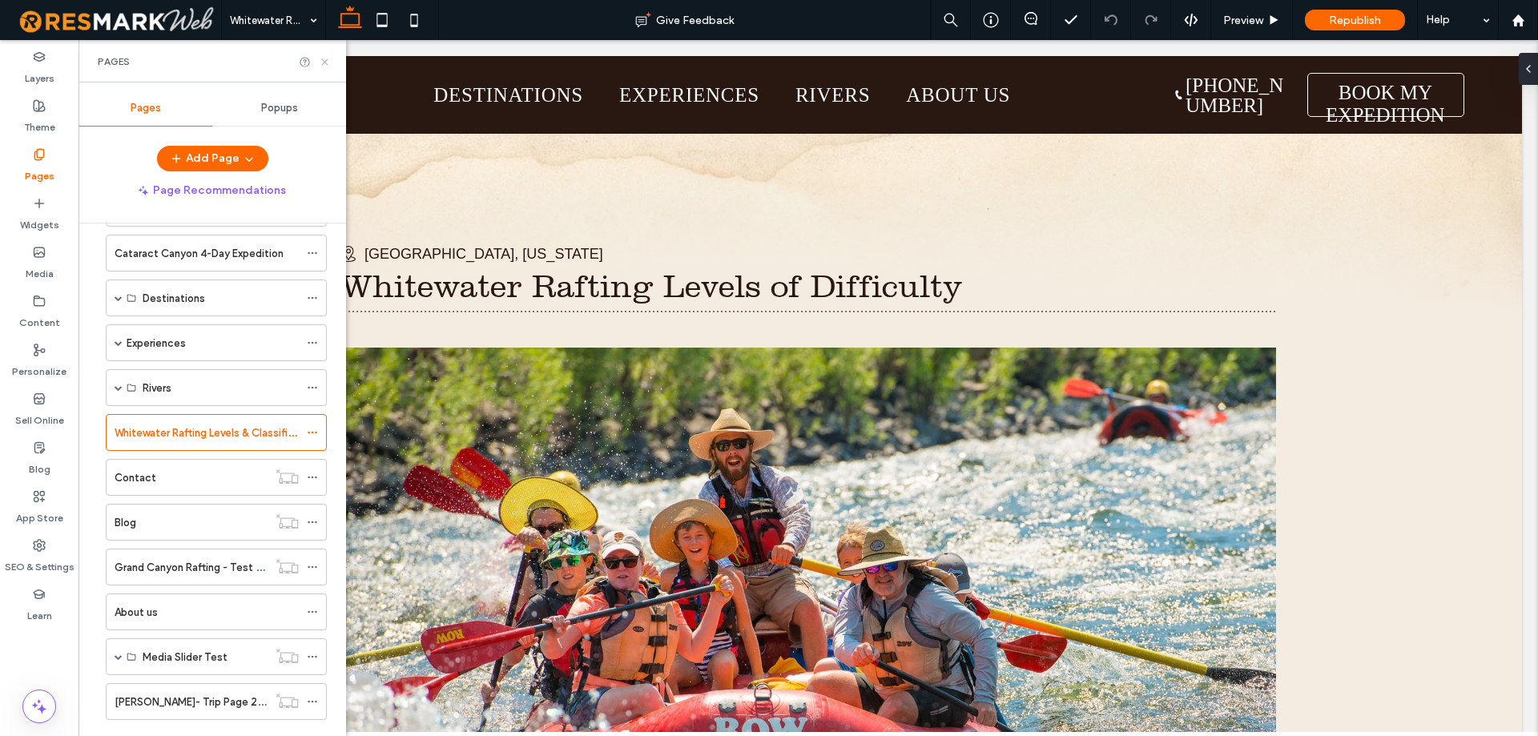
click at [324, 58] on icon at bounding box center [325, 62] width 12 height 12
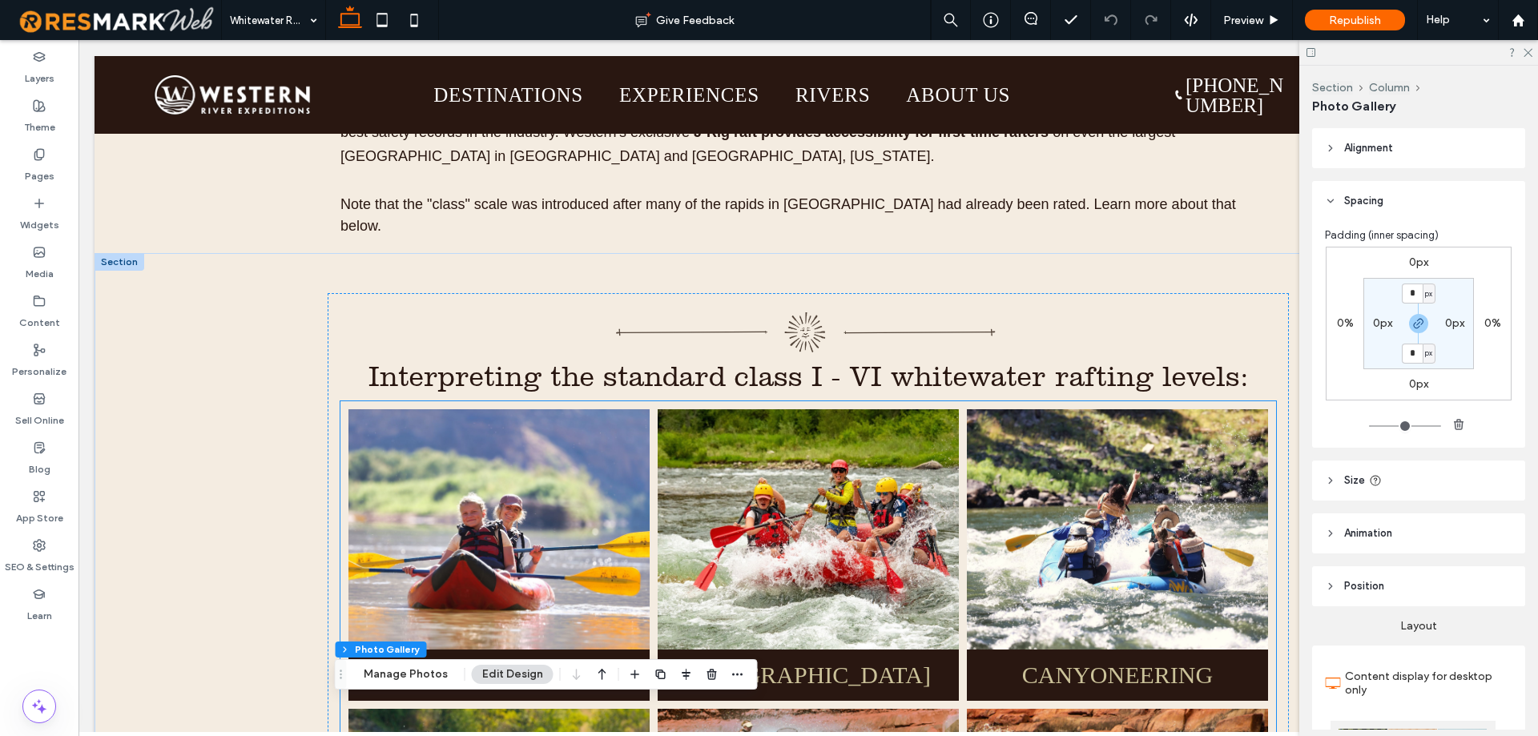
scroll to position [881, 0]
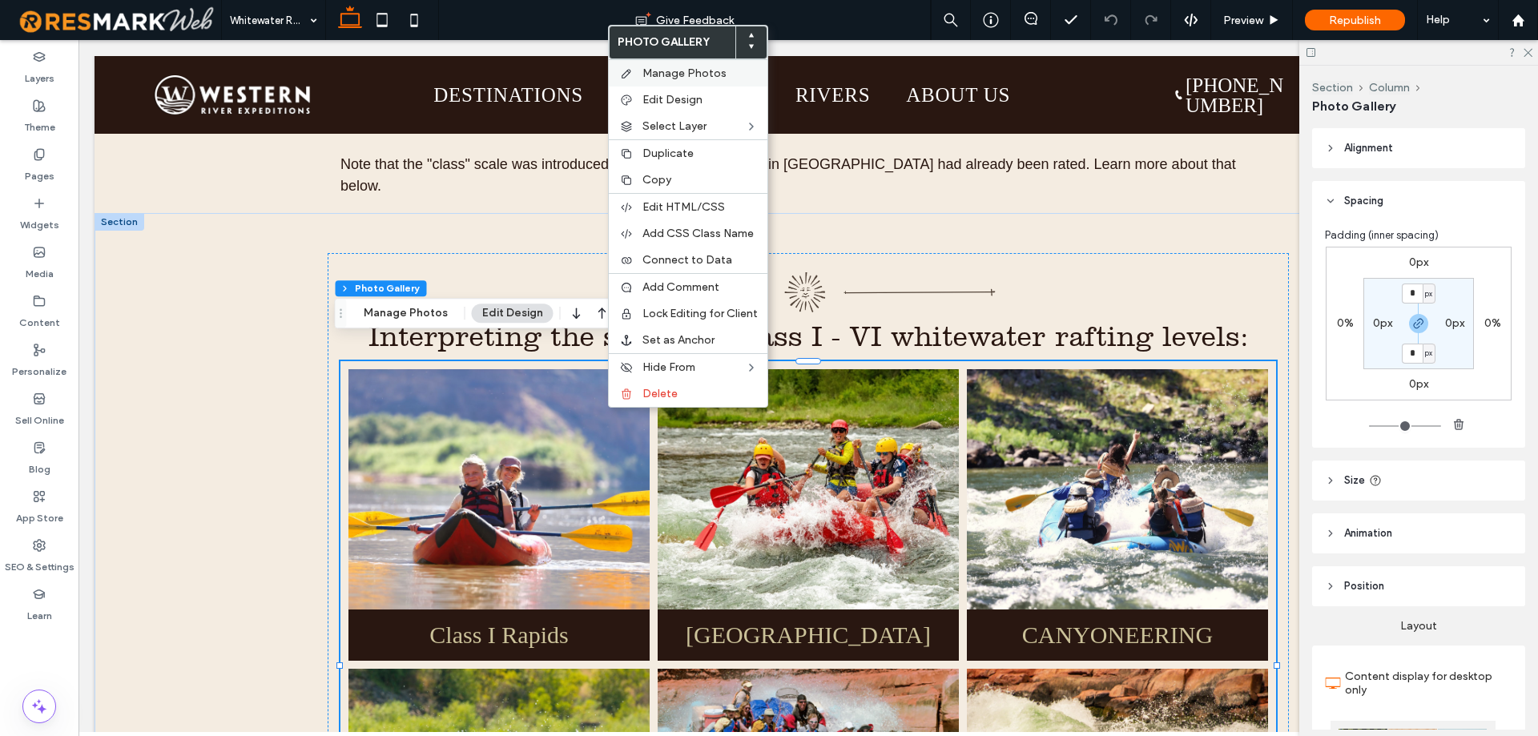
click at [707, 69] on span "Manage Photos" at bounding box center [684, 73] width 84 height 14
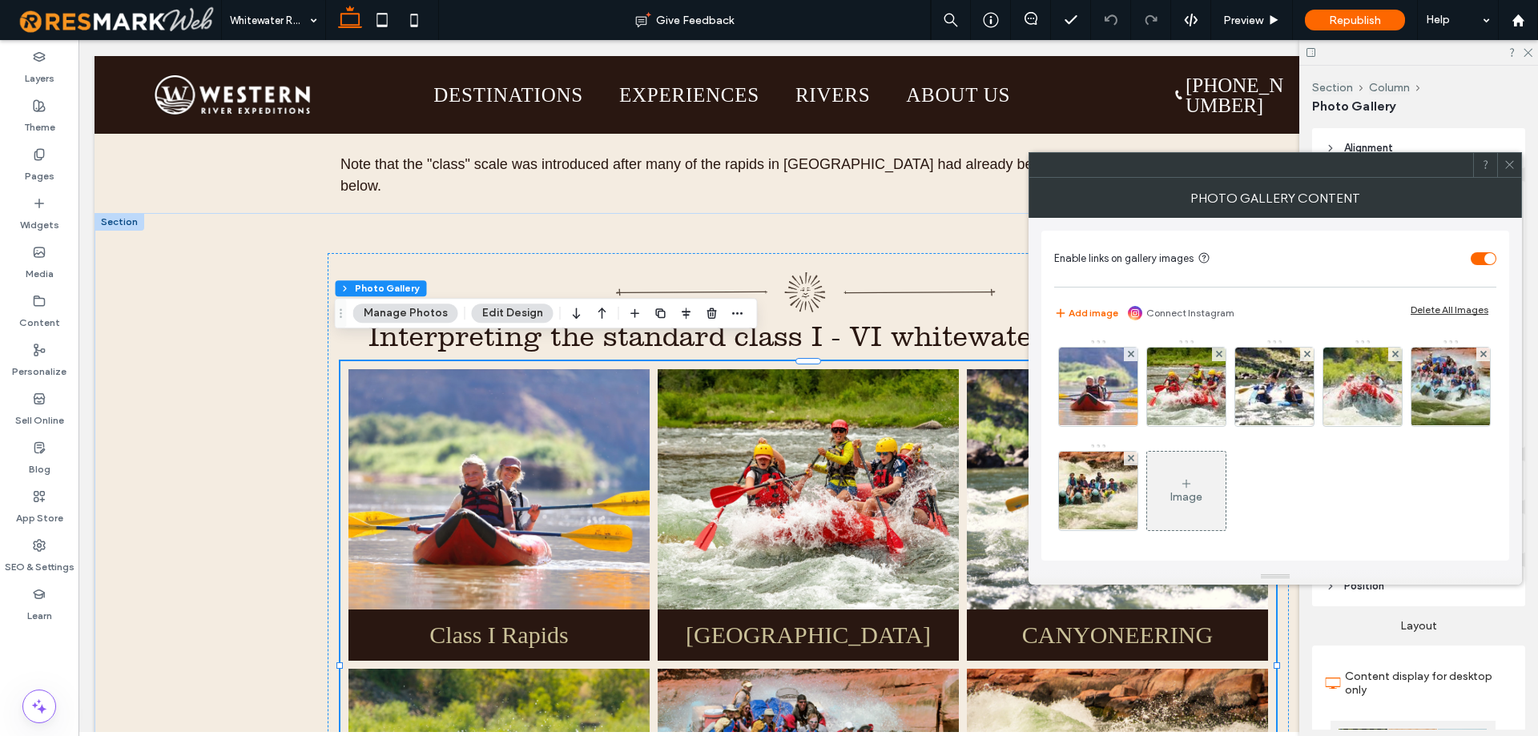
click at [1499, 166] on div at bounding box center [1509, 165] width 24 height 24
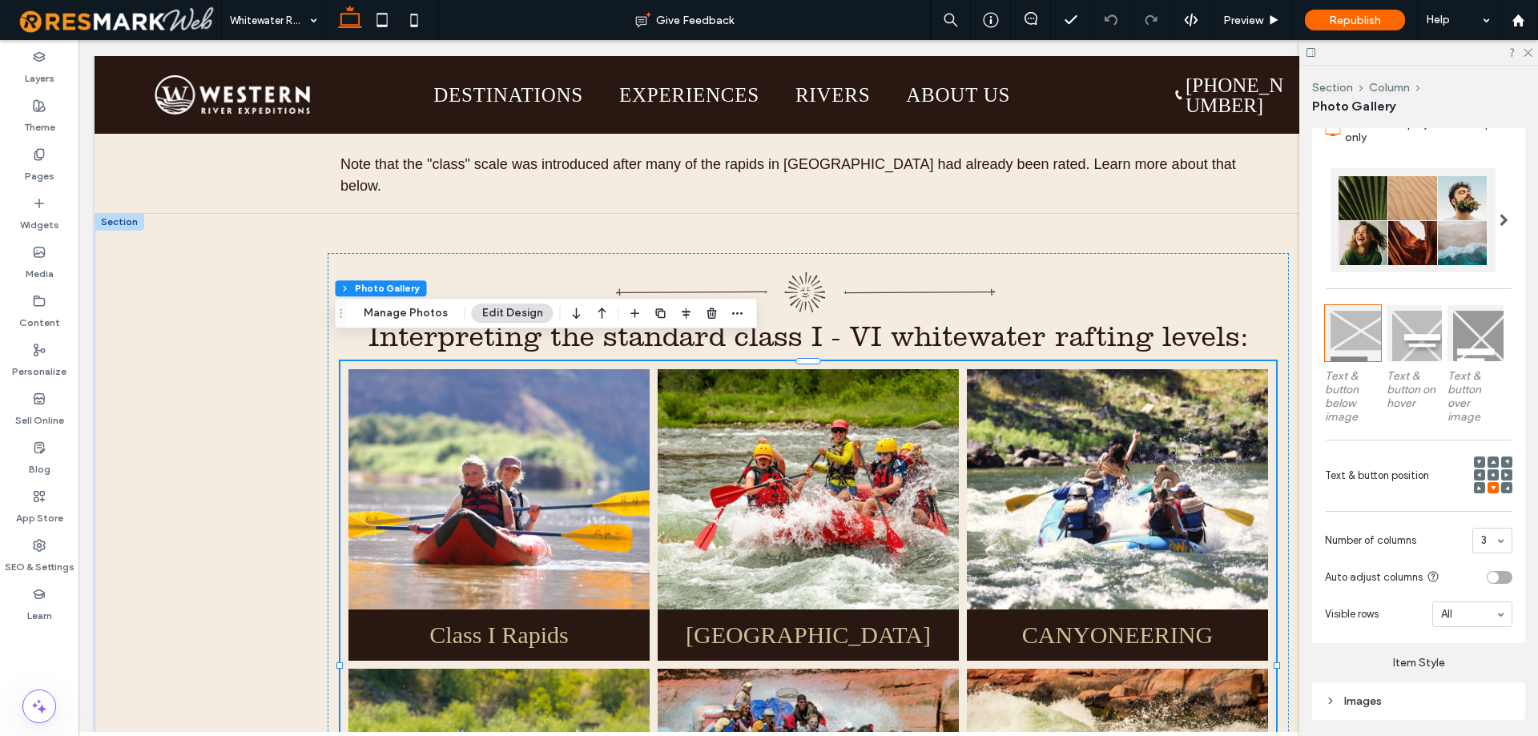
scroll to position [721, 0]
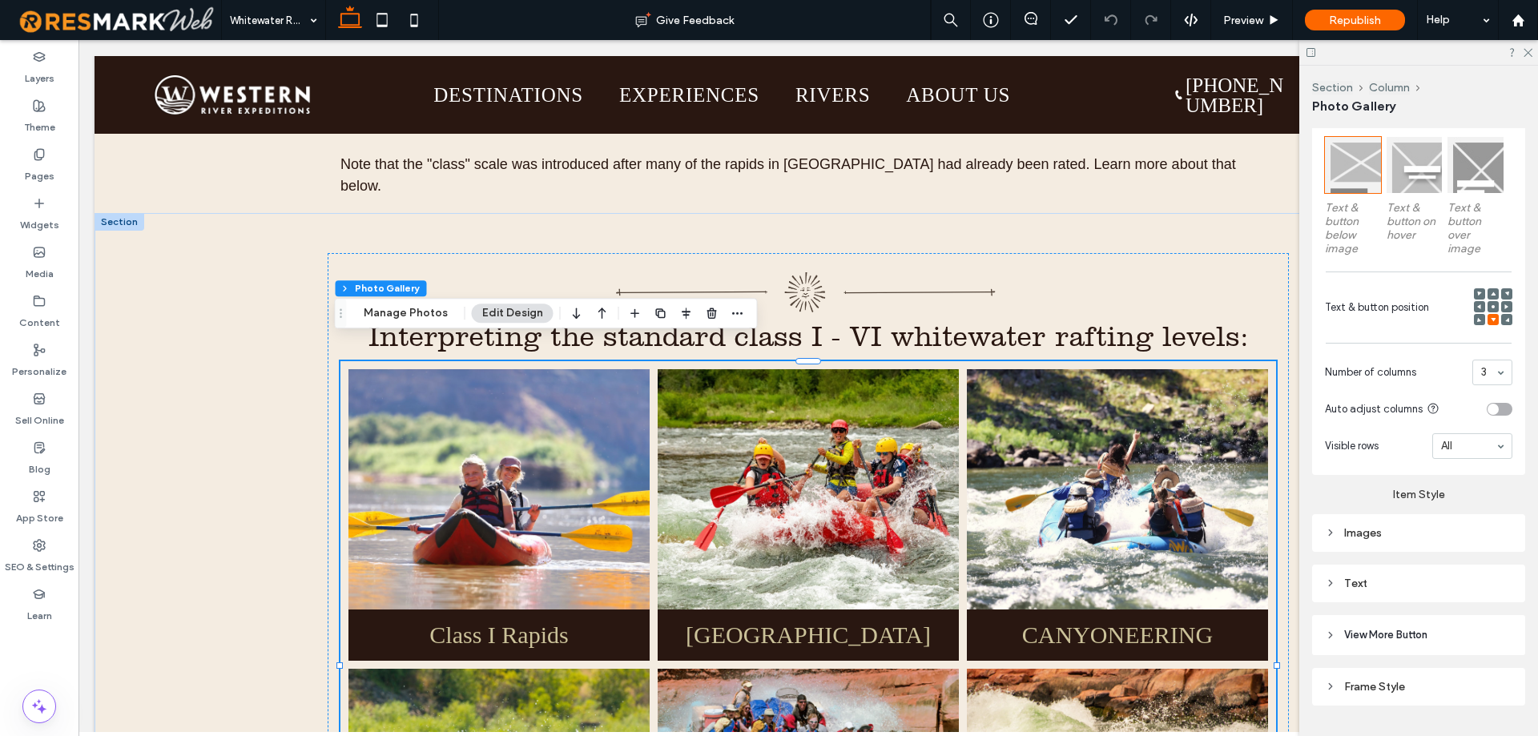
click at [1344, 577] on div "Text" at bounding box center [1418, 584] width 187 height 14
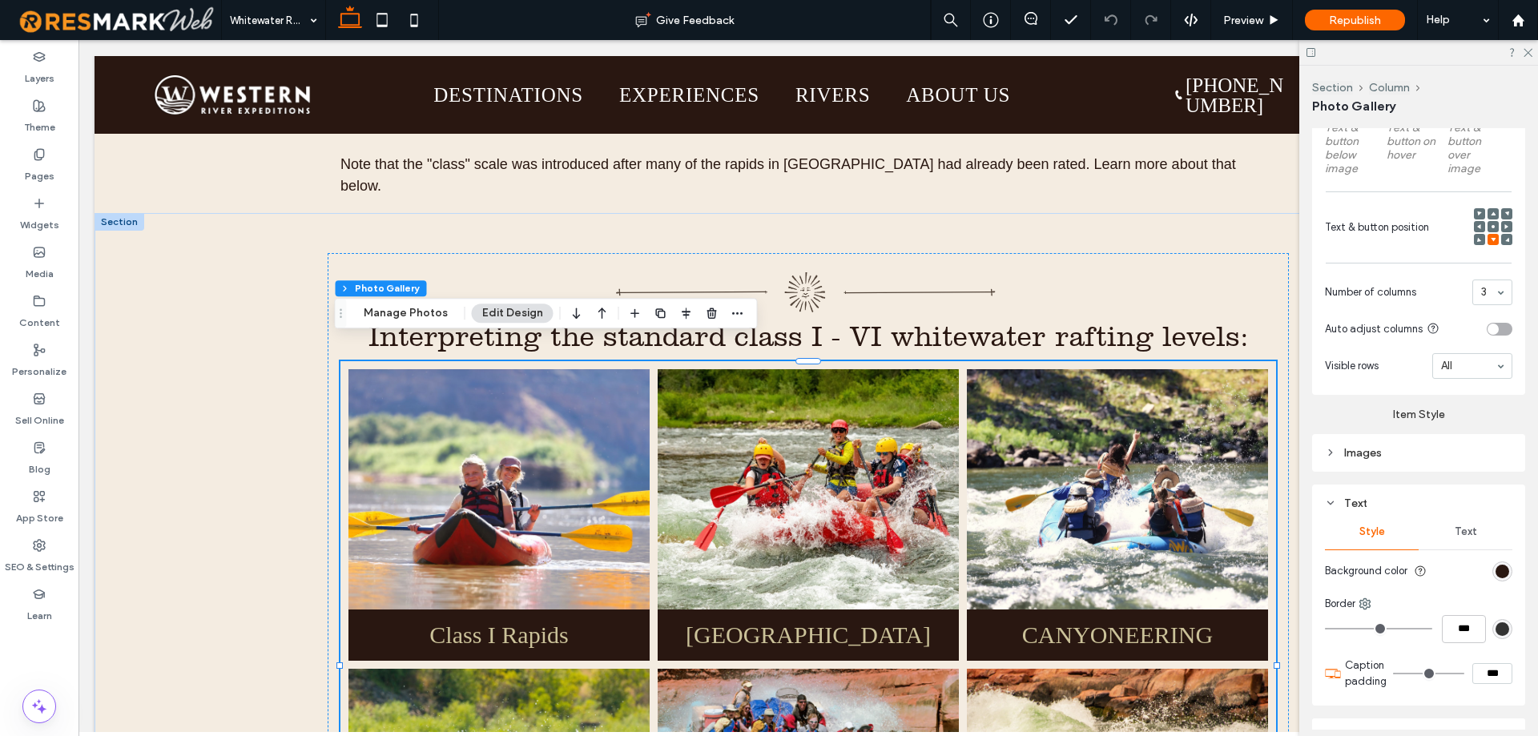
click at [1457, 527] on span "Text" at bounding box center [1465, 531] width 22 height 13
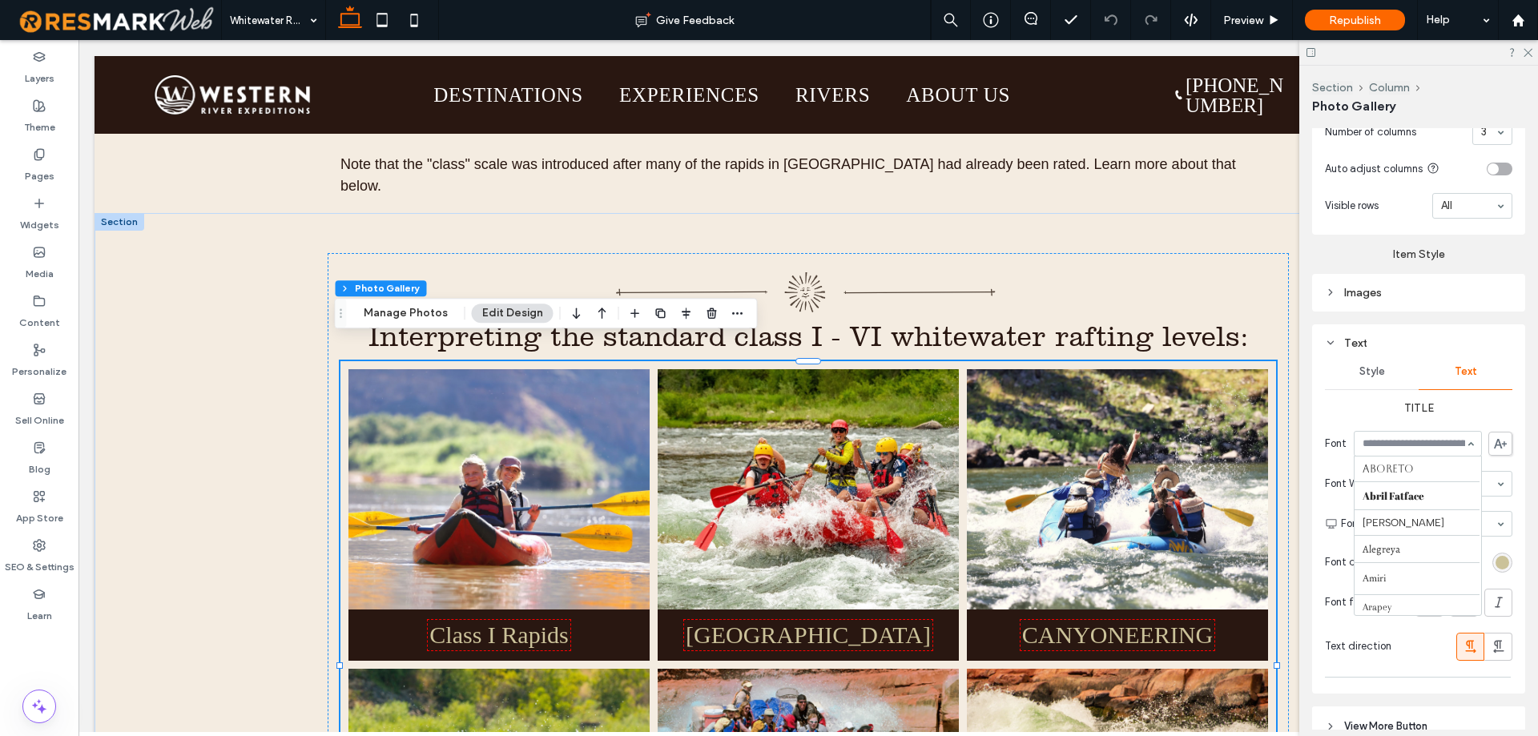
scroll to position [719, 0]
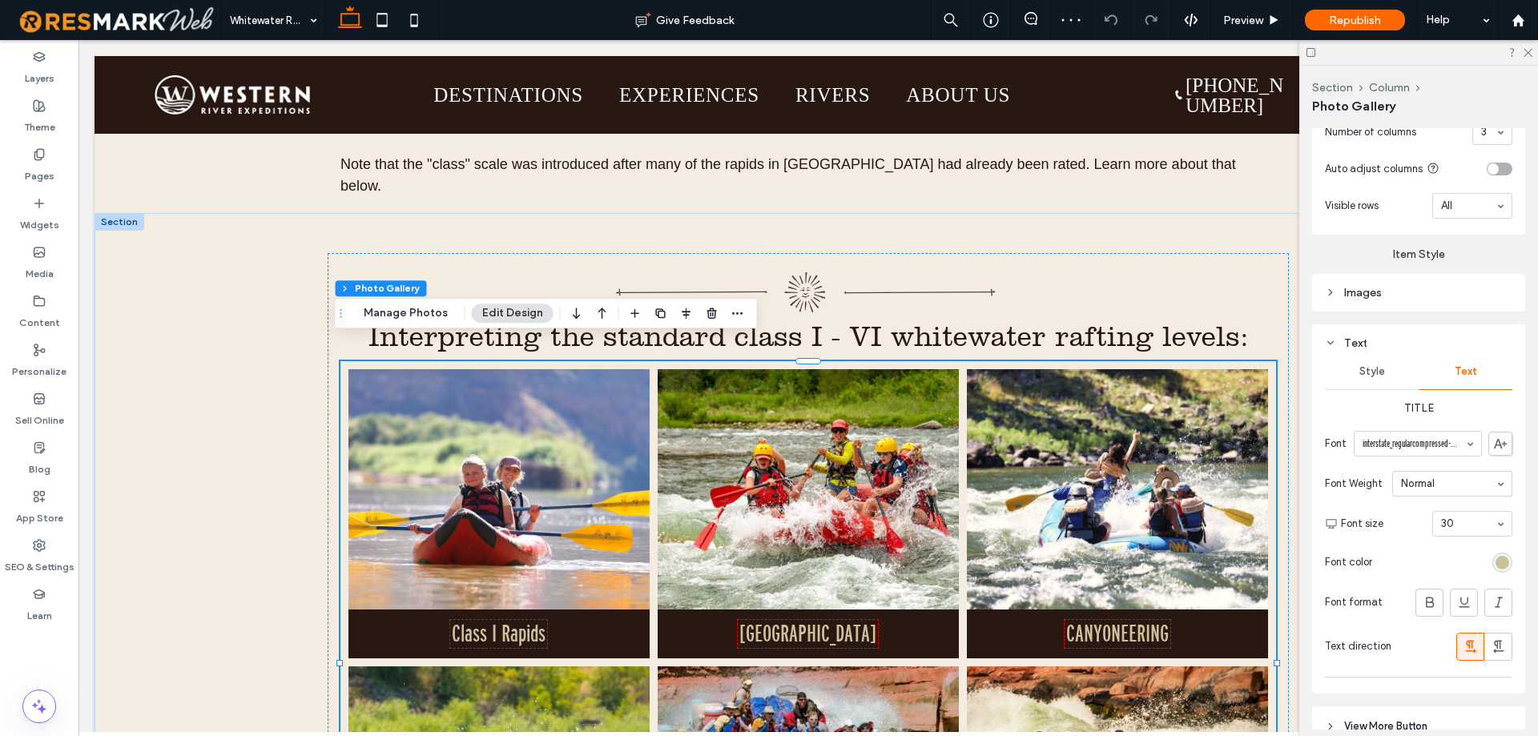
click at [1426, 445] on input at bounding box center [1413, 443] width 103 height 11
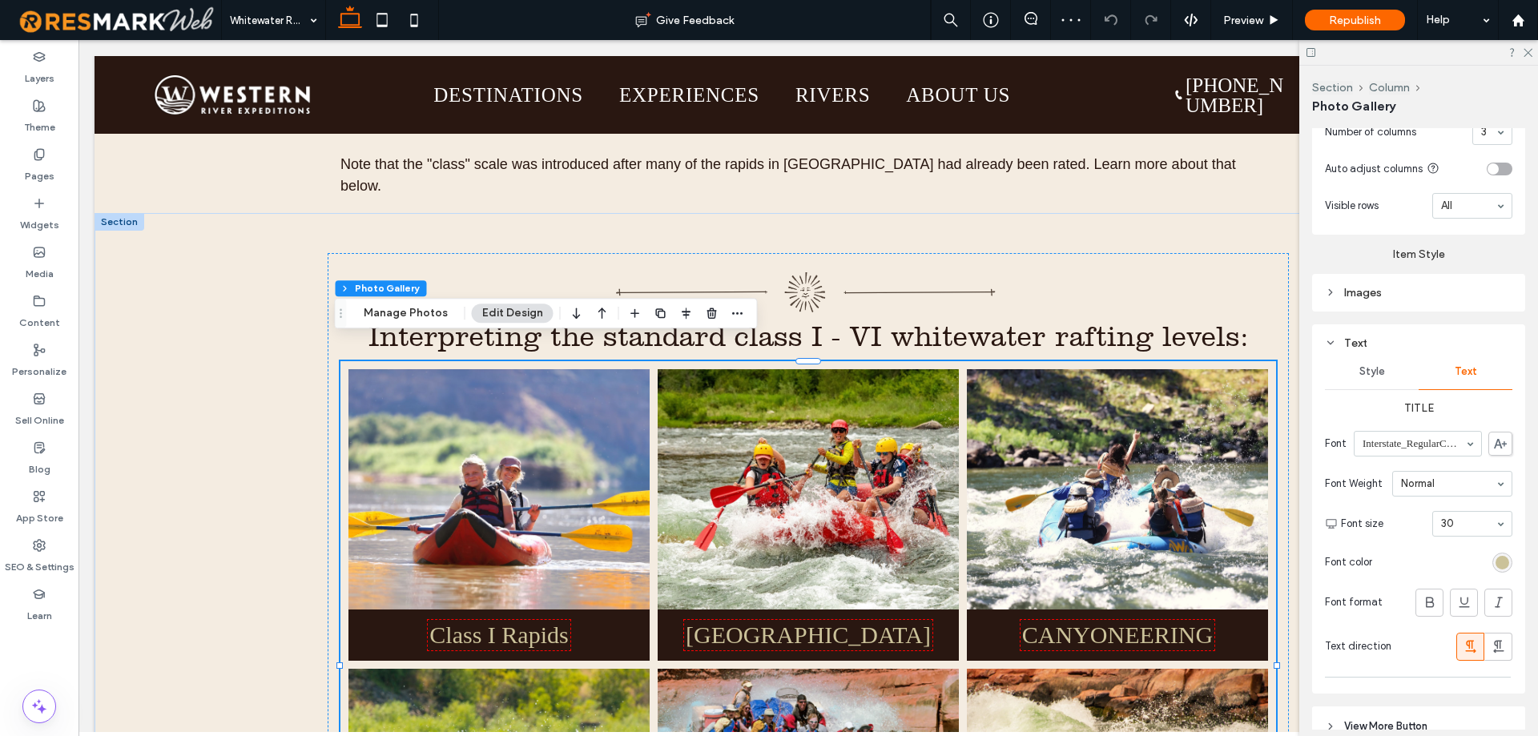
click at [1434, 445] on input at bounding box center [1413, 443] width 103 height 11
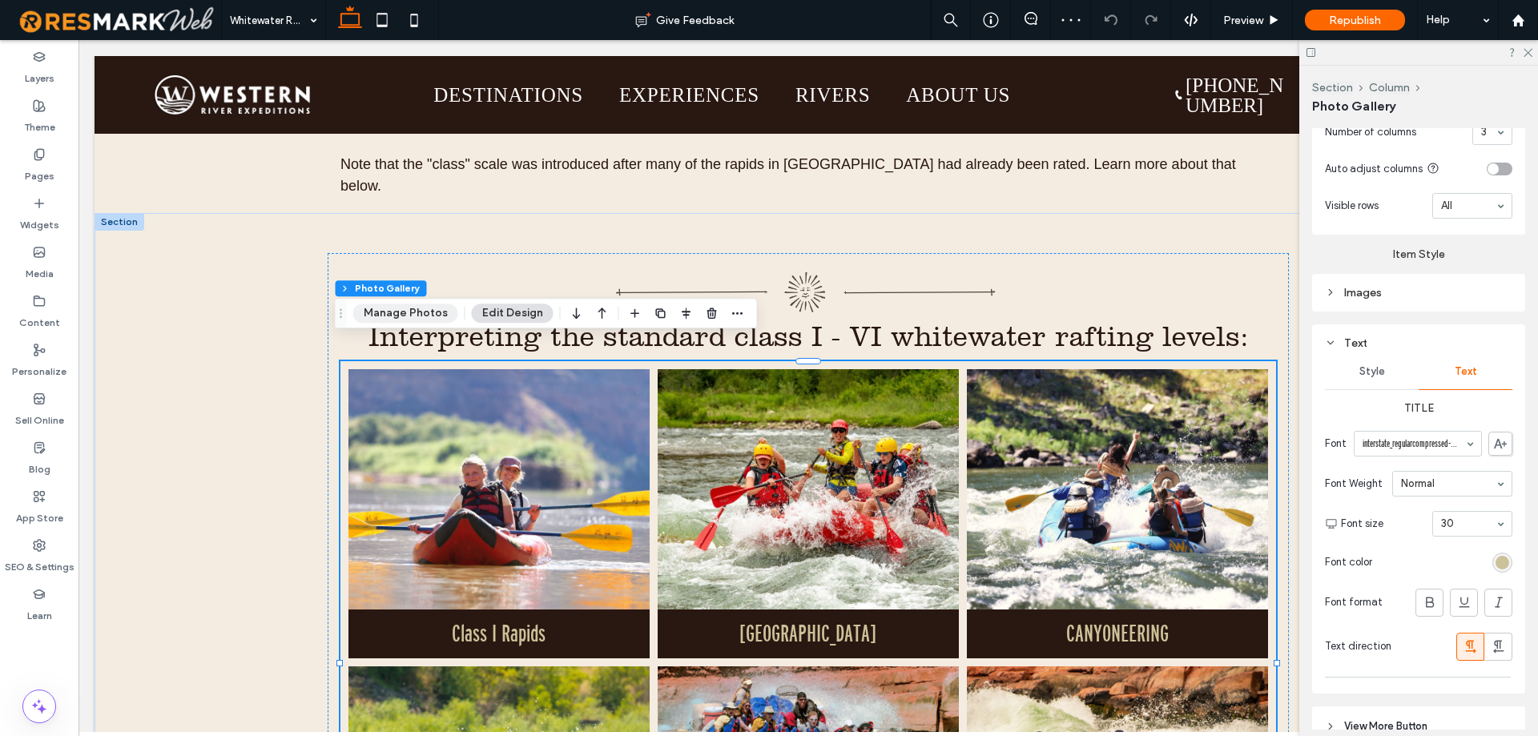
click at [414, 312] on button "Manage Photos" at bounding box center [405, 313] width 105 height 19
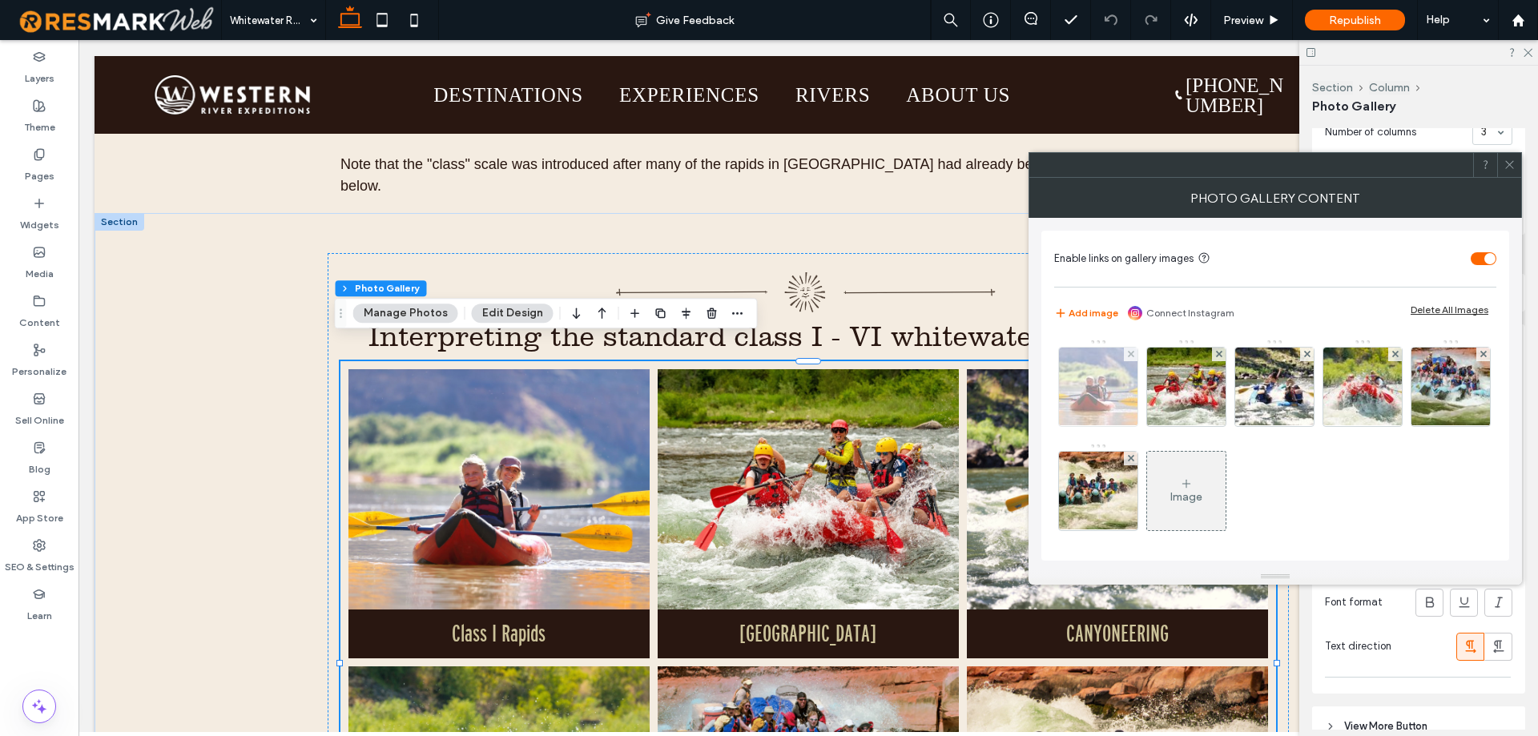
click at [1074, 398] on img at bounding box center [1099, 387] width 118 height 78
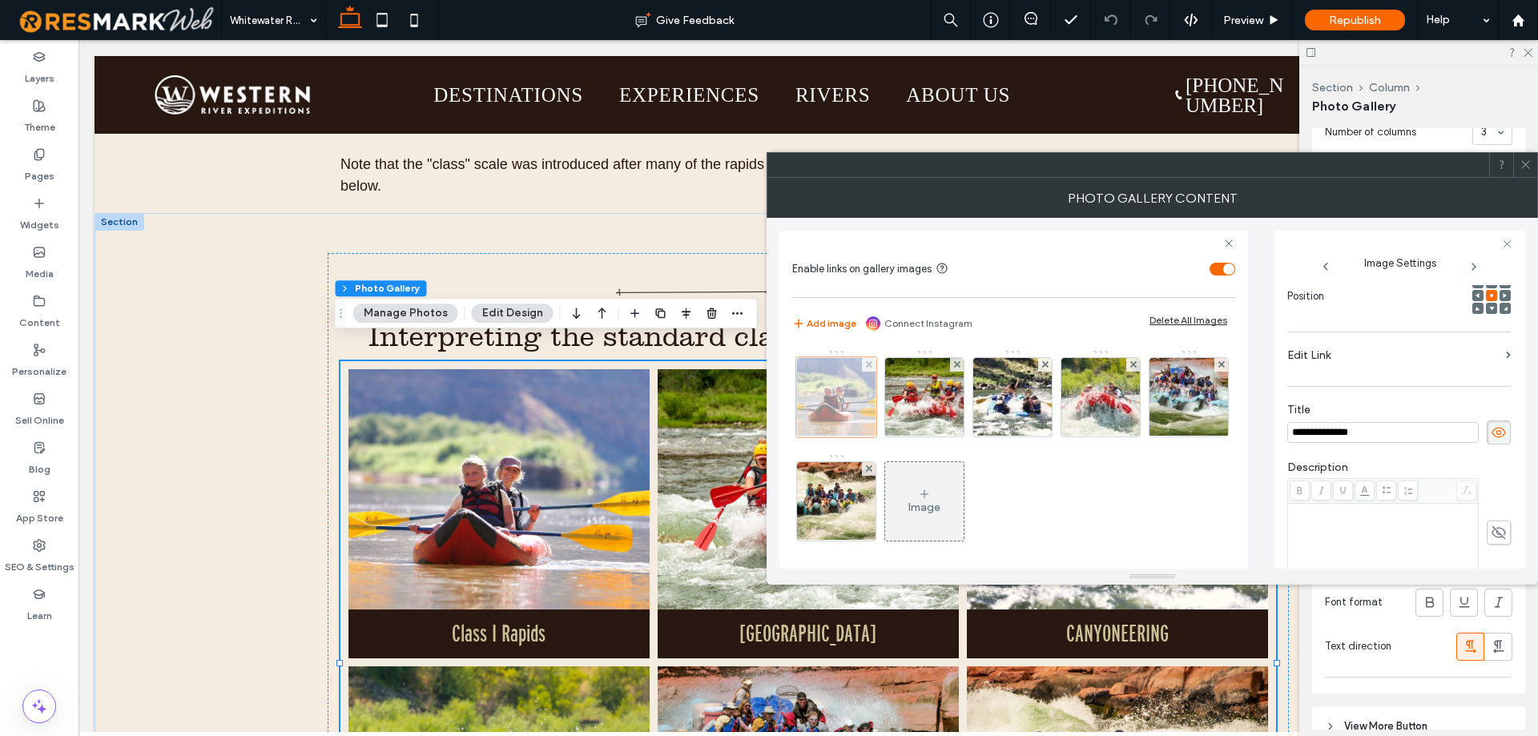
scroll to position [0, 0]
click at [1371, 439] on input "**********" at bounding box center [1382, 432] width 191 height 21
type input "**********"
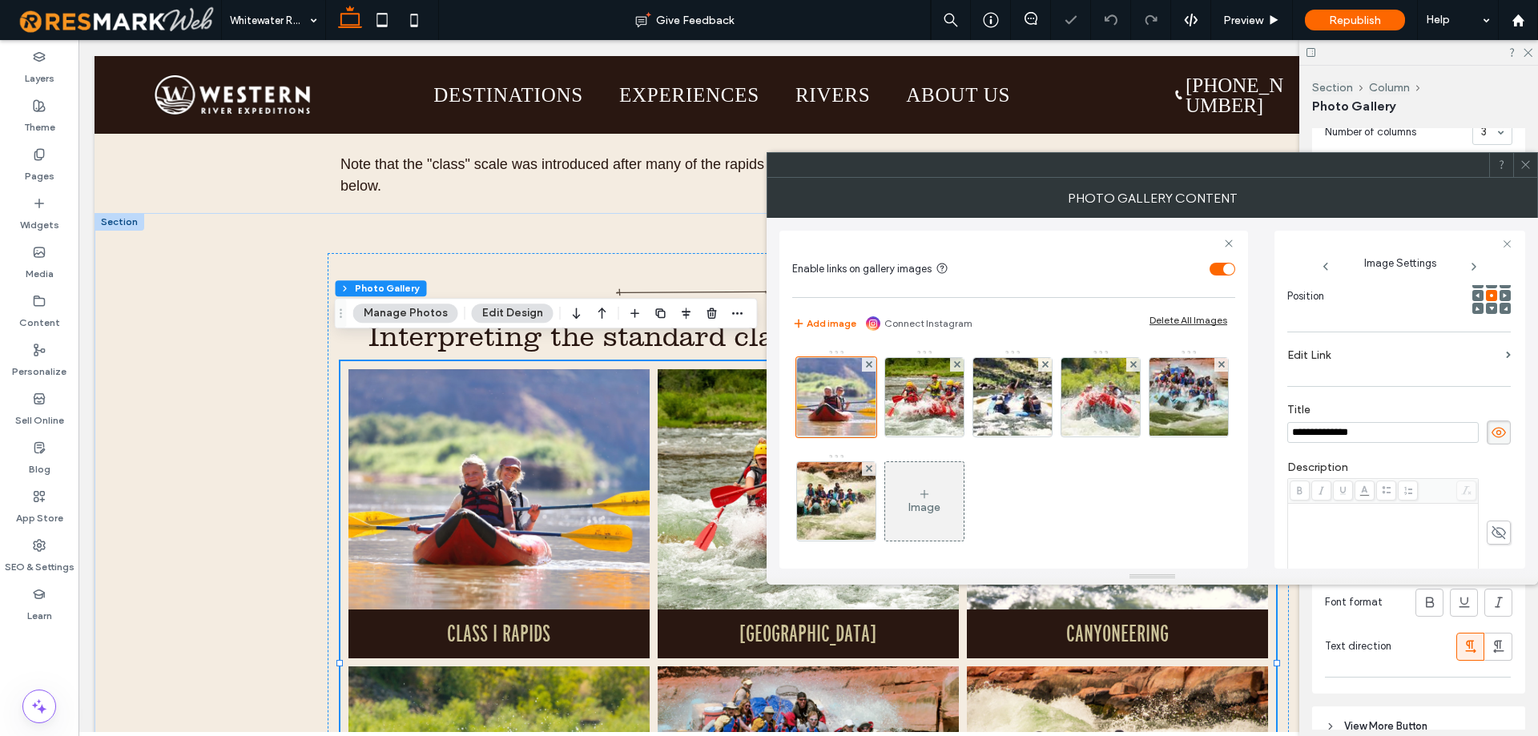
click at [1388, 450] on div "**********" at bounding box center [1398, 424] width 223 height 58
click at [1532, 167] on div at bounding box center [1525, 165] width 24 height 24
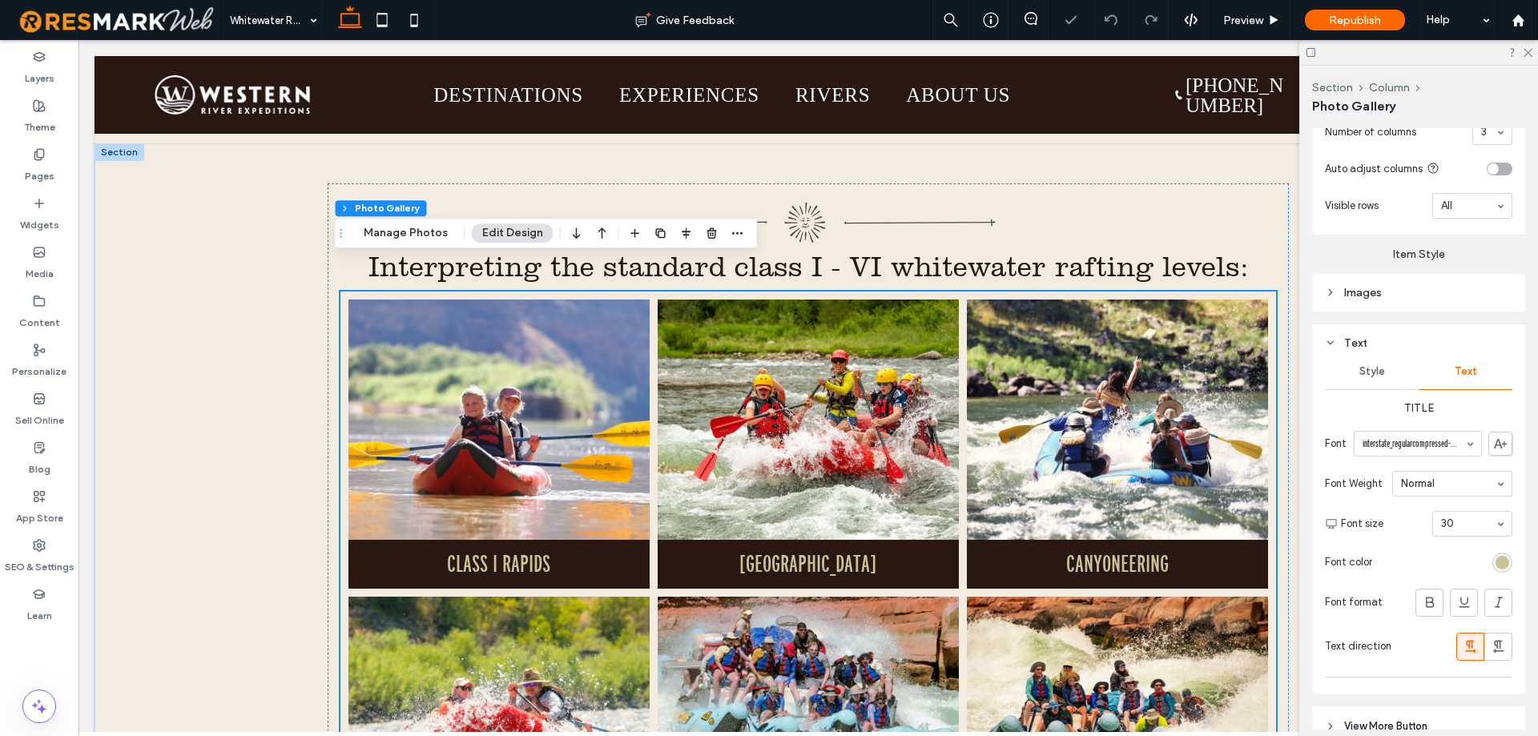
scroll to position [961, 0]
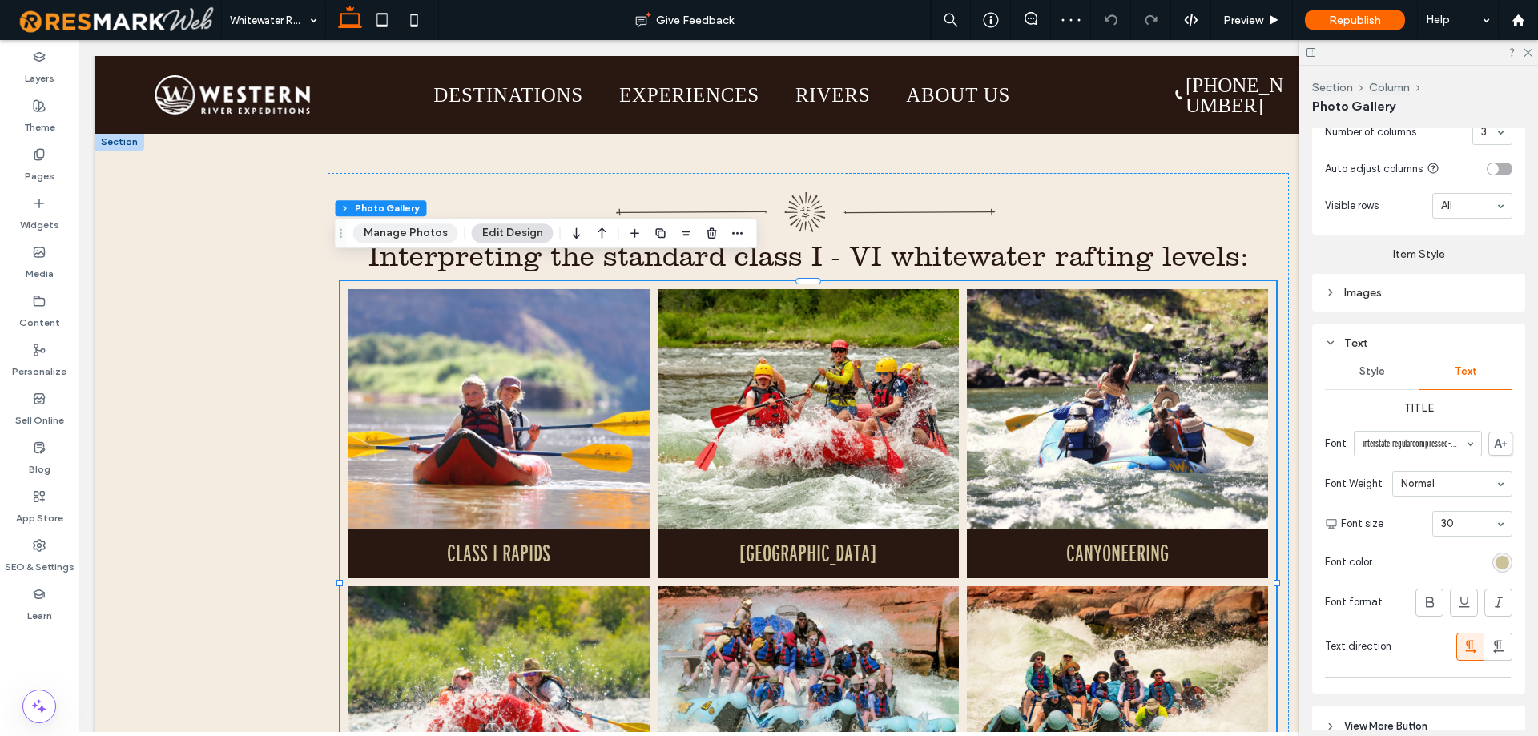
click at [410, 234] on button "Manage Photos" at bounding box center [405, 232] width 105 height 19
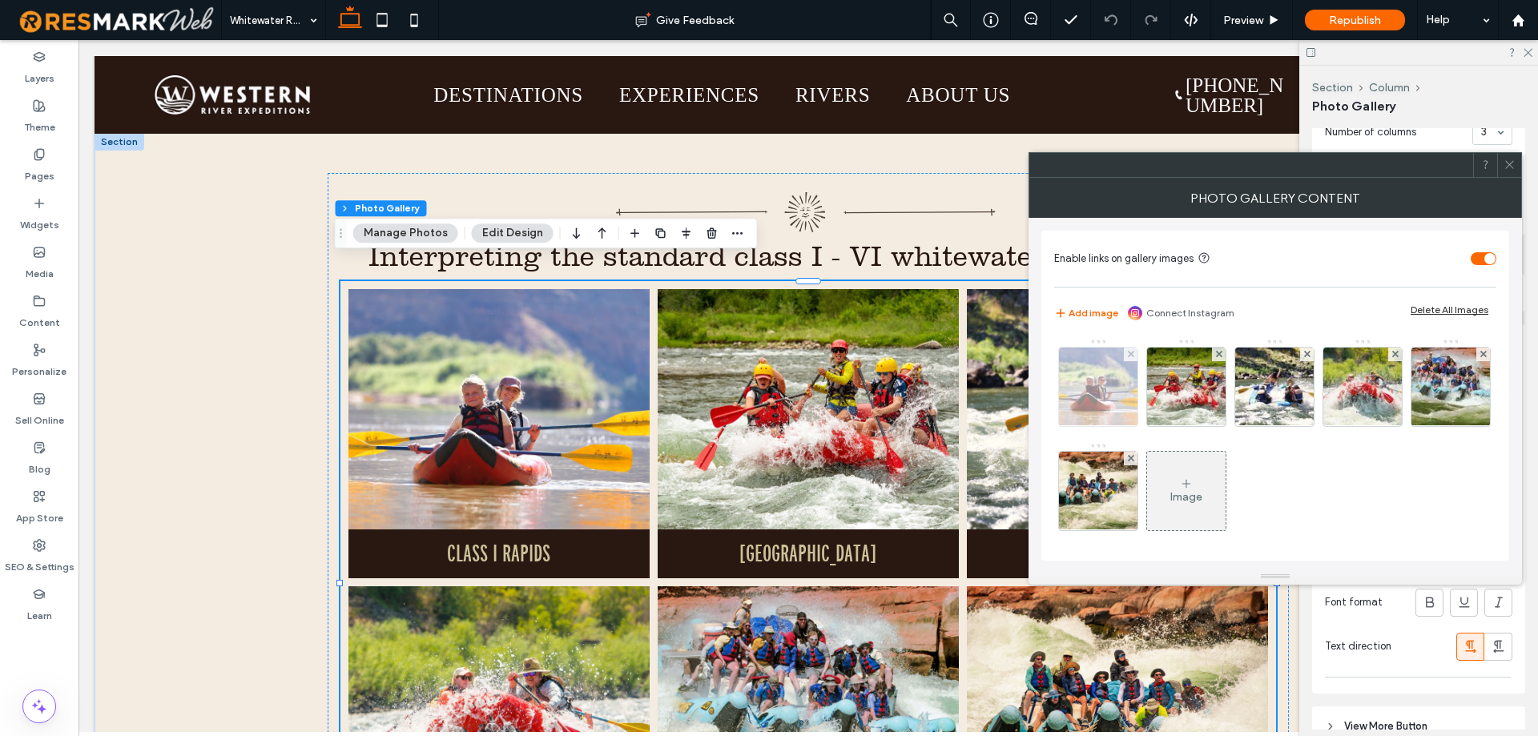
click at [1096, 384] on img at bounding box center [1099, 387] width 118 height 78
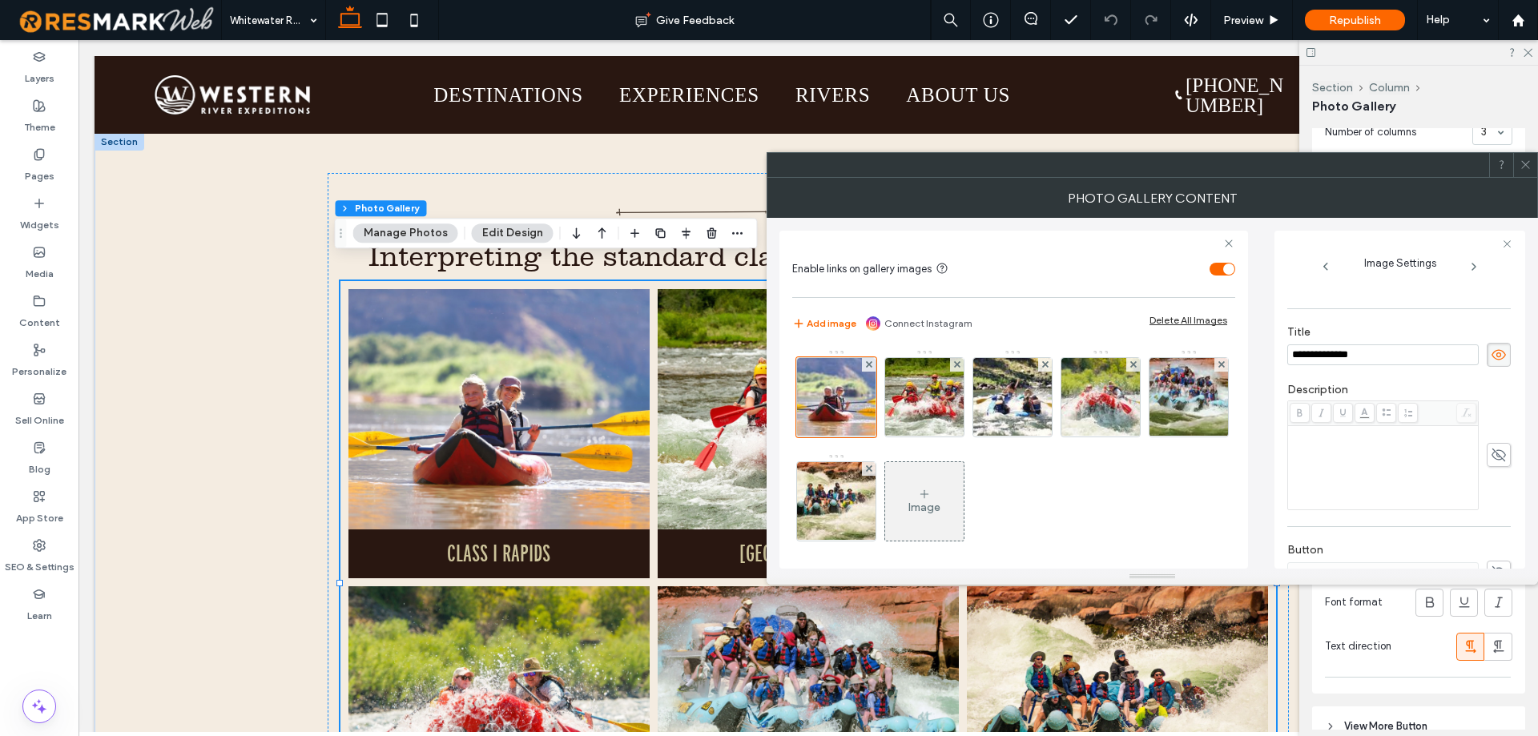
scroll to position [339, 0]
click at [1491, 456] on icon at bounding box center [1499, 453] width 16 height 18
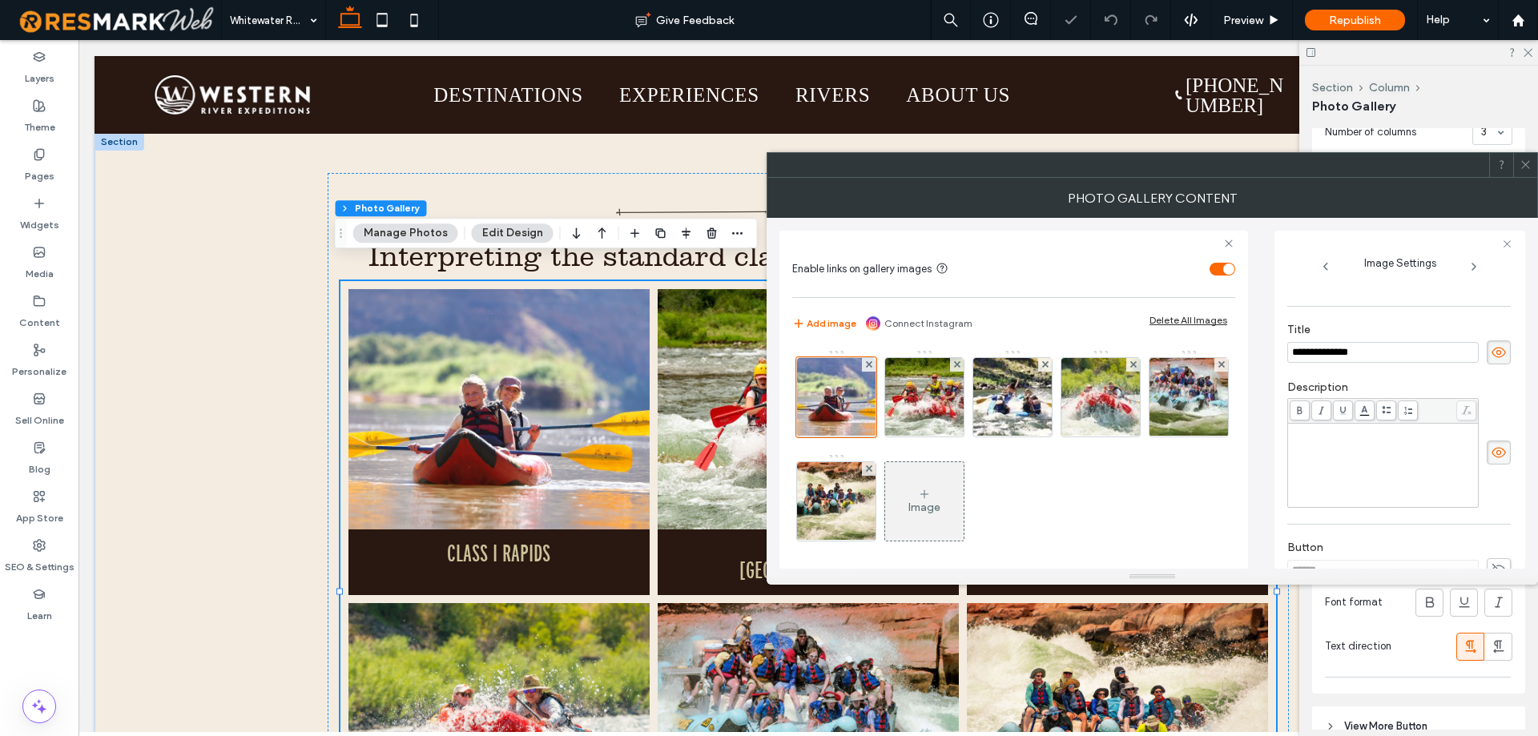
click at [1349, 456] on div "Rich Text Editor" at bounding box center [1383, 465] width 186 height 80
click at [1399, 472] on div "**********" at bounding box center [1383, 465] width 186 height 80
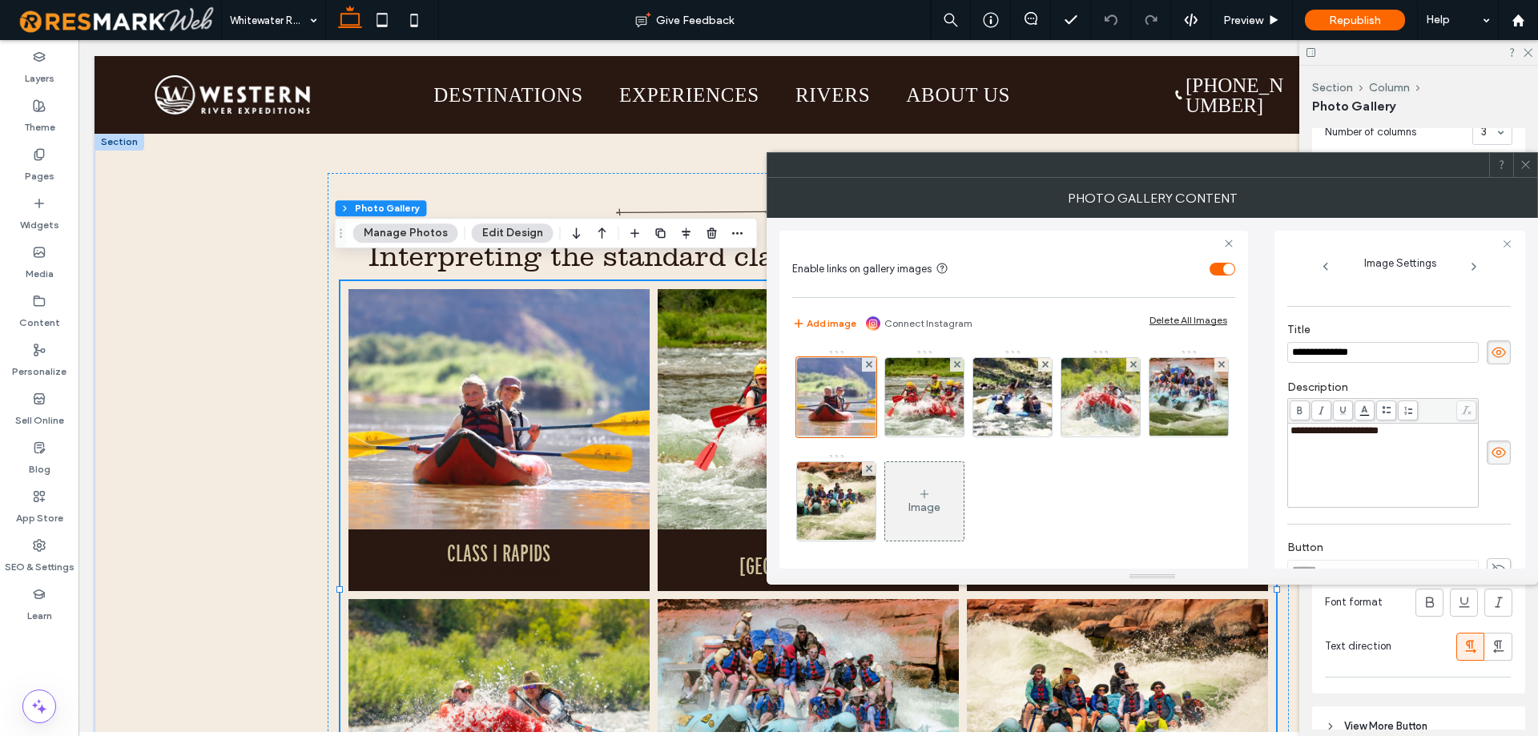
click at [1285, 475] on div "**********" at bounding box center [1399, 400] width 251 height 338
click at [1519, 171] on div at bounding box center [1525, 165] width 24 height 24
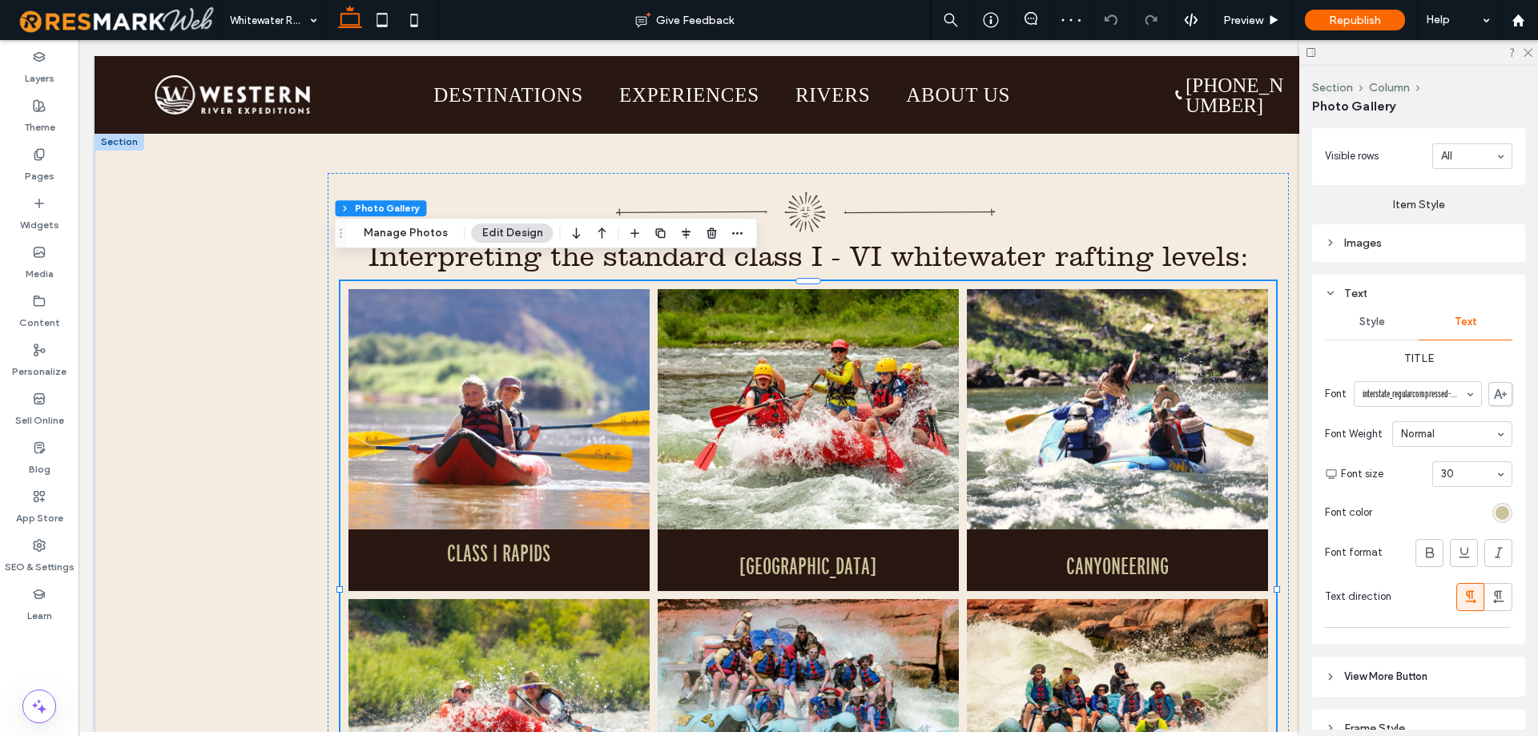
scroll to position [1010, 0]
click at [1376, 331] on div "Style" at bounding box center [1372, 322] width 94 height 35
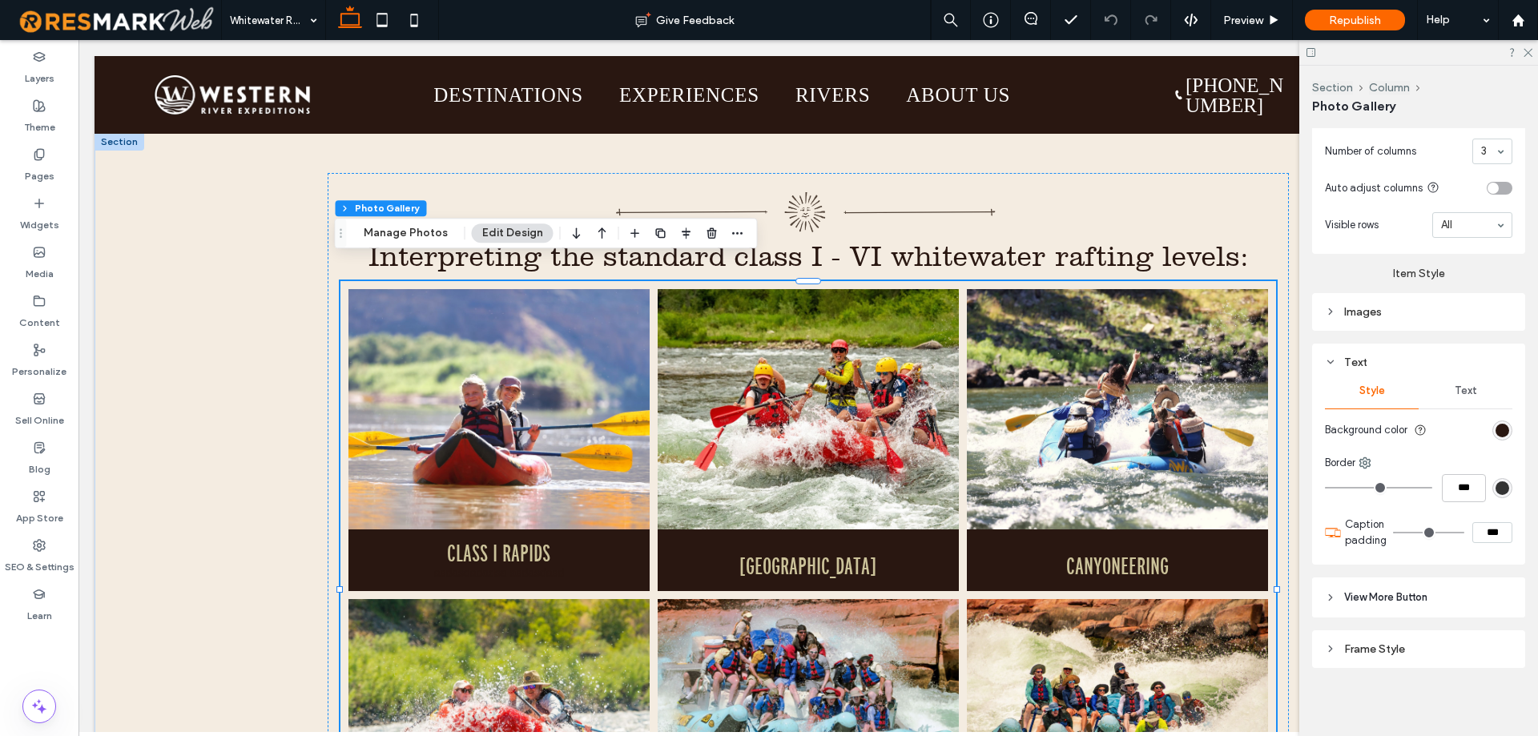
click at [1474, 380] on div "Text" at bounding box center [1465, 390] width 94 height 35
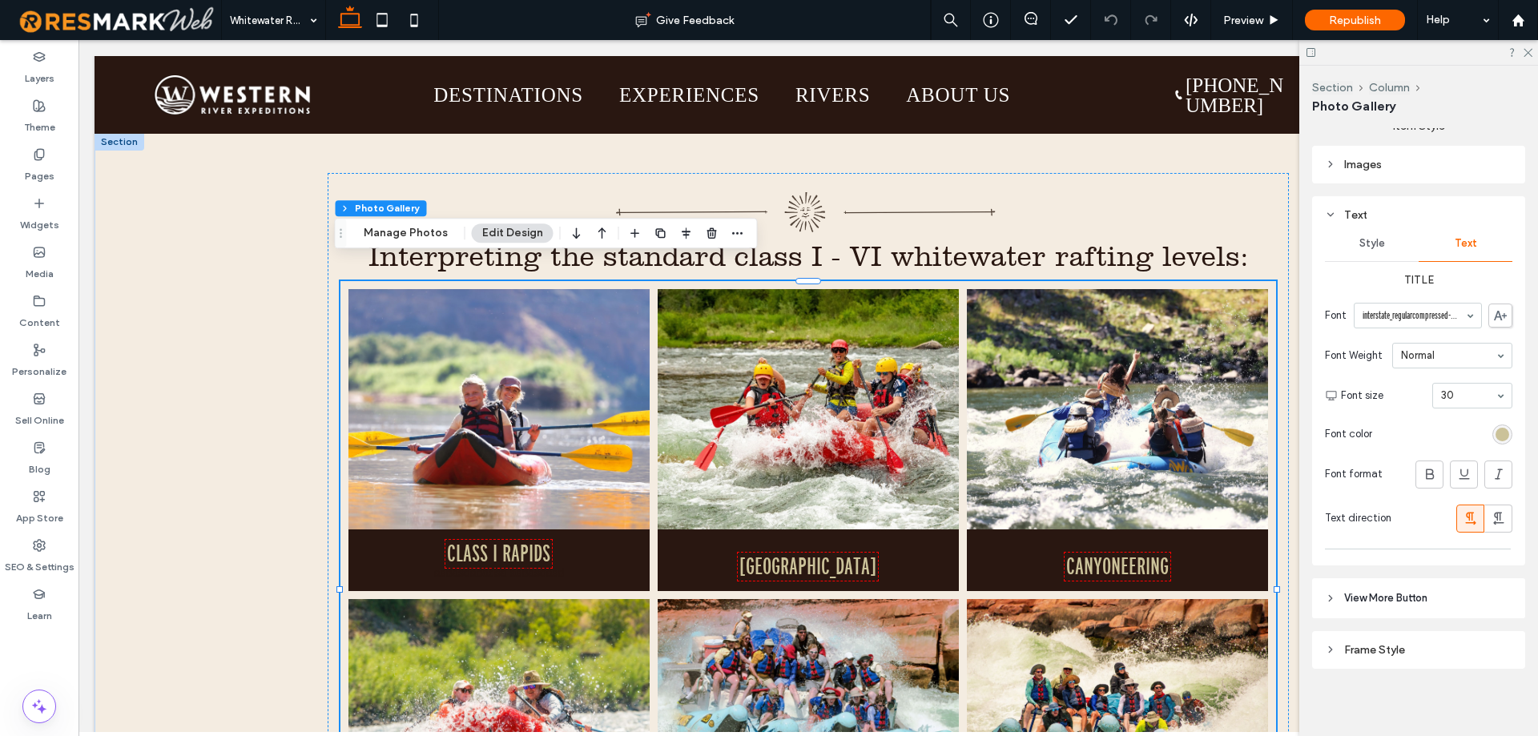
scroll to position [1090, 0]
click at [424, 239] on button "Manage Photos" at bounding box center [405, 232] width 105 height 19
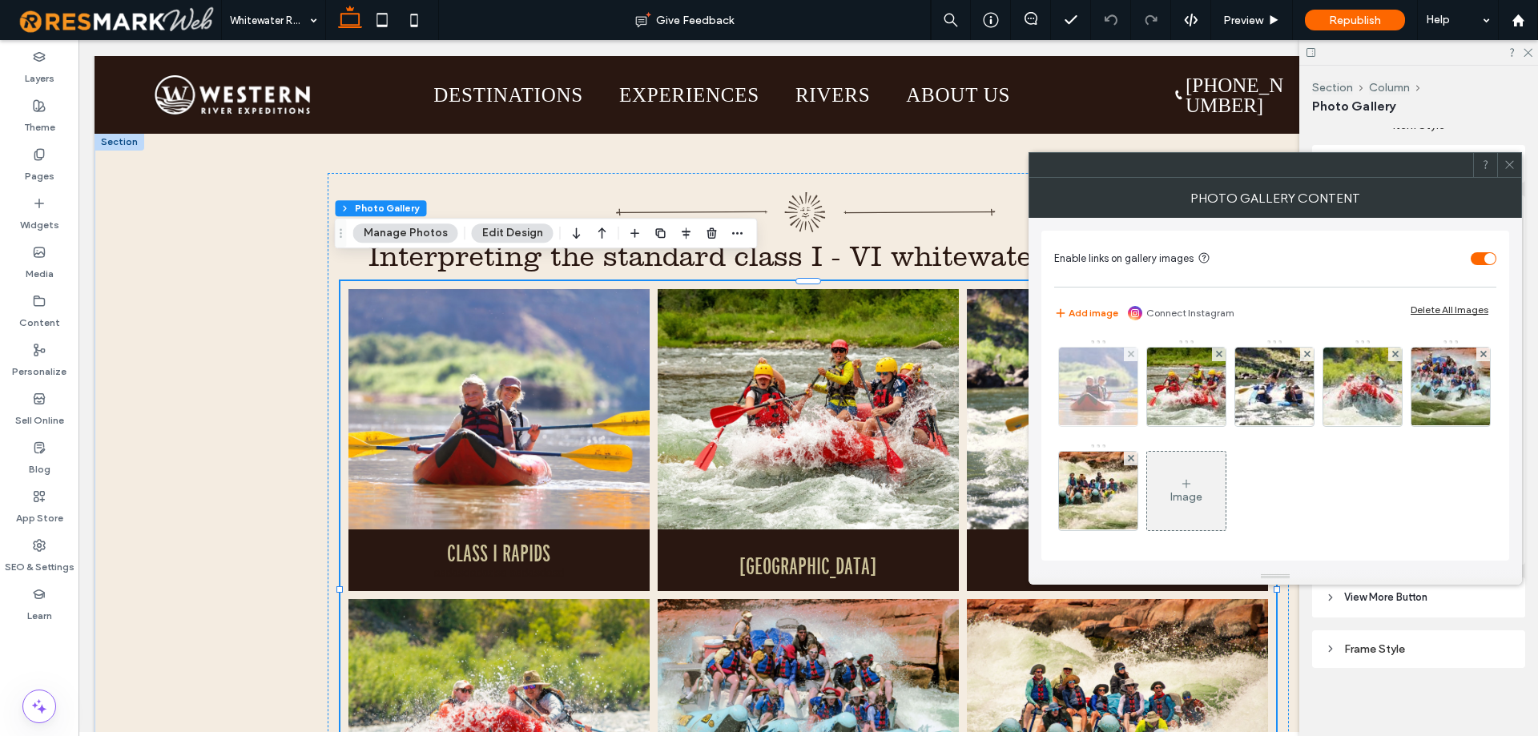
click at [1120, 384] on img at bounding box center [1099, 387] width 118 height 78
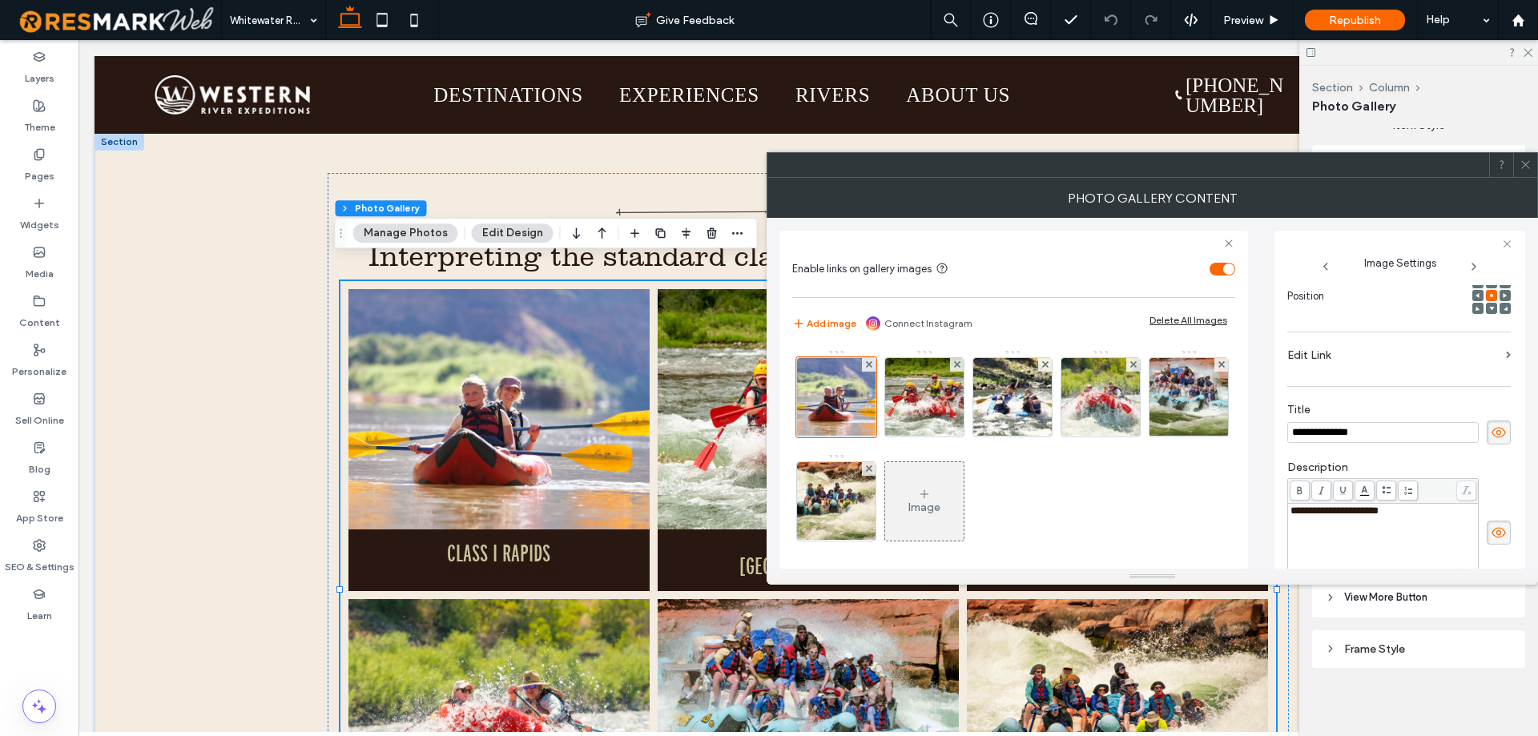
scroll to position [0, 0]
click at [1491, 533] on icon at bounding box center [1499, 533] width 16 height 18
click at [1521, 172] on span at bounding box center [1525, 165] width 12 height 24
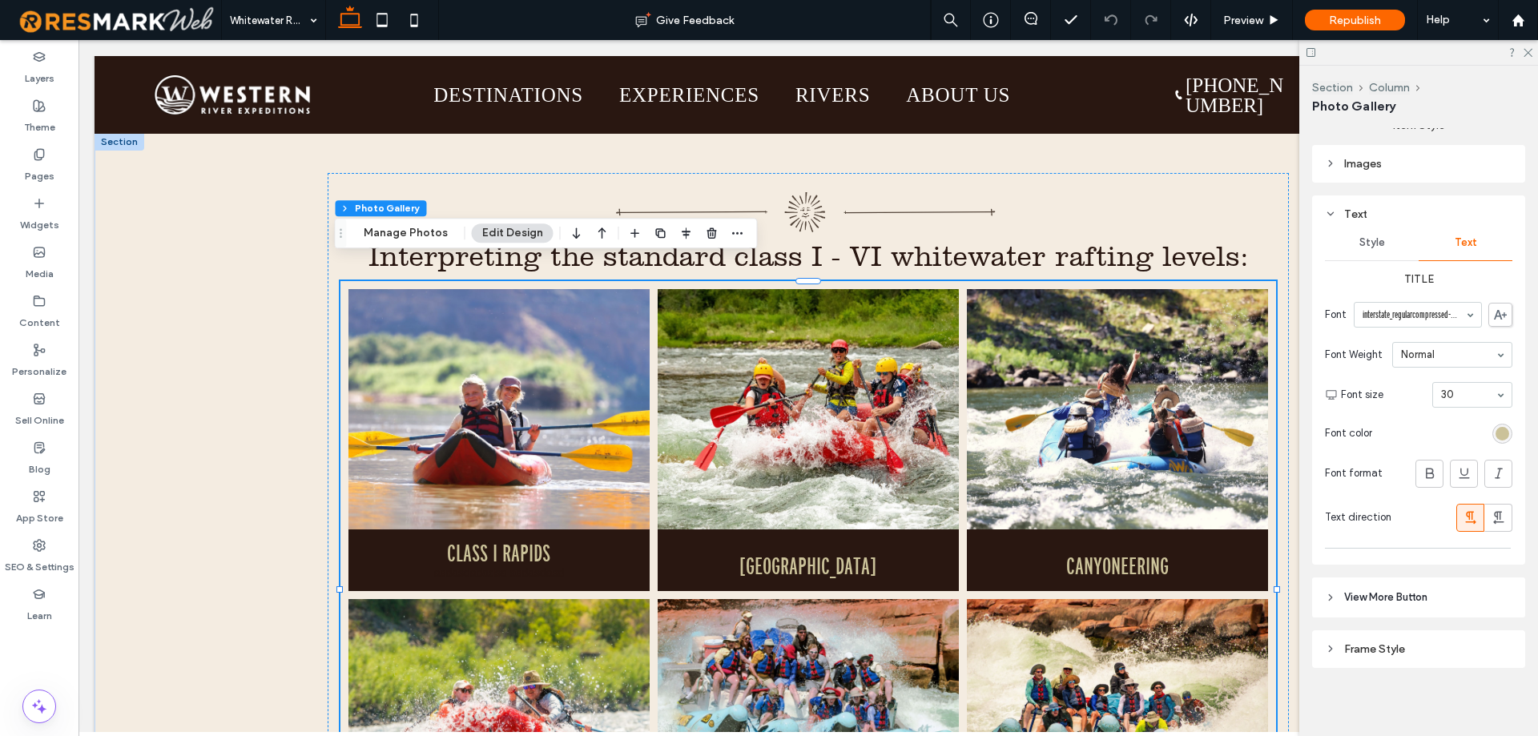
click at [1397, 630] on div "Frame Style" at bounding box center [1418, 649] width 213 height 38
click at [1402, 646] on div "Frame Style" at bounding box center [1418, 649] width 187 height 14
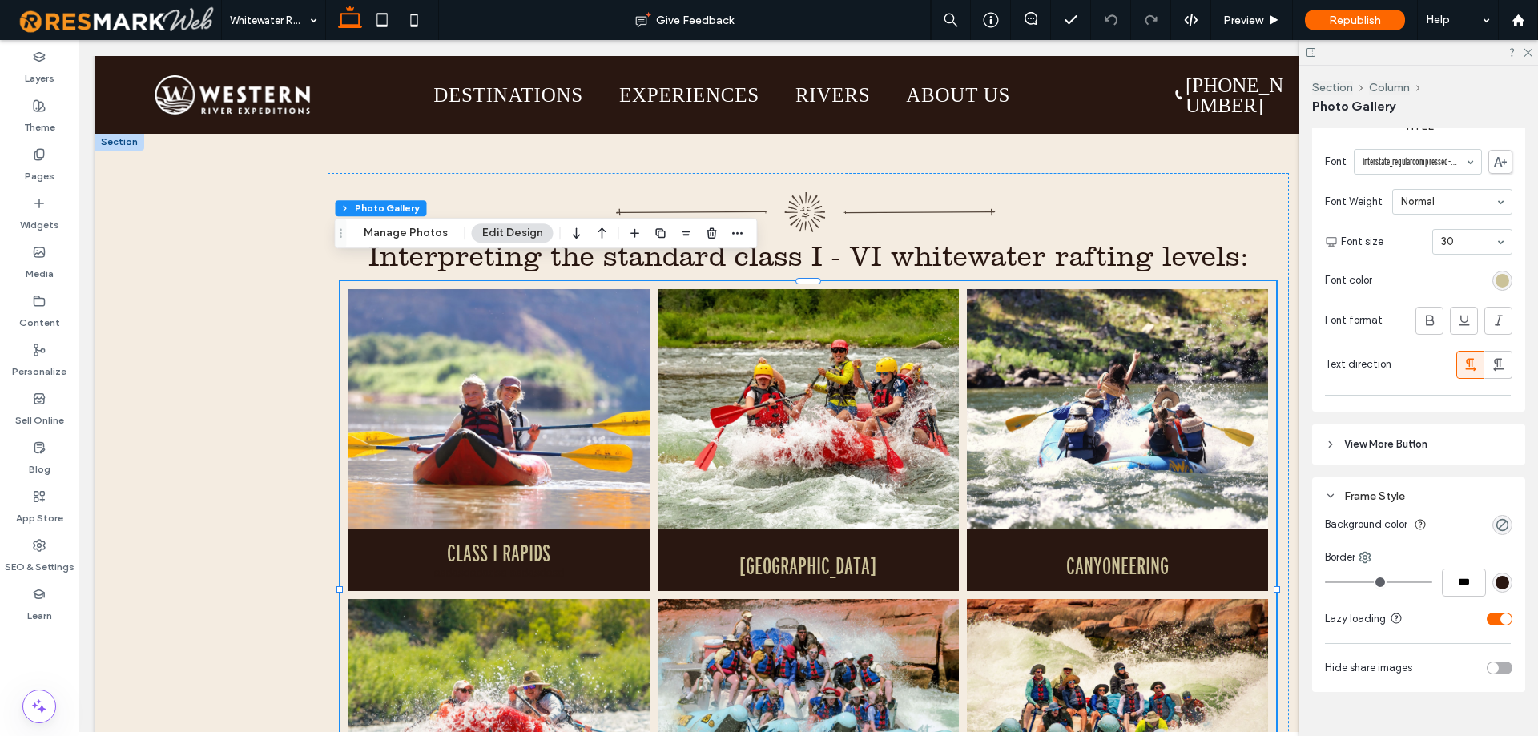
scroll to position [1267, 0]
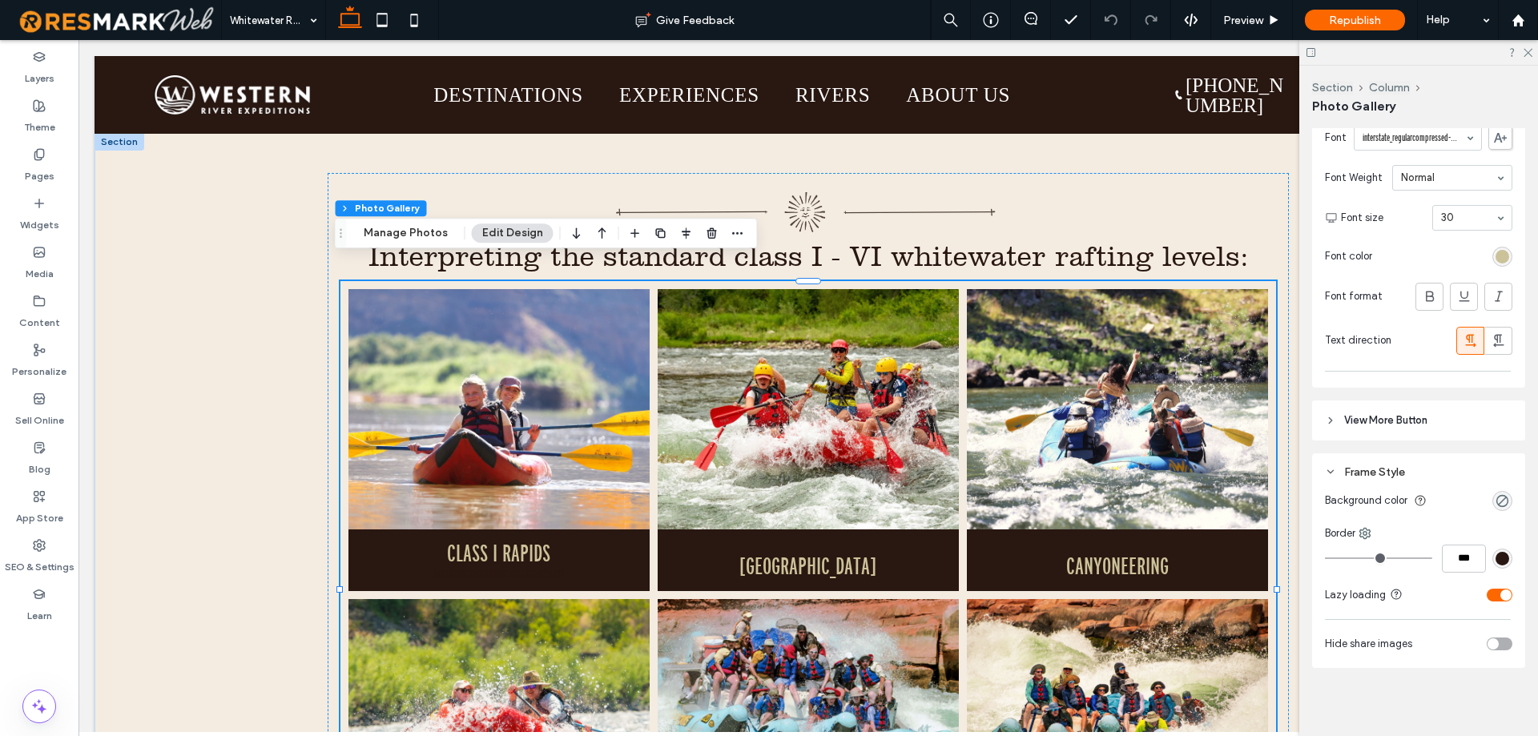
click at [1417, 418] on span "View More Button" at bounding box center [1385, 420] width 83 height 16
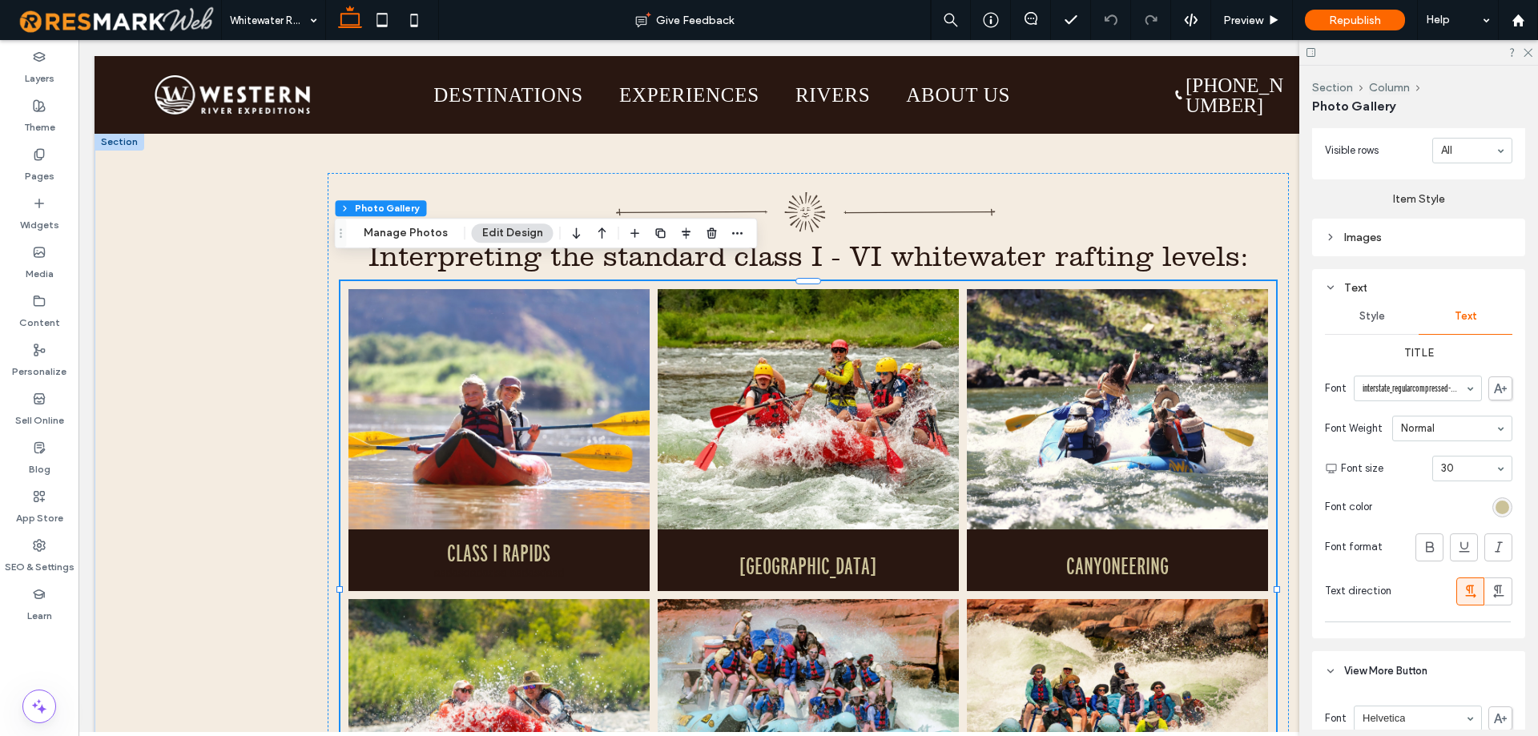
scroll to position [1016, 0]
click at [1377, 320] on span "Style" at bounding box center [1372, 317] width 26 height 13
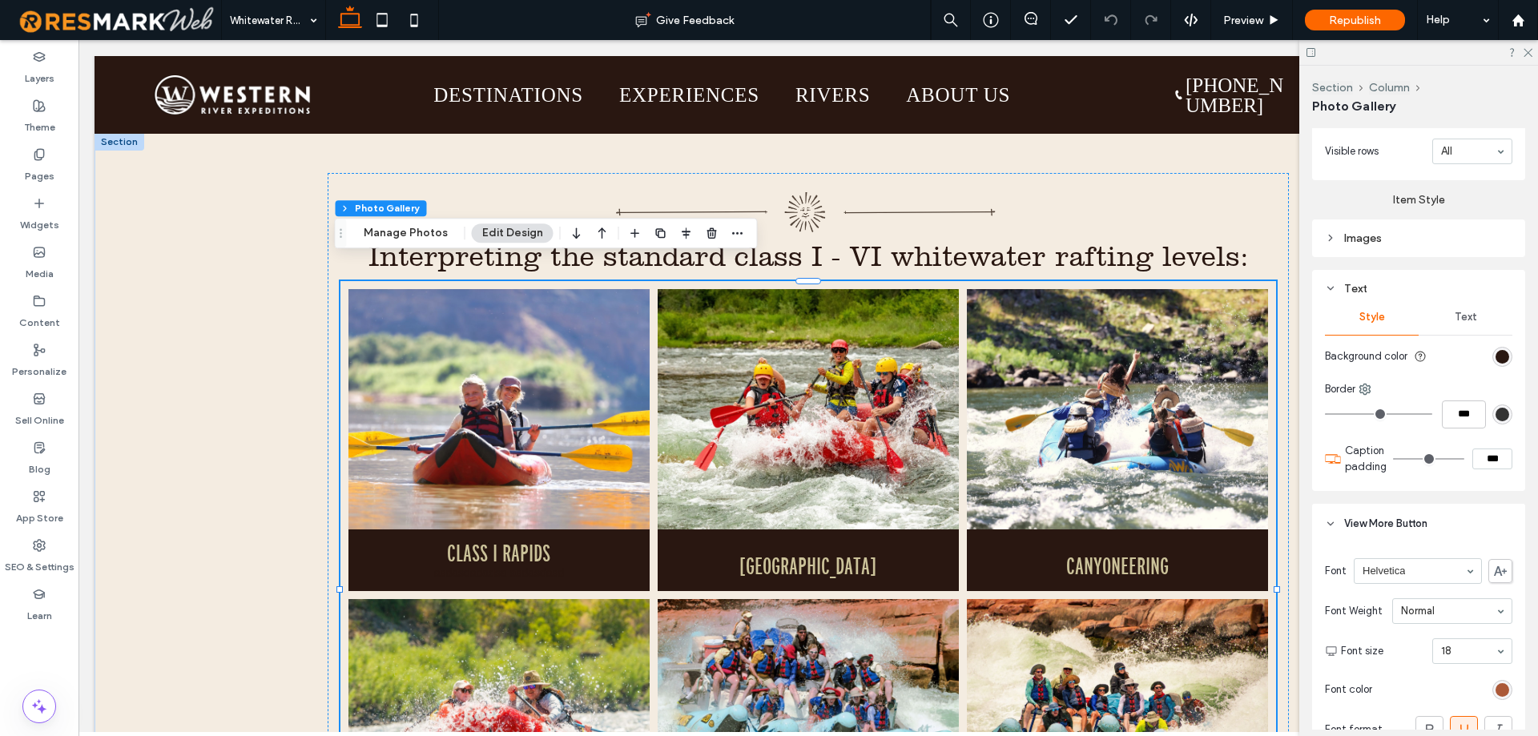
click at [1381, 240] on div "Images" at bounding box center [1418, 238] width 187 height 14
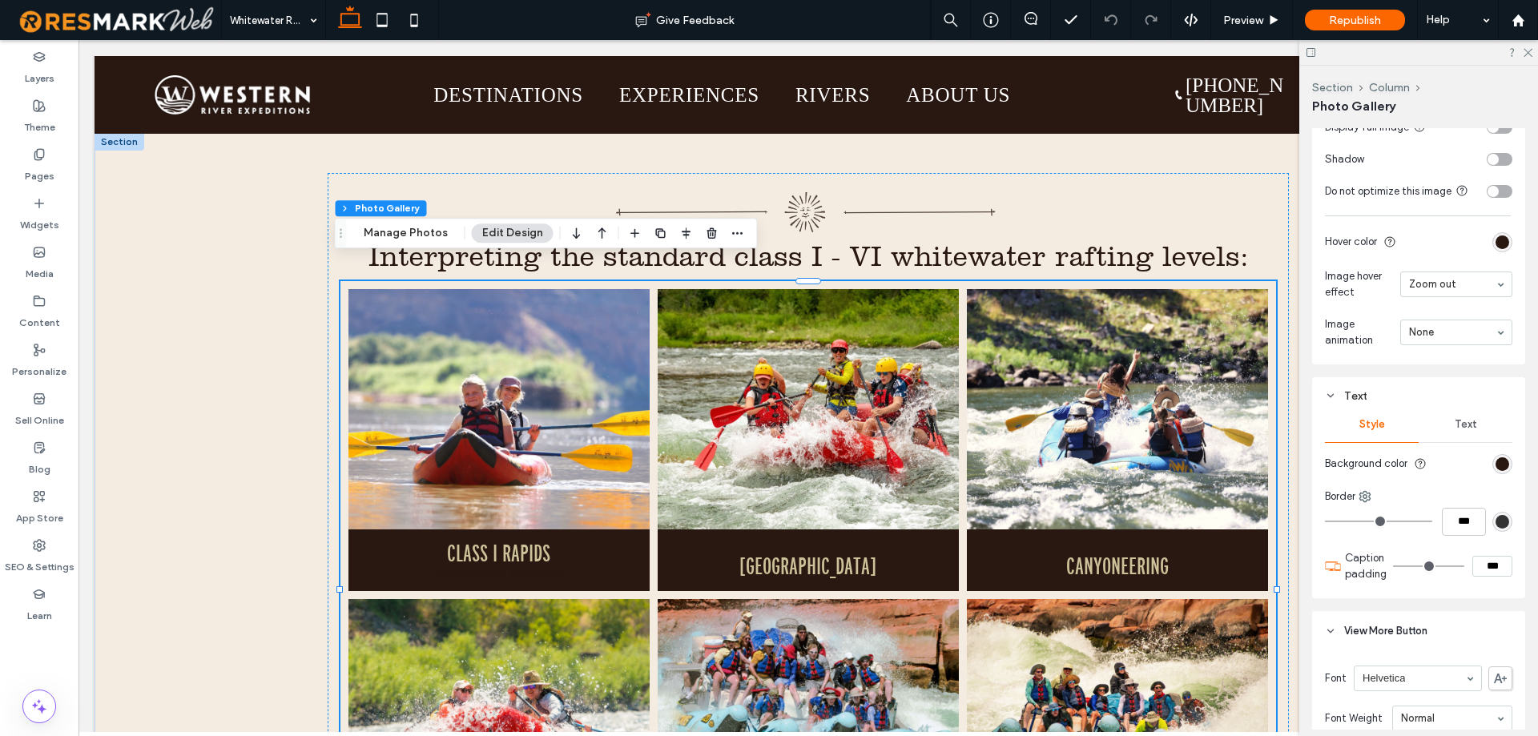
scroll to position [1416, 0]
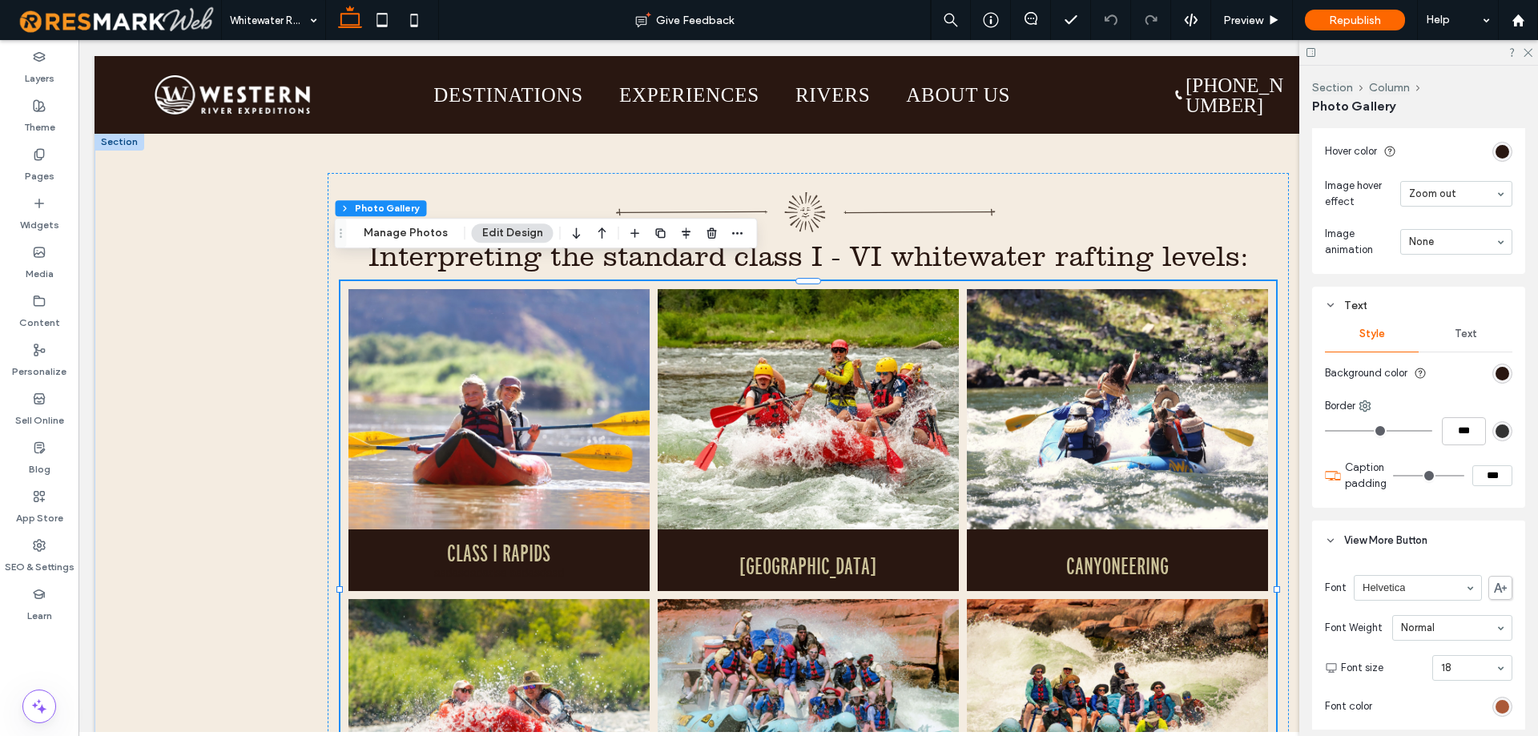
click at [1465, 332] on span "Text" at bounding box center [1465, 334] width 22 height 13
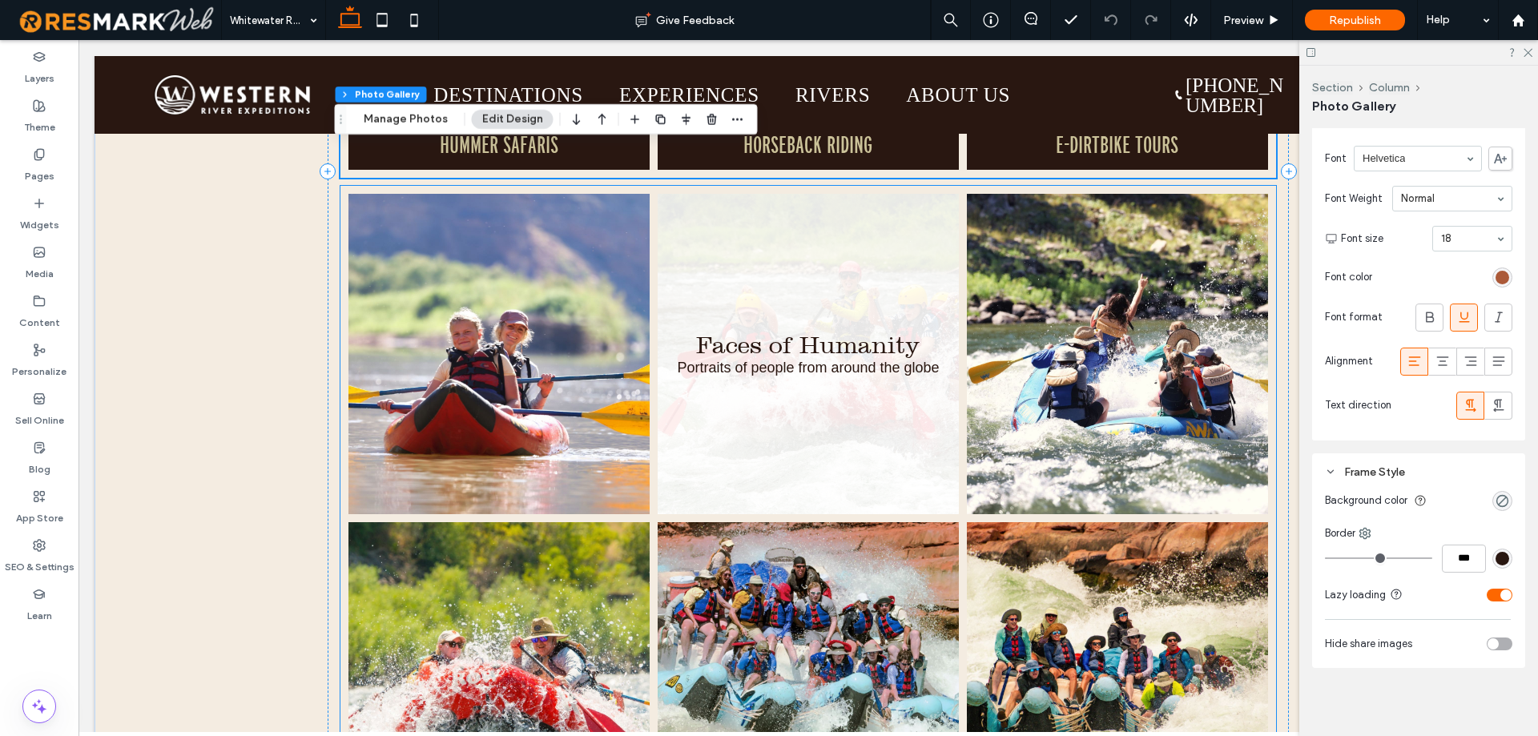
scroll to position [1682, 0]
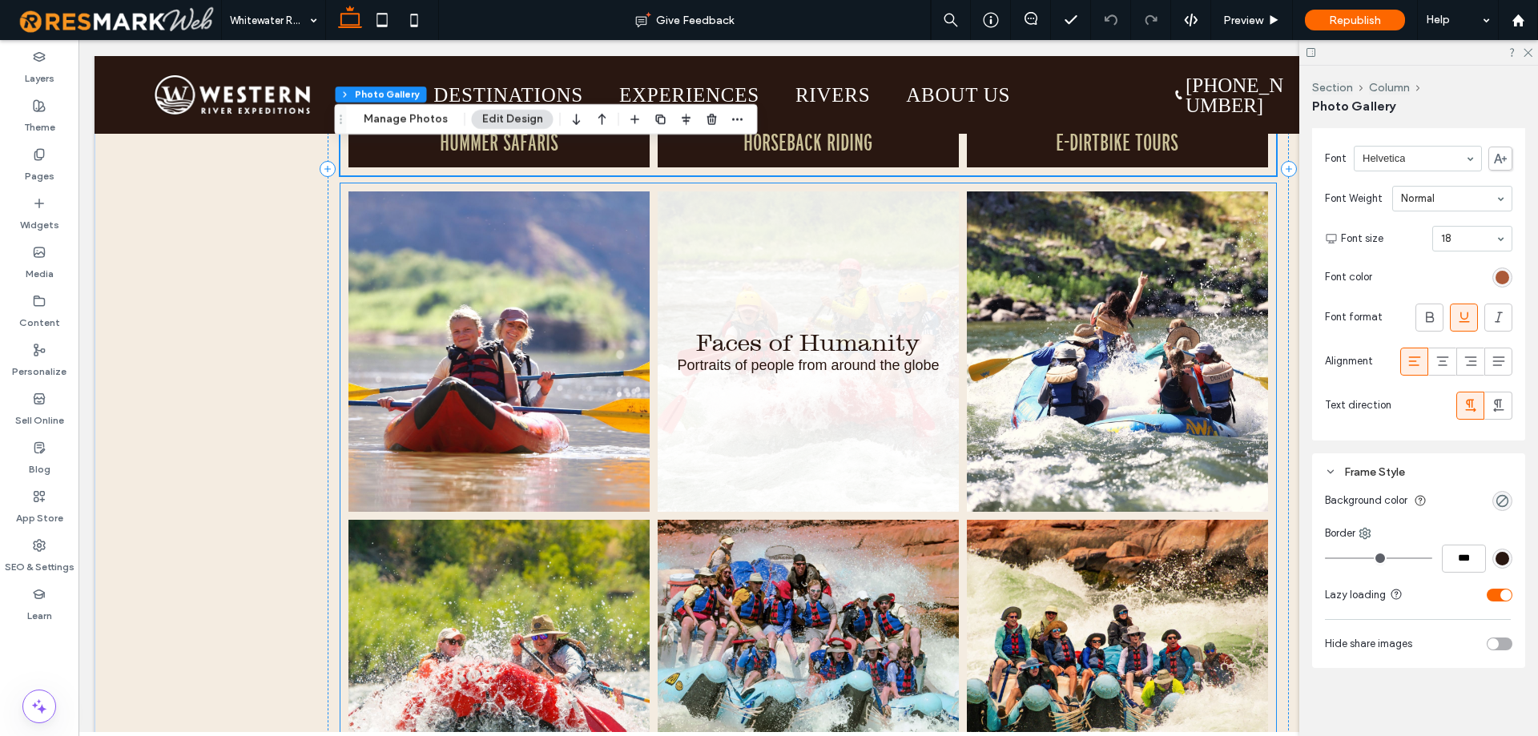
click at [726, 445] on link at bounding box center [808, 351] width 301 height 320
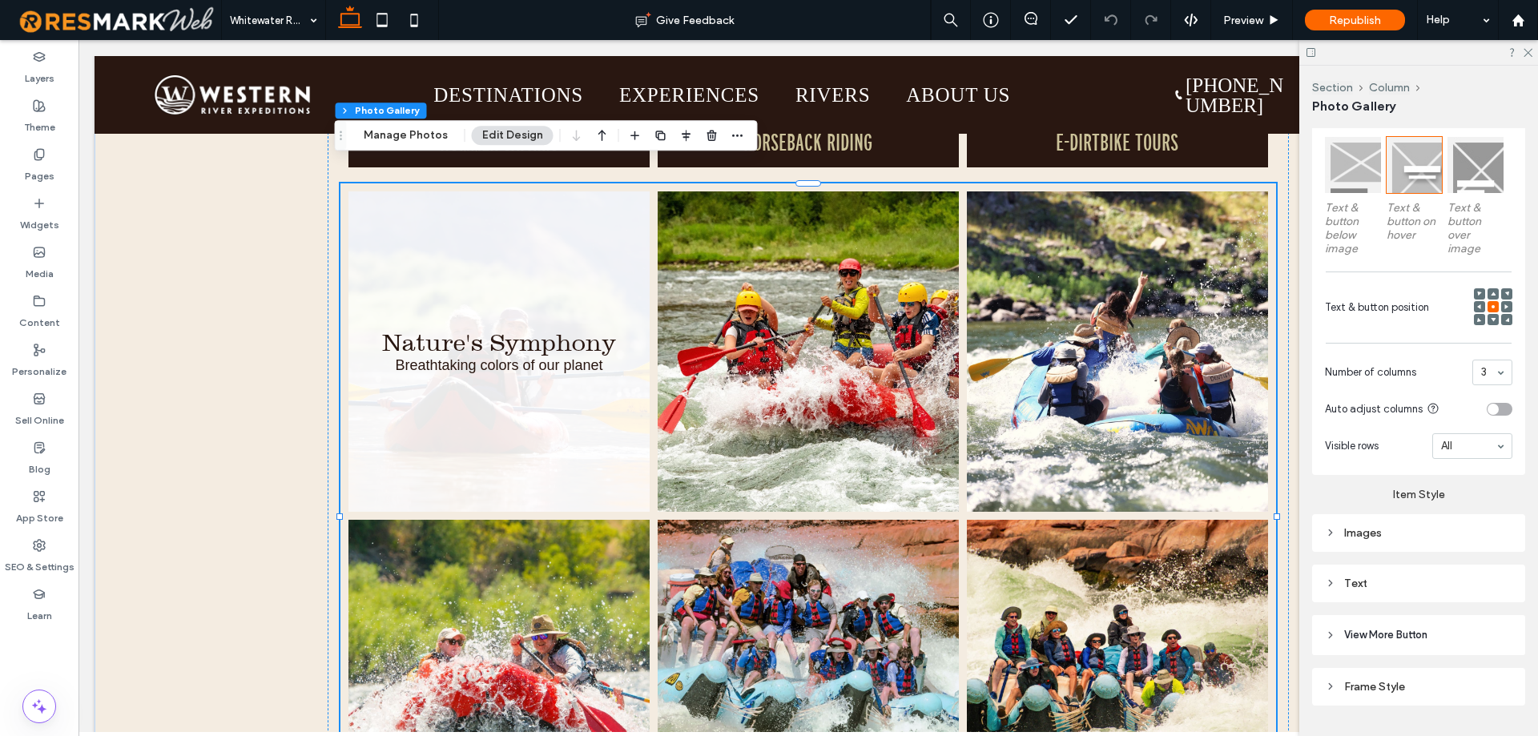
click at [1386, 591] on div "Text" at bounding box center [1418, 584] width 187 height 22
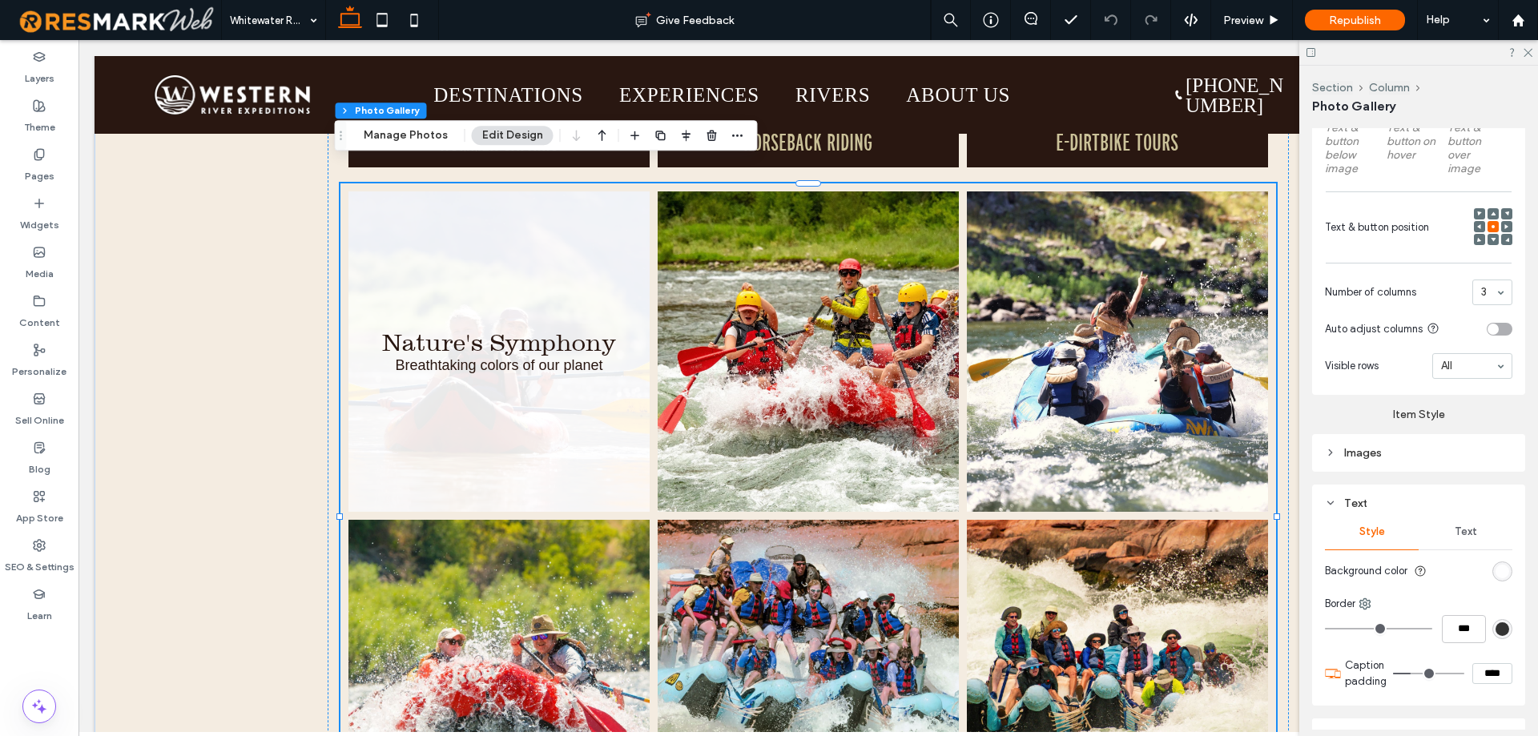
click at [1460, 532] on span "Text" at bounding box center [1465, 531] width 22 height 13
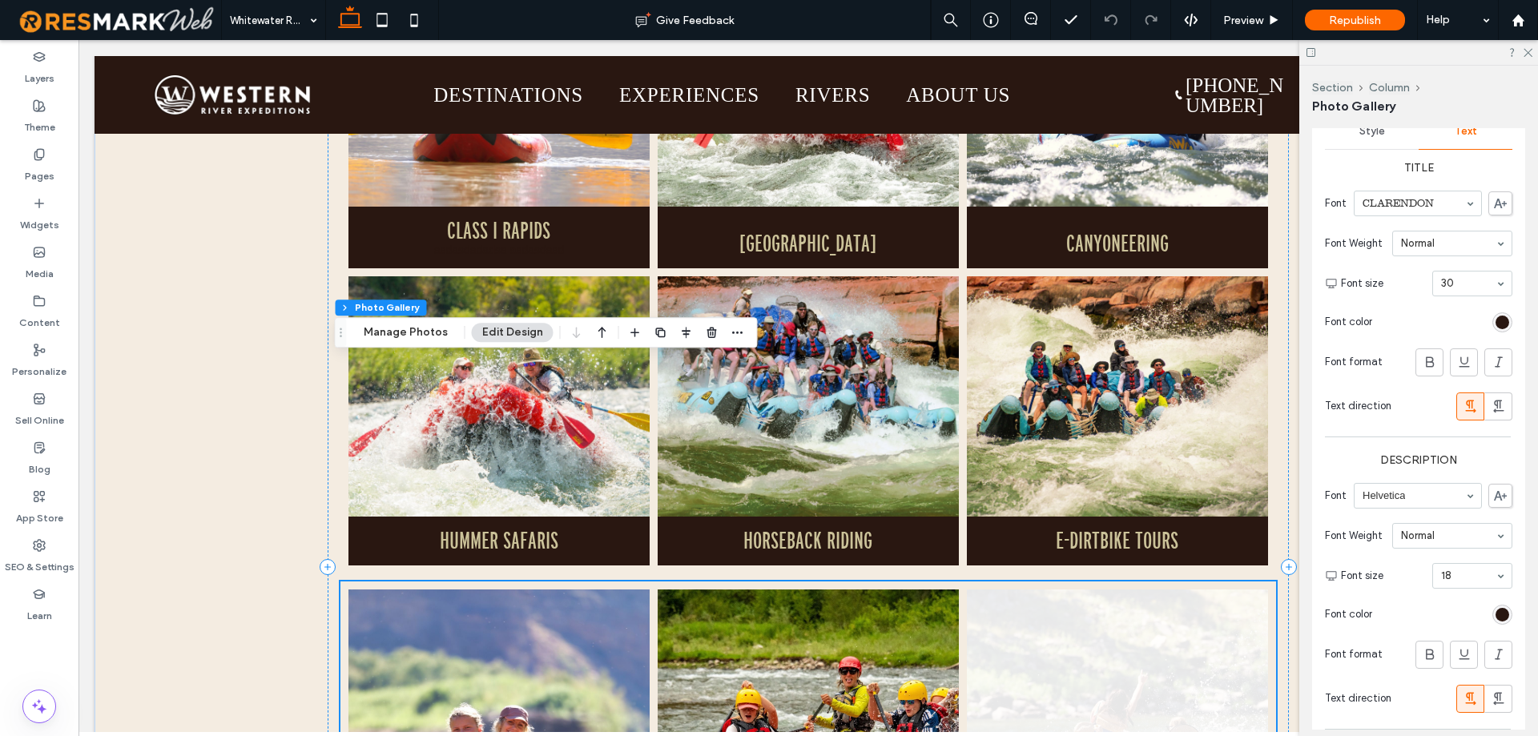
scroll to position [1281, 0]
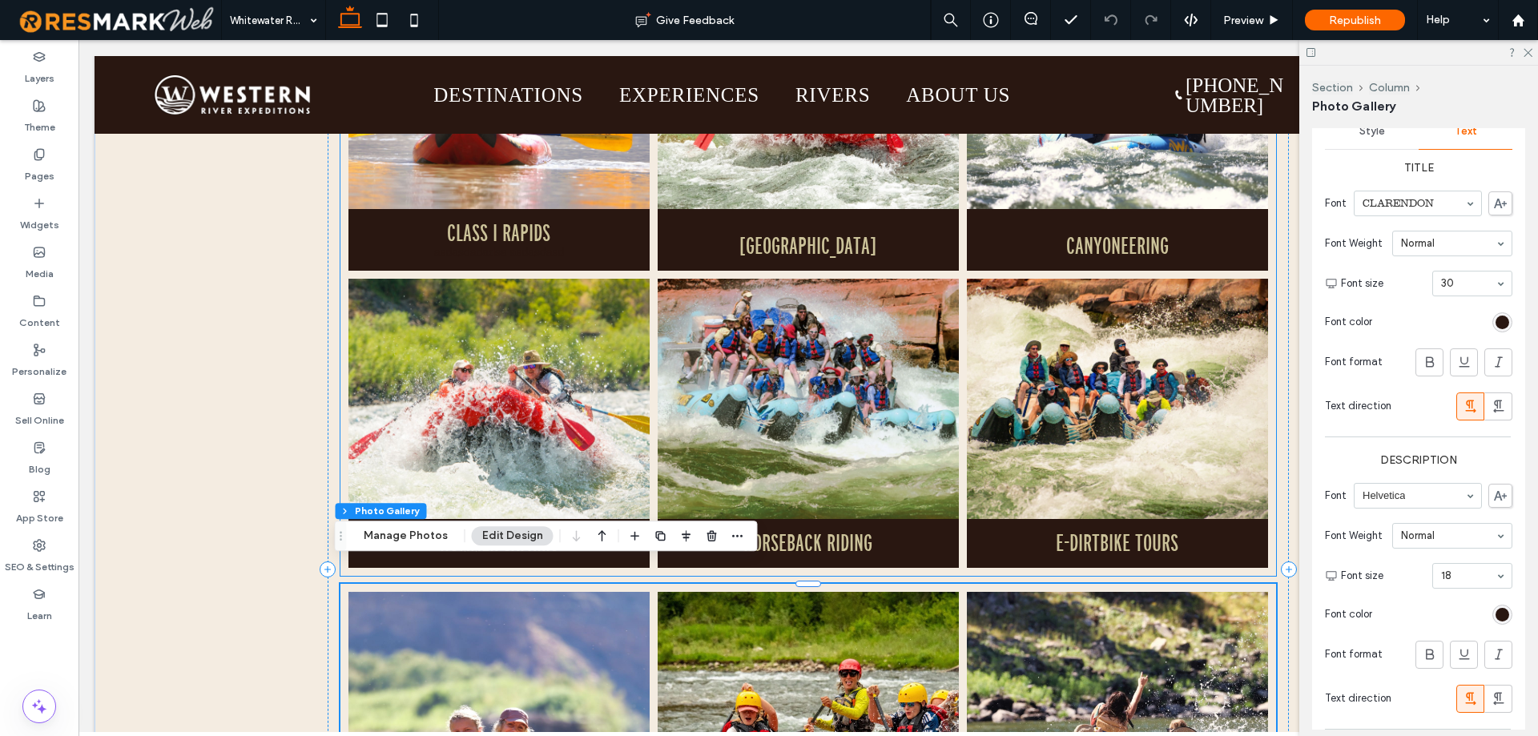
click at [987, 391] on link at bounding box center [1118, 399] width 320 height 255
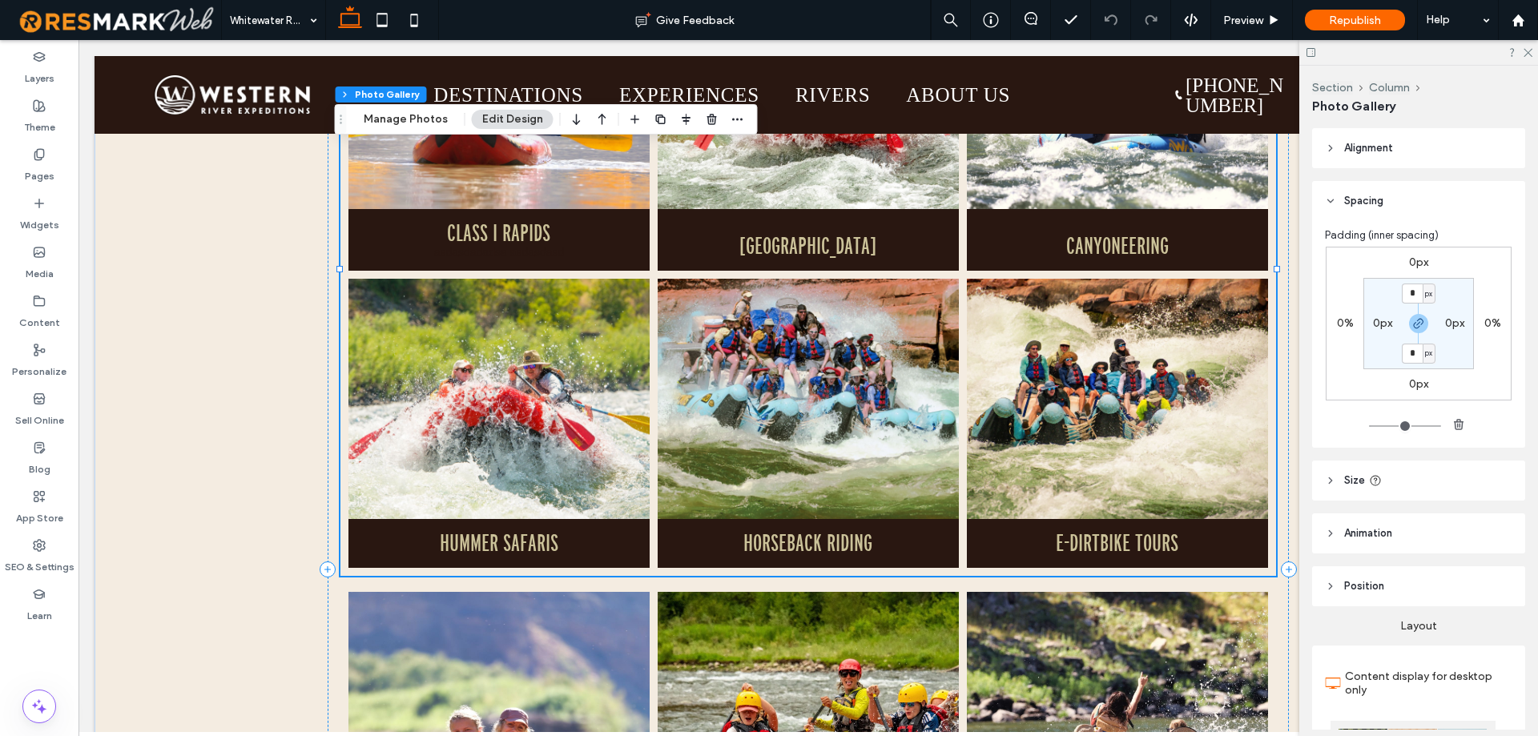
click at [993, 394] on link at bounding box center [1118, 399] width 320 height 255
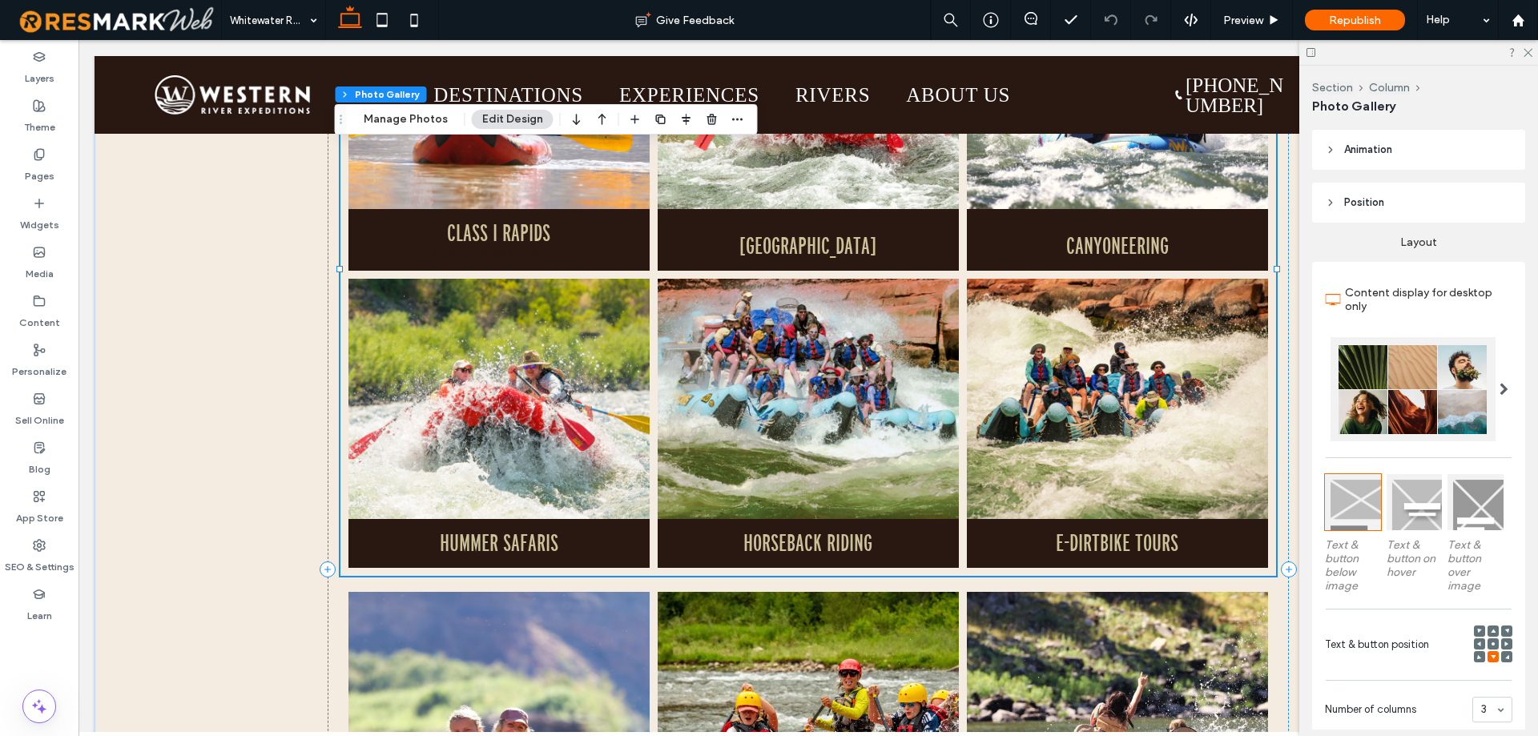
scroll to position [721, 0]
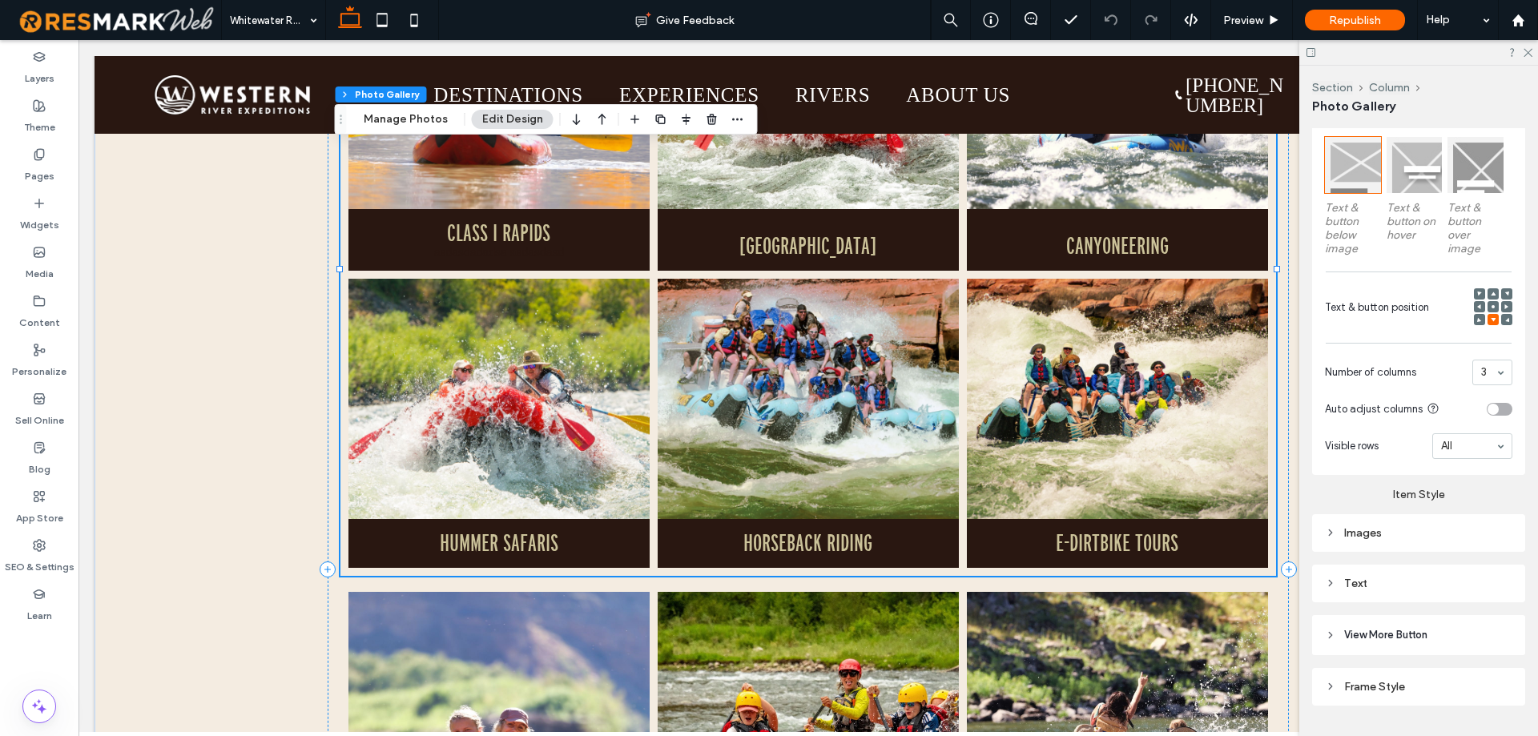
click at [1378, 581] on div "Text" at bounding box center [1418, 584] width 187 height 14
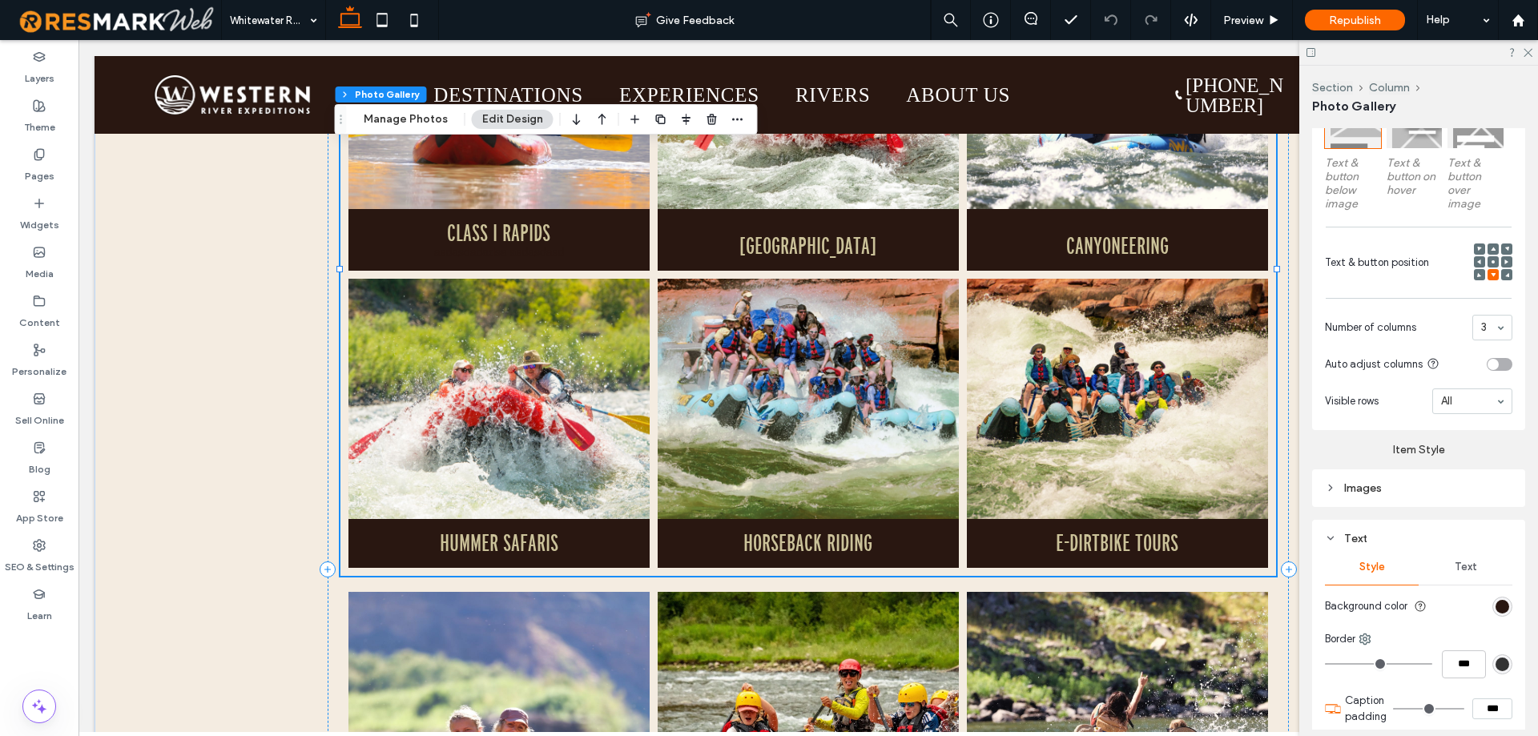
scroll to position [942, 0]
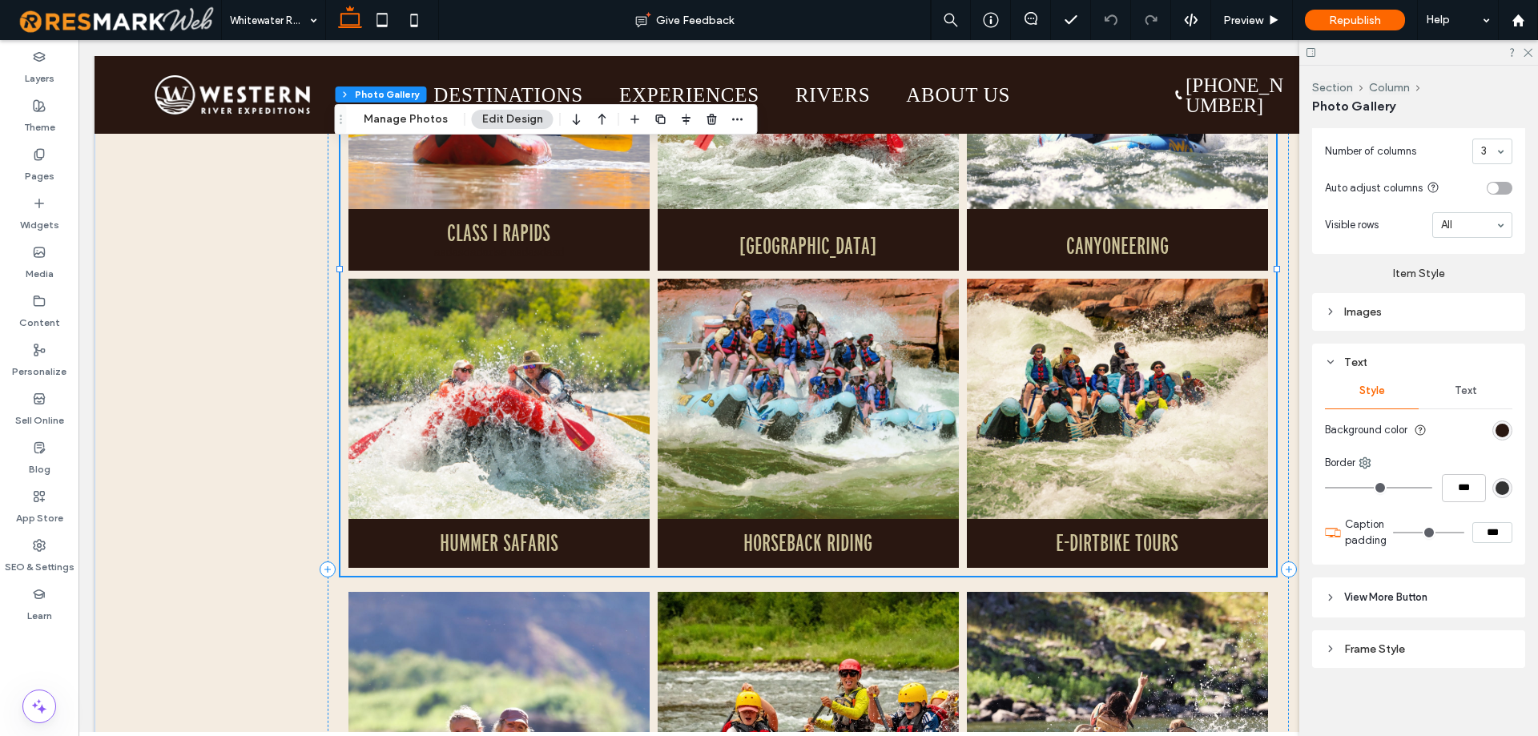
click at [1454, 404] on div "Text" at bounding box center [1465, 390] width 94 height 35
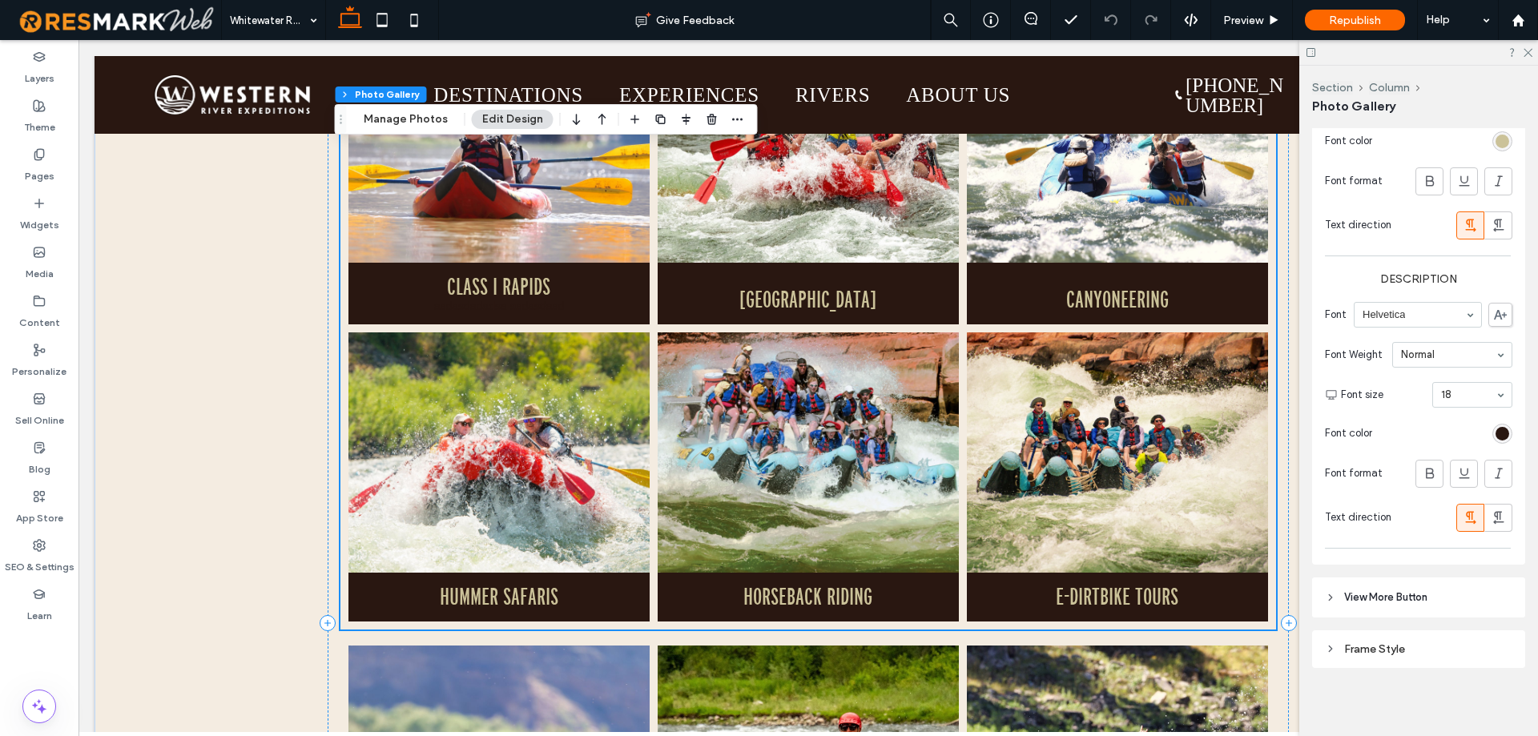
scroll to position [1201, 0]
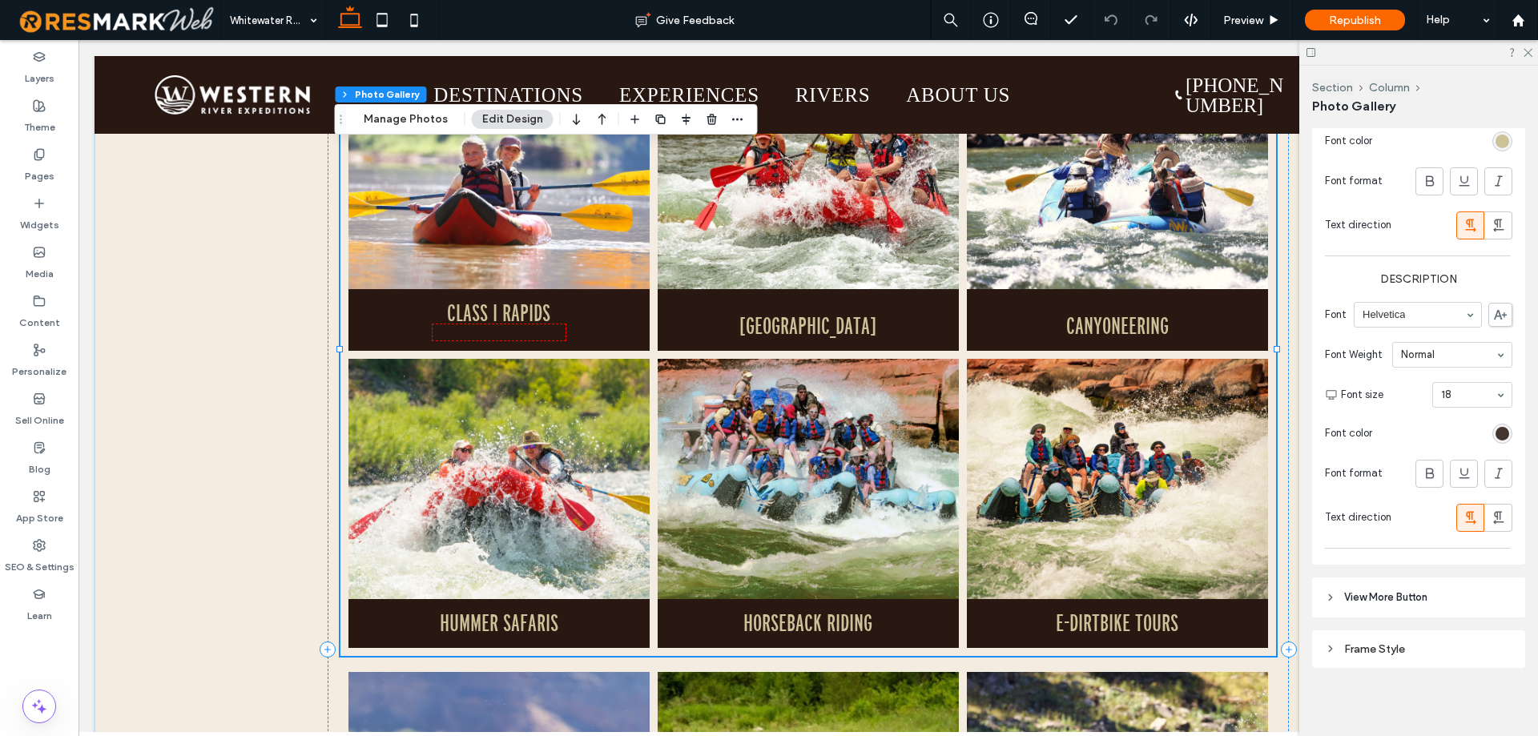
click at [1495, 430] on div "rgb(41, 23, 17)" at bounding box center [1502, 434] width 14 height 14
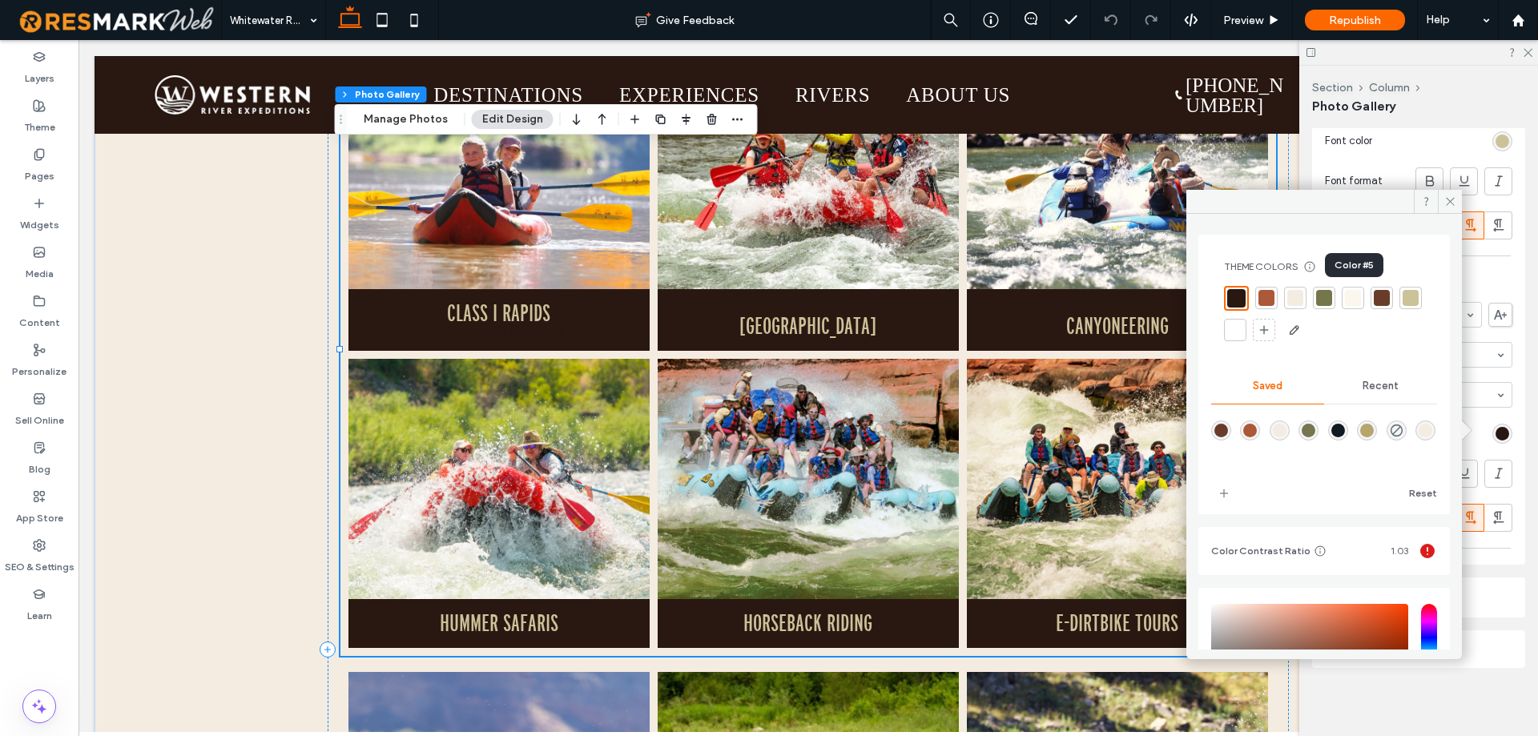
click at [1348, 306] on div at bounding box center [1353, 298] width 16 height 16
click at [1439, 205] on span at bounding box center [1450, 202] width 24 height 24
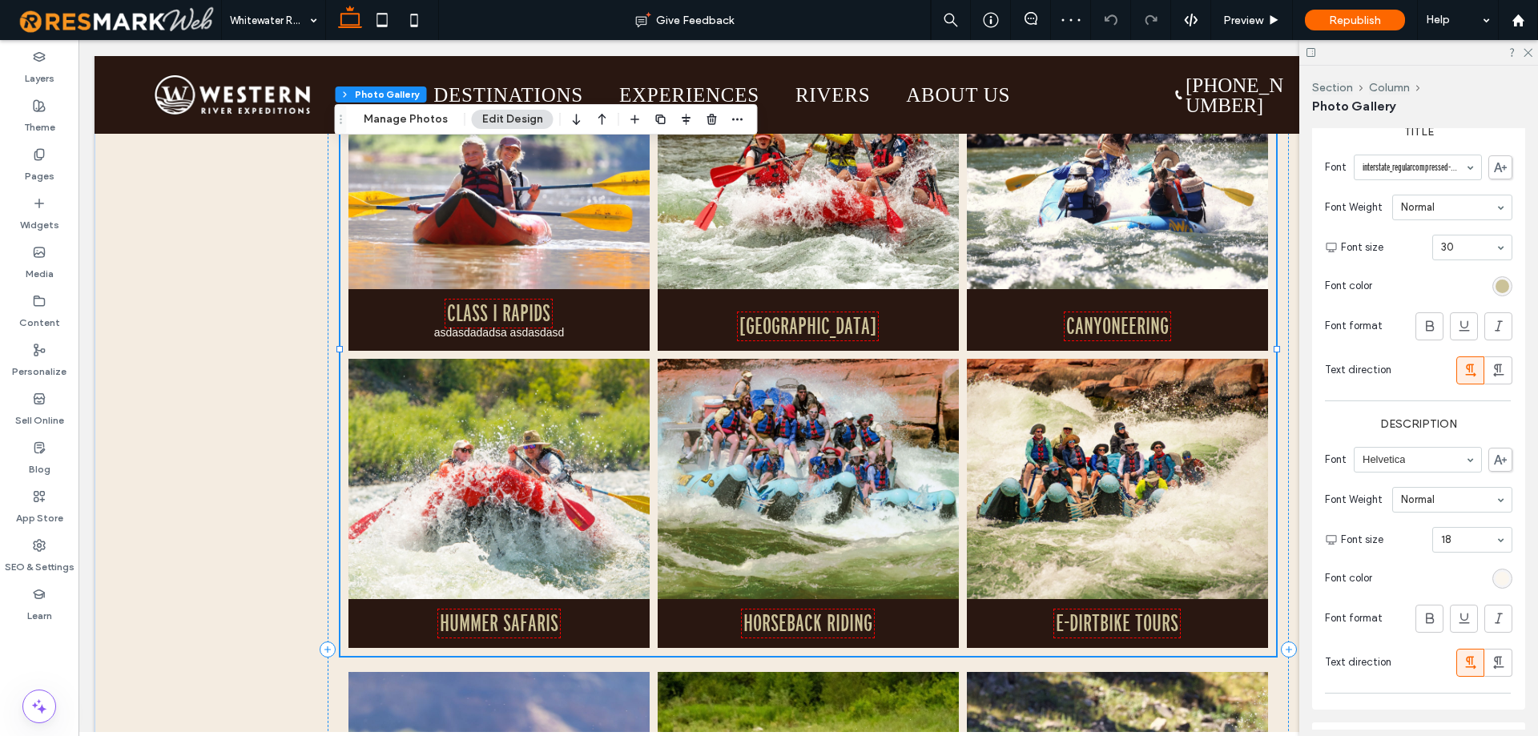
scroll to position [1222, 0]
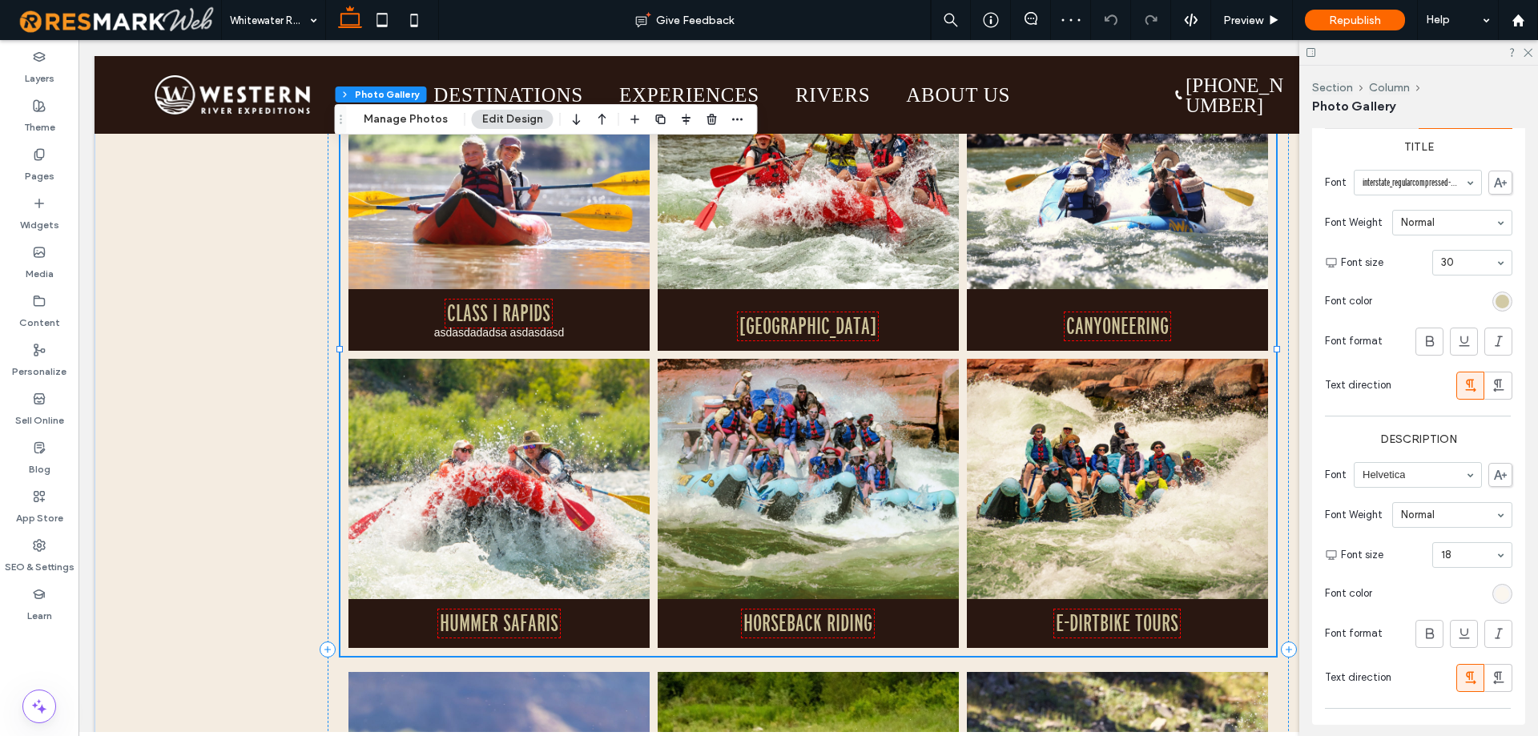
click at [1496, 296] on div "rgb(203, 194, 153)" at bounding box center [1502, 302] width 14 height 14
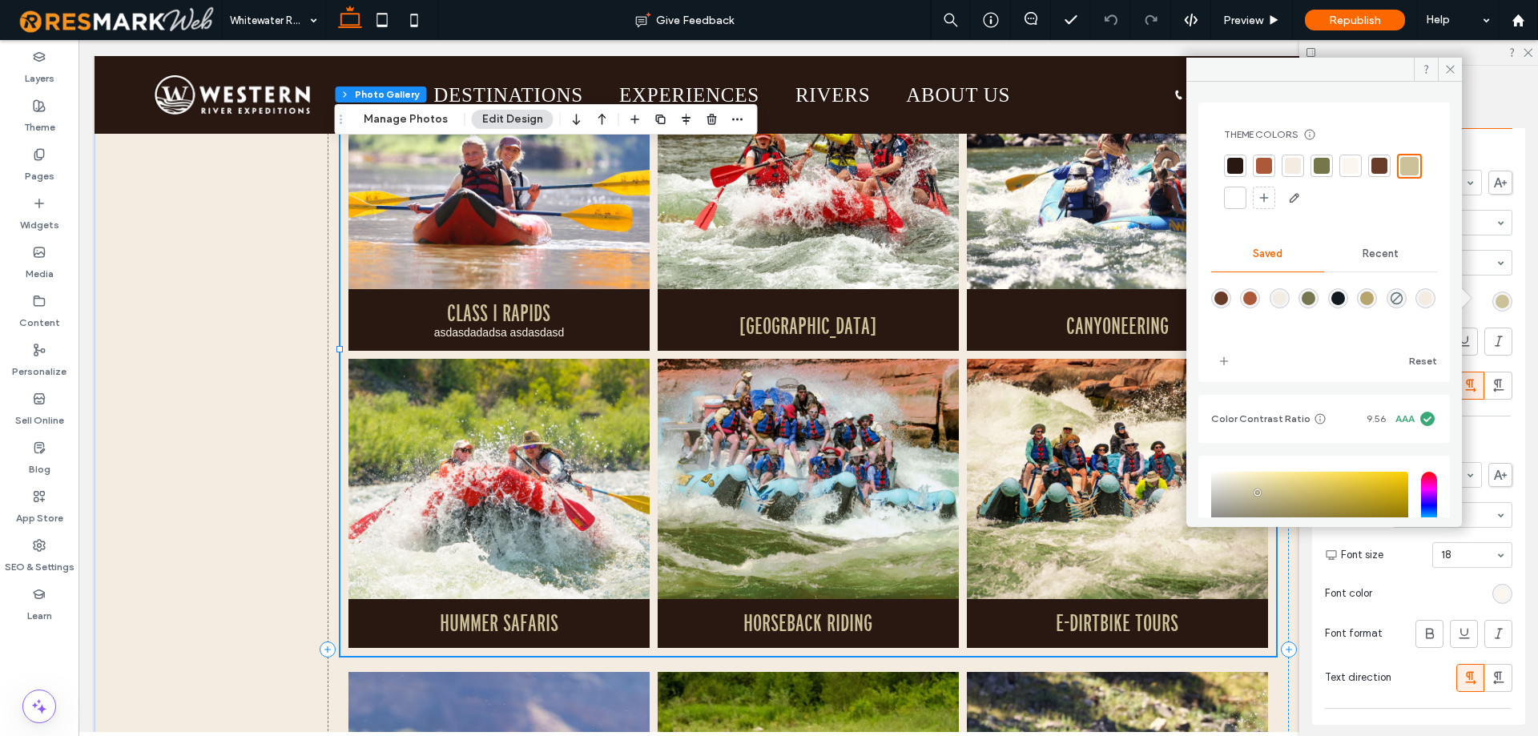
click at [1293, 173] on div at bounding box center [1292, 166] width 22 height 22
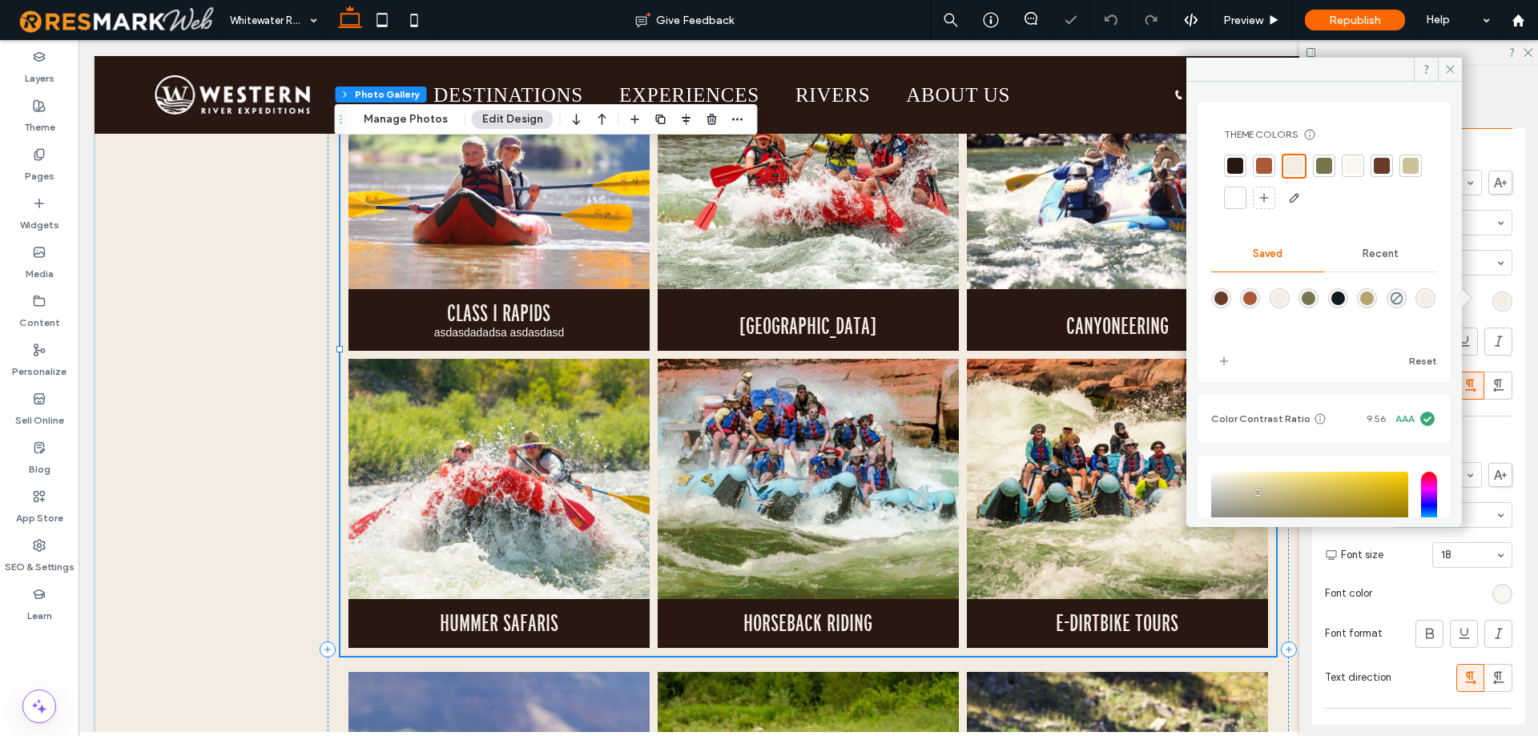
click at [1344, 166] on div at bounding box center [1353, 166] width 22 height 22
click at [1323, 164] on div at bounding box center [1322, 166] width 16 height 16
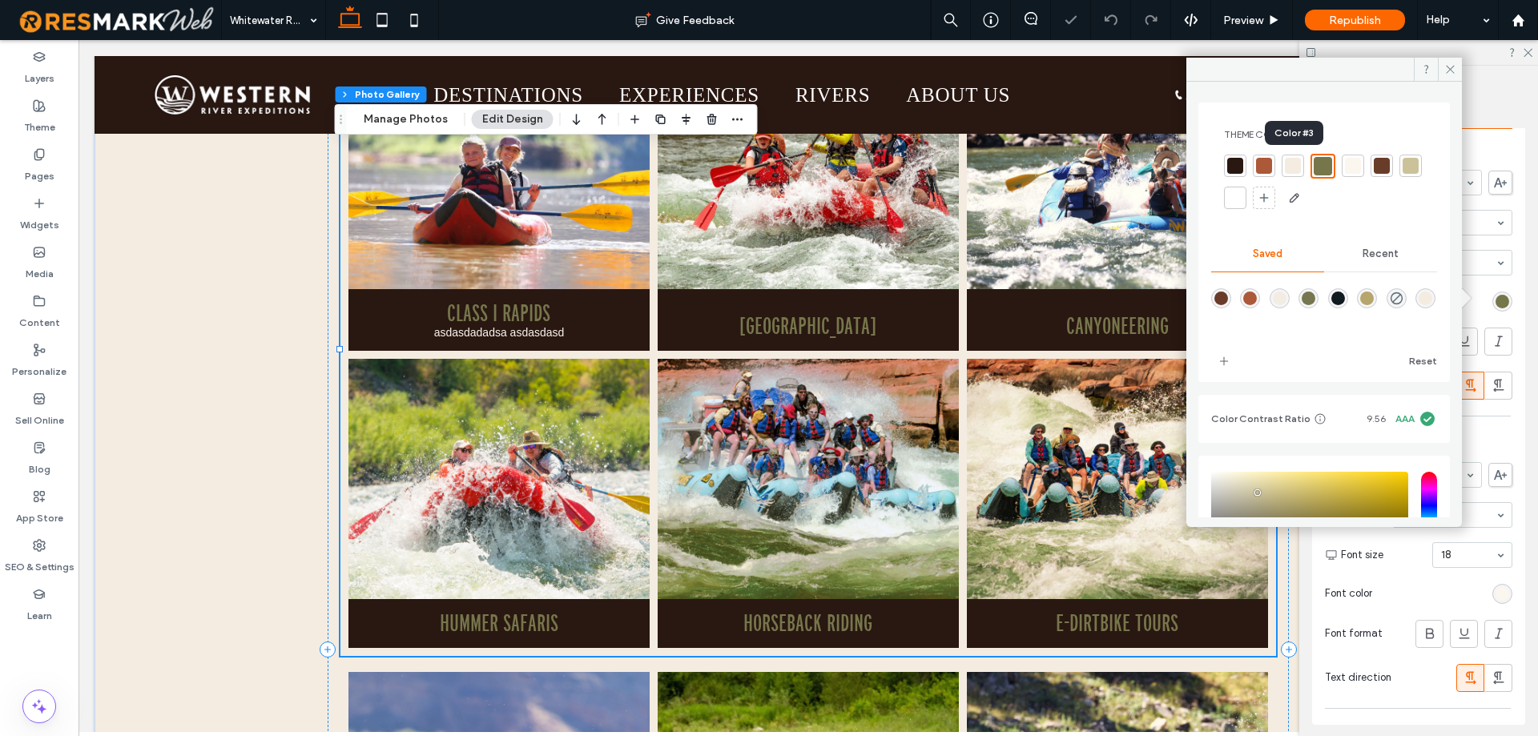
click at [1296, 161] on div at bounding box center [1293, 166] width 16 height 16
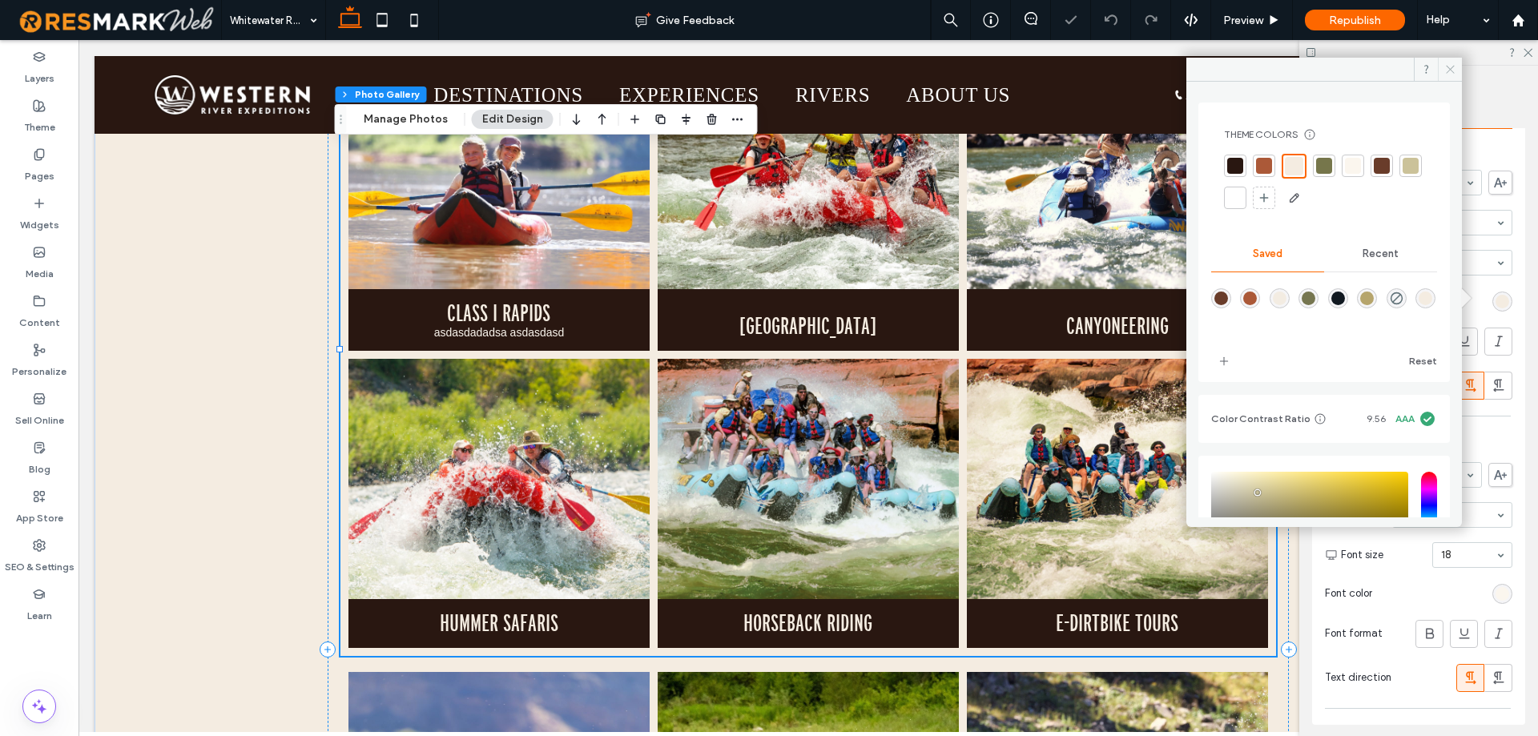
click at [1444, 74] on icon at bounding box center [1450, 69] width 12 height 12
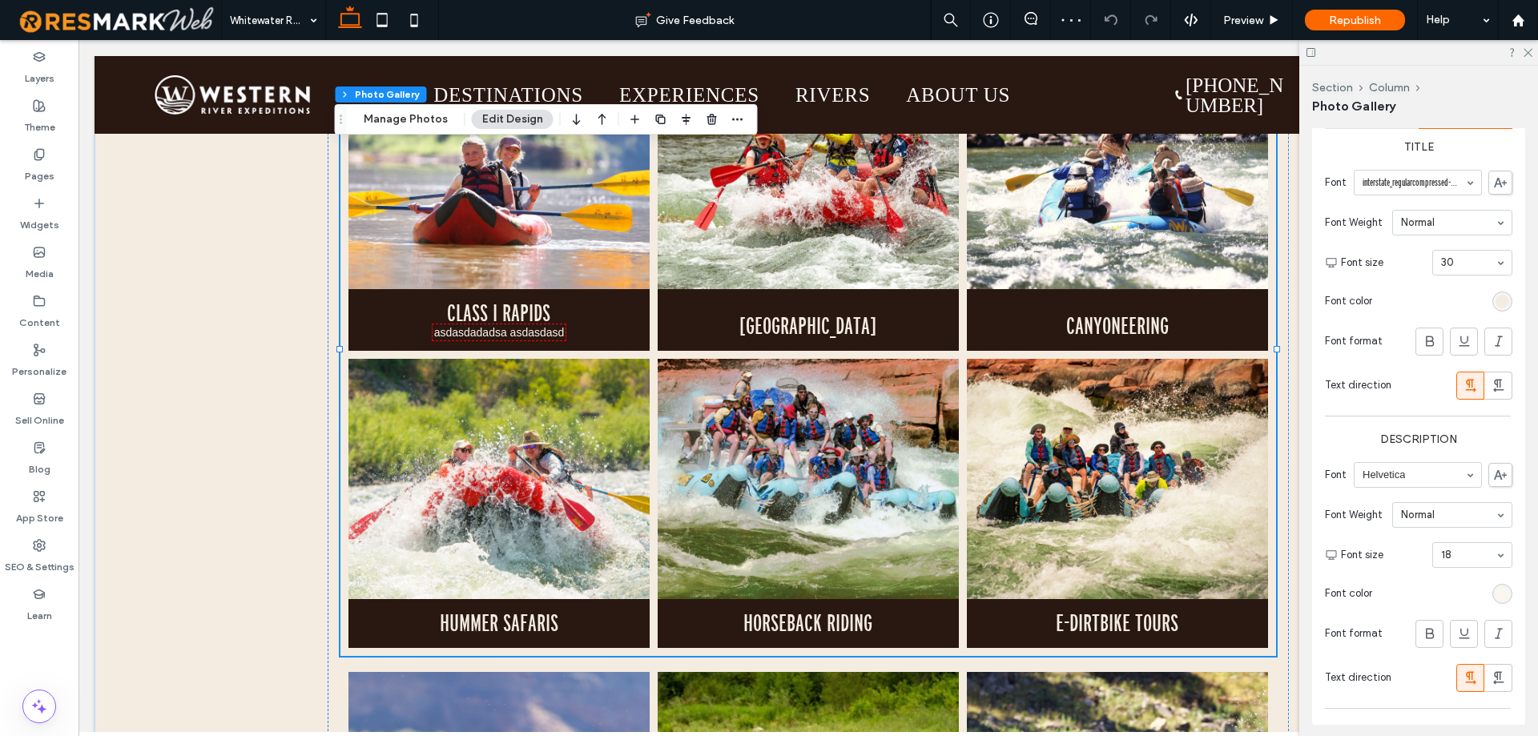
click at [1496, 590] on div "rgba(251, 246, 238, 1)" at bounding box center [1502, 594] width 14 height 14
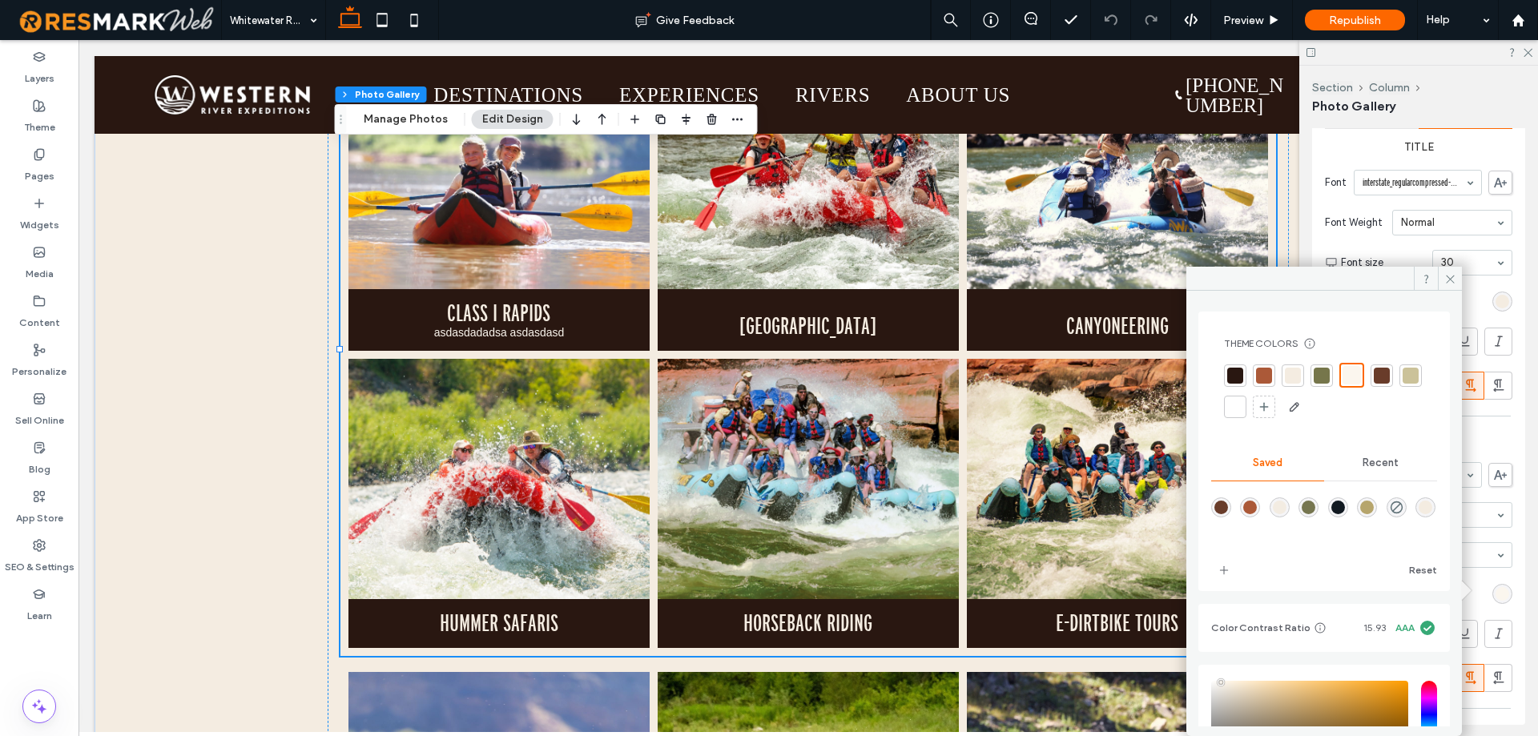
click at [1296, 373] on div at bounding box center [1293, 376] width 16 height 16
click at [1440, 271] on span at bounding box center [1450, 279] width 24 height 24
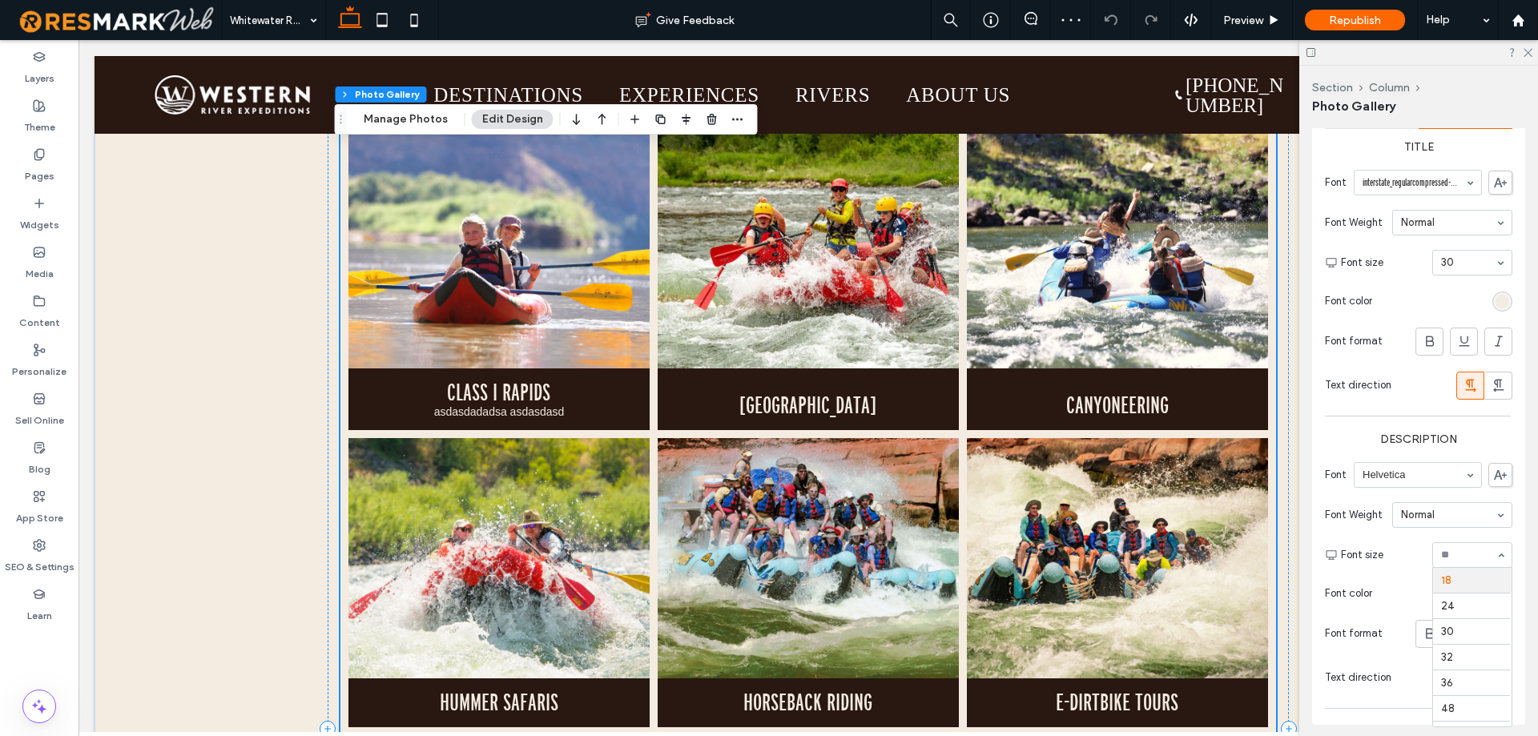
scroll to position [1121, 0]
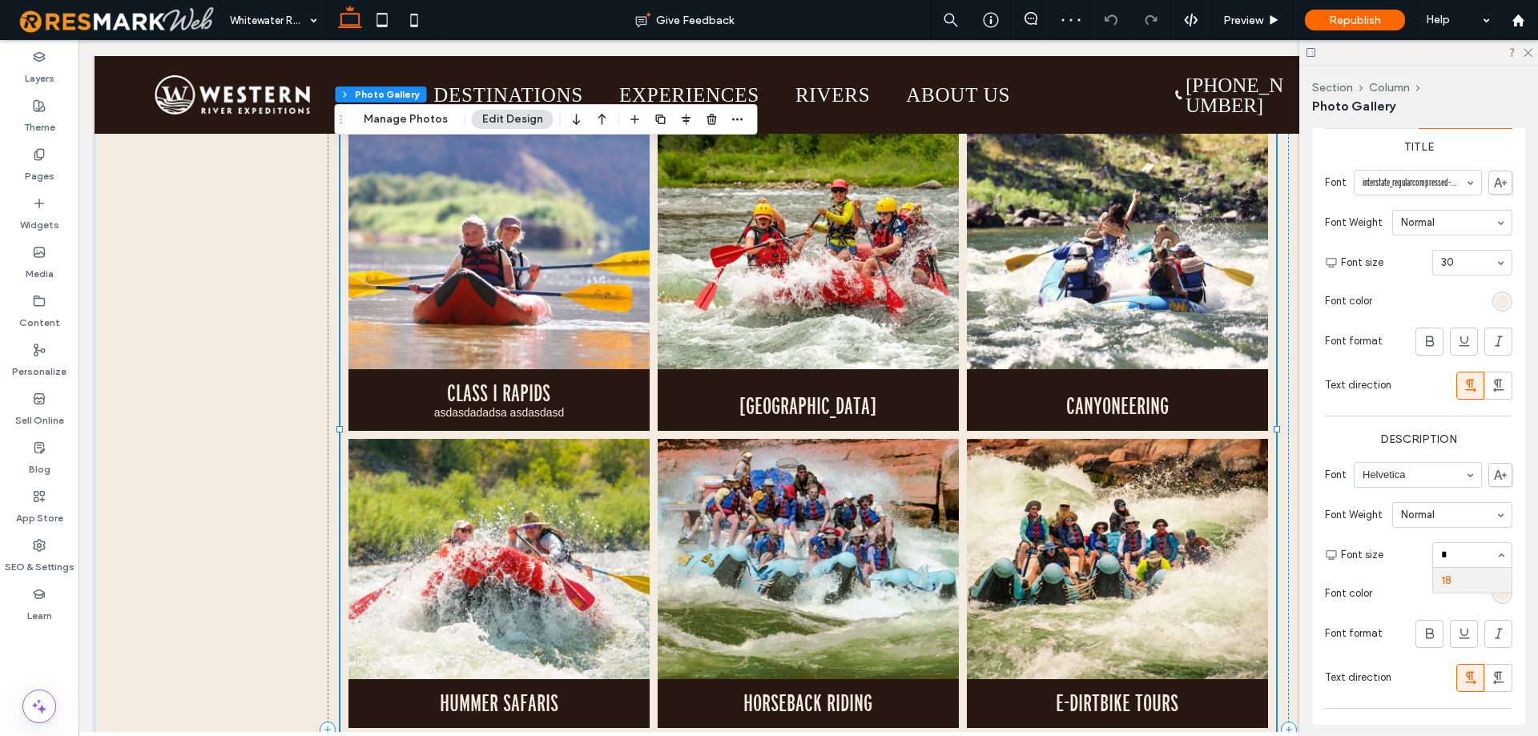
type input "**"
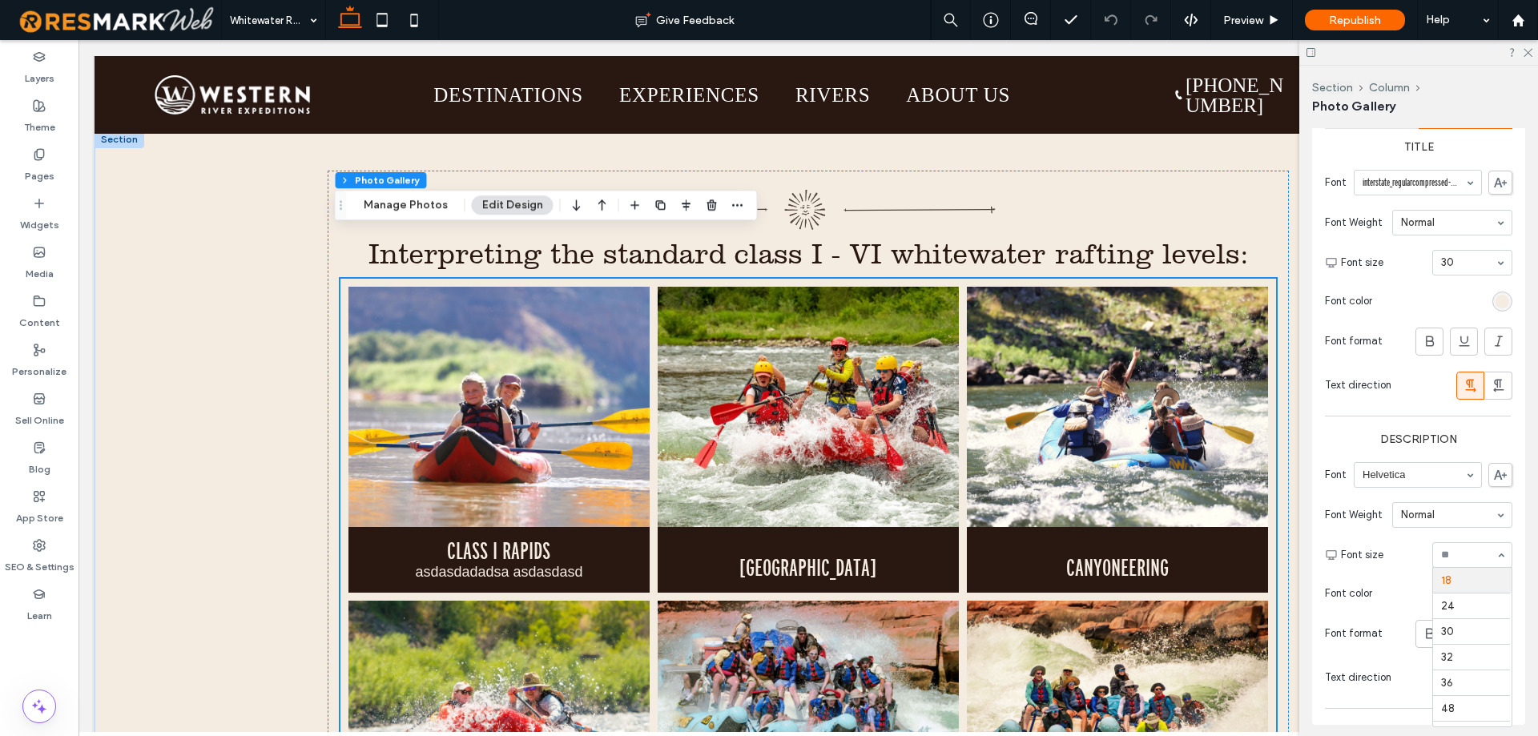
scroll to position [961, 0]
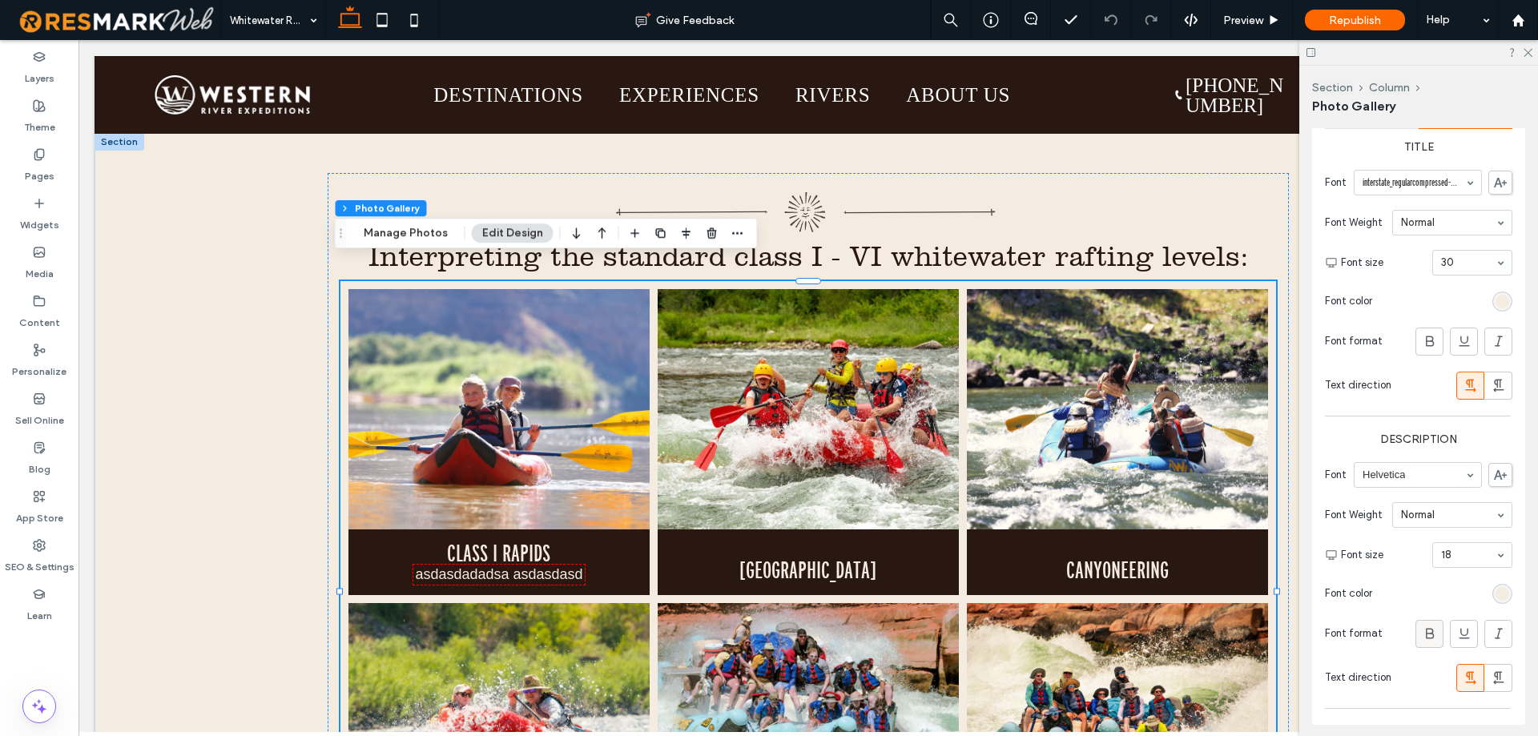
click at [1422, 638] on icon at bounding box center [1430, 634] width 16 height 16
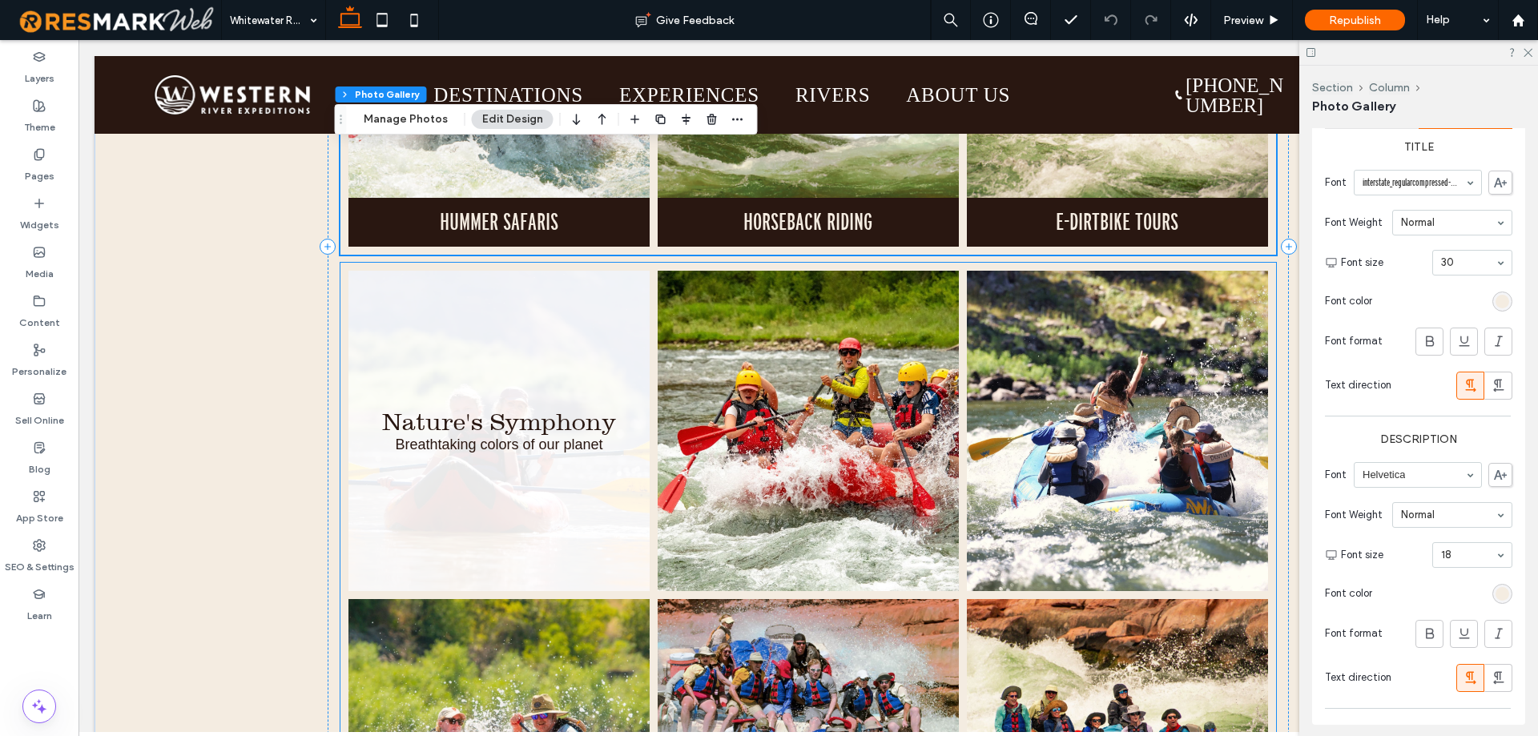
scroll to position [1602, 0]
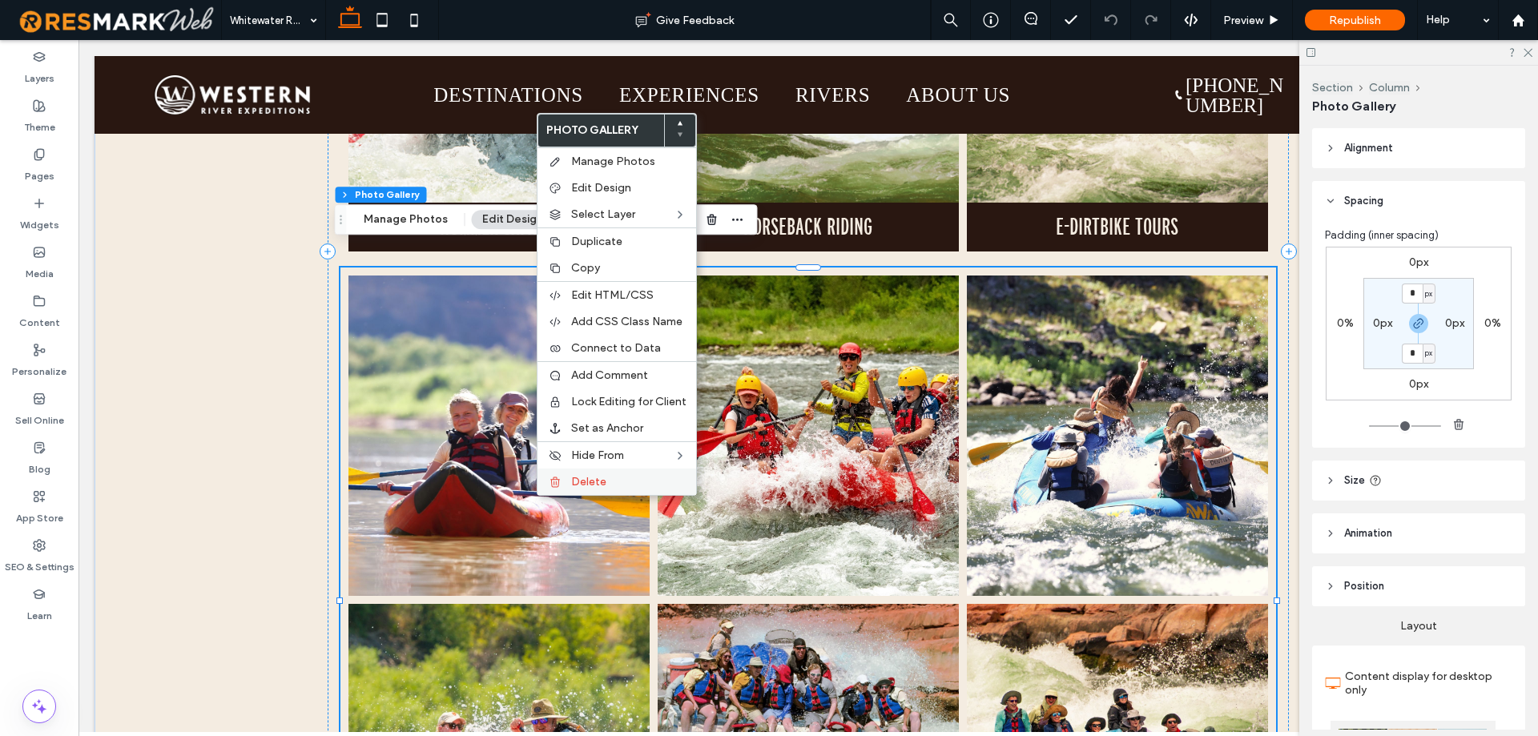
click at [573, 474] on div "Delete" at bounding box center [616, 482] width 159 height 26
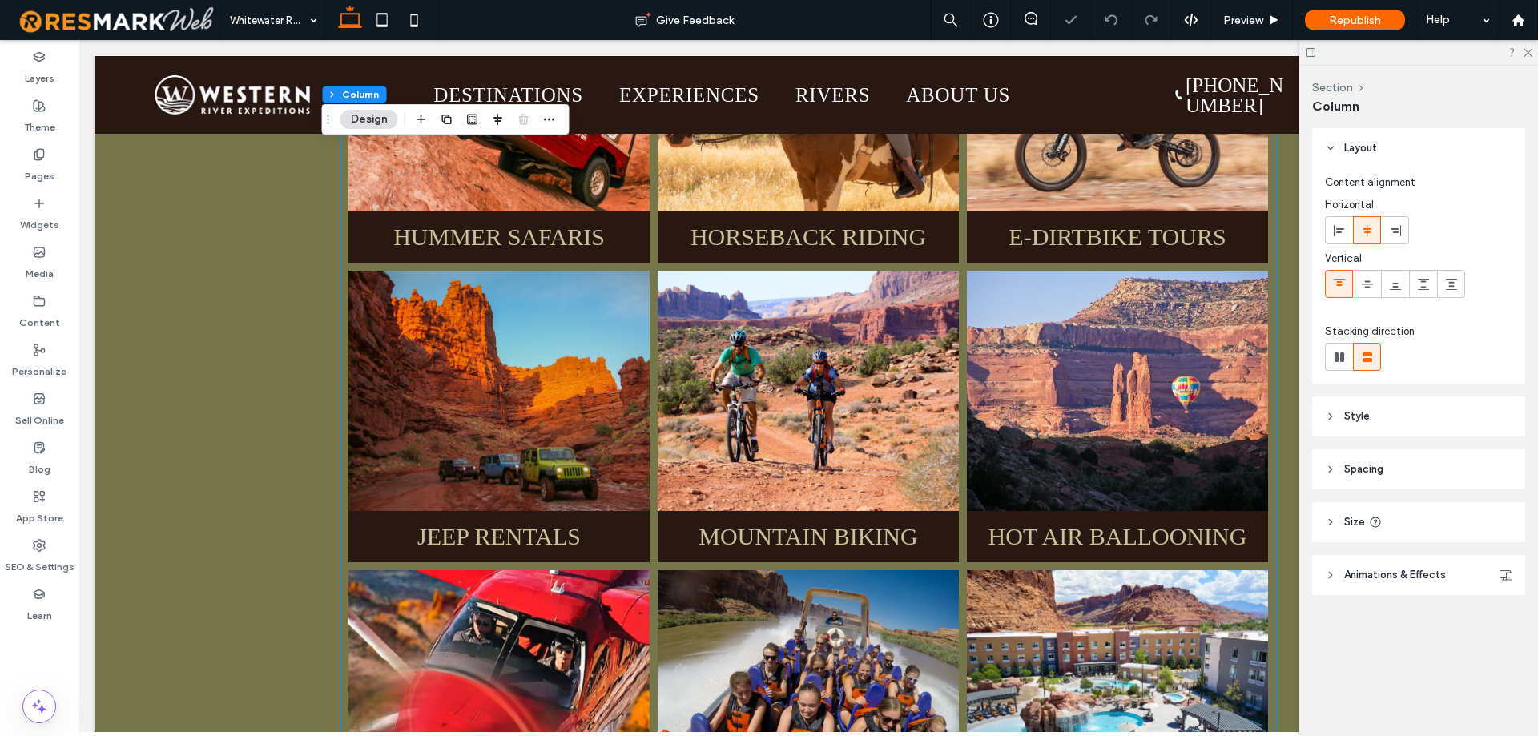
scroll to position [2563, 0]
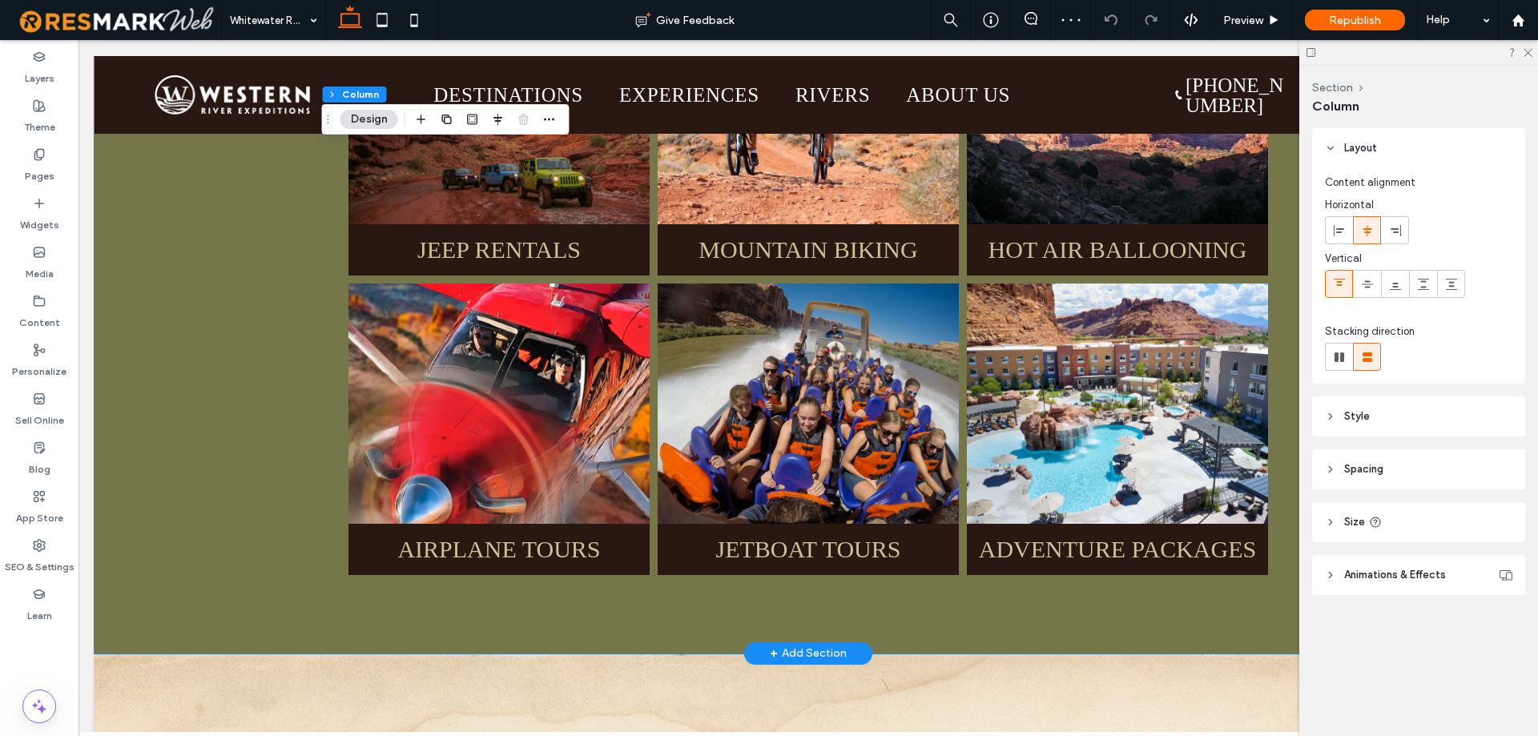
click at [248, 554] on div "RIVER ADVENTURES Button ARCHES NATIONAL PARK Button CANYONEERING Button HUMMER …" at bounding box center [808, 15] width 1427 height 1276
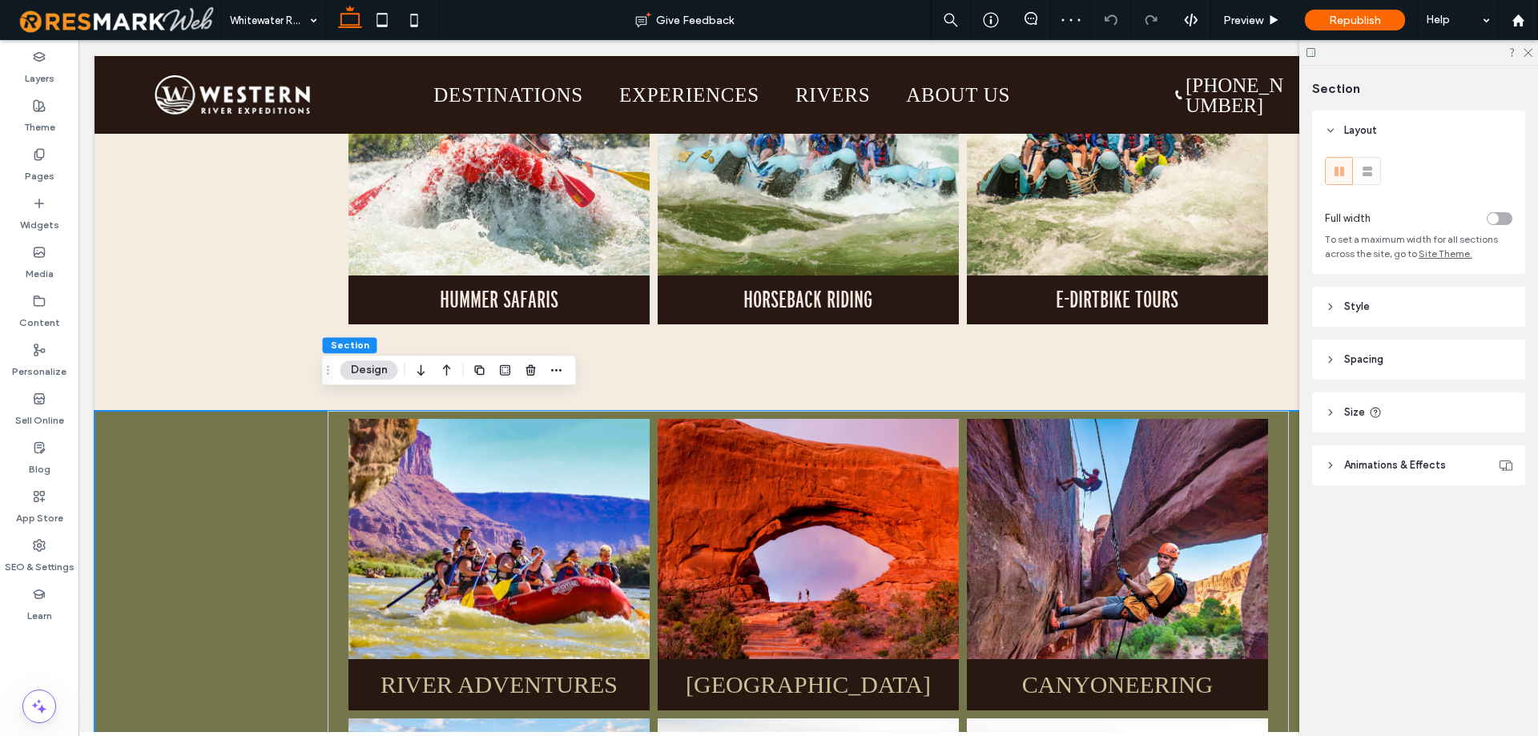
scroll to position [1522, 0]
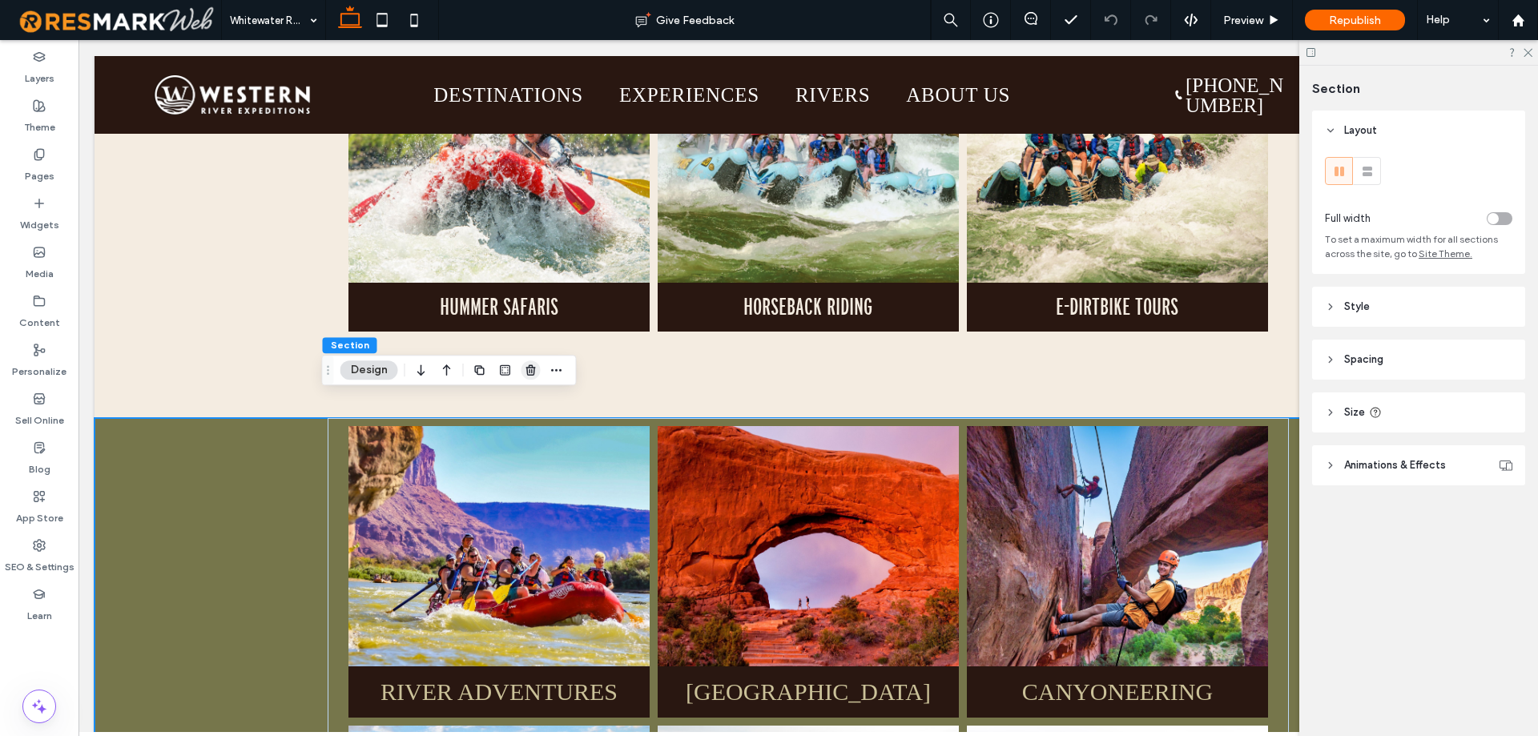
click at [529, 371] on use "button" at bounding box center [530, 370] width 10 height 10
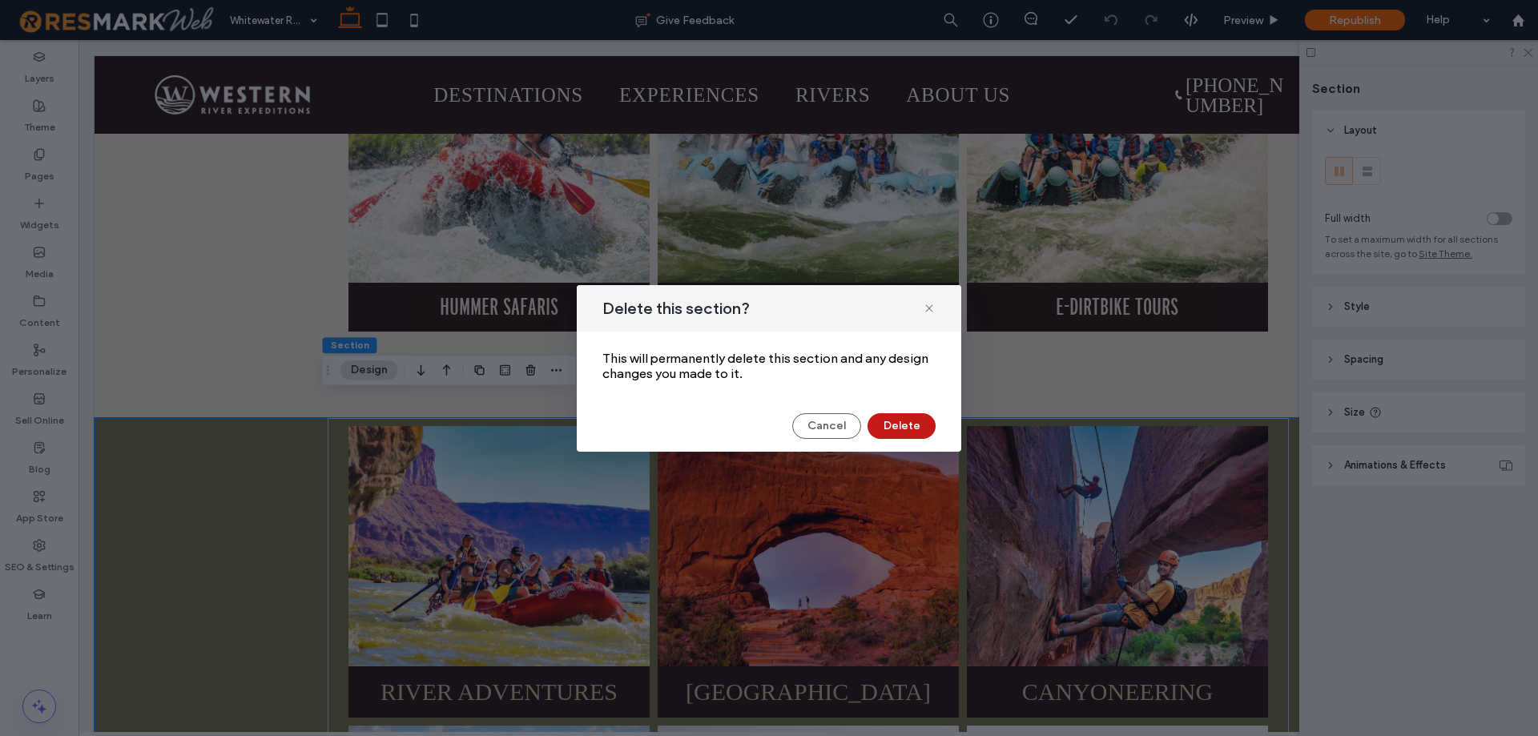
click at [899, 416] on button "Delete" at bounding box center [901, 426] width 68 height 26
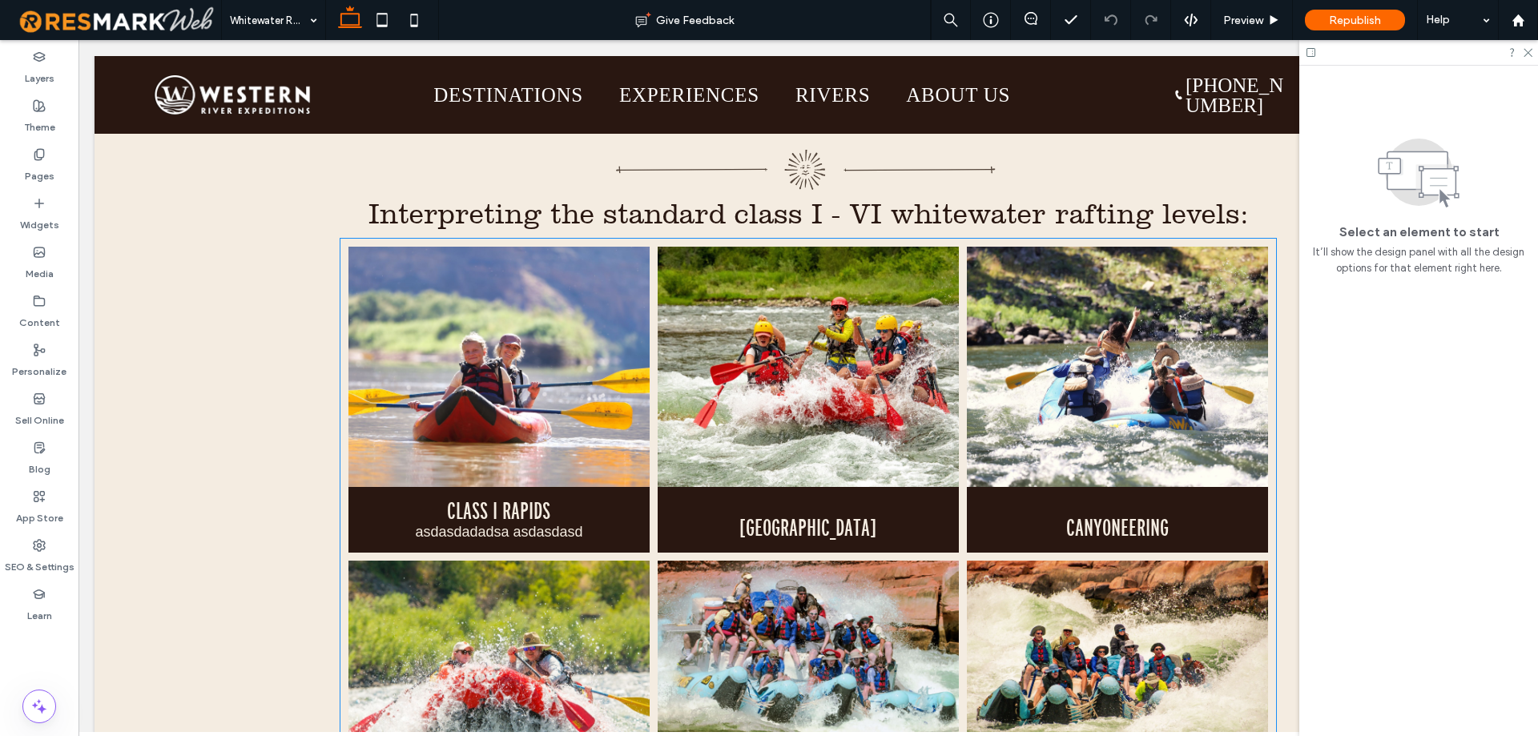
scroll to position [961, 0]
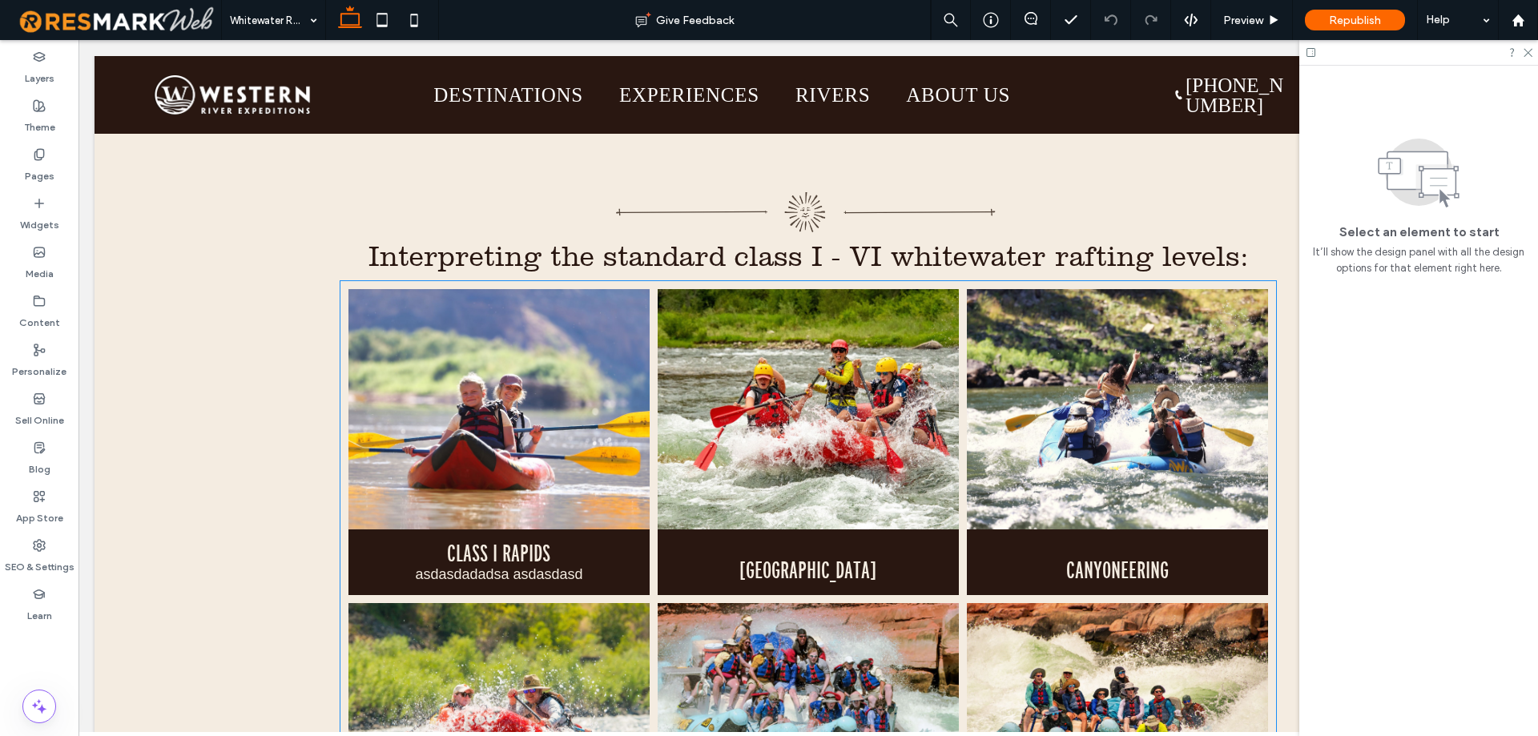
click at [572, 566] on p "asdasdadadsa asdasdasd" at bounding box center [498, 574] width 167 height 17
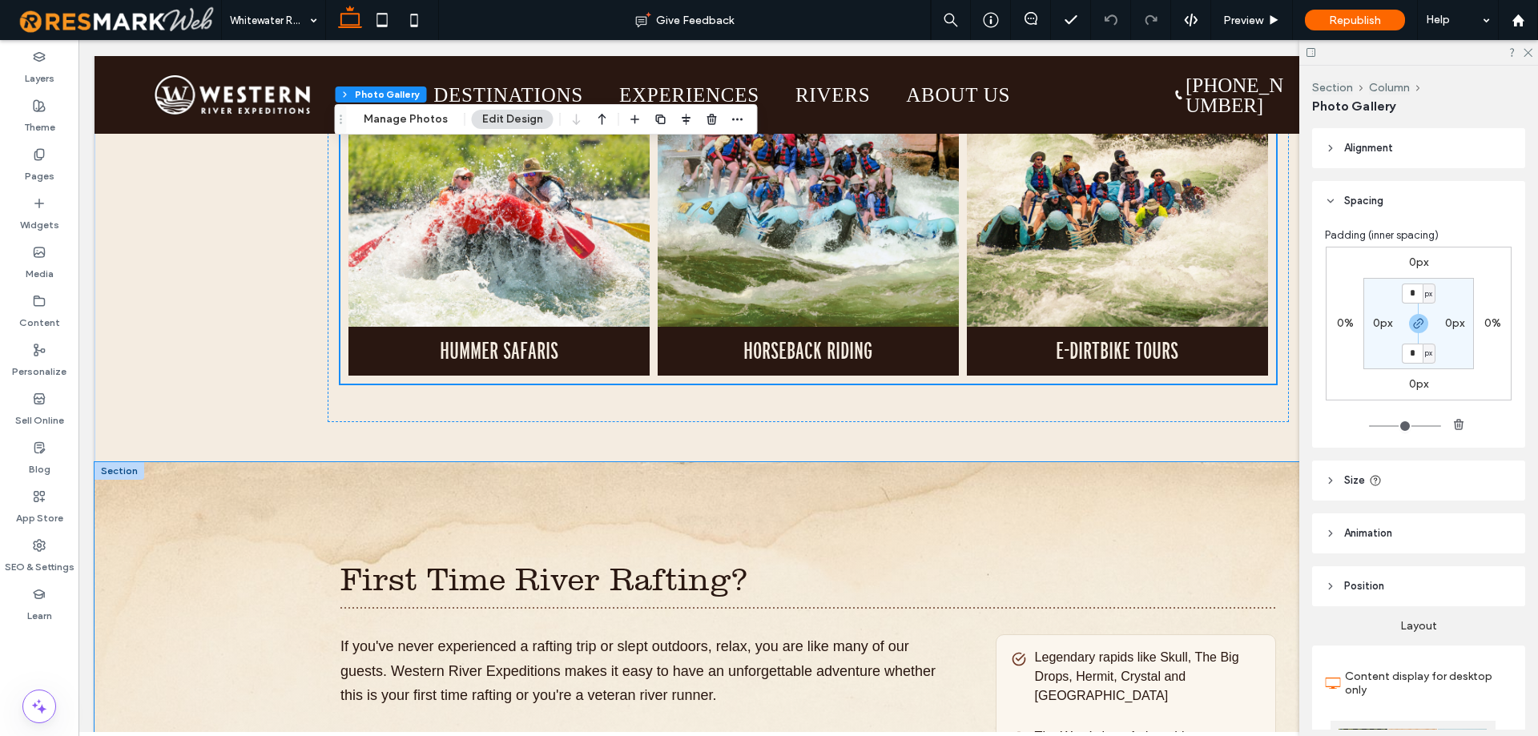
scroll to position [1362, 0]
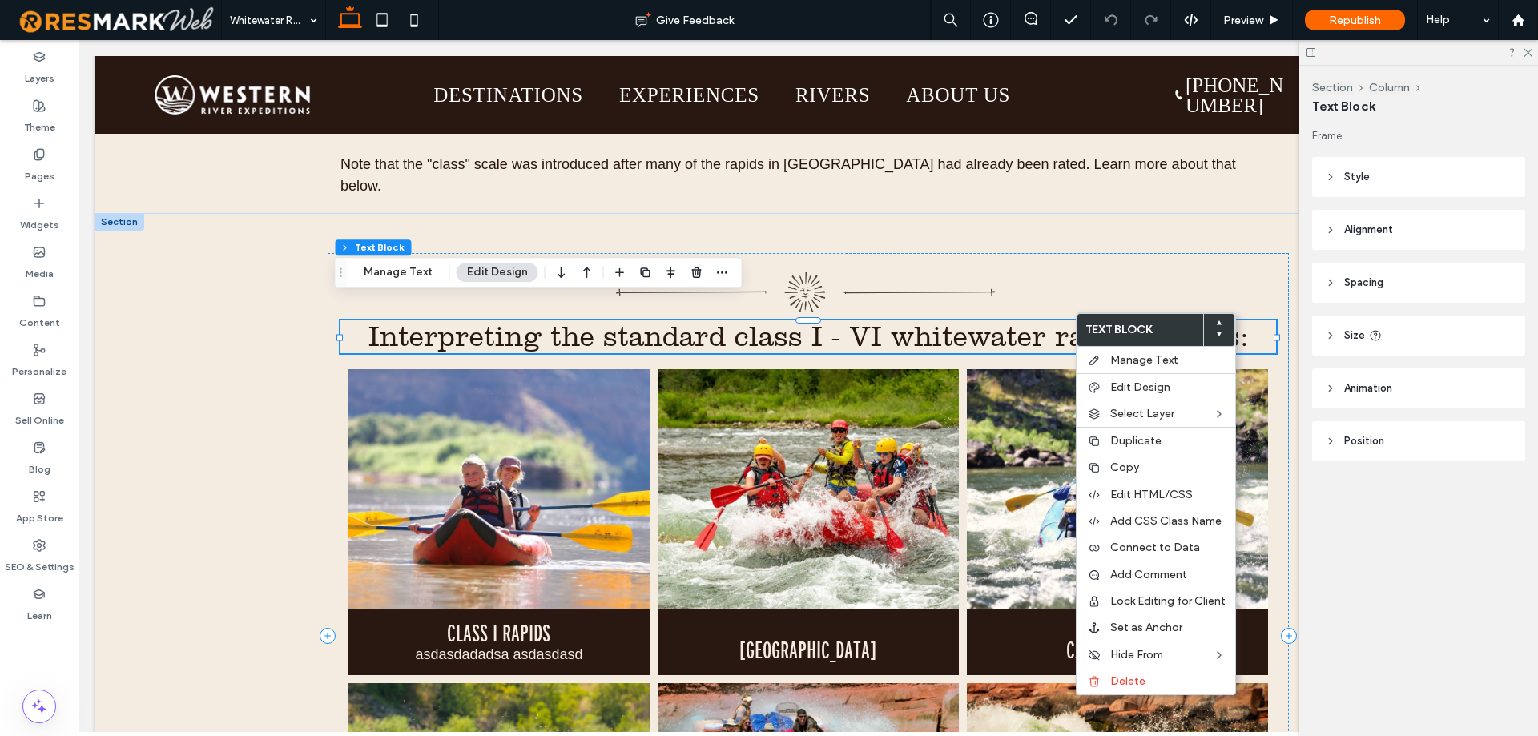
click at [1361, 280] on span "Spacing" at bounding box center [1363, 283] width 39 height 16
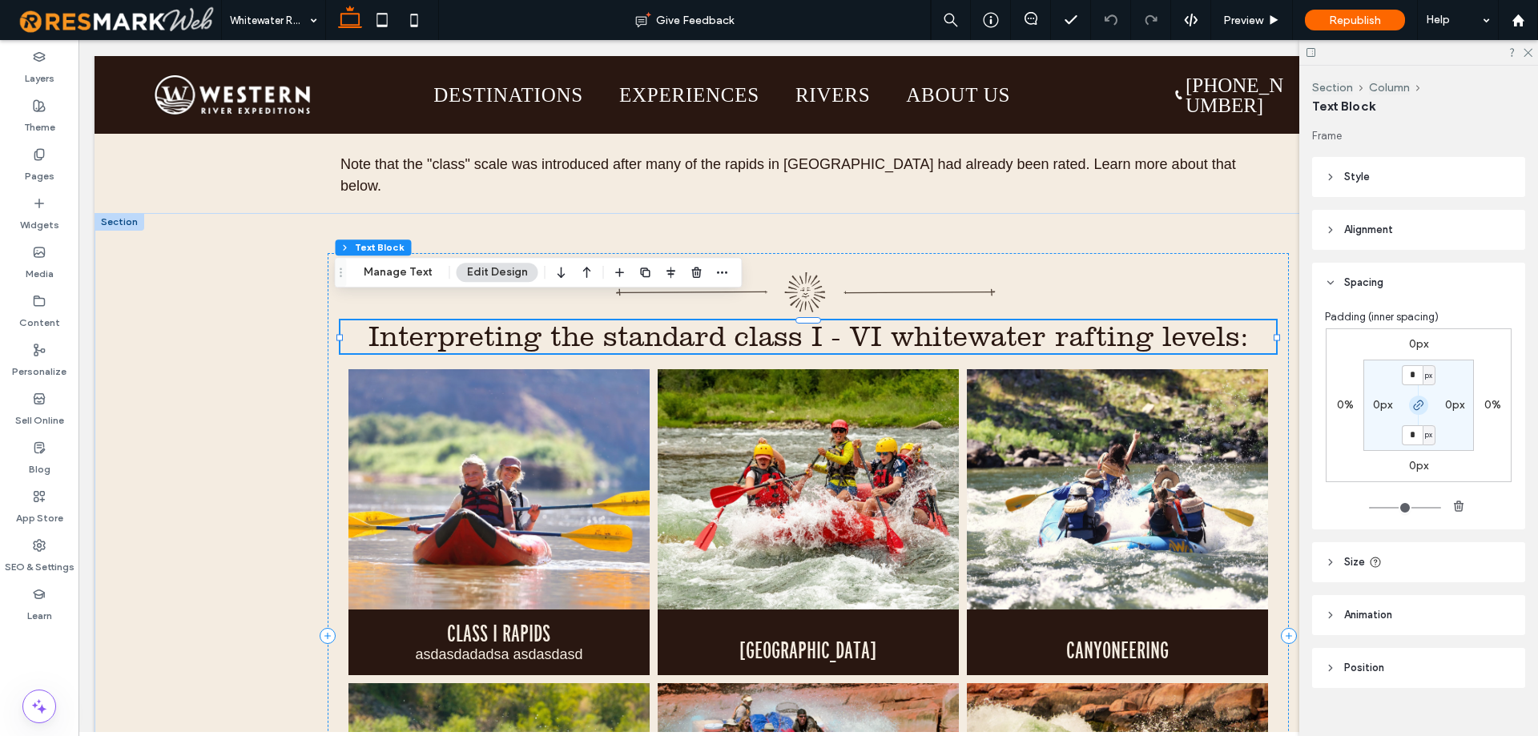
click at [1414, 401] on use "button" at bounding box center [1419, 405] width 10 height 10
click at [1411, 340] on label "0px" at bounding box center [1418, 344] width 19 height 14
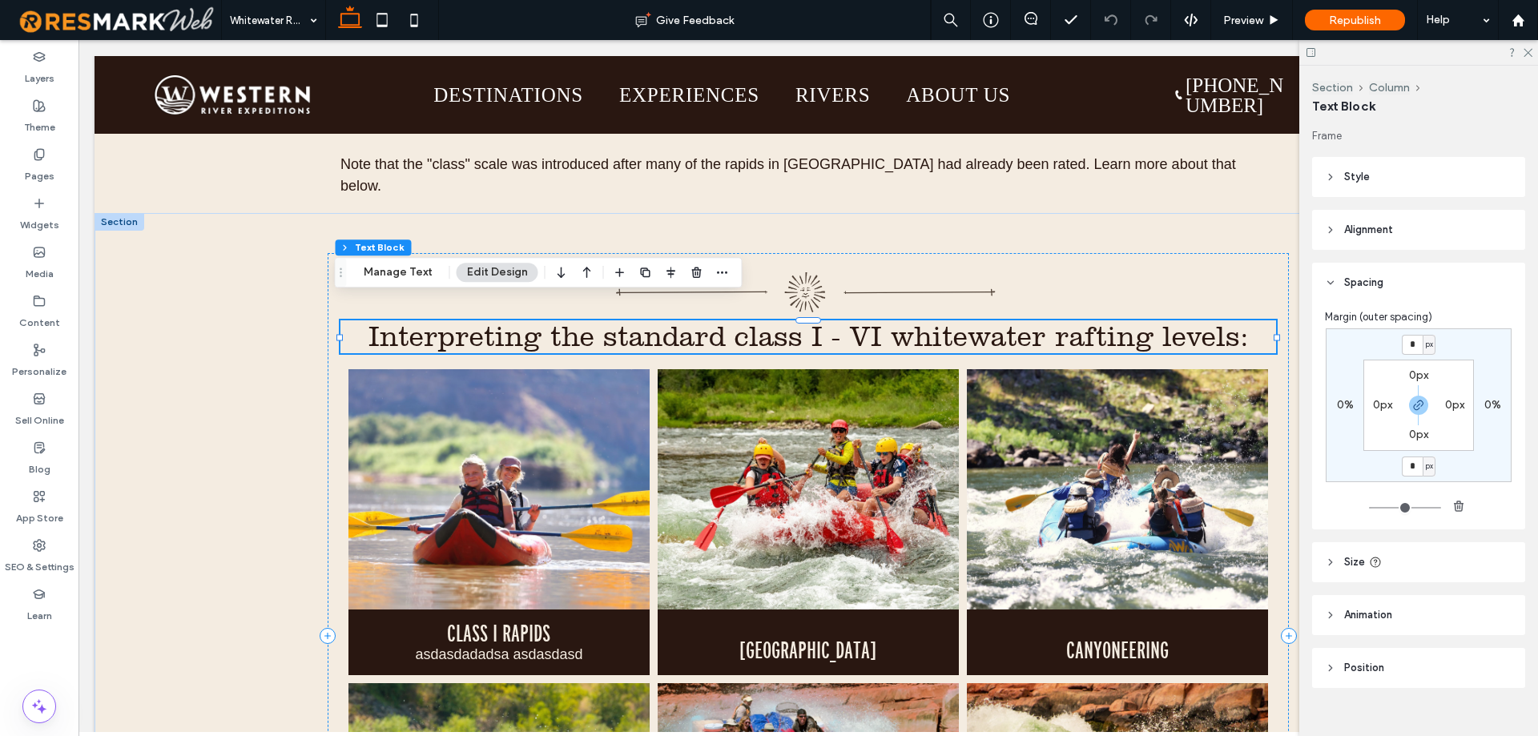
drag, startPoint x: 1409, startPoint y: 401, endPoint x: 1408, endPoint y: 380, distance: 21.6
click at [1412, 401] on icon "button" at bounding box center [1418, 405] width 13 height 13
click at [1407, 356] on div "* px 0% 0px 0% 0px 0px 0px 0px" at bounding box center [1419, 405] width 186 height 154
click at [1406, 352] on input "*" at bounding box center [1412, 345] width 21 height 20
type input "**"
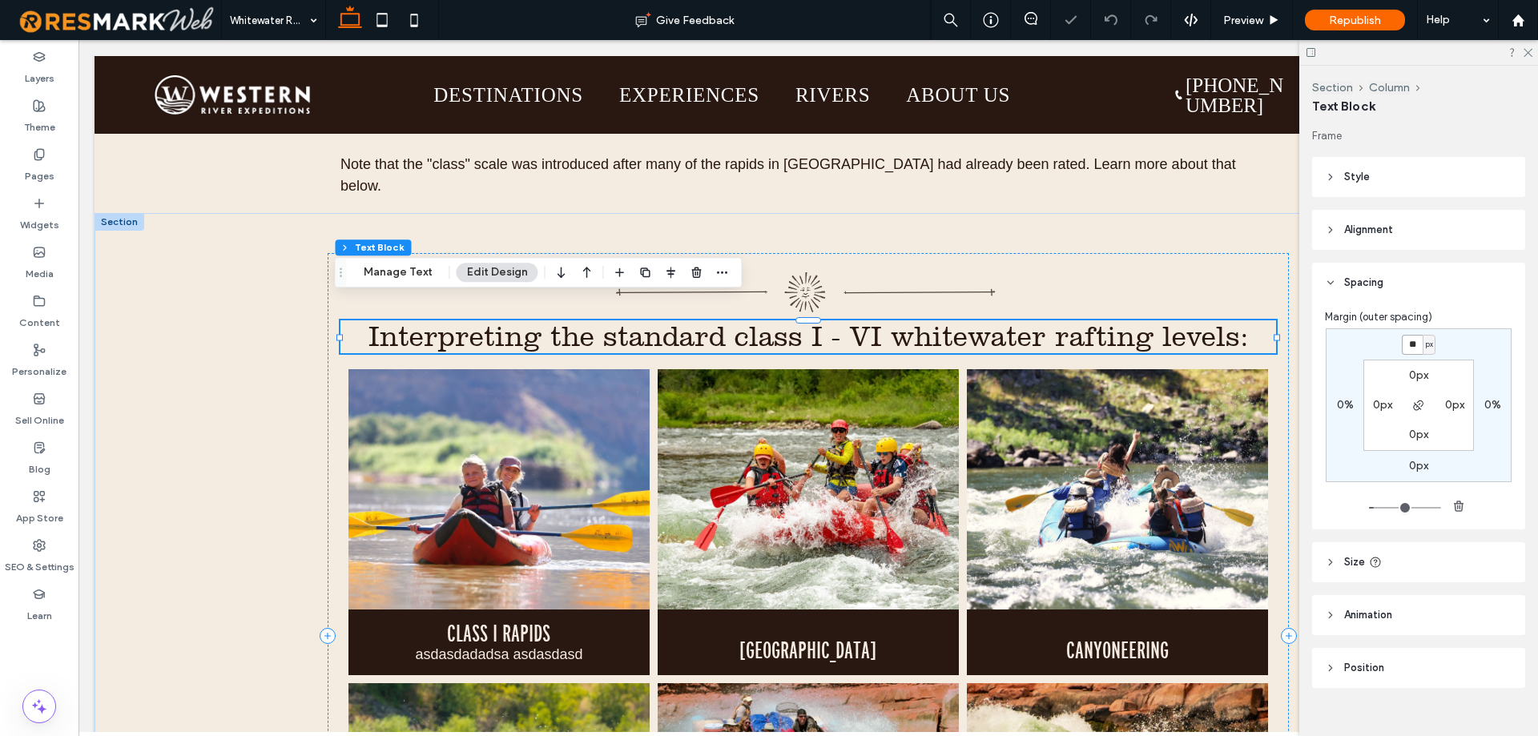
type input "**"
